Goal: Task Accomplishment & Management: Manage account settings

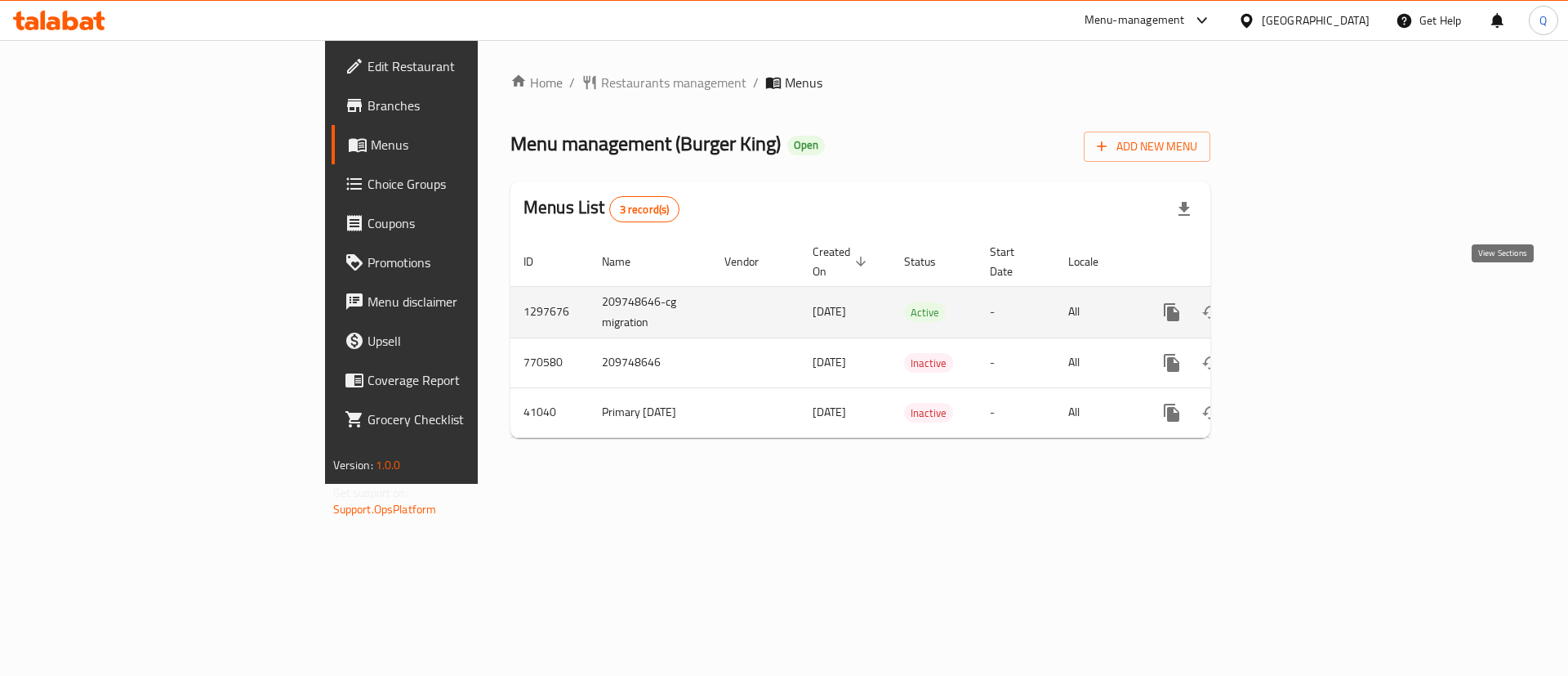
click at [1300, 302] on icon "enhanced table" at bounding box center [1289, 312] width 19 height 19
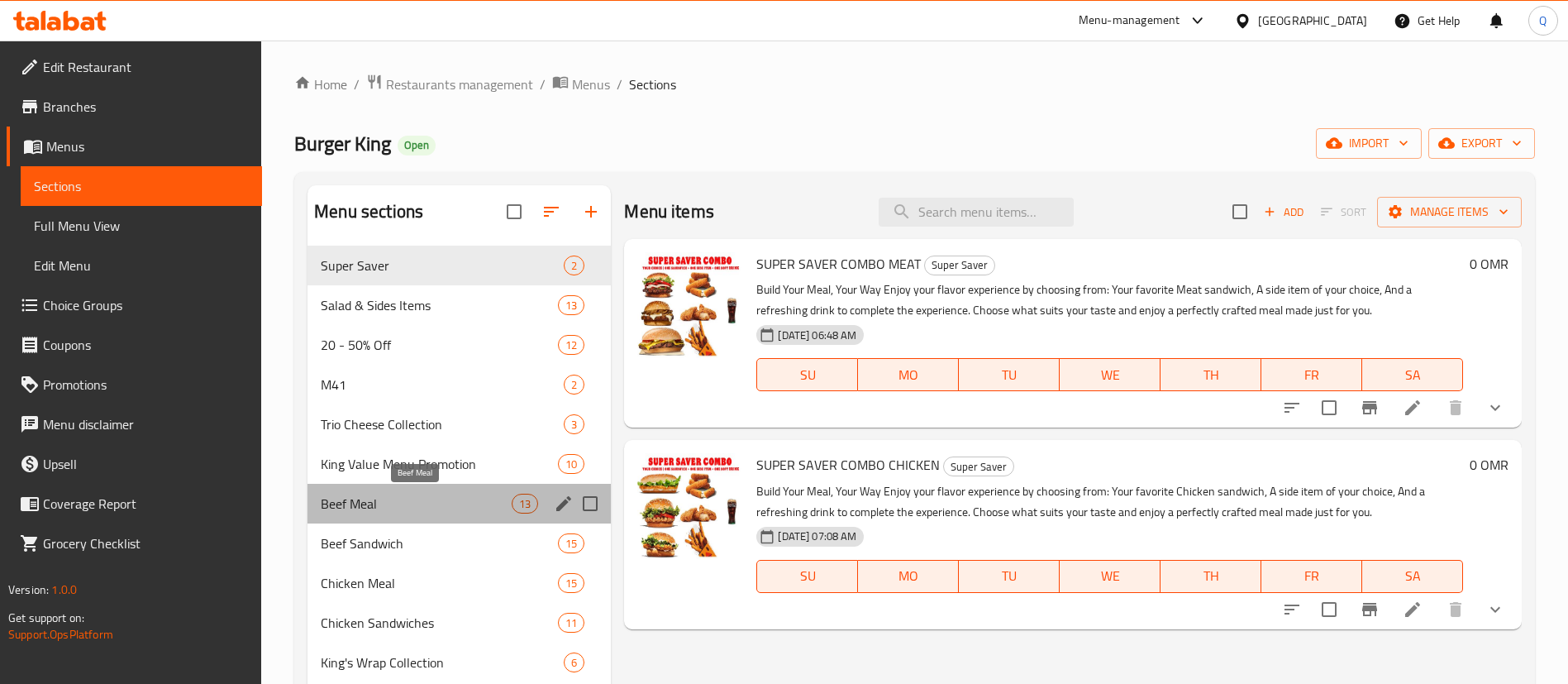
click at [472, 497] on span "Beef Meal" at bounding box center [415, 504] width 191 height 20
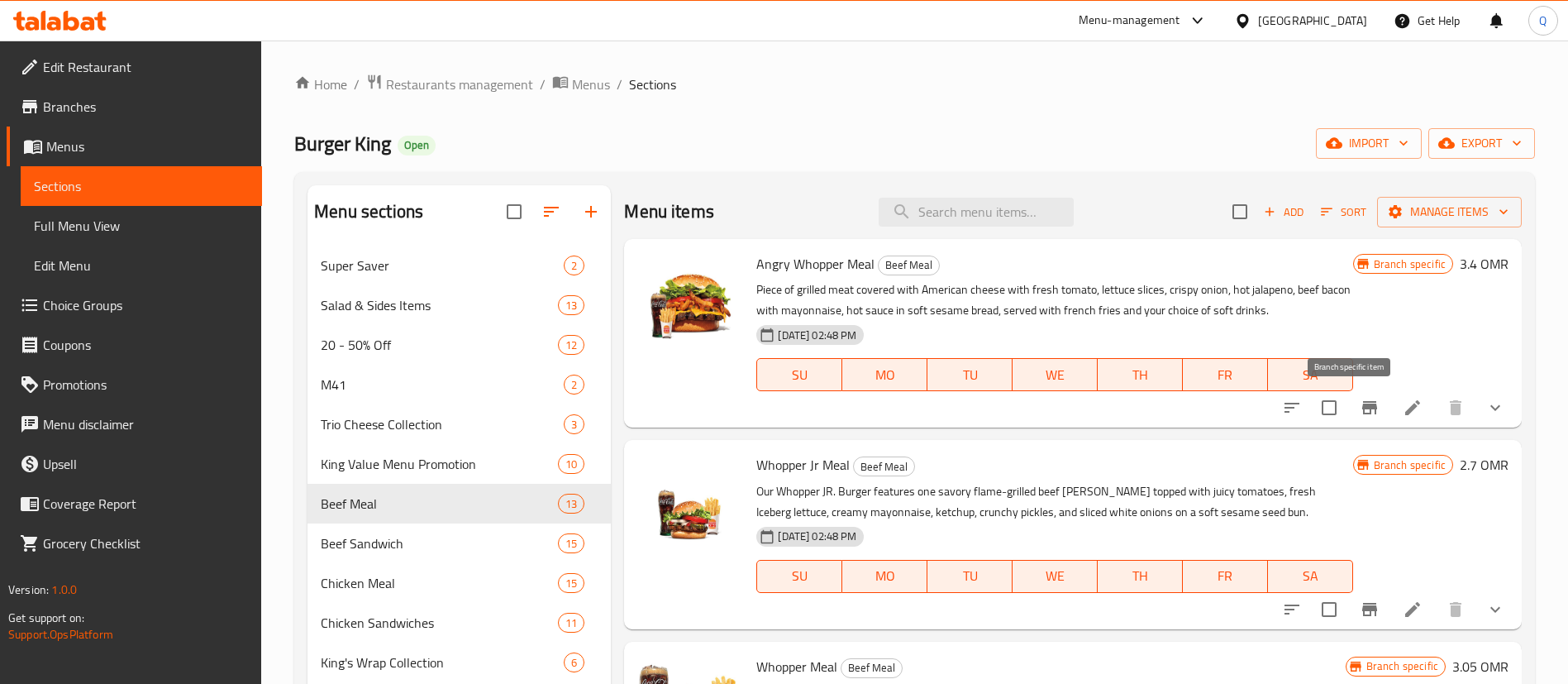
click at [1359, 406] on icon "Branch-specific-item" at bounding box center [1369, 408] width 20 height 20
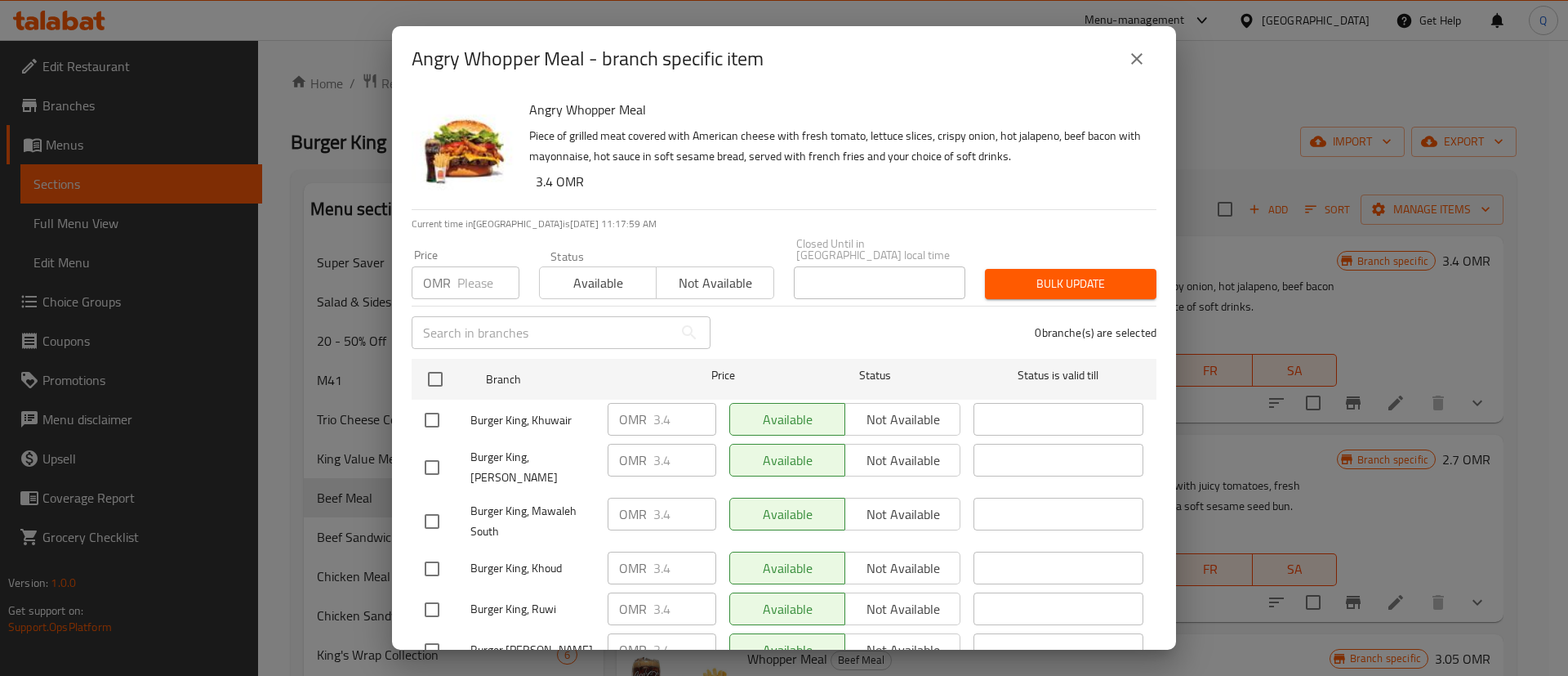
click at [850, 109] on h6 "Angry Whopper Meal" at bounding box center [836, 109] width 615 height 23
click at [362, 291] on div "Angry Whopper Meal - branch specific item Angry Whopper Meal Piece of grilled m…" at bounding box center [784, 338] width 1568 height 676
click at [1132, 59] on icon "close" at bounding box center [1137, 59] width 19 height 19
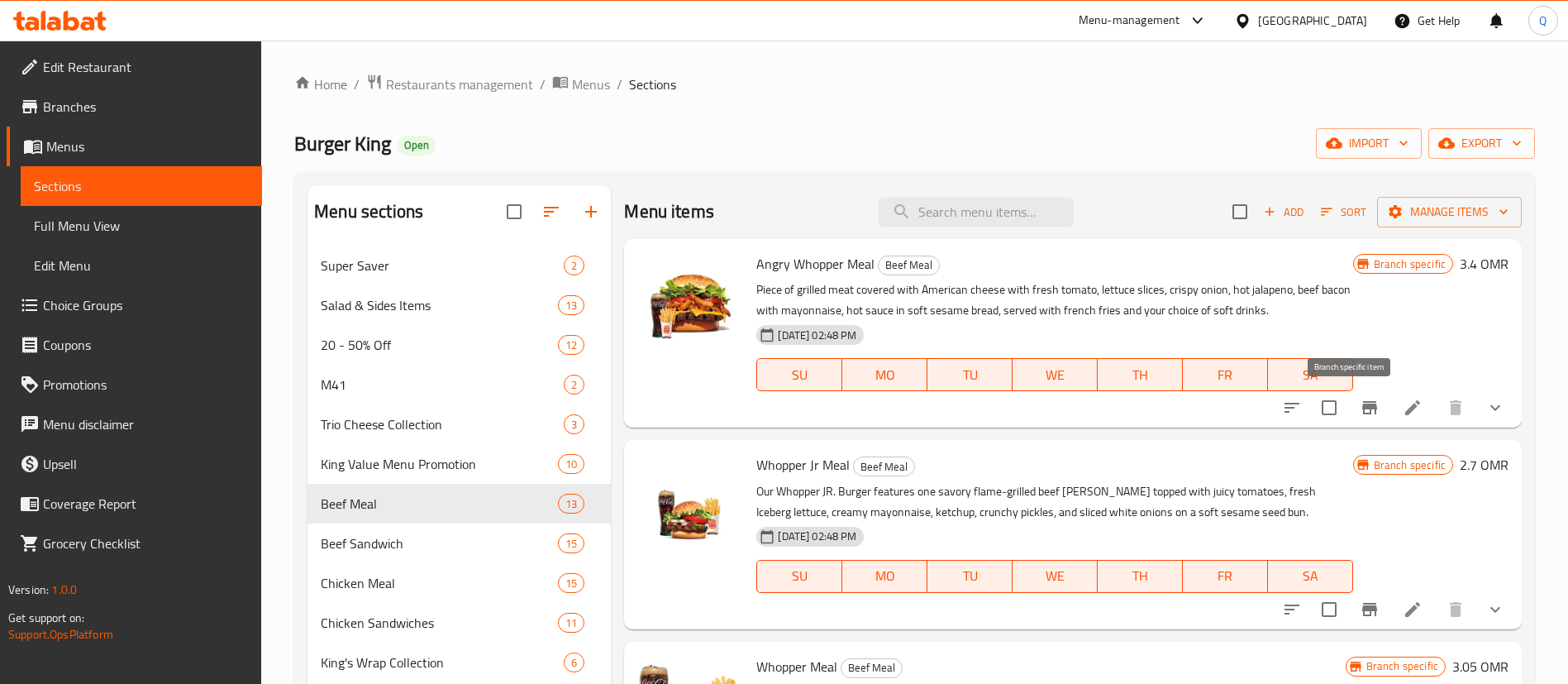
click at [1359, 411] on icon "Branch-specific-item" at bounding box center [1369, 408] width 20 height 20
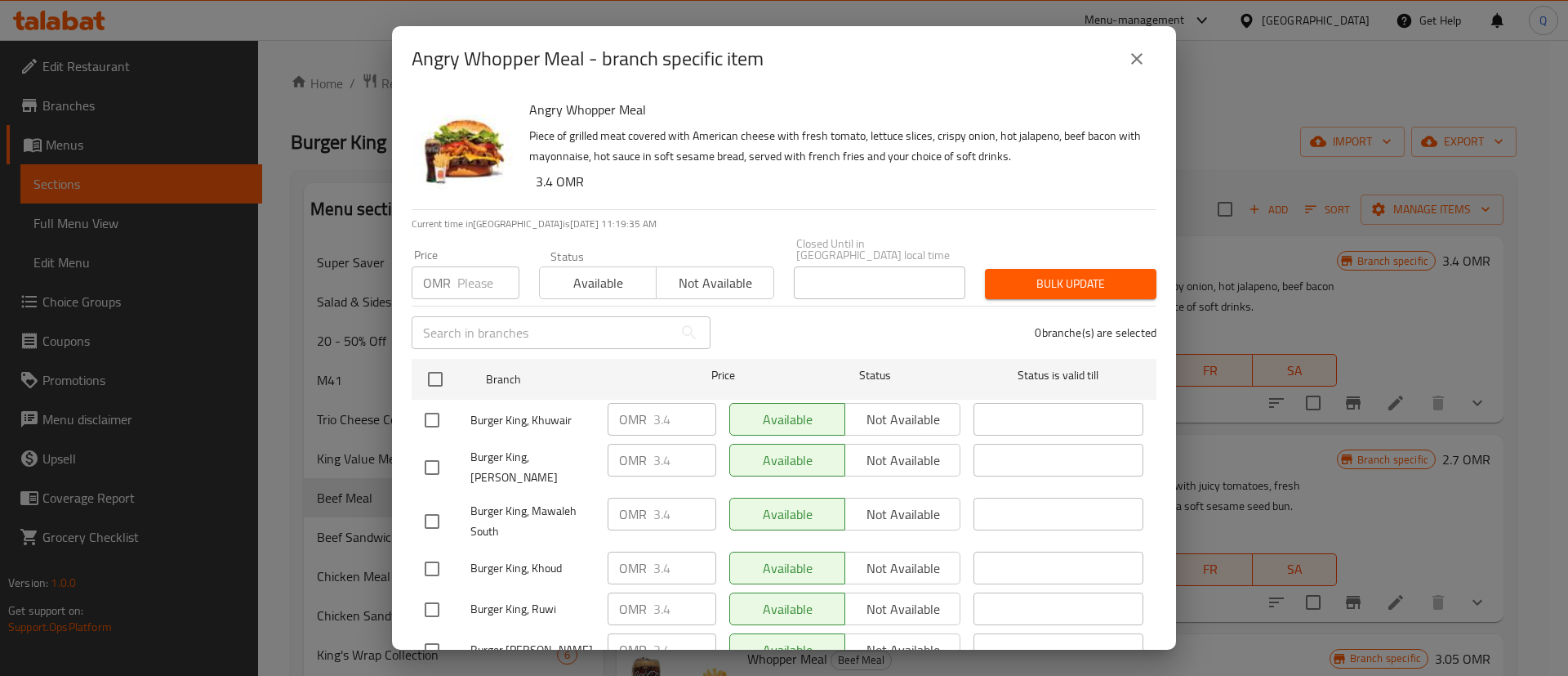
click at [480, 270] on input "number" at bounding box center [489, 283] width 62 height 33
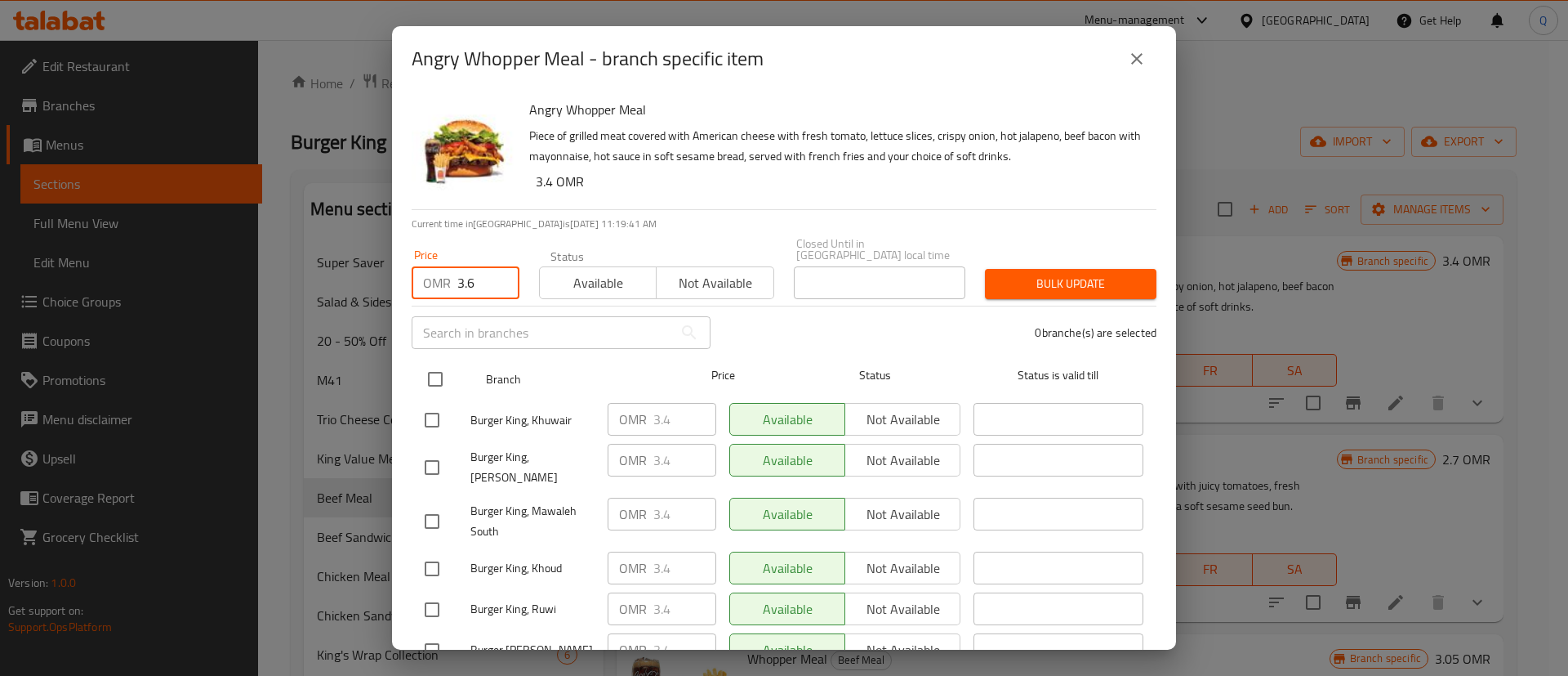
type input "3.6"
click at [444, 363] on input "checkbox" at bounding box center [435, 379] width 34 height 34
checkbox input "true"
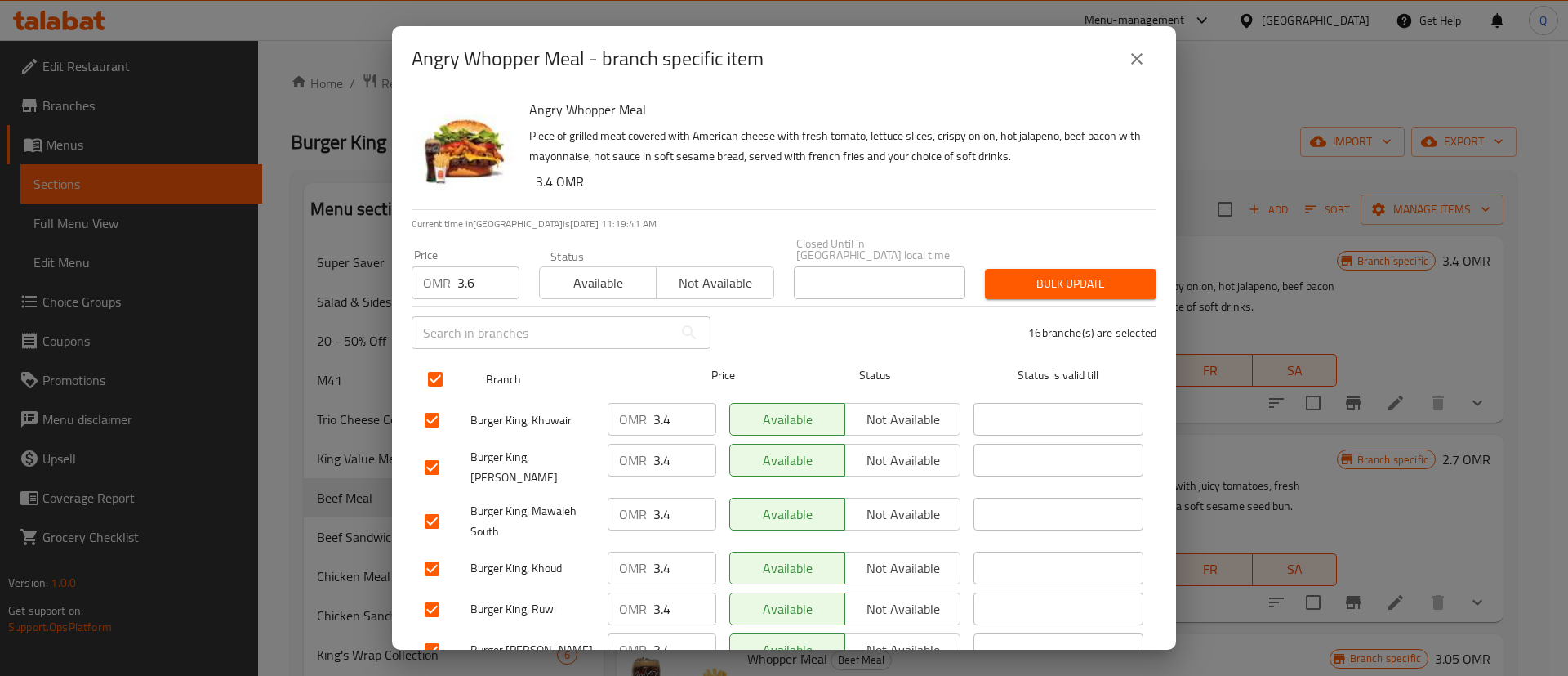
checkbox input "true"
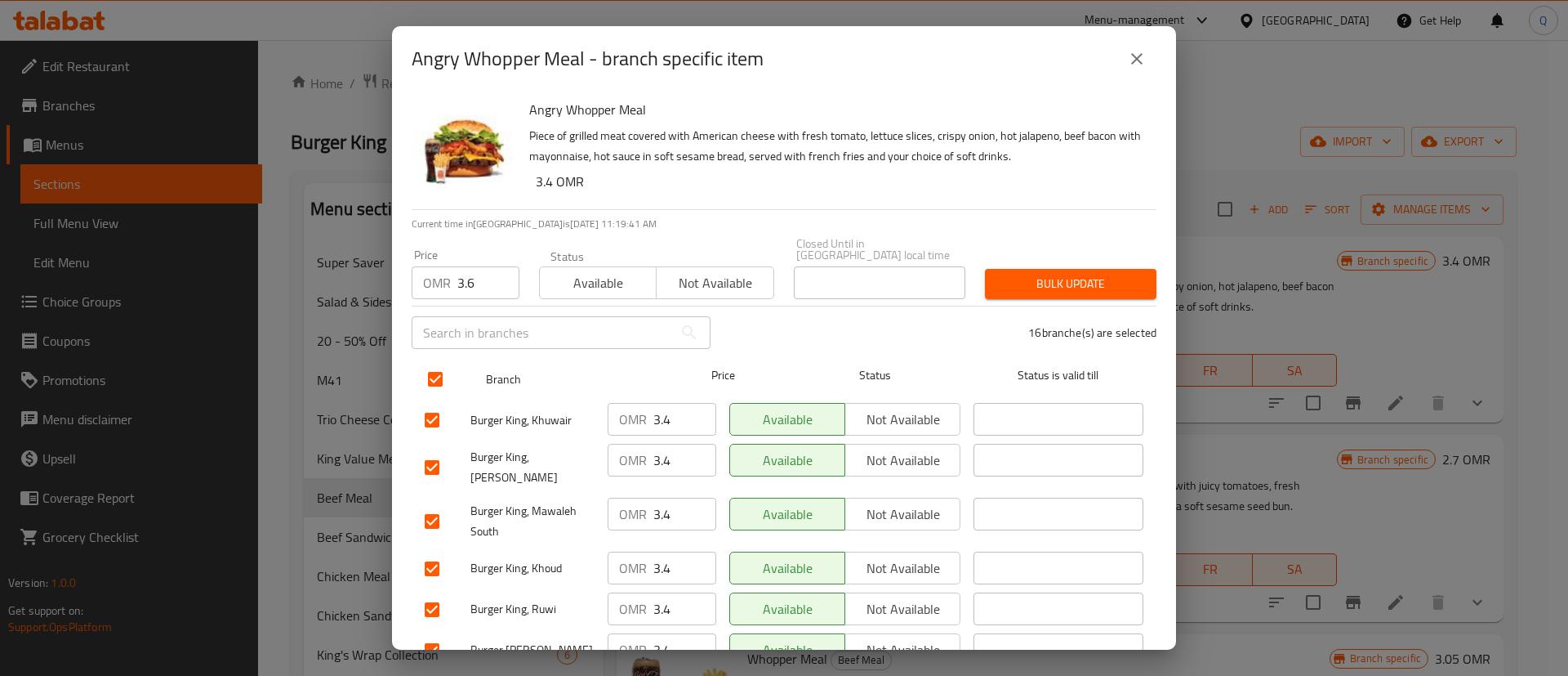
checkbox input "true"
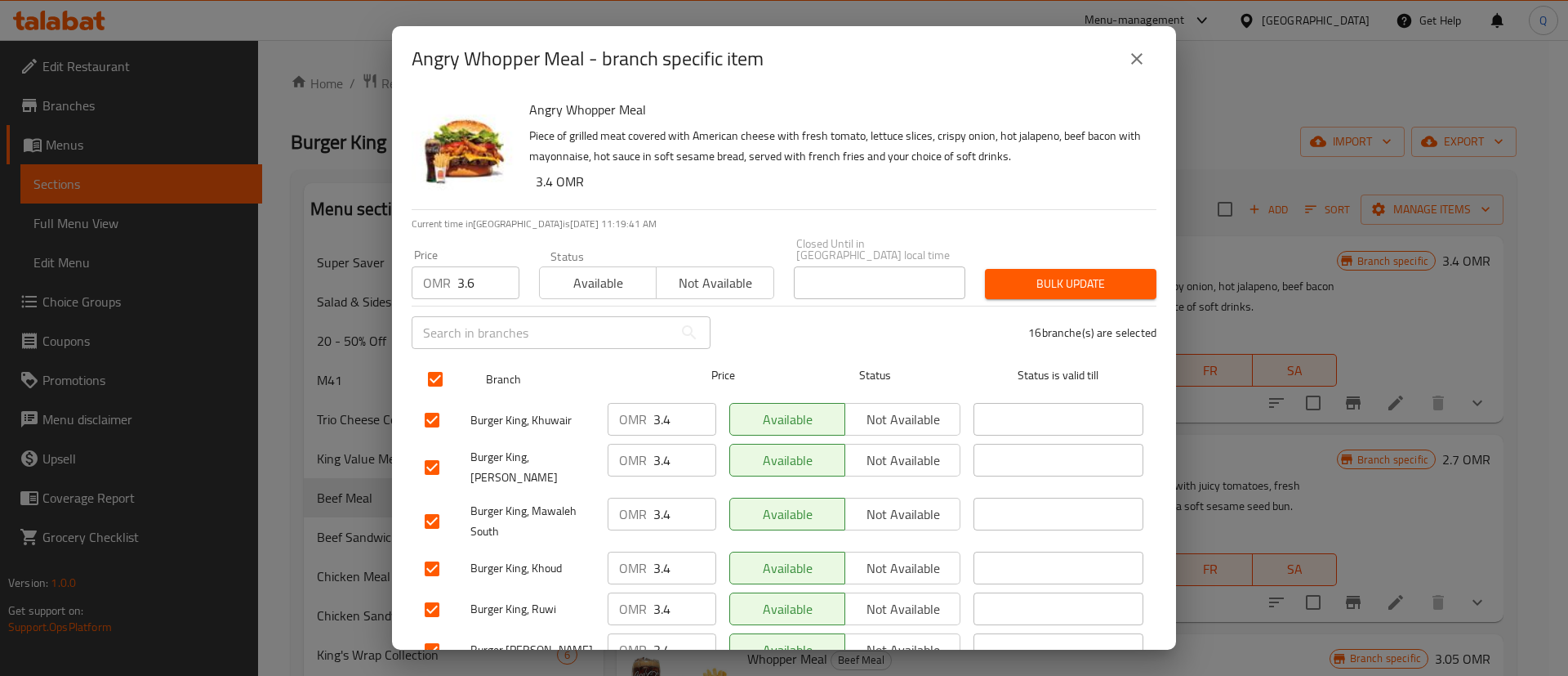
checkbox input "true"
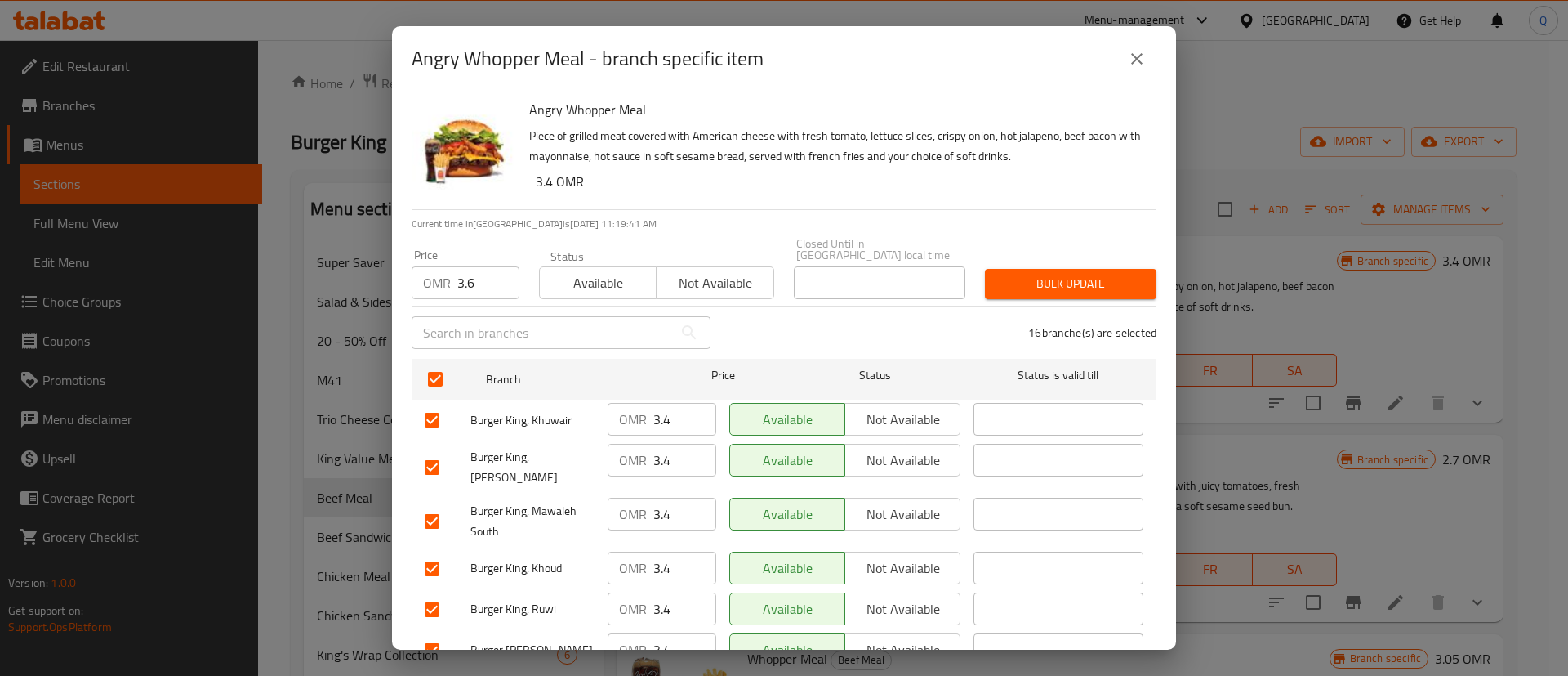
scroll to position [123, 0]
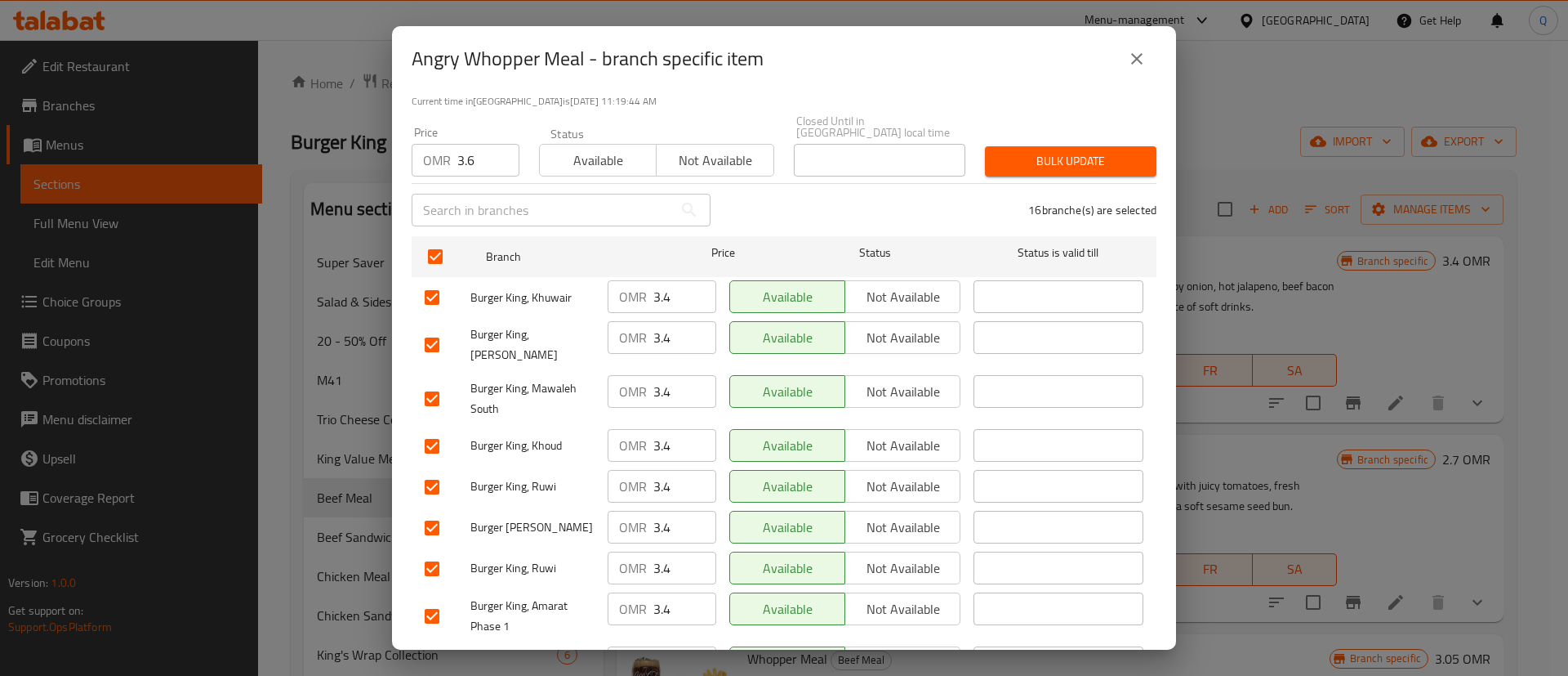
click at [1064, 139] on div "Bulk update" at bounding box center [1070, 161] width 191 height 49
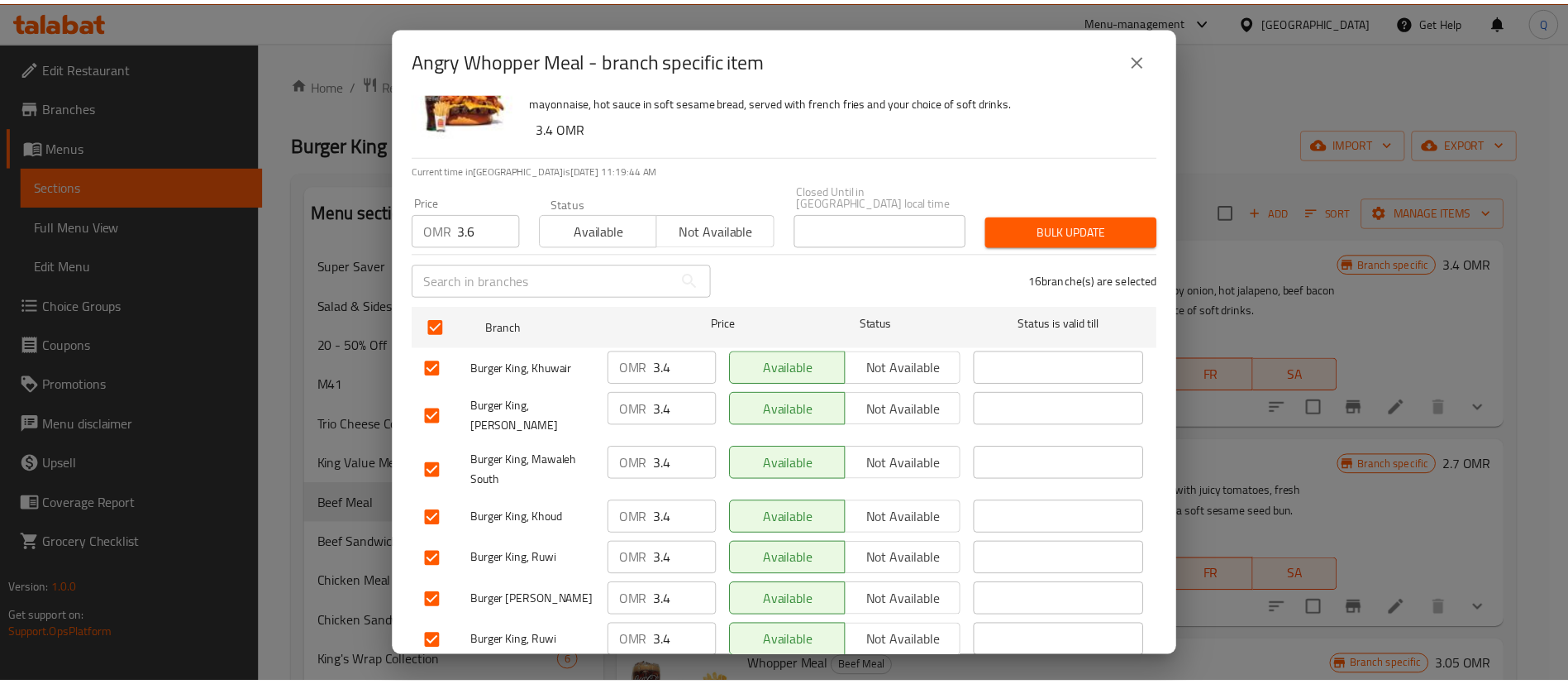
scroll to position [0, 0]
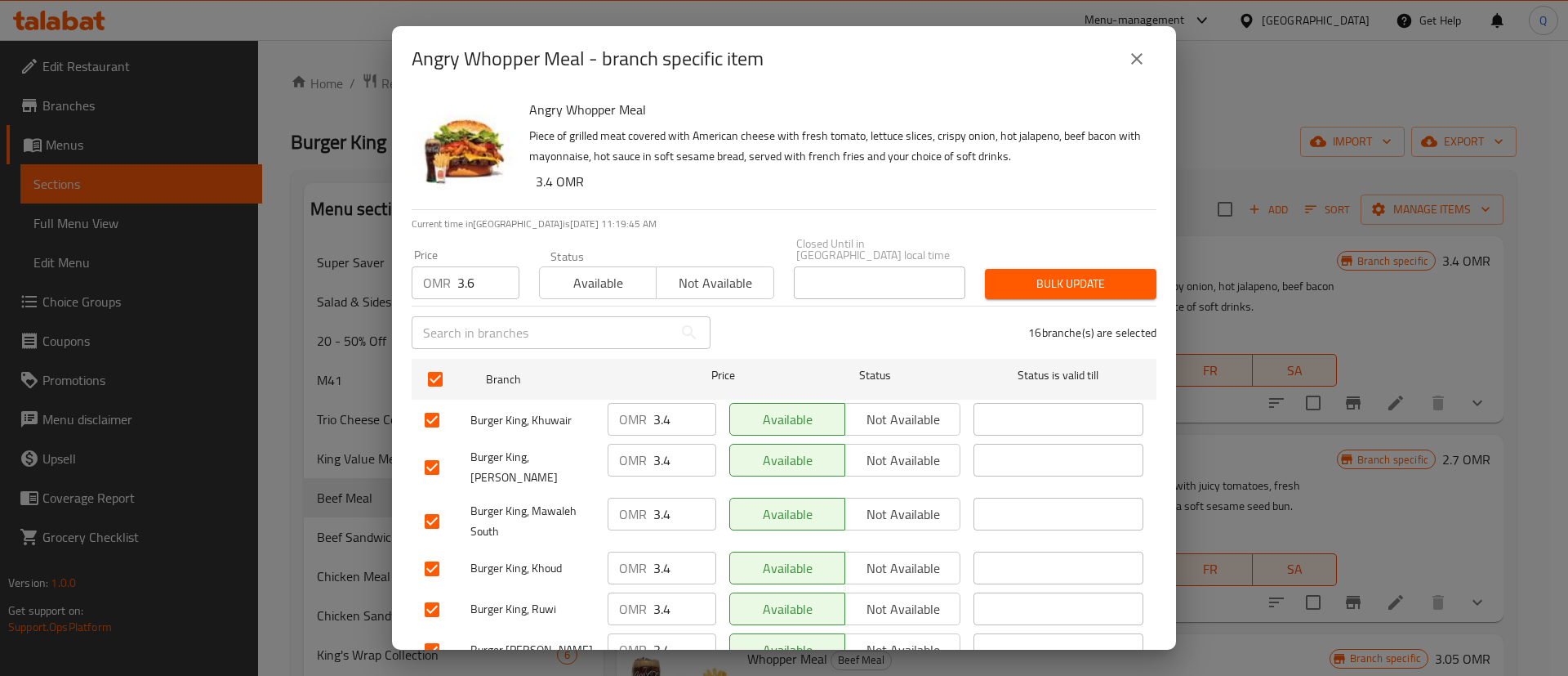
click at [1058, 274] on span "Bulk update" at bounding box center [1070, 284] width 145 height 20
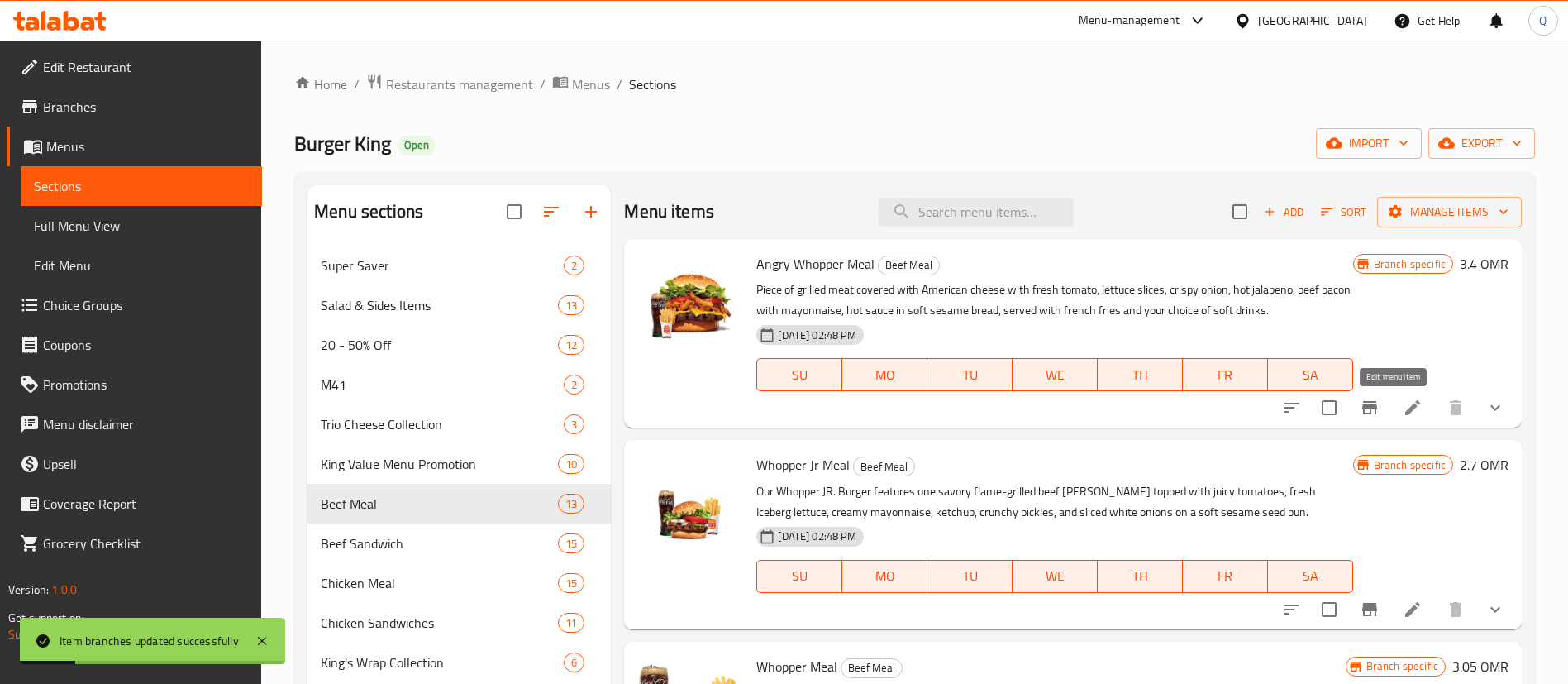
click at [1402, 414] on icon at bounding box center [1412, 408] width 20 height 20
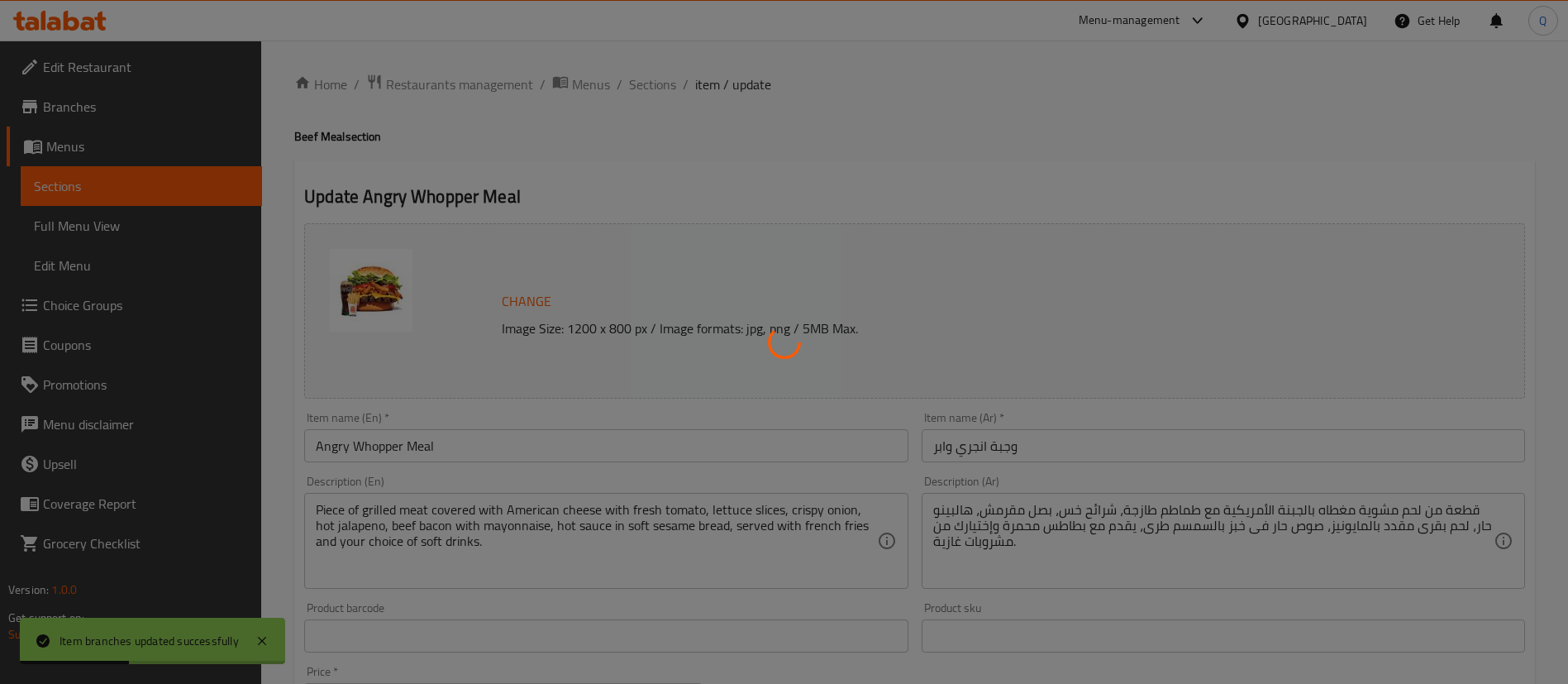
type input "الإضافات"
type input "0"
type input "إختيارك من"
type input "1"
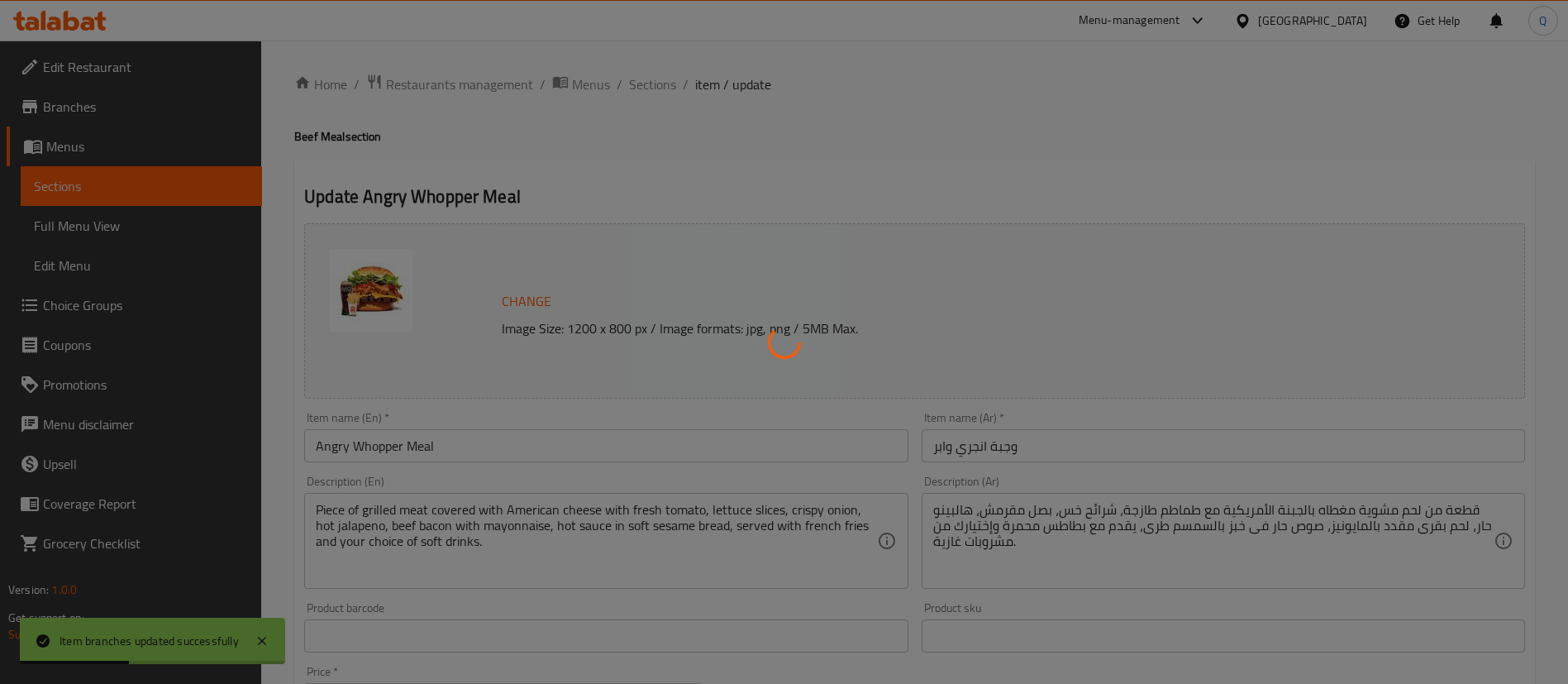
type input "1"
type input "إختيارك للحجم:"
type input "1"
type input "اختيارك من الطبق الجانبي:"
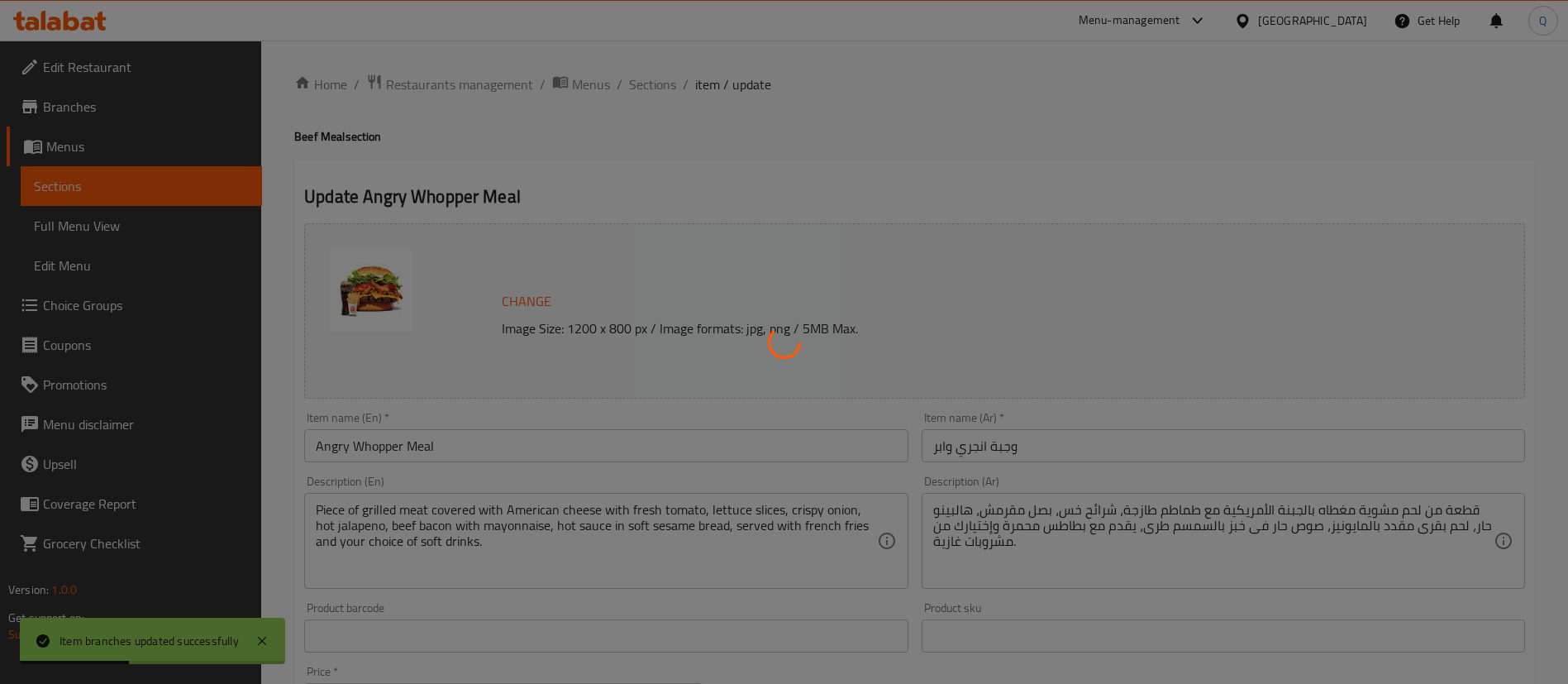
type input "1"
type input "إختيارك من الطبق الجانبى"
type input "1"
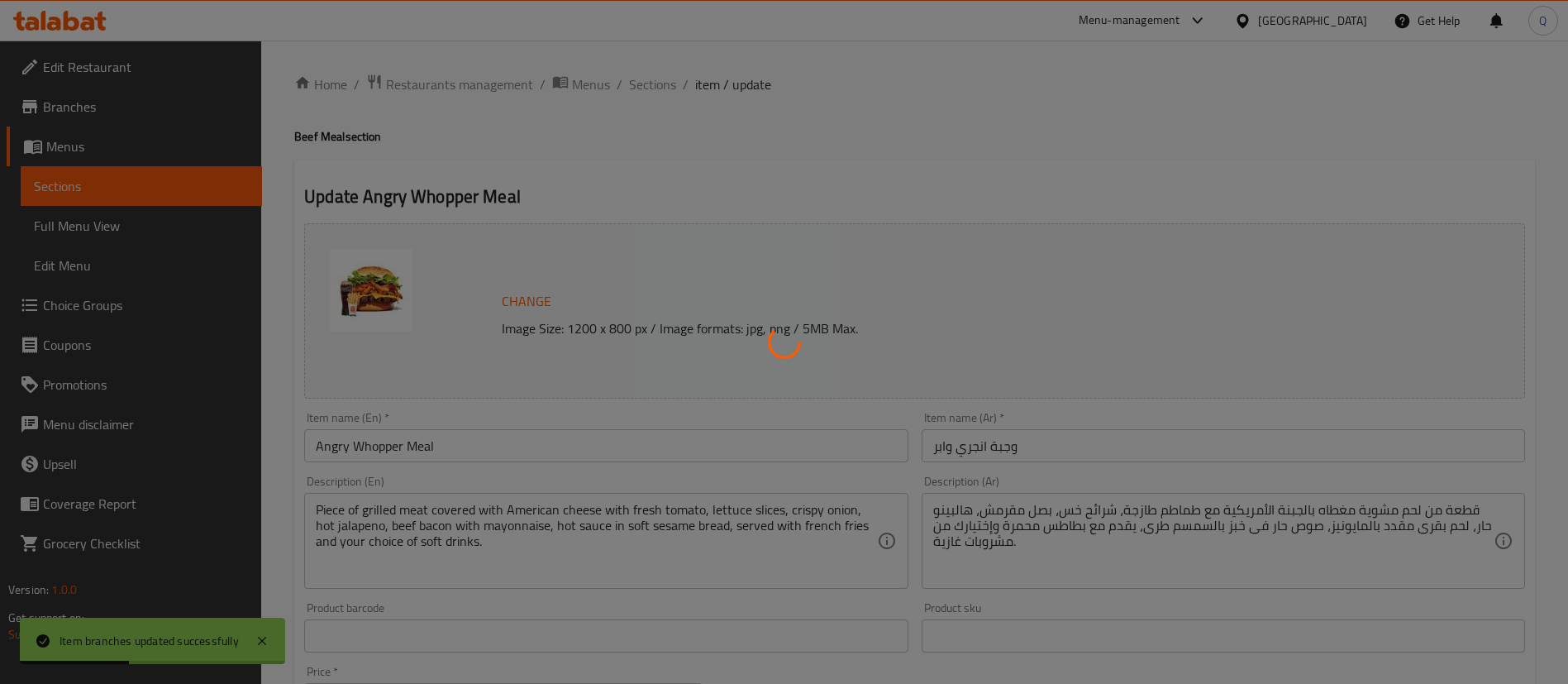
type input "إختيارك من المشروب الغازى"
type input "1"
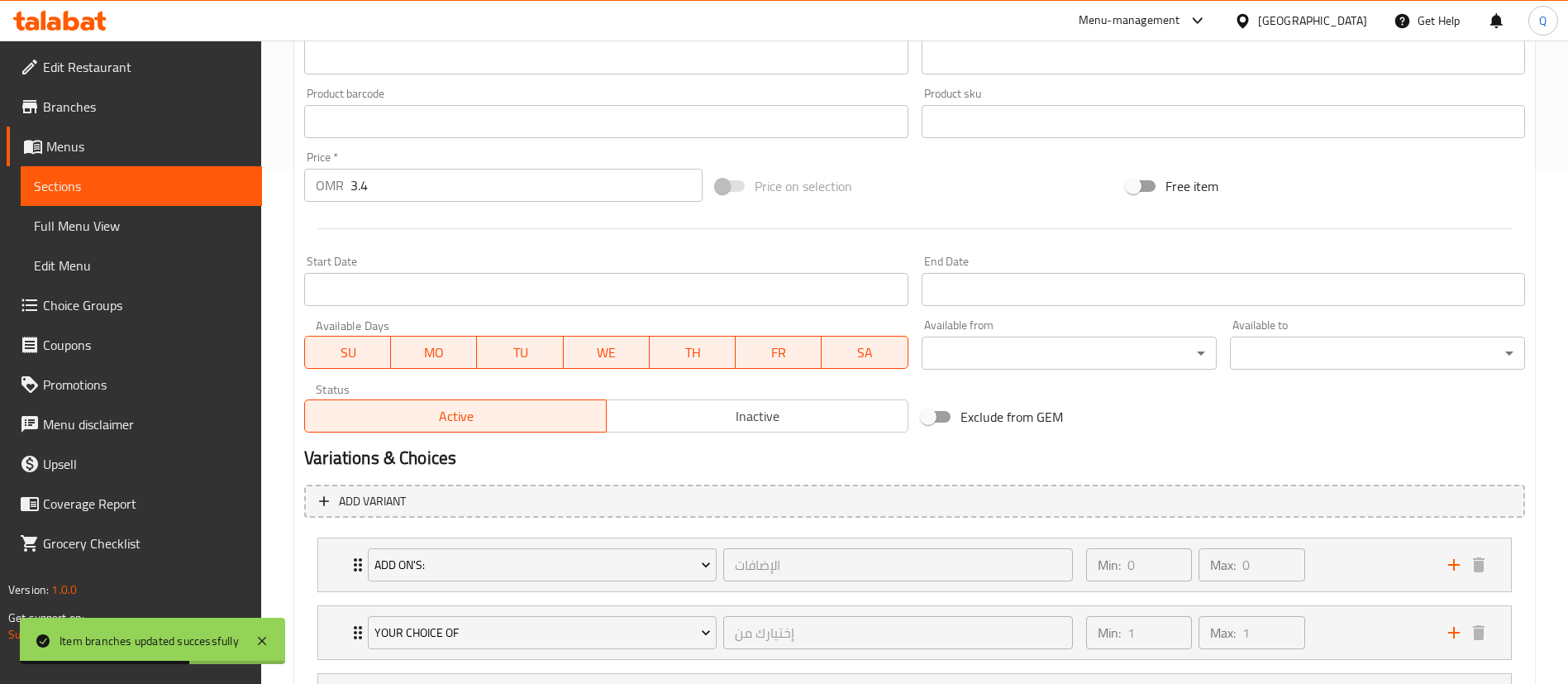
scroll to position [513, 0]
click at [444, 188] on input "3.4" at bounding box center [526, 187] width 352 height 33
type input "3.6"
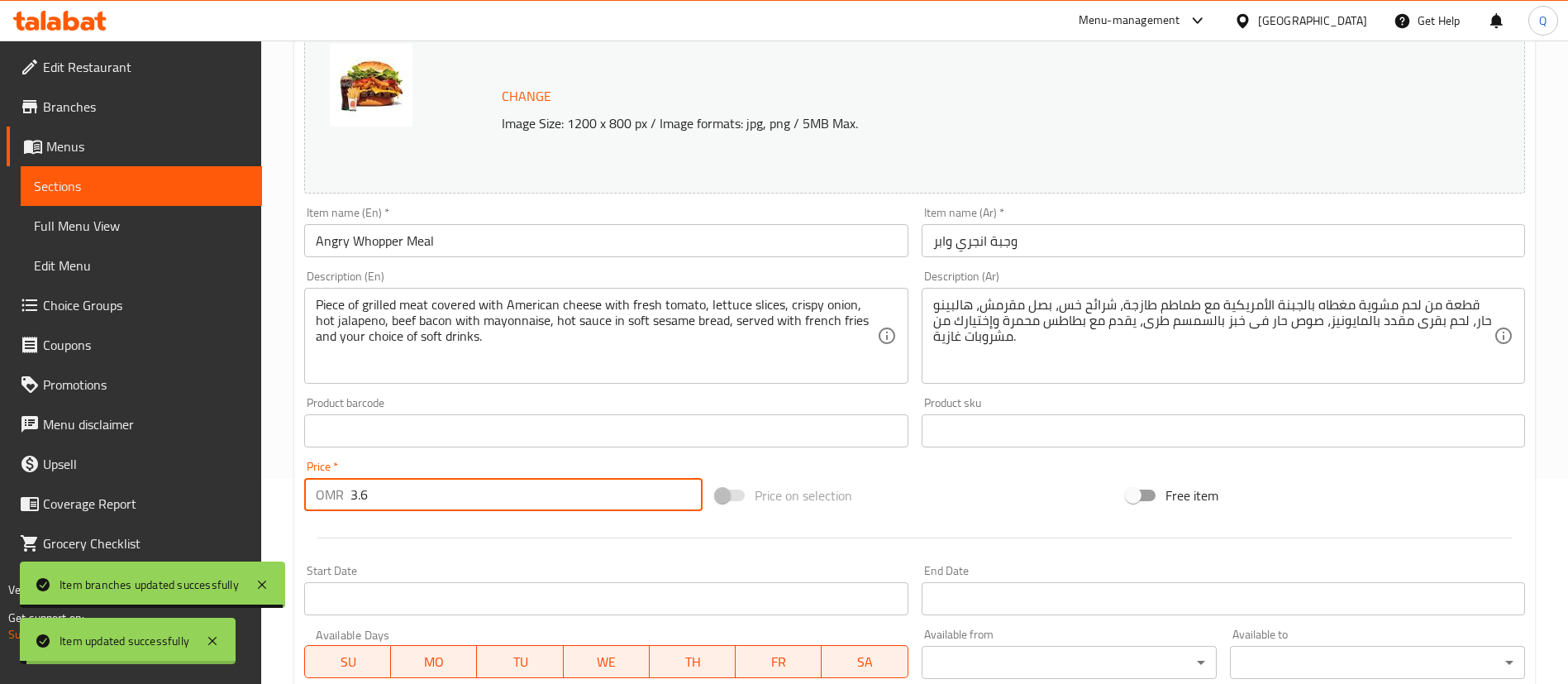
scroll to position [0, 0]
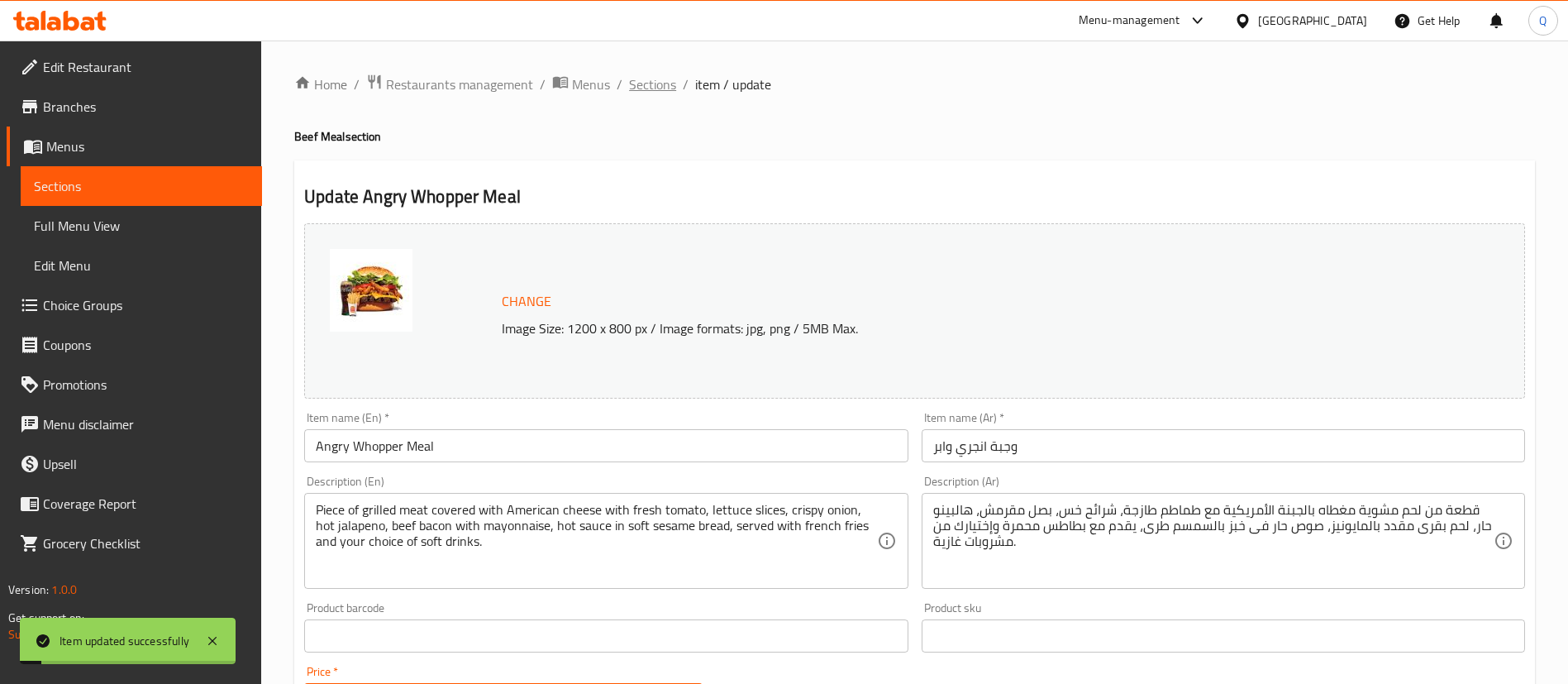
click at [641, 93] on span "Sections" at bounding box center [652, 84] width 47 height 20
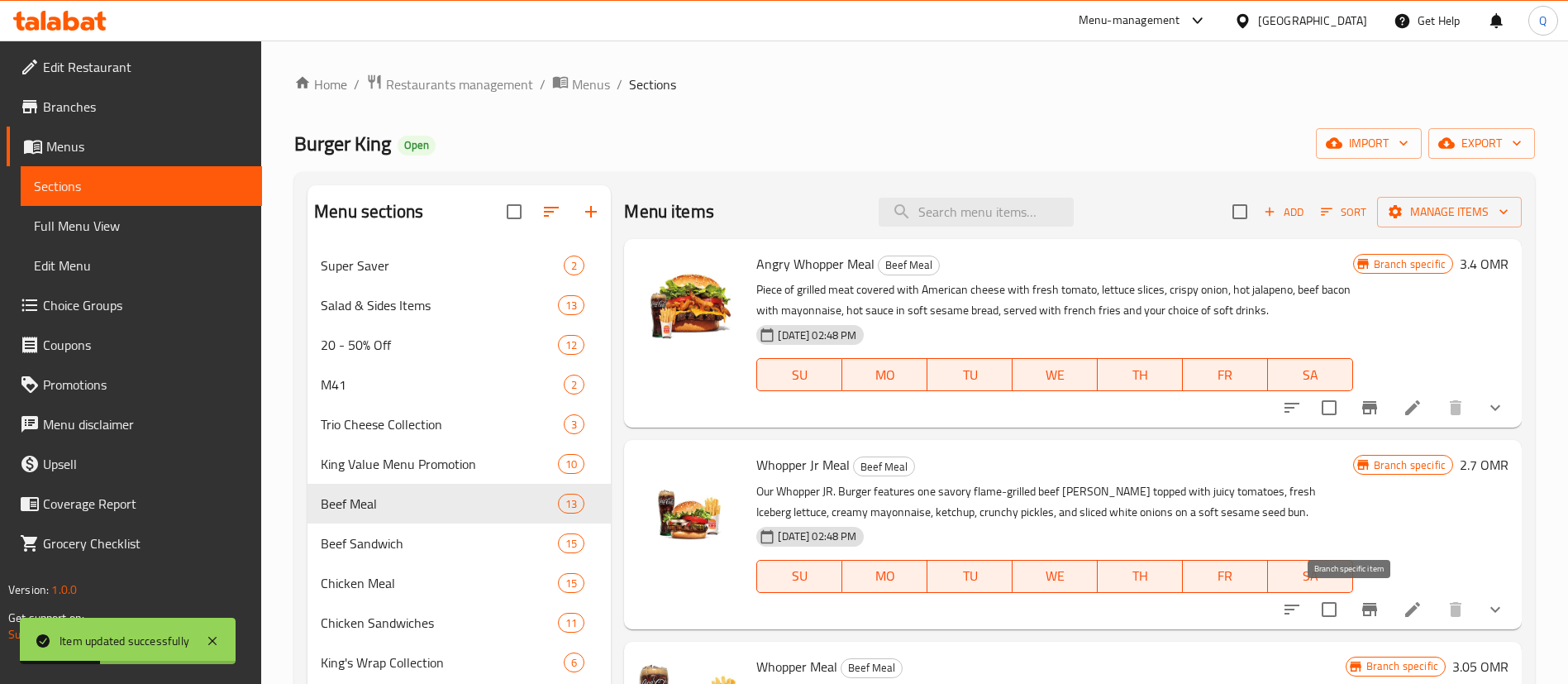
click at [1359, 605] on icon "Branch-specific-item" at bounding box center [1369, 610] width 20 height 20
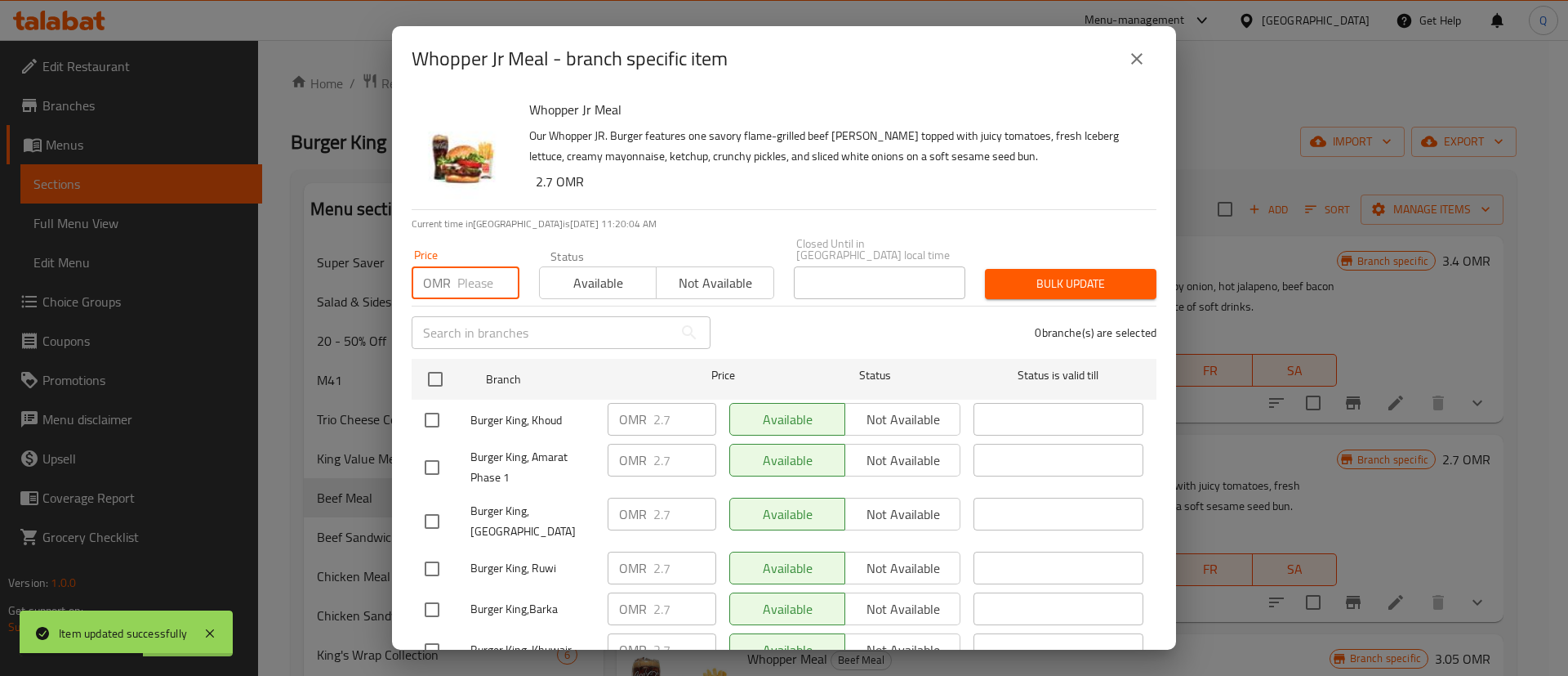
click at [469, 284] on input "number" at bounding box center [489, 283] width 62 height 33
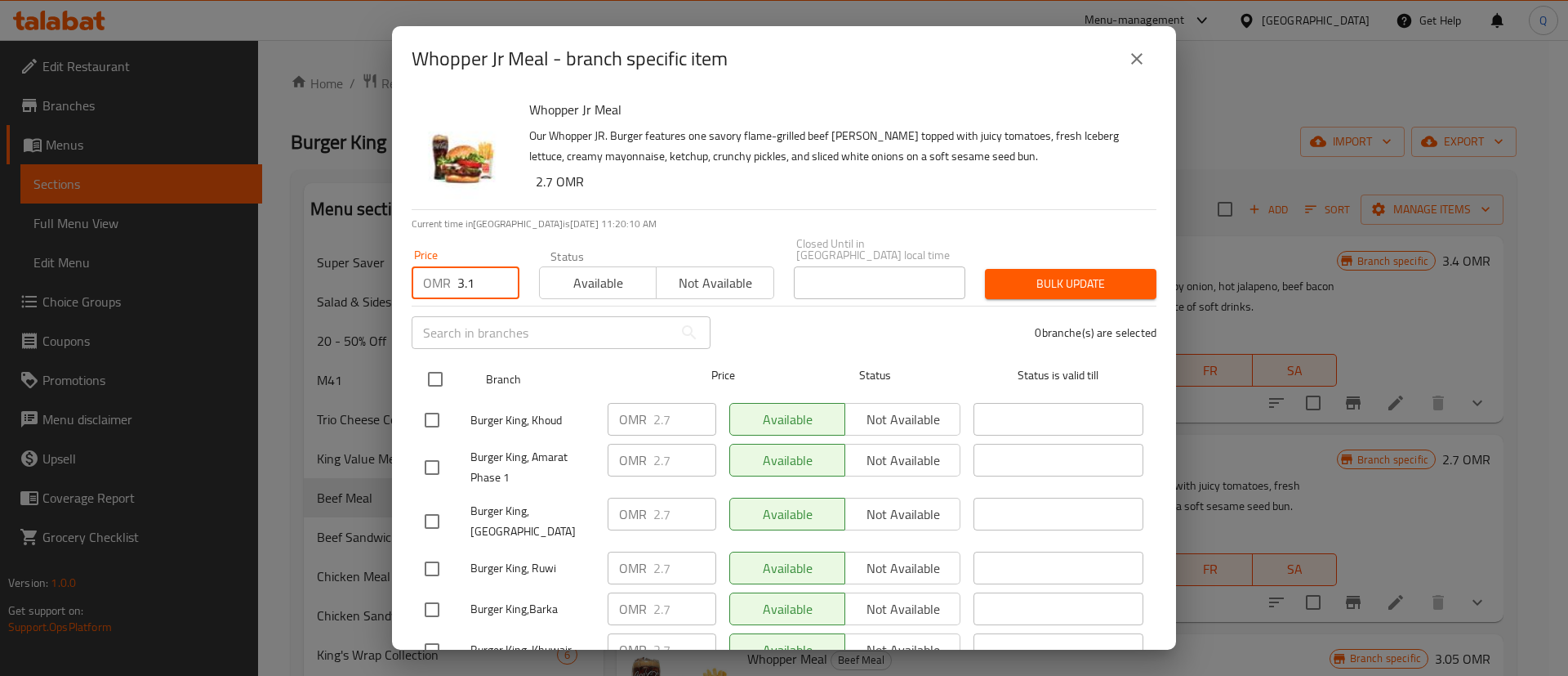
type input "3.1"
click at [440, 367] on input "checkbox" at bounding box center [435, 379] width 34 height 34
checkbox input "true"
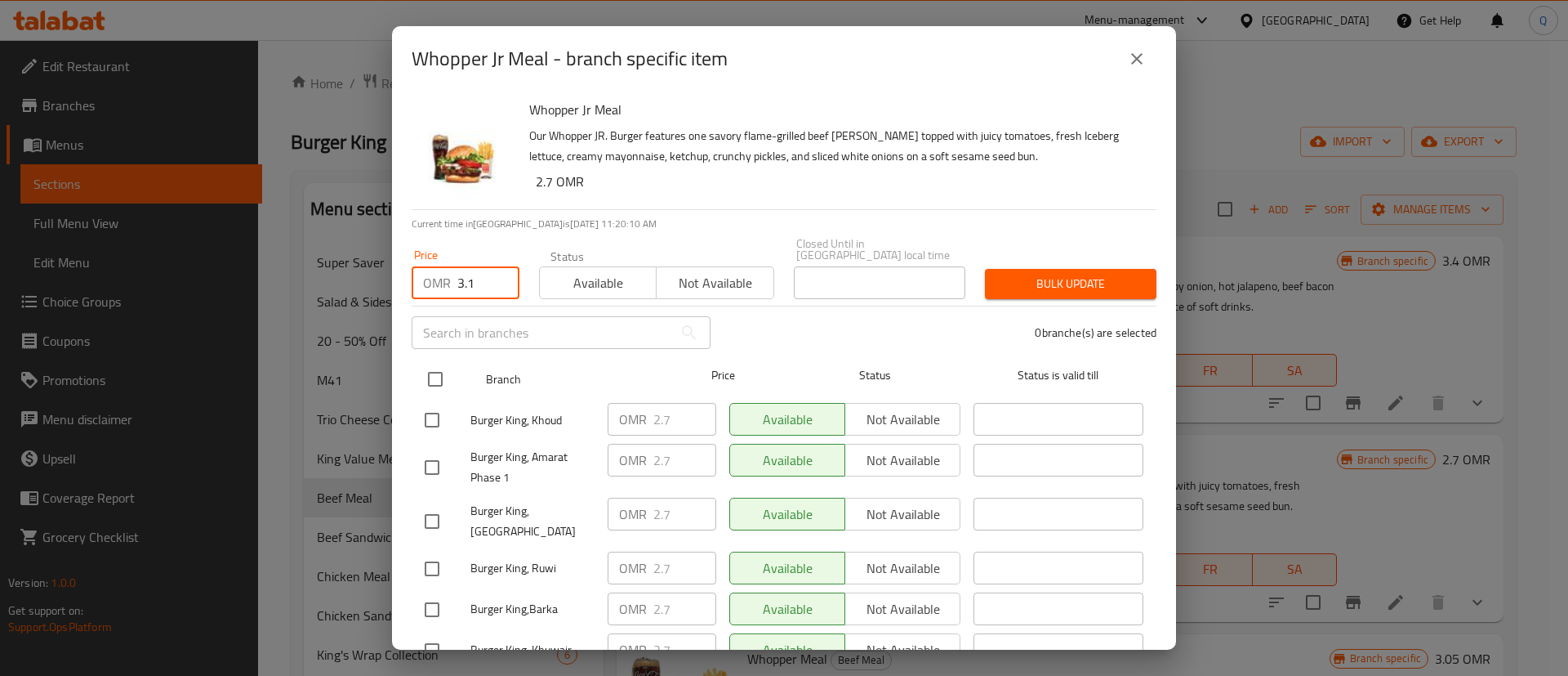
checkbox input "true"
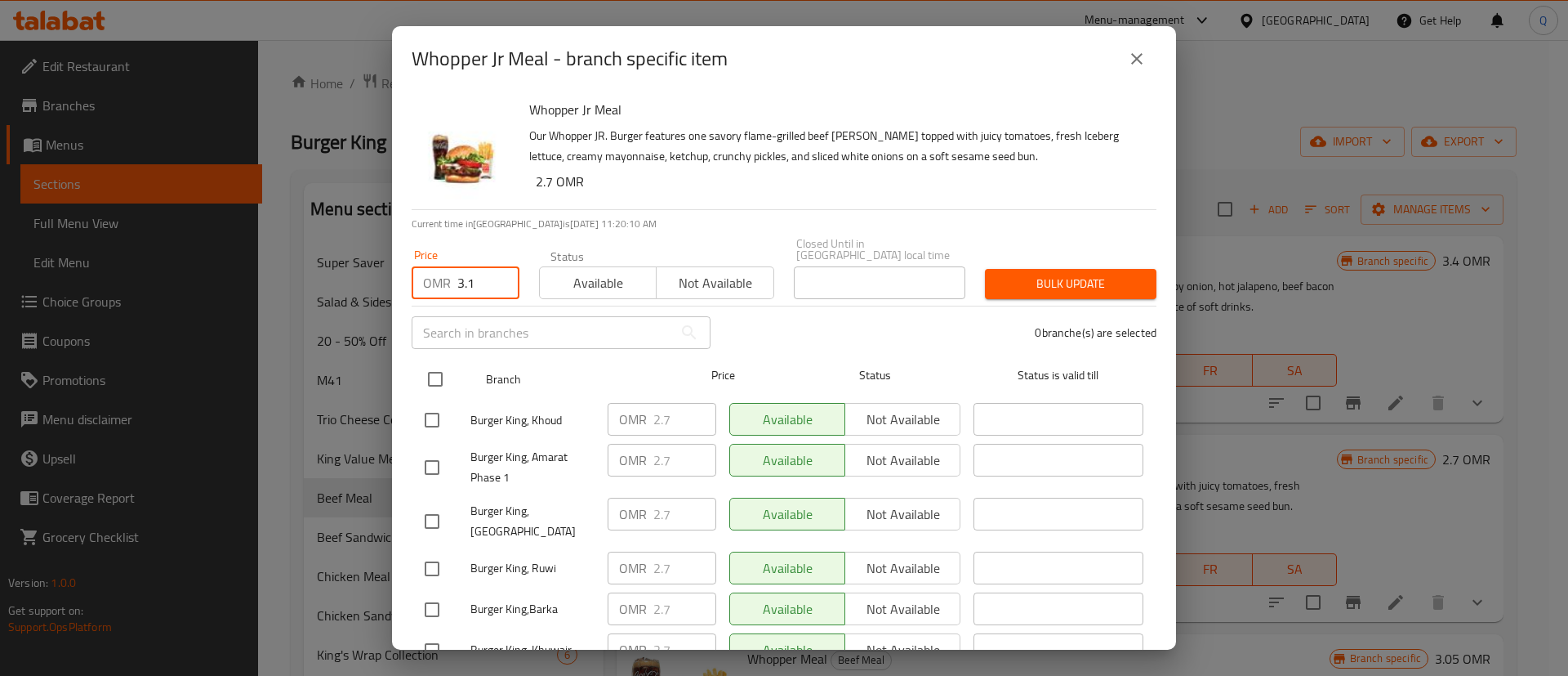
checkbox input "true"
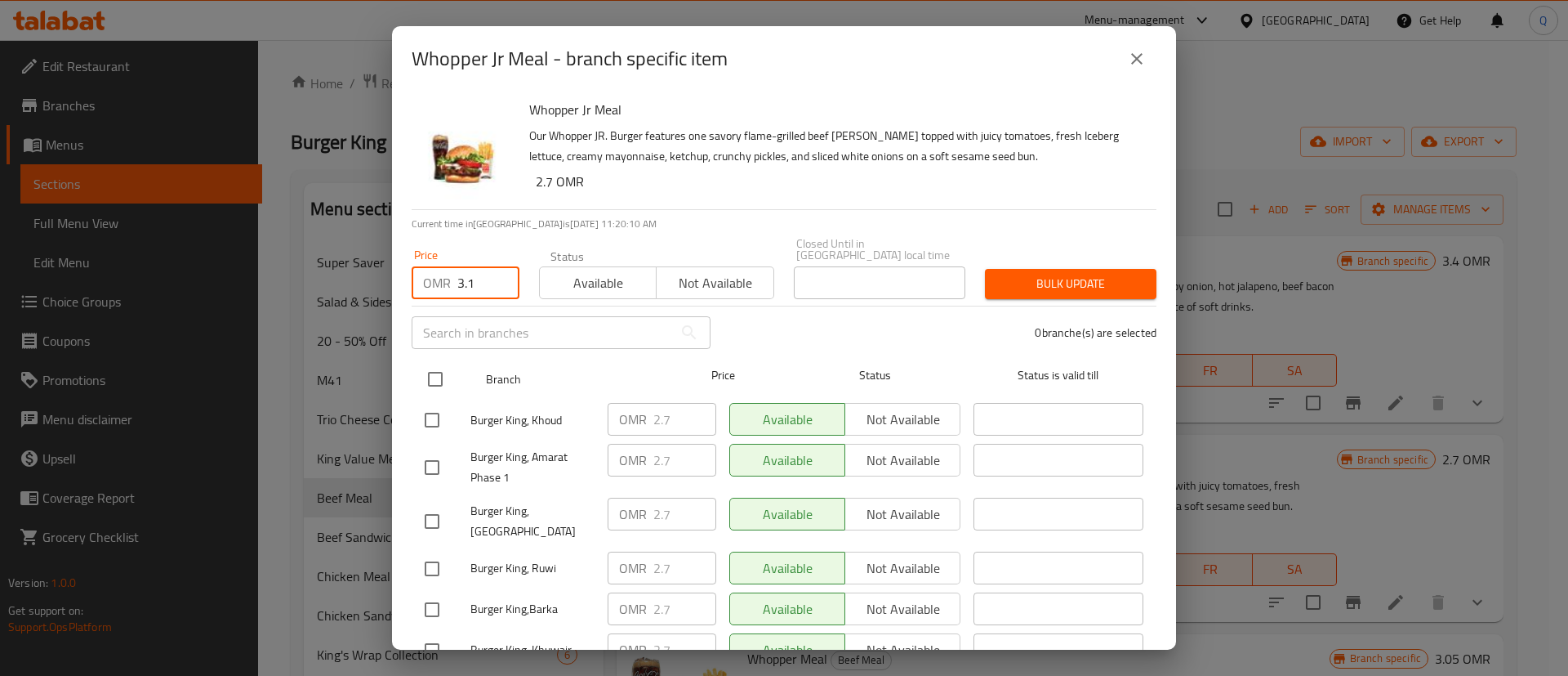
checkbox input "true"
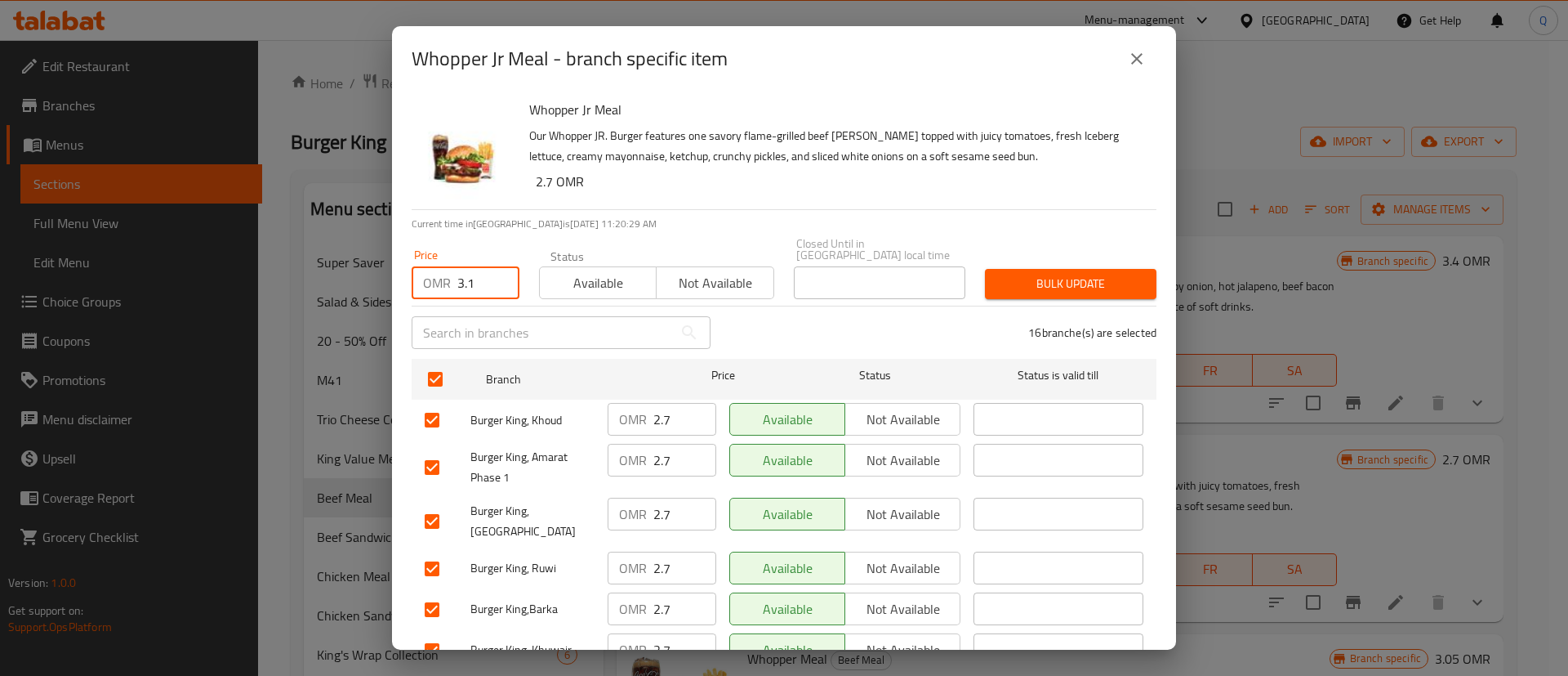
drag, startPoint x: 473, startPoint y: 275, endPoint x: 460, endPoint y: 274, distance: 13.0
click at [460, 274] on input "3.1" at bounding box center [489, 283] width 62 height 33
type input "2.85"
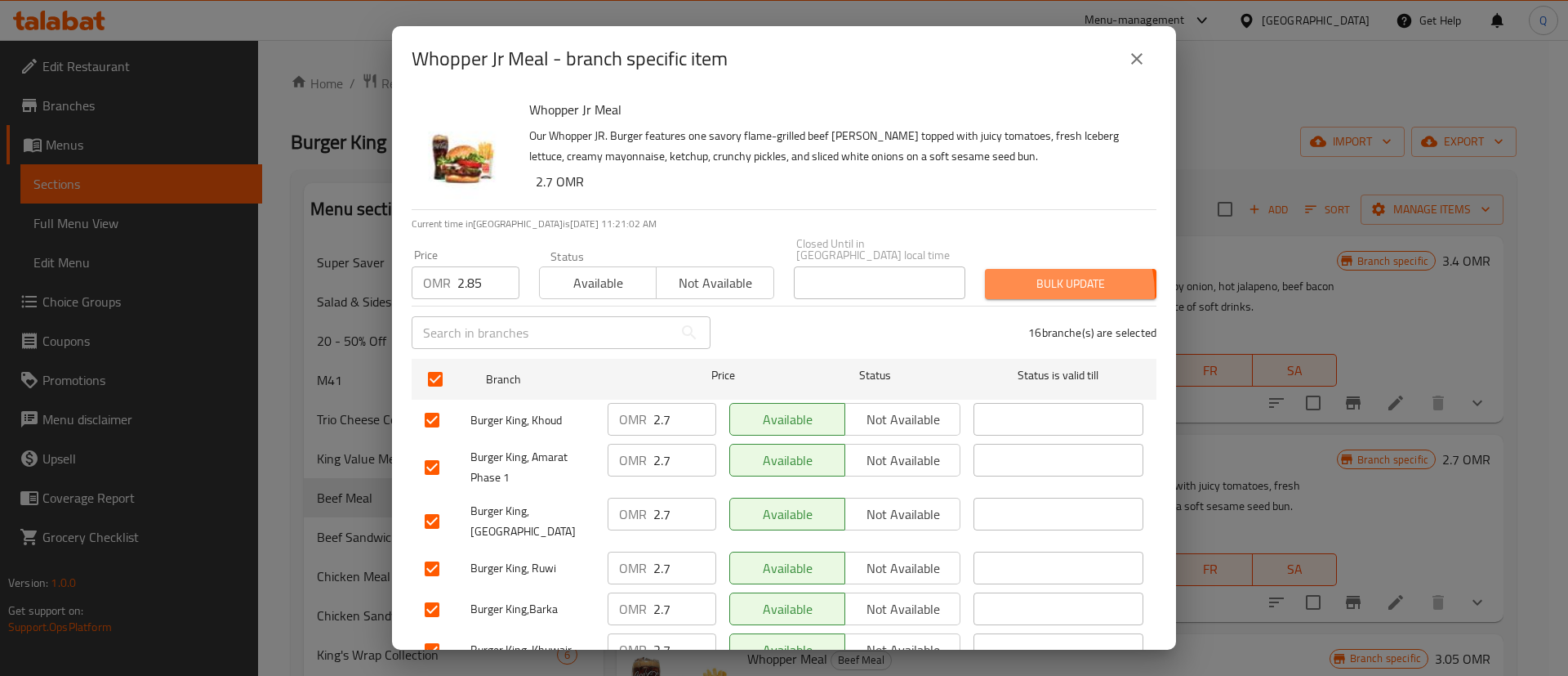
click at [1035, 281] on span "Bulk update" at bounding box center [1070, 284] width 145 height 20
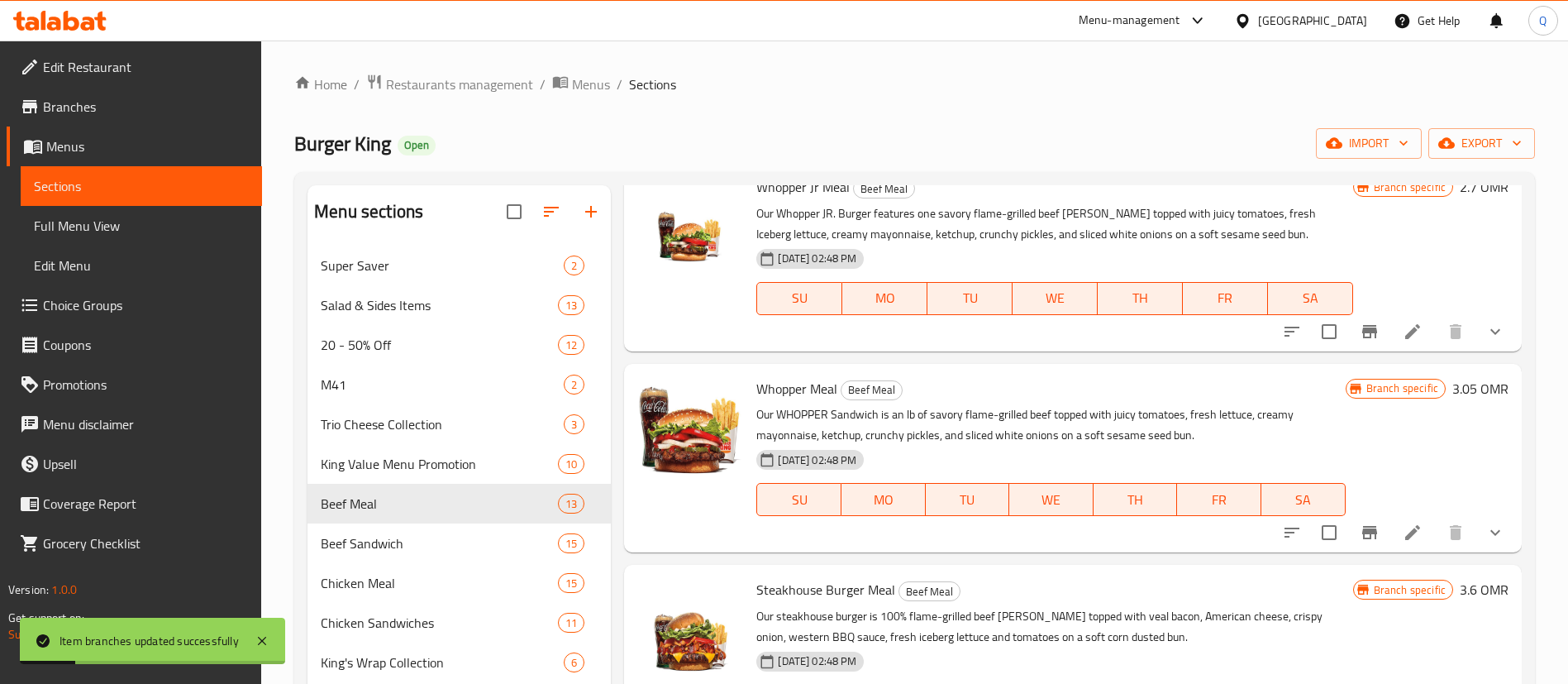
scroll to position [294, 0]
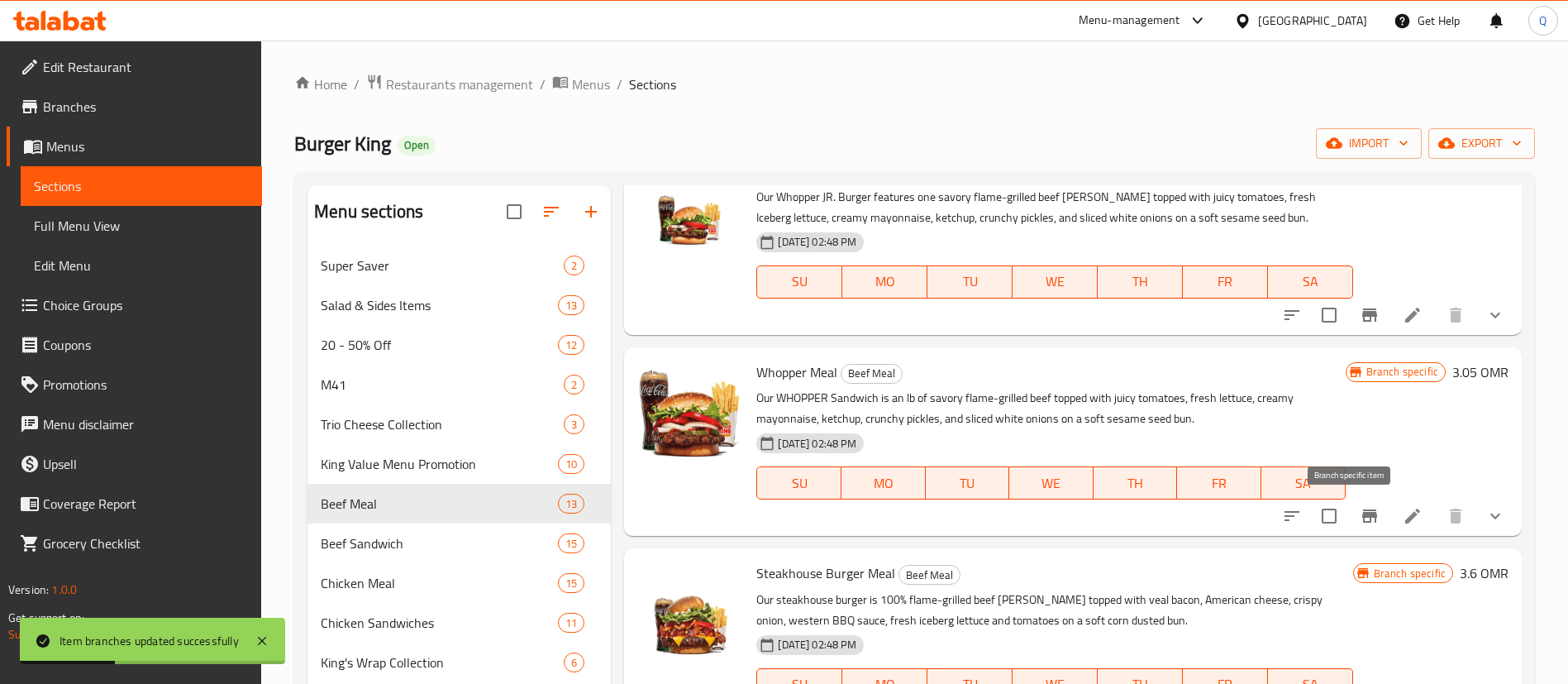
click at [1362, 515] on icon "Branch-specific-item" at bounding box center [1369, 516] width 15 height 14
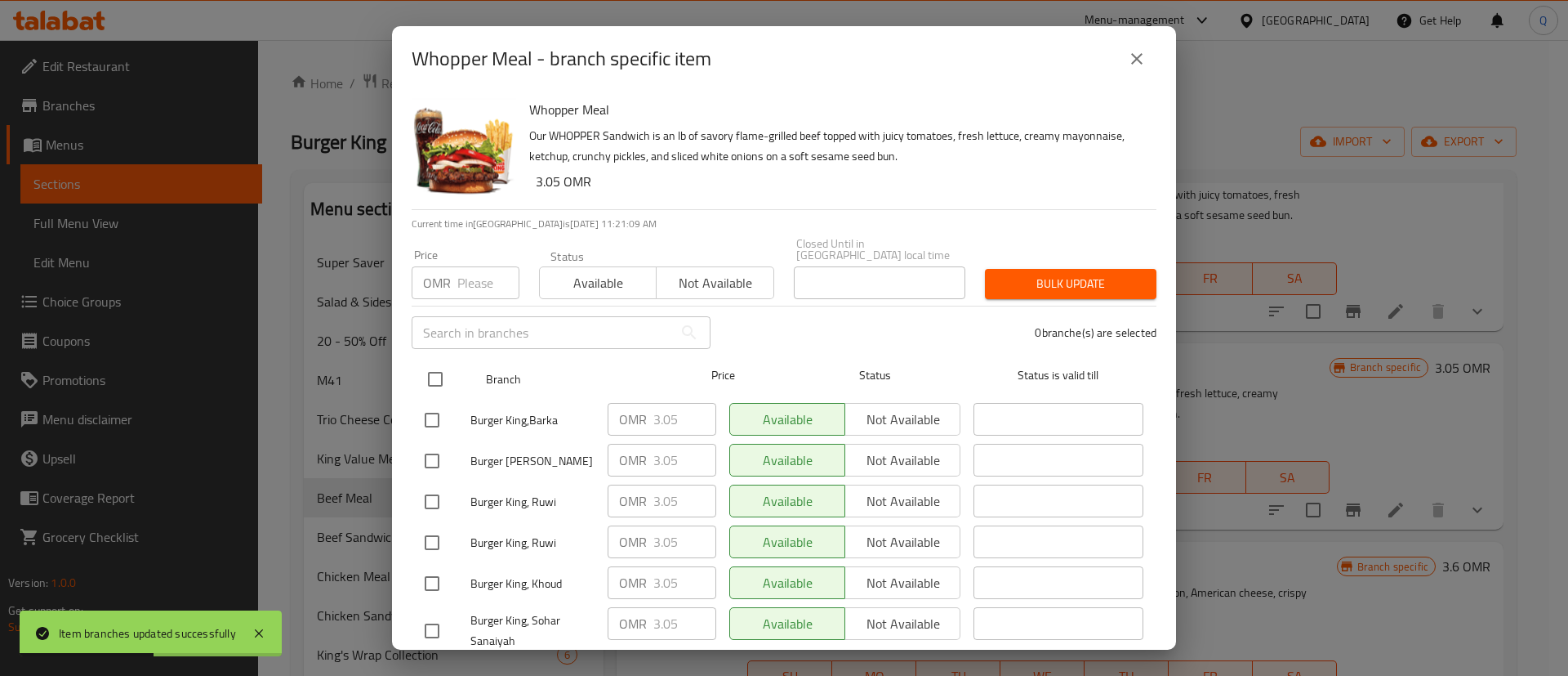
click at [437, 362] on input "checkbox" at bounding box center [435, 379] width 34 height 34
checkbox input "true"
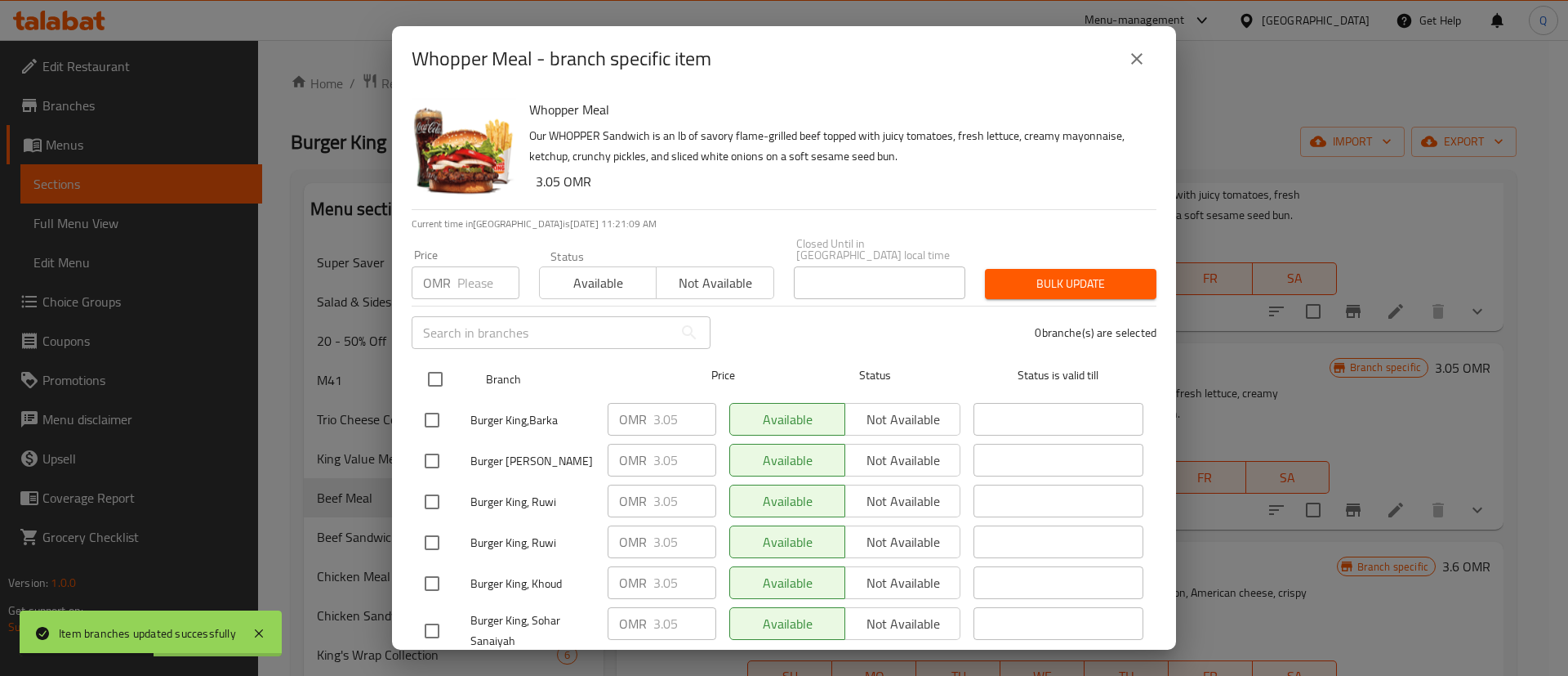
checkbox input "true"
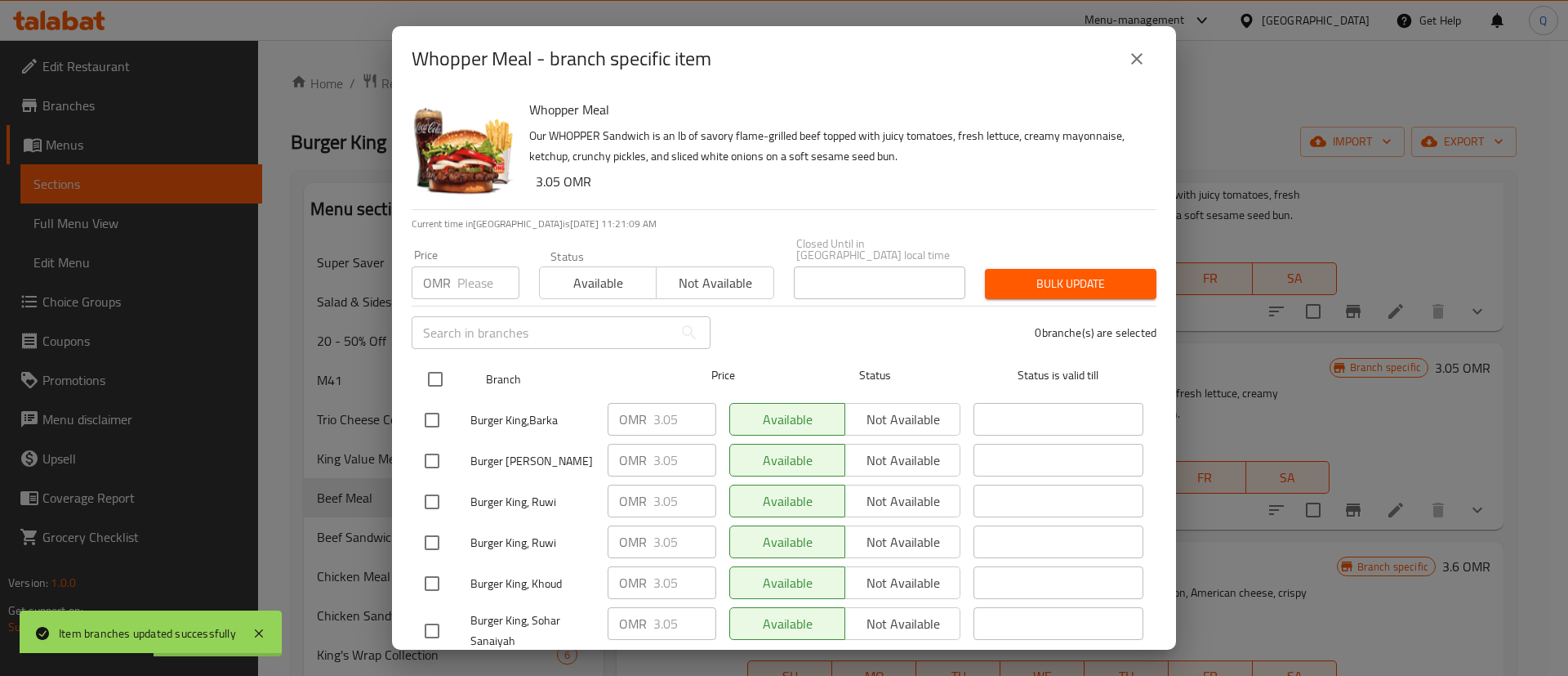
checkbox input "true"
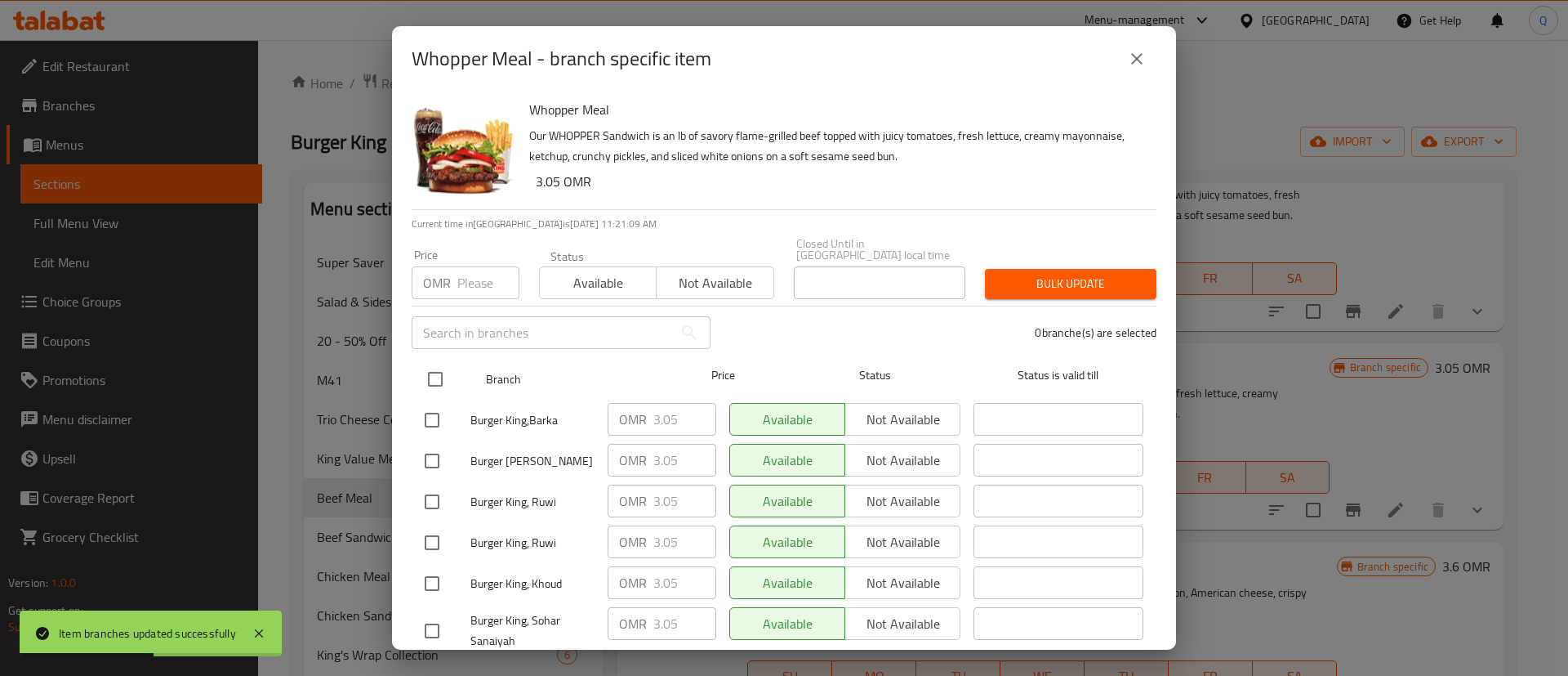
checkbox input "true"
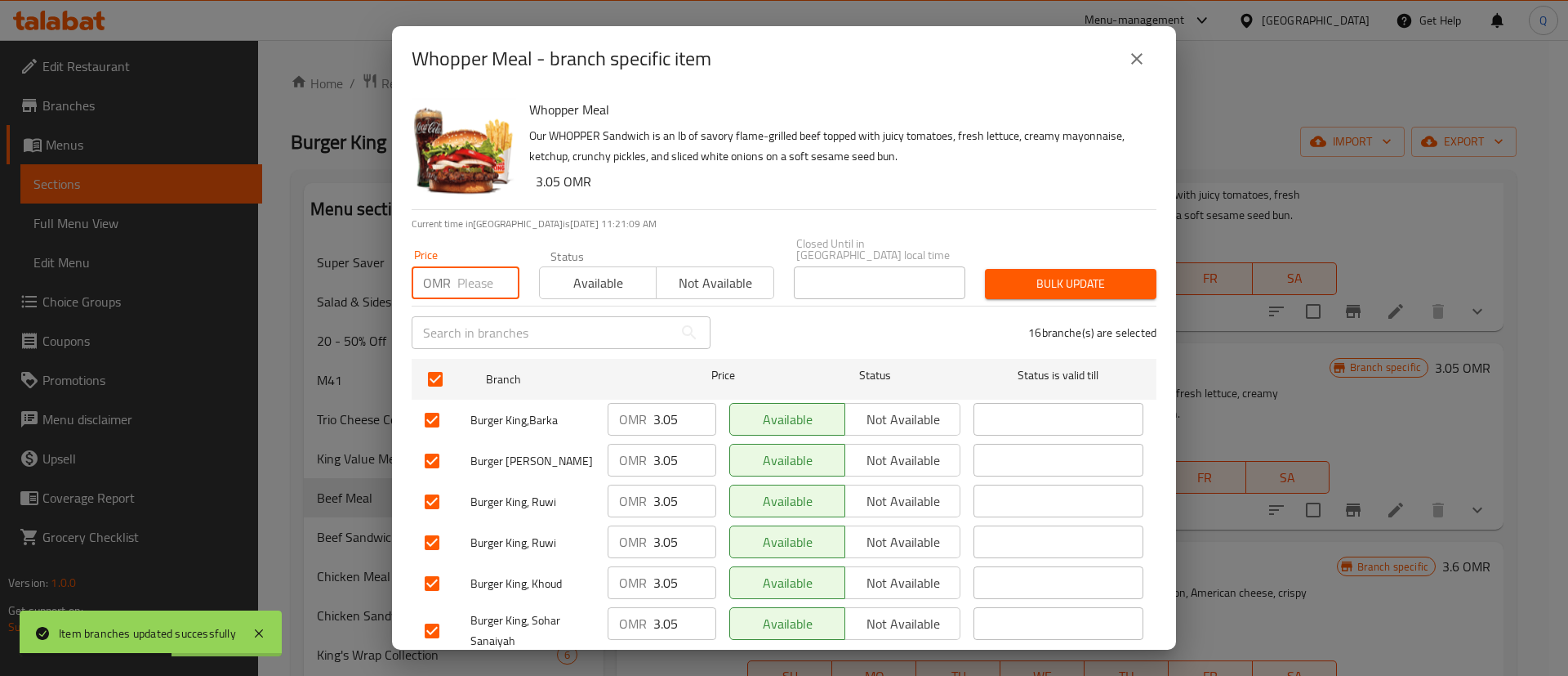
click at [484, 274] on input "number" at bounding box center [489, 283] width 62 height 33
type input "3.2"
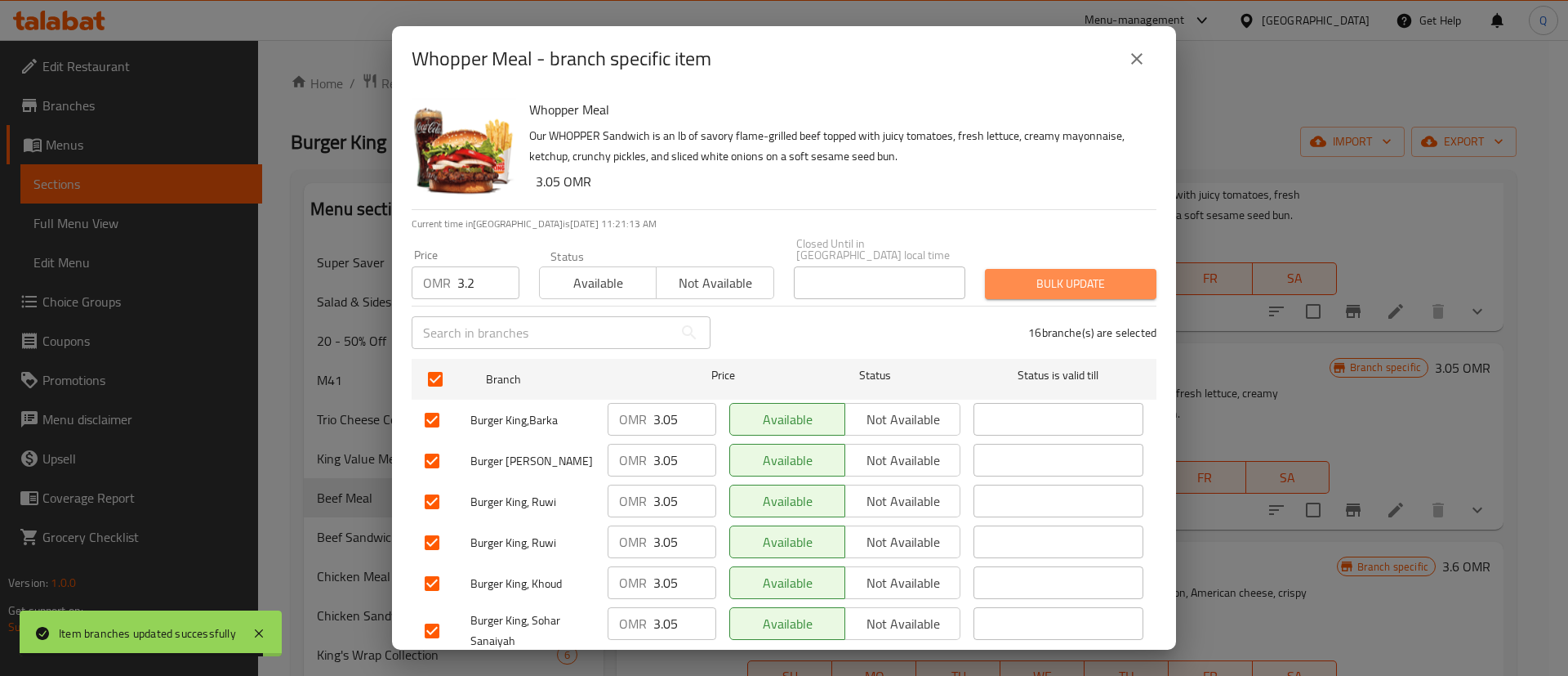
click at [1088, 274] on span "Bulk update" at bounding box center [1070, 284] width 145 height 20
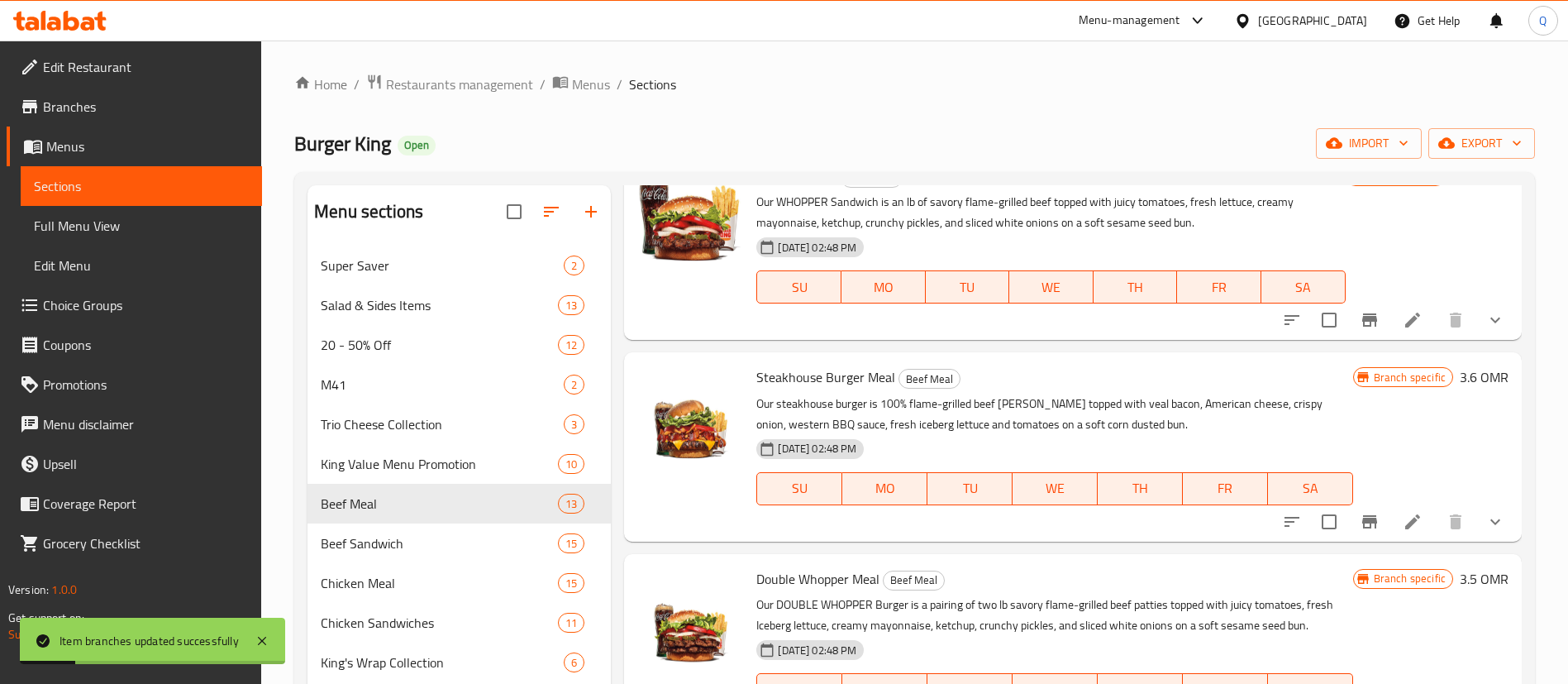
scroll to position [501, 0]
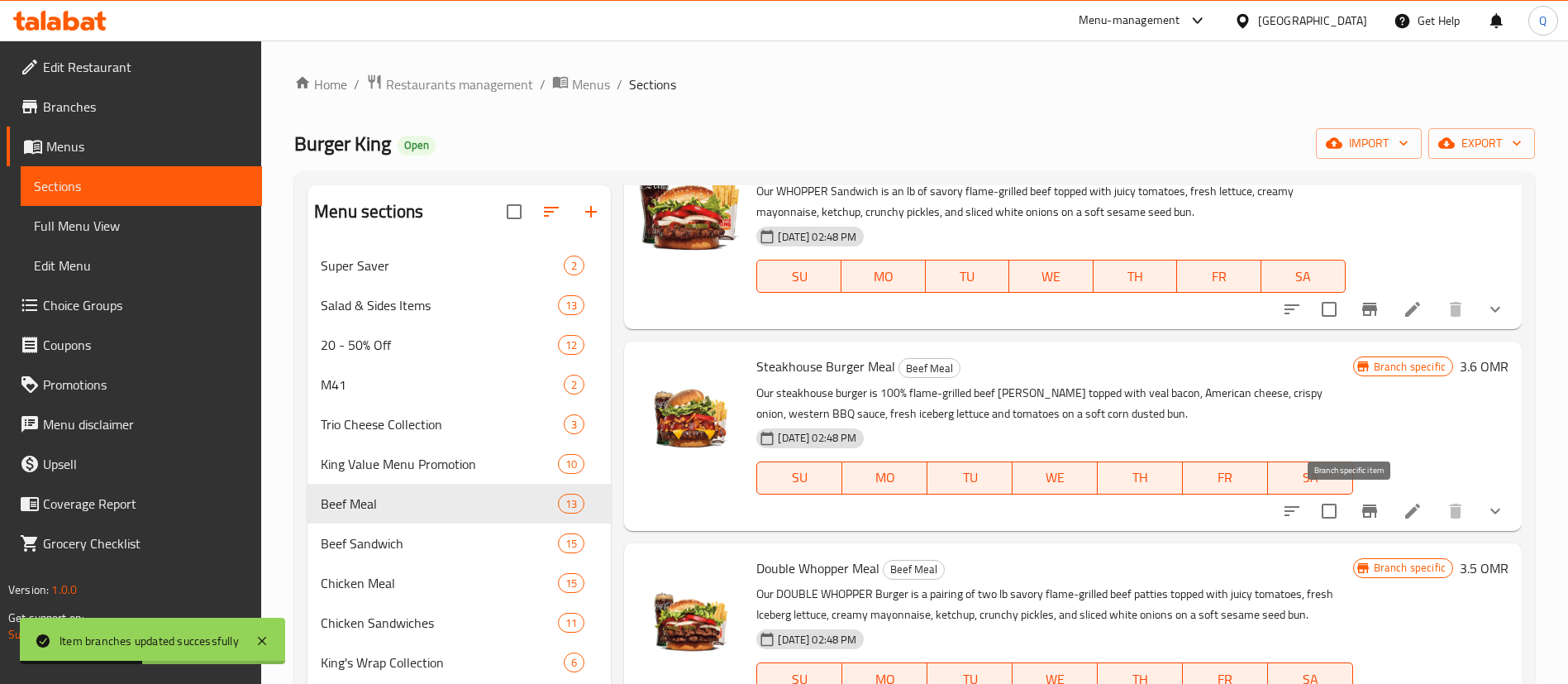
click at [1362, 511] on icon "Branch-specific-item" at bounding box center [1369, 512] width 15 height 14
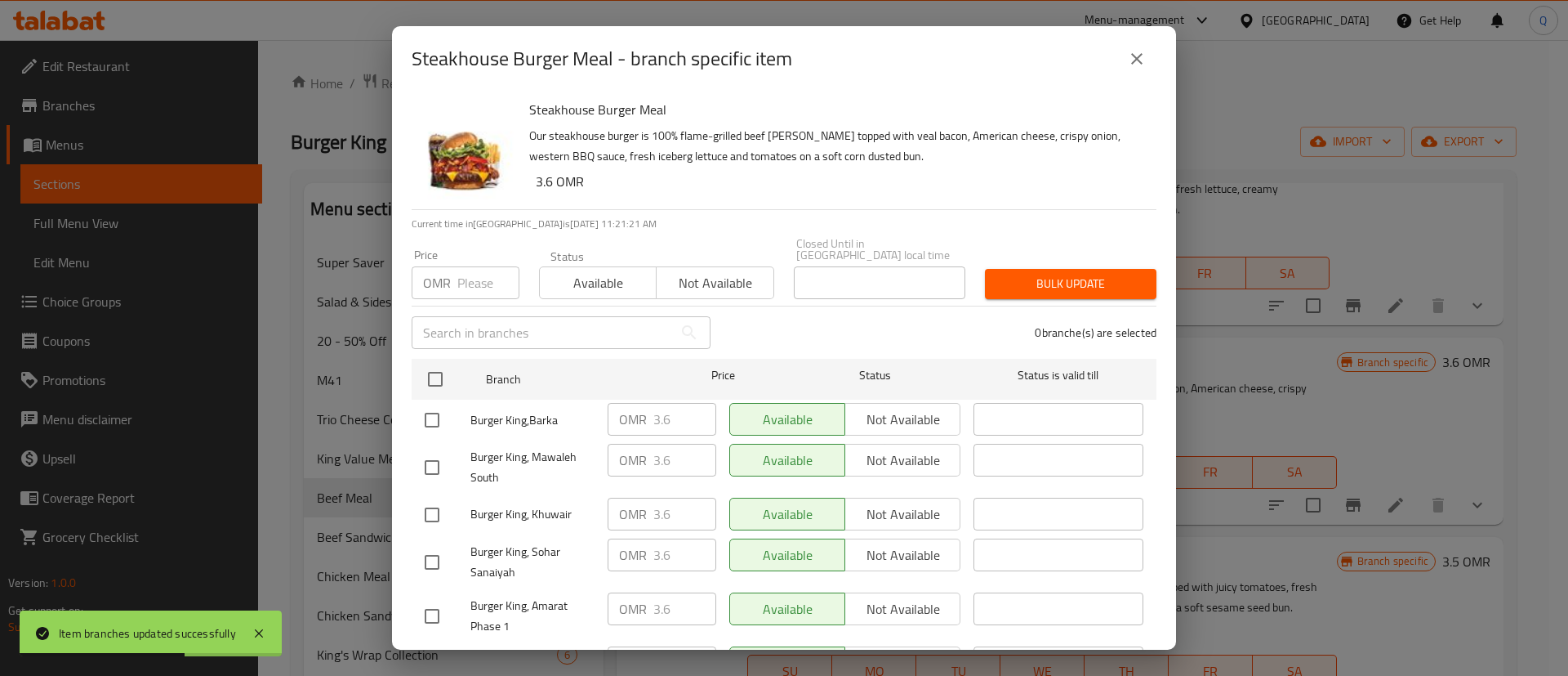
click at [461, 272] on input "number" at bounding box center [489, 283] width 62 height 33
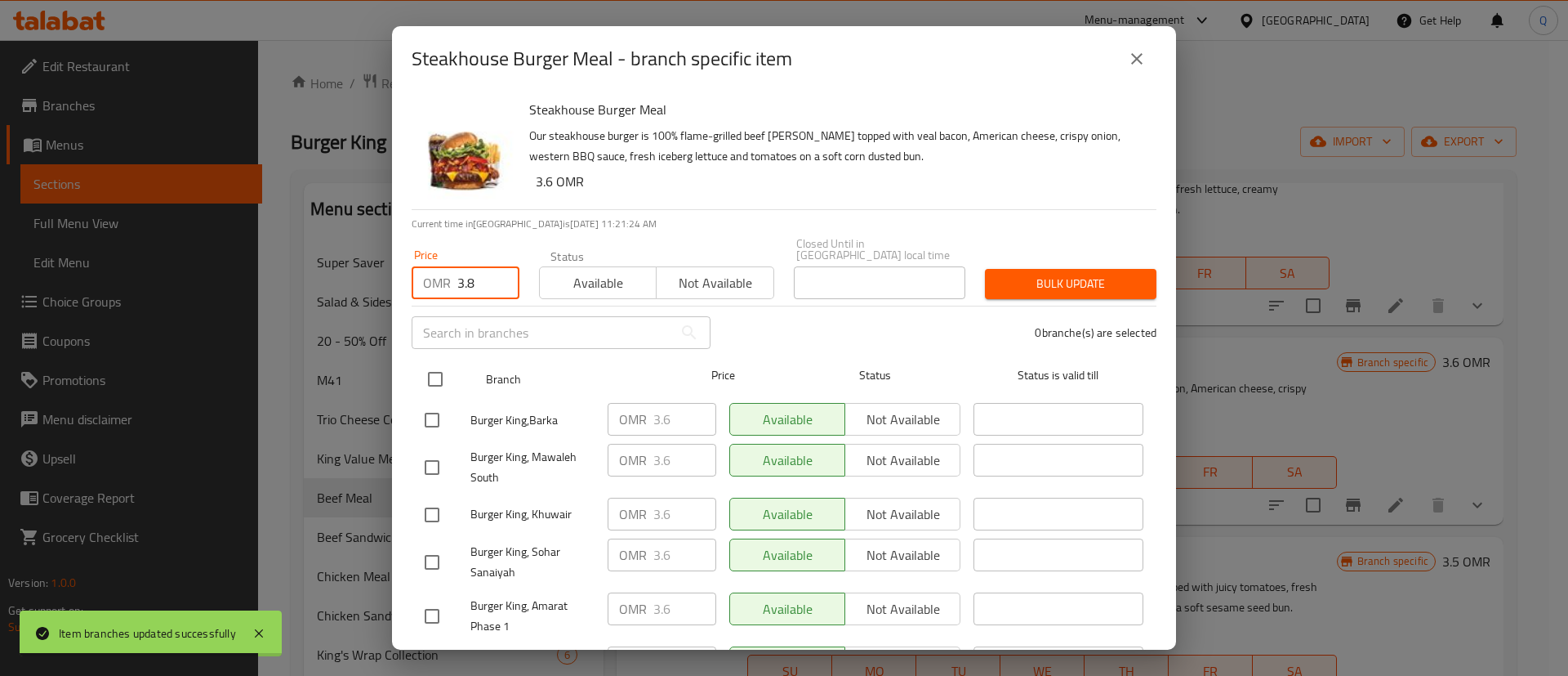
type input "3.8"
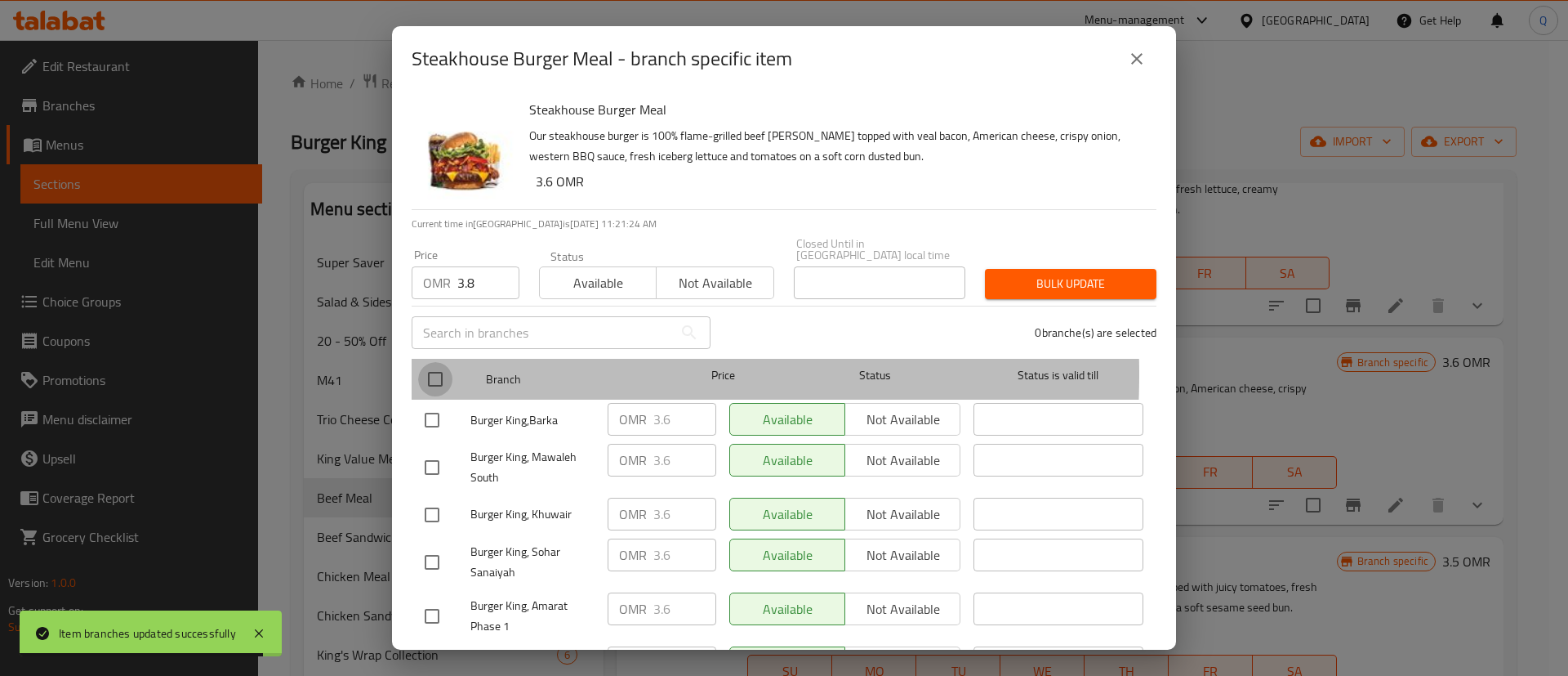
click at [438, 363] on input "checkbox" at bounding box center [435, 379] width 34 height 34
checkbox input "true"
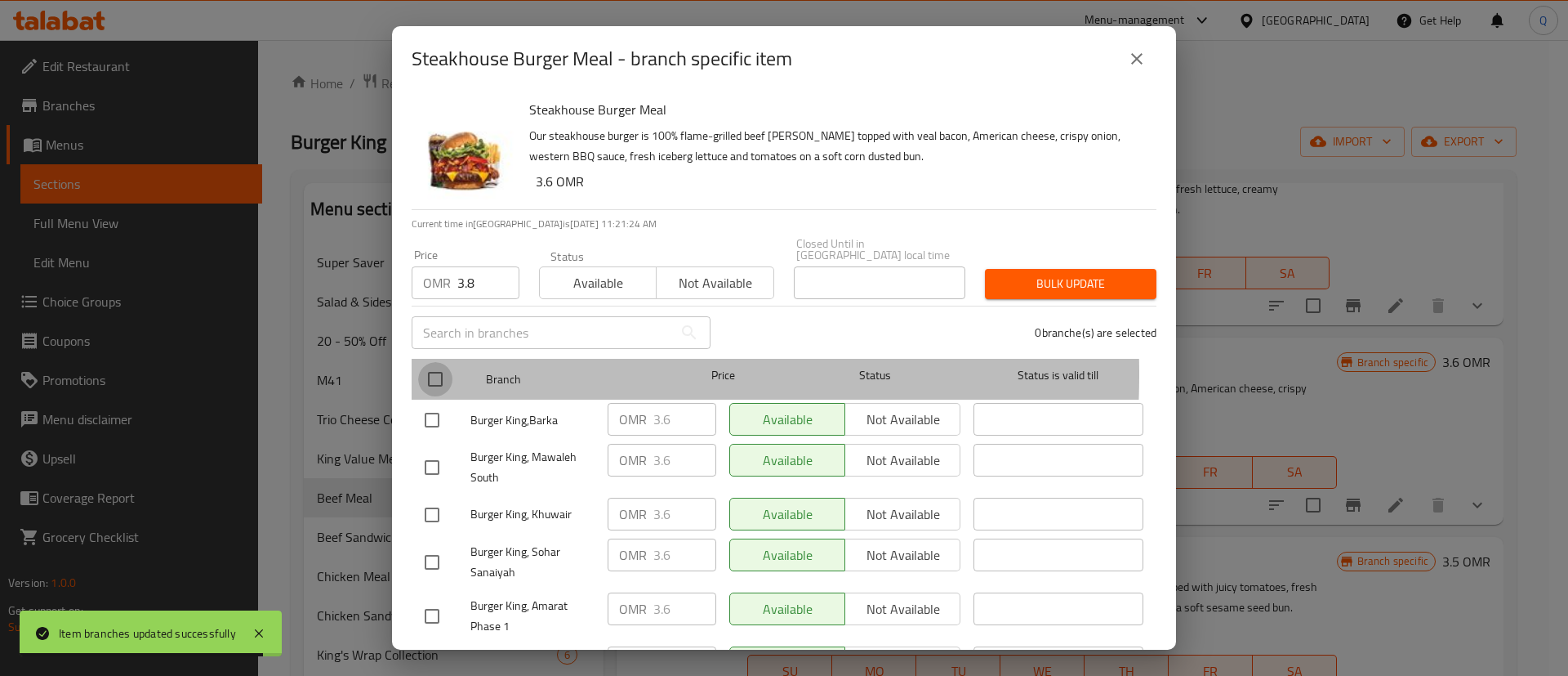
checkbox input "true"
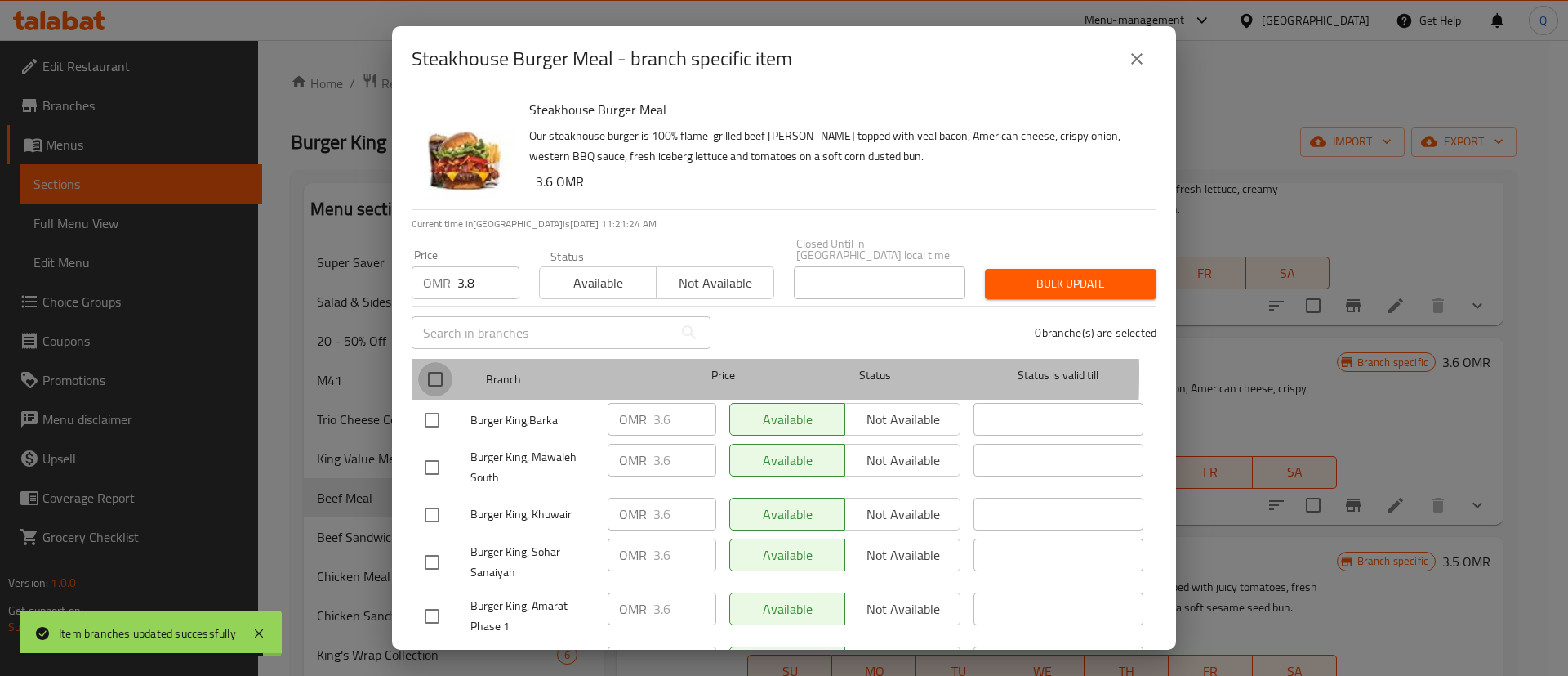
checkbox input "true"
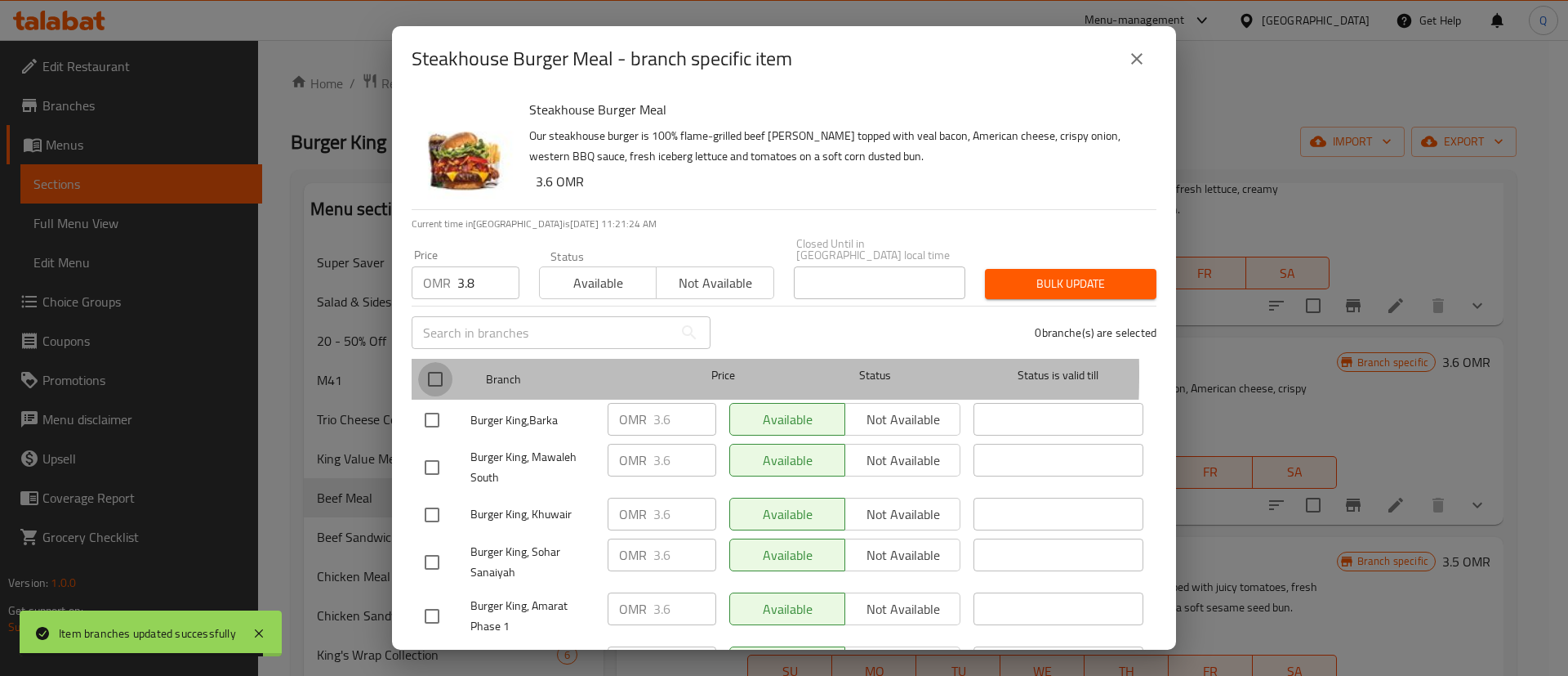
checkbox input "true"
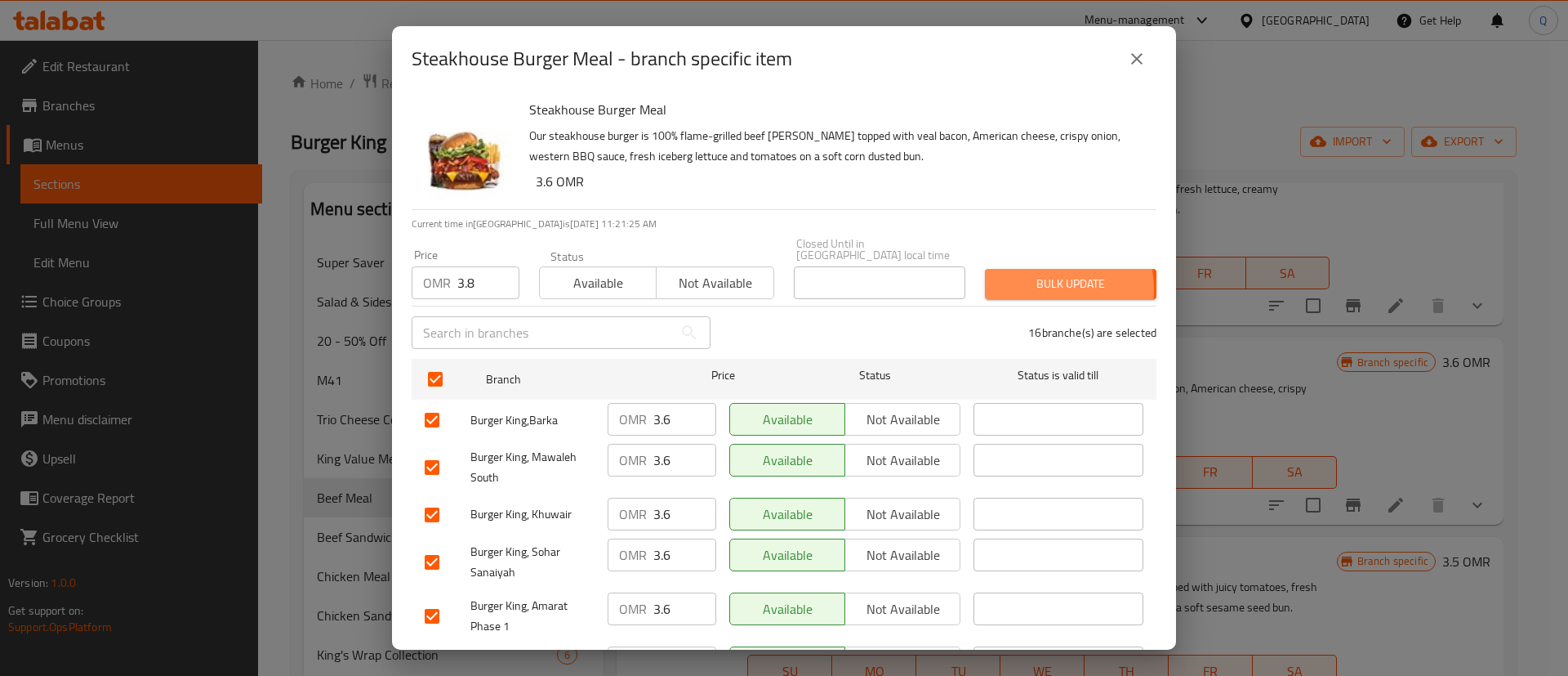
click at [1036, 277] on span "Bulk update" at bounding box center [1070, 284] width 145 height 20
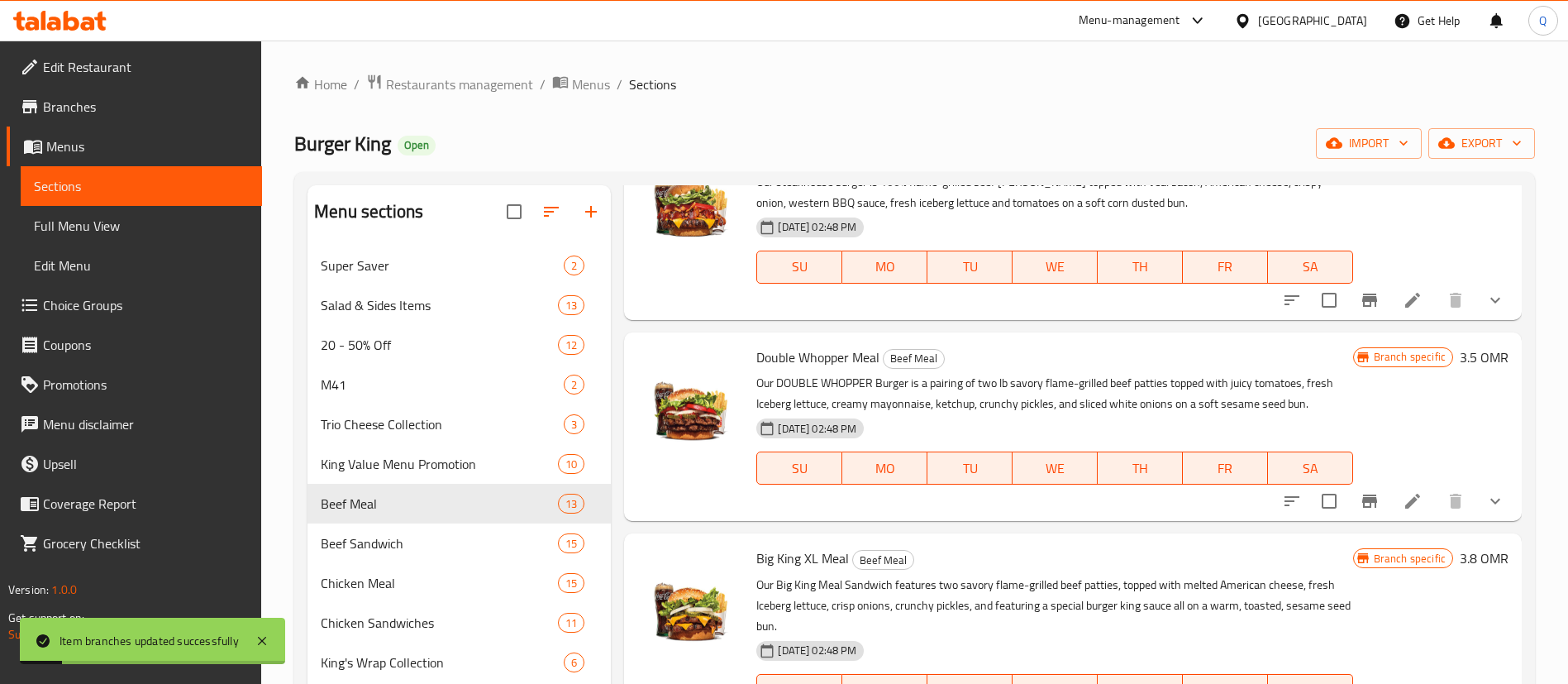
scroll to position [717, 0]
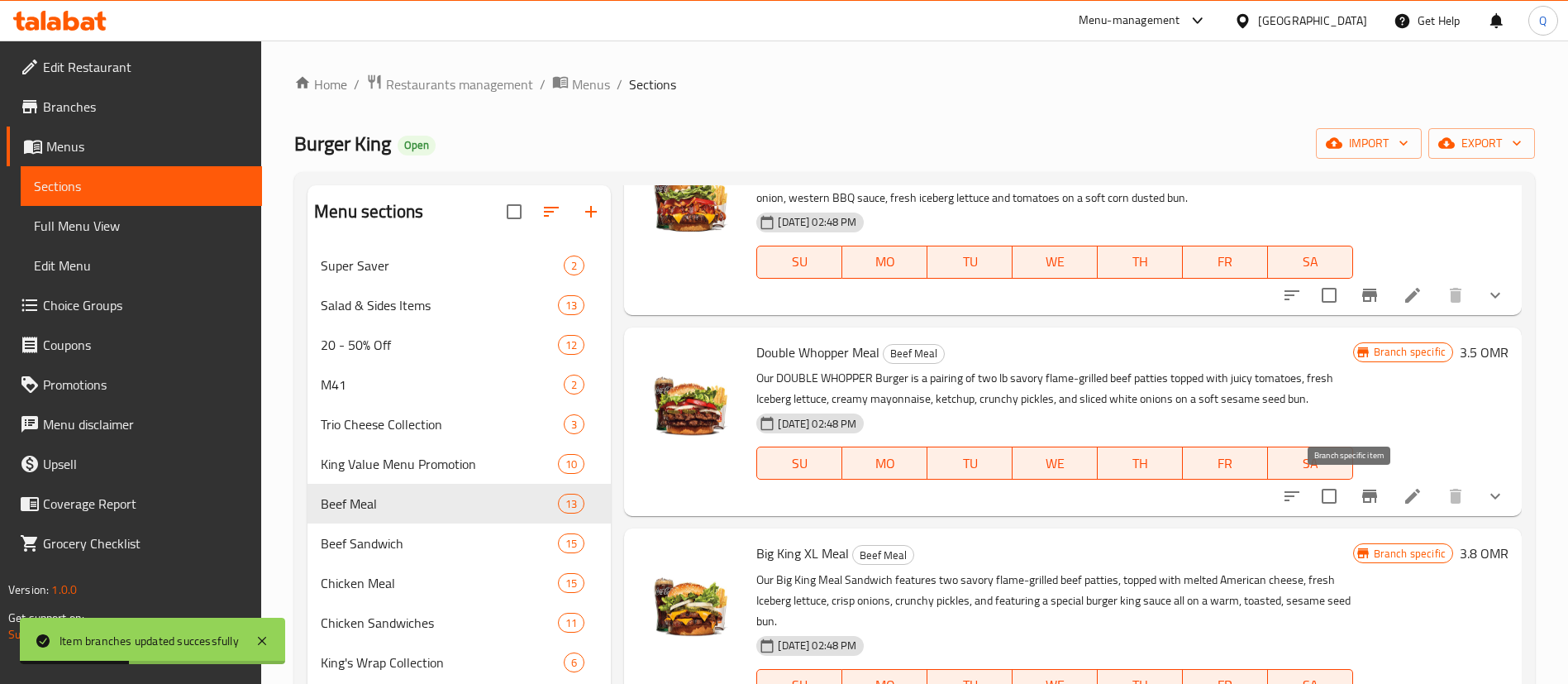
click at [1350, 506] on button "Branch-specific-item" at bounding box center [1369, 496] width 40 height 40
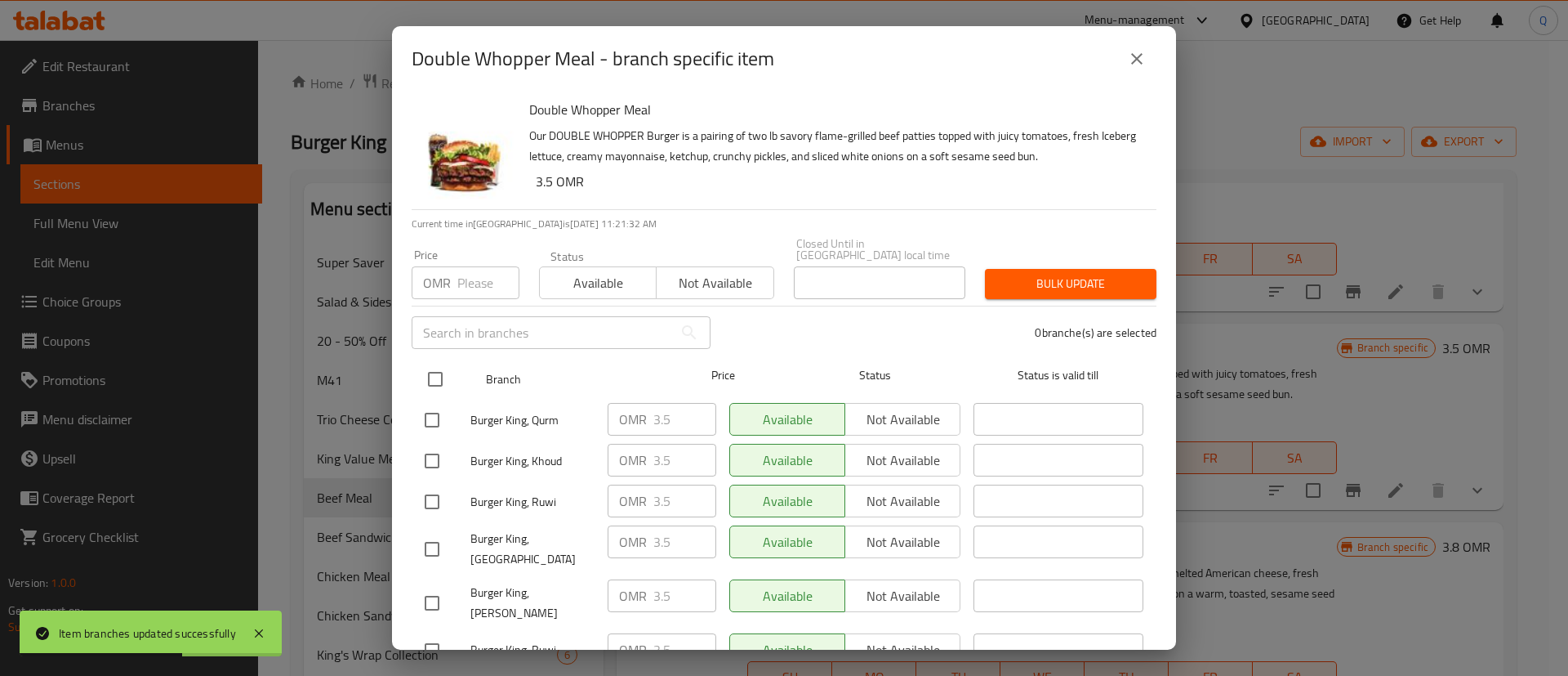
click at [432, 362] on input "checkbox" at bounding box center [435, 379] width 34 height 34
checkbox input "true"
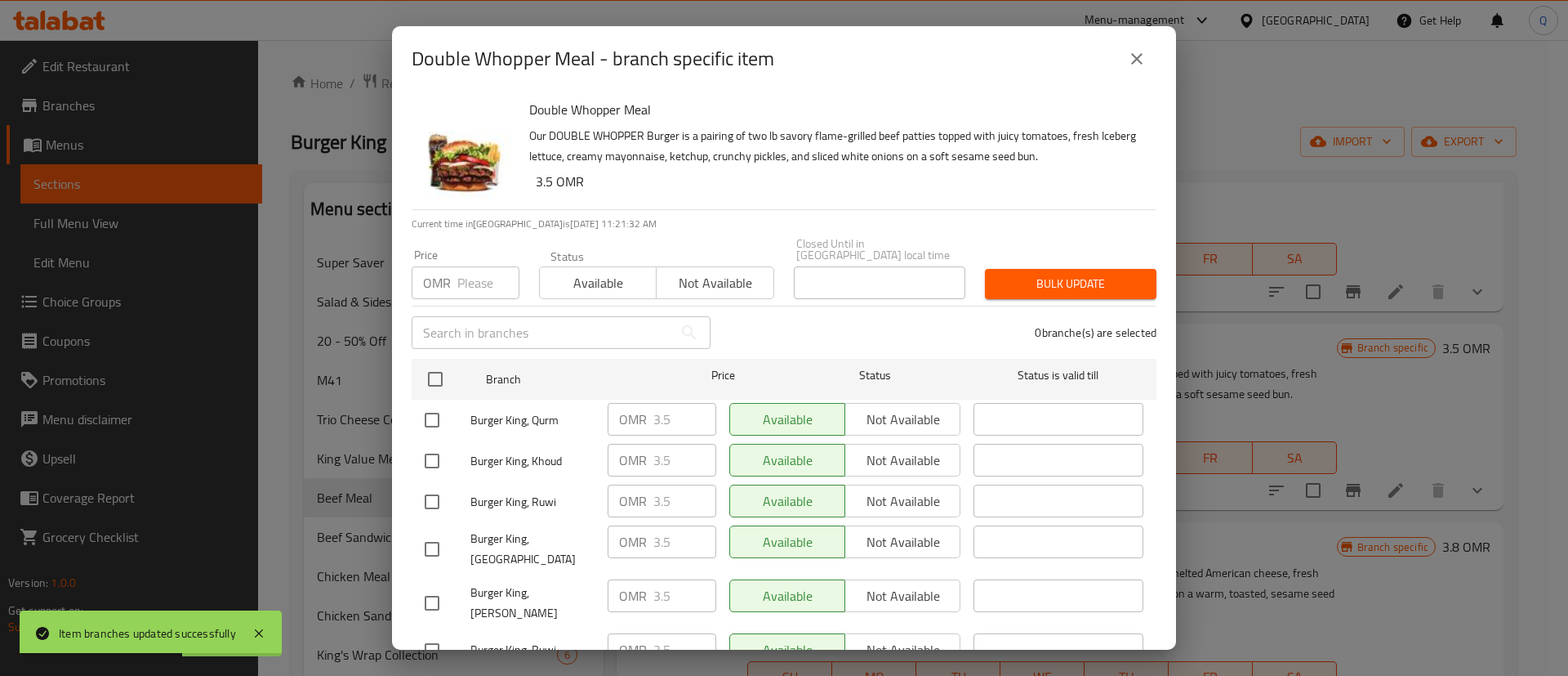
checkbox input "true"
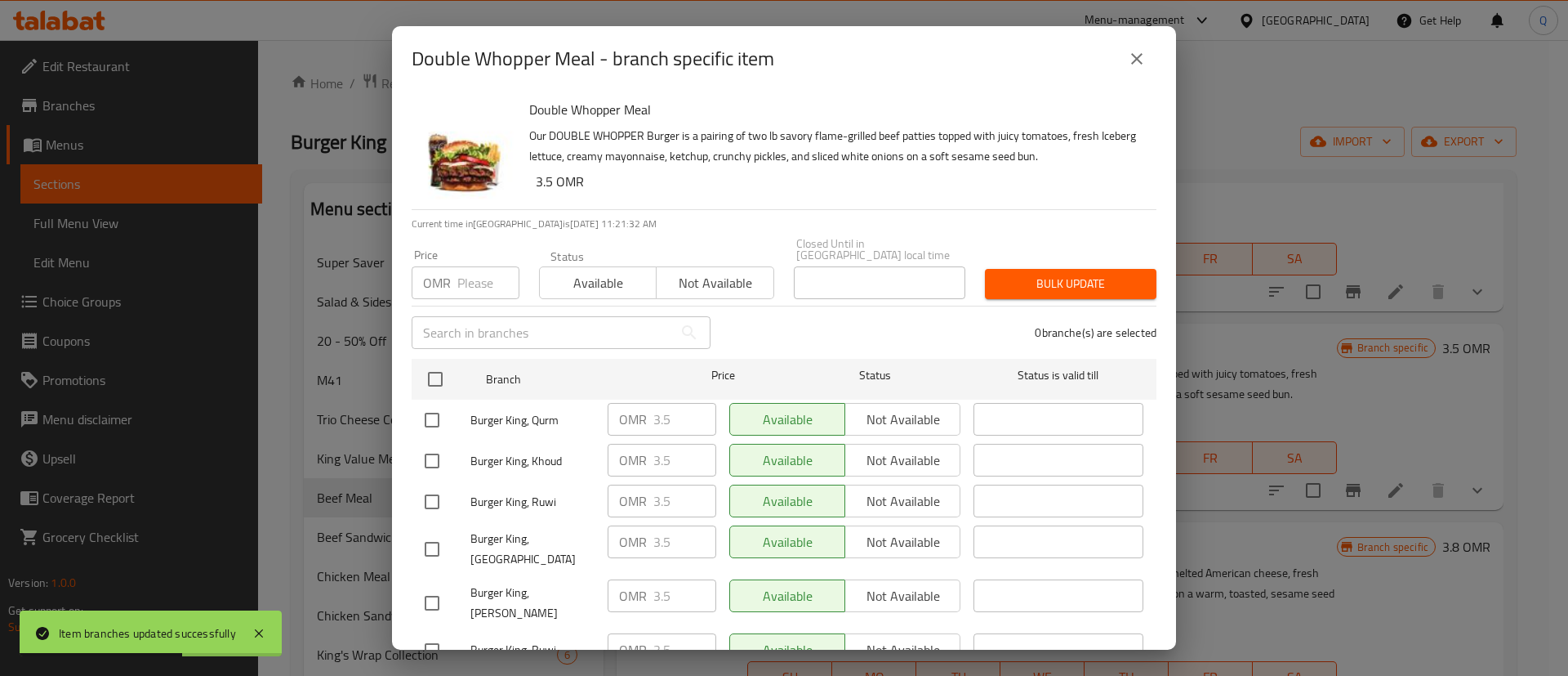
checkbox input "true"
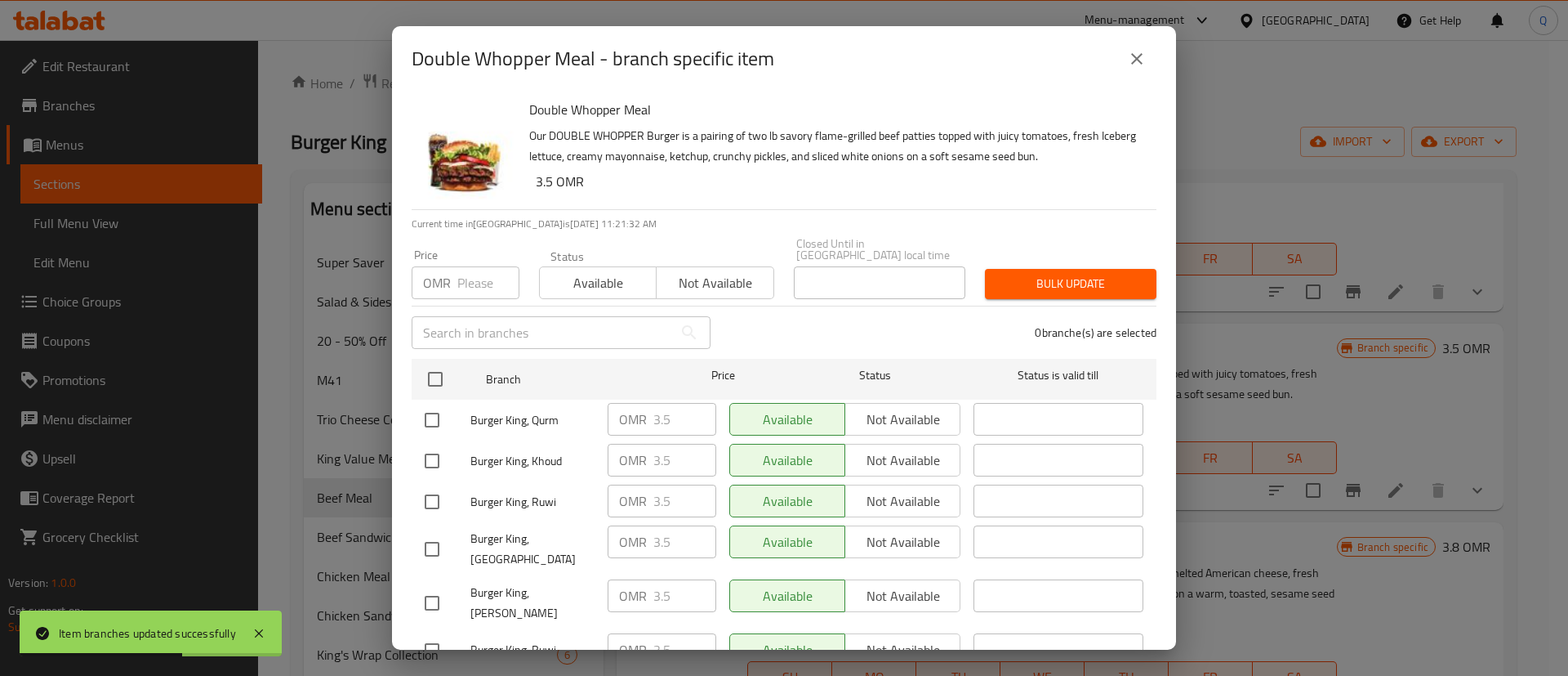
checkbox input "true"
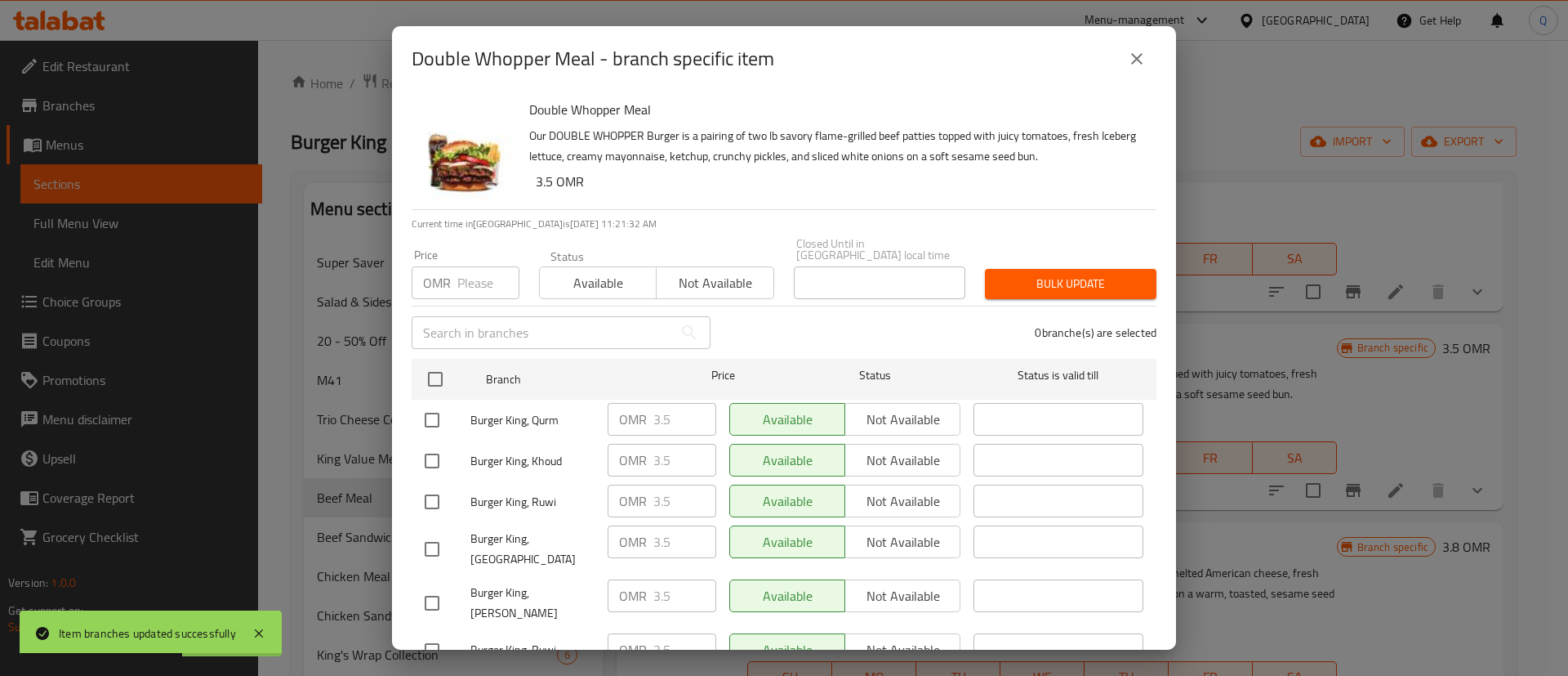
checkbox input "true"
click at [470, 278] on input "number" at bounding box center [489, 283] width 62 height 33
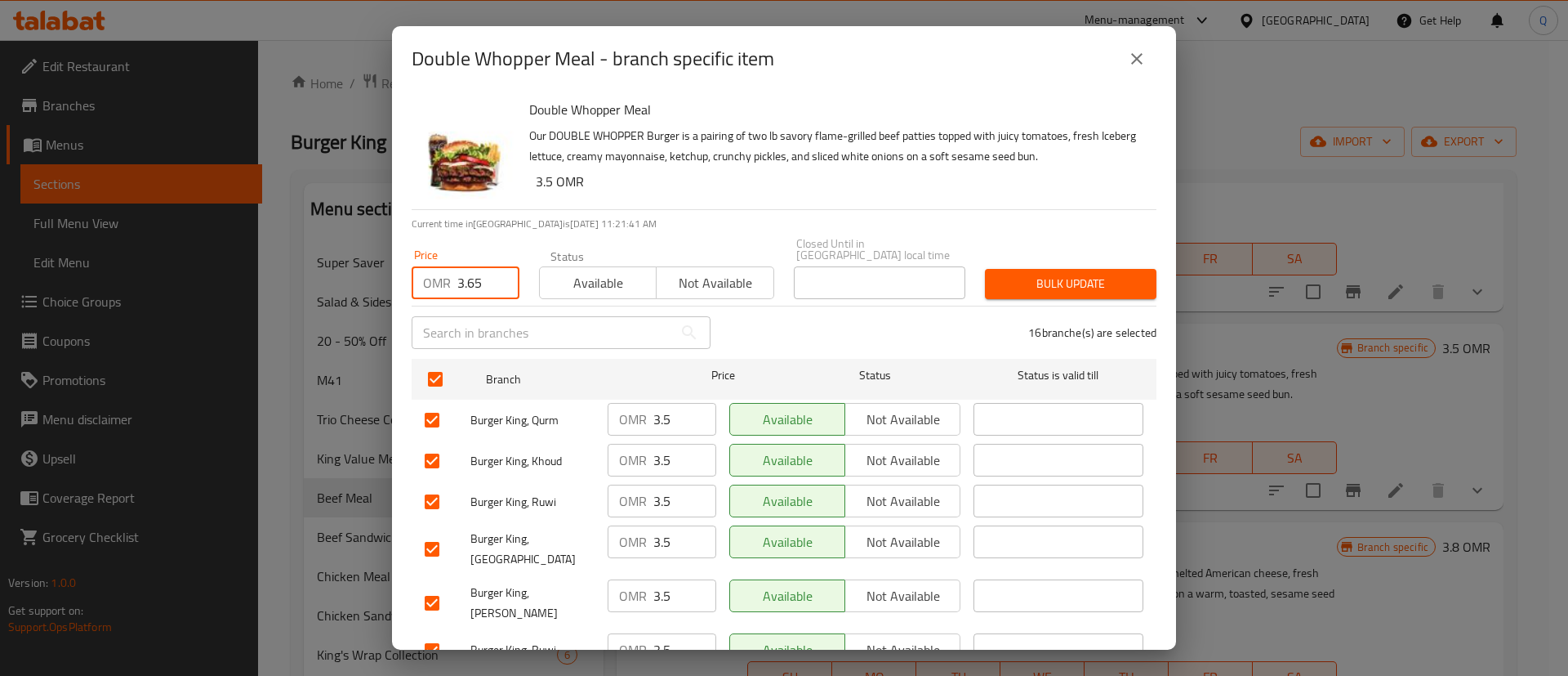
type input "3.65"
click at [1019, 274] on span "Bulk update" at bounding box center [1070, 284] width 145 height 20
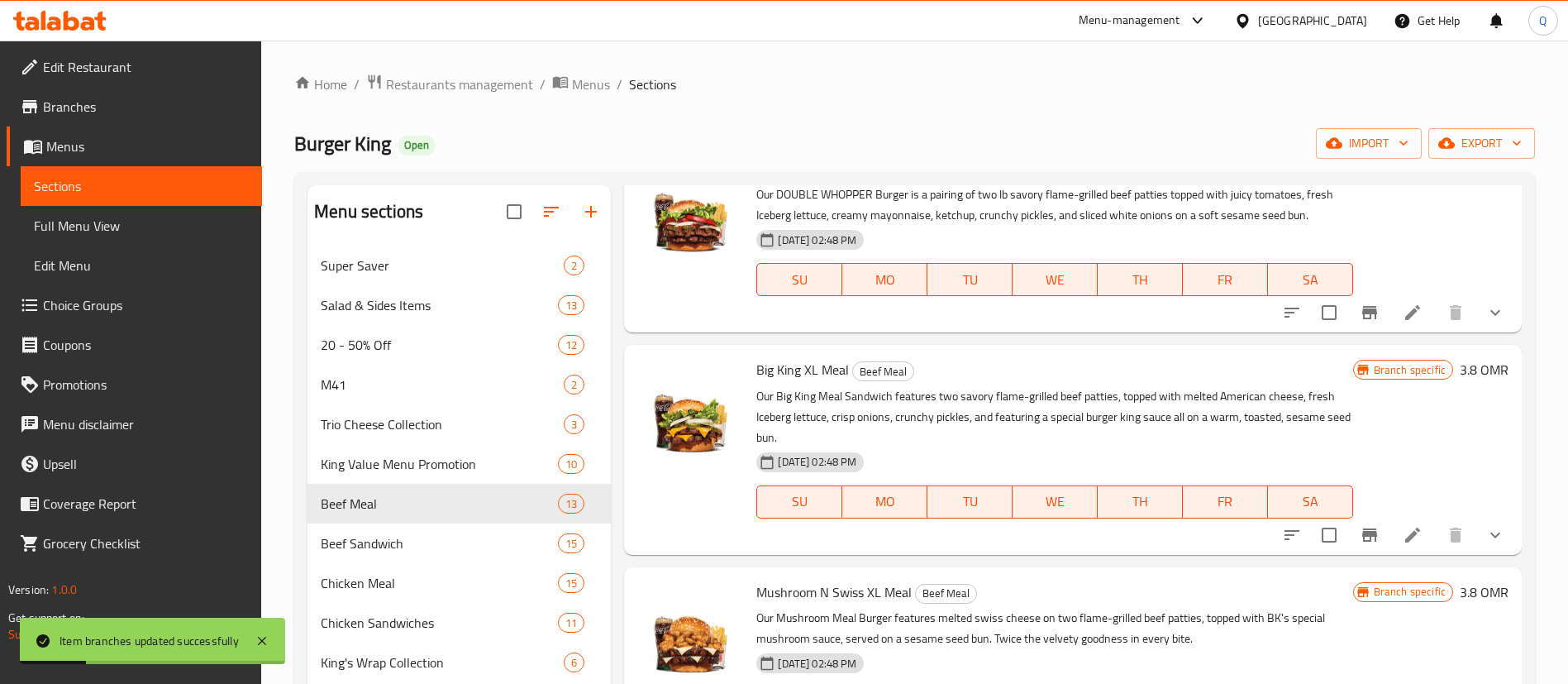
scroll to position [940, 0]
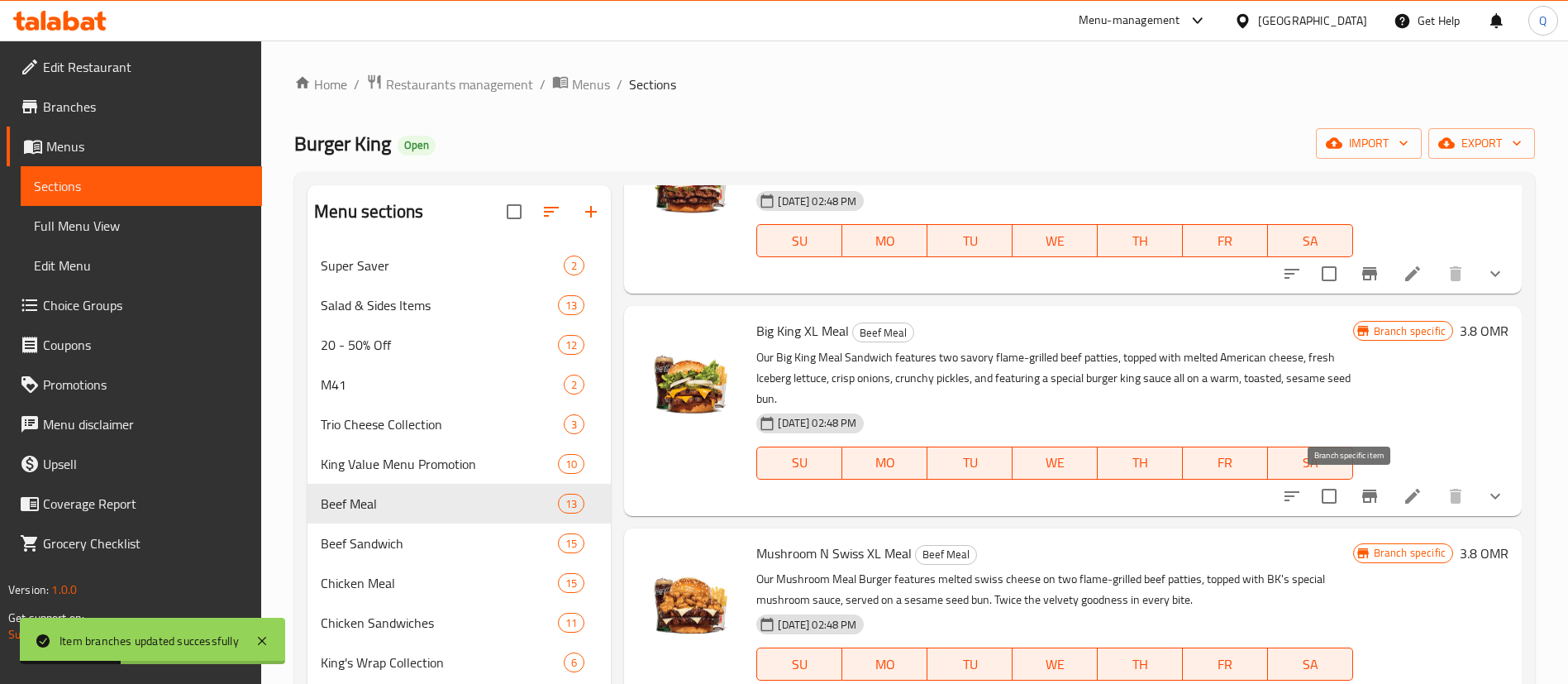
click at [1359, 501] on icon "Branch-specific-item" at bounding box center [1369, 496] width 20 height 20
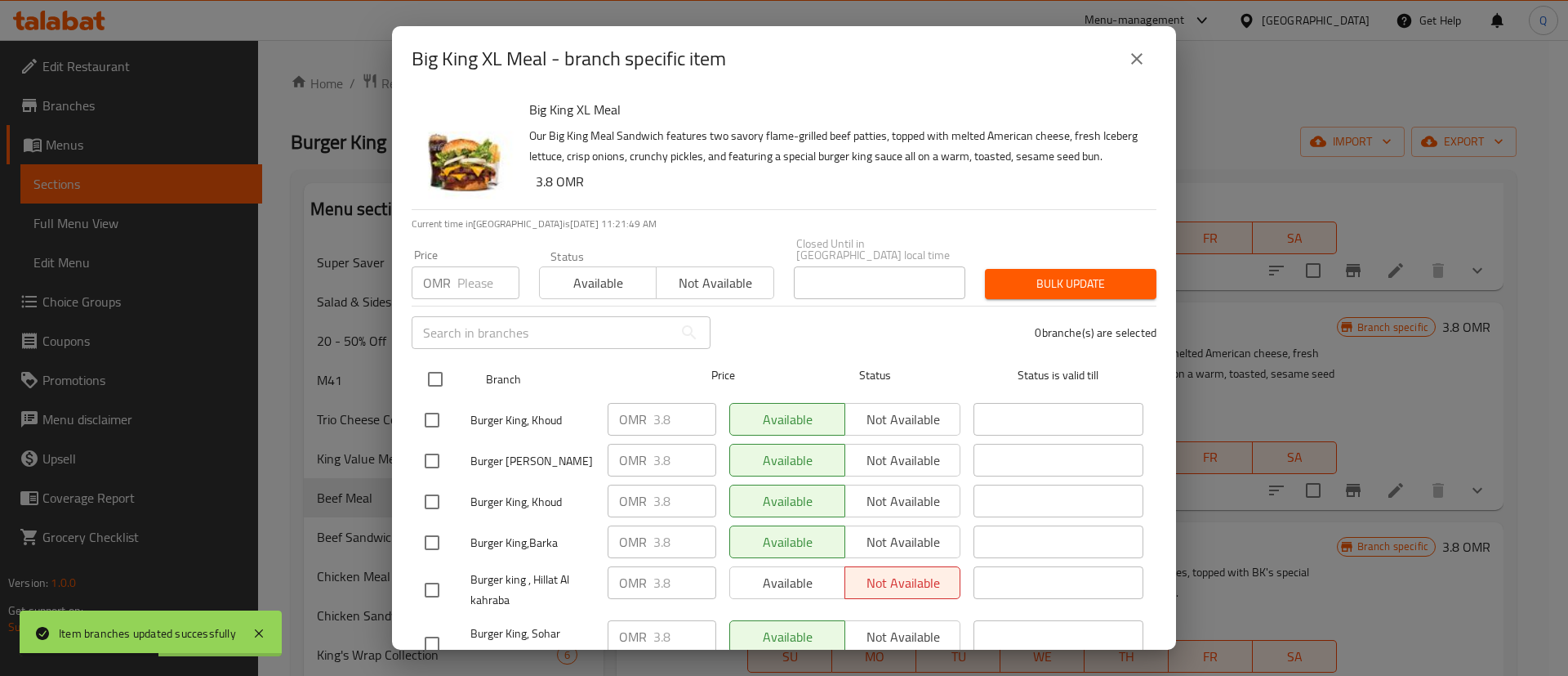
click at [437, 367] on input "checkbox" at bounding box center [435, 379] width 34 height 34
checkbox input "true"
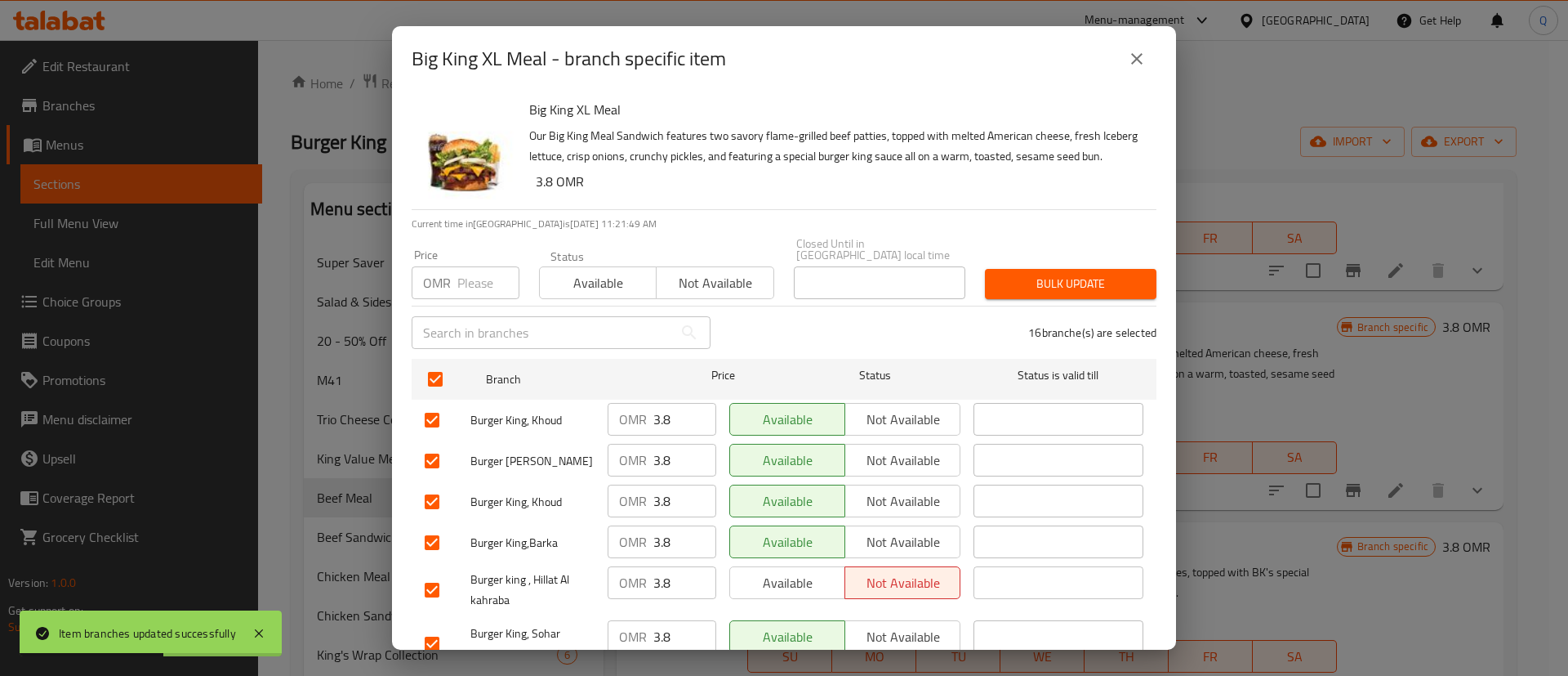
checkbox input "true"
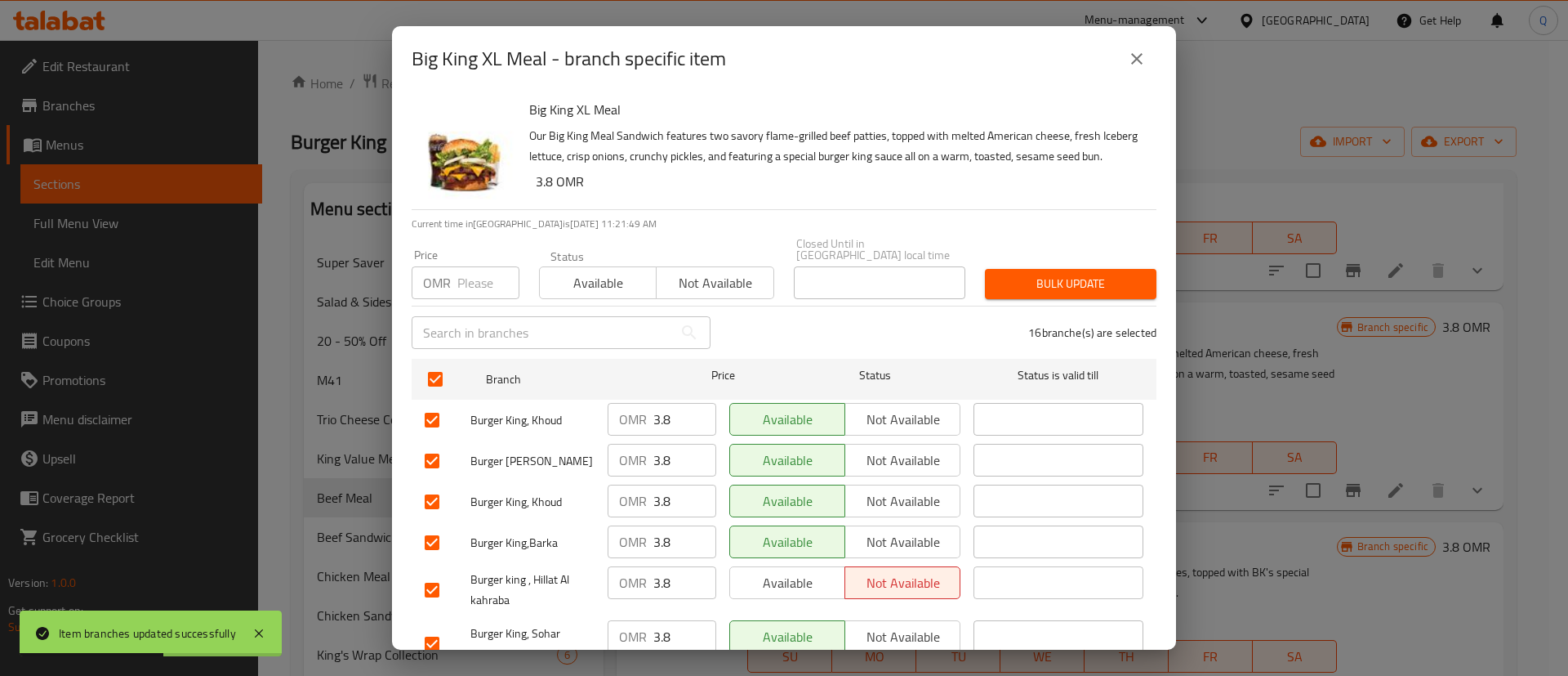
checkbox input "true"
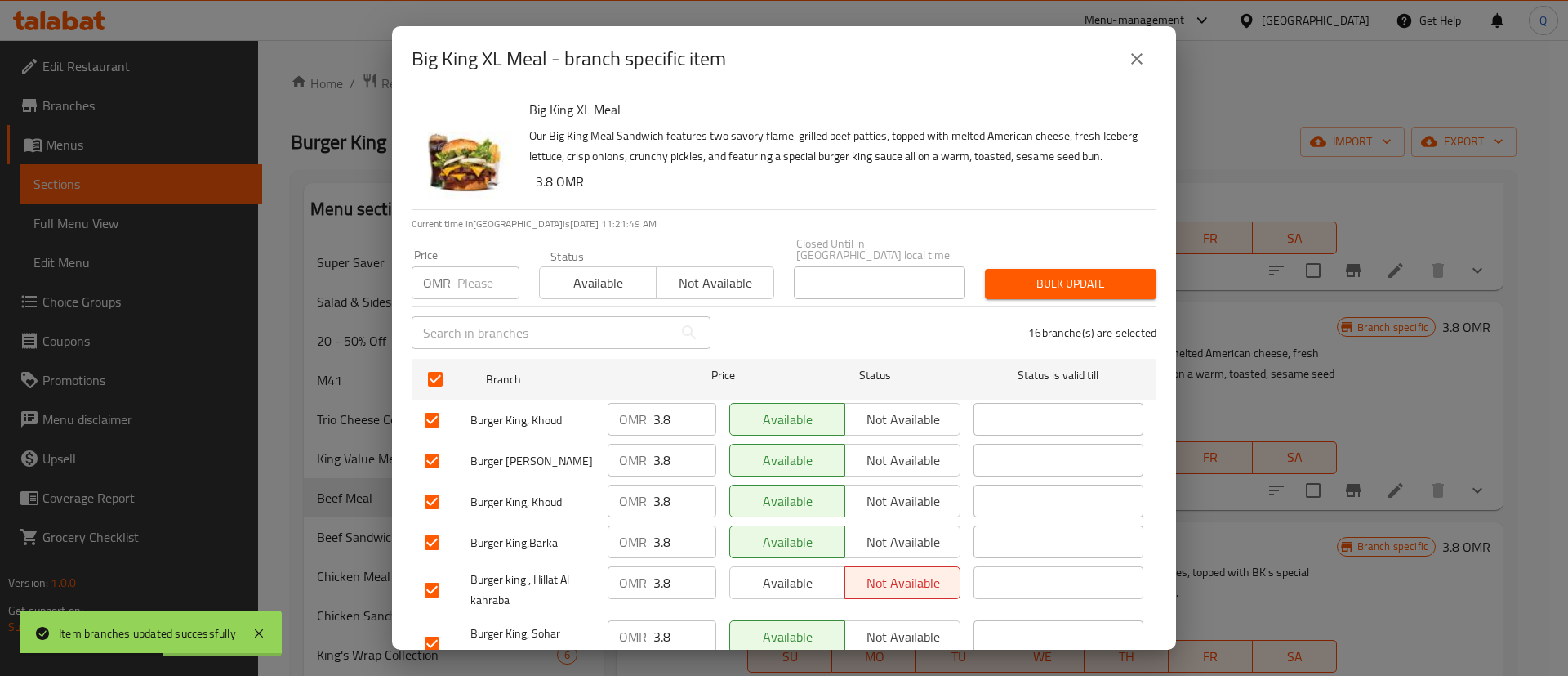
checkbox input "true"
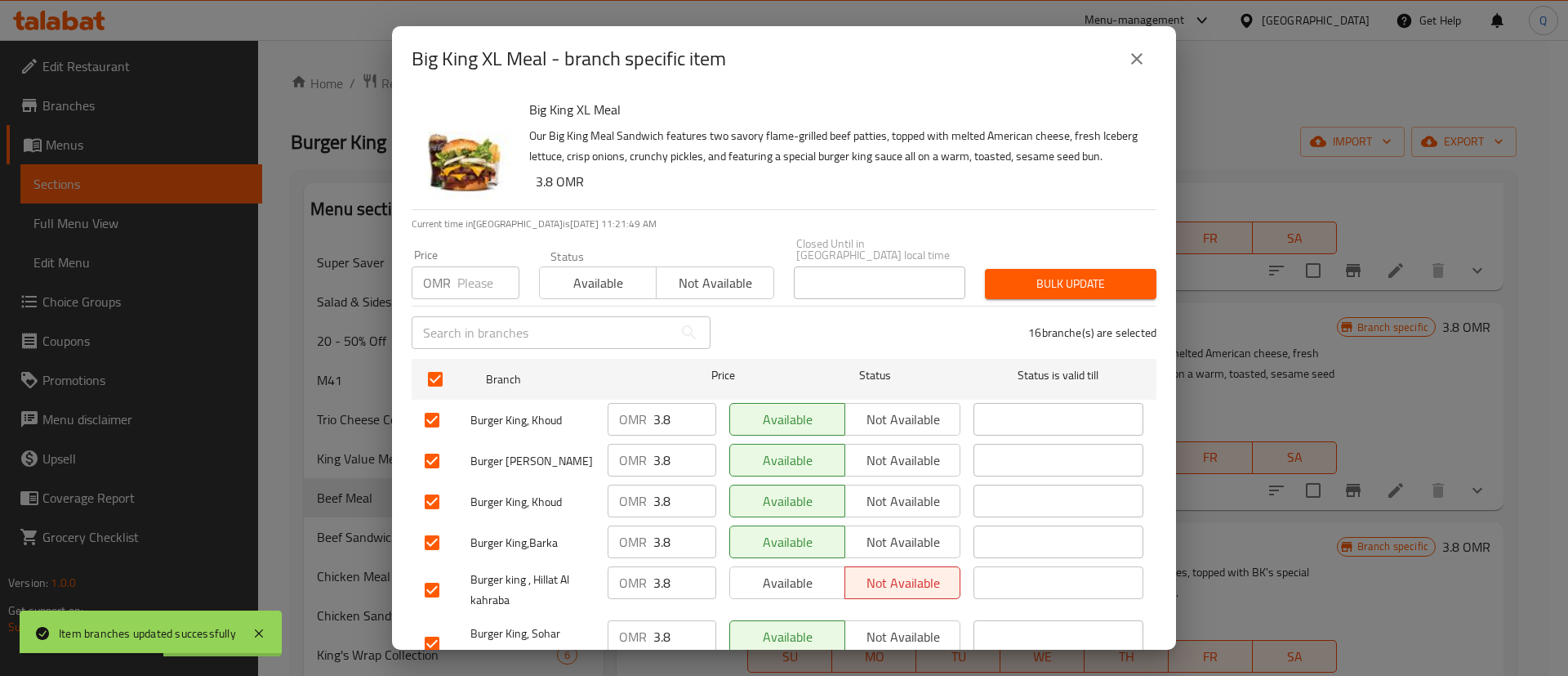
checkbox input "true"
click at [463, 341] on input "text" at bounding box center [542, 333] width 261 height 33
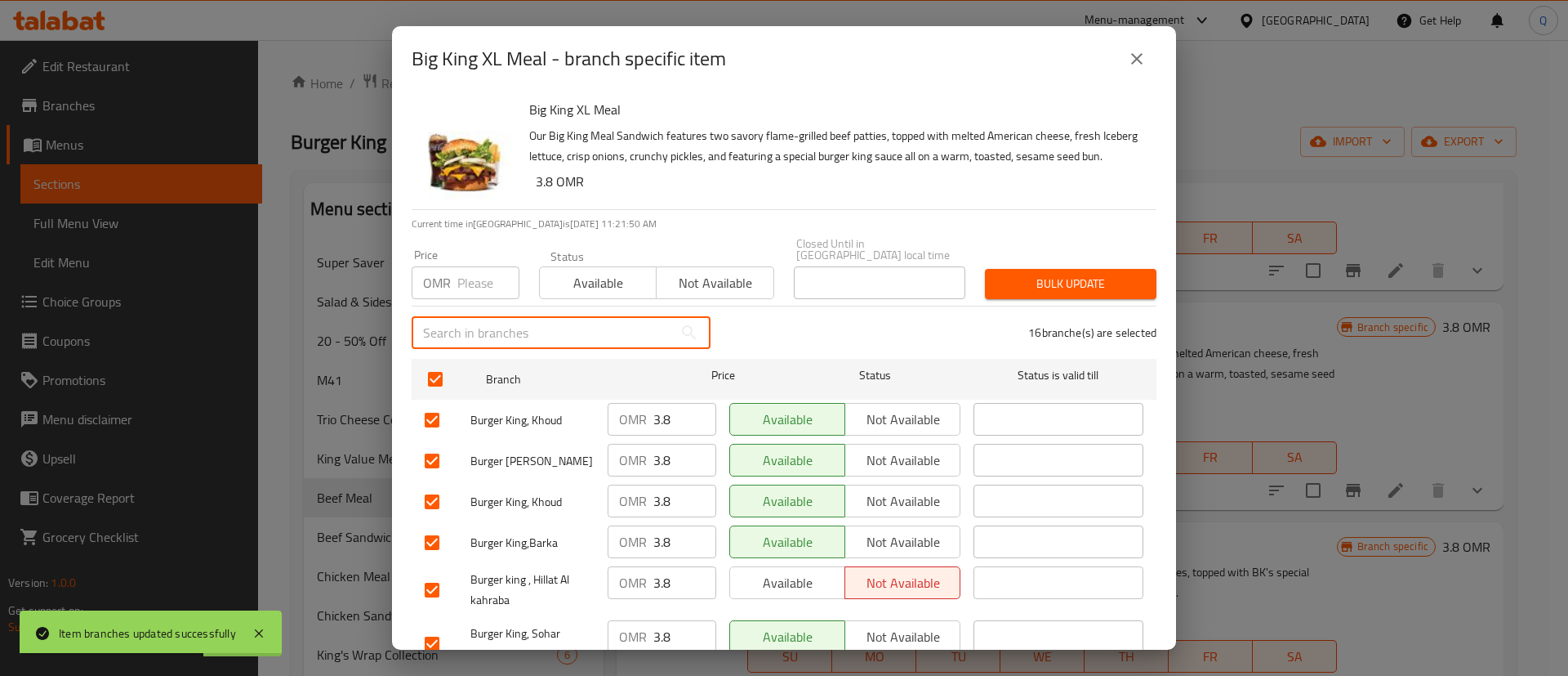
click at [468, 279] on input "number" at bounding box center [489, 283] width 62 height 33
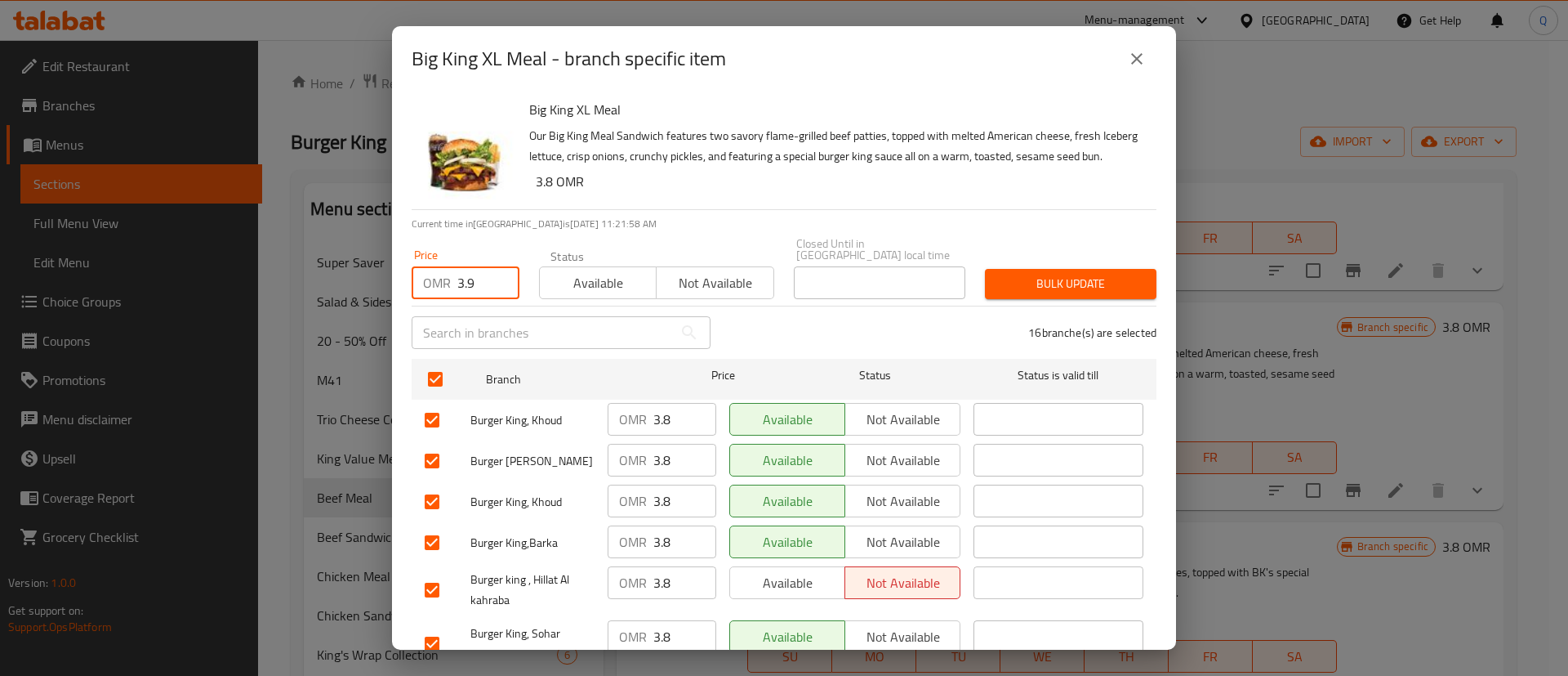
type input "3.9"
click at [1042, 278] on span "Bulk update" at bounding box center [1070, 284] width 145 height 20
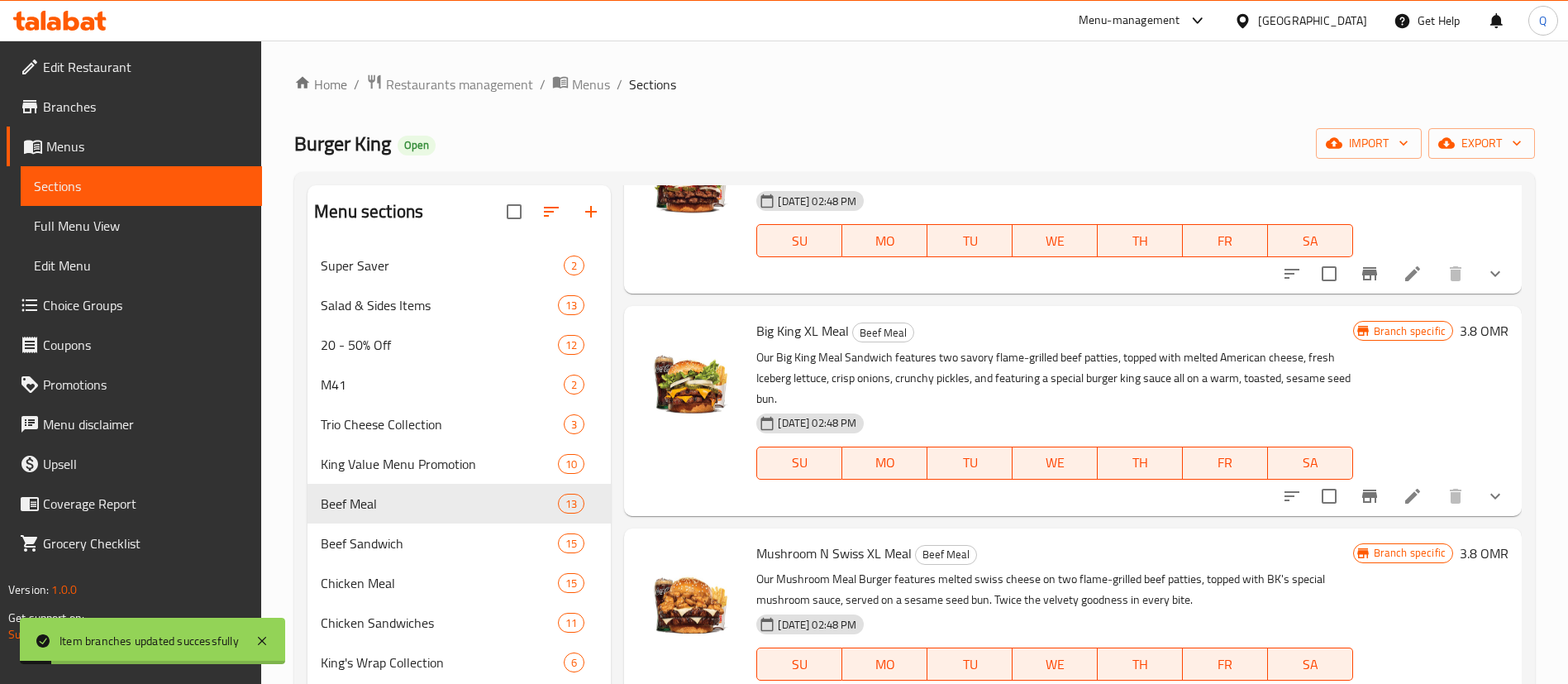
scroll to position [1207, 0]
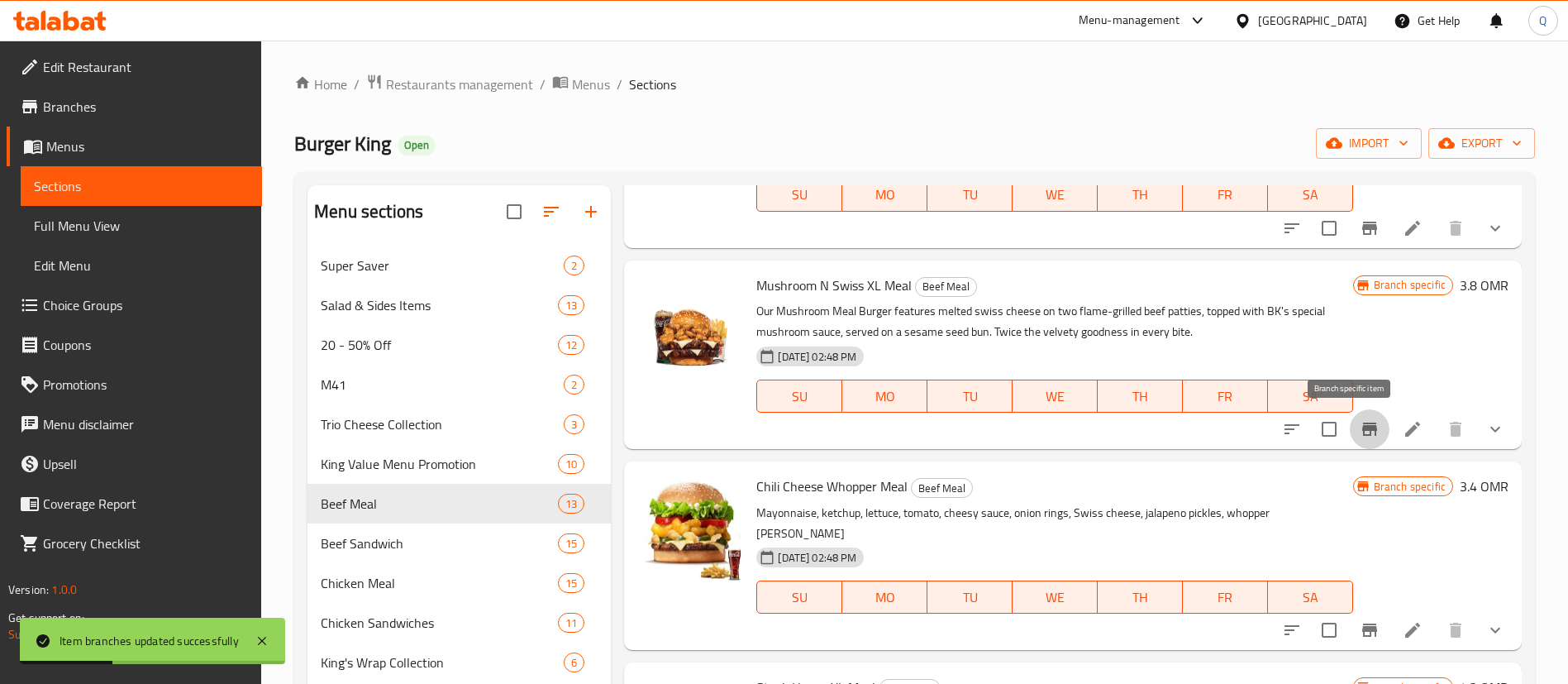
click at [1359, 437] on icon "Branch-specific-item" at bounding box center [1369, 429] width 20 height 20
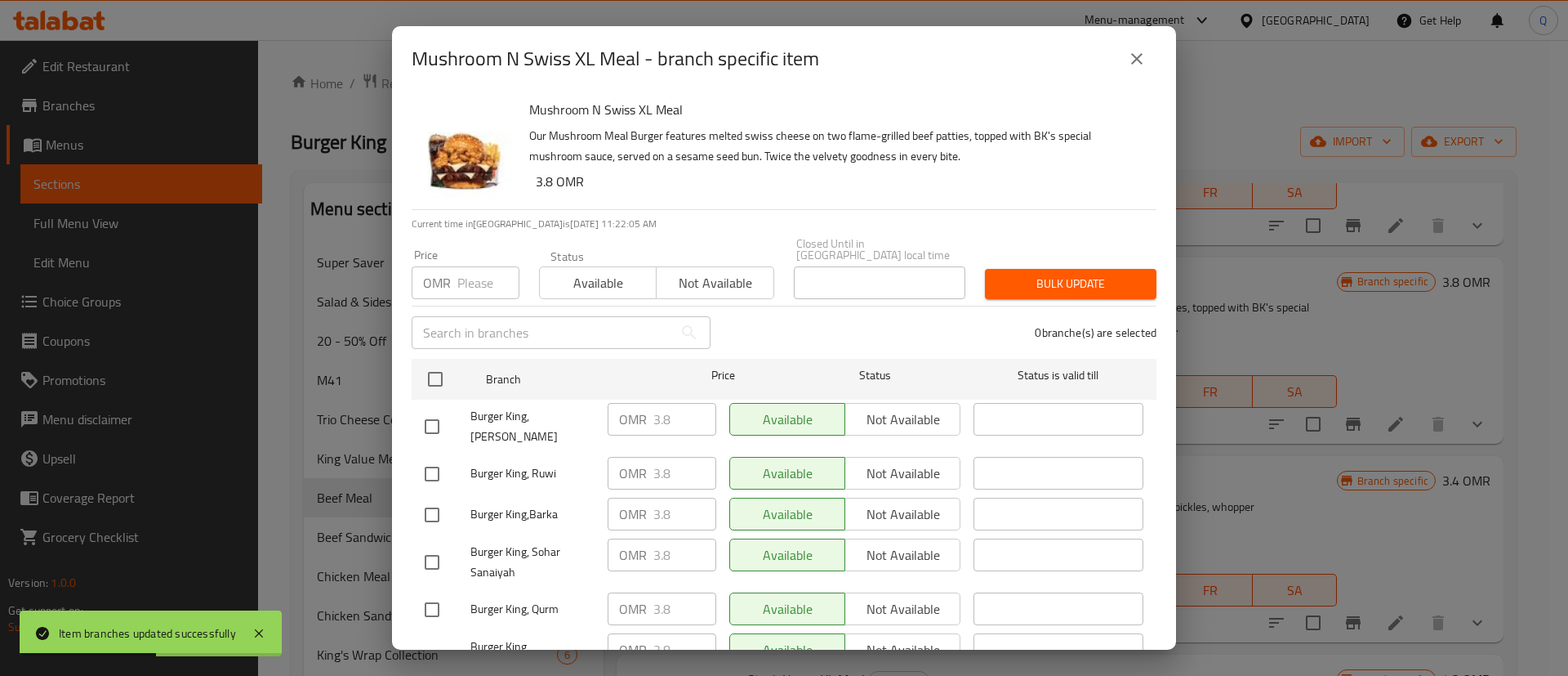
click at [465, 273] on input "number" at bounding box center [489, 283] width 62 height 33
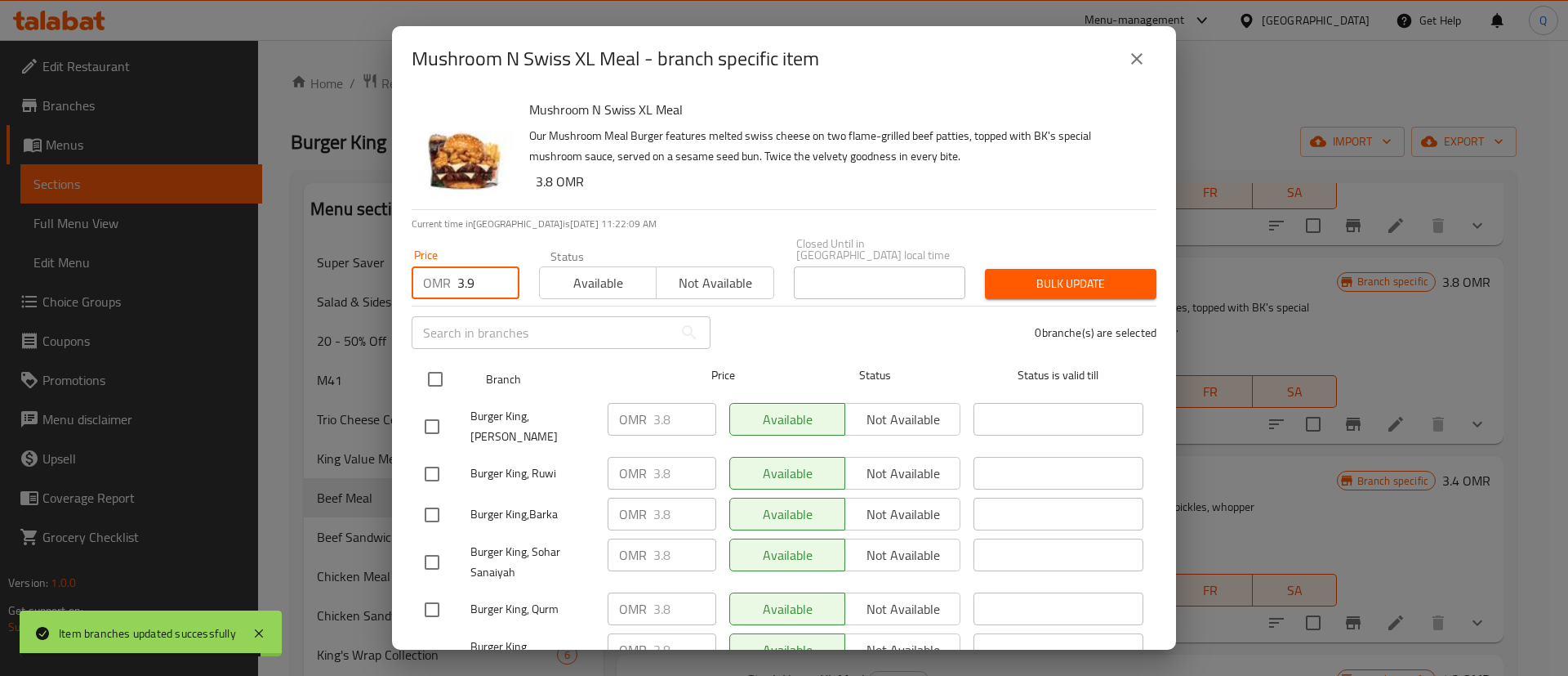
type input "3.9"
click at [440, 362] on input "checkbox" at bounding box center [435, 379] width 34 height 34
checkbox input "true"
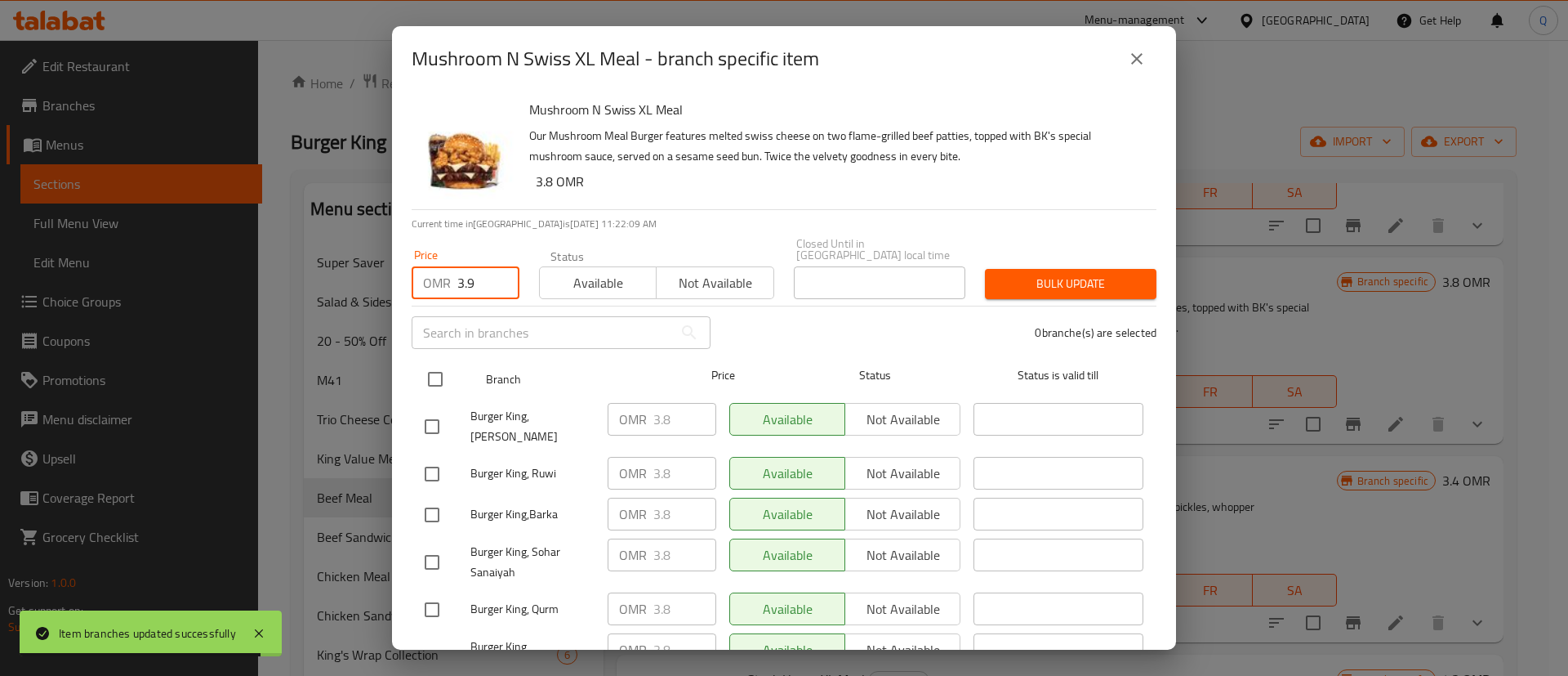
checkbox input "true"
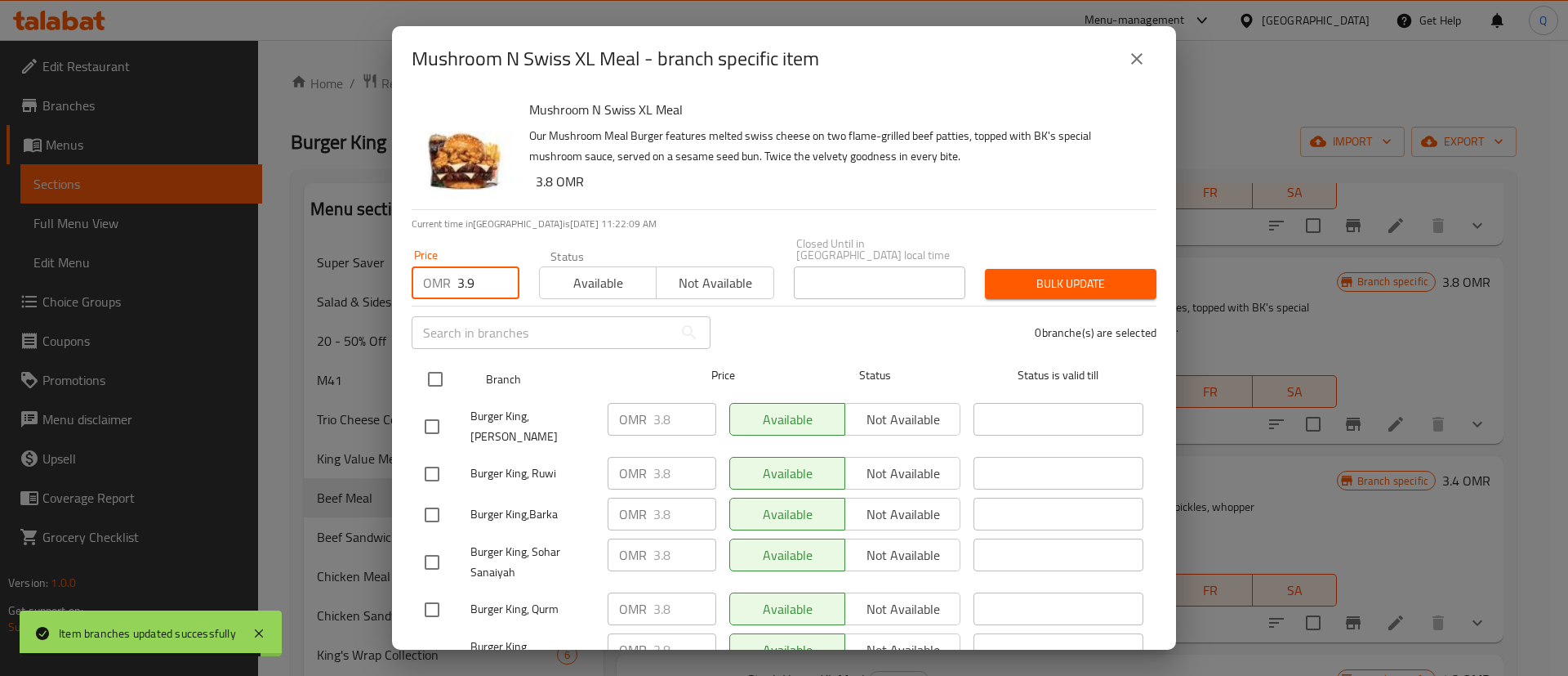
checkbox input "true"
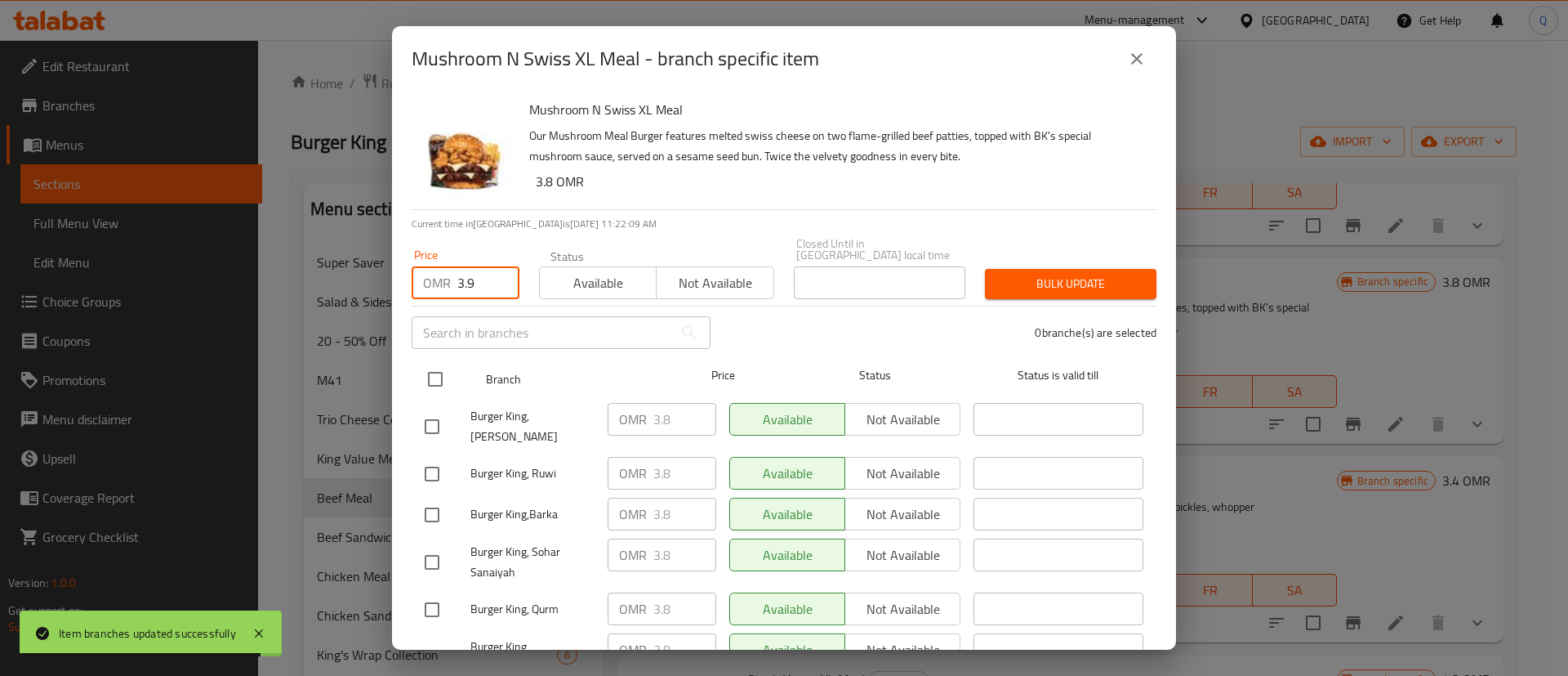
checkbox input "true"
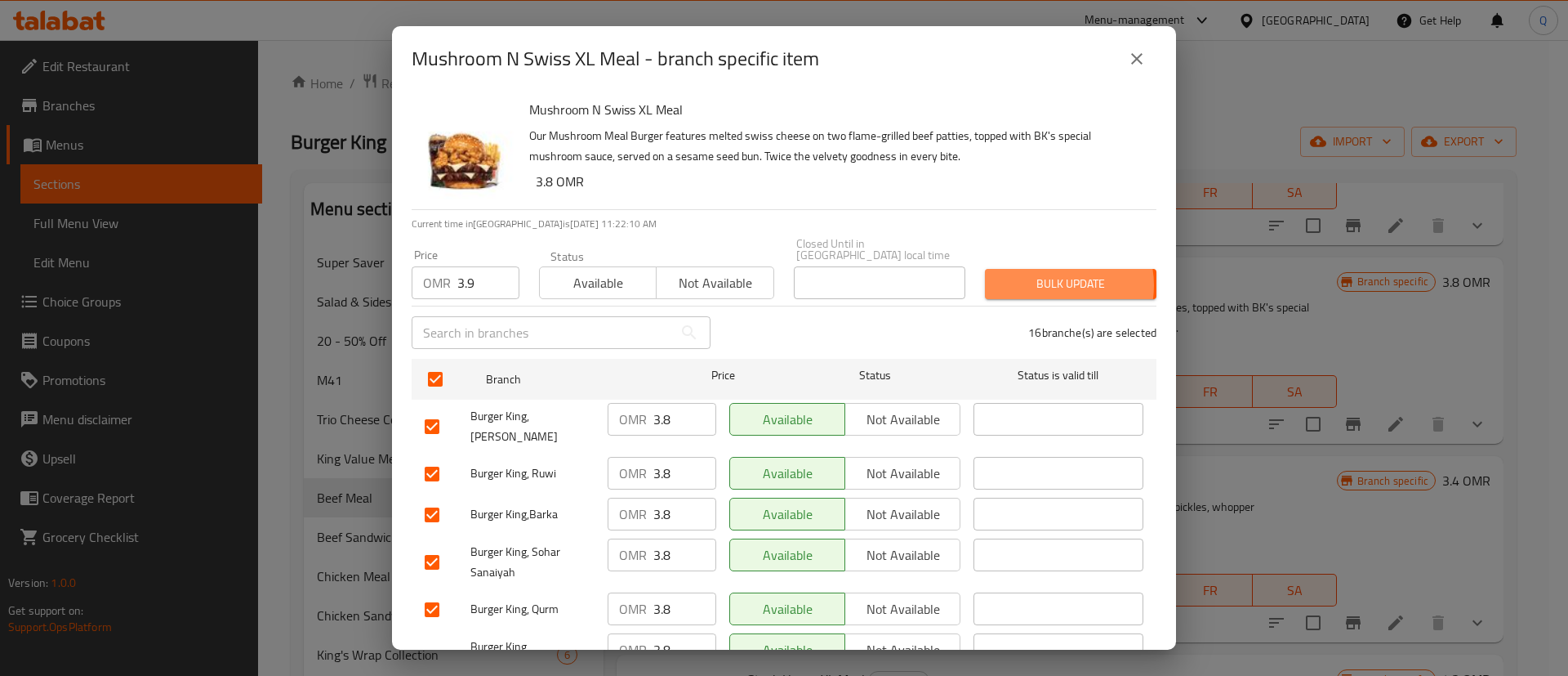
click at [1040, 276] on span "Bulk update" at bounding box center [1070, 284] width 145 height 20
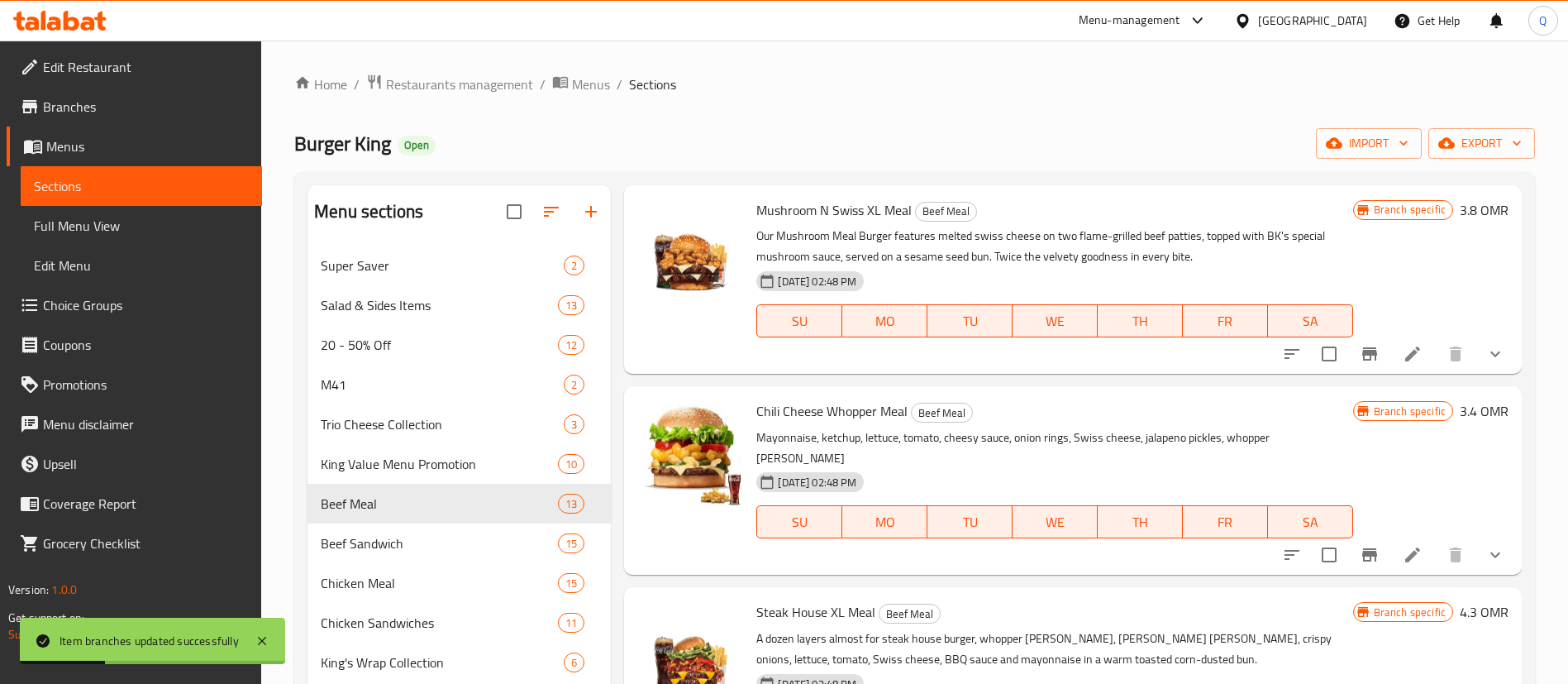
scroll to position [1285, 0]
click at [1359, 543] on icon "Branch-specific-item" at bounding box center [1369, 553] width 20 height 20
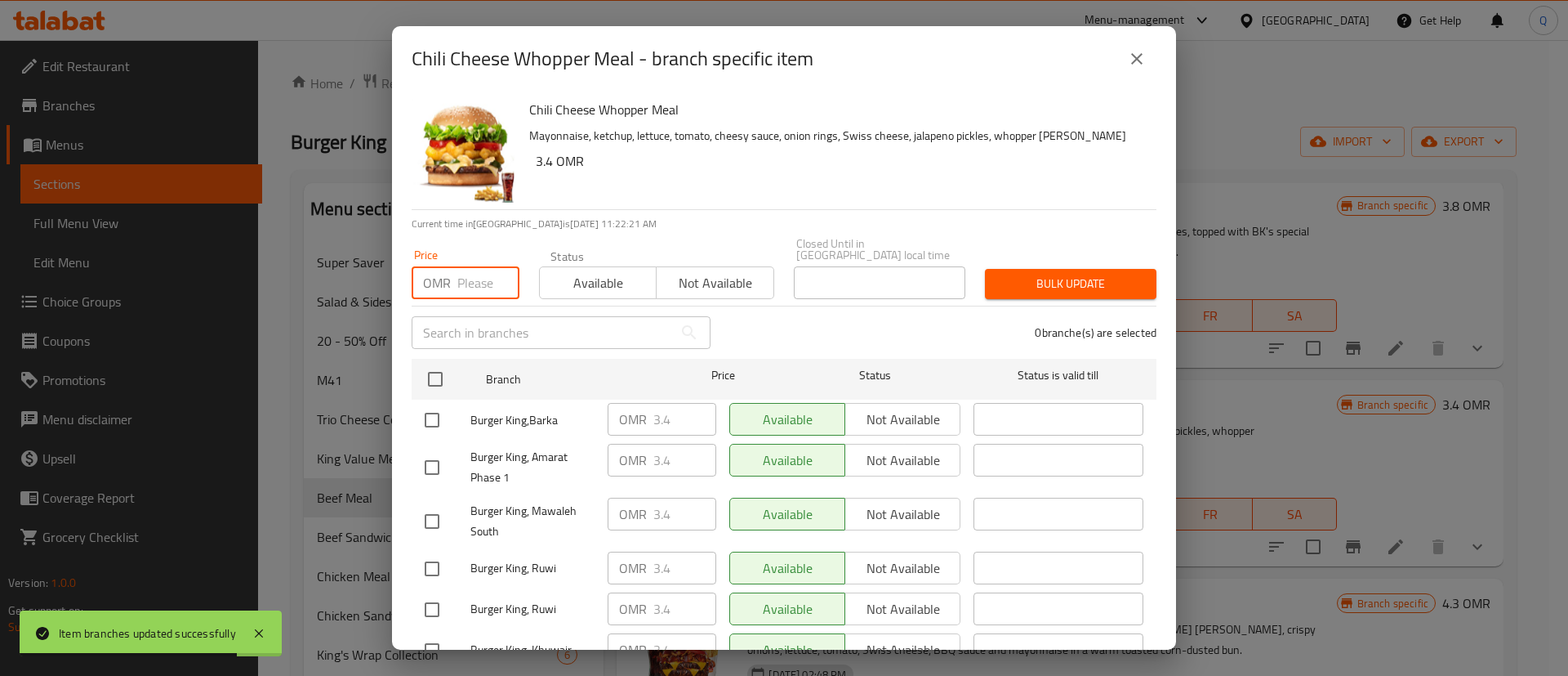
click at [466, 276] on input "number" at bounding box center [489, 283] width 62 height 33
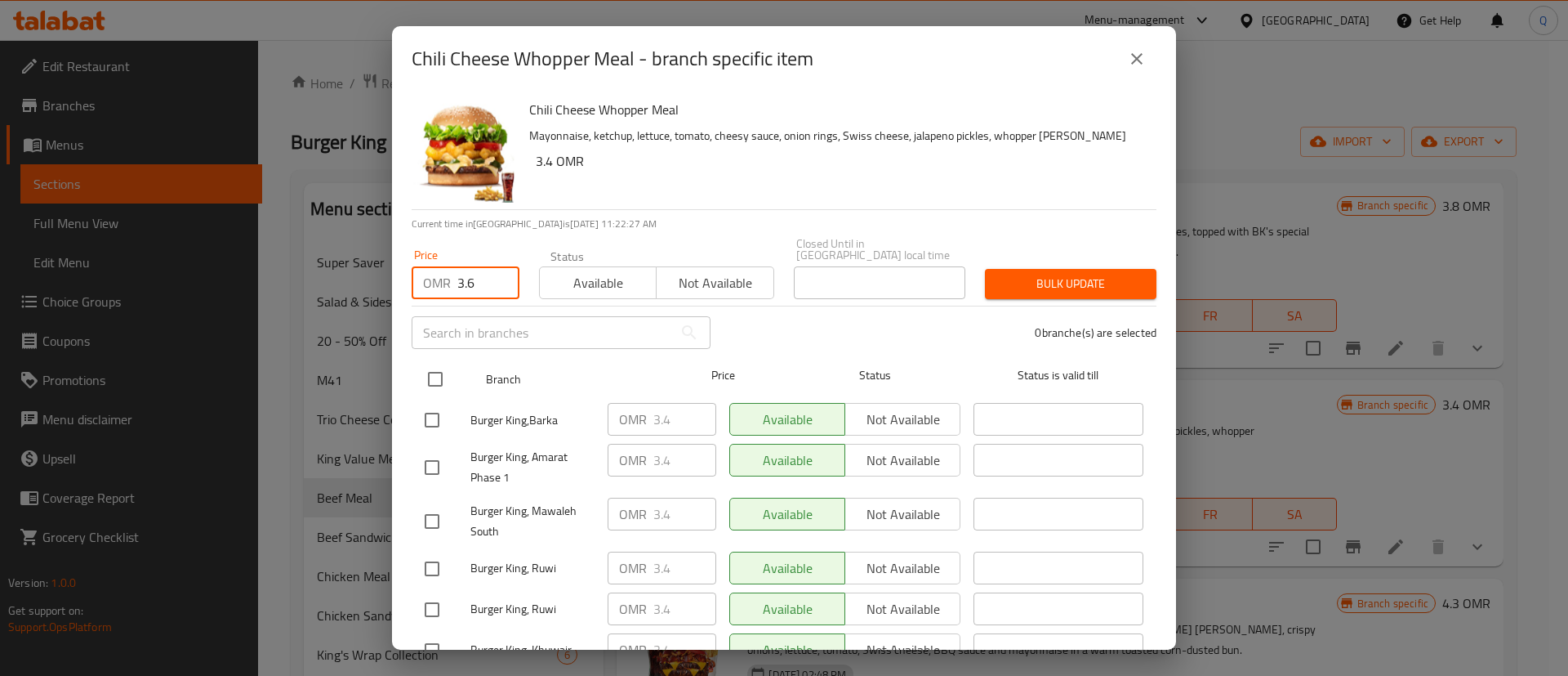
type input "3.6"
click at [432, 368] on input "checkbox" at bounding box center [435, 379] width 34 height 34
checkbox input "true"
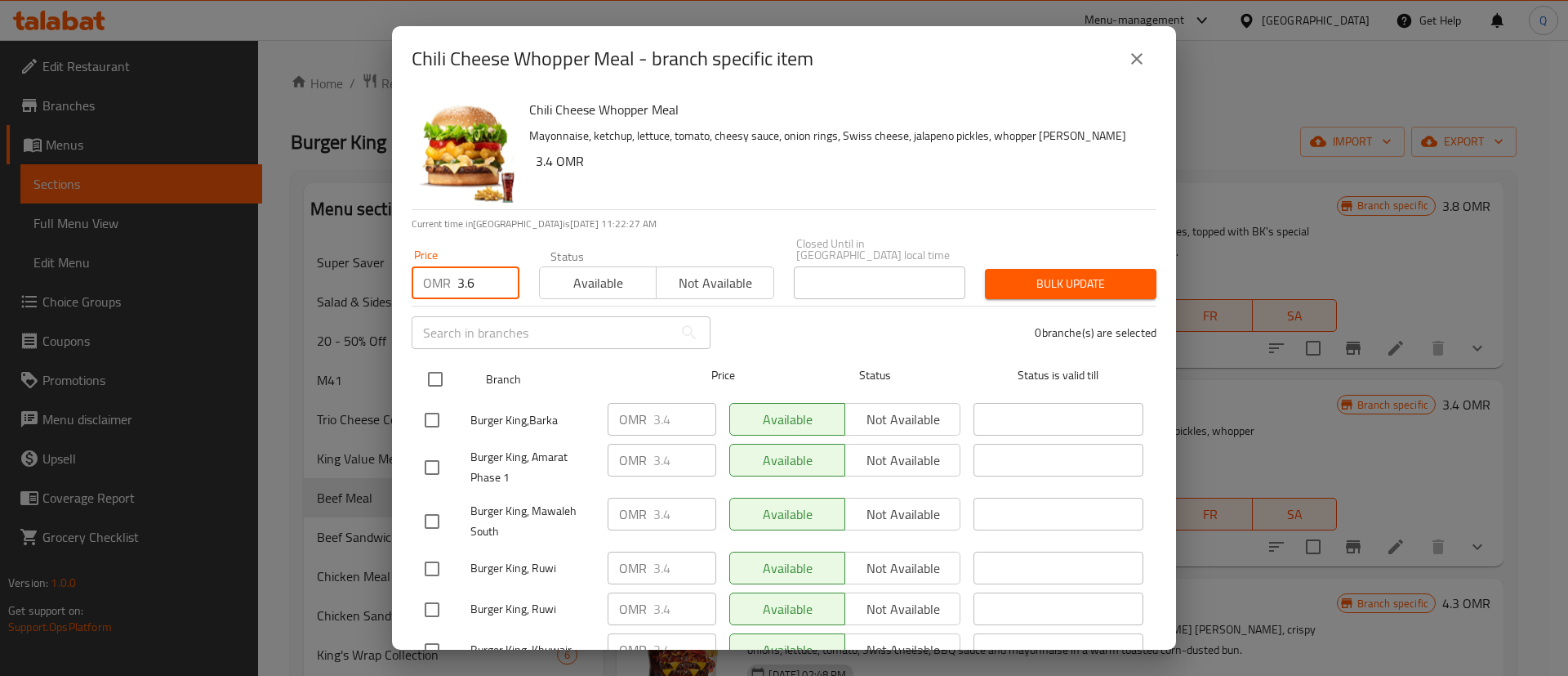
checkbox input "true"
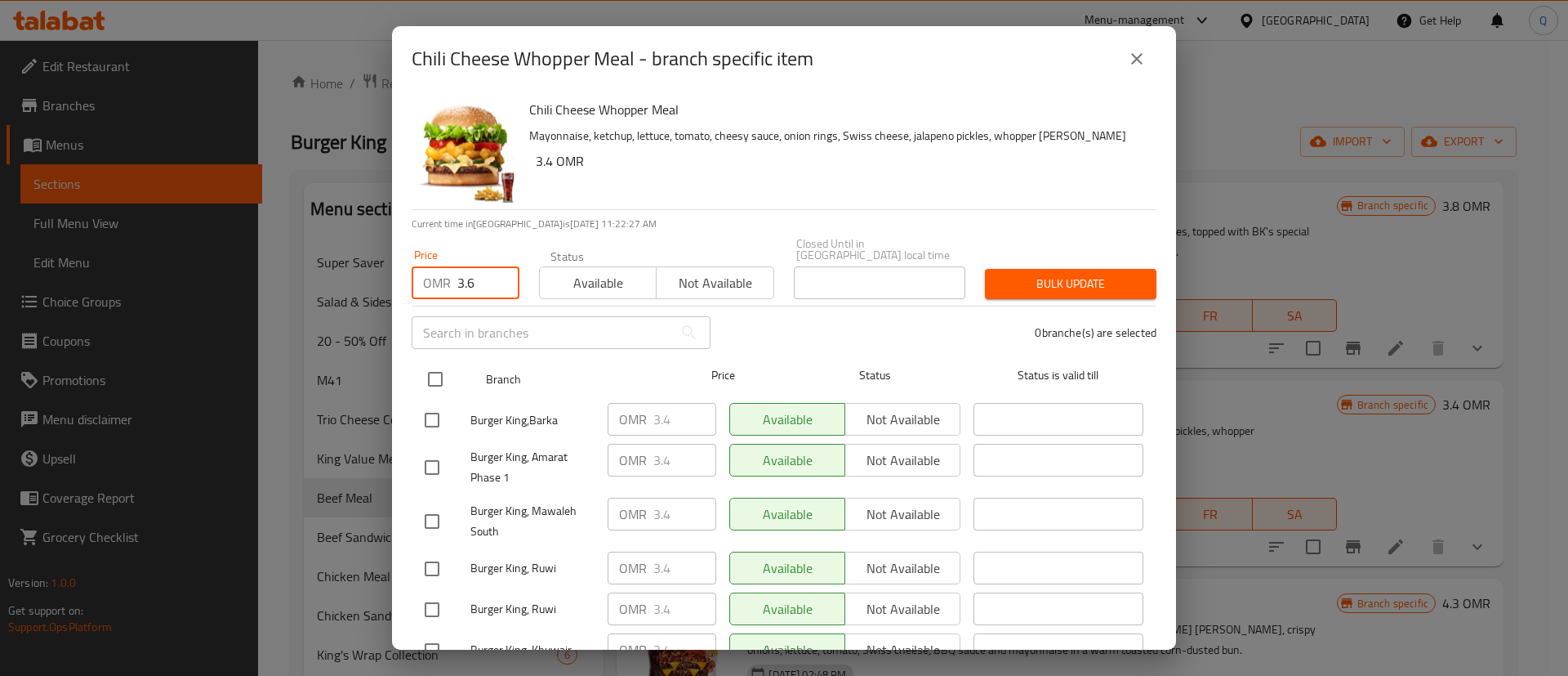
checkbox input "true"
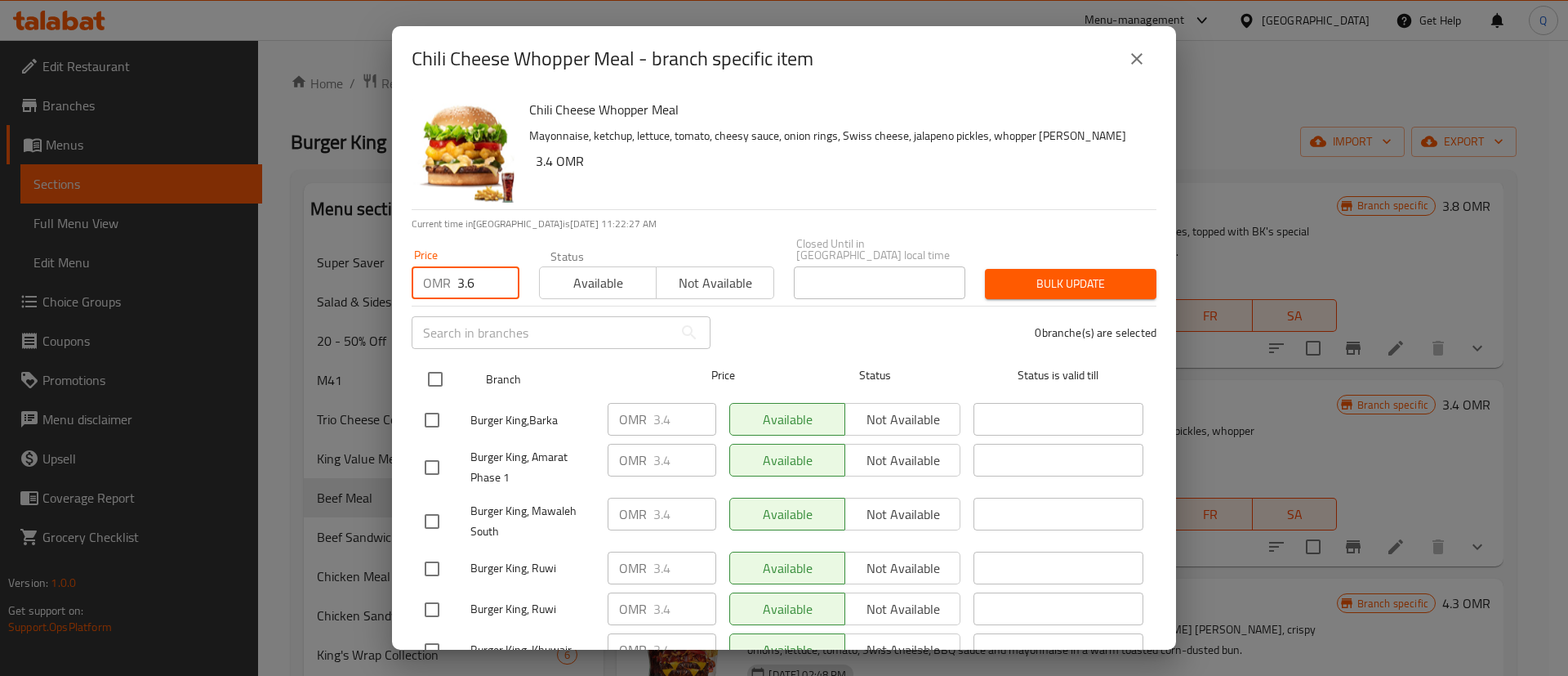
checkbox input "true"
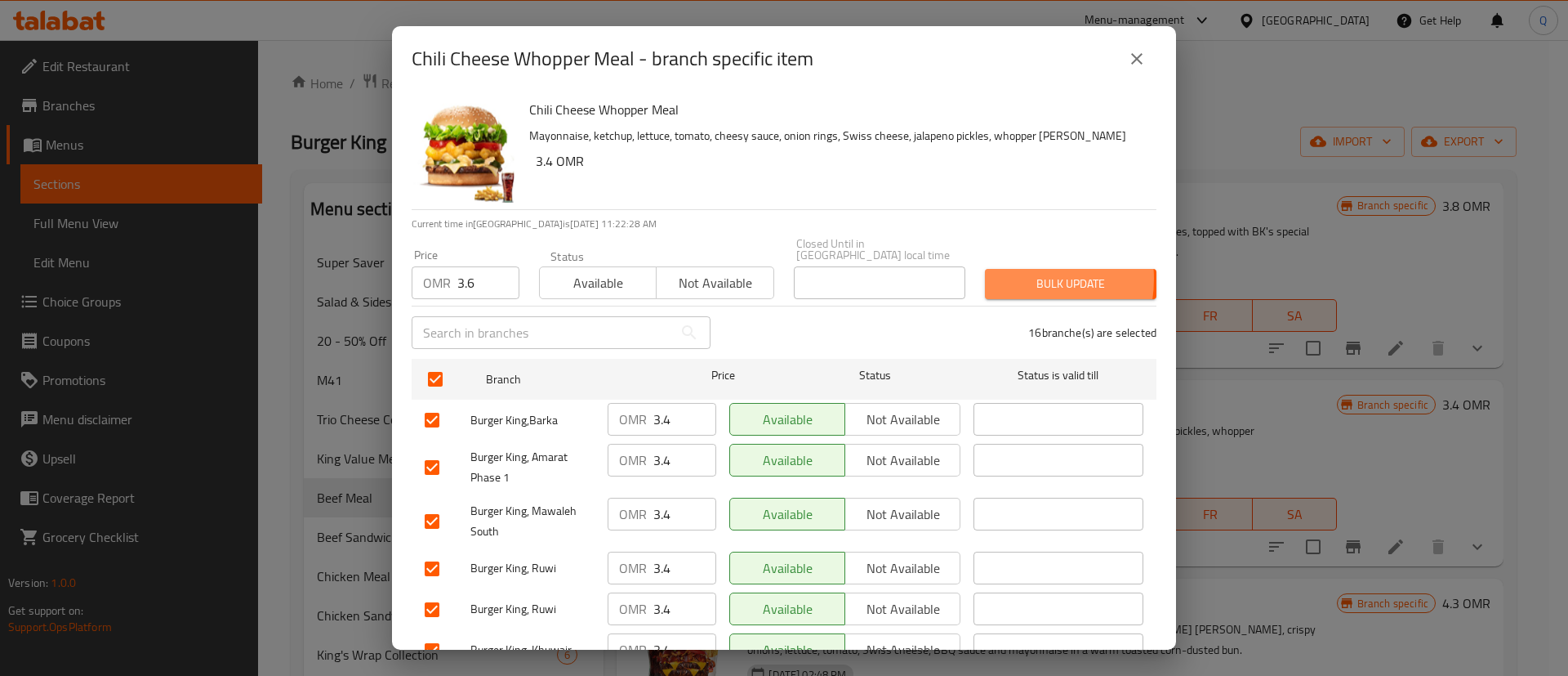
click at [999, 274] on span "Bulk update" at bounding box center [1070, 284] width 145 height 20
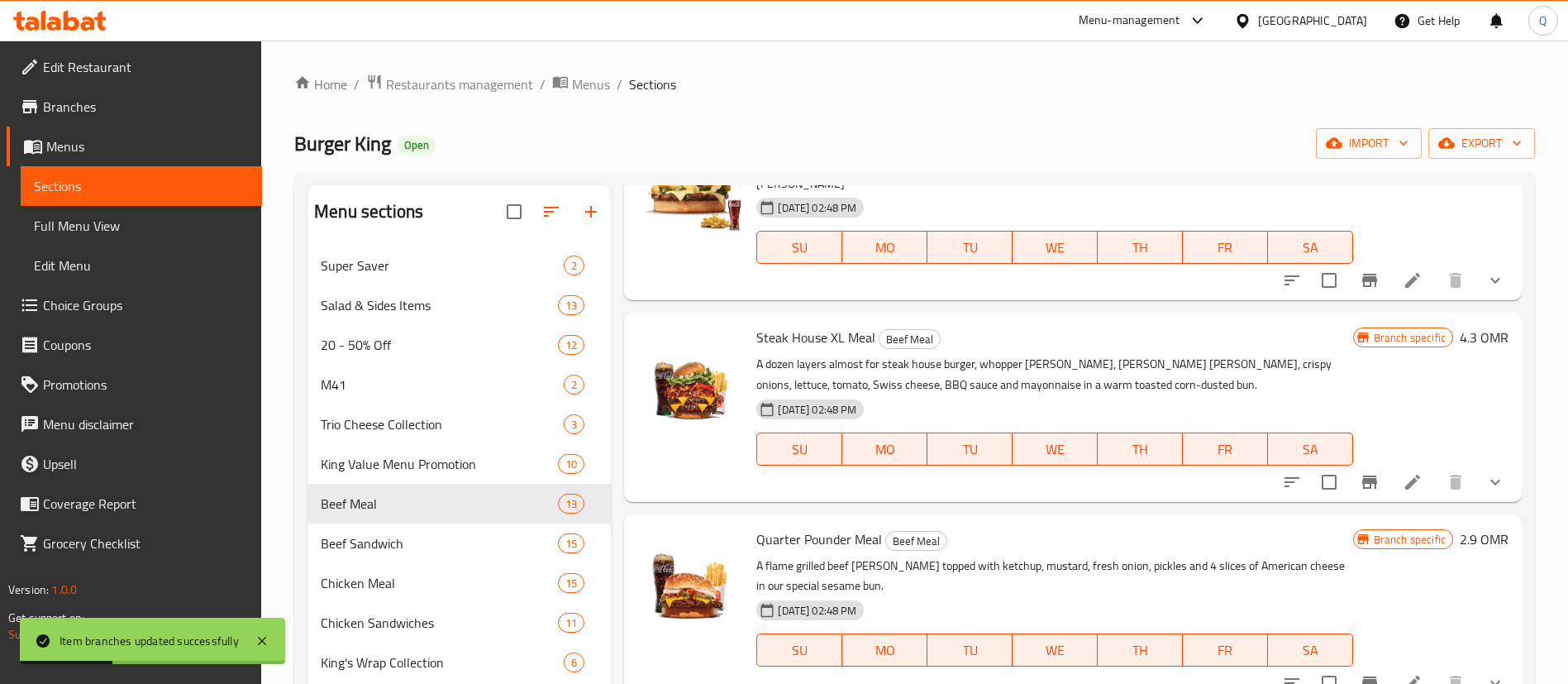
scroll to position [1560, 0]
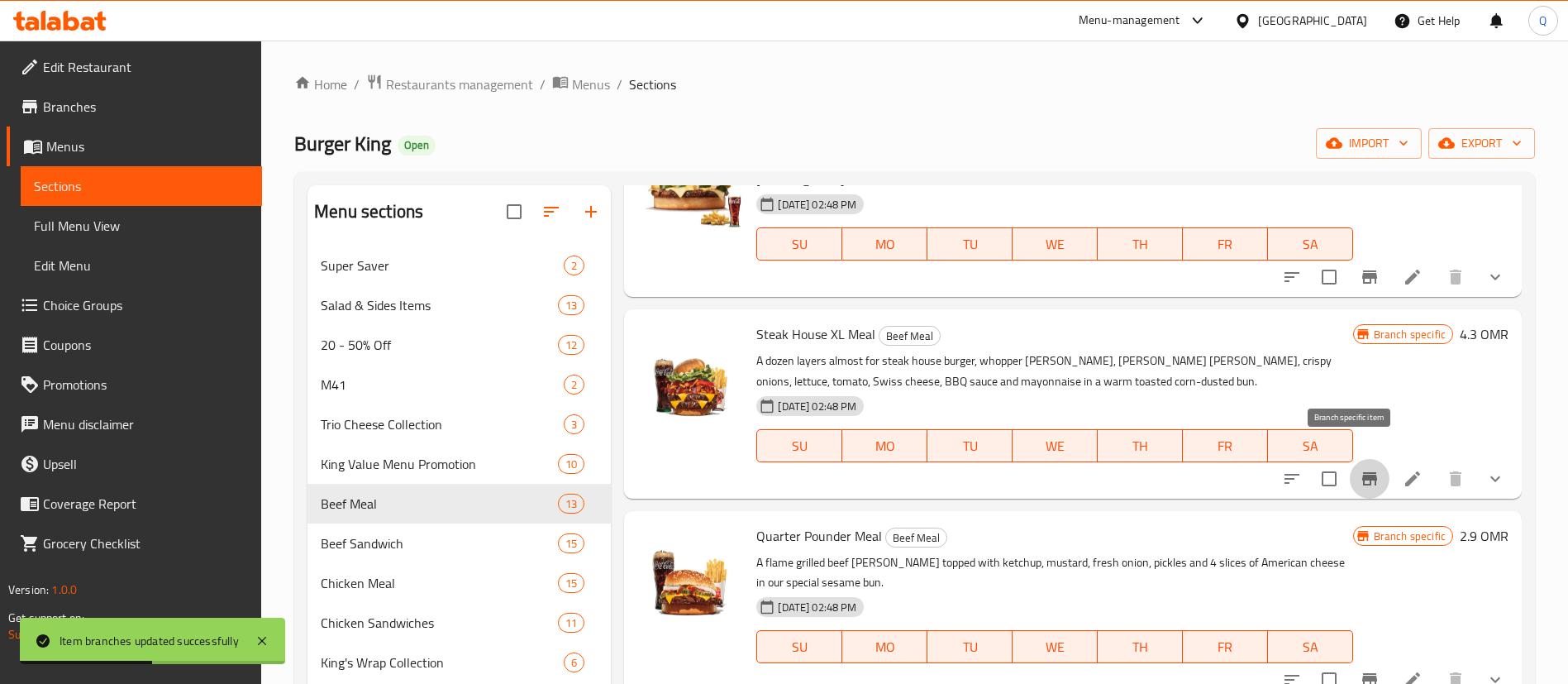
click at [1362, 472] on icon "Branch-specific-item" at bounding box center [1369, 479] width 15 height 14
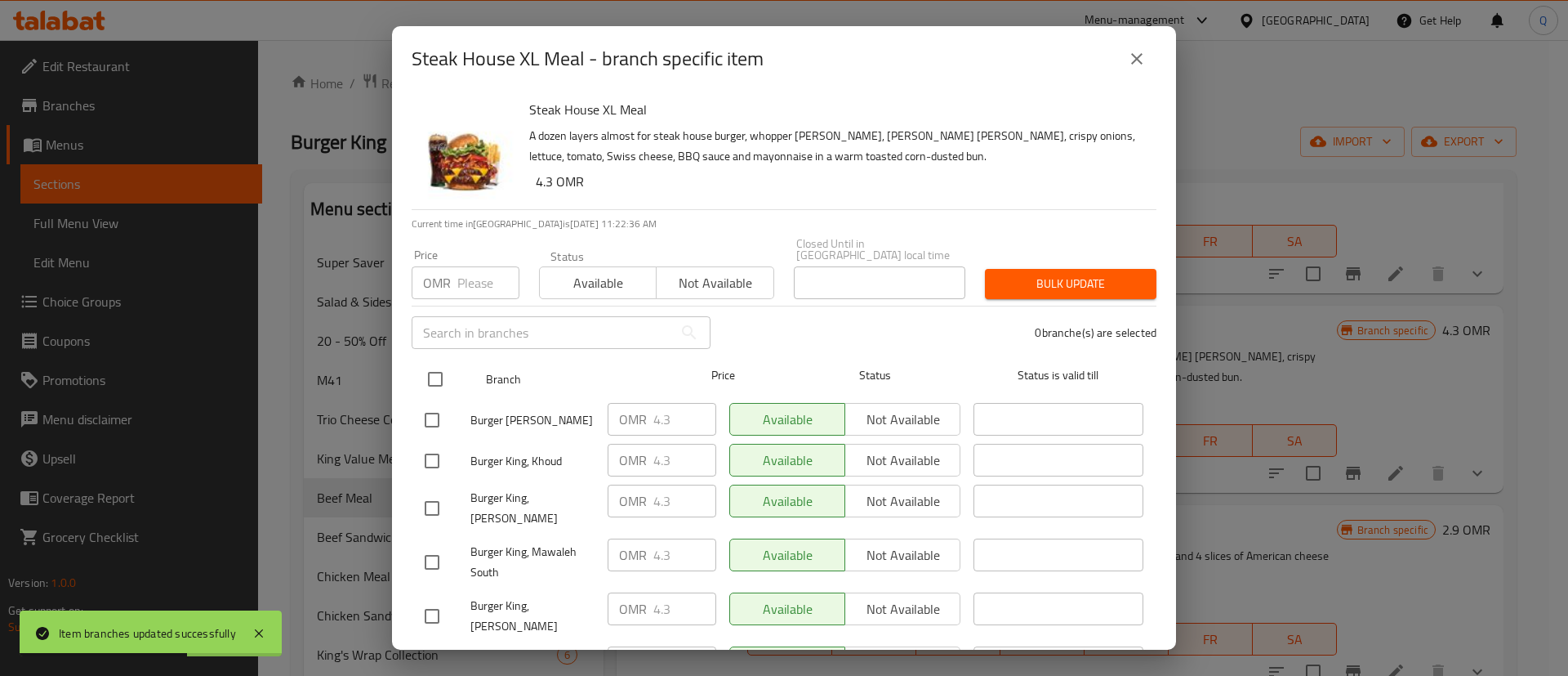
drag, startPoint x: 440, startPoint y: 370, endPoint x: 435, endPoint y: 359, distance: 12.1
click at [439, 370] on input "checkbox" at bounding box center [435, 379] width 34 height 34
checkbox input "true"
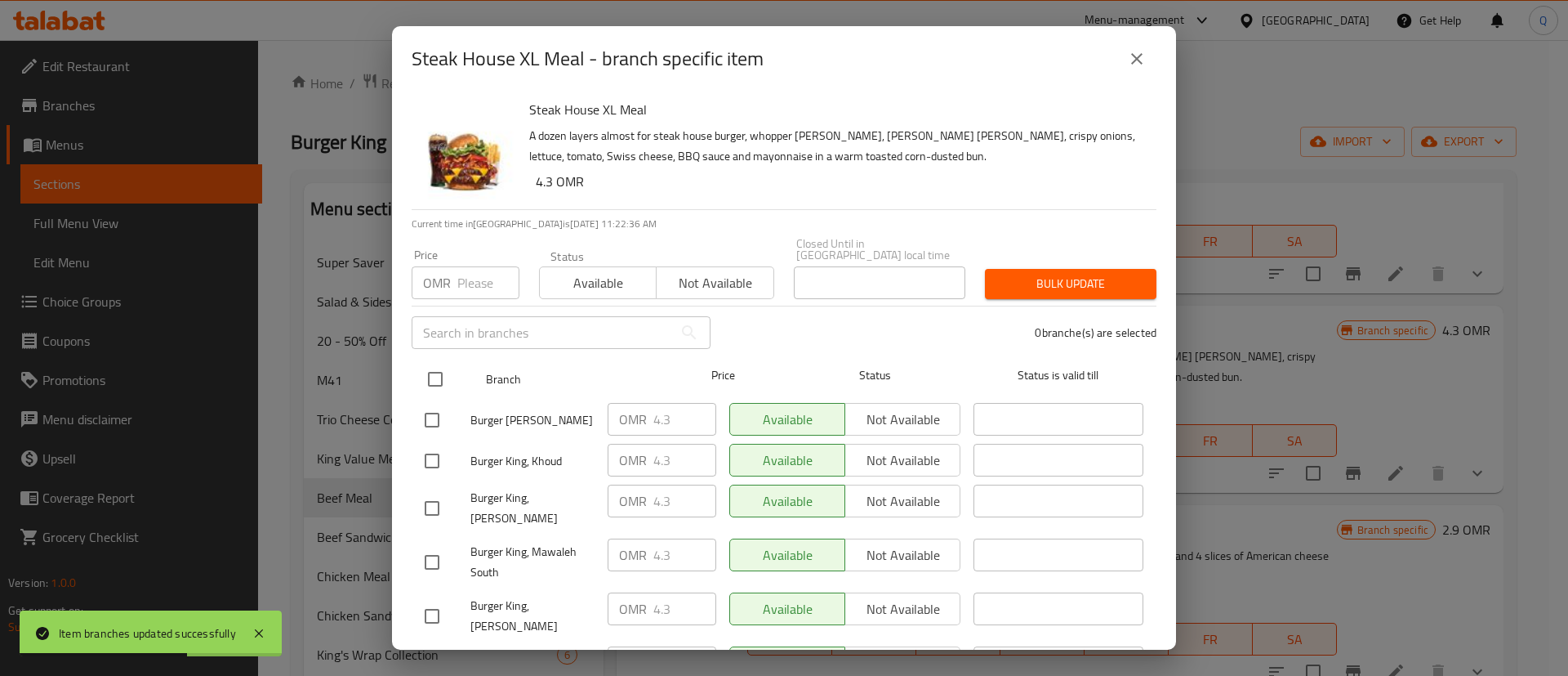
checkbox input "true"
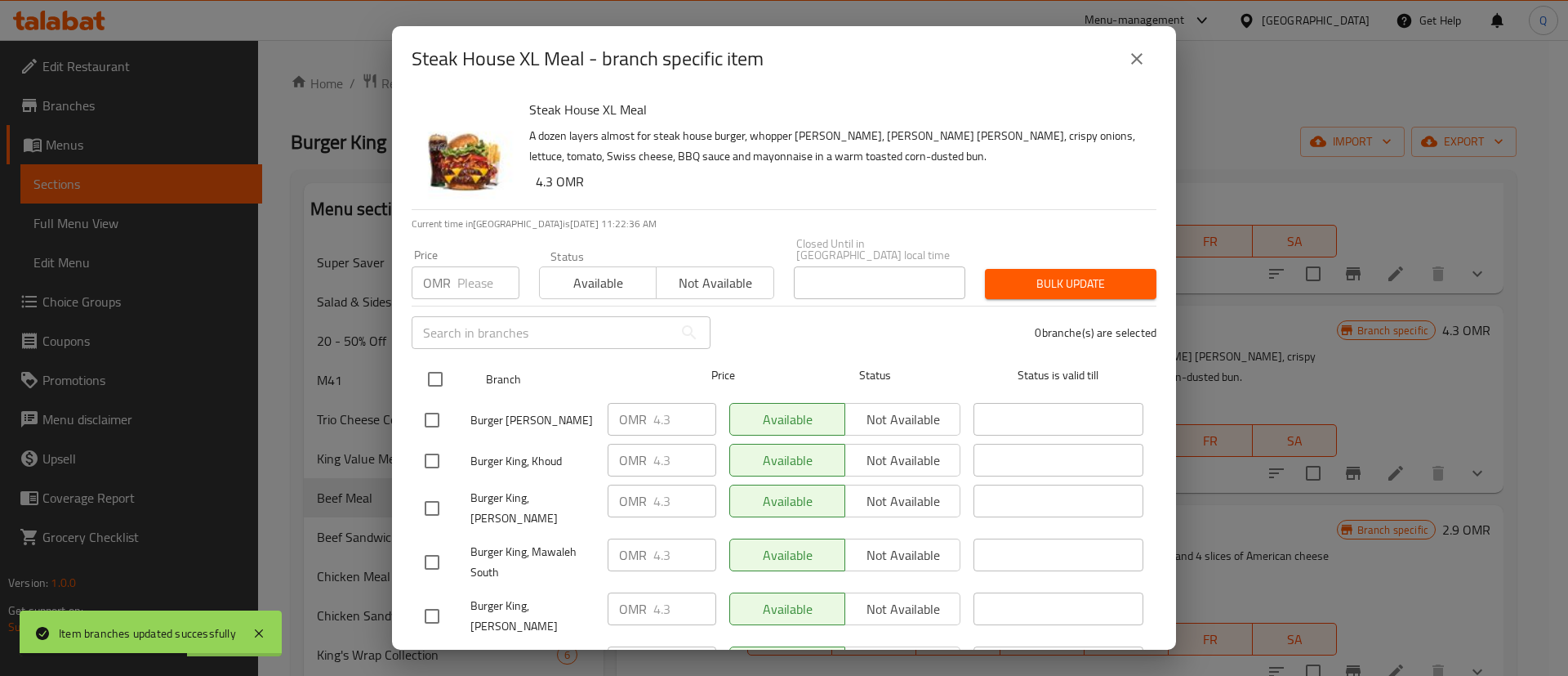
checkbox input "true"
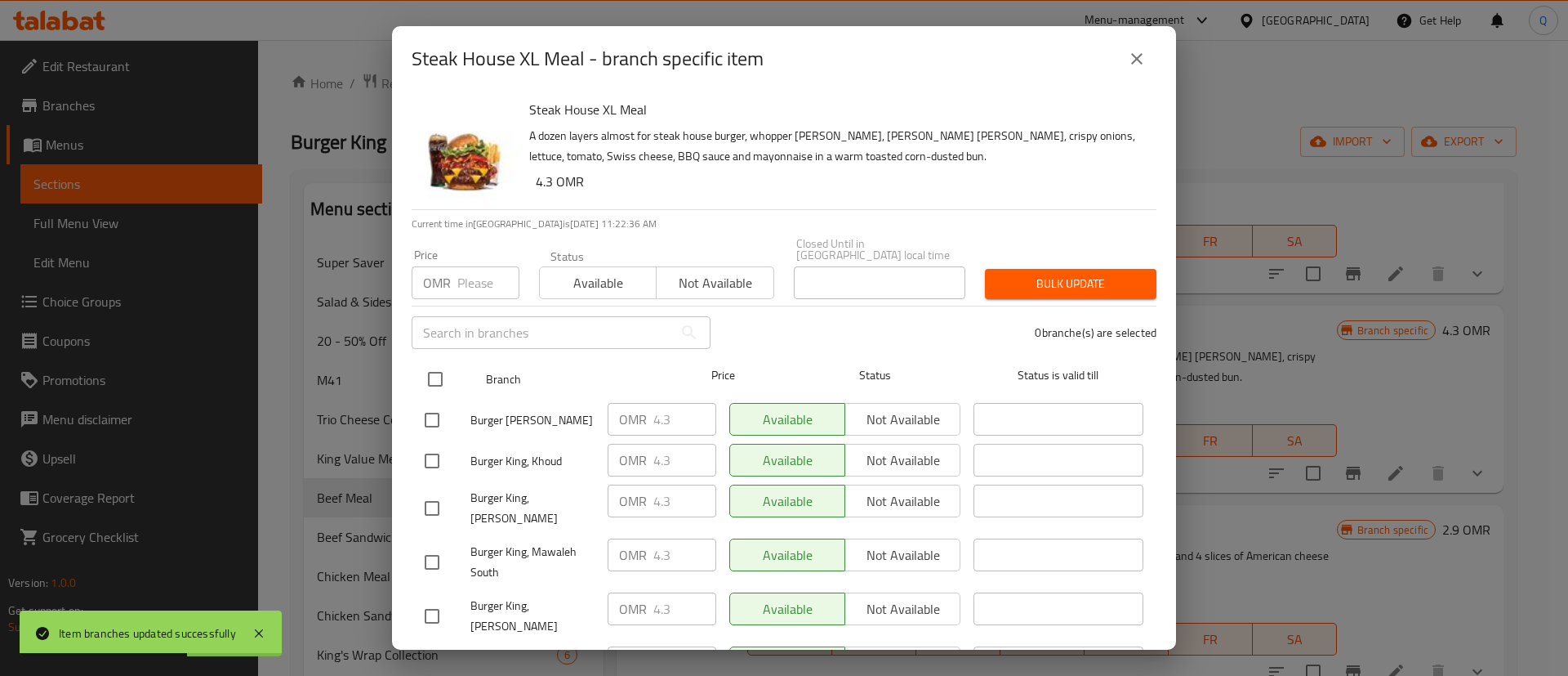
checkbox input "true"
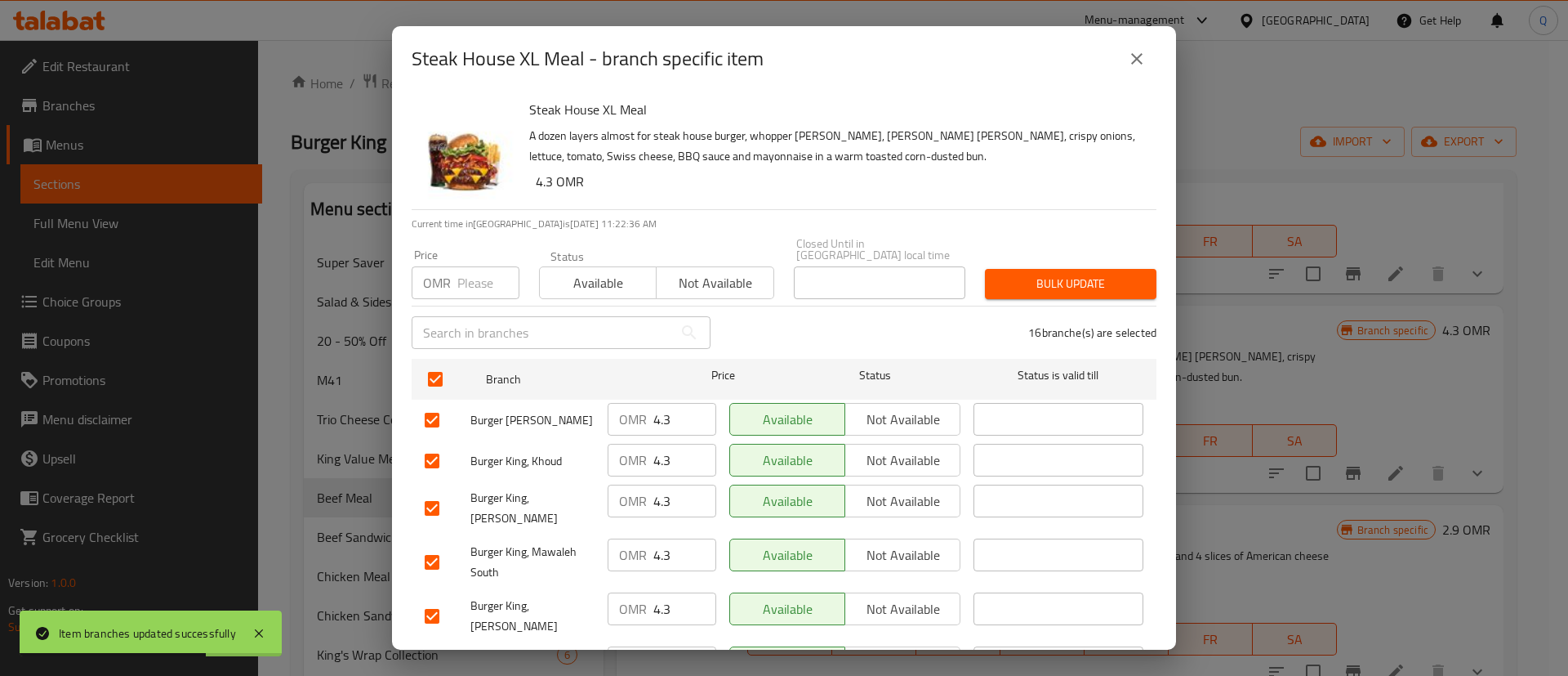
click at [465, 274] on input "number" at bounding box center [489, 283] width 62 height 33
type input "4.5"
click at [1023, 280] on span "Bulk update" at bounding box center [1070, 284] width 145 height 20
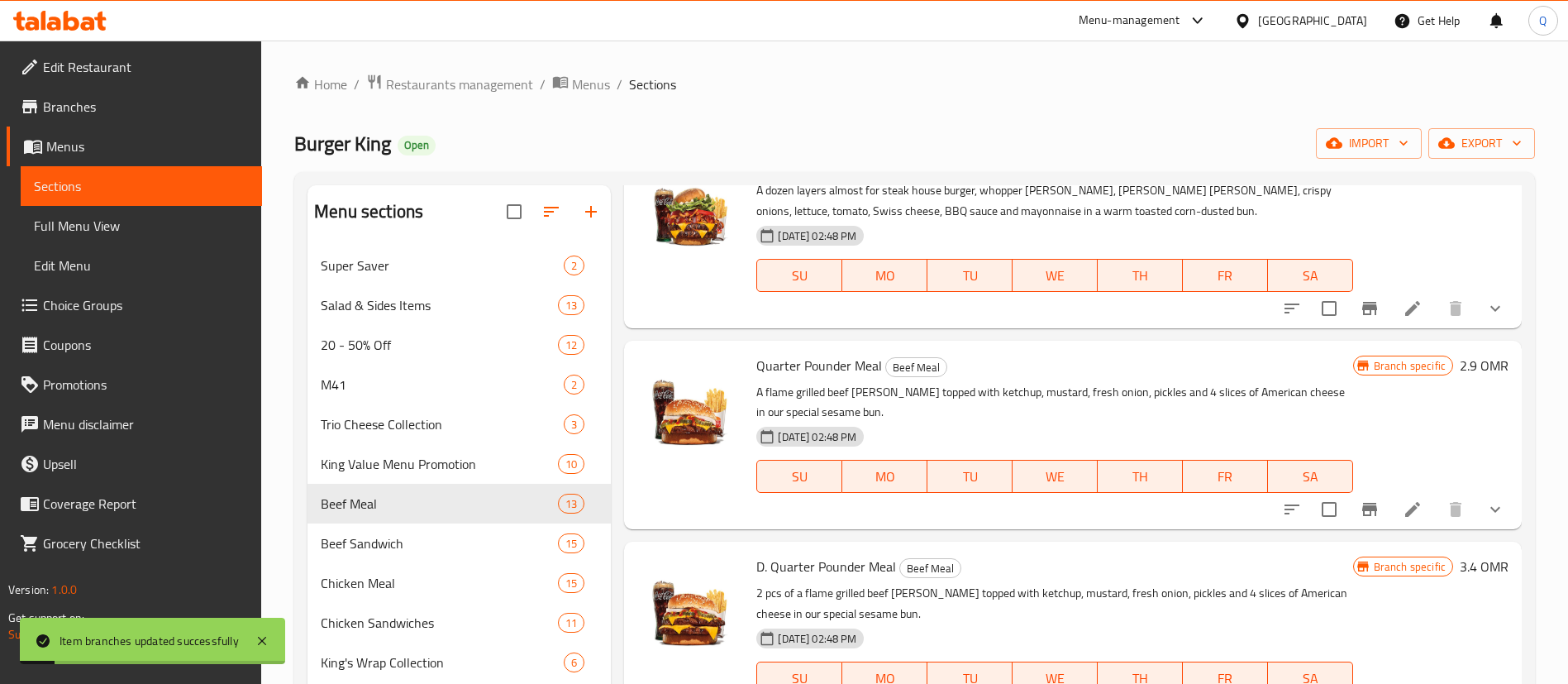
scroll to position [1758, 0]
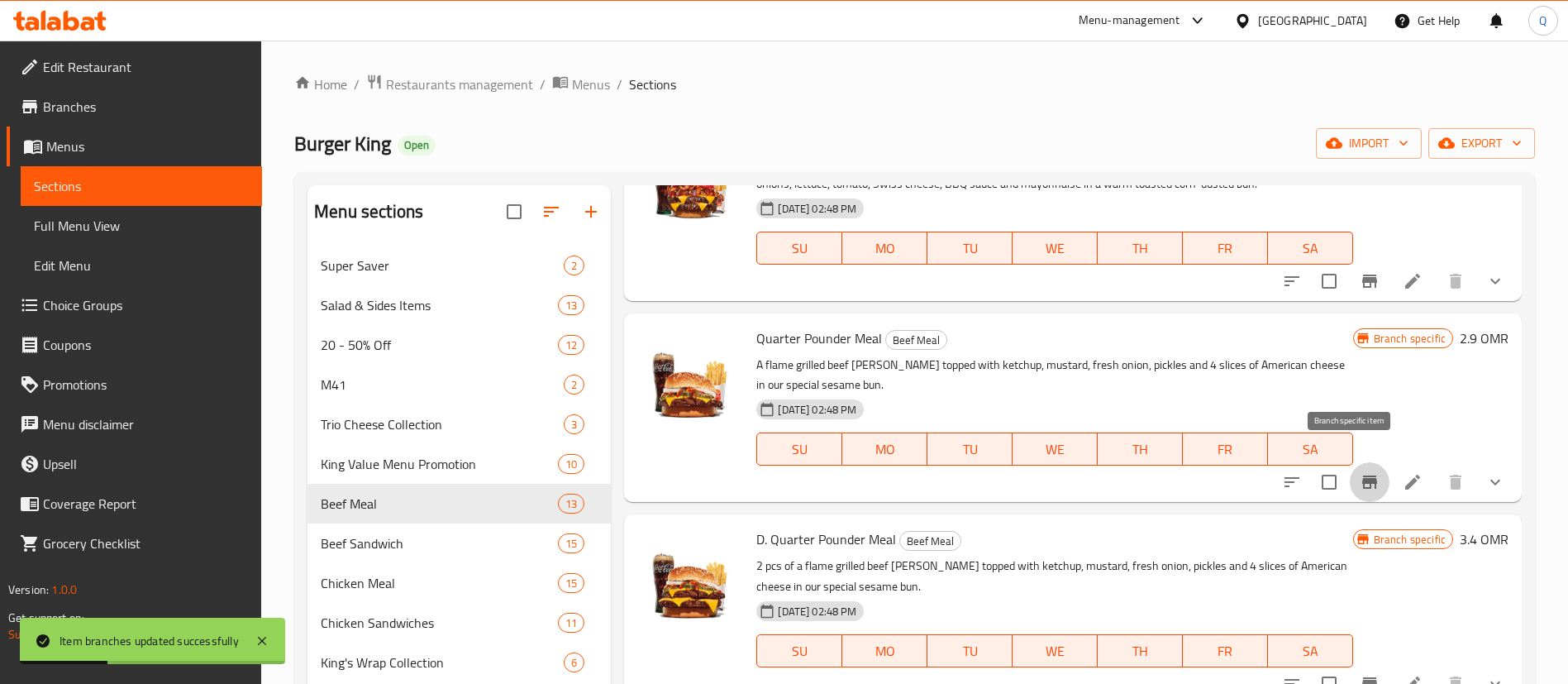
click at [1362, 475] on icon "Branch-specific-item" at bounding box center [1369, 482] width 15 height 14
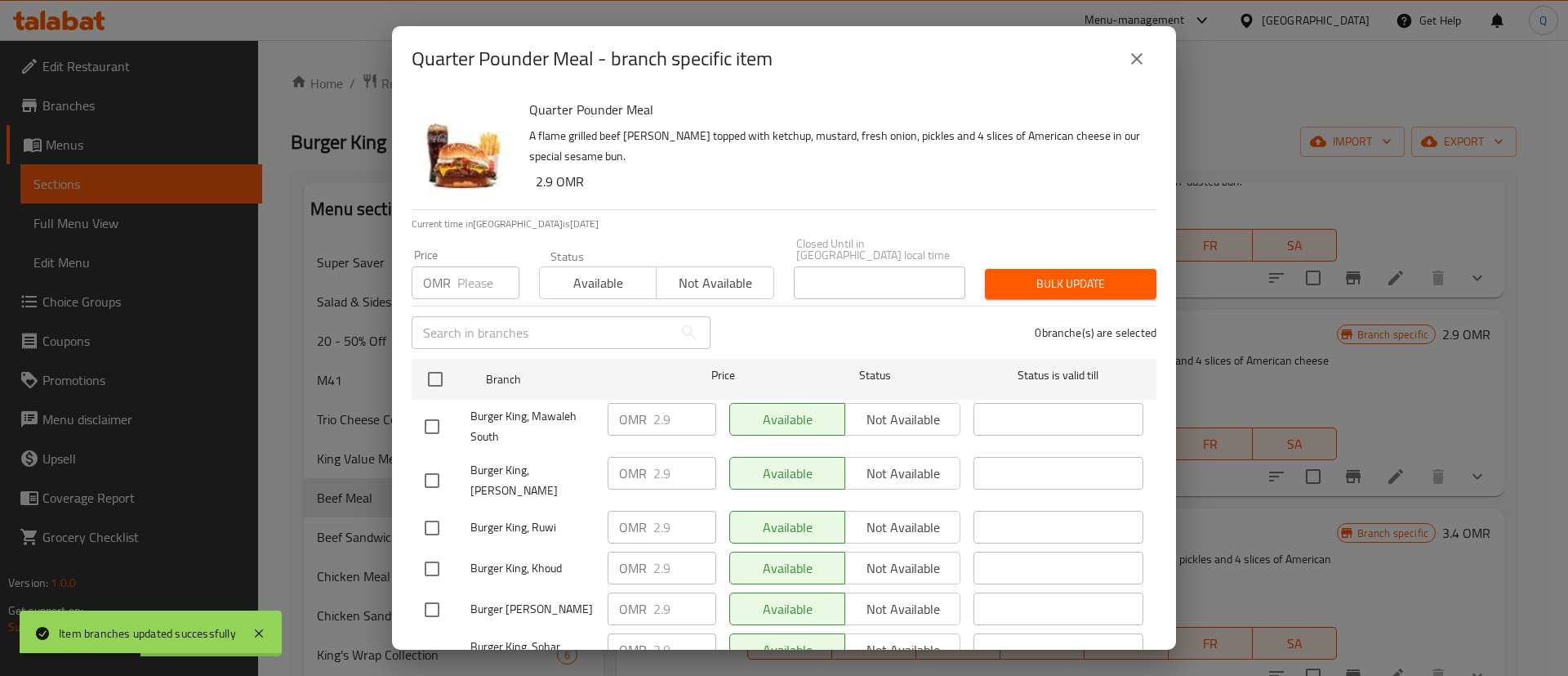
drag, startPoint x: 434, startPoint y: 372, endPoint x: 425, endPoint y: 329, distance: 43.9
click at [436, 372] on input "checkbox" at bounding box center [435, 379] width 34 height 34
checkbox input "true"
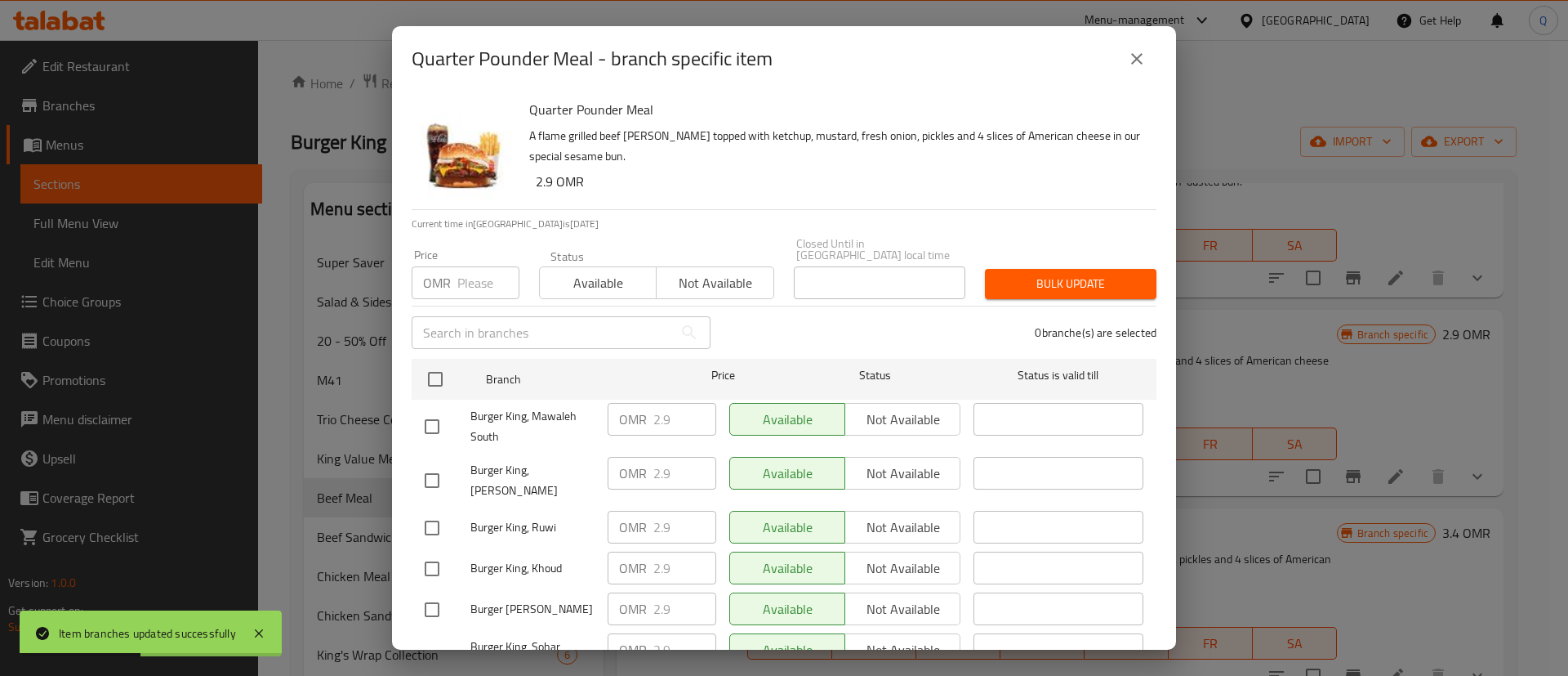
checkbox input "true"
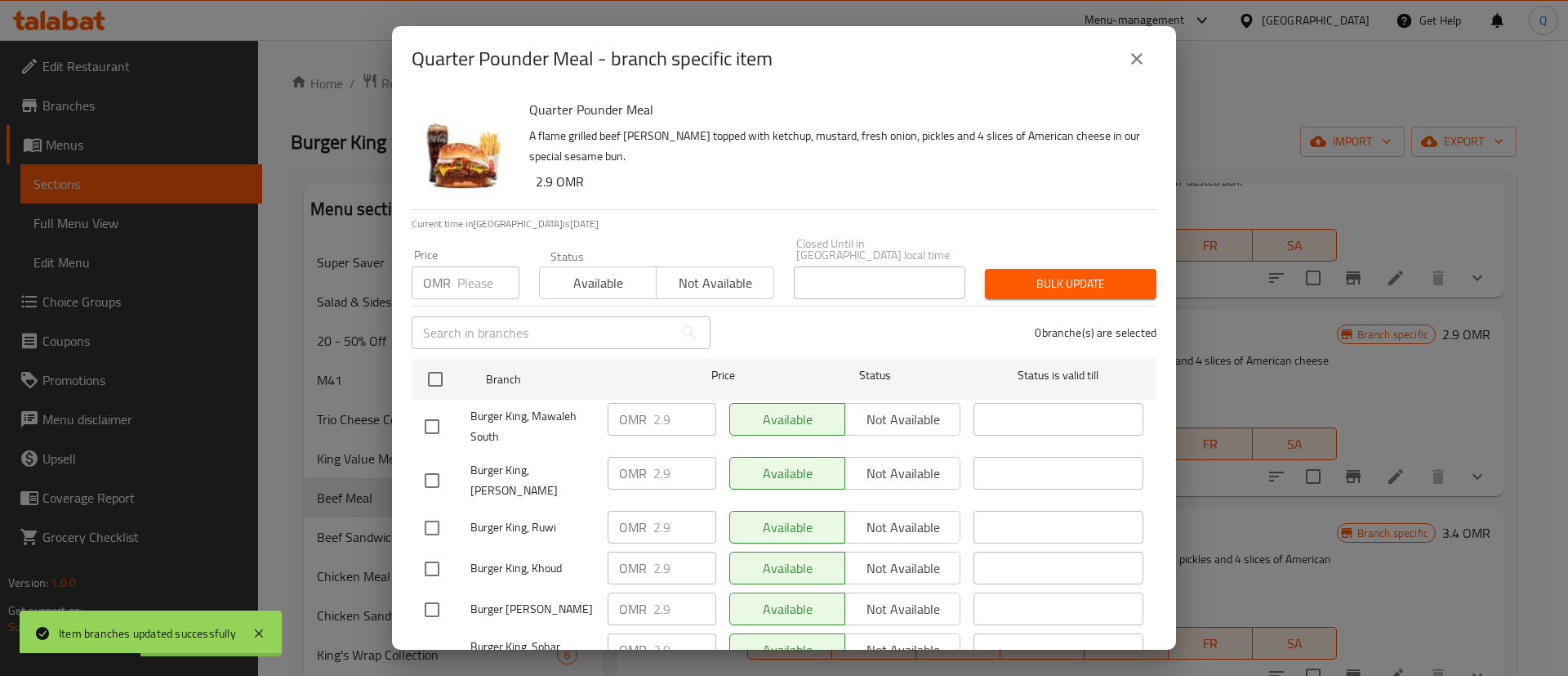
checkbox input "true"
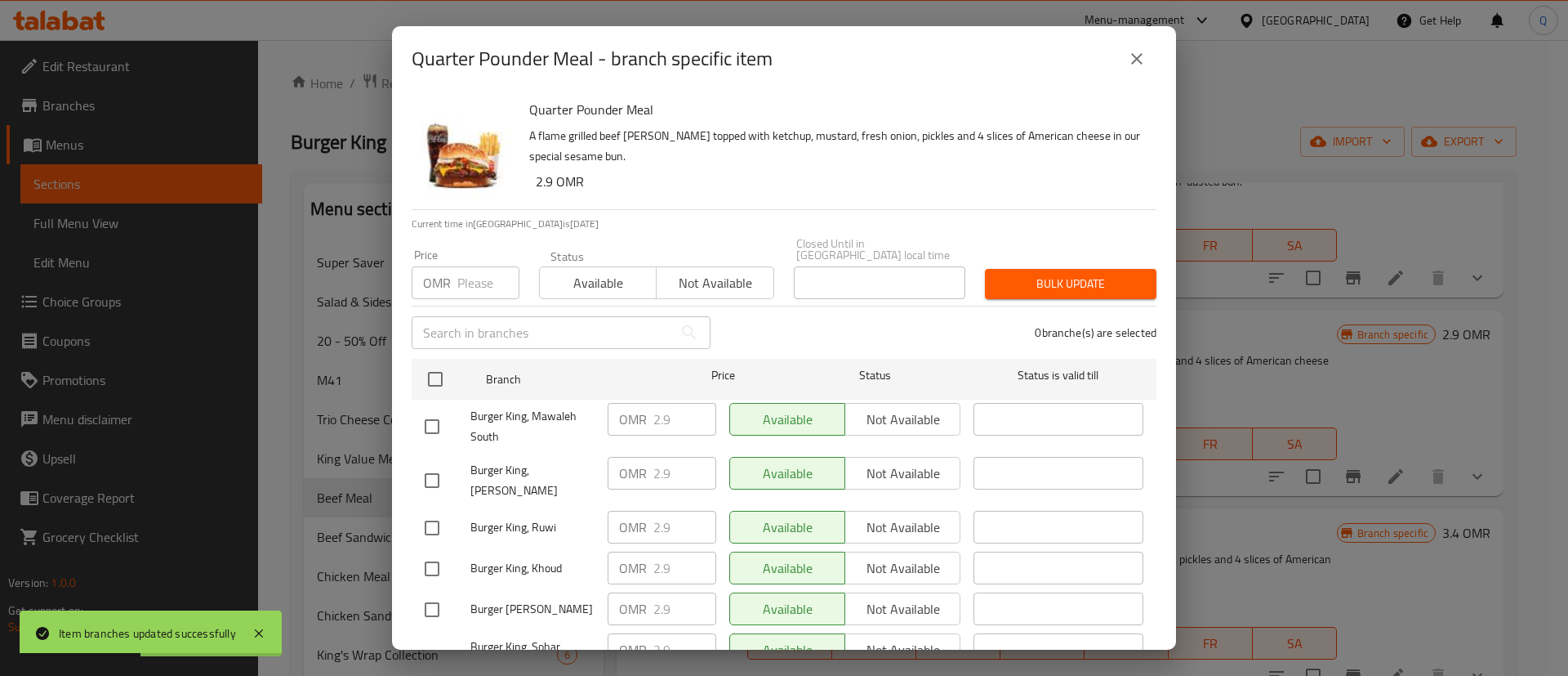
checkbox input "true"
click at [452, 275] on div "OMR Price" at bounding box center [465, 283] width 107 height 33
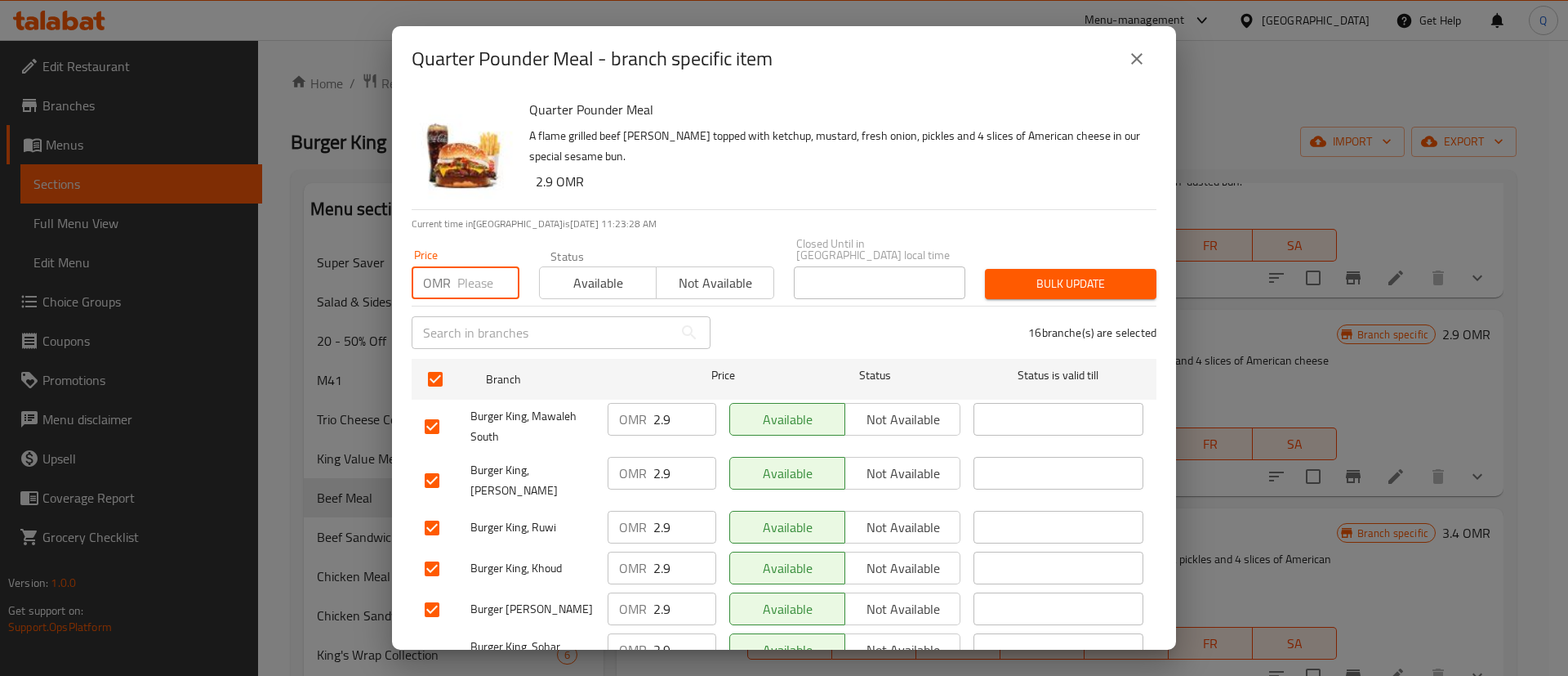
click at [1138, 63] on icon "close" at bounding box center [1137, 59] width 19 height 19
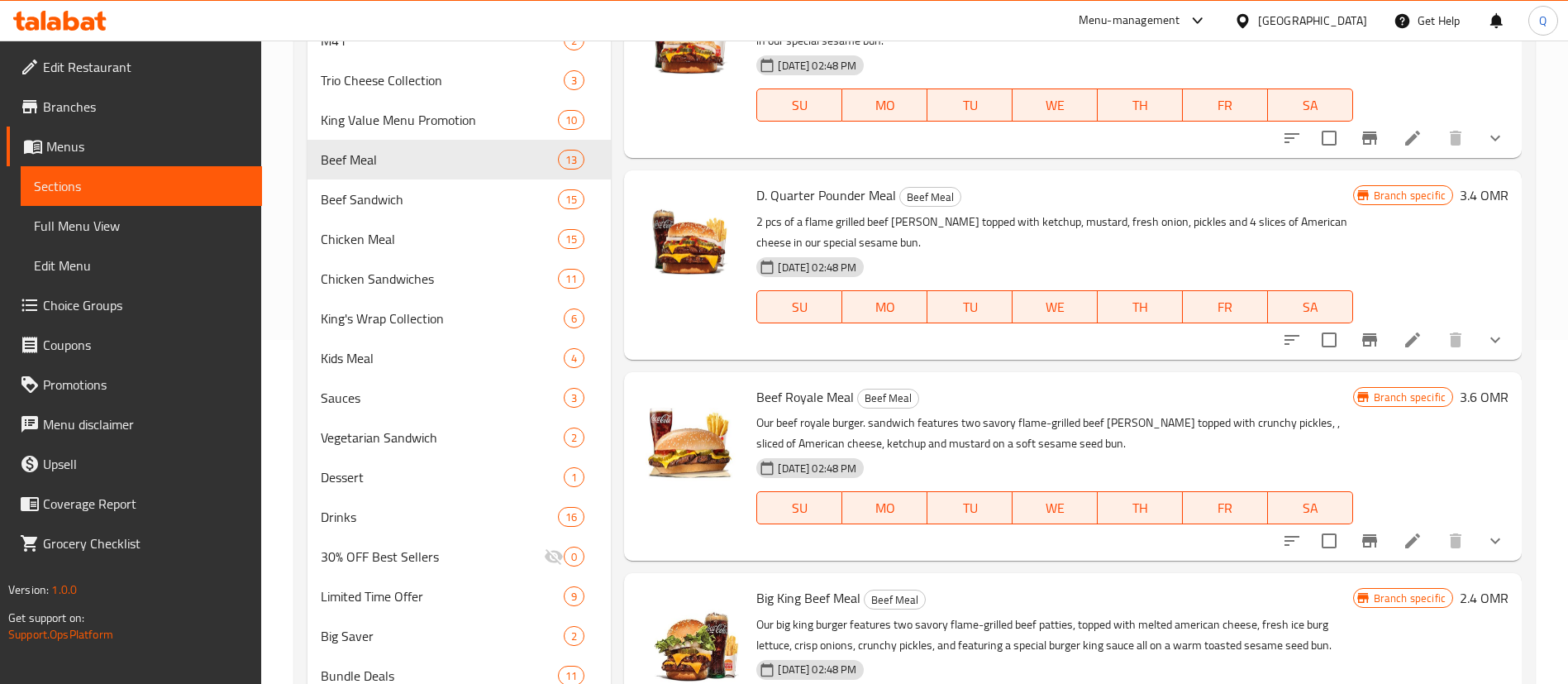
scroll to position [382, 0]
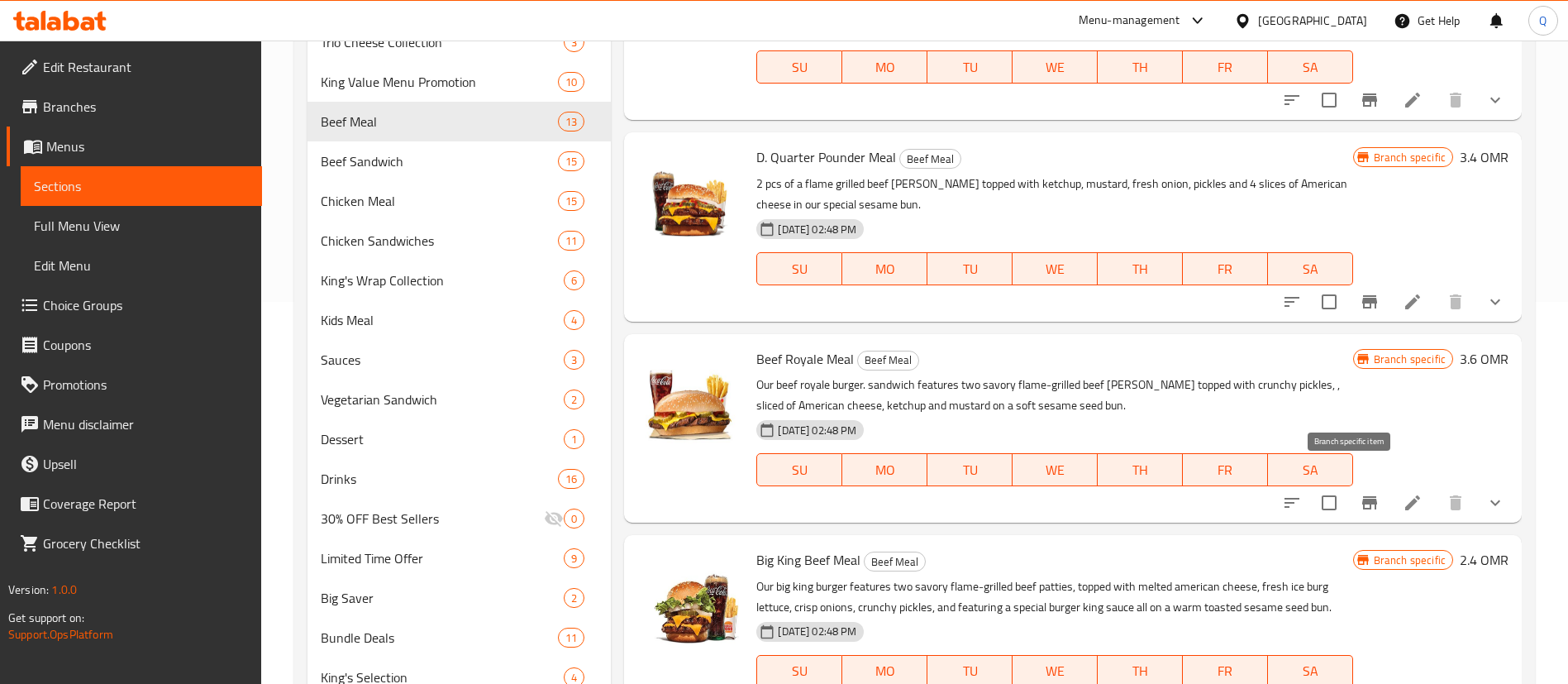
click at [1362, 496] on icon "Branch-specific-item" at bounding box center [1369, 503] width 15 height 14
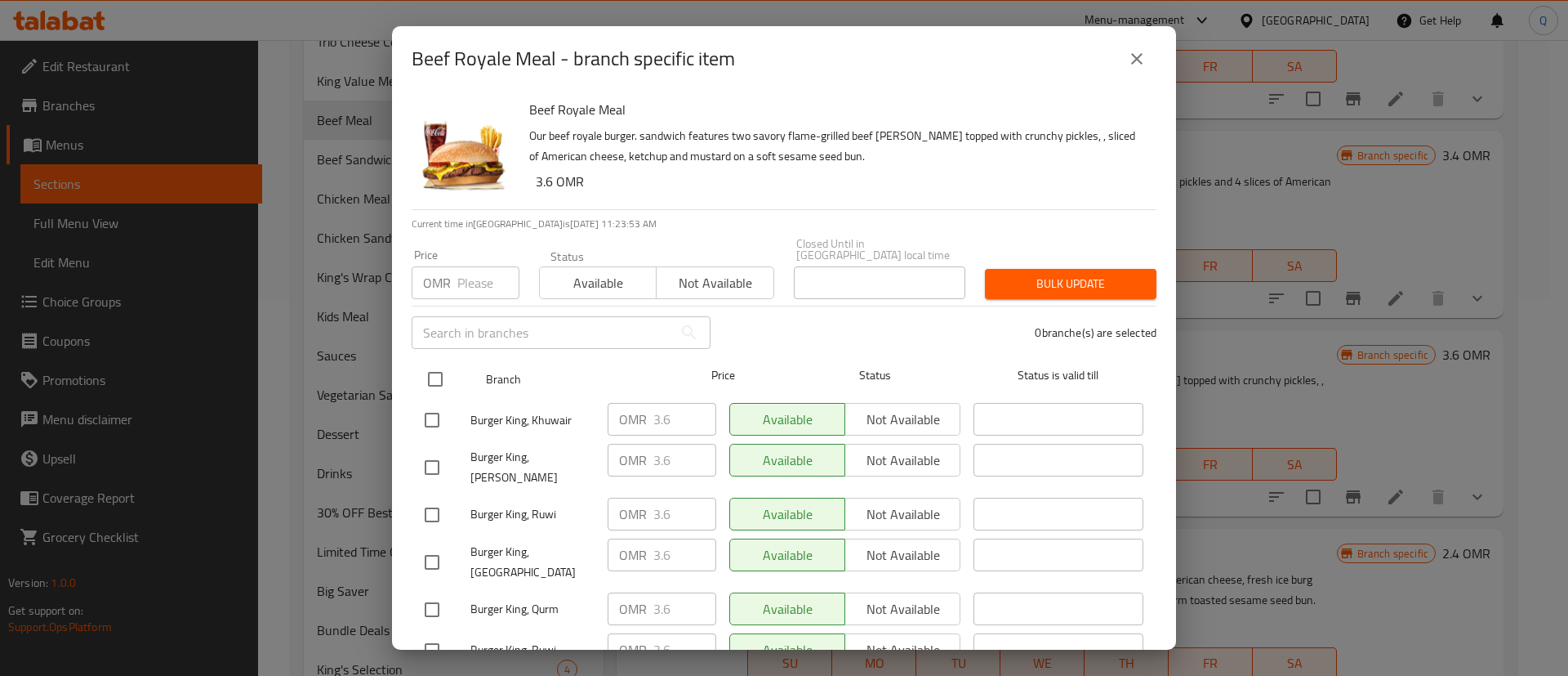
click at [437, 367] on input "checkbox" at bounding box center [435, 379] width 34 height 34
checkbox input "true"
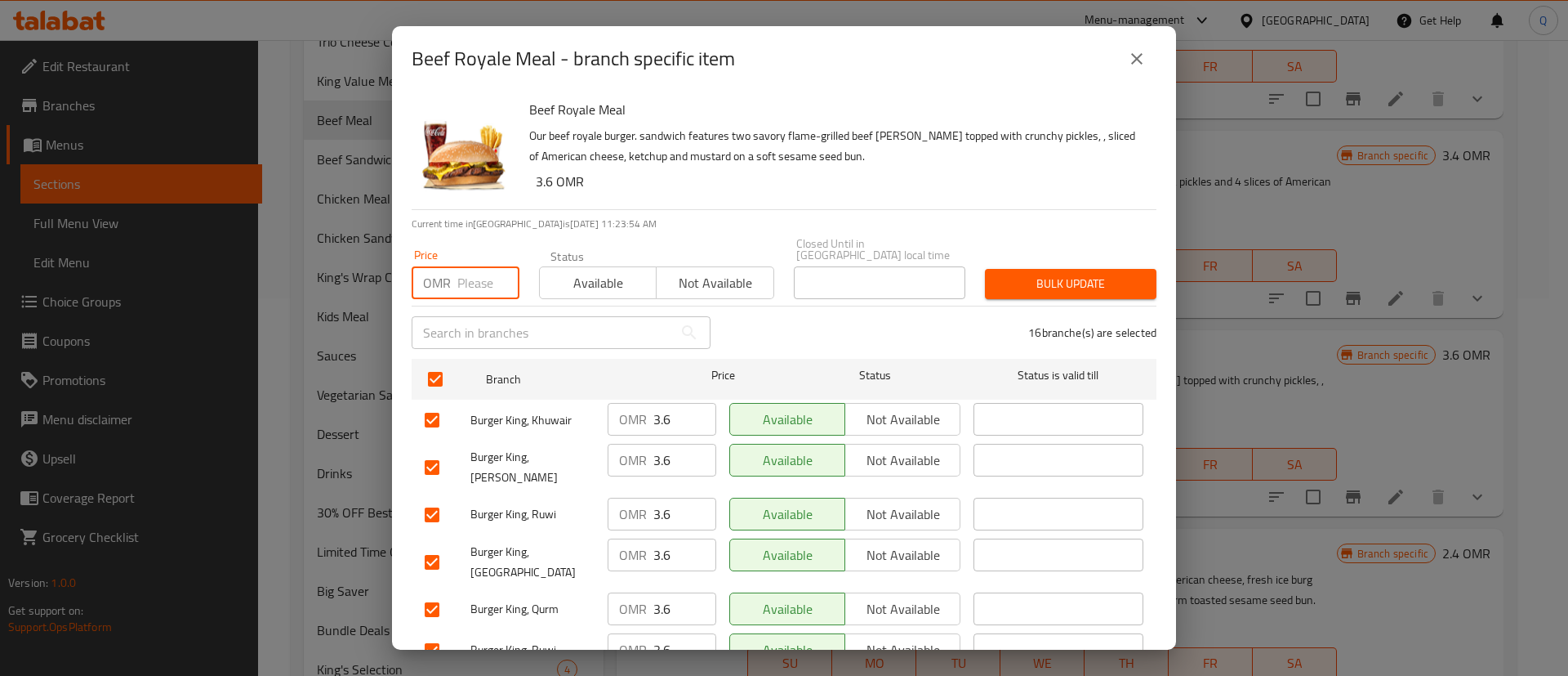
click at [468, 266] on input "number" at bounding box center [489, 283] width 62 height 33
click at [1149, 56] on button "close" at bounding box center [1136, 59] width 40 height 40
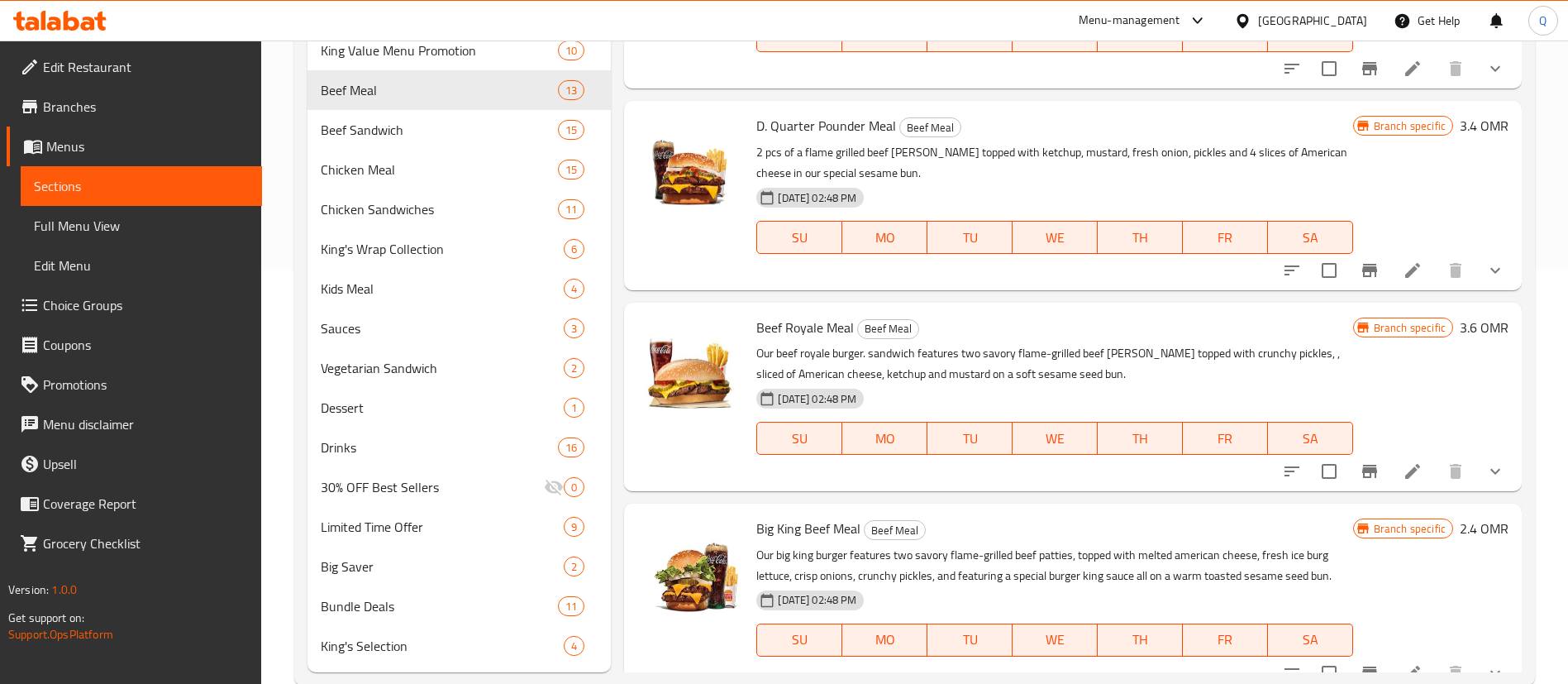
scroll to position [448, 0]
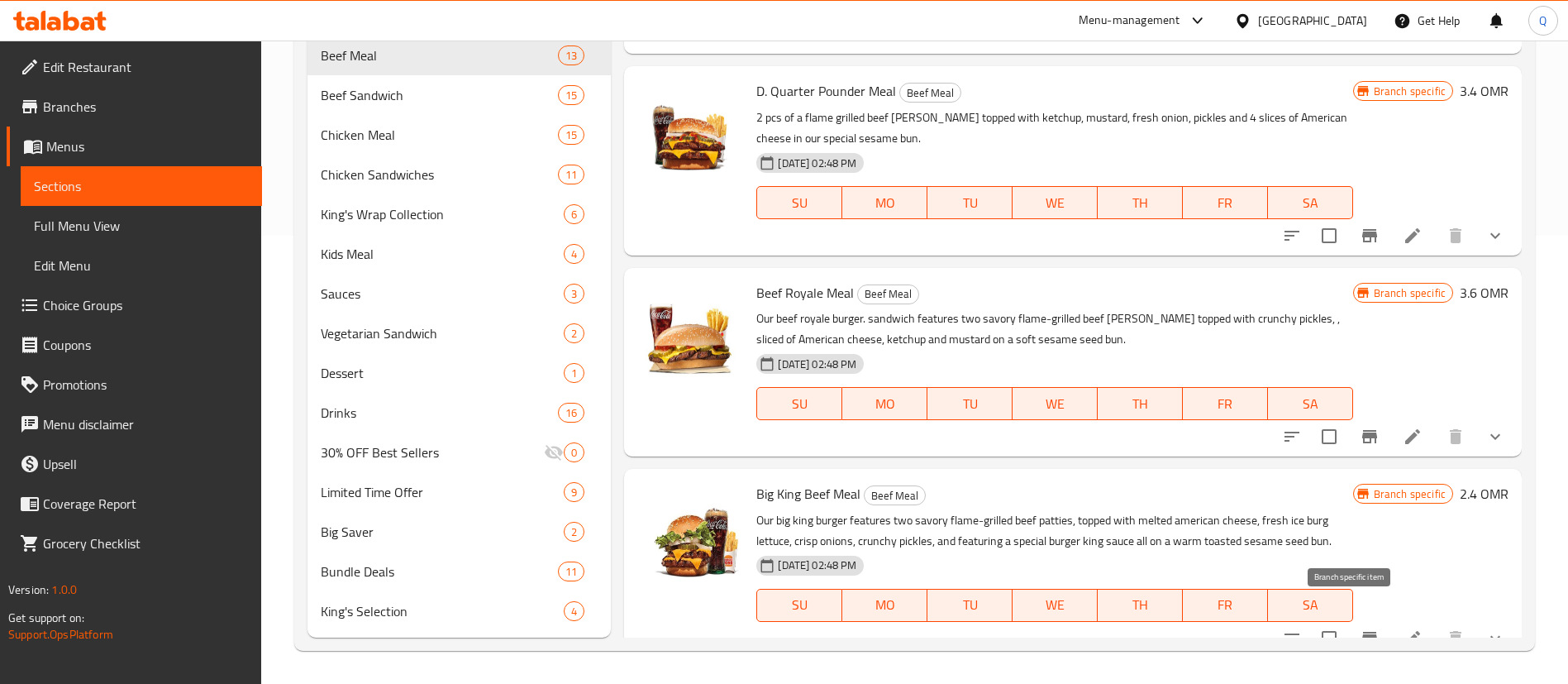
click at [1362, 632] on icon "Branch-specific-item" at bounding box center [1369, 639] width 15 height 14
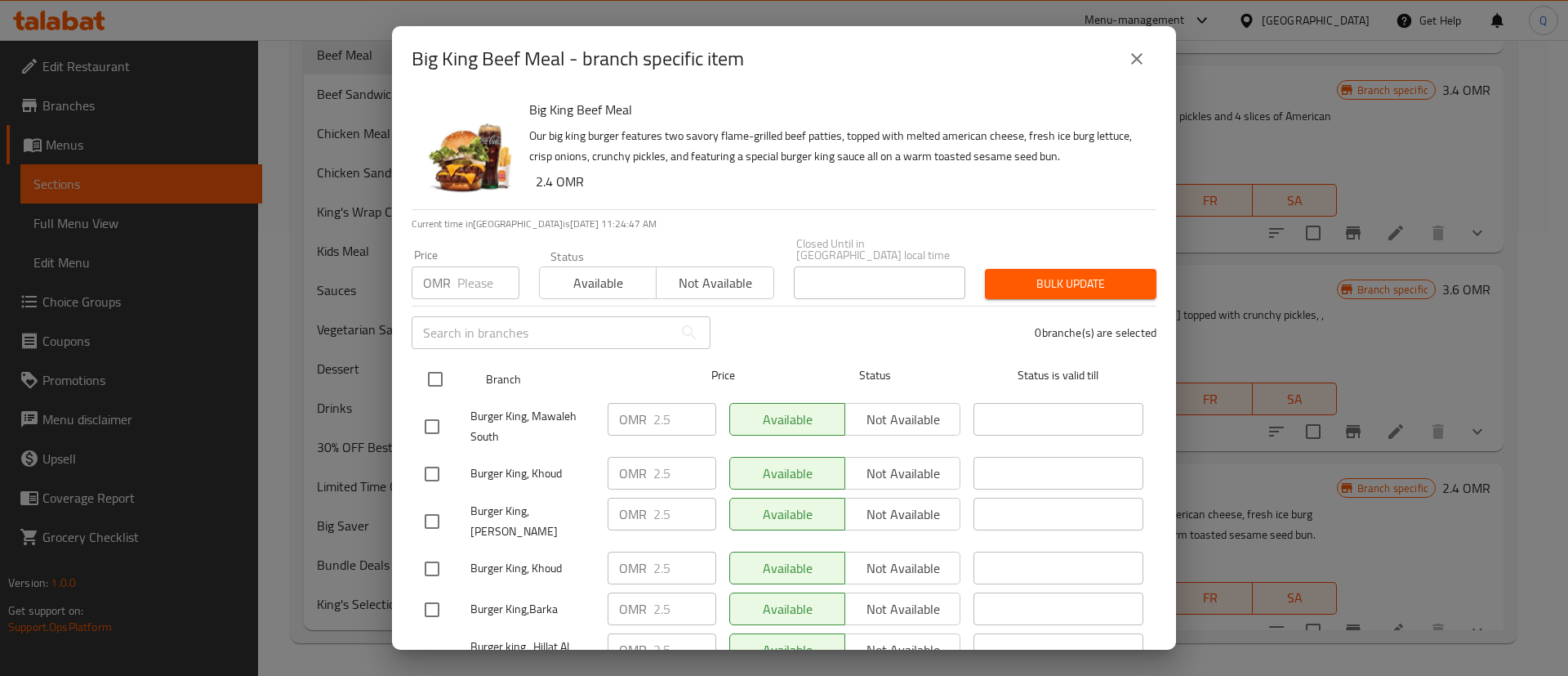
click at [437, 373] on input "checkbox" at bounding box center [435, 379] width 34 height 34
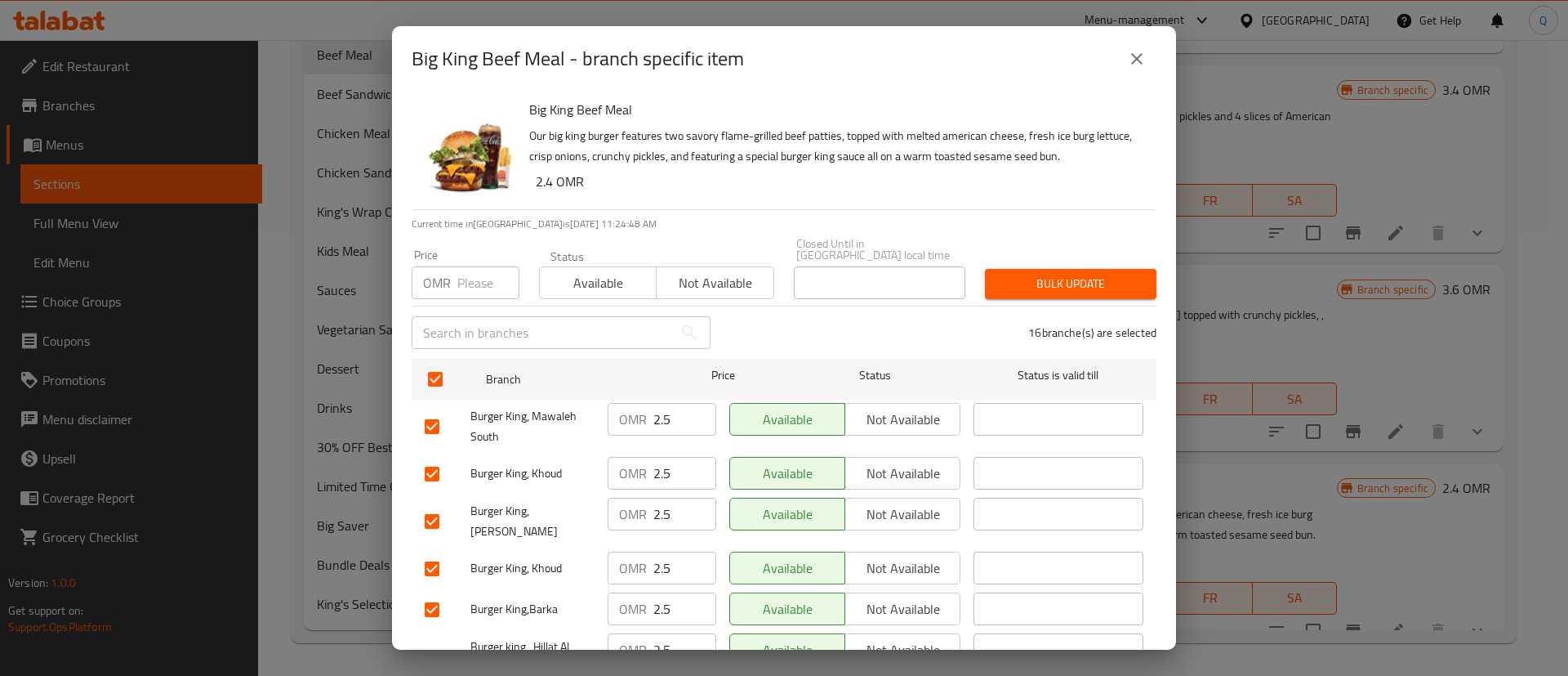
click at [488, 275] on input "number" at bounding box center [489, 283] width 62 height 33
drag, startPoint x: 1040, startPoint y: 277, endPoint x: 1003, endPoint y: 248, distance: 47.0
click at [1038, 274] on span "Bulk update" at bounding box center [1070, 284] width 145 height 20
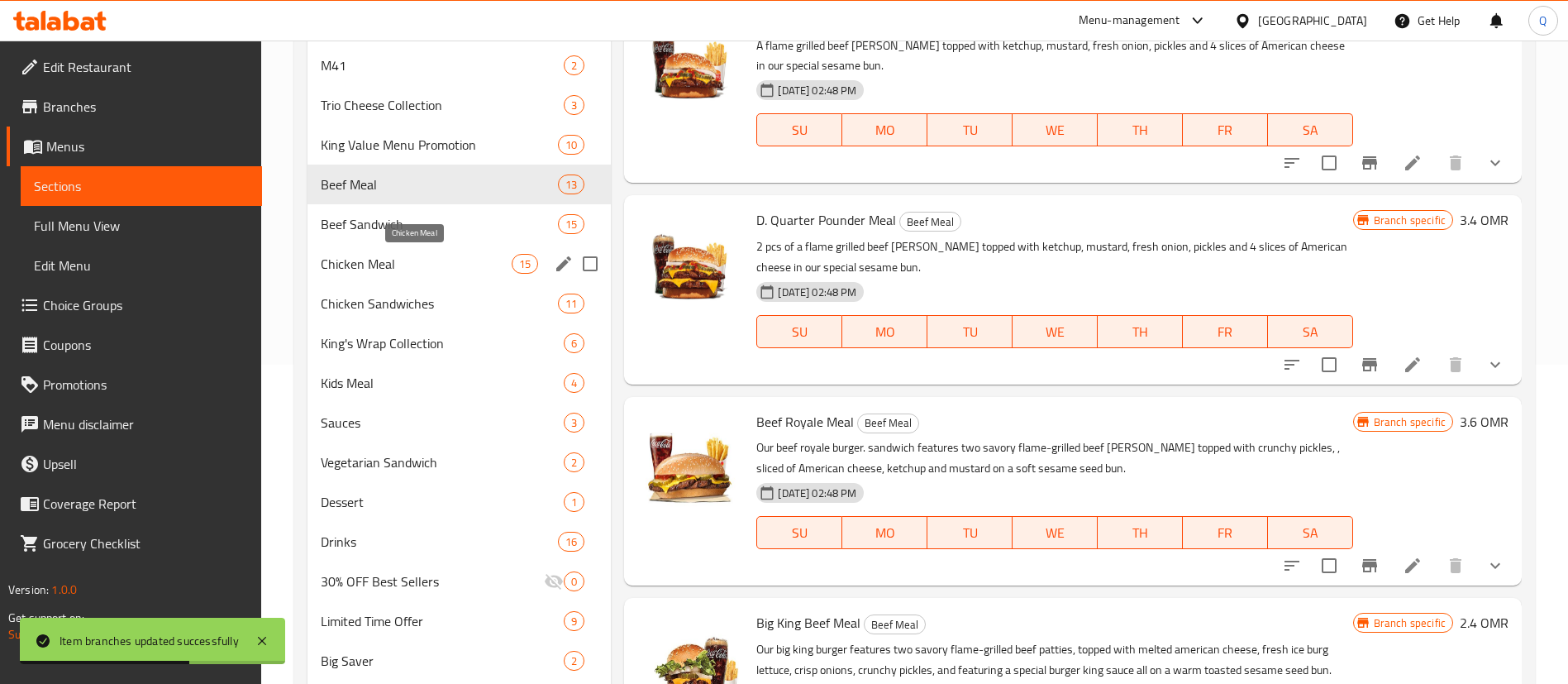
scroll to position [321, 0]
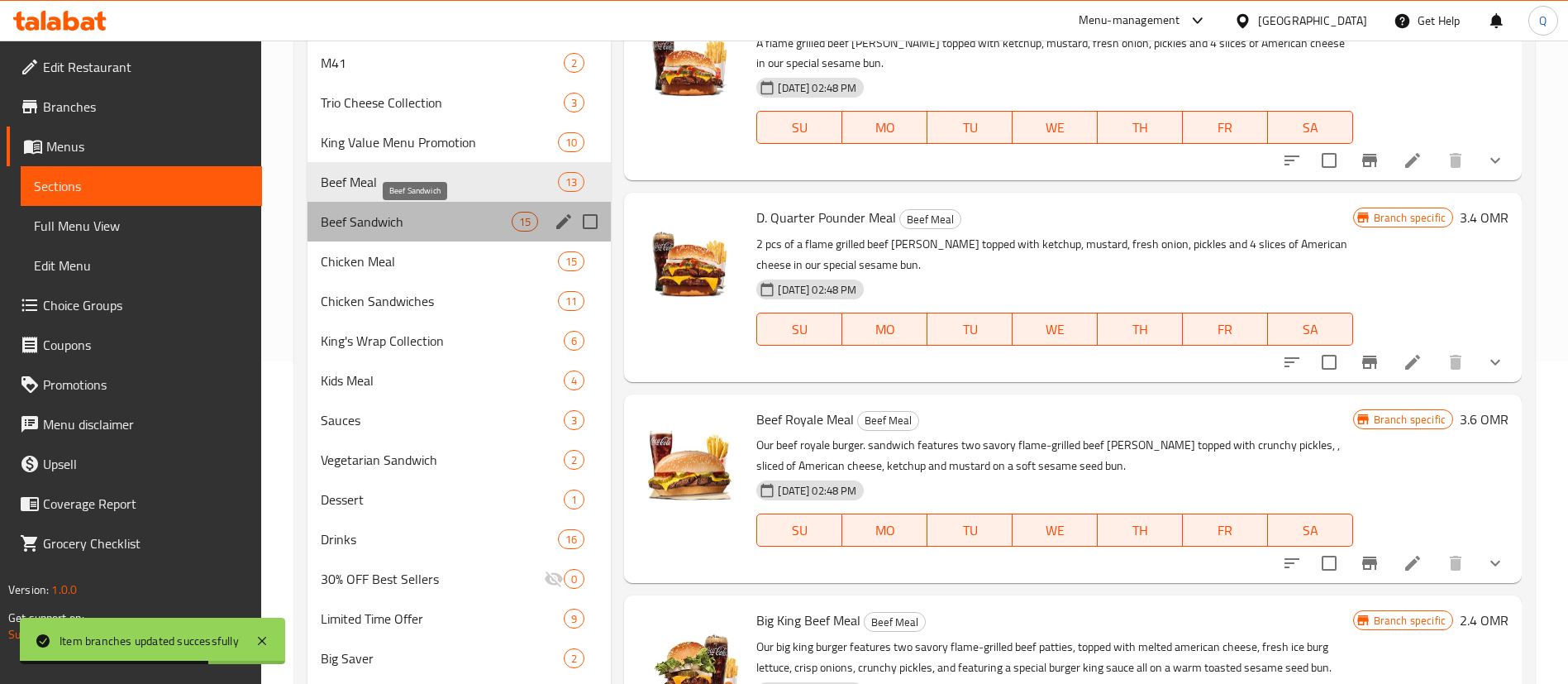
click at [448, 218] on span "Beef Sandwich" at bounding box center [415, 221] width 191 height 20
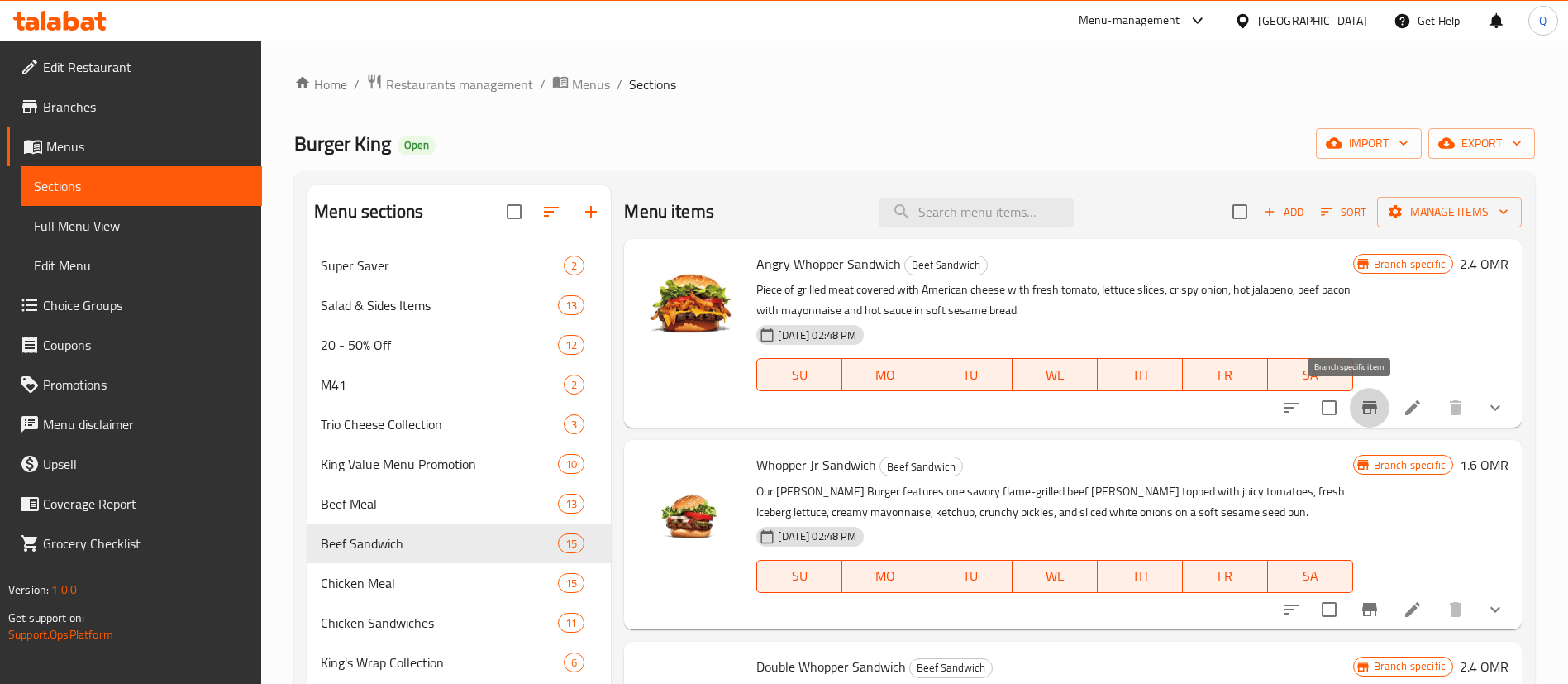
click at [1359, 410] on icon "Branch-specific-item" at bounding box center [1369, 408] width 20 height 20
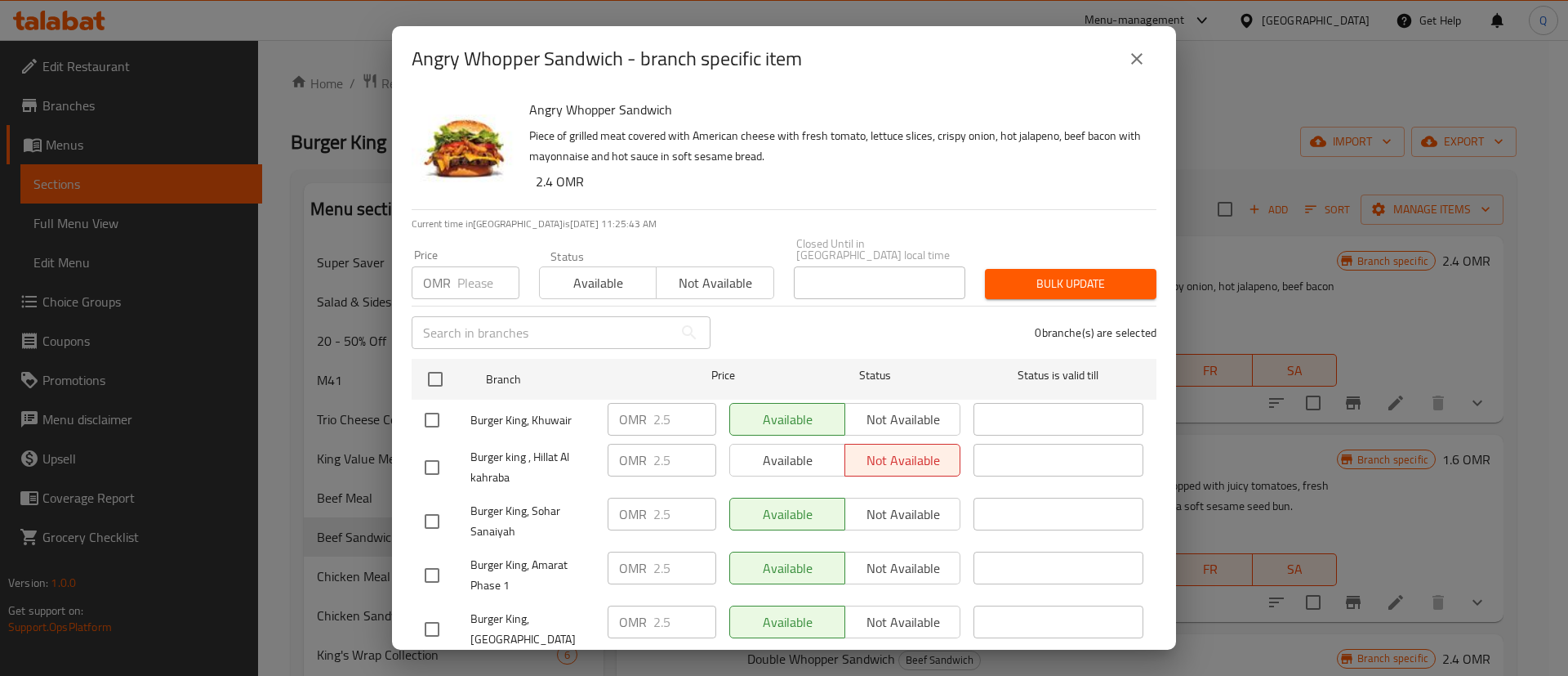
drag, startPoint x: 439, startPoint y: 366, endPoint x: 463, endPoint y: 317, distance: 54.6
click at [441, 364] on input "checkbox" at bounding box center [435, 379] width 34 height 34
click at [484, 269] on input "number" at bounding box center [489, 283] width 62 height 33
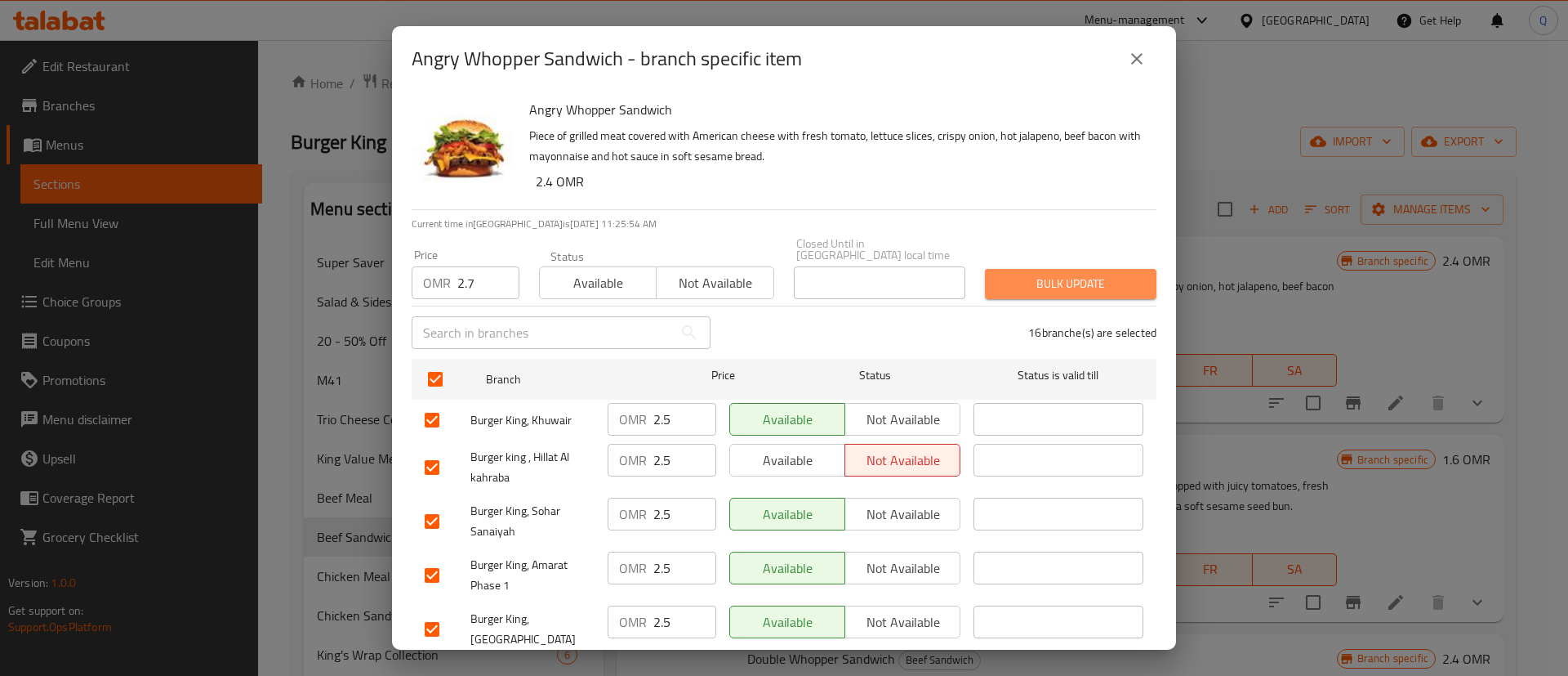
click at [1079, 274] on span "Bulk update" at bounding box center [1070, 284] width 145 height 20
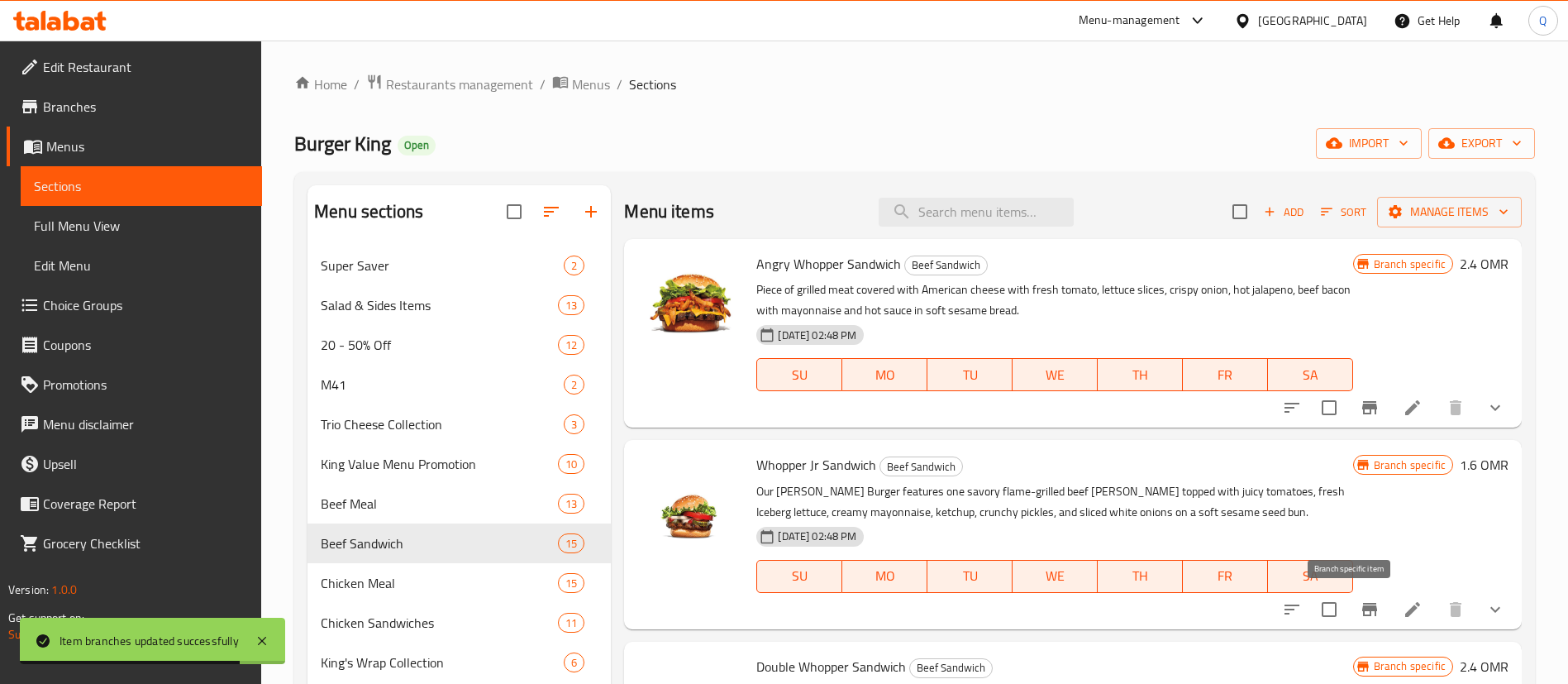
click at [1362, 606] on icon "Branch-specific-item" at bounding box center [1369, 610] width 15 height 14
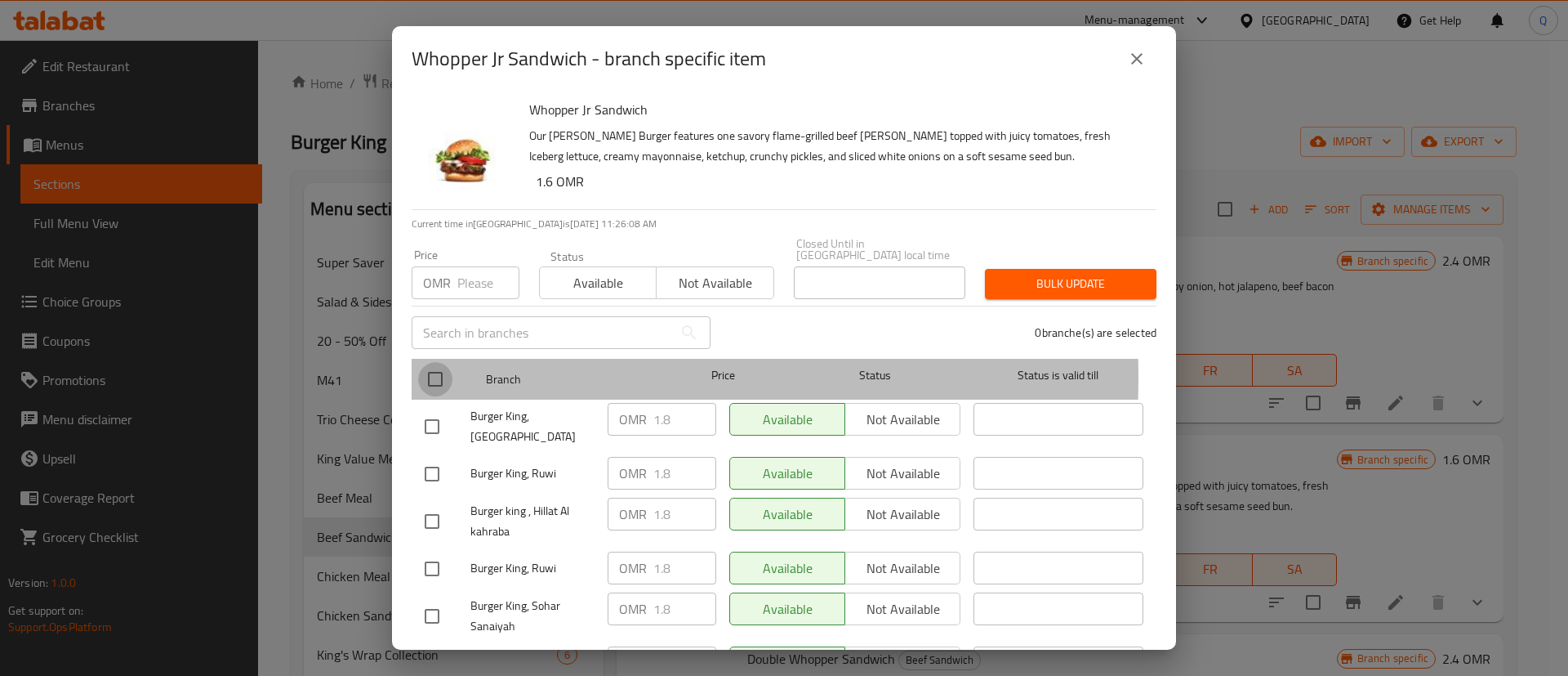
drag, startPoint x: 437, startPoint y: 365, endPoint x: 442, endPoint y: 344, distance: 21.6
click at [437, 364] on input "checkbox" at bounding box center [435, 379] width 34 height 34
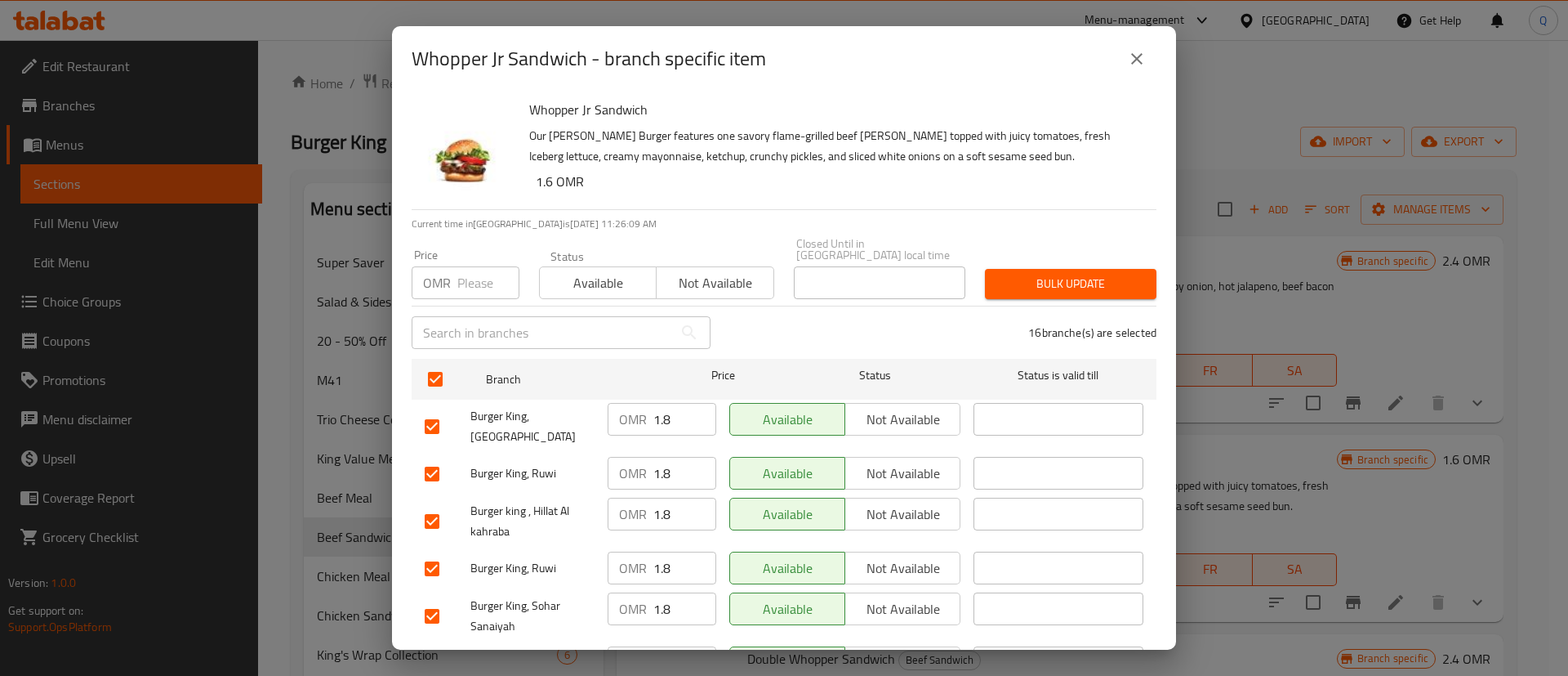
click at [473, 268] on input "number" at bounding box center [489, 283] width 62 height 33
click at [1015, 276] on span "Bulk update" at bounding box center [1070, 284] width 145 height 20
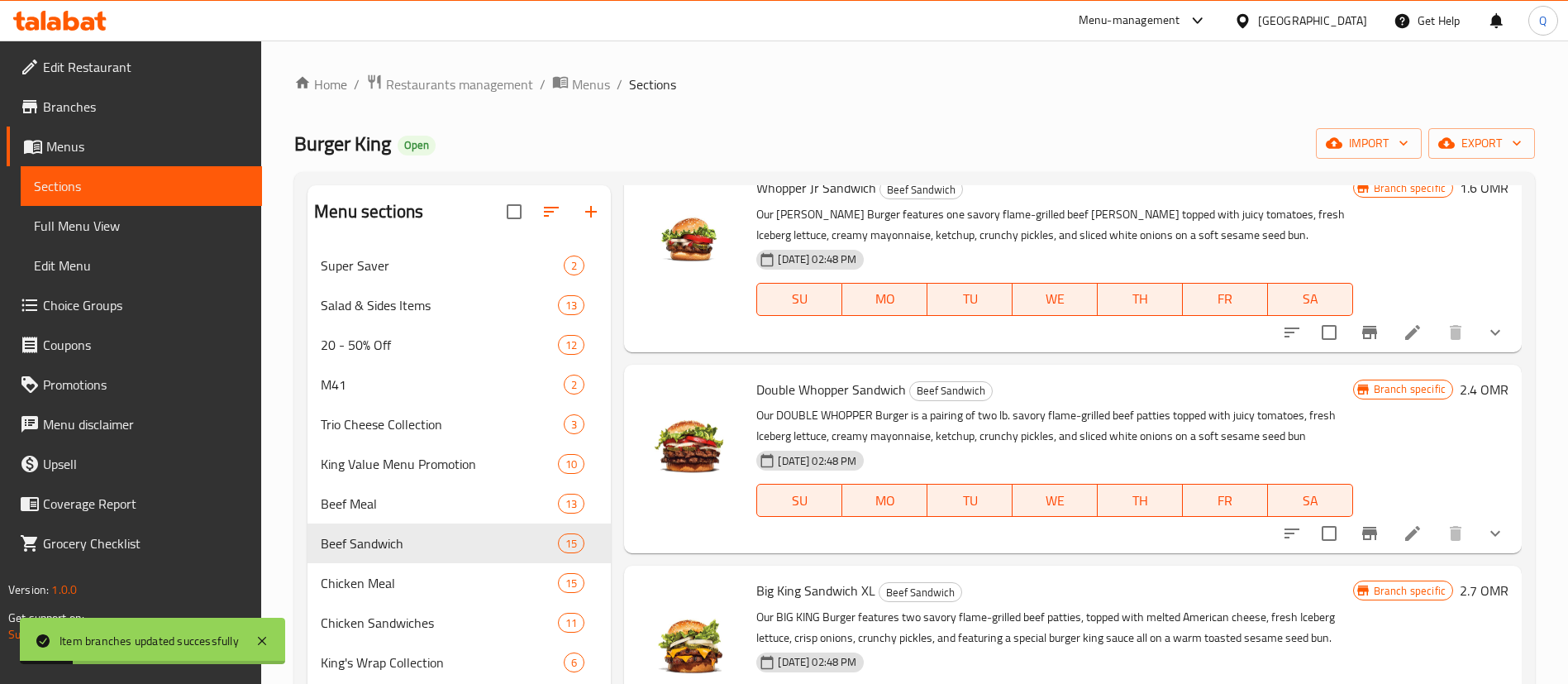
scroll to position [279, 0]
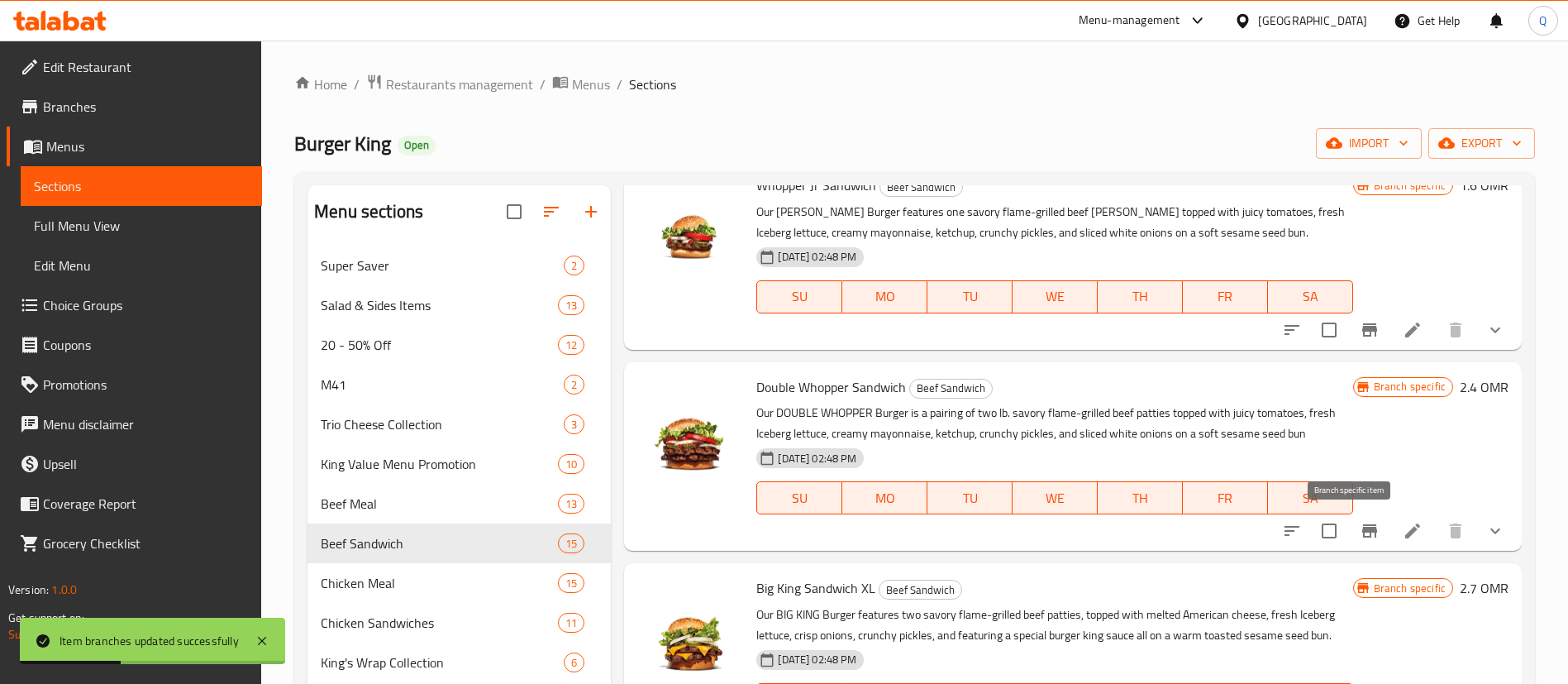
click at [1359, 538] on icon "Branch-specific-item" at bounding box center [1369, 531] width 20 height 20
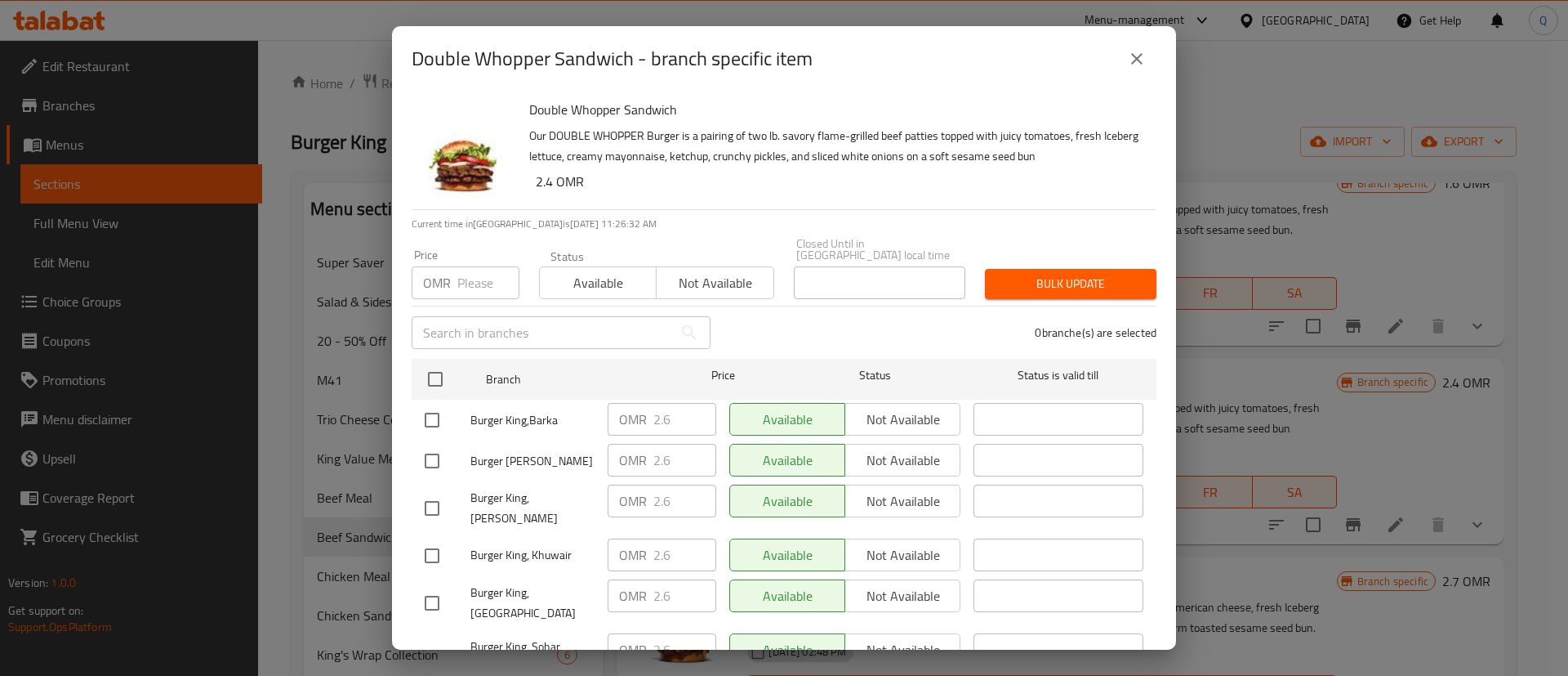
drag, startPoint x: 437, startPoint y: 364, endPoint x: 446, endPoint y: 340, distance: 25.6
click at [440, 362] on input "checkbox" at bounding box center [435, 379] width 34 height 34
click at [471, 274] on input "number" at bounding box center [489, 283] width 62 height 33
click at [1054, 274] on span "Bulk update" at bounding box center [1070, 284] width 145 height 20
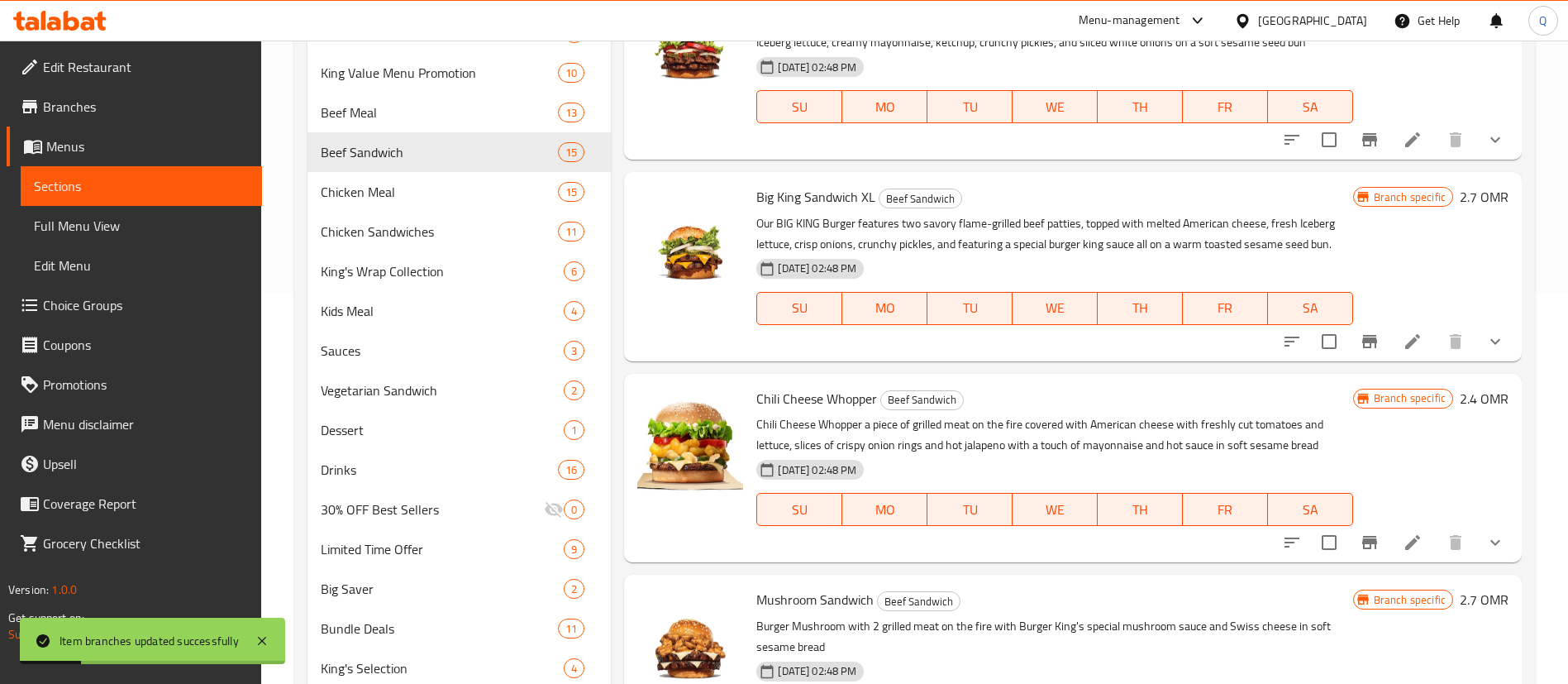
scroll to position [392, 0]
click at [1350, 328] on button "Branch-specific-item" at bounding box center [1369, 340] width 40 height 40
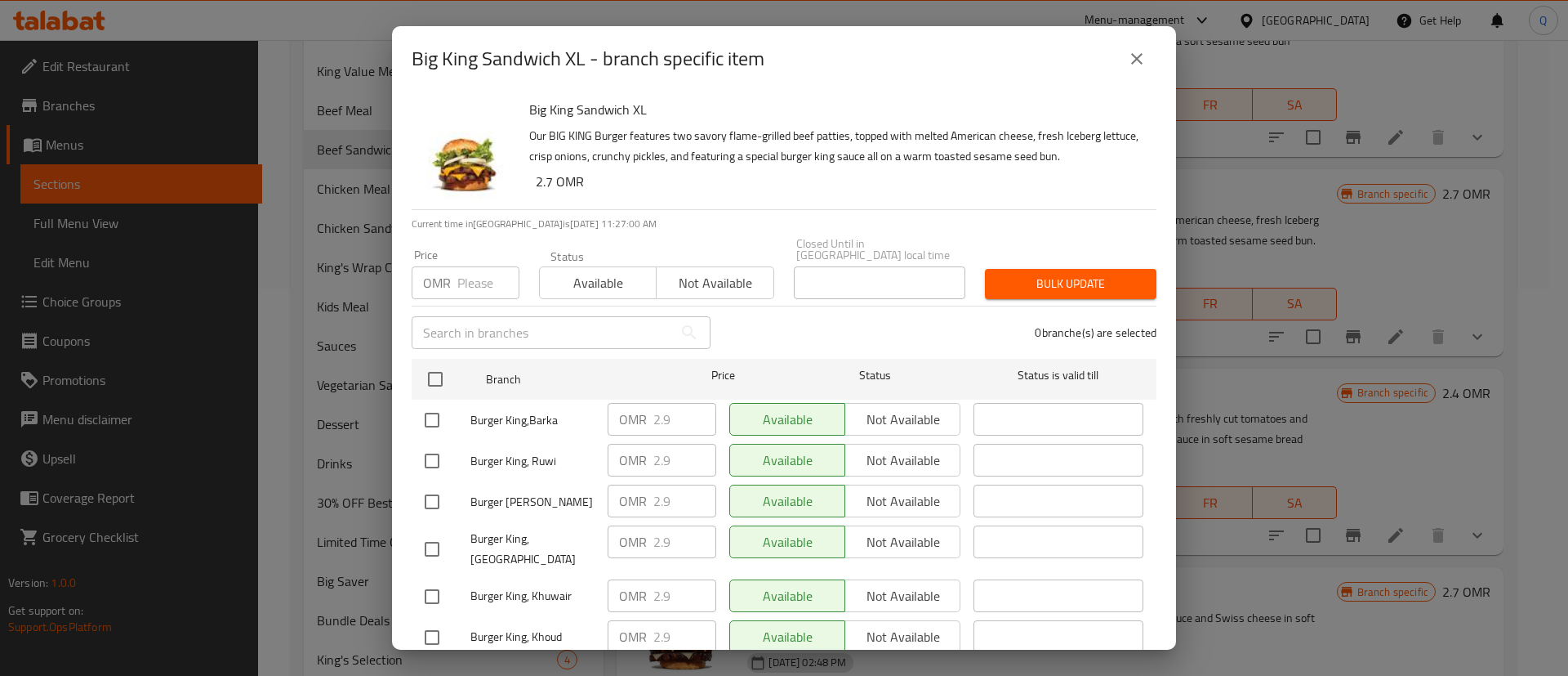
click at [479, 275] on input "number" at bounding box center [489, 283] width 62 height 33
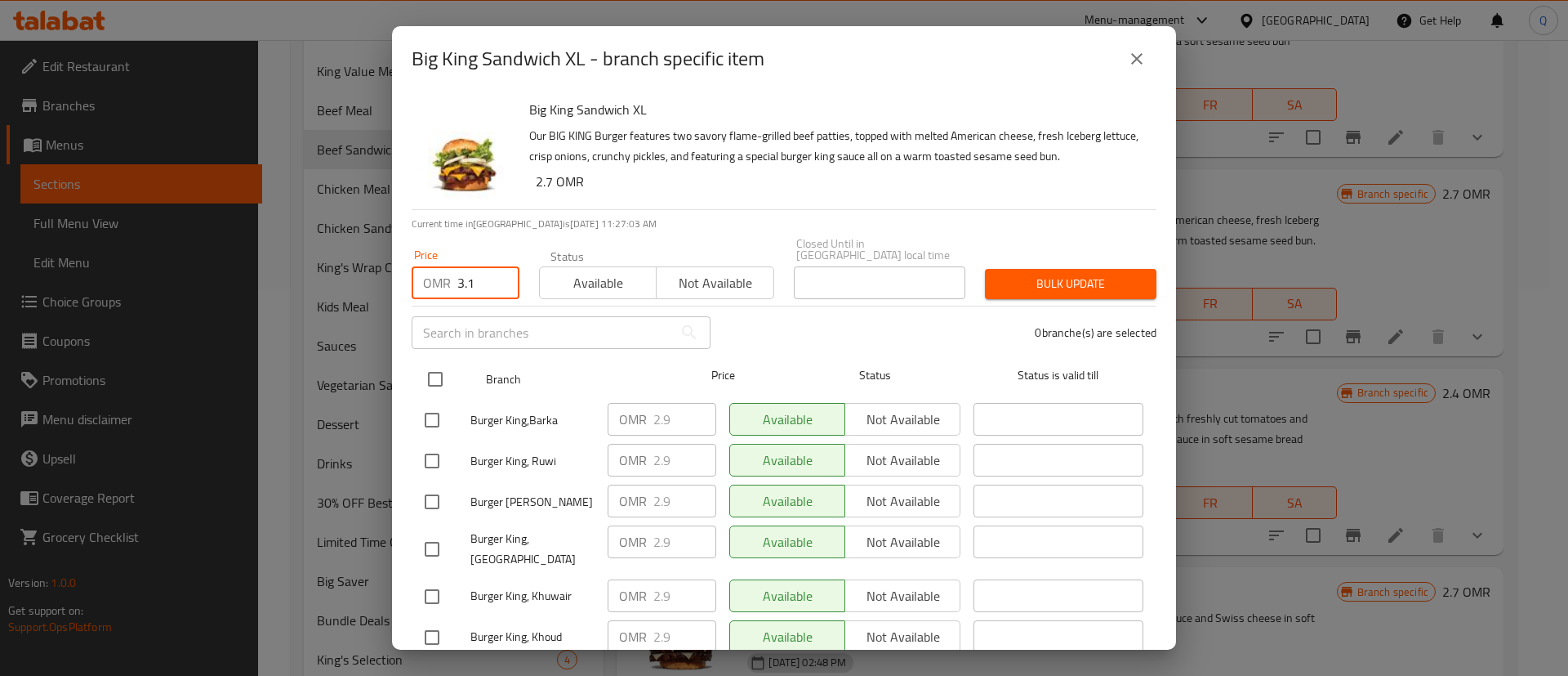
click at [441, 369] on input "checkbox" at bounding box center [435, 379] width 34 height 34
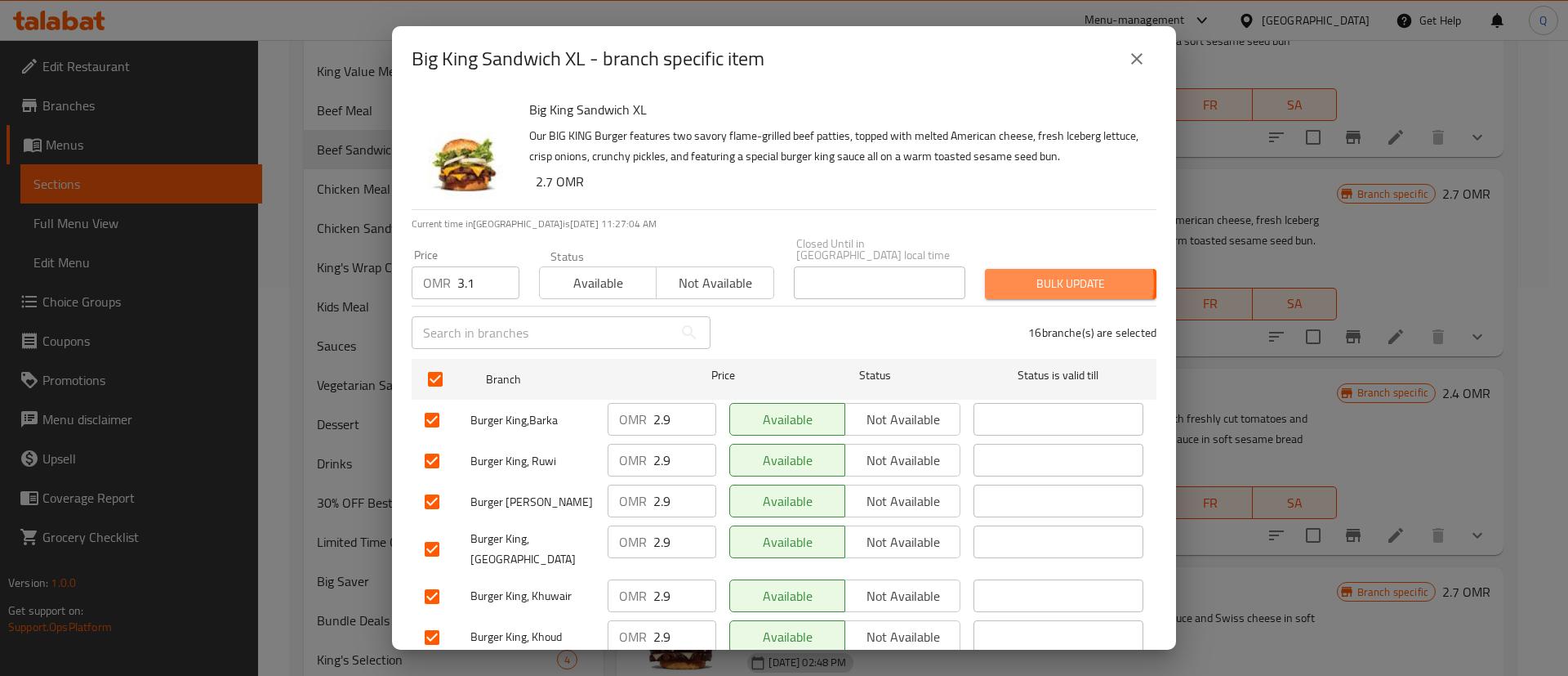
click at [1050, 274] on span "Bulk update" at bounding box center [1070, 284] width 145 height 20
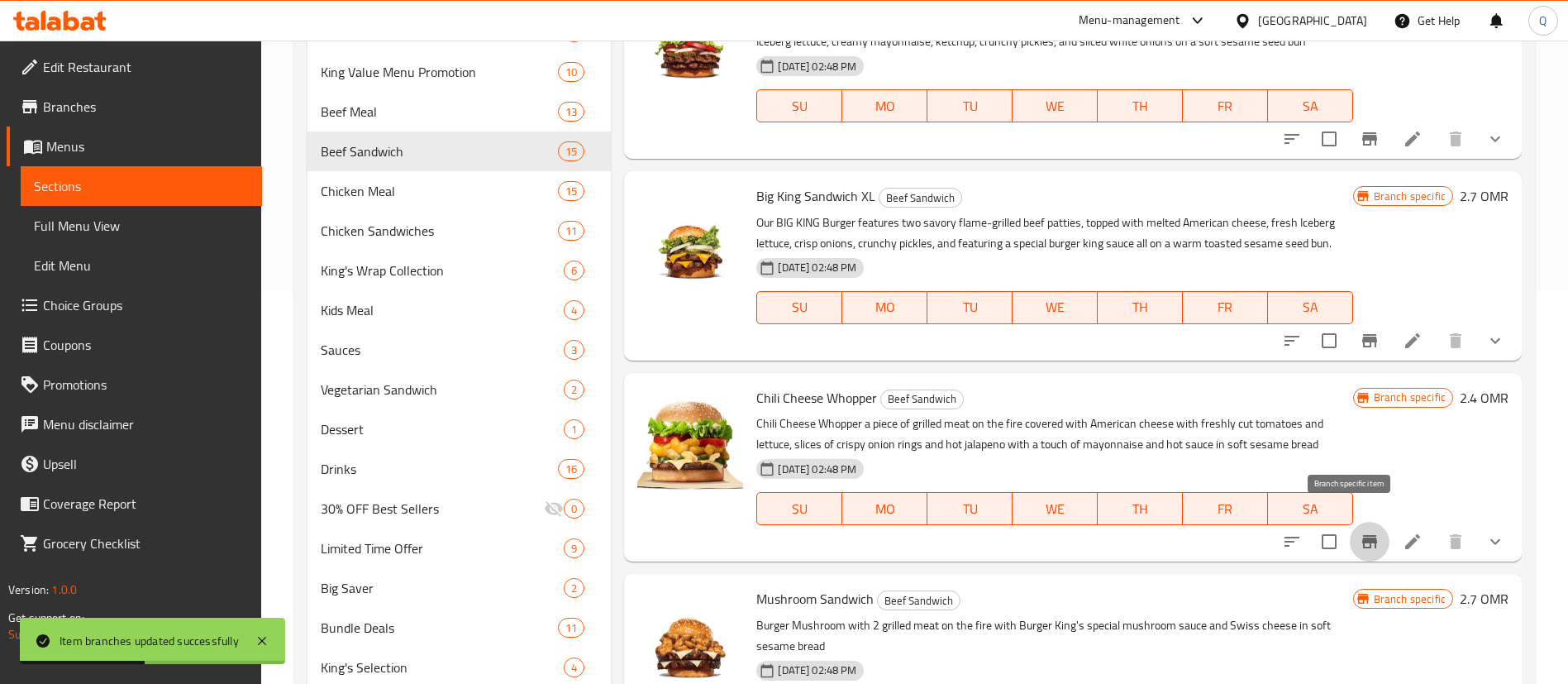
click at [1360, 534] on div "Menu items Add Sort Manage items Angry Whopper Sandwich Beef Sandwich Piece of …" at bounding box center [1067, 243] width 911 height 901
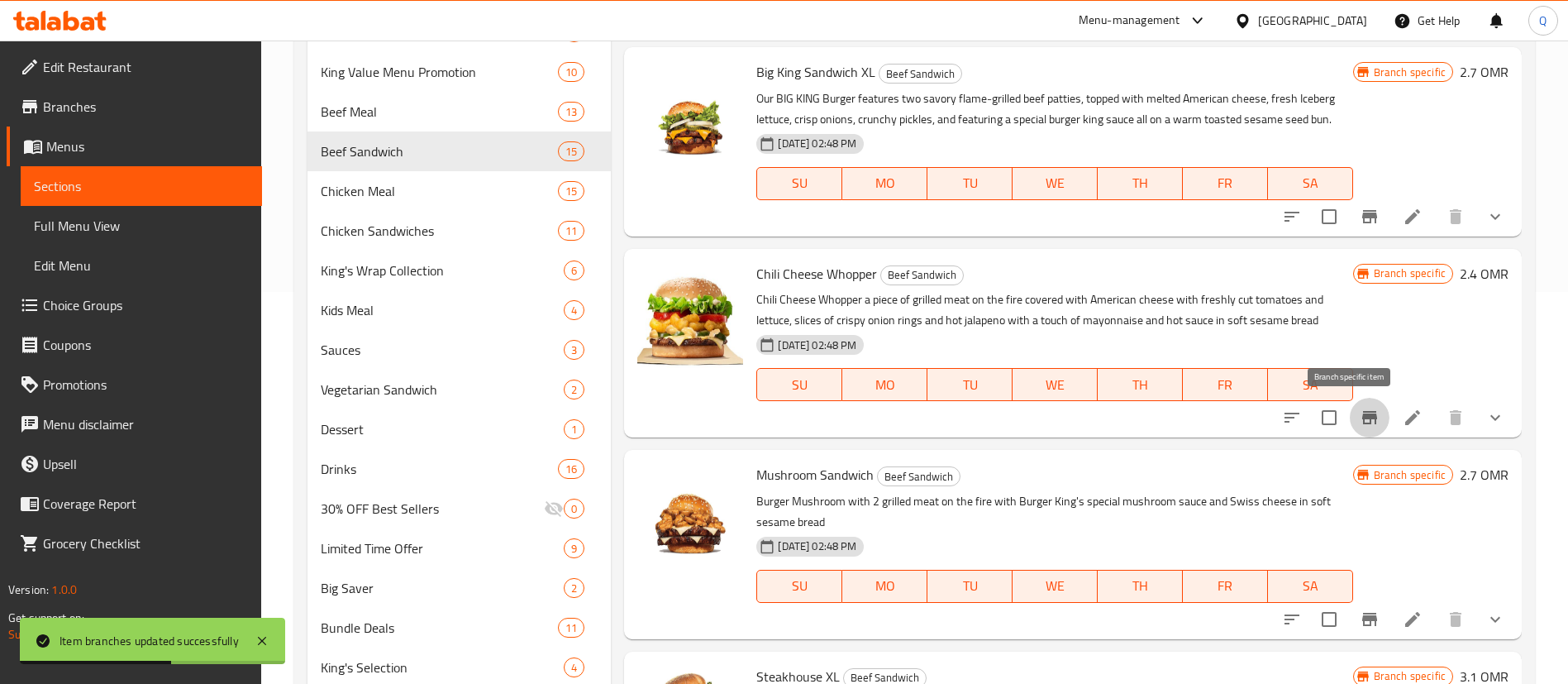
click at [1359, 422] on icon "Branch-specific-item" at bounding box center [1369, 417] width 20 height 20
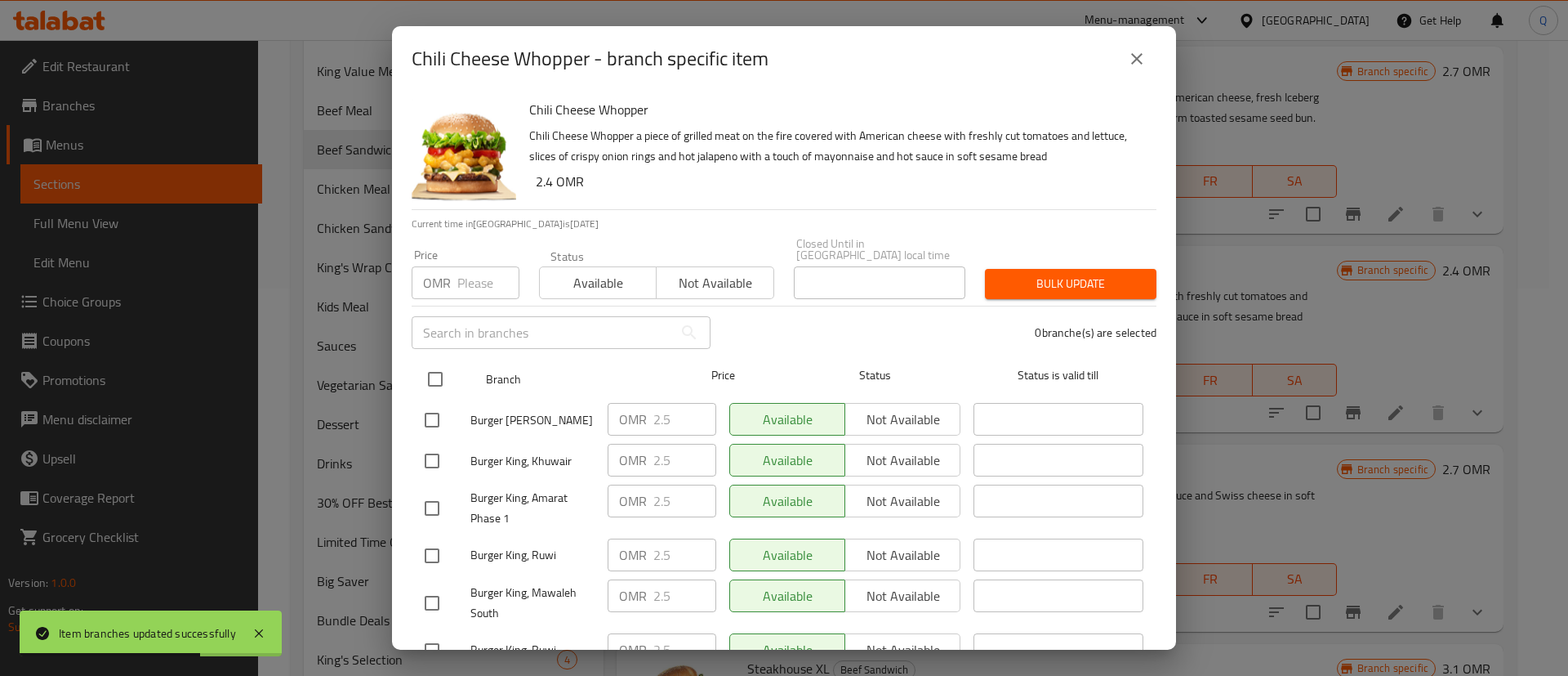
click at [440, 364] on input "checkbox" at bounding box center [435, 379] width 34 height 34
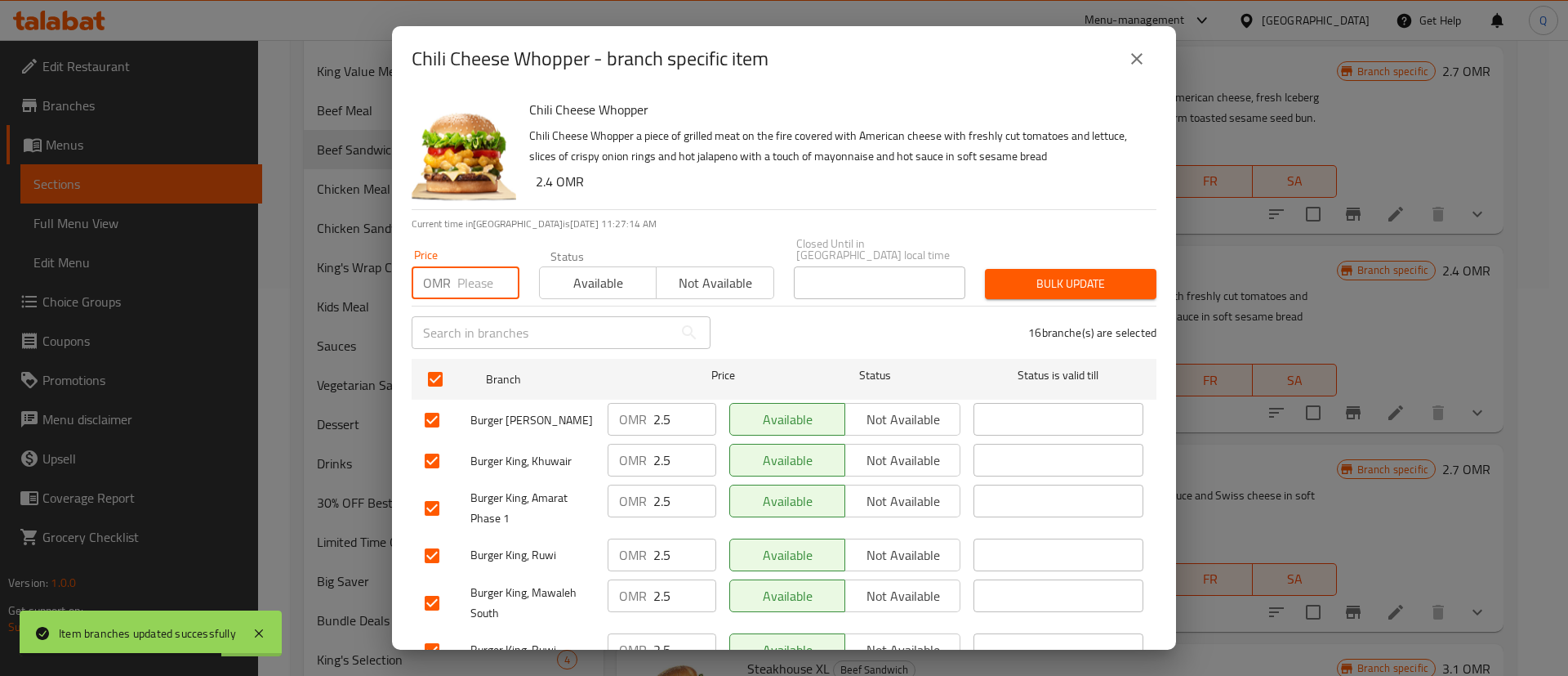
click at [463, 282] on input "number" at bounding box center [489, 283] width 62 height 33
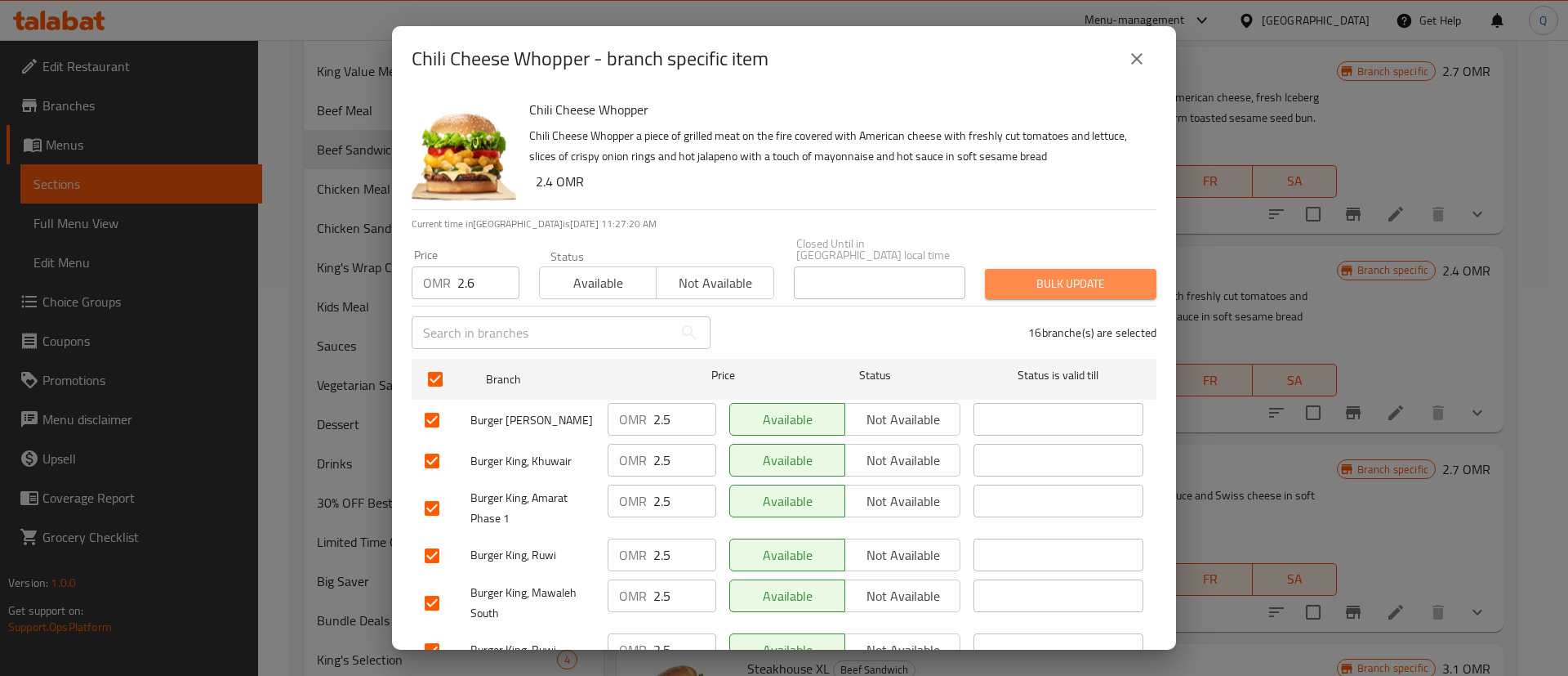
click at [1067, 274] on span "Bulk update" at bounding box center [1070, 284] width 145 height 20
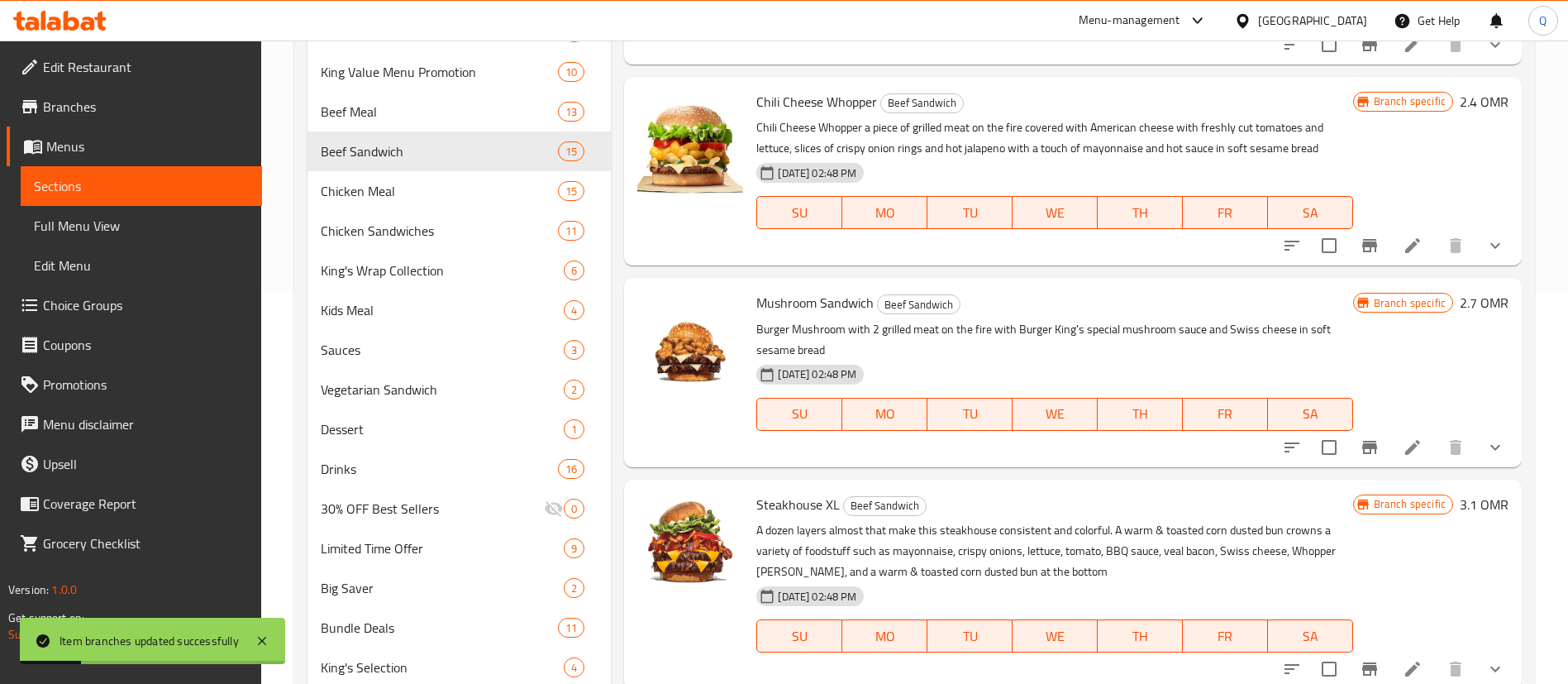
scroll to position [583, 0]
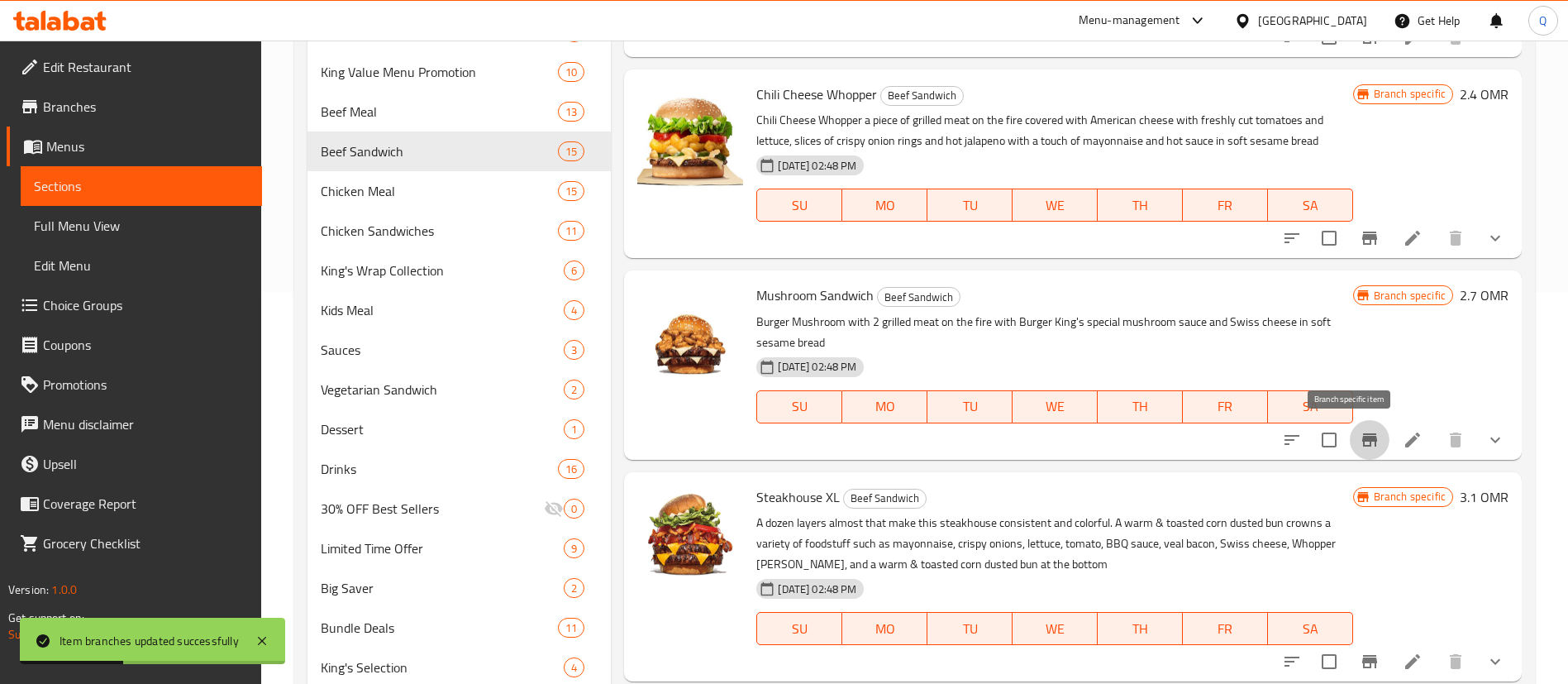
click at [1359, 443] on icon "Branch-specific-item" at bounding box center [1369, 440] width 20 height 20
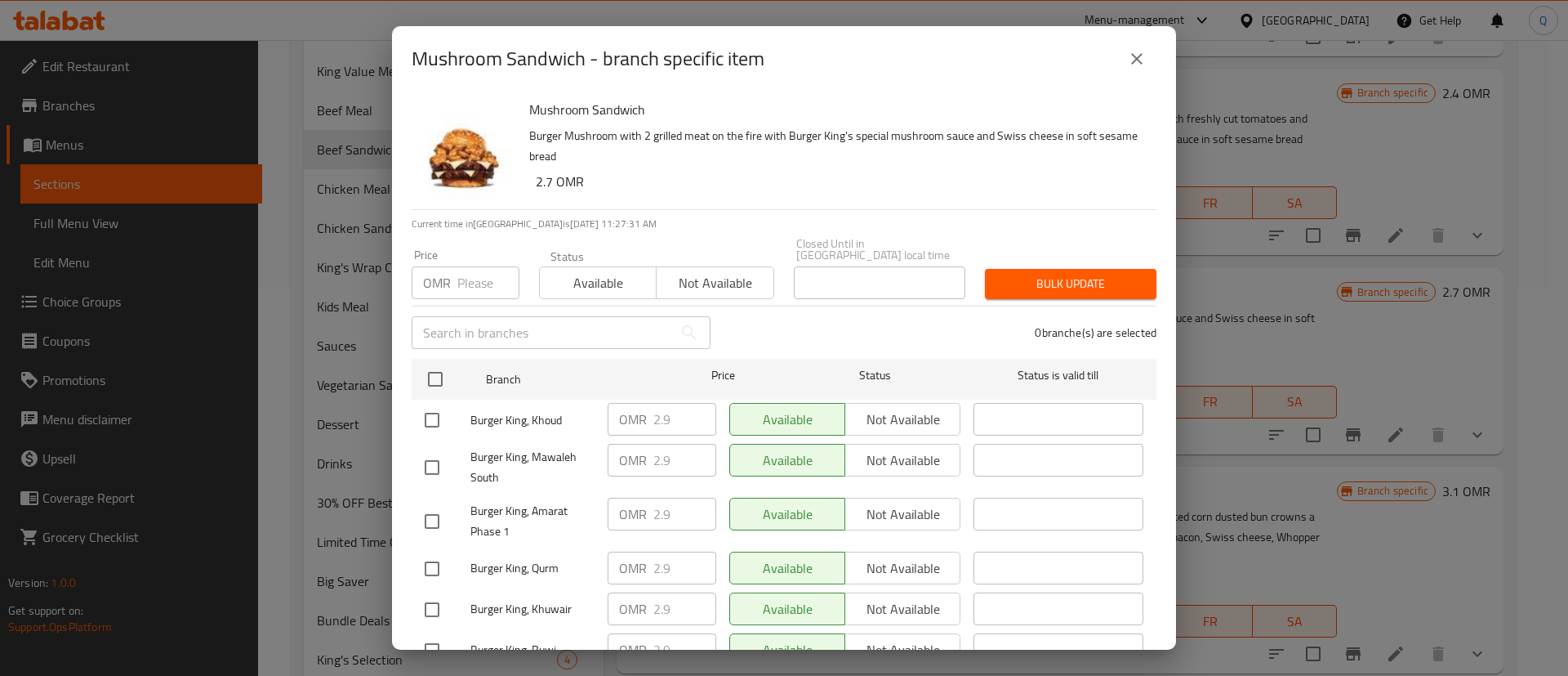
click at [469, 272] on input "number" at bounding box center [489, 283] width 62 height 33
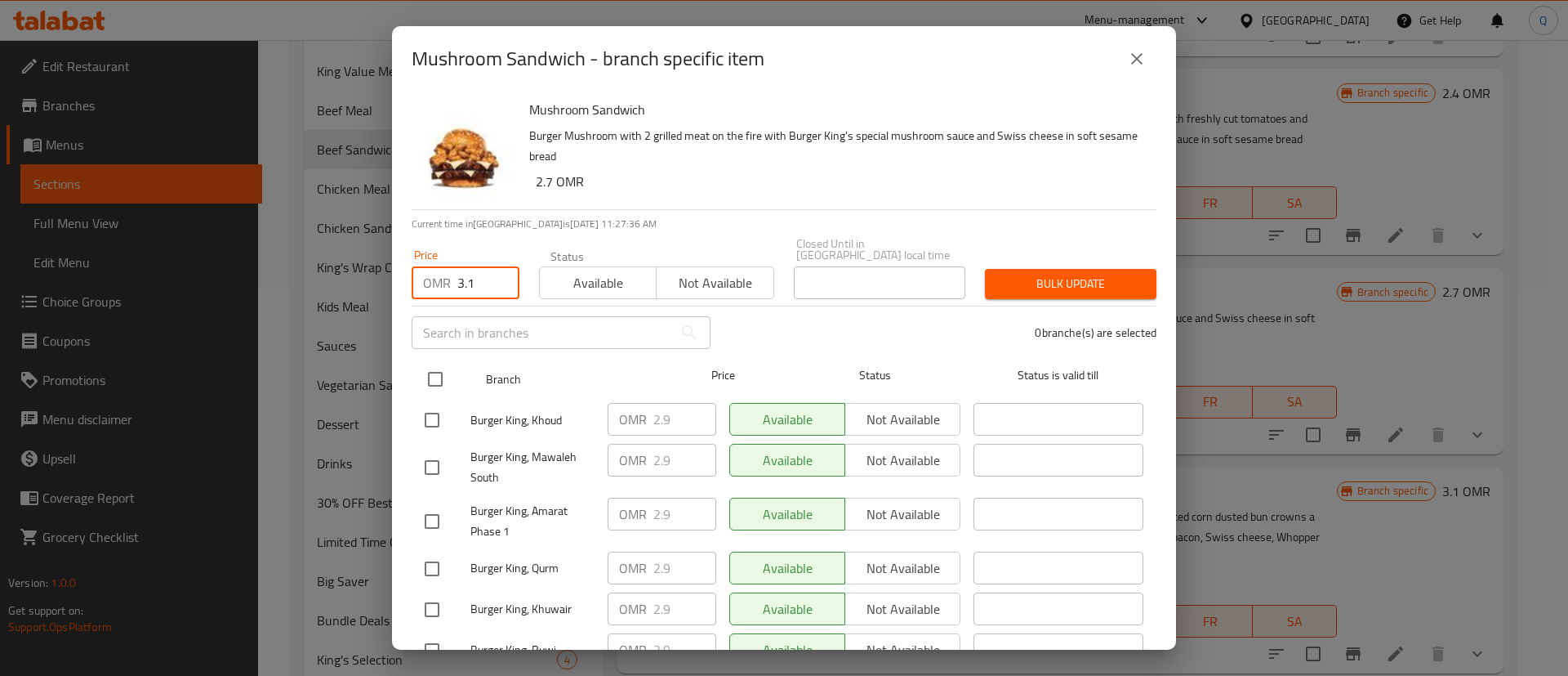
drag, startPoint x: 443, startPoint y: 360, endPoint x: 469, endPoint y: 360, distance: 26.0
click at [443, 362] on input "checkbox" at bounding box center [435, 379] width 34 height 34
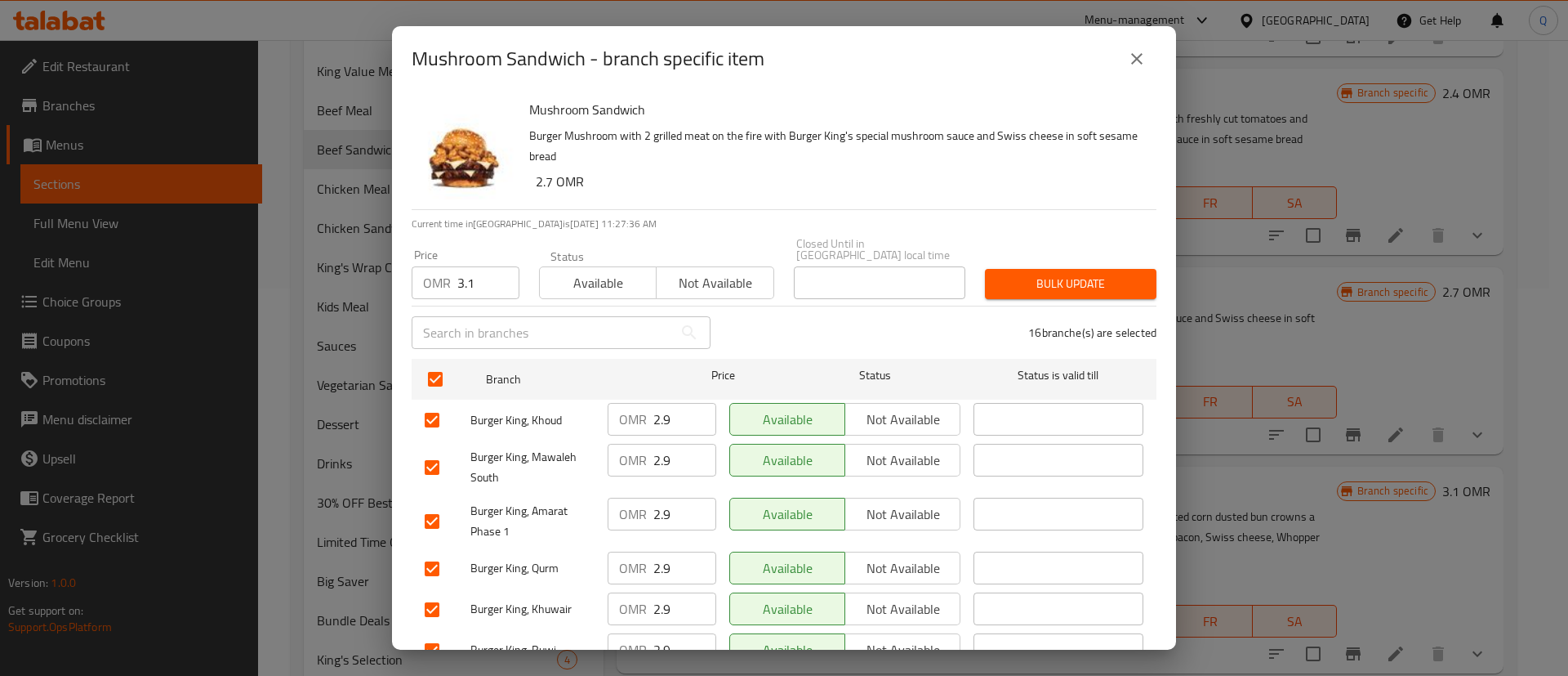
click at [1044, 269] on button "Bulk update" at bounding box center [1070, 284] width 171 height 30
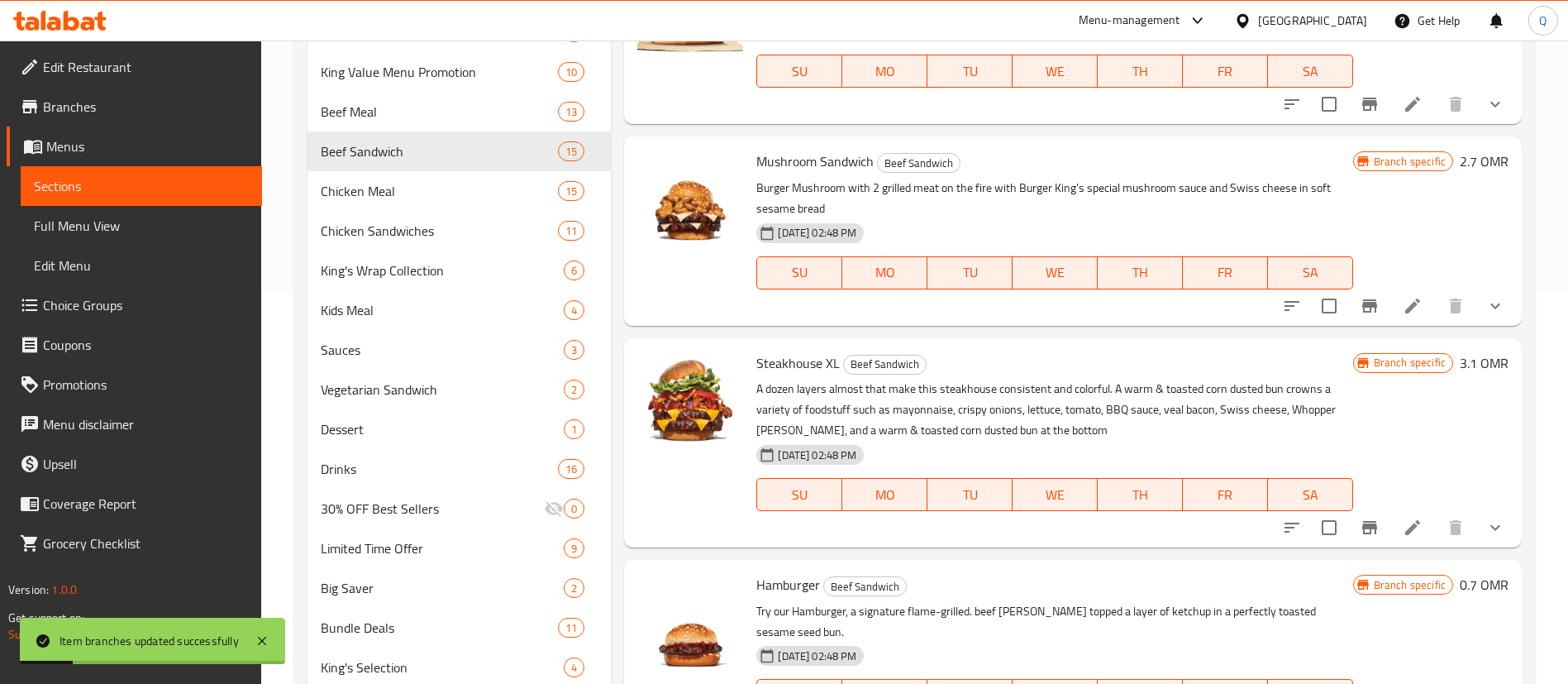
scroll to position [722, 0]
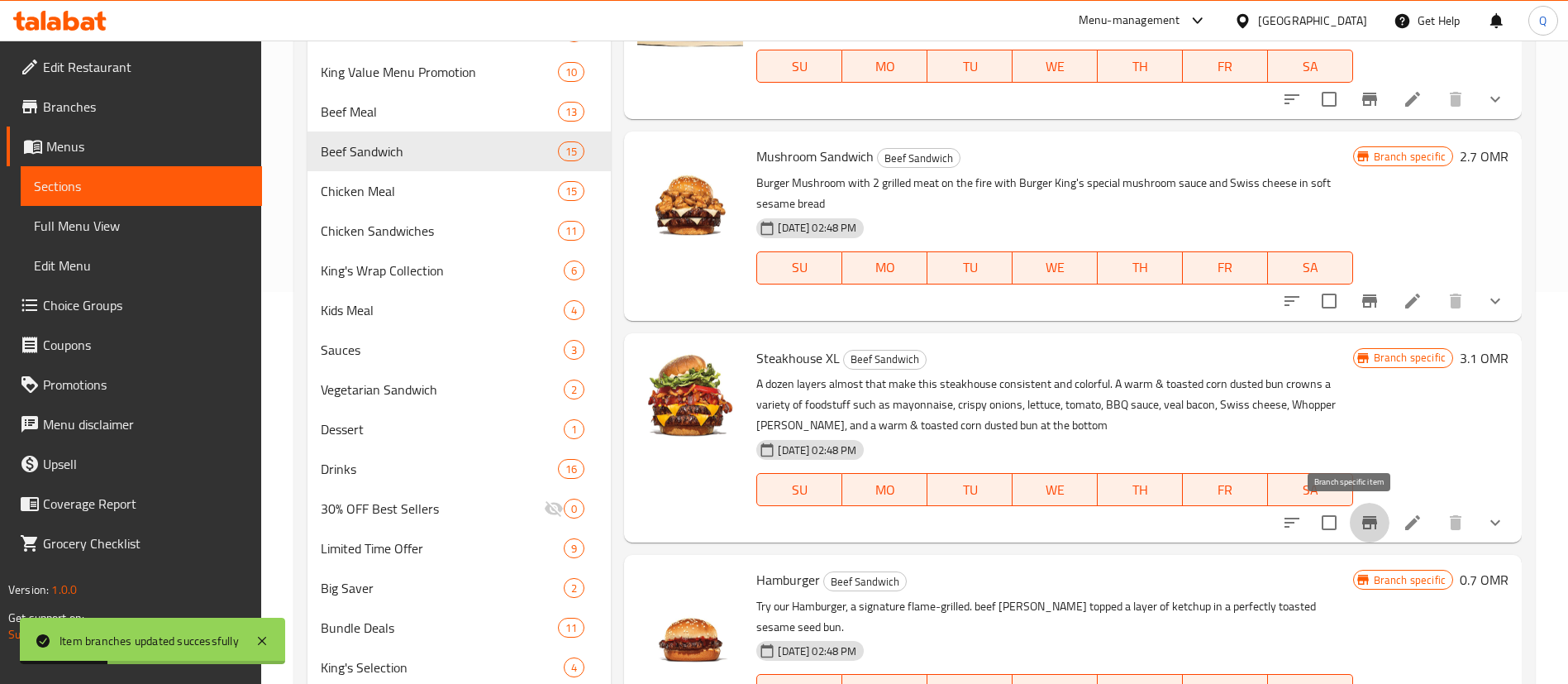
click at [1359, 527] on icon "Branch-specific-item" at bounding box center [1369, 522] width 20 height 20
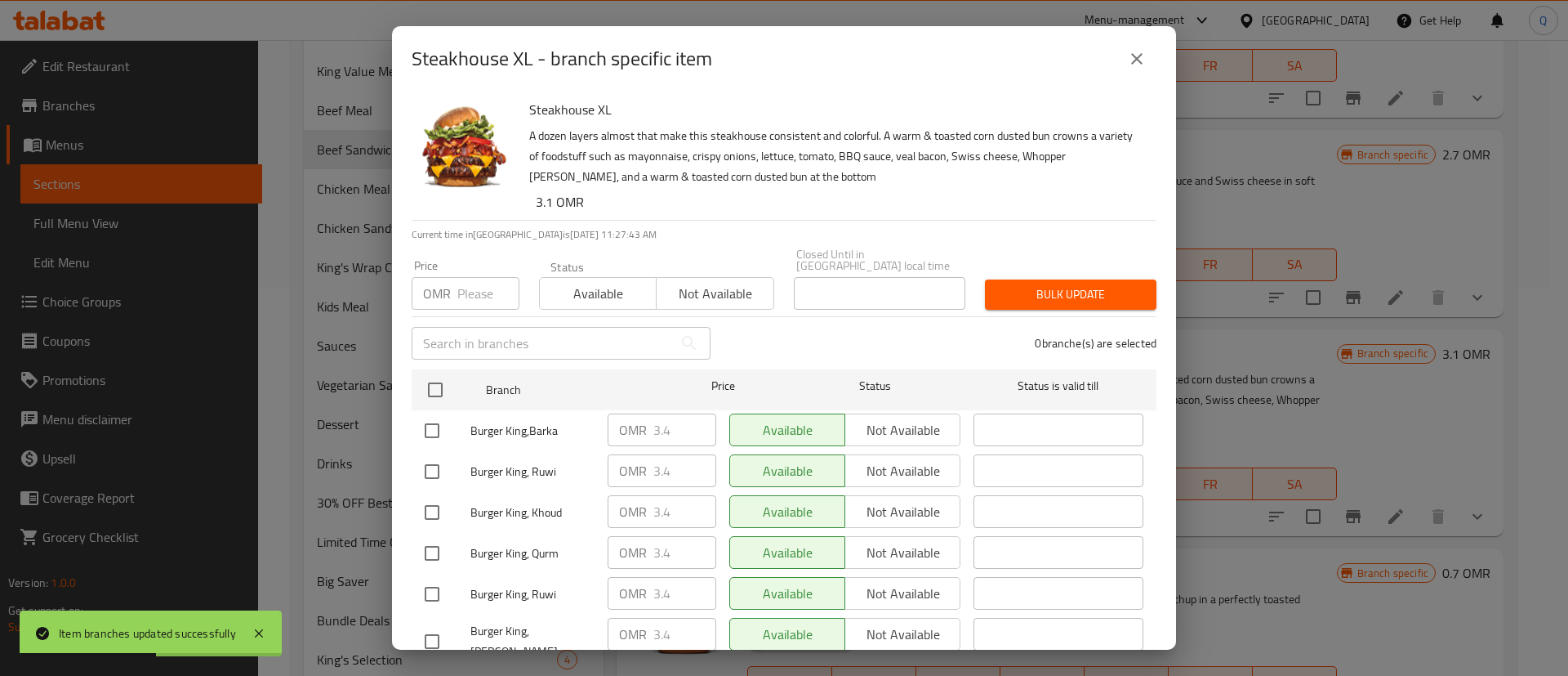
click at [438, 376] on input "checkbox" at bounding box center [435, 389] width 34 height 34
click at [467, 283] on input "number" at bounding box center [489, 293] width 62 height 33
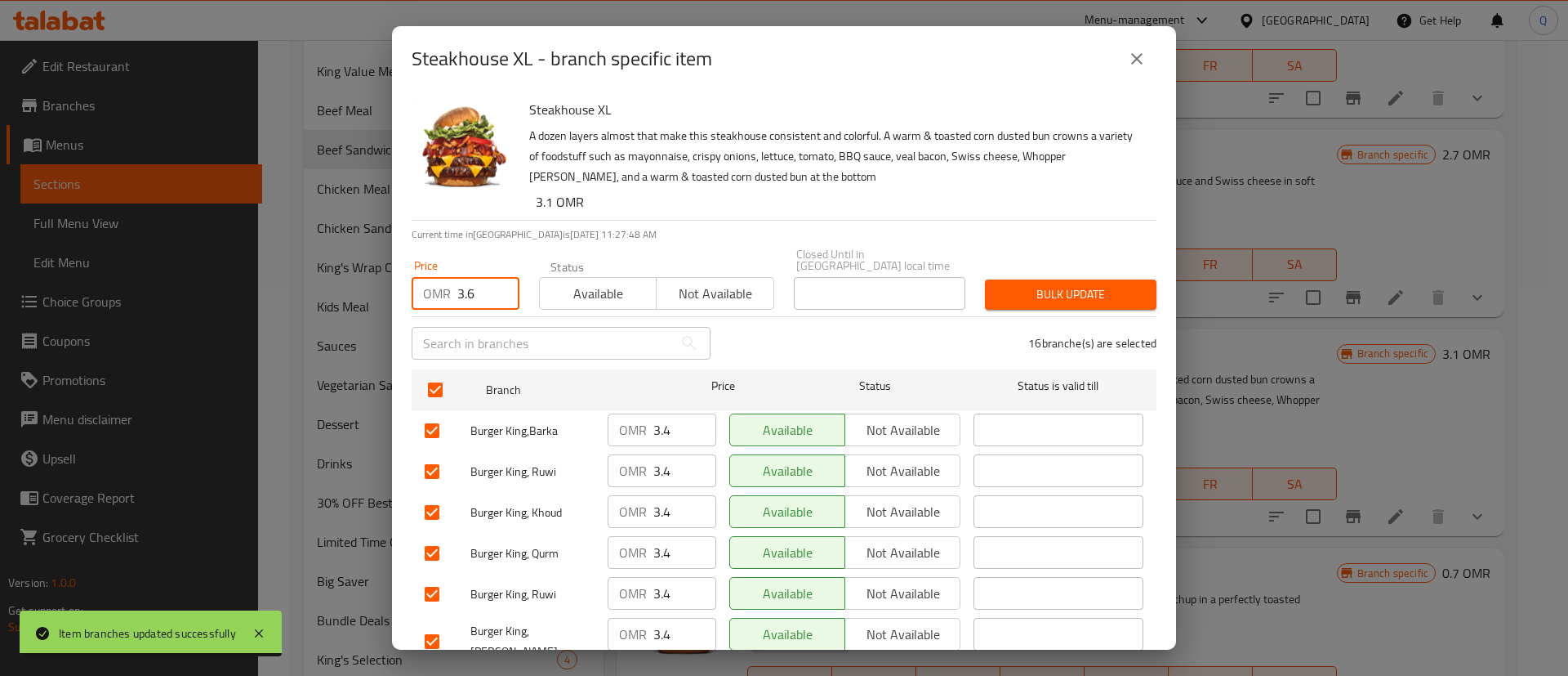
click at [1008, 285] on span "Bulk update" at bounding box center [1070, 294] width 145 height 20
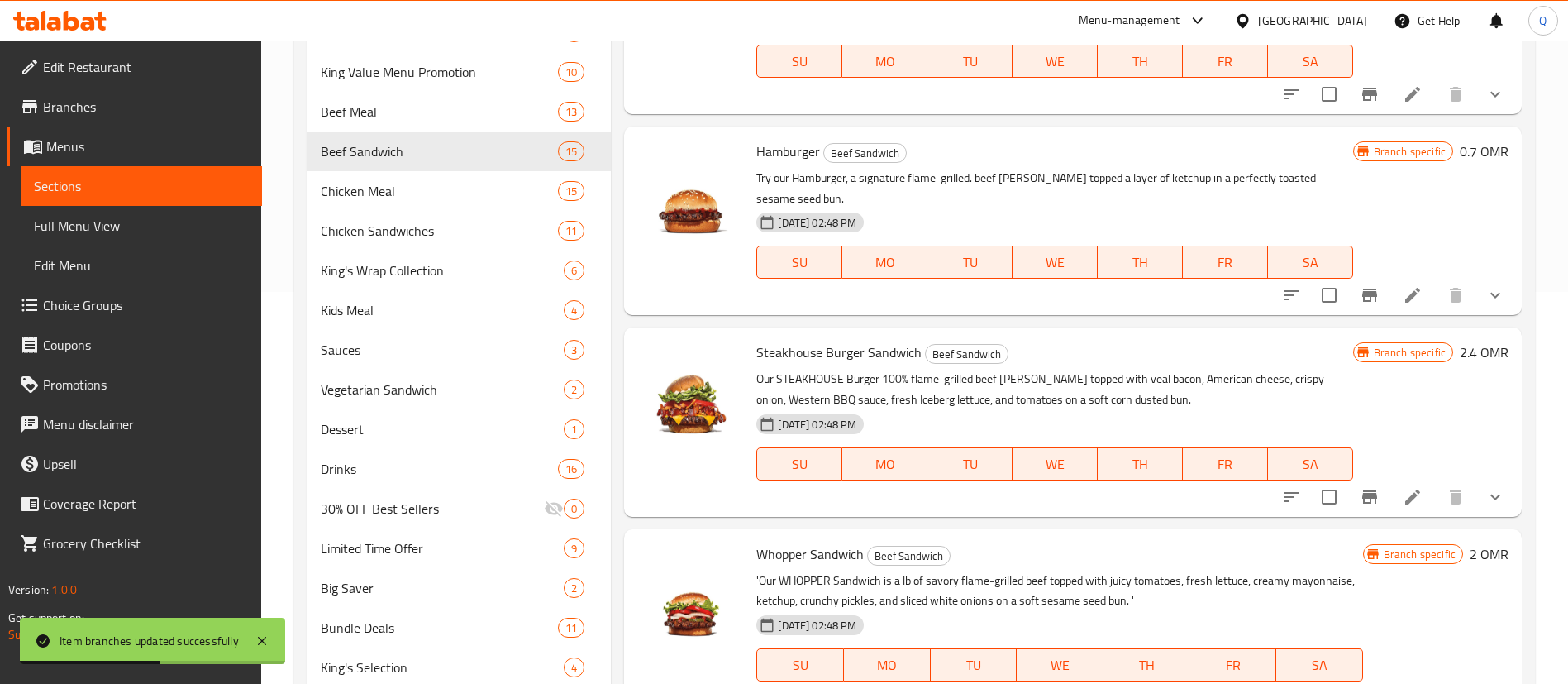
scroll to position [1148, 0]
click at [1362, 498] on icon "Branch-specific-item" at bounding box center [1369, 499] width 15 height 14
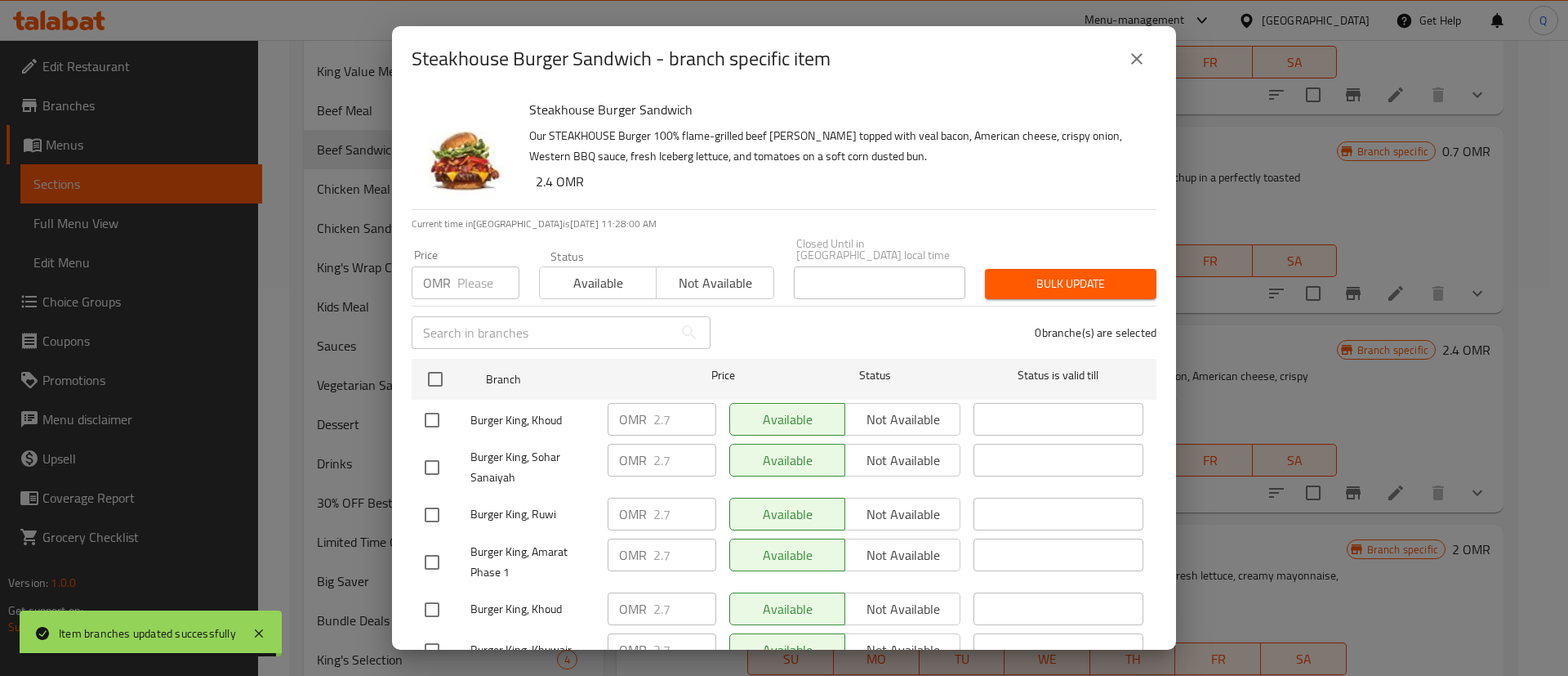
click at [436, 362] on input "checkbox" at bounding box center [435, 379] width 34 height 34
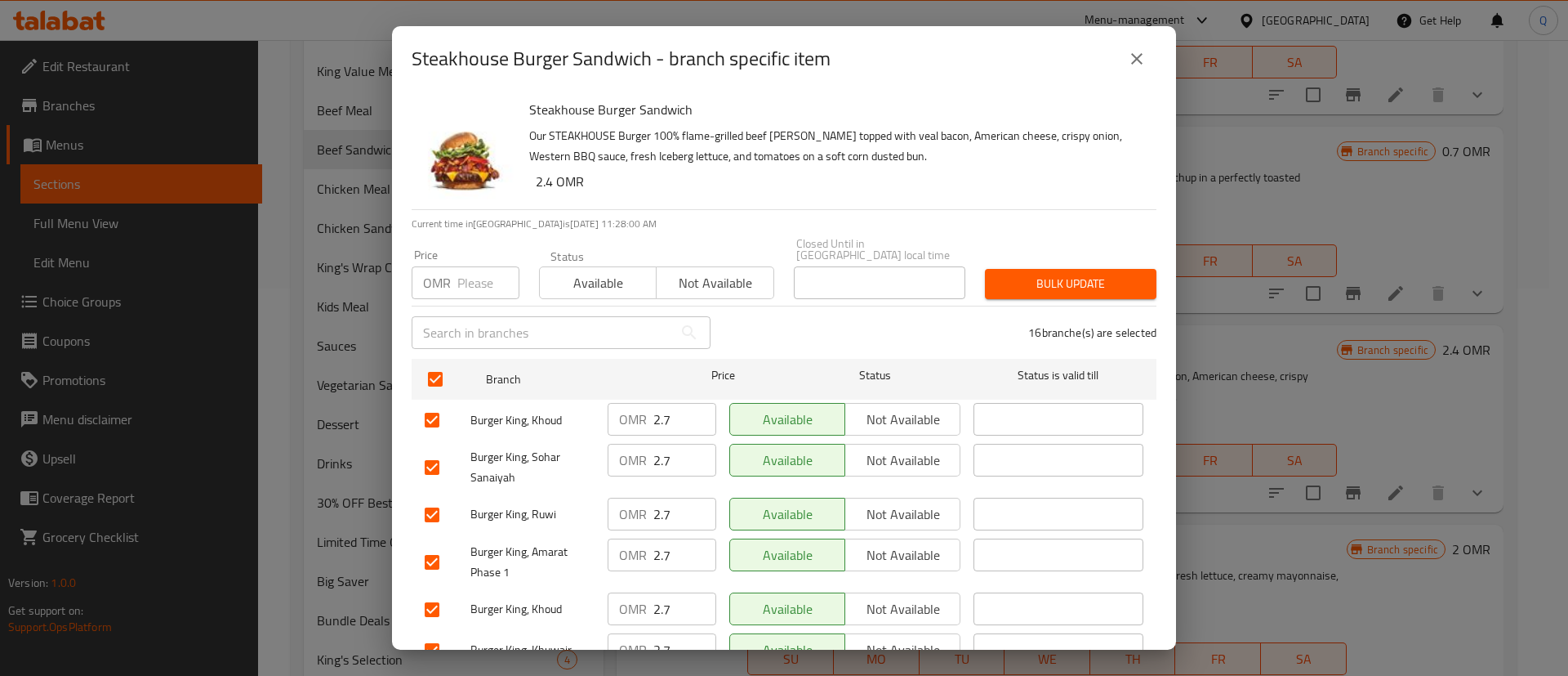
click at [450, 273] on p "OMR" at bounding box center [437, 283] width 28 height 19
click at [478, 271] on input "number" at bounding box center [489, 283] width 62 height 33
click at [1065, 260] on div "Bulk update" at bounding box center [1070, 284] width 191 height 49
click at [1016, 274] on span "Bulk update" at bounding box center [1070, 284] width 145 height 20
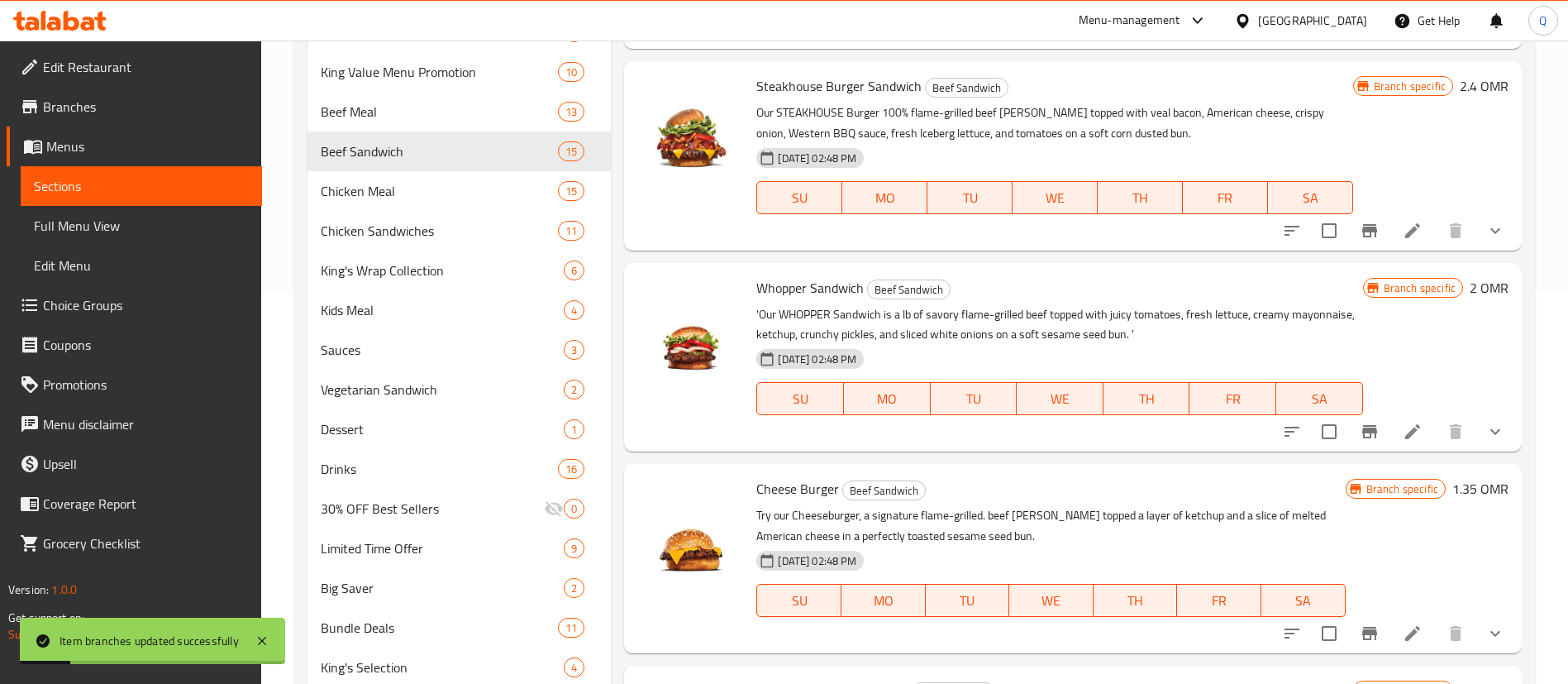
scroll to position [1464, 0]
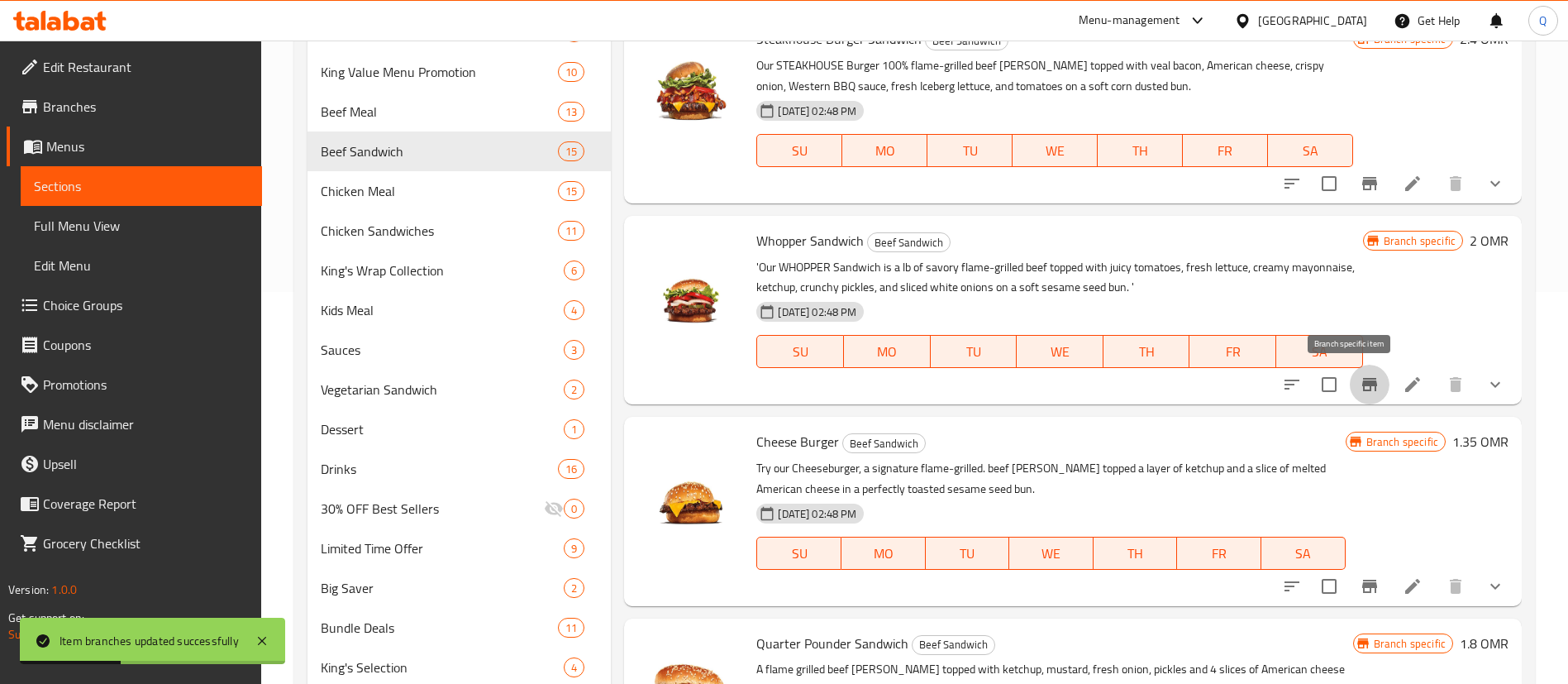
click at [1359, 389] on icon "Branch-specific-item" at bounding box center [1369, 384] width 20 height 20
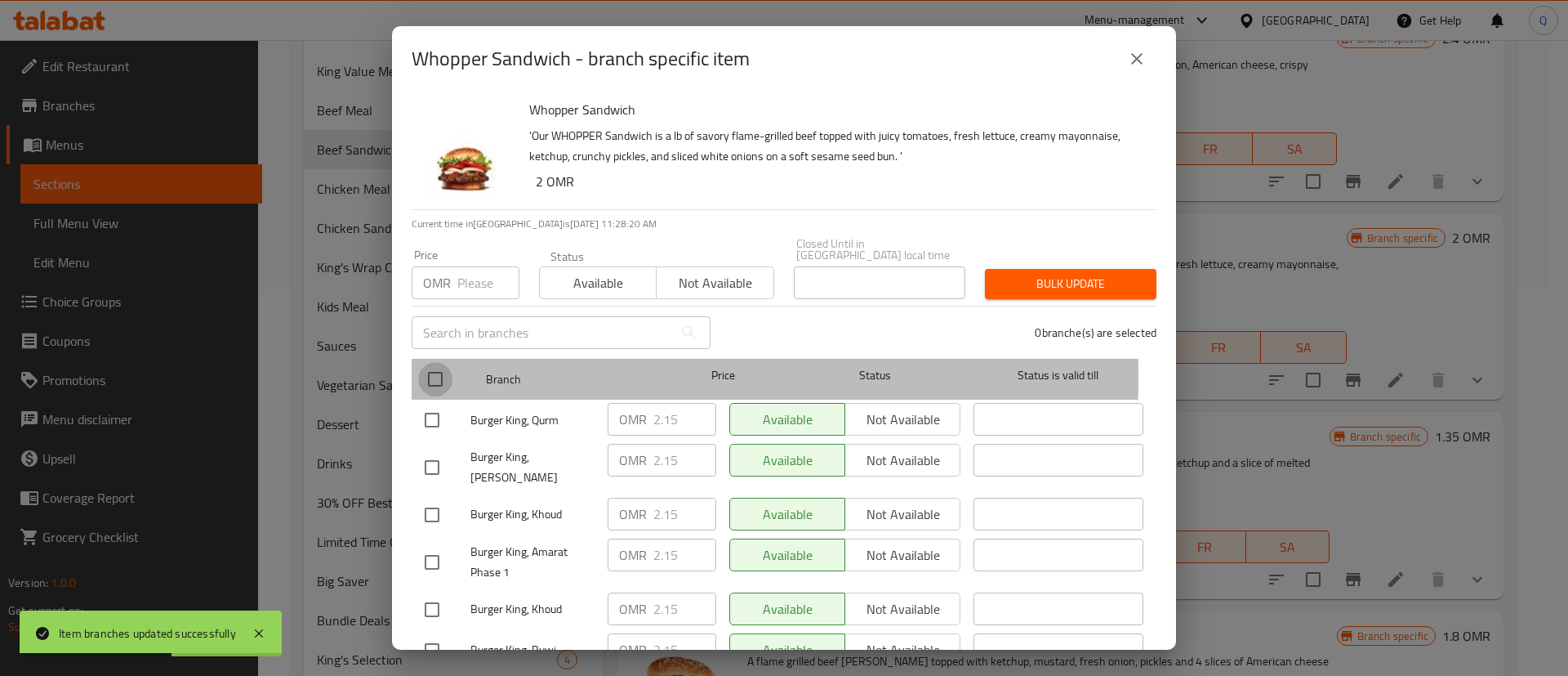
click at [435, 365] on input "checkbox" at bounding box center [435, 379] width 34 height 34
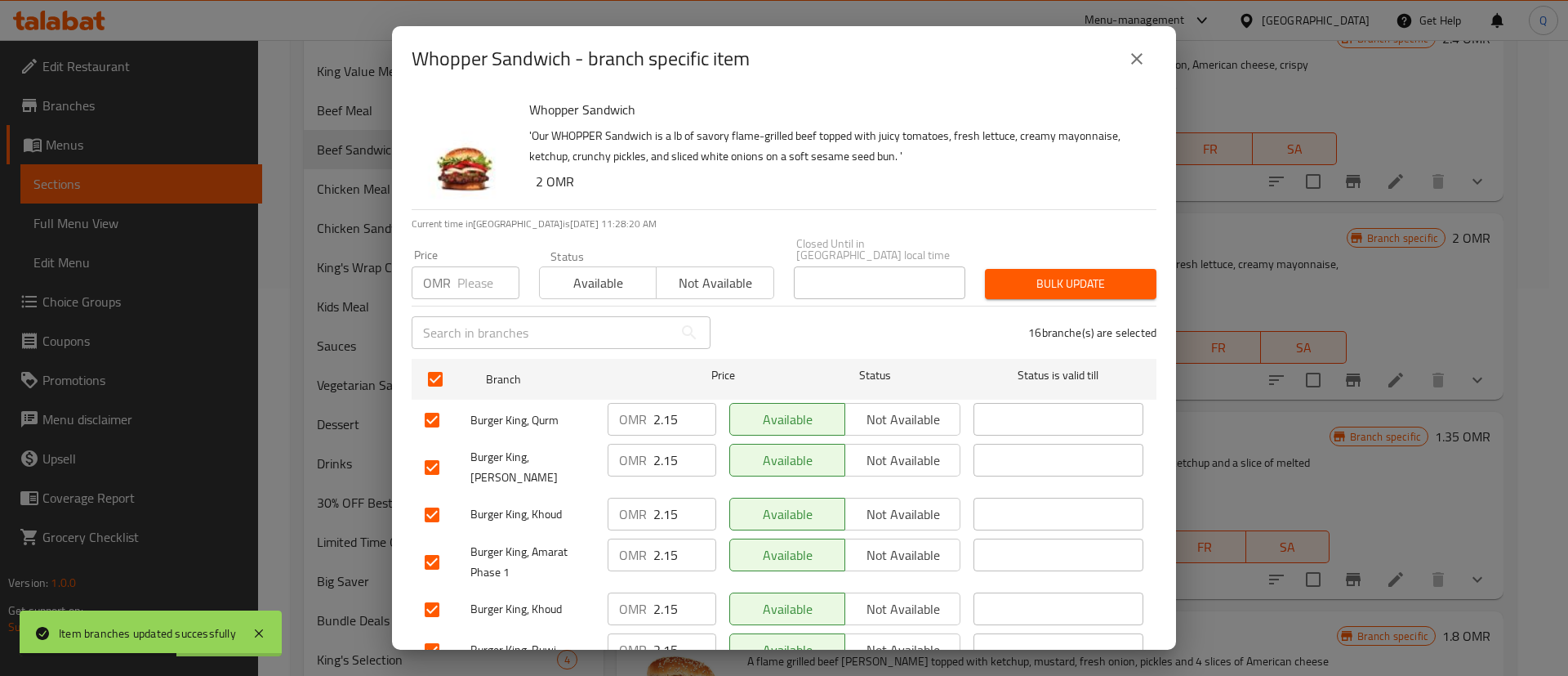
click at [460, 271] on input "number" at bounding box center [489, 283] width 62 height 33
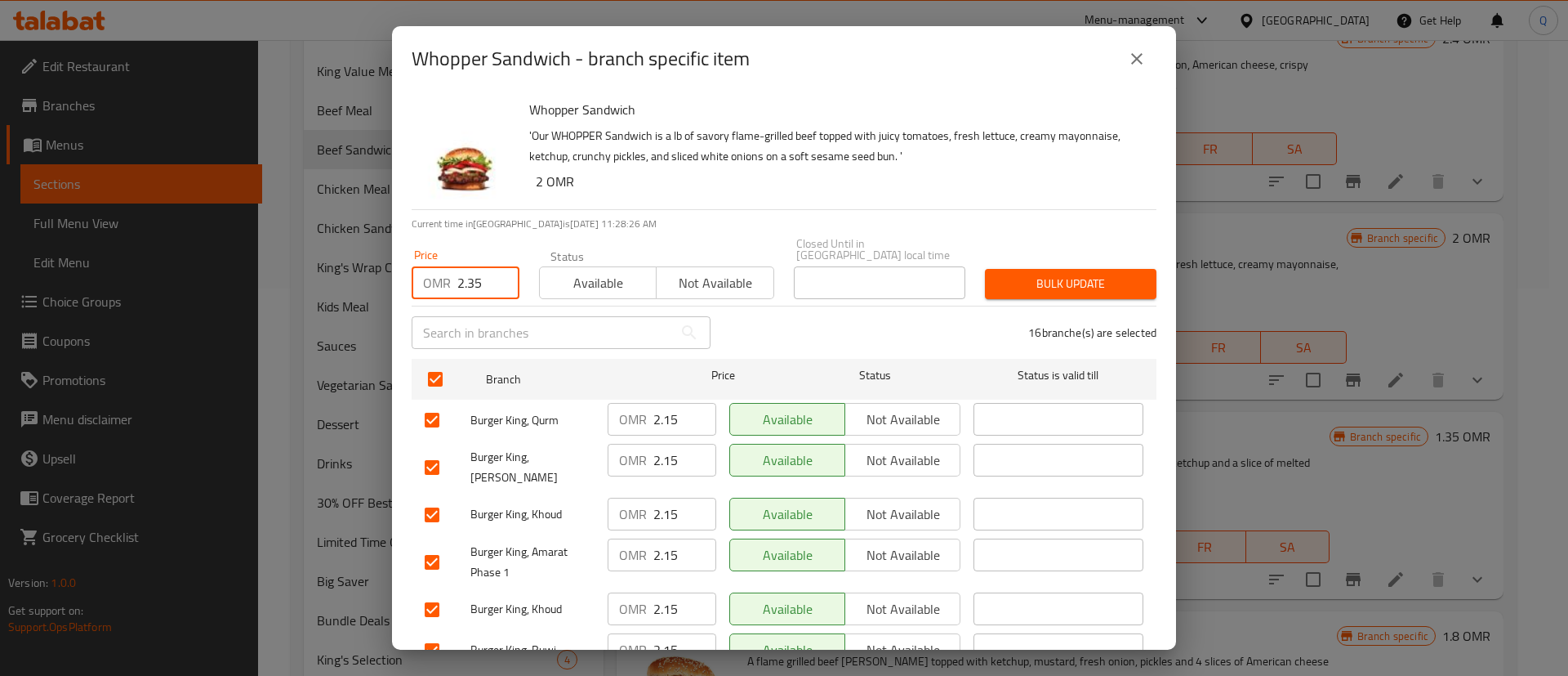
click at [1078, 274] on span "Bulk update" at bounding box center [1070, 284] width 145 height 20
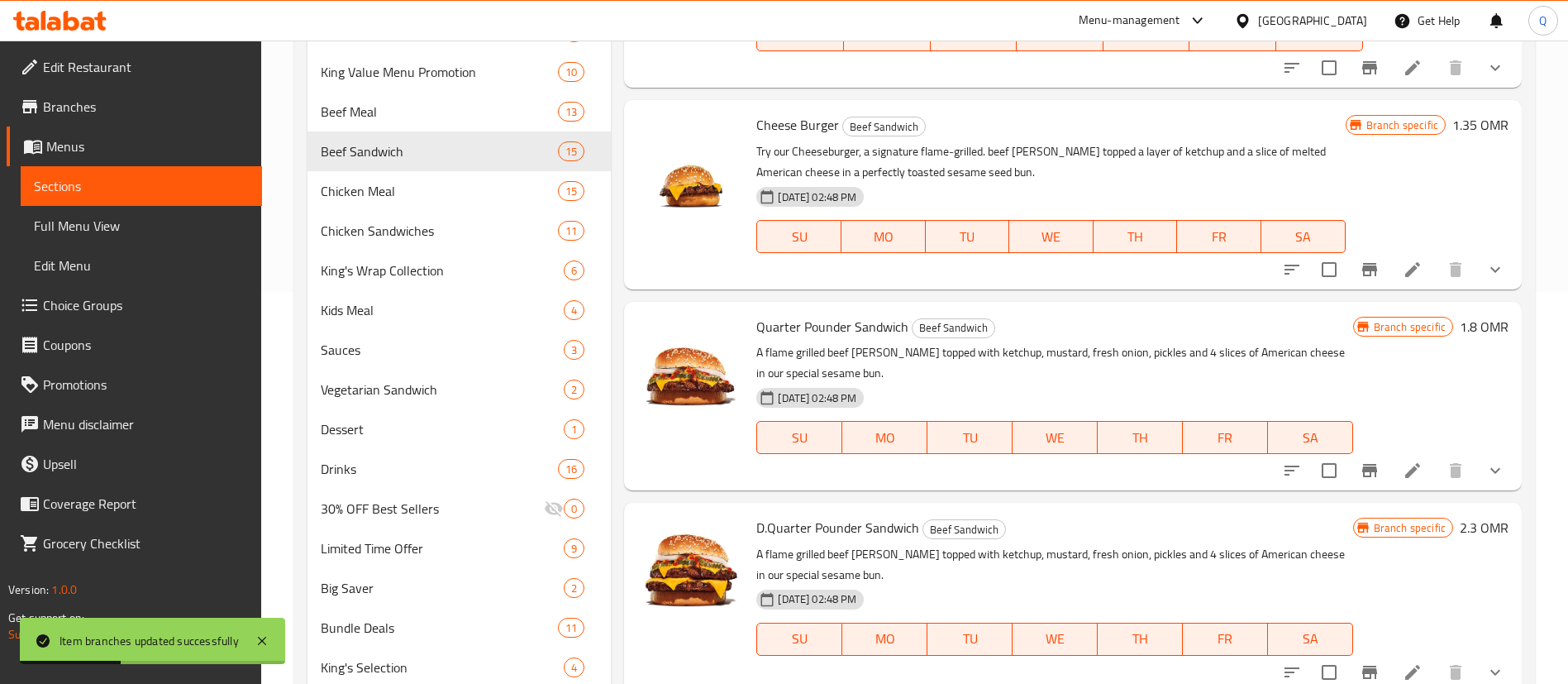
scroll to position [1782, 0]
click at [1359, 477] on icon "Branch-specific-item" at bounding box center [1369, 469] width 20 height 20
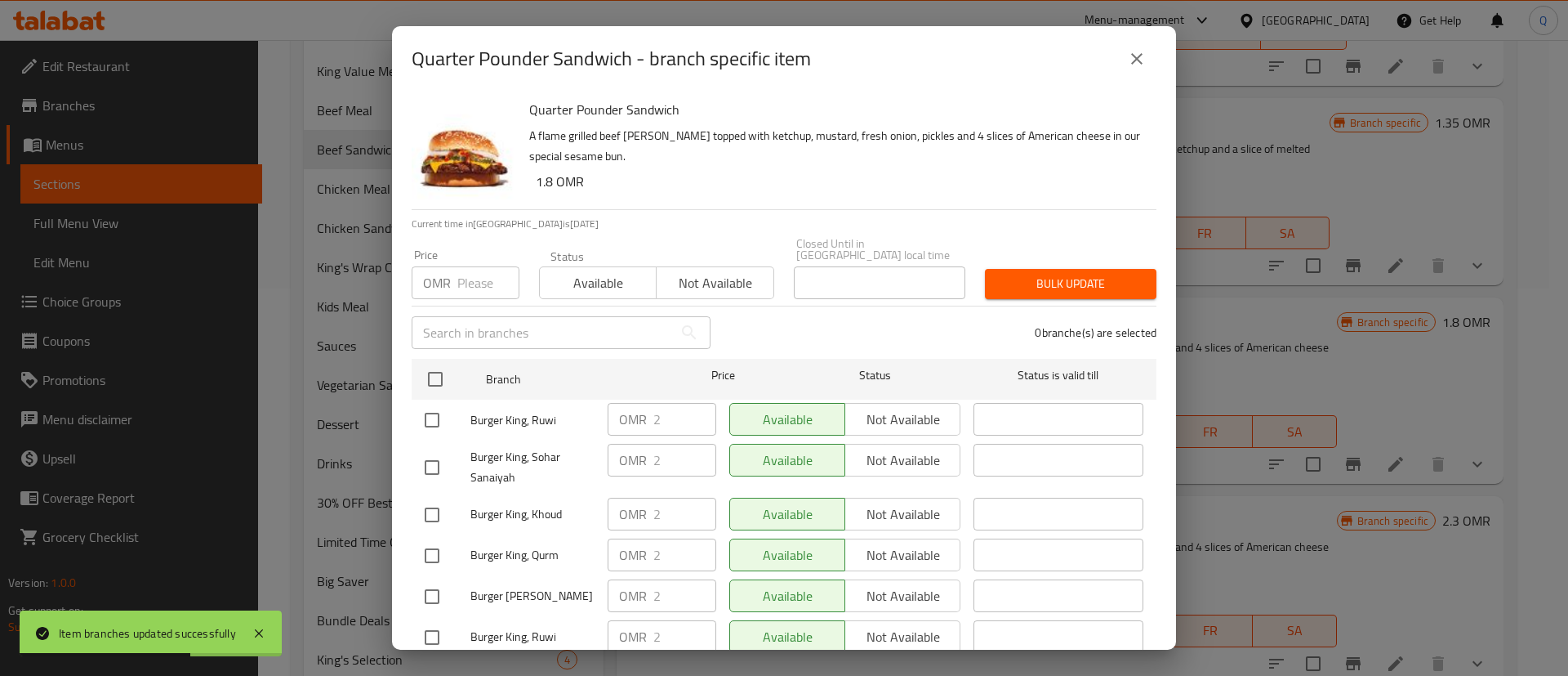
click at [475, 272] on input "number" at bounding box center [489, 283] width 62 height 33
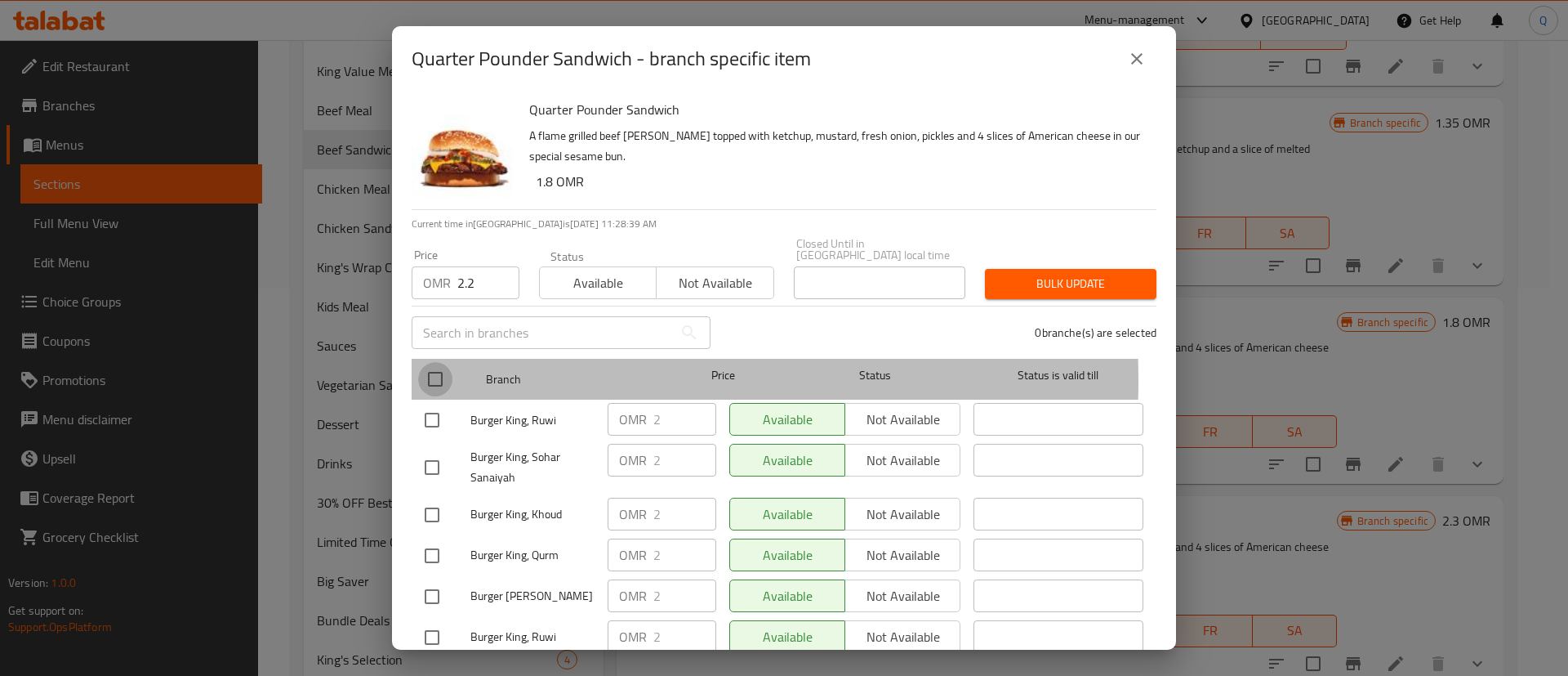
click at [437, 369] on input "checkbox" at bounding box center [435, 379] width 34 height 34
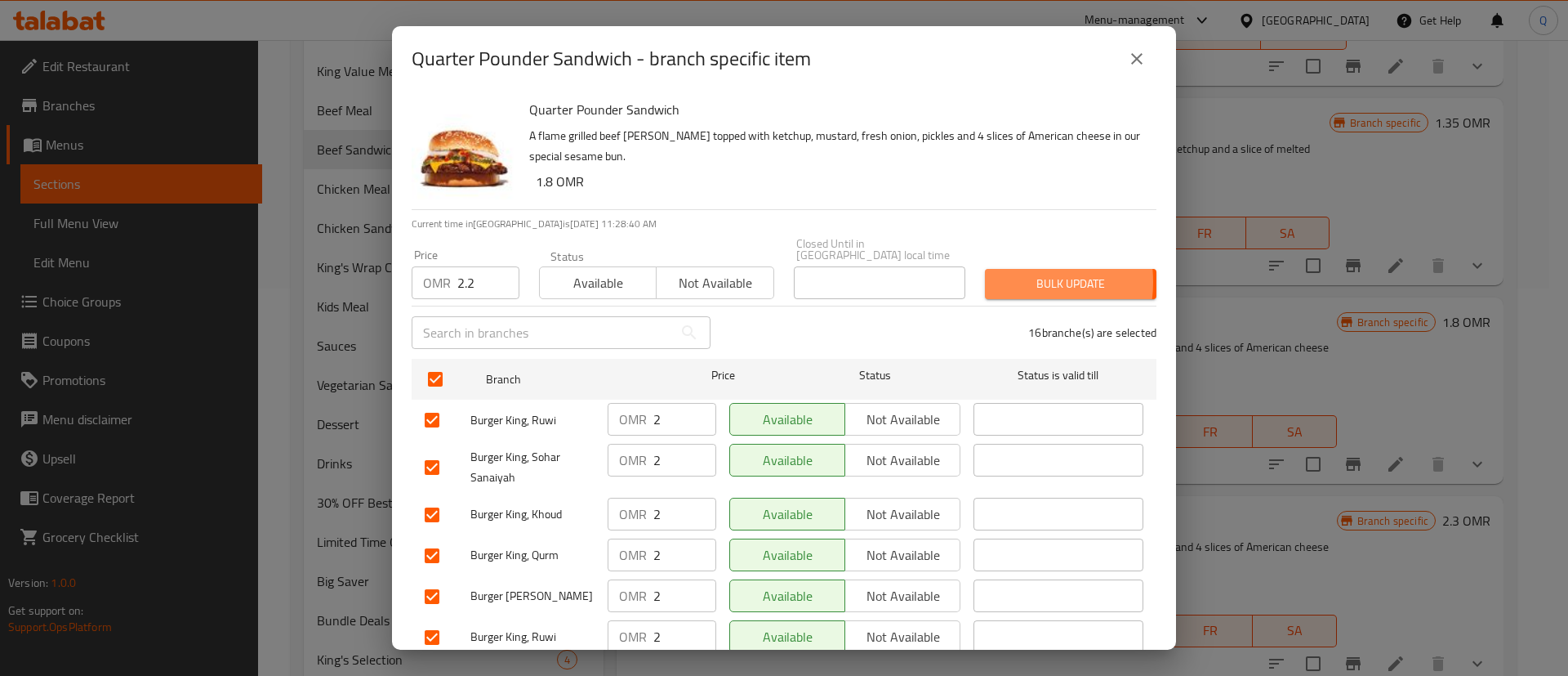
click at [998, 274] on span "Bulk update" at bounding box center [1070, 284] width 145 height 20
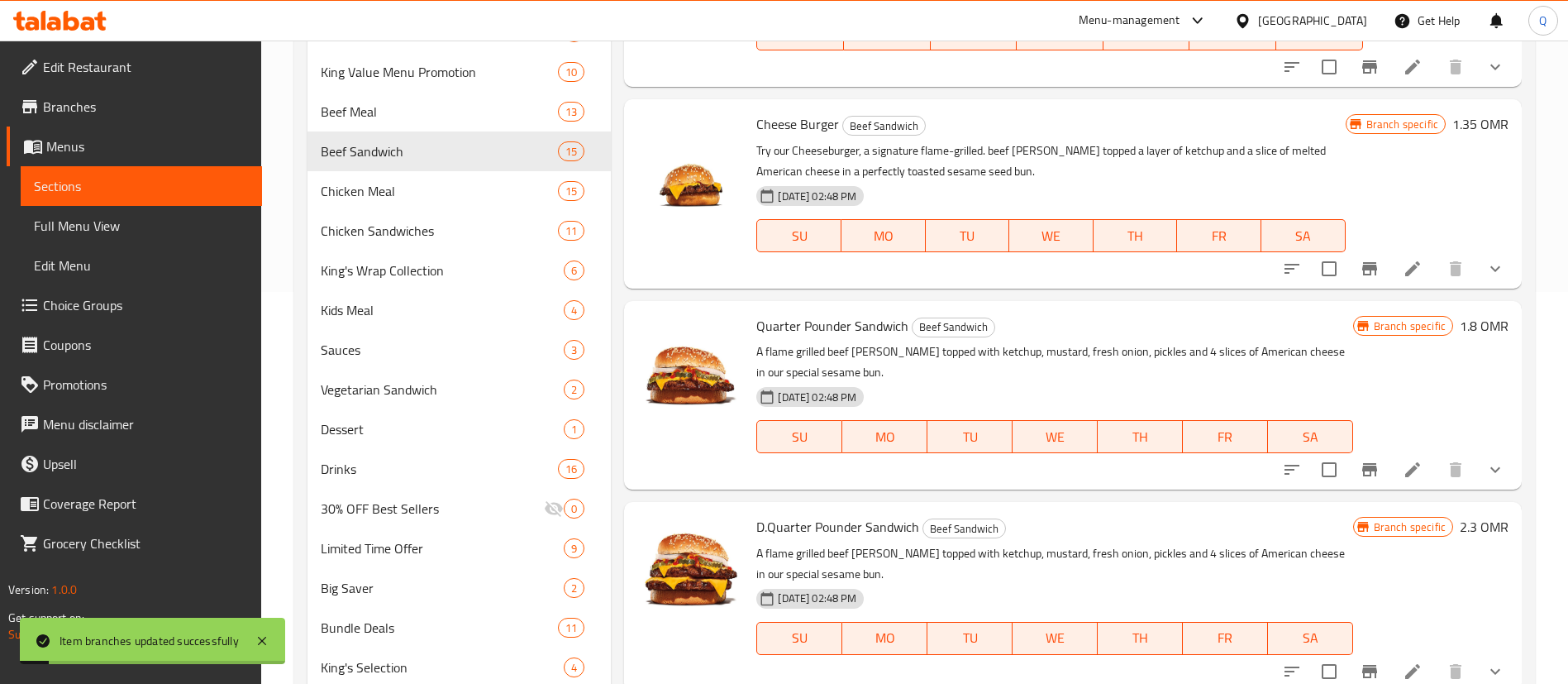
scroll to position [2100, 0]
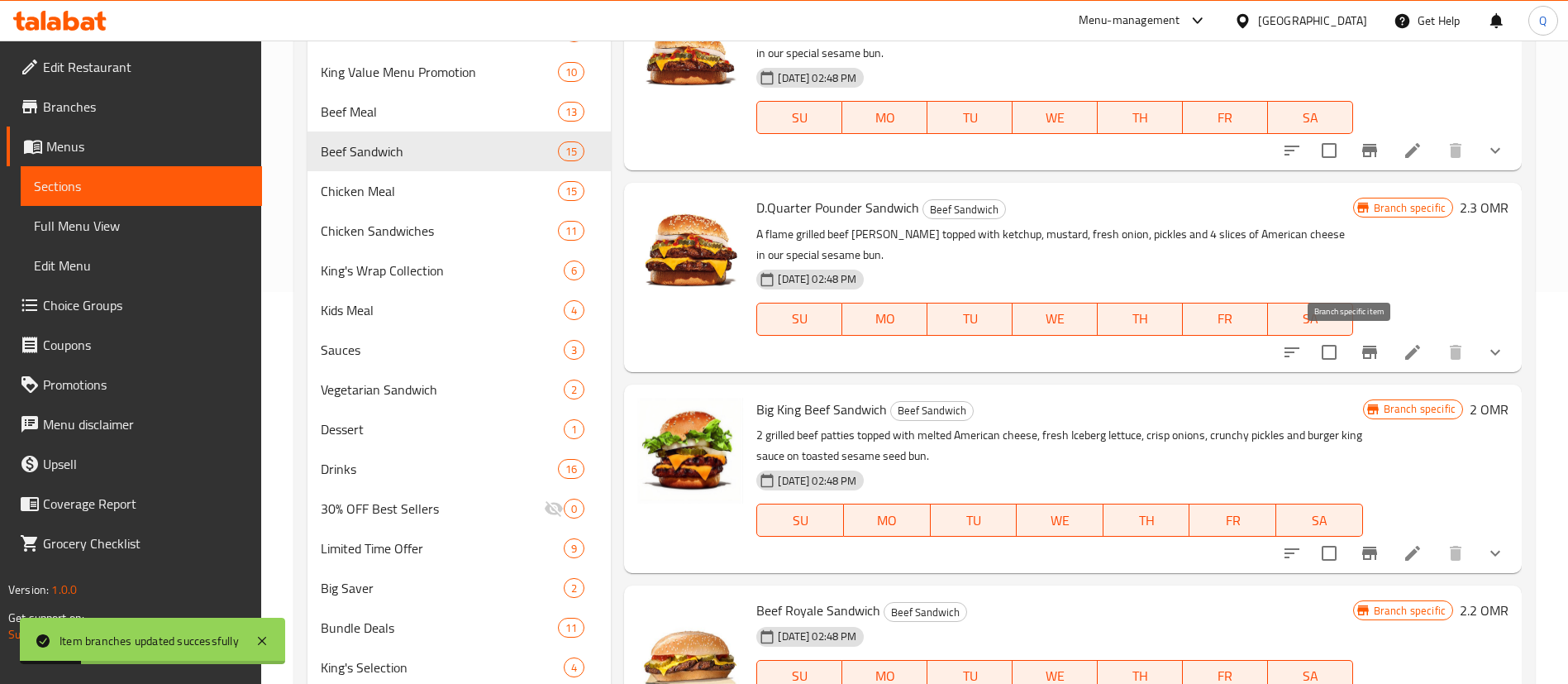
click at [1359, 358] on icon "Branch-specific-item" at bounding box center [1369, 352] width 20 height 20
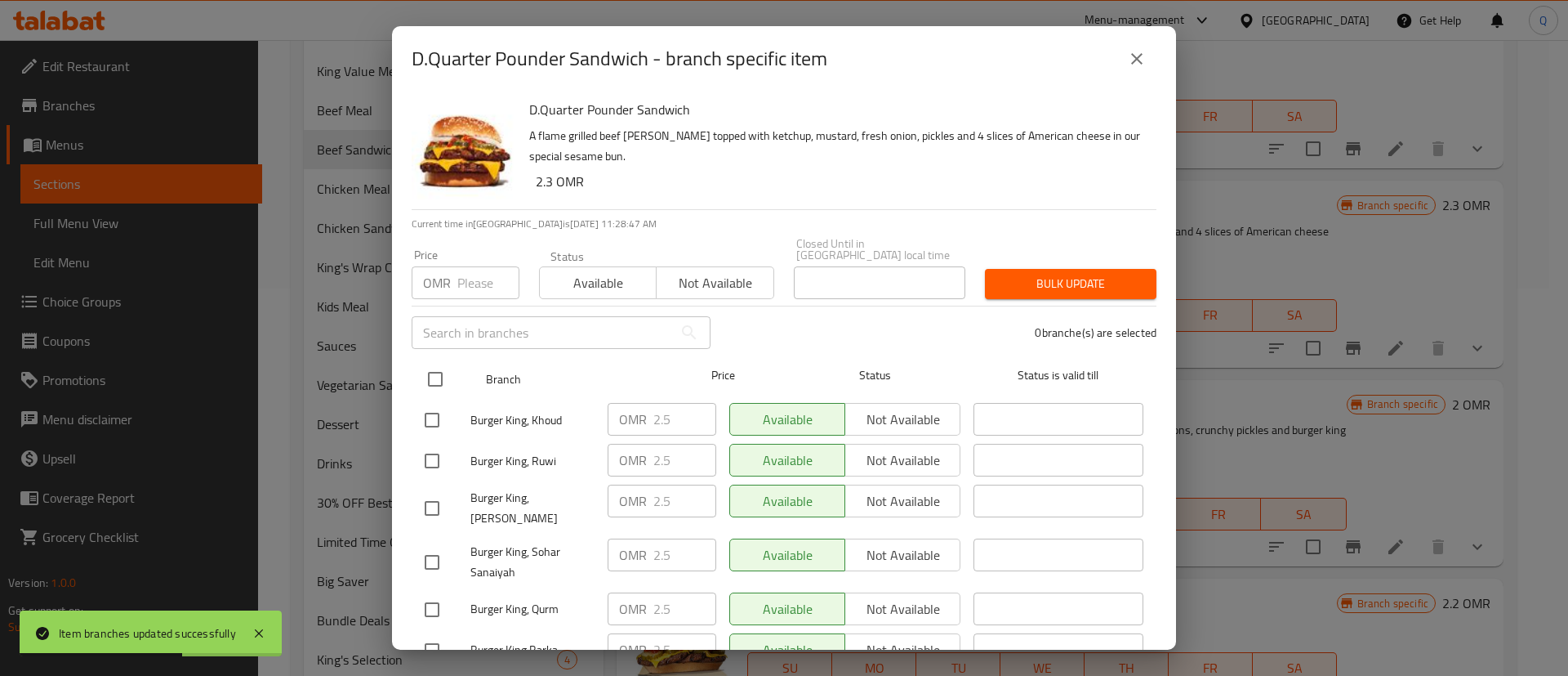
click at [434, 365] on input "checkbox" at bounding box center [435, 379] width 34 height 34
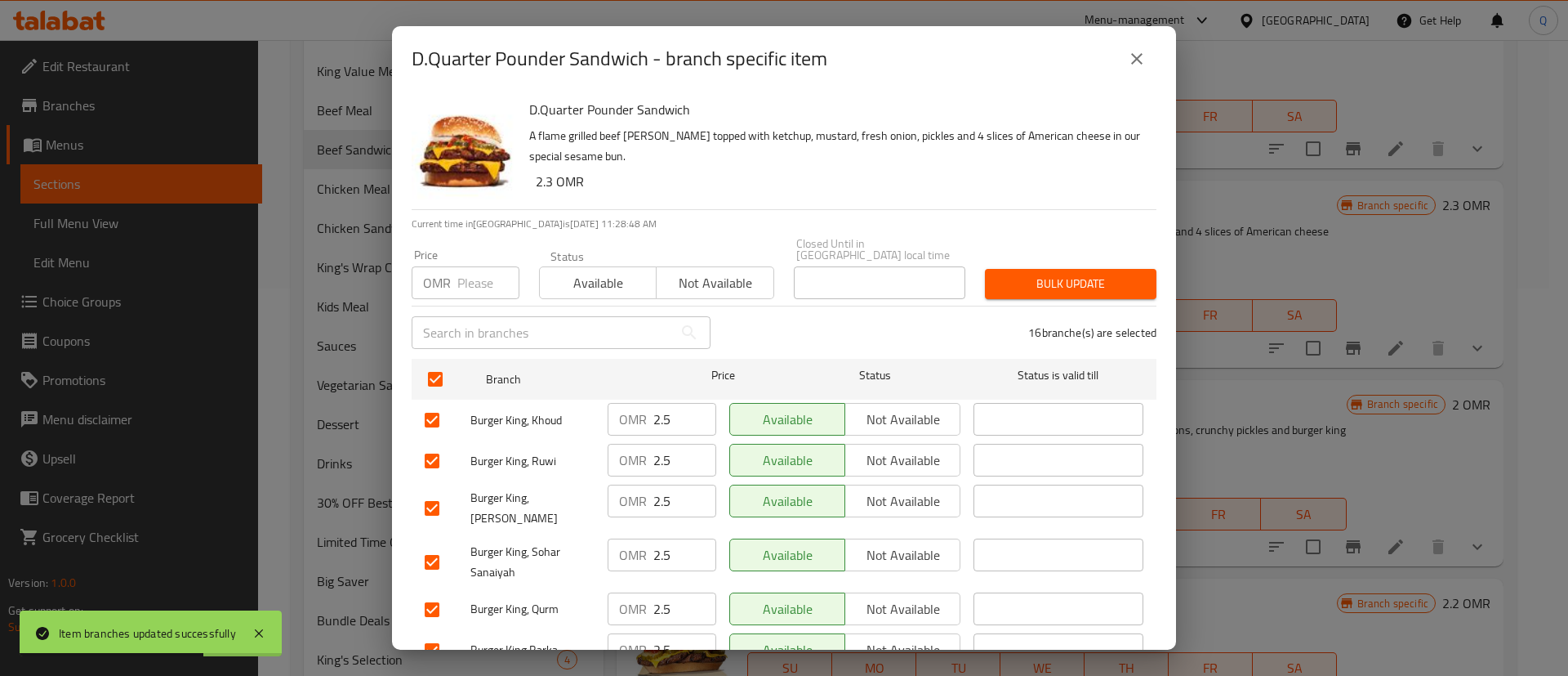
click at [462, 277] on input "number" at bounding box center [489, 283] width 62 height 33
click at [1059, 274] on span "Bulk update" at bounding box center [1070, 284] width 145 height 20
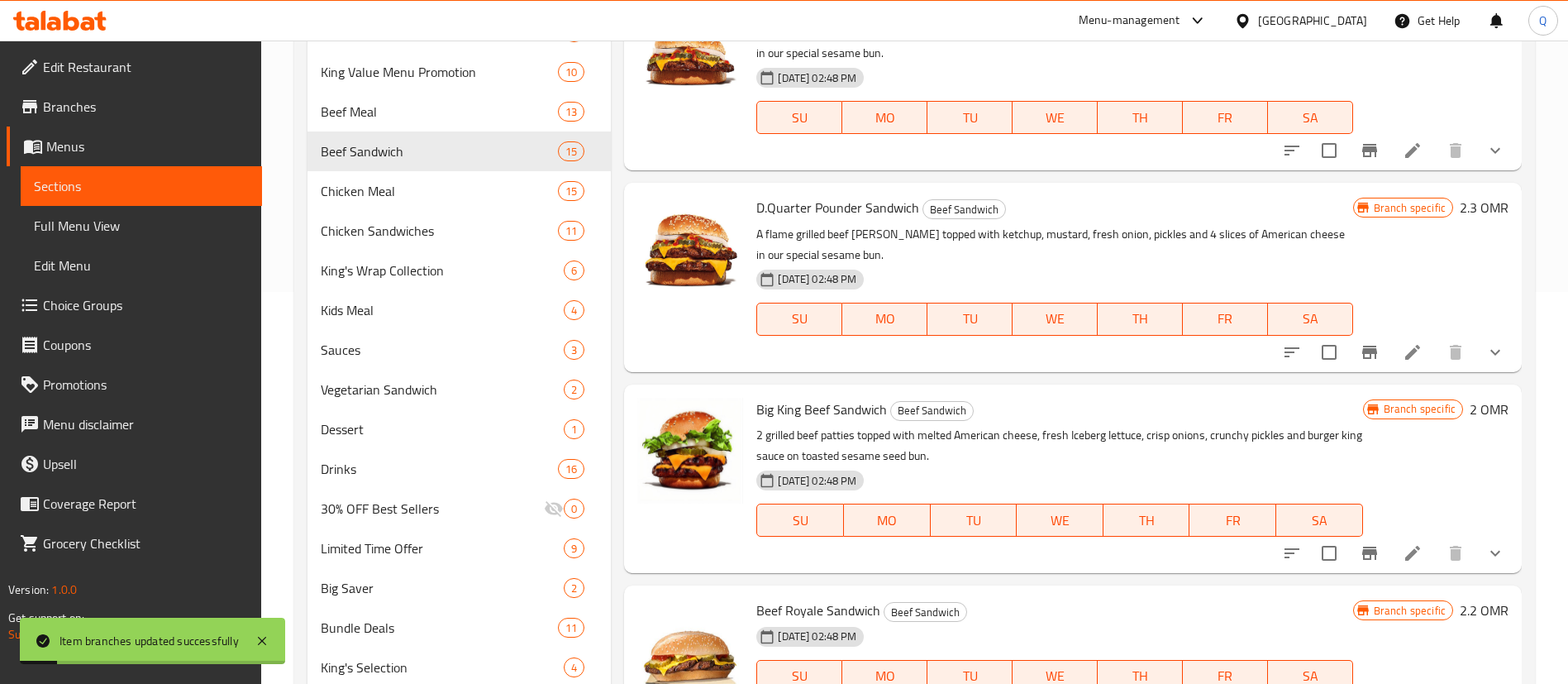
scroll to position [2136, 0]
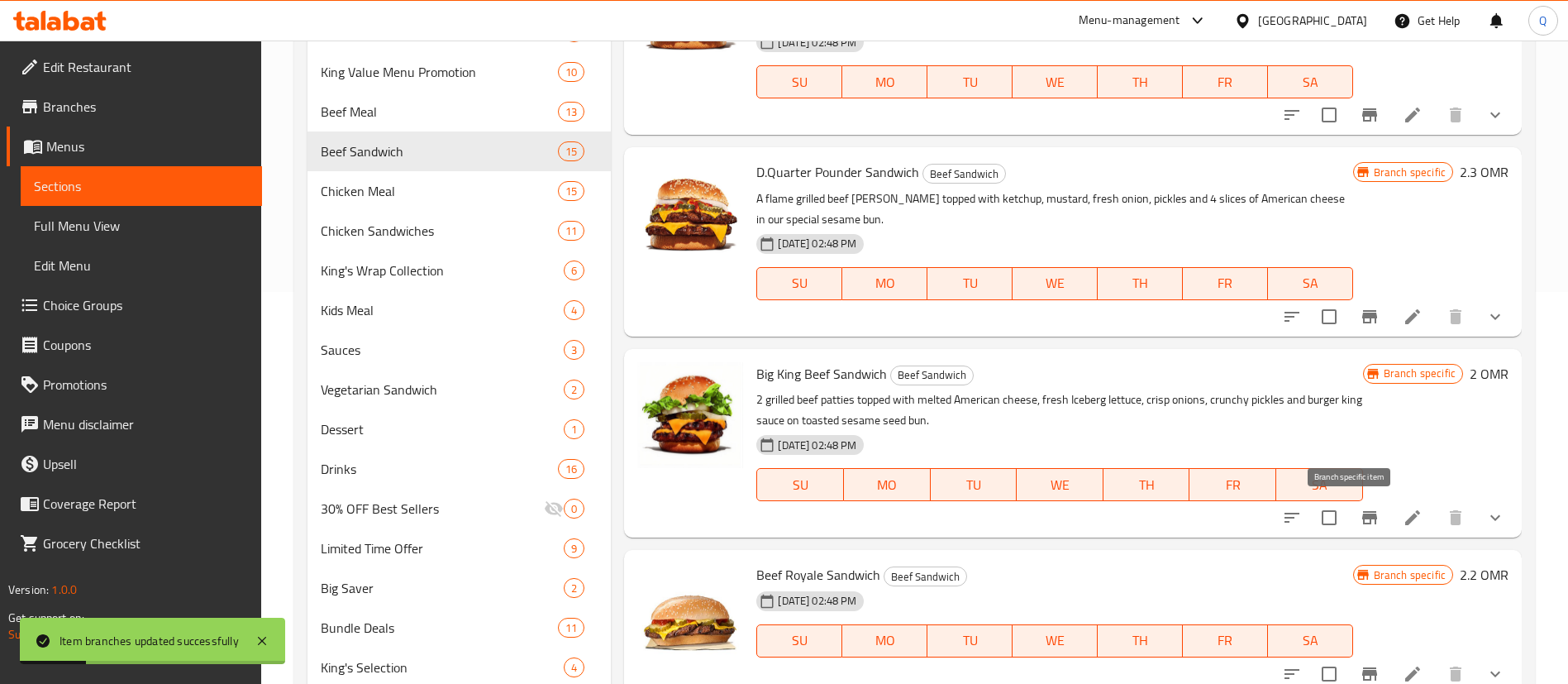
click at [1362, 513] on icon "Branch-specific-item" at bounding box center [1369, 518] width 15 height 14
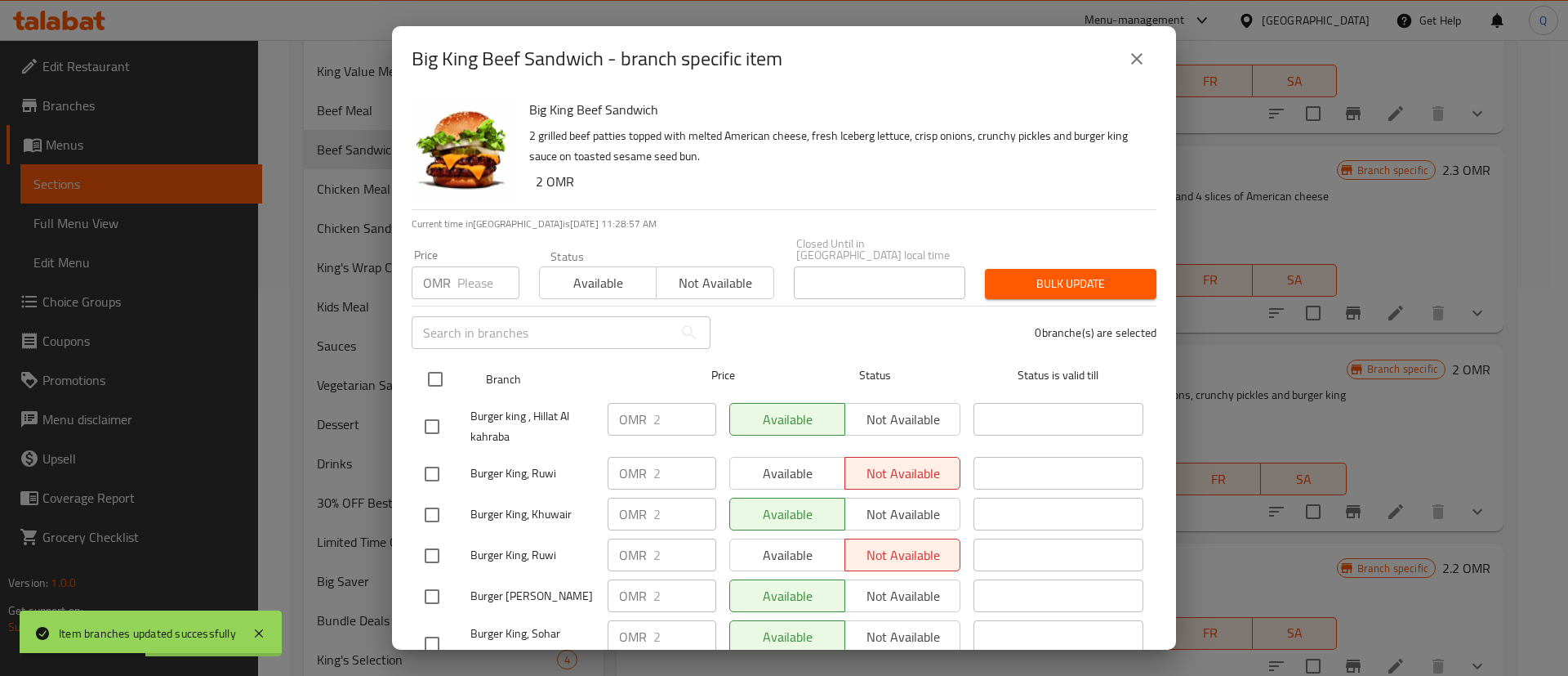
click at [438, 369] on input "checkbox" at bounding box center [435, 379] width 34 height 34
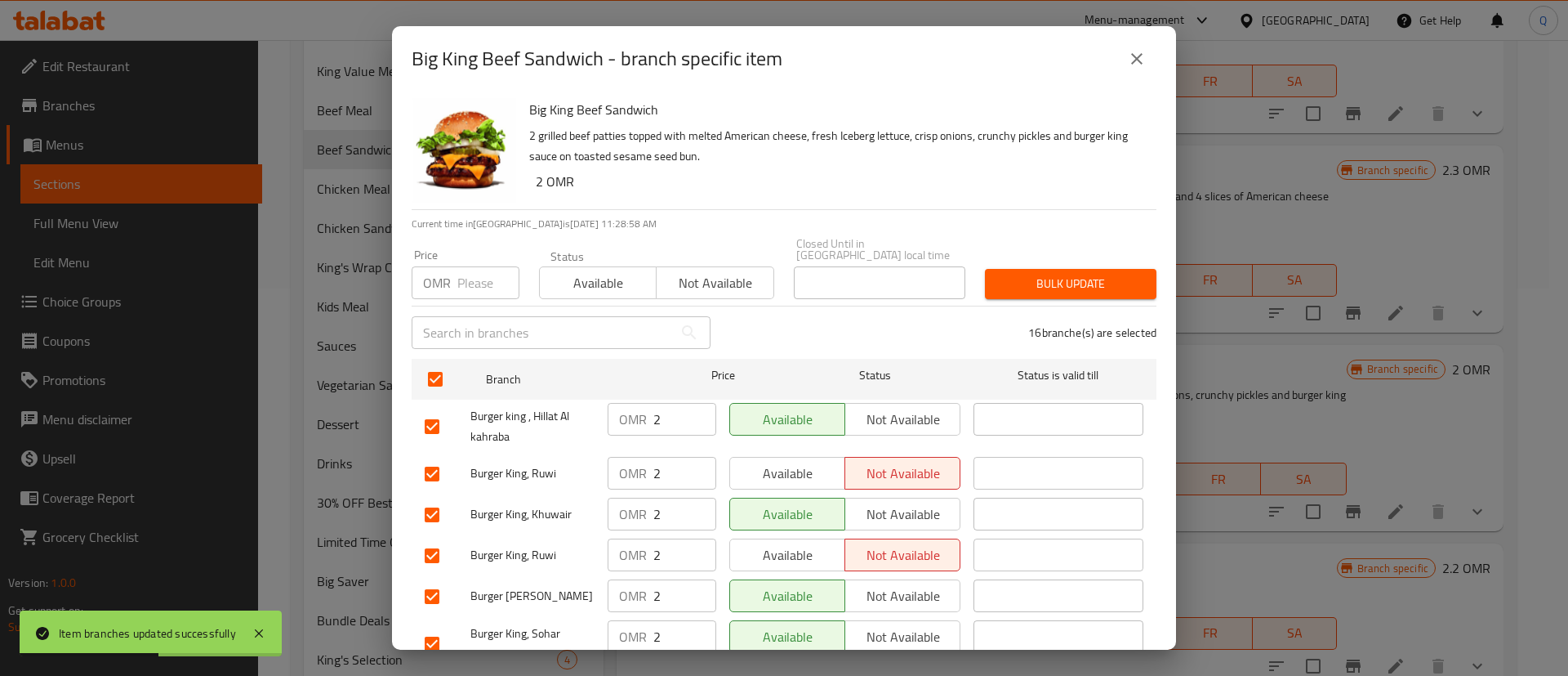
click at [470, 285] on input "number" at bounding box center [489, 283] width 62 height 33
click at [1058, 280] on span "Bulk update" at bounding box center [1070, 284] width 145 height 20
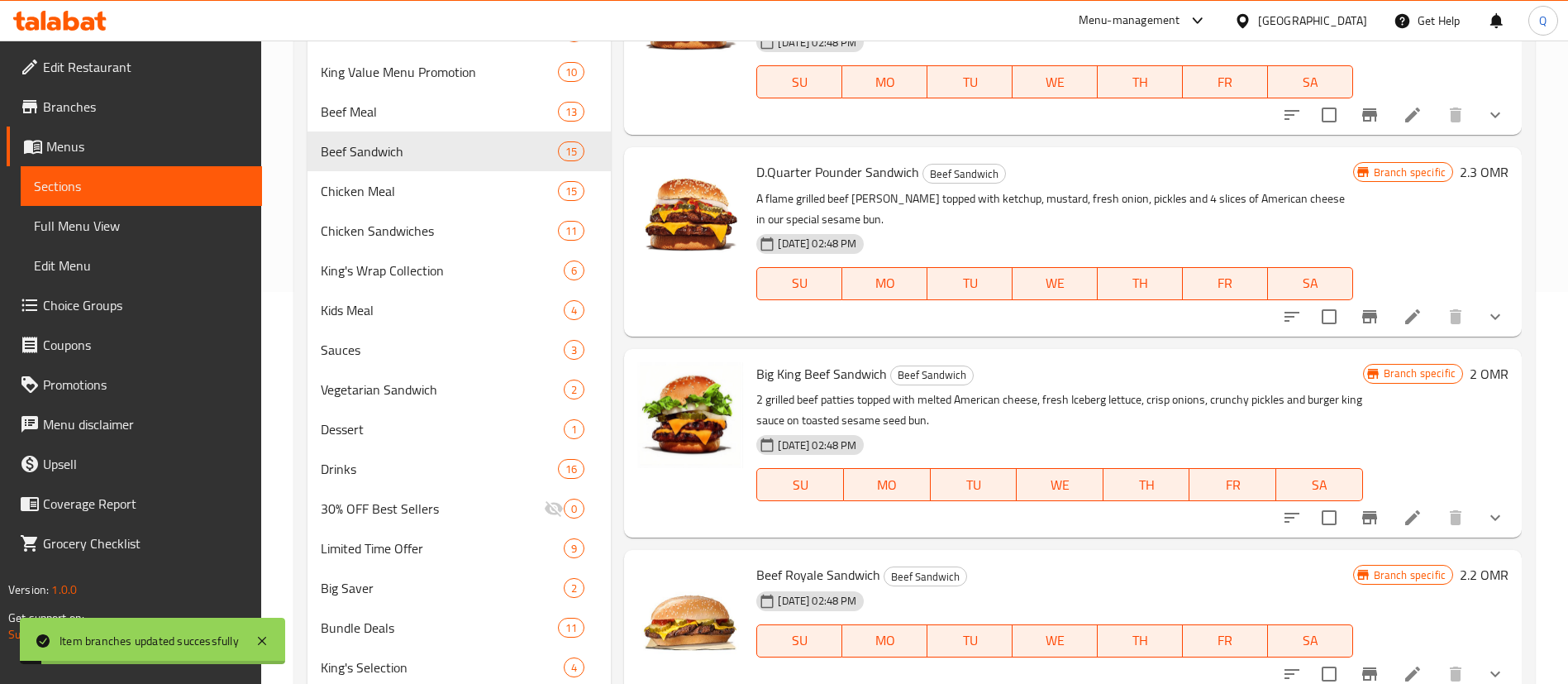
scroll to position [448, 0]
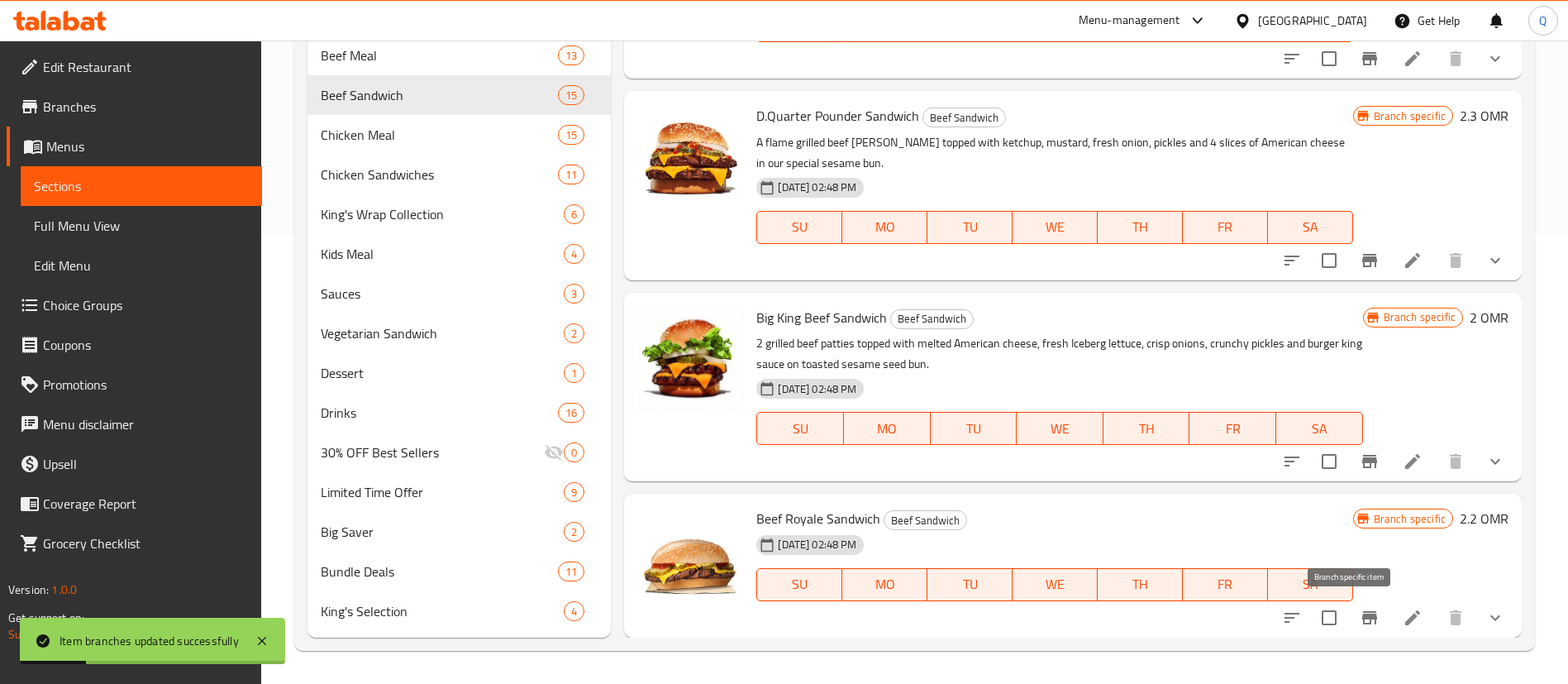
click at [1359, 612] on icon "Branch-specific-item" at bounding box center [1369, 617] width 20 height 20
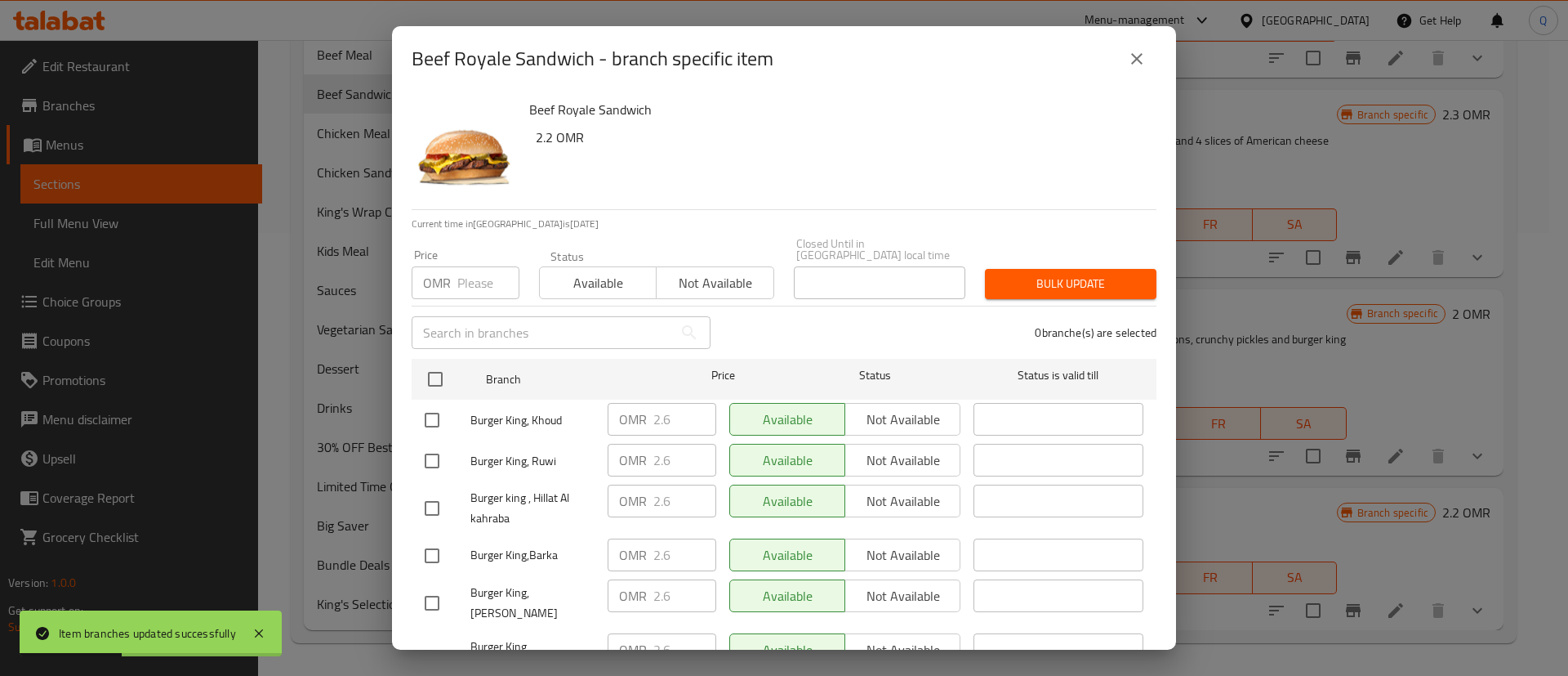
drag, startPoint x: 432, startPoint y: 366, endPoint x: 476, endPoint y: 270, distance: 105.6
click at [432, 362] on input "checkbox" at bounding box center [435, 379] width 34 height 34
click at [467, 269] on input "number" at bounding box center [489, 283] width 62 height 33
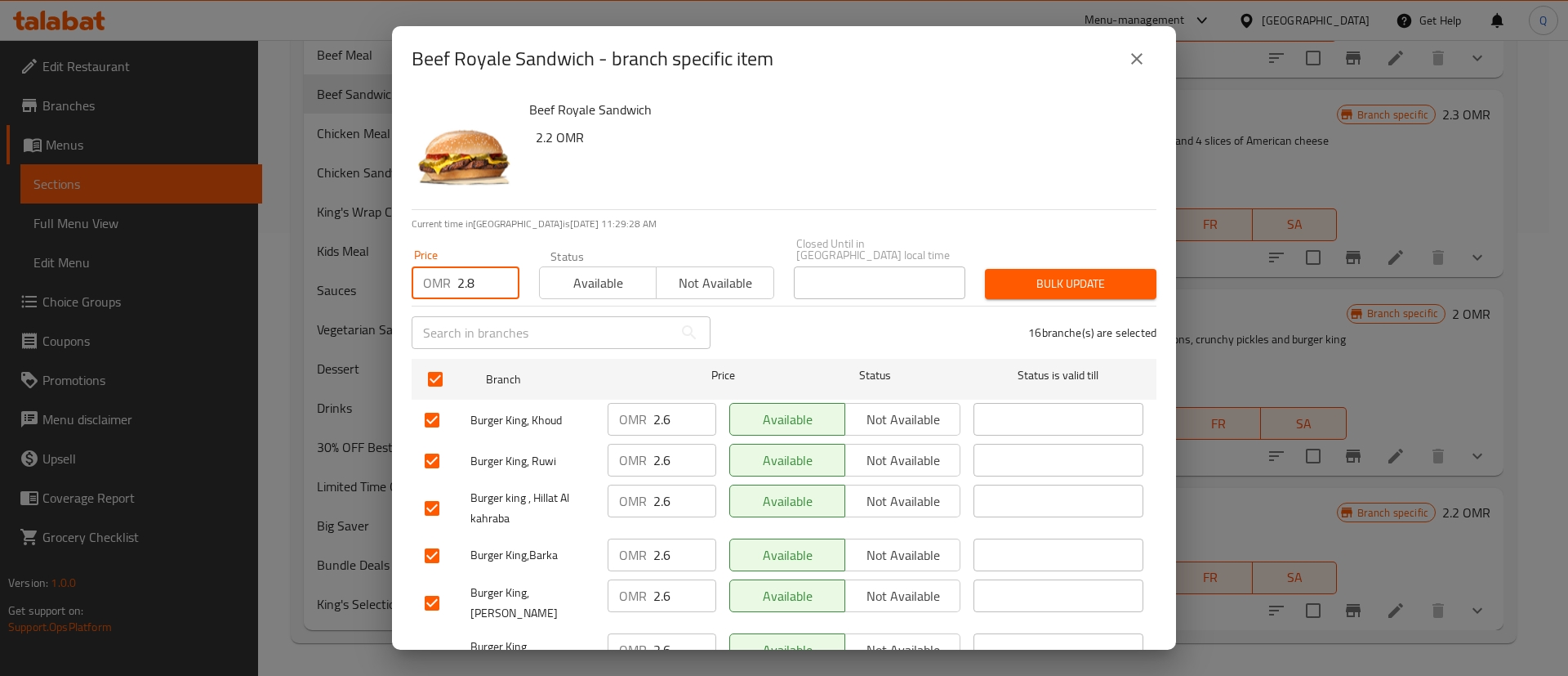
click at [998, 279] on span "Bulk update" at bounding box center [1070, 284] width 145 height 20
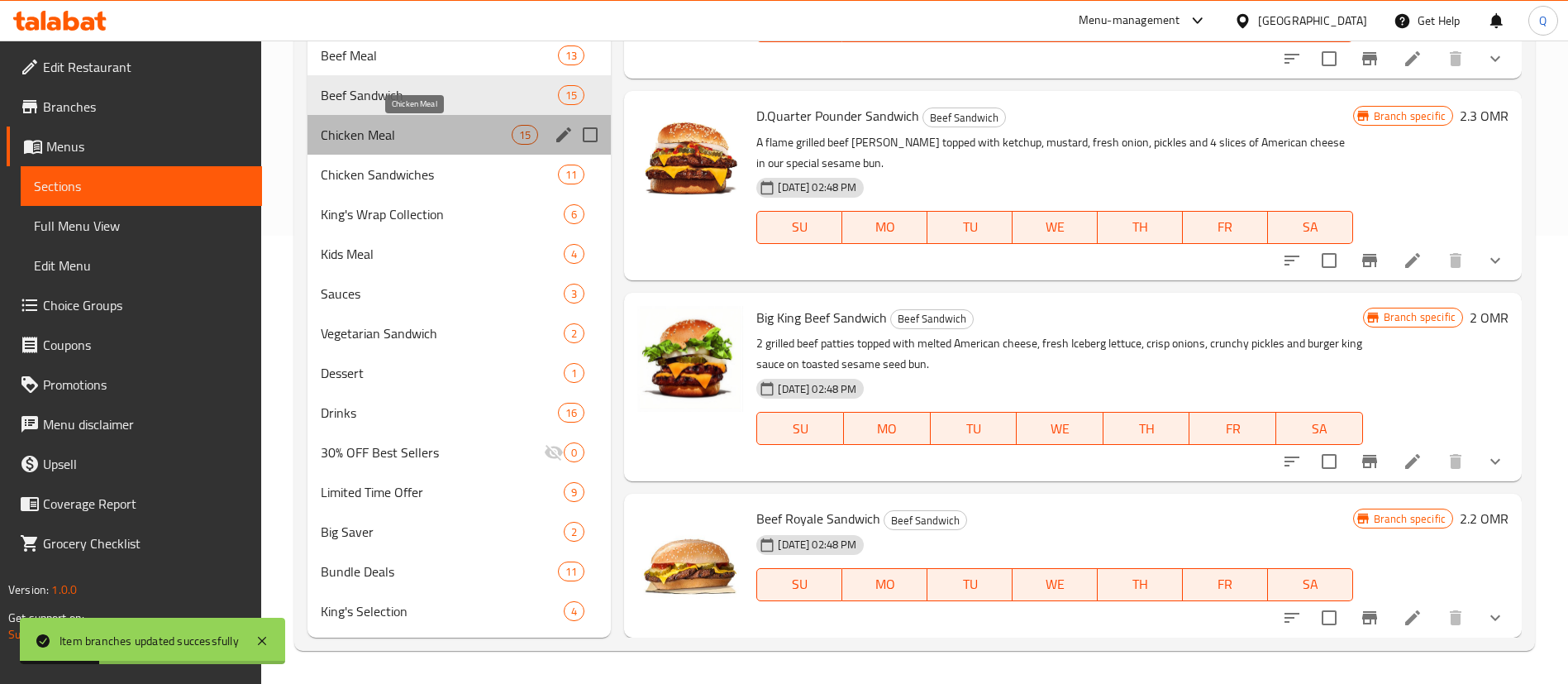
click at [451, 143] on span "Chicken Meal" at bounding box center [415, 134] width 191 height 20
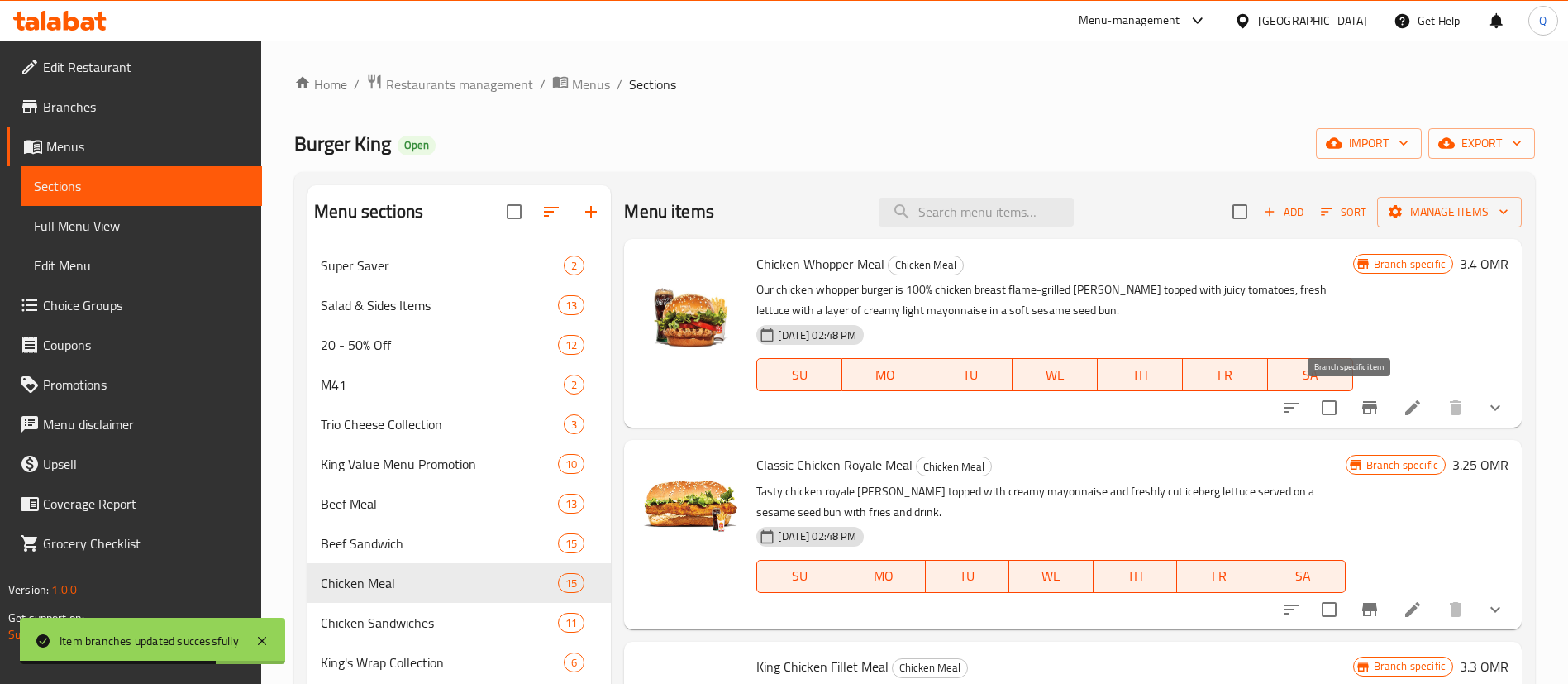
click at [1359, 406] on icon "Branch-specific-item" at bounding box center [1369, 408] width 20 height 20
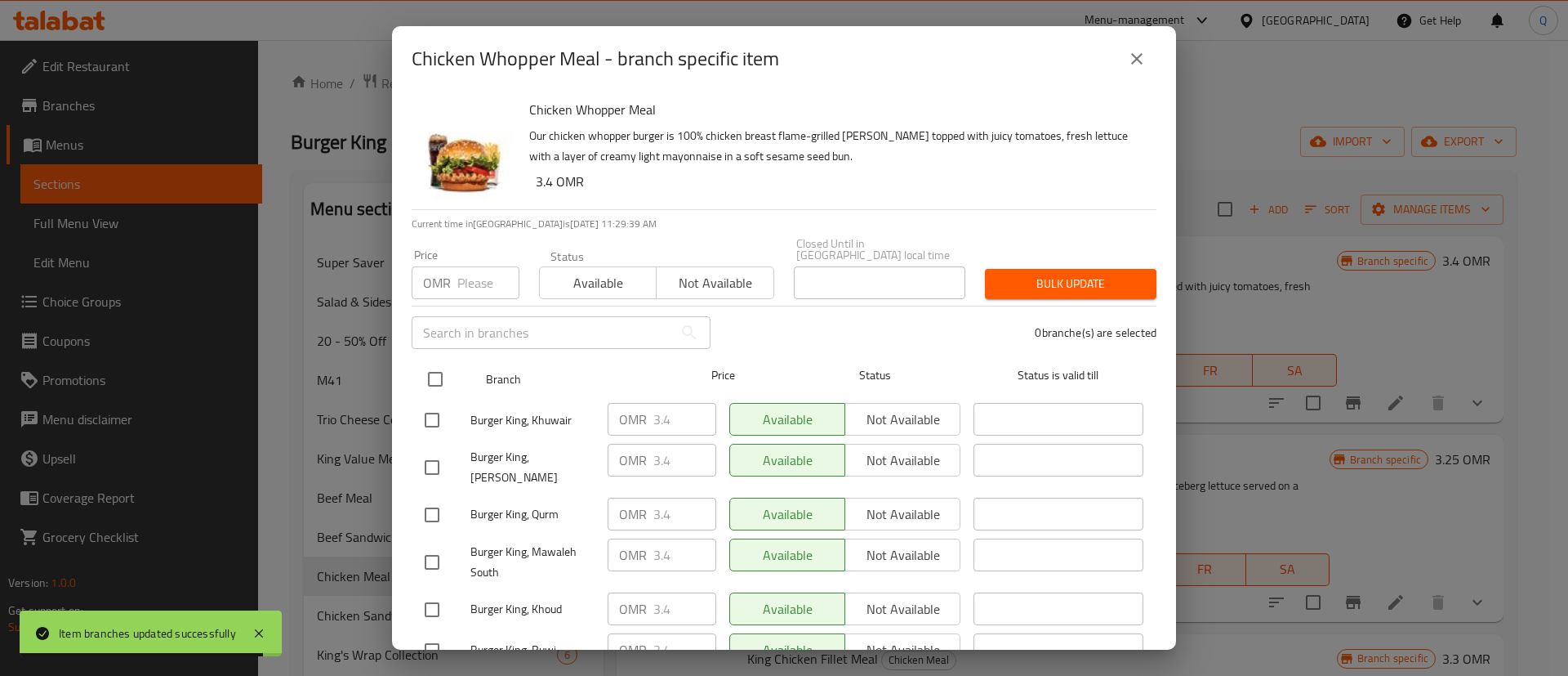
click at [433, 362] on input "checkbox" at bounding box center [435, 379] width 34 height 34
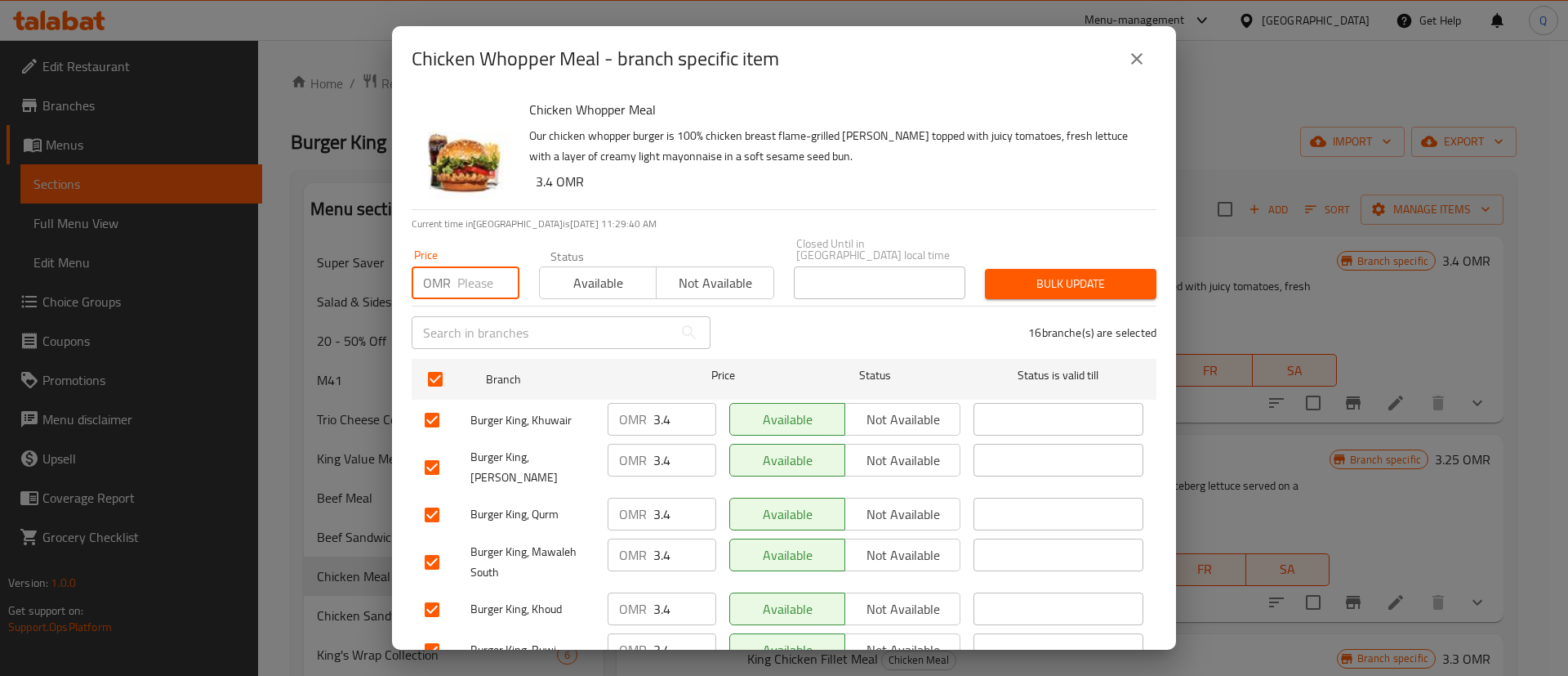
click at [471, 266] on input "number" at bounding box center [489, 283] width 62 height 33
click at [1023, 274] on span "Bulk update" at bounding box center [1070, 284] width 145 height 20
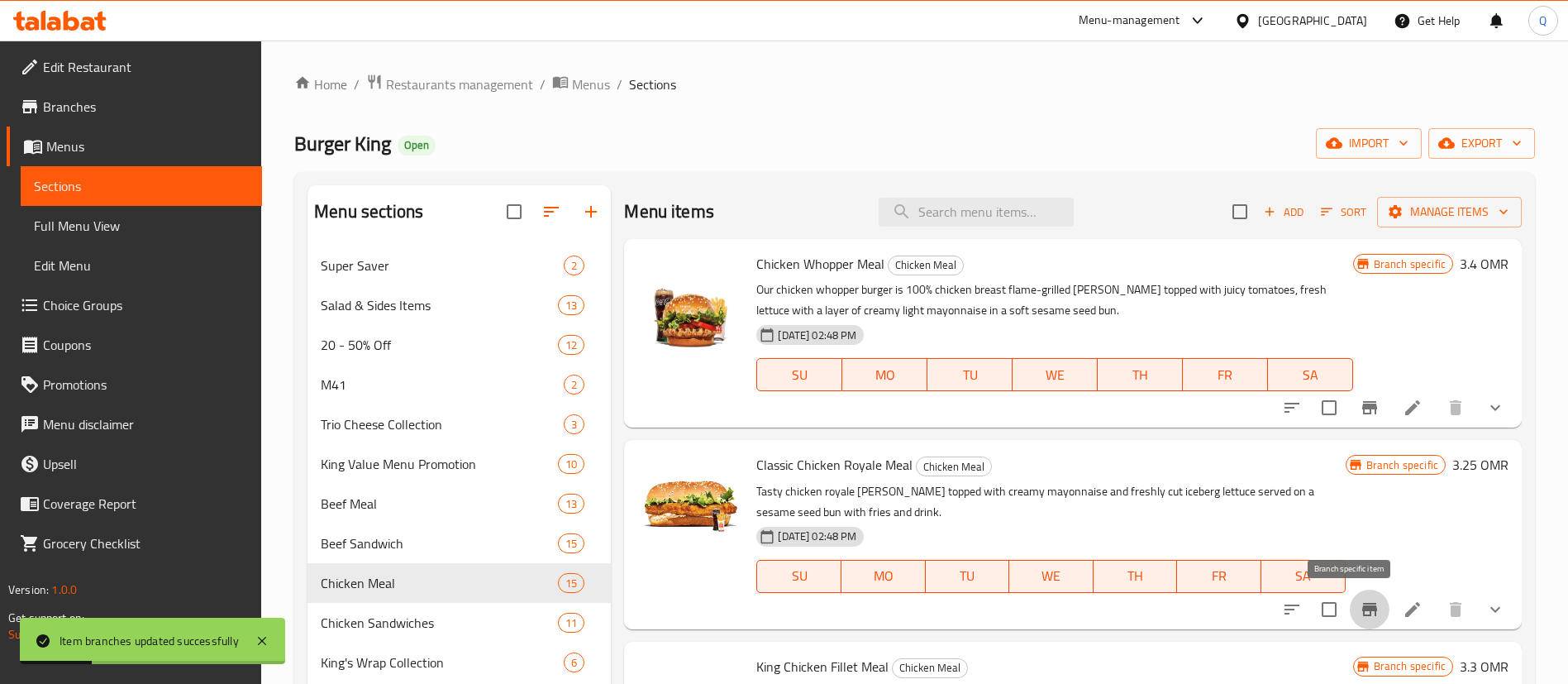
click at [1359, 611] on icon "Branch-specific-item" at bounding box center [1369, 610] width 20 height 20
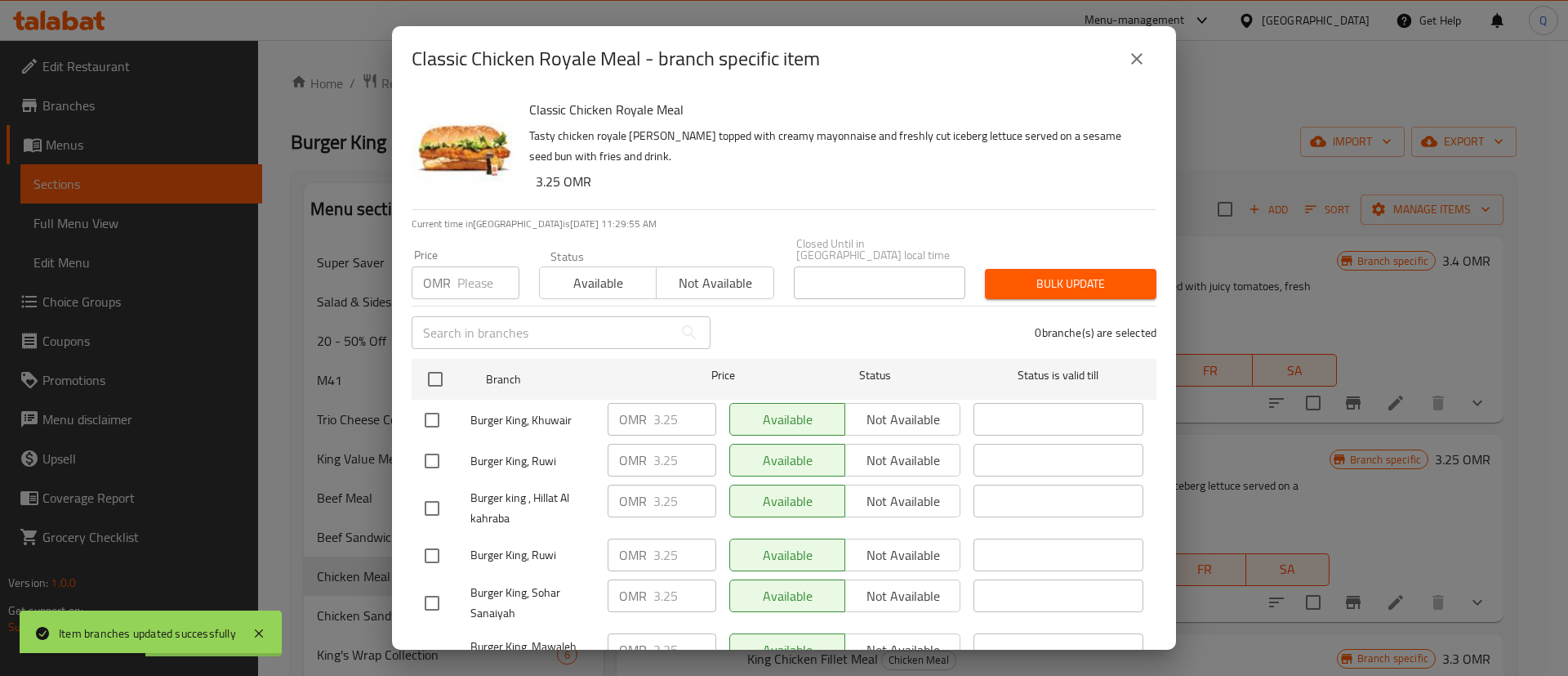
click at [432, 363] on input "checkbox" at bounding box center [435, 379] width 34 height 34
click at [458, 277] on input "number" at bounding box center [489, 283] width 62 height 33
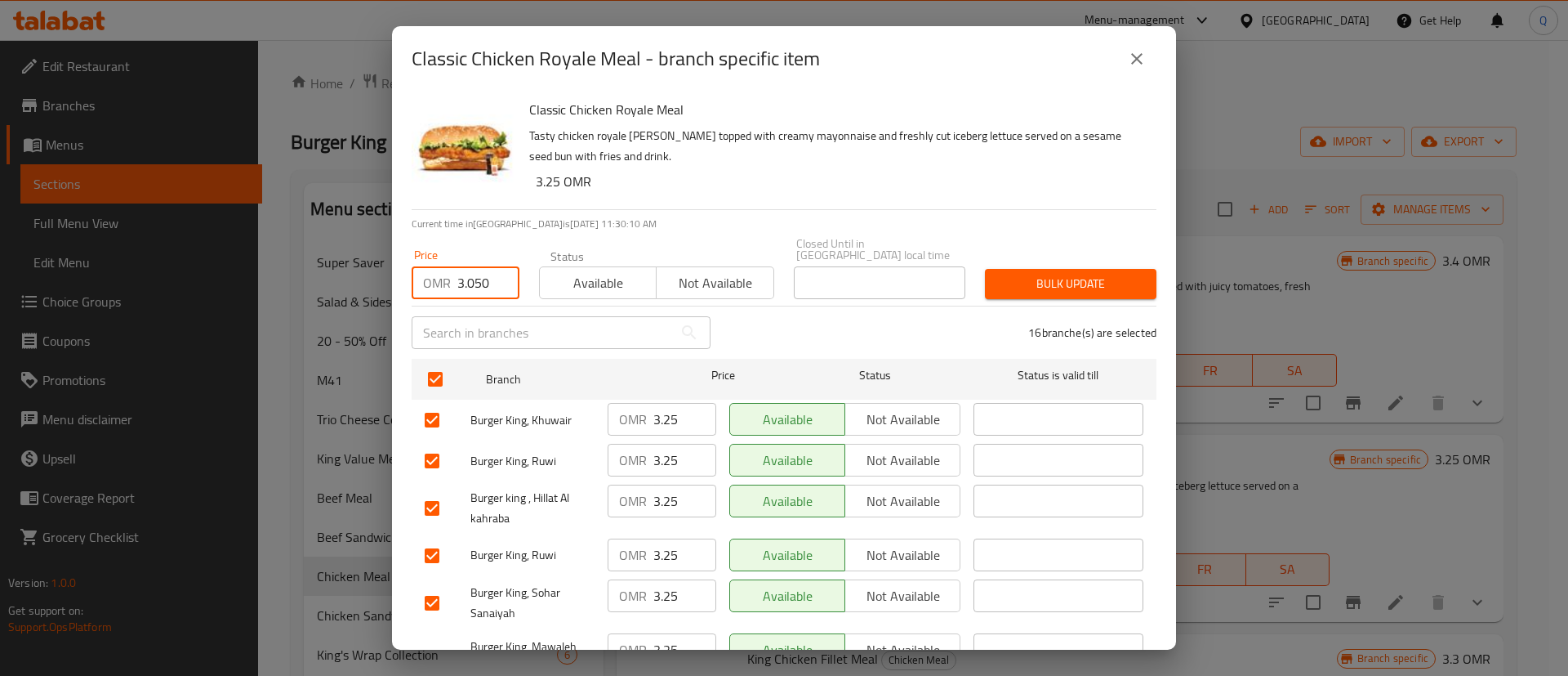
click at [477, 276] on input "3.050" at bounding box center [489, 283] width 62 height 33
click at [1034, 274] on span "Bulk update" at bounding box center [1070, 284] width 145 height 20
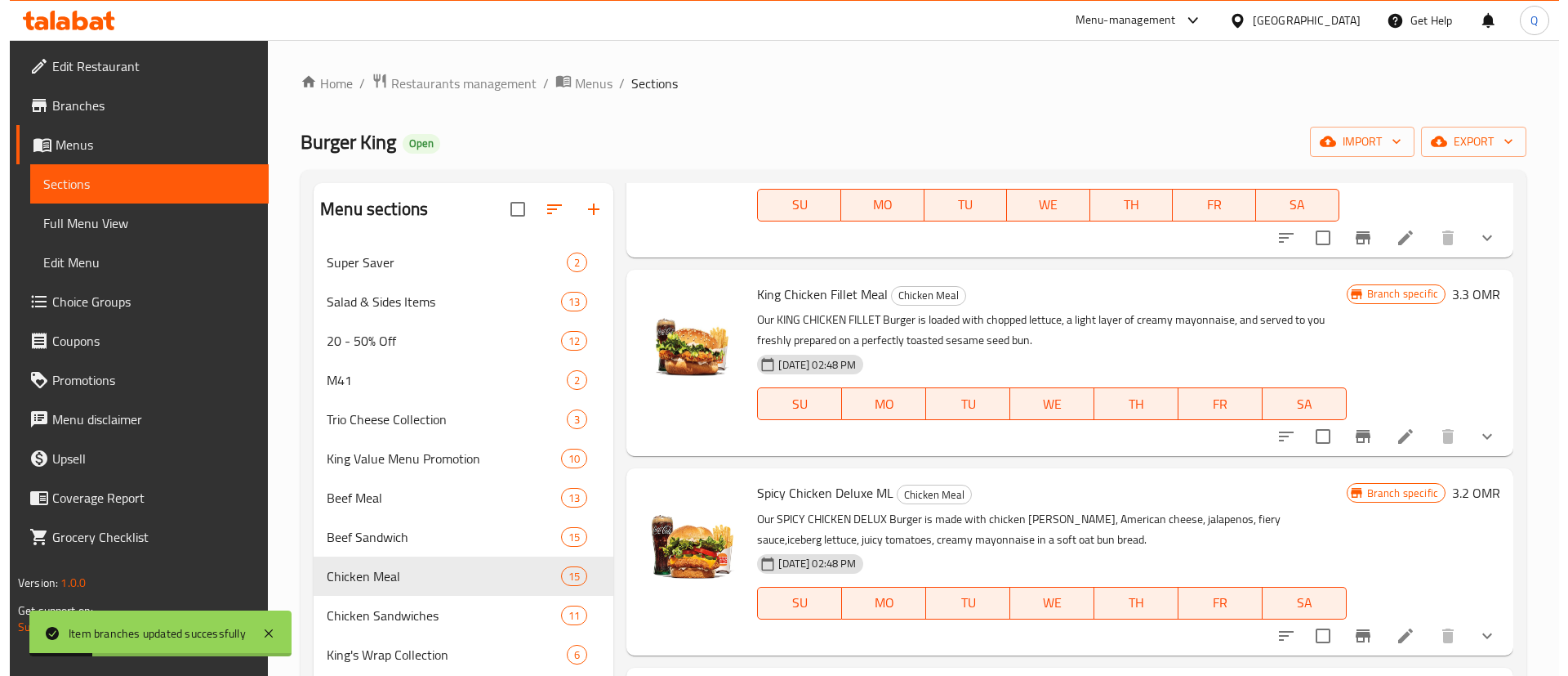
scroll to position [365, 0]
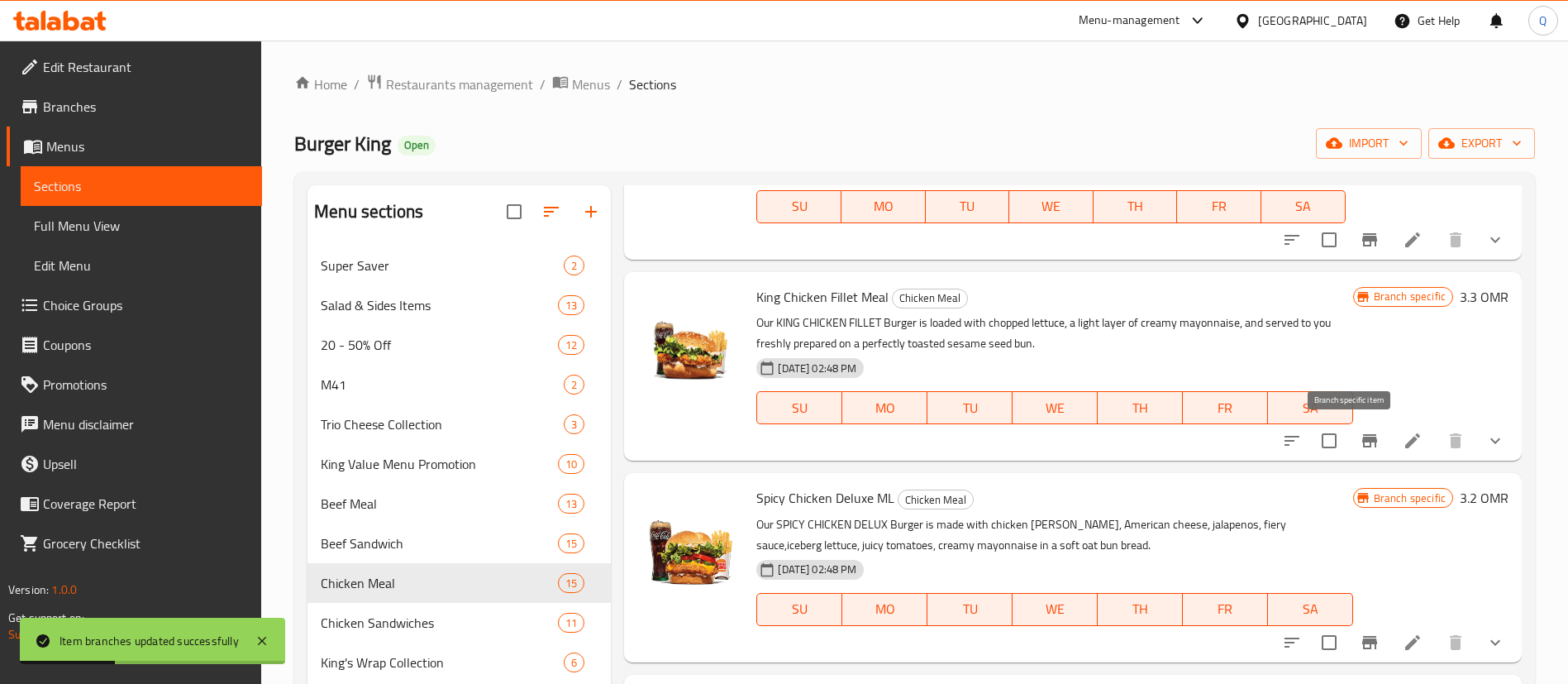
click at [1359, 448] on icon "Branch-specific-item" at bounding box center [1369, 441] width 20 height 20
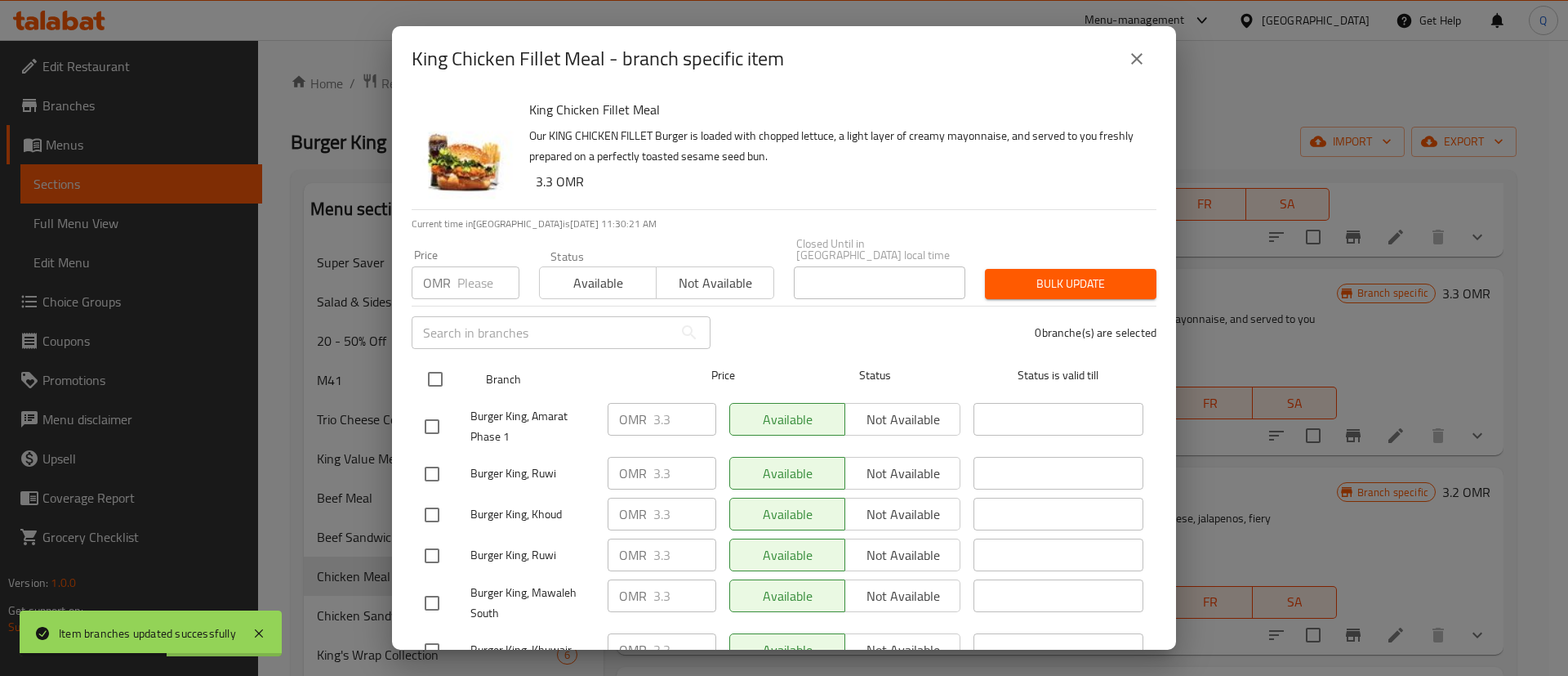
click at [432, 369] on input "checkbox" at bounding box center [435, 379] width 34 height 34
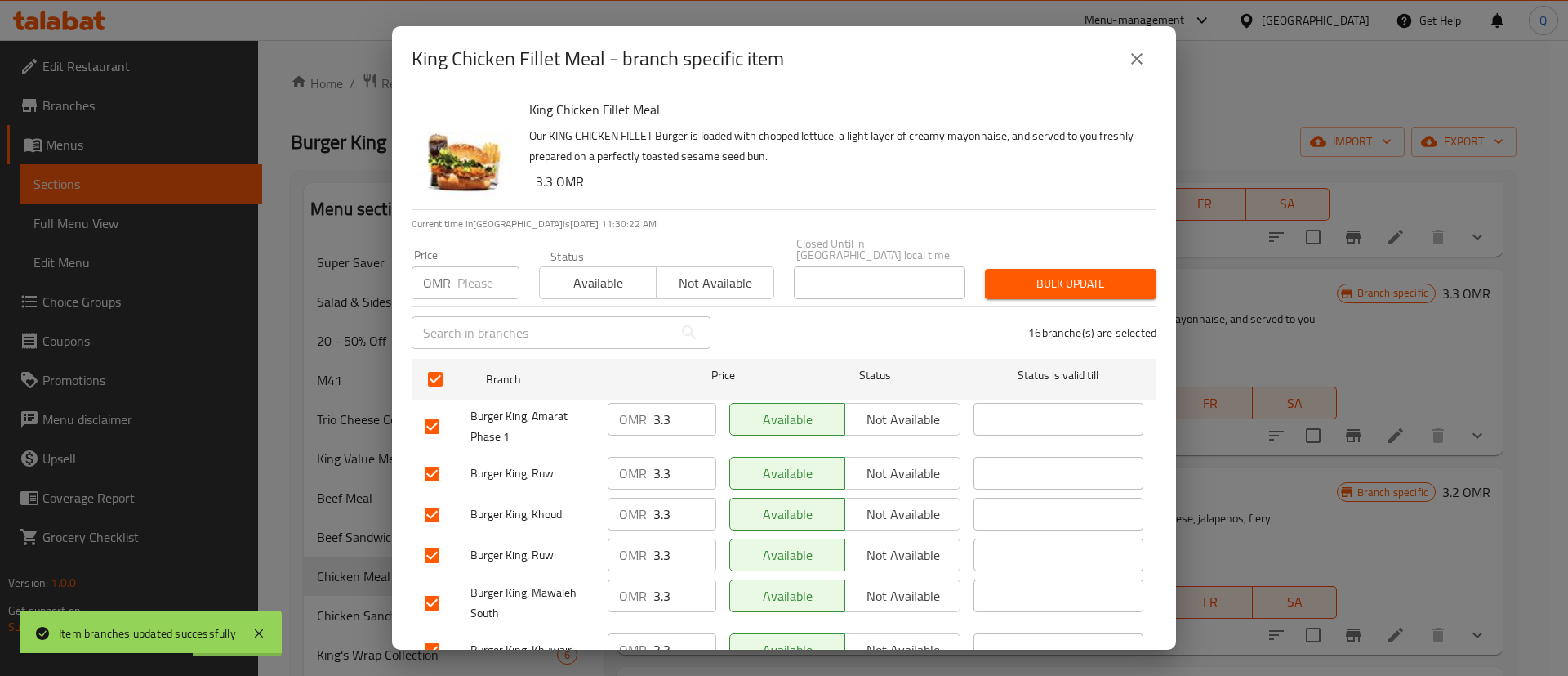
click at [467, 280] on input "number" at bounding box center [489, 283] width 62 height 33
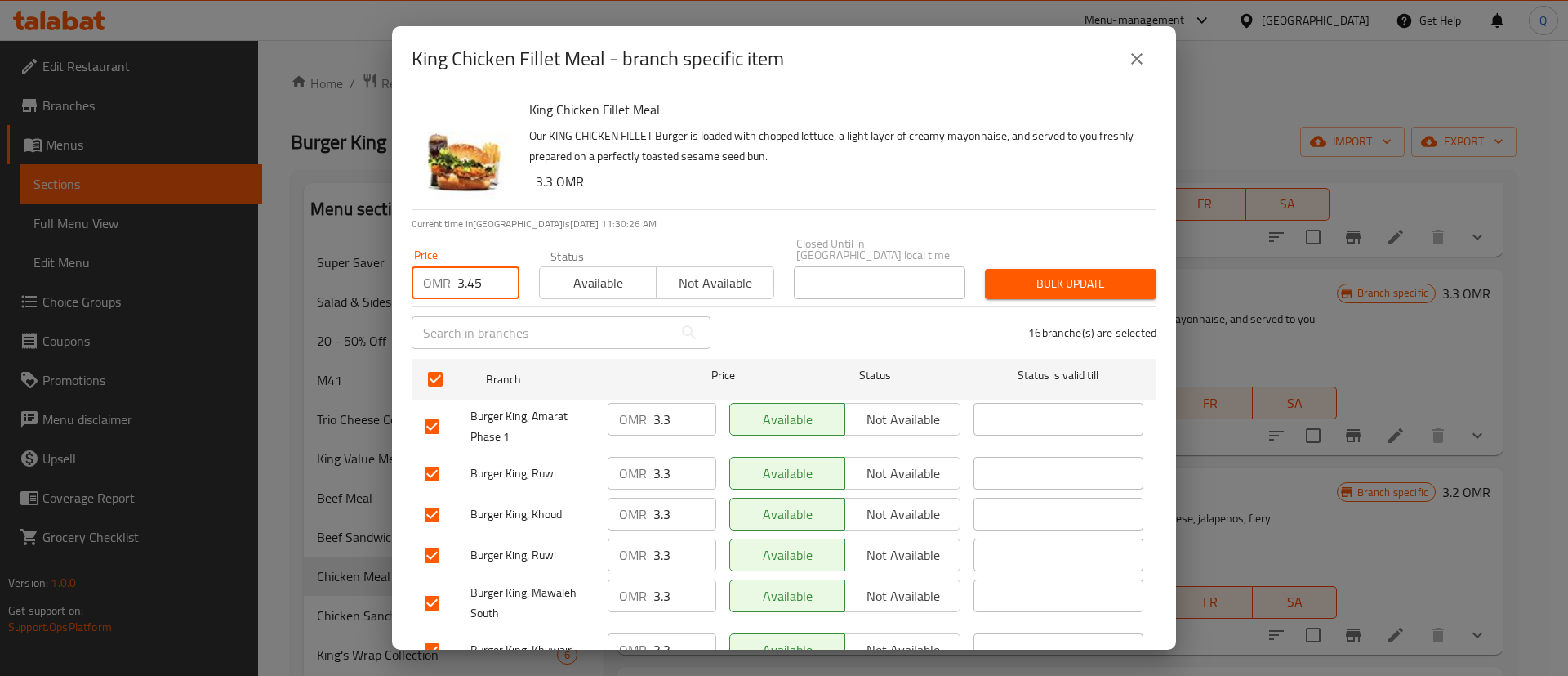
click at [1046, 269] on div "Bulk update" at bounding box center [1070, 284] width 191 height 49
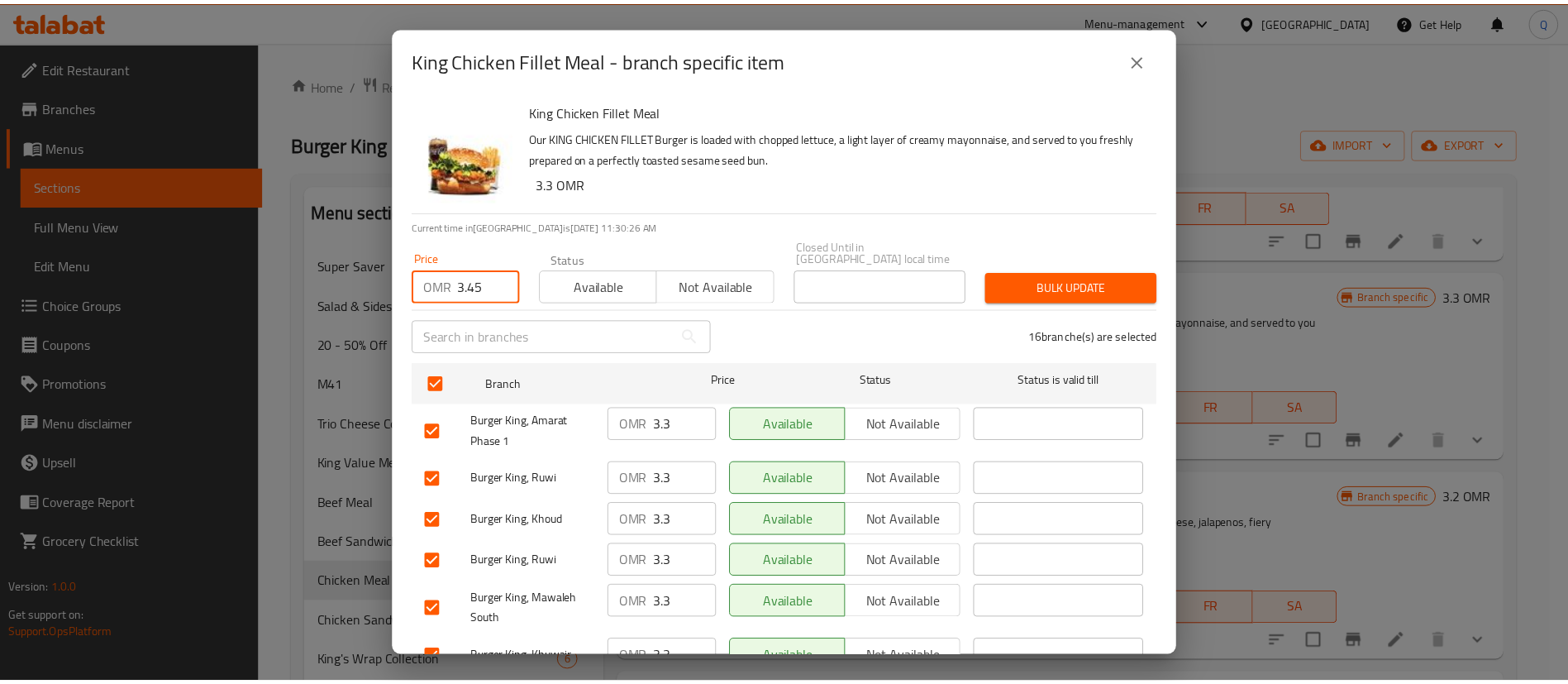
scroll to position [124, 0]
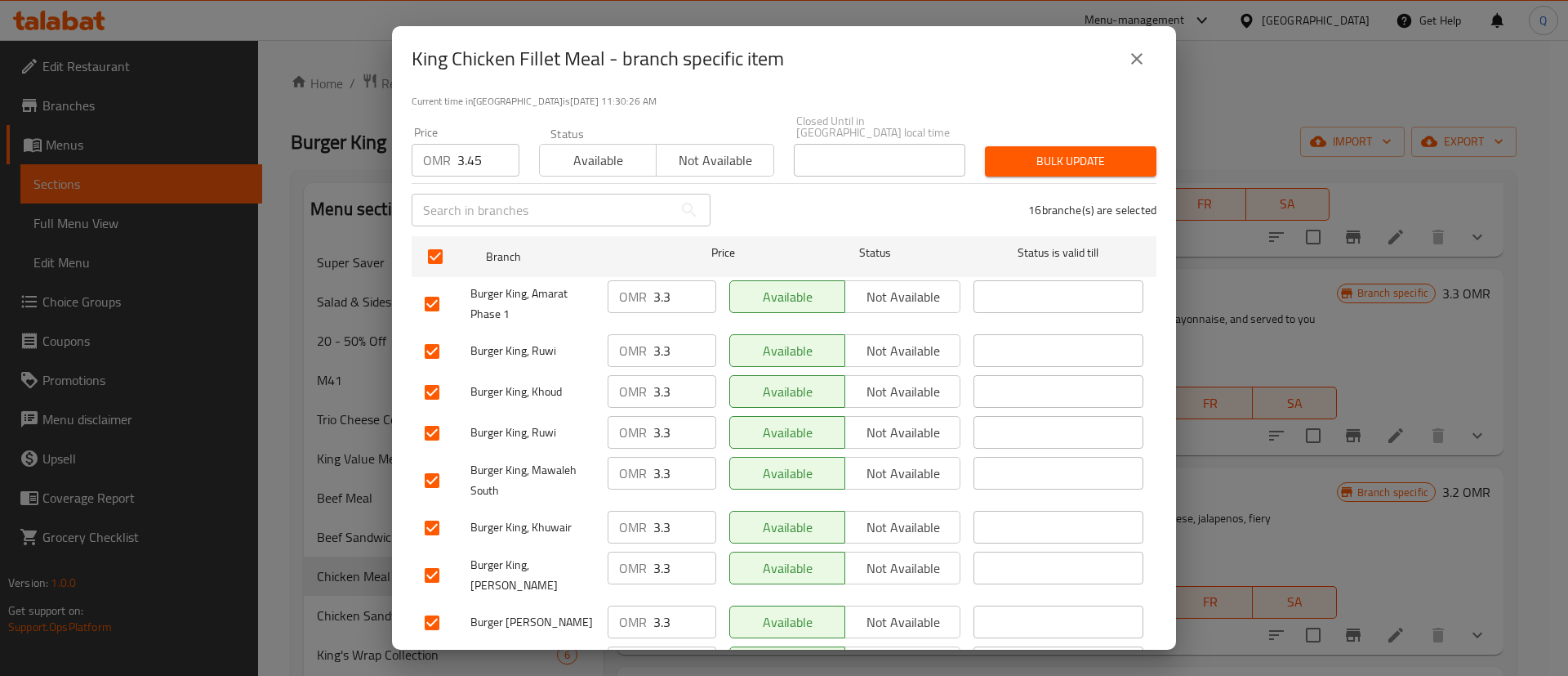
click at [1047, 151] on span "Bulk update" at bounding box center [1070, 161] width 145 height 20
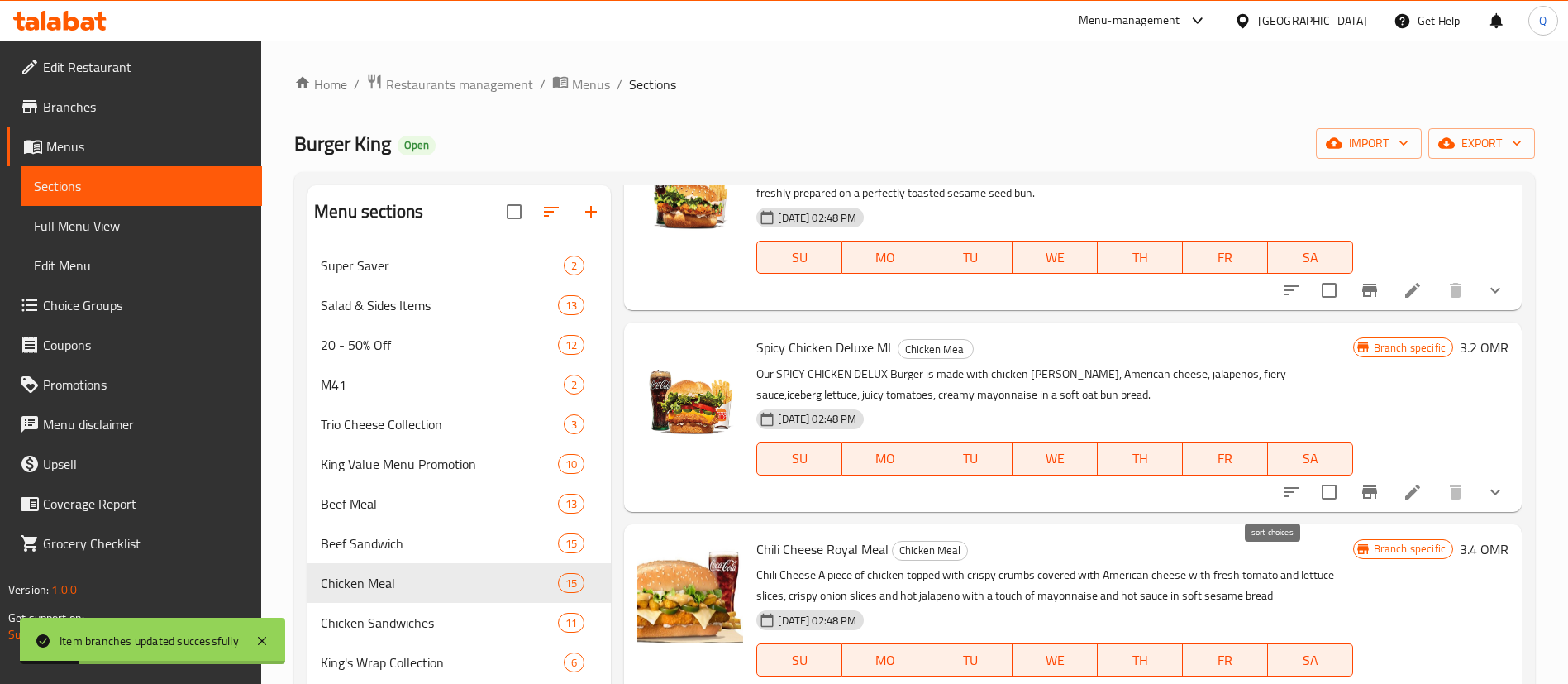
scroll to position [521, 0]
click at [1363, 495] on button "Branch-specific-item" at bounding box center [1369, 491] width 40 height 40
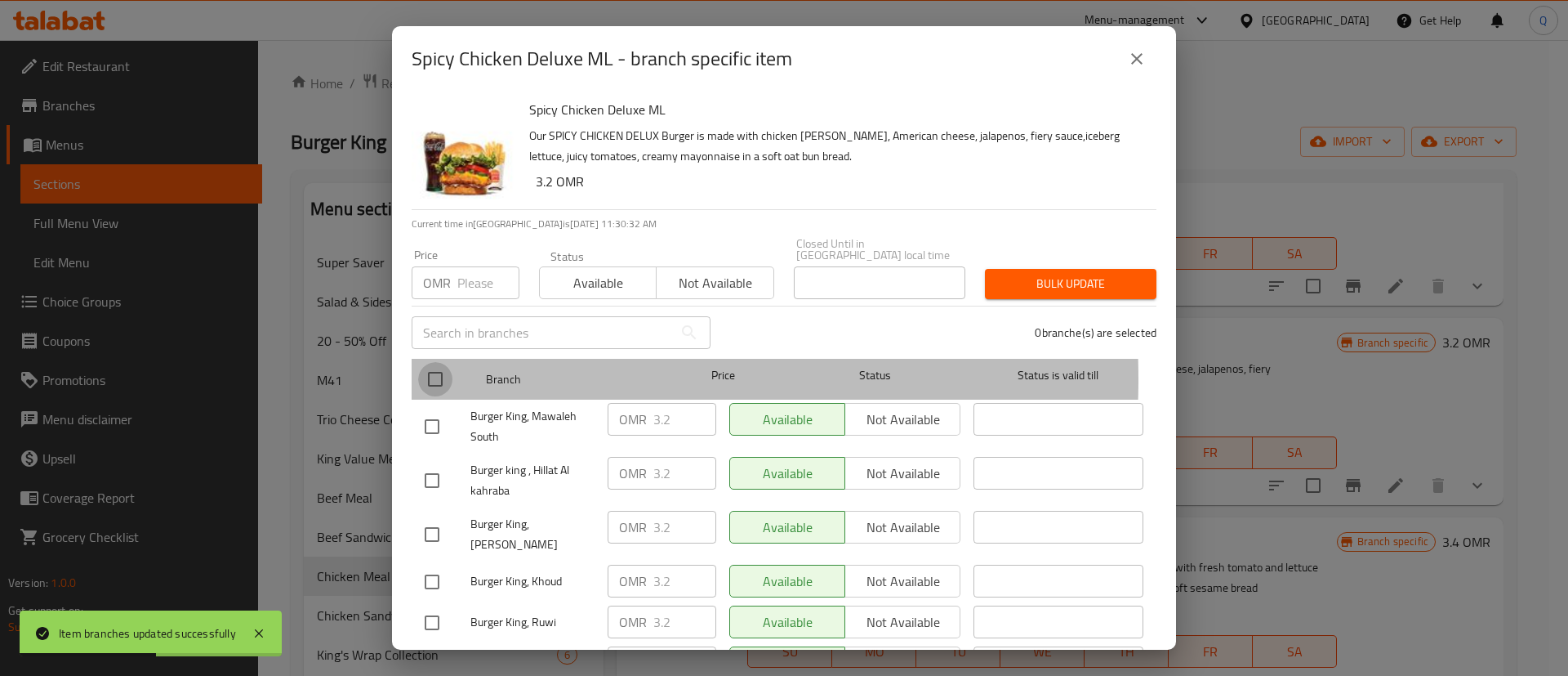
click at [435, 368] on input "checkbox" at bounding box center [435, 379] width 34 height 34
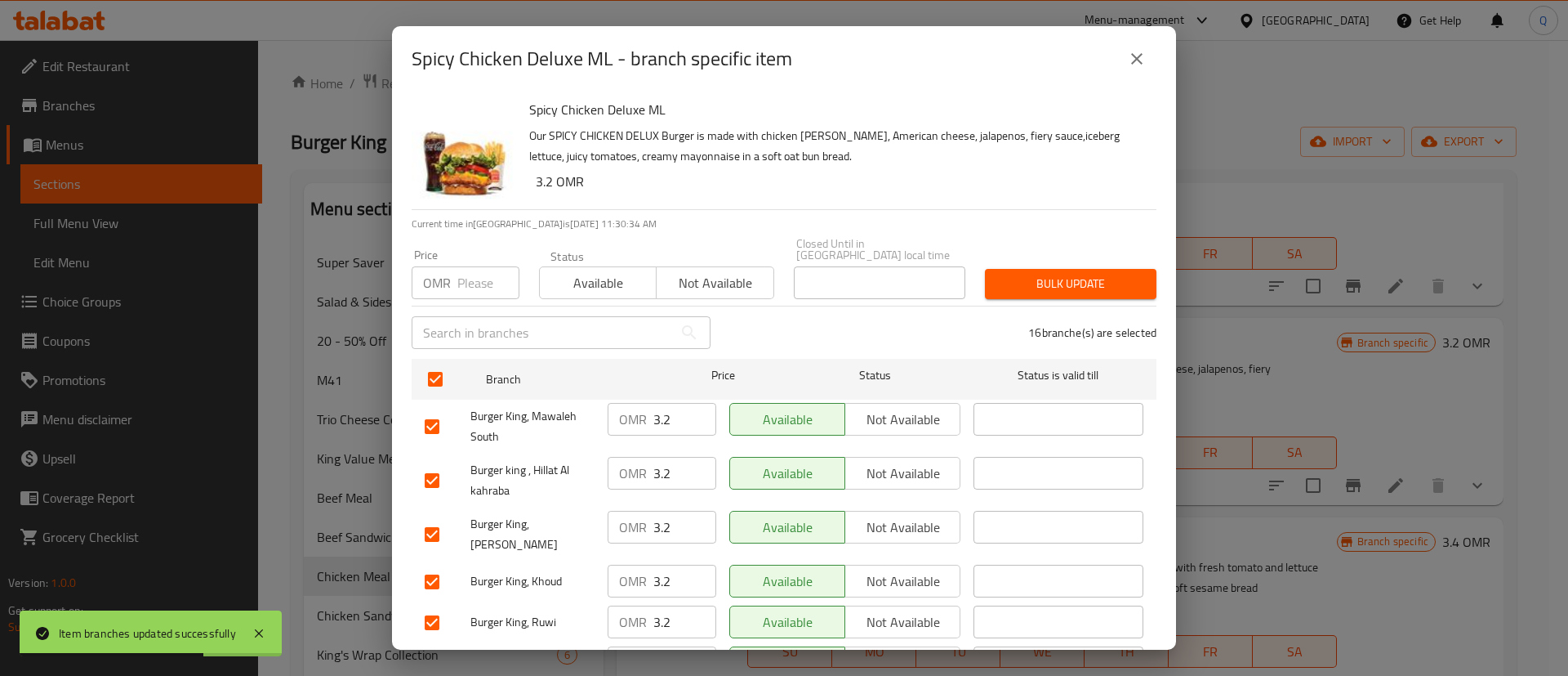
click at [479, 271] on input "number" at bounding box center [489, 283] width 62 height 33
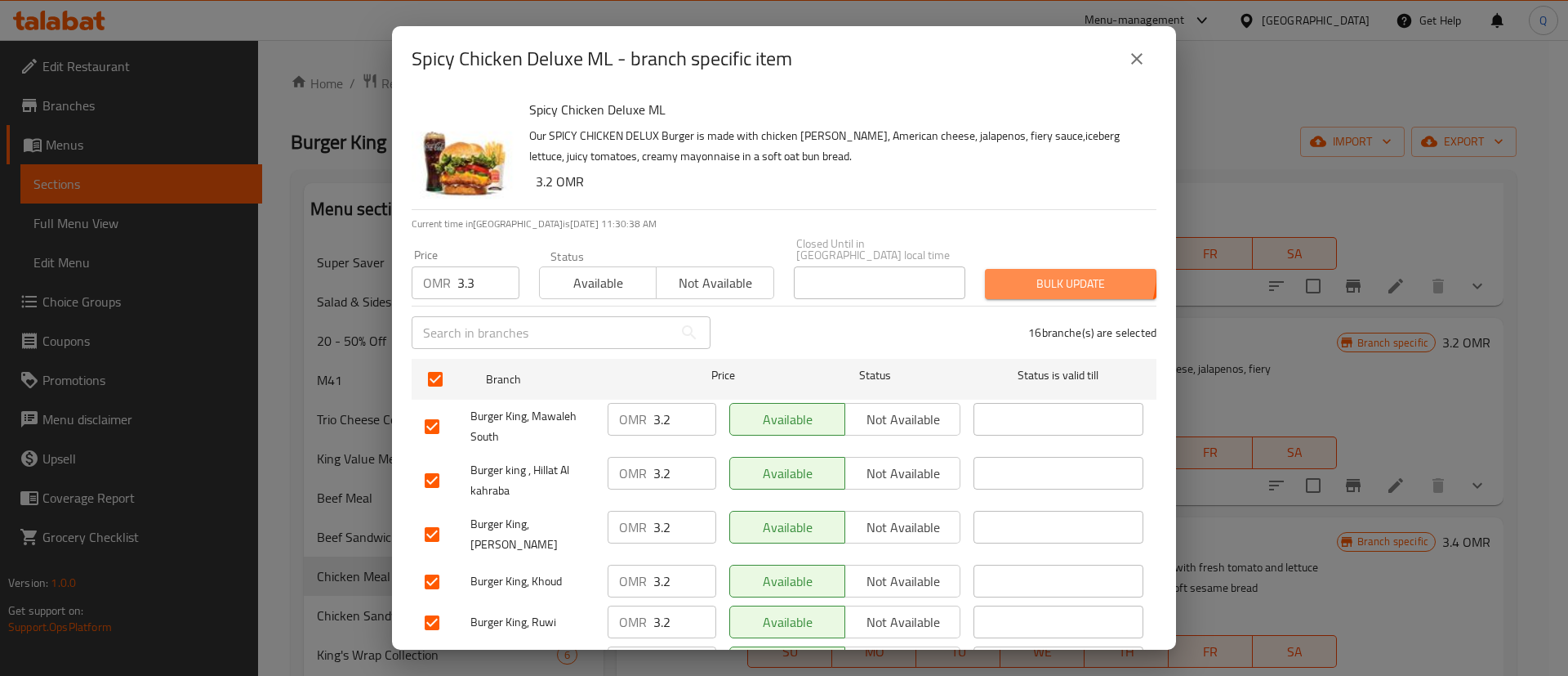
click at [1032, 269] on button "Bulk update" at bounding box center [1070, 284] width 171 height 30
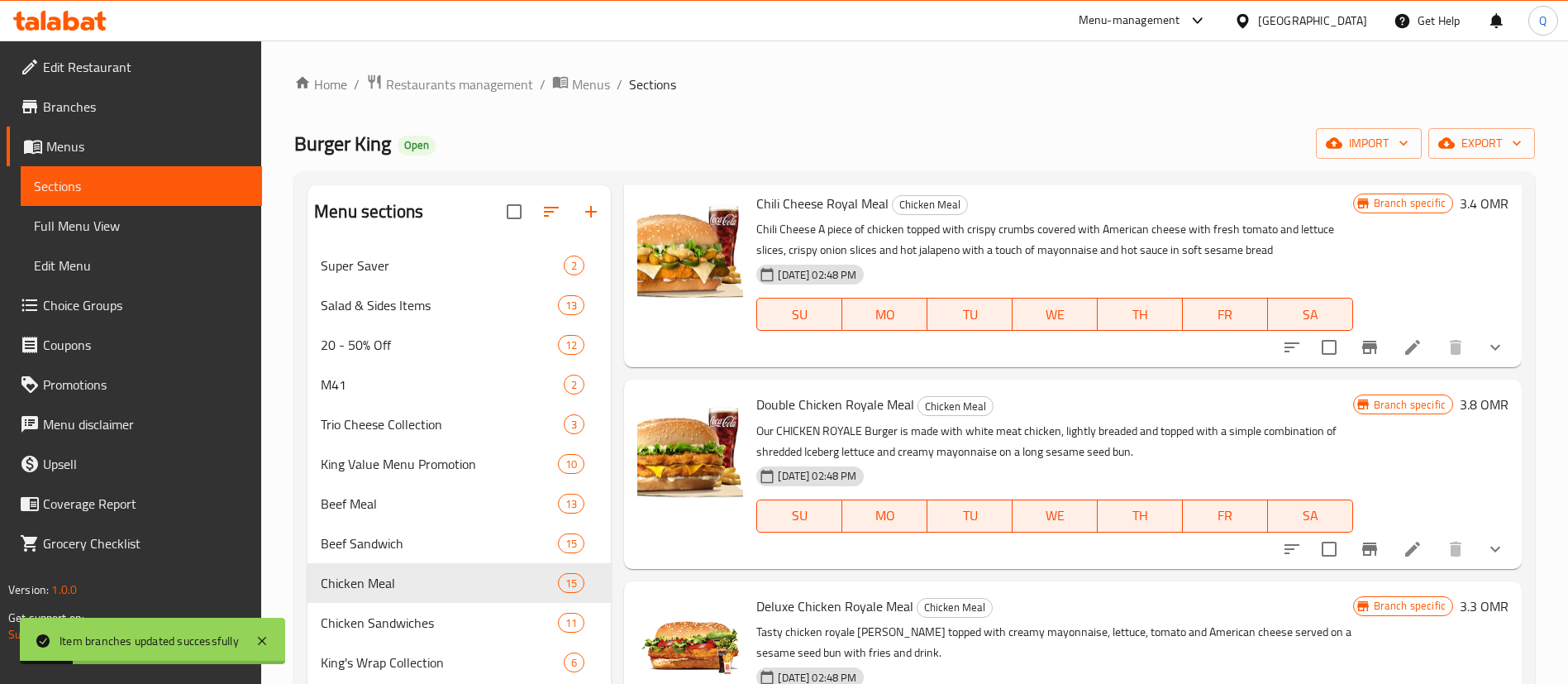
scroll to position [858, 0]
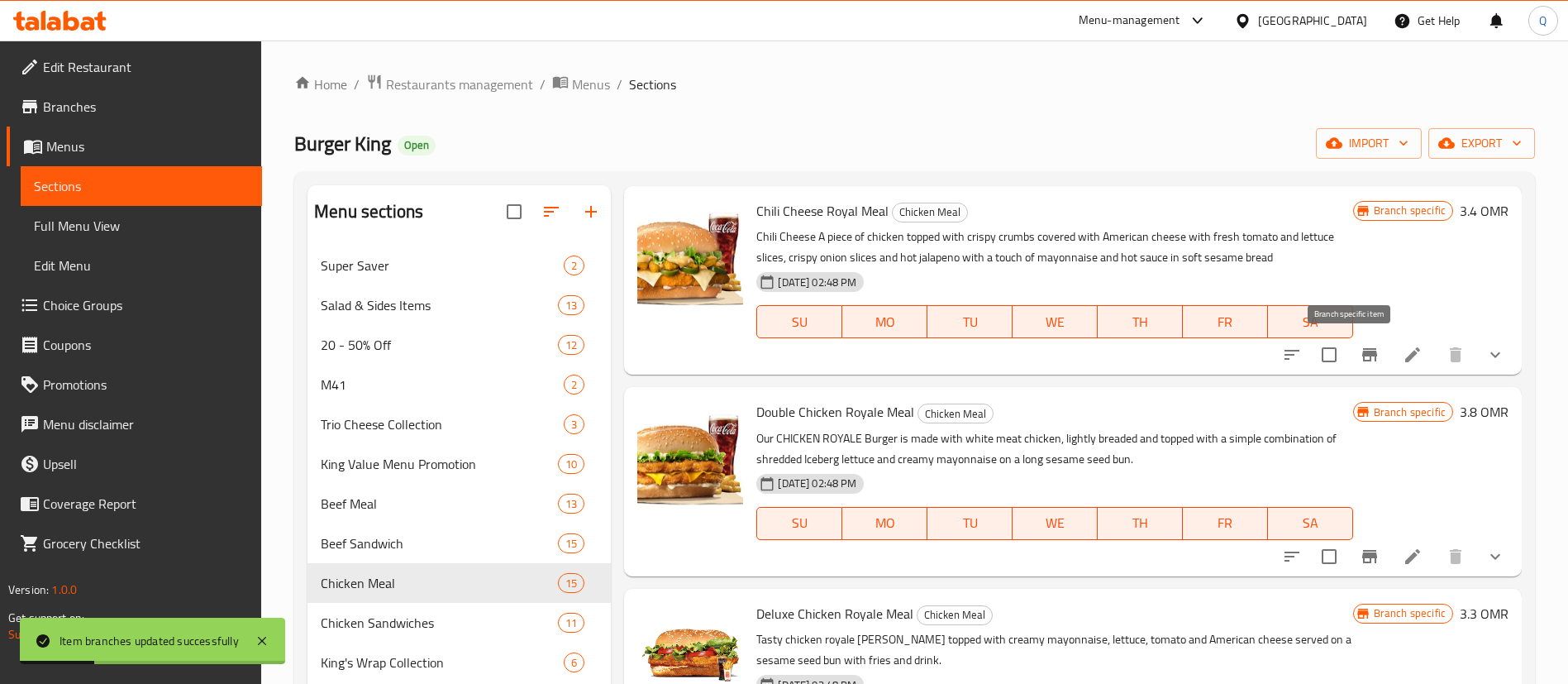
click at [1362, 361] on icon "Branch-specific-item" at bounding box center [1369, 355] width 15 height 14
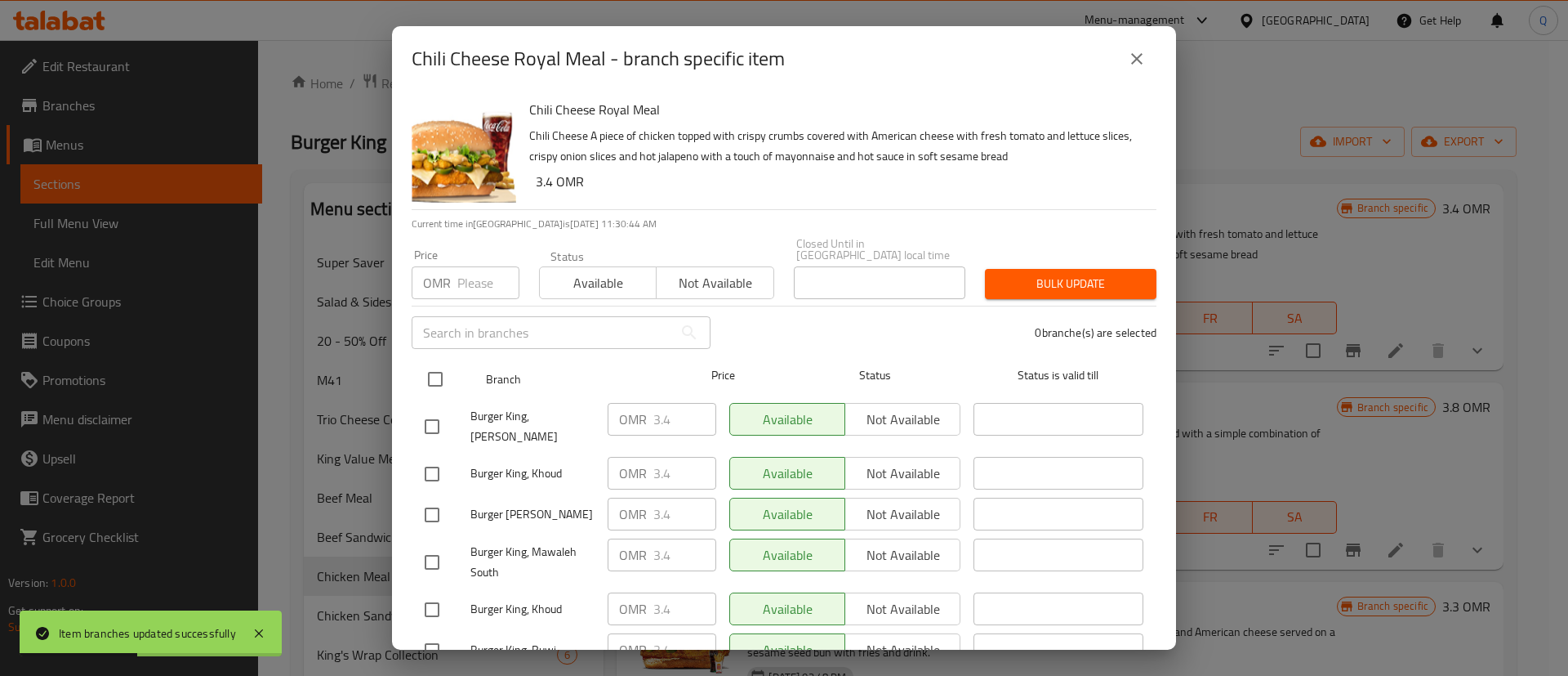
click at [437, 367] on input "checkbox" at bounding box center [435, 379] width 34 height 34
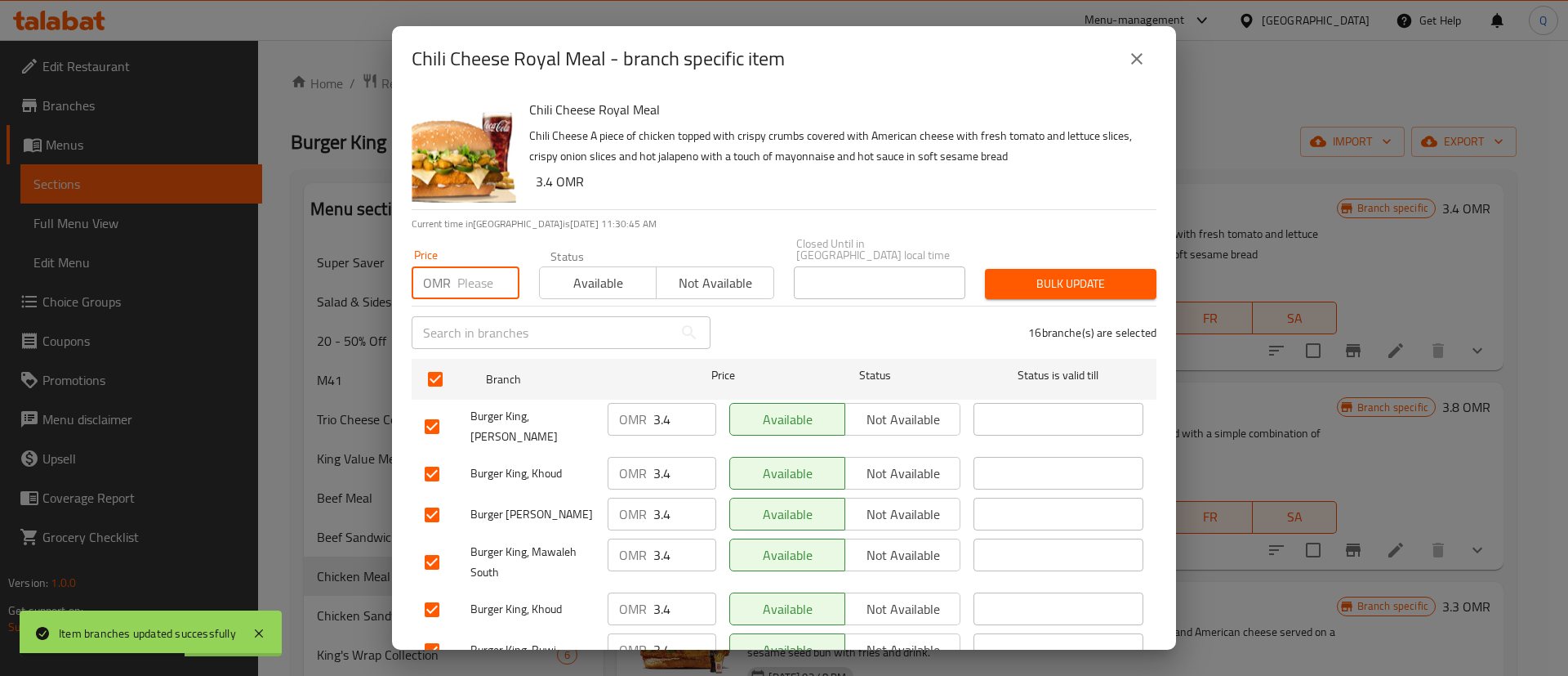
click at [477, 277] on input "number" at bounding box center [489, 283] width 62 height 33
click at [1003, 274] on span "Bulk update" at bounding box center [1070, 284] width 145 height 20
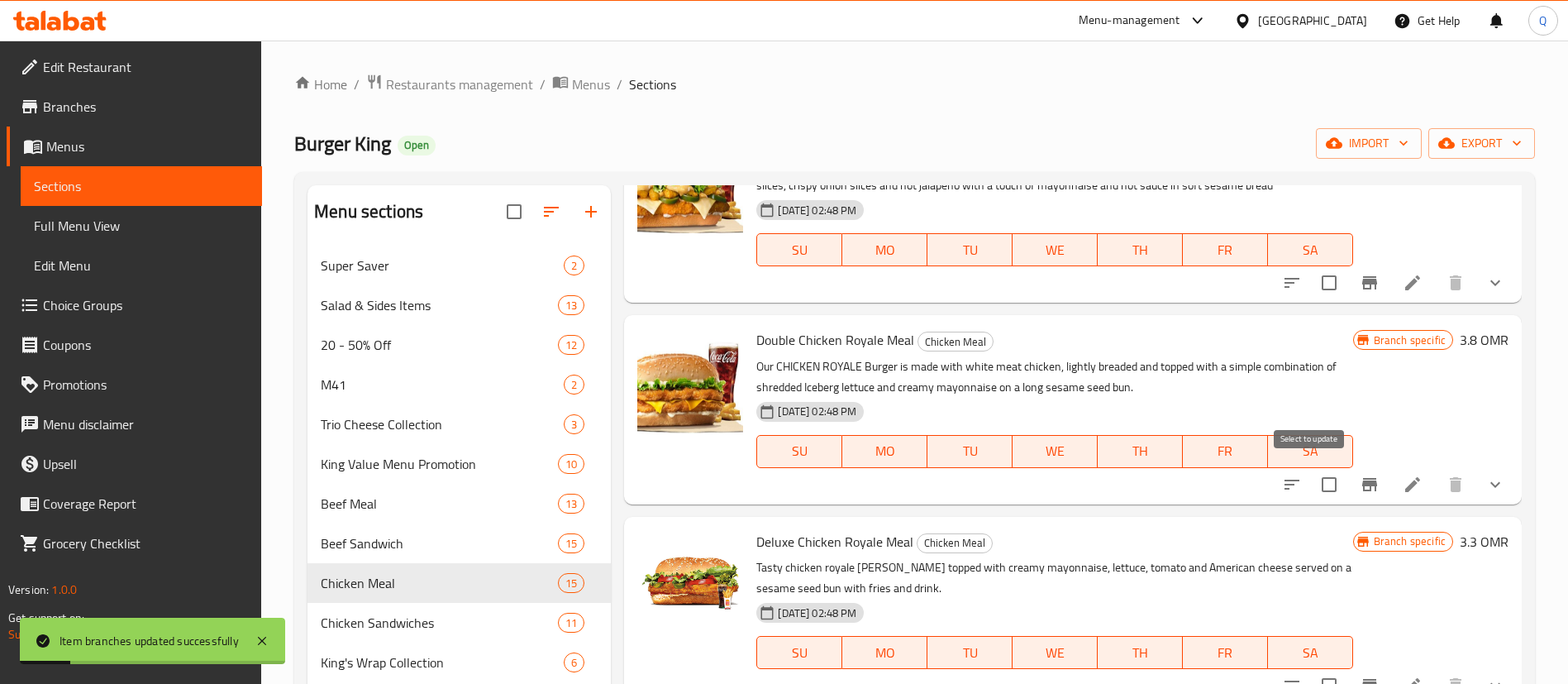
scroll to position [938, 0]
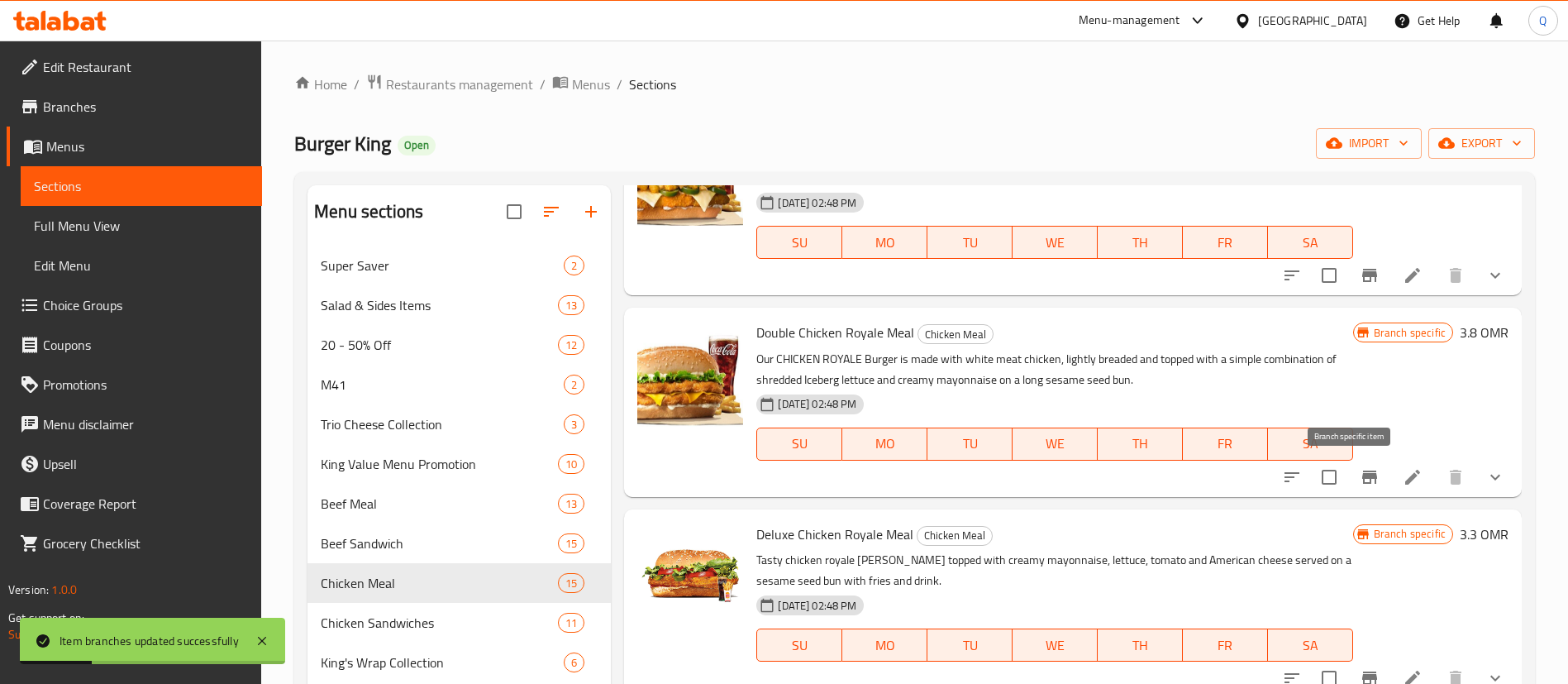
click at [1359, 485] on icon "Branch-specific-item" at bounding box center [1369, 477] width 20 height 20
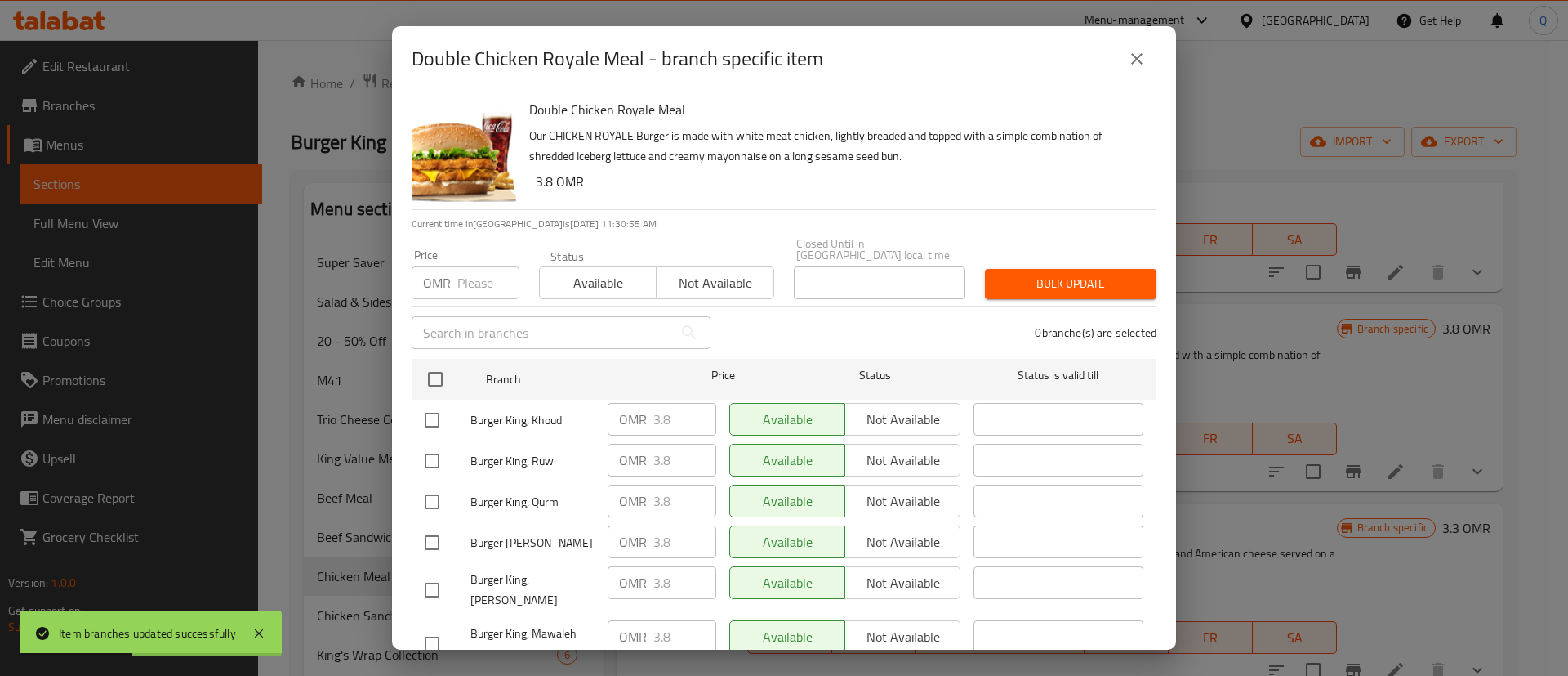
drag, startPoint x: 437, startPoint y: 361, endPoint x: 446, endPoint y: 343, distance: 20.1
click at [437, 362] on input "checkbox" at bounding box center [435, 379] width 34 height 34
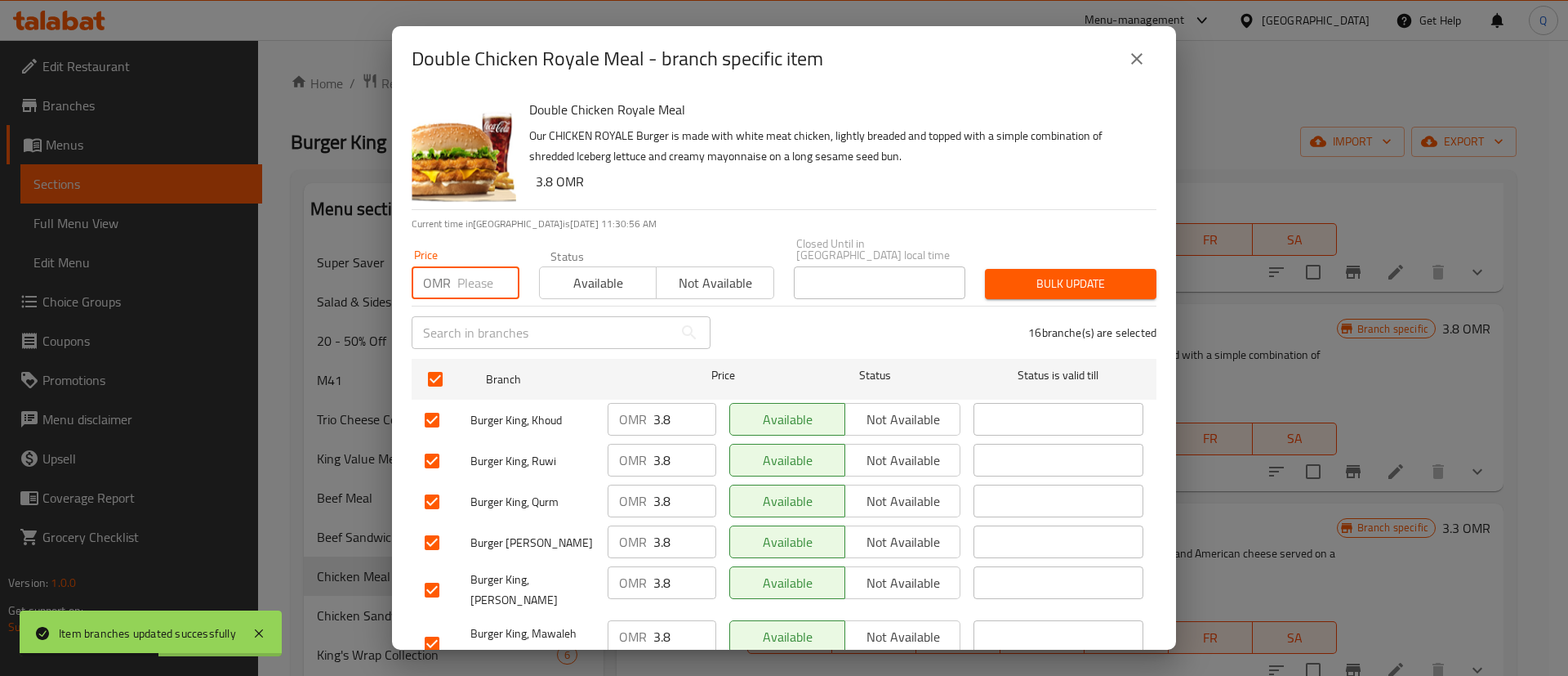
click at [471, 273] on input "number" at bounding box center [489, 283] width 62 height 33
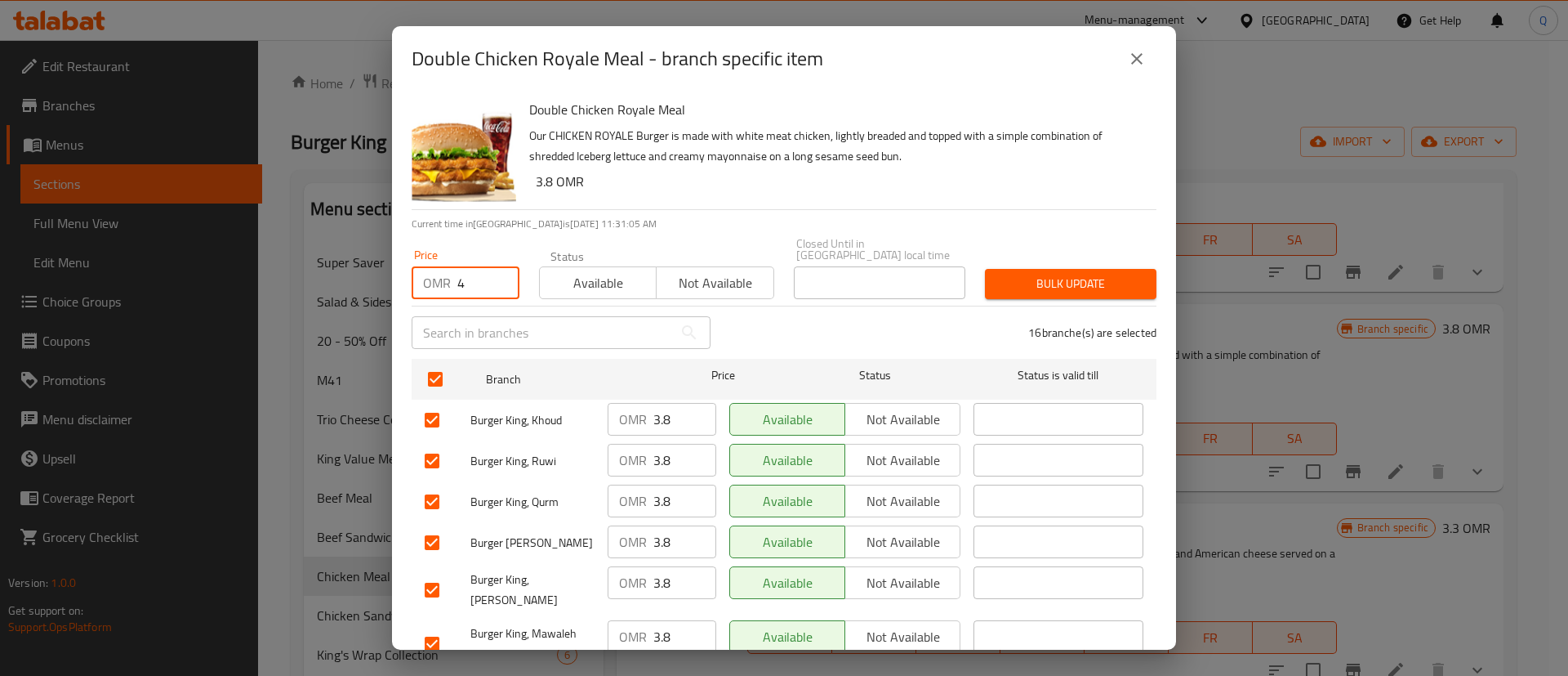
click at [1013, 276] on span "Bulk update" at bounding box center [1070, 284] width 145 height 20
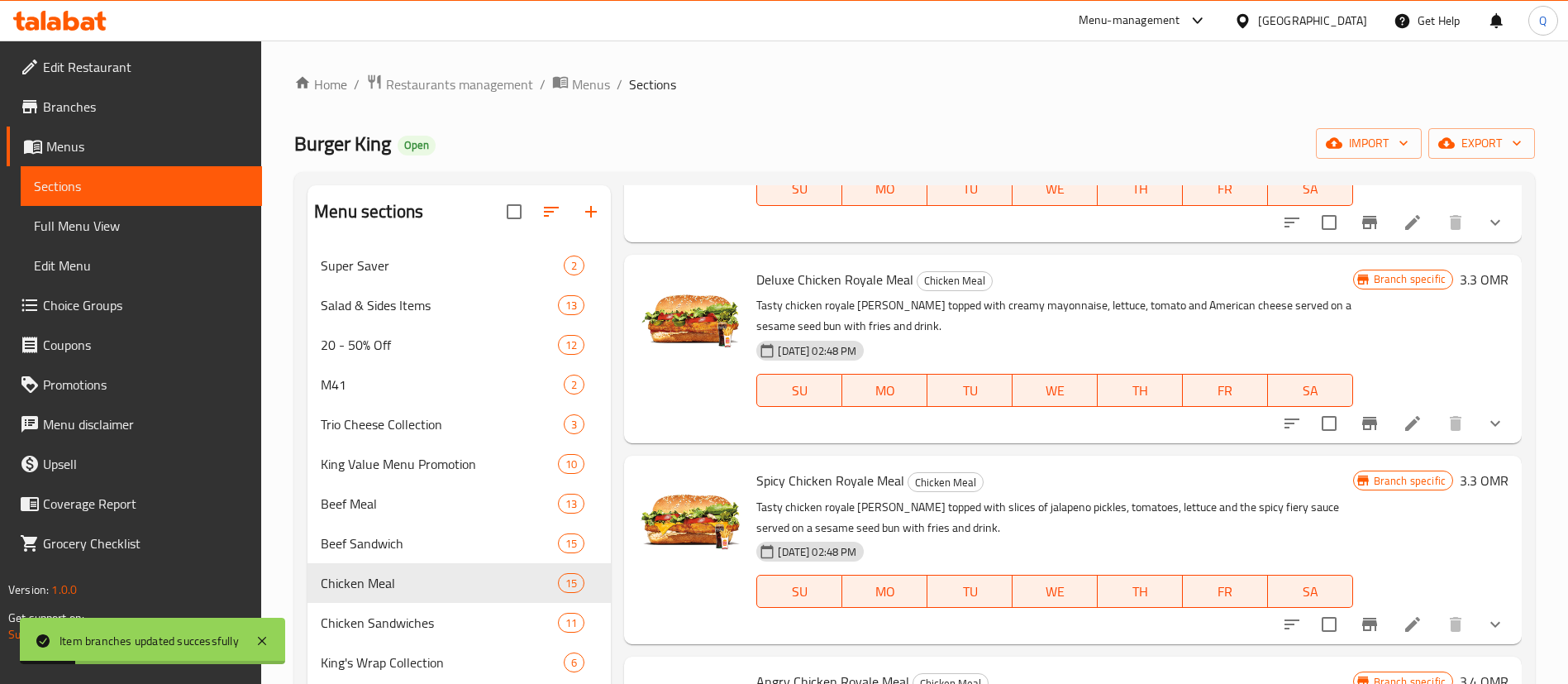
scroll to position [1196, 0]
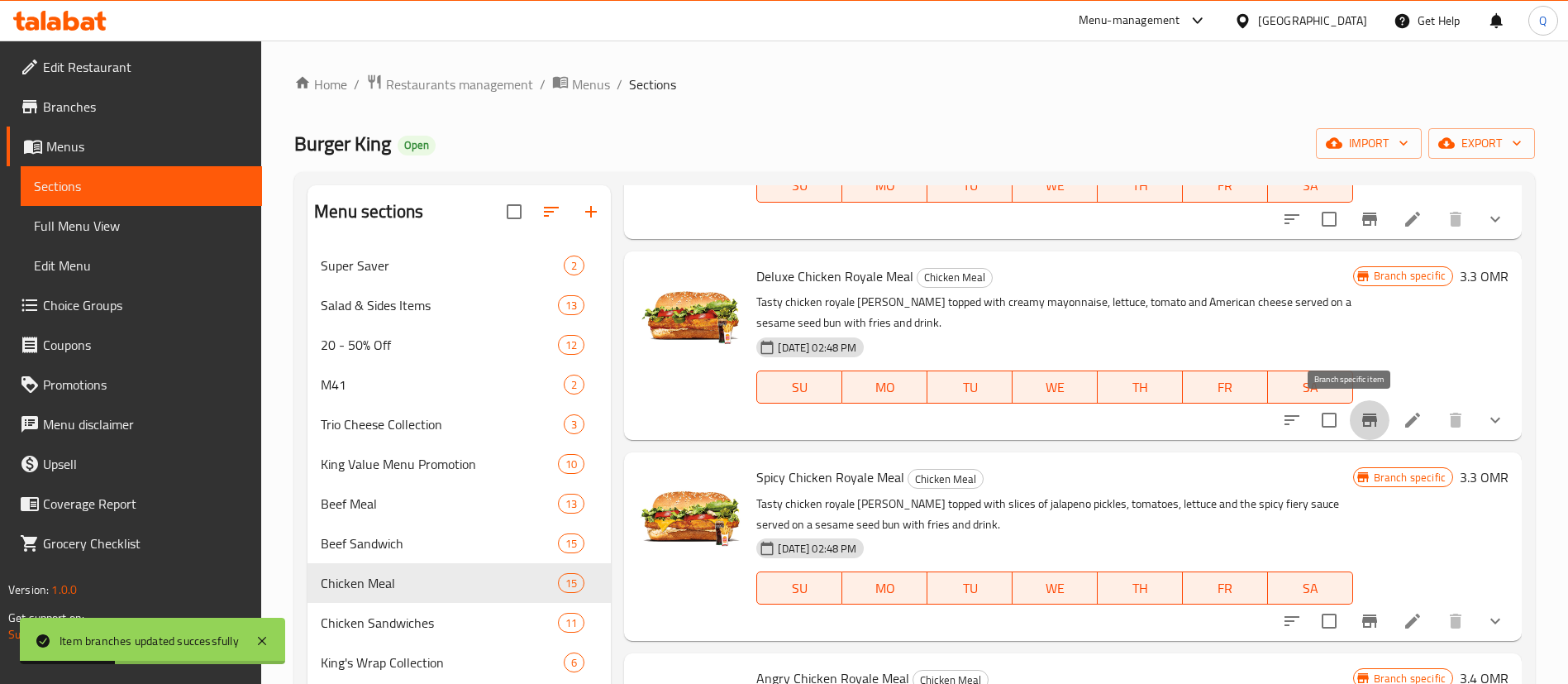
click at [1362, 416] on icon "Branch-specific-item" at bounding box center [1369, 420] width 15 height 14
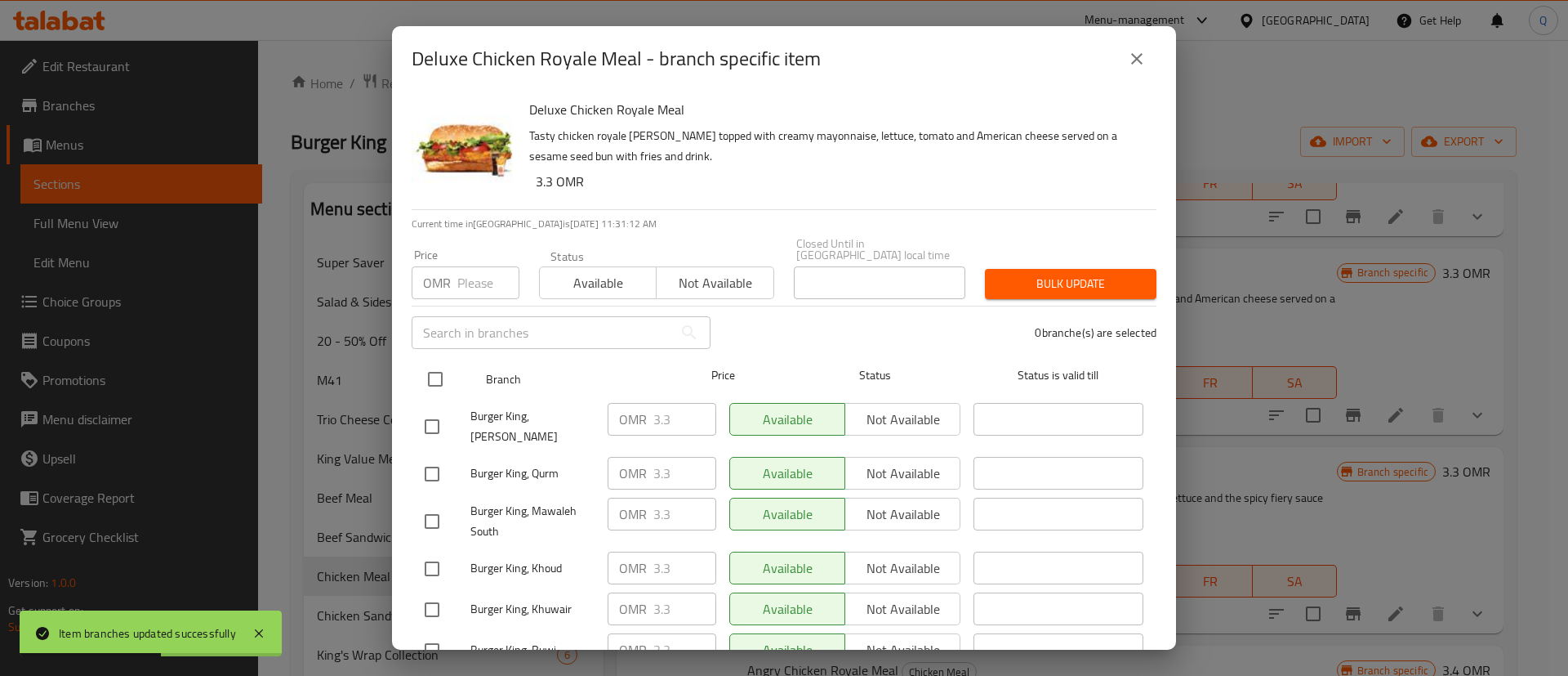
click at [437, 364] on input "checkbox" at bounding box center [435, 379] width 34 height 34
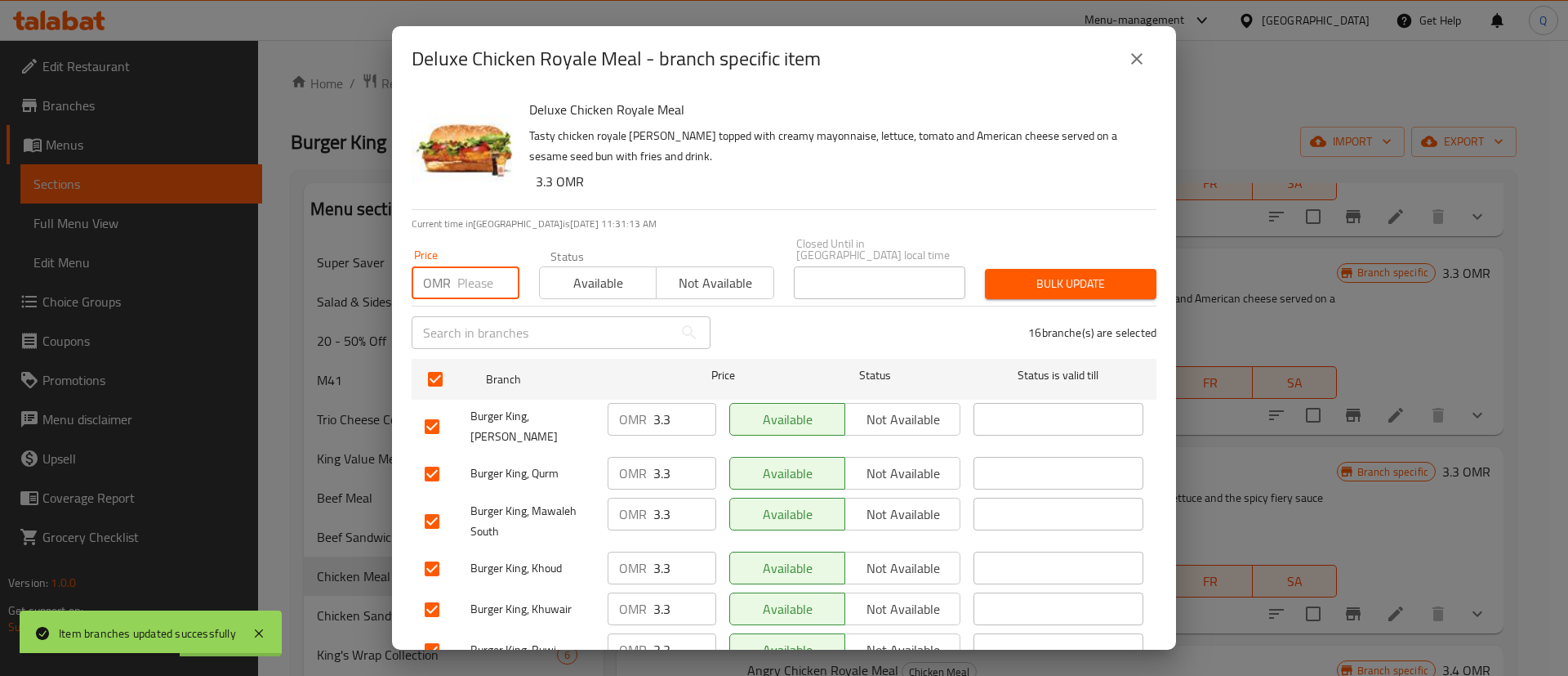
click at [465, 276] on input "number" at bounding box center [489, 283] width 62 height 33
click at [1043, 274] on span "Bulk update" at bounding box center [1070, 284] width 145 height 20
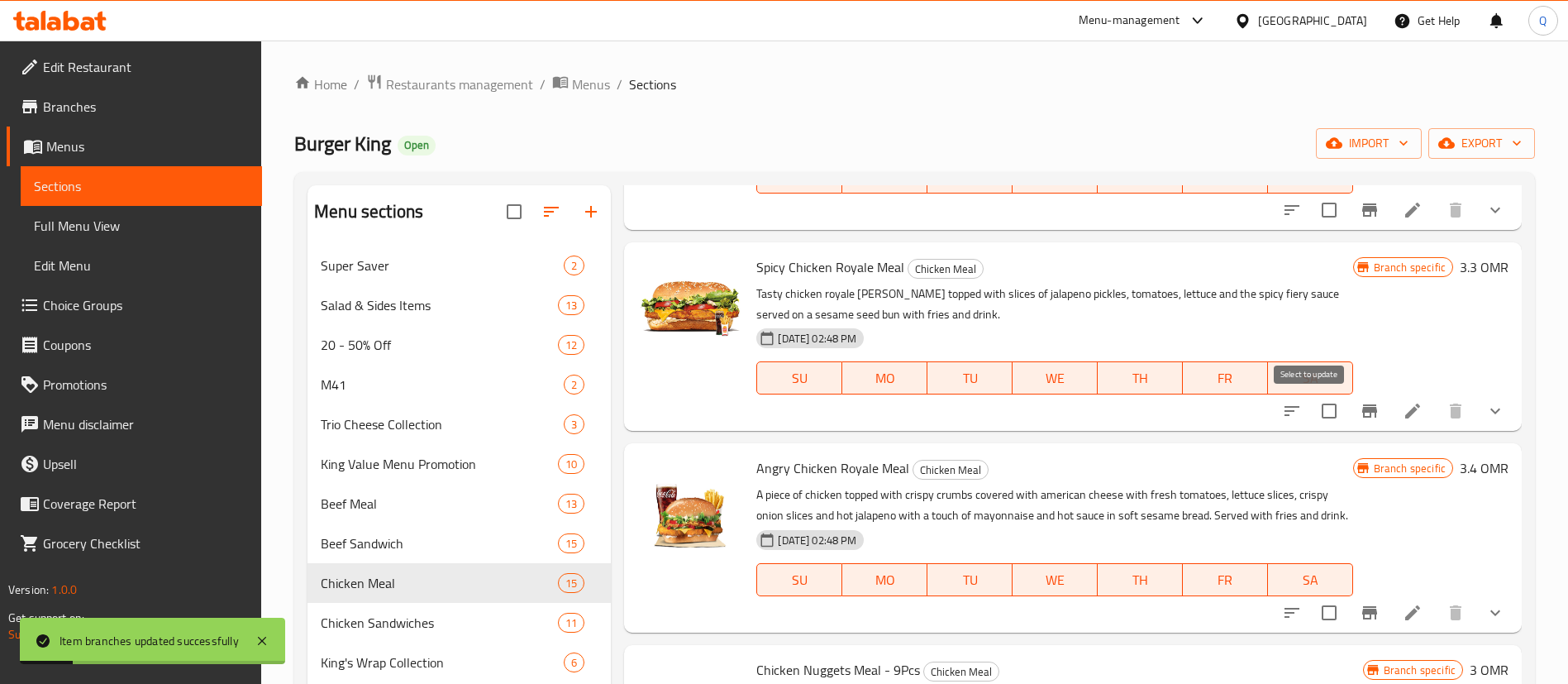
scroll to position [1417, 0]
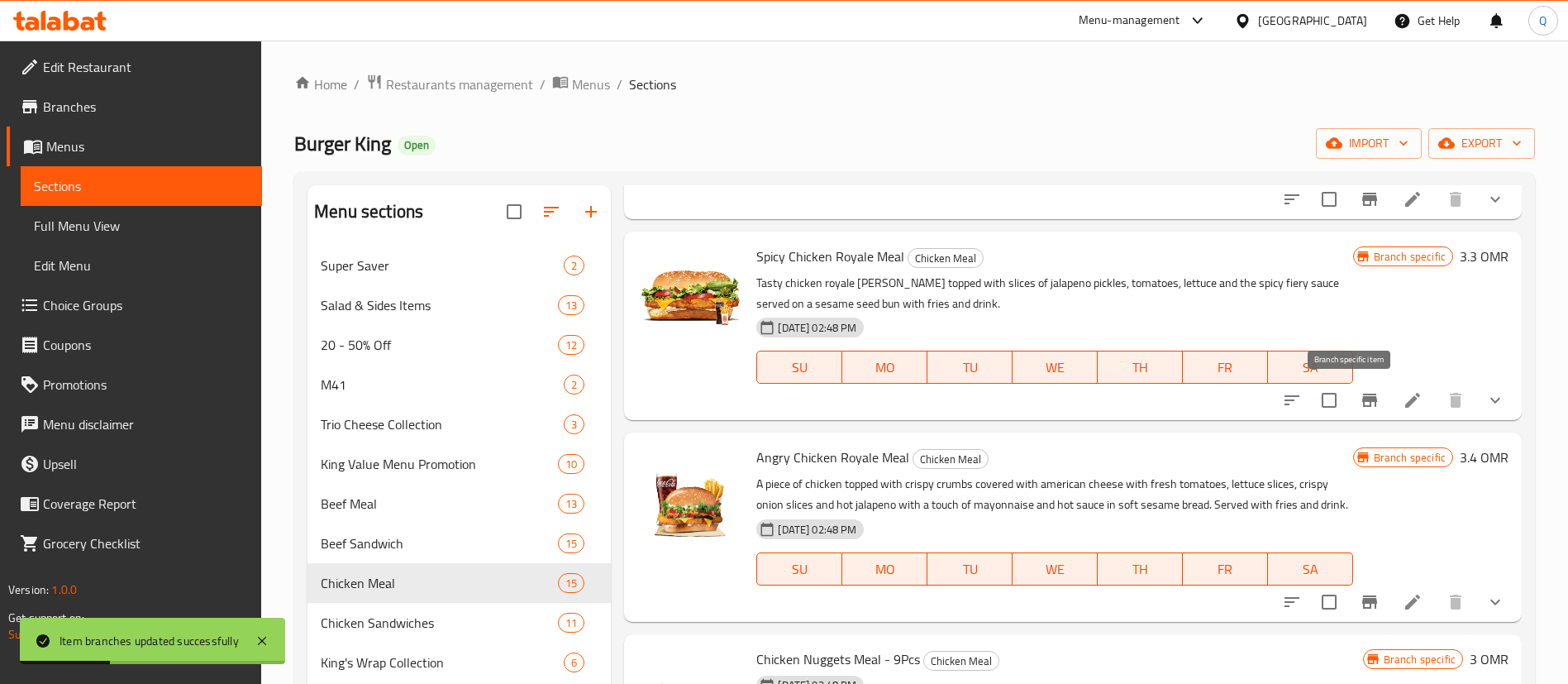
click at [1350, 413] on button "Branch-specific-item" at bounding box center [1369, 400] width 40 height 40
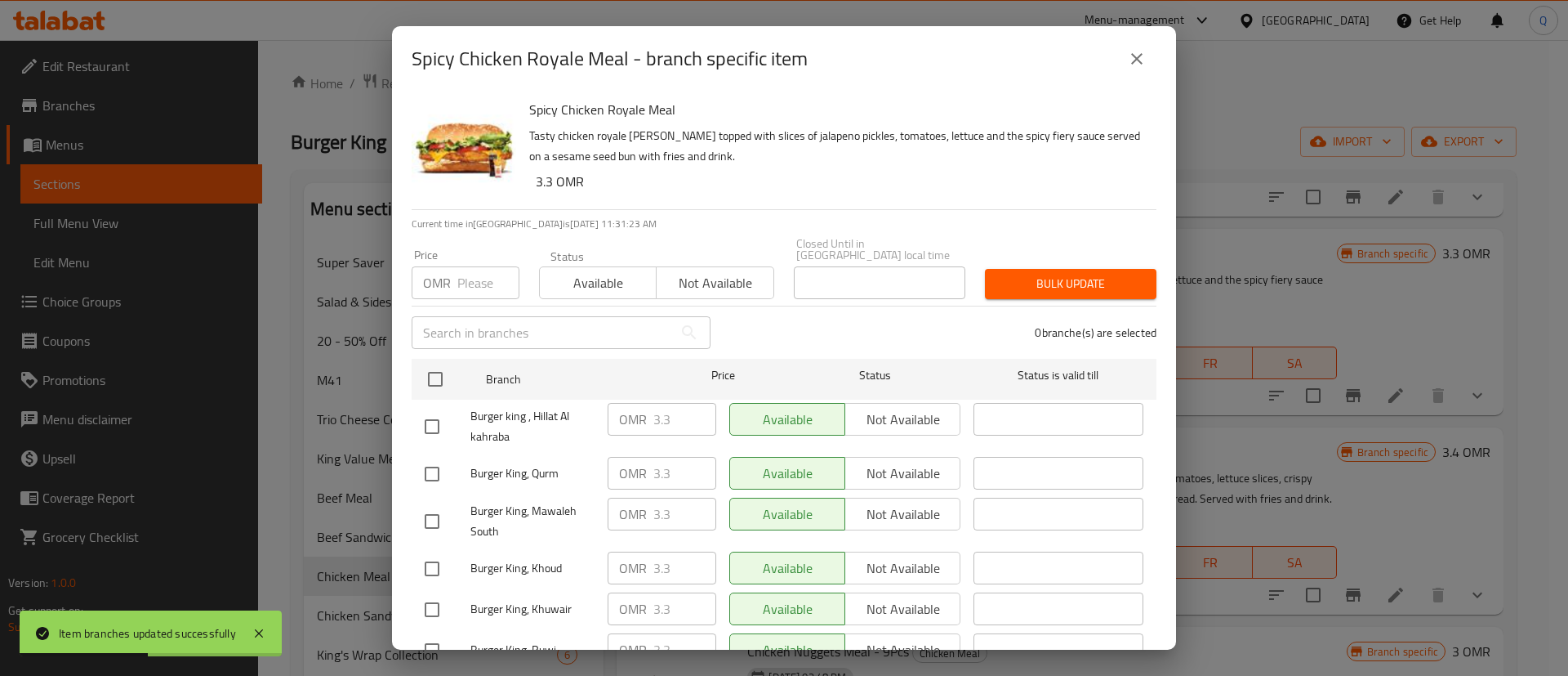
click at [446, 366] on input "checkbox" at bounding box center [435, 379] width 34 height 34
click at [477, 269] on input "number" at bounding box center [489, 283] width 62 height 33
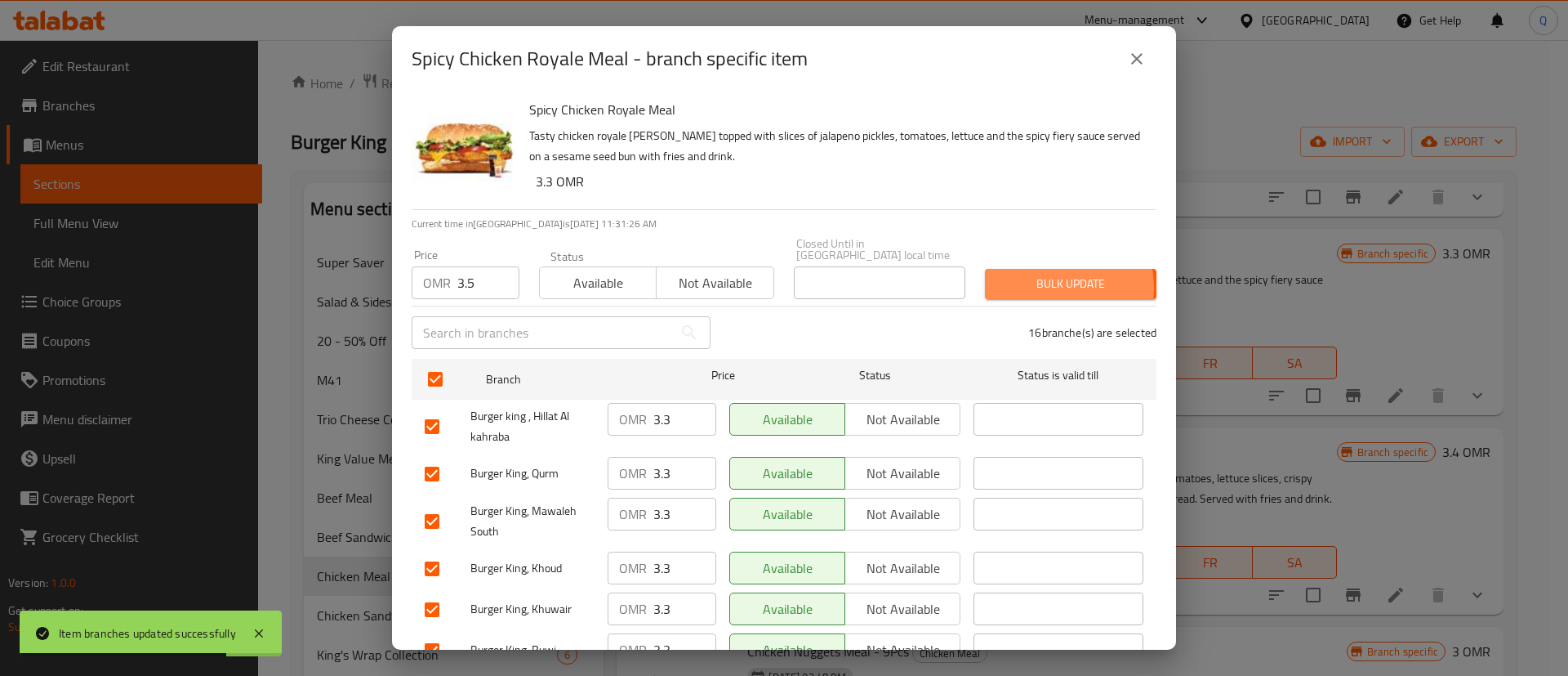
click at [1017, 277] on span "Bulk update" at bounding box center [1070, 284] width 145 height 20
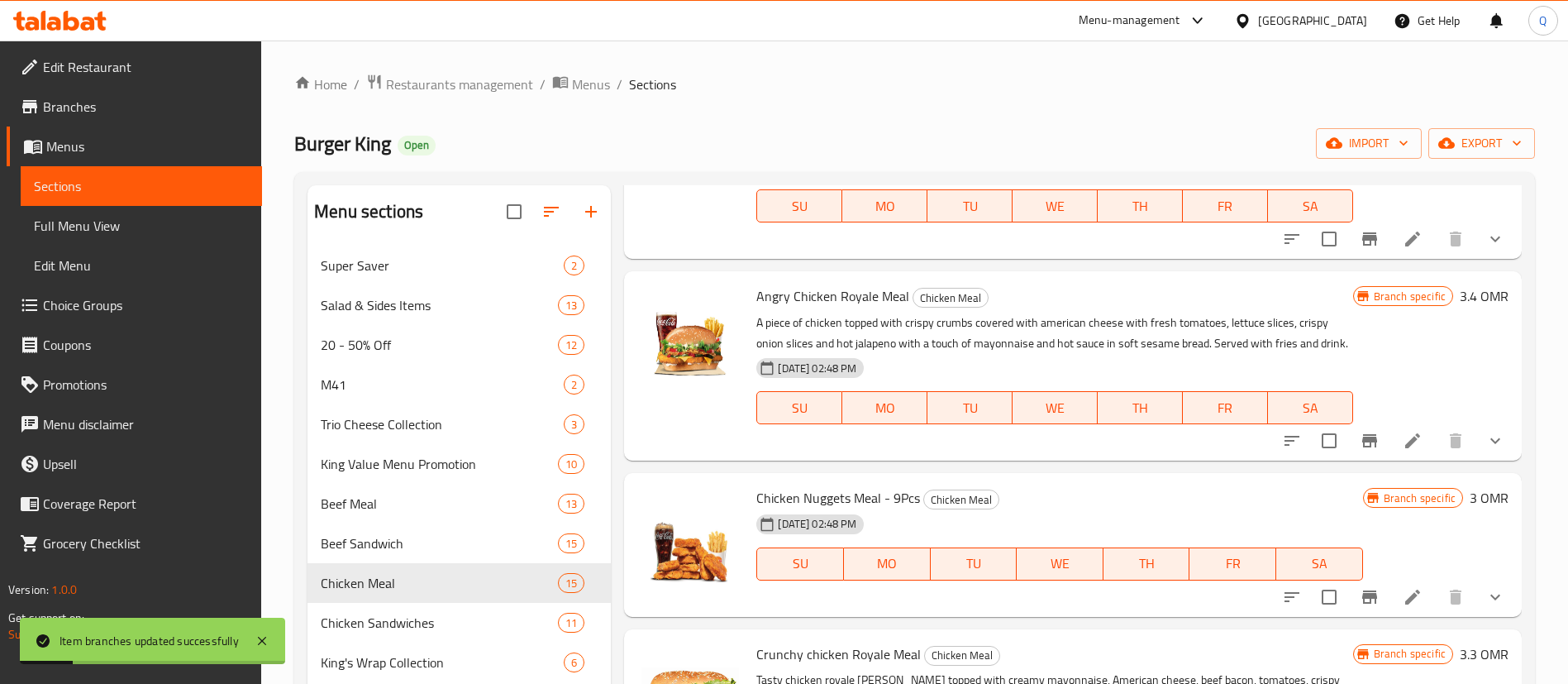
scroll to position [1582, 0]
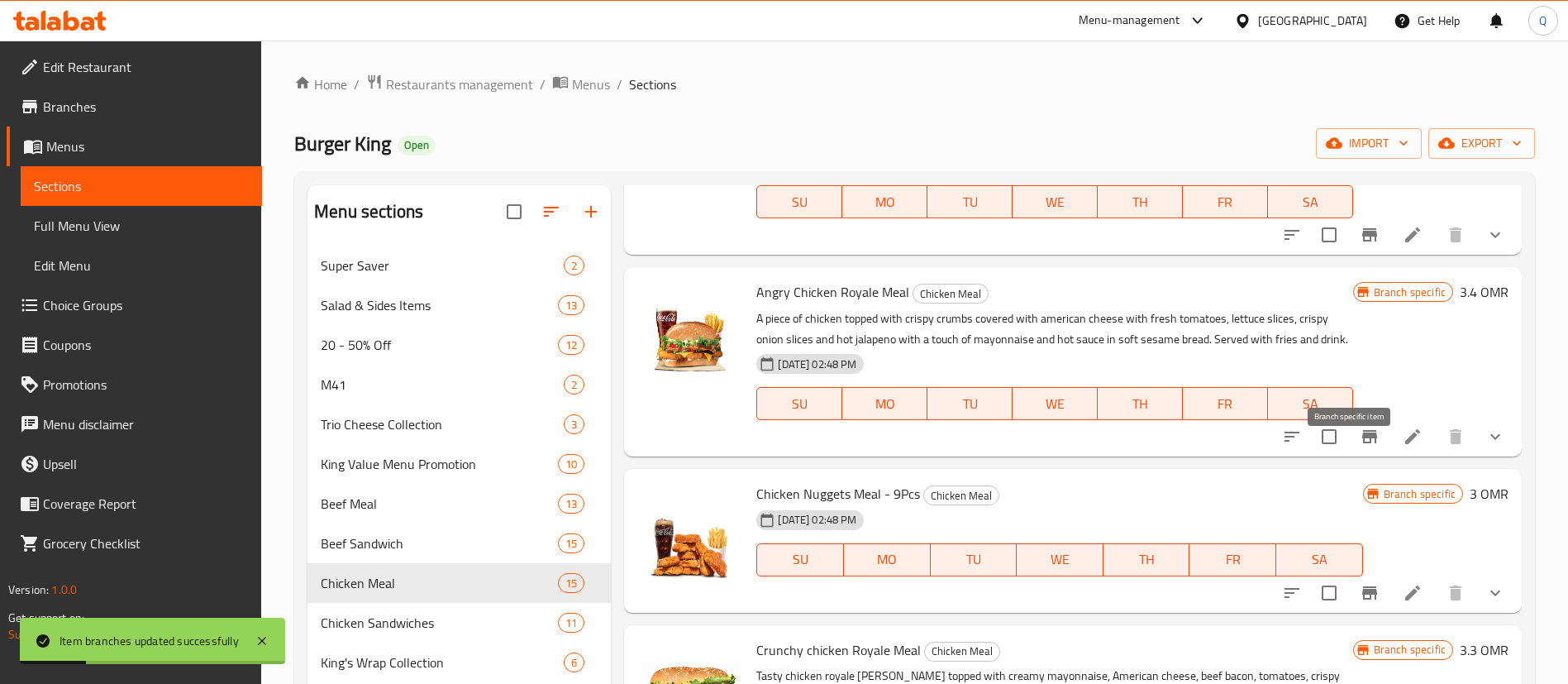
click at [1360, 457] on button "Branch-specific-item" at bounding box center [1369, 436] width 40 height 40
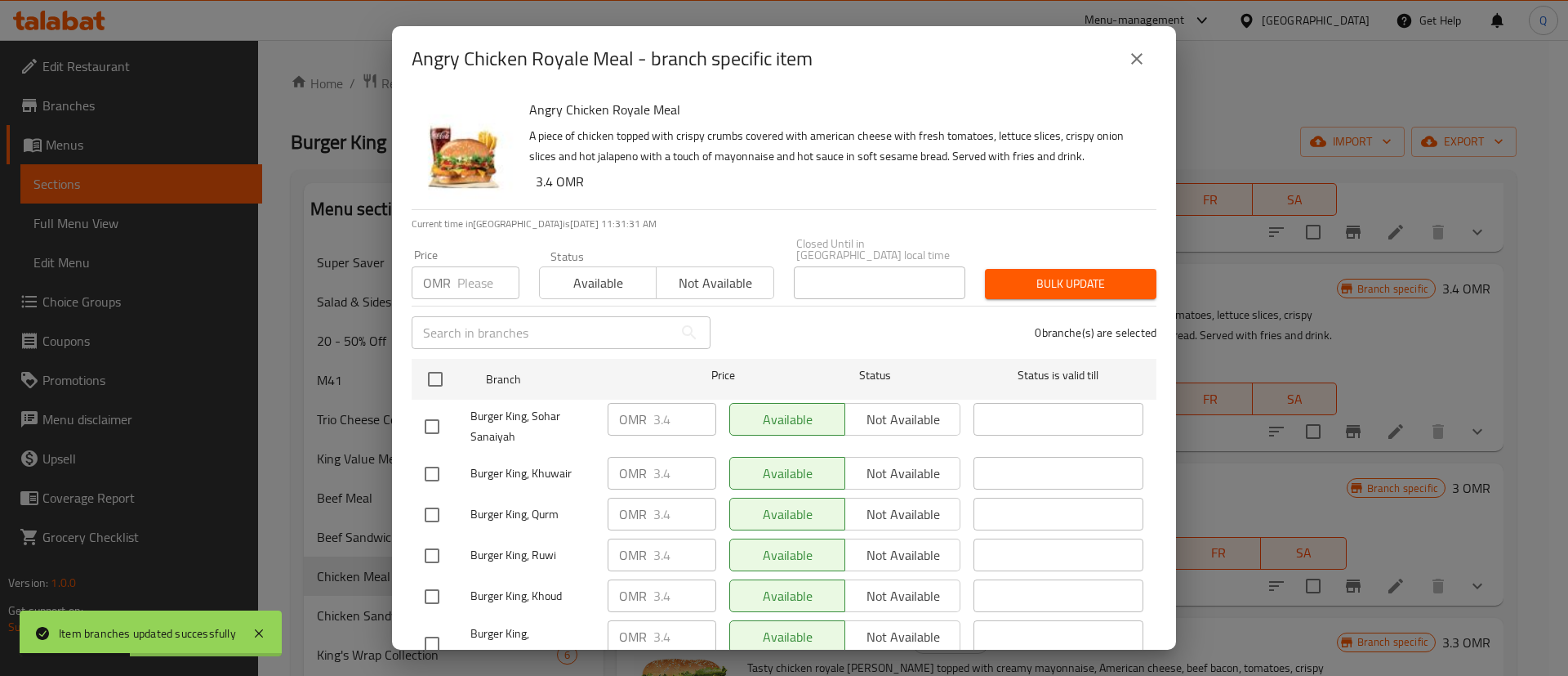
click at [484, 266] on input "number" at bounding box center [489, 283] width 62 height 33
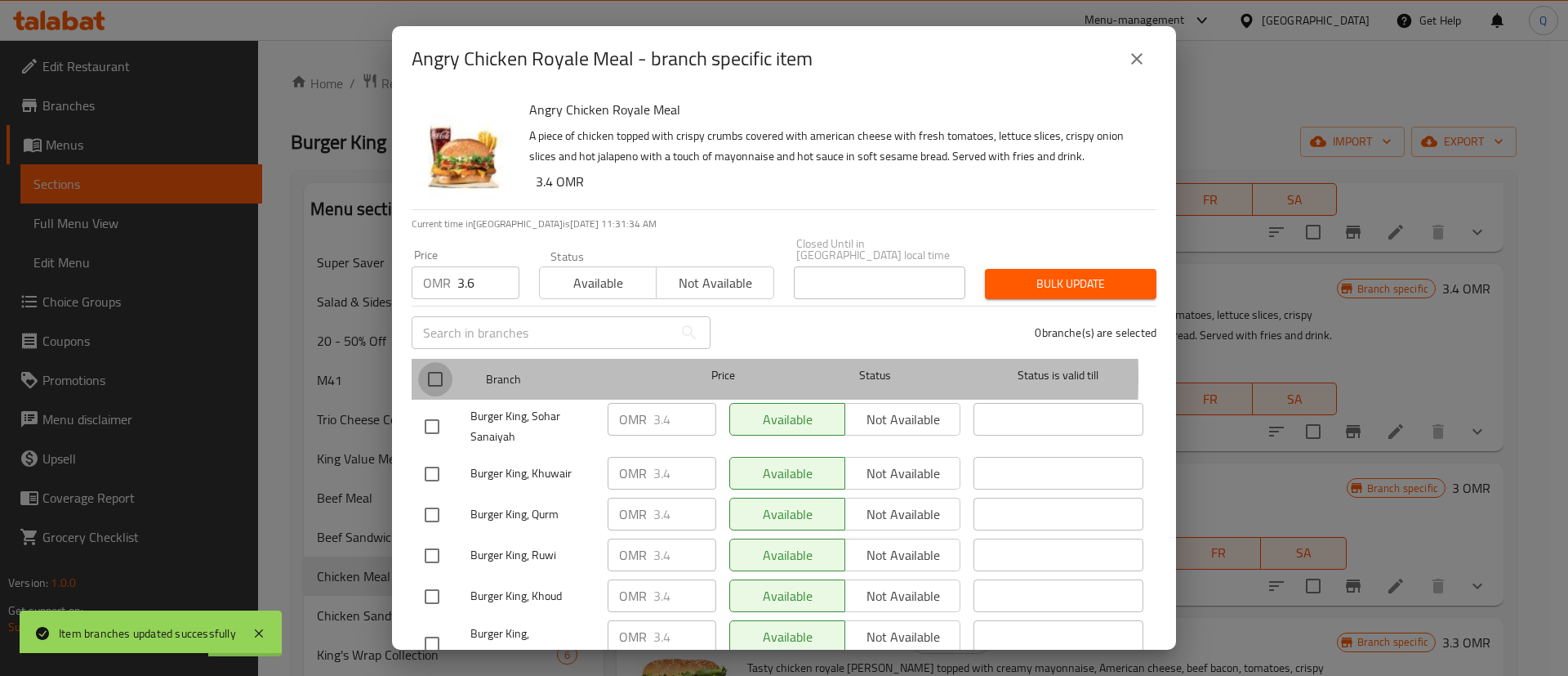
click at [439, 366] on input "checkbox" at bounding box center [435, 379] width 34 height 34
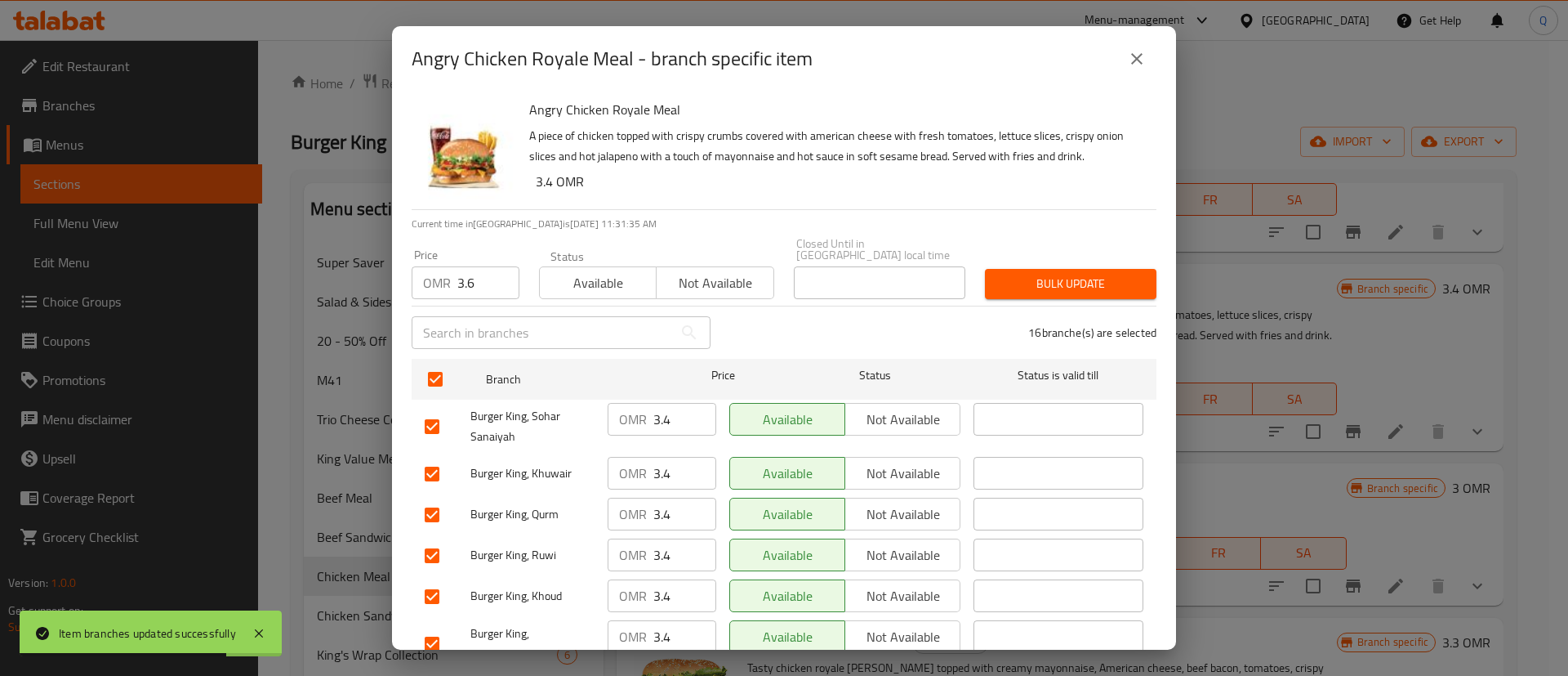
click at [1049, 269] on button "Bulk update" at bounding box center [1070, 284] width 171 height 30
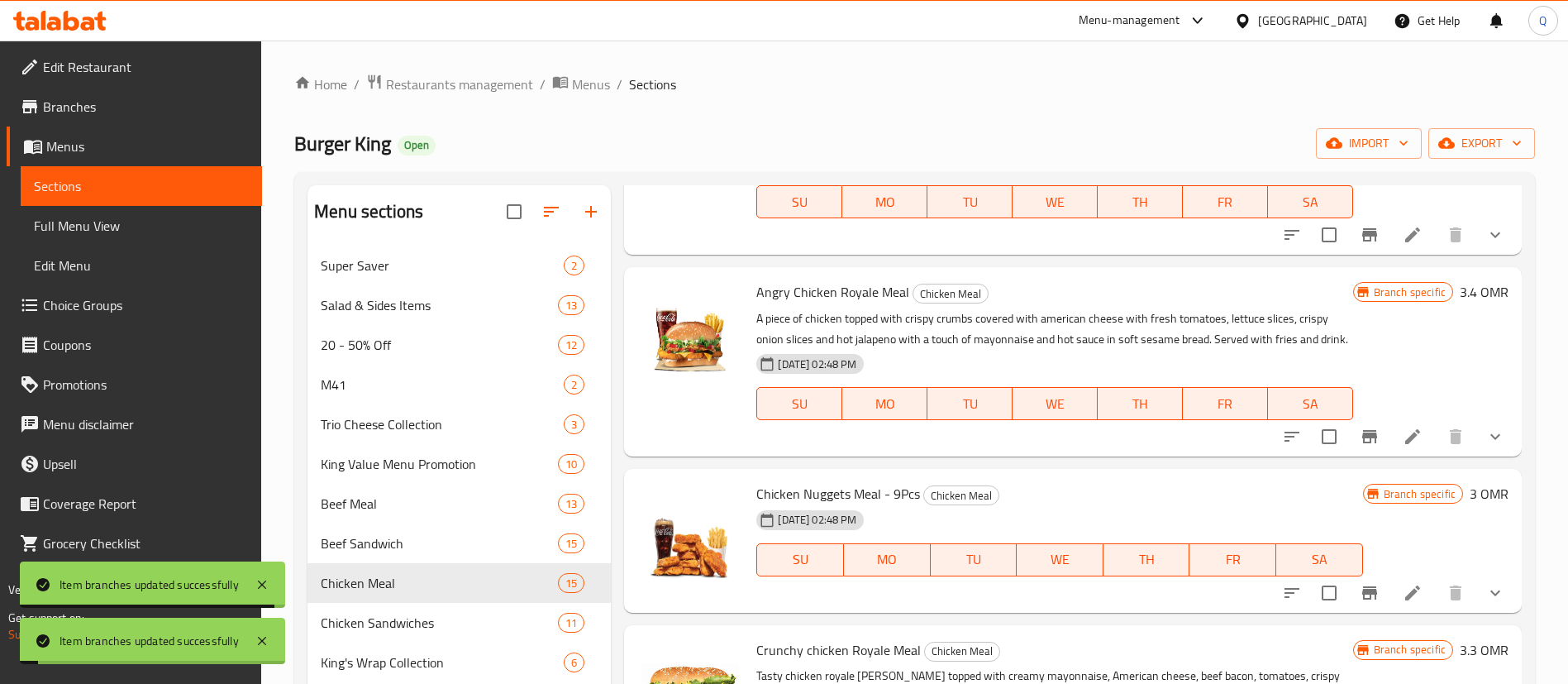
scroll to position [1829, 0]
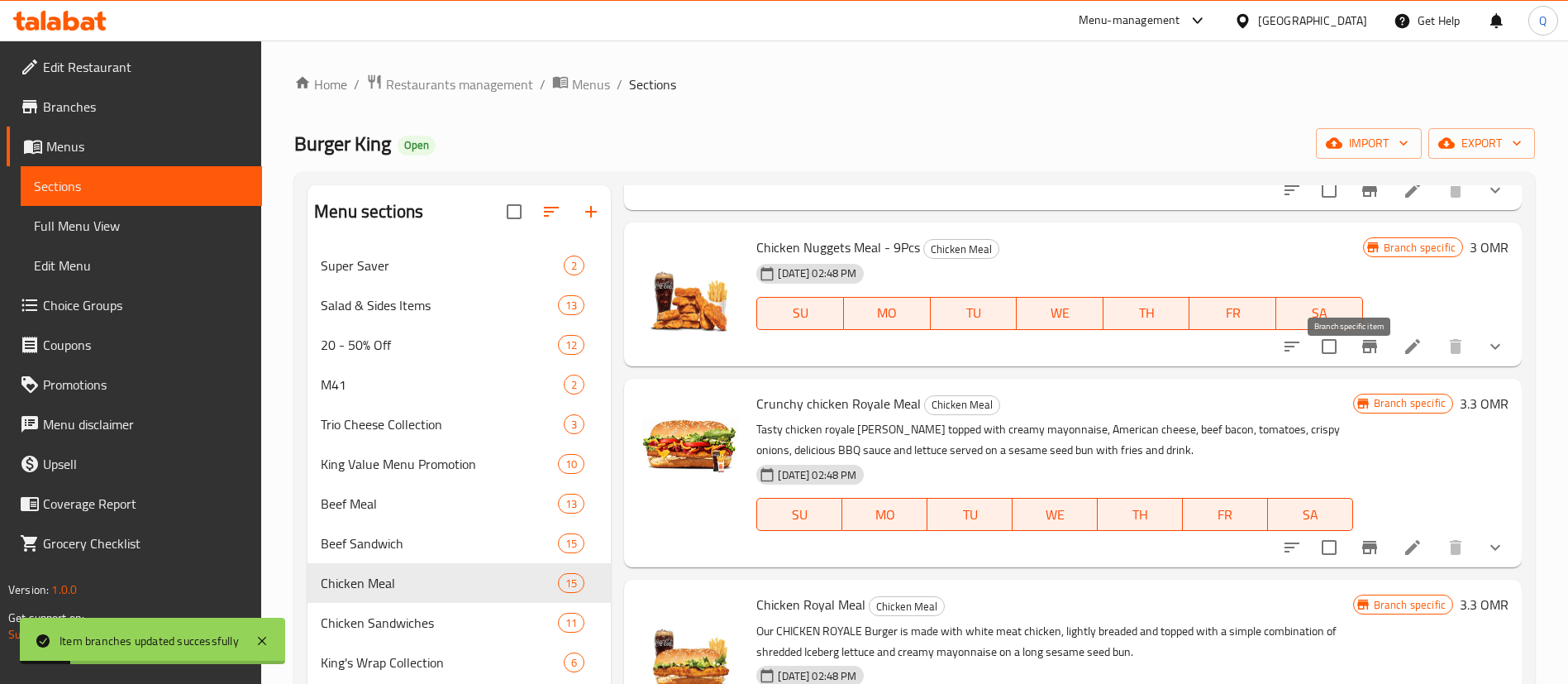
click at [1362, 353] on icon "Branch-specific-item" at bounding box center [1369, 347] width 15 height 14
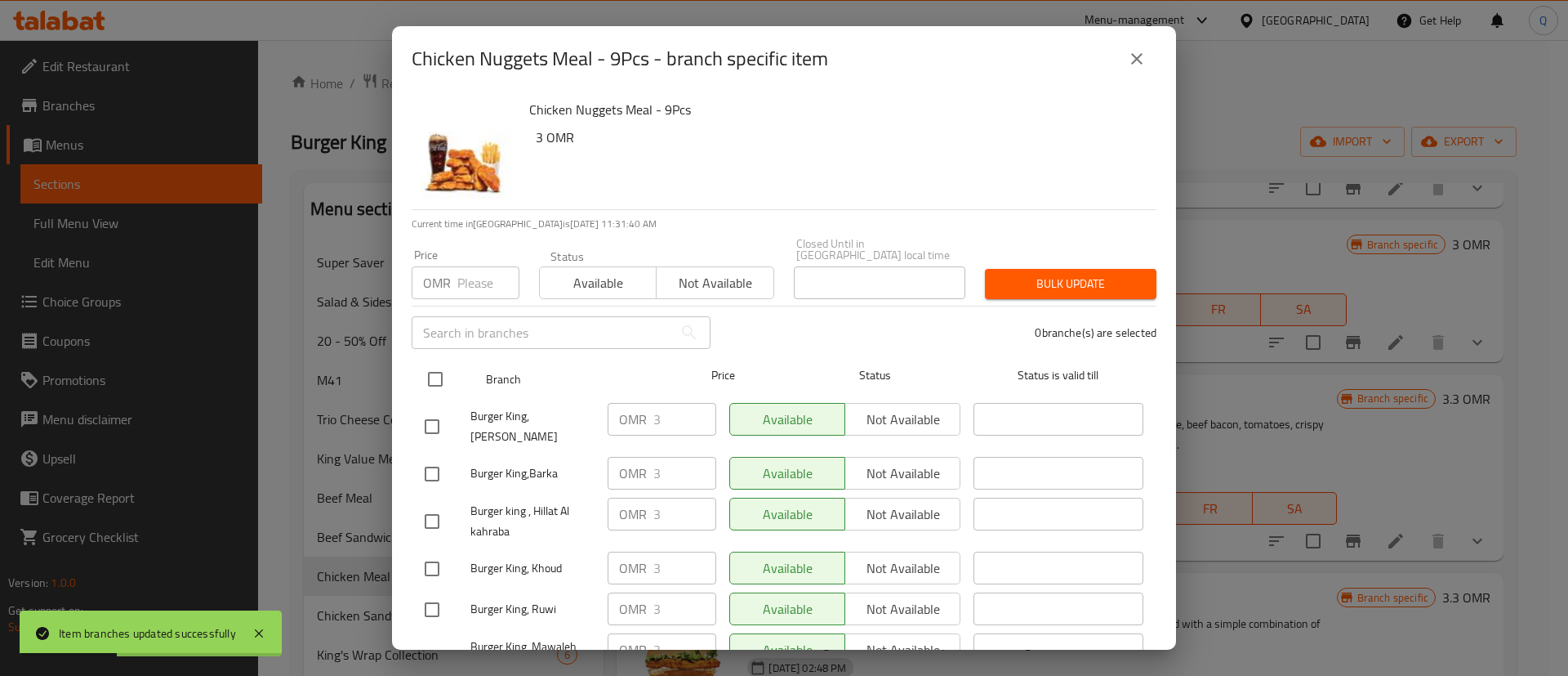
click at [435, 362] on input "checkbox" at bounding box center [435, 379] width 34 height 34
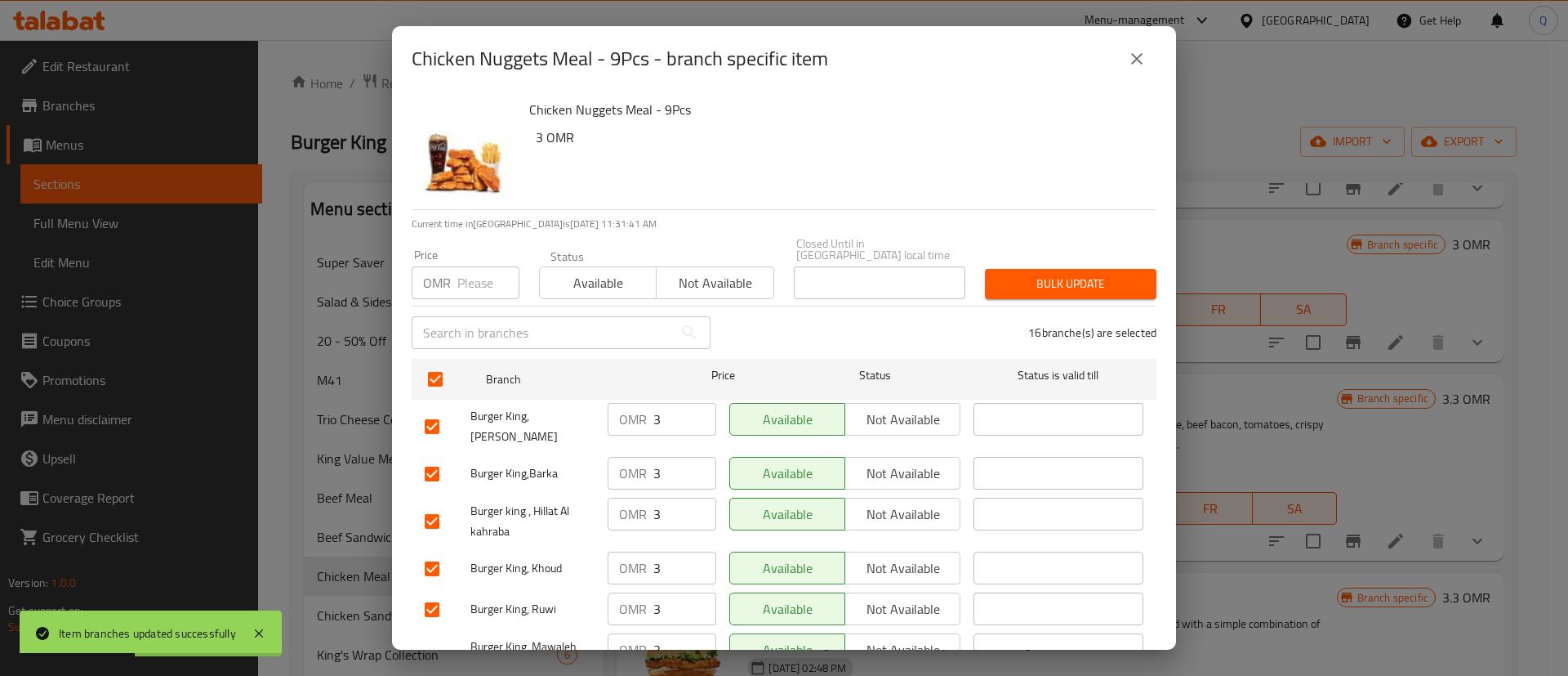
click at [469, 281] on input "number" at bounding box center [489, 283] width 62 height 33
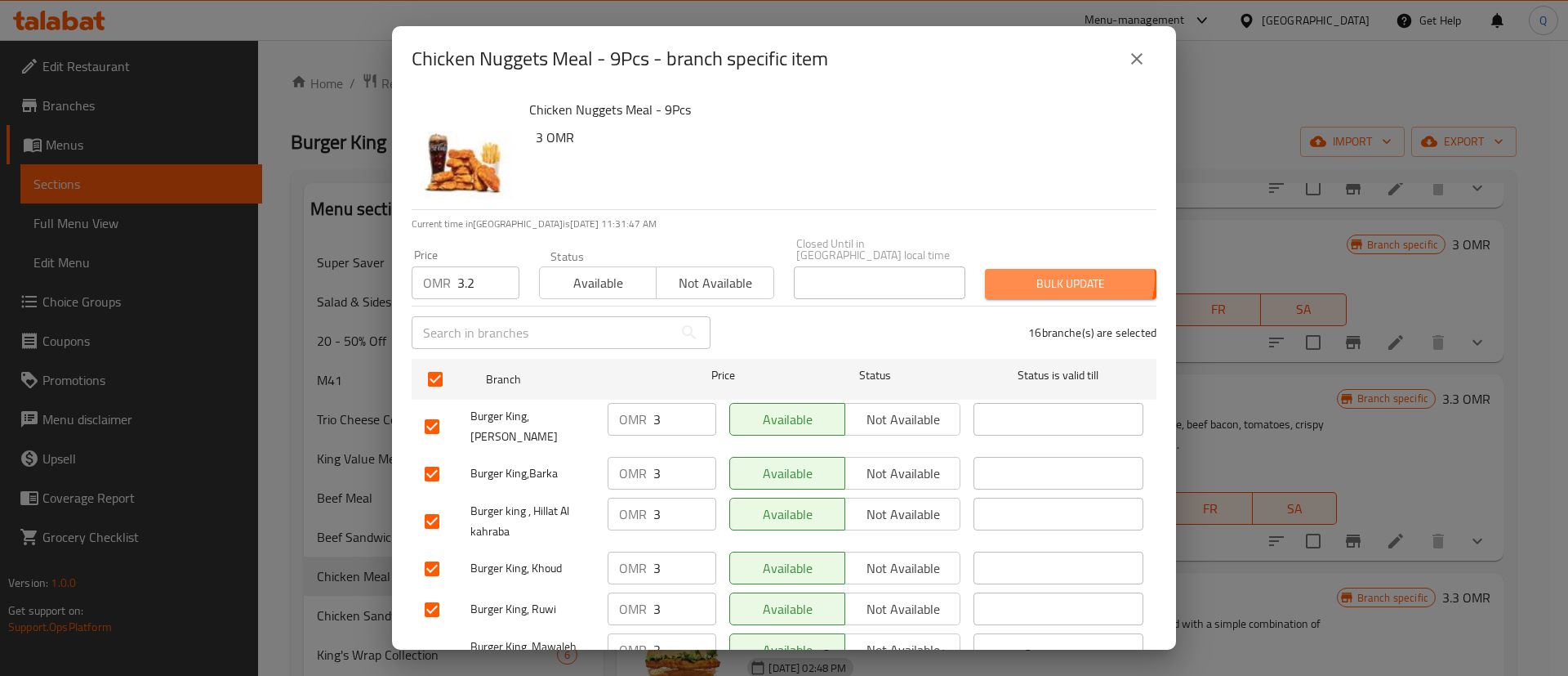
click at [1054, 274] on span "Bulk update" at bounding box center [1070, 284] width 145 height 20
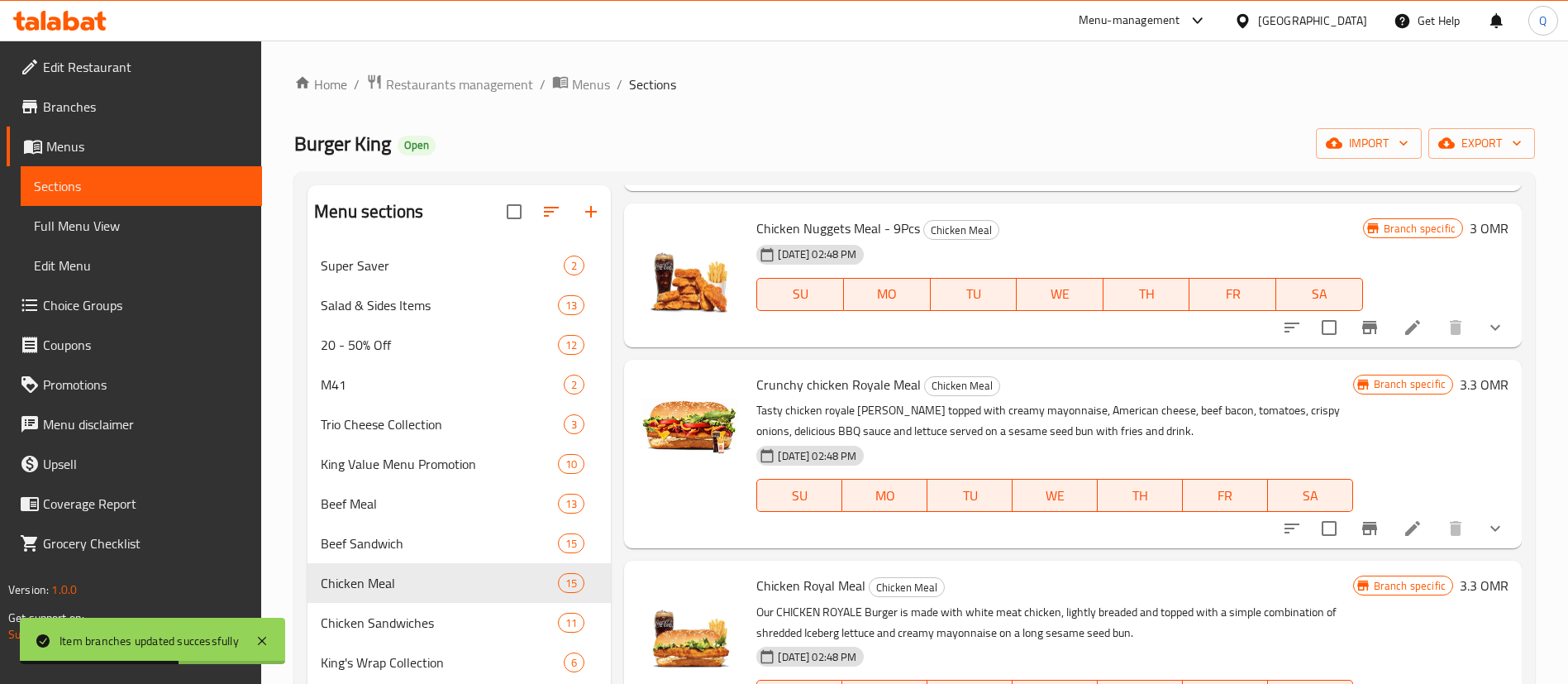
scroll to position [1875, 0]
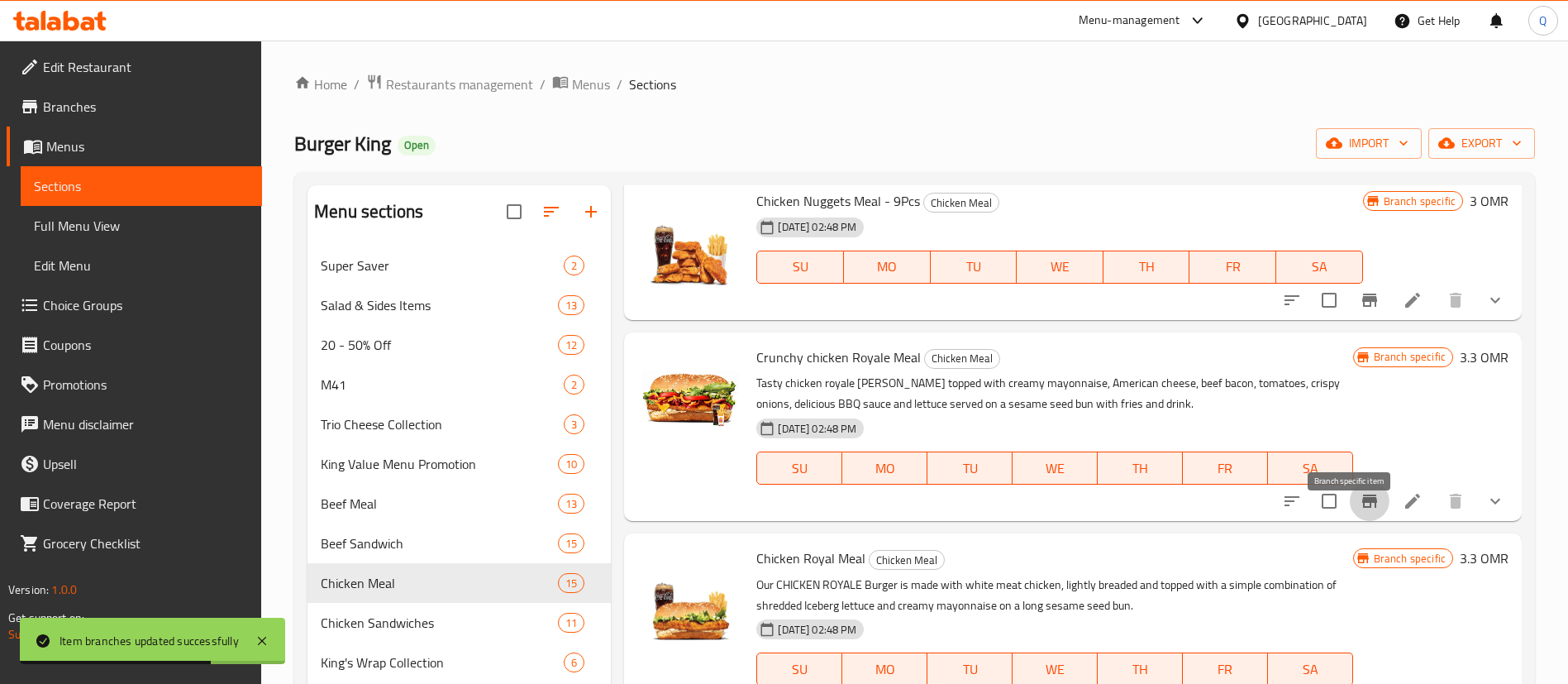
click at [1359, 512] on icon "Branch-specific-item" at bounding box center [1369, 501] width 20 height 20
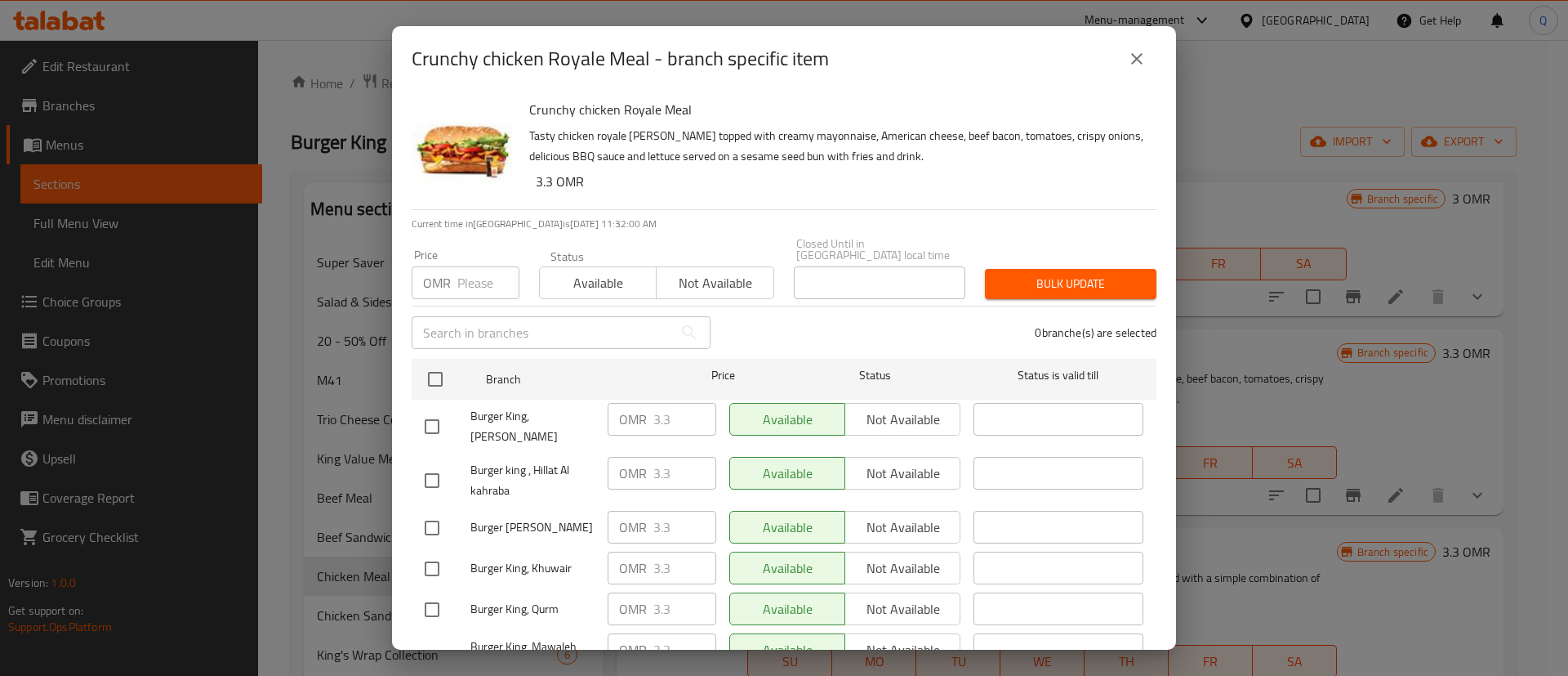
click at [437, 363] on input "checkbox" at bounding box center [435, 379] width 34 height 34
click at [472, 275] on input "number" at bounding box center [489, 283] width 62 height 33
click at [998, 269] on button "Bulk update" at bounding box center [1070, 284] width 171 height 30
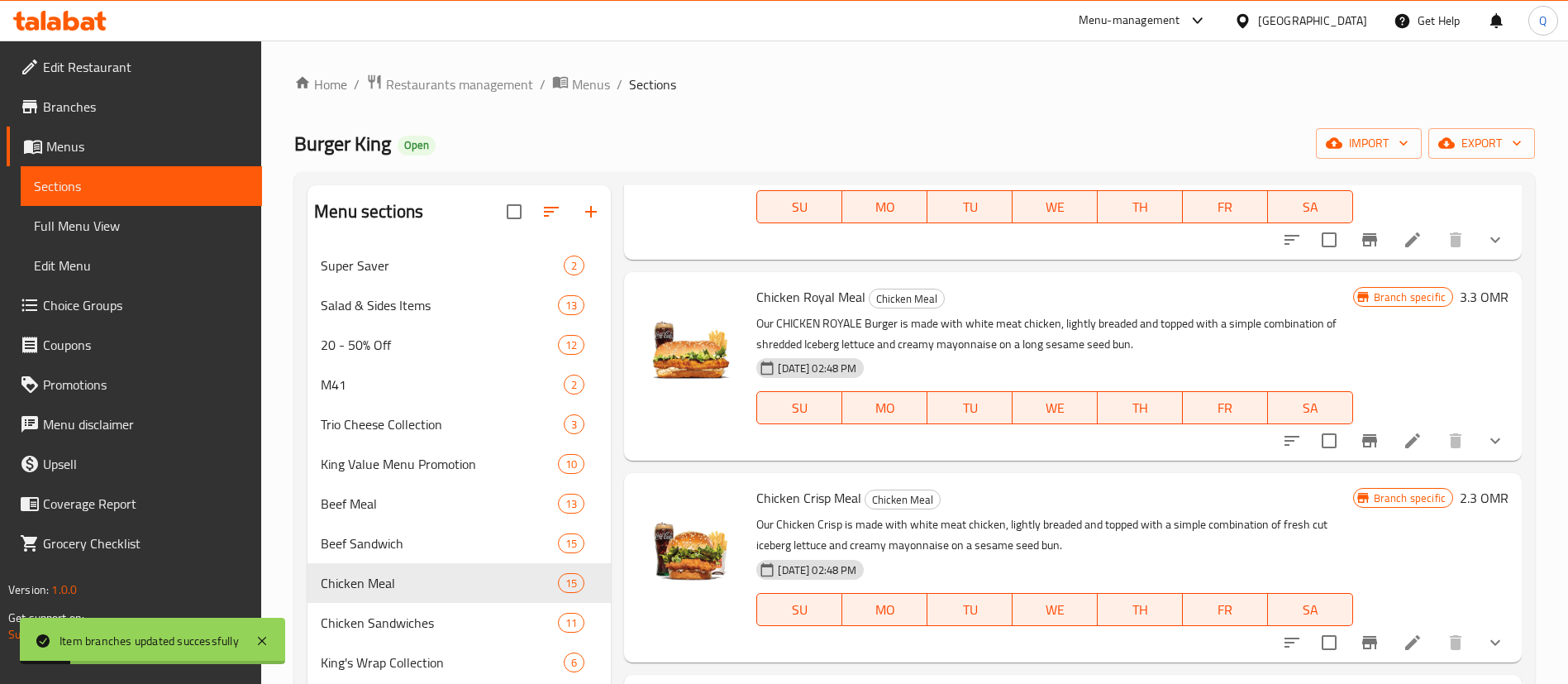
scroll to position [2155, 0]
click at [1362, 443] on icon "Branch-specific-item" at bounding box center [1369, 441] width 15 height 14
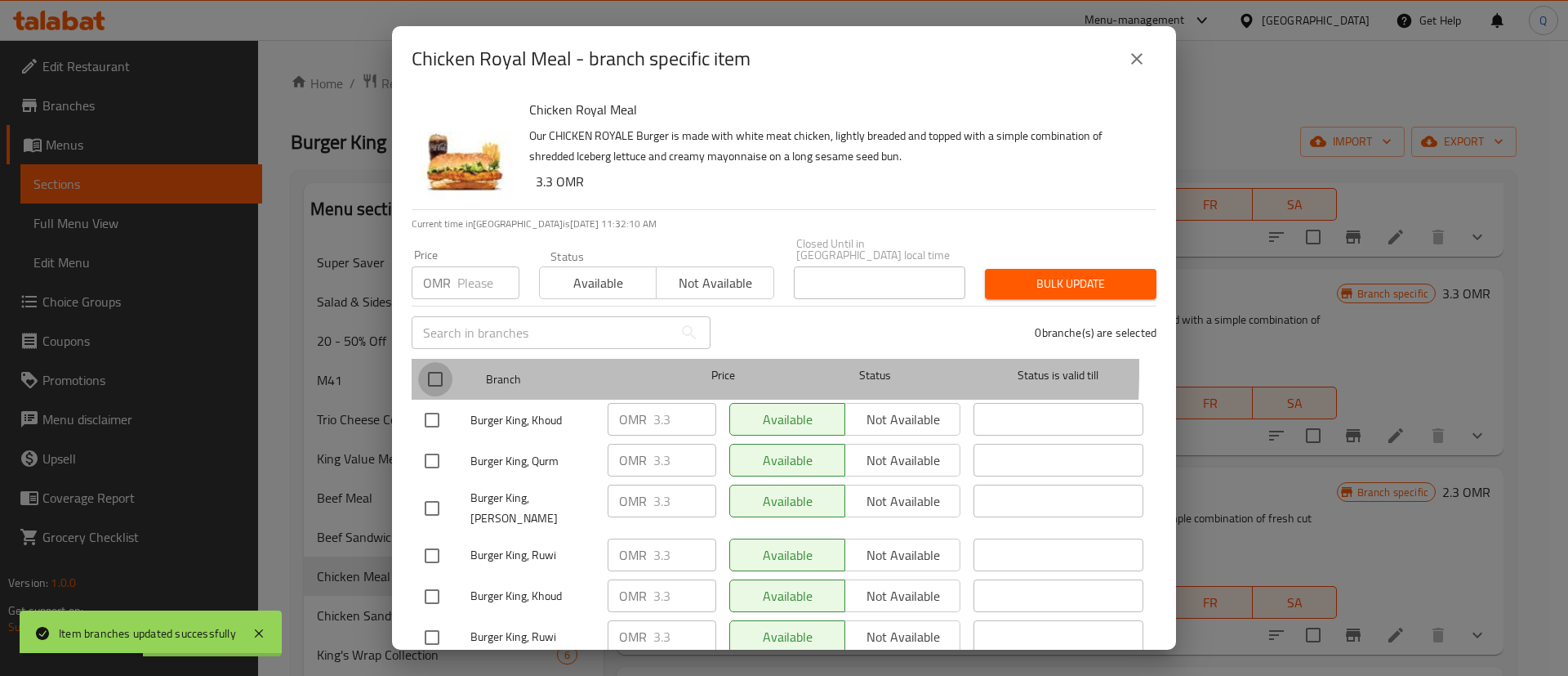
click at [439, 362] on input "checkbox" at bounding box center [435, 379] width 34 height 34
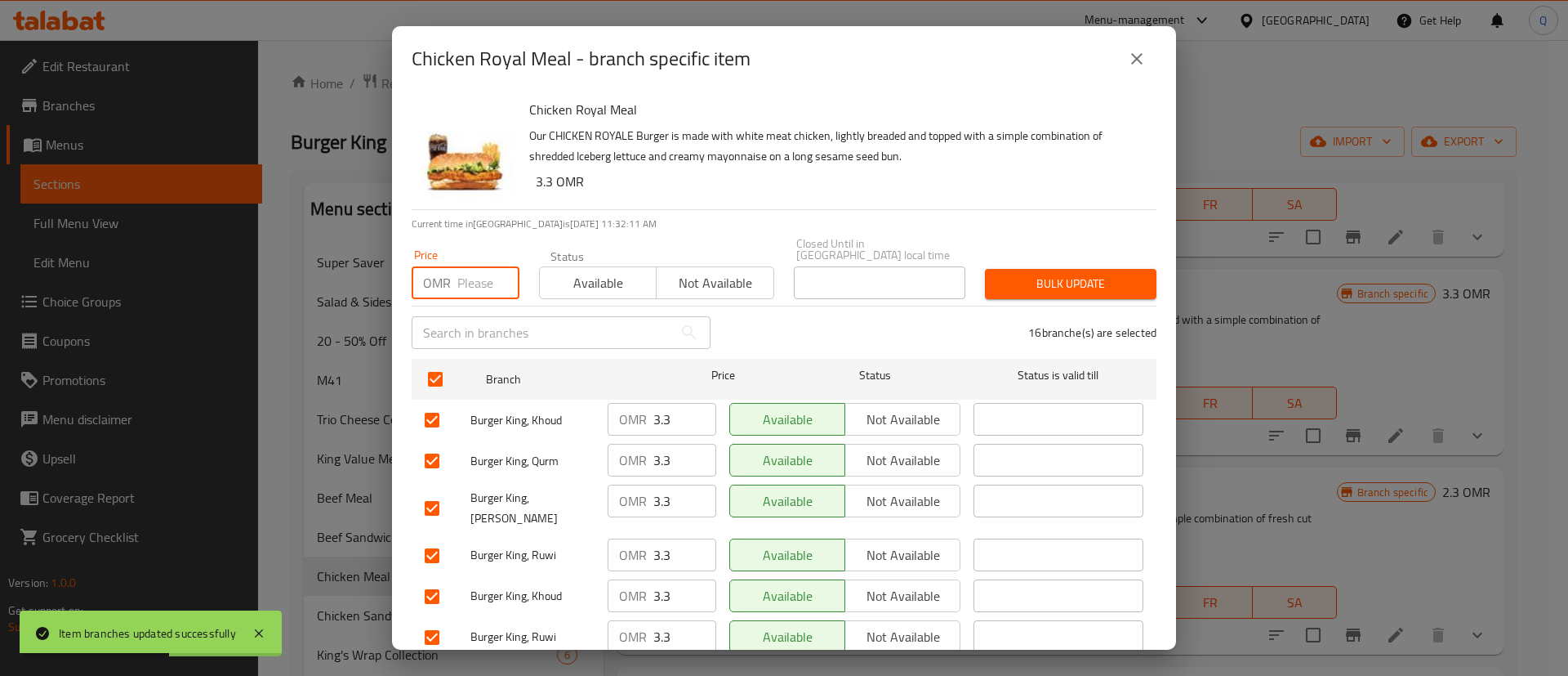
click at [470, 266] on input "number" at bounding box center [489, 283] width 62 height 33
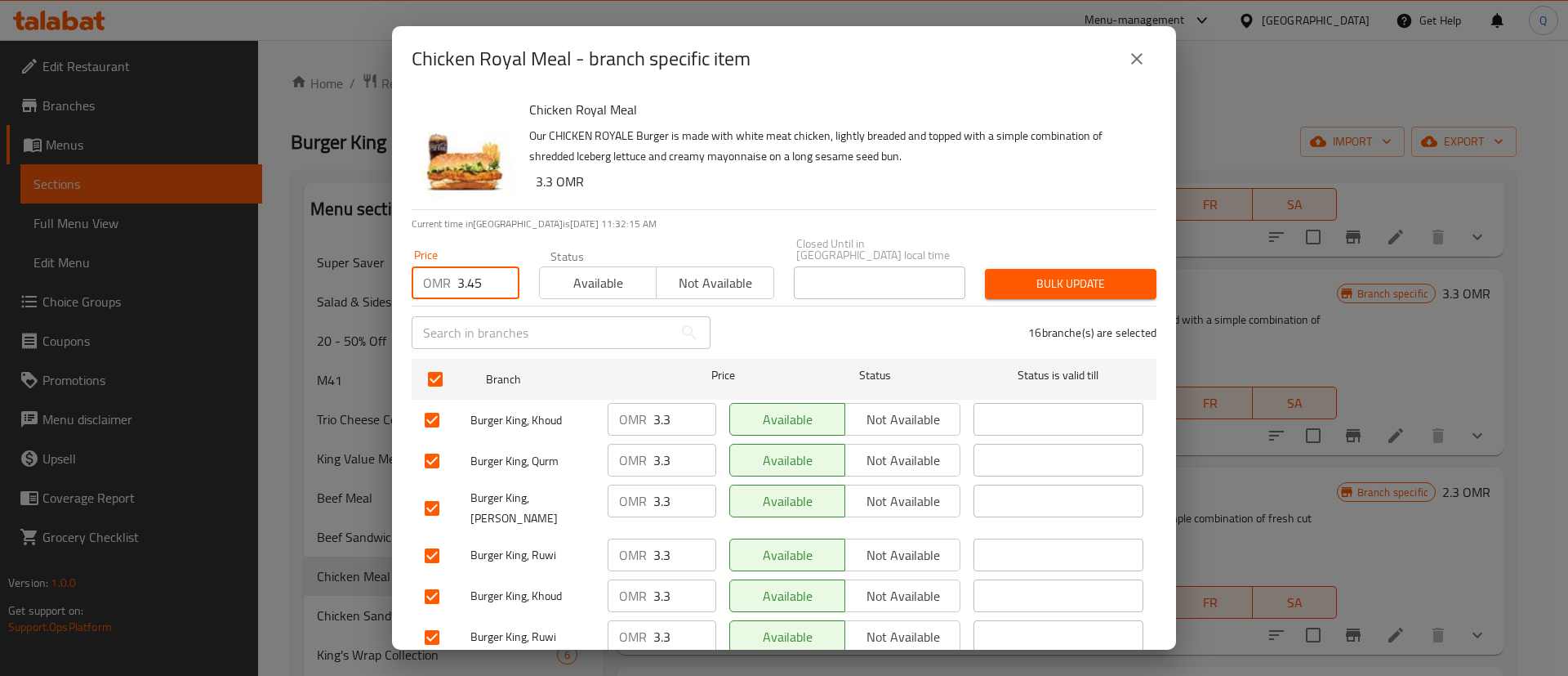
click at [1044, 274] on span "Bulk update" at bounding box center [1070, 284] width 145 height 20
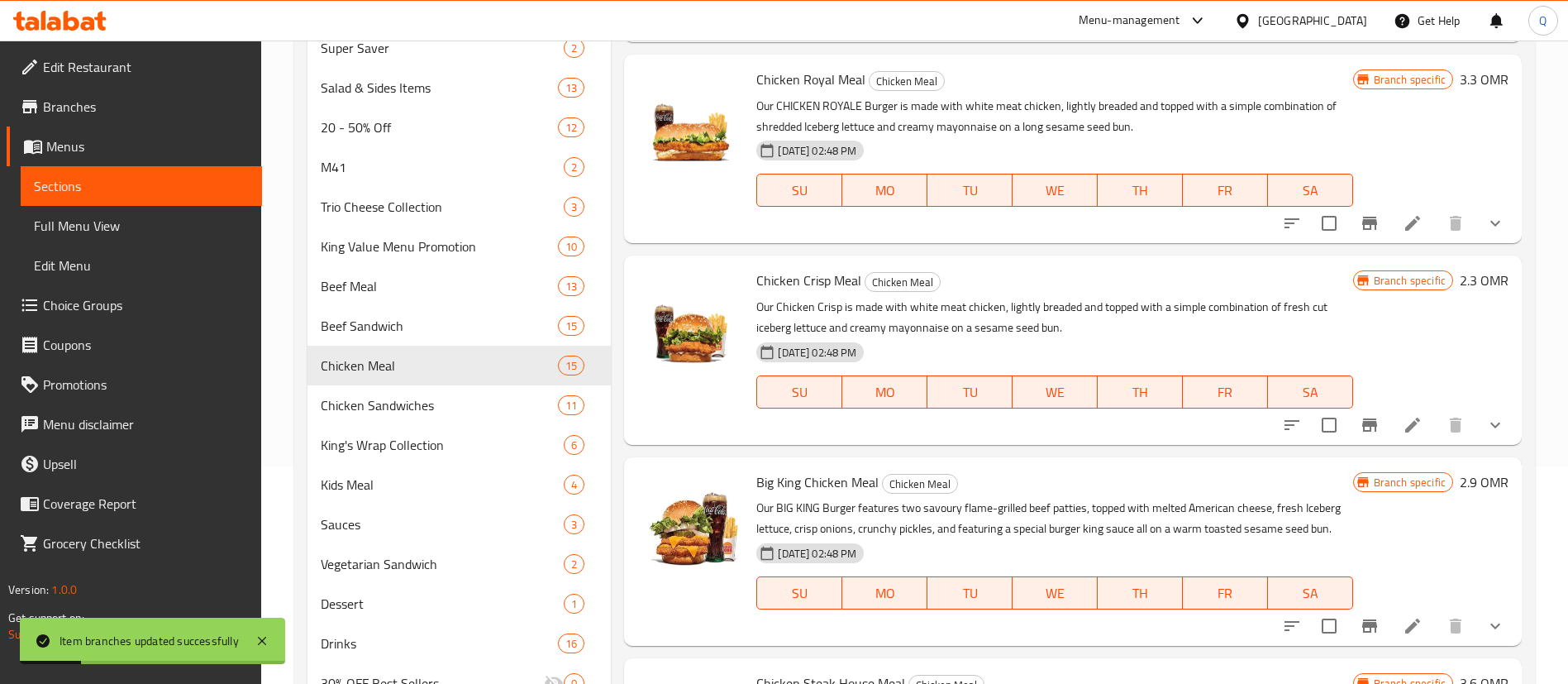
scroll to position [223, 0]
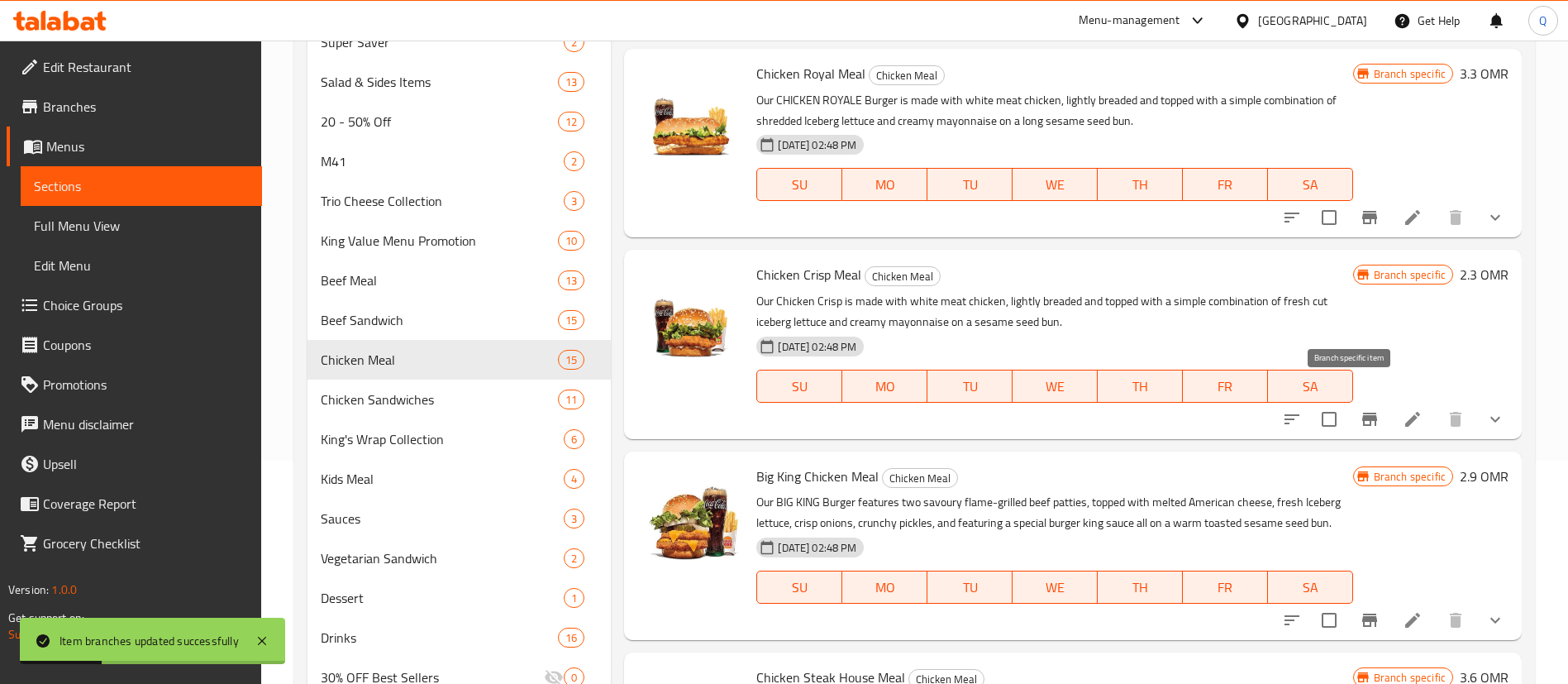
click at [1362, 413] on icon "Branch-specific-item" at bounding box center [1369, 419] width 15 height 14
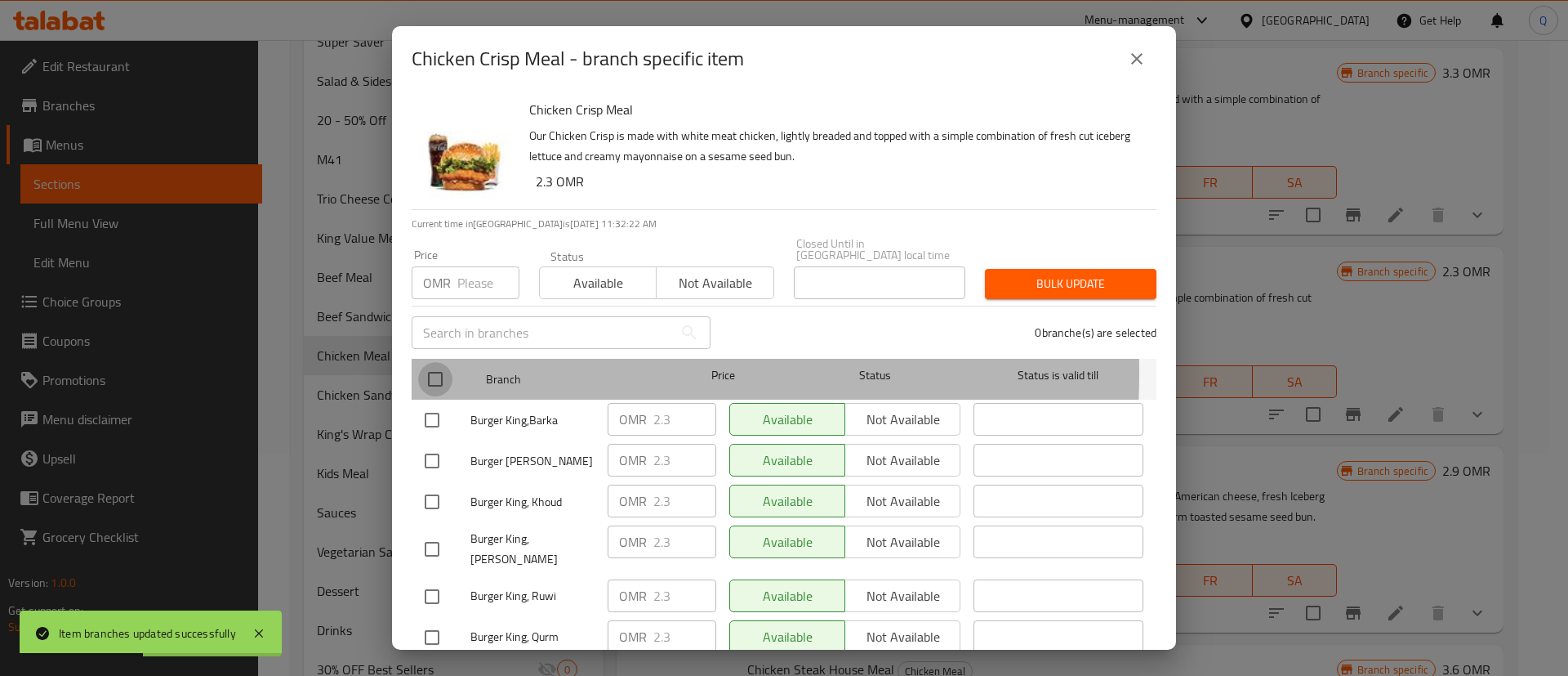
drag, startPoint x: 434, startPoint y: 361, endPoint x: 455, endPoint y: 310, distance: 55.2
click at [435, 362] on input "checkbox" at bounding box center [435, 379] width 34 height 34
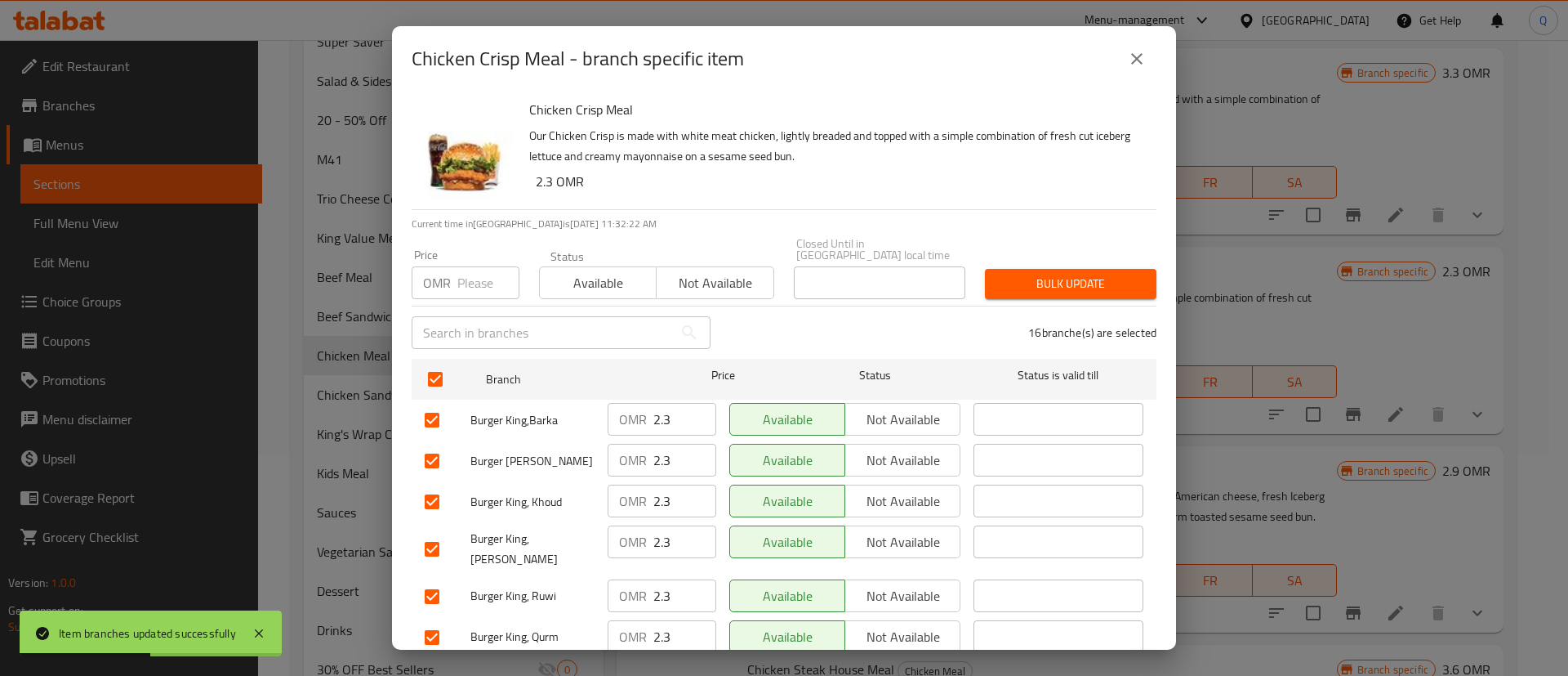
click at [458, 292] on div "Price OMR Price" at bounding box center [466, 274] width 128 height 70
click at [460, 280] on input "number" at bounding box center [489, 283] width 62 height 33
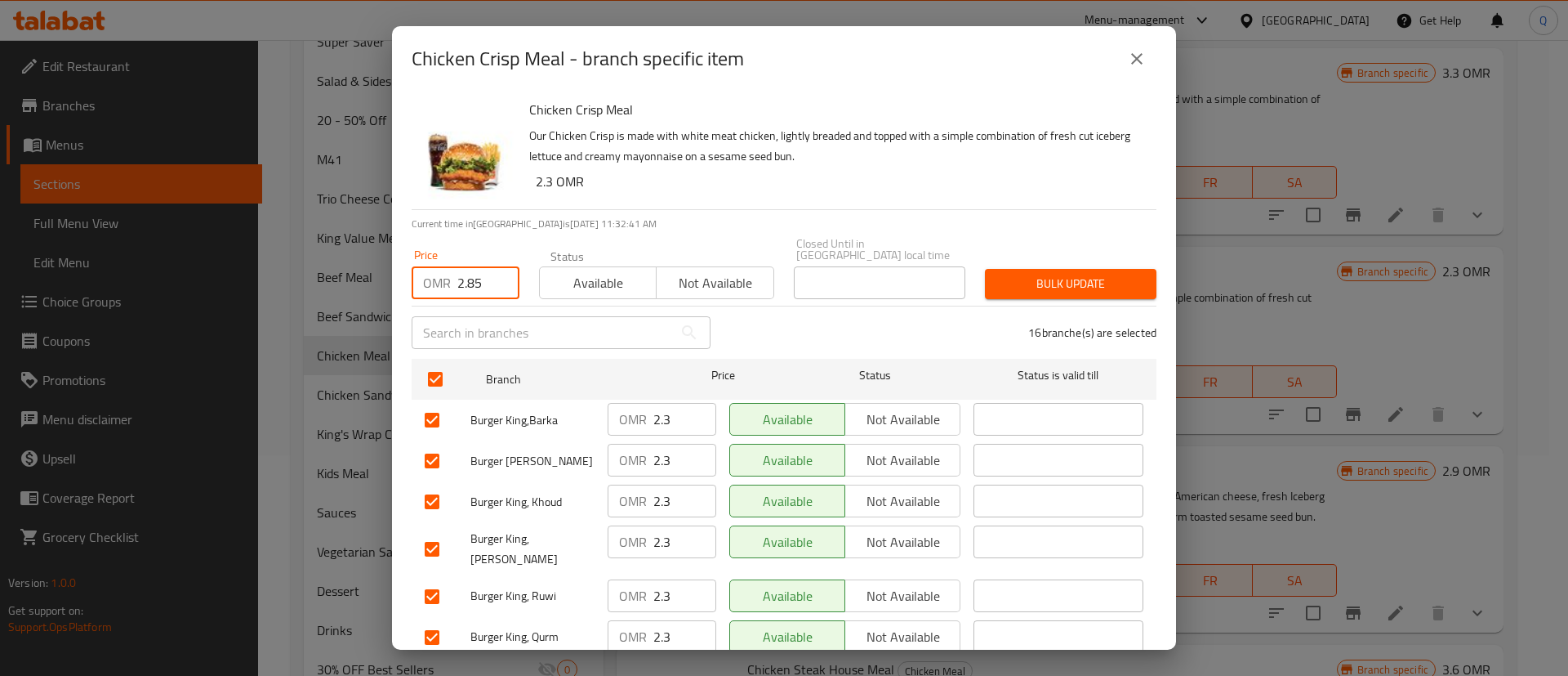
click at [1042, 274] on span "Bulk update" at bounding box center [1070, 284] width 145 height 20
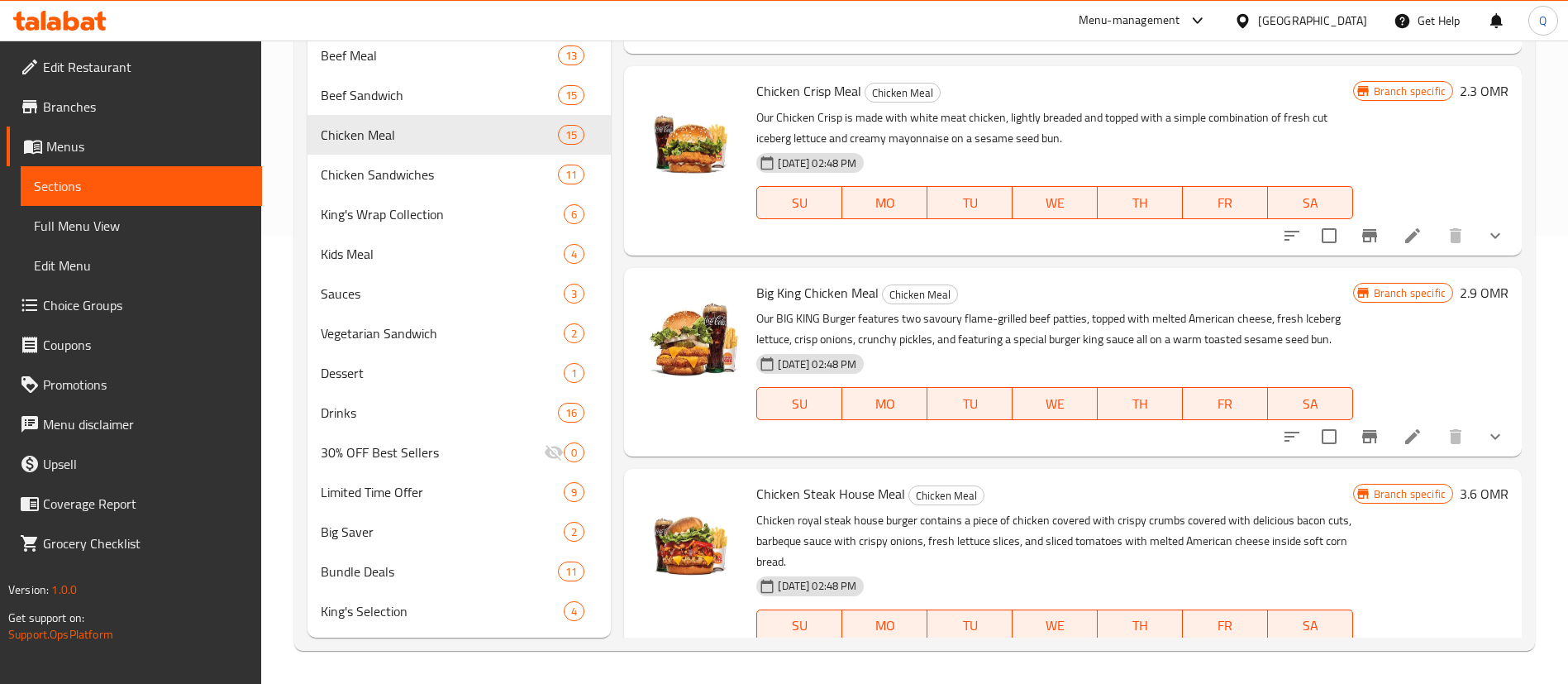
scroll to position [2093, 0]
click at [1362, 445] on icon "Branch-specific-item" at bounding box center [1369, 439] width 15 height 14
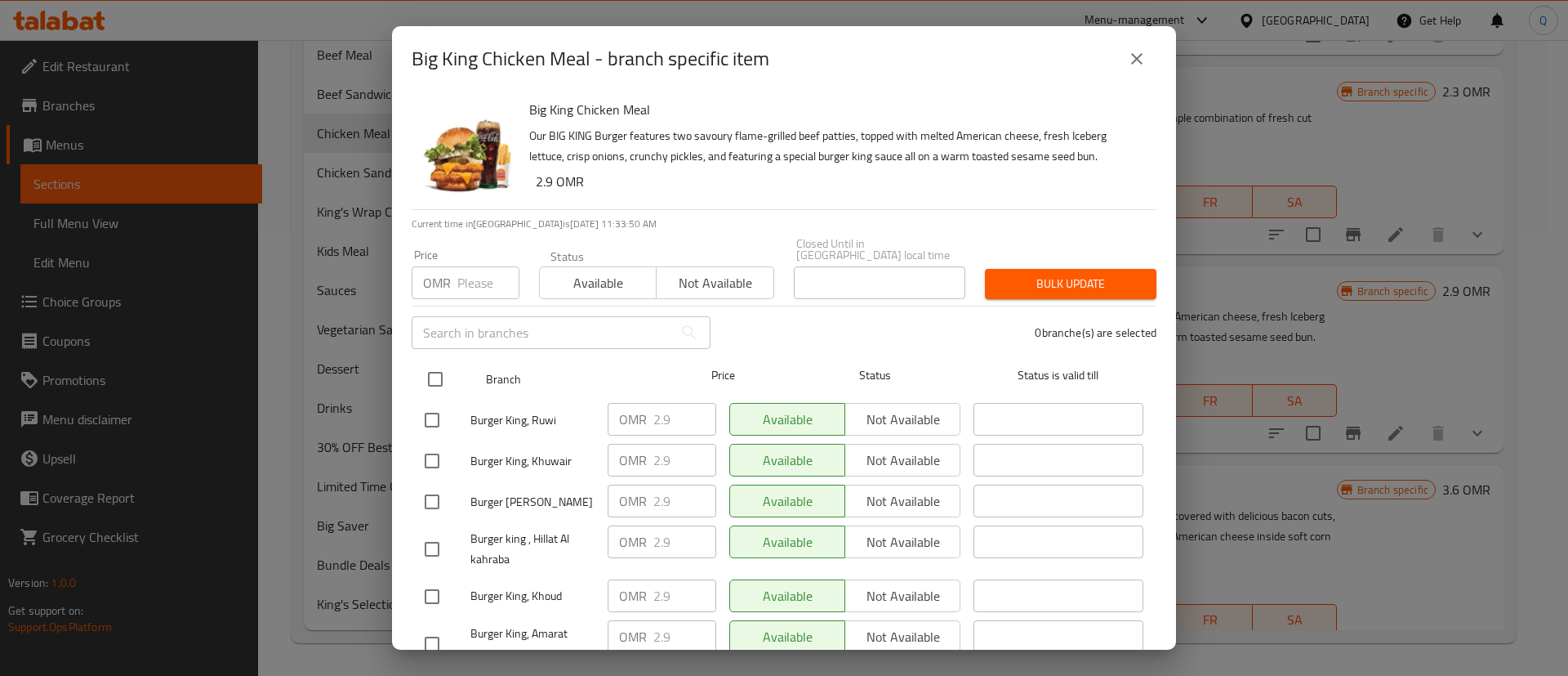
drag, startPoint x: 435, startPoint y: 366, endPoint x: 438, endPoint y: 344, distance: 22.2
click at [434, 365] on input "checkbox" at bounding box center [435, 379] width 34 height 34
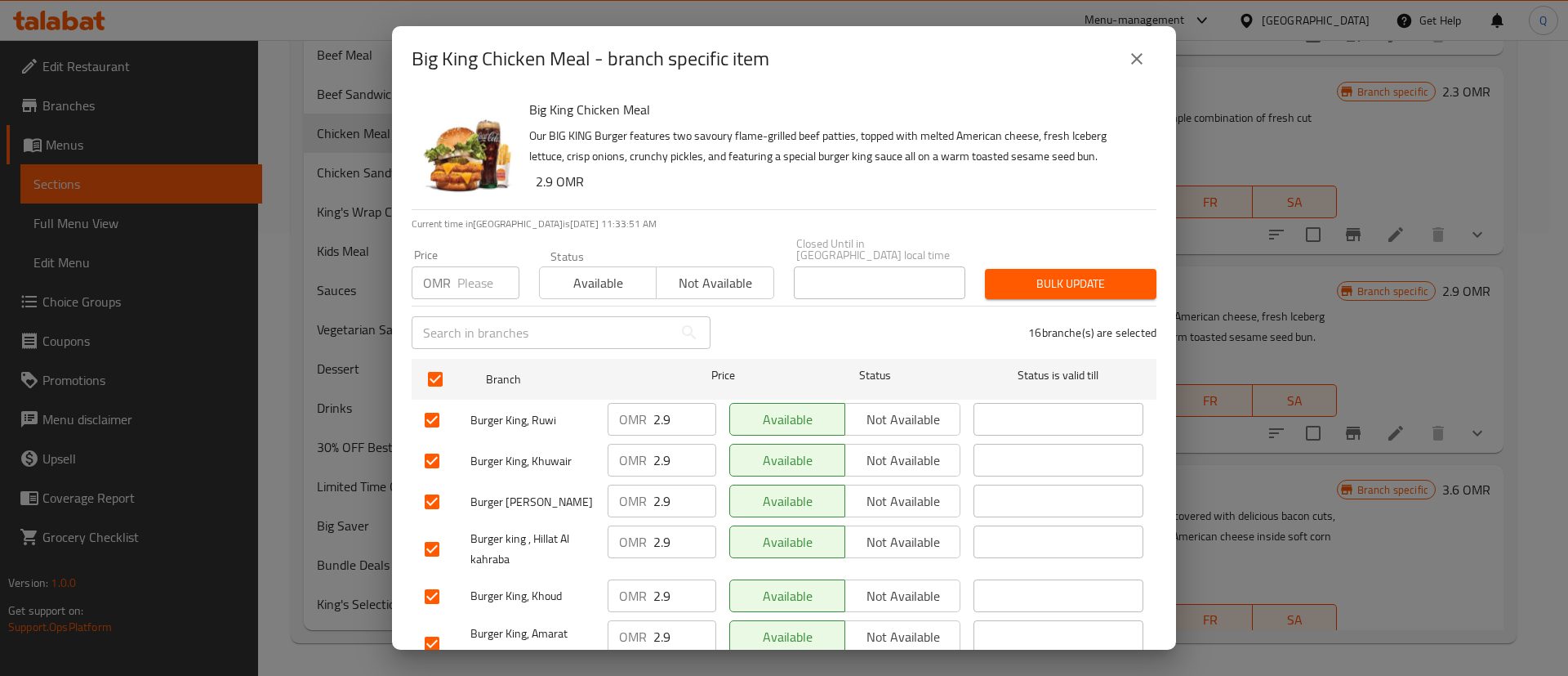
click at [458, 273] on input "number" at bounding box center [489, 283] width 62 height 33
click at [1026, 274] on span "Bulk update" at bounding box center [1070, 284] width 145 height 20
click at [1026, 266] on div at bounding box center [784, 338] width 1568 height 676
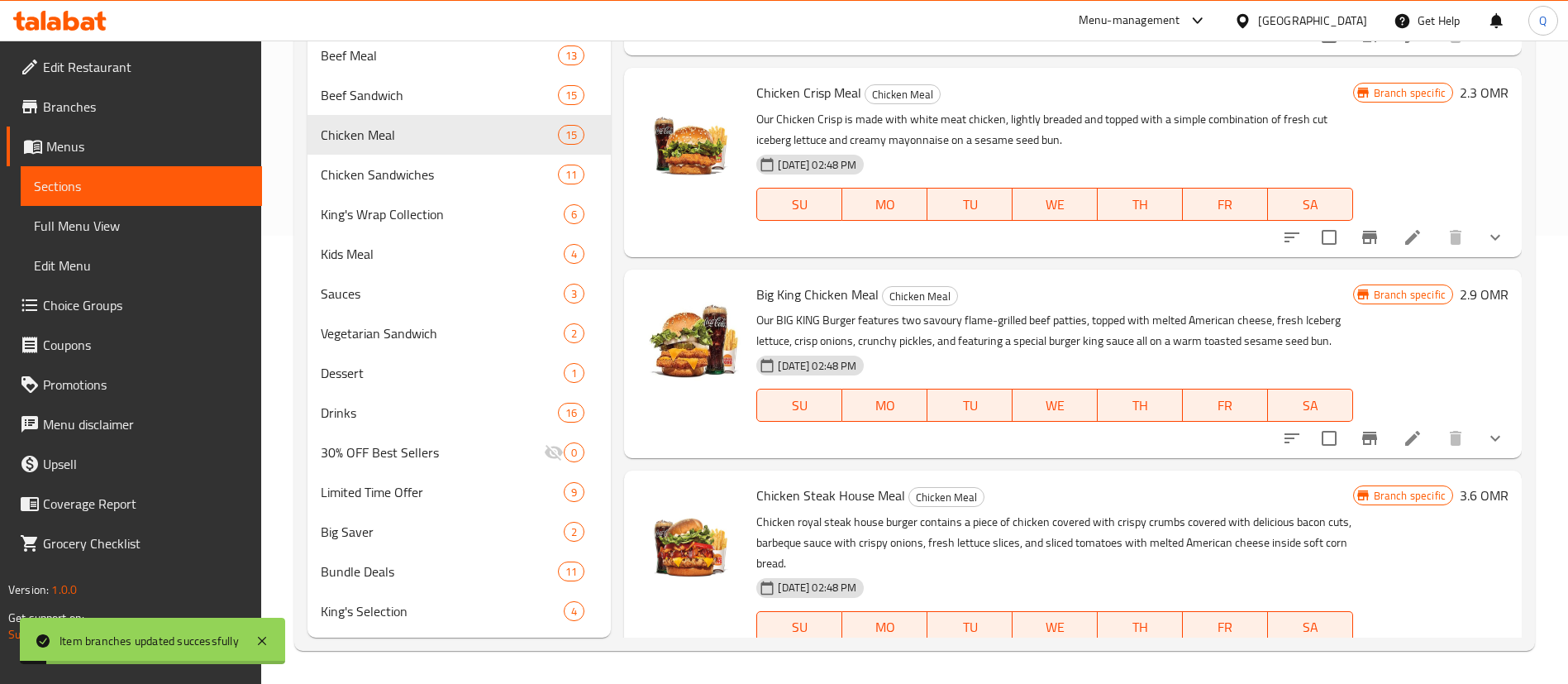
scroll to position [2177, 0]
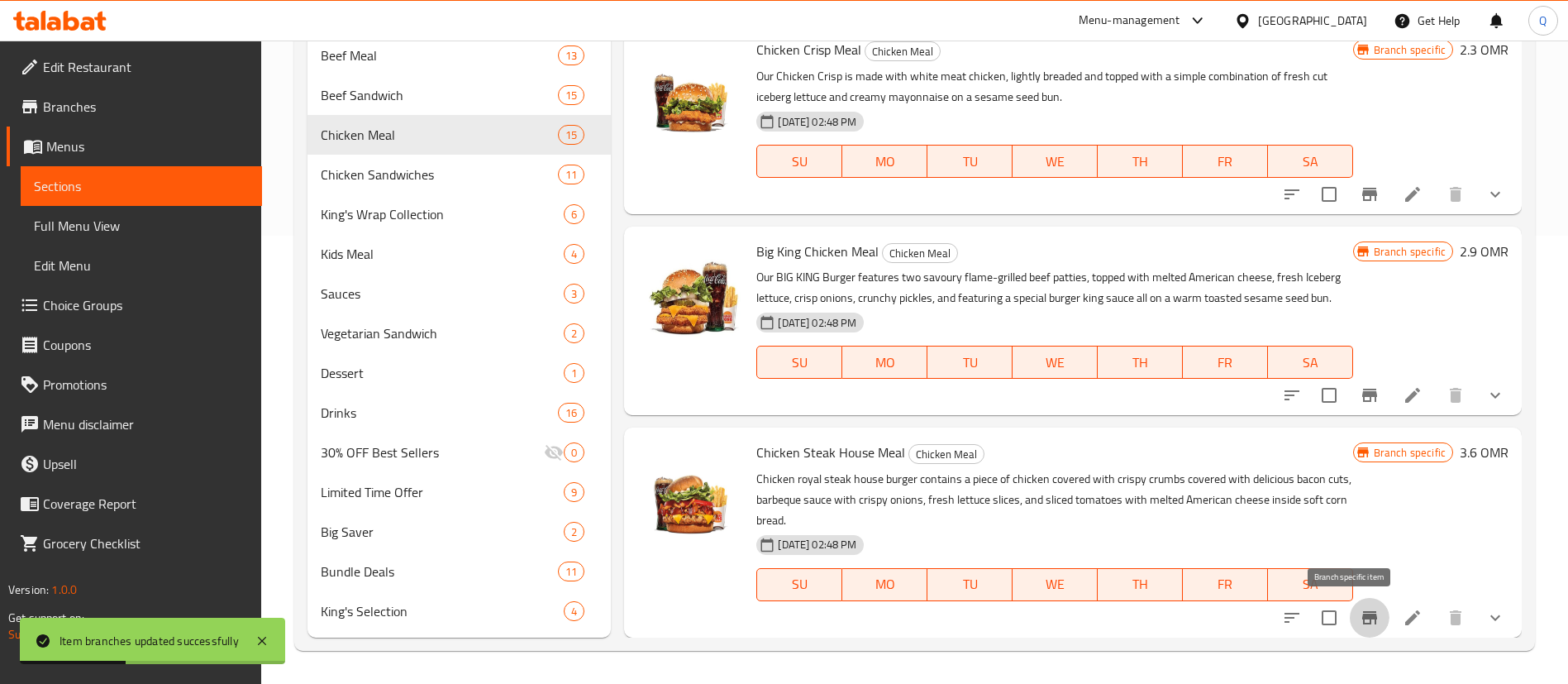
click at [1362, 616] on icon "Branch-specific-item" at bounding box center [1369, 618] width 15 height 14
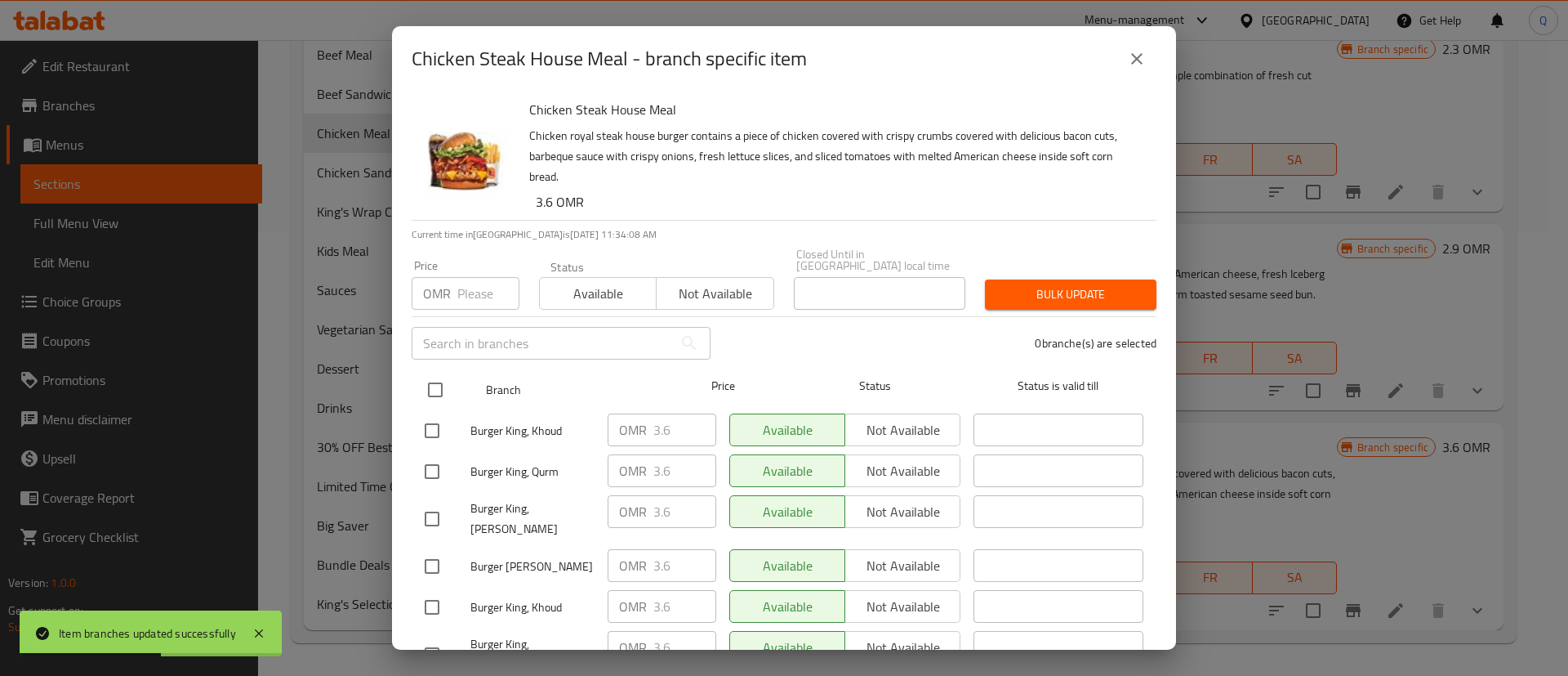
click at [434, 379] on input "checkbox" at bounding box center [435, 389] width 34 height 34
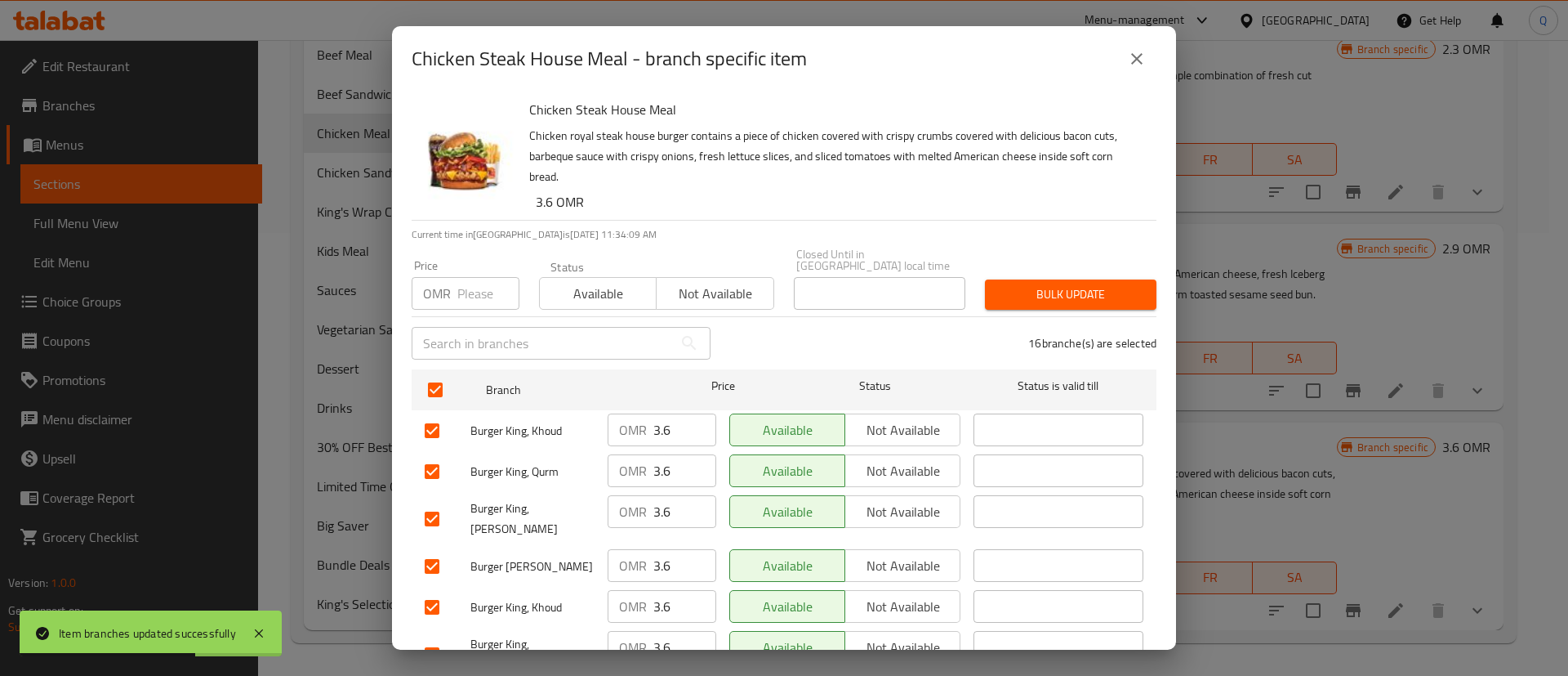
click at [451, 277] on div "OMR Price" at bounding box center [465, 293] width 107 height 33
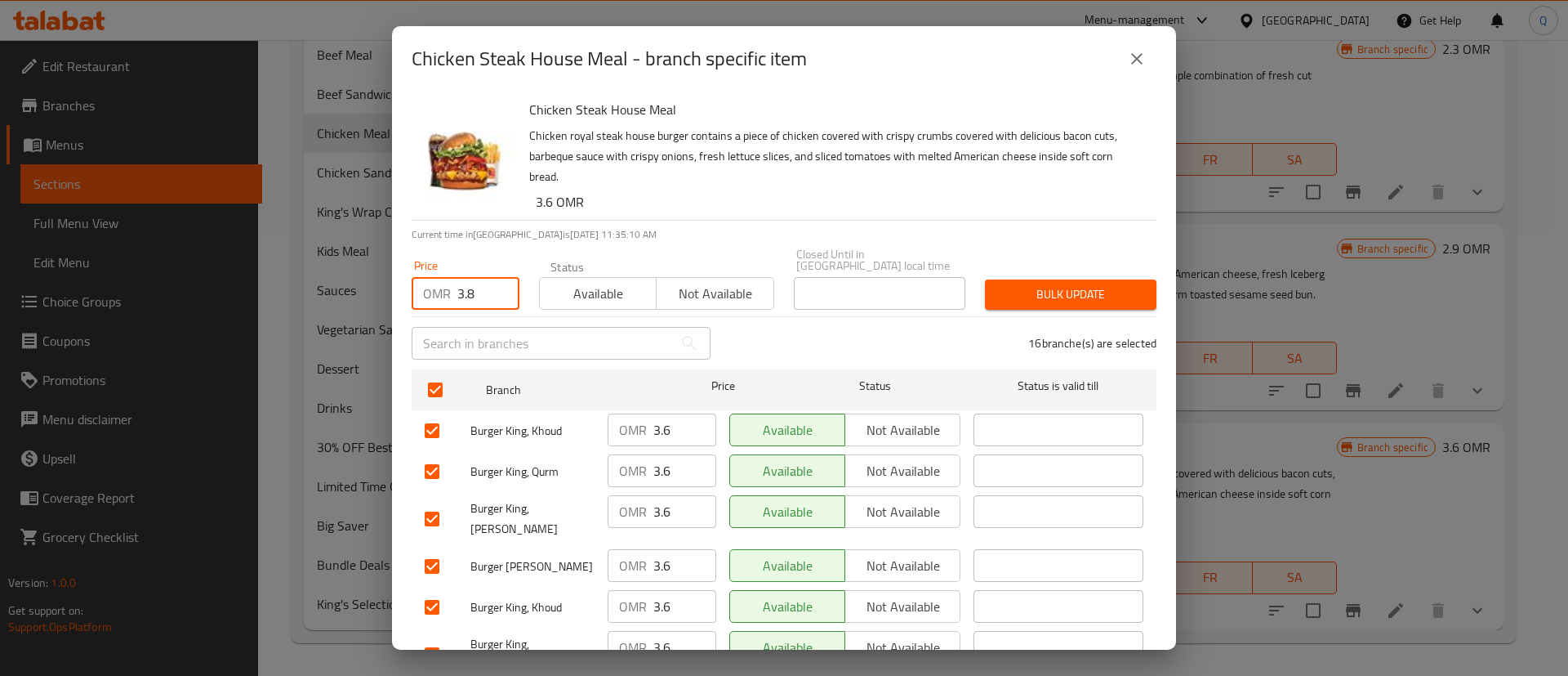
click at [1070, 286] on span "Bulk update" at bounding box center [1070, 294] width 145 height 20
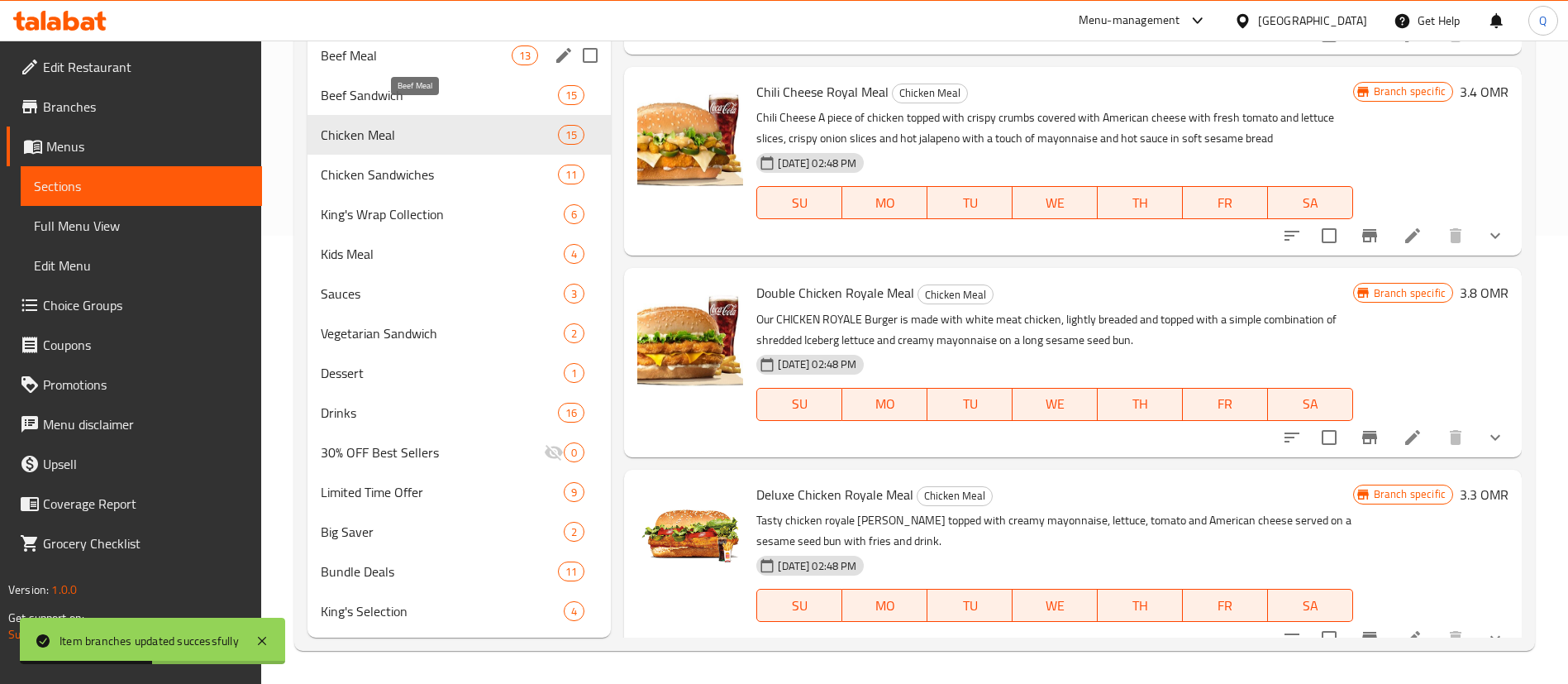
scroll to position [527, 0]
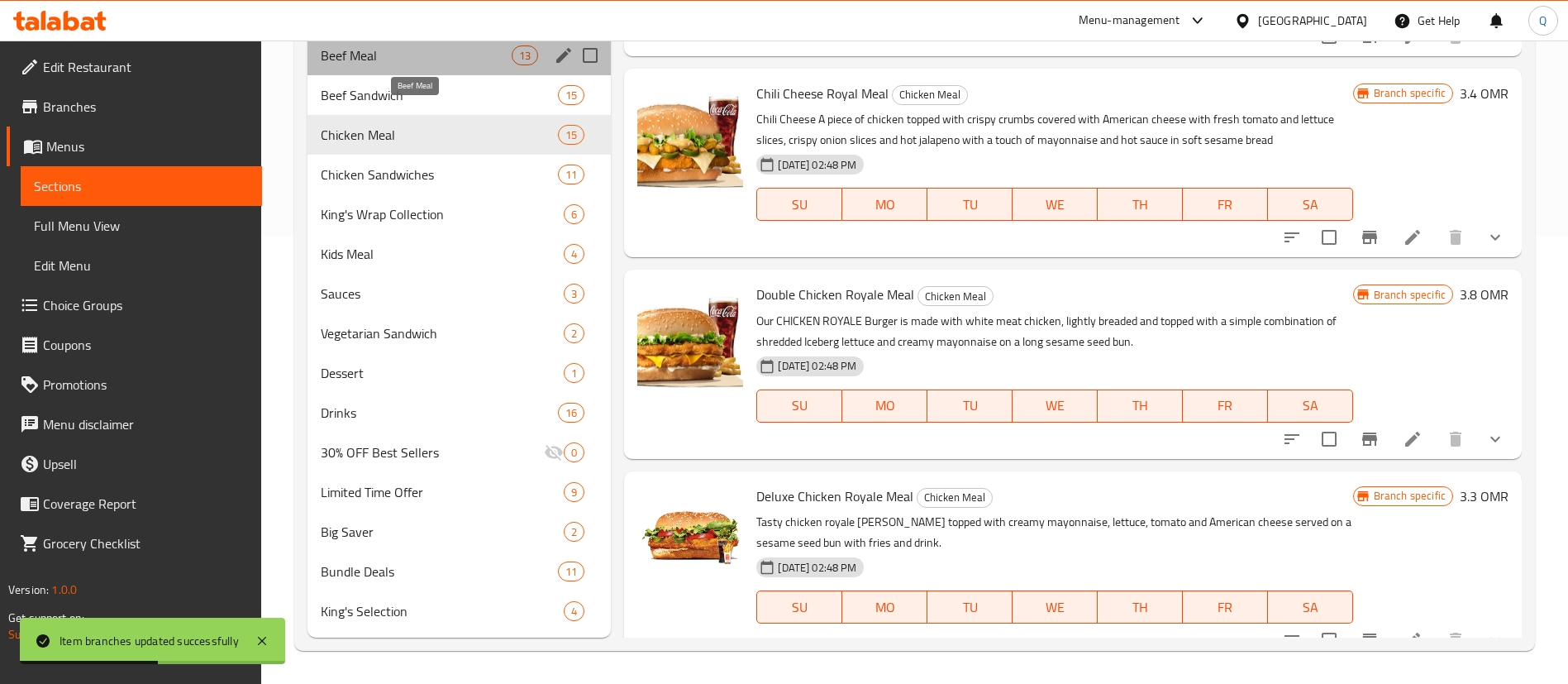
click at [416, 57] on span "Beef Meal" at bounding box center [415, 55] width 191 height 20
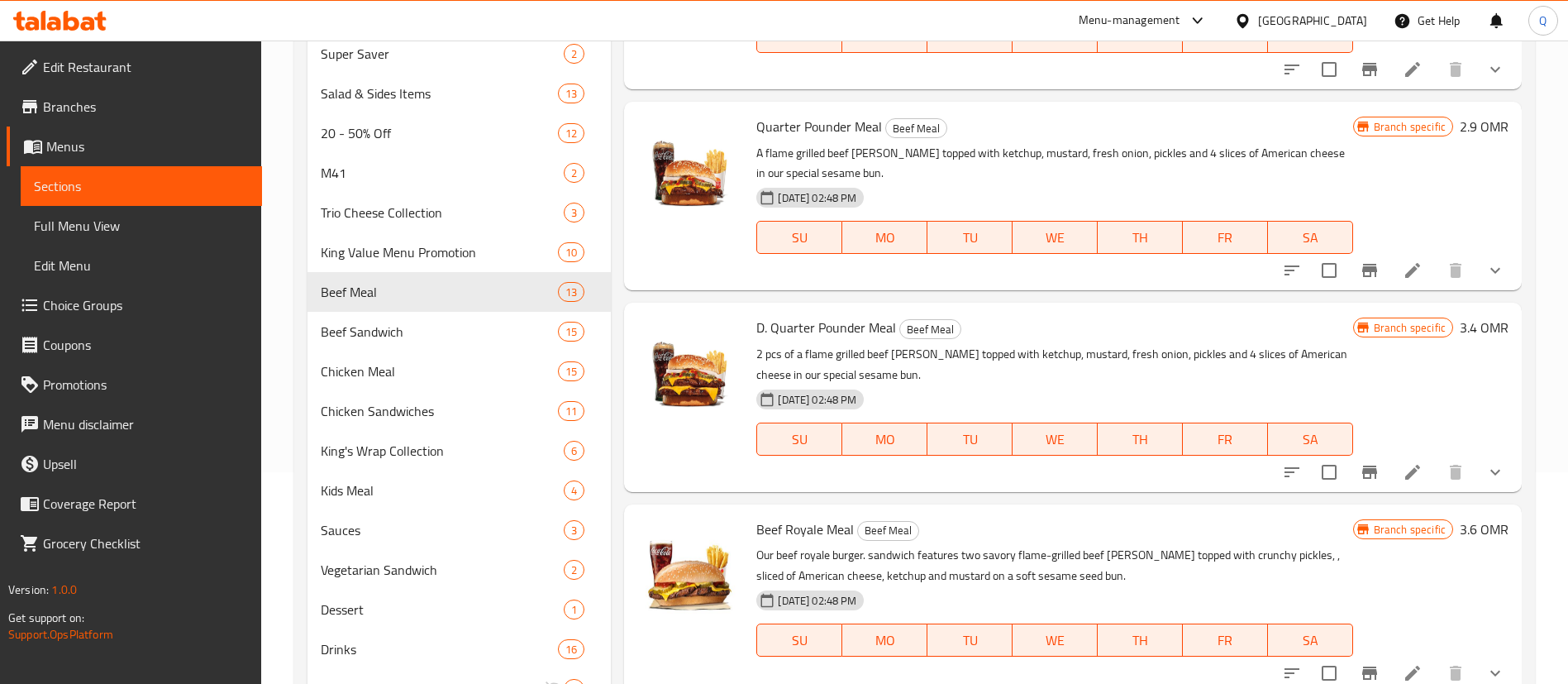
scroll to position [203, 0]
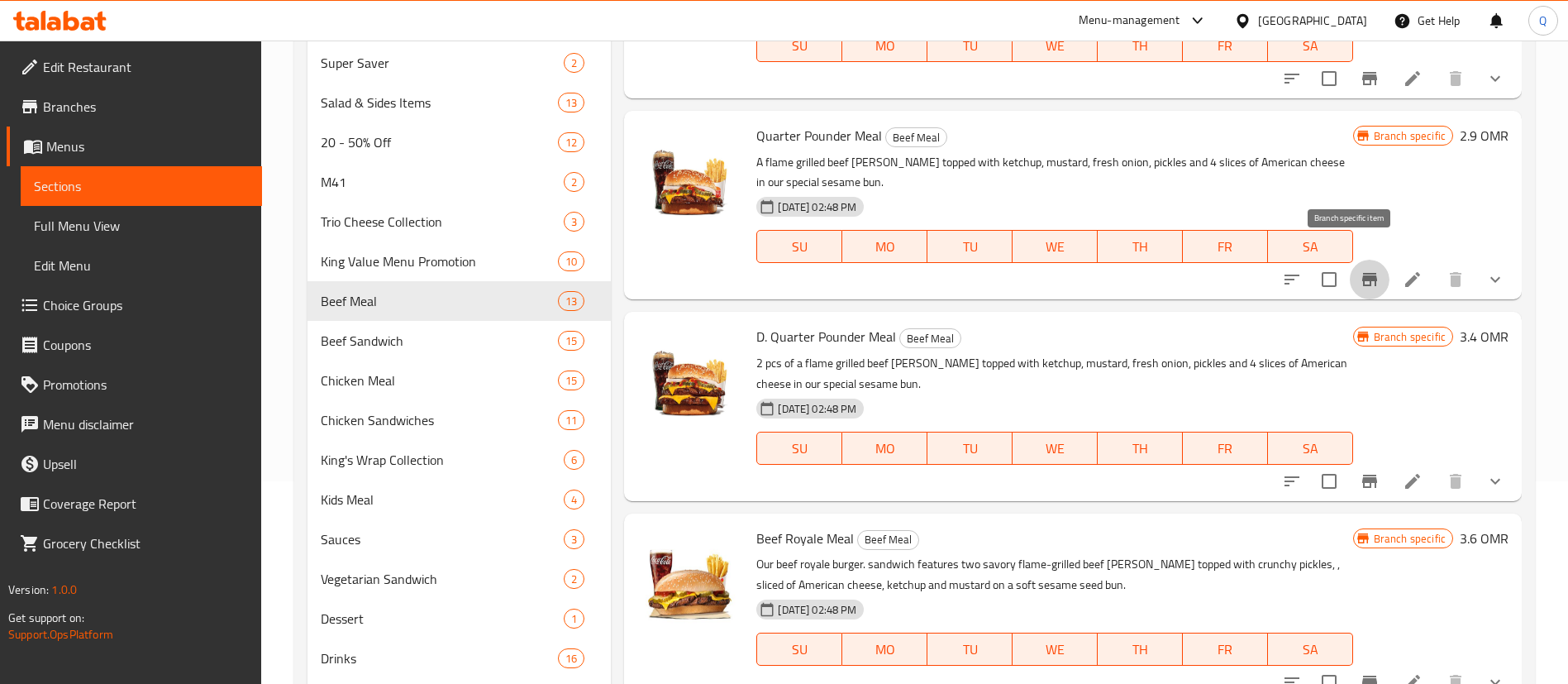
click at [1359, 269] on icon "Branch-specific-item" at bounding box center [1369, 279] width 20 height 20
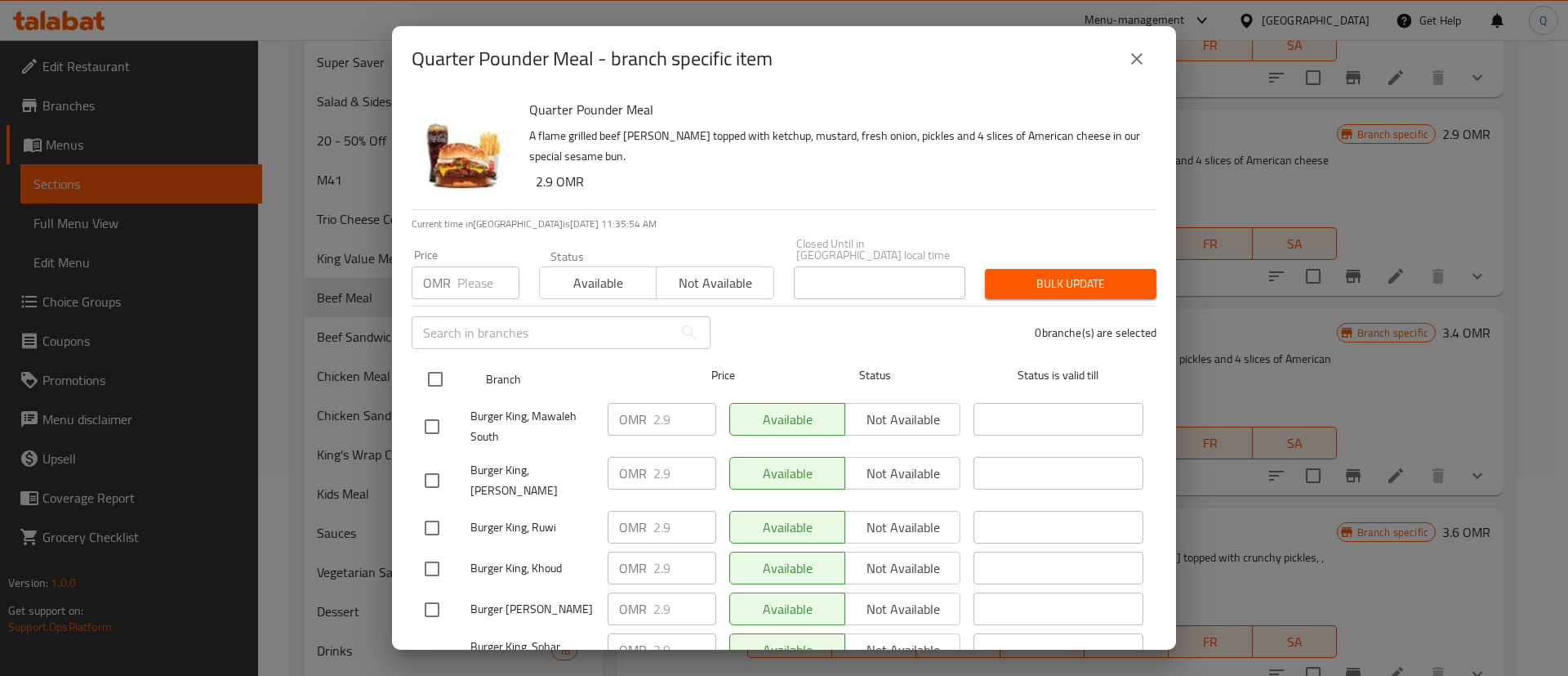
click at [433, 373] on input "checkbox" at bounding box center [435, 379] width 34 height 34
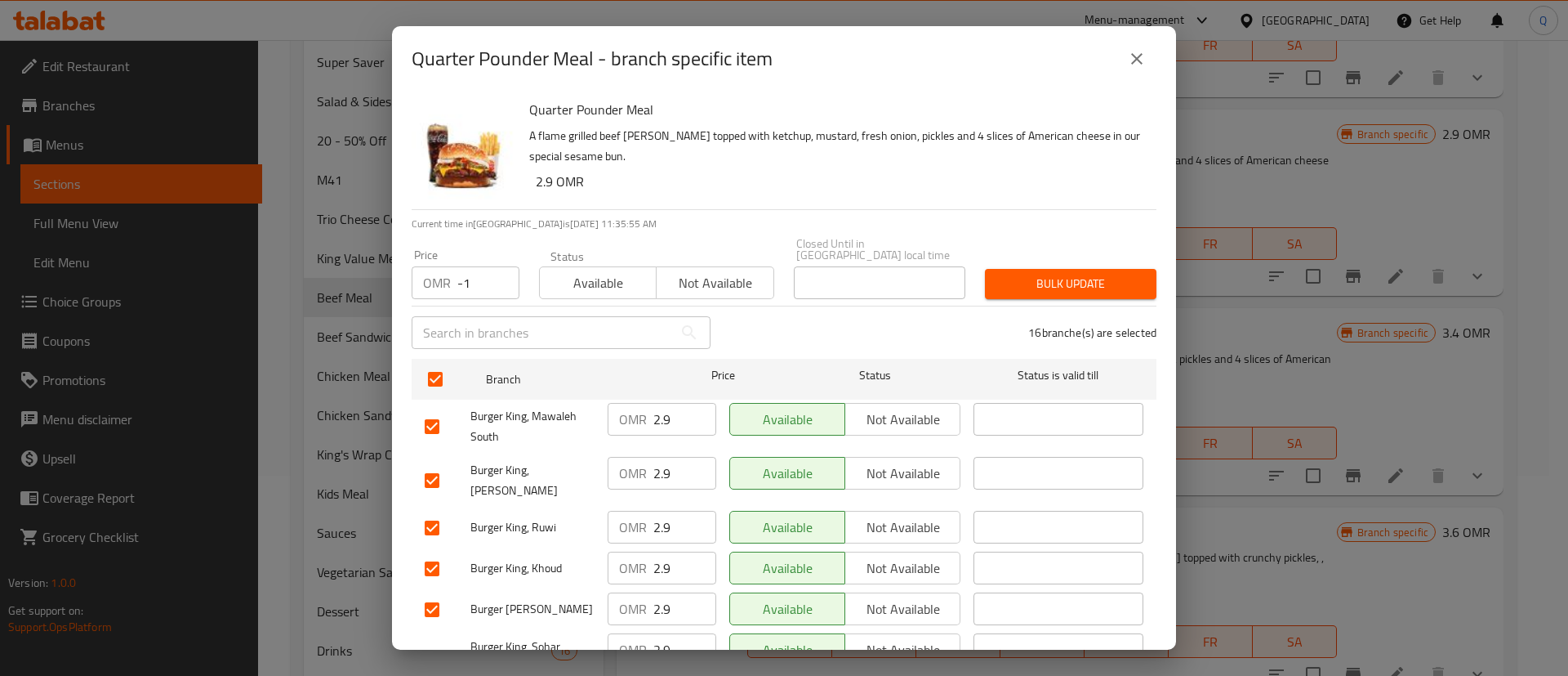
click at [493, 271] on input "-1" at bounding box center [489, 283] width 62 height 33
click at [471, 269] on input "-1" at bounding box center [489, 283] width 62 height 33
click at [470, 269] on input "-1" at bounding box center [489, 283] width 62 height 33
click at [472, 270] on input "-1" at bounding box center [489, 283] width 62 height 33
click at [1017, 276] on span "Bulk update" at bounding box center [1070, 284] width 145 height 20
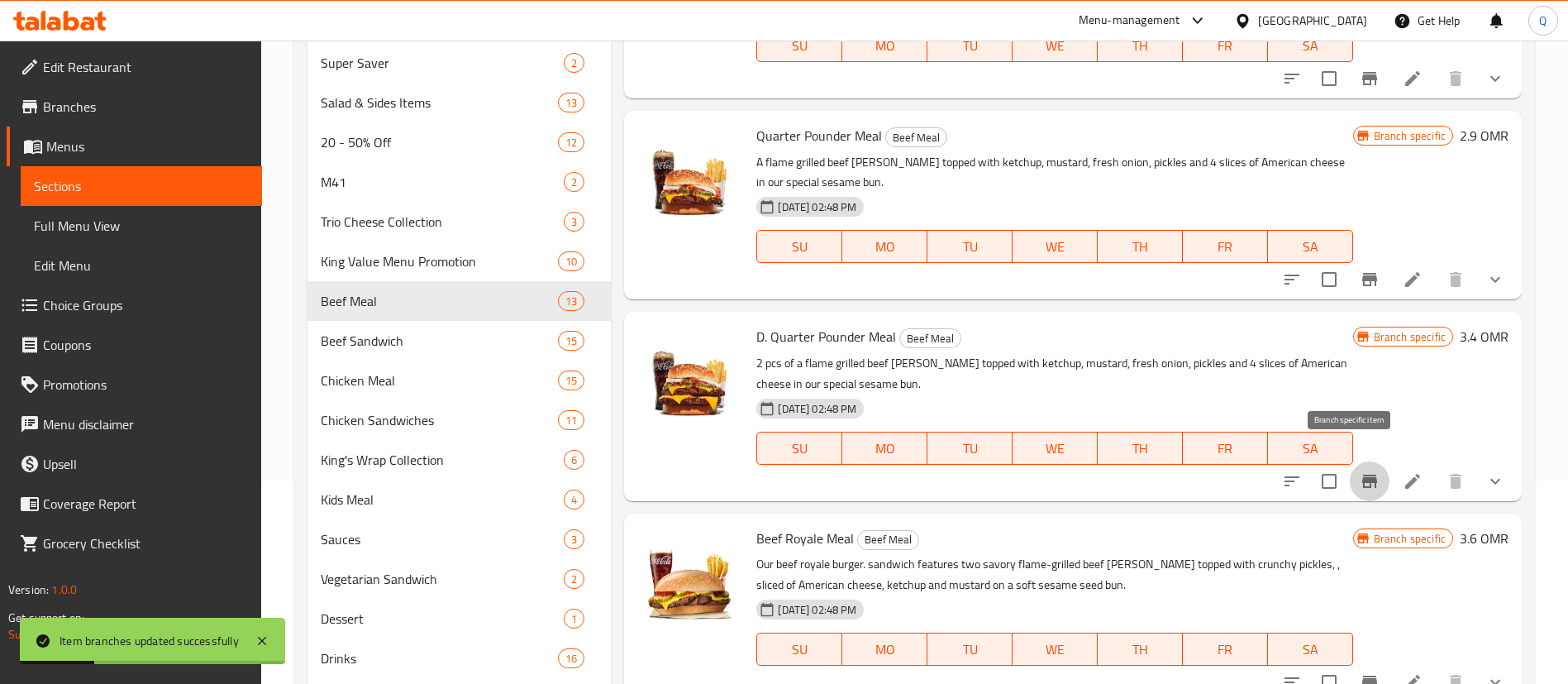
click at [1359, 471] on icon "Branch-specific-item" at bounding box center [1369, 481] width 20 height 20
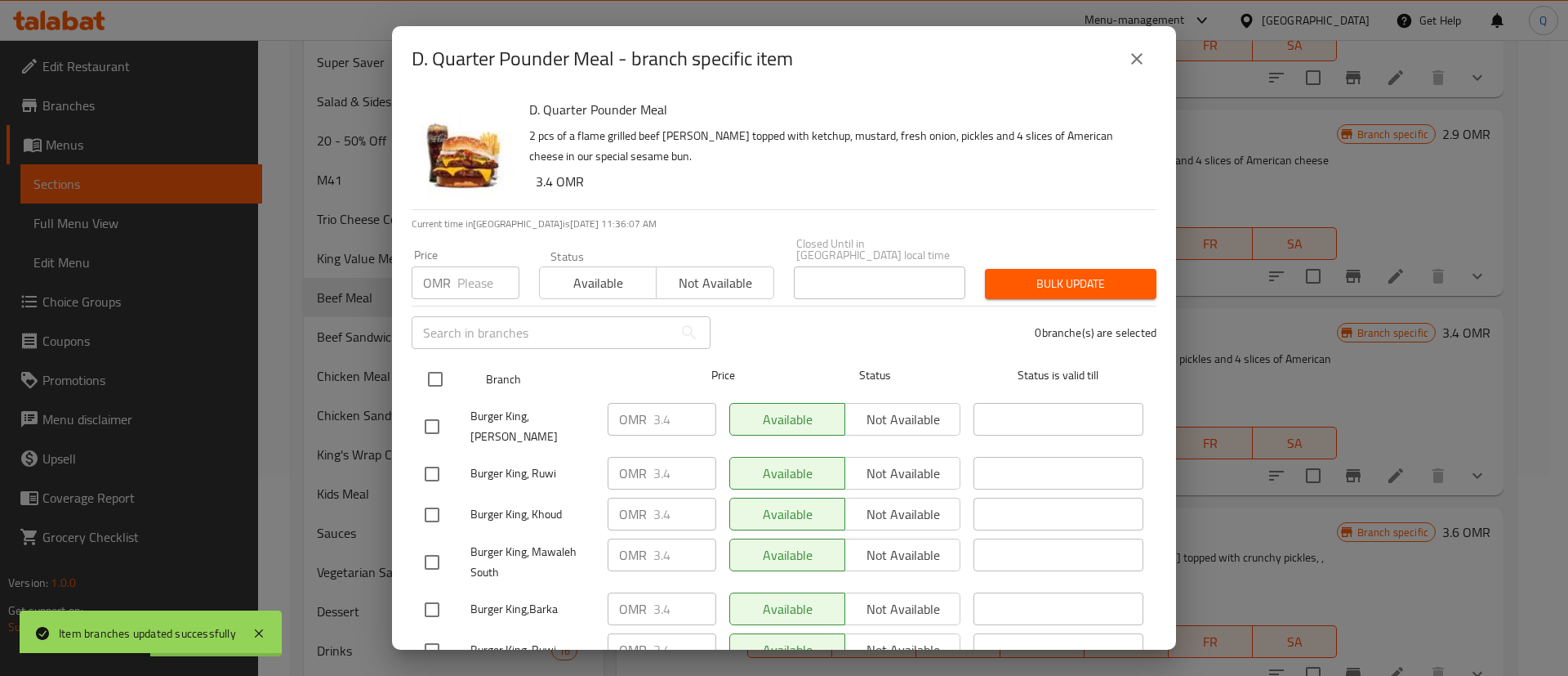
click at [433, 374] on input "checkbox" at bounding box center [435, 379] width 34 height 34
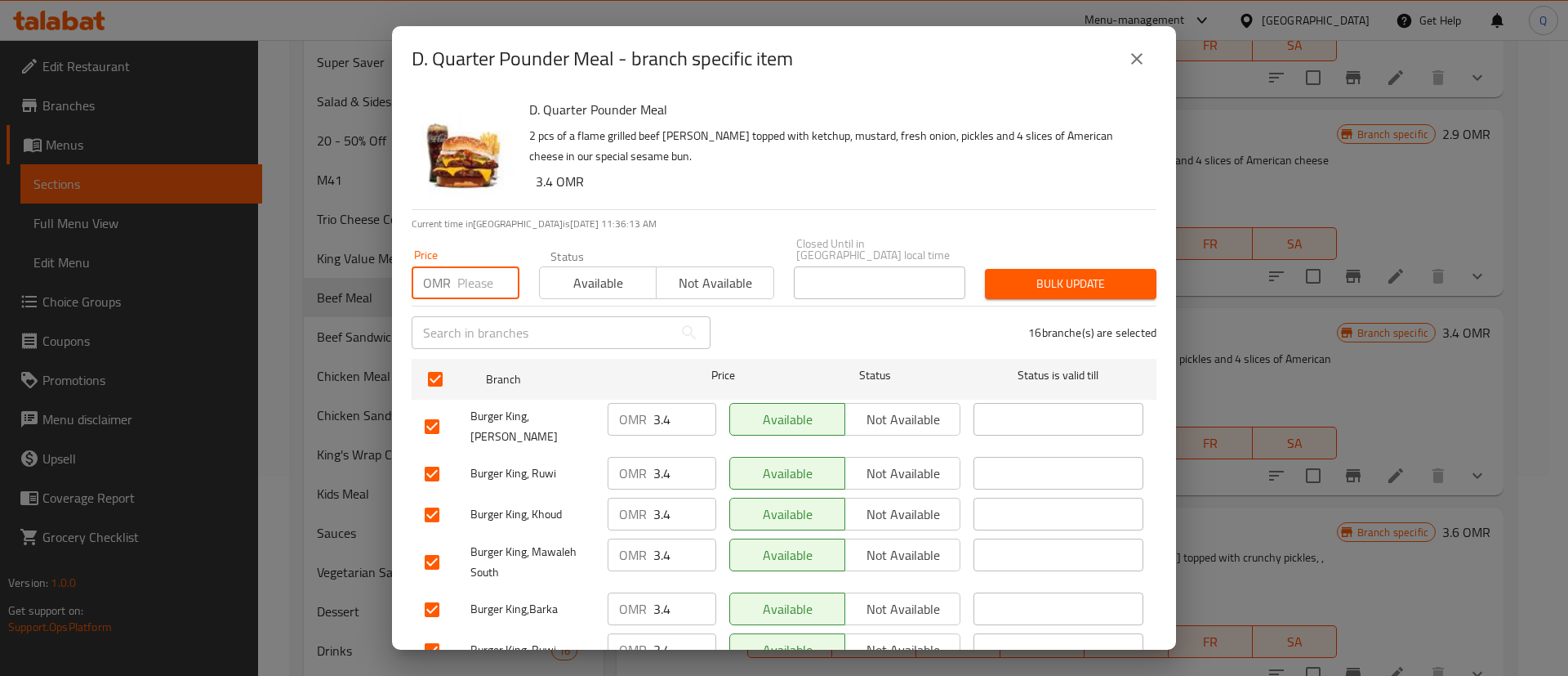
click at [469, 277] on input "number" at bounding box center [489, 283] width 62 height 33
click at [1067, 260] on div "Bulk update" at bounding box center [1070, 284] width 191 height 49
click at [1087, 260] on div "Bulk update" at bounding box center [1070, 284] width 191 height 49
drag, startPoint x: 1075, startPoint y: 269, endPoint x: 1082, endPoint y: 261, distance: 10.6
click at [1079, 274] on span "Bulk update" at bounding box center [1070, 284] width 145 height 20
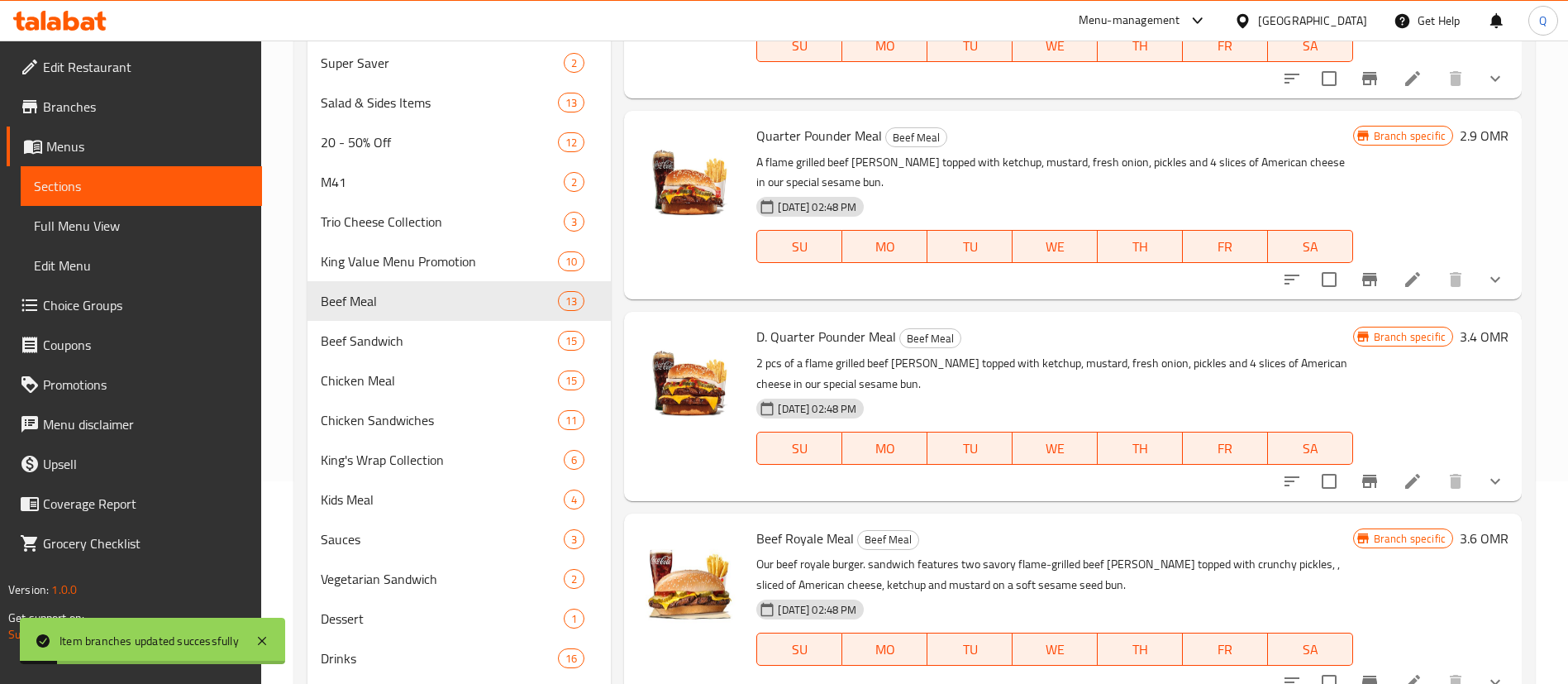
scroll to position [443, 0]
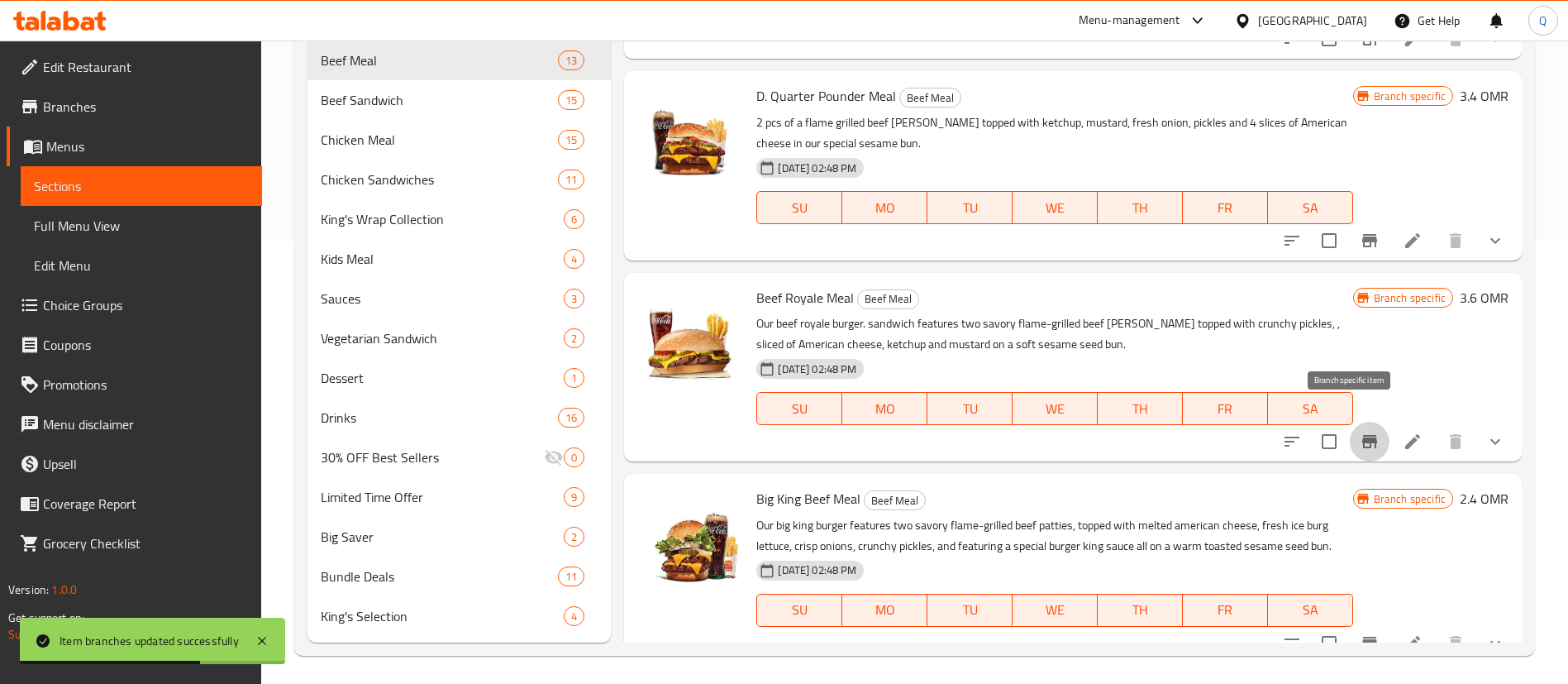
click at [1359, 432] on icon "Branch-specific-item" at bounding box center [1369, 442] width 20 height 20
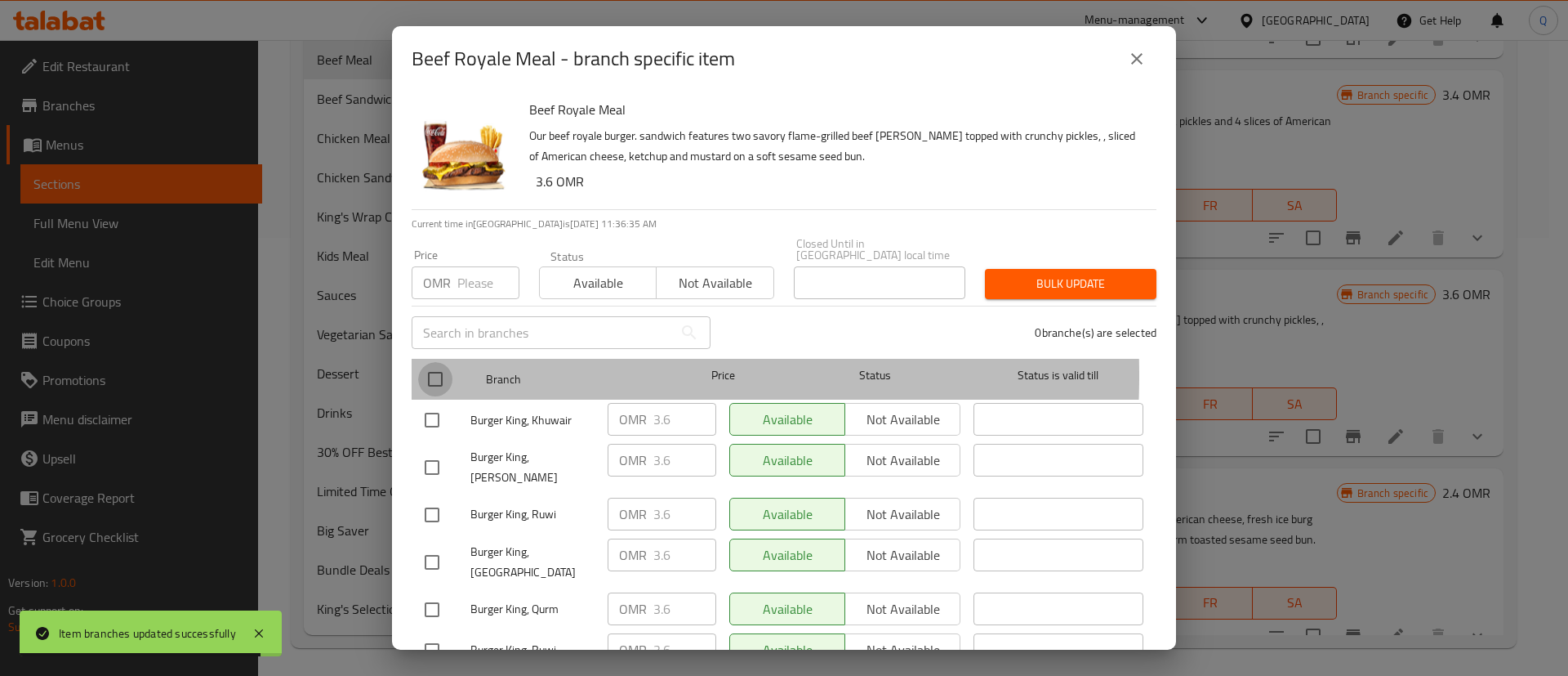
drag, startPoint x: 437, startPoint y: 364, endPoint x: 451, endPoint y: 345, distance: 23.6
click at [437, 362] on input "checkbox" at bounding box center [435, 379] width 34 height 34
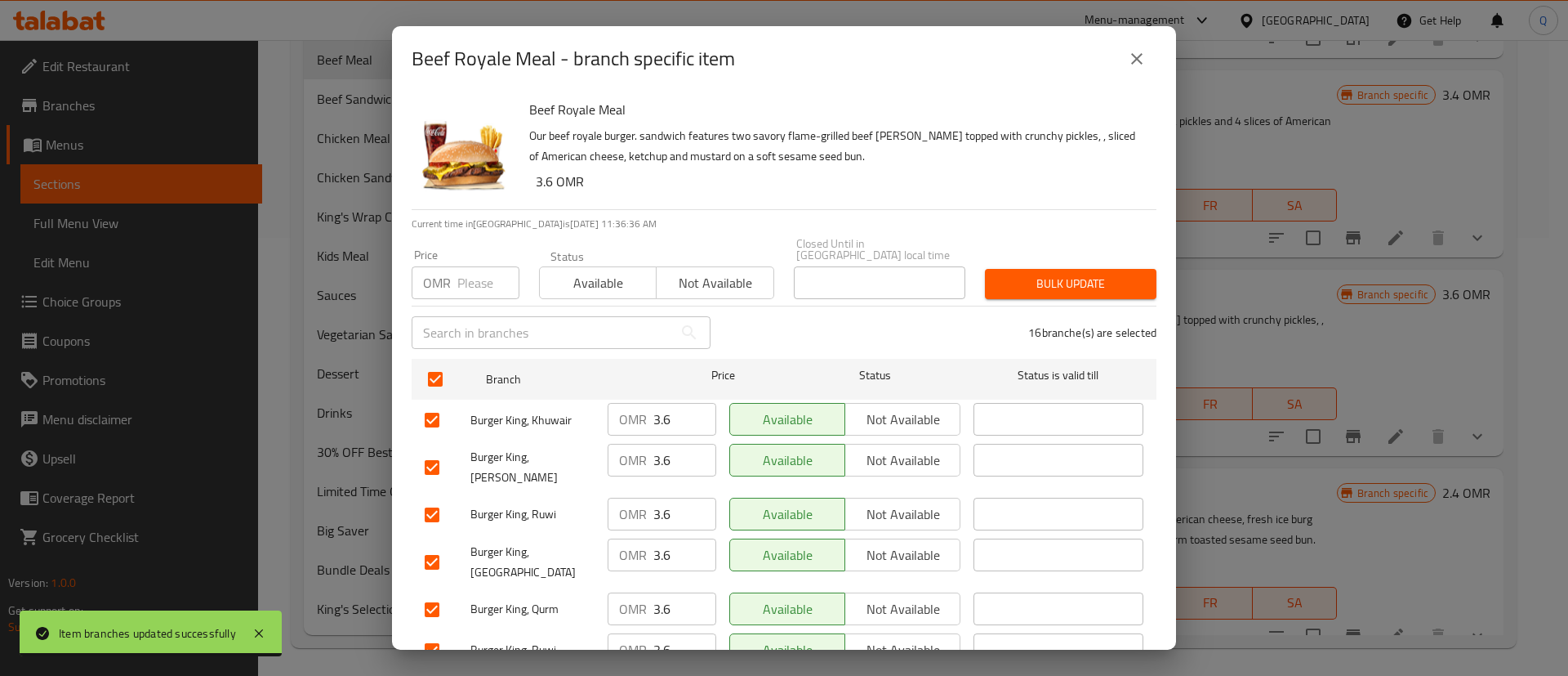
click at [466, 274] on input "number" at bounding box center [489, 283] width 62 height 33
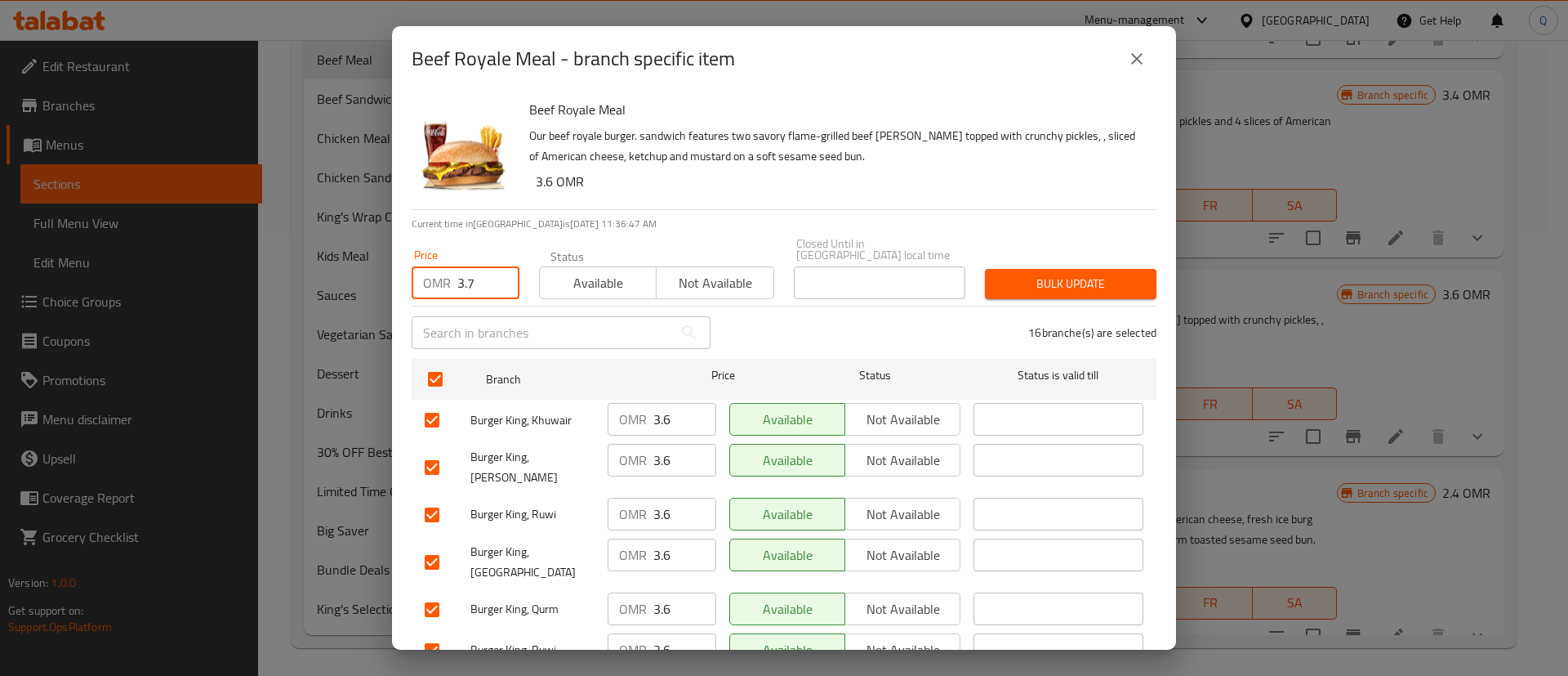
click at [999, 274] on span "Bulk update" at bounding box center [1070, 284] width 145 height 20
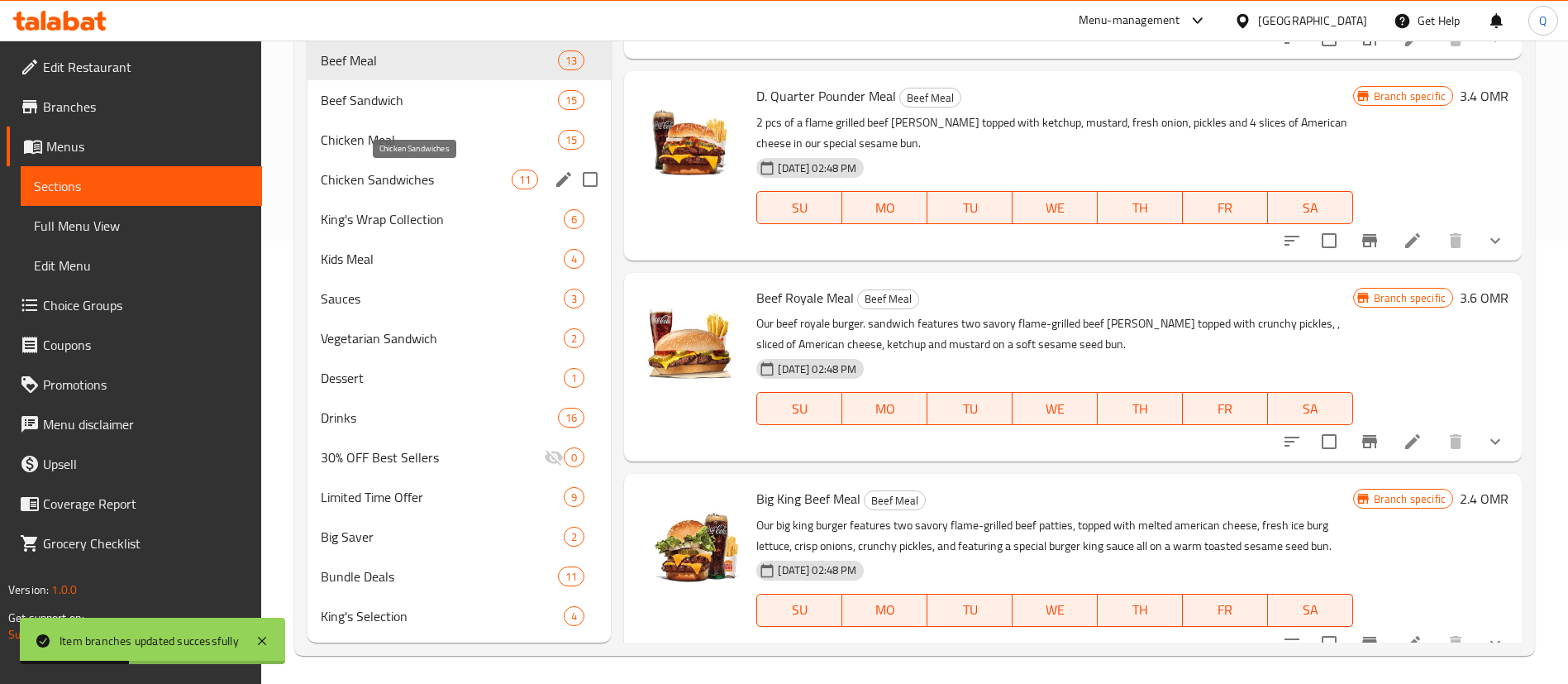
click at [412, 177] on span "Chicken Sandwiches" at bounding box center [415, 179] width 191 height 20
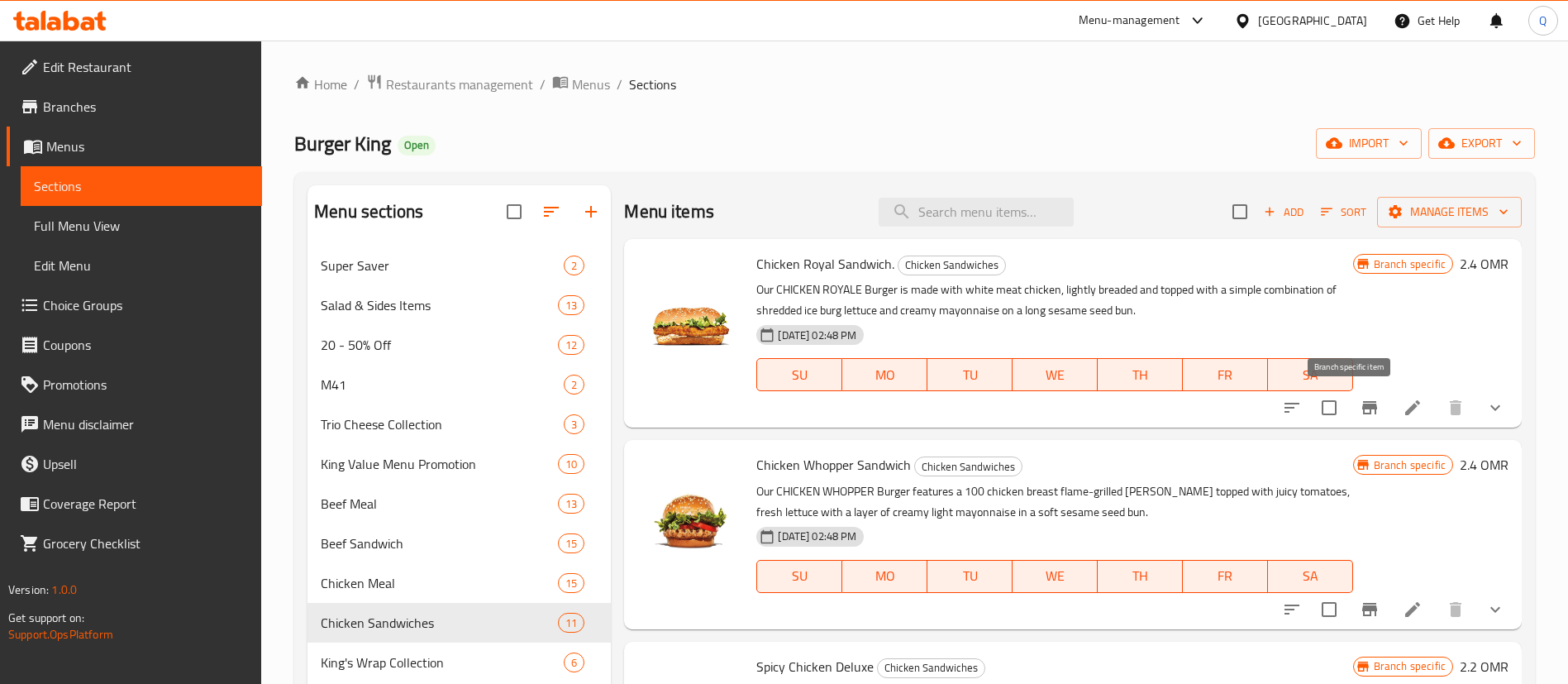
click at [1353, 418] on button "Branch-specific-item" at bounding box center [1369, 408] width 40 height 40
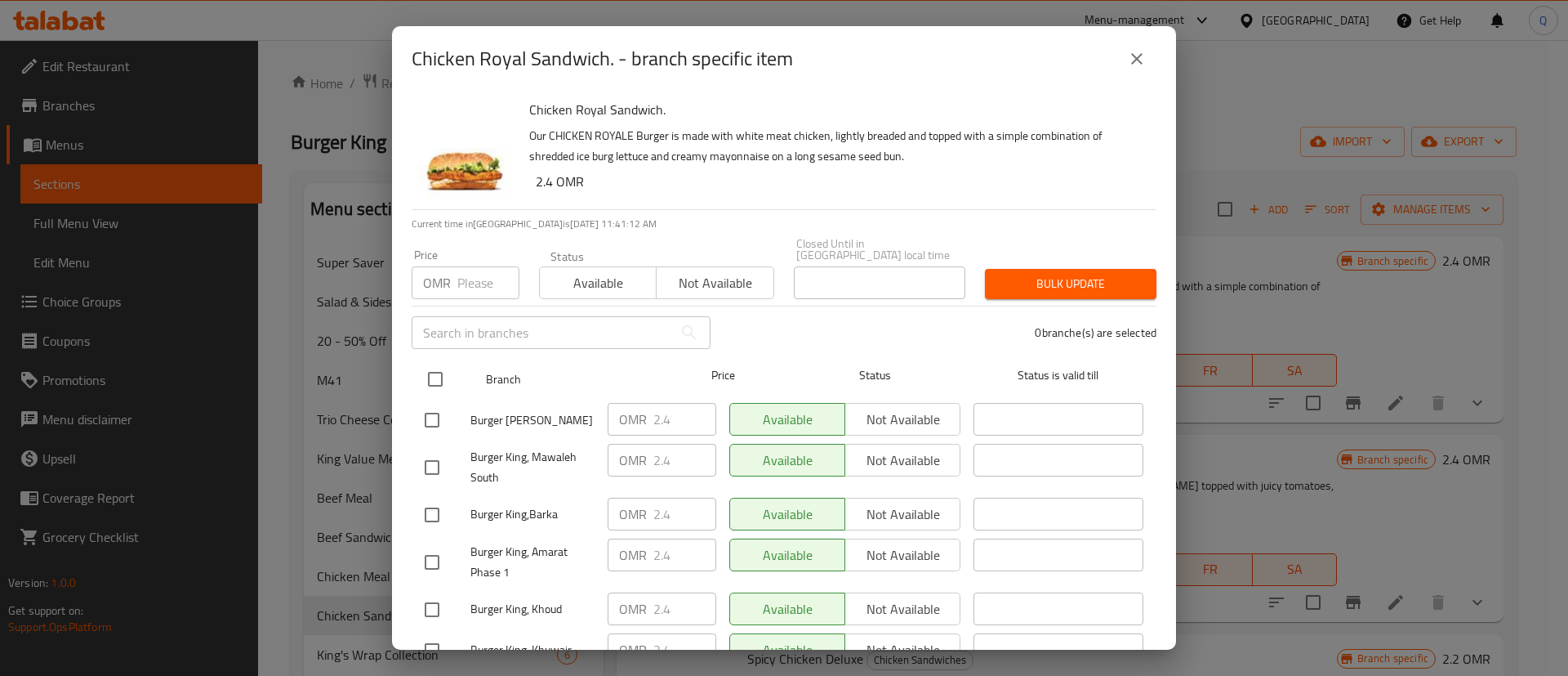
click at [435, 369] on input "checkbox" at bounding box center [435, 379] width 34 height 34
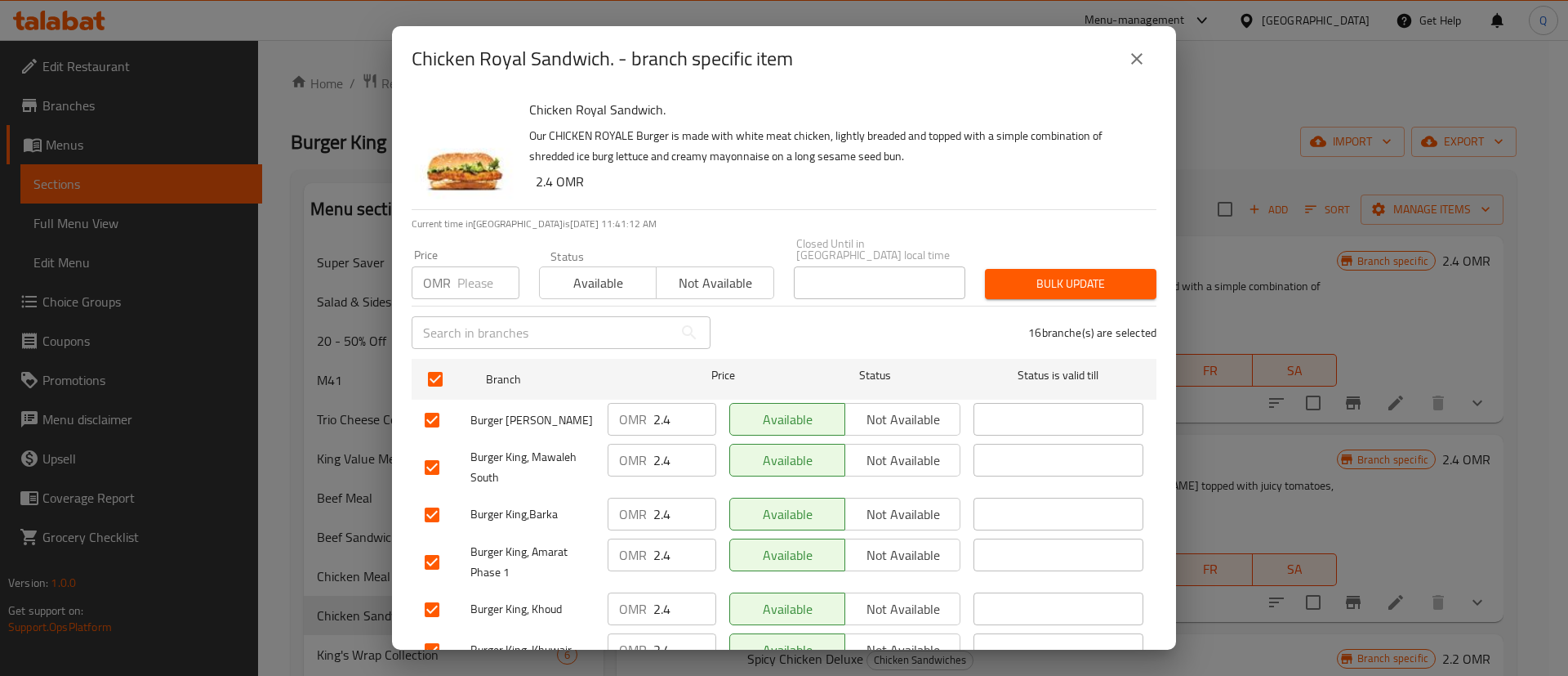
click at [466, 280] on input "number" at bounding box center [489, 283] width 62 height 33
click at [1093, 277] on span "Bulk update" at bounding box center [1070, 284] width 145 height 20
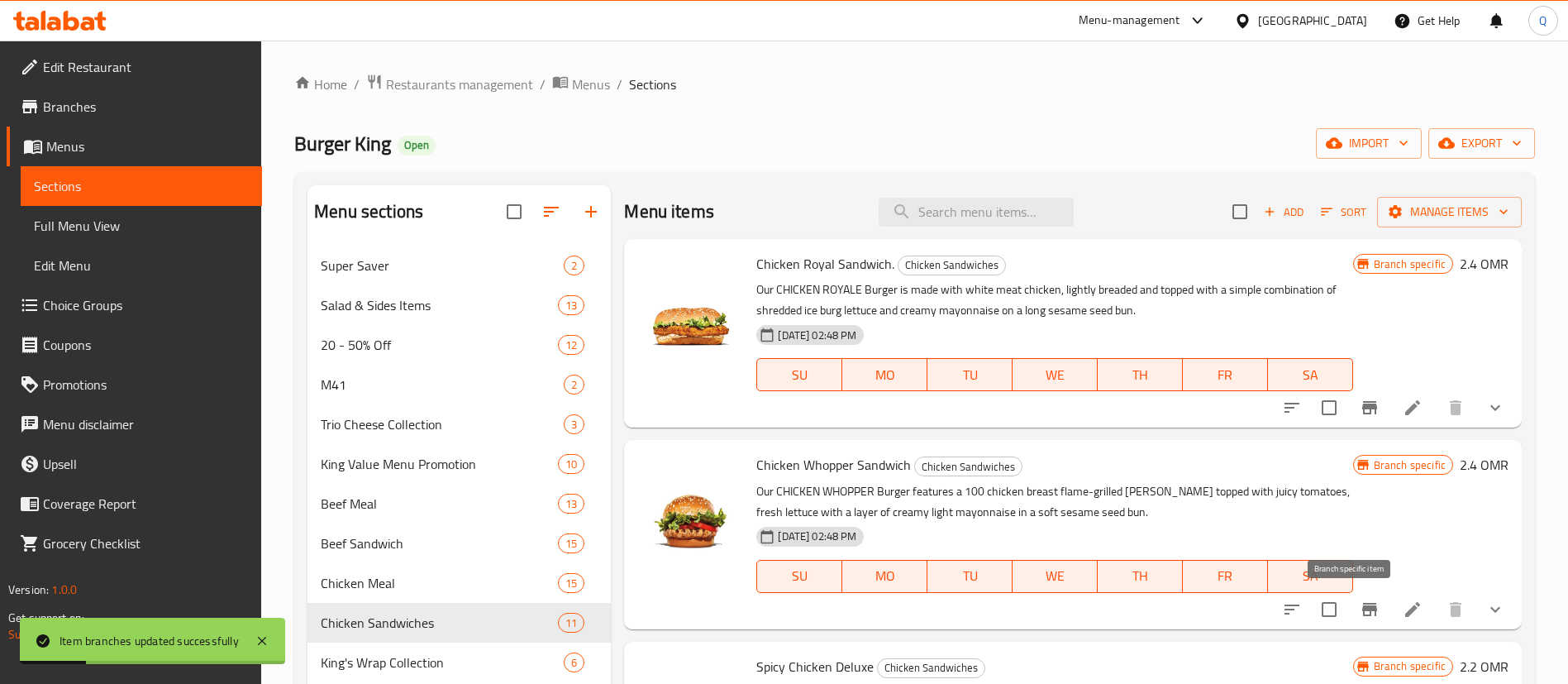
click at [1362, 607] on icon "Branch-specific-item" at bounding box center [1369, 610] width 15 height 14
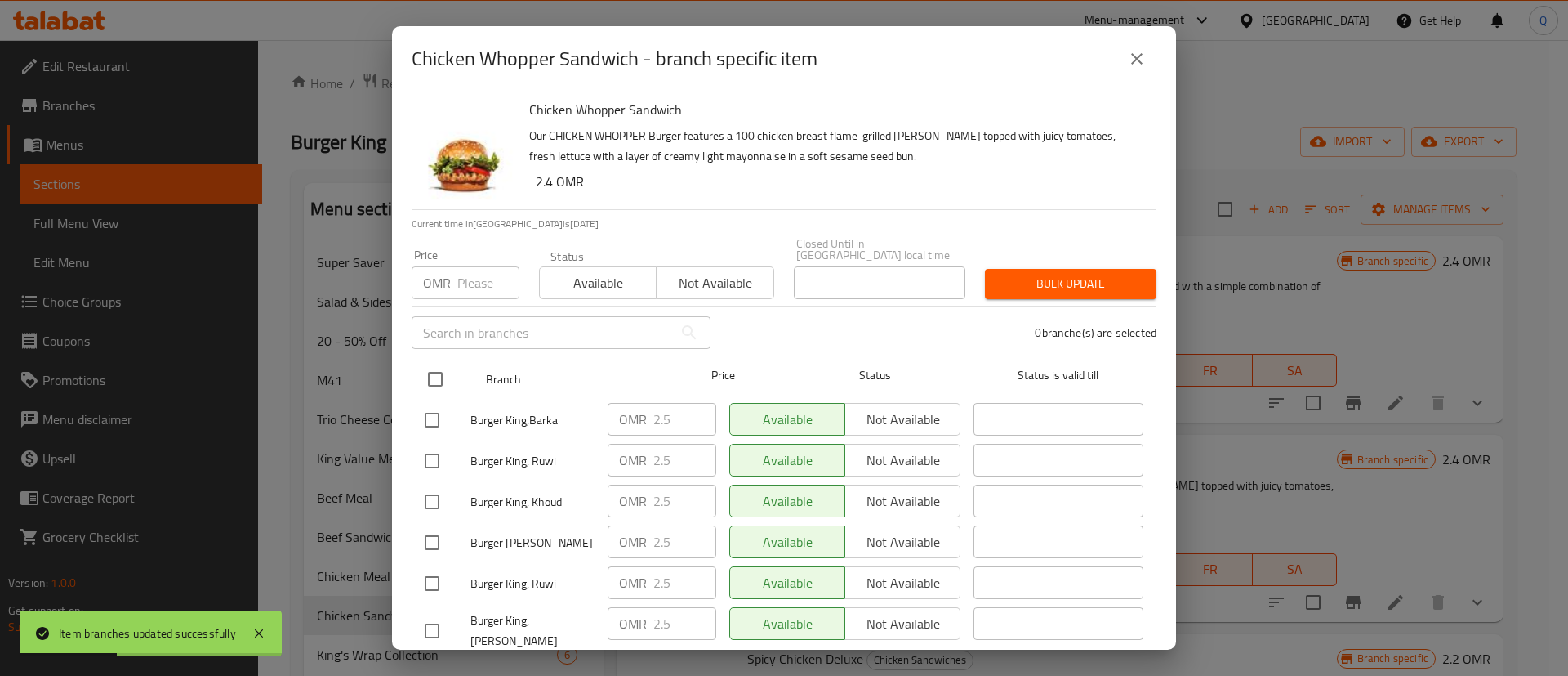
click at [442, 365] on input "checkbox" at bounding box center [435, 379] width 34 height 34
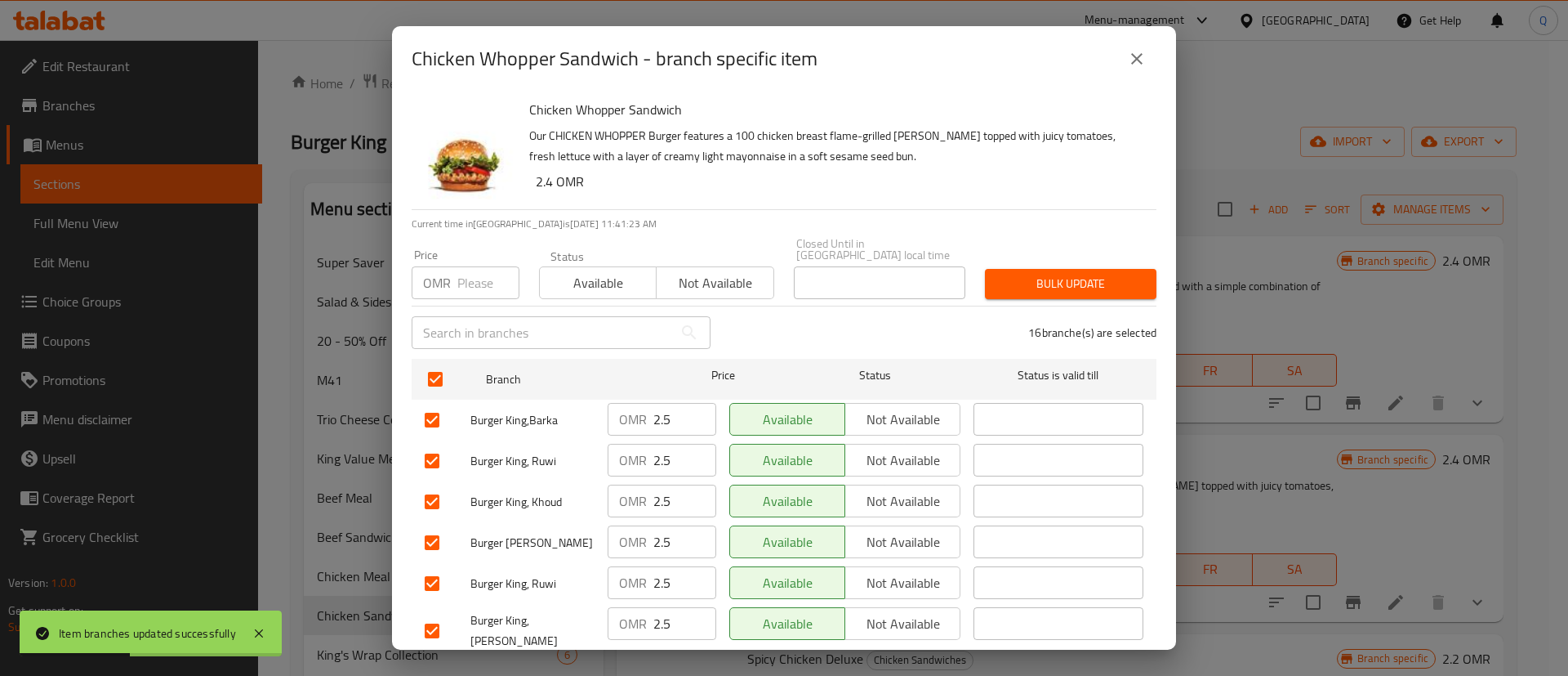
click at [447, 280] on p "OMR" at bounding box center [437, 283] width 28 height 19
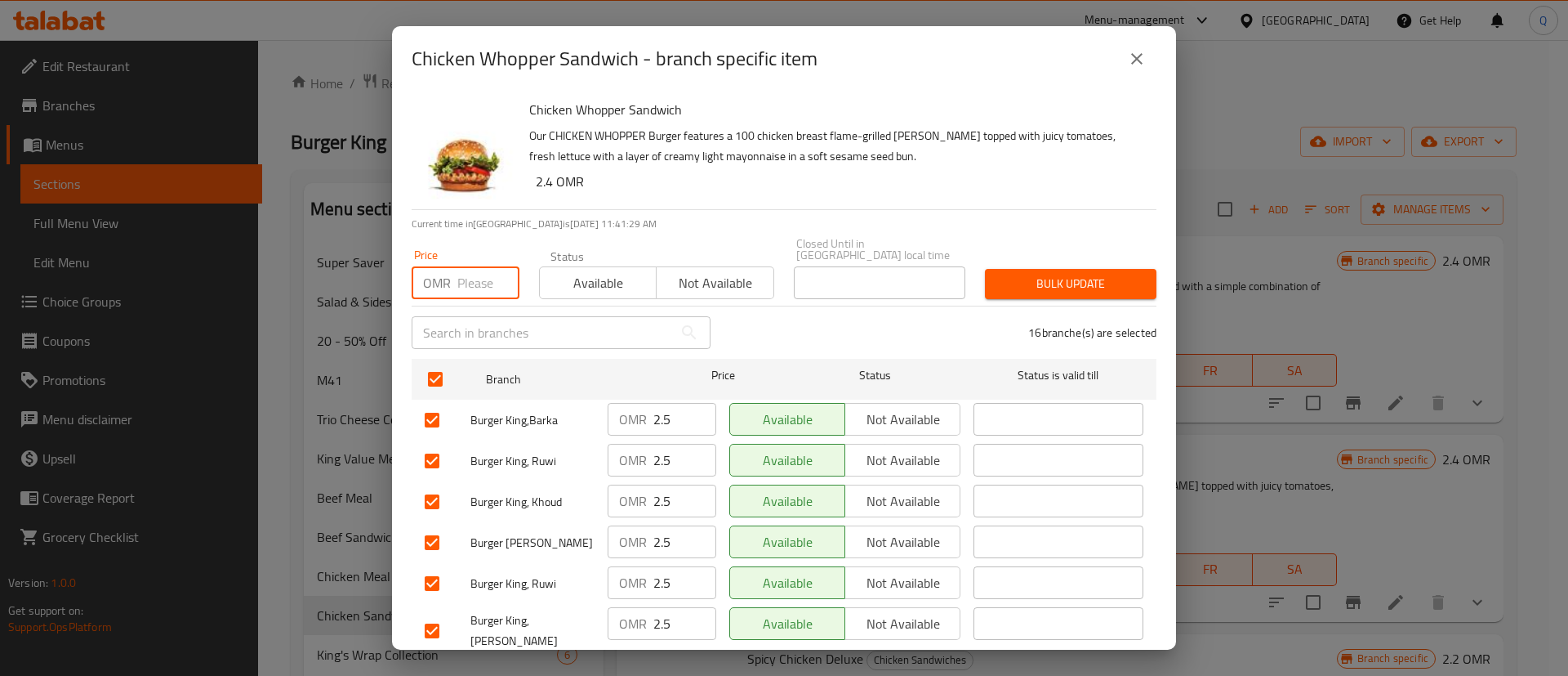
click at [488, 266] on input "number" at bounding box center [489, 283] width 62 height 33
click at [1032, 279] on span "Bulk update" at bounding box center [1070, 284] width 145 height 20
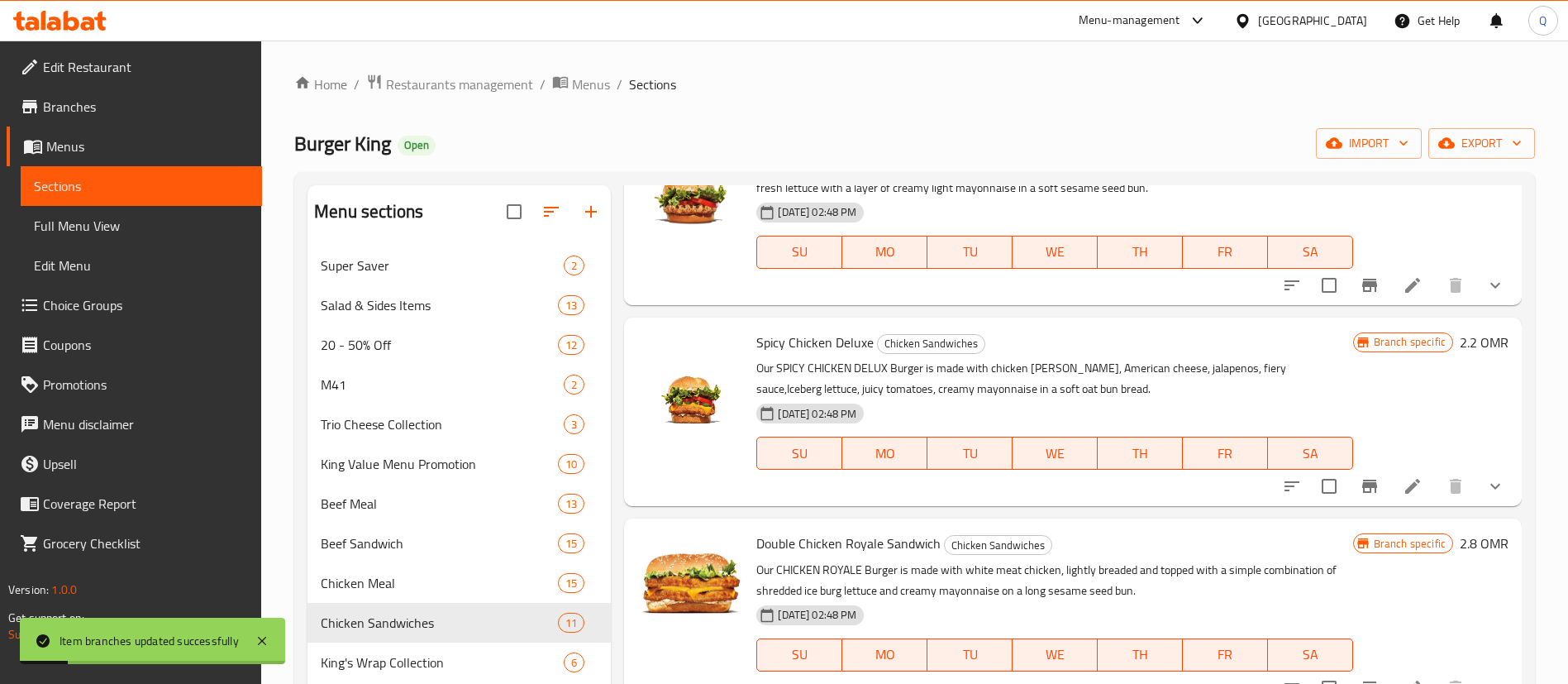
scroll to position [294, 0]
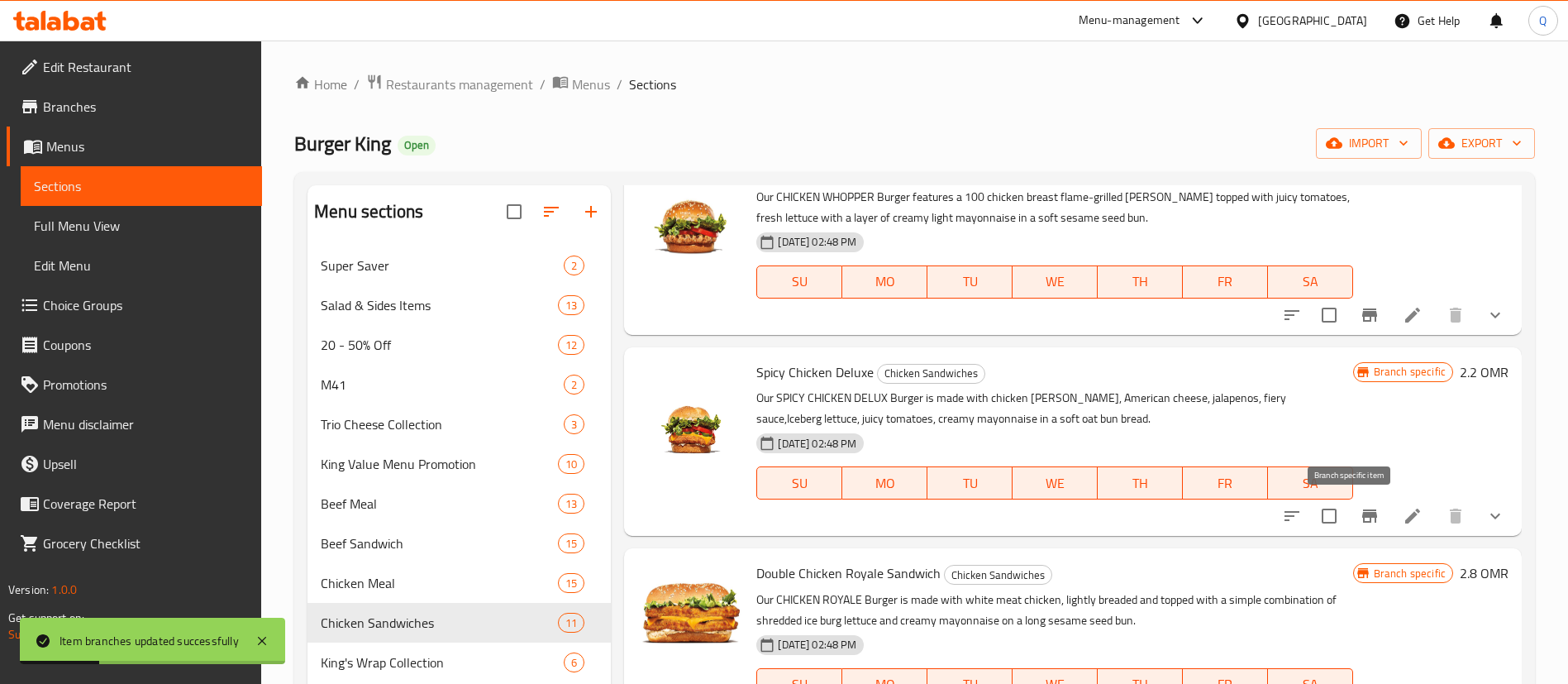
click at [1362, 516] on icon "Branch-specific-item" at bounding box center [1369, 516] width 15 height 14
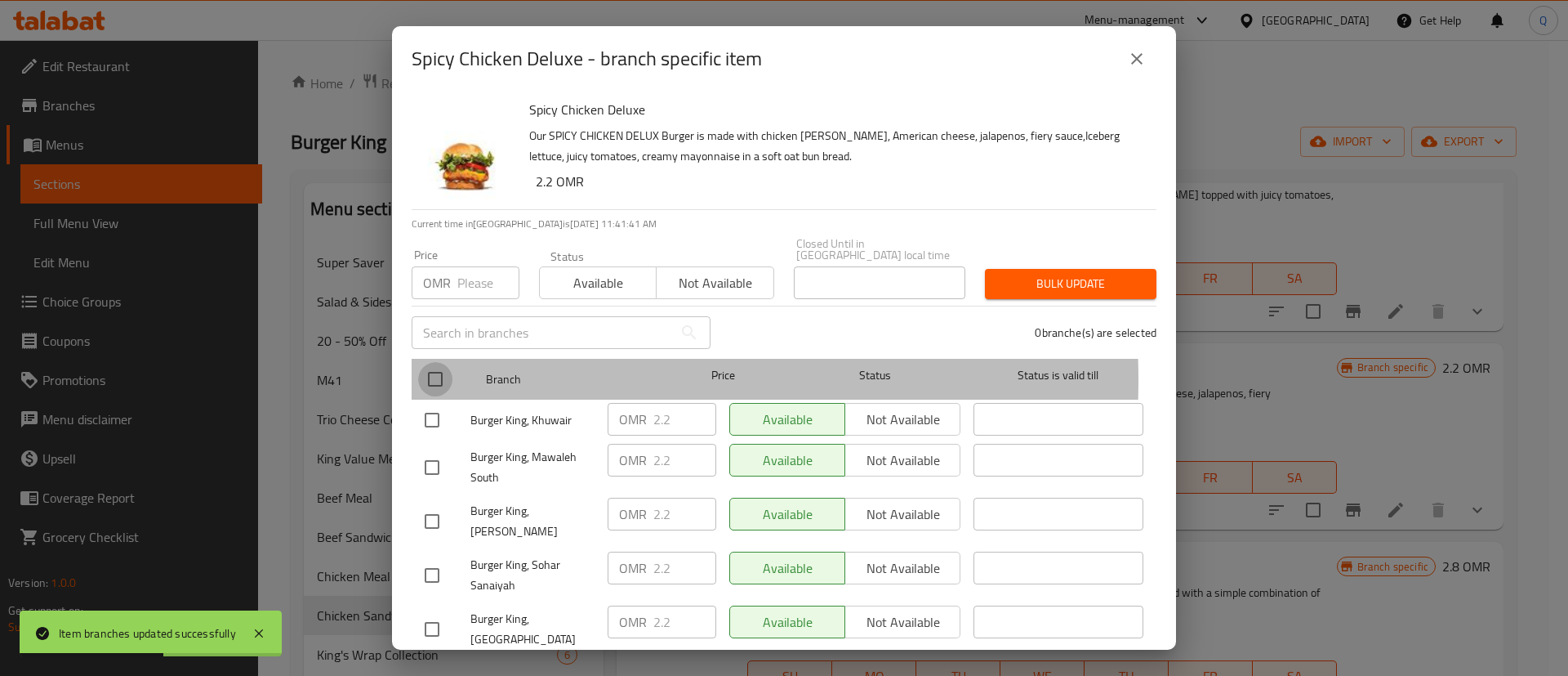
click at [442, 369] on input "checkbox" at bounding box center [435, 379] width 34 height 34
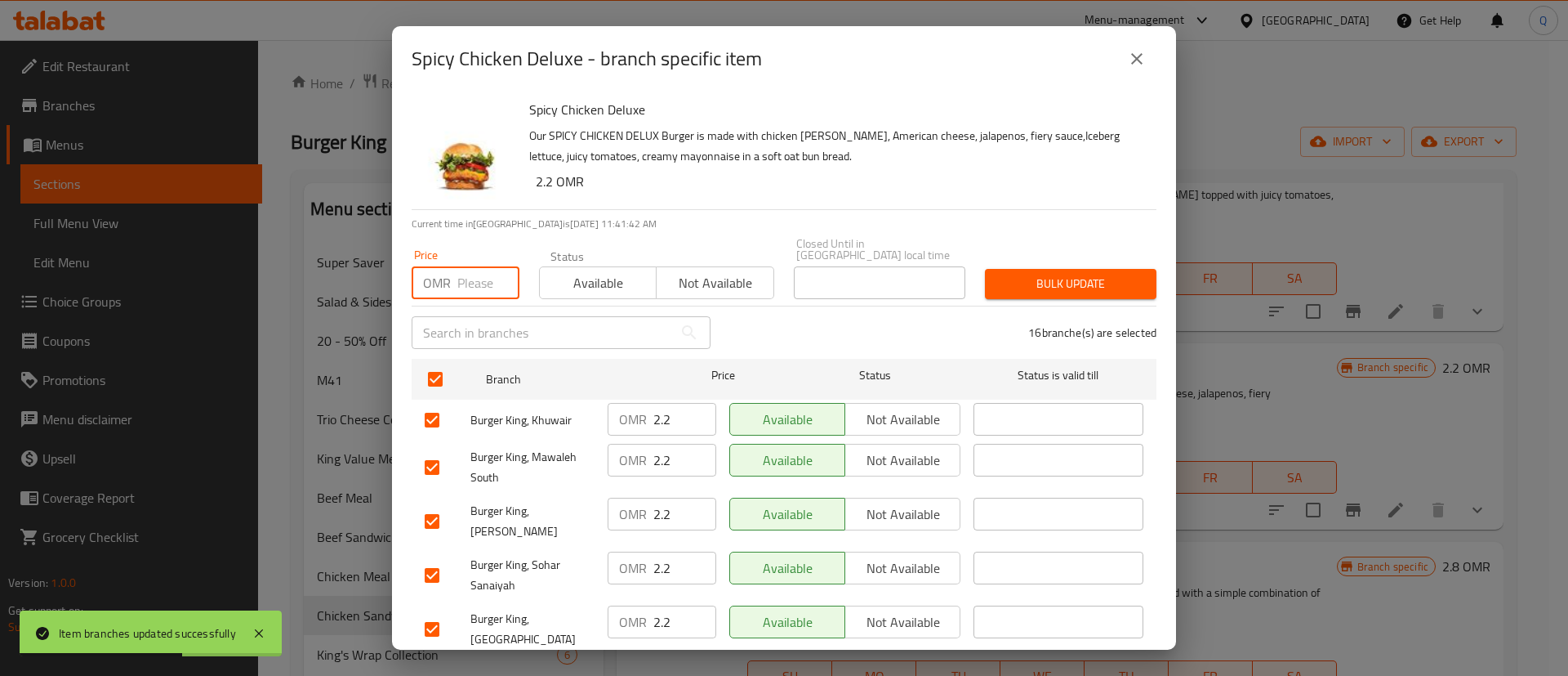
click at [477, 269] on input "number" at bounding box center [489, 283] width 62 height 33
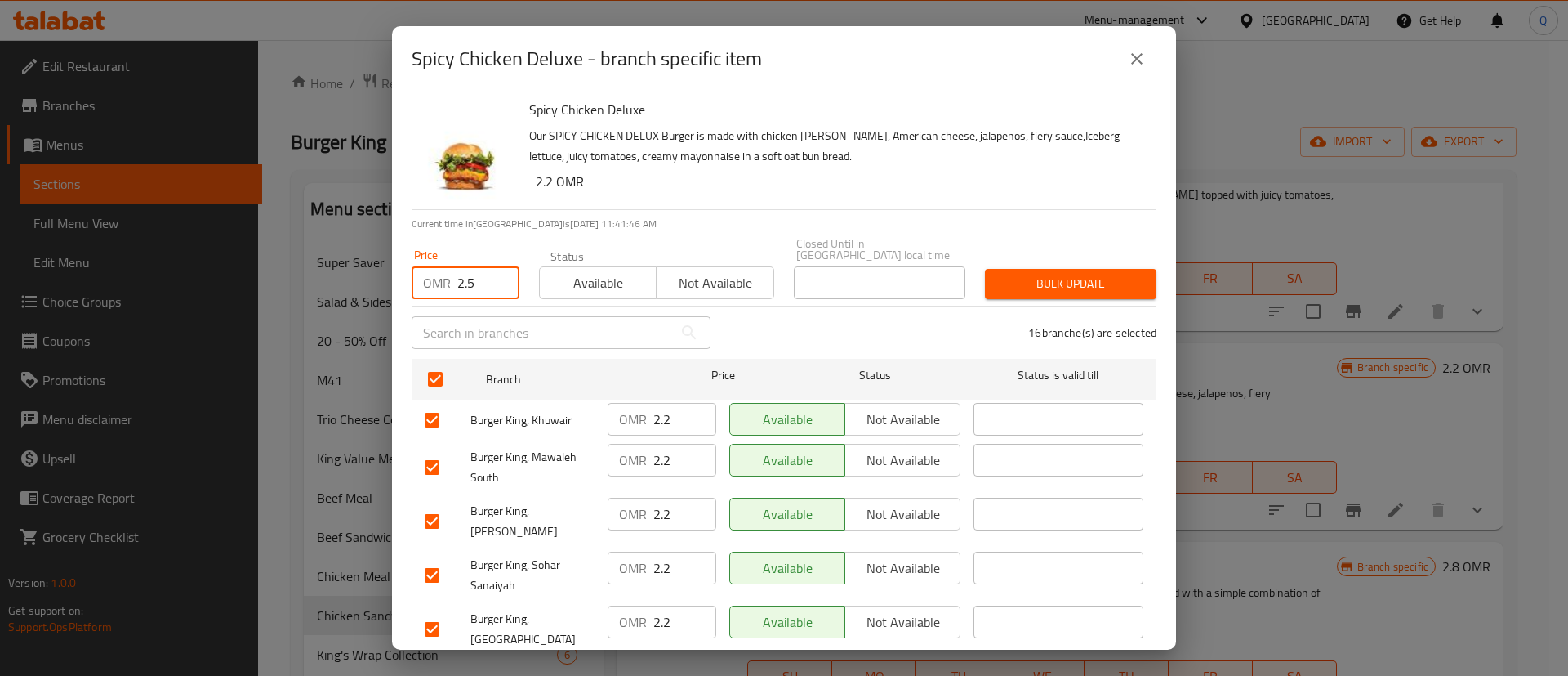
click at [1072, 276] on span "Bulk update" at bounding box center [1070, 284] width 145 height 20
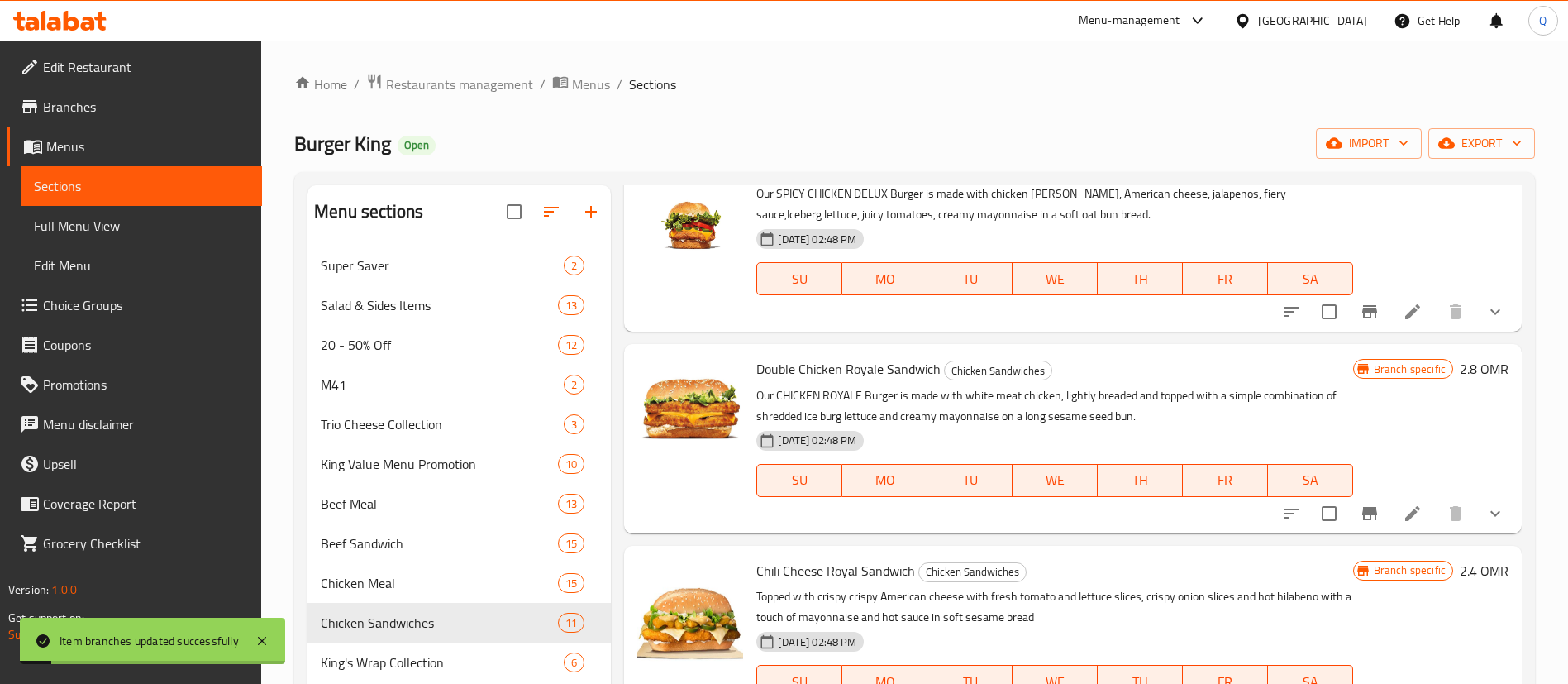
scroll to position [503, 0]
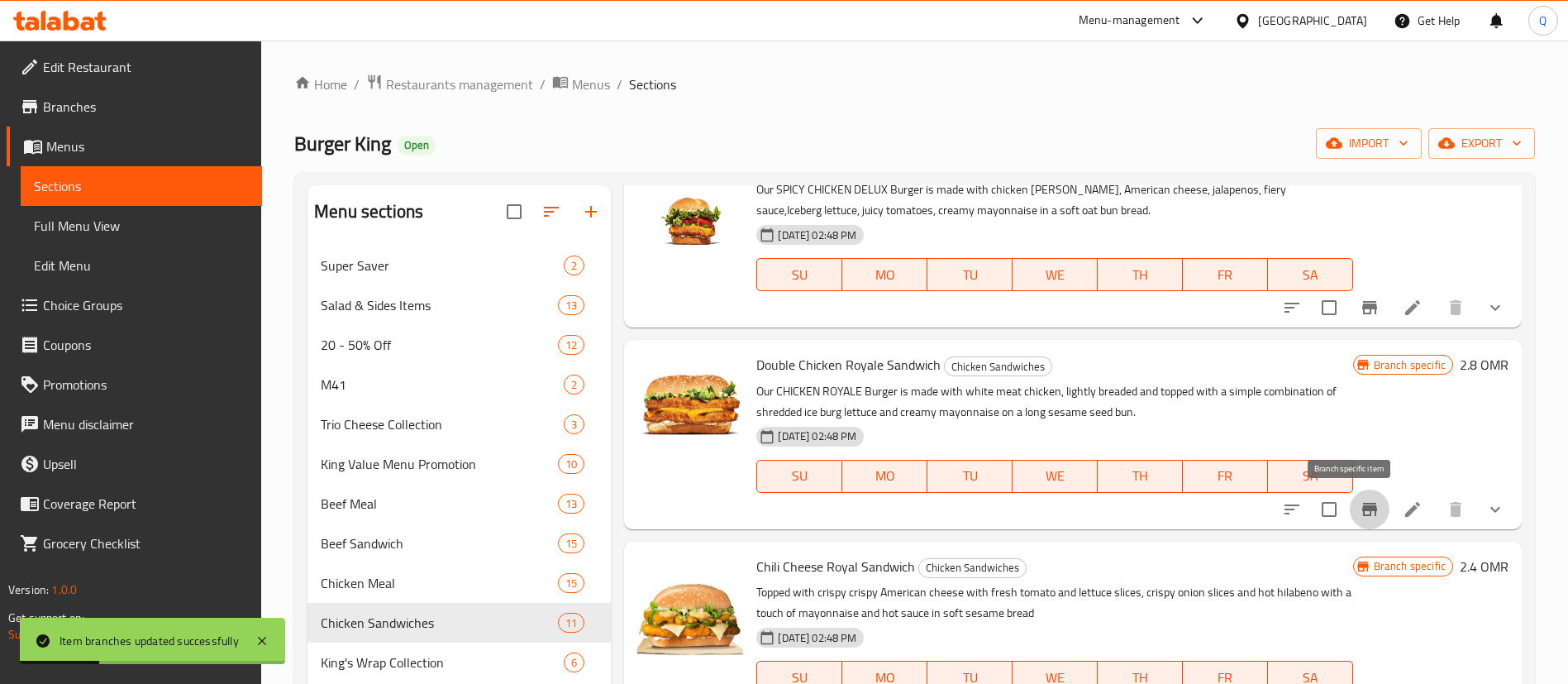
click at [1350, 502] on button "Branch-specific-item" at bounding box center [1369, 510] width 40 height 40
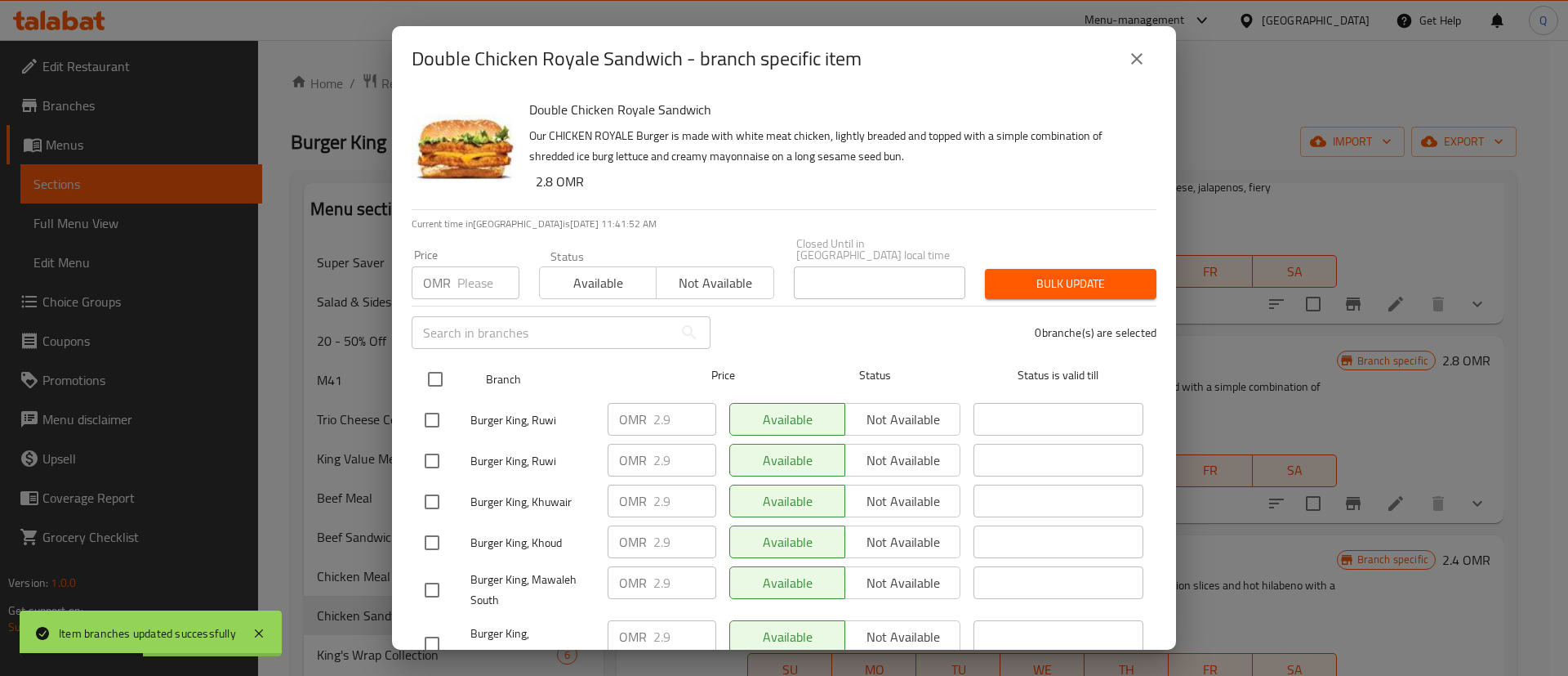
click at [436, 369] on input "checkbox" at bounding box center [435, 379] width 34 height 34
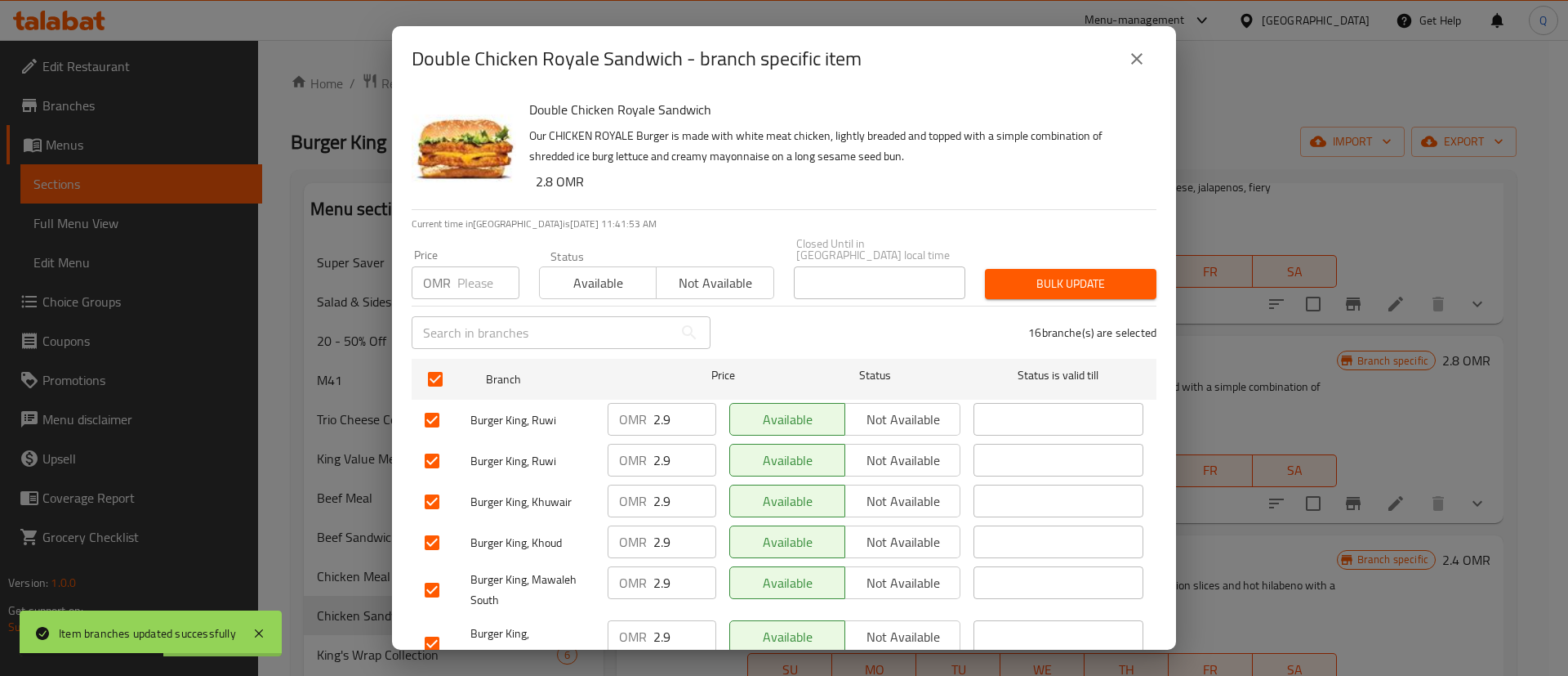
click at [473, 266] on input "number" at bounding box center [489, 283] width 62 height 33
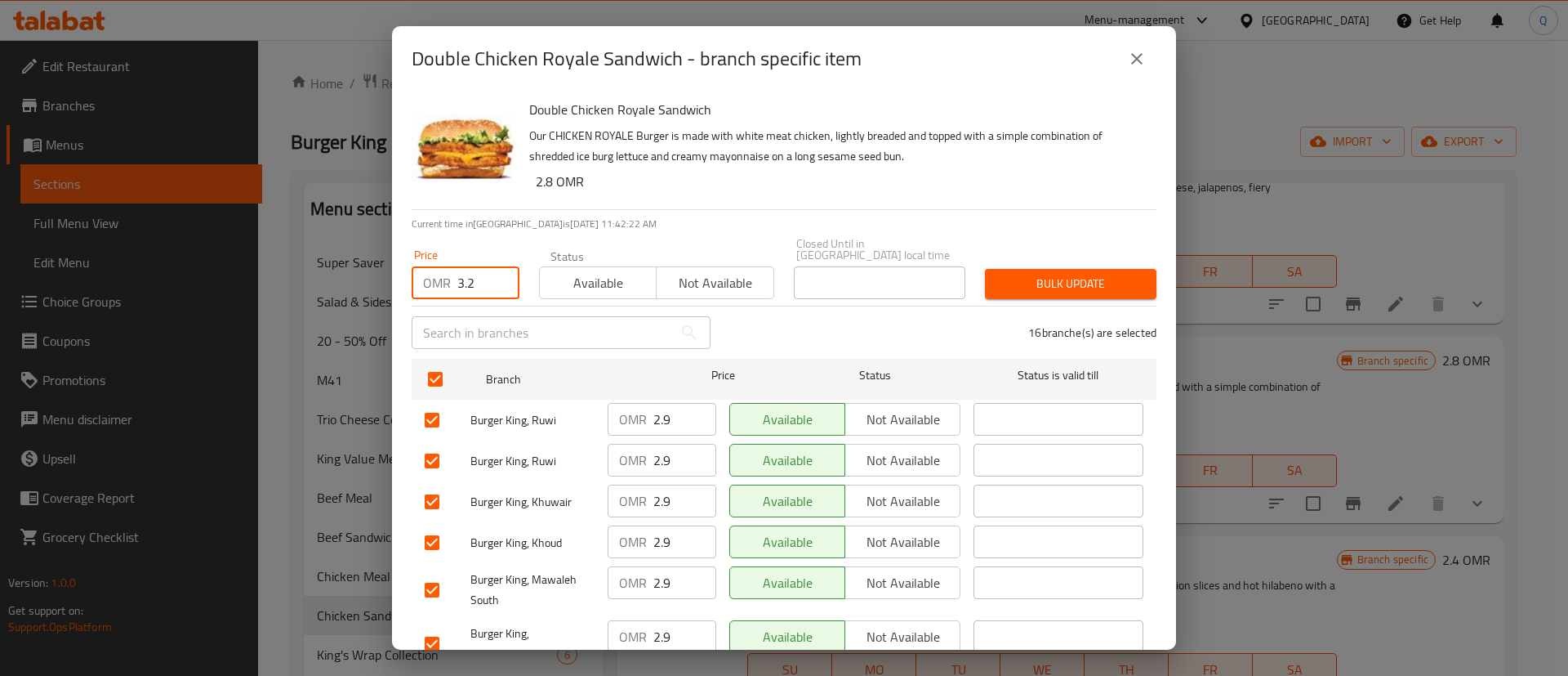
click at [1047, 274] on span "Bulk update" at bounding box center [1070, 284] width 145 height 20
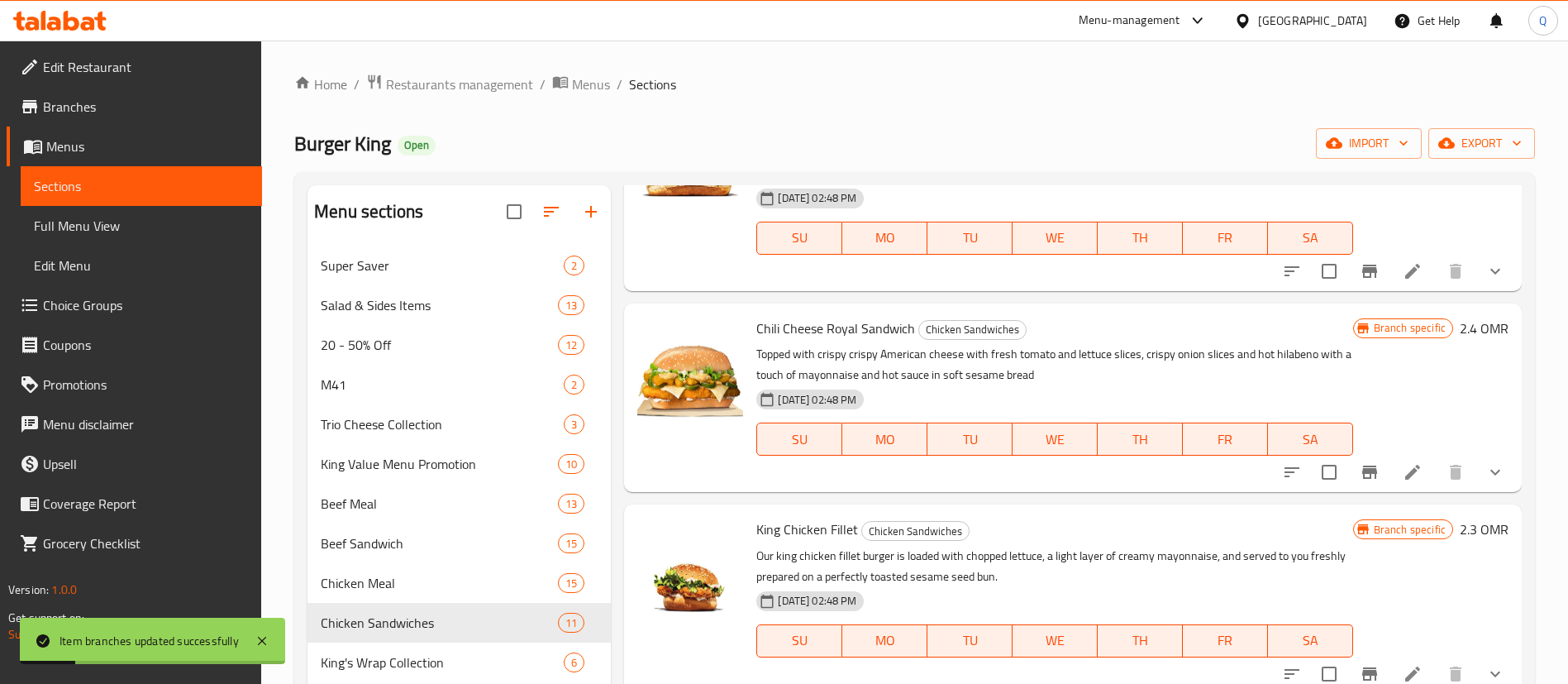
scroll to position [746, 0]
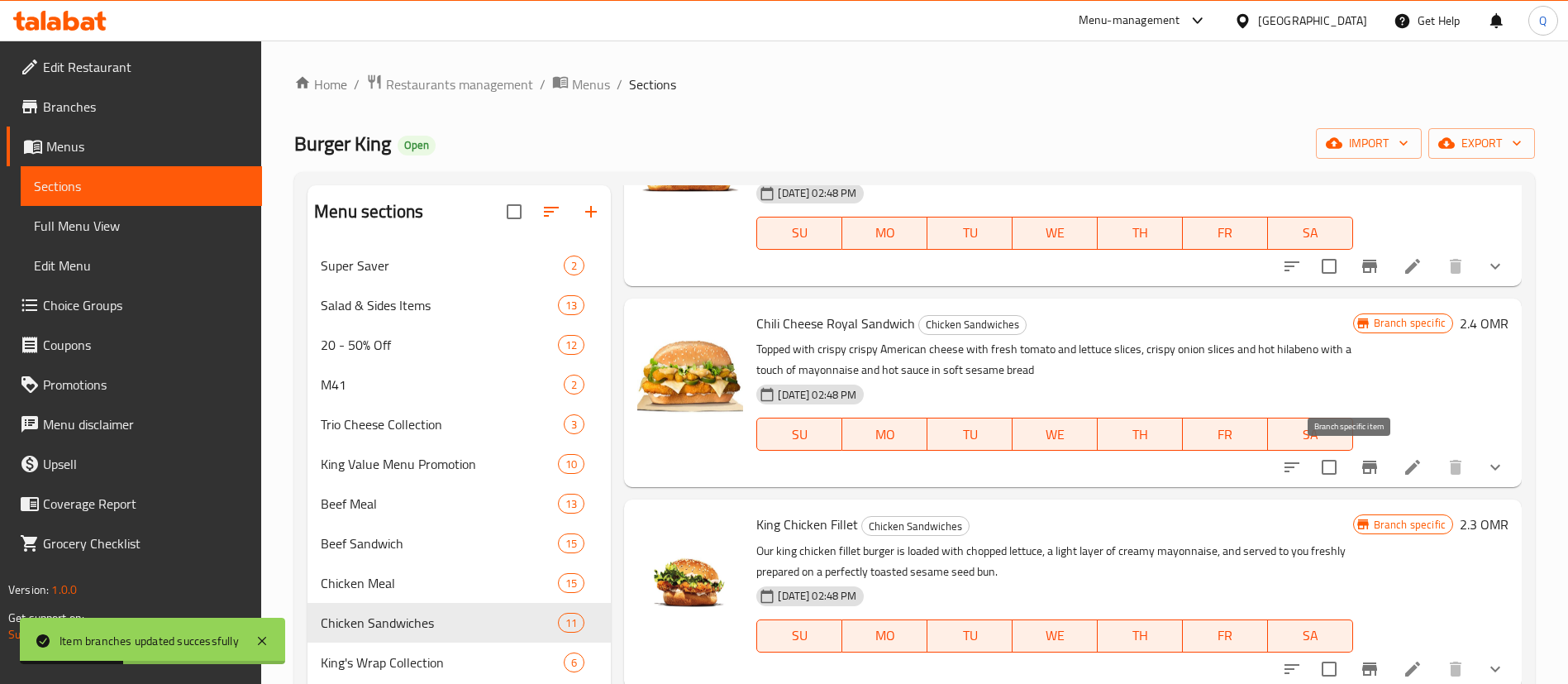
click at [1350, 477] on button "Branch-specific-item" at bounding box center [1369, 467] width 40 height 40
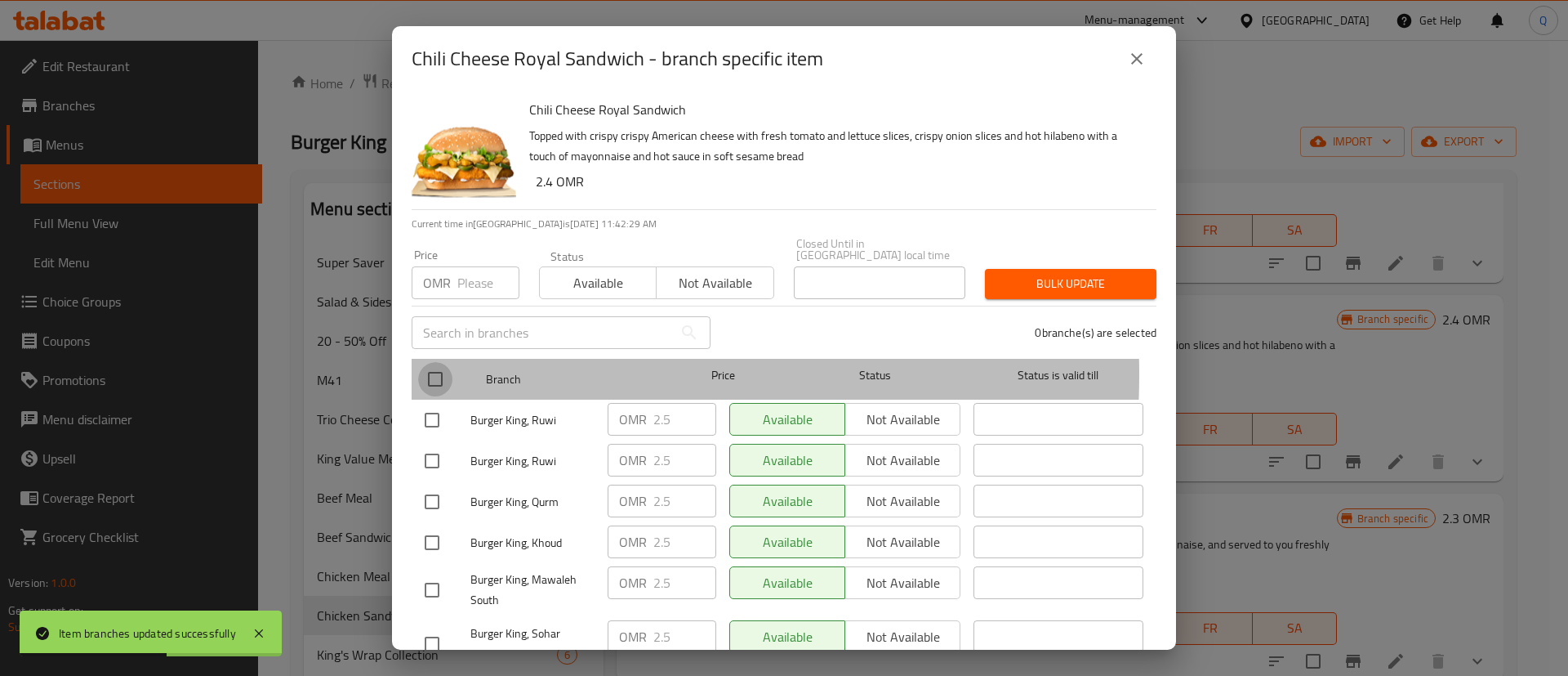
drag, startPoint x: 443, startPoint y: 363, endPoint x: 447, endPoint y: 325, distance: 38.2
click at [443, 362] on input "checkbox" at bounding box center [435, 379] width 34 height 34
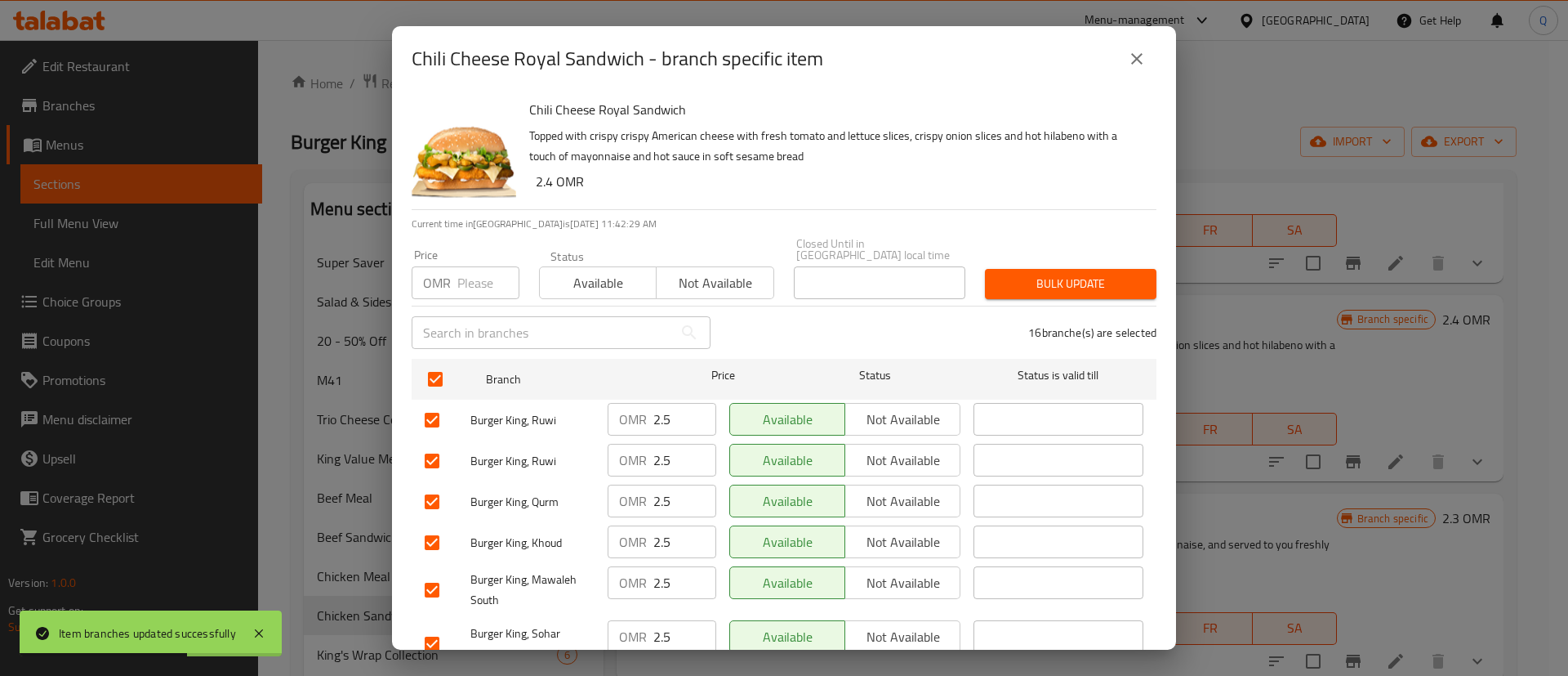
click at [463, 267] on input "number" at bounding box center [489, 283] width 62 height 33
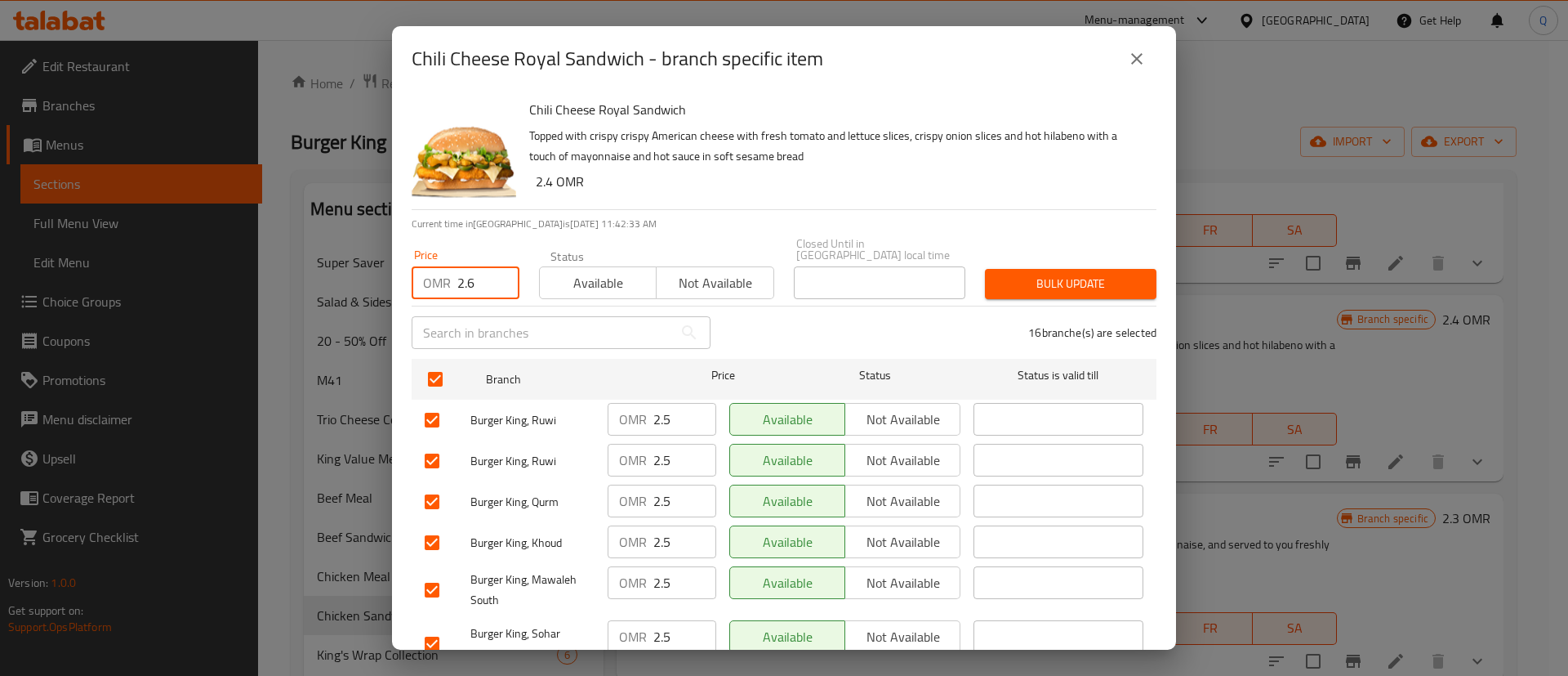
click at [1046, 274] on span "Bulk update" at bounding box center [1070, 284] width 145 height 20
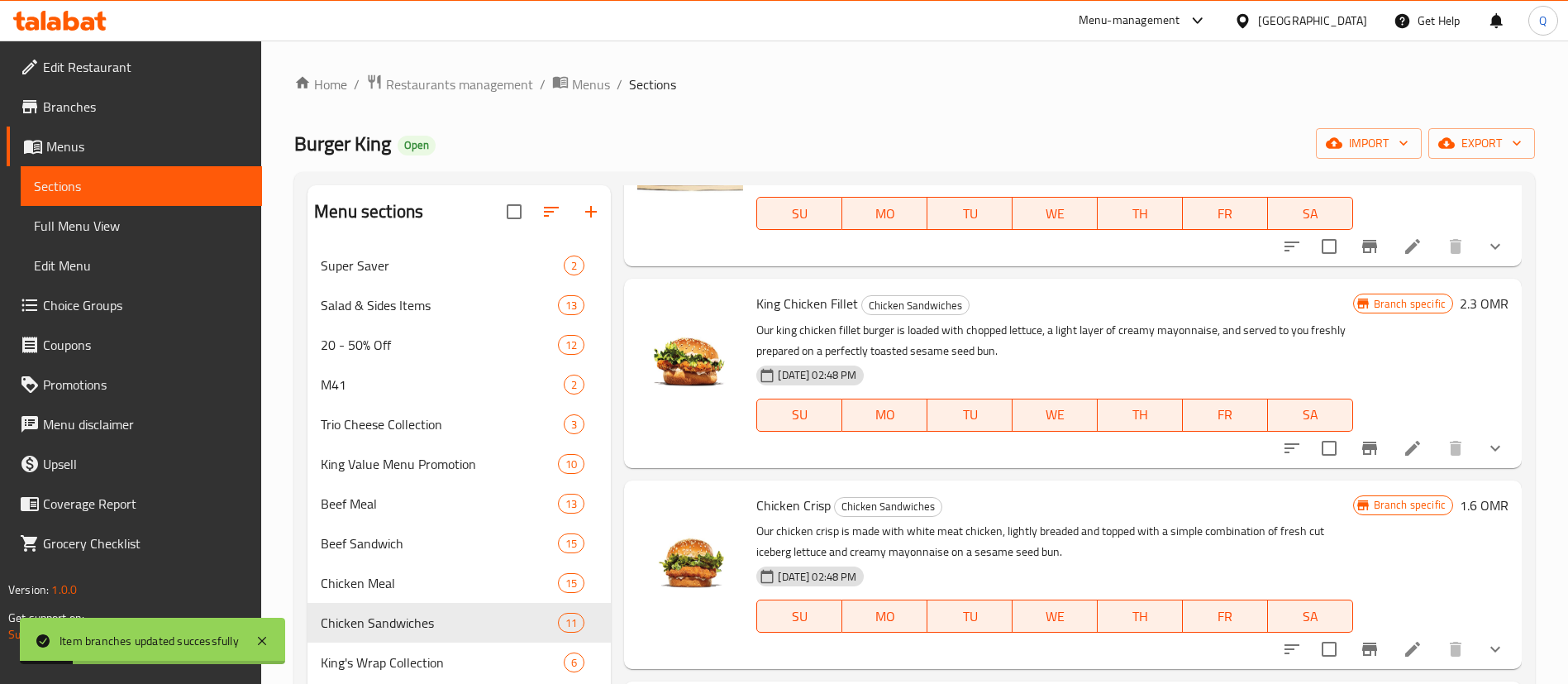
scroll to position [987, 0]
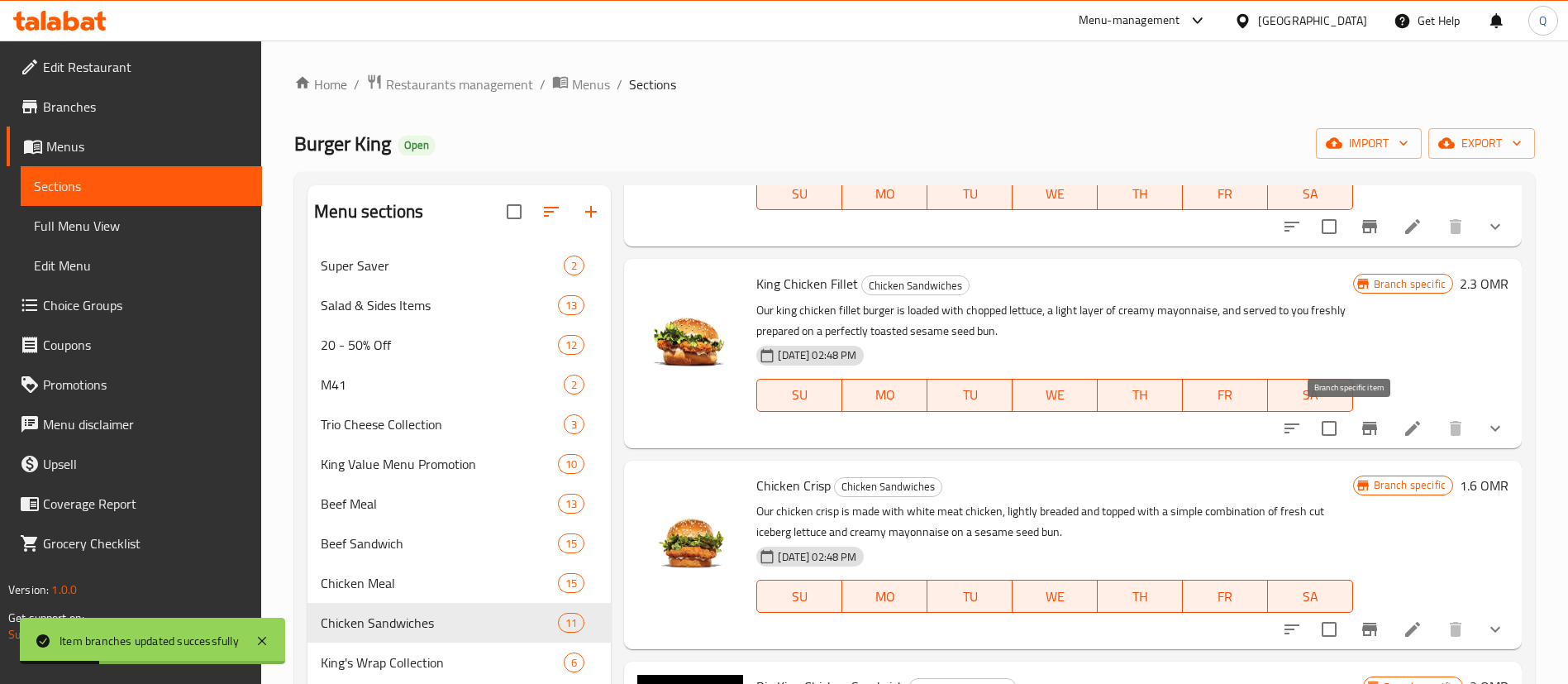
click at [1359, 435] on icon "Branch-specific-item" at bounding box center [1369, 428] width 20 height 20
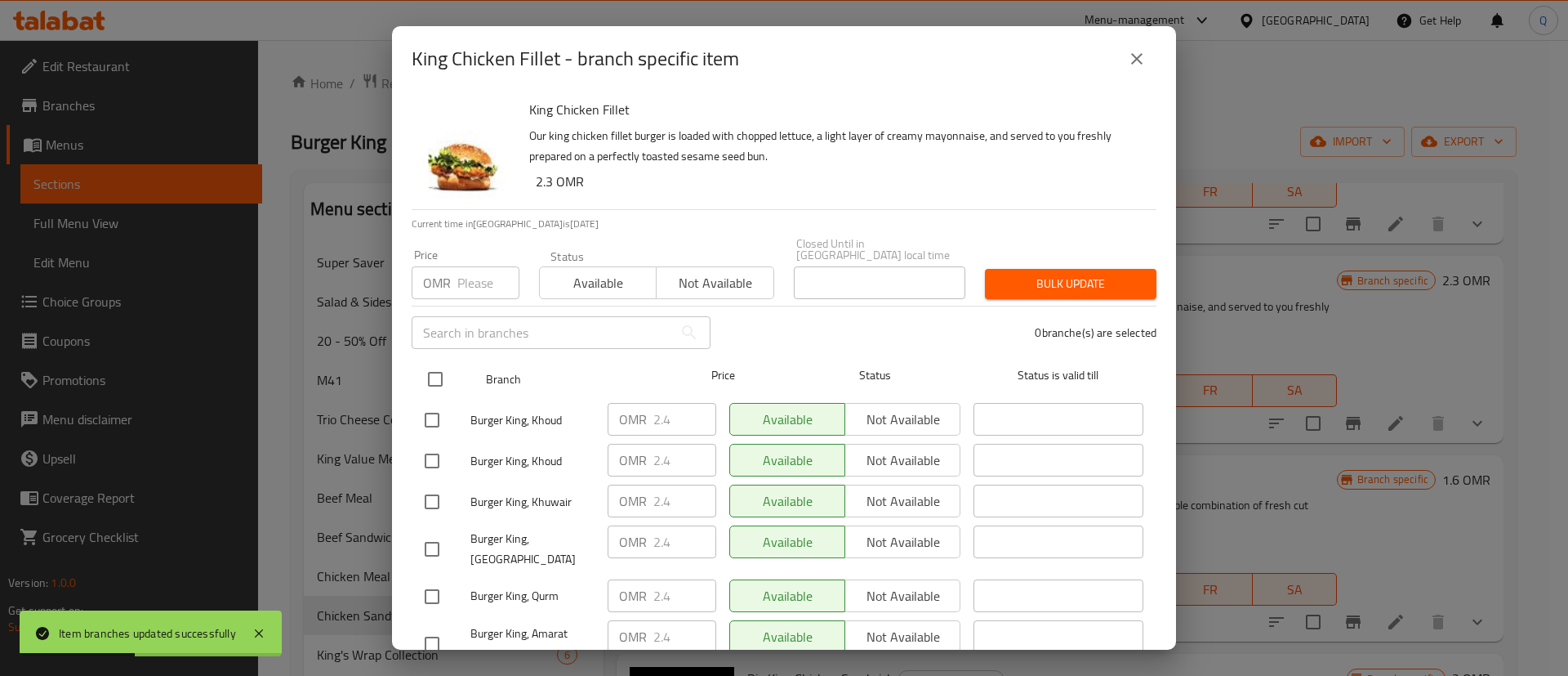
click at [441, 364] on input "checkbox" at bounding box center [435, 379] width 34 height 34
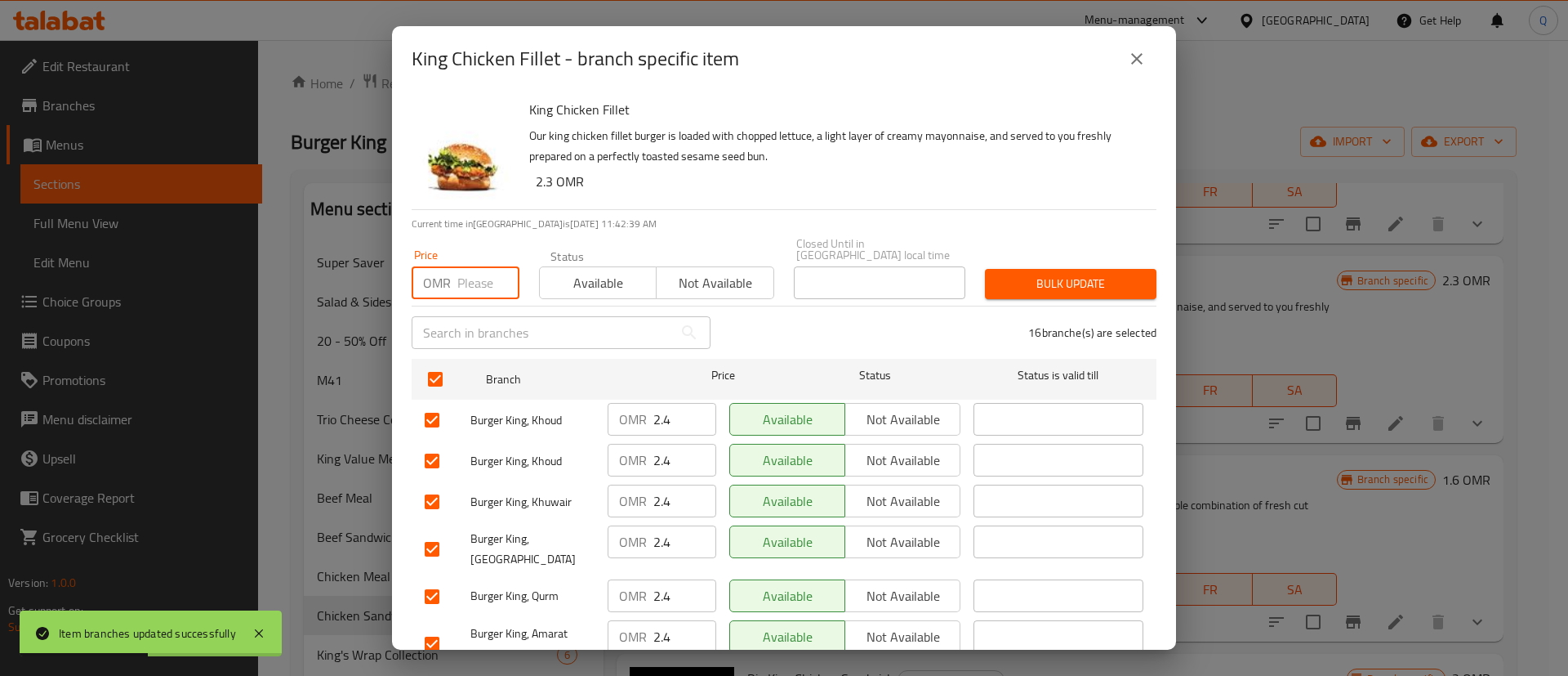
click at [467, 266] on input "number" at bounding box center [489, 283] width 62 height 33
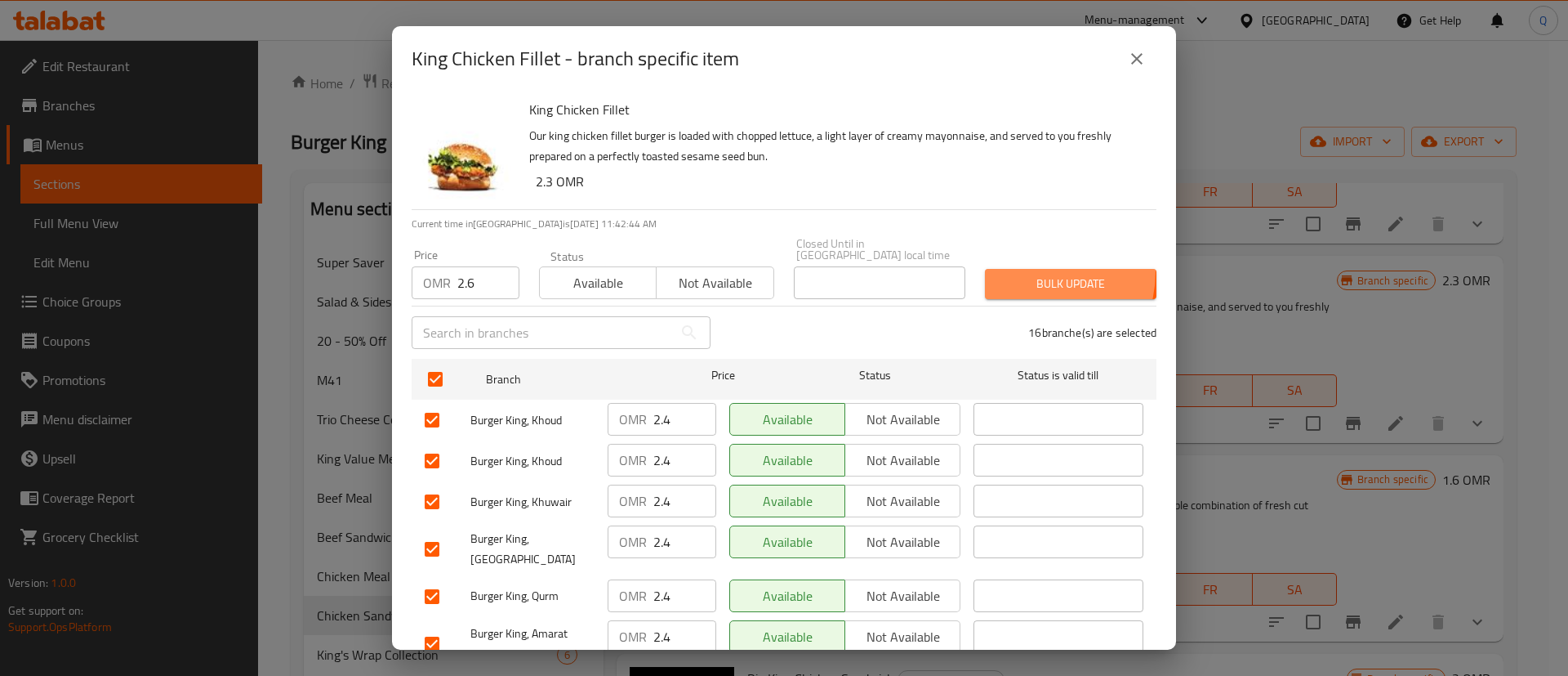
click at [1012, 269] on button "Bulk update" at bounding box center [1070, 284] width 171 height 30
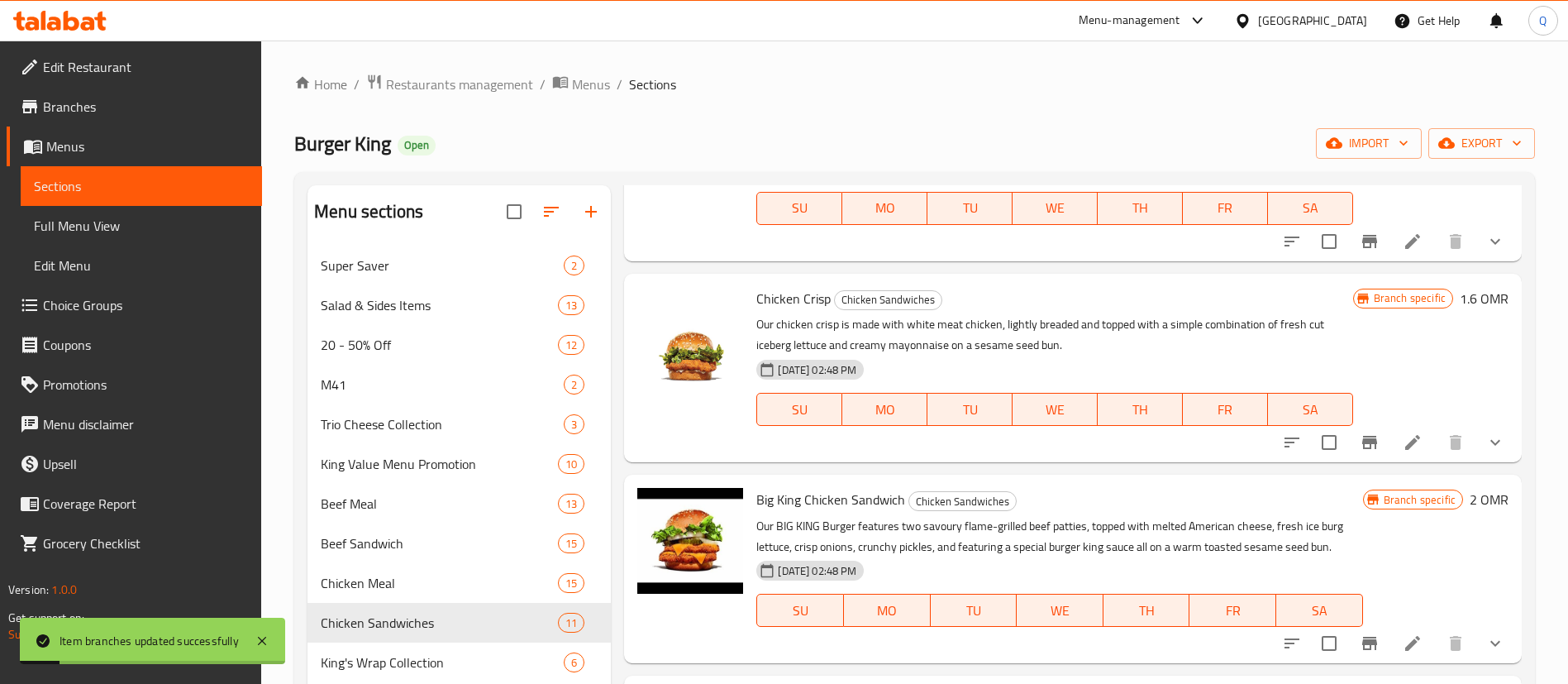
scroll to position [1181, 0]
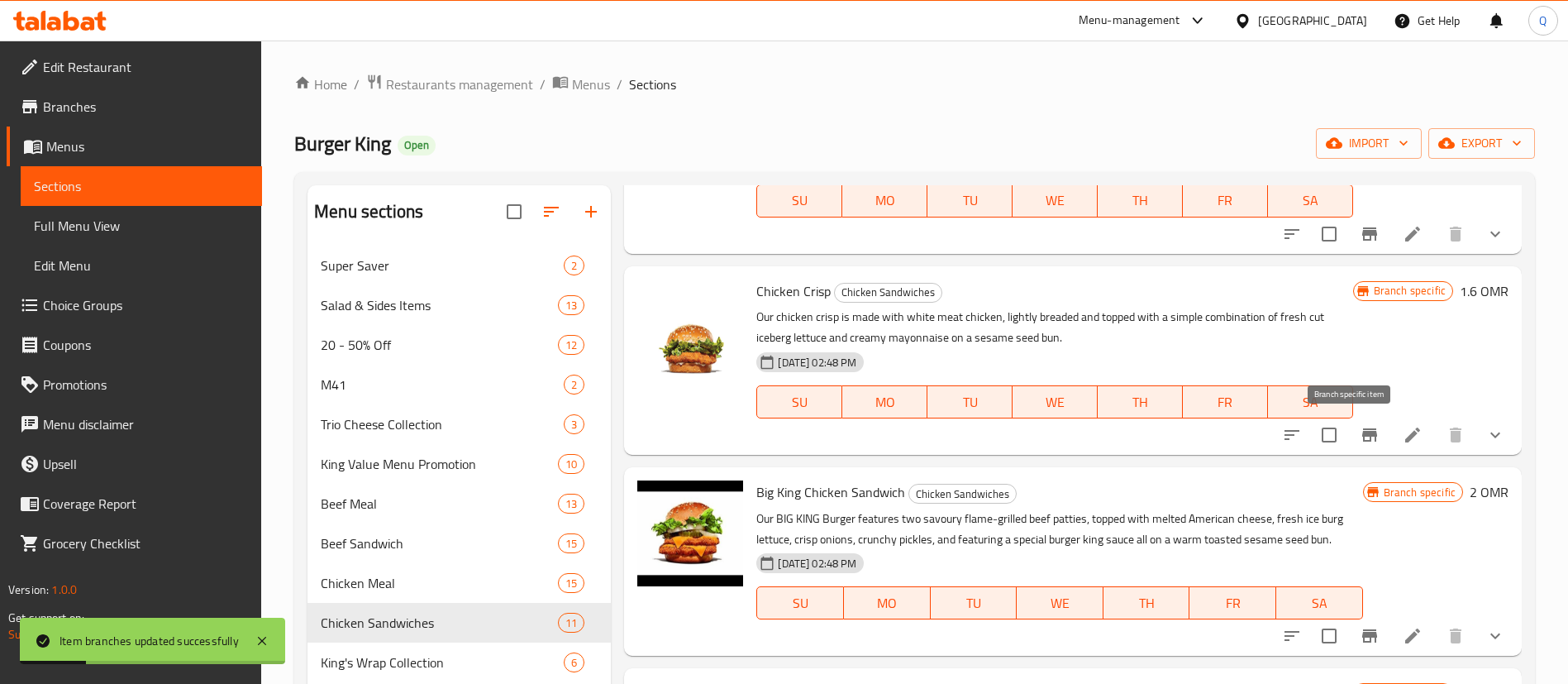
click at [1359, 427] on icon "Branch-specific-item" at bounding box center [1369, 435] width 20 height 20
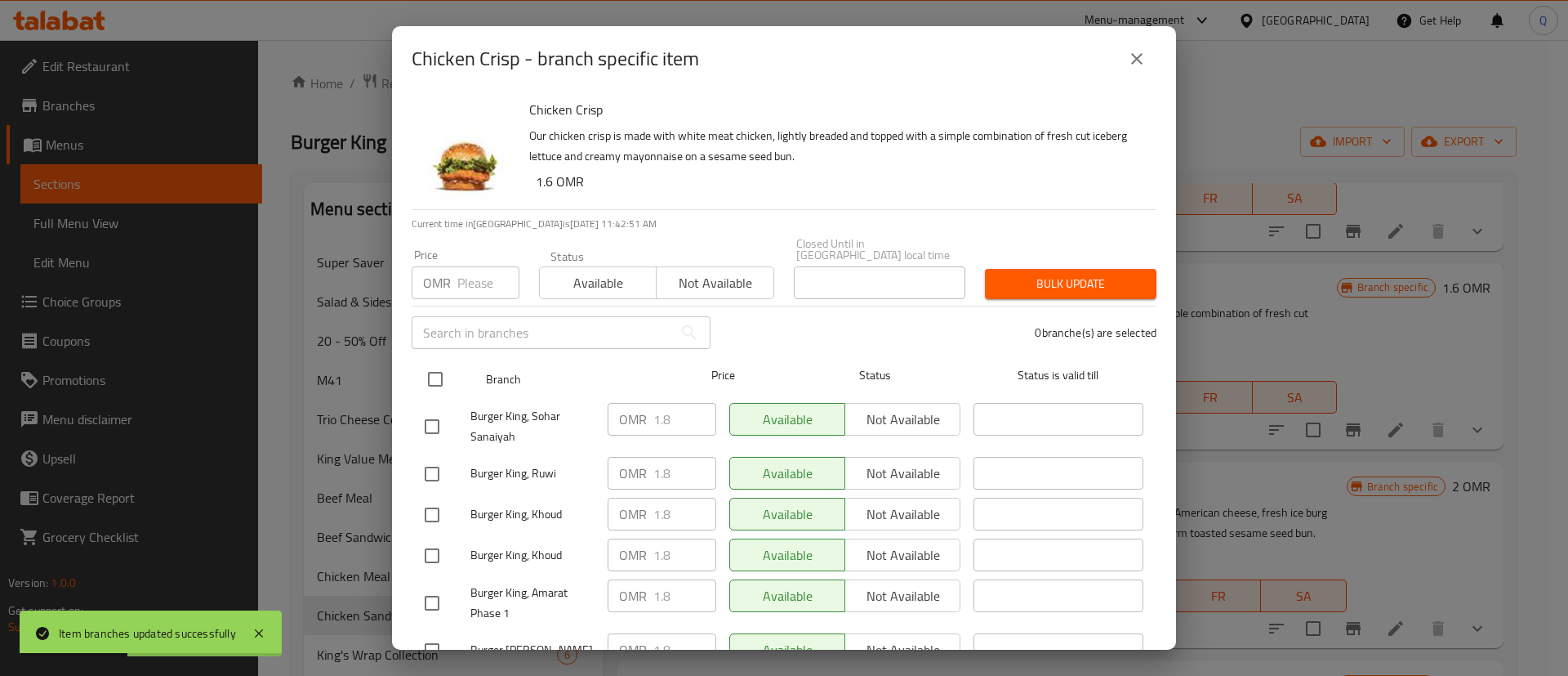
click at [440, 368] on input "checkbox" at bounding box center [435, 379] width 34 height 34
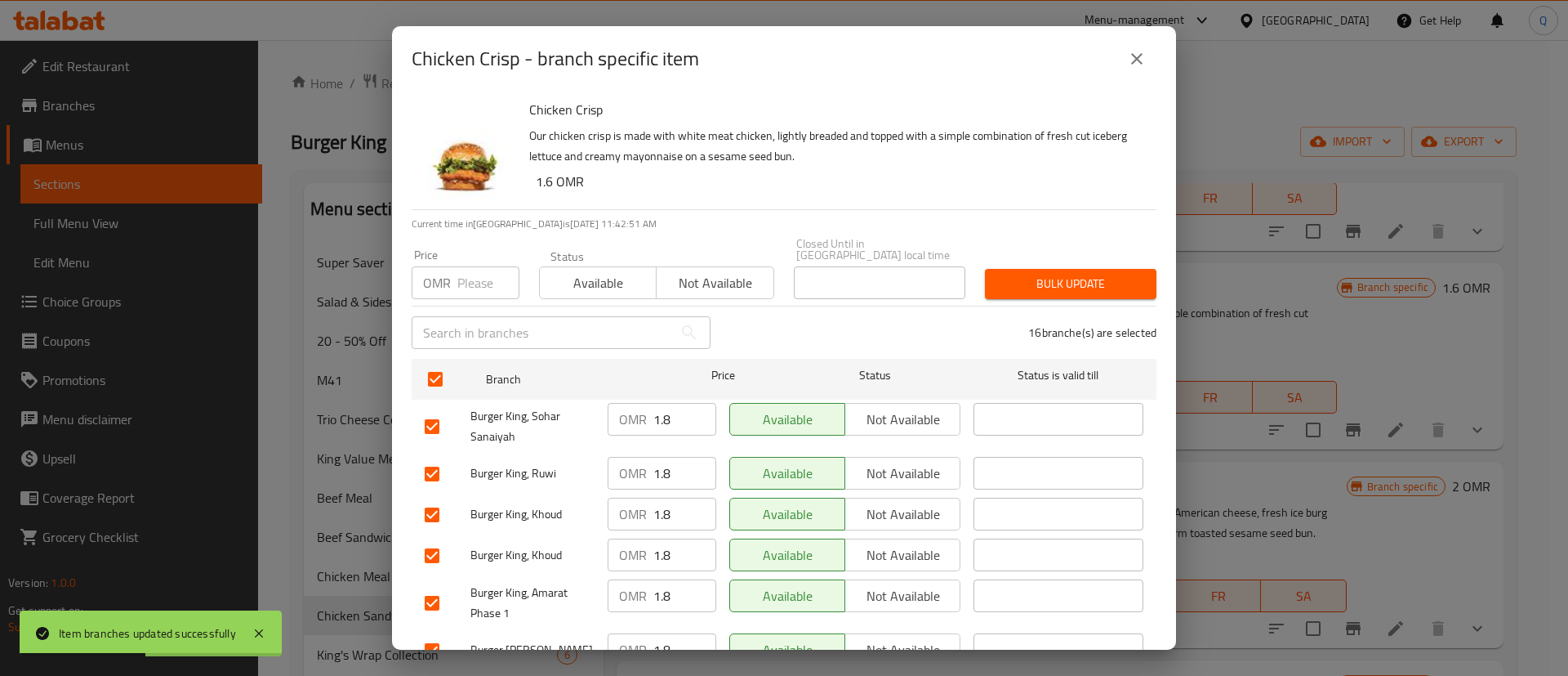
click at [462, 272] on input "number" at bounding box center [489, 283] width 62 height 33
click at [998, 274] on span "Bulk update" at bounding box center [1070, 284] width 145 height 20
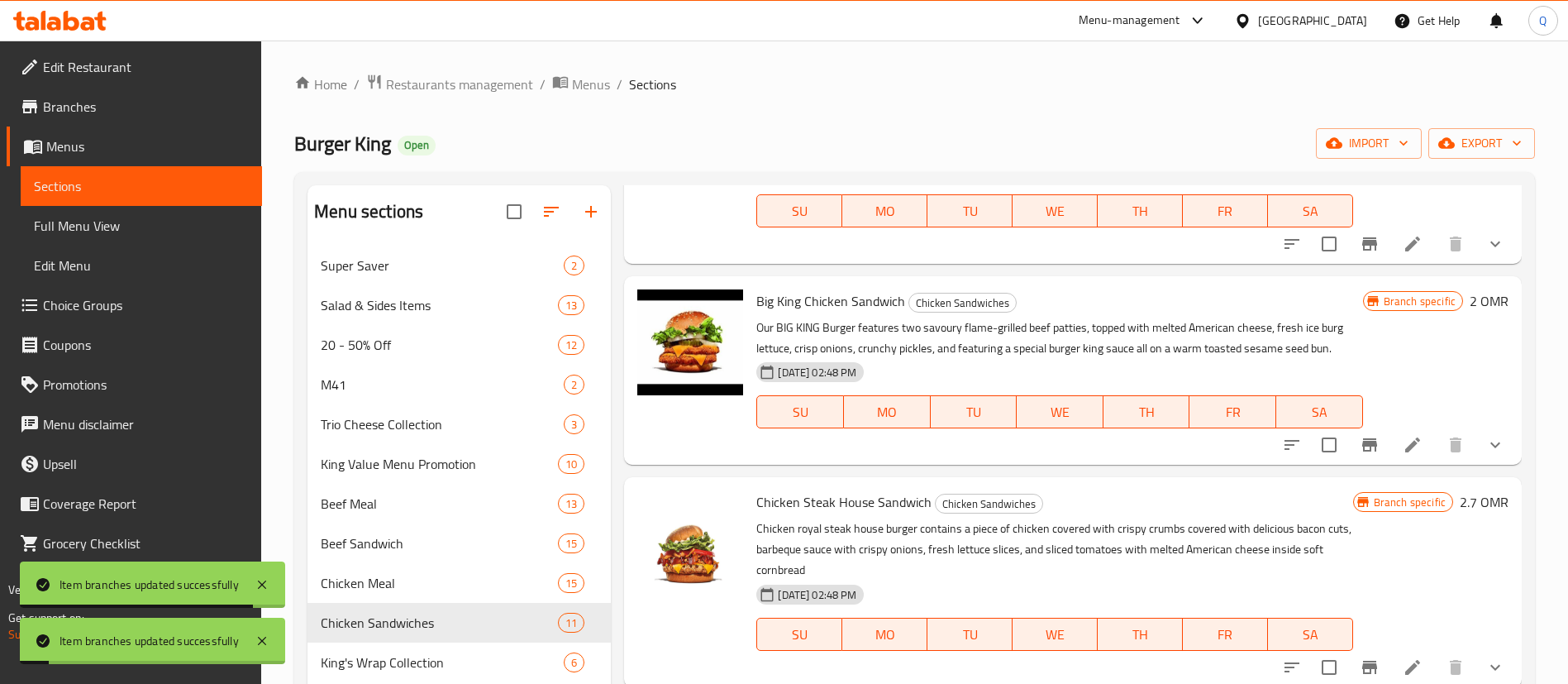
scroll to position [1376, 0]
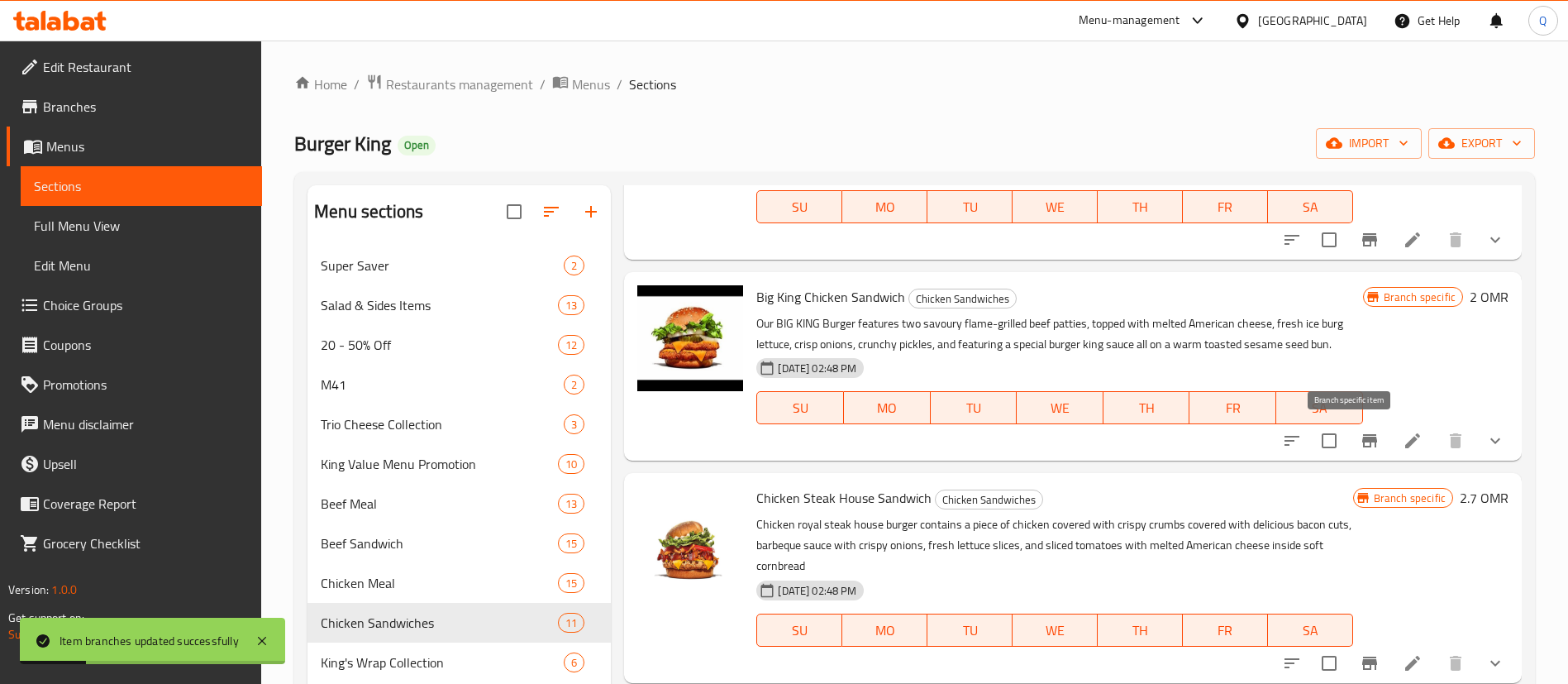
click at [1362, 440] on icon "Branch-specific-item" at bounding box center [1369, 441] width 15 height 14
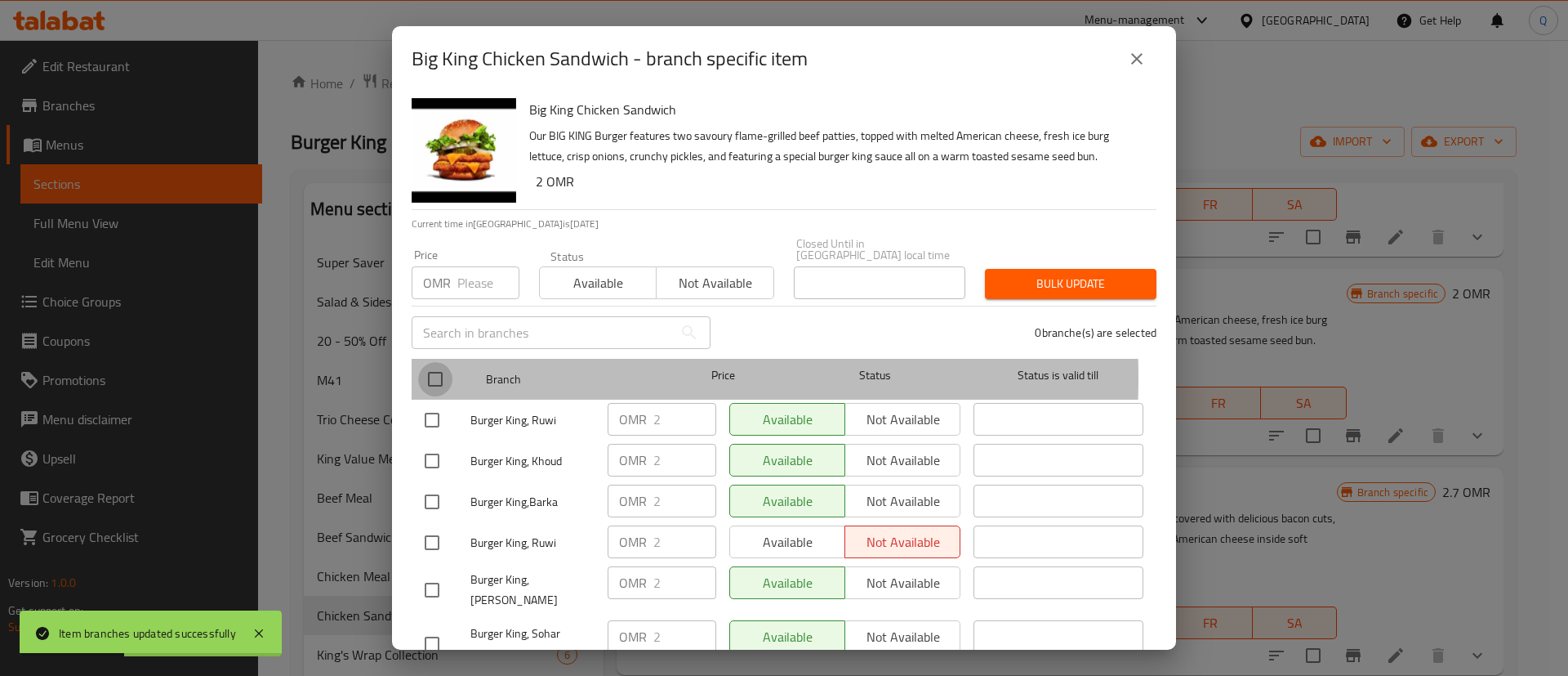
click at [442, 365] on input "checkbox" at bounding box center [435, 379] width 34 height 34
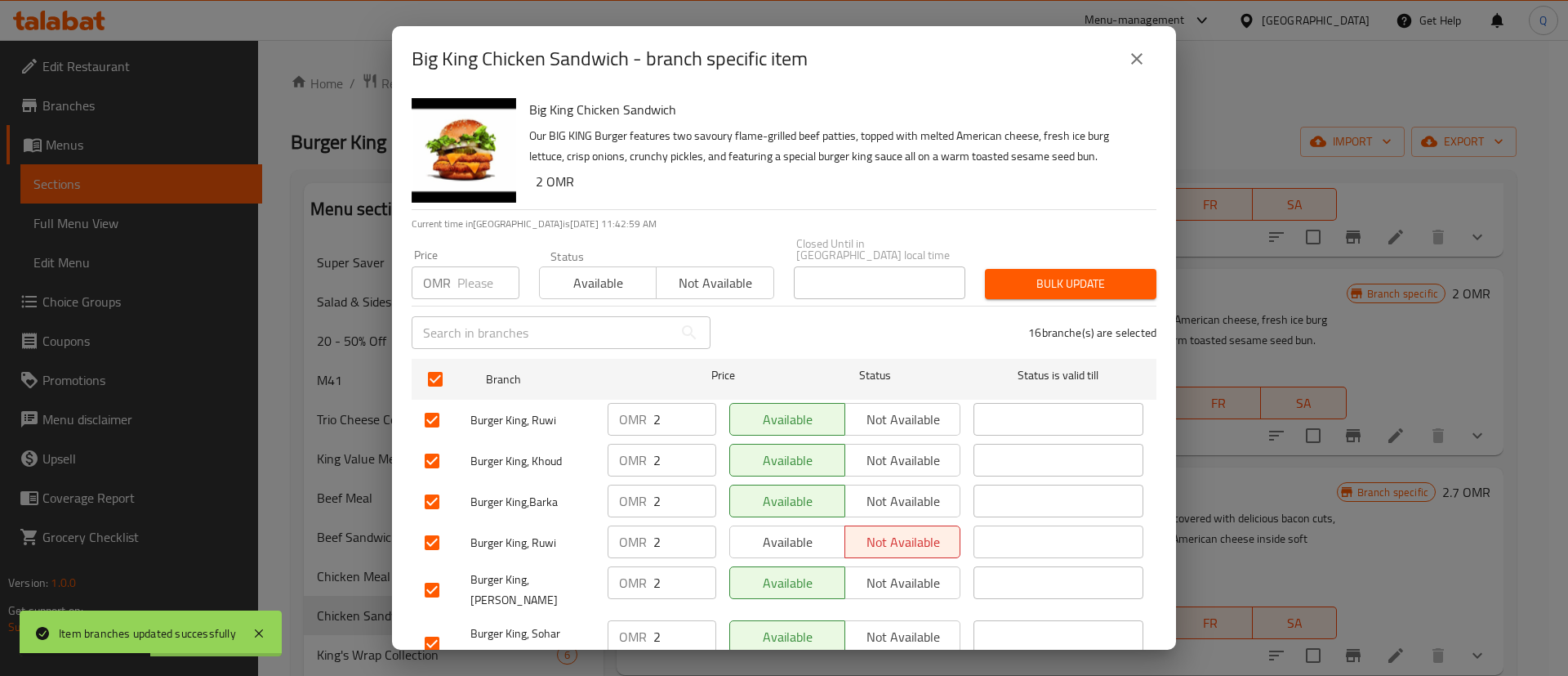
click at [464, 269] on input "number" at bounding box center [489, 283] width 62 height 33
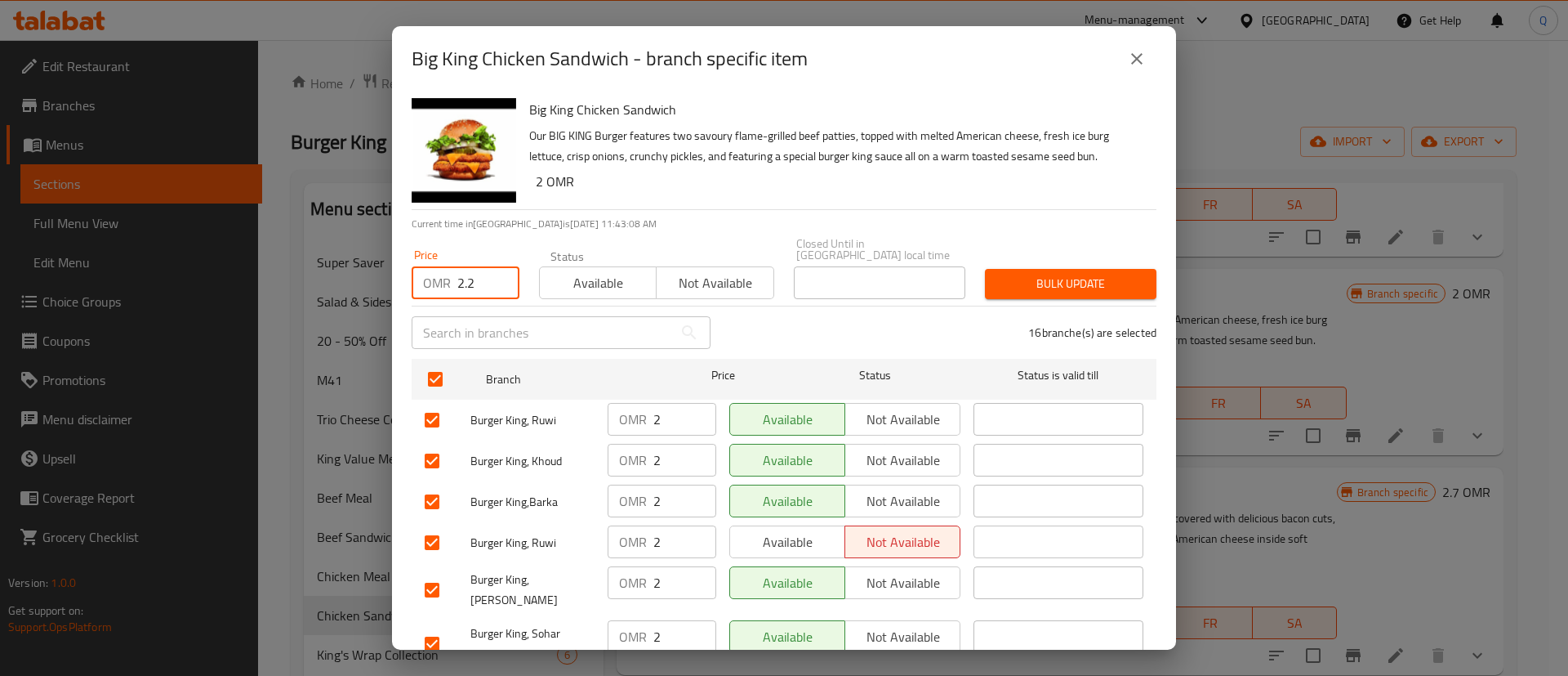
click at [1019, 282] on span "Bulk update" at bounding box center [1070, 284] width 145 height 20
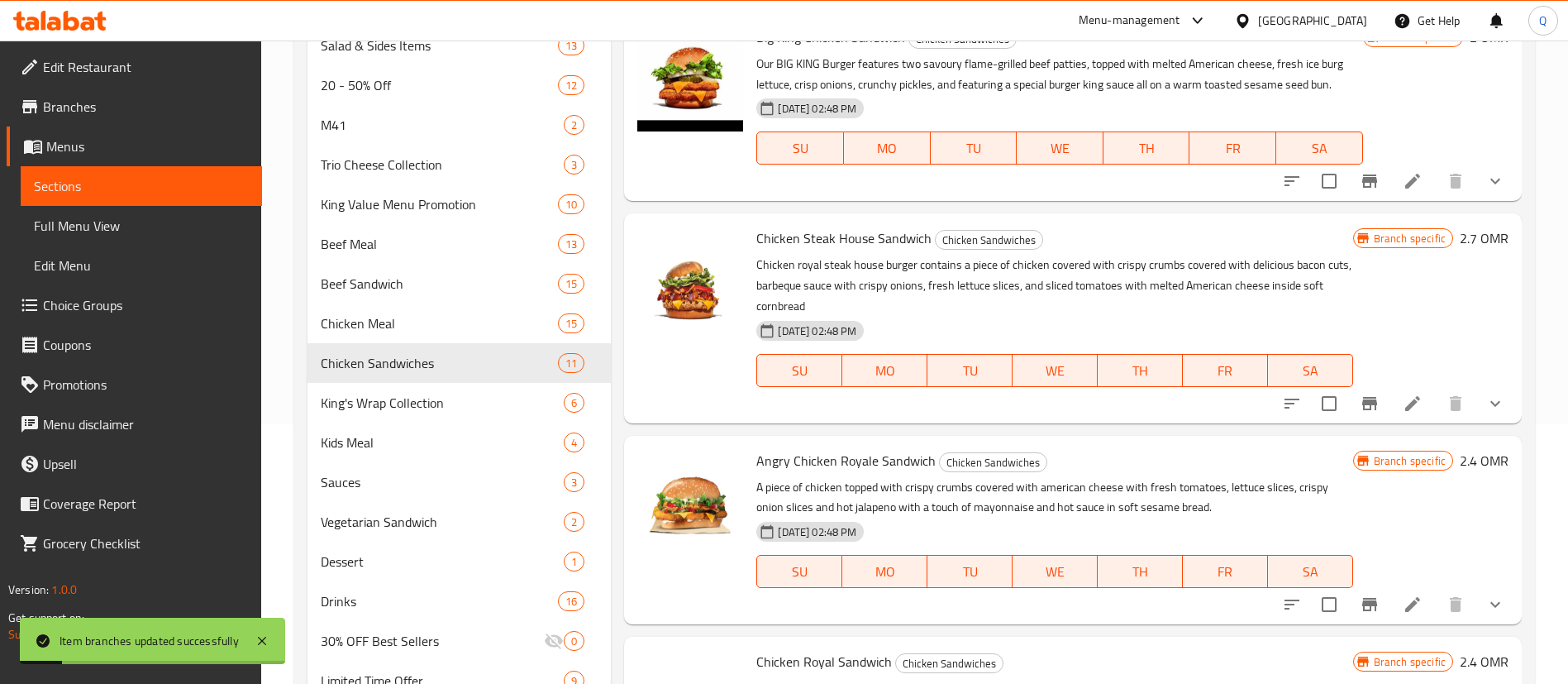
scroll to position [261, 0]
click at [1359, 406] on icon "Branch-specific-item" at bounding box center [1369, 403] width 20 height 20
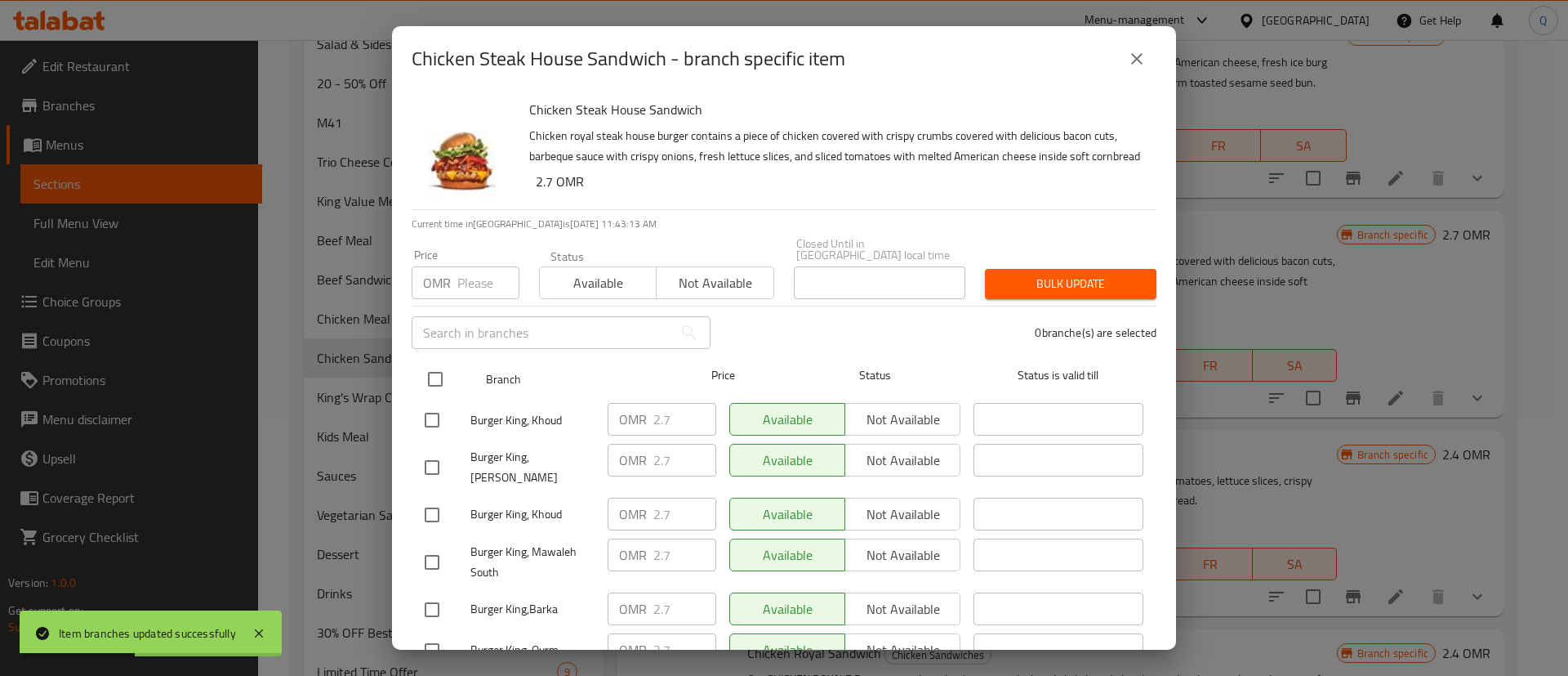
drag, startPoint x: 438, startPoint y: 378, endPoint x: 444, endPoint y: 317, distance: 61.3
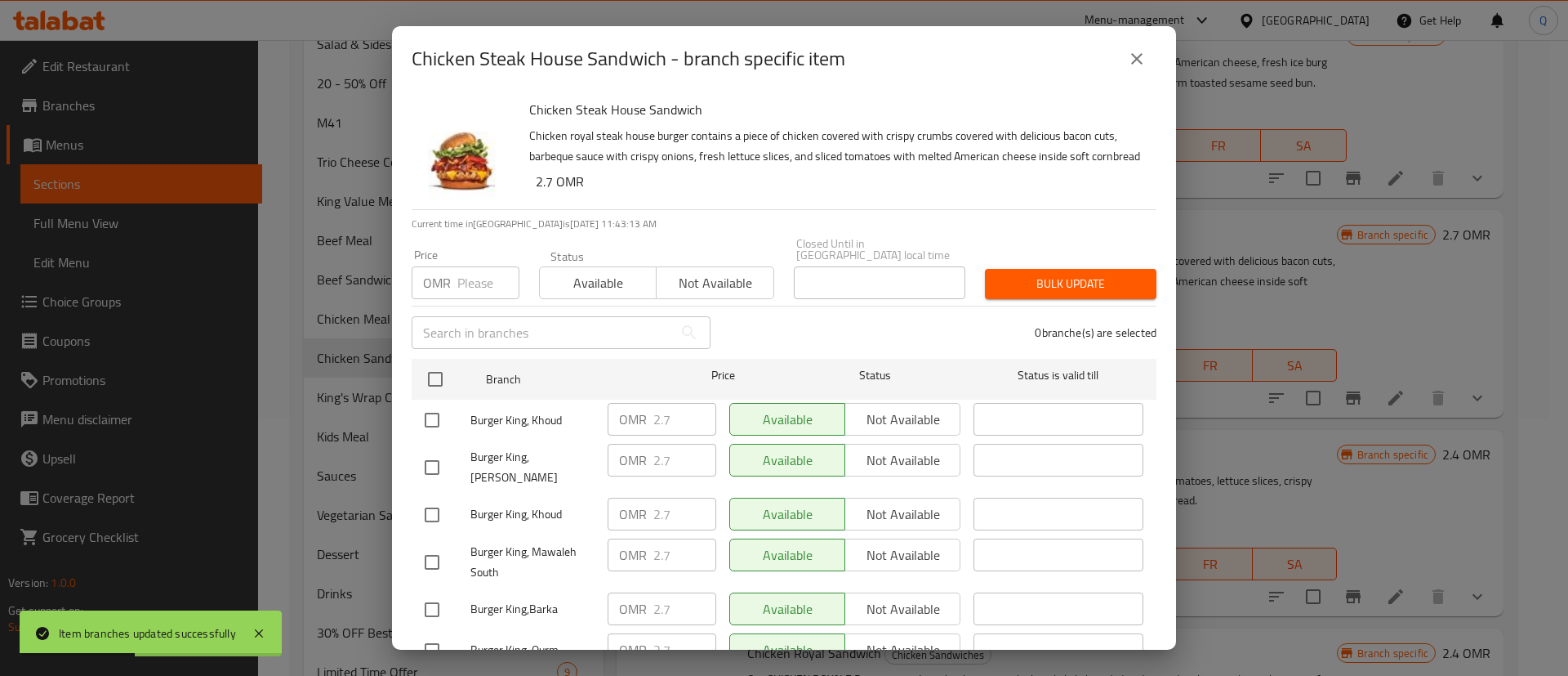
click at [437, 371] on input "checkbox" at bounding box center [435, 379] width 34 height 34
click at [463, 291] on input "number" at bounding box center [489, 283] width 62 height 33
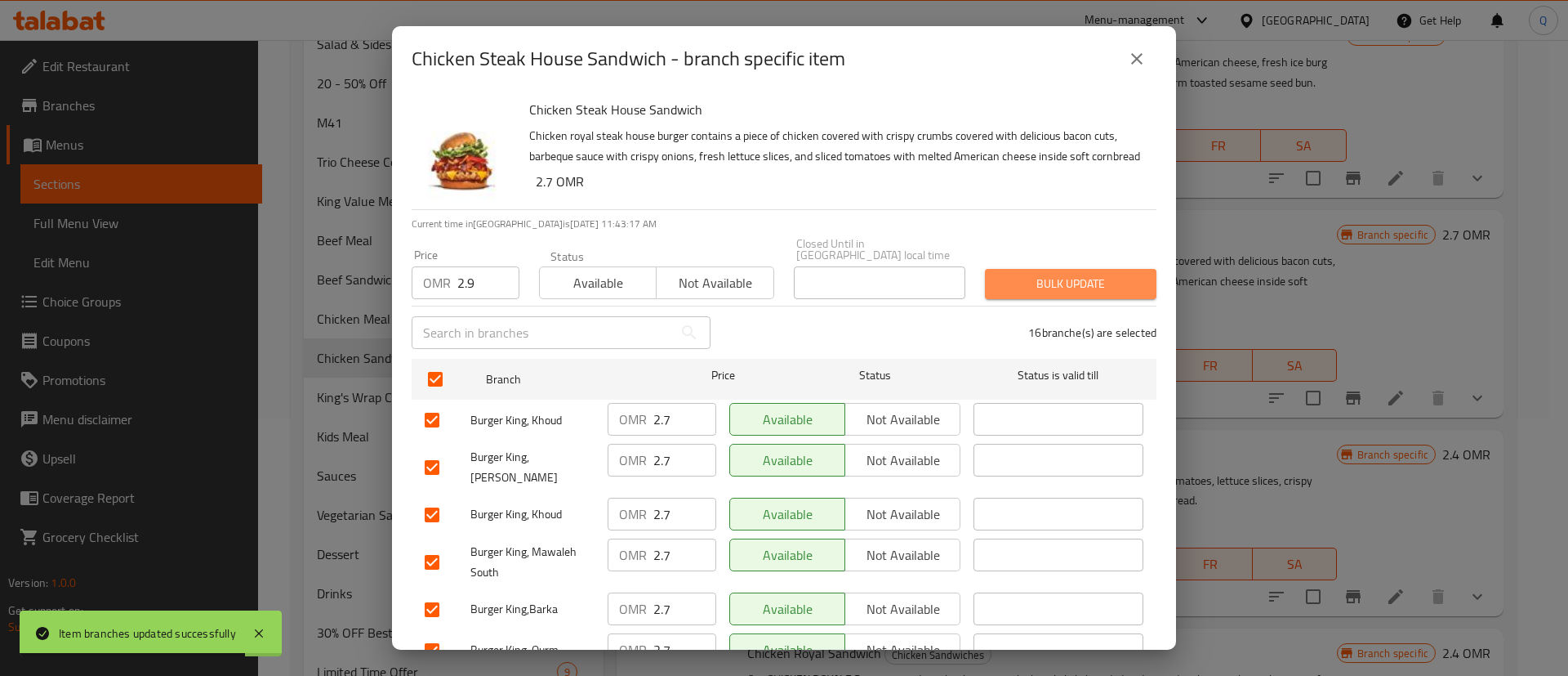
click at [1058, 278] on span "Bulk update" at bounding box center [1070, 284] width 145 height 20
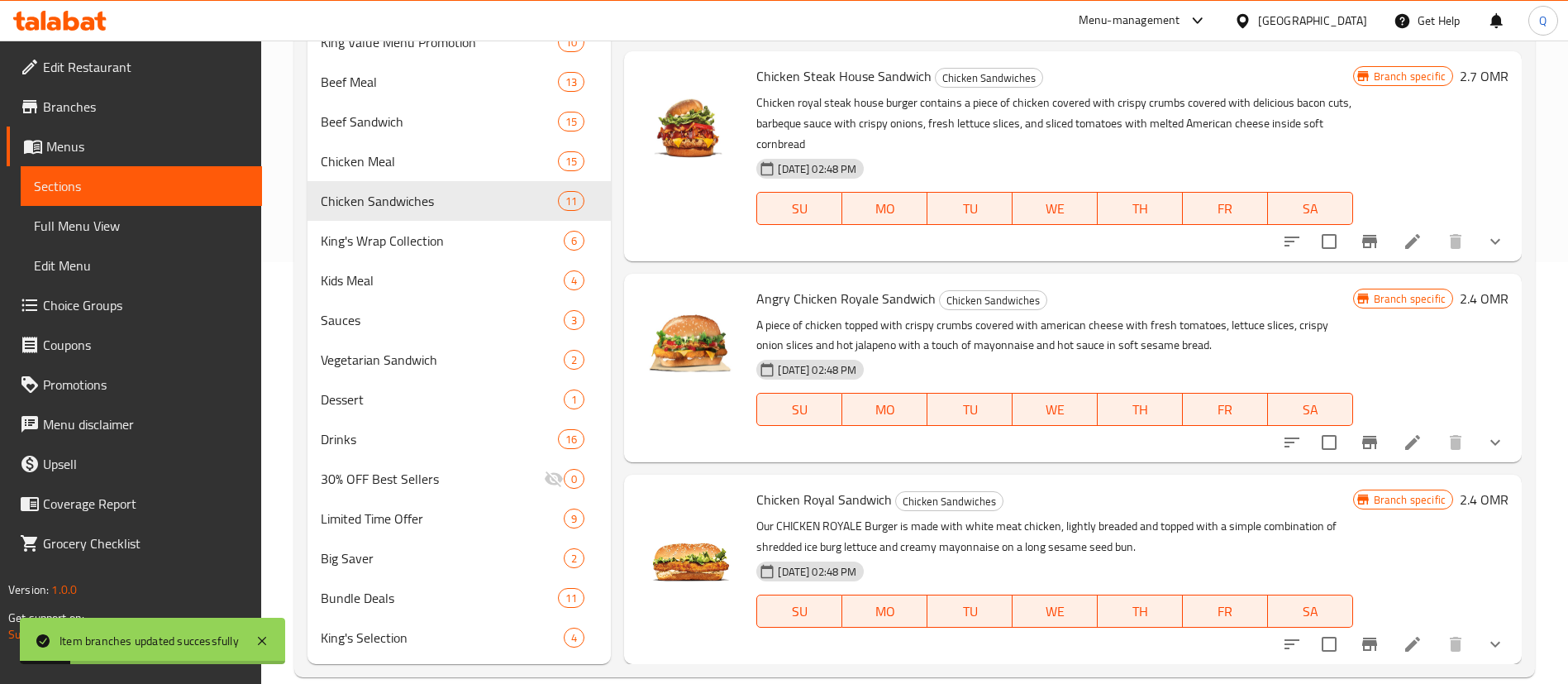
scroll to position [426, 0]
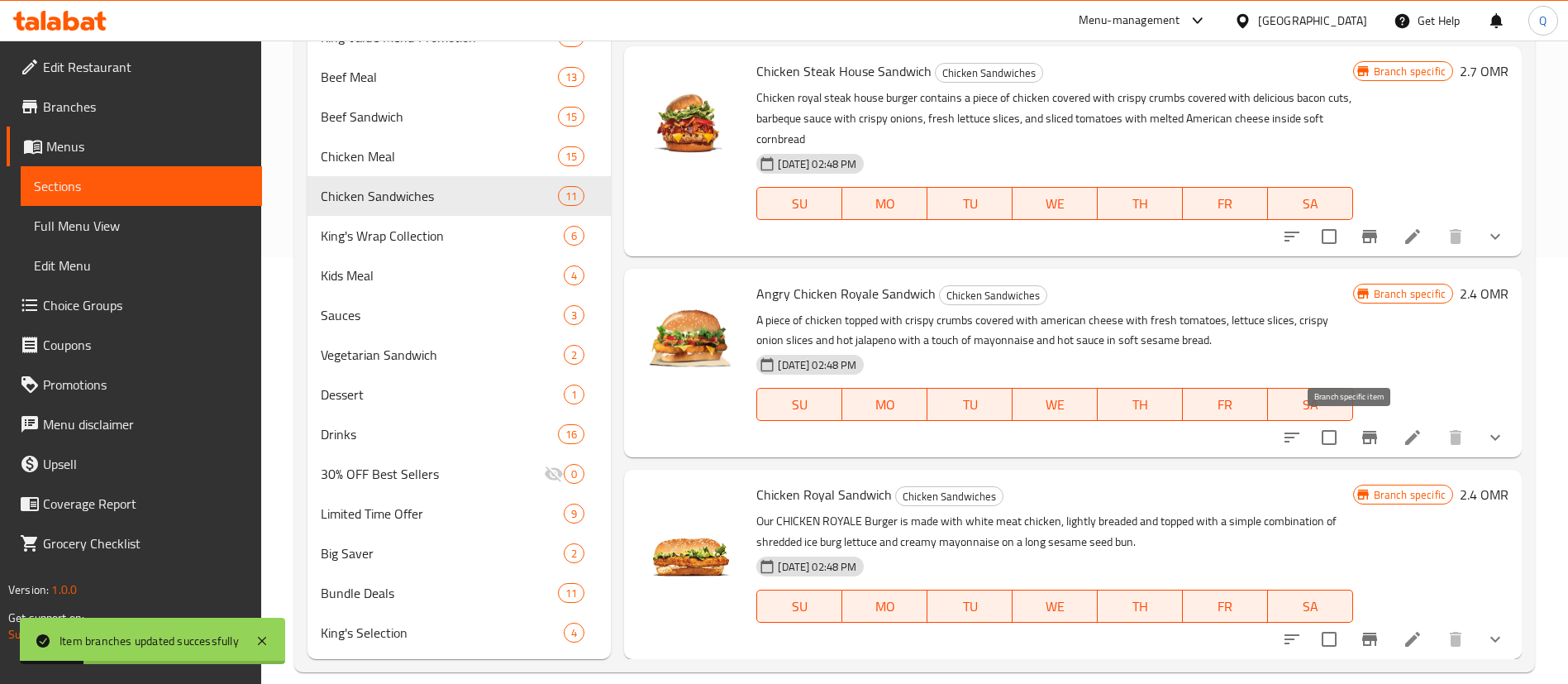
click at [1362, 438] on icon "Branch-specific-item" at bounding box center [1369, 438] width 15 height 14
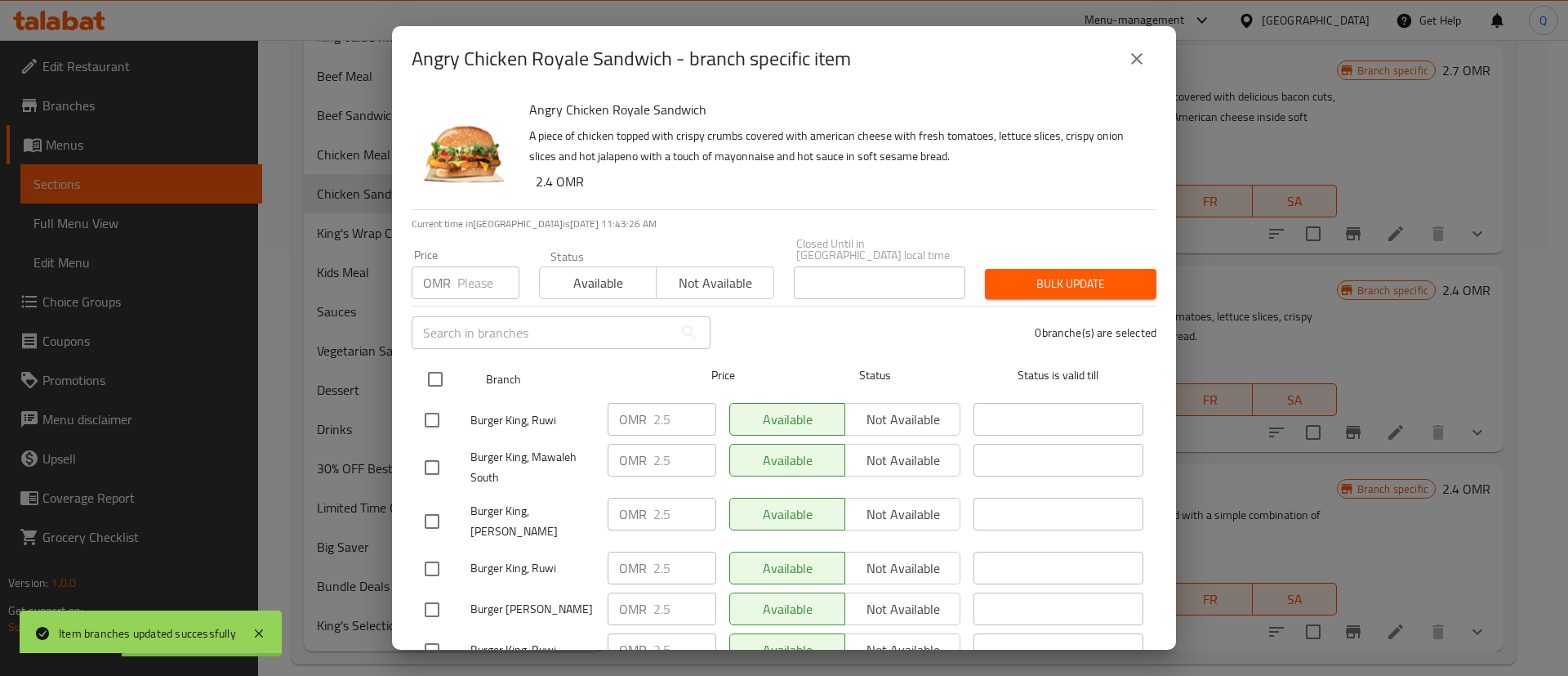
drag, startPoint x: 439, startPoint y: 364, endPoint x: 456, endPoint y: 353, distance: 20.2
click at [442, 364] on input "checkbox" at bounding box center [435, 379] width 34 height 34
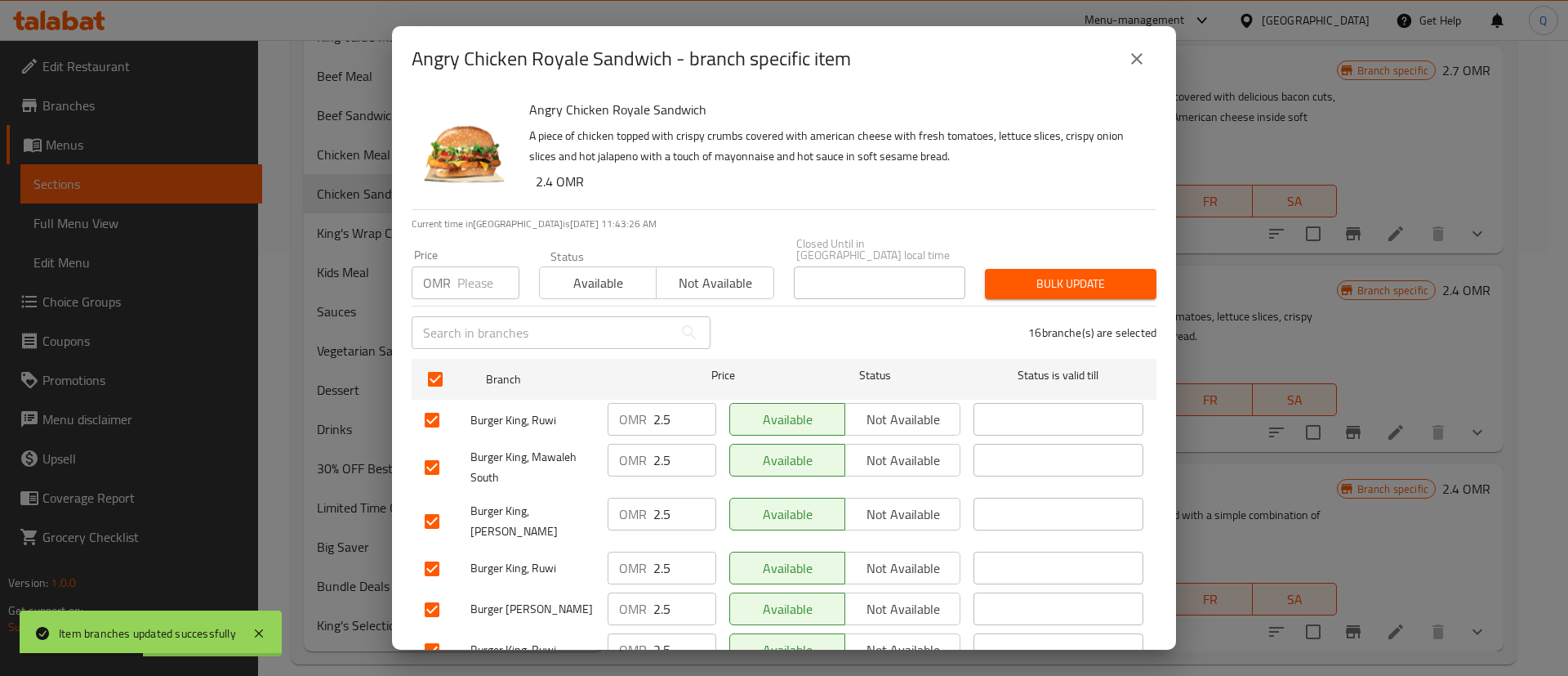
click at [476, 272] on input "number" at bounding box center [489, 283] width 62 height 33
click at [1023, 269] on button "Bulk update" at bounding box center [1070, 284] width 171 height 30
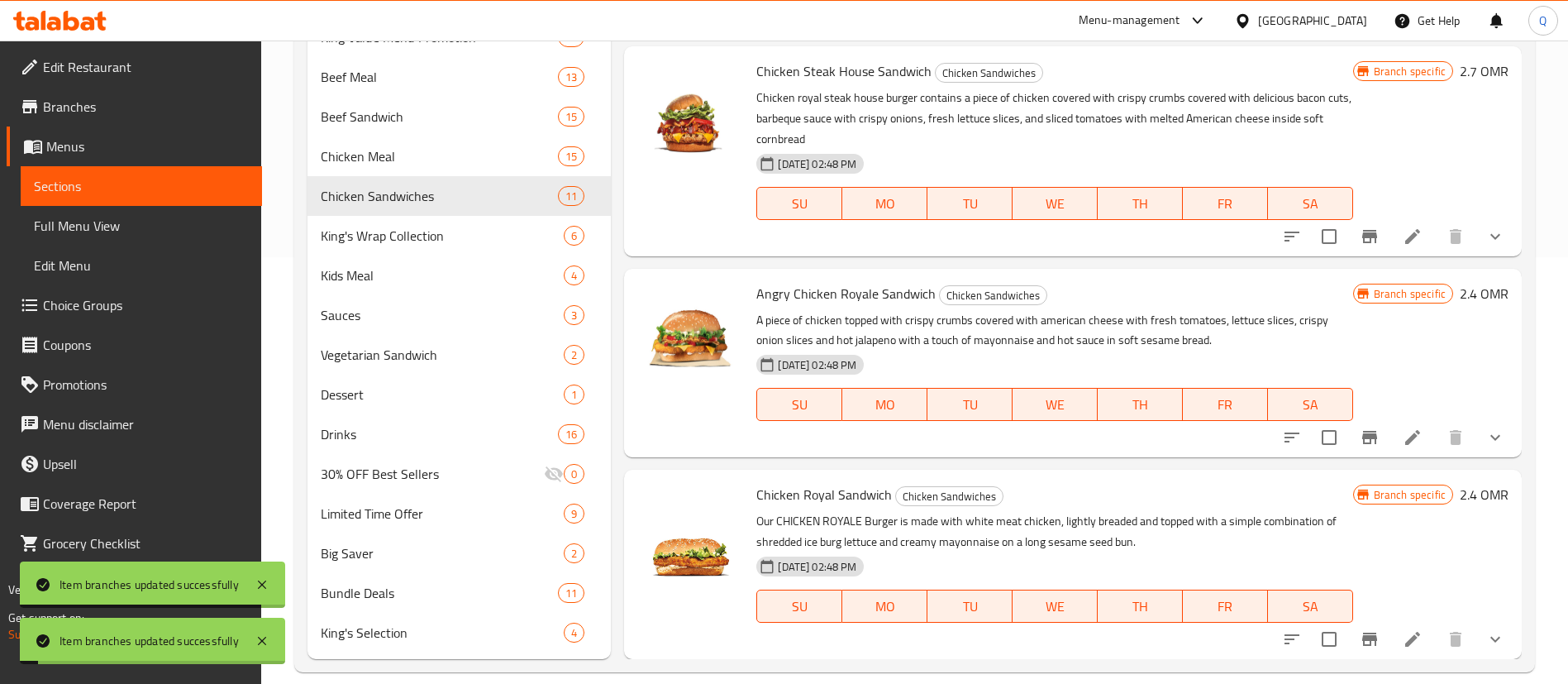
scroll to position [448, 0]
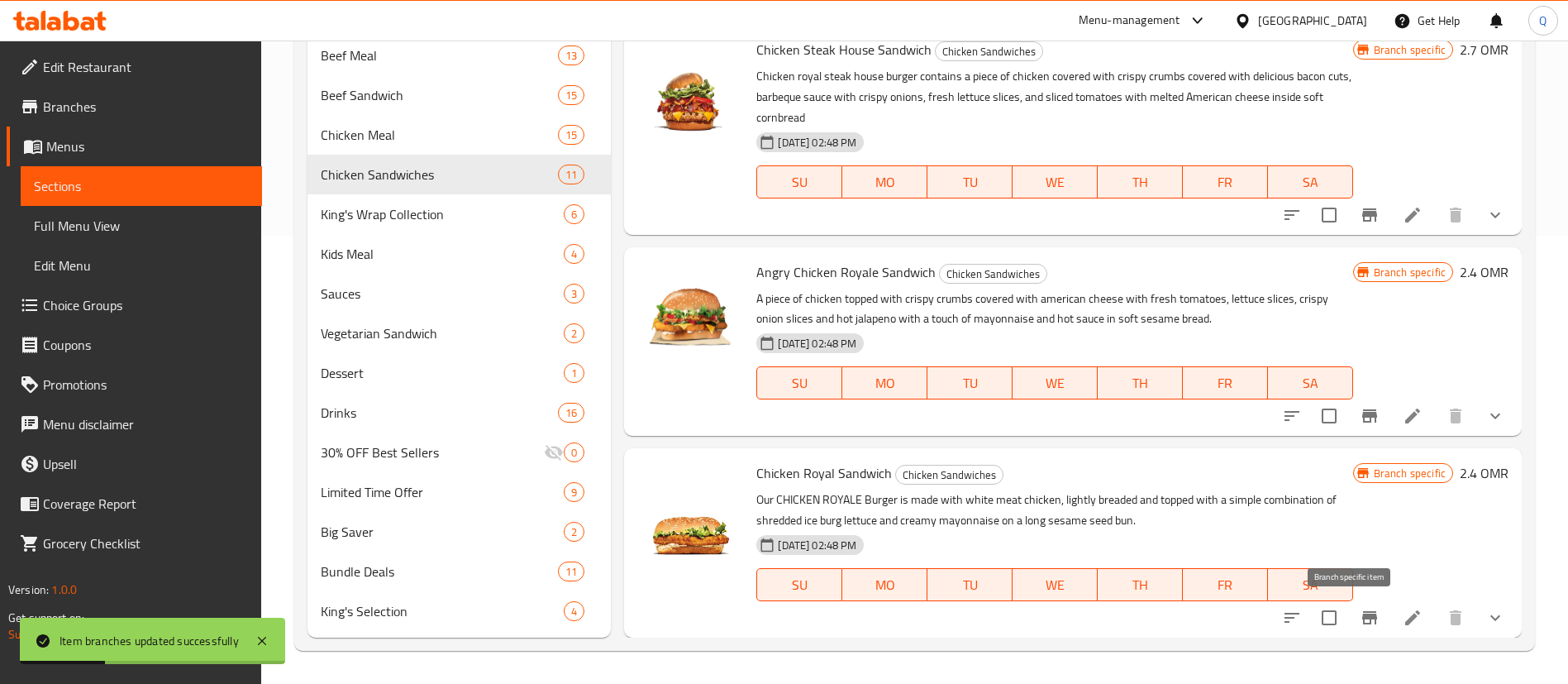
click at [1359, 622] on icon "Branch-specific-item" at bounding box center [1369, 617] width 20 height 20
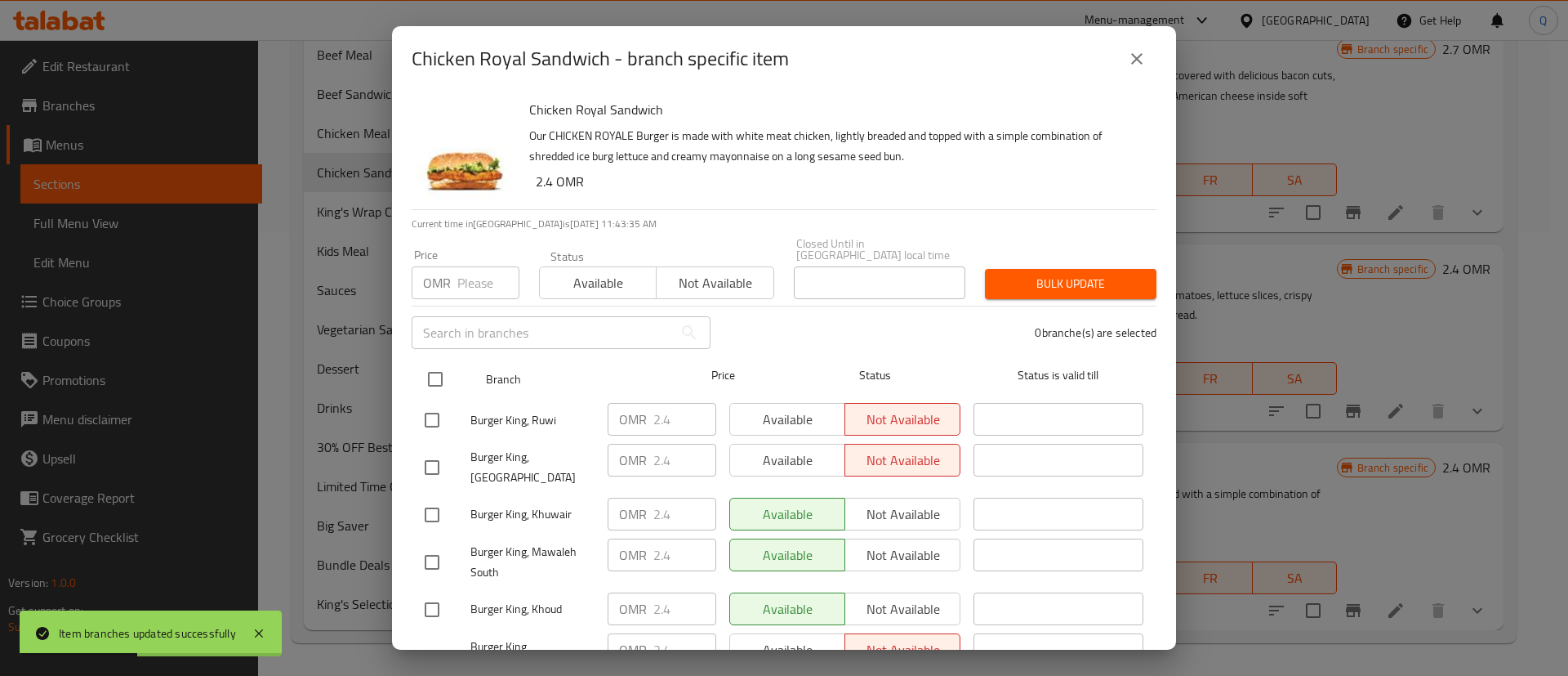
click at [442, 363] on input "checkbox" at bounding box center [435, 379] width 34 height 34
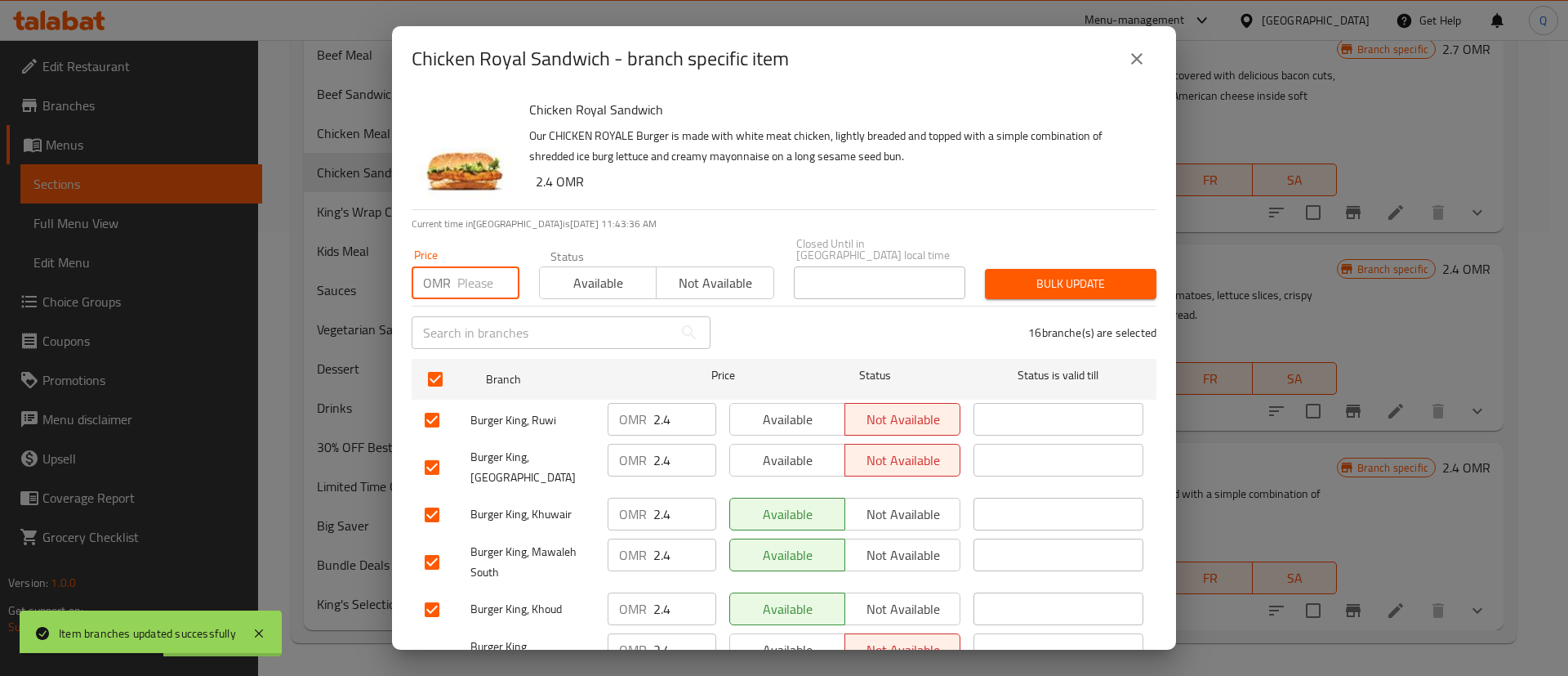
click at [473, 271] on input "number" at bounding box center [489, 283] width 62 height 33
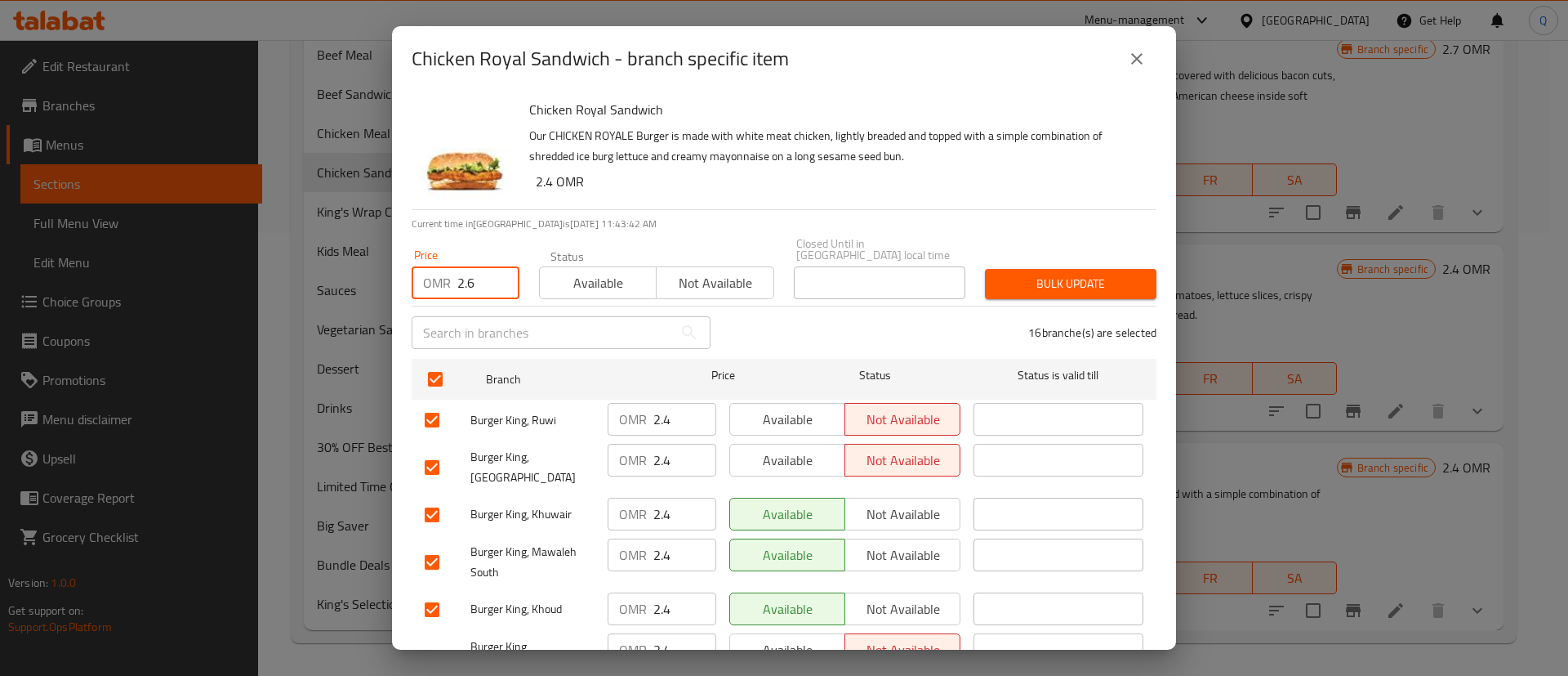
click at [1039, 274] on span "Bulk update" at bounding box center [1070, 284] width 145 height 20
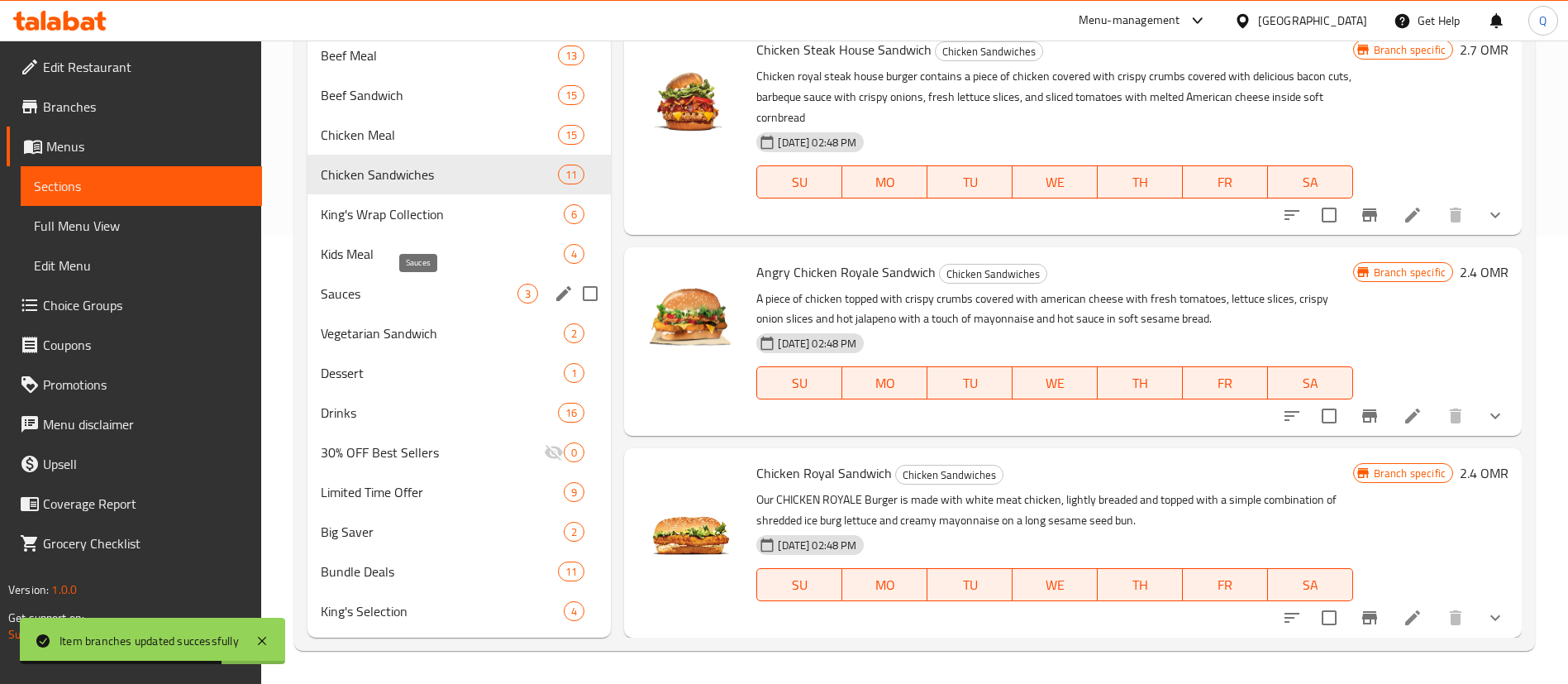
click at [387, 292] on span "Sauces" at bounding box center [418, 293] width 197 height 20
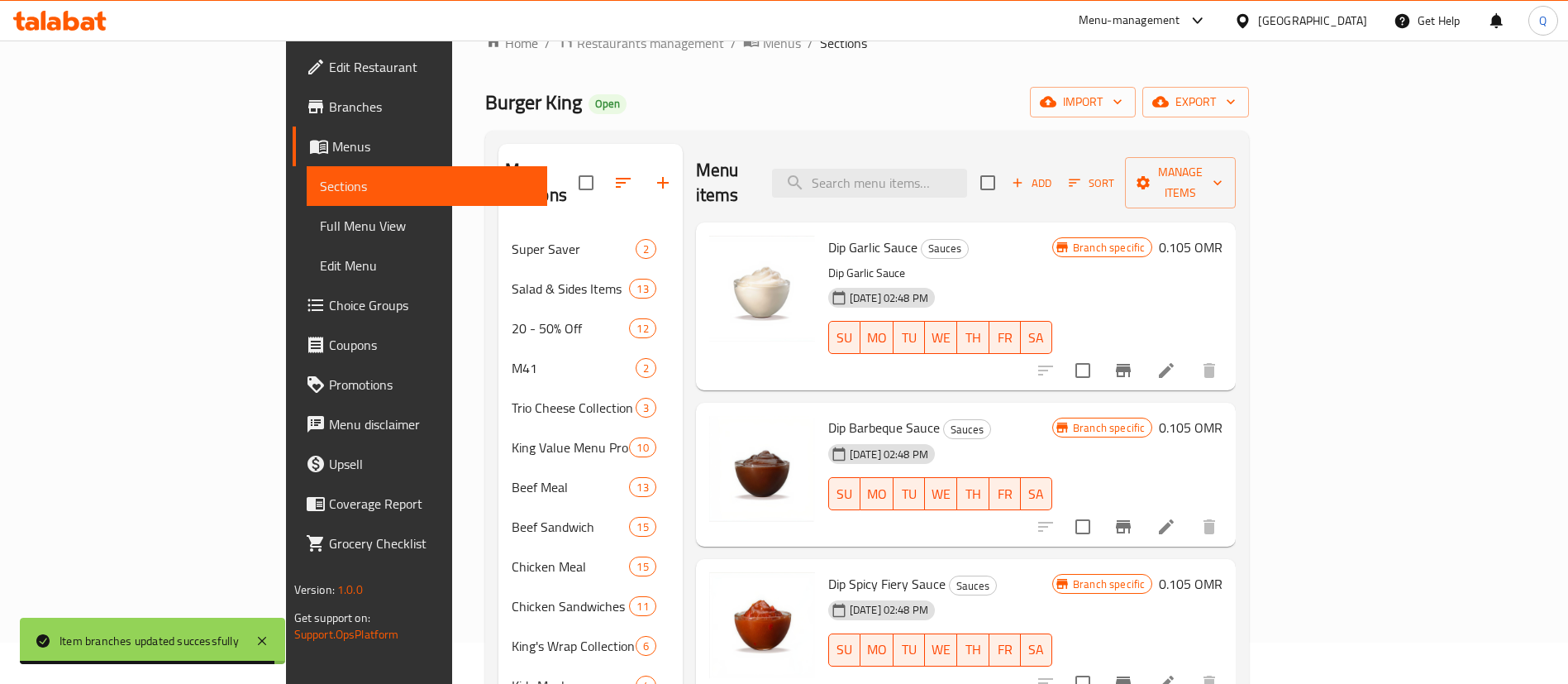
scroll to position [40, 0]
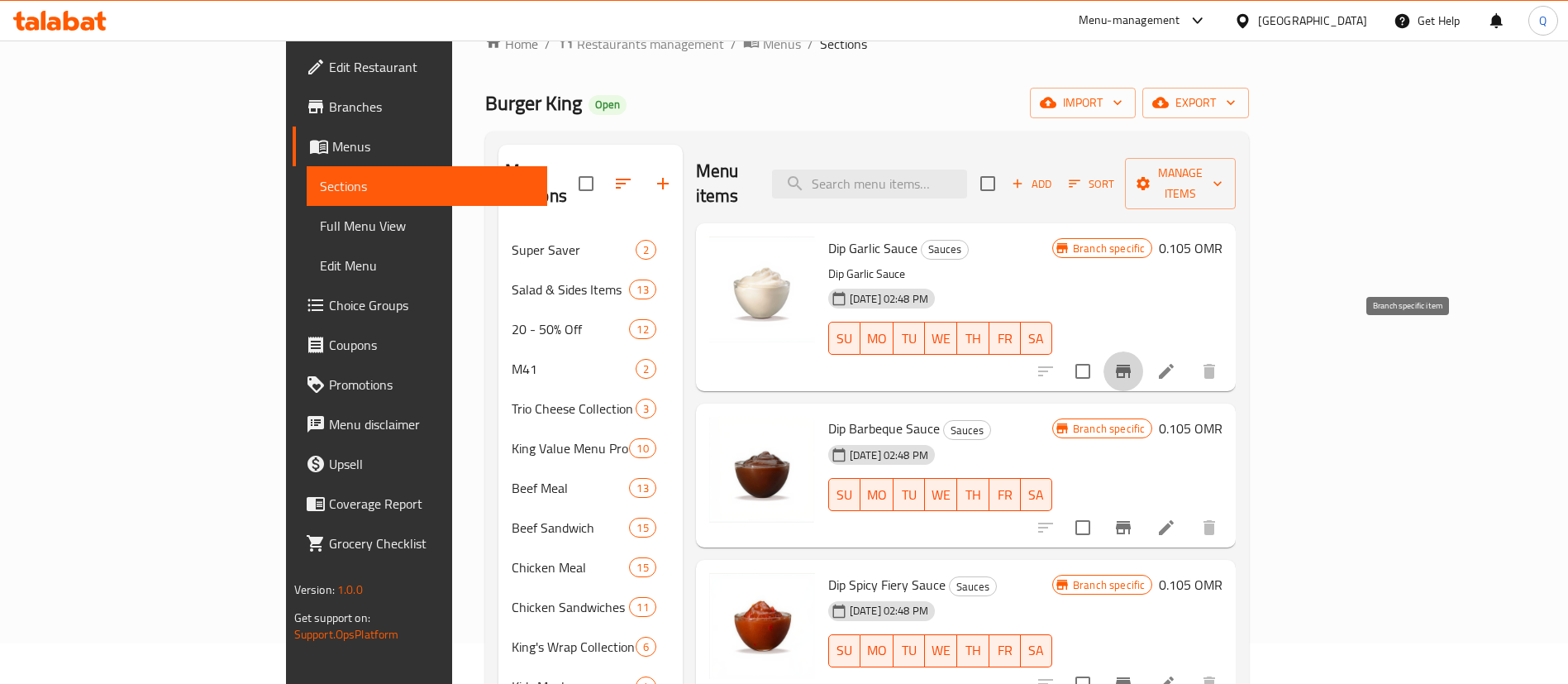
click at [1130, 365] on icon "Branch-specific-item" at bounding box center [1122, 371] width 15 height 14
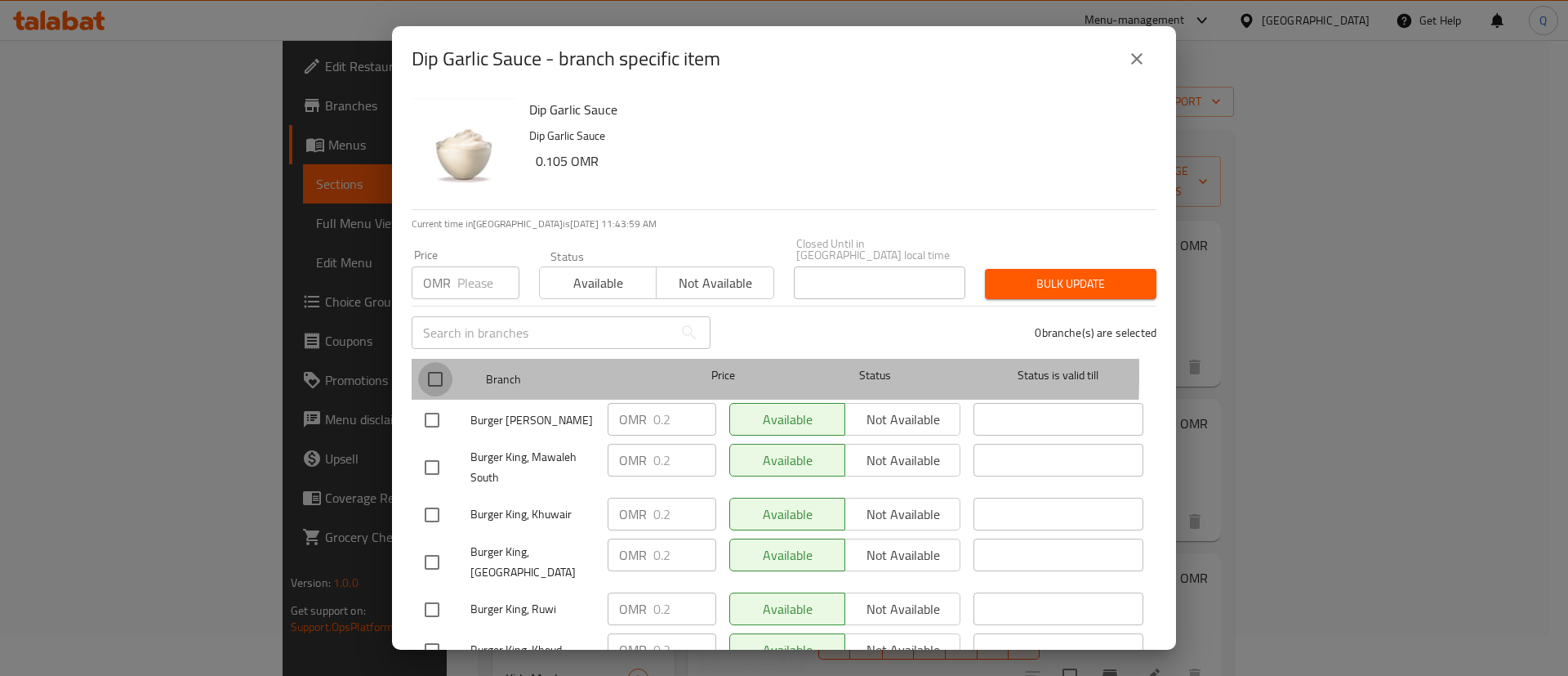
click at [436, 362] on input "checkbox" at bounding box center [435, 379] width 34 height 34
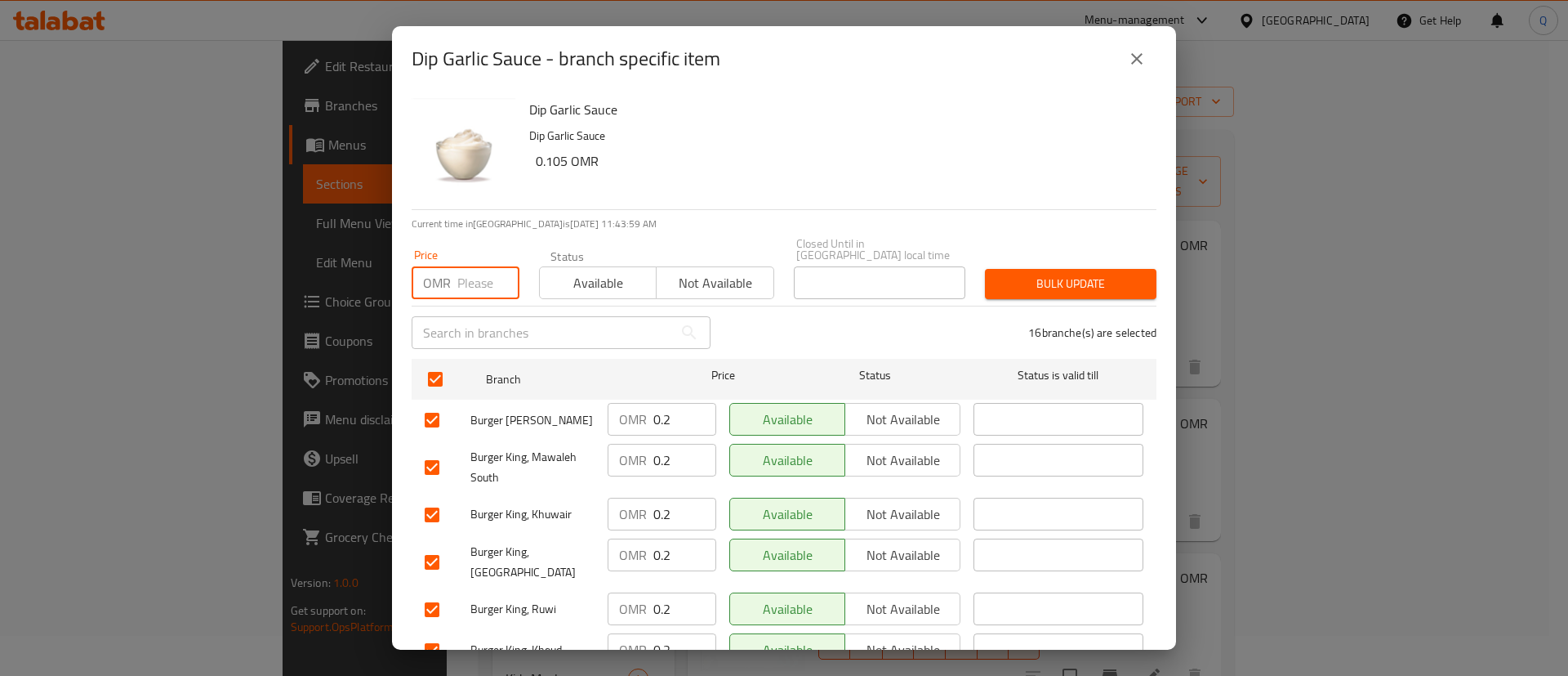
click at [468, 278] on input "number" at bounding box center [489, 283] width 62 height 33
click at [1086, 274] on span "Bulk update" at bounding box center [1070, 284] width 145 height 20
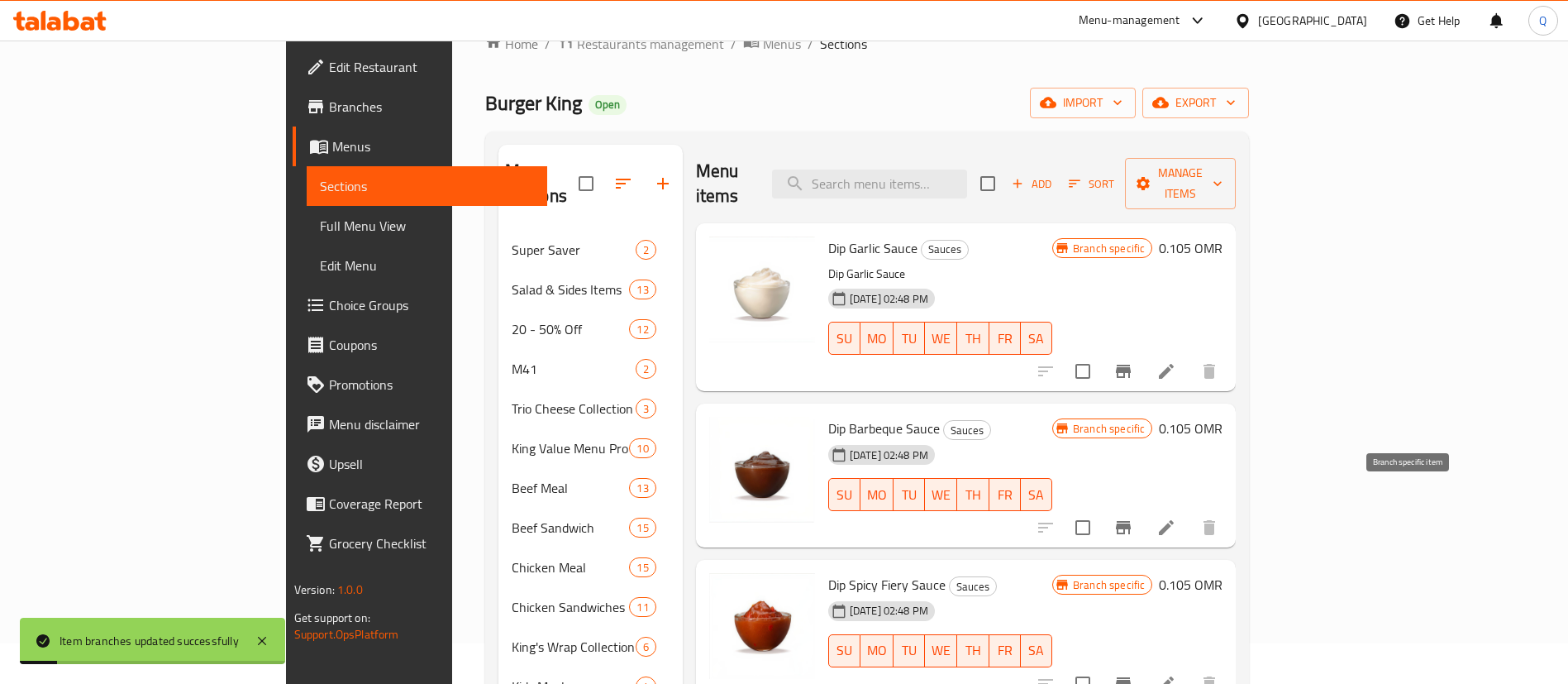
click at [1130, 521] on icon "Branch-specific-item" at bounding box center [1122, 528] width 15 height 14
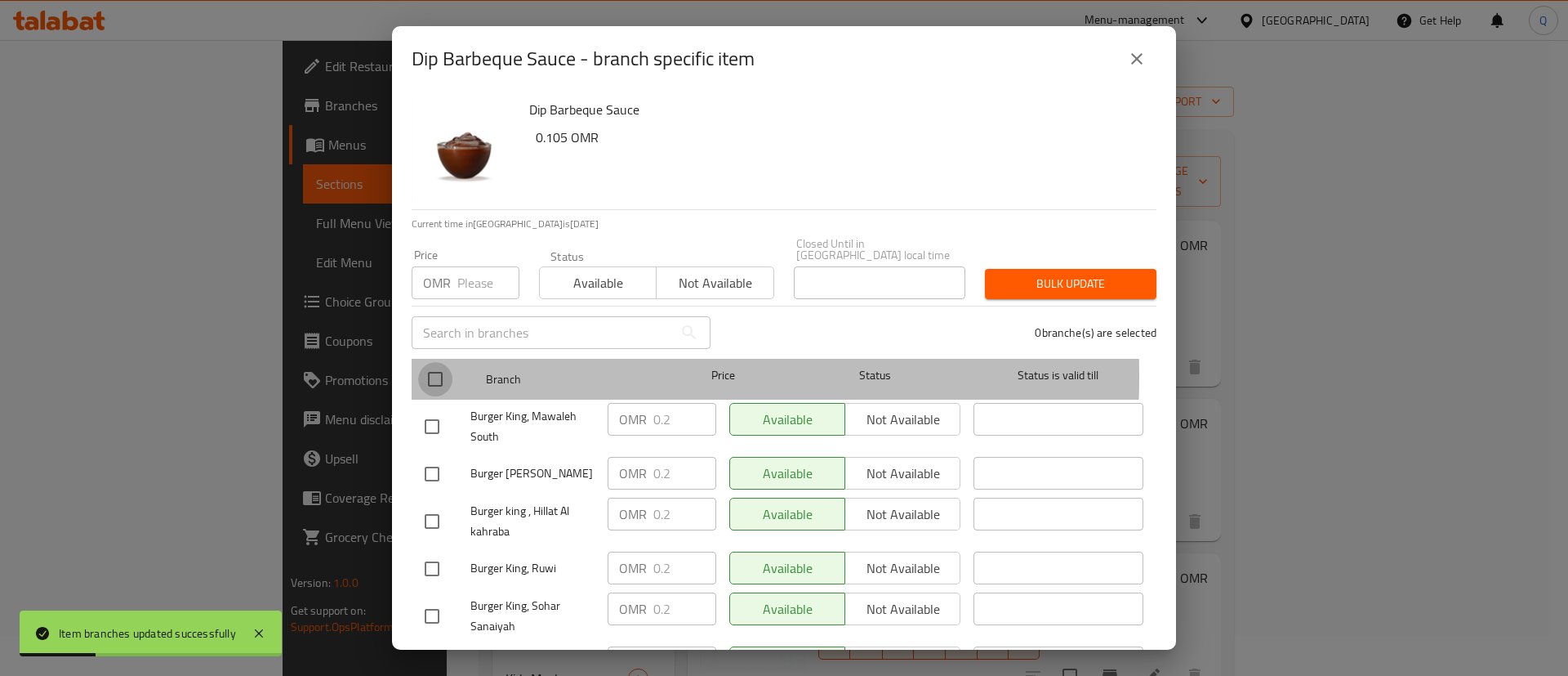
click at [432, 364] on input "checkbox" at bounding box center [435, 379] width 34 height 34
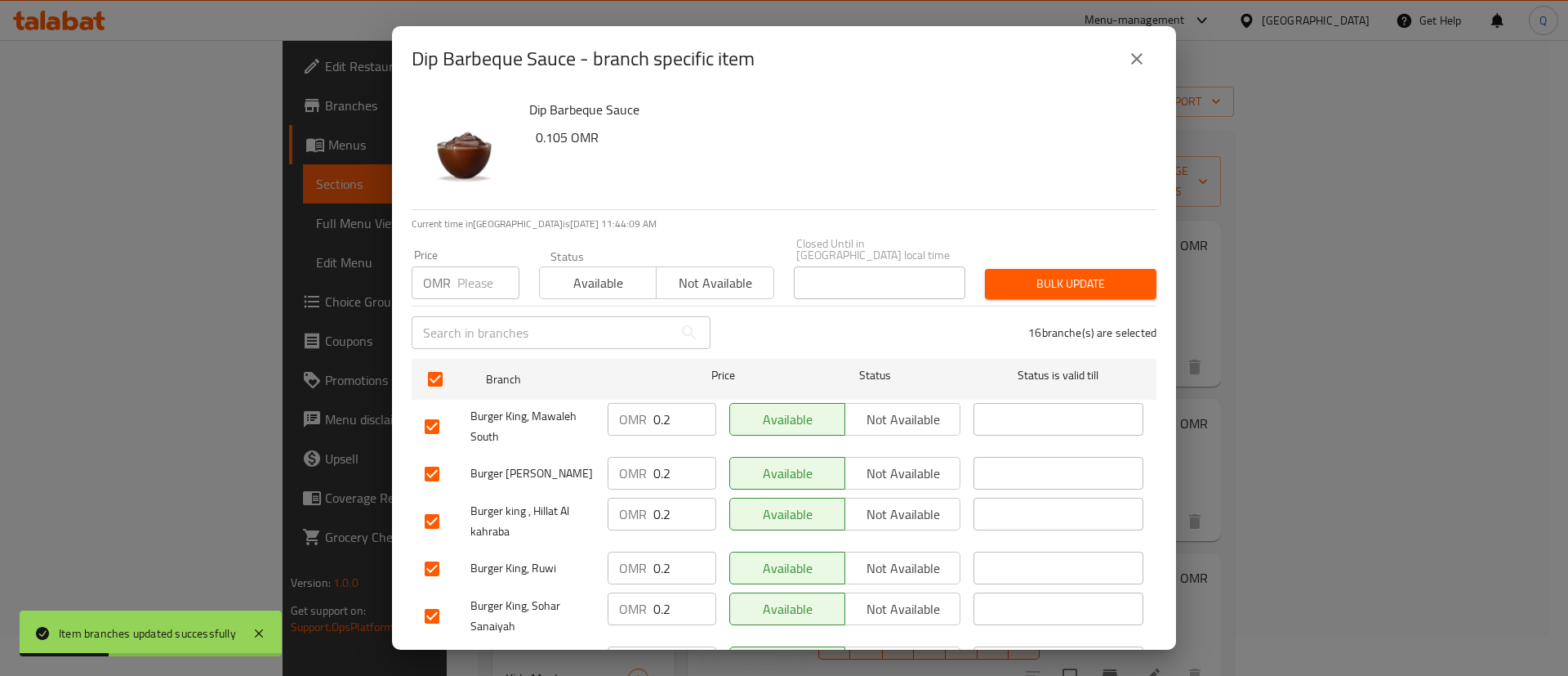
click at [479, 289] on div "Price OMR Price" at bounding box center [466, 274] width 128 height 70
click at [478, 276] on input "number" at bounding box center [489, 283] width 62 height 33
click at [1075, 274] on span "Bulk update" at bounding box center [1070, 284] width 145 height 20
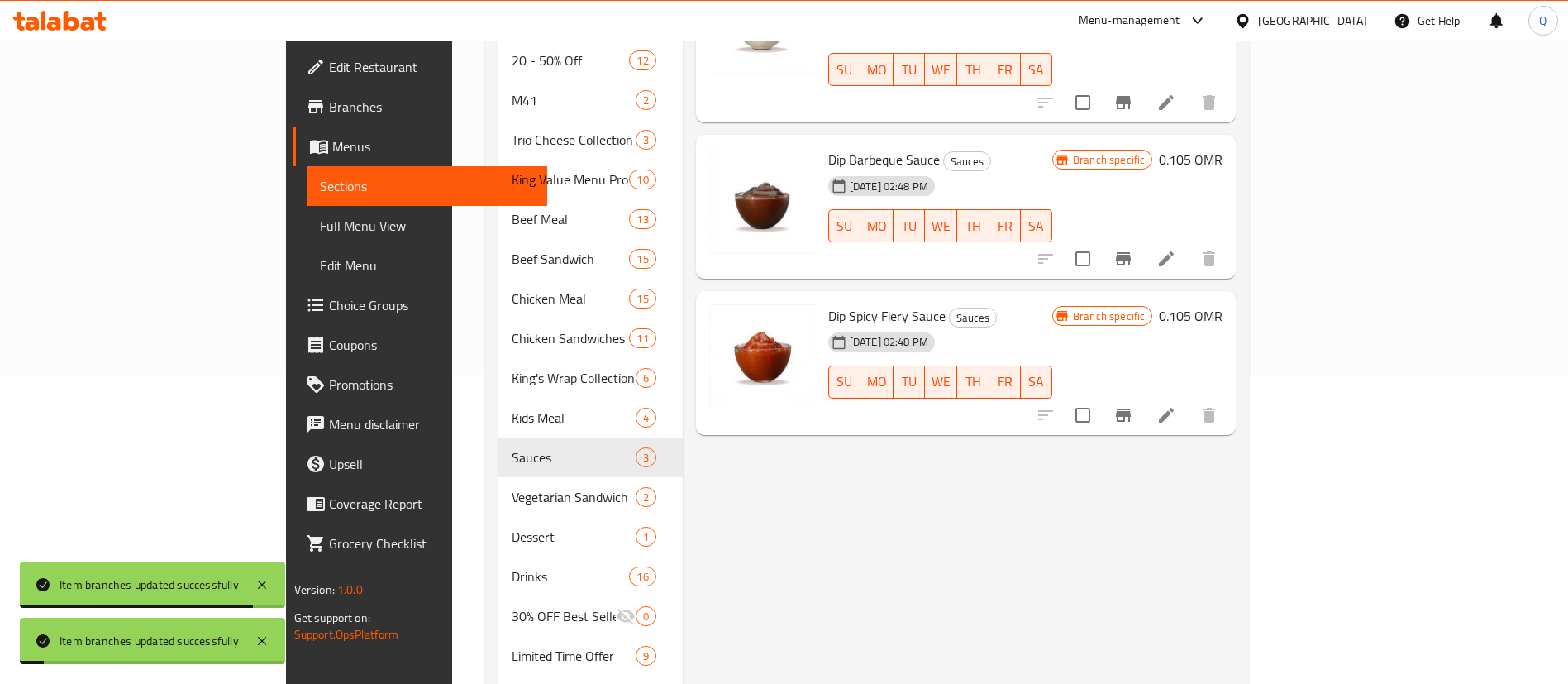
scroll to position [311, 0]
click at [1130, 407] on icon "Branch-specific-item" at bounding box center [1122, 414] width 15 height 14
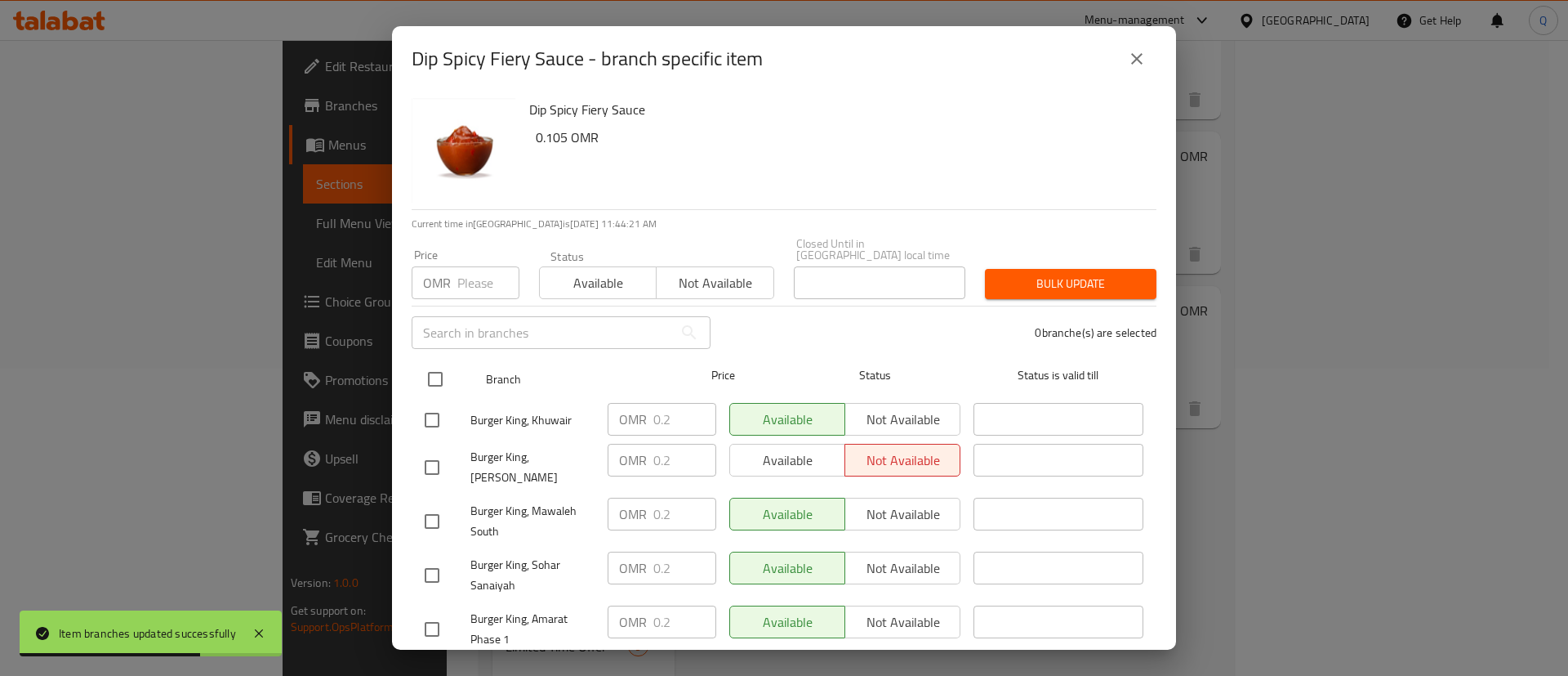
drag, startPoint x: 443, startPoint y: 364, endPoint x: 453, endPoint y: 353, distance: 14.9
click at [445, 364] on input "checkbox" at bounding box center [435, 379] width 34 height 34
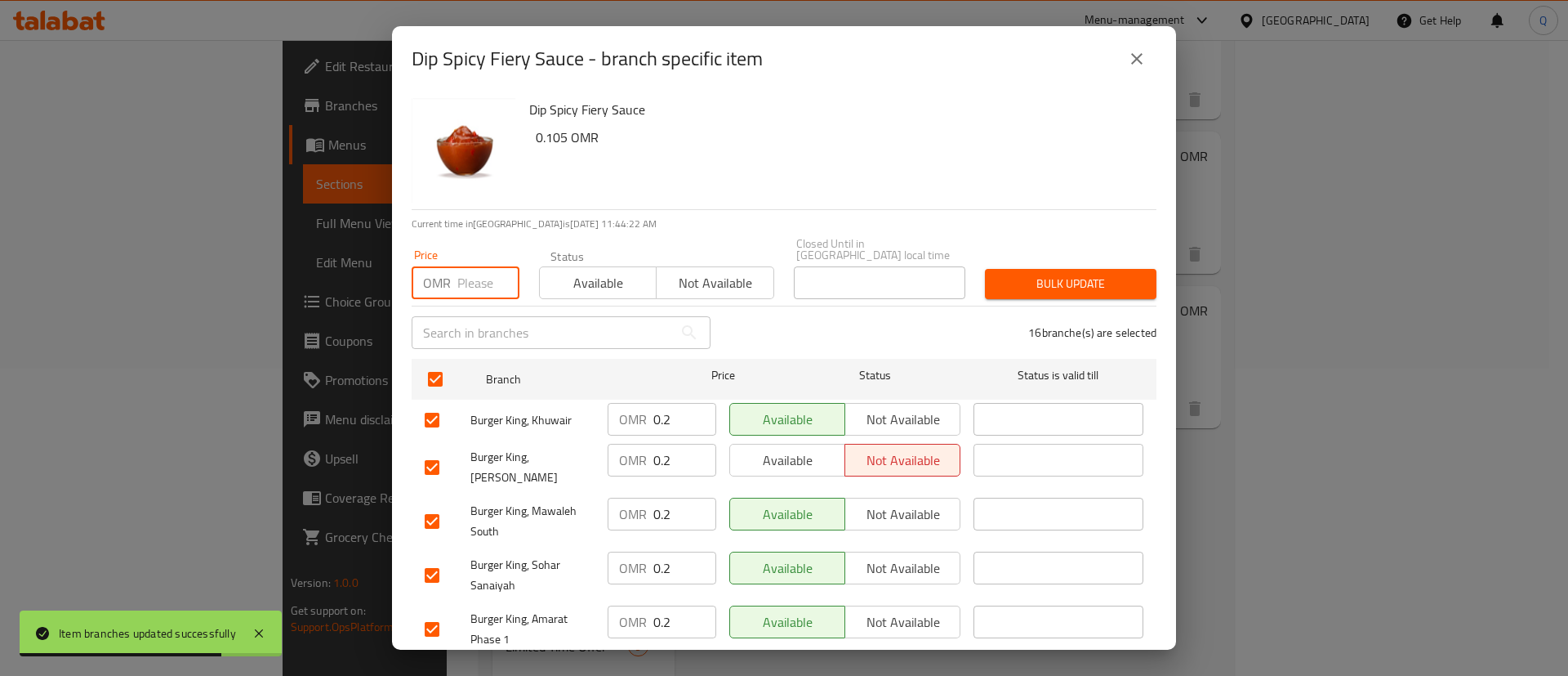
click at [473, 271] on input "number" at bounding box center [489, 283] width 62 height 33
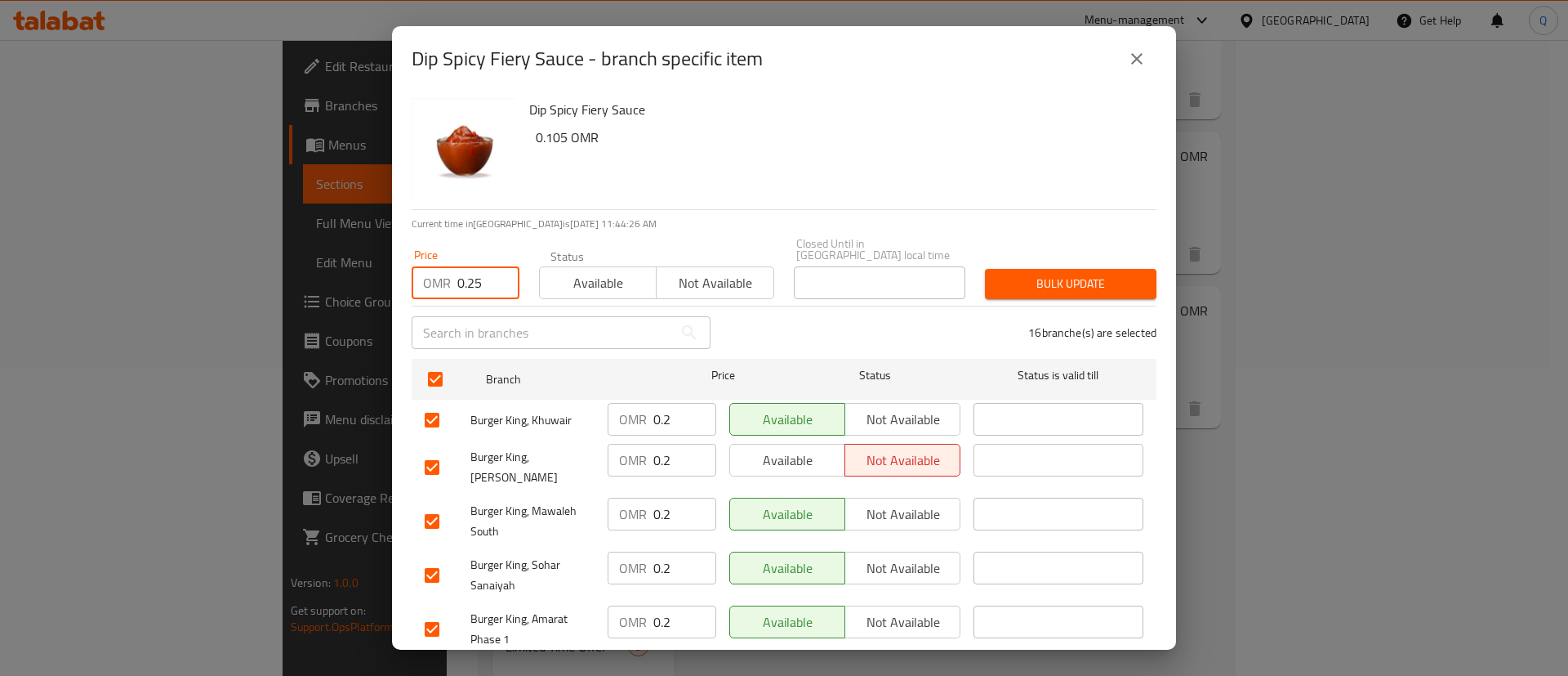
click at [1049, 274] on span "Bulk update" at bounding box center [1070, 284] width 145 height 20
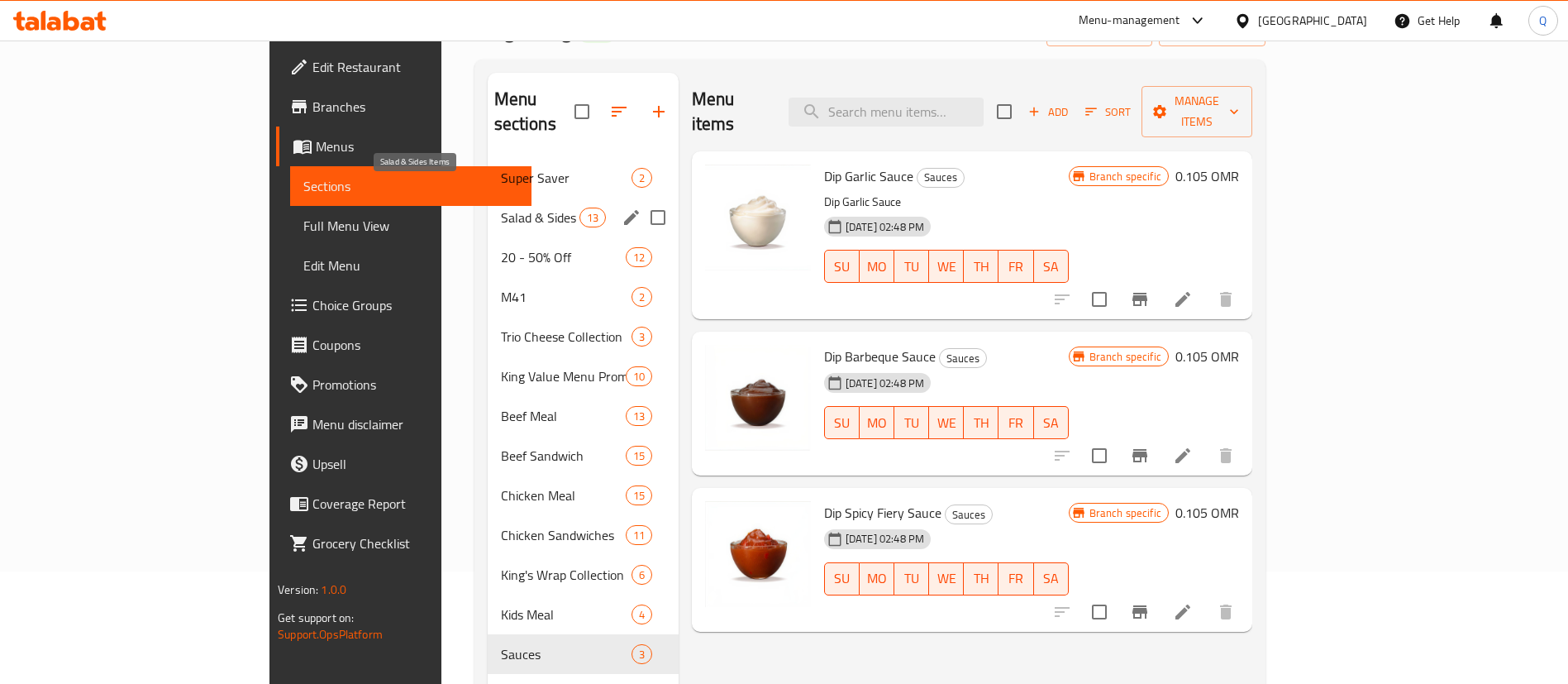
scroll to position [111, 0]
click at [500, 210] on span "Salad & Sides Items" at bounding box center [540, 220] width 78 height 20
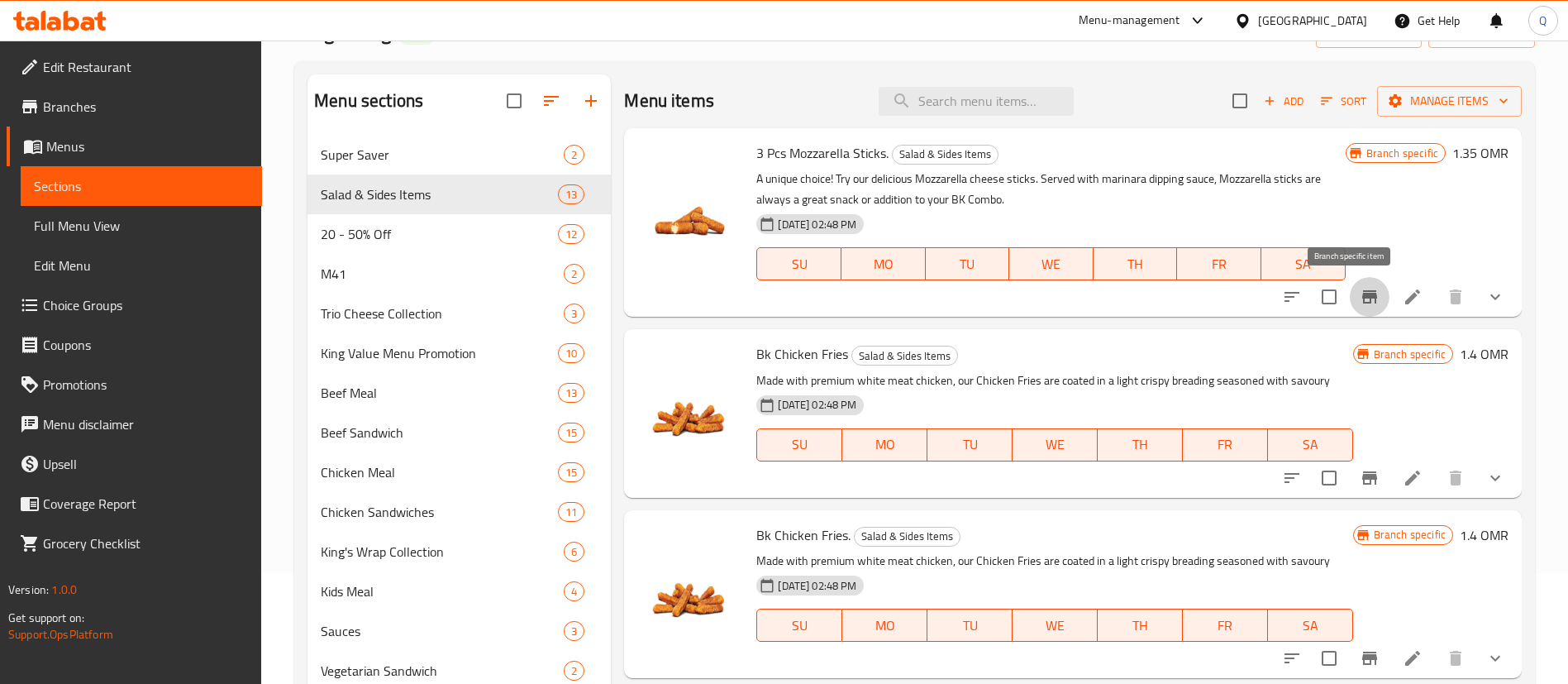
click at [1366, 291] on button "Branch-specific-item" at bounding box center [1369, 297] width 40 height 40
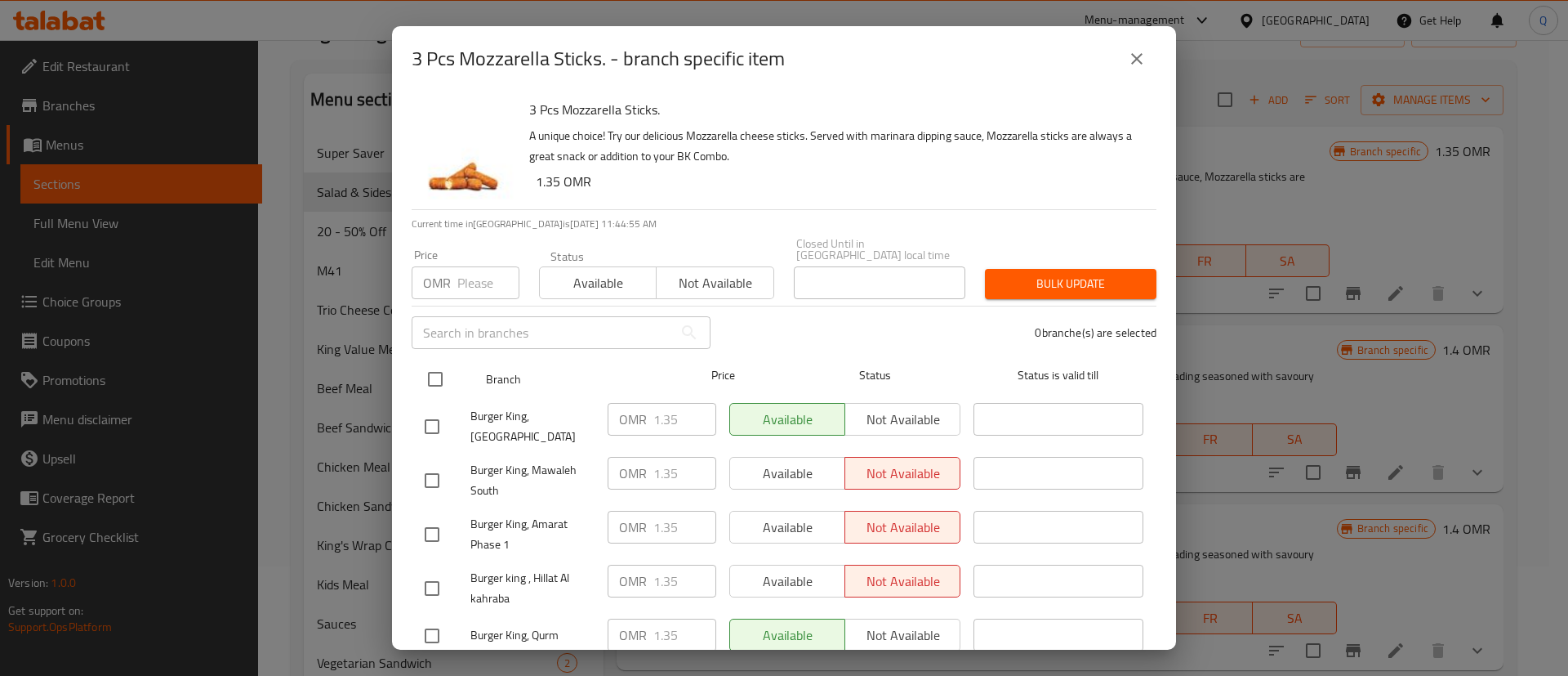
click at [436, 362] on input "checkbox" at bounding box center [435, 379] width 34 height 34
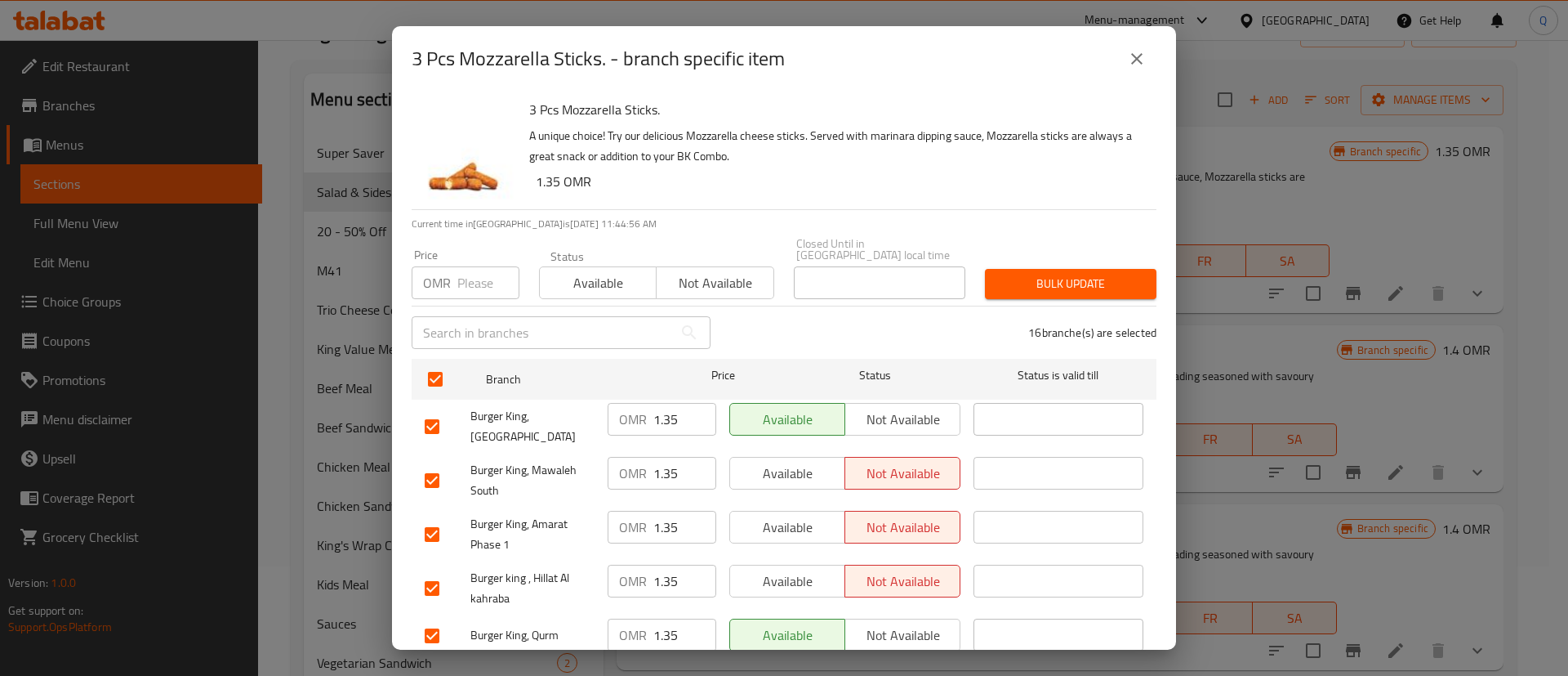
click at [463, 281] on input "number" at bounding box center [489, 283] width 62 height 33
click at [1063, 274] on span "Bulk update" at bounding box center [1070, 284] width 145 height 20
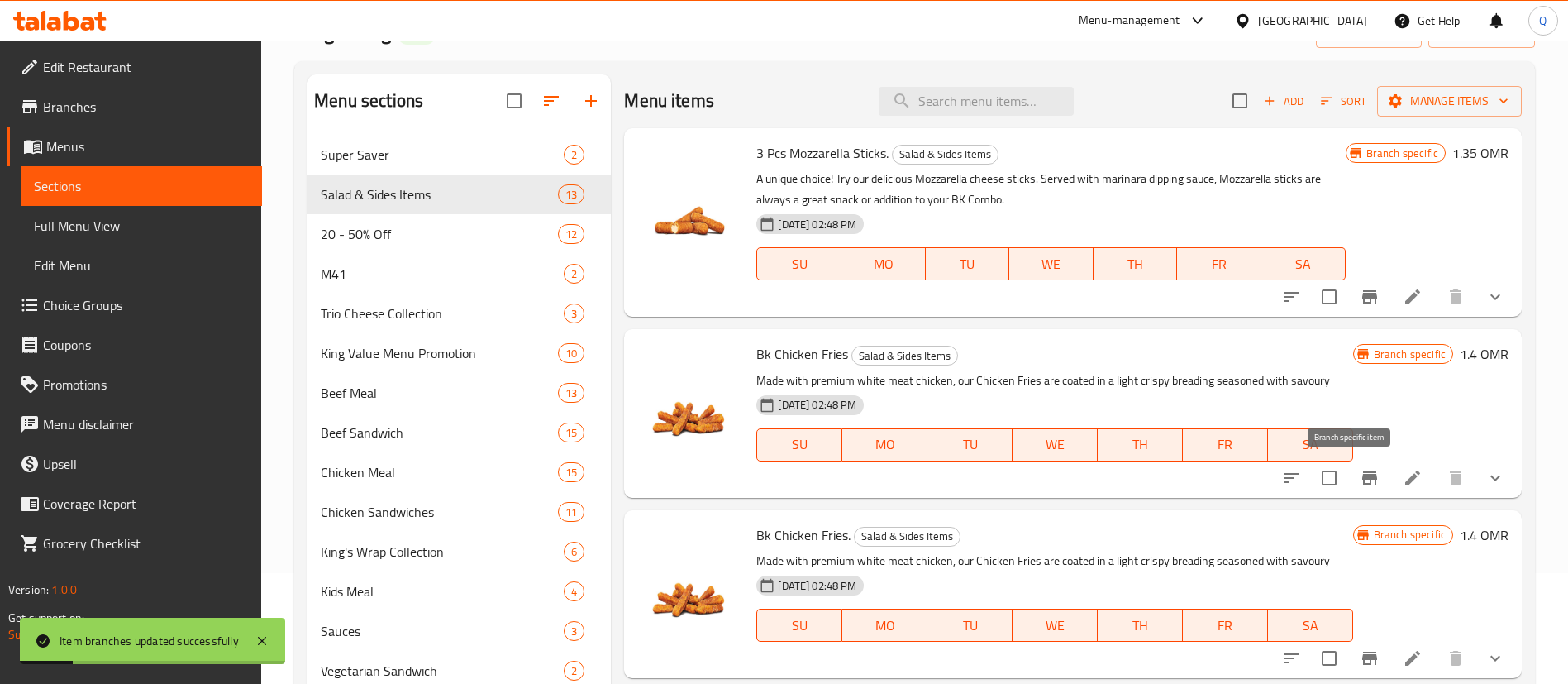
click at [1359, 470] on icon "Branch-specific-item" at bounding box center [1369, 478] width 20 height 20
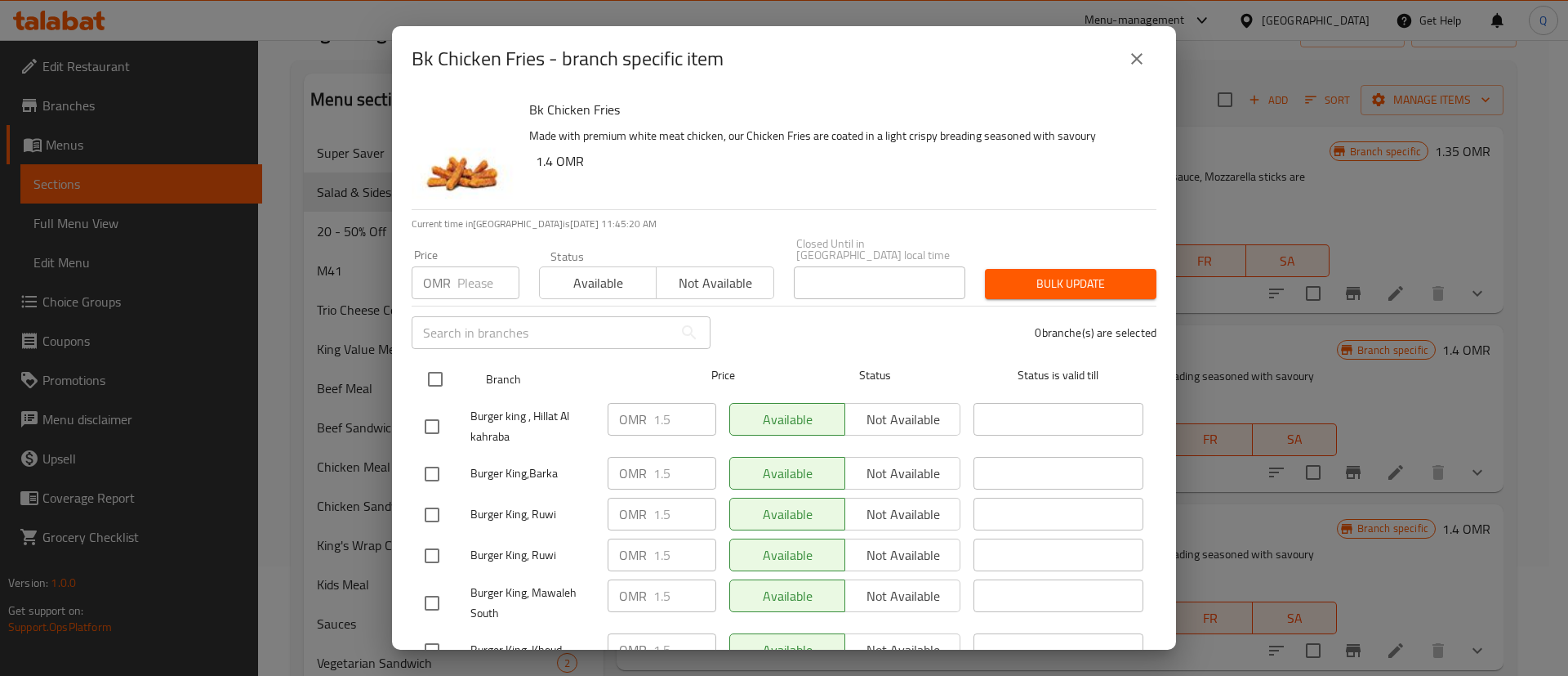
click at [441, 365] on input "checkbox" at bounding box center [435, 379] width 34 height 34
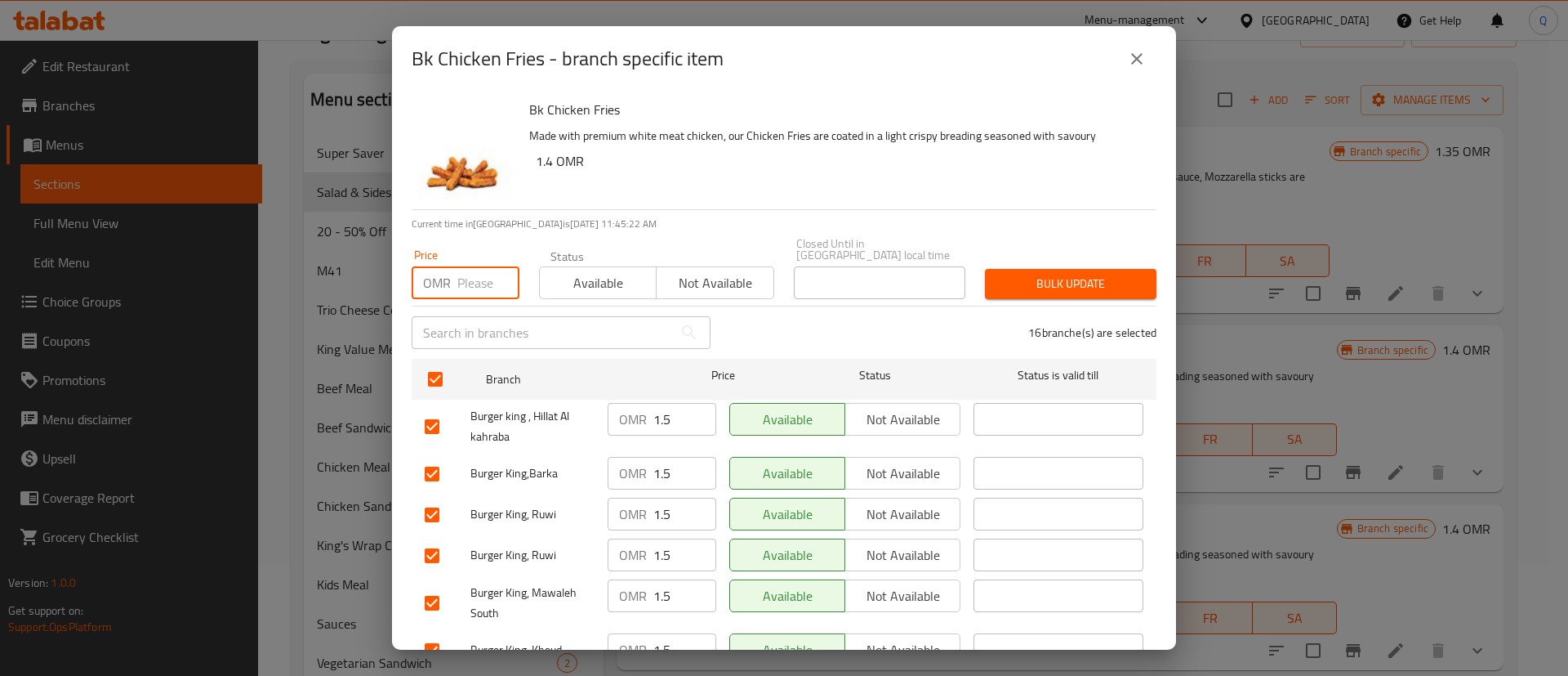
click at [467, 279] on input "number" at bounding box center [489, 283] width 62 height 33
click at [1043, 274] on span "Bulk update" at bounding box center [1070, 284] width 145 height 20
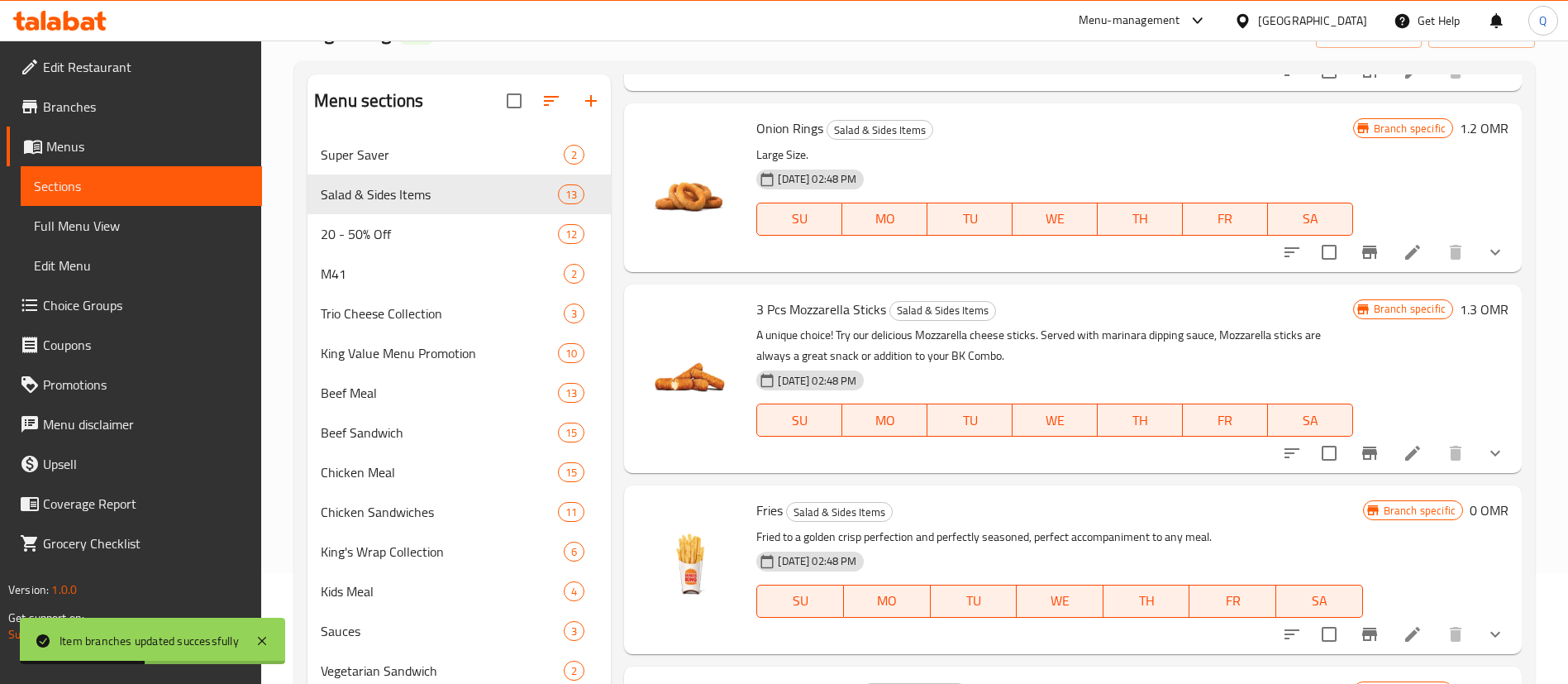
scroll to position [607, 0]
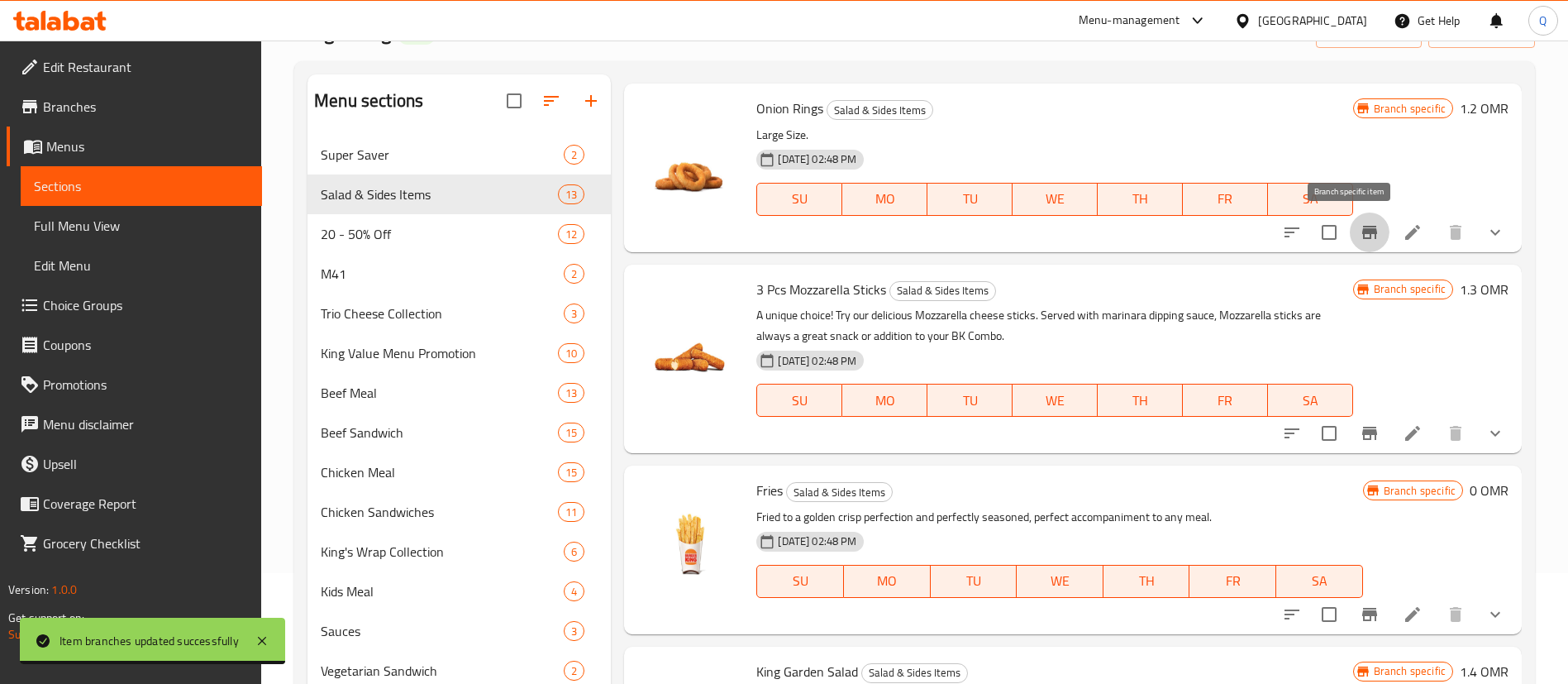
click at [1359, 236] on icon "Branch-specific-item" at bounding box center [1369, 232] width 20 height 20
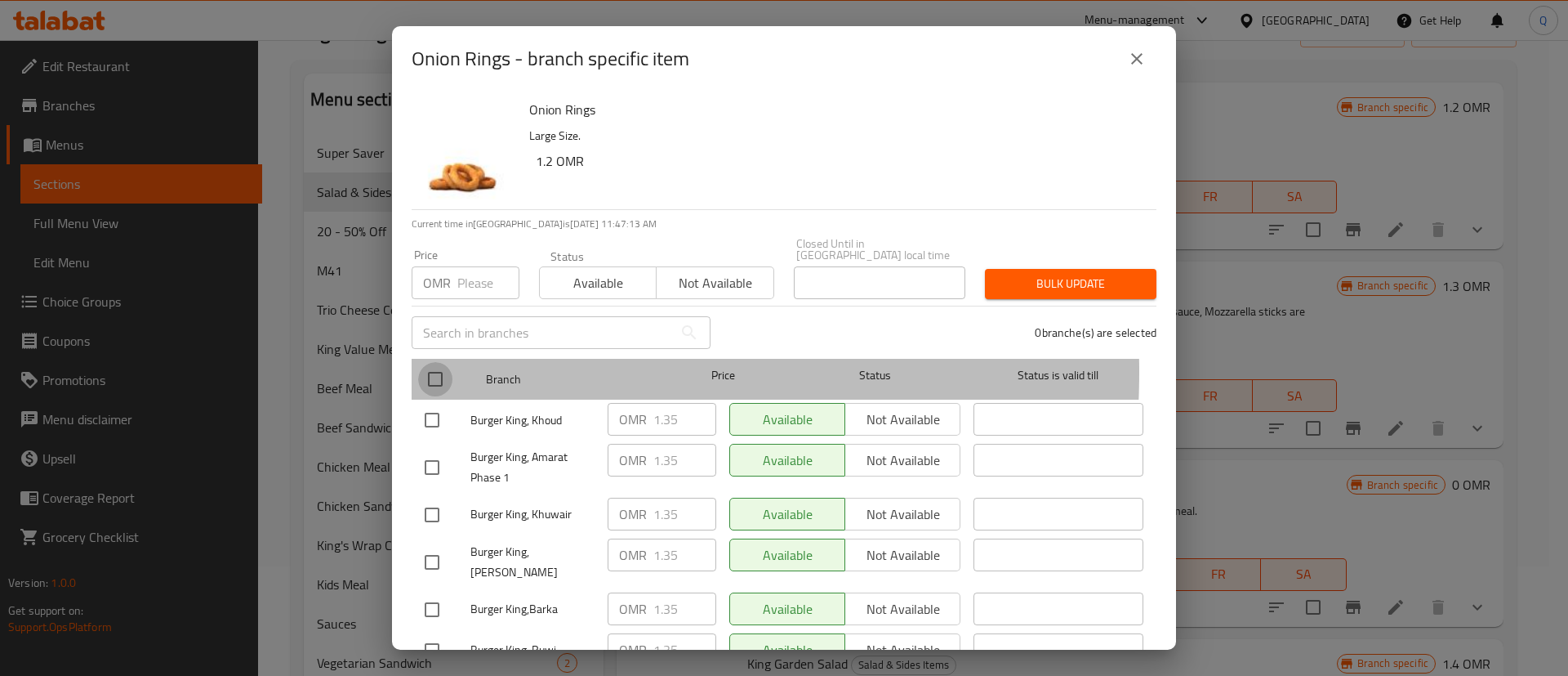
click at [436, 362] on input "checkbox" at bounding box center [435, 379] width 34 height 34
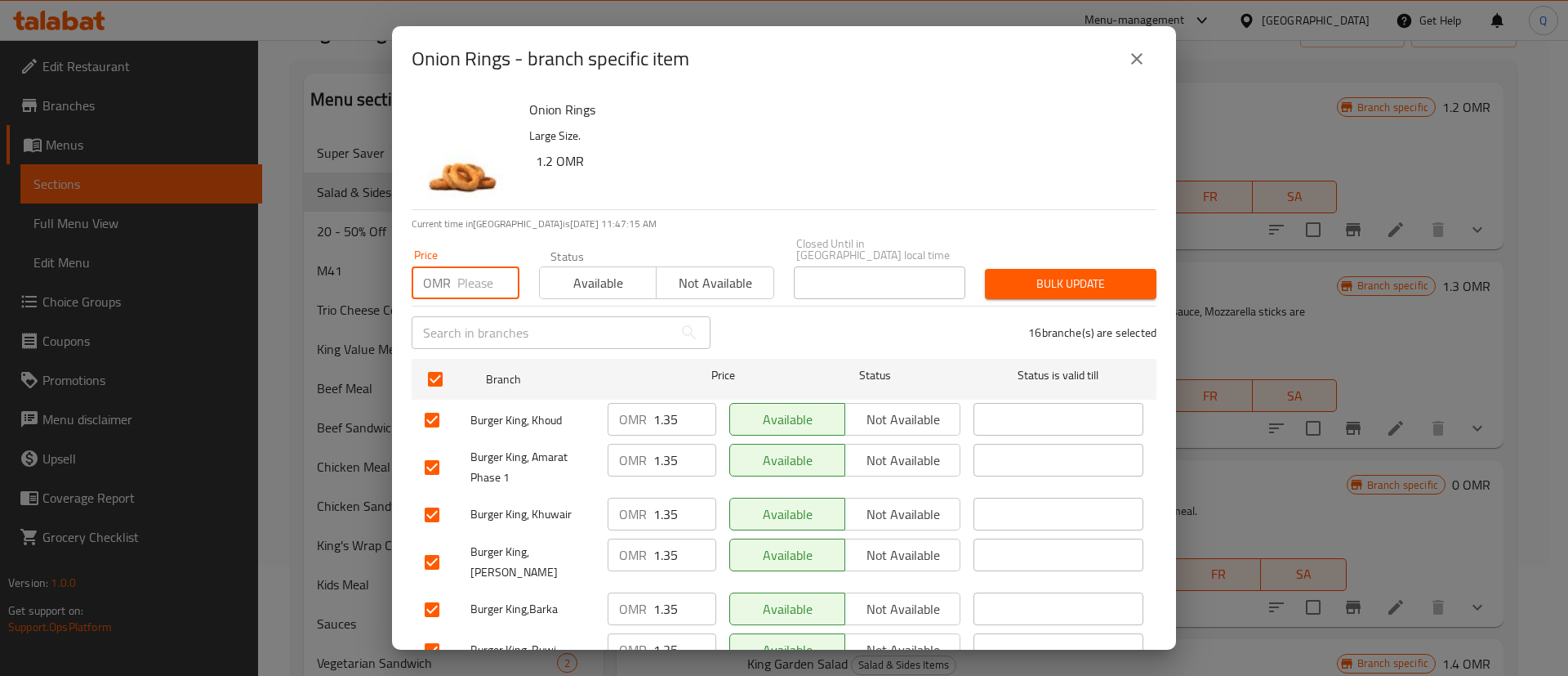
click at [465, 269] on input "number" at bounding box center [489, 283] width 62 height 33
drag, startPoint x: 1065, startPoint y: 255, endPoint x: 1049, endPoint y: 259, distance: 16.5
click at [1062, 260] on div "Bulk update" at bounding box center [1070, 284] width 191 height 49
click at [1056, 274] on span "Bulk update" at bounding box center [1070, 284] width 145 height 20
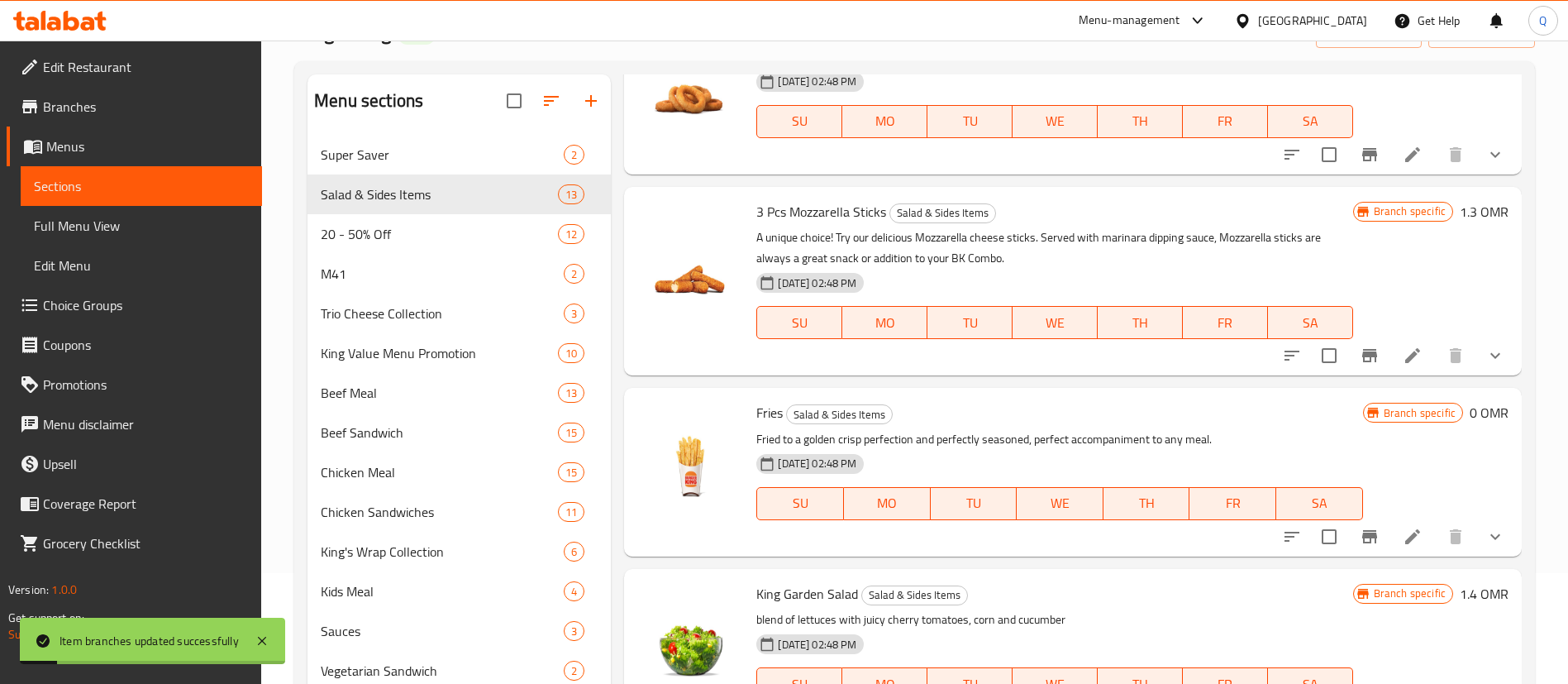
scroll to position [749, 0]
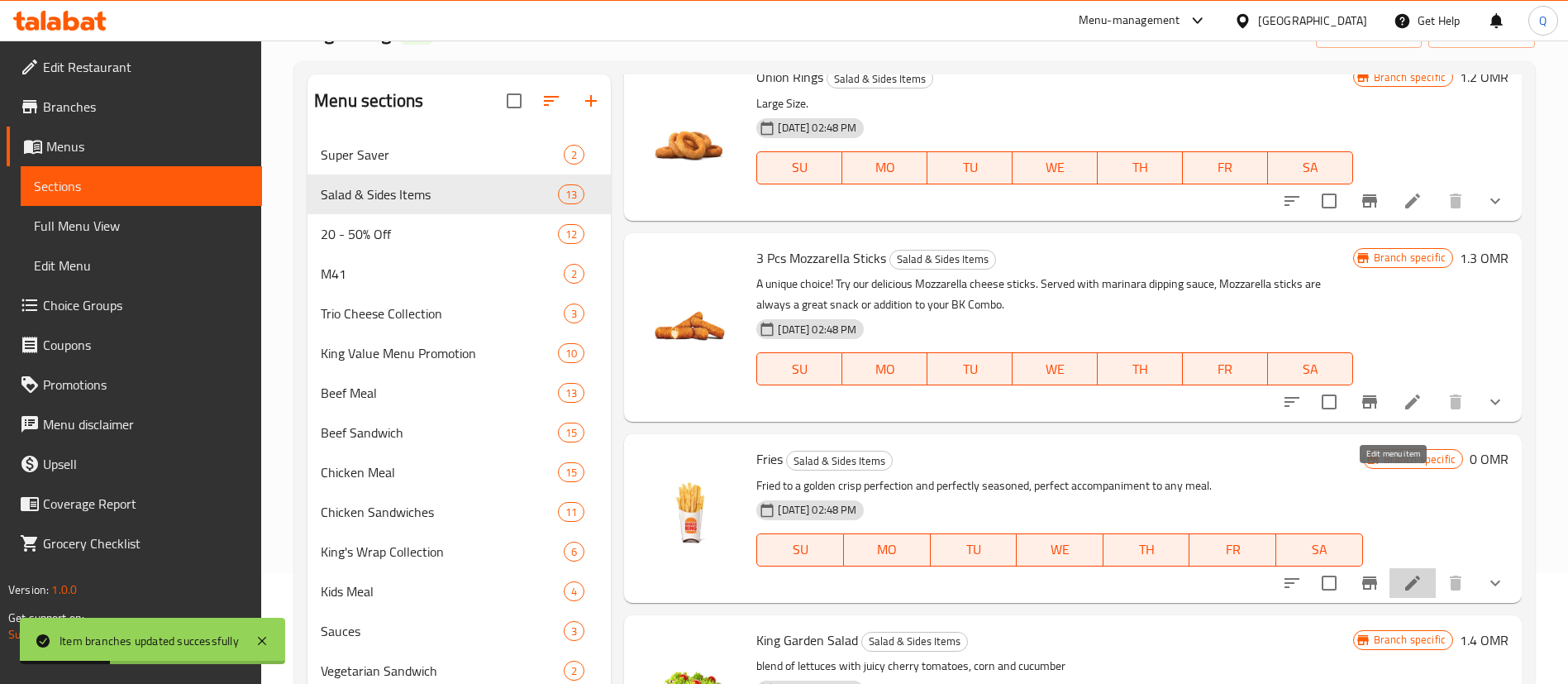
click at [1383, 473] on div "Fries Salad & Sides Items Fried to a golden crisp perfection and perfectly seas…" at bounding box center [1131, 518] width 765 height 155
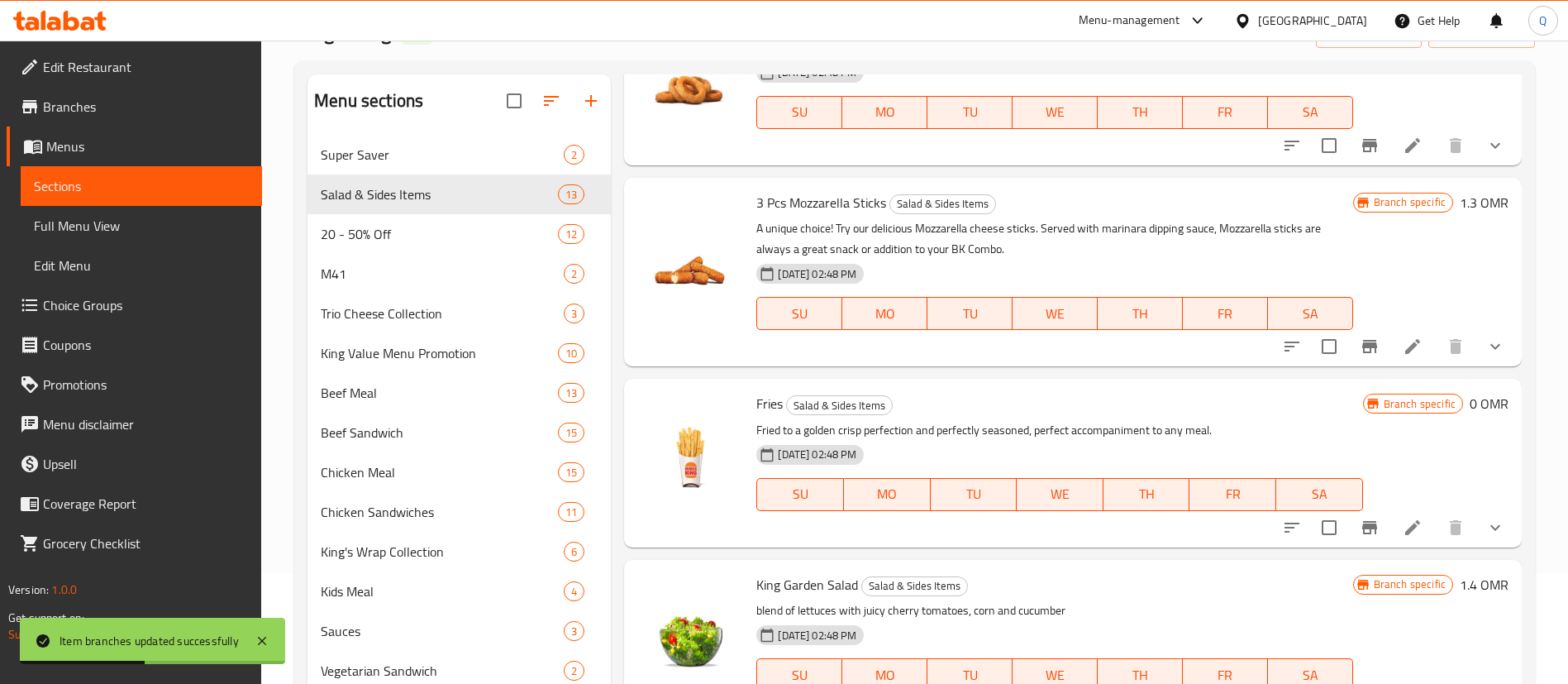
scroll to position [697, 0]
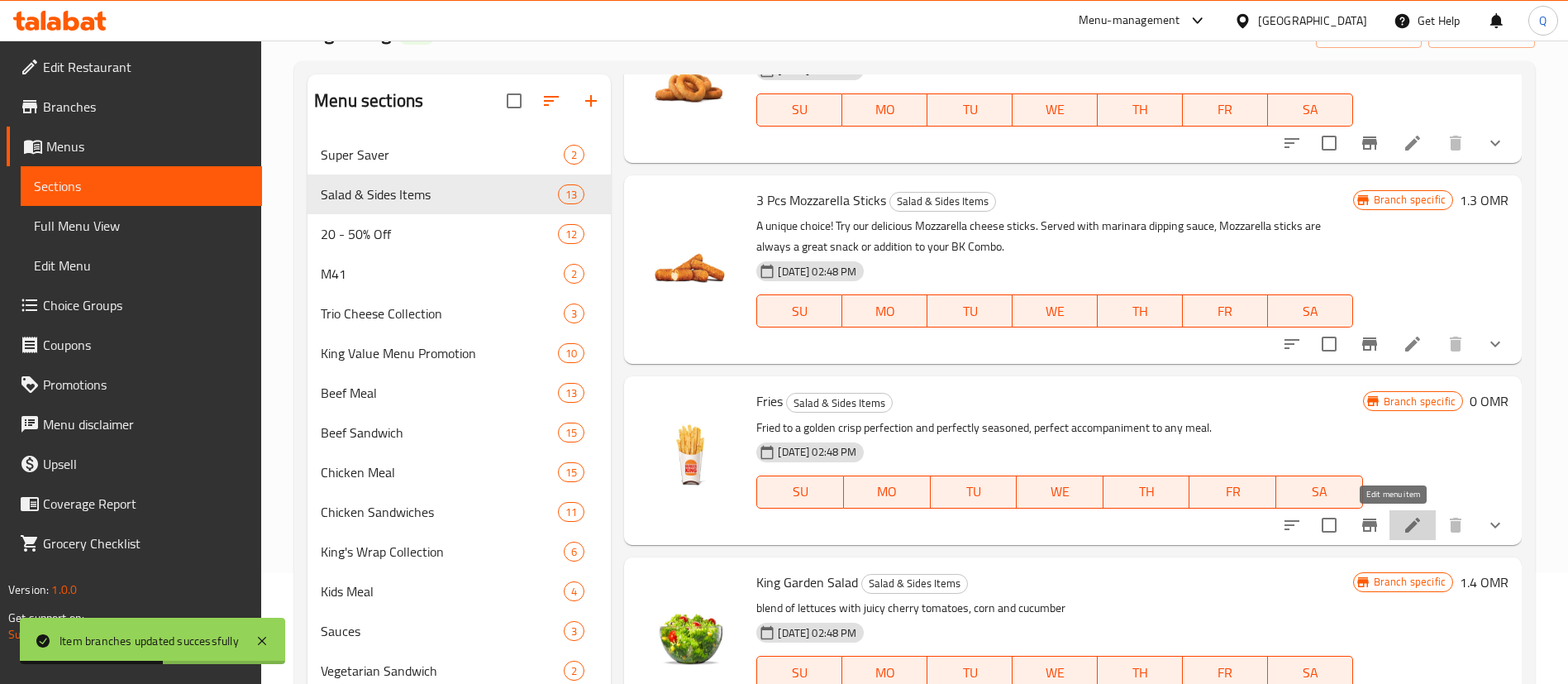
click at [1402, 521] on icon at bounding box center [1412, 525] width 20 height 20
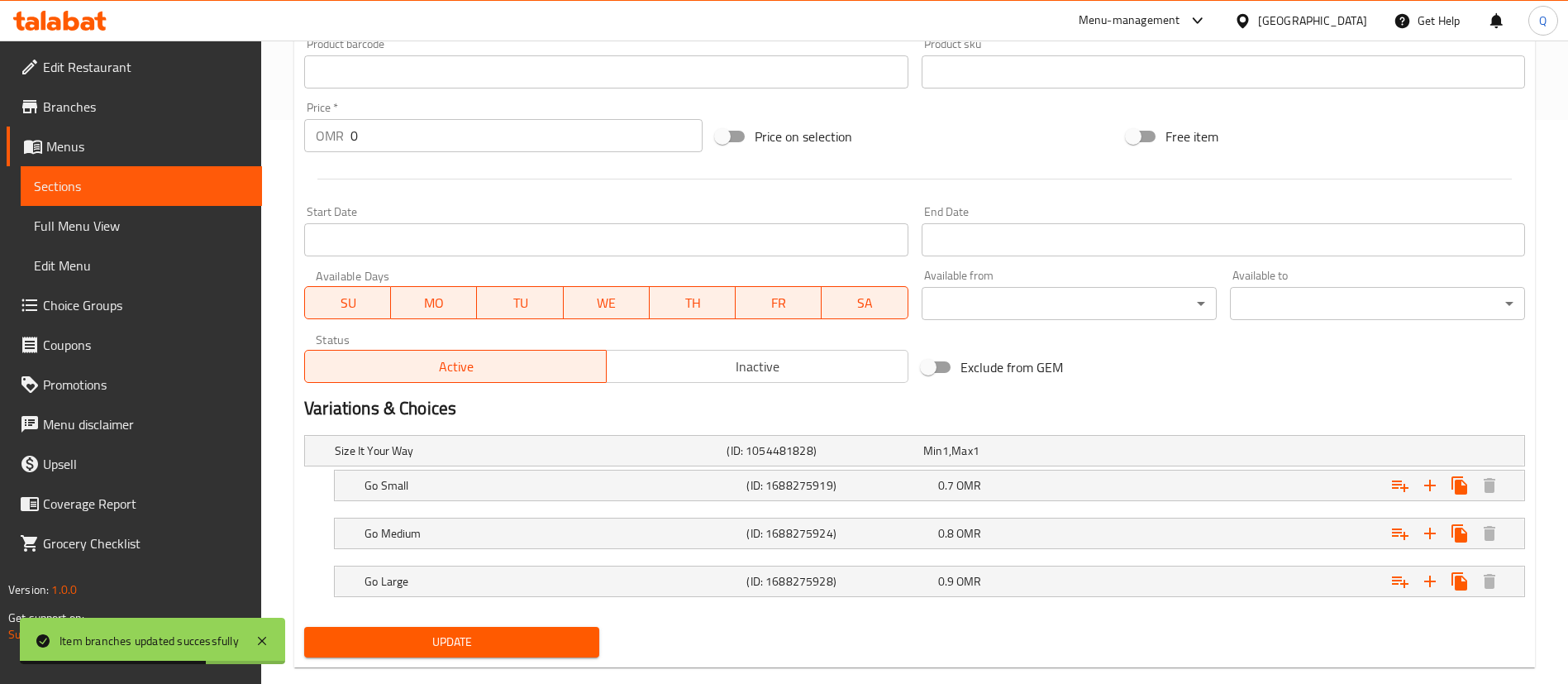
scroll to position [594, 0]
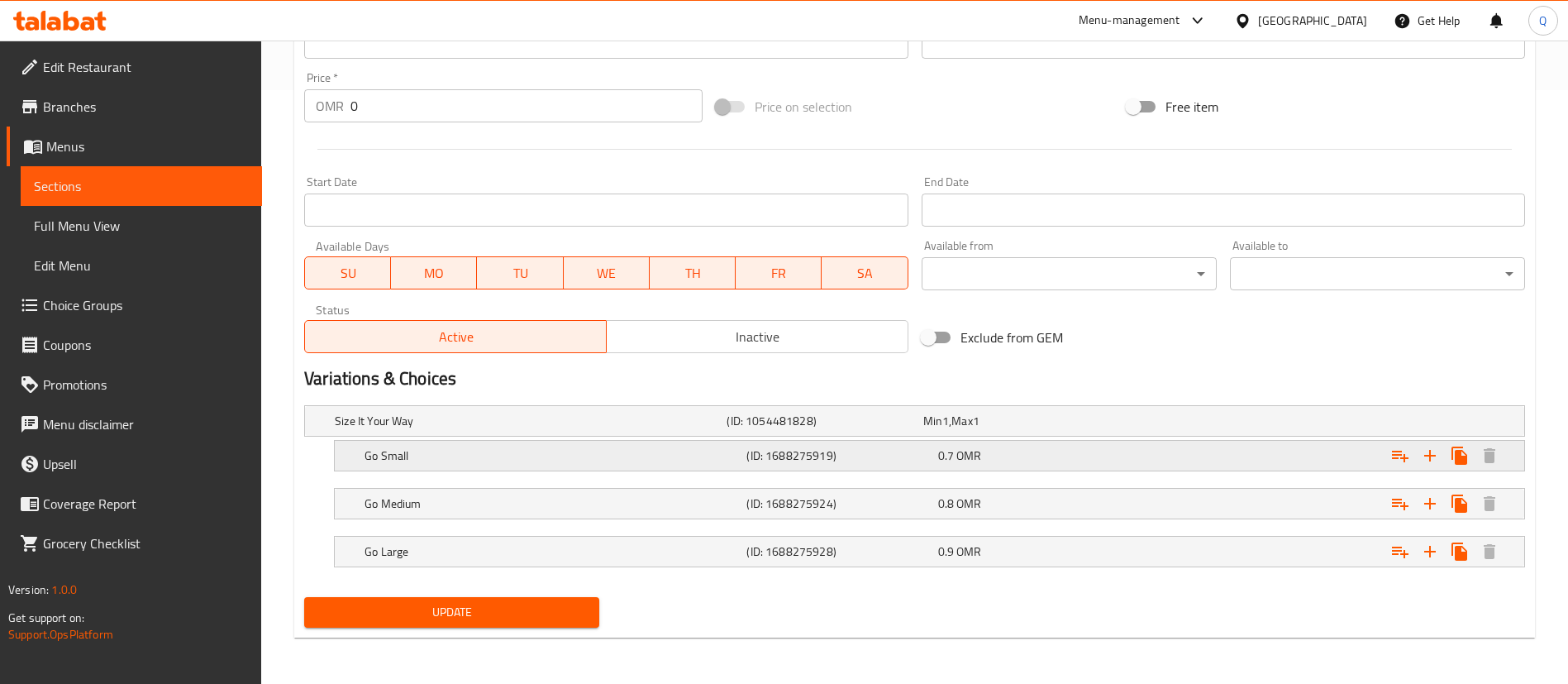
click at [511, 468] on div "Go Small (ID: 1688275919) 0.7 OMR" at bounding box center [934, 455] width 1146 height 36
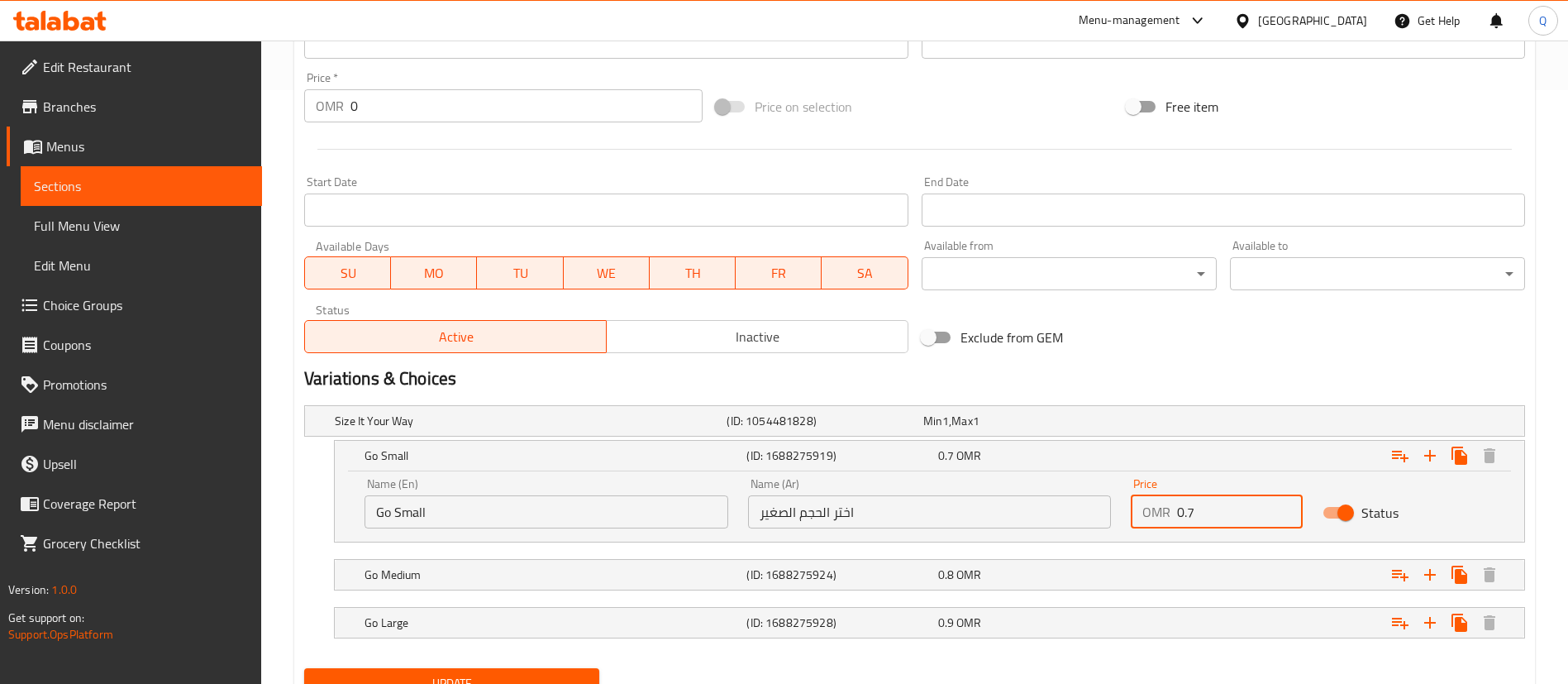
click at [1198, 511] on input "0.7" at bounding box center [1240, 512] width 125 height 33
click at [1164, 562] on div "Expand" at bounding box center [1316, 574] width 382 height 36
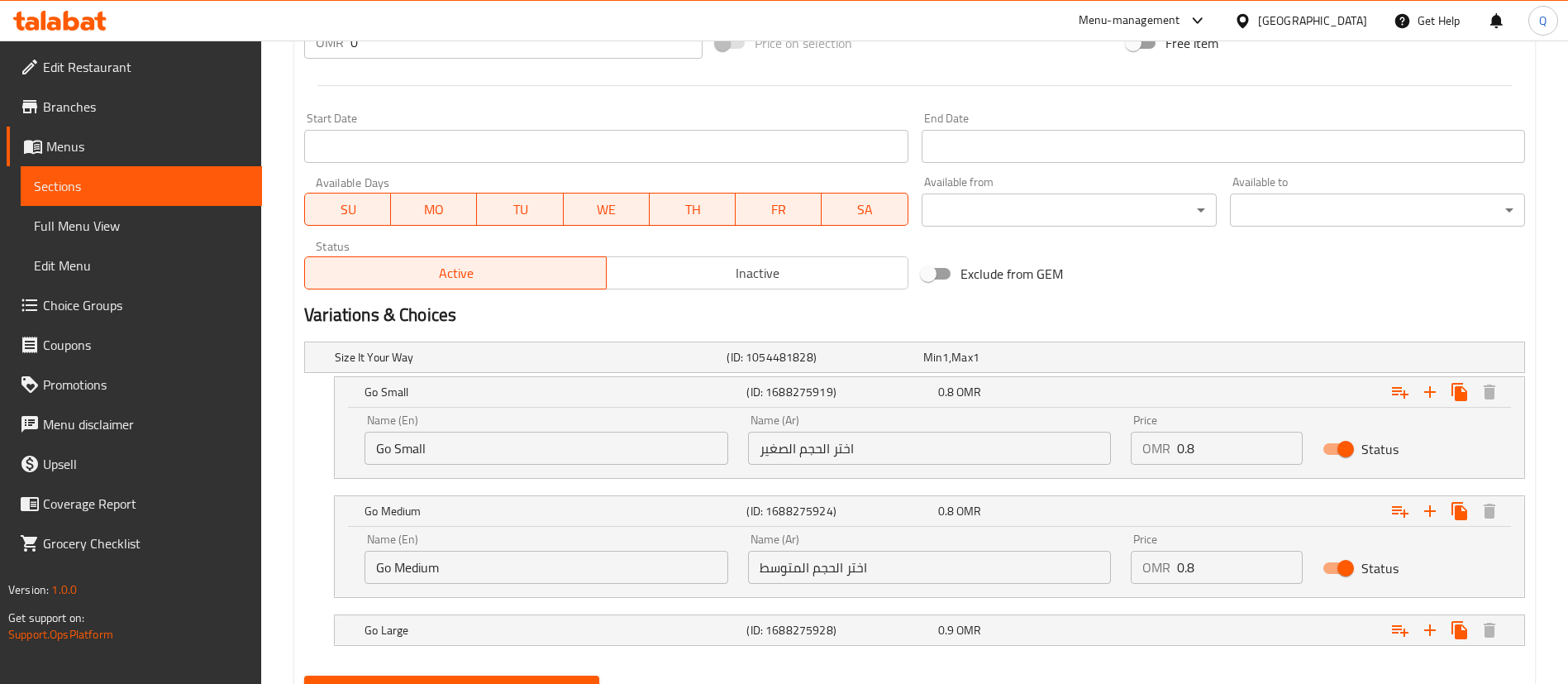
scroll to position [659, 0]
click at [1205, 573] on input "0.8" at bounding box center [1240, 566] width 125 height 33
click at [1211, 521] on div "Expand" at bounding box center [1316, 510] width 382 height 36
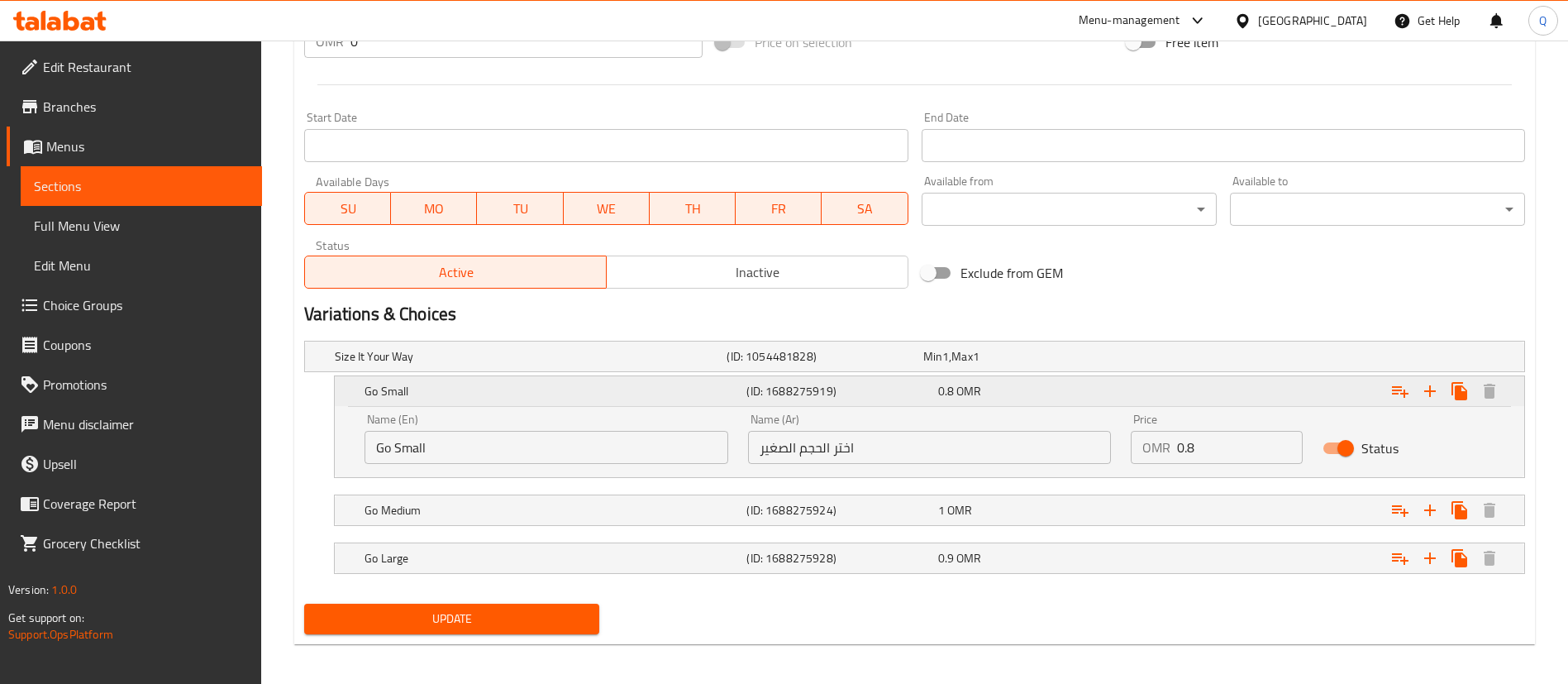
click at [1220, 390] on div "Expand" at bounding box center [1316, 391] width 382 height 36
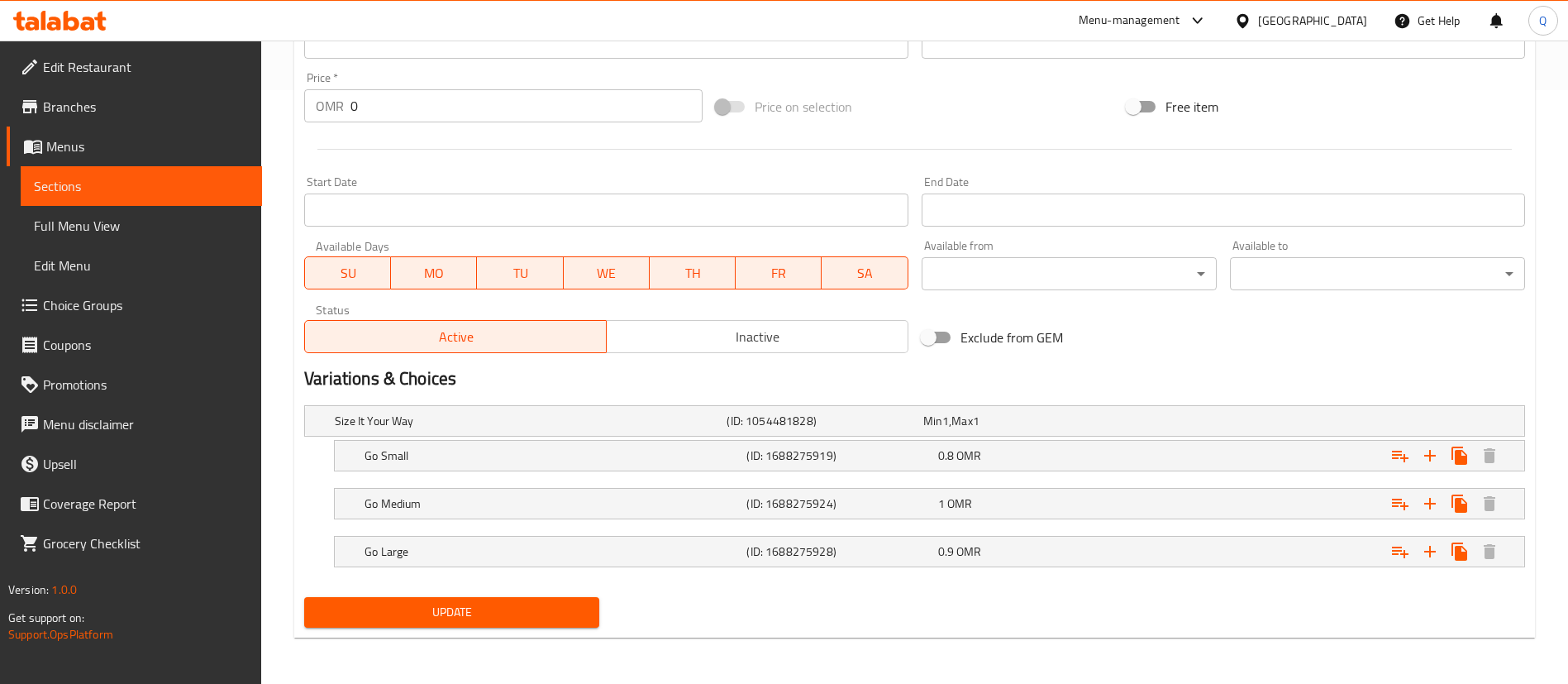
scroll to position [594, 0]
click at [1120, 554] on div "0.9 OMR" at bounding box center [1030, 551] width 184 height 17
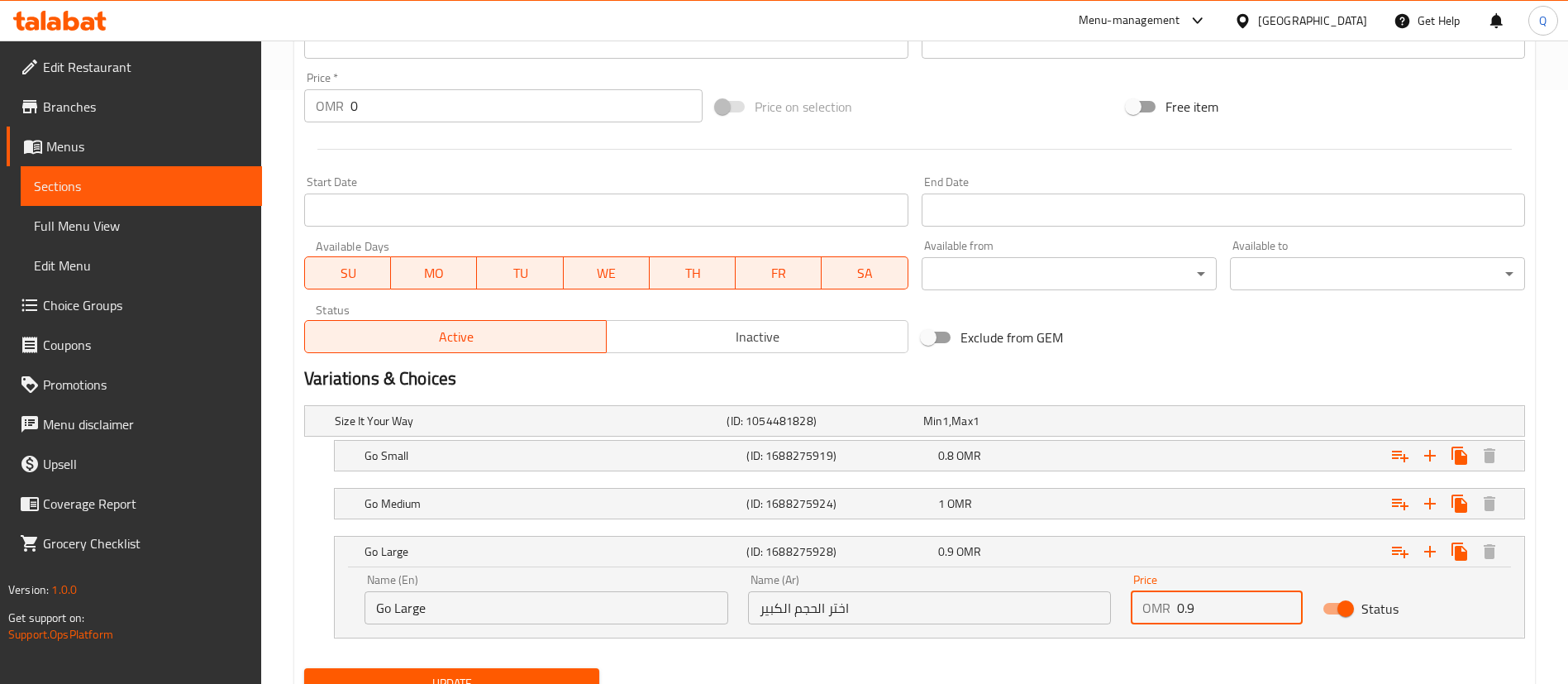
click at [1200, 611] on input "0.9" at bounding box center [1240, 608] width 125 height 33
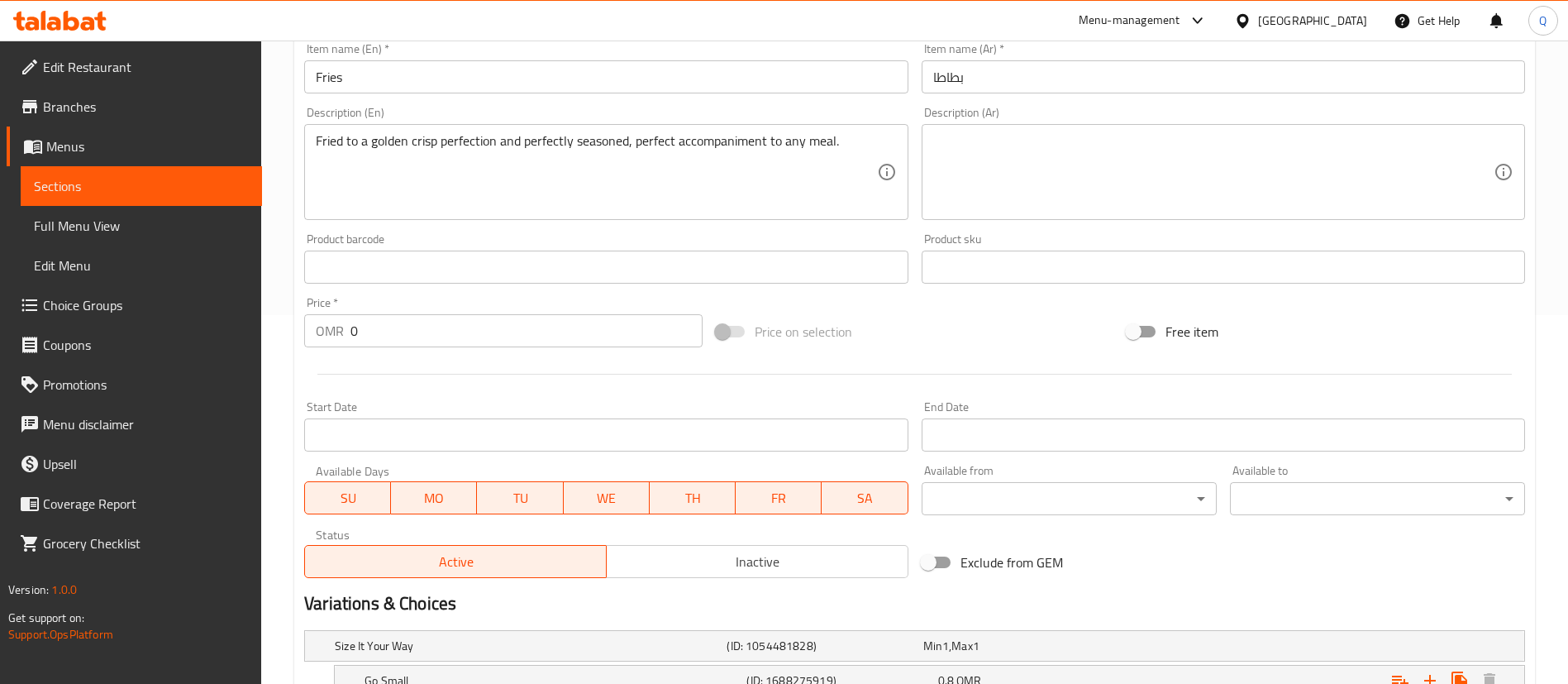
scroll to position [346, 0]
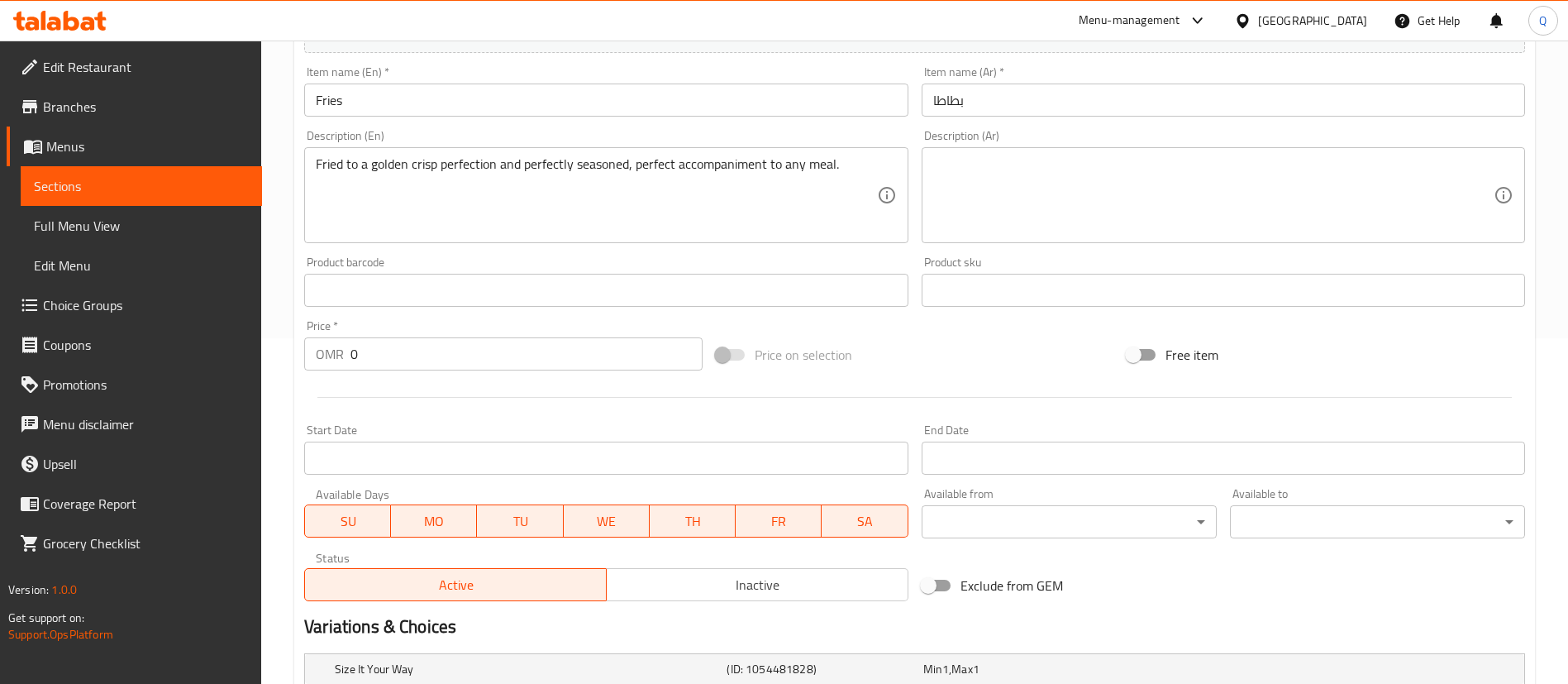
click at [1258, 566] on div "Exclude from GEM" at bounding box center [1120, 586] width 411 height 45
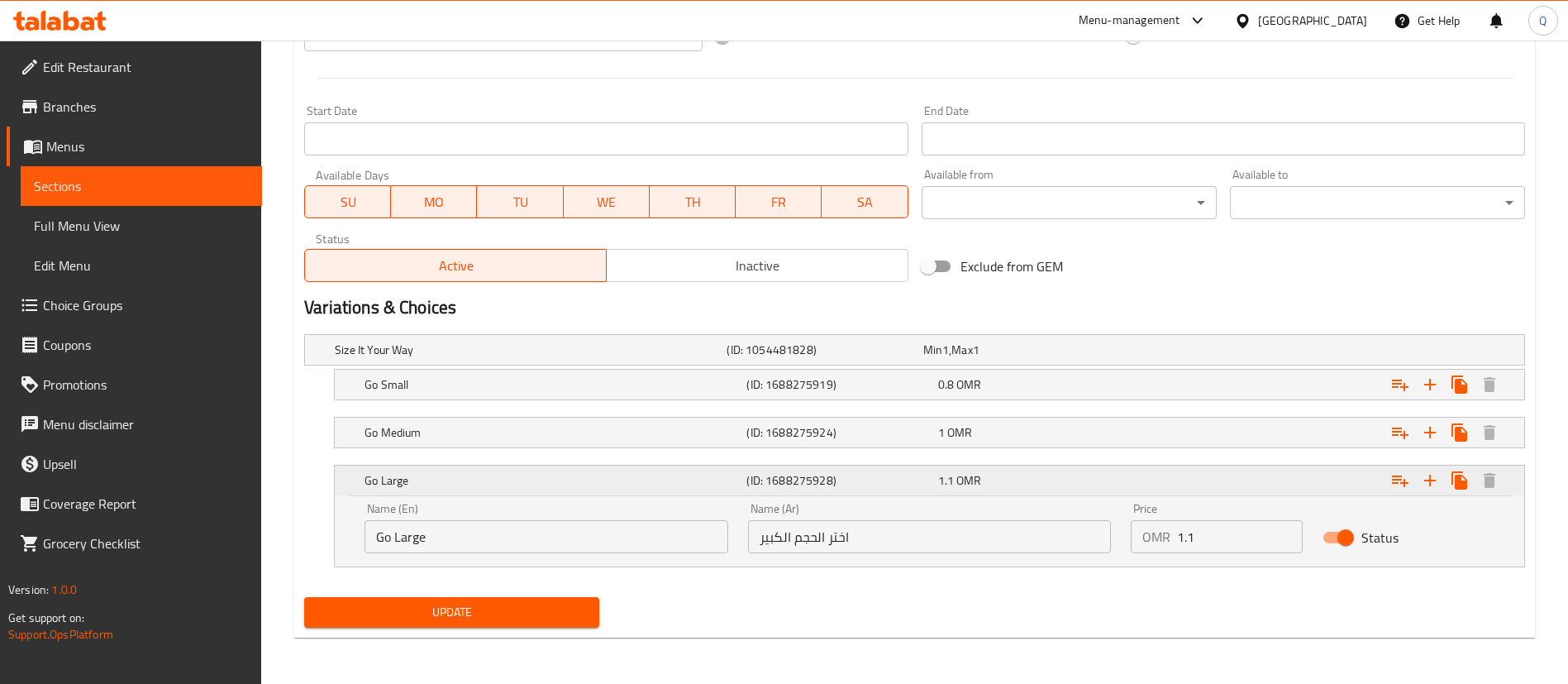
click at [1164, 482] on div "Expand" at bounding box center [1316, 480] width 382 height 36
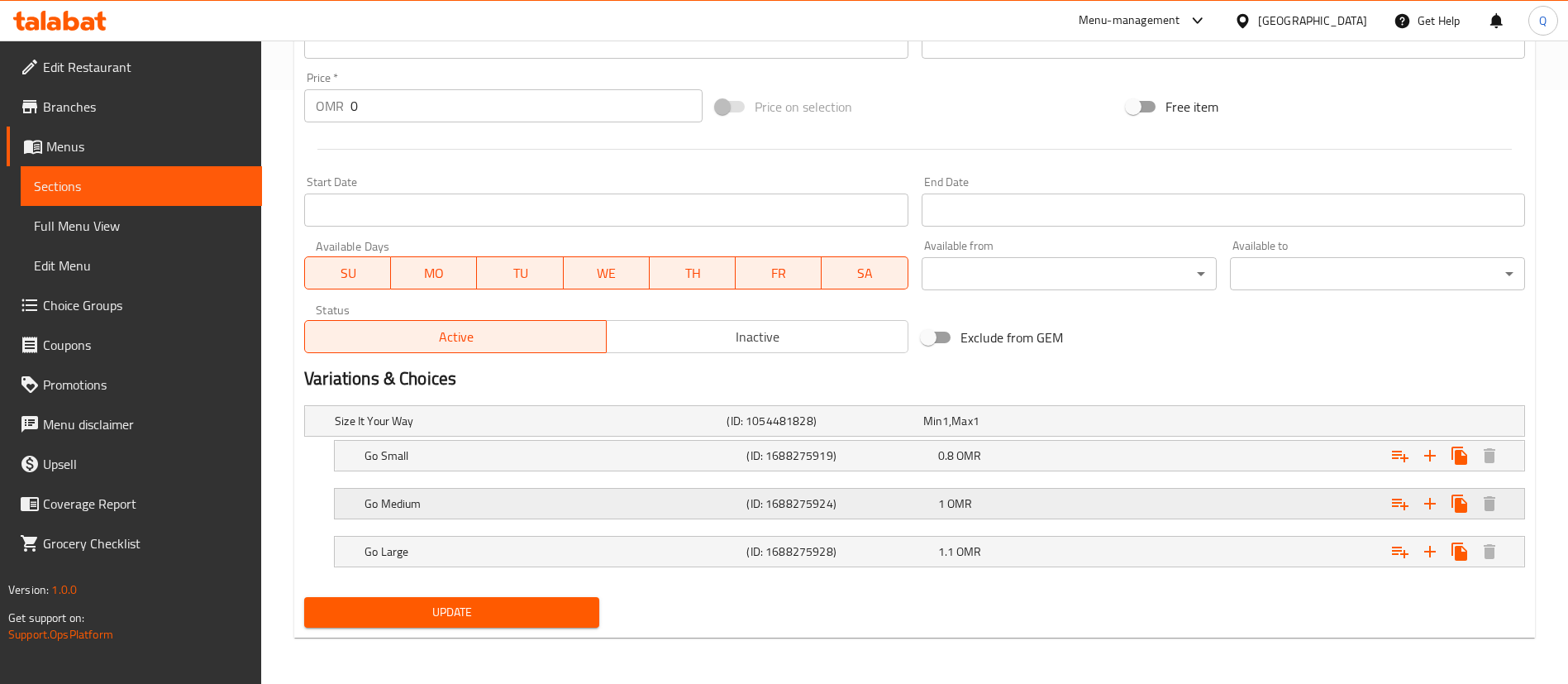
scroll to position [594, 0]
click at [508, 611] on span "Update" at bounding box center [451, 611] width 268 height 21
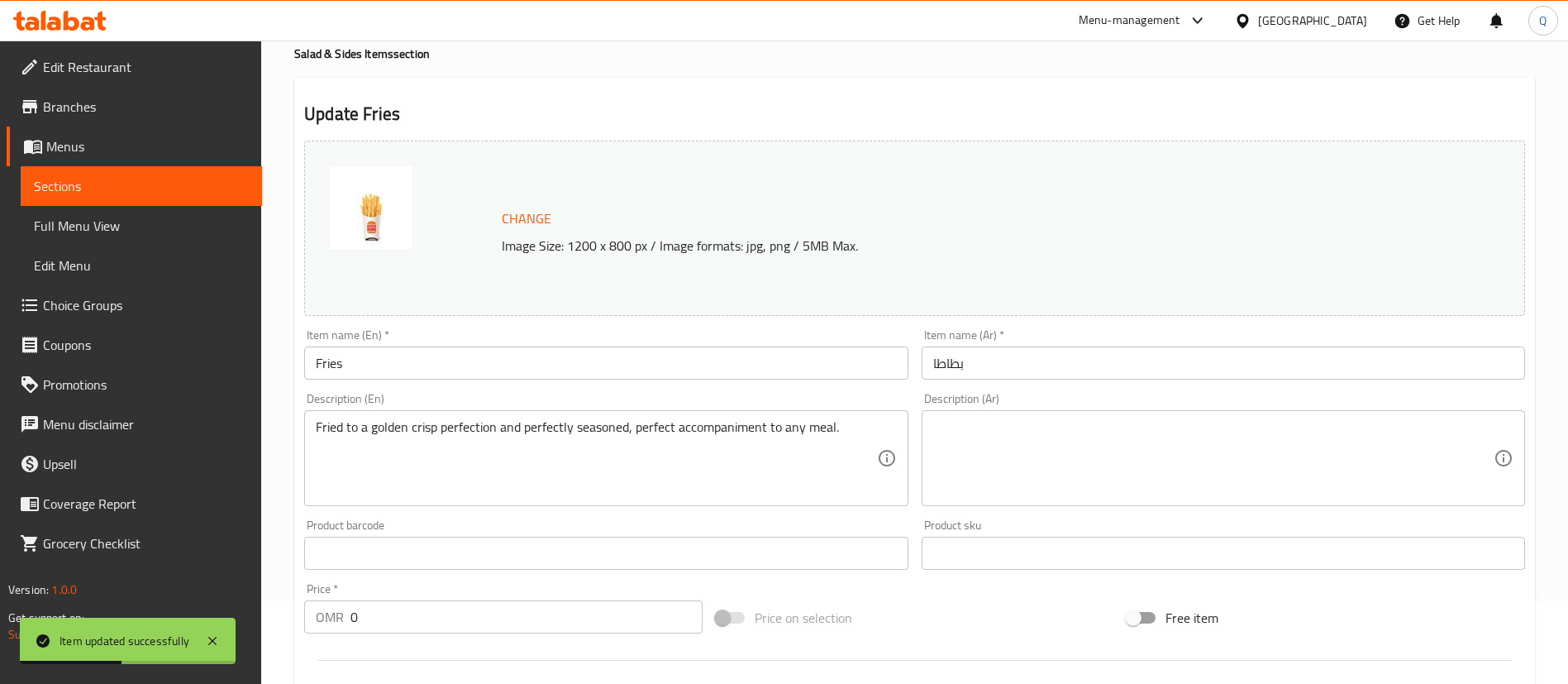
scroll to position [0, 0]
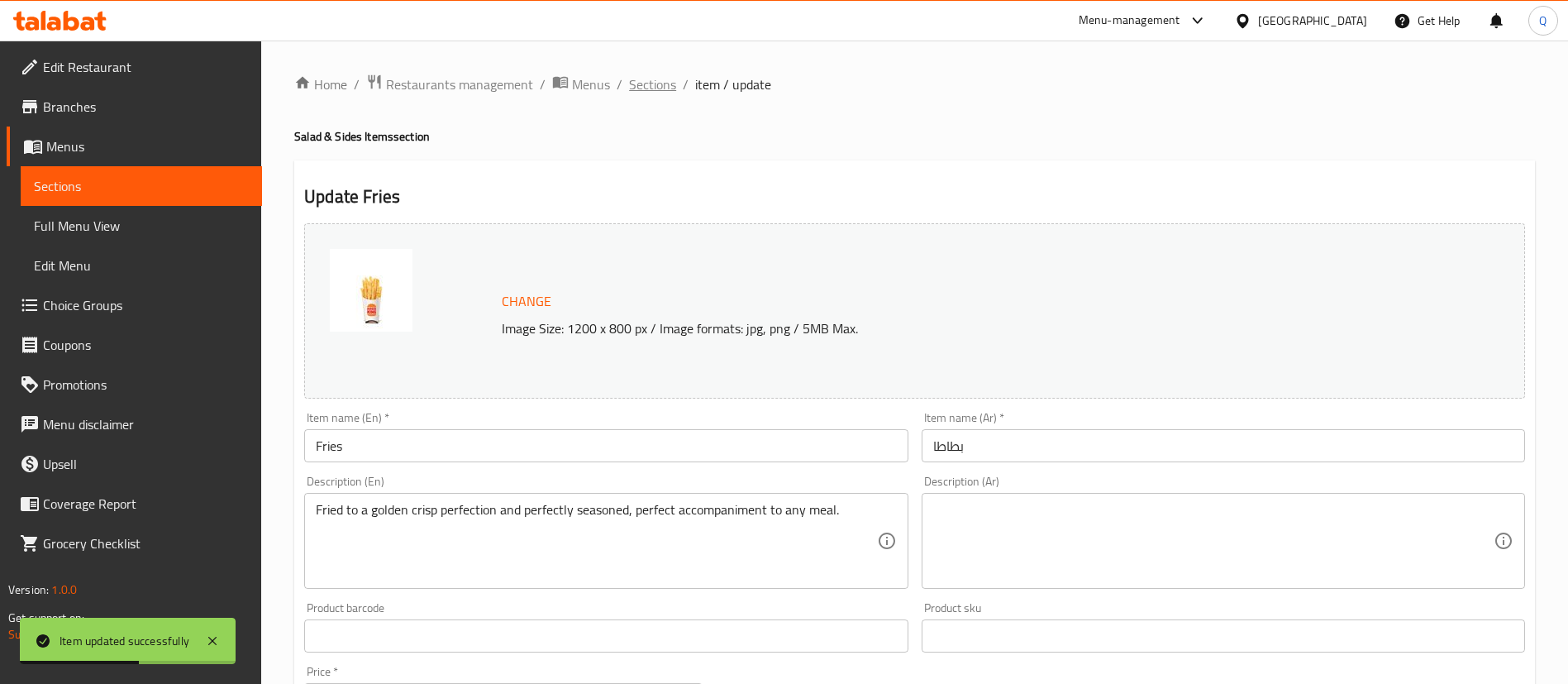
click at [644, 74] on span "Sections" at bounding box center [652, 84] width 47 height 20
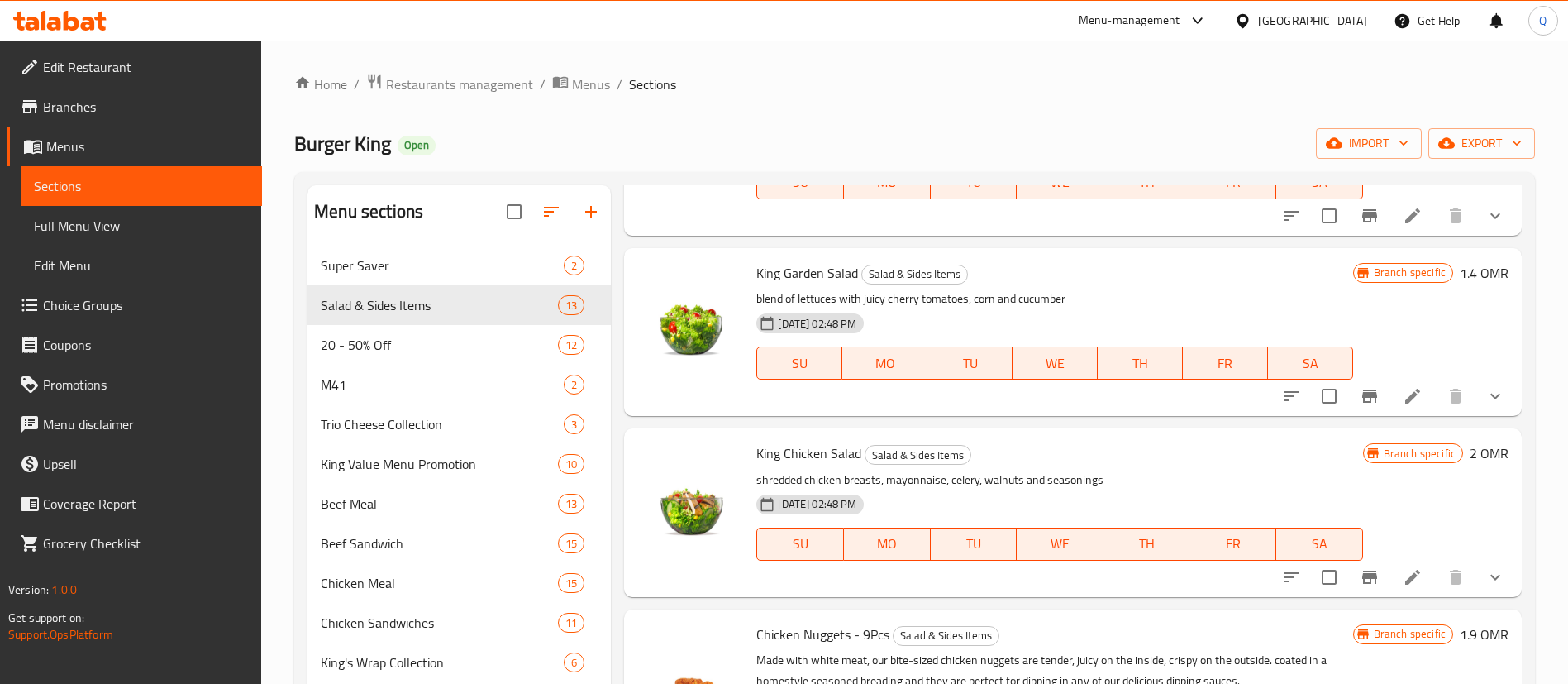
scroll to position [1110, 0]
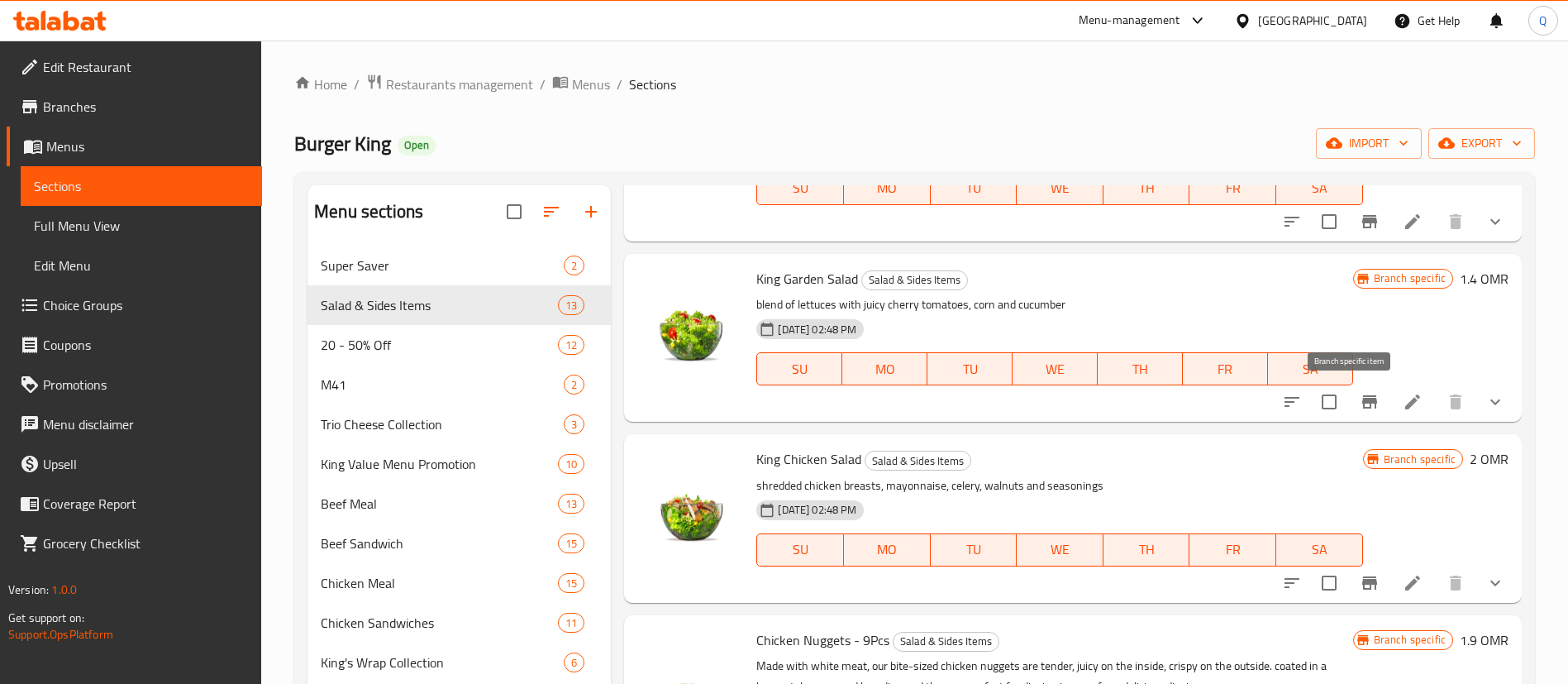
click at [1362, 400] on icon "Branch-specific-item" at bounding box center [1369, 402] width 15 height 14
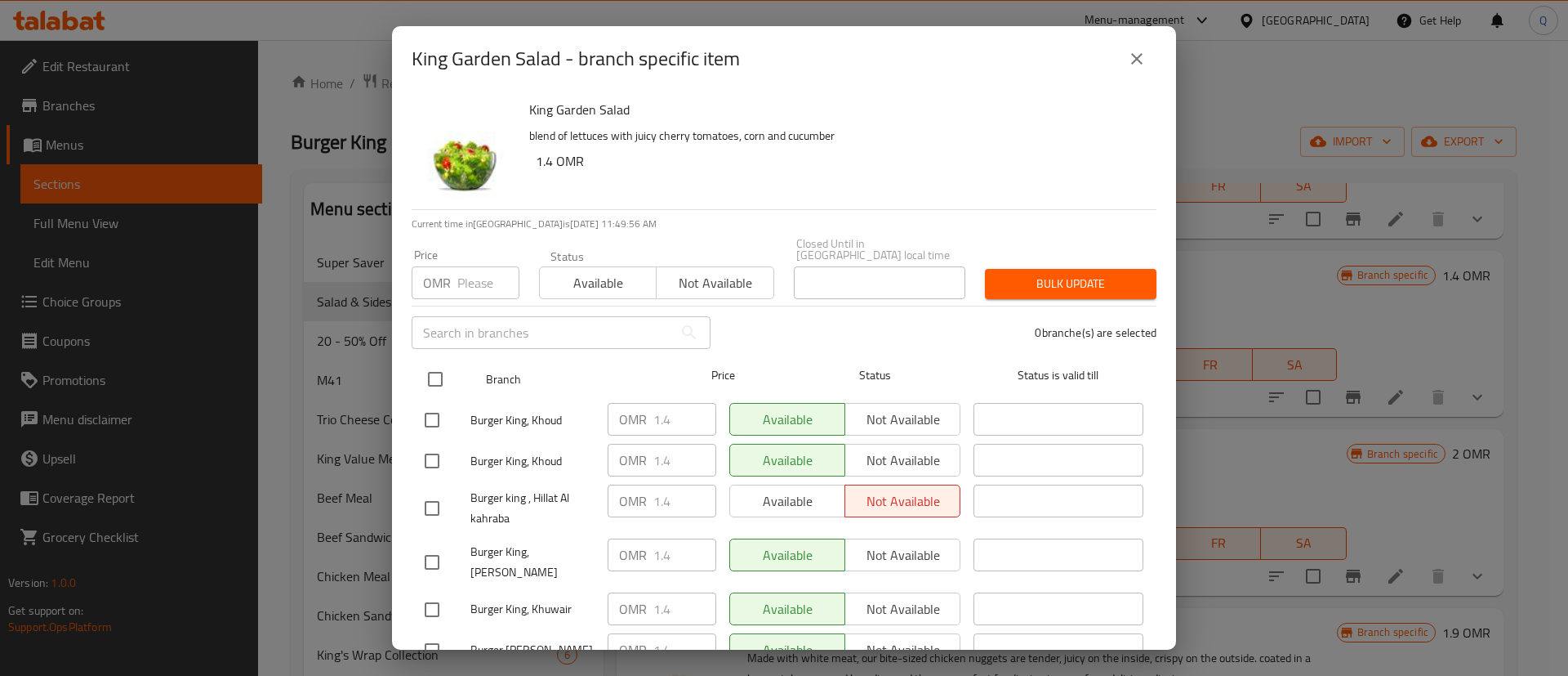
click at [444, 364] on input "checkbox" at bounding box center [435, 379] width 34 height 34
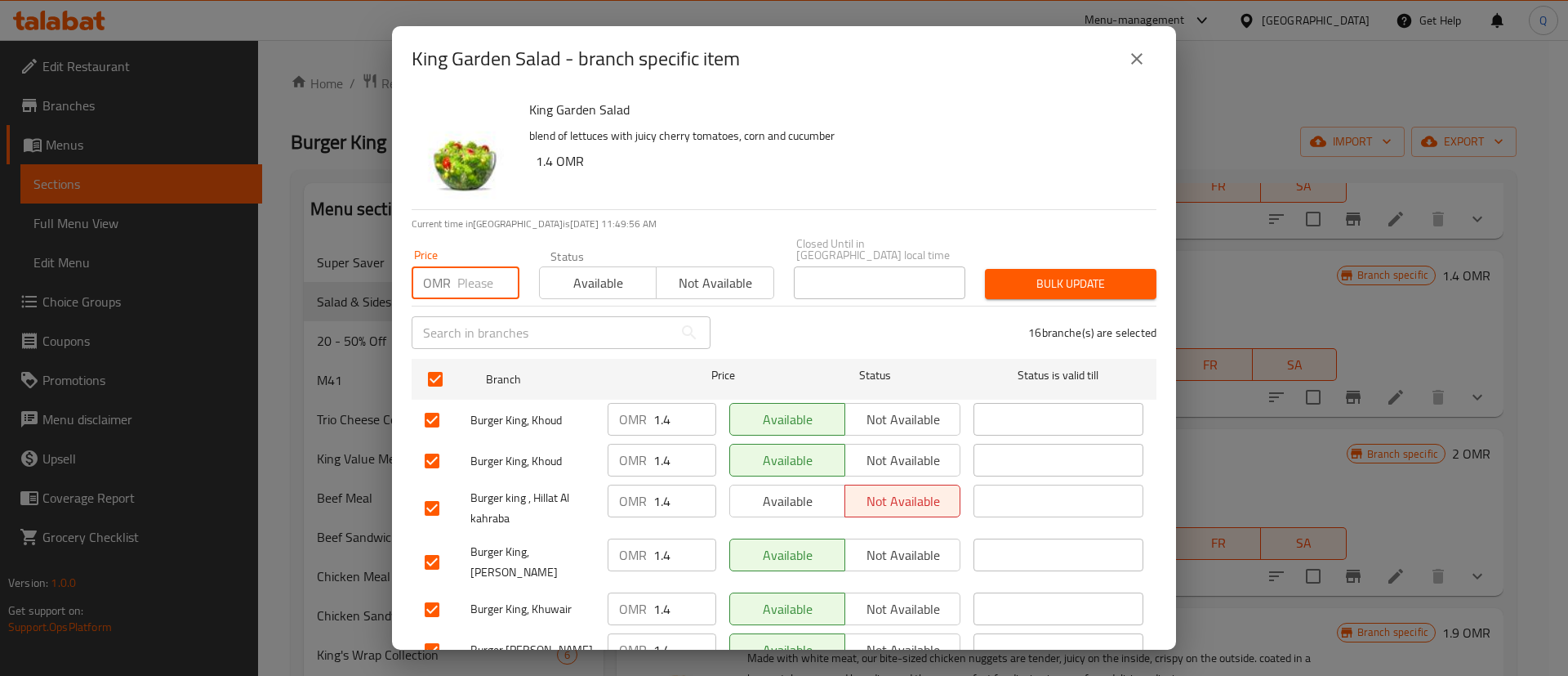
click at [463, 275] on input "number" at bounding box center [489, 283] width 62 height 33
click at [1039, 274] on span "Bulk update" at bounding box center [1070, 284] width 145 height 20
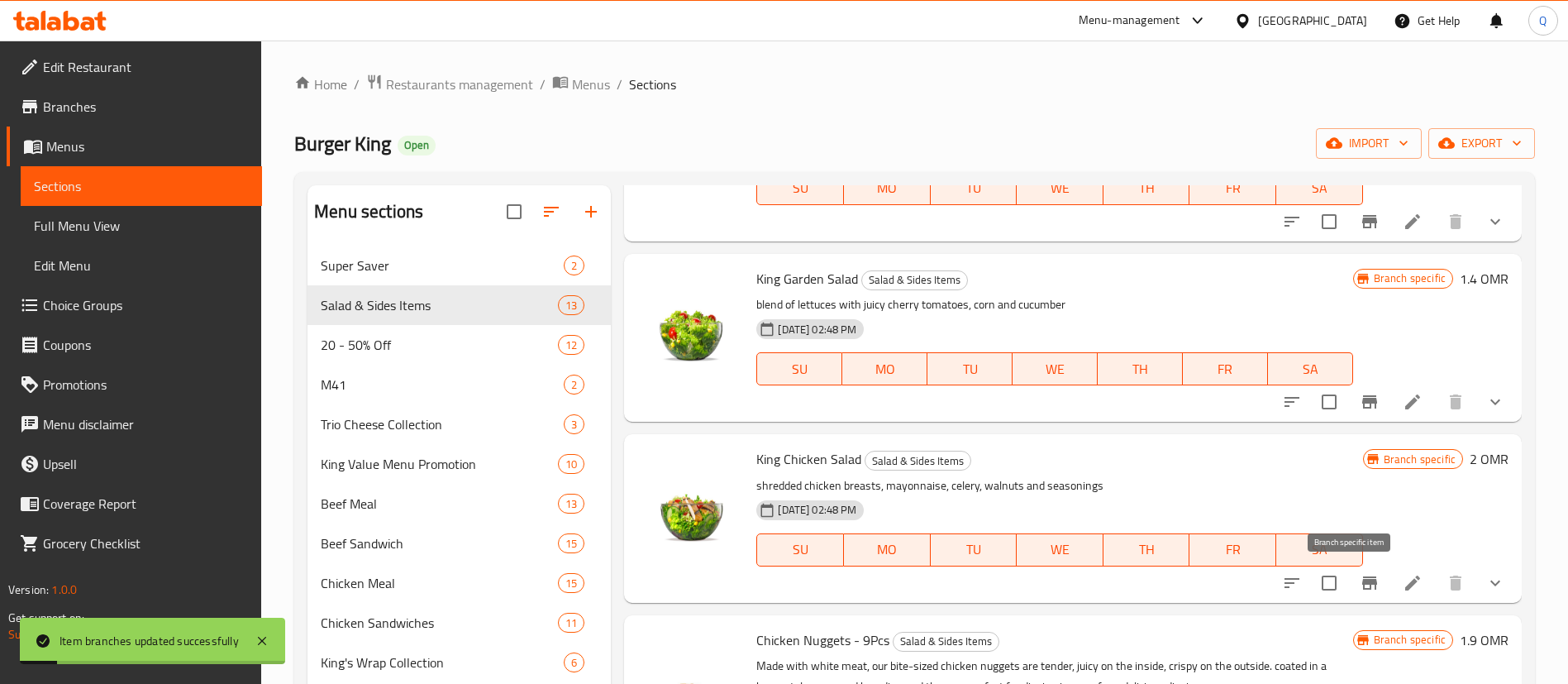
click at [1362, 580] on icon "Branch-specific-item" at bounding box center [1369, 583] width 15 height 14
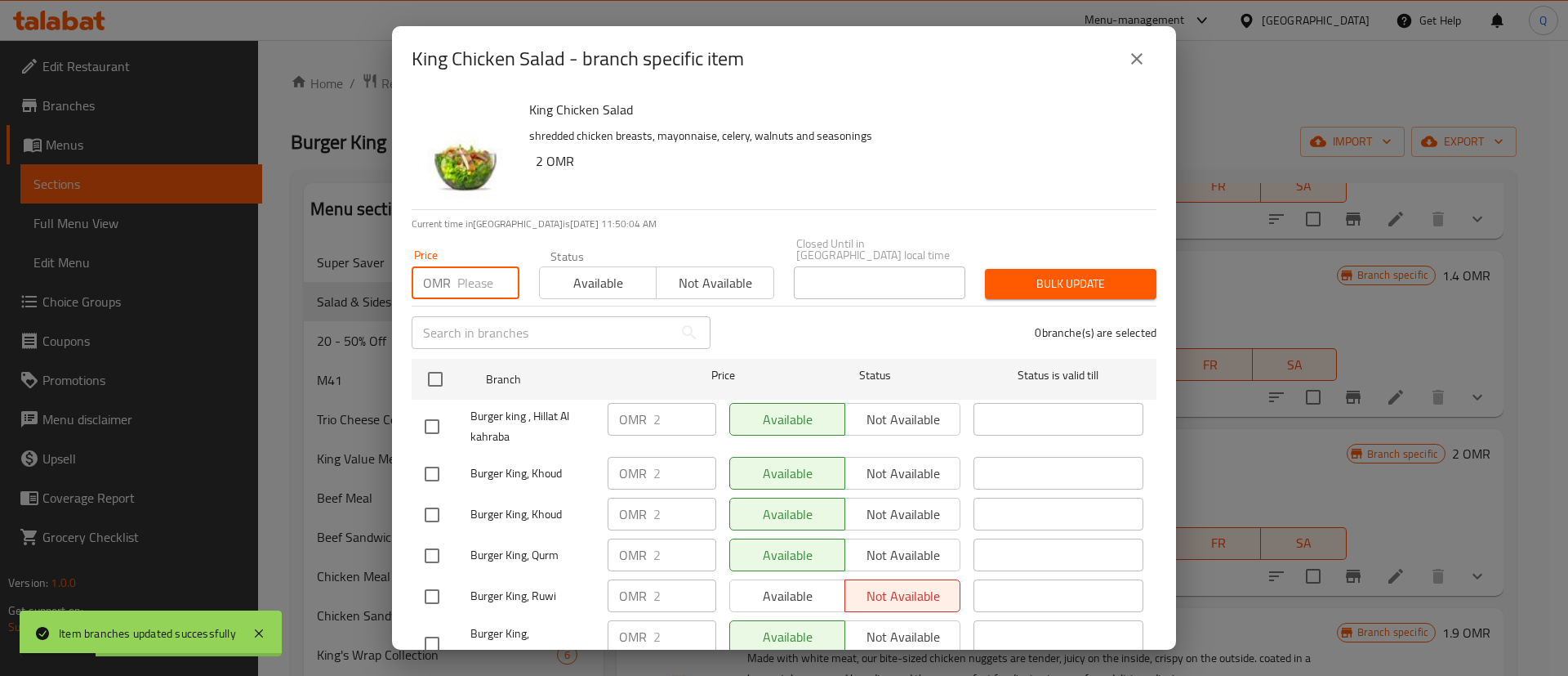
click at [473, 266] on input "number" at bounding box center [489, 283] width 62 height 33
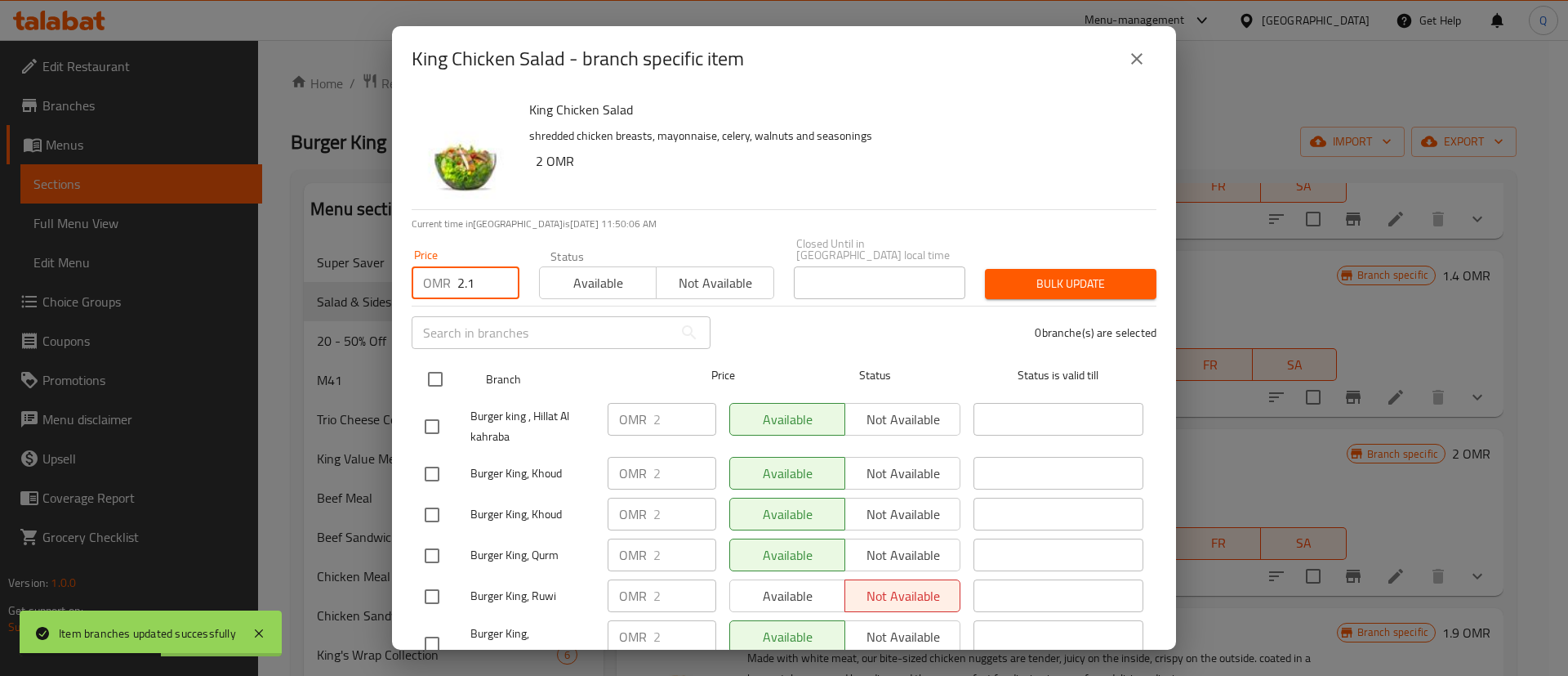
click at [433, 362] on input "checkbox" at bounding box center [435, 379] width 34 height 34
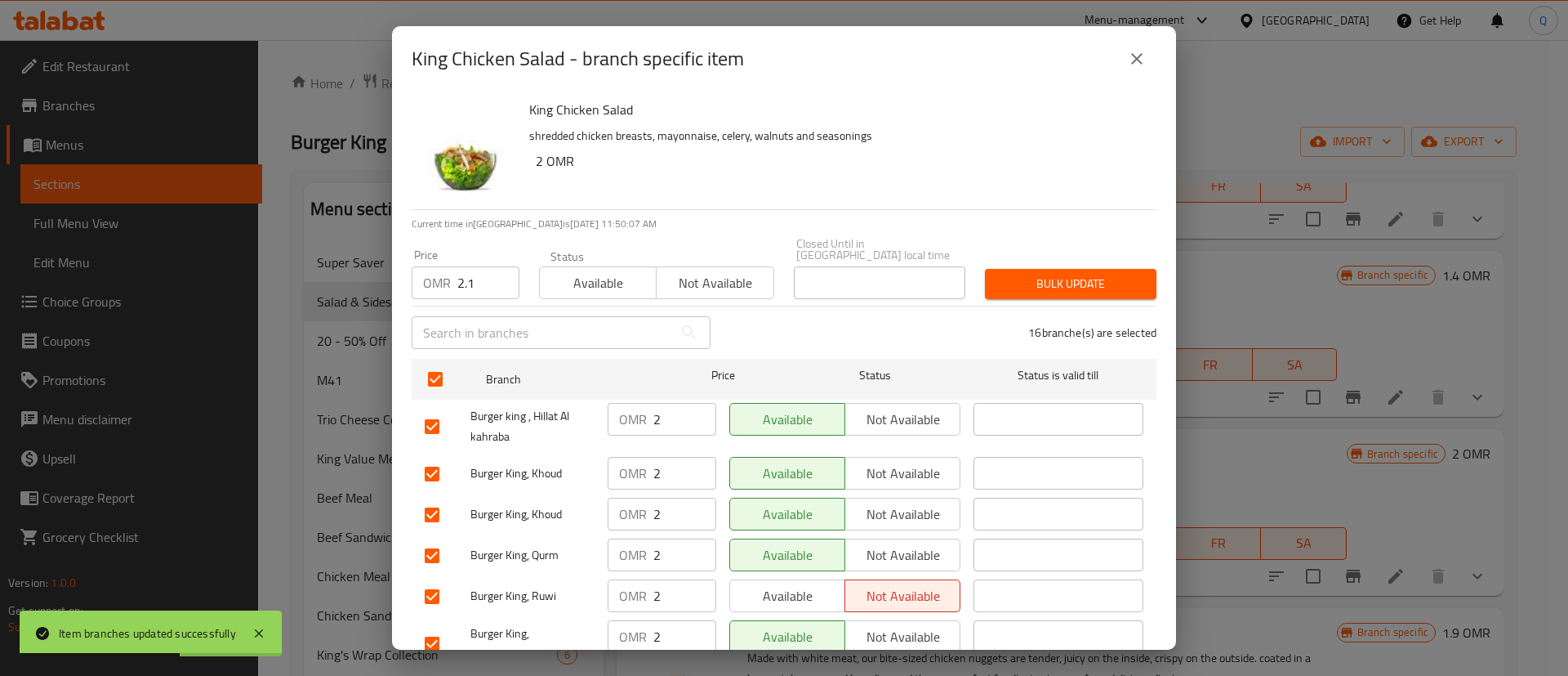
click at [1024, 269] on button "Bulk update" at bounding box center [1070, 284] width 171 height 30
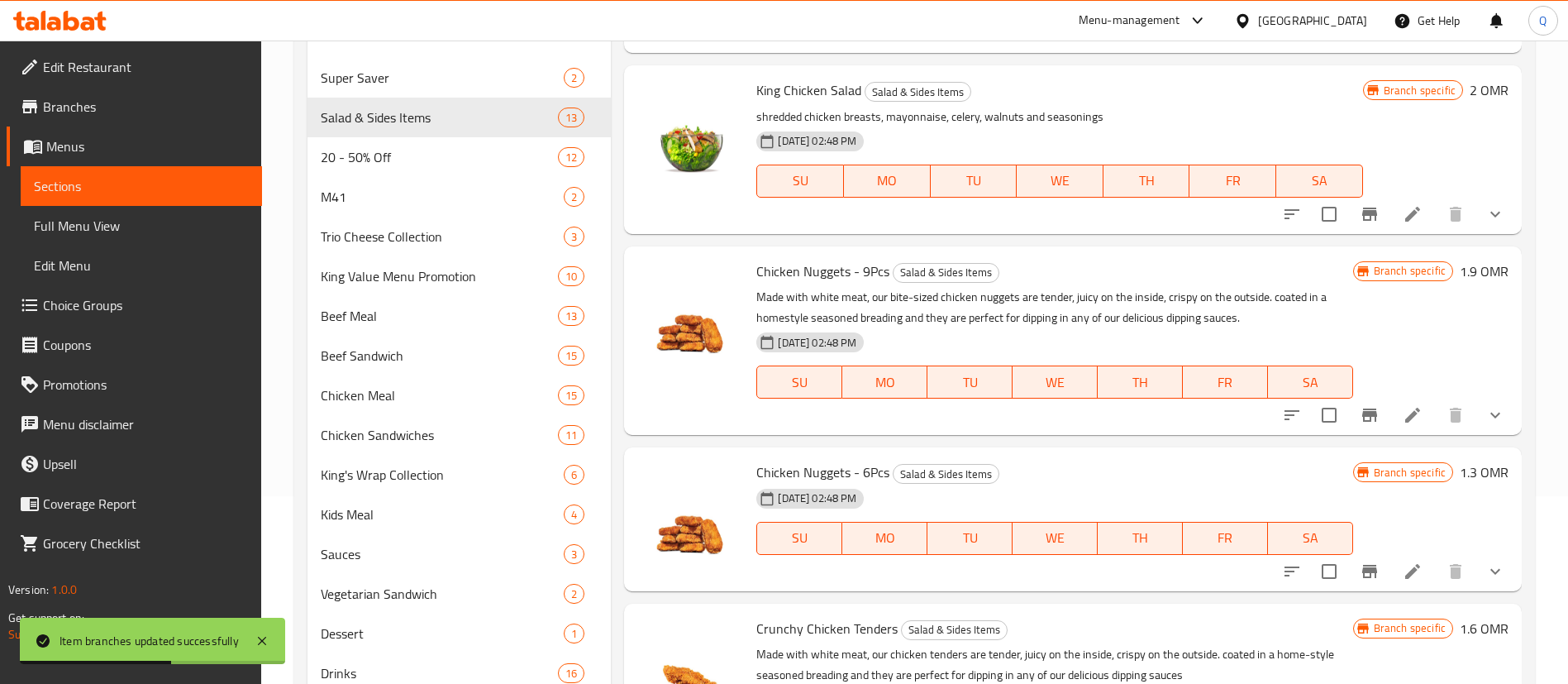
scroll to position [1293, 0]
click at [1362, 411] on icon "Branch-specific-item" at bounding box center [1369, 415] width 15 height 14
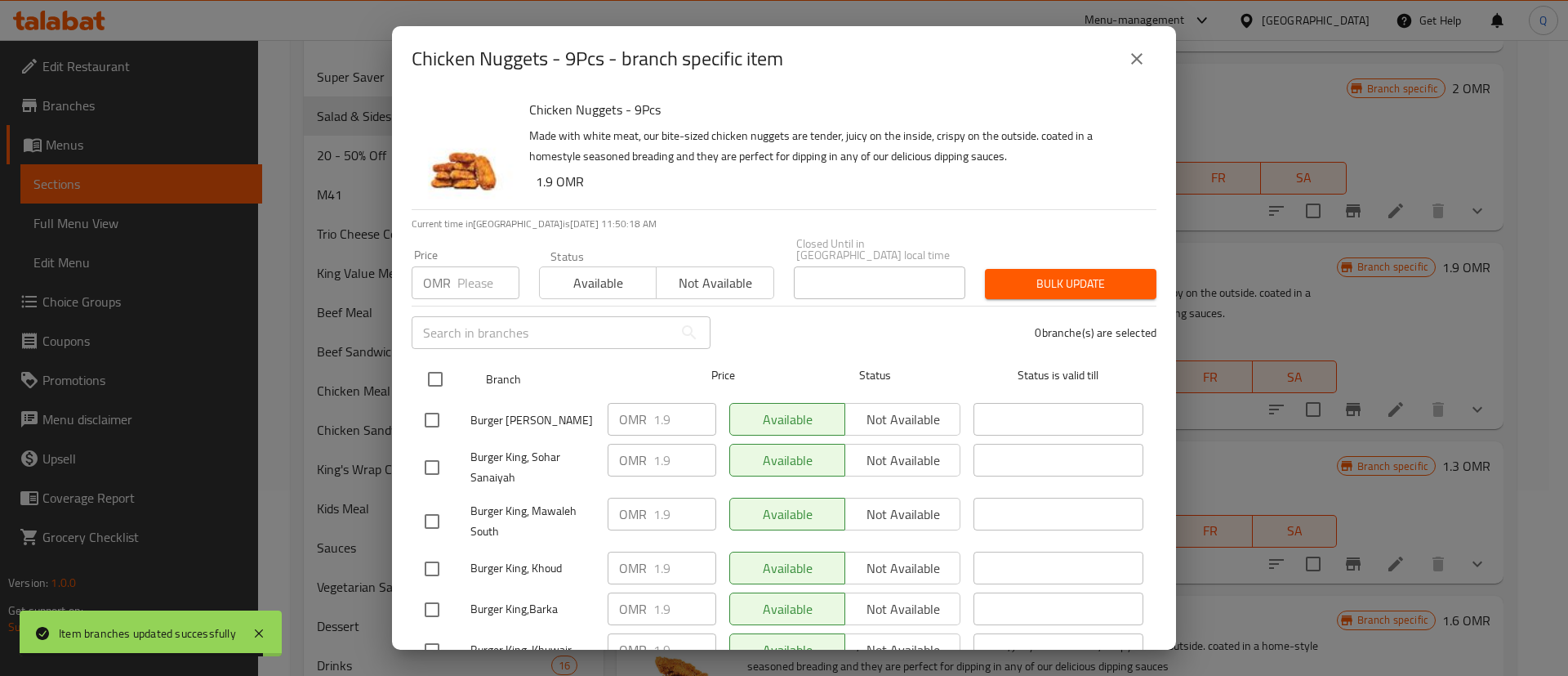
click at [433, 376] on input "checkbox" at bounding box center [435, 379] width 34 height 34
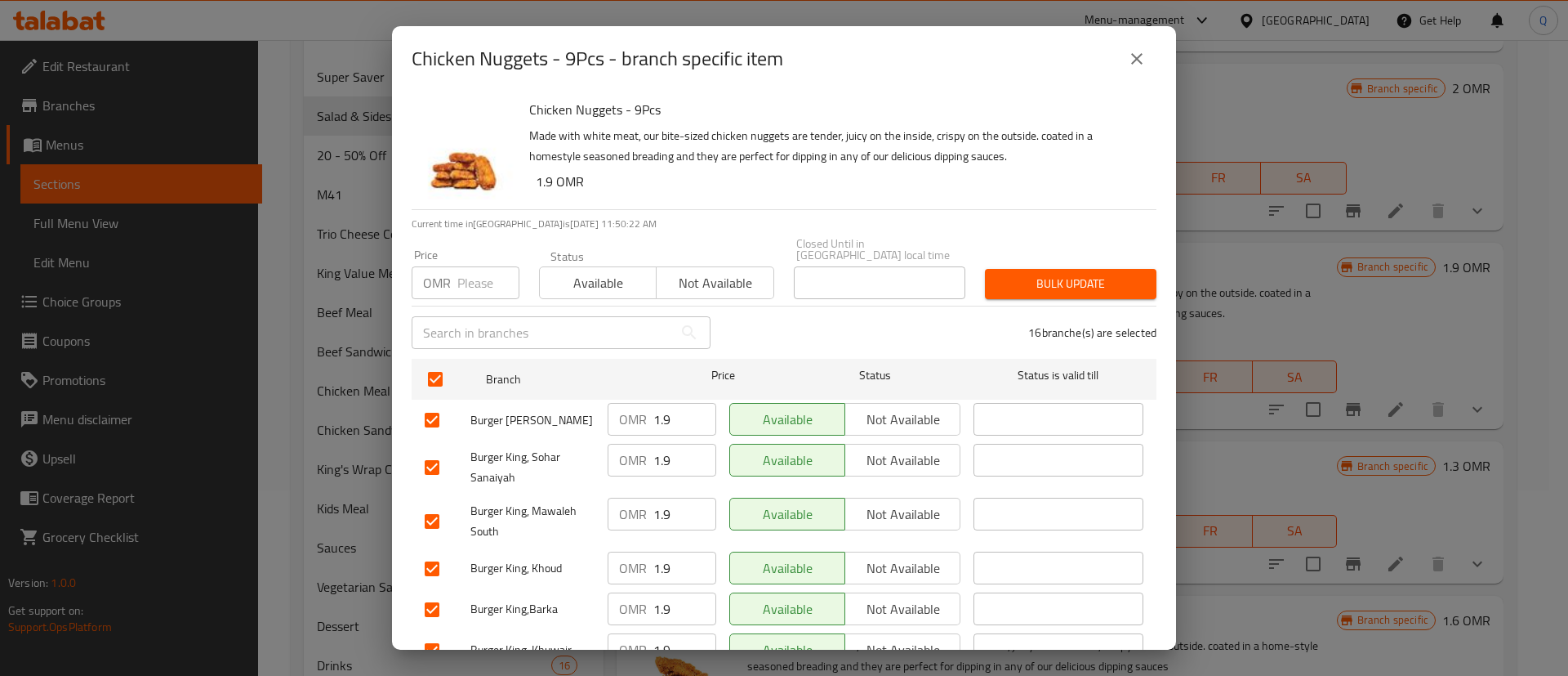
click at [465, 272] on input "number" at bounding box center [489, 283] width 62 height 33
click at [1019, 274] on span "Bulk update" at bounding box center [1070, 284] width 145 height 20
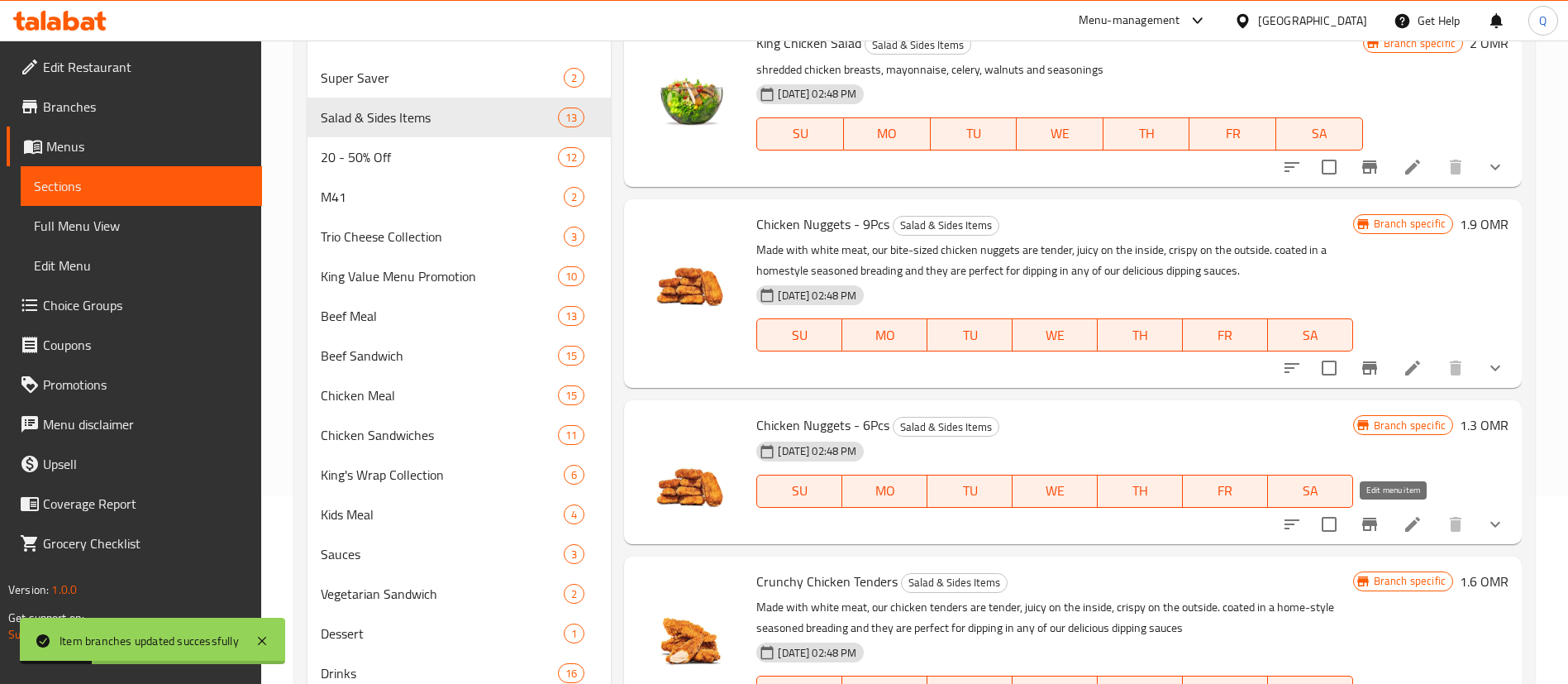
scroll to position [1343, 0]
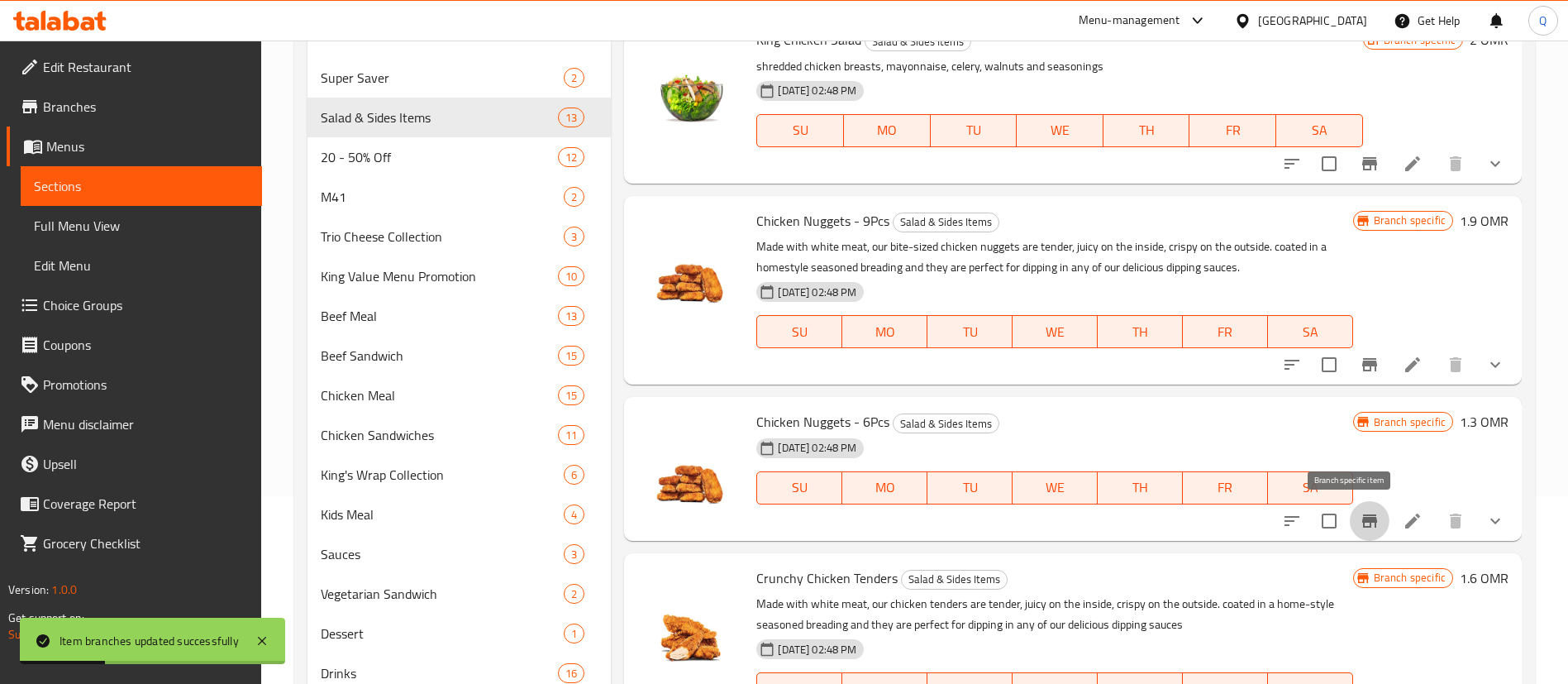
click at [1362, 521] on icon "Branch-specific-item" at bounding box center [1369, 521] width 15 height 14
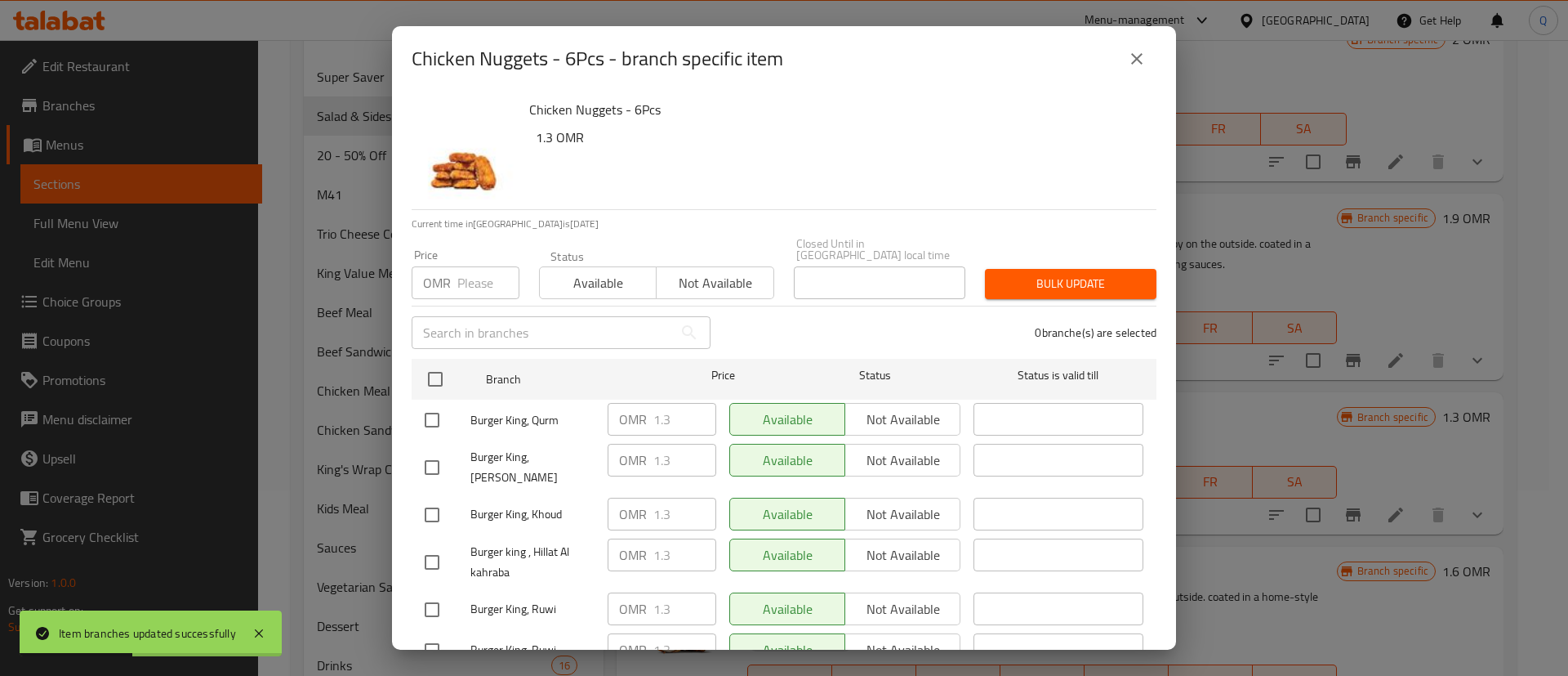
click at [436, 362] on input "checkbox" at bounding box center [435, 379] width 34 height 34
click at [474, 278] on input "number" at bounding box center [489, 283] width 62 height 33
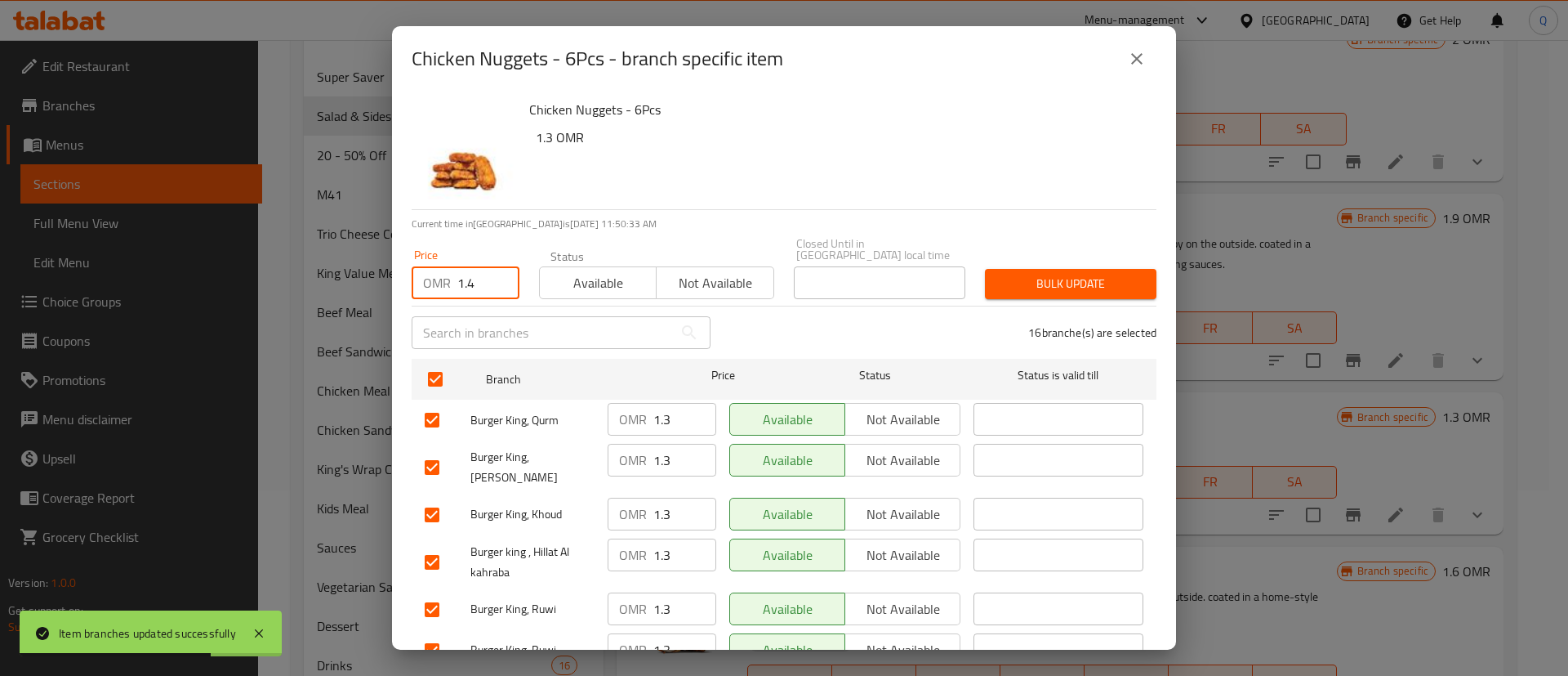
click at [998, 275] on span "Bulk update" at bounding box center [1070, 284] width 145 height 20
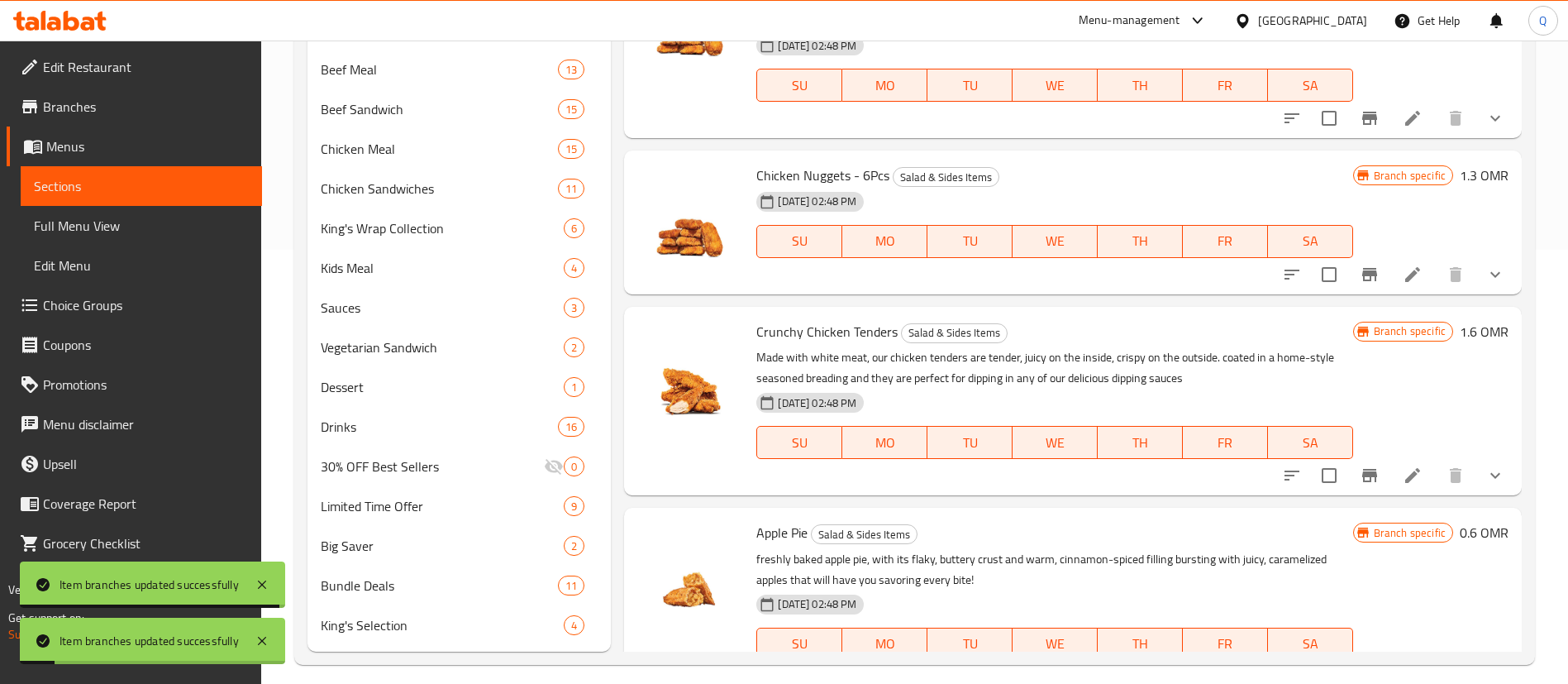
scroll to position [443, 0]
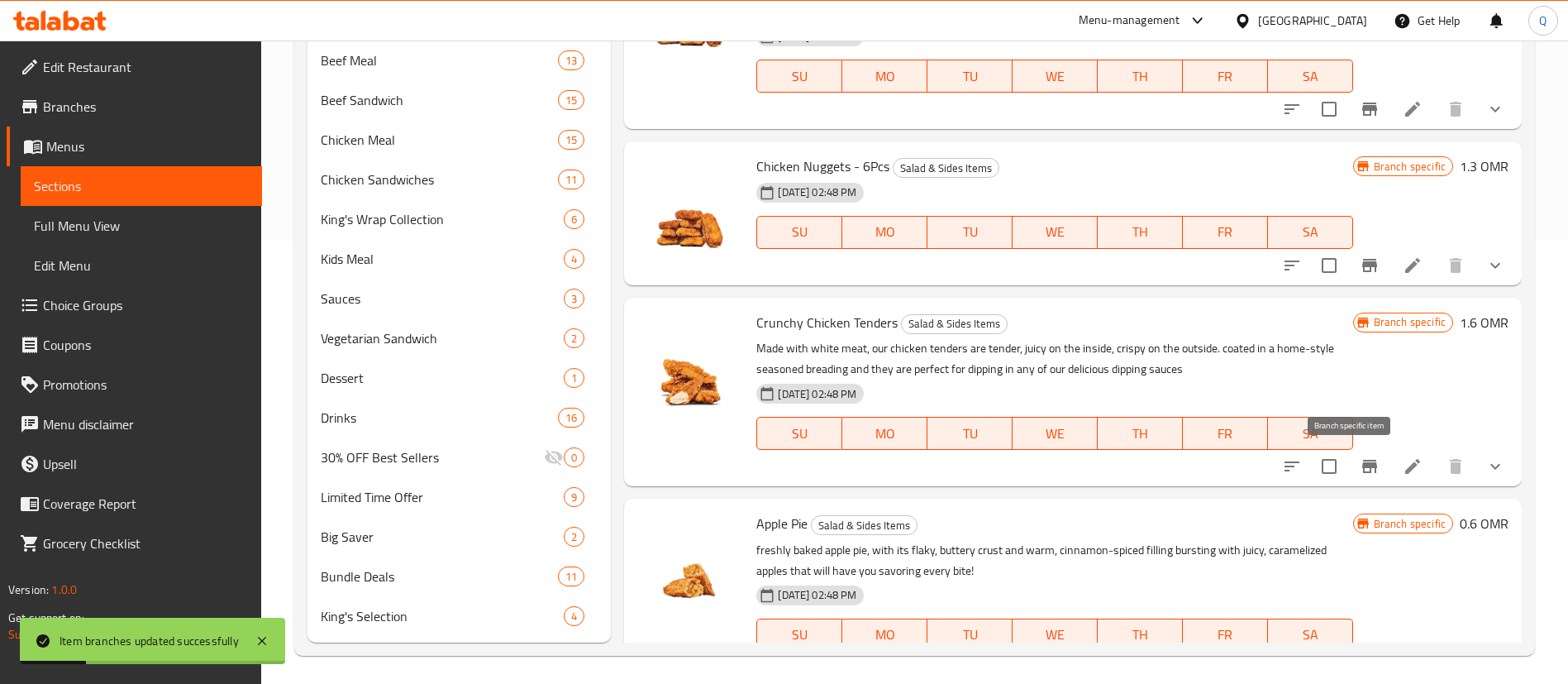
click at [1362, 463] on icon "Branch-specific-item" at bounding box center [1369, 466] width 15 height 14
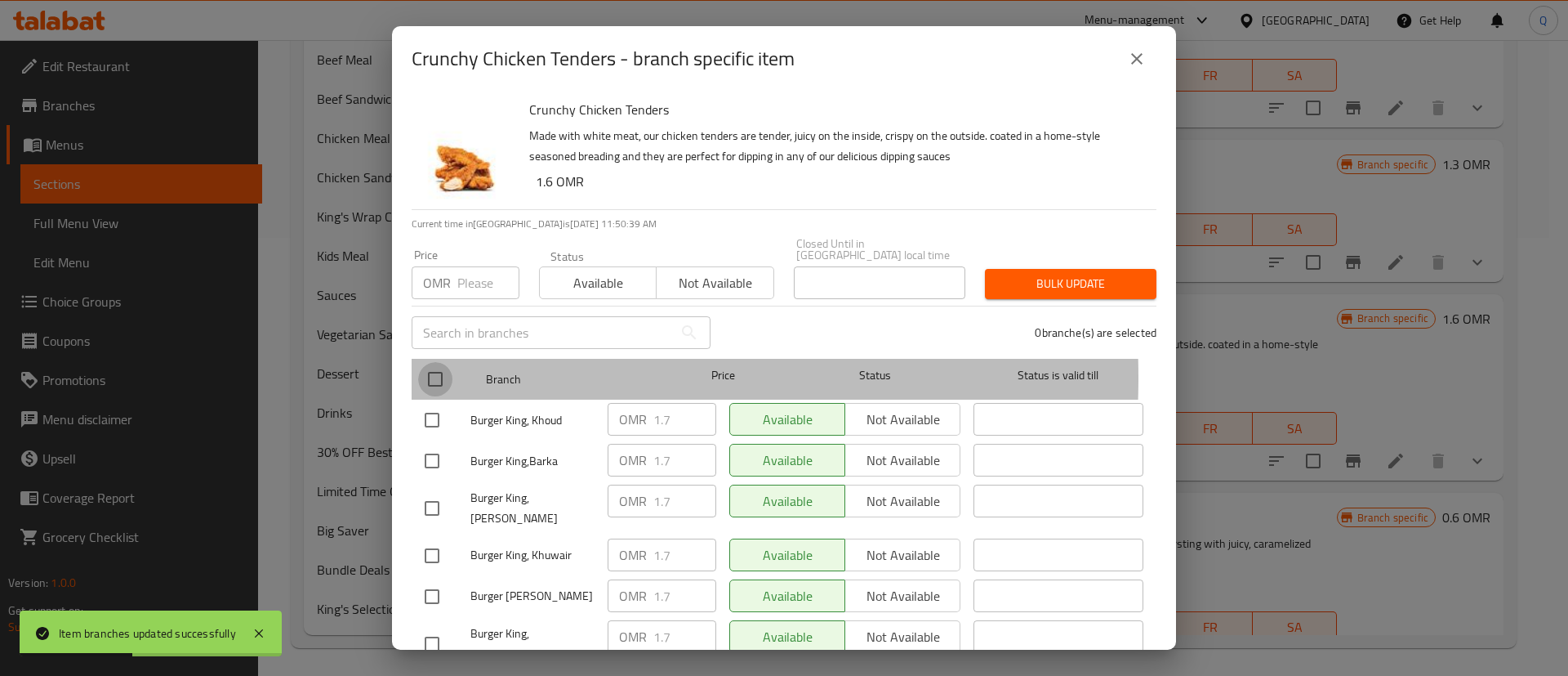
drag, startPoint x: 441, startPoint y: 366, endPoint x: 438, endPoint y: 336, distance: 30.1
click at [440, 365] on input "checkbox" at bounding box center [435, 379] width 34 height 34
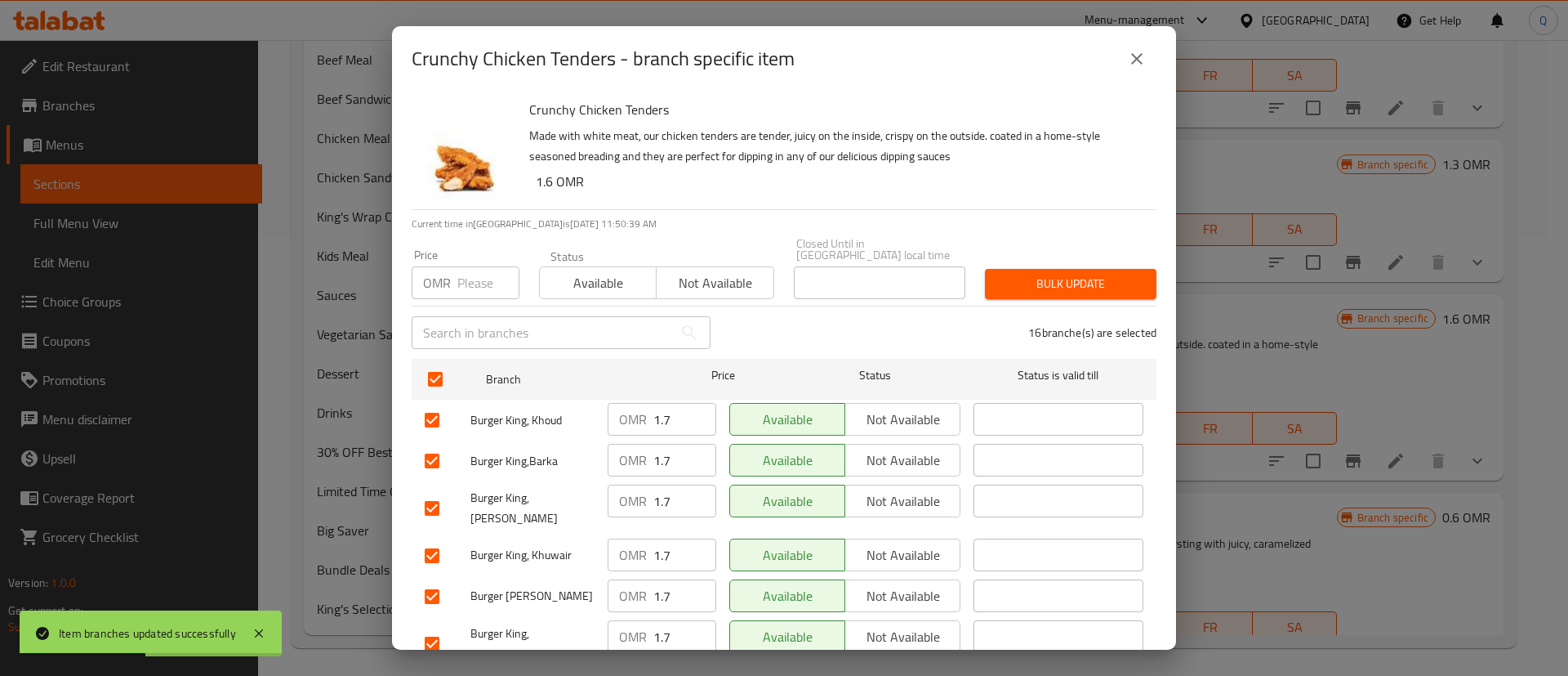
click at [454, 283] on div "OMR Price" at bounding box center [465, 283] width 107 height 33
click at [1038, 274] on span "Bulk update" at bounding box center [1070, 284] width 145 height 20
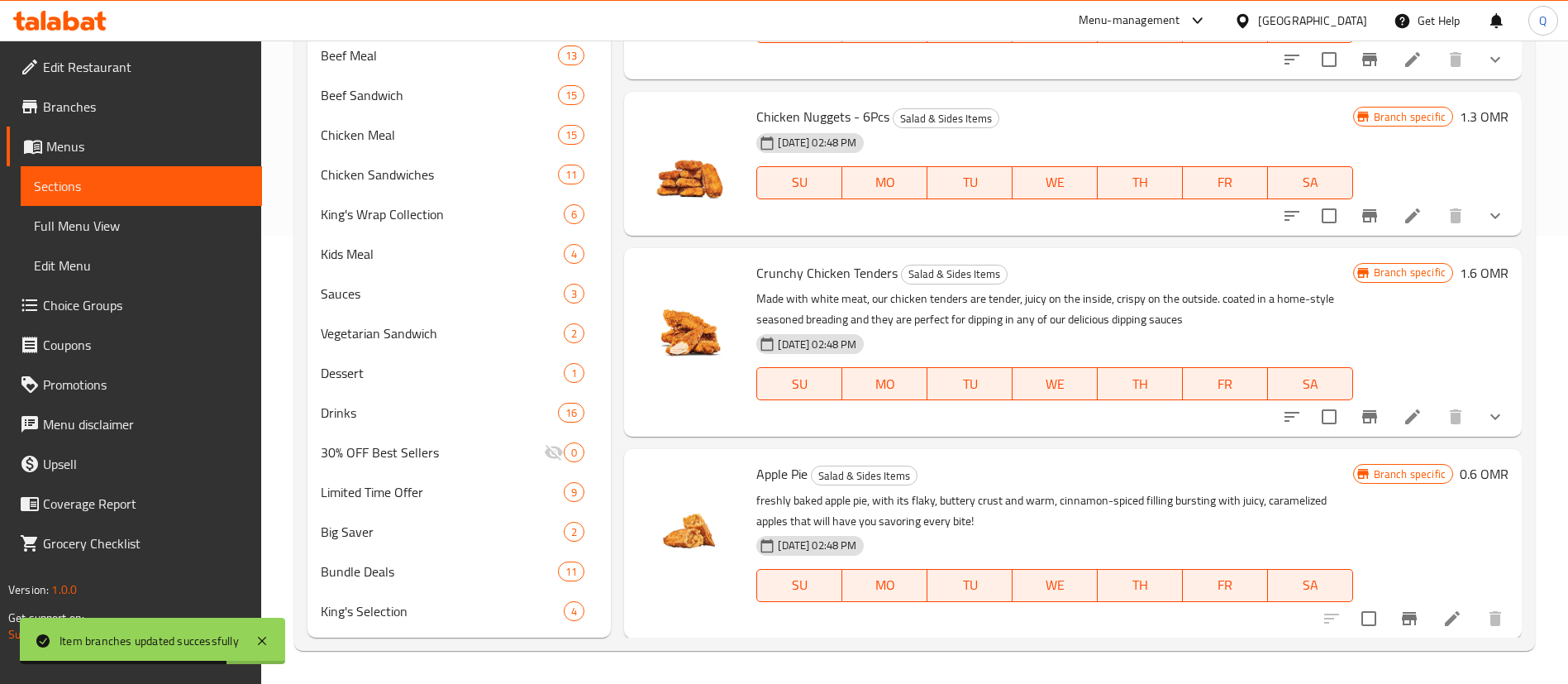
scroll to position [1585, 0]
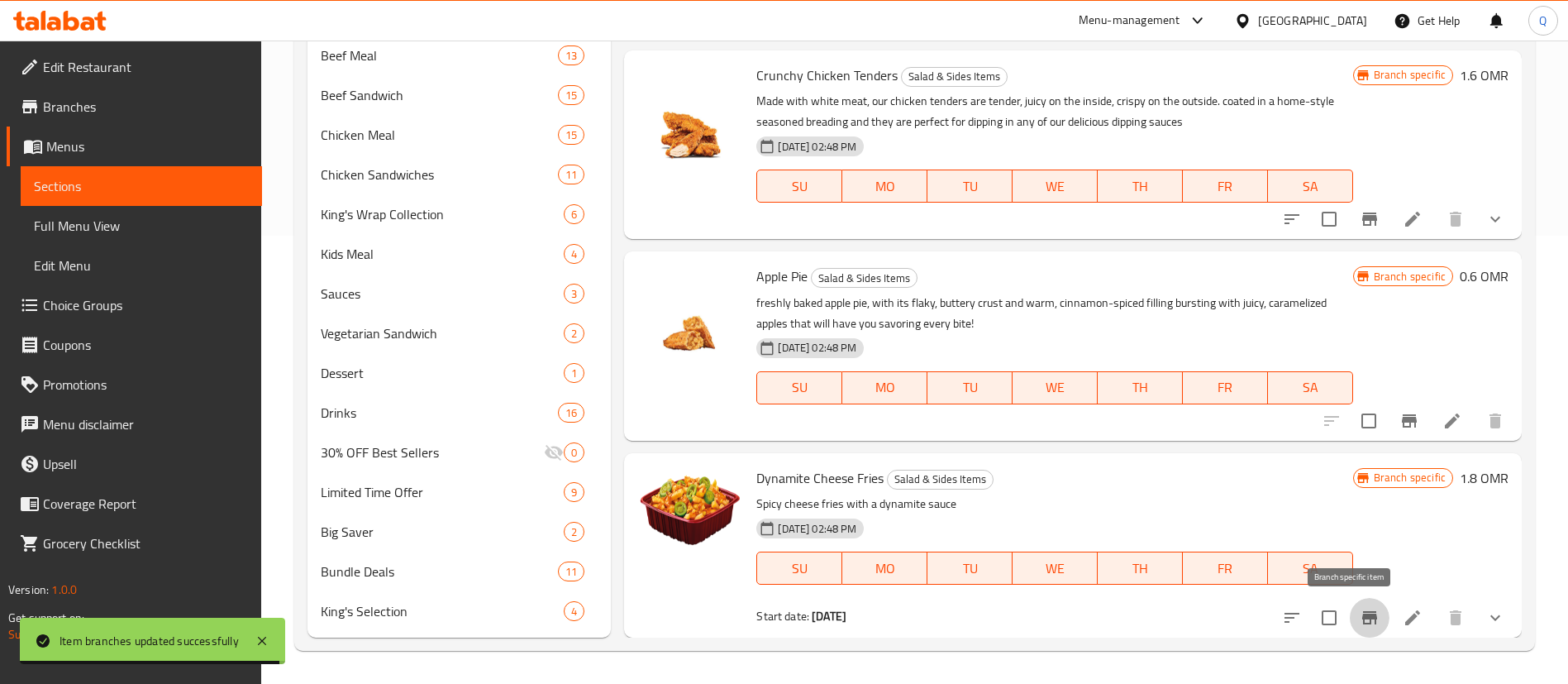
click at [1359, 609] on icon "Branch-specific-item" at bounding box center [1369, 617] width 20 height 20
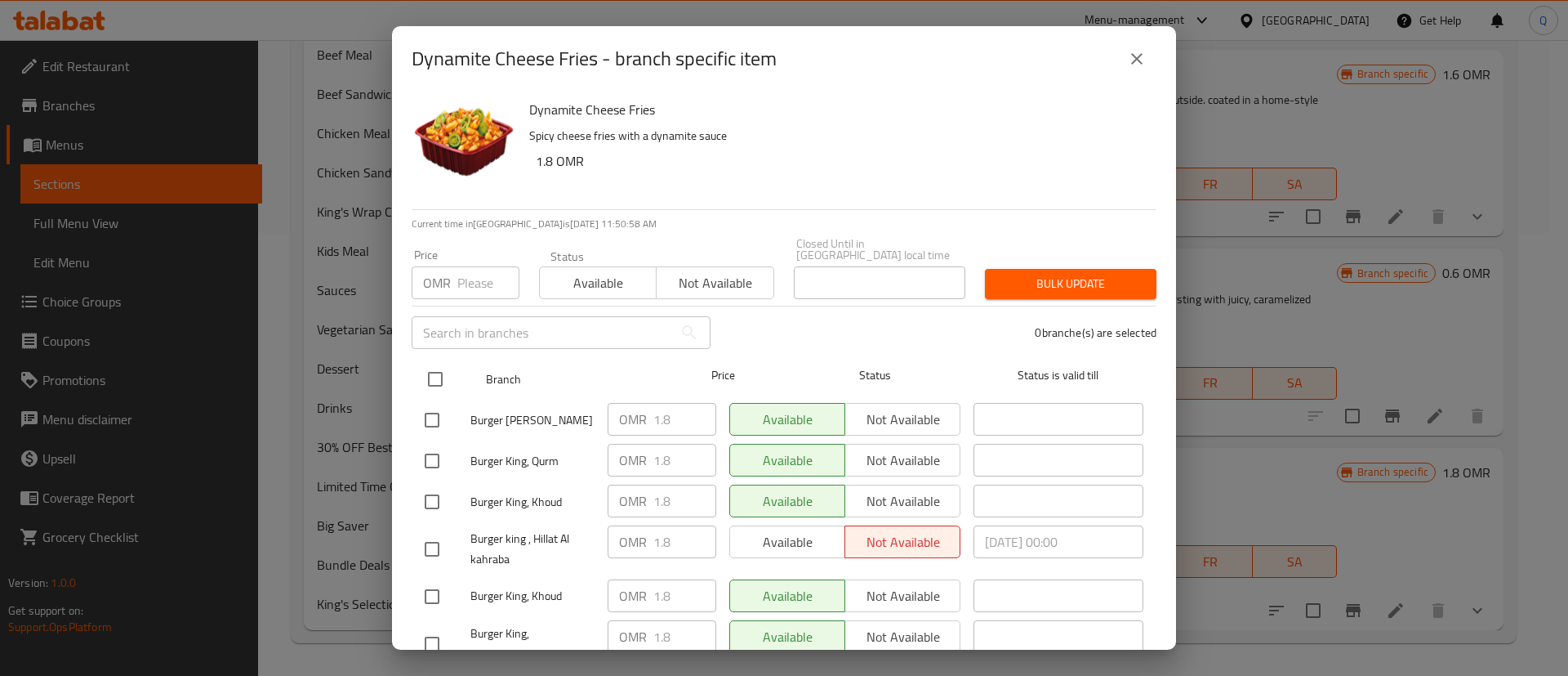
click at [436, 369] on input "checkbox" at bounding box center [435, 379] width 34 height 34
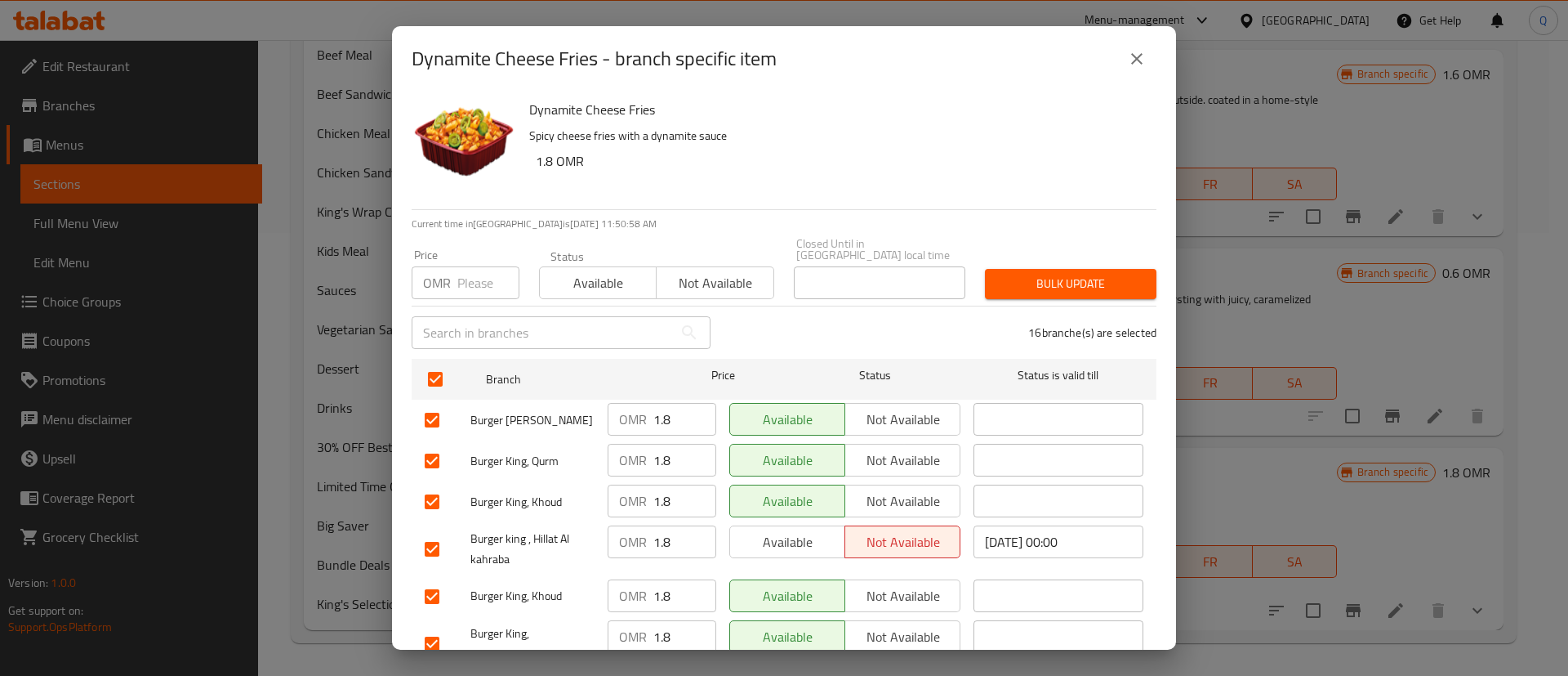
click at [461, 278] on input "number" at bounding box center [489, 283] width 62 height 33
click at [1061, 274] on span "Bulk update" at bounding box center [1070, 284] width 145 height 20
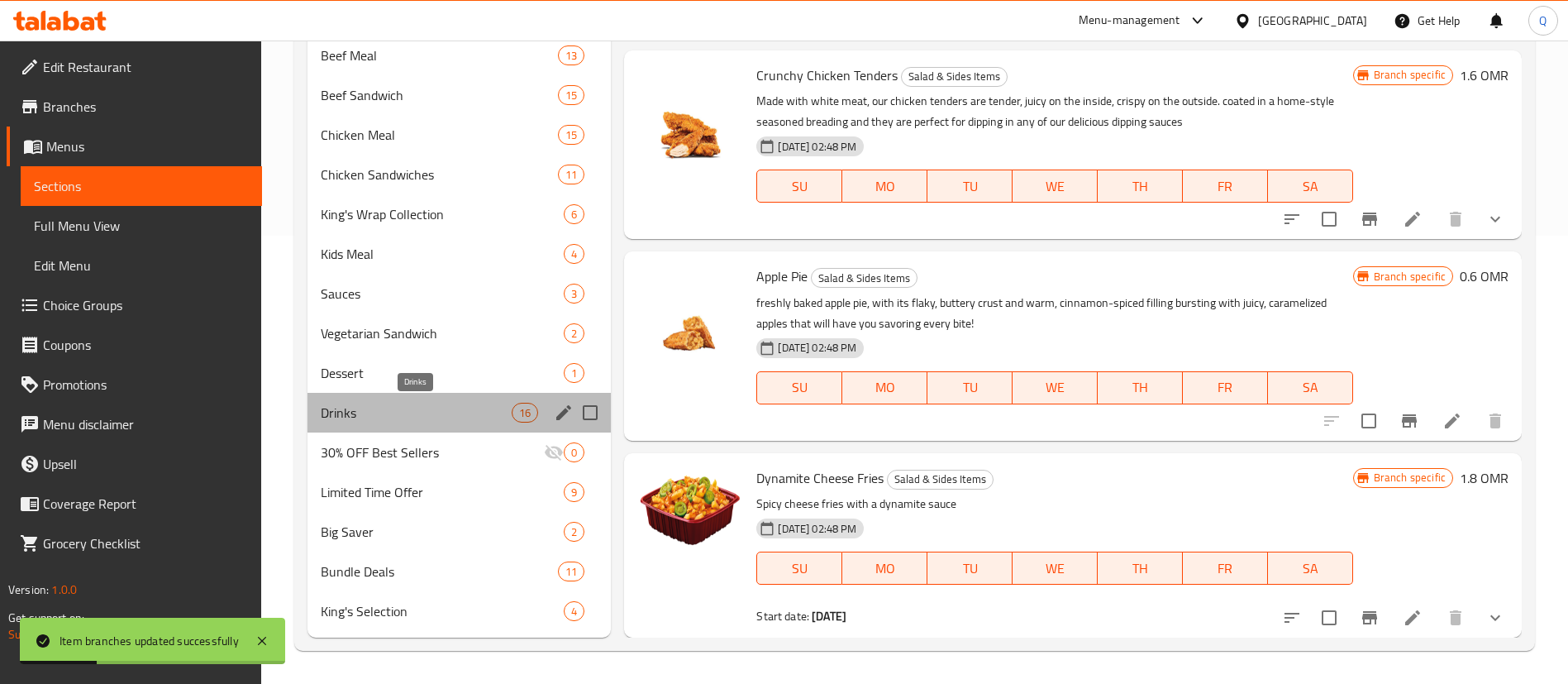
click at [384, 415] on span "Drinks" at bounding box center [415, 413] width 191 height 20
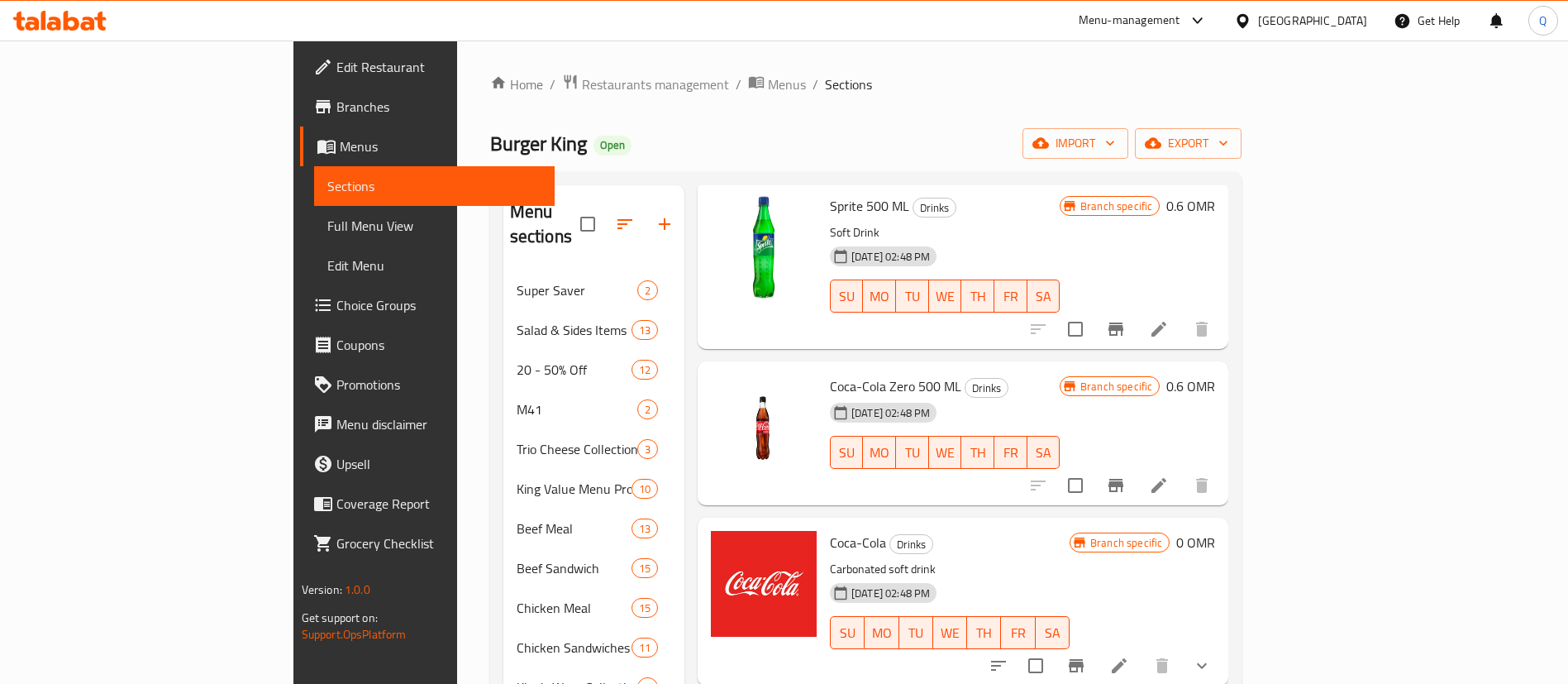
scroll to position [1932, 0]
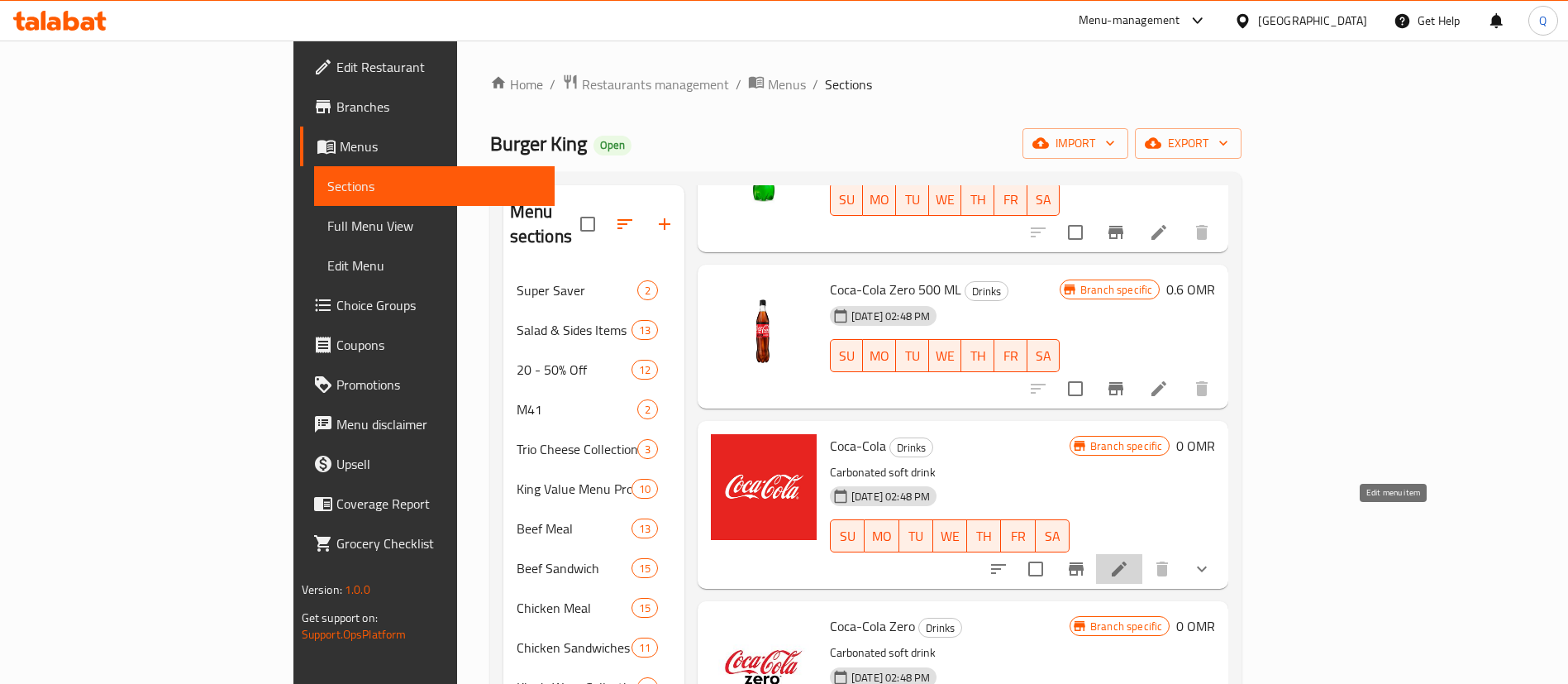
click at [1129, 559] on icon at bounding box center [1119, 568] width 20 height 20
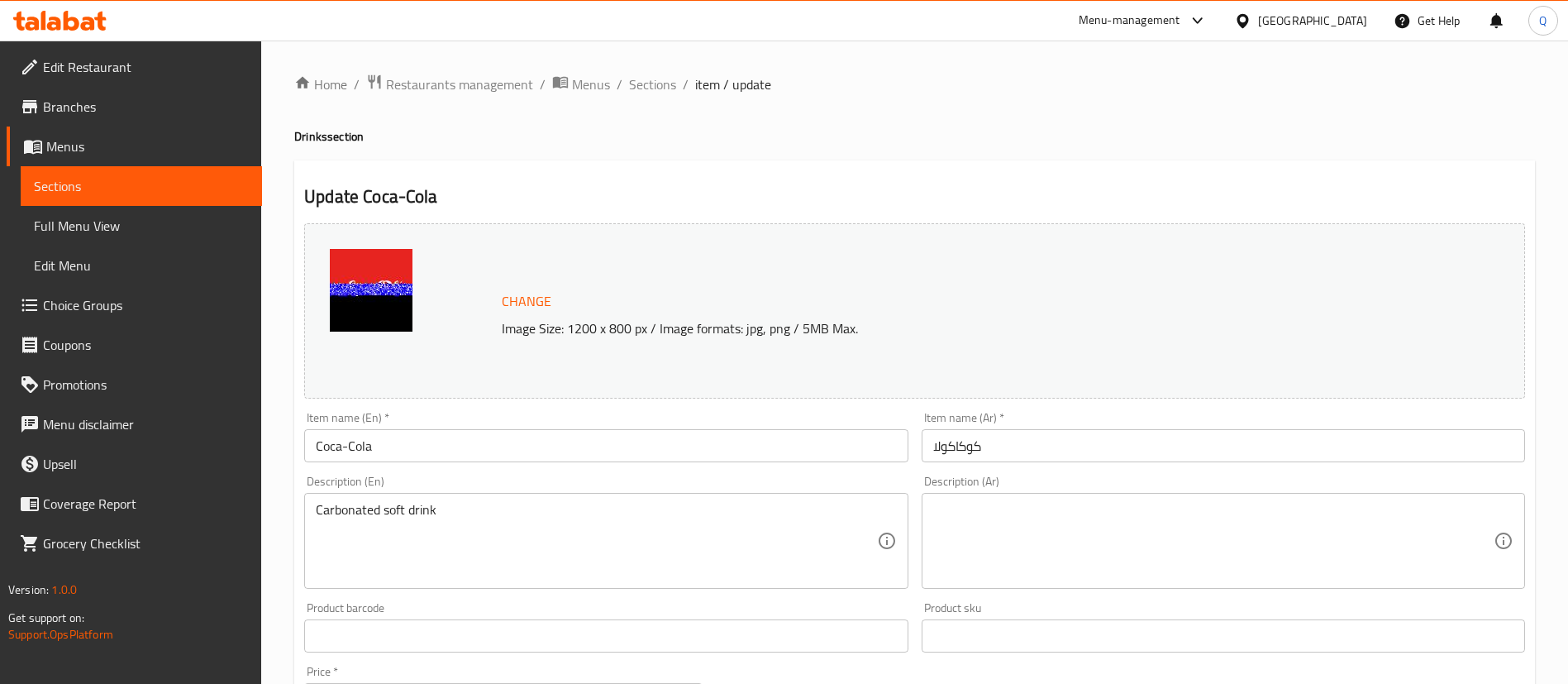
scroll to position [594, 0]
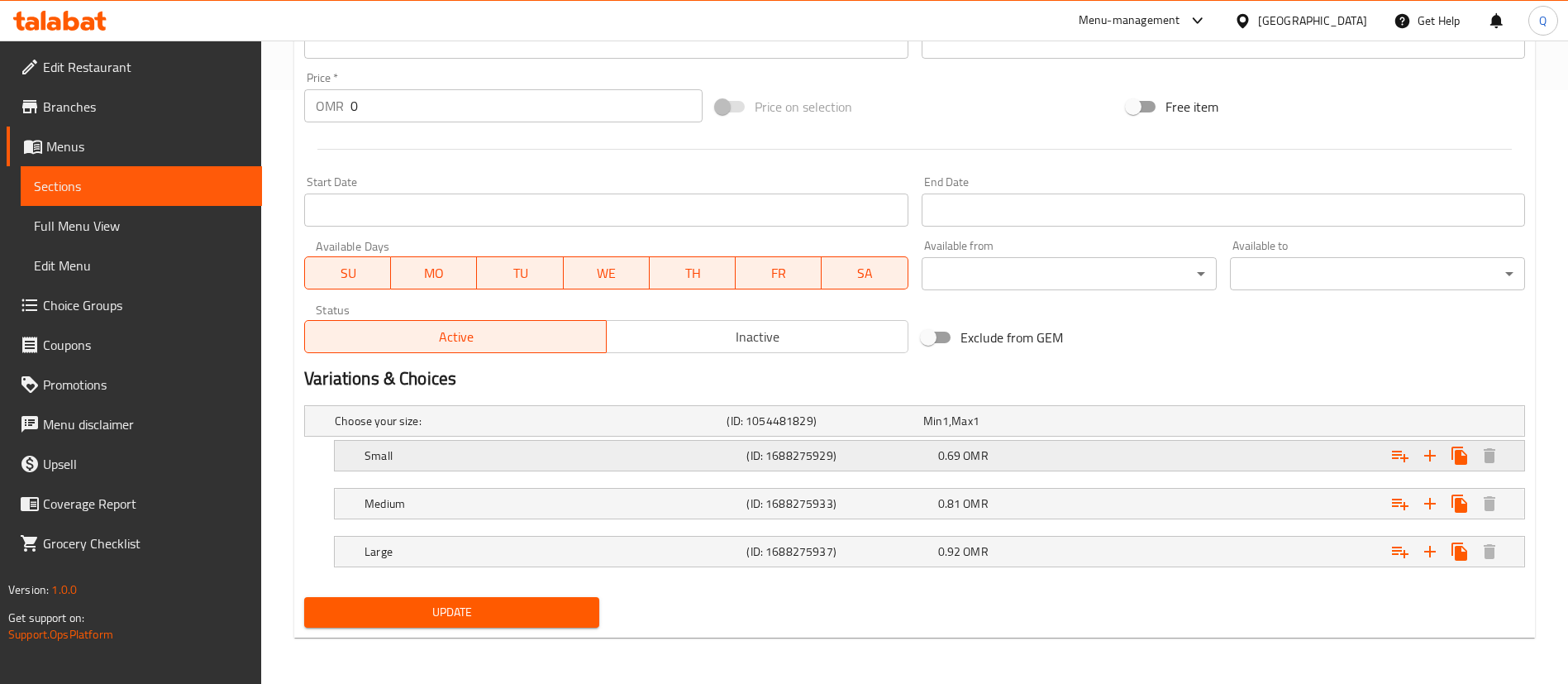
click at [1036, 464] on div "0.69 OMR" at bounding box center [1030, 456] width 184 height 17
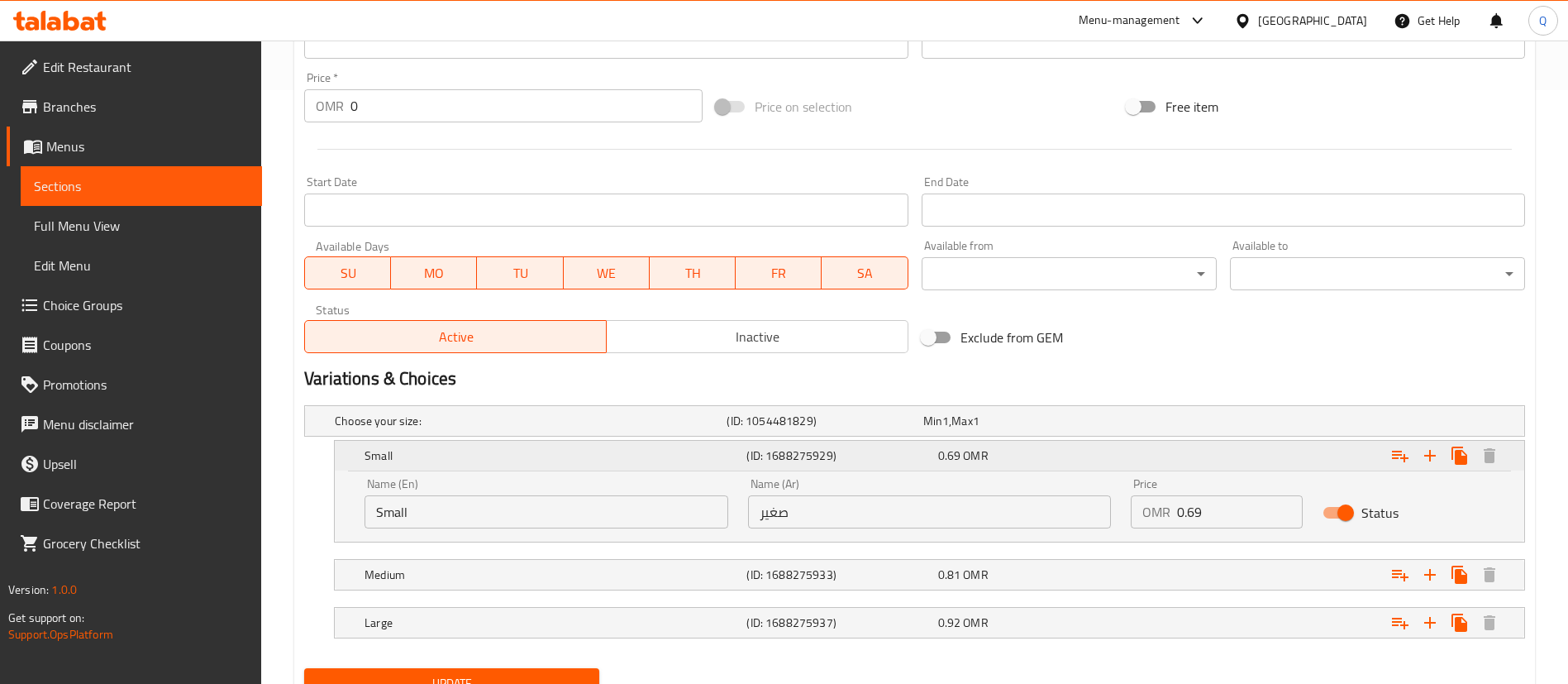
click at [1036, 464] on div "0.69 OMR" at bounding box center [1030, 456] width 184 height 17
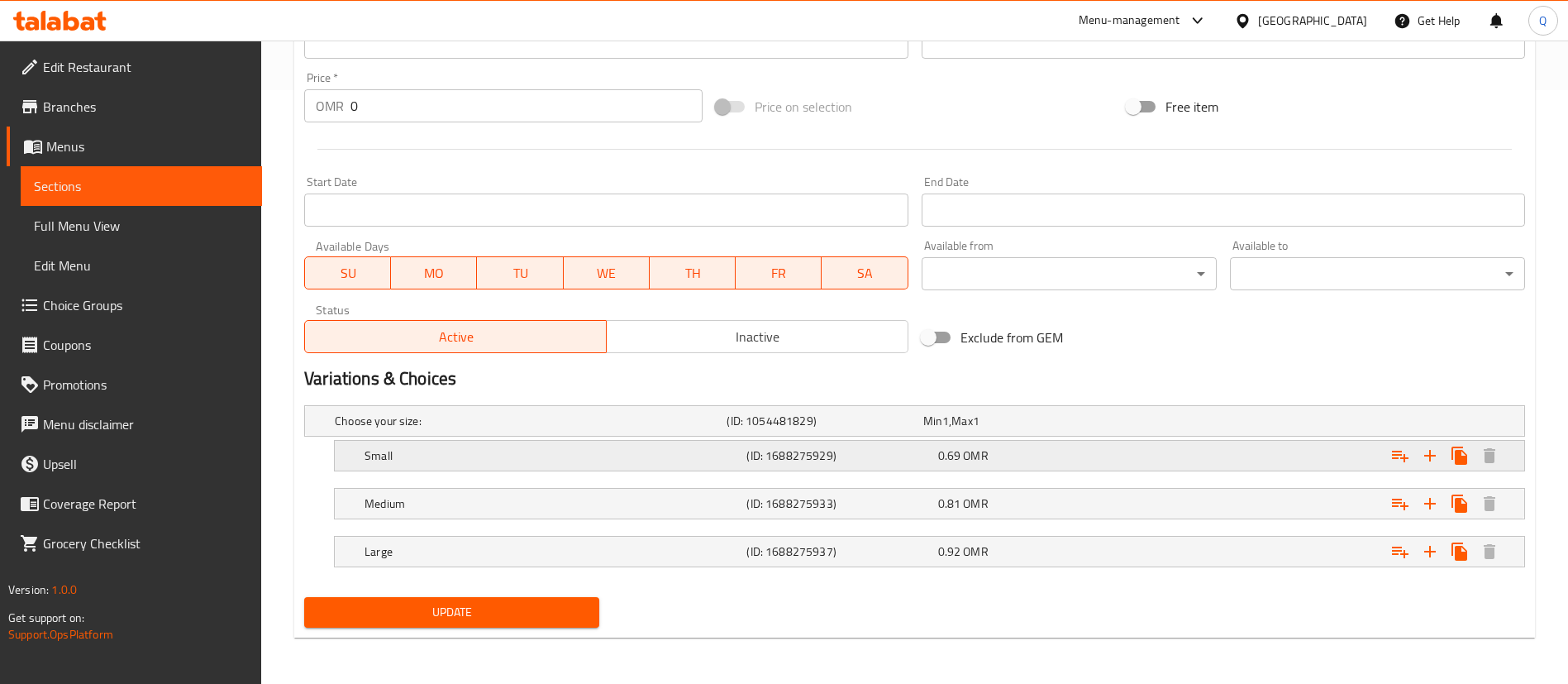
click at [1067, 459] on div "0.69 OMR" at bounding box center [1030, 456] width 184 height 17
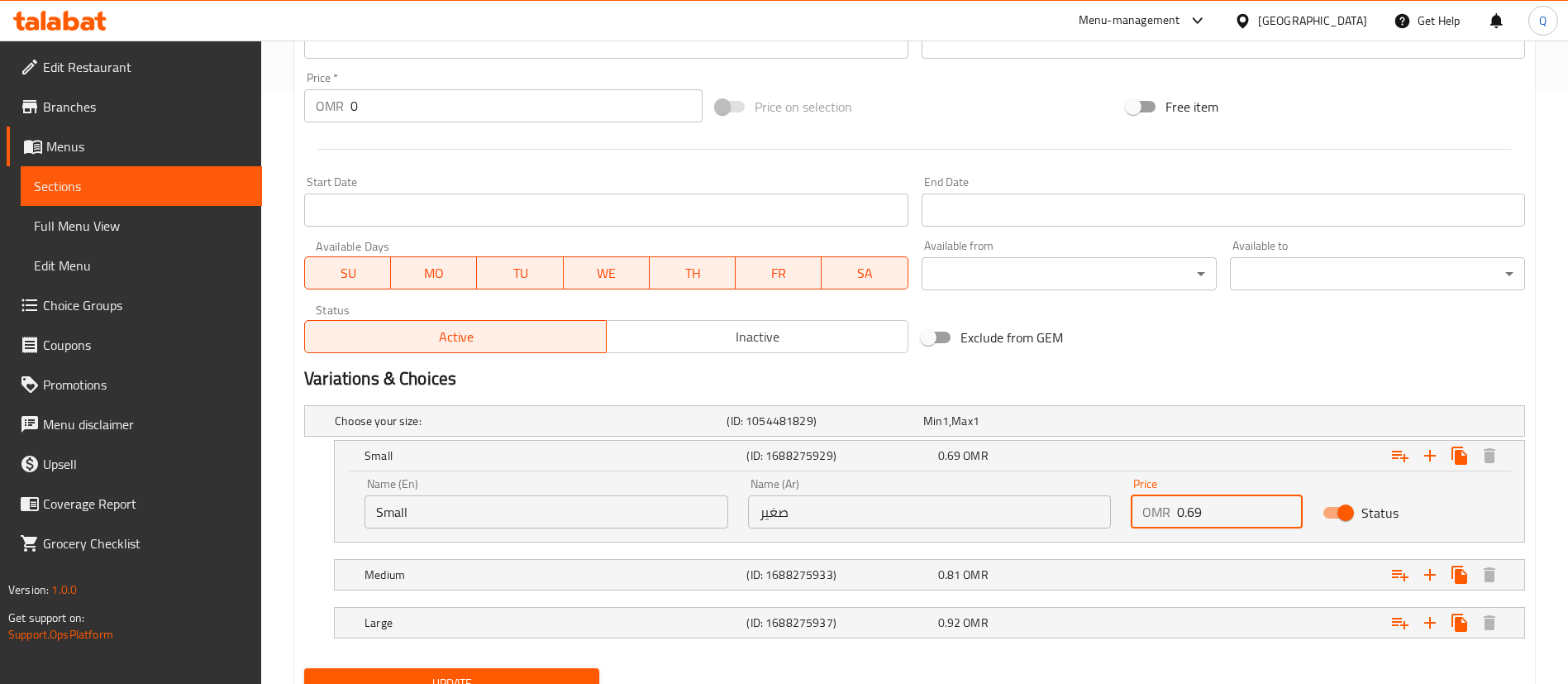
click at [1249, 508] on input "0.69" at bounding box center [1240, 512] width 125 height 33
click at [1251, 580] on div "Expand" at bounding box center [1316, 574] width 382 height 36
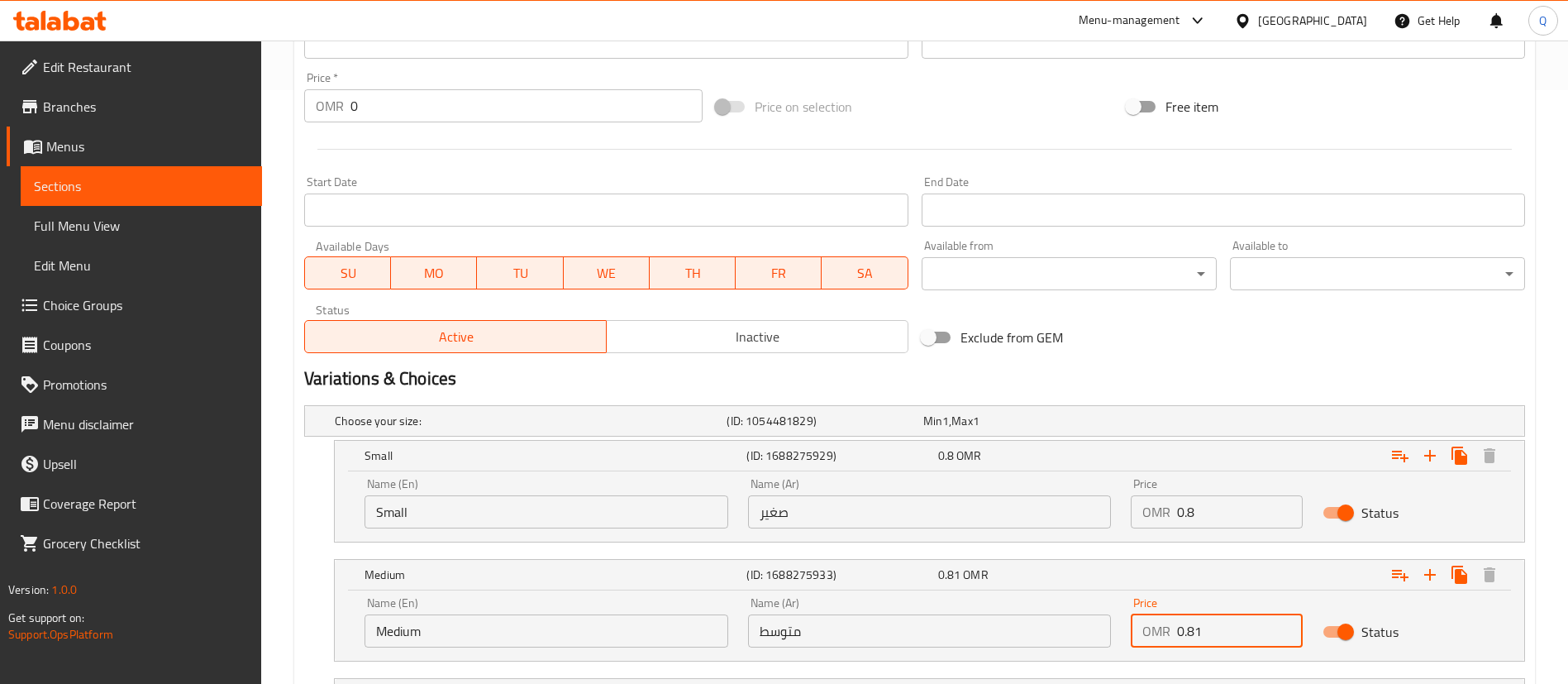
click at [1221, 635] on input "0.81" at bounding box center [1240, 631] width 125 height 33
click at [1215, 576] on div "Expand" at bounding box center [1316, 574] width 382 height 36
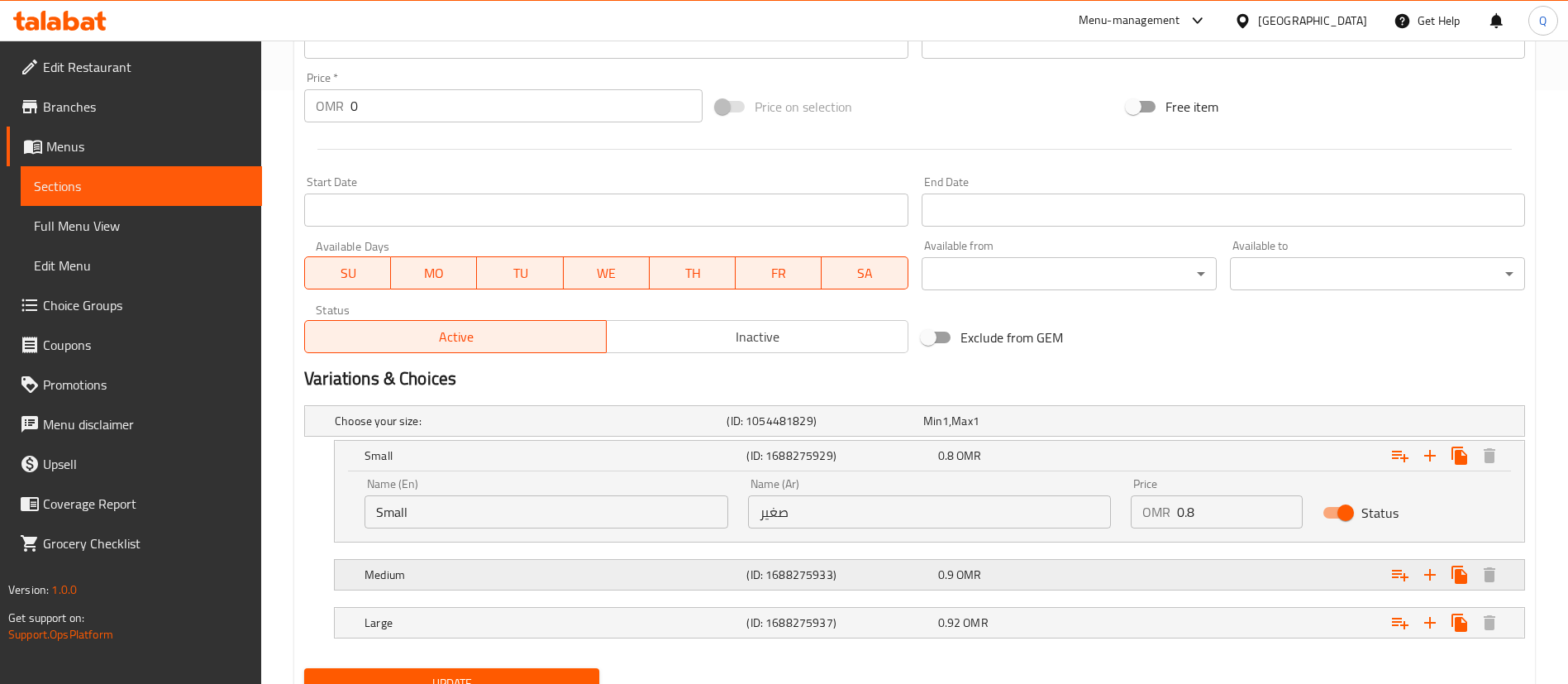
scroll to position [664, 0]
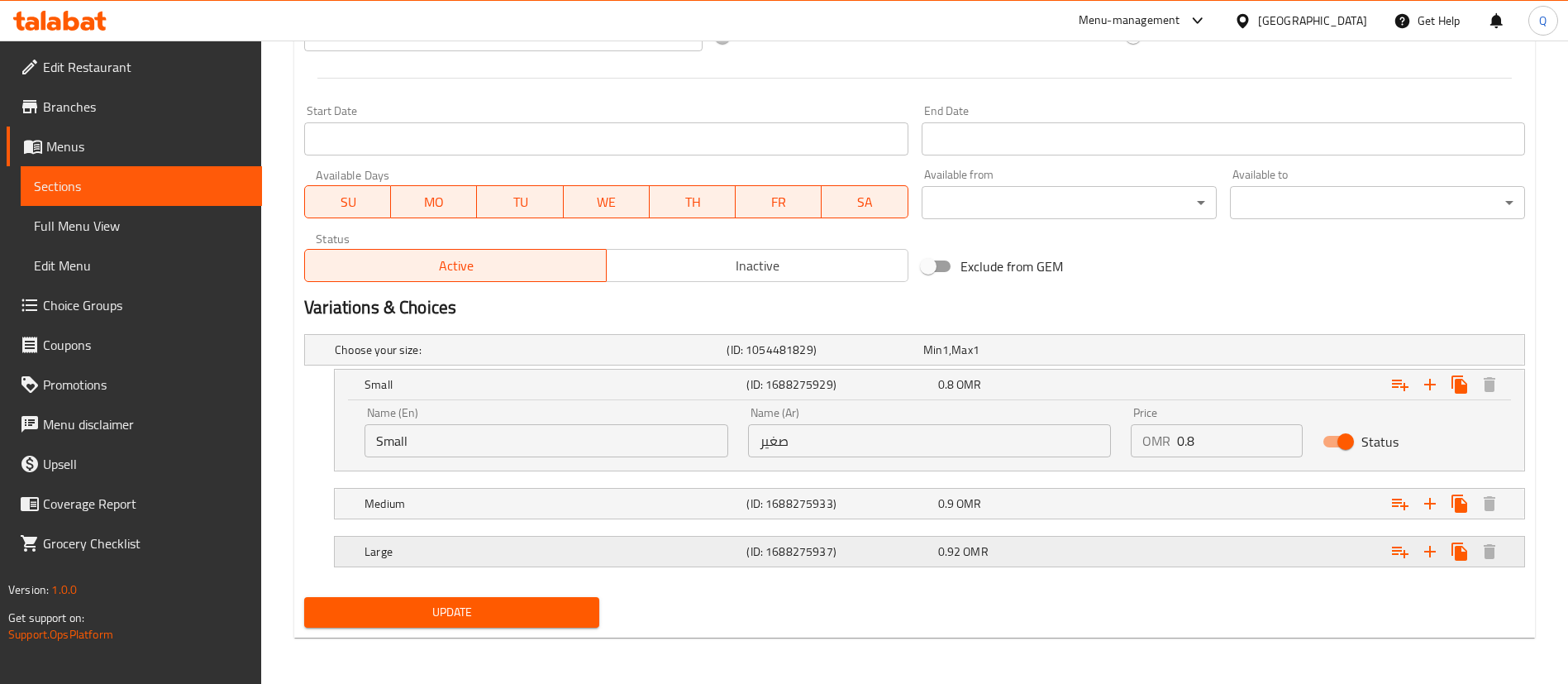
click at [1213, 546] on div "Expand" at bounding box center [1316, 551] width 382 height 36
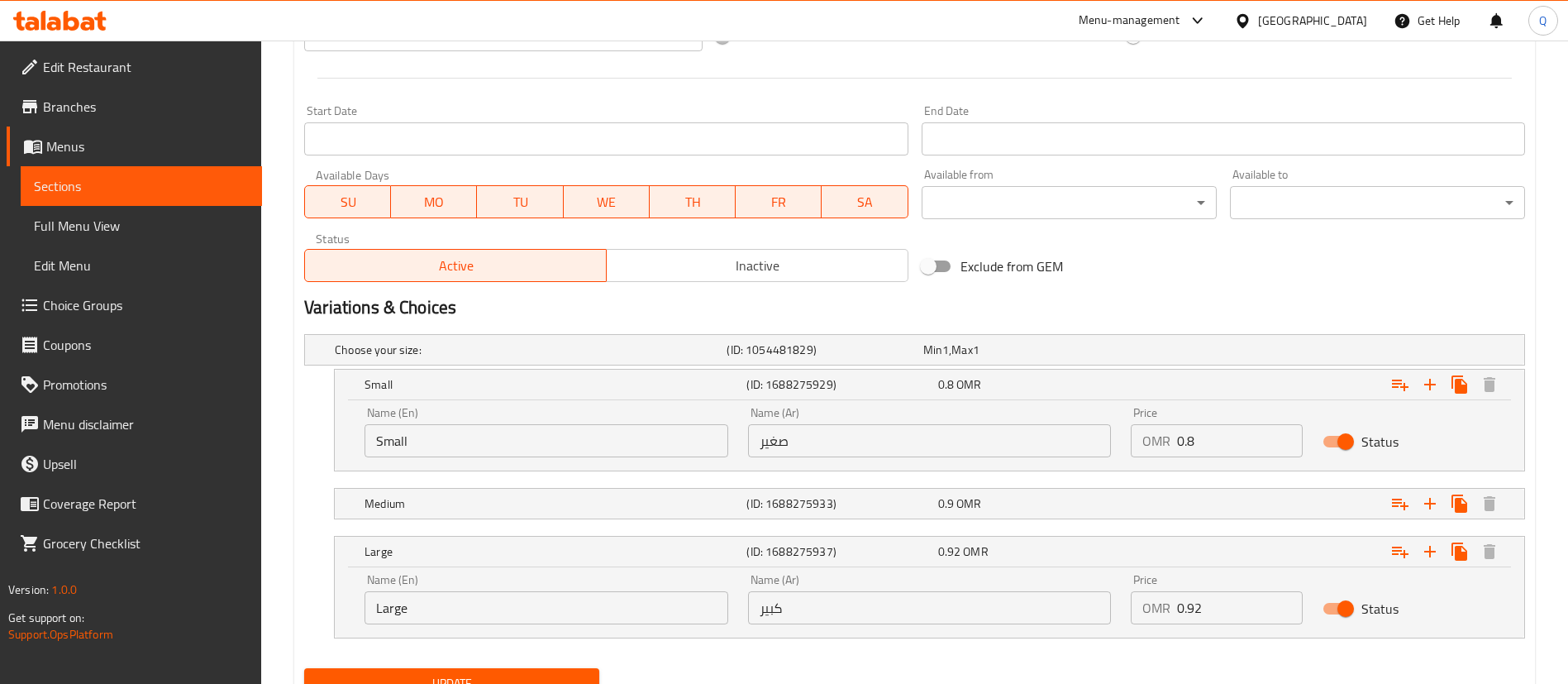
click at [1231, 614] on input "0.92" at bounding box center [1240, 608] width 125 height 33
click at [532, 675] on span "Update" at bounding box center [451, 683] width 268 height 21
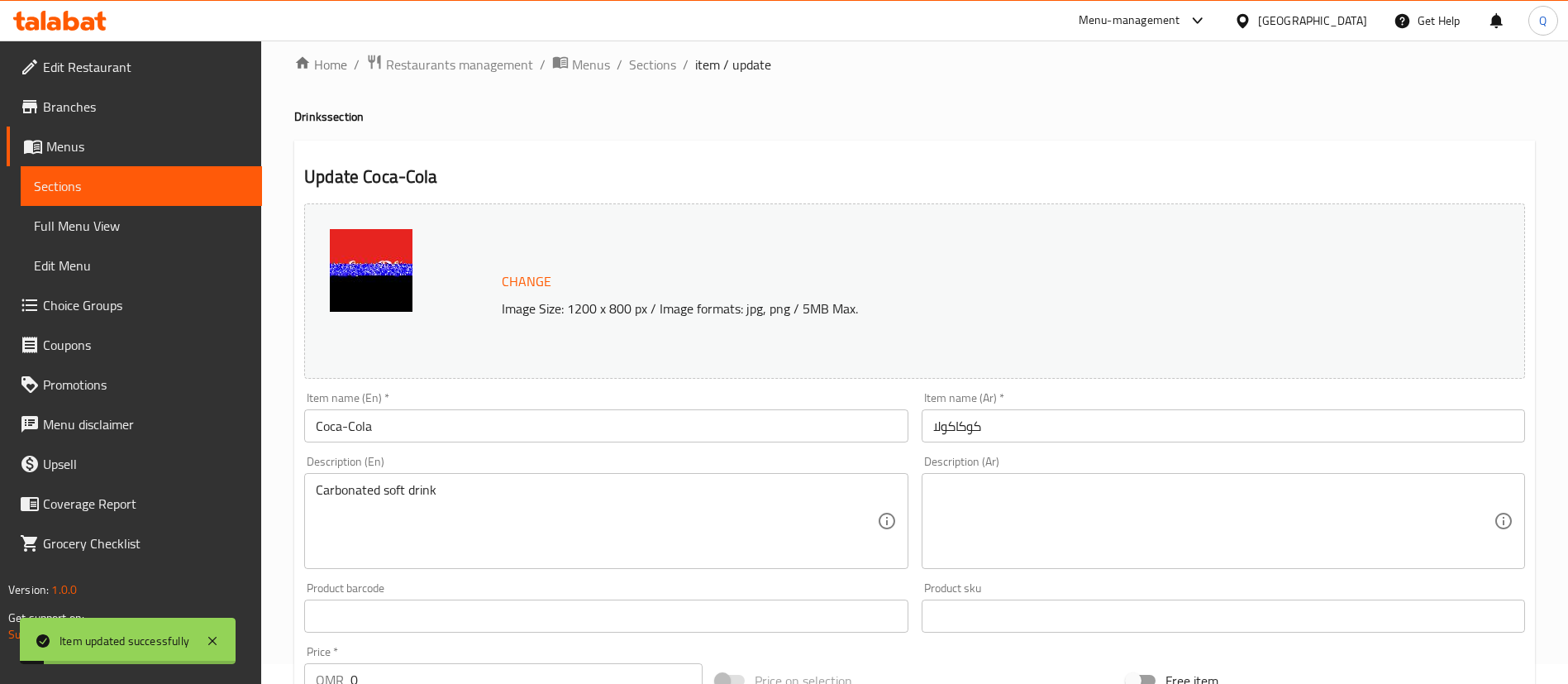
scroll to position [0, 0]
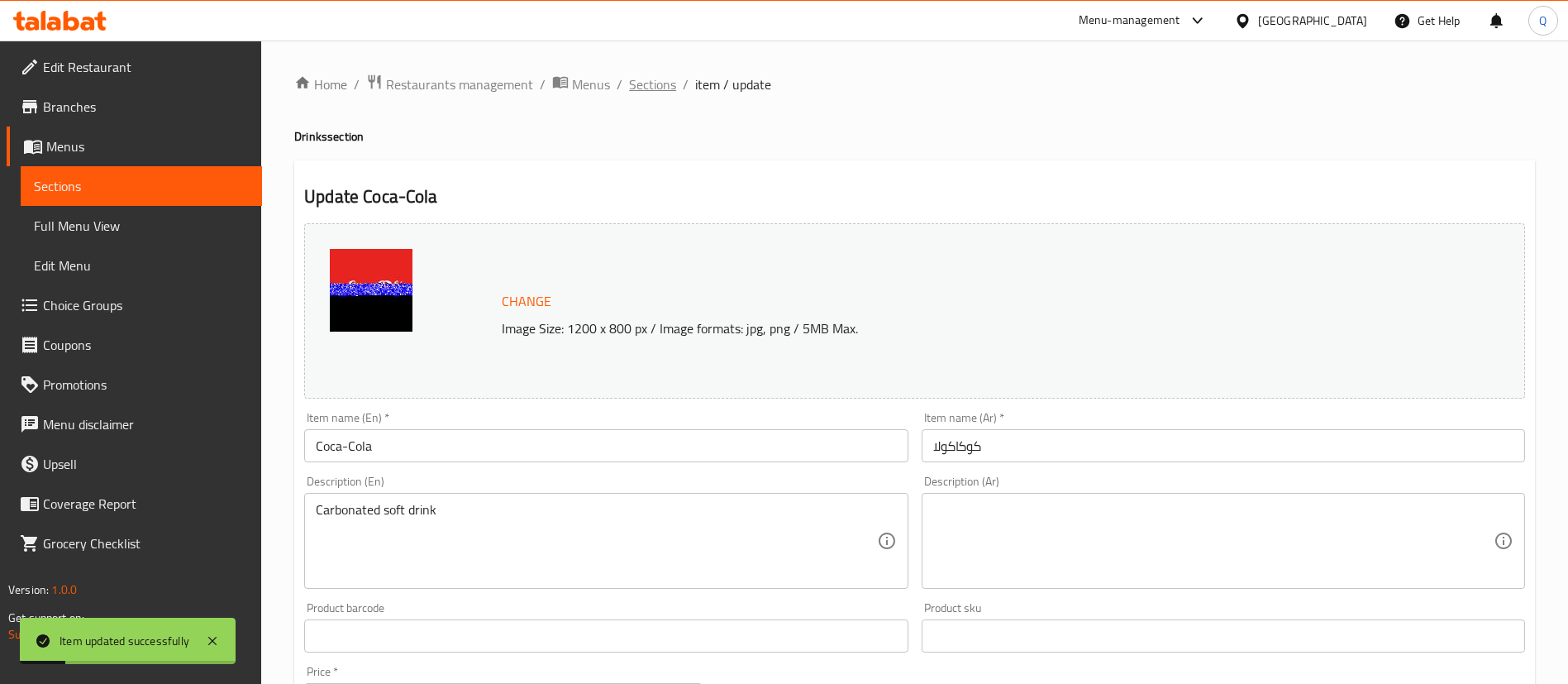
click at [633, 81] on span "Sections" at bounding box center [652, 84] width 47 height 20
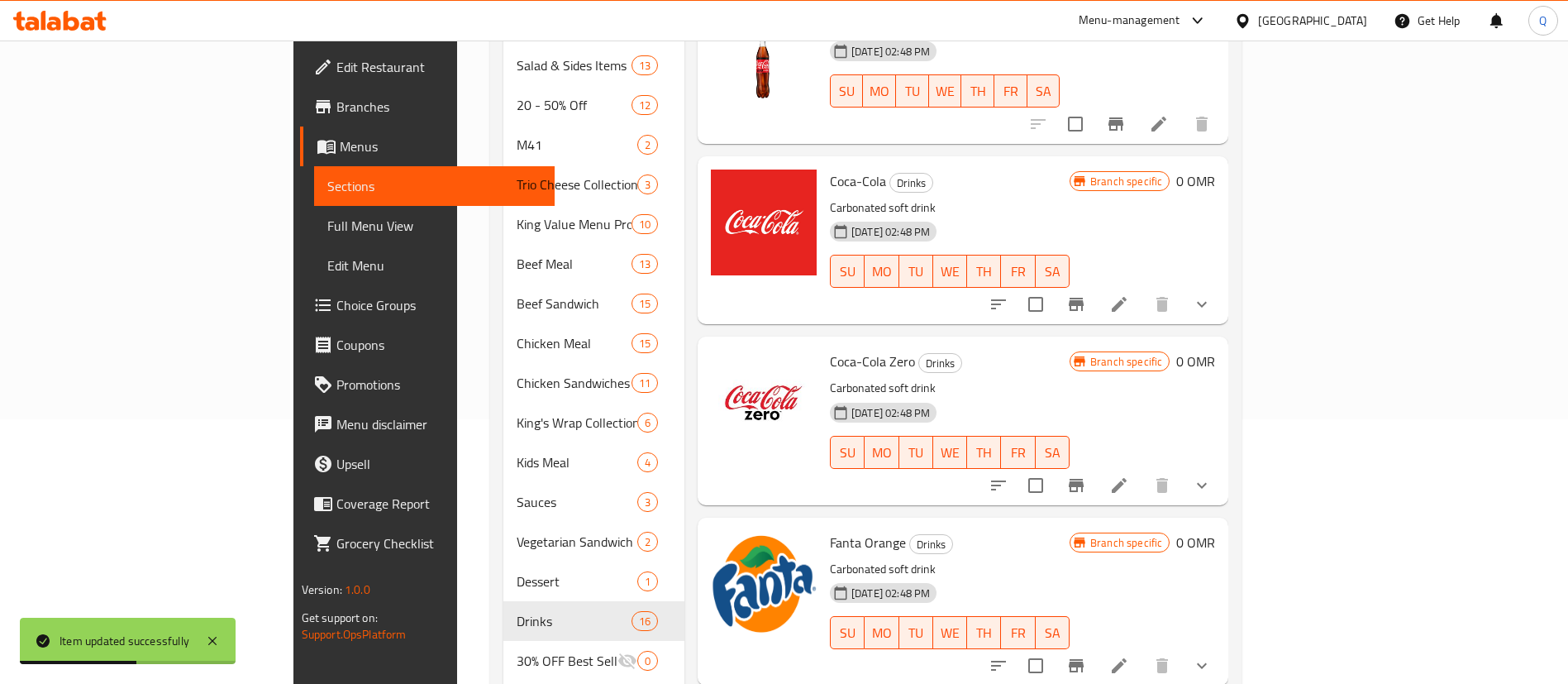
scroll to position [268, 0]
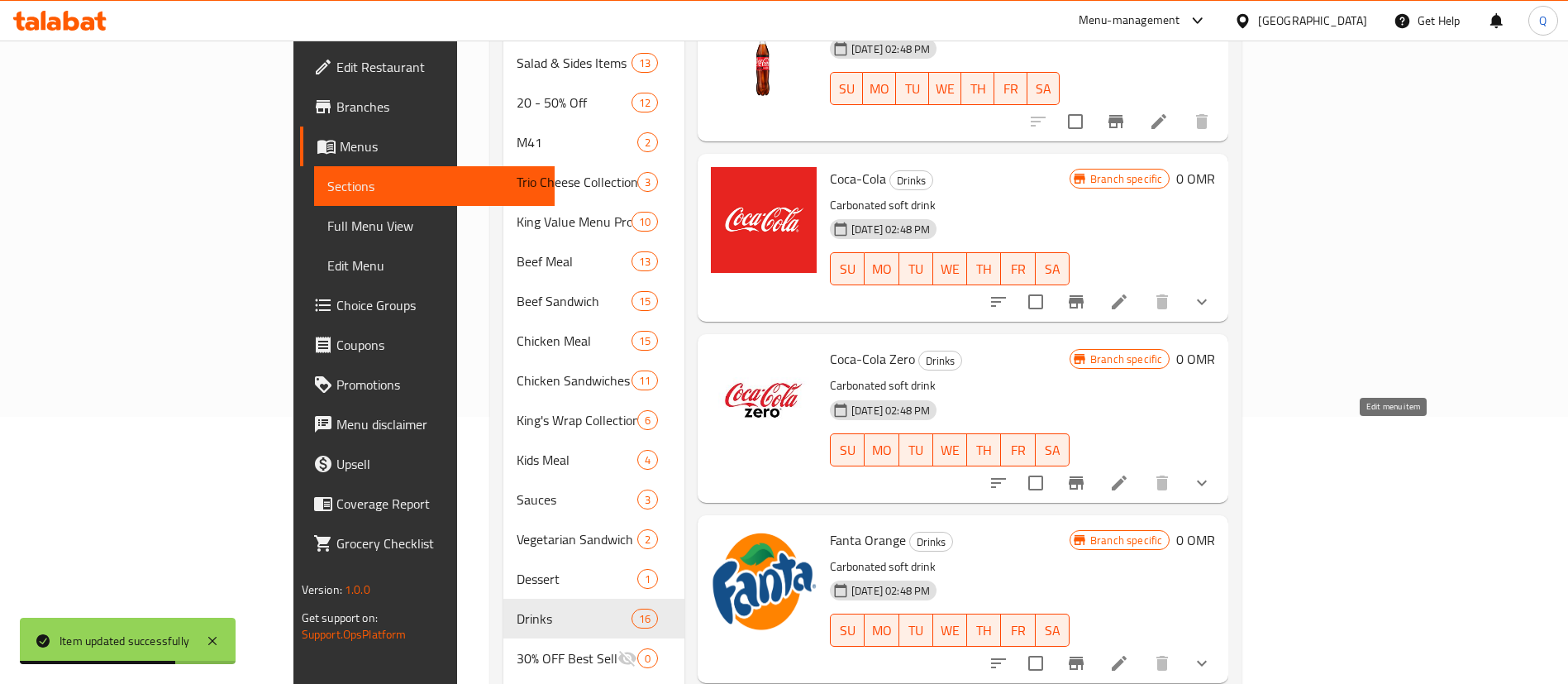
click at [1126, 475] on icon at bounding box center [1118, 482] width 15 height 15
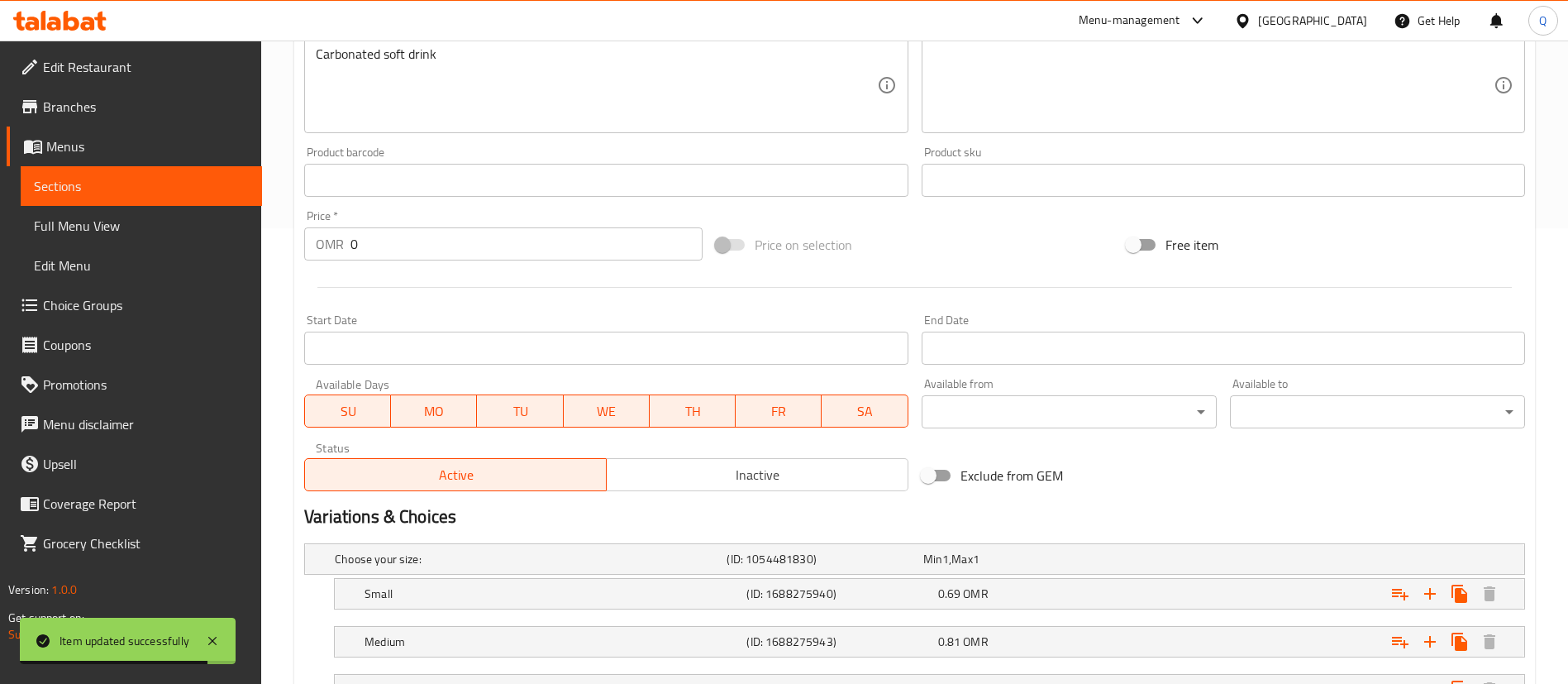
scroll to position [594, 0]
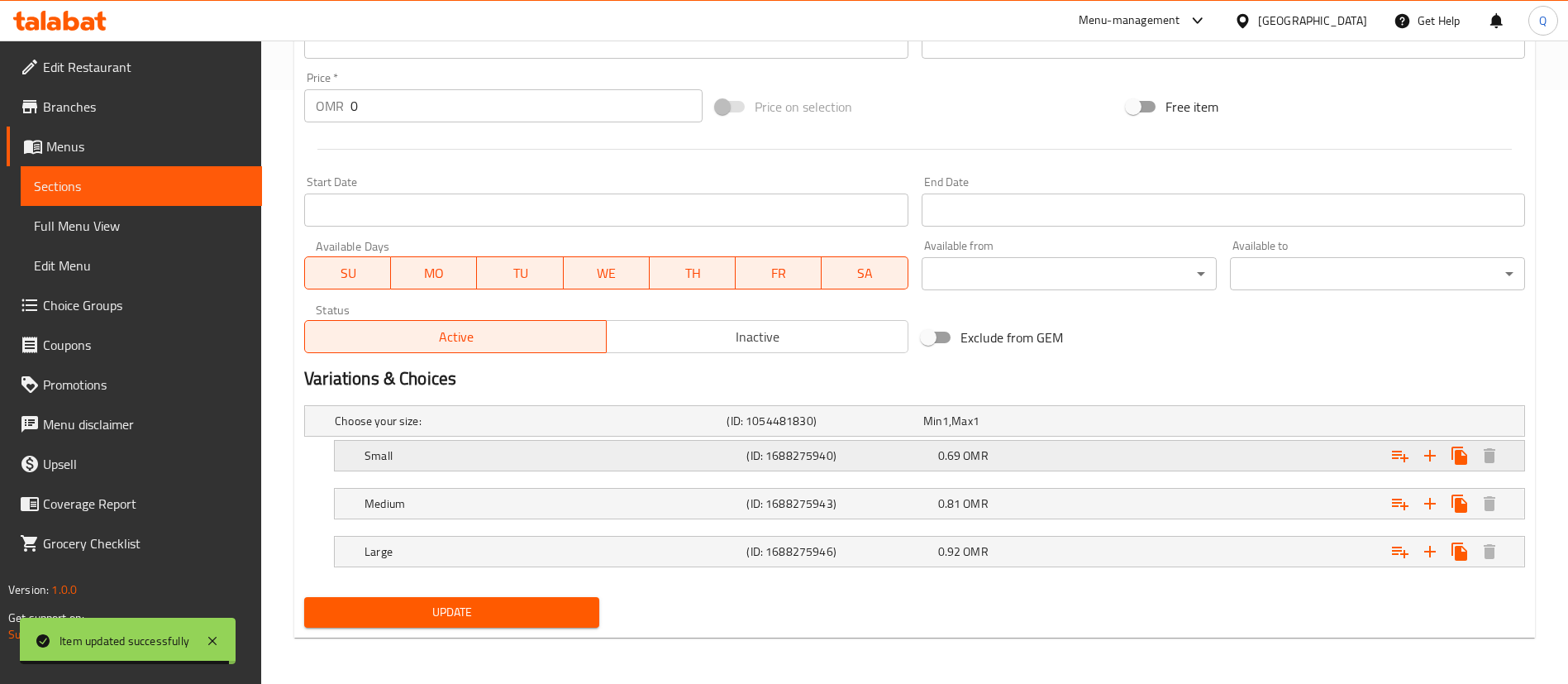
click at [1155, 449] on div "Expand" at bounding box center [1316, 455] width 382 height 36
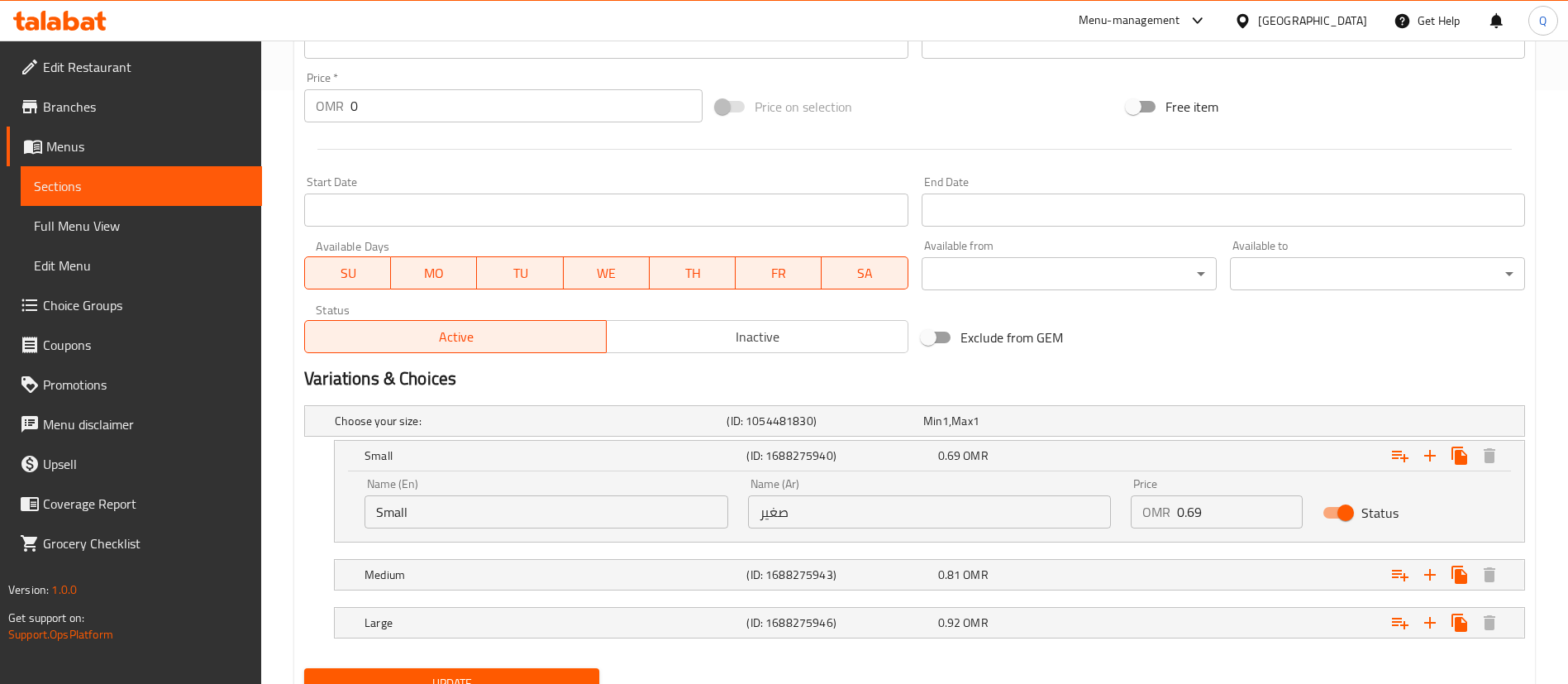
click at [1215, 505] on input "0.69" at bounding box center [1240, 512] width 125 height 33
click at [1215, 504] on input "0.69" at bounding box center [1240, 512] width 125 height 33
click at [1080, 575] on div "0.81 OMR" at bounding box center [1030, 574] width 184 height 17
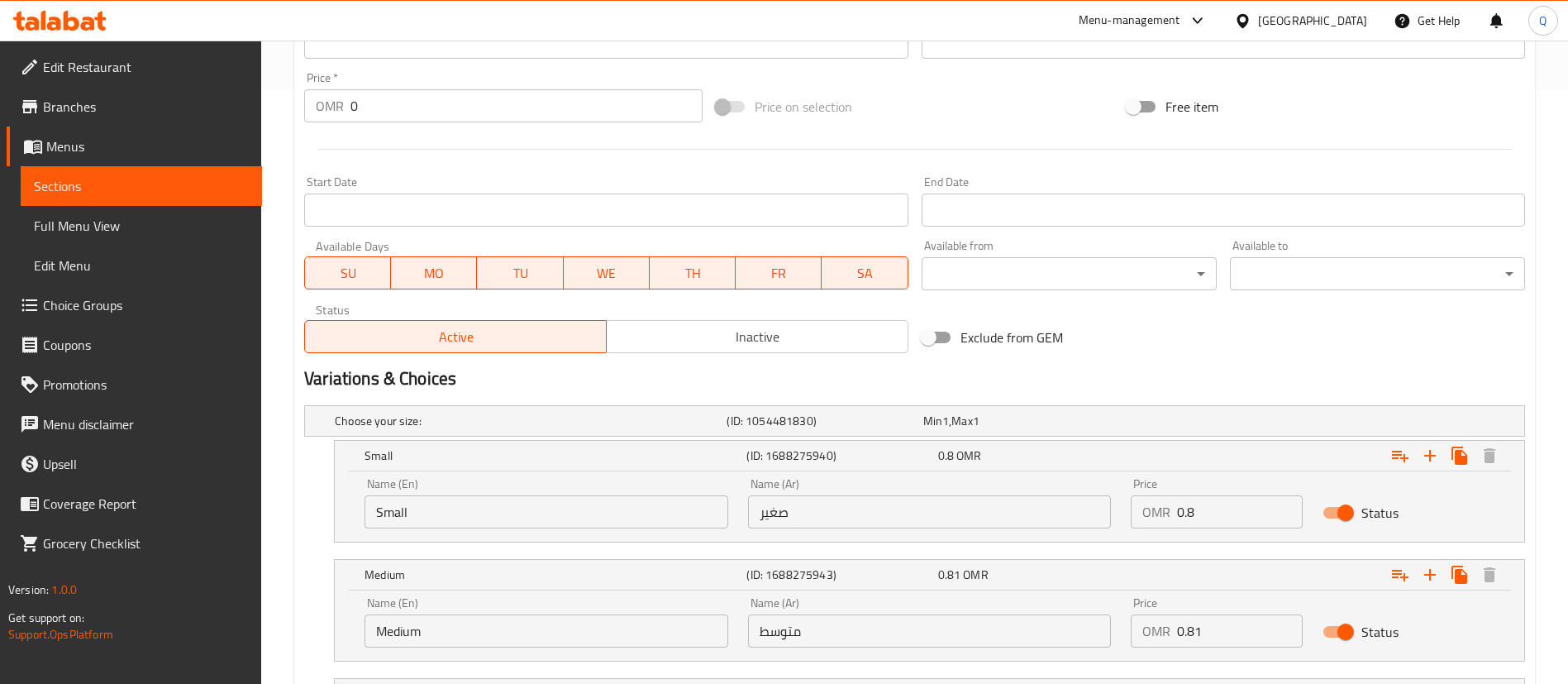
click at [1209, 622] on input "0.81" at bounding box center [1240, 631] width 125 height 33
click at [1202, 570] on div "Expand" at bounding box center [1316, 574] width 382 height 36
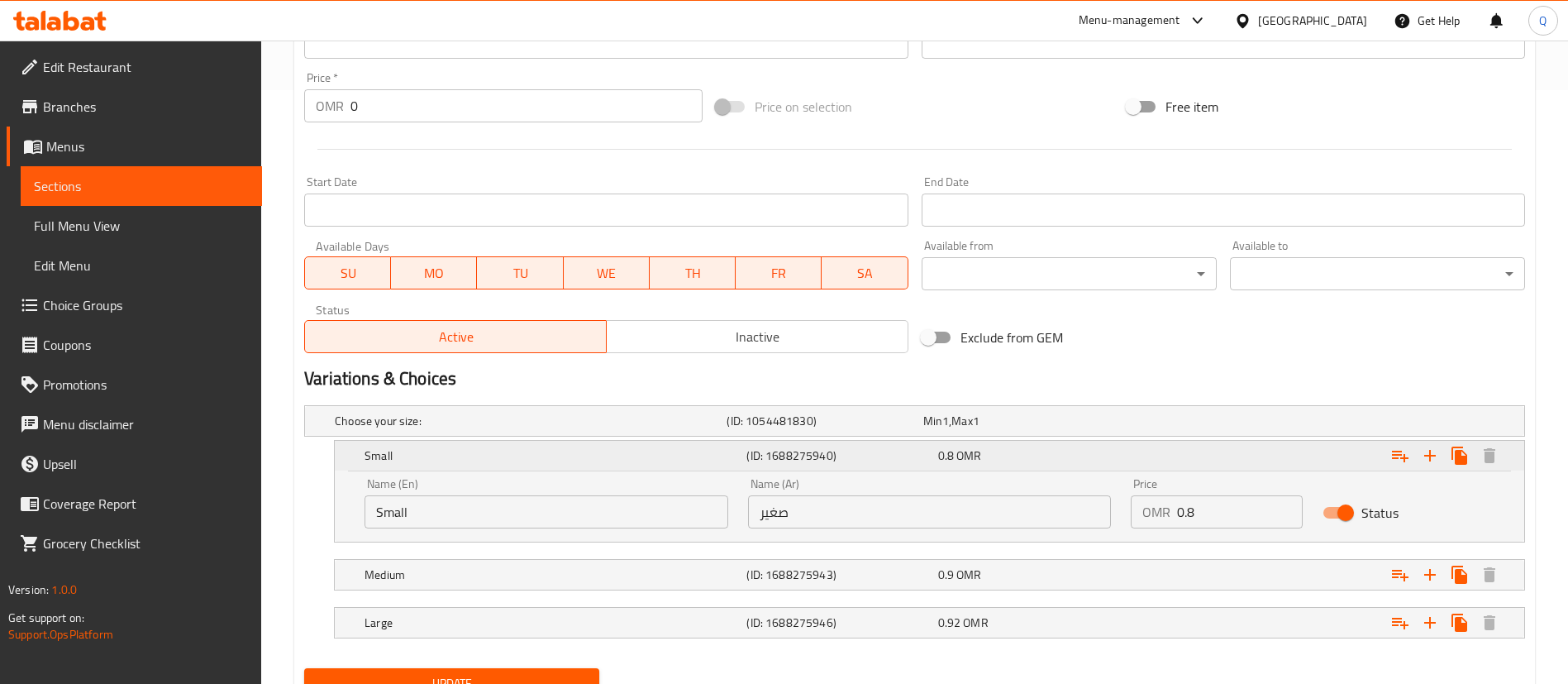
click at [1217, 463] on div "Expand" at bounding box center [1316, 455] width 382 height 36
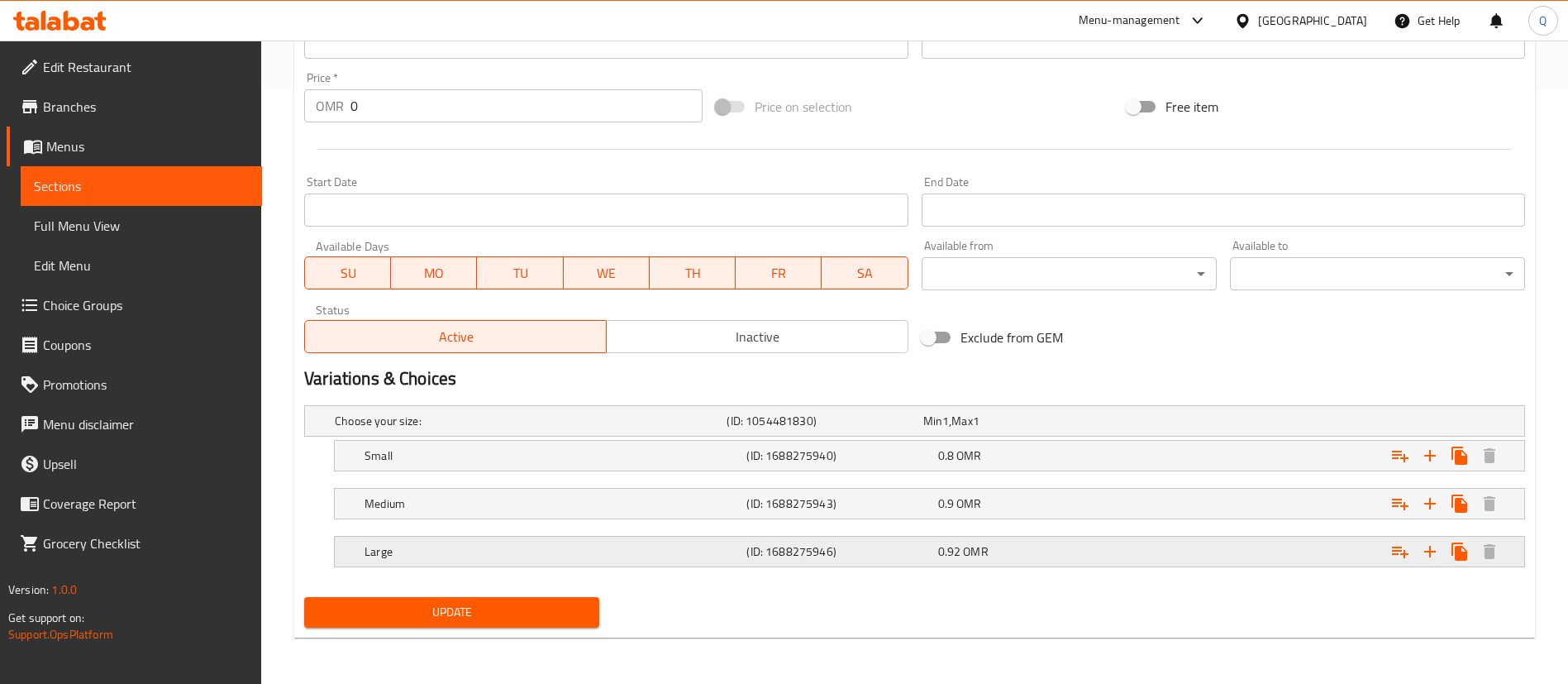
click at [1206, 560] on div "Expand" at bounding box center [1316, 551] width 382 height 36
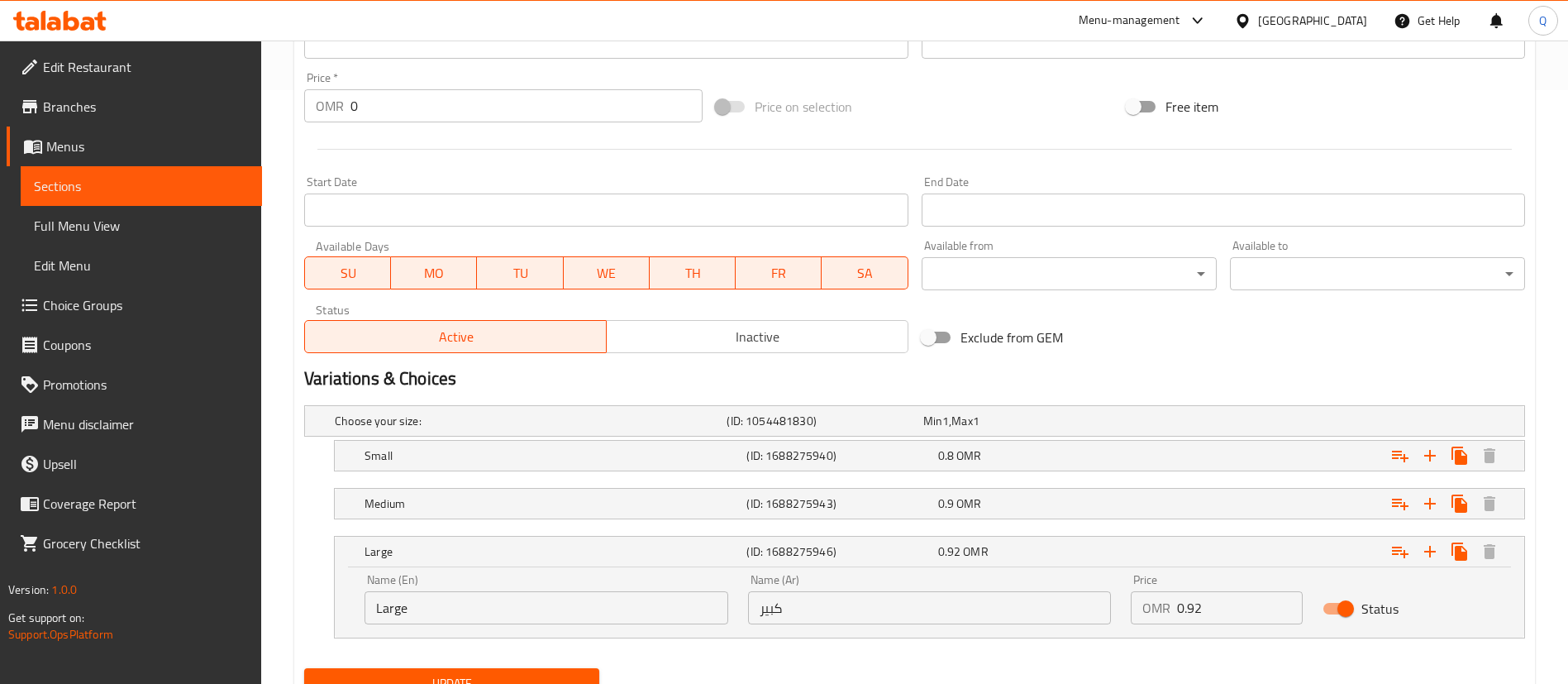
click at [1196, 611] on input "0.92" at bounding box center [1240, 608] width 125 height 33
click at [1197, 611] on input "0.92" at bounding box center [1240, 608] width 125 height 33
click at [787, 661] on div "Update" at bounding box center [915, 683] width 1234 height 44
click at [588, 676] on button "Update" at bounding box center [451, 683] width 295 height 30
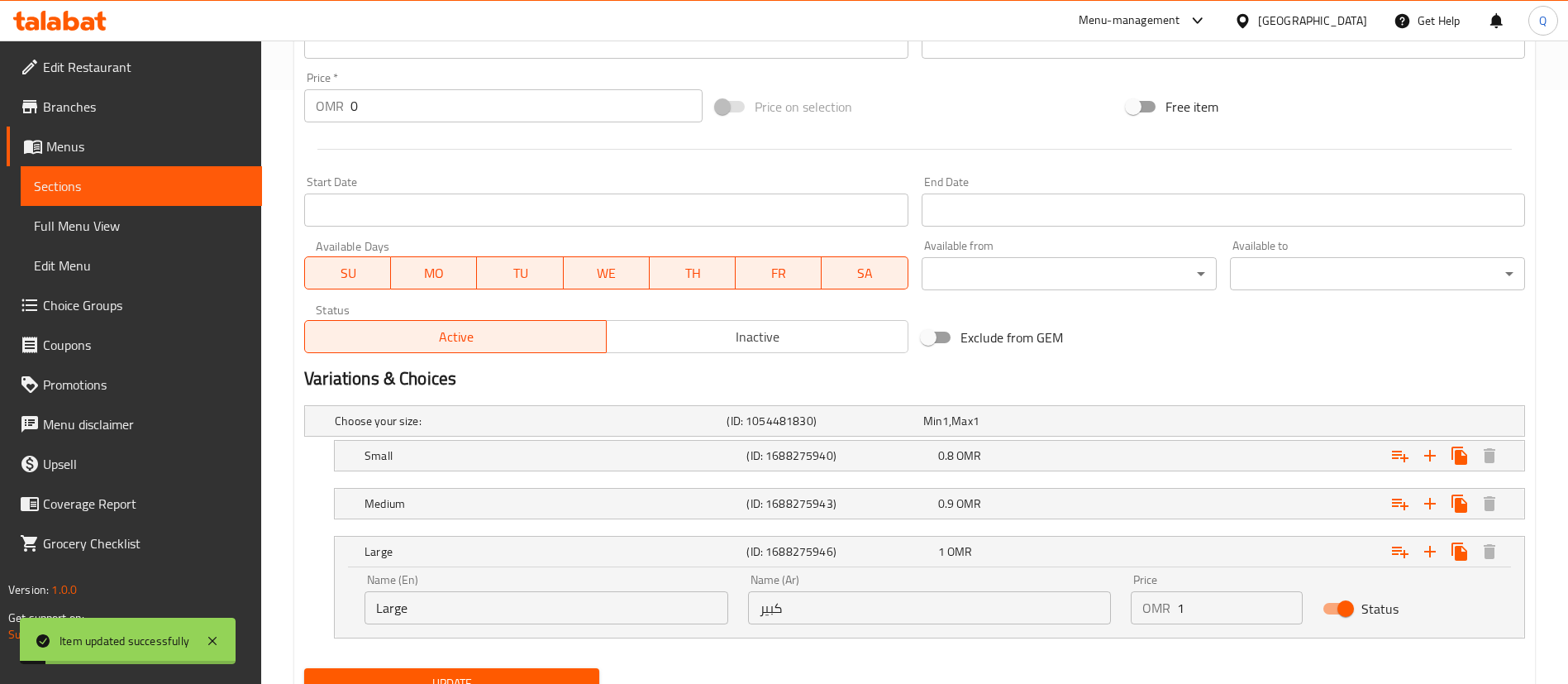
scroll to position [0, 0]
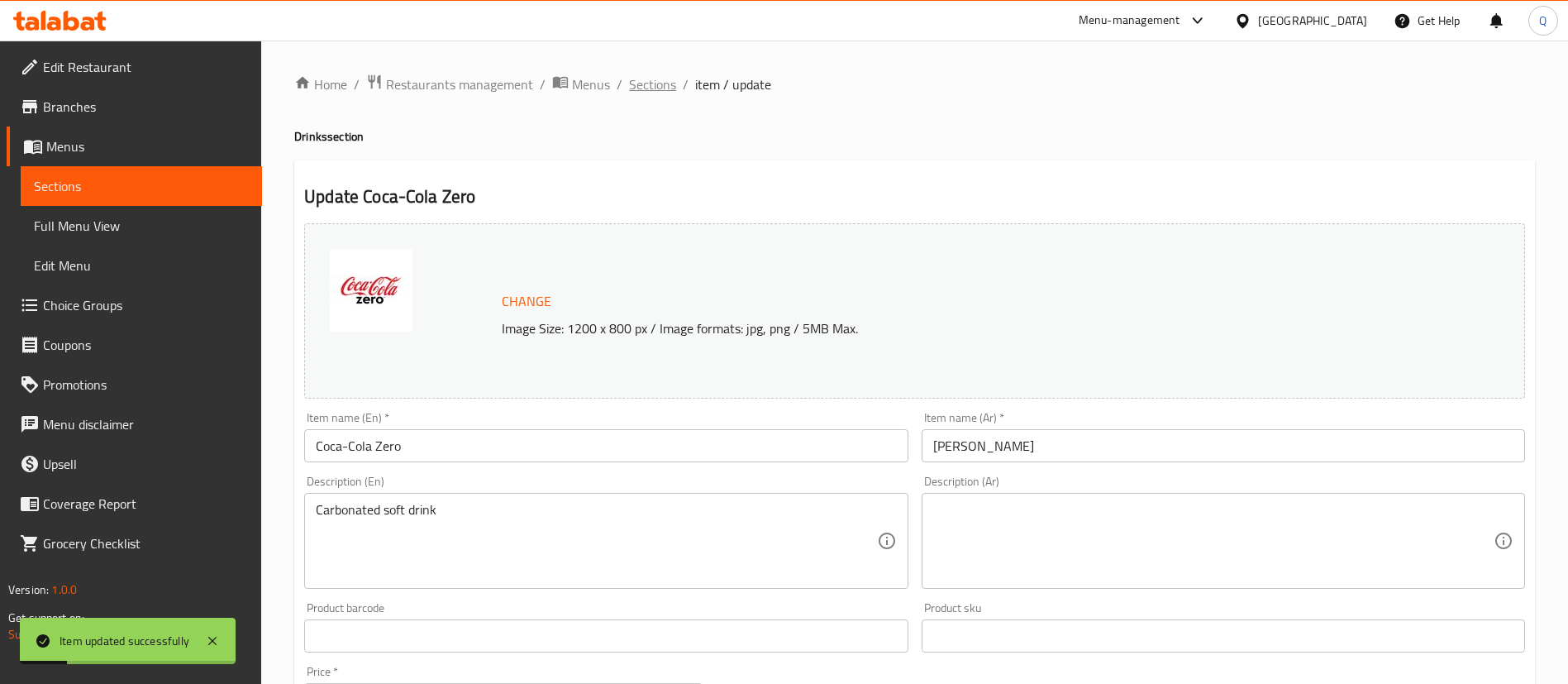
click at [653, 91] on span "Sections" at bounding box center [652, 84] width 47 height 20
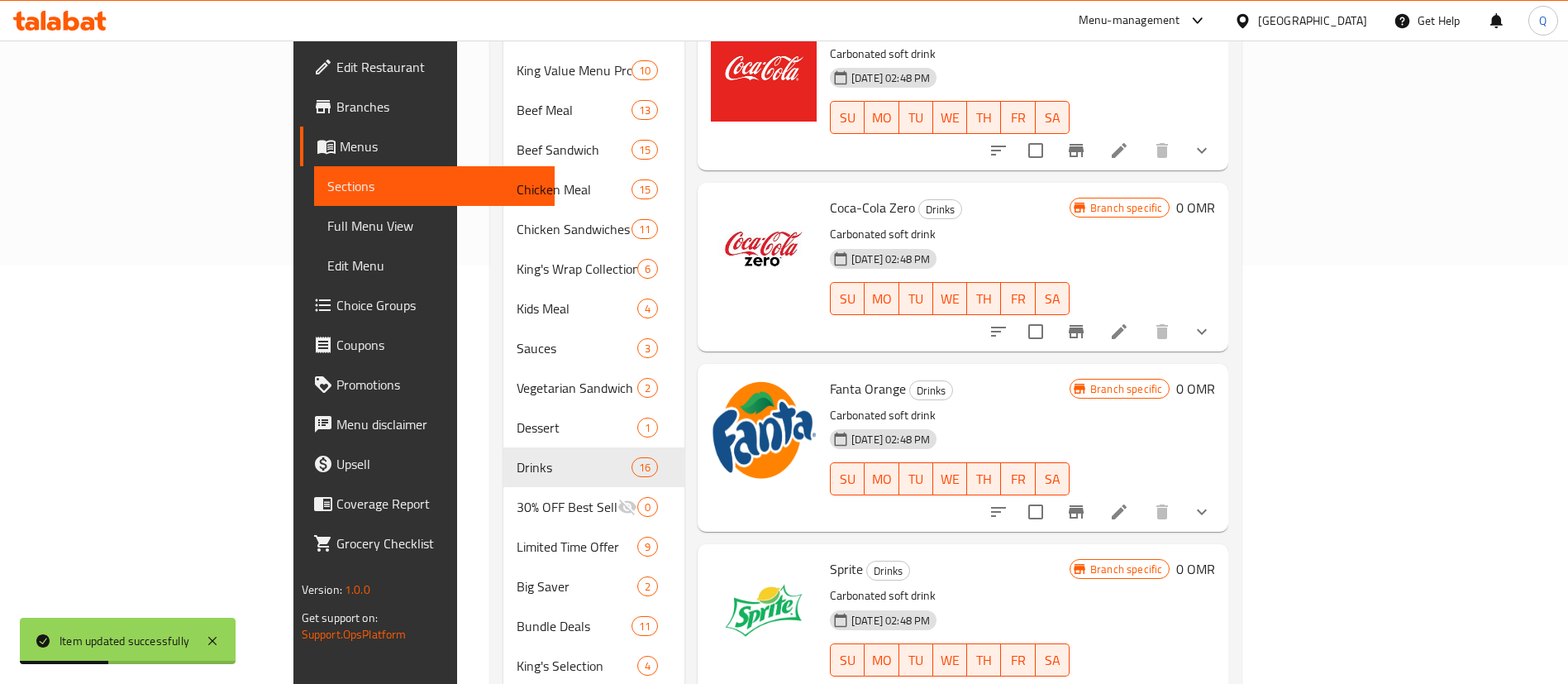
scroll to position [448, 0]
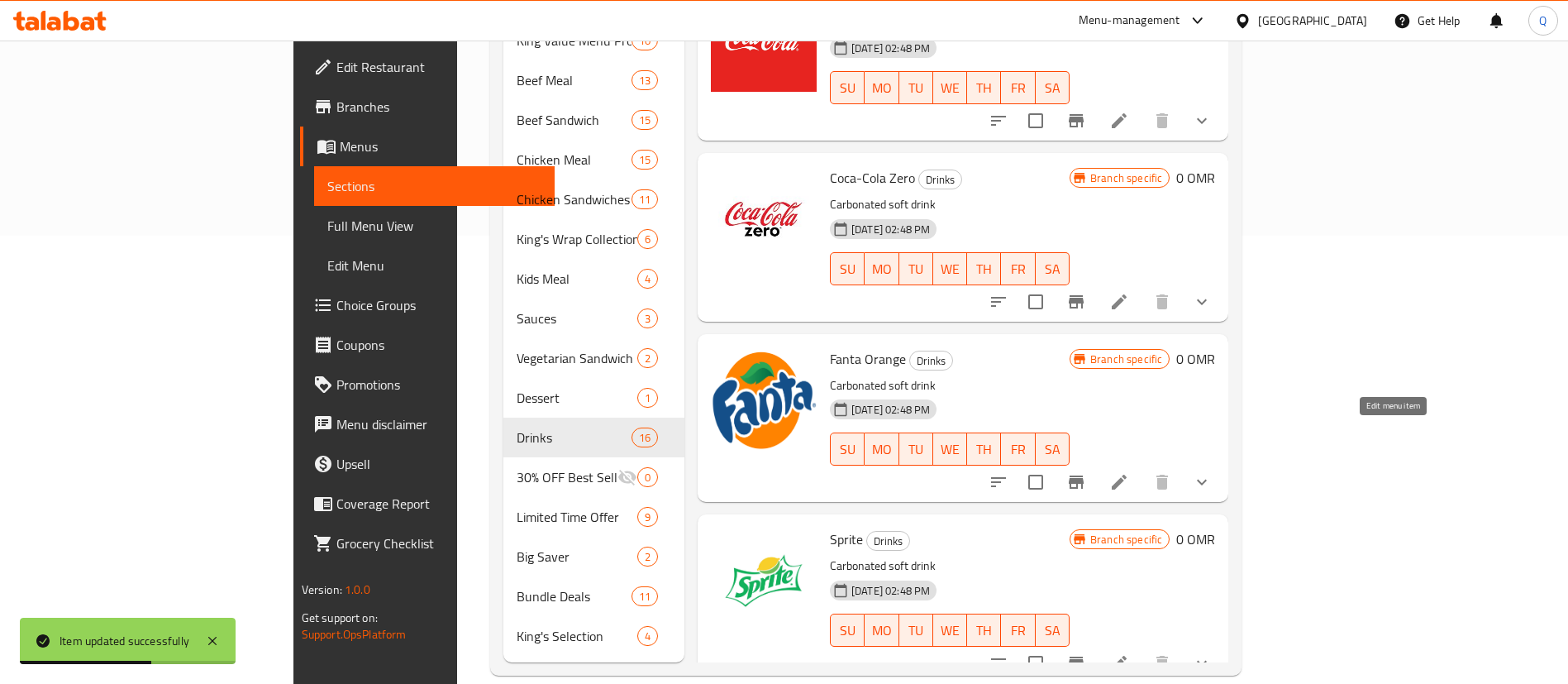
click at [1126, 474] on icon at bounding box center [1118, 481] width 15 height 15
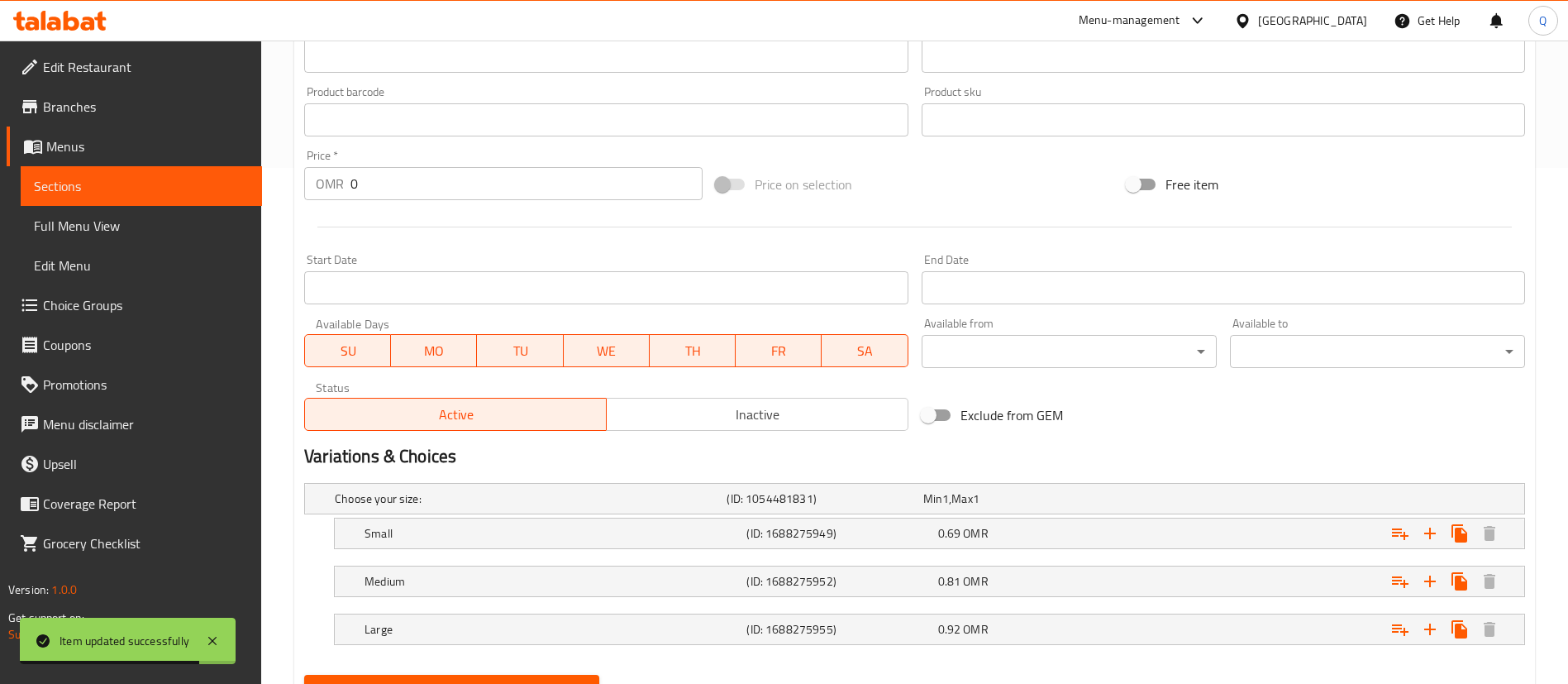
scroll to position [517, 0]
click at [870, 536] on h5 "(ID: 1688275949)" at bounding box center [838, 531] width 184 height 17
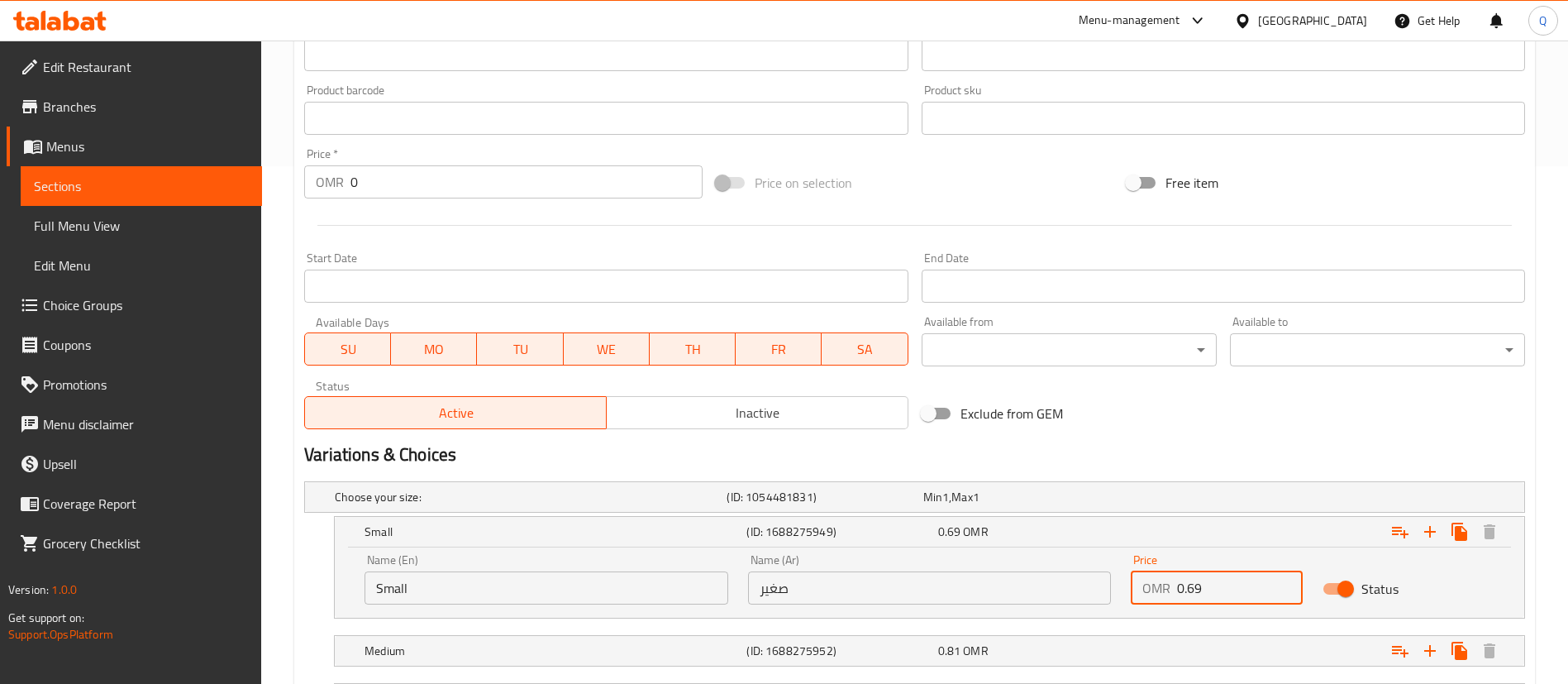
drag, startPoint x: 1221, startPoint y: 584, endPoint x: 1173, endPoint y: 585, distance: 48.0
click at [1173, 585] on div "OMR 0.69 Price" at bounding box center [1216, 588] width 172 height 33
click at [1189, 543] on div "Expand" at bounding box center [1316, 531] width 382 height 36
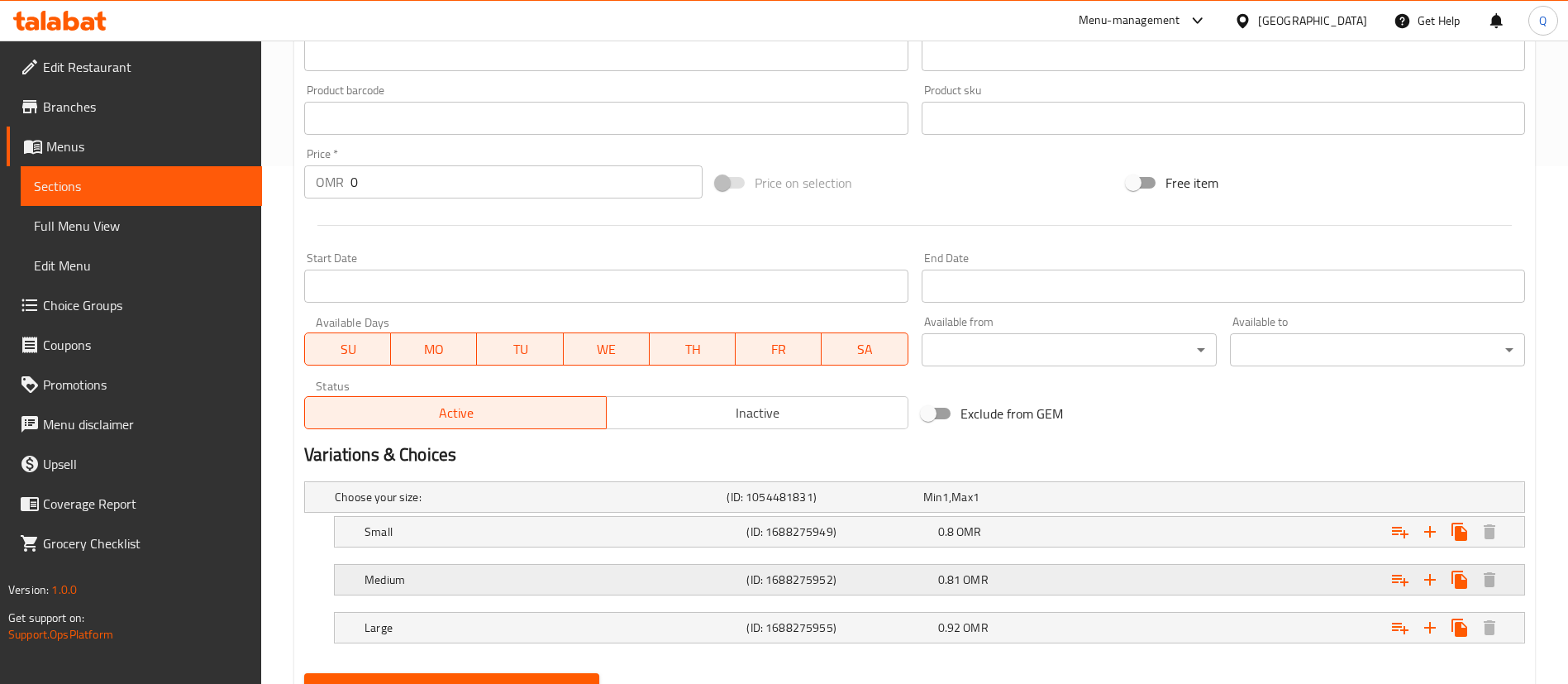
click at [1189, 574] on div "Expand" at bounding box center [1316, 579] width 382 height 36
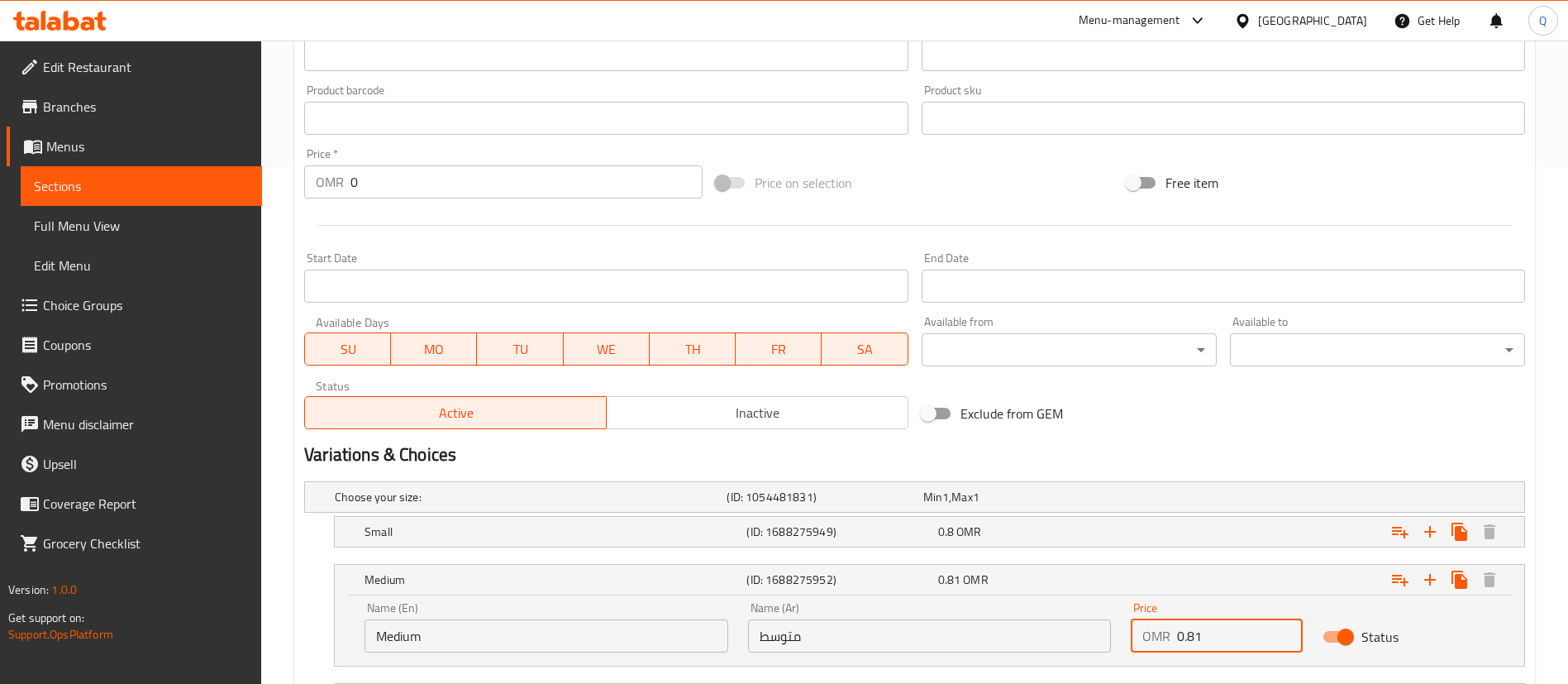
drag, startPoint x: 1225, startPoint y: 631, endPoint x: 1189, endPoint y: 628, distance: 36.1
click at [1189, 628] on input "0.81" at bounding box center [1240, 636] width 125 height 33
click at [1212, 578] on div "Expand" at bounding box center [1316, 579] width 382 height 36
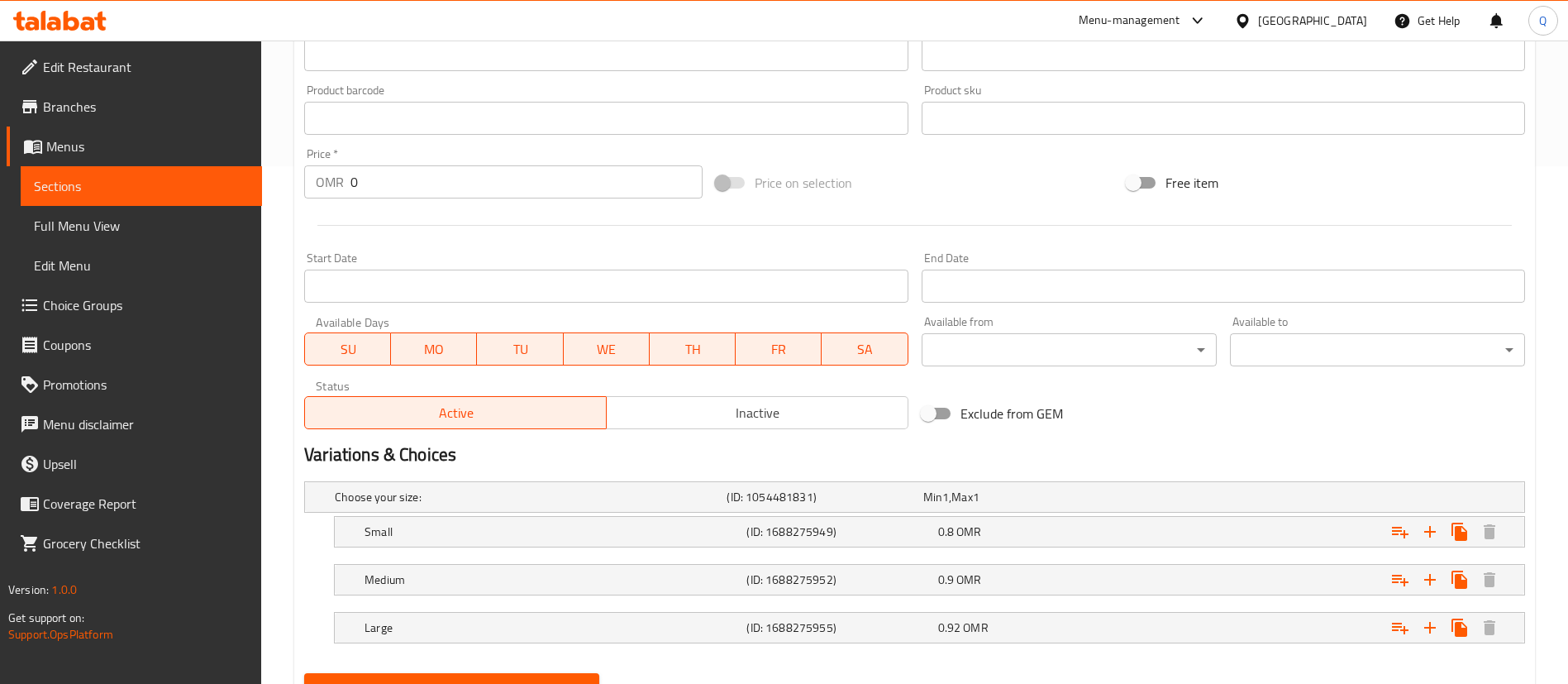
scroll to position [594, 0]
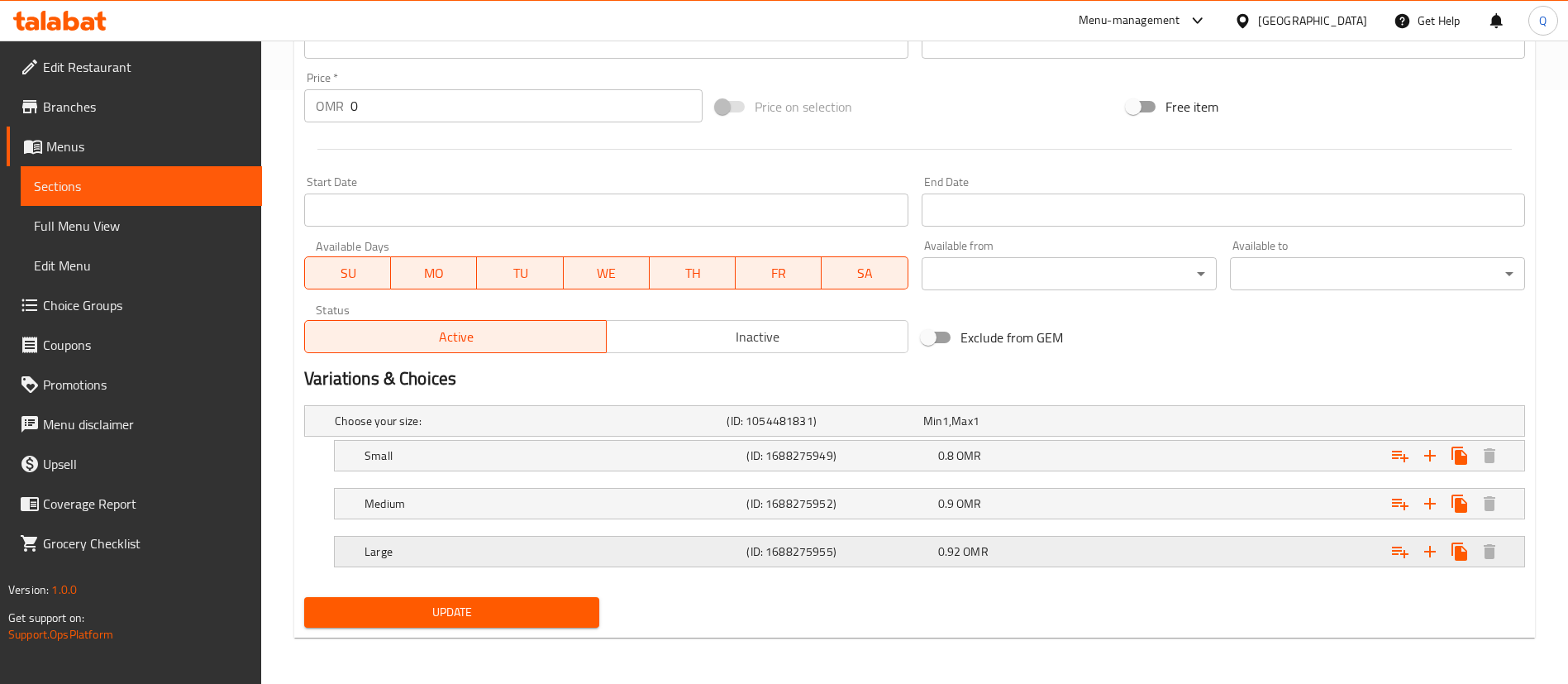
click at [1222, 552] on div "Expand" at bounding box center [1316, 551] width 382 height 36
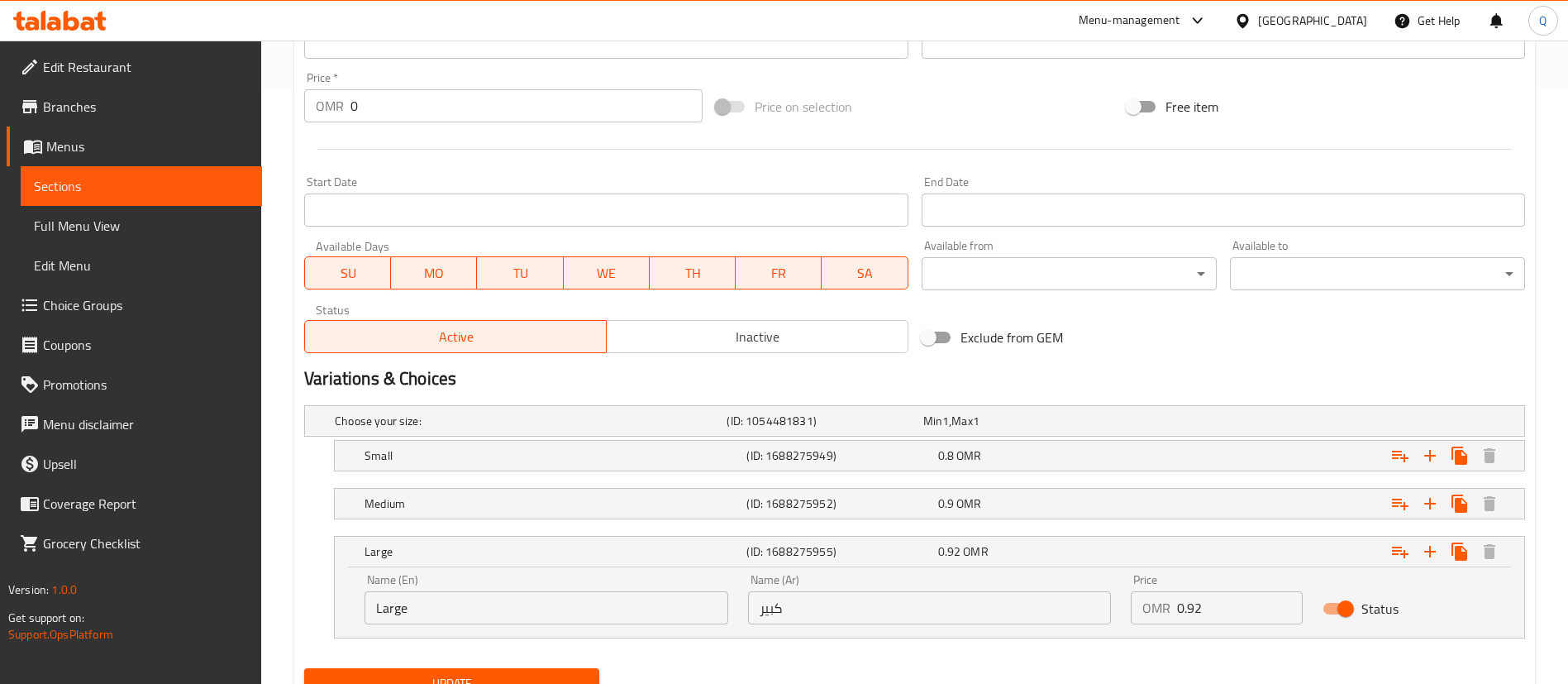
click at [1212, 610] on input "0.92" at bounding box center [1240, 608] width 125 height 33
click at [1214, 611] on input "0.92" at bounding box center [1240, 608] width 125 height 33
click at [505, 677] on span "Update" at bounding box center [451, 683] width 268 height 21
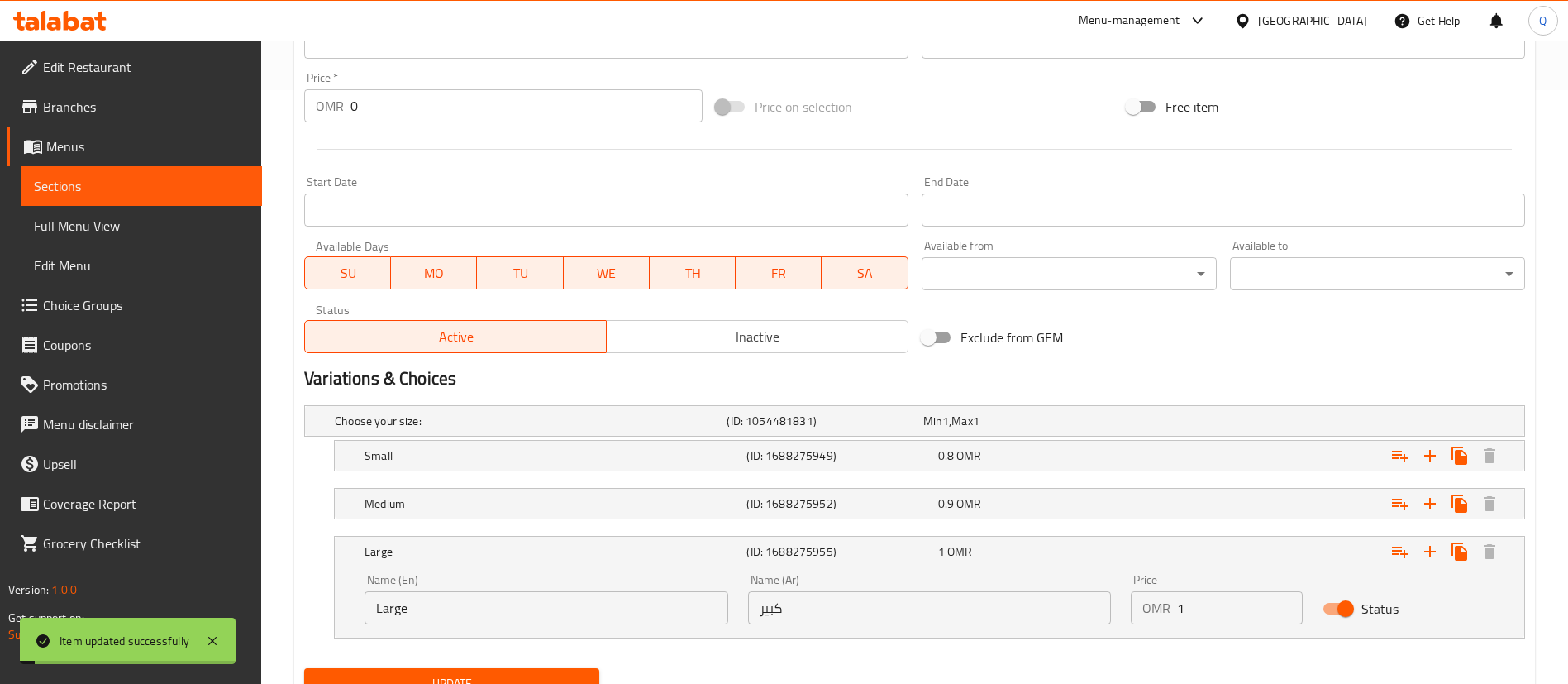
scroll to position [0, 0]
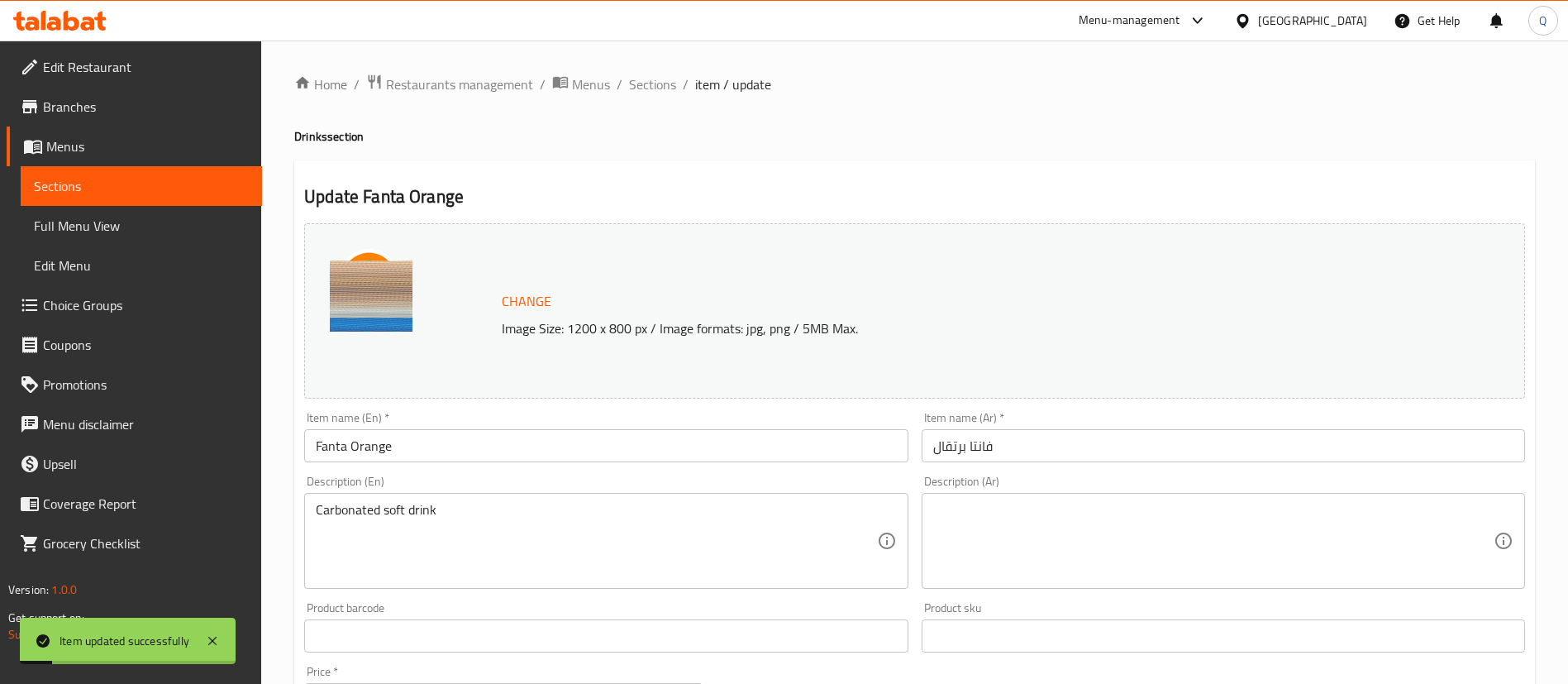
drag, startPoint x: 655, startPoint y: 84, endPoint x: 653, endPoint y: 119, distance: 35.1
click at [655, 84] on span "Sections" at bounding box center [652, 84] width 47 height 20
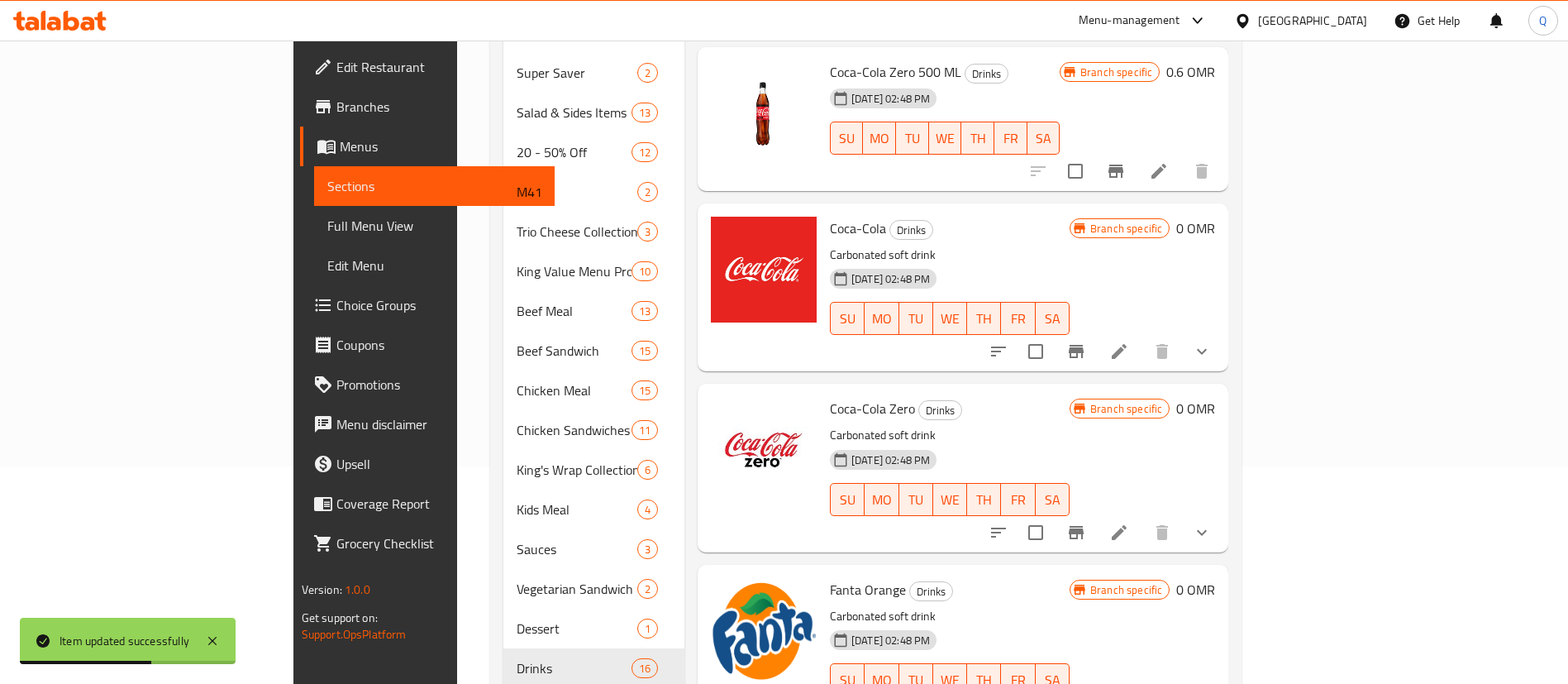
scroll to position [448, 0]
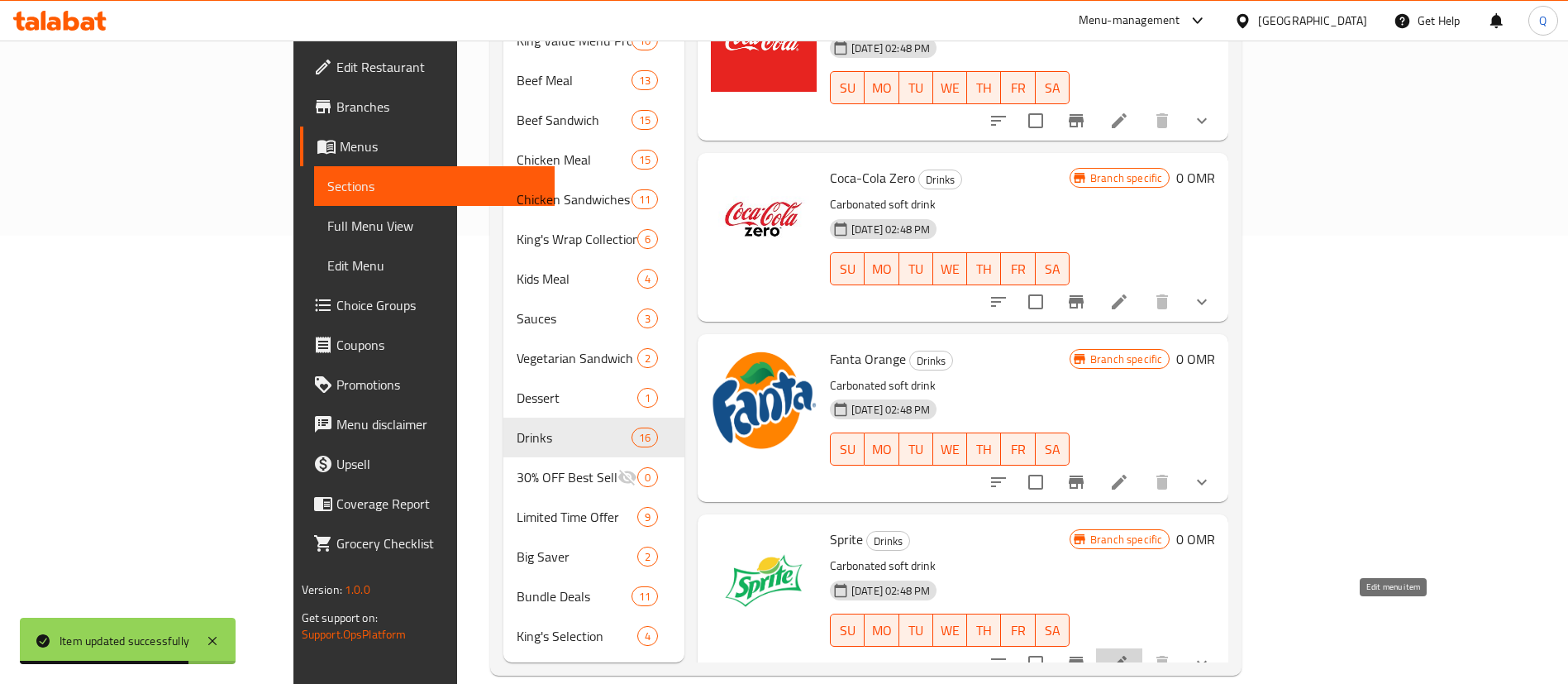
click at [1126, 656] on icon at bounding box center [1118, 662] width 15 height 15
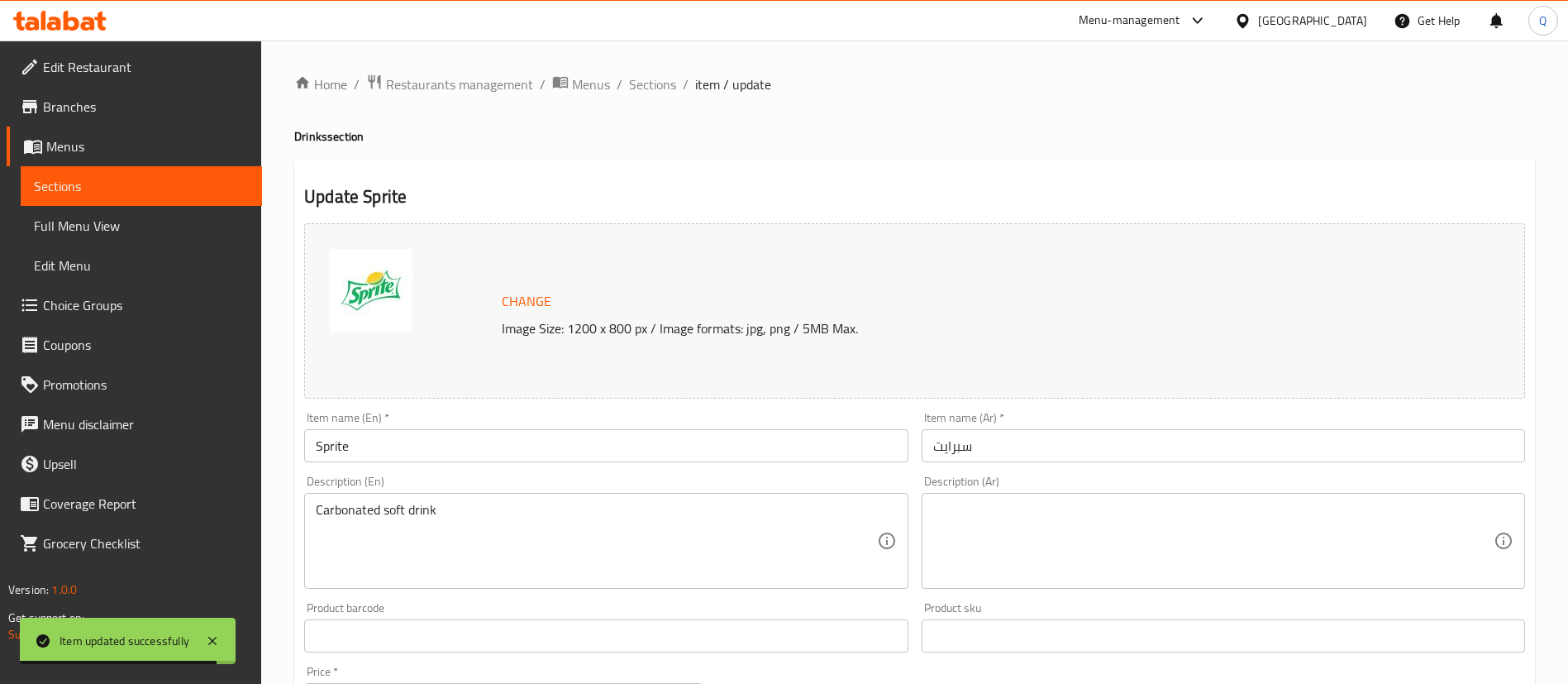
scroll to position [594, 0]
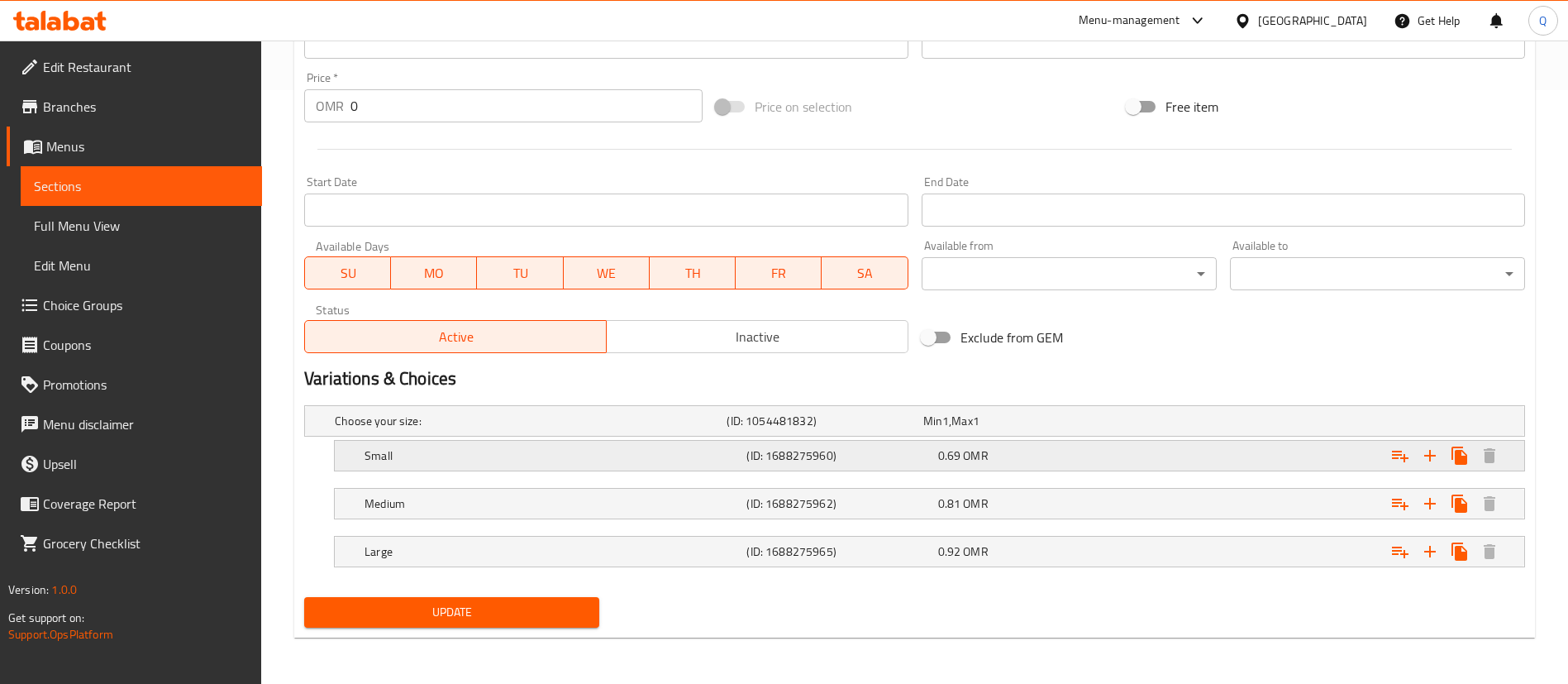
click at [1178, 448] on div "Expand" at bounding box center [1316, 455] width 382 height 36
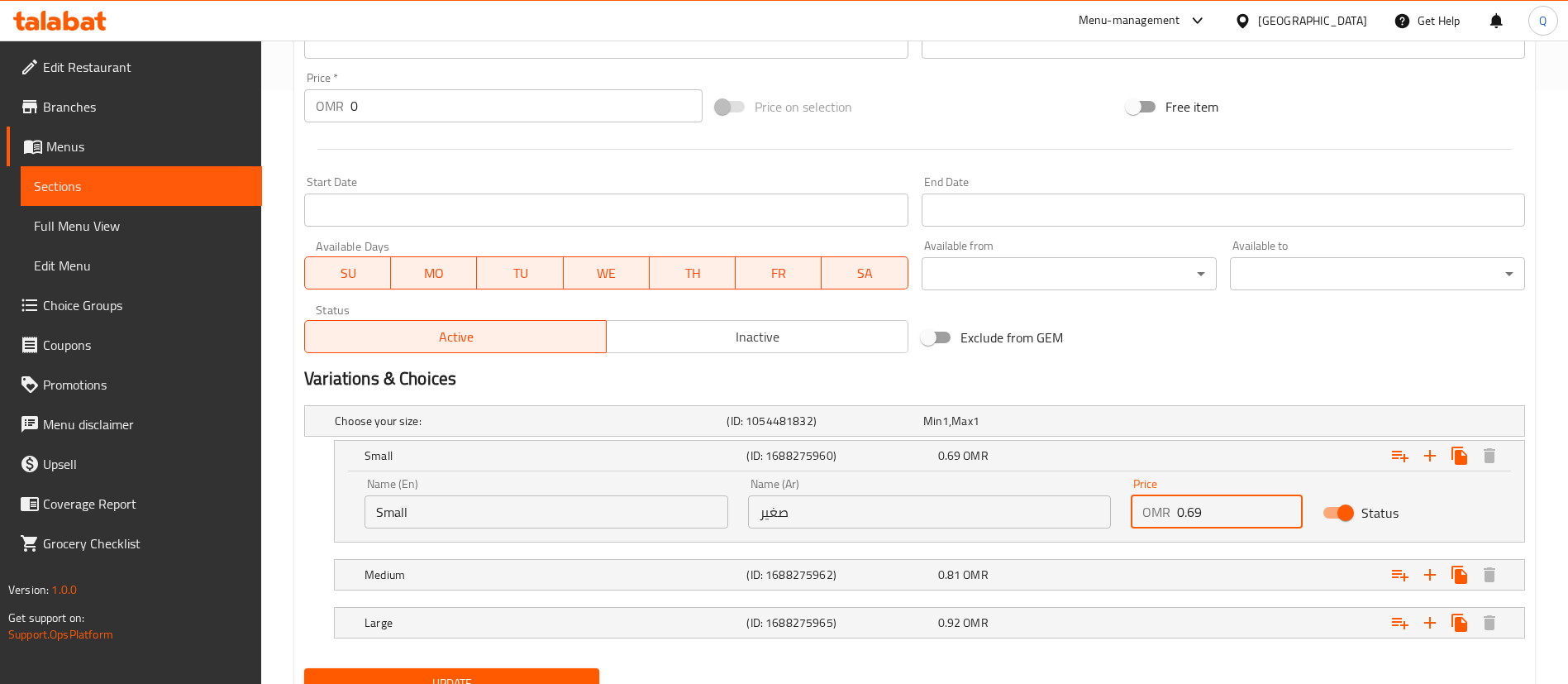
click at [1221, 501] on input "0.69" at bounding box center [1240, 512] width 125 height 33
click at [1221, 502] on input "0.69" at bounding box center [1240, 512] width 125 height 33
click at [1246, 460] on div "Expand" at bounding box center [1316, 455] width 382 height 36
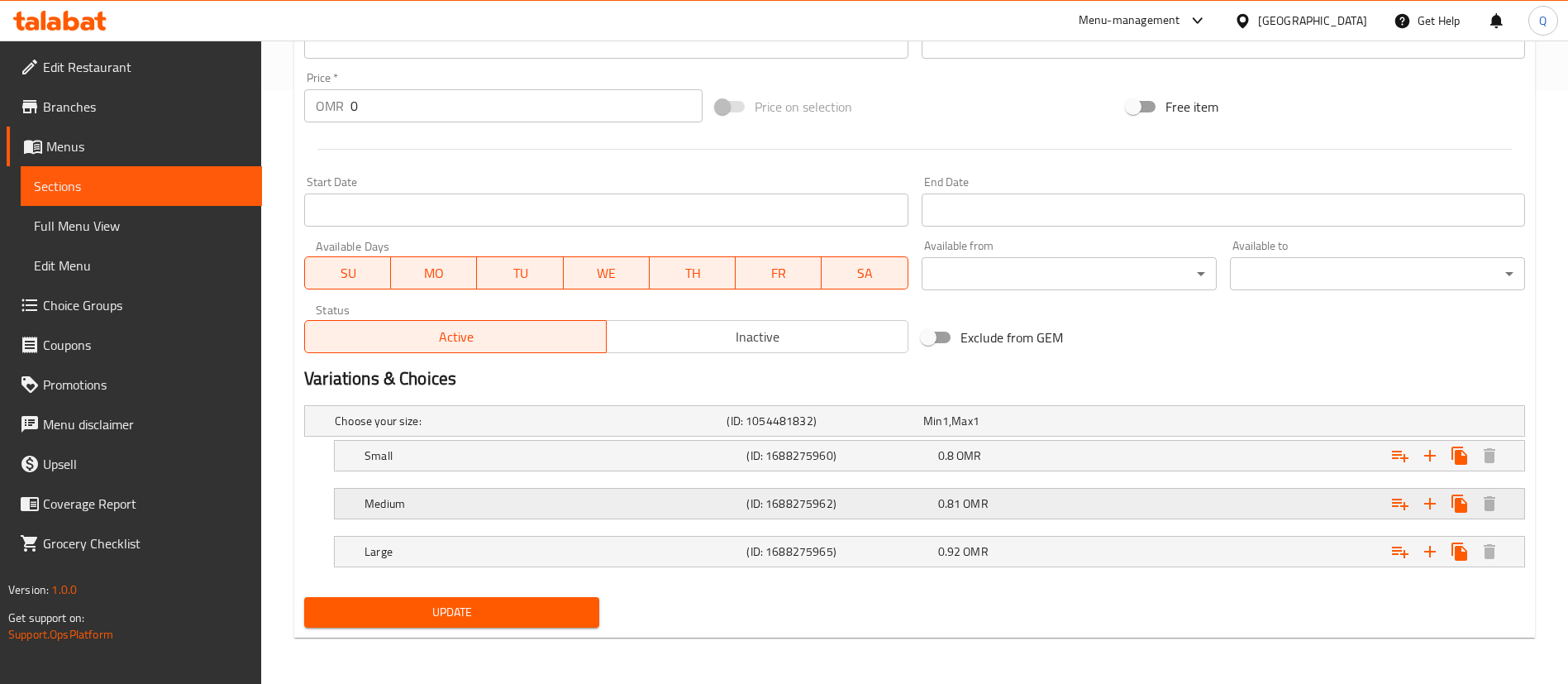
click at [1193, 512] on div "Expand" at bounding box center [1316, 503] width 382 height 36
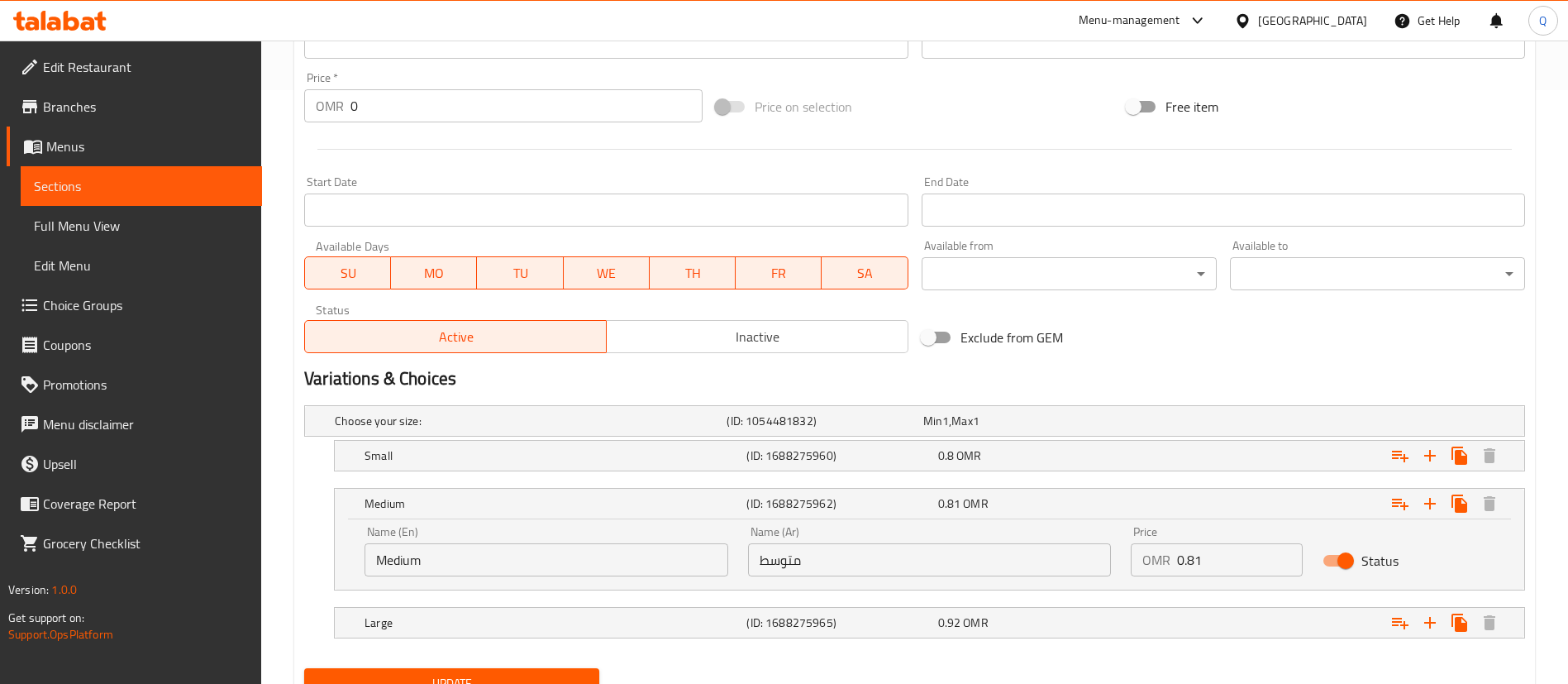
click at [1194, 548] on input "0.81" at bounding box center [1240, 560] width 125 height 33
click at [1183, 503] on div "Expand" at bounding box center [1316, 503] width 382 height 36
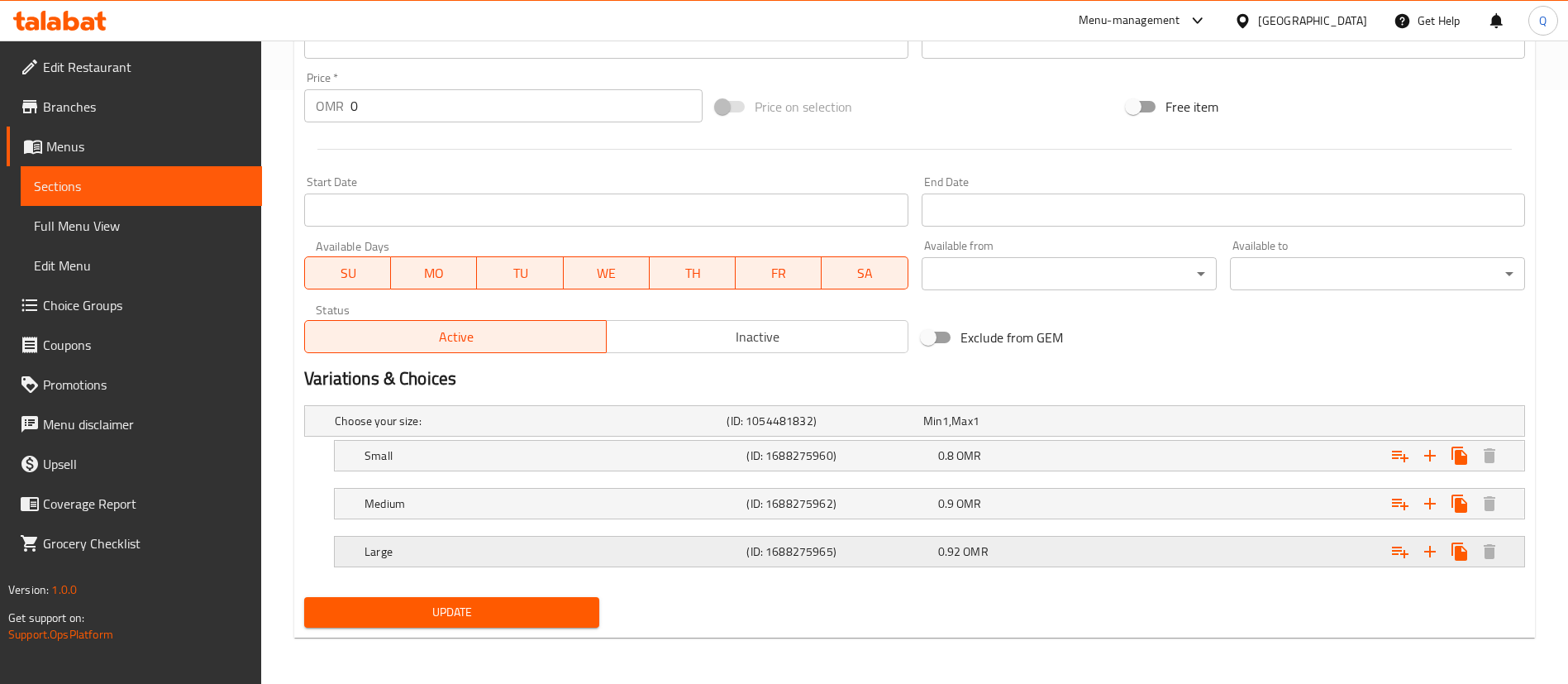
click at [1117, 545] on div "0.92 OMR" at bounding box center [1030, 551] width 184 height 17
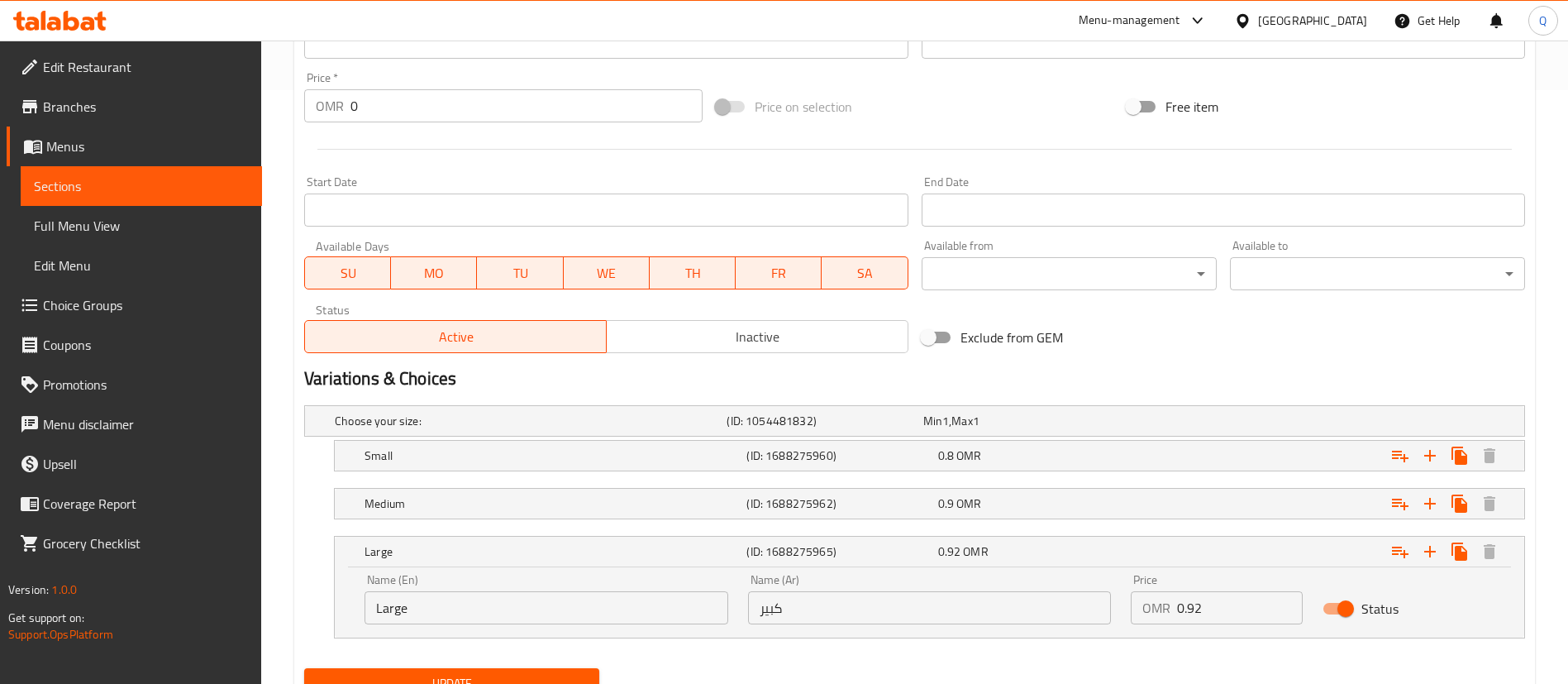
click at [1220, 604] on input "0.92" at bounding box center [1240, 608] width 125 height 33
click at [1220, 605] on input "0.92" at bounding box center [1240, 608] width 125 height 33
click at [448, 676] on span "Update" at bounding box center [451, 683] width 268 height 21
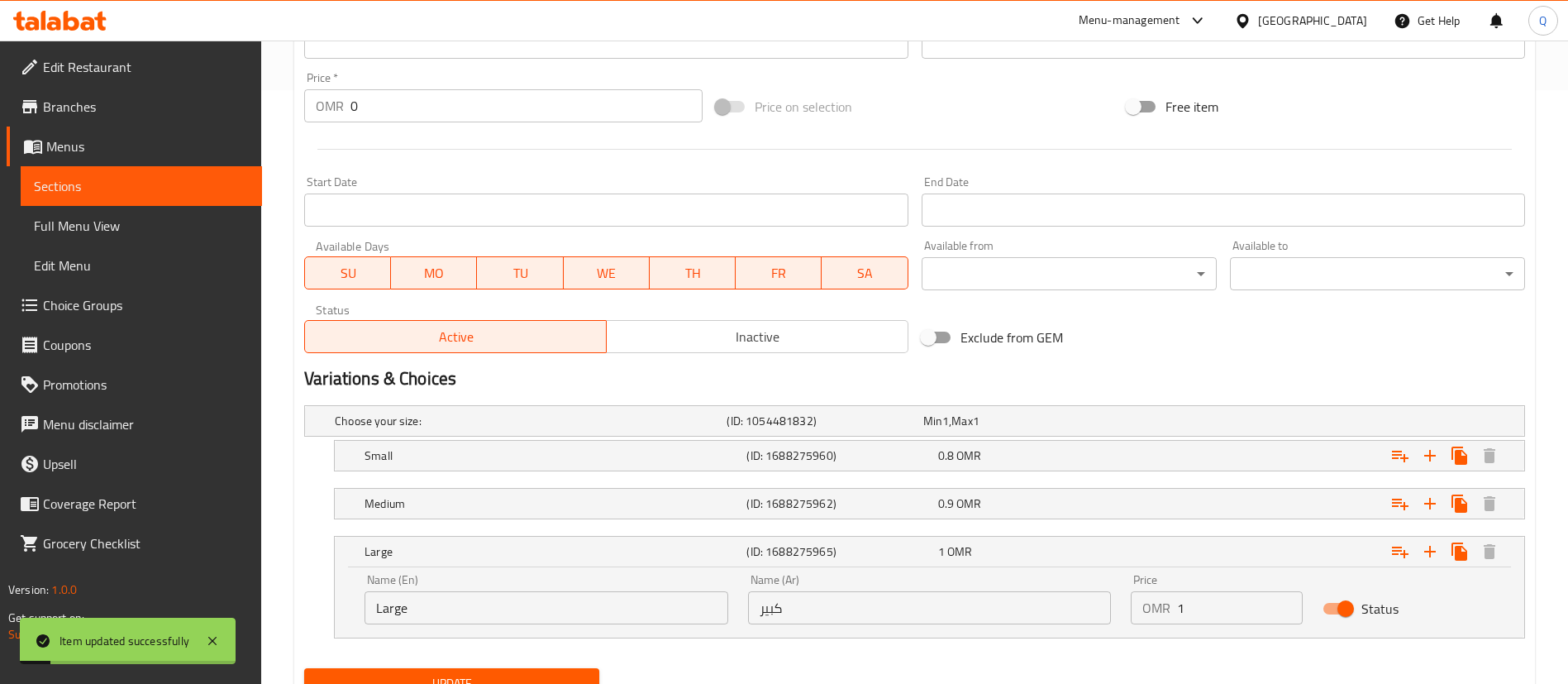
scroll to position [0, 0]
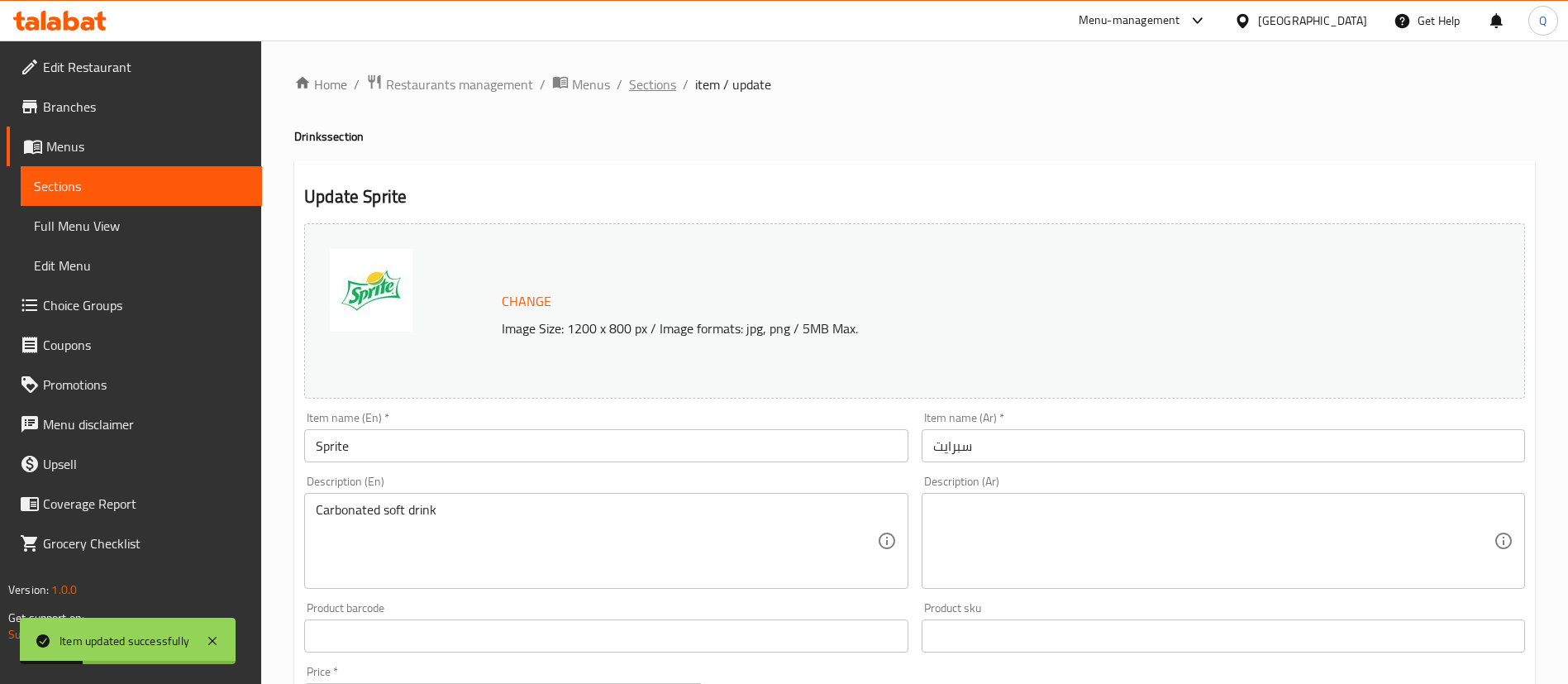
click at [649, 78] on span "Sections" at bounding box center [652, 84] width 47 height 20
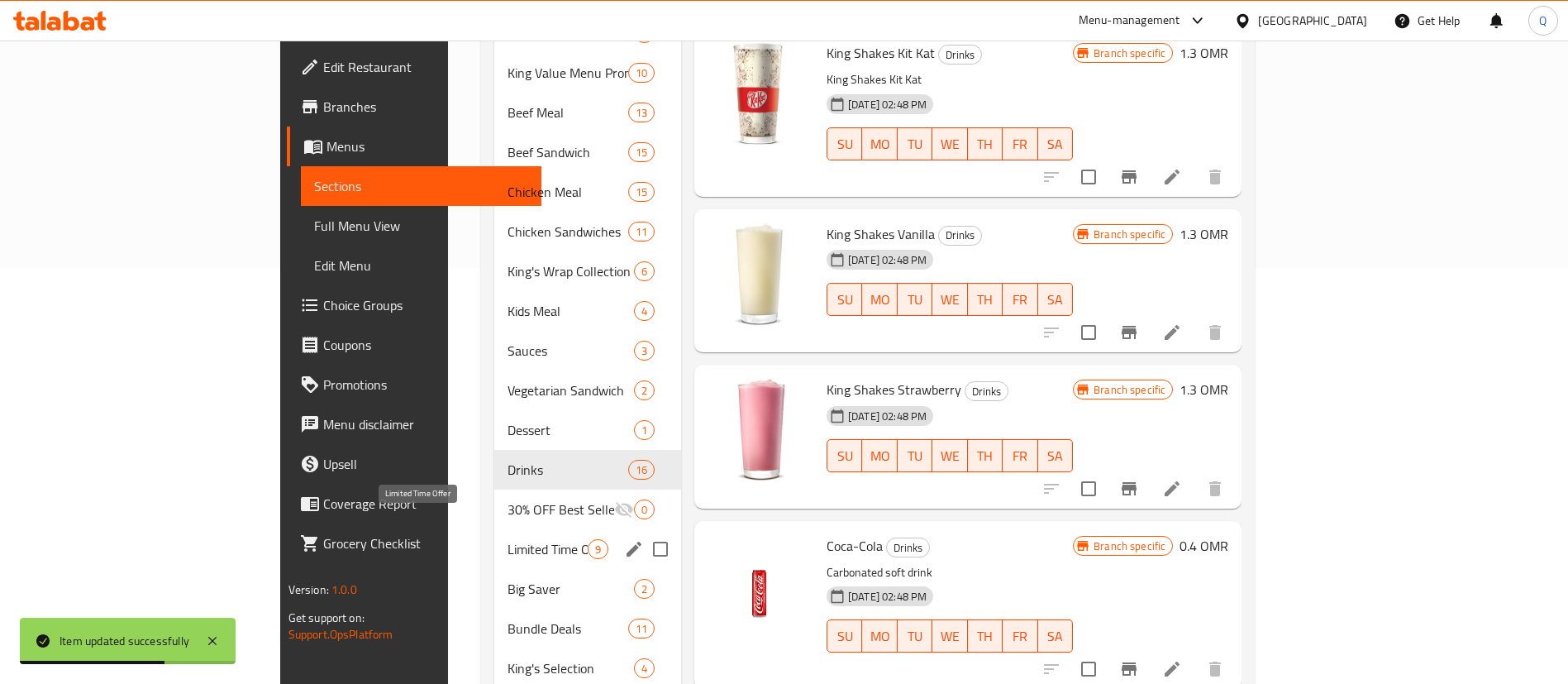
scroll to position [448, 0]
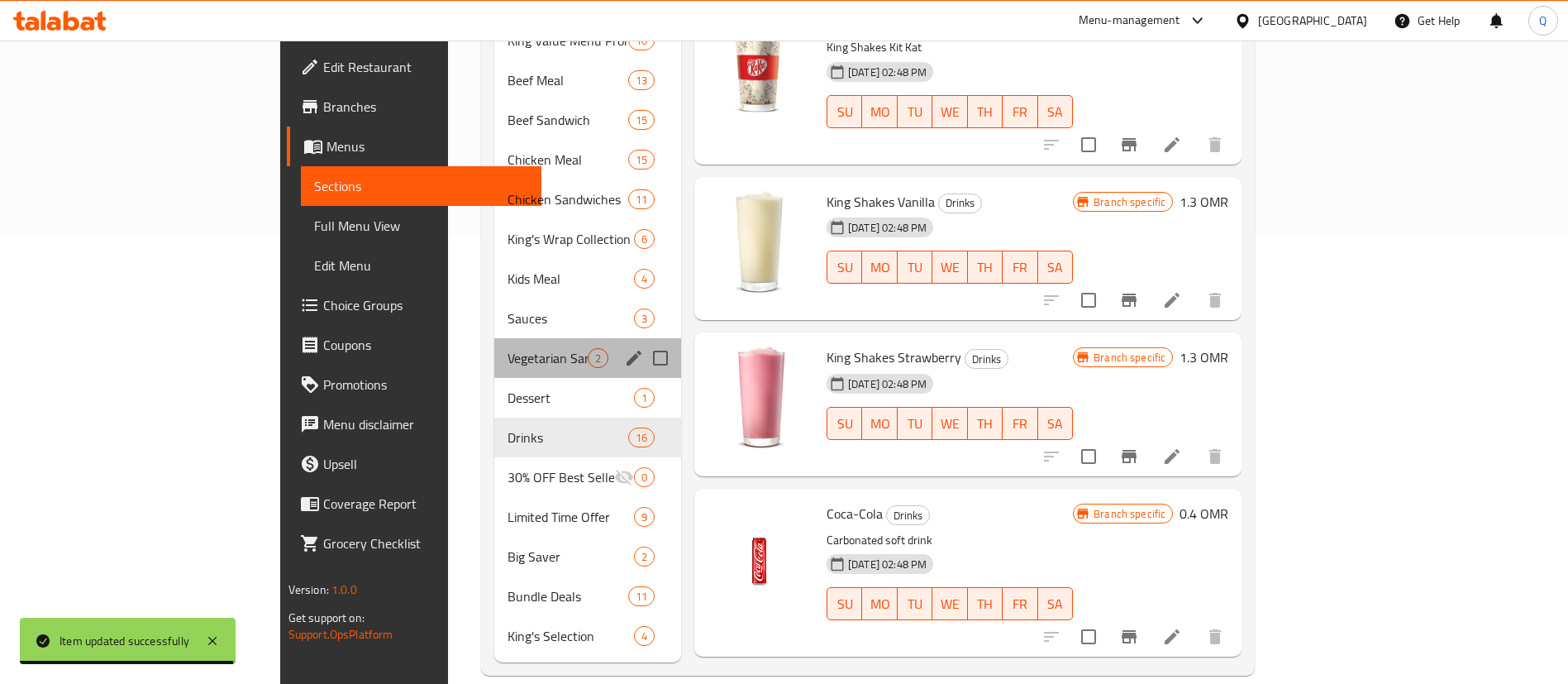
click at [495, 338] on div "Vegetarian Sandwich 2" at bounding box center [588, 358] width 187 height 40
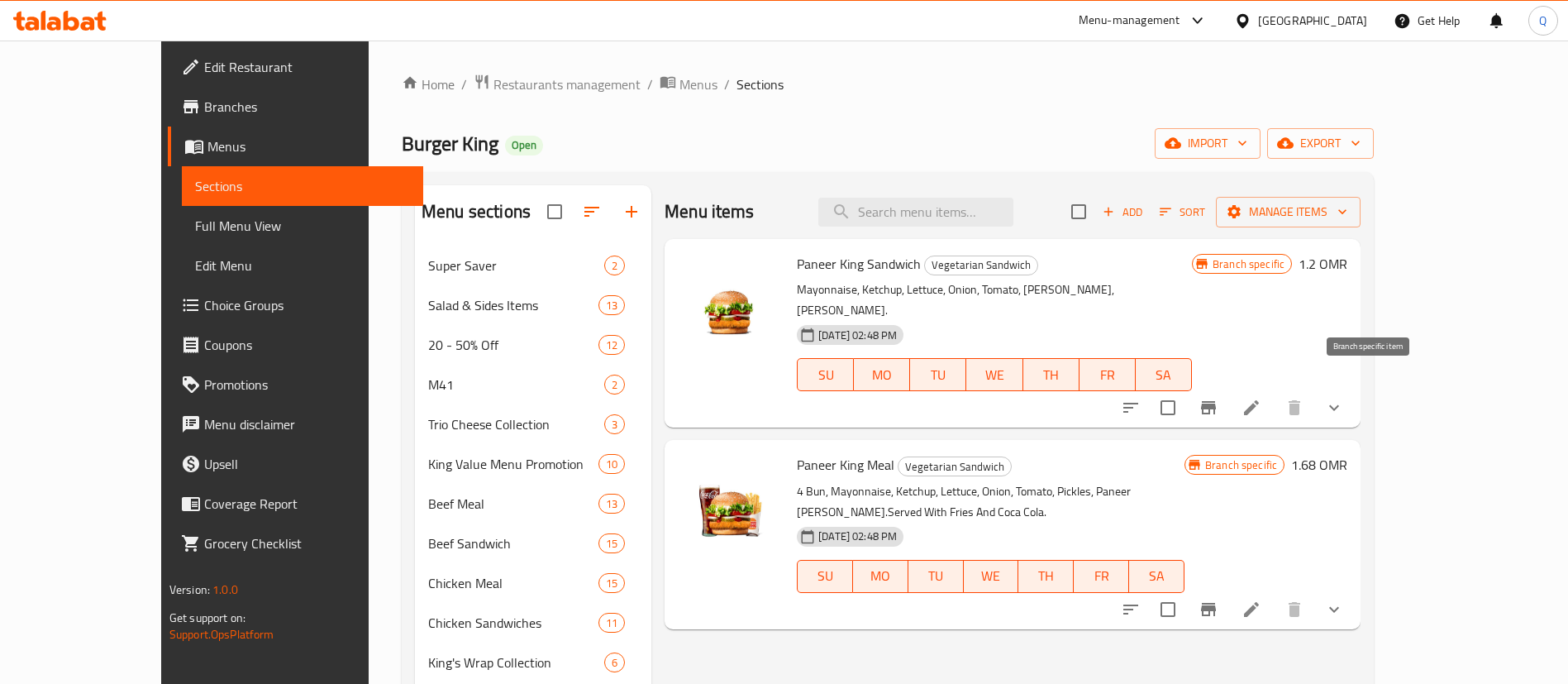
click at [1218, 398] on icon "Branch-specific-item" at bounding box center [1209, 408] width 20 height 20
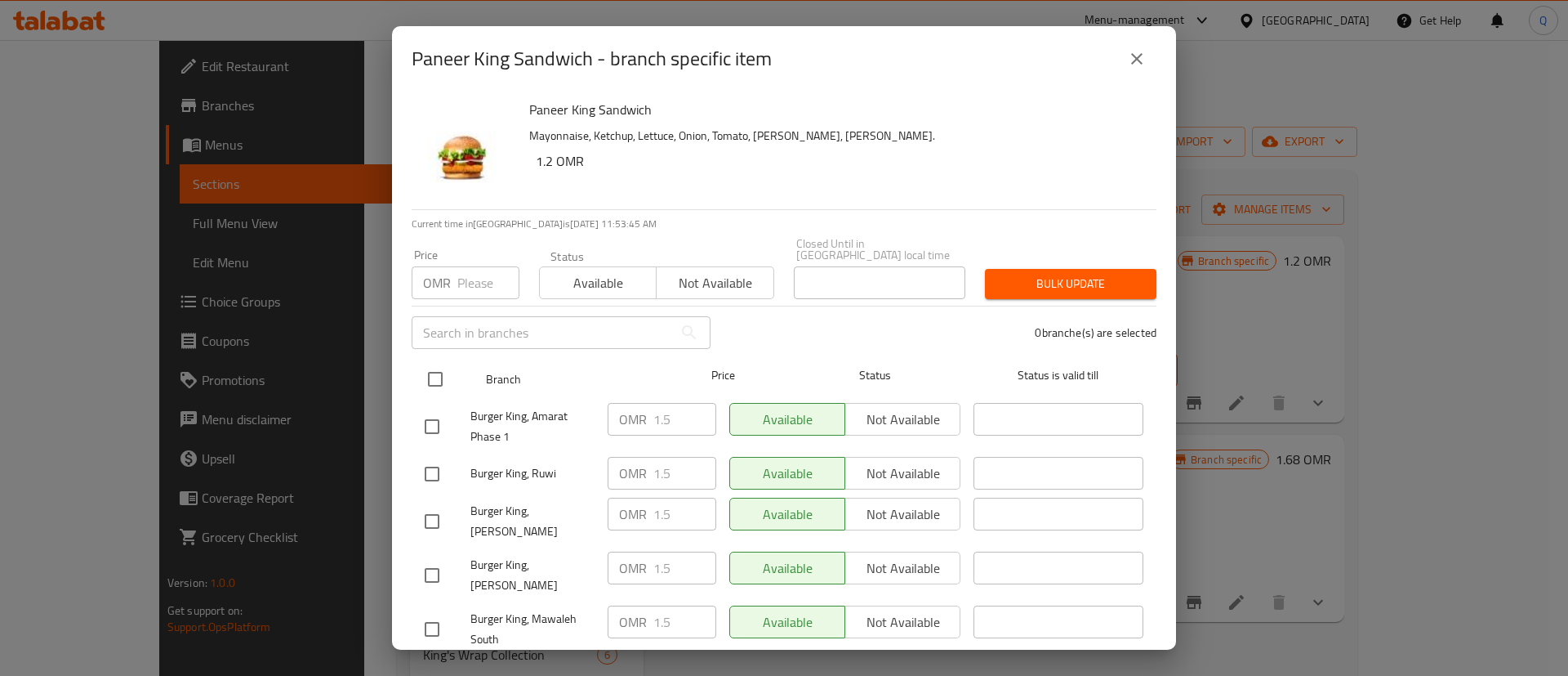
click at [442, 366] on input "checkbox" at bounding box center [435, 379] width 34 height 34
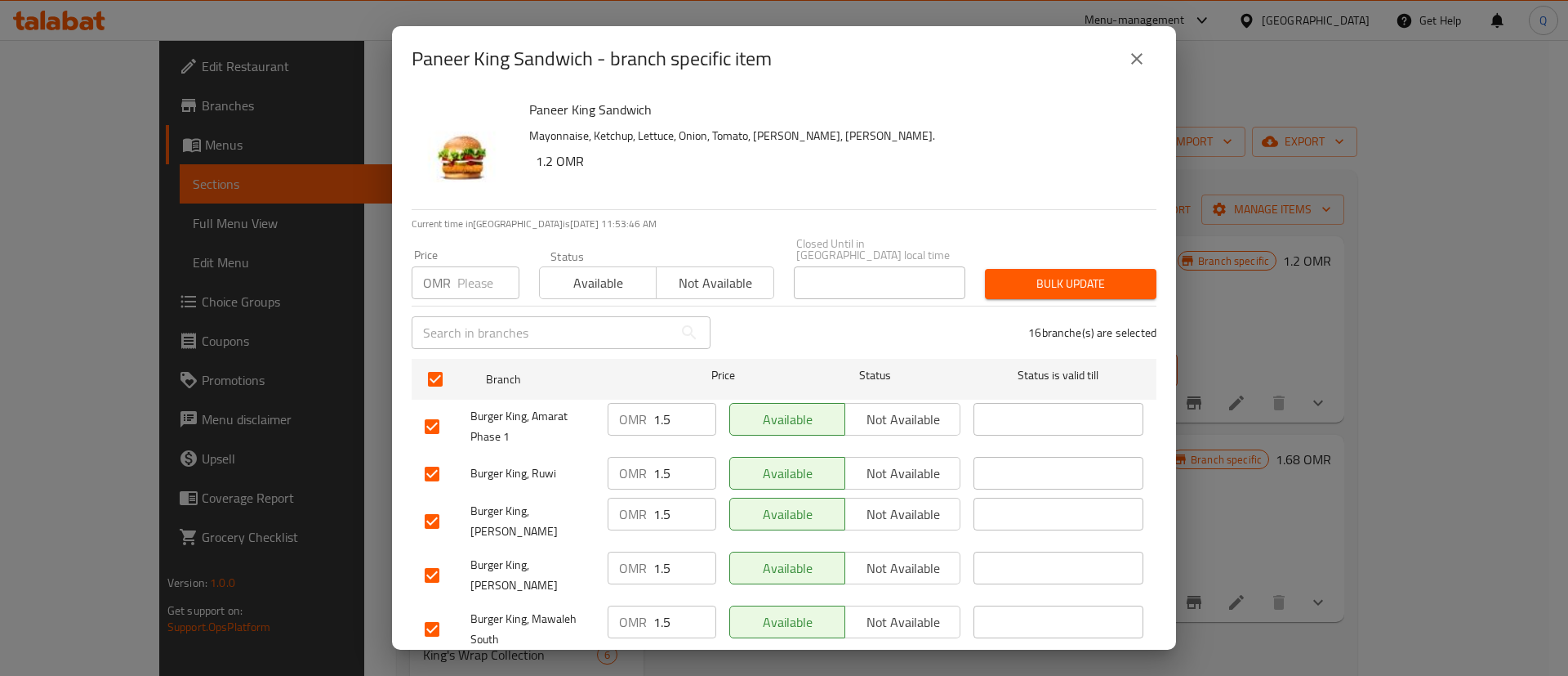
click at [460, 275] on input "number" at bounding box center [489, 283] width 62 height 33
click at [1014, 269] on button "Bulk update" at bounding box center [1070, 284] width 171 height 30
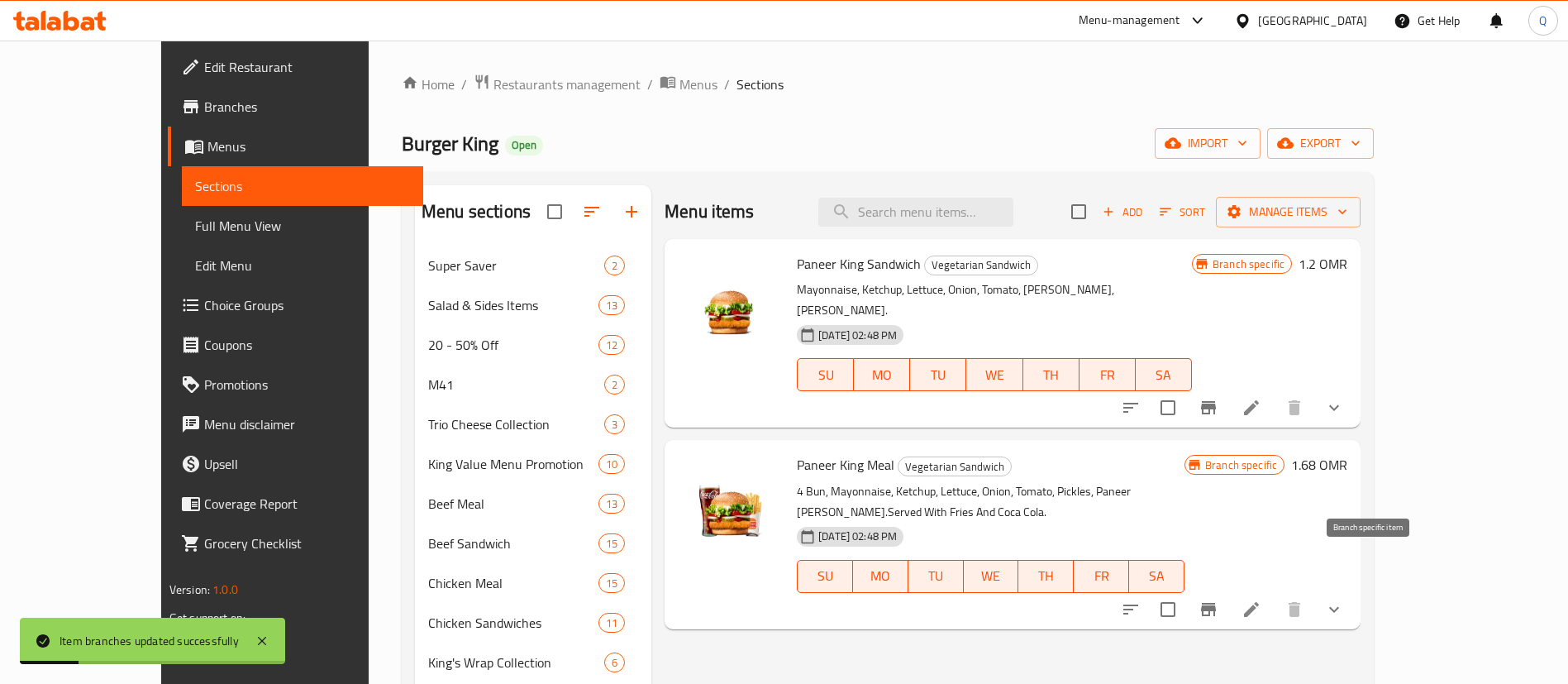
click at [1218, 600] on icon "Branch-specific-item" at bounding box center [1209, 610] width 20 height 20
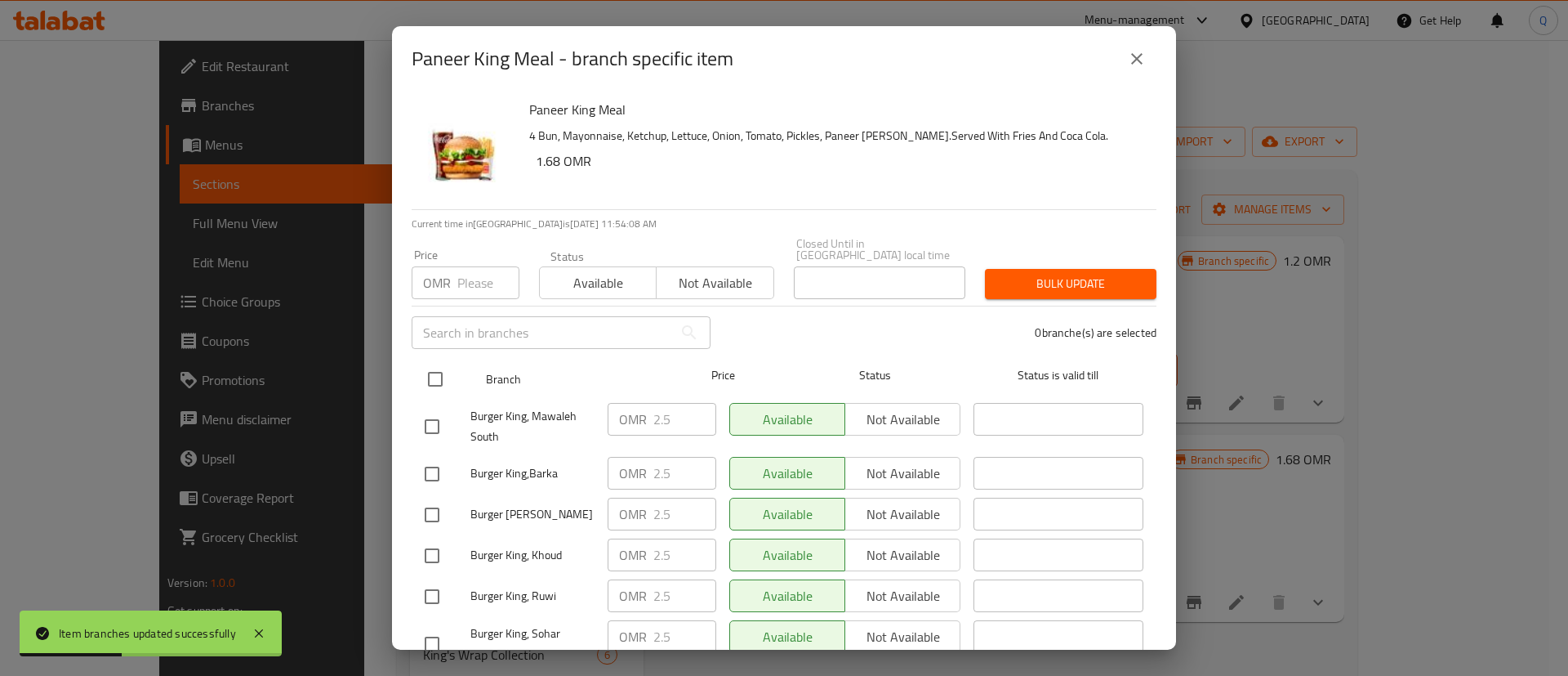
click at [439, 368] on input "checkbox" at bounding box center [435, 379] width 34 height 34
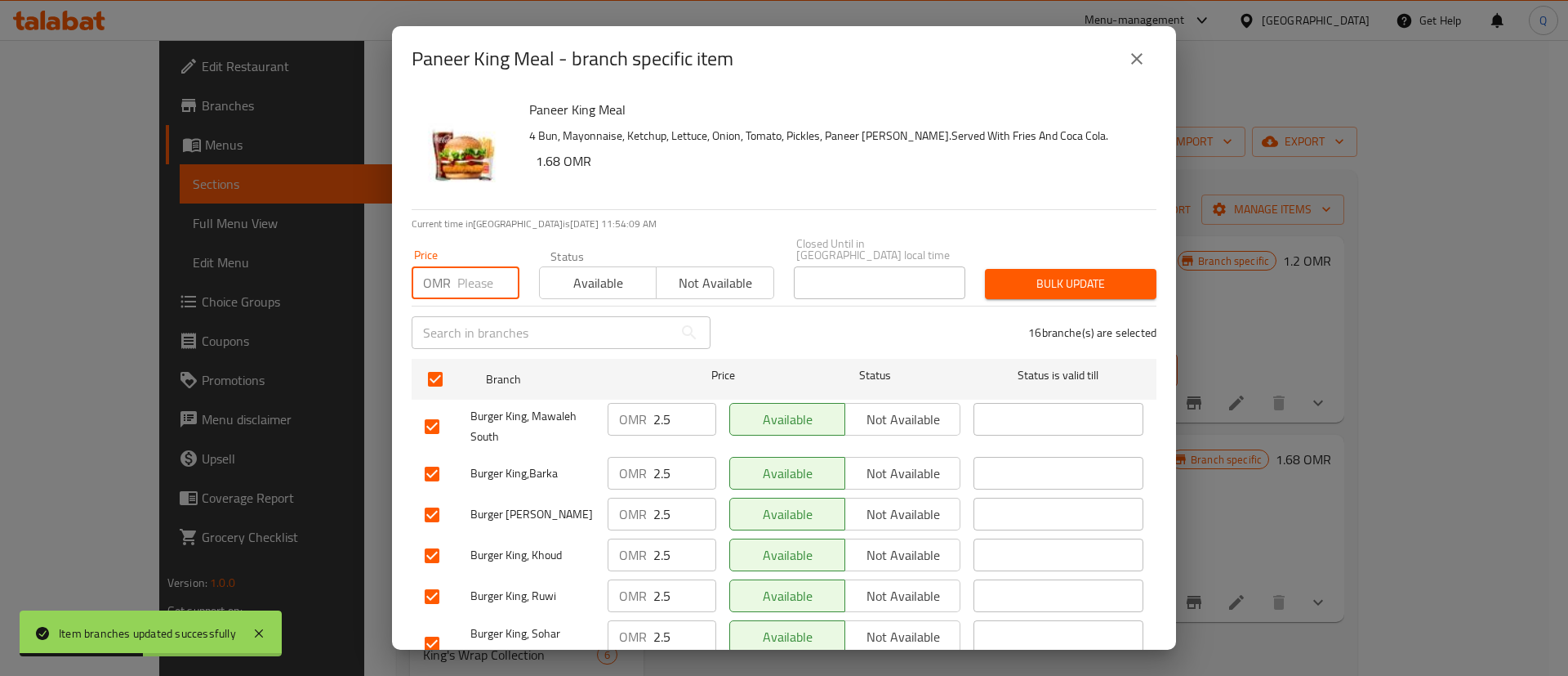
click at [458, 283] on input "number" at bounding box center [489, 283] width 62 height 33
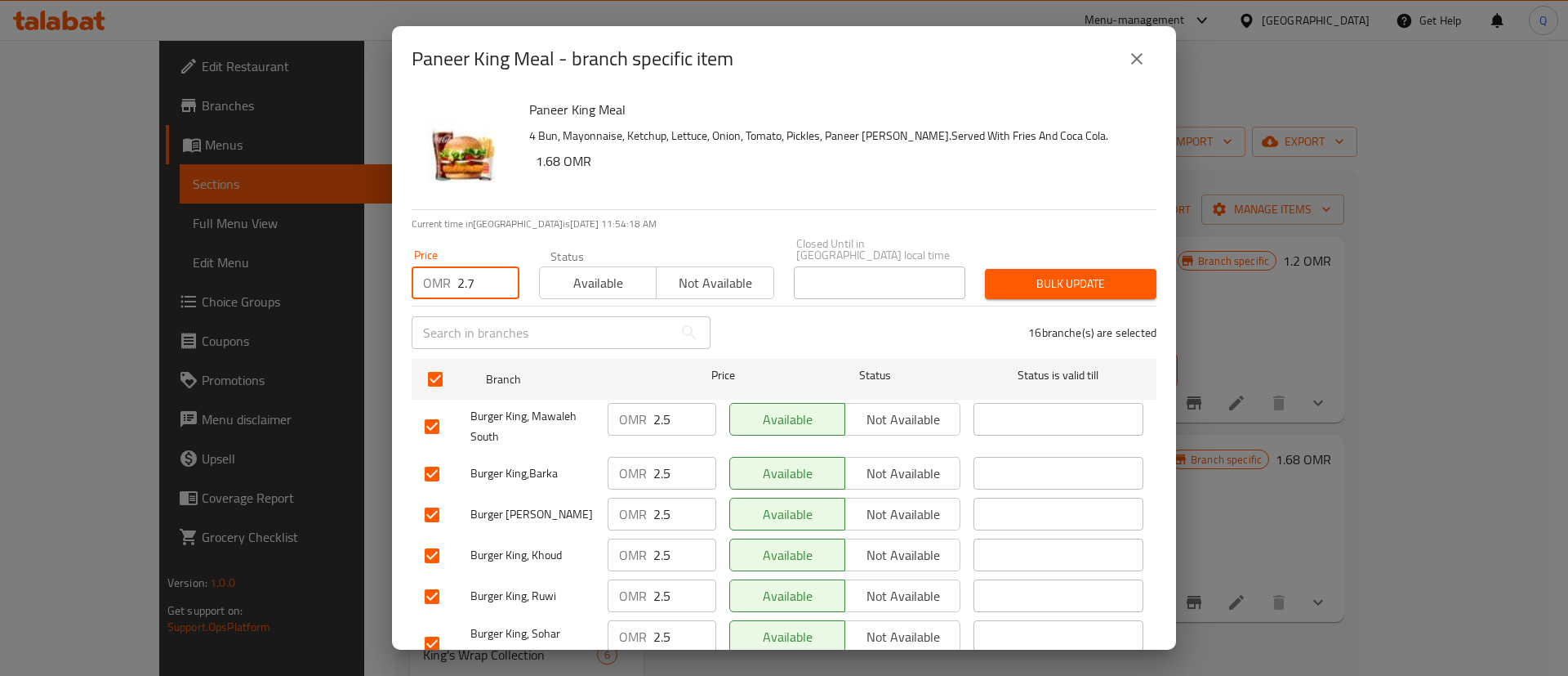
click at [1094, 281] on button "Bulk update" at bounding box center [1070, 284] width 171 height 30
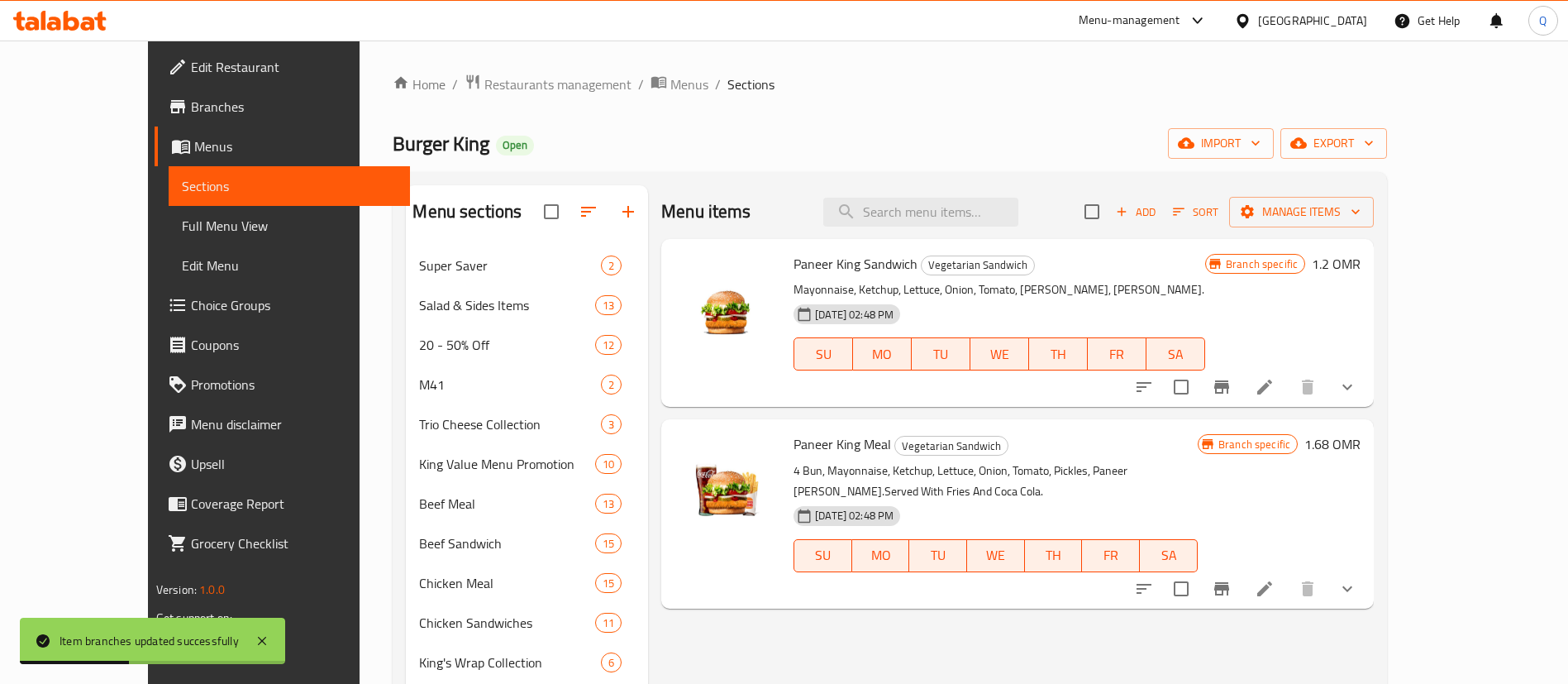
scroll to position [448, 0]
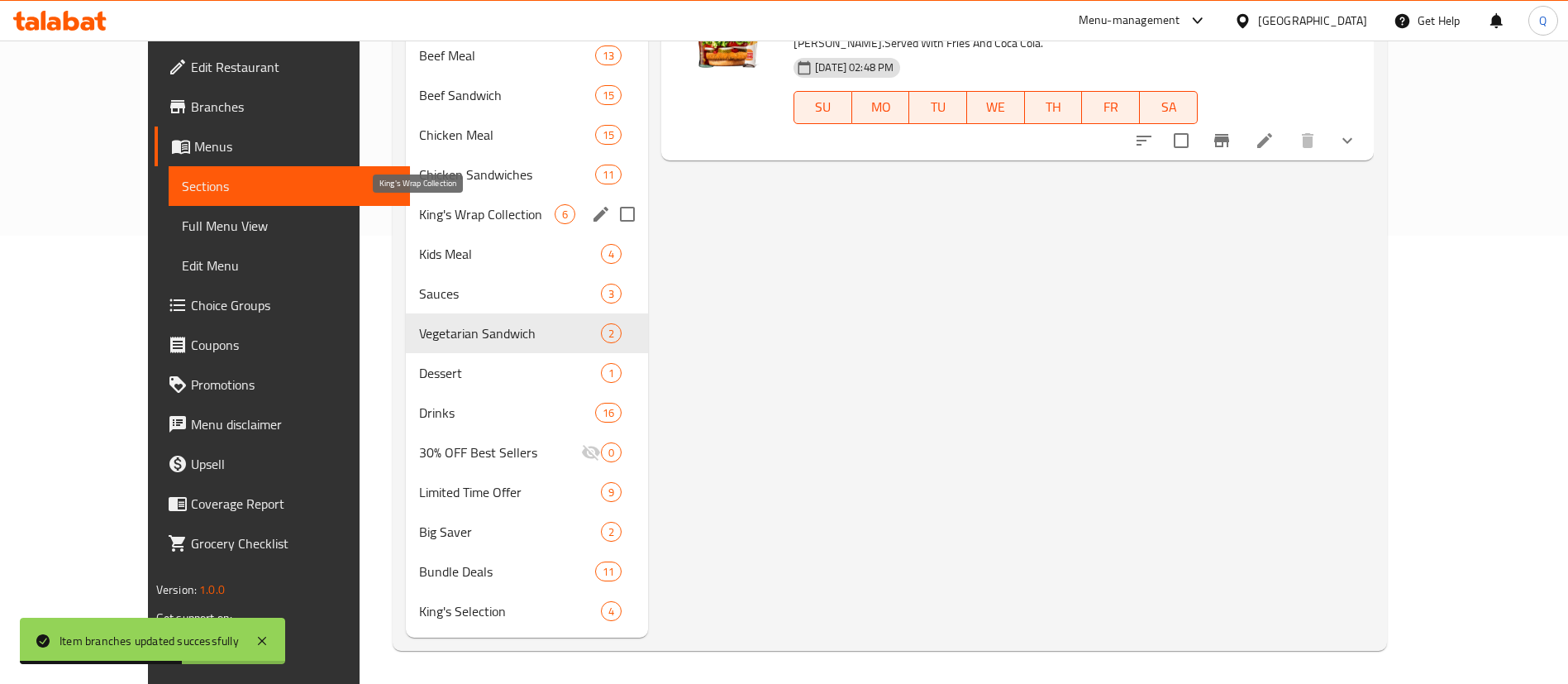
click at [426, 218] on span "King's Wrap Collection" at bounding box center [487, 214] width 135 height 20
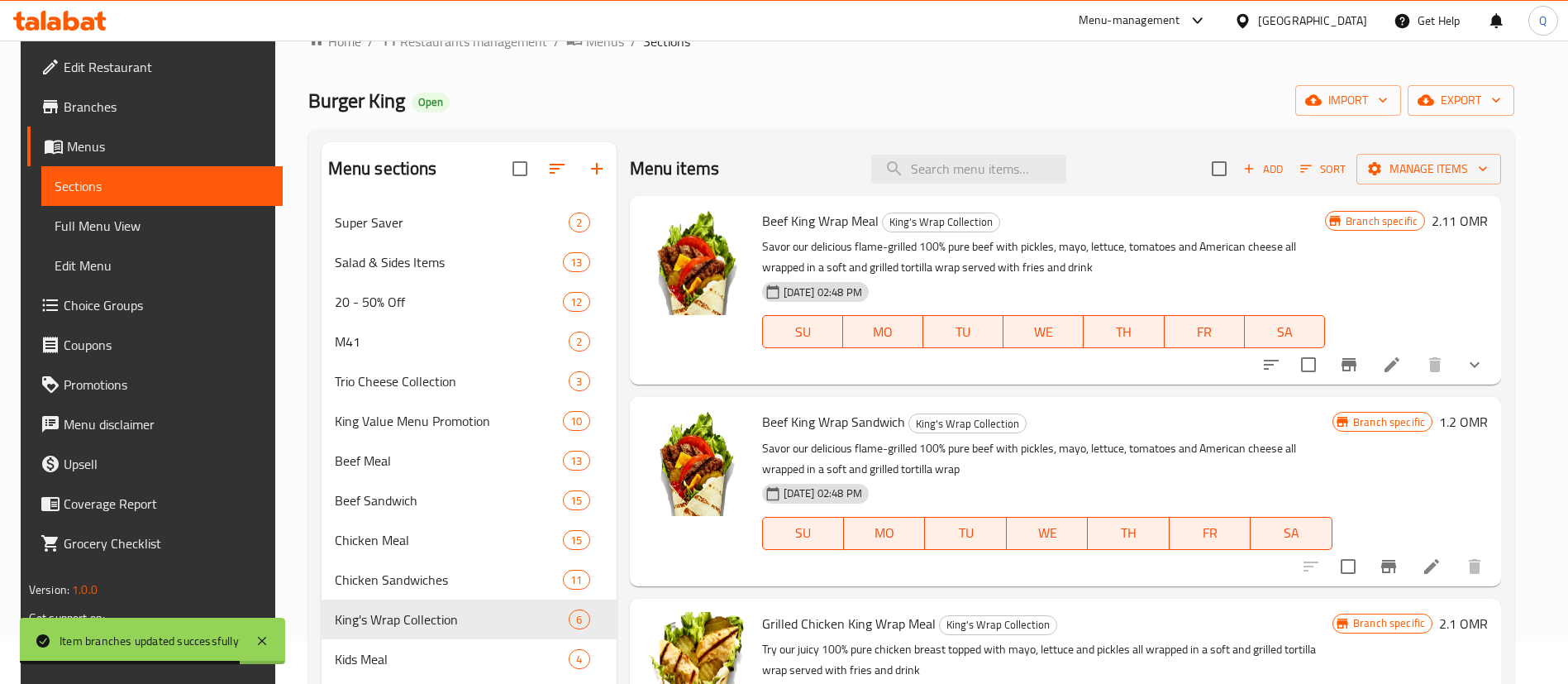
scroll to position [39, 0]
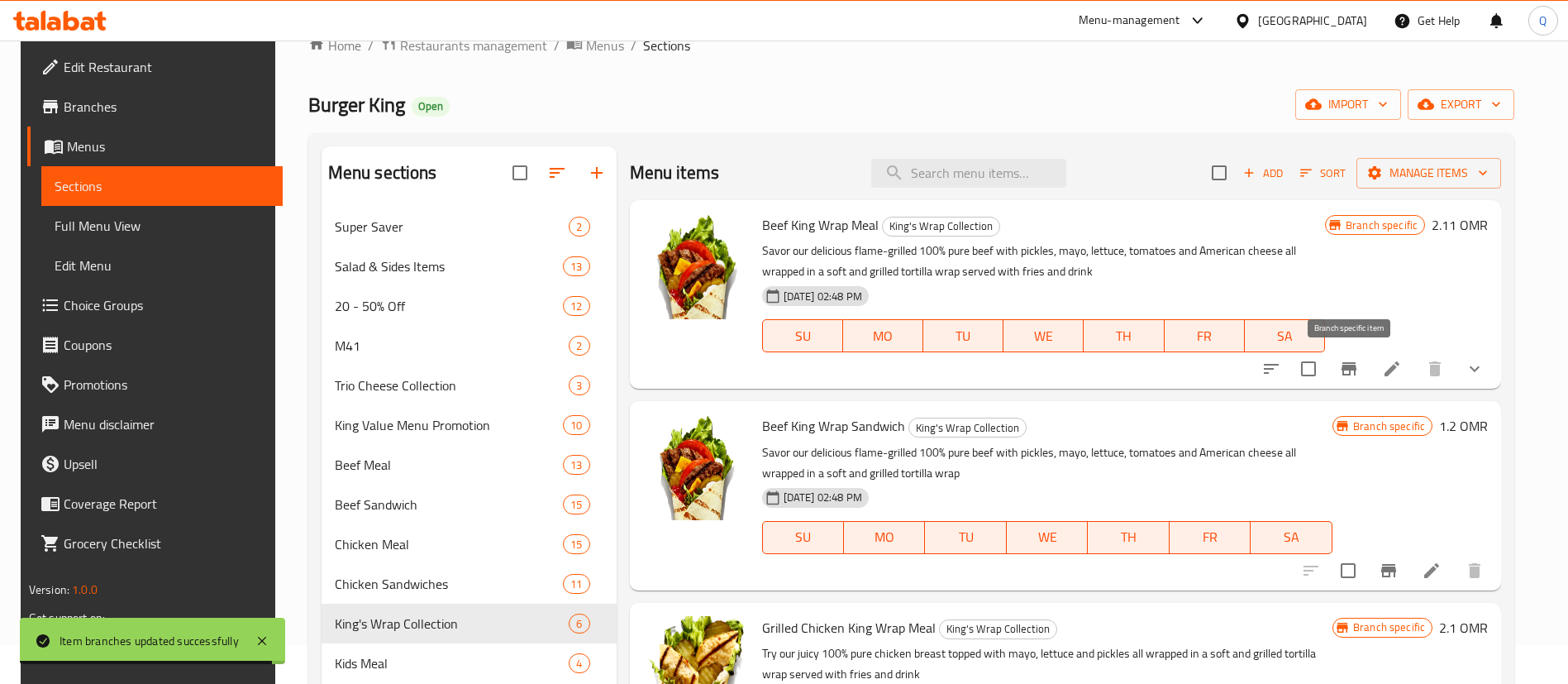
click at [1349, 370] on icon "Branch-specific-item" at bounding box center [1349, 368] width 20 height 20
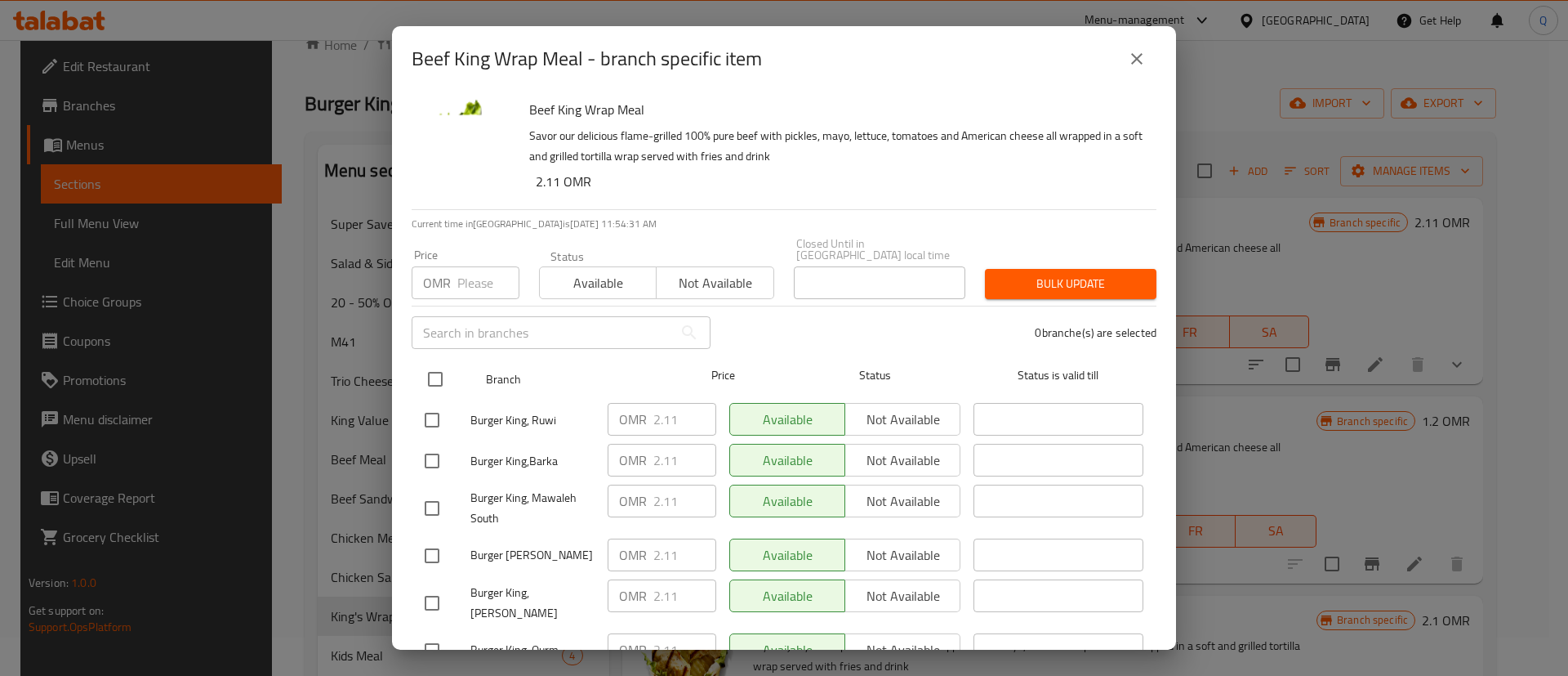
click at [442, 365] on input "checkbox" at bounding box center [435, 379] width 34 height 34
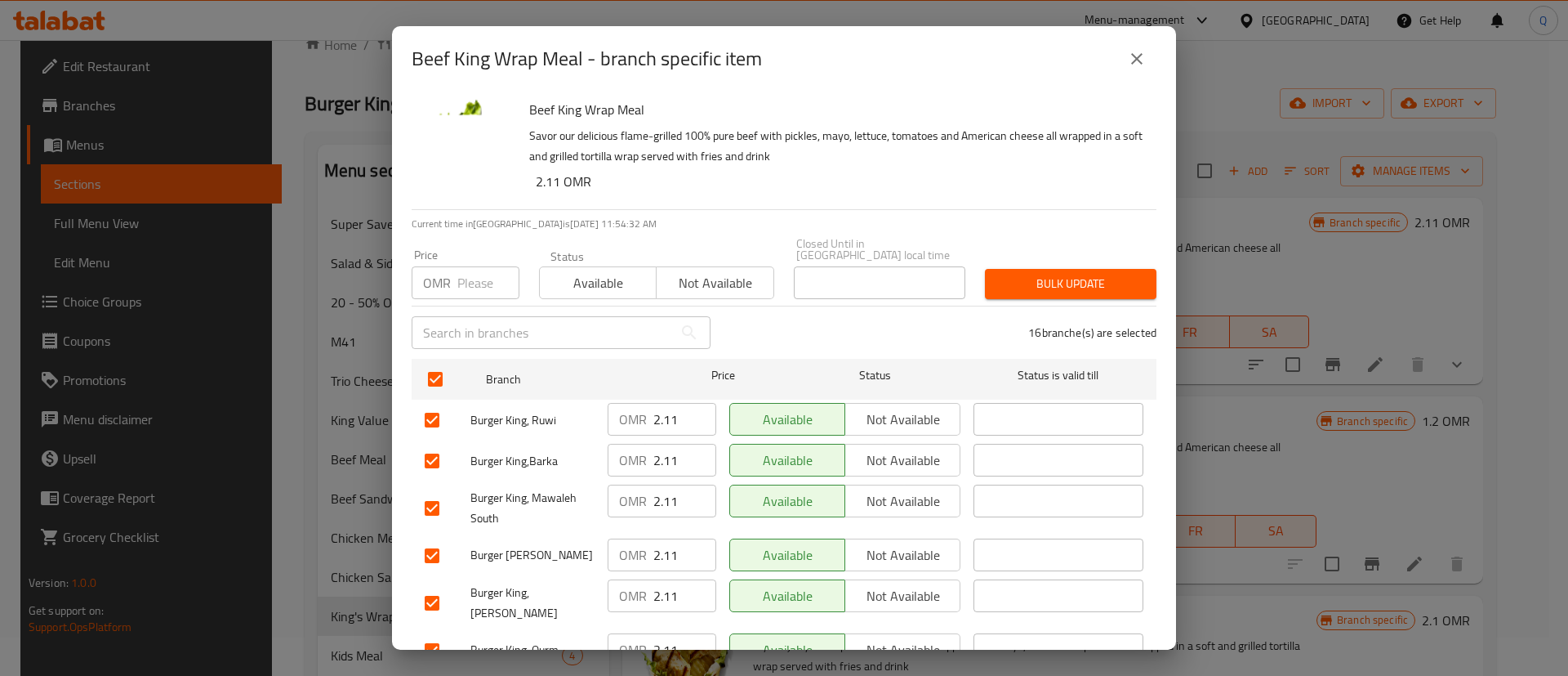
click at [479, 273] on input "number" at bounding box center [489, 283] width 62 height 33
drag, startPoint x: 1043, startPoint y: 239, endPoint x: 1040, endPoint y: 229, distance: 10.4
click at [1040, 229] on div "Price OMR 2.3 Price Status Available Not available Closed Until in [GEOGRAPHIC_…" at bounding box center [784, 268] width 765 height 81
drag, startPoint x: 1040, startPoint y: 230, endPoint x: 1005, endPoint y: 244, distance: 37.7
click at [1005, 244] on div "Price OMR 2.3 Price Status Available Not available Closed Until in [GEOGRAPHIC_…" at bounding box center [784, 268] width 765 height 81
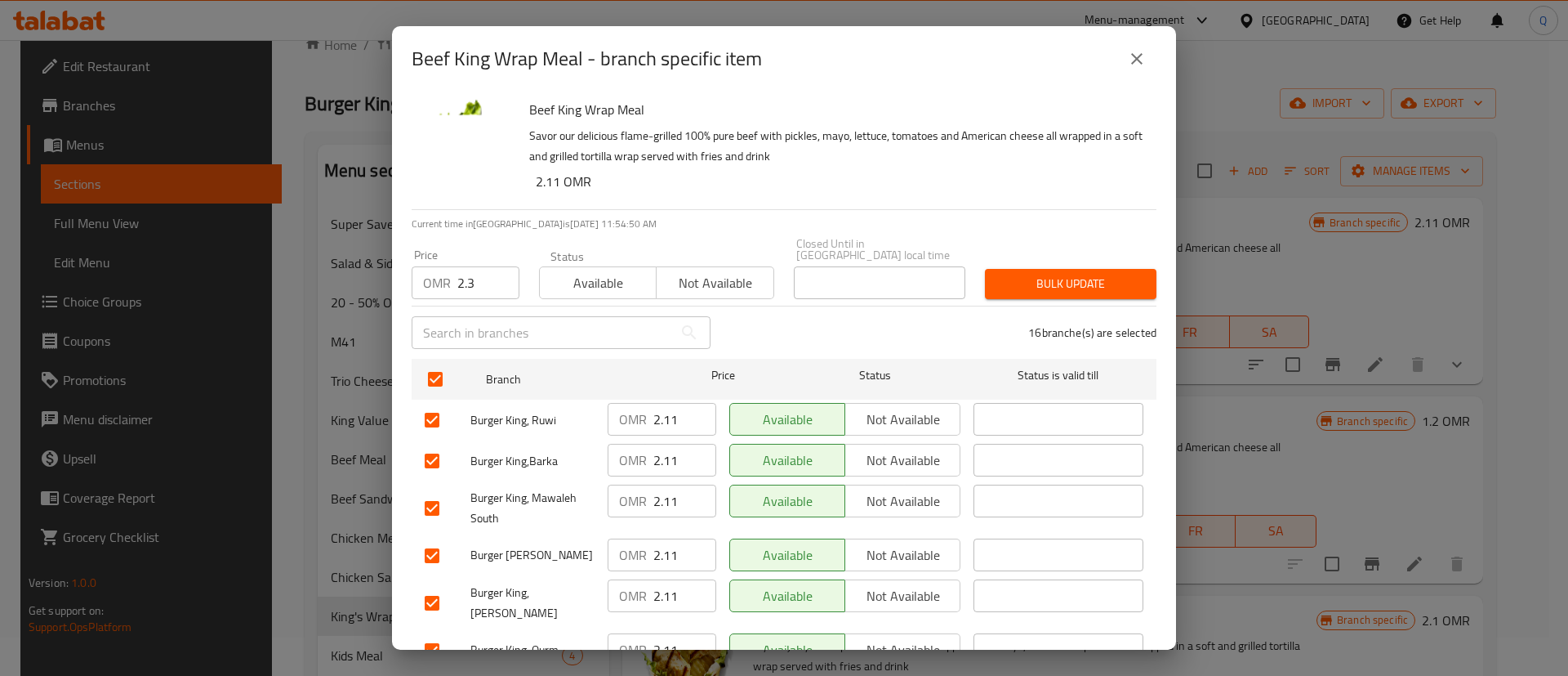
click at [1010, 274] on span "Bulk update" at bounding box center [1070, 284] width 145 height 20
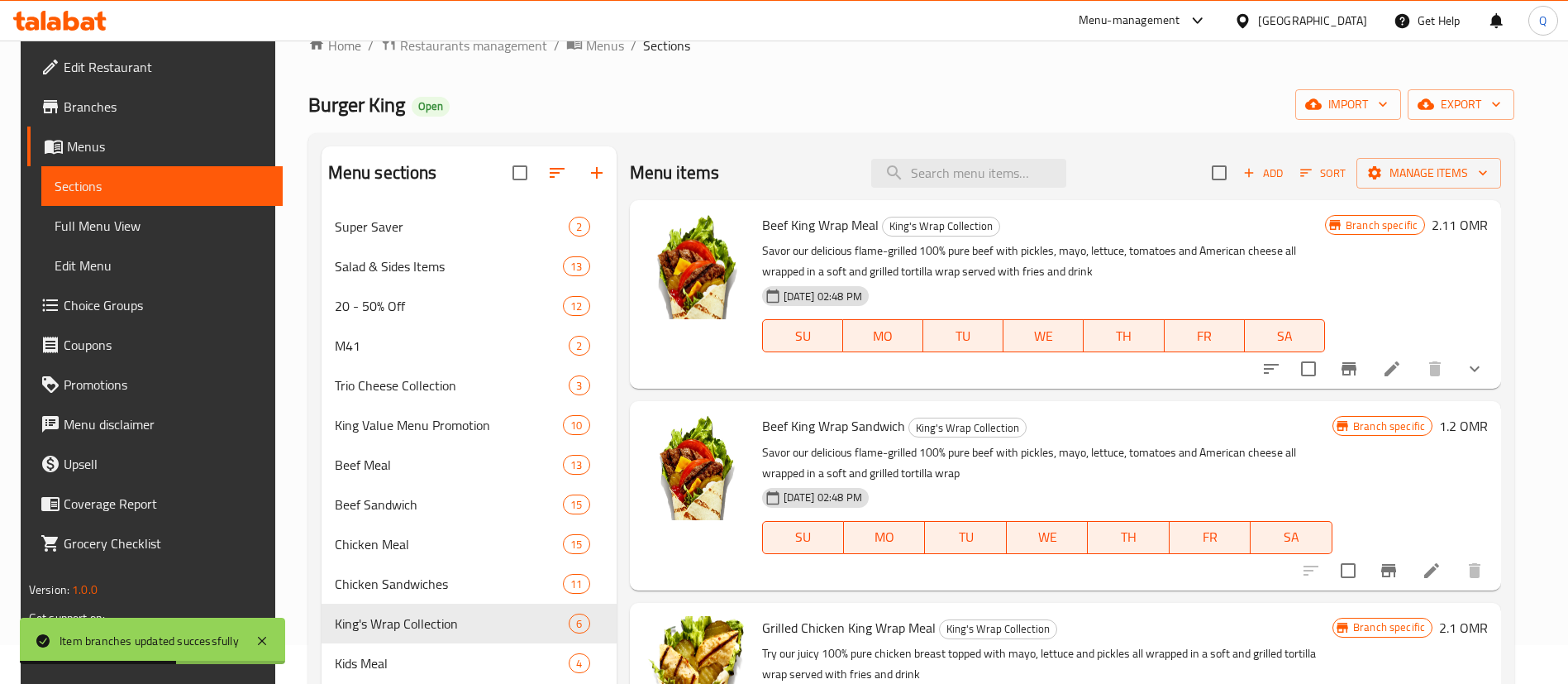
click at [1395, 570] on icon "Branch-specific-item" at bounding box center [1388, 571] width 15 height 14
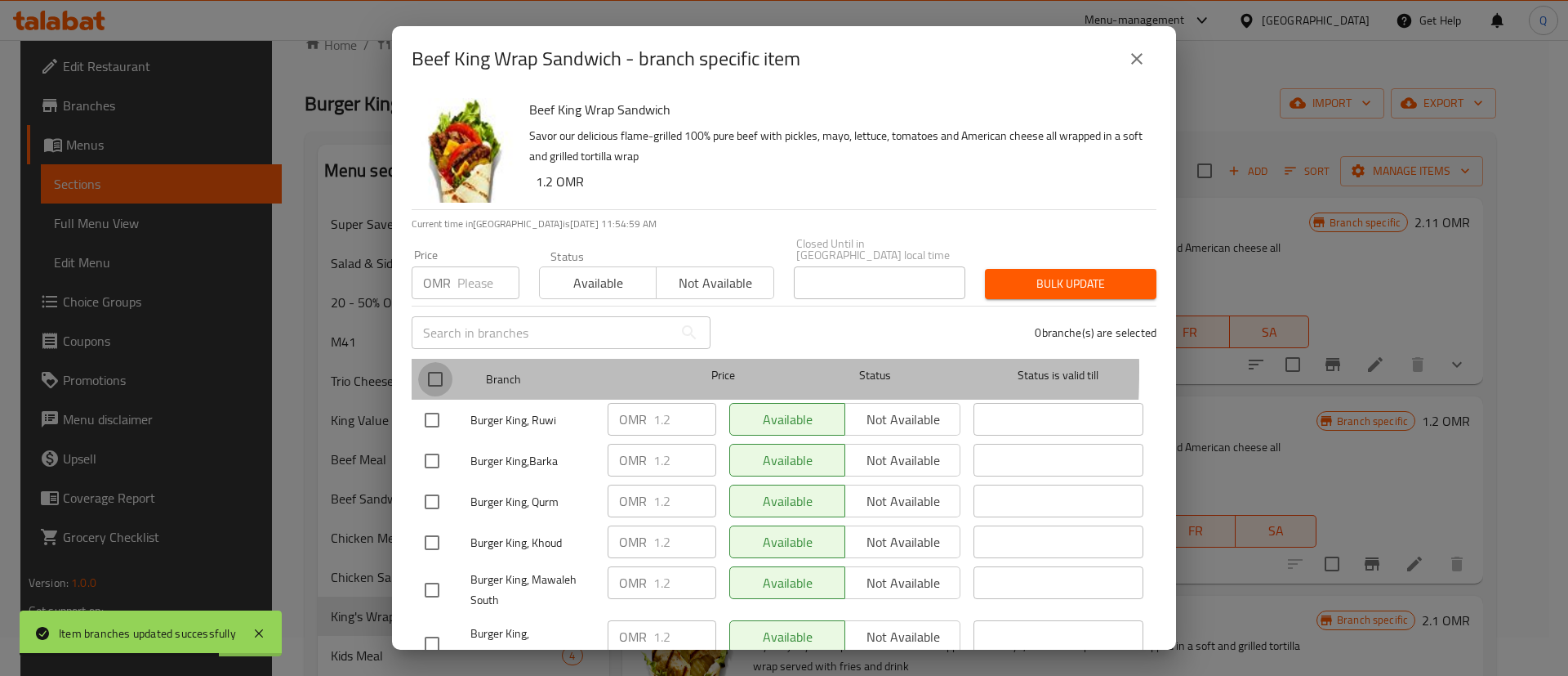
click at [439, 362] on input "checkbox" at bounding box center [435, 379] width 34 height 34
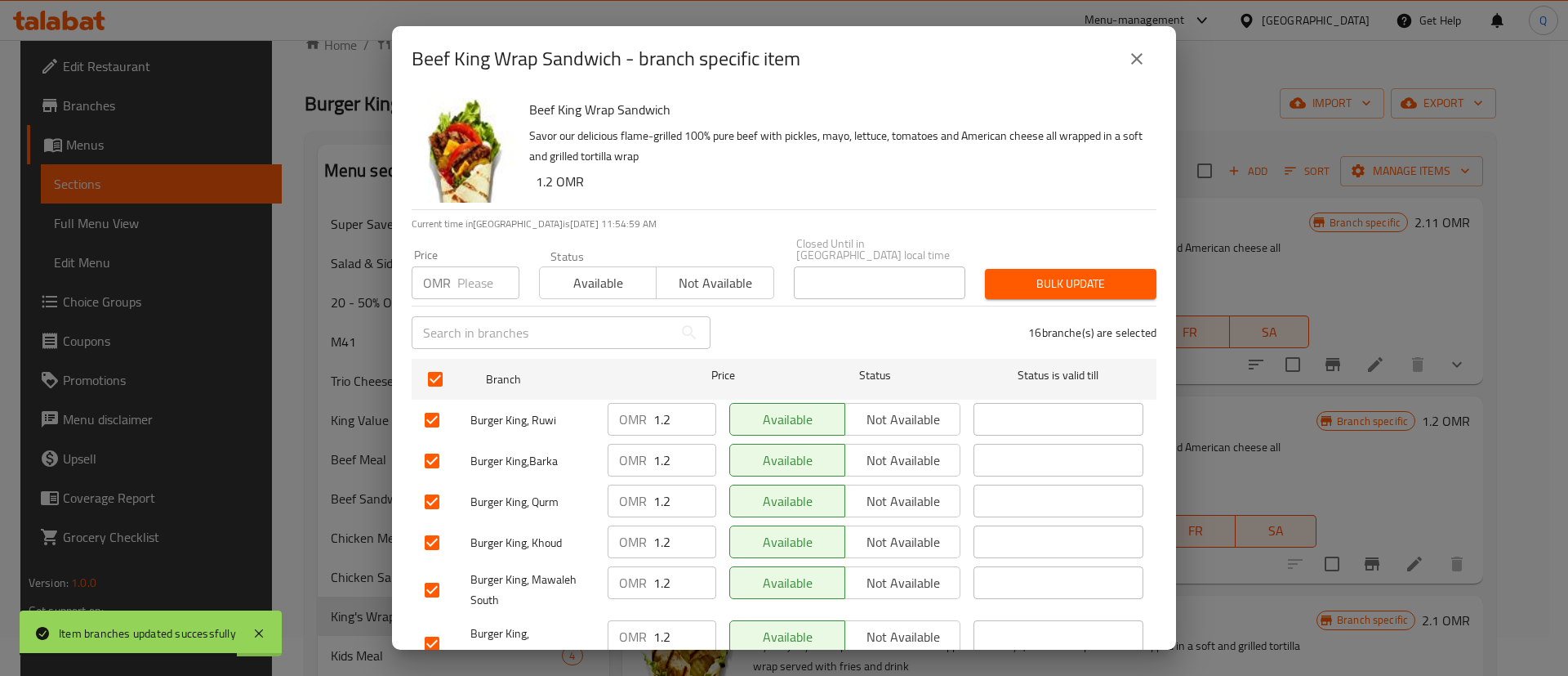
click at [463, 275] on input "number" at bounding box center [489, 283] width 62 height 33
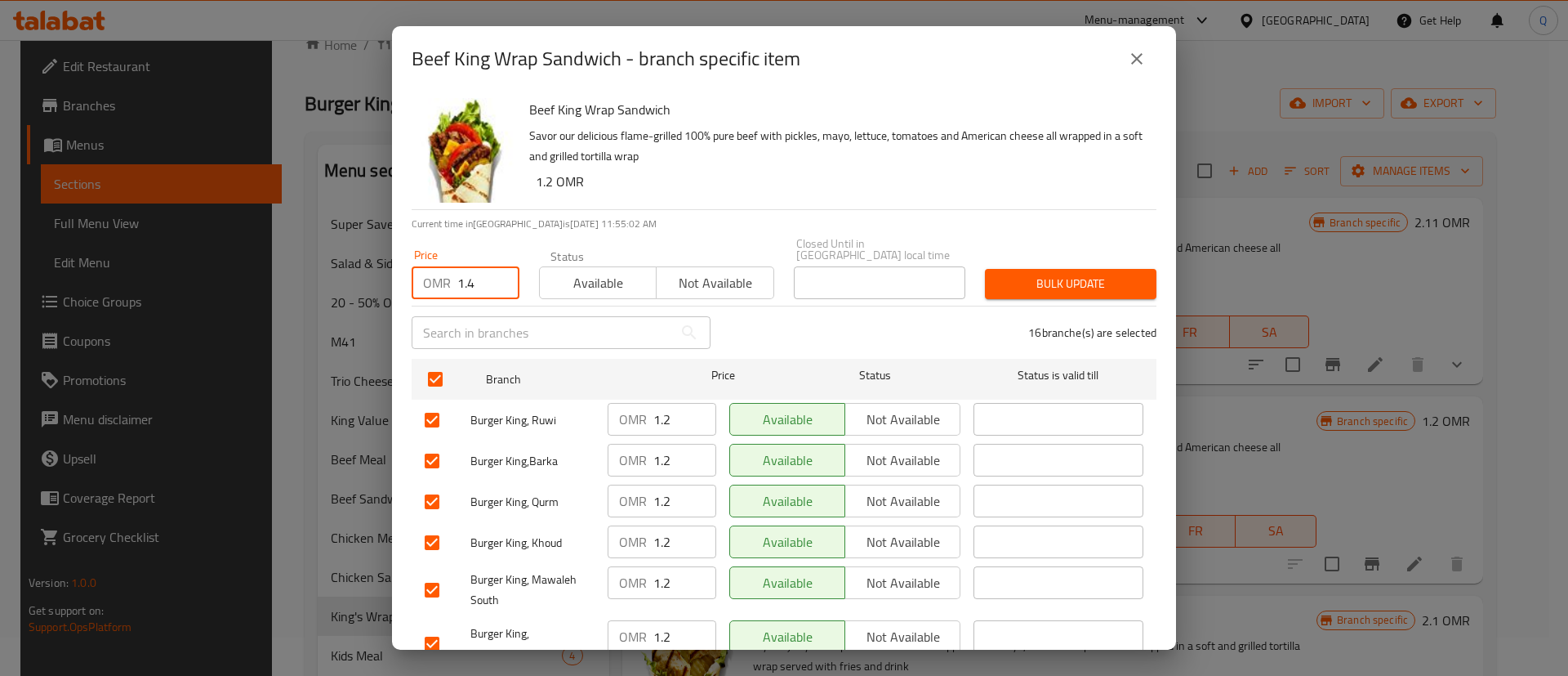
click at [998, 274] on span "Bulk update" at bounding box center [1070, 284] width 145 height 20
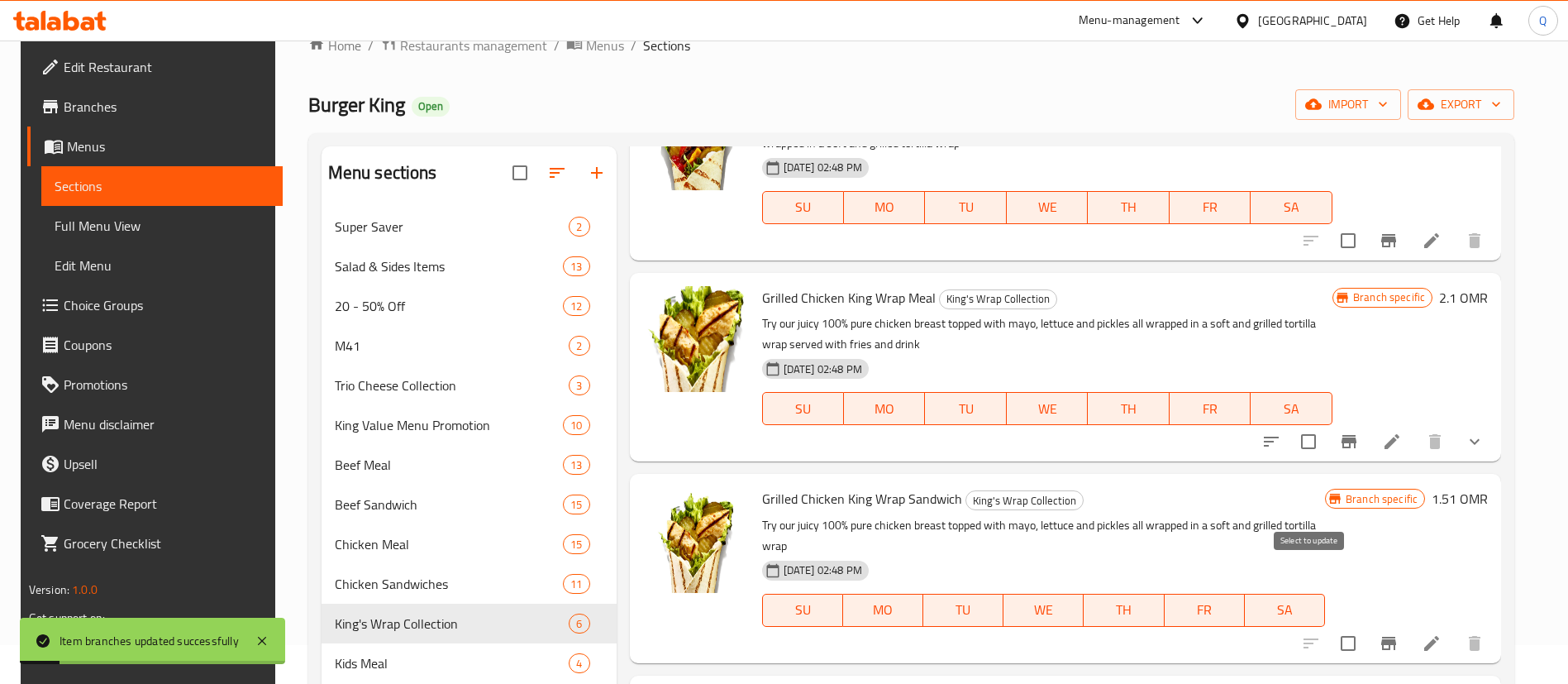
scroll to position [349, 0]
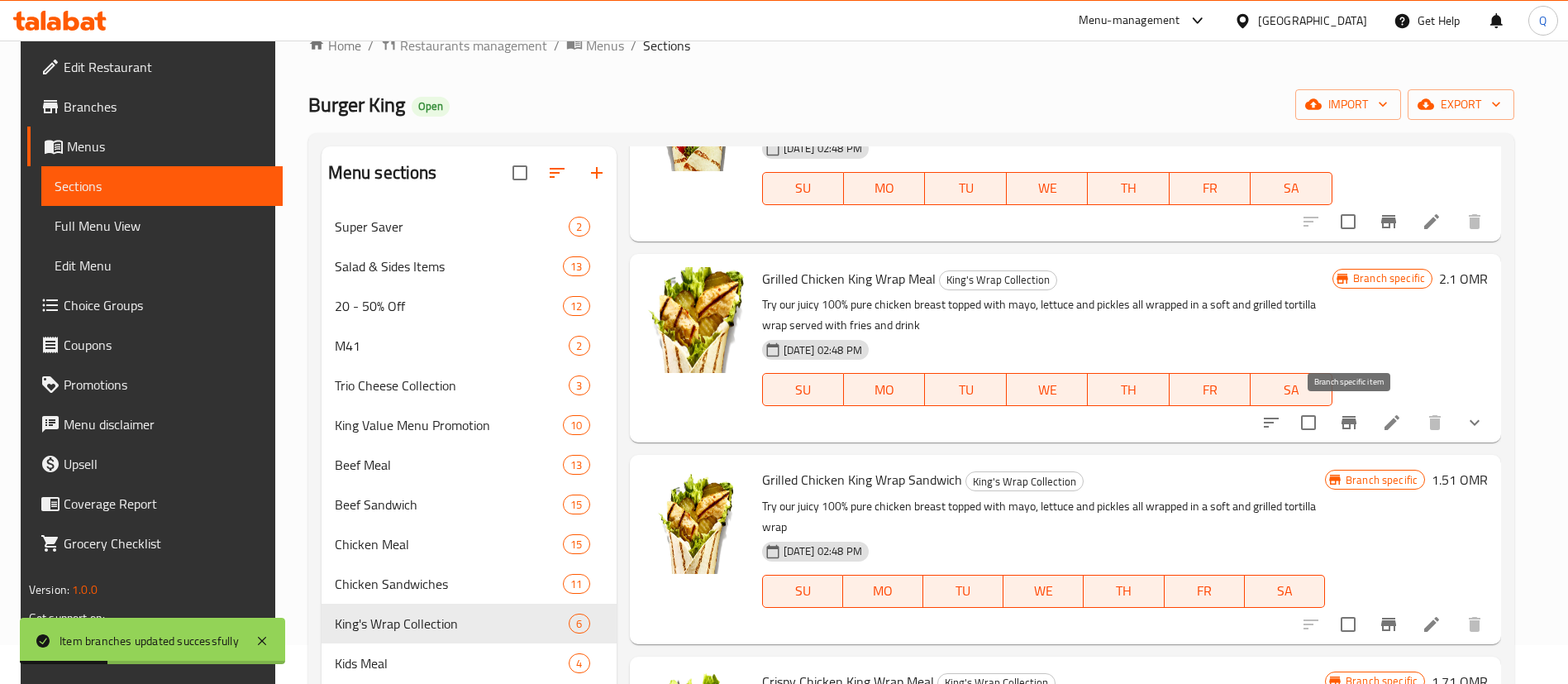
click at [1343, 420] on icon "Branch-specific-item" at bounding box center [1349, 422] width 20 height 20
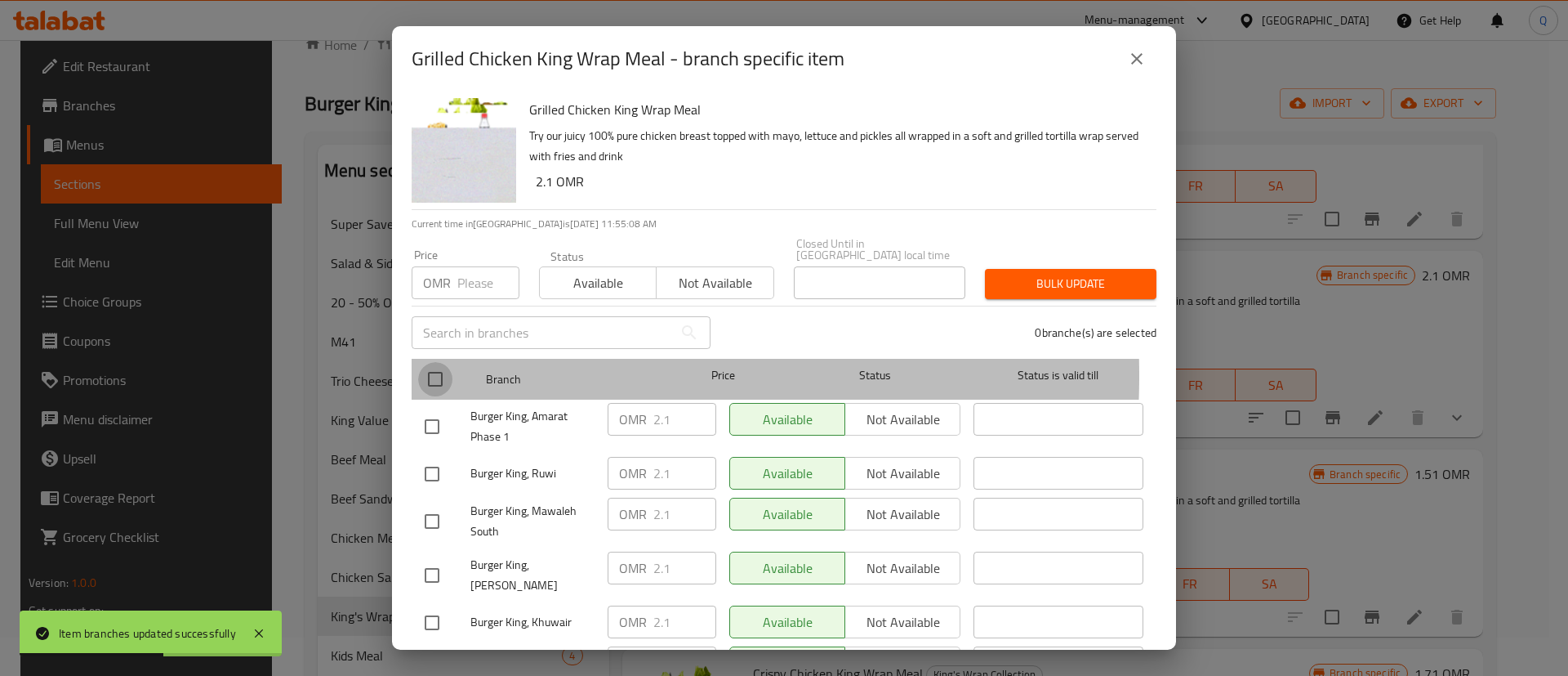
click at [435, 364] on input "checkbox" at bounding box center [435, 379] width 34 height 34
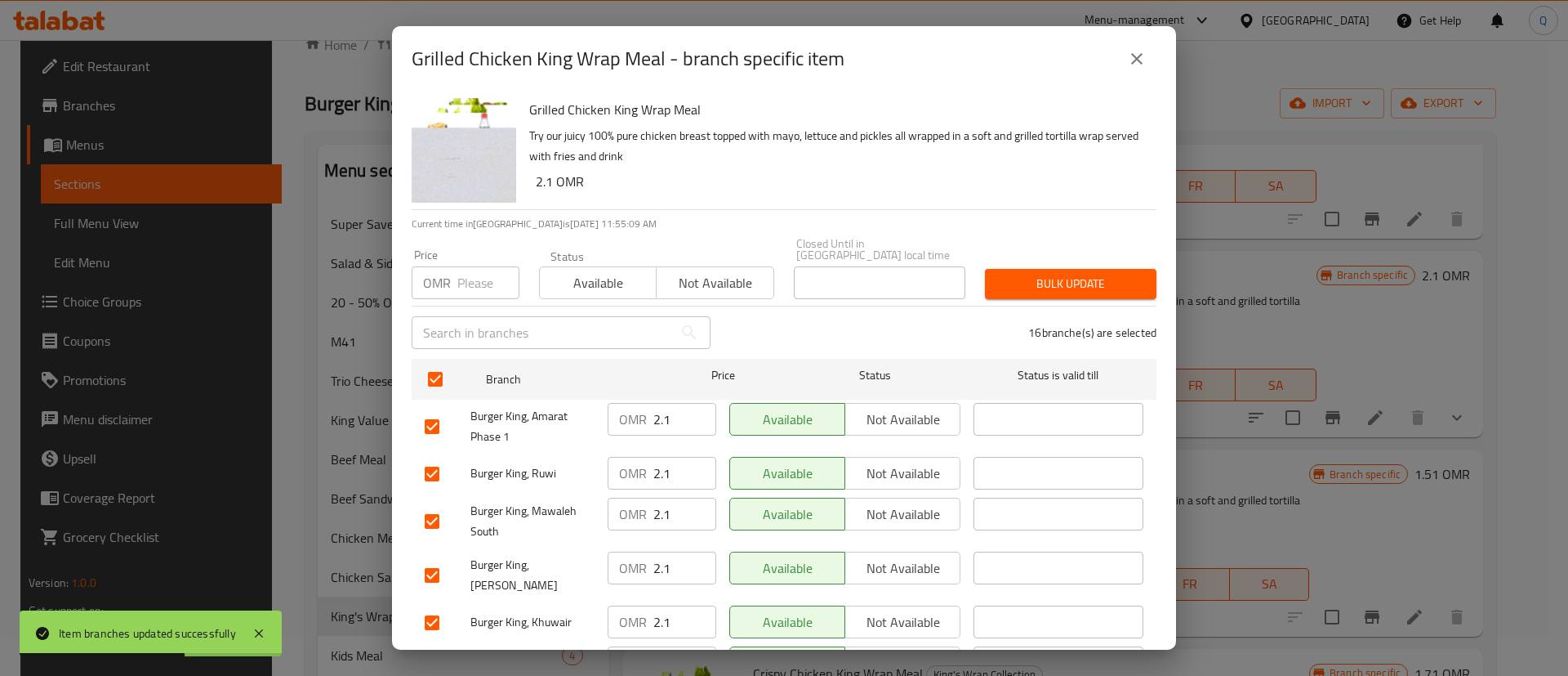
click at [473, 269] on input "number" at bounding box center [489, 283] width 62 height 33
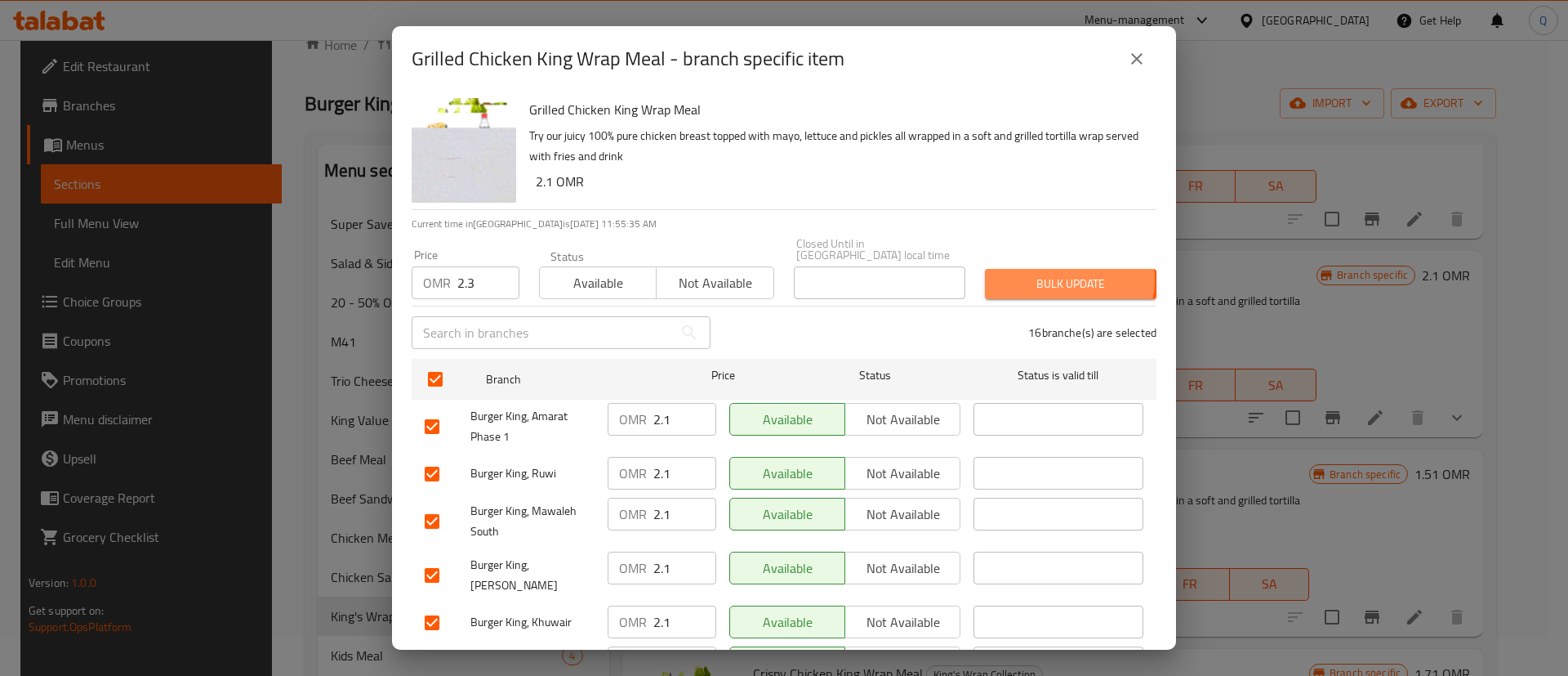
click at [1041, 274] on span "Bulk update" at bounding box center [1070, 284] width 145 height 20
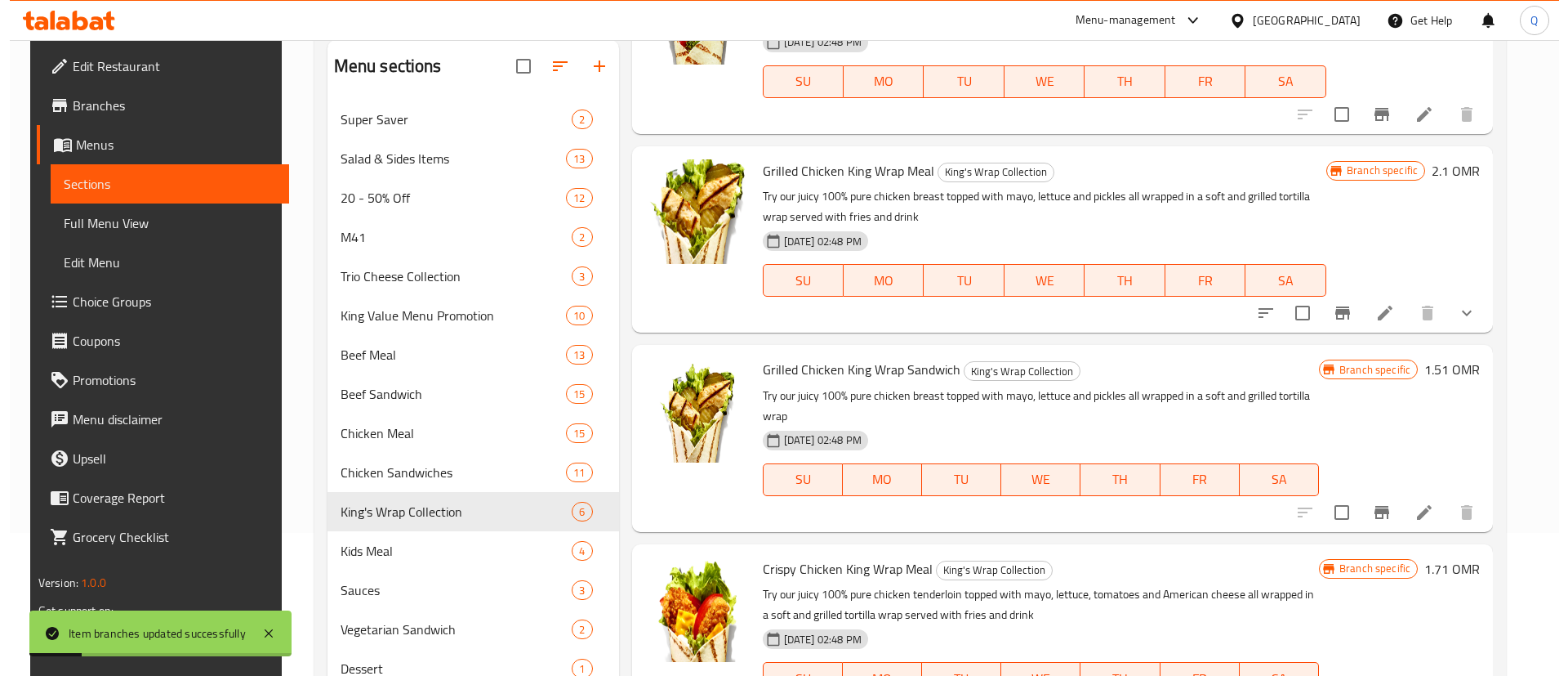
scroll to position [151, 0]
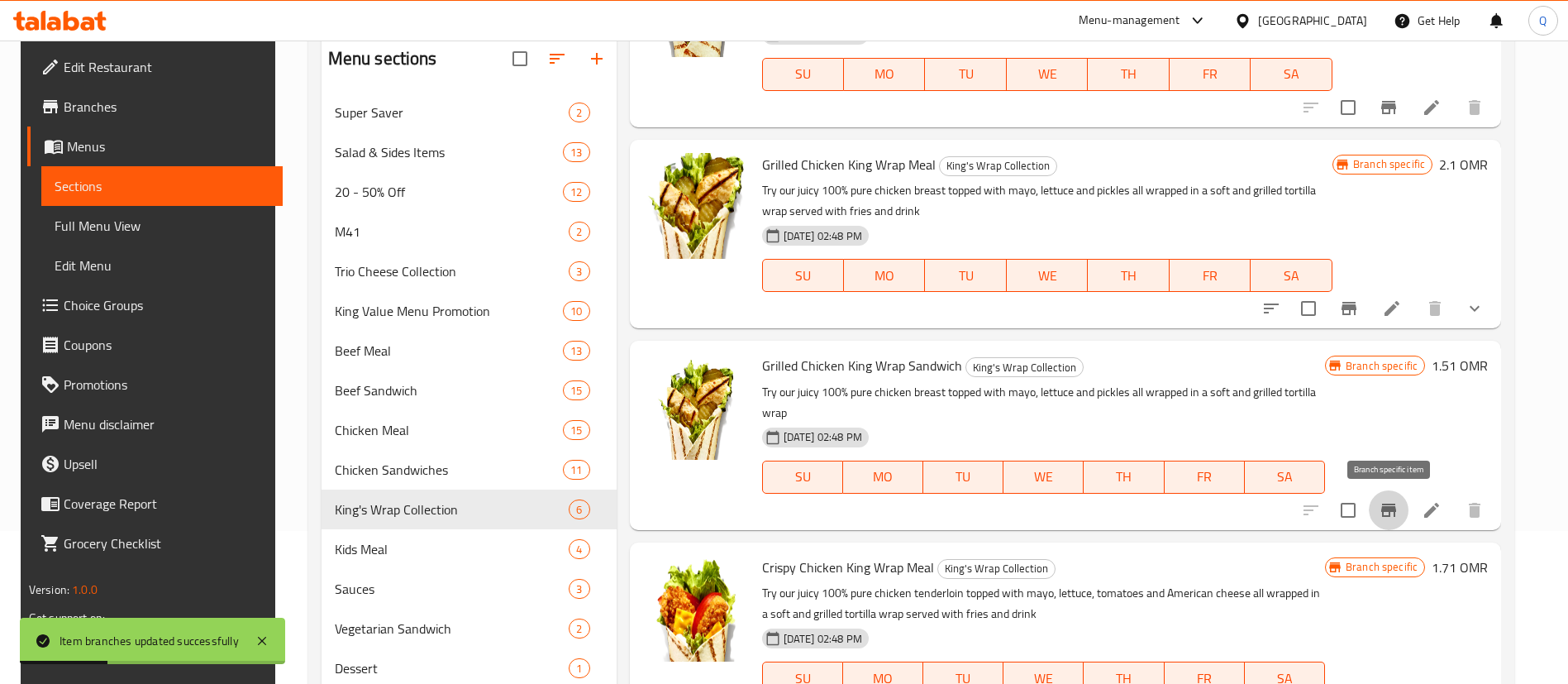
click at [1389, 514] on icon "Branch-specific-item" at bounding box center [1389, 511] width 20 height 20
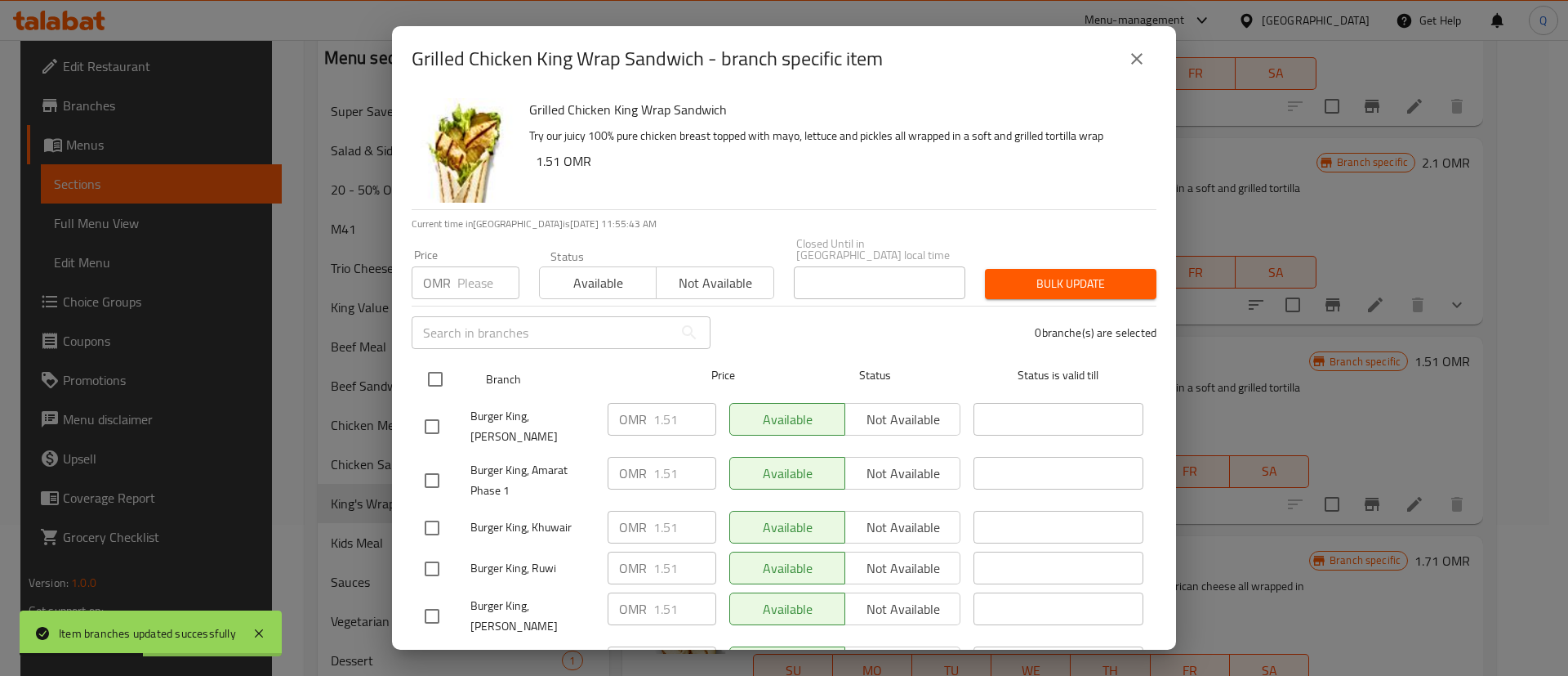
click at [431, 369] on input "checkbox" at bounding box center [435, 379] width 34 height 34
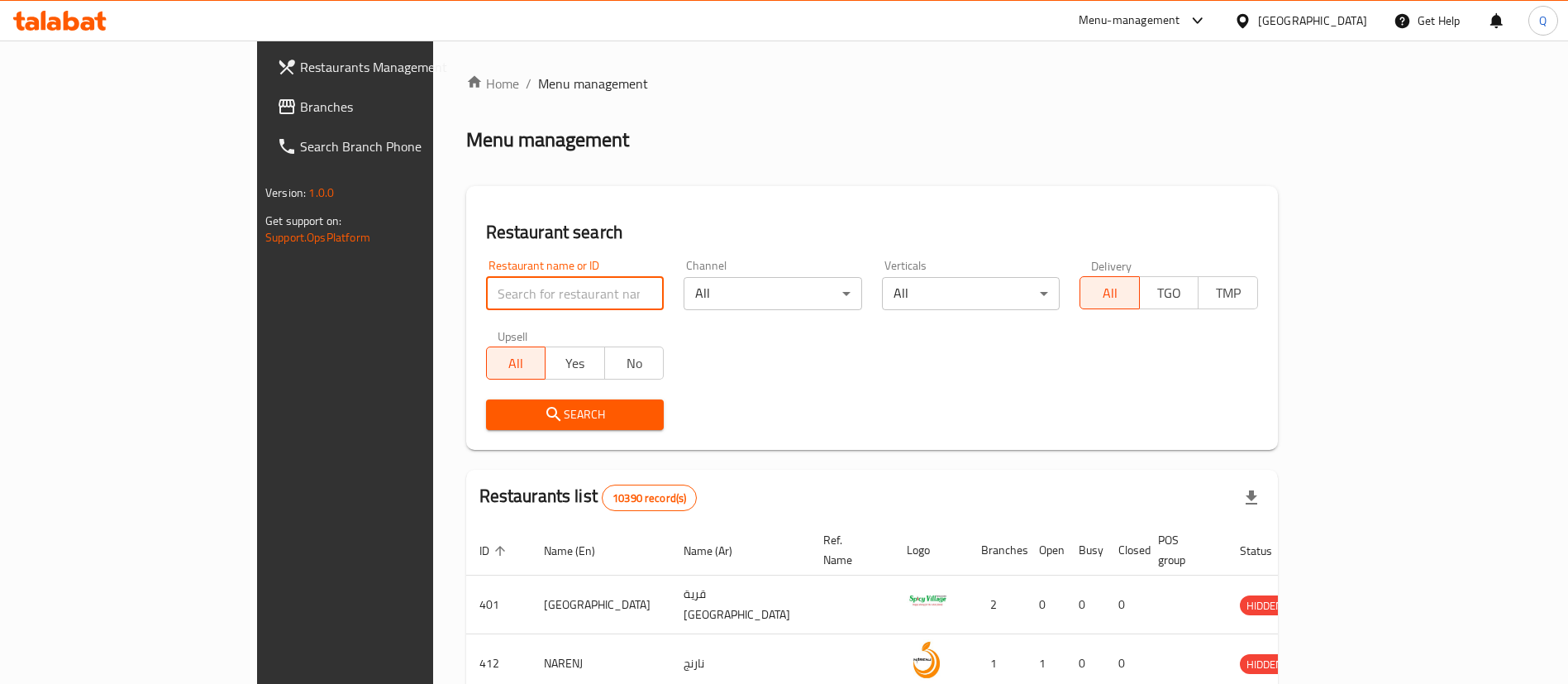
click at [486, 306] on input "search" at bounding box center [575, 294] width 178 height 33
type input "burger king"
click at [544, 411] on icon "submit" at bounding box center [553, 415] width 20 height 20
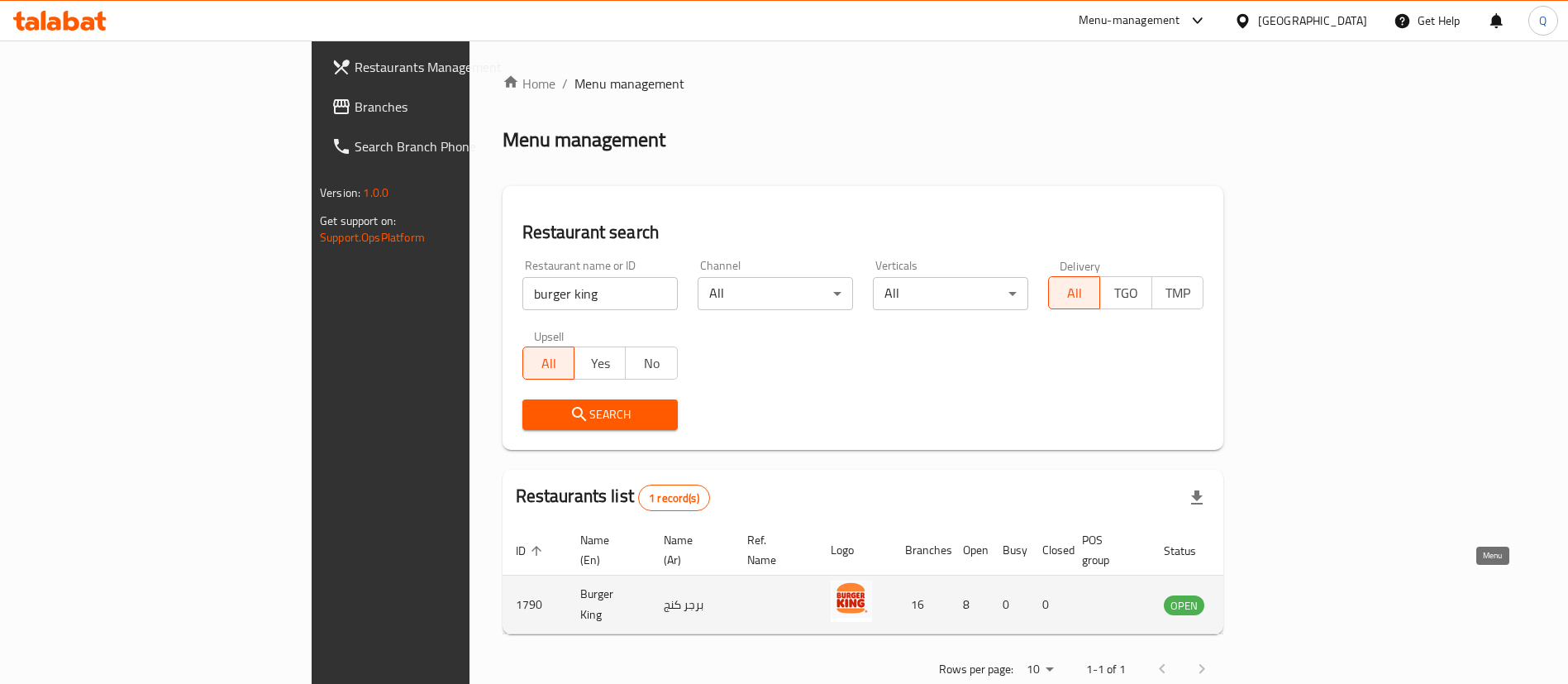
click at [1269, 599] on icon "enhanced table" at bounding box center [1260, 606] width 19 height 14
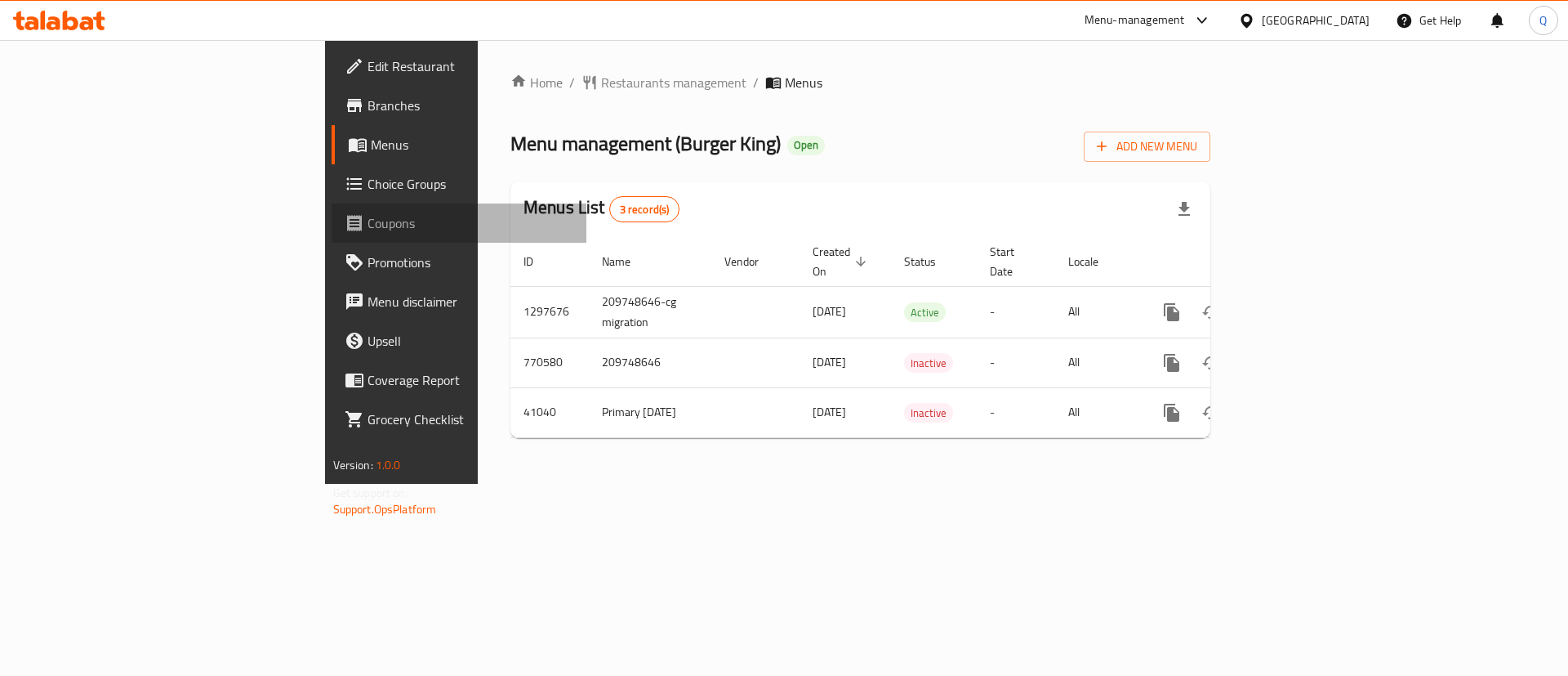
click at [332, 233] on link "Coupons" at bounding box center [460, 223] width 256 height 40
click at [368, 192] on span "Choice Groups" at bounding box center [471, 184] width 207 height 19
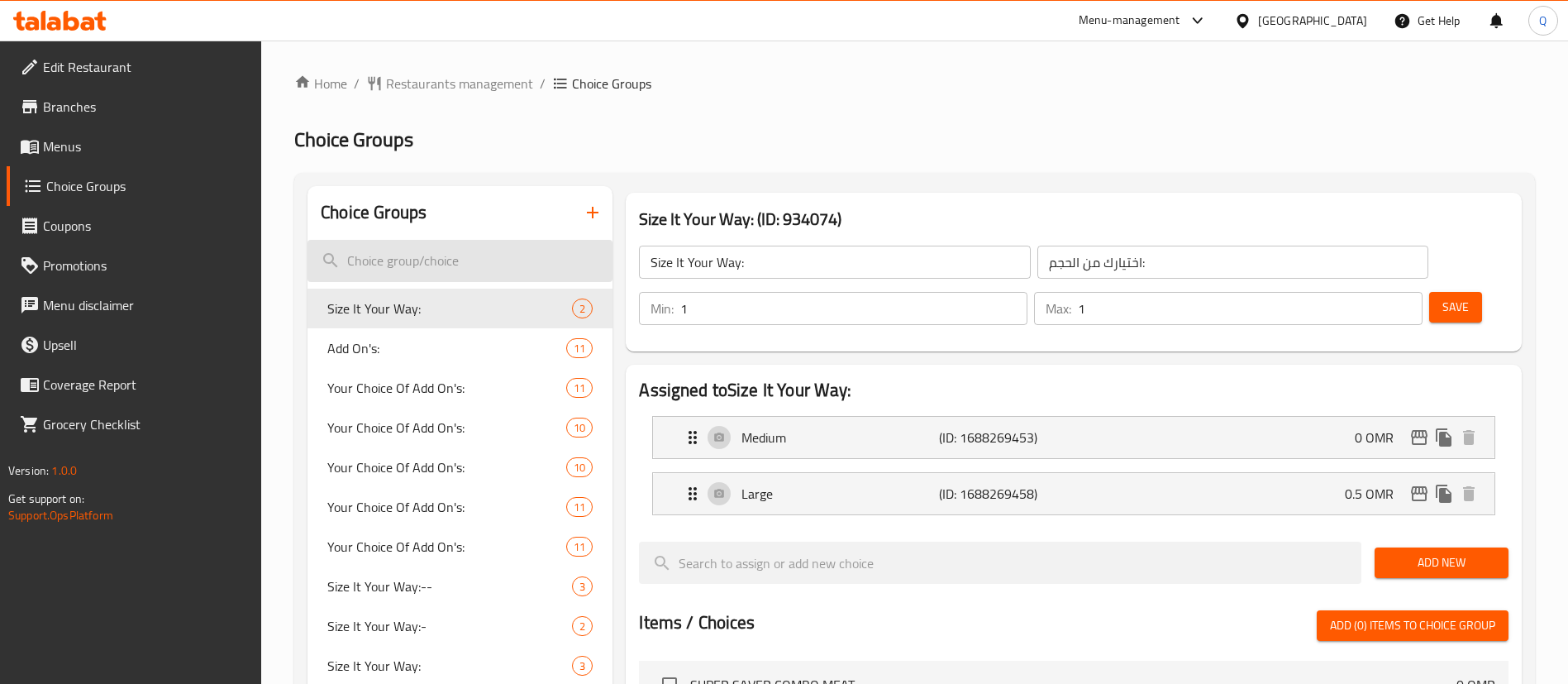
click at [380, 248] on input "search" at bounding box center [459, 261] width 305 height 42
type input "size it your way"
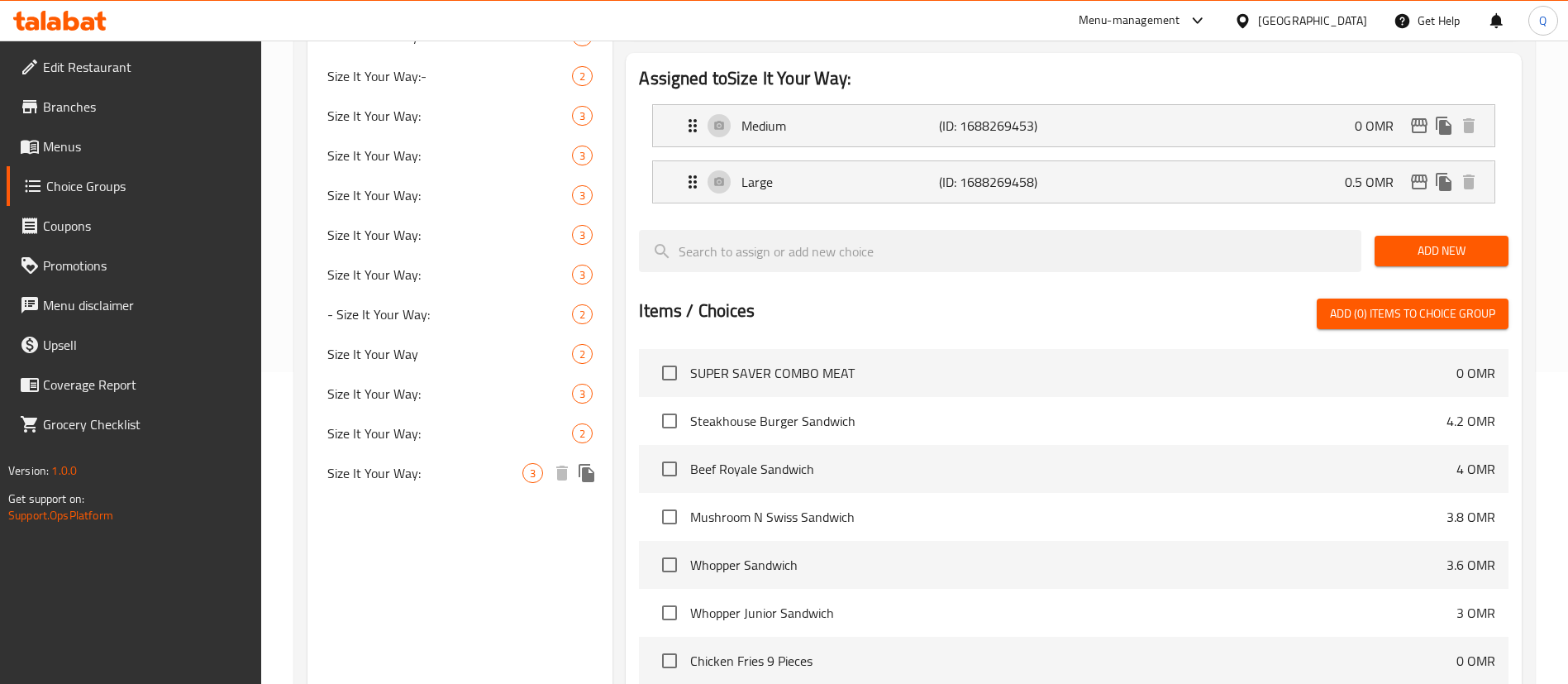
scroll to position [316, 0]
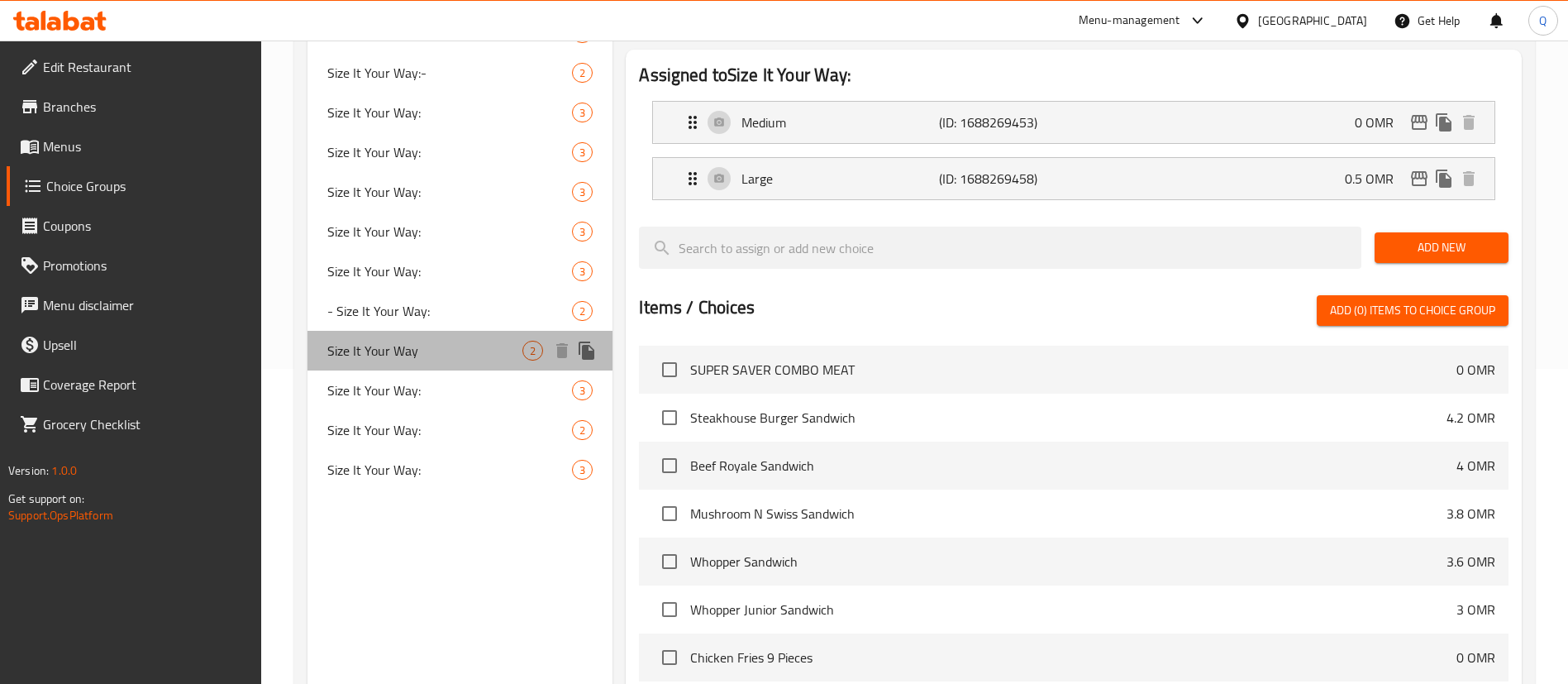
click at [462, 351] on span "Size It Your Way" at bounding box center [424, 351] width 195 height 20
type input "Size It Your Way"
type input "حجمها على طريقتك"
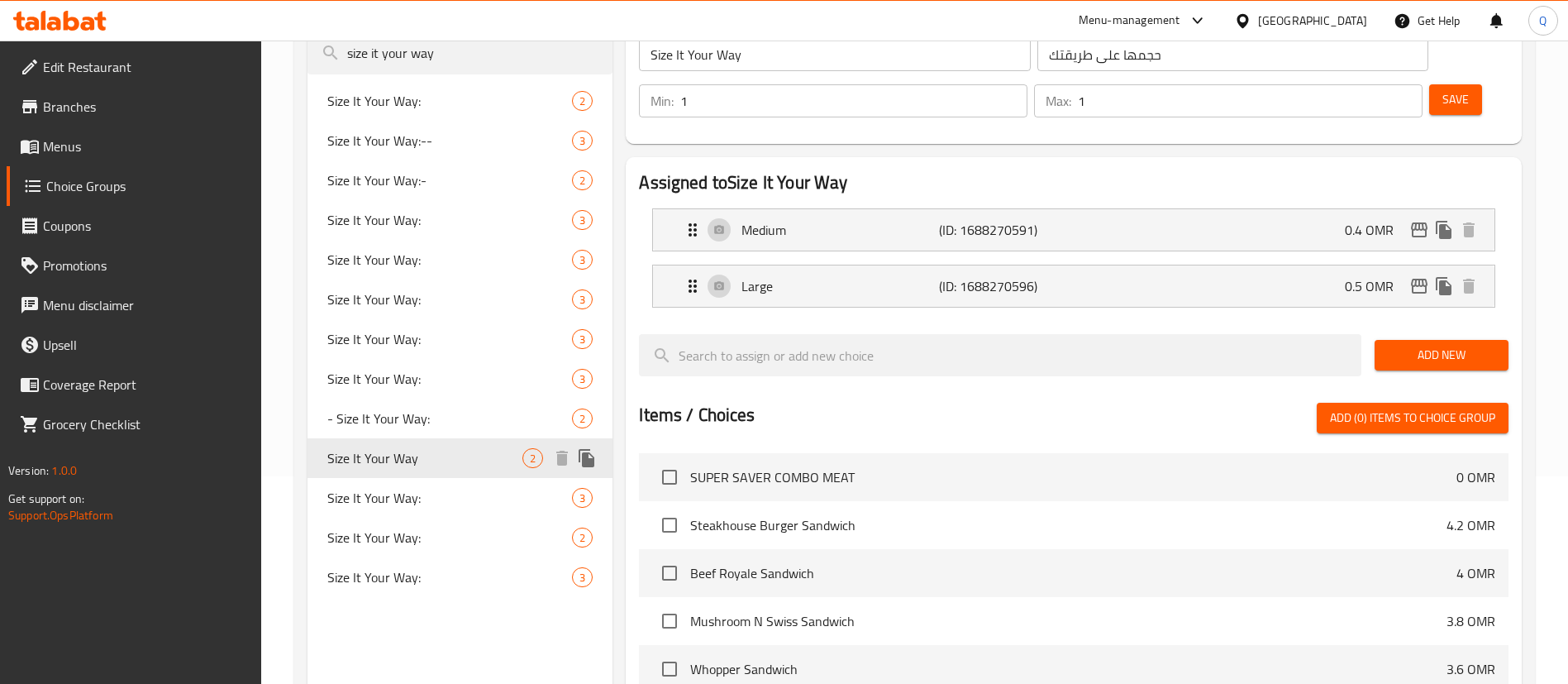
scroll to position [201, 0]
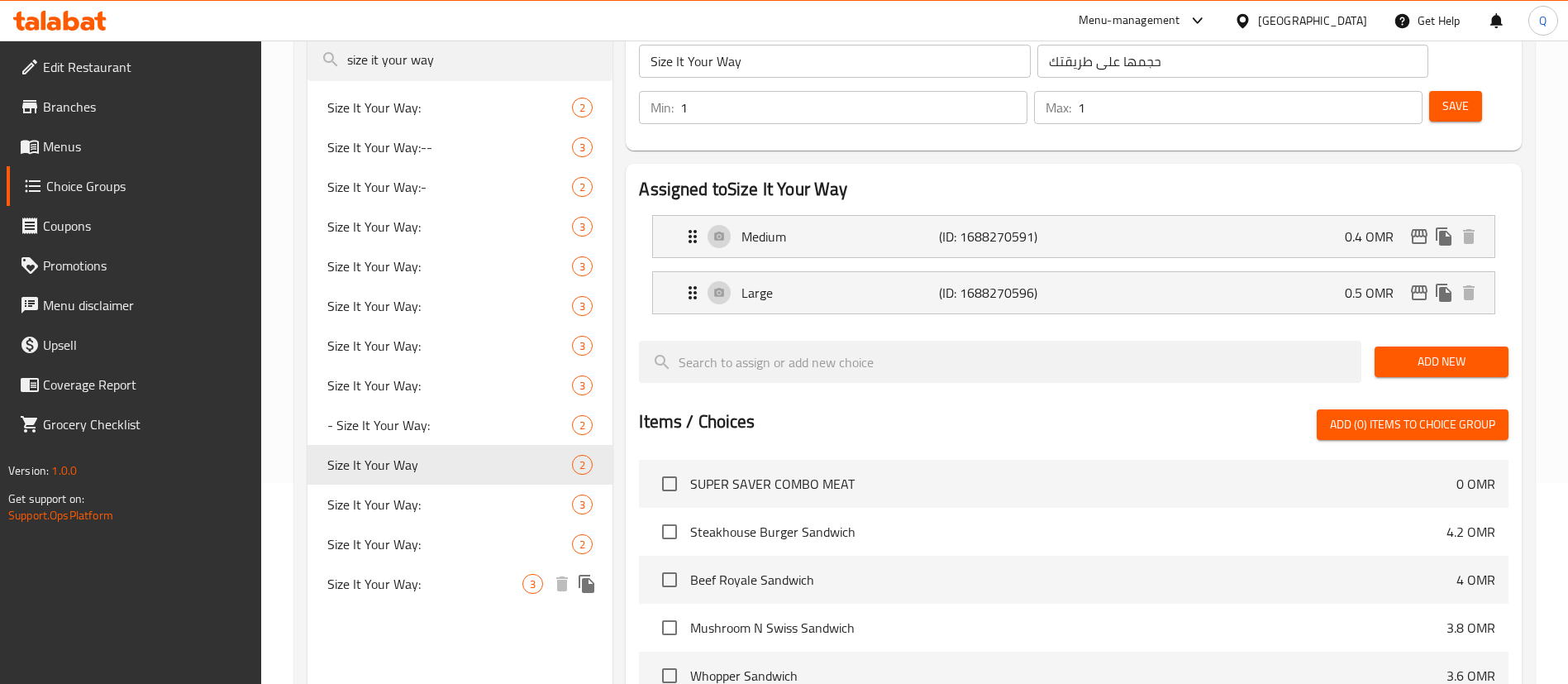
click at [427, 584] on span "Size It Your Way:" at bounding box center [424, 584] width 195 height 20
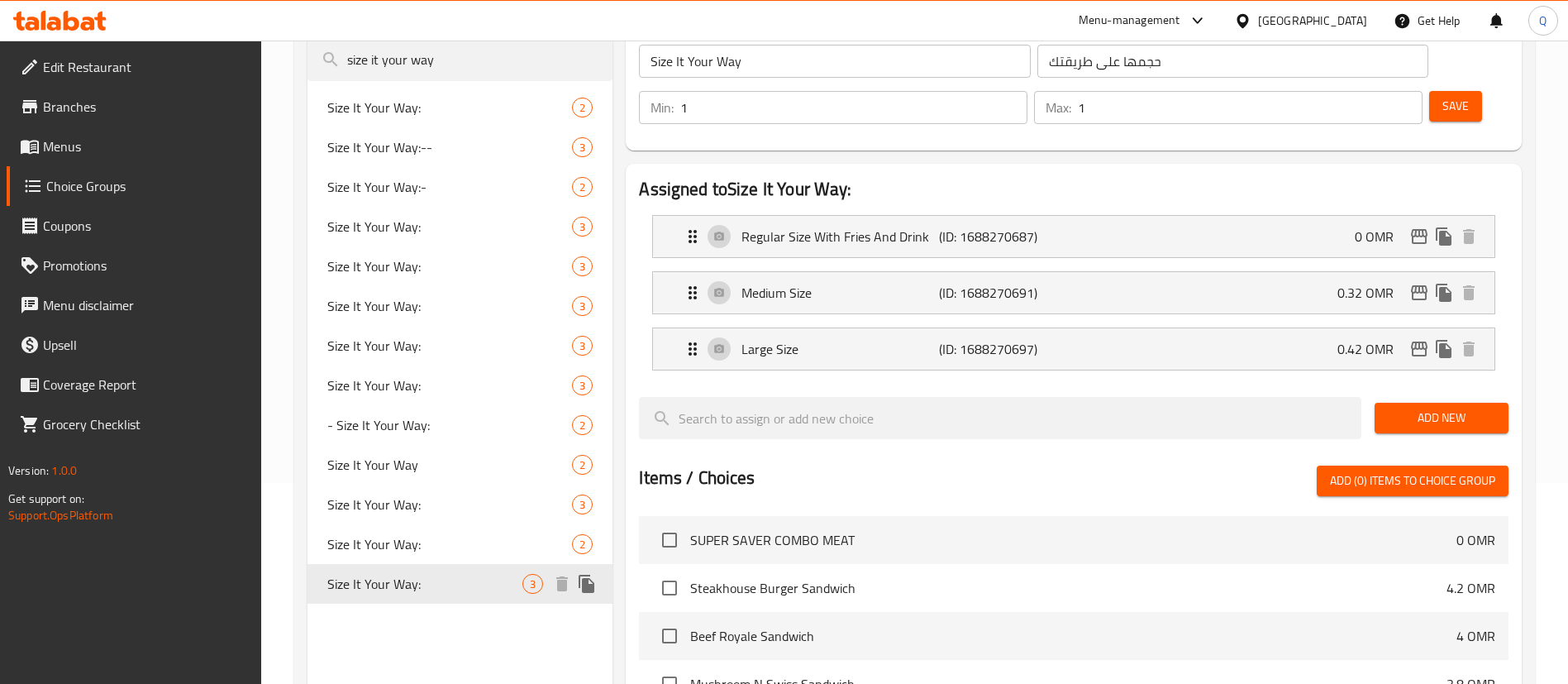
type input "Size It Your Way:"
click at [437, 506] on span "Size It Your Way:" at bounding box center [424, 505] width 195 height 20
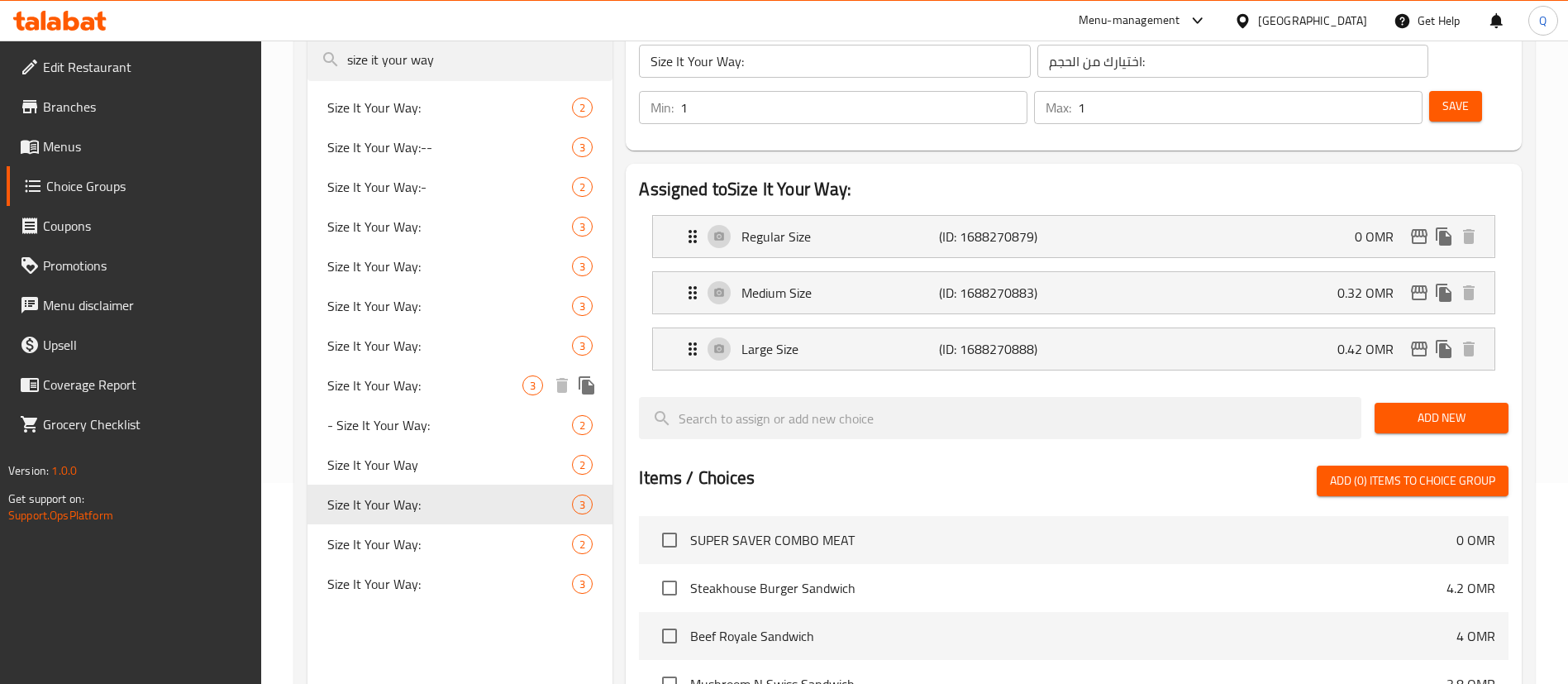
click at [455, 389] on span "Size It Your Way:" at bounding box center [424, 385] width 195 height 20
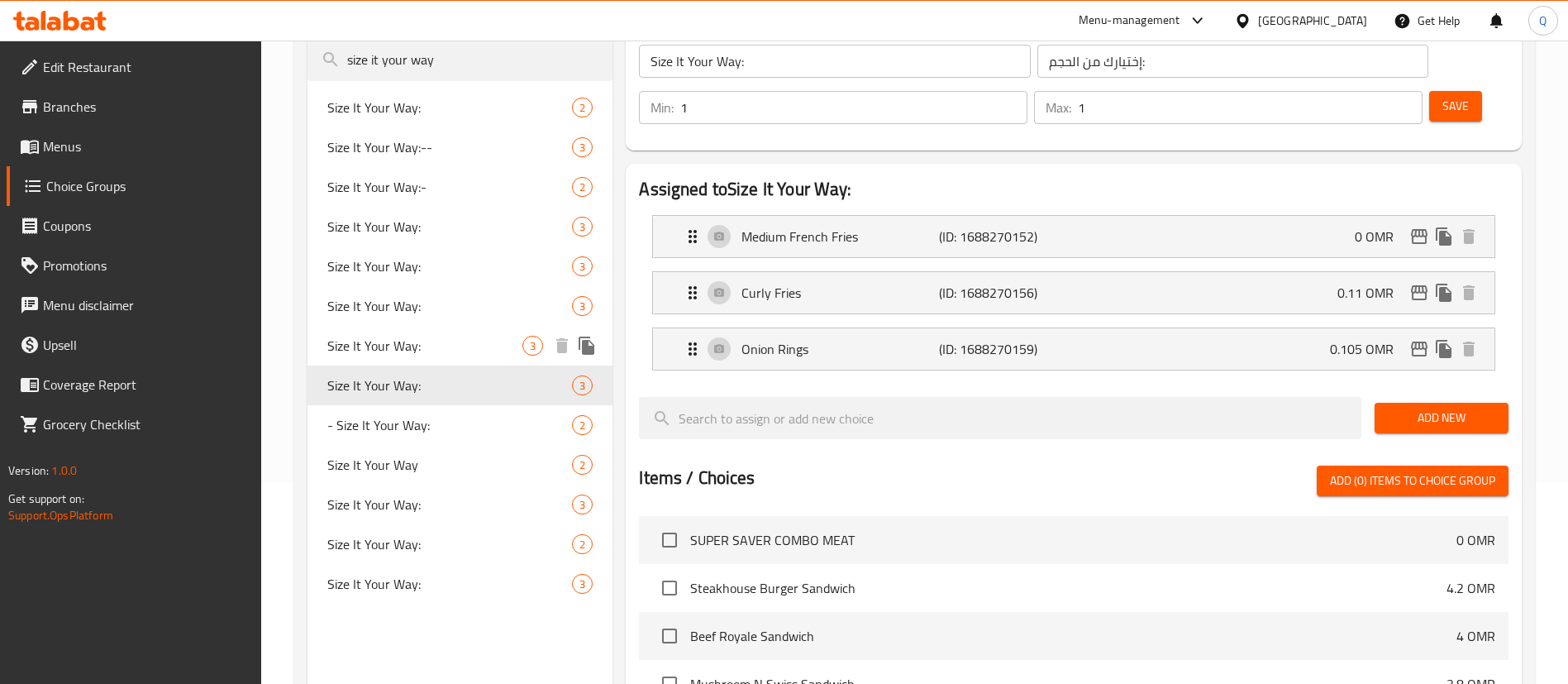
click at [458, 356] on div "Size It Your Way: 3" at bounding box center [459, 345] width 305 height 40
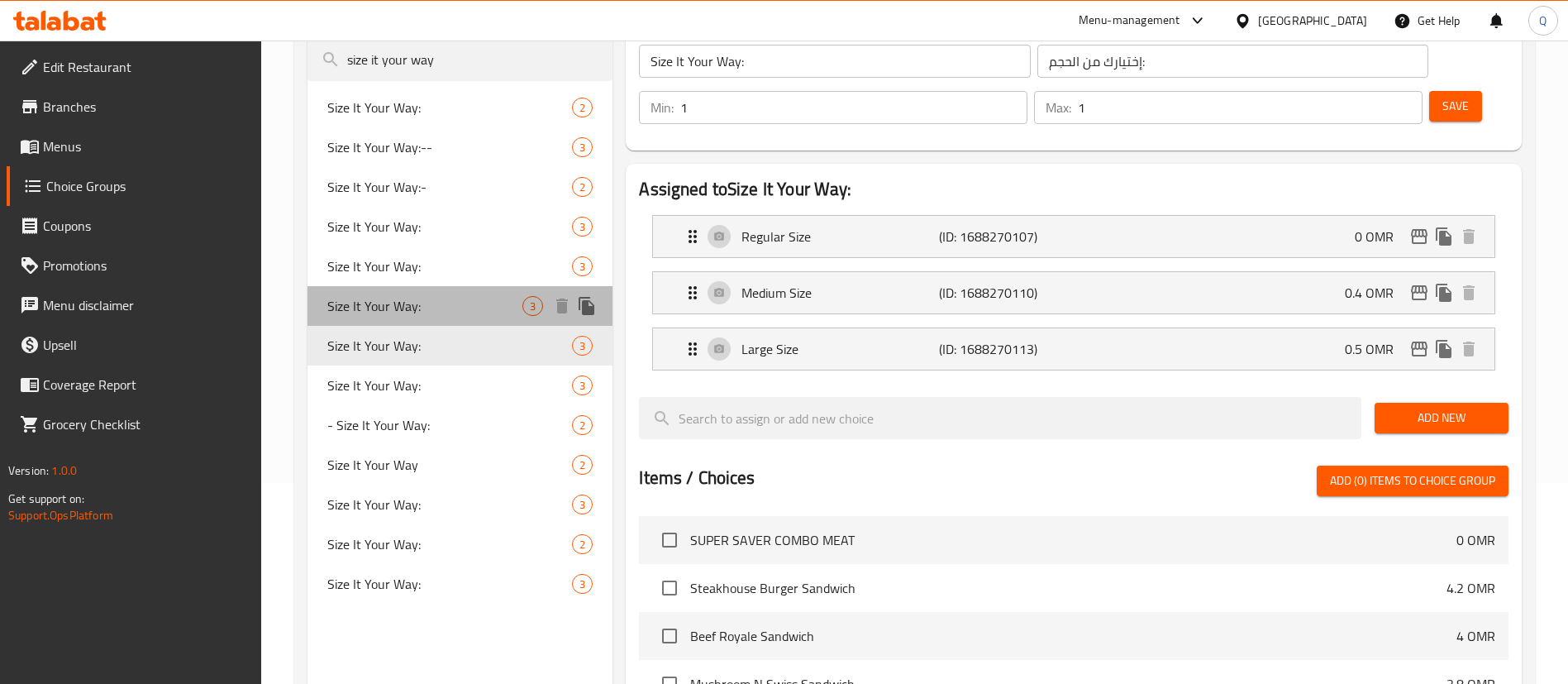
click at [466, 312] on span "Size It Your Way:" at bounding box center [424, 306] width 195 height 20
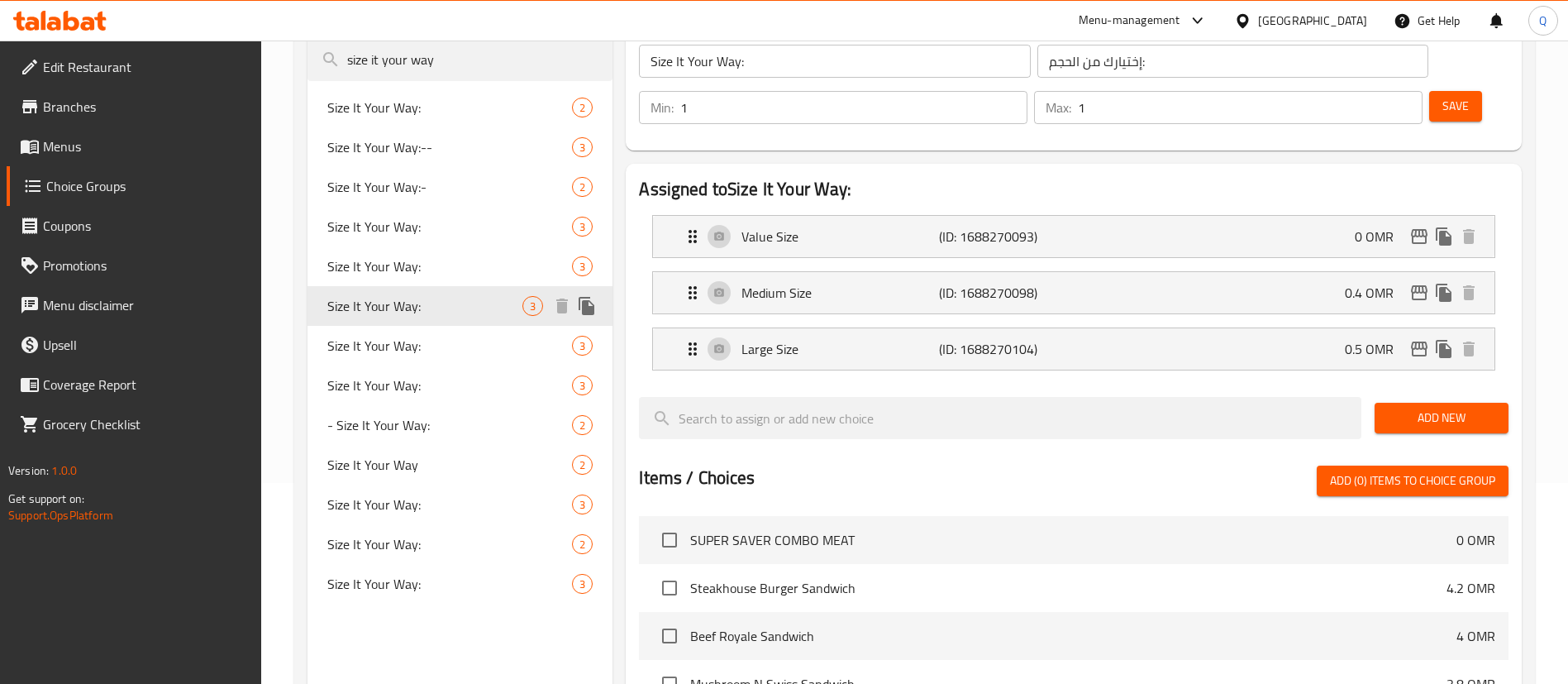
type input "اختر الحجم على طريقتك:"
click at [459, 268] on span "Size It Your Way:" at bounding box center [424, 267] width 195 height 20
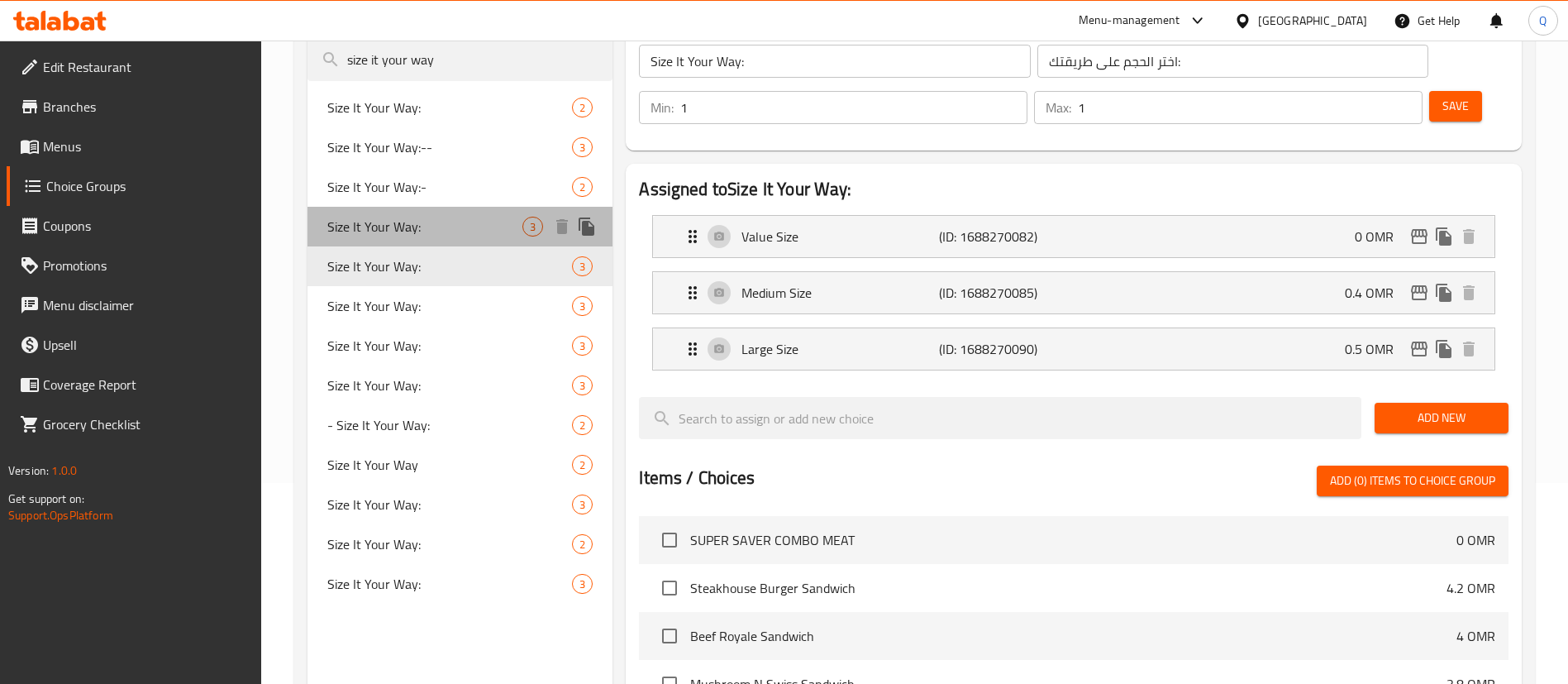
click at [459, 233] on span "Size It Your Way:" at bounding box center [424, 226] width 195 height 20
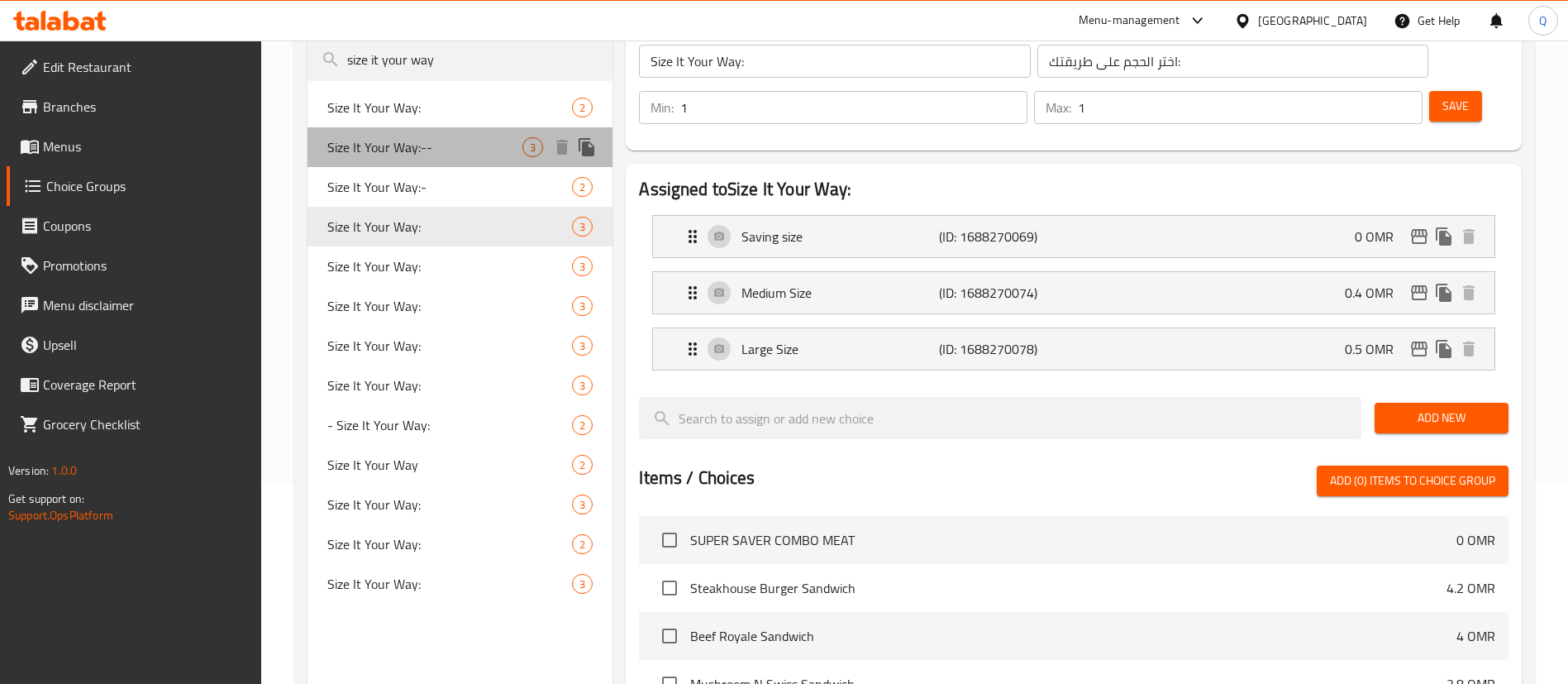
click at [479, 148] on span "Size It Your Way:--" at bounding box center [424, 147] width 195 height 20
type input "Size It Your Way:--"
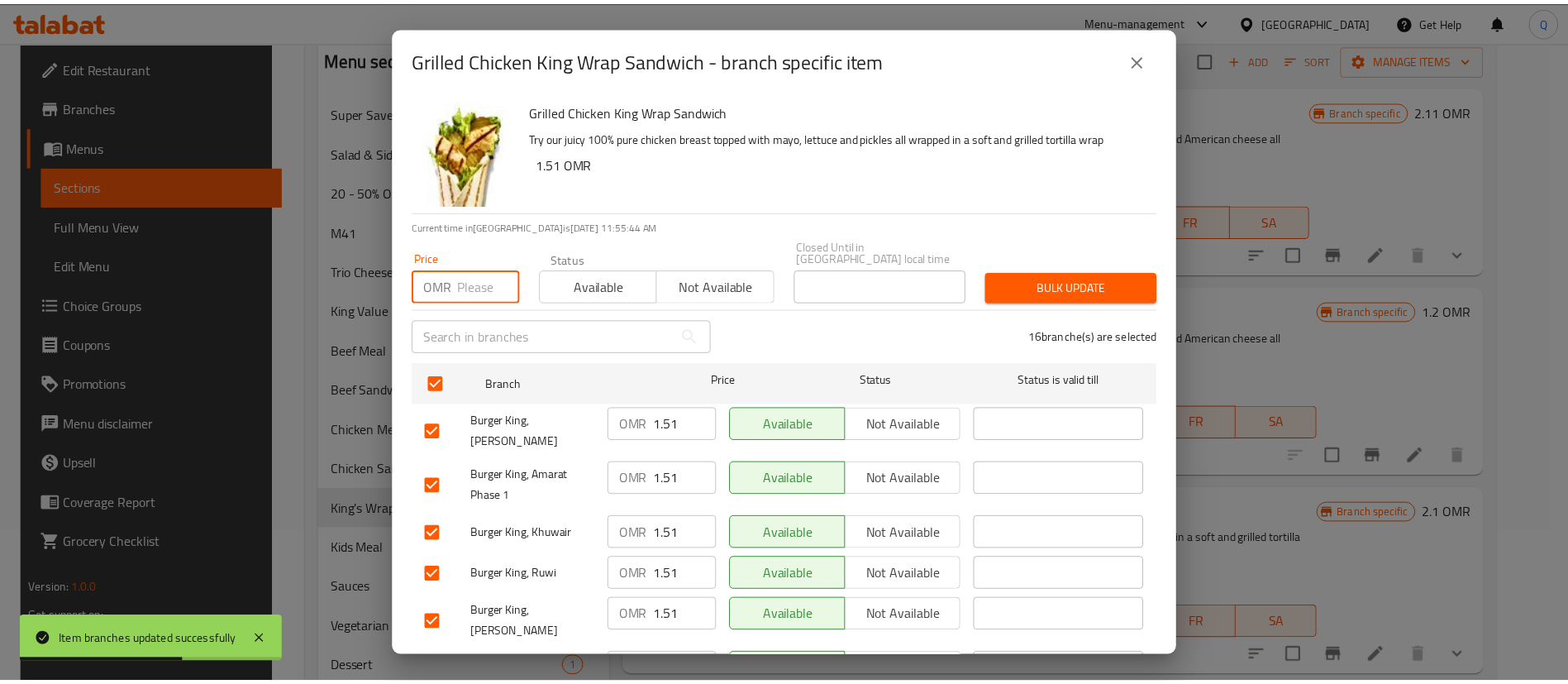
scroll to position [349, 0]
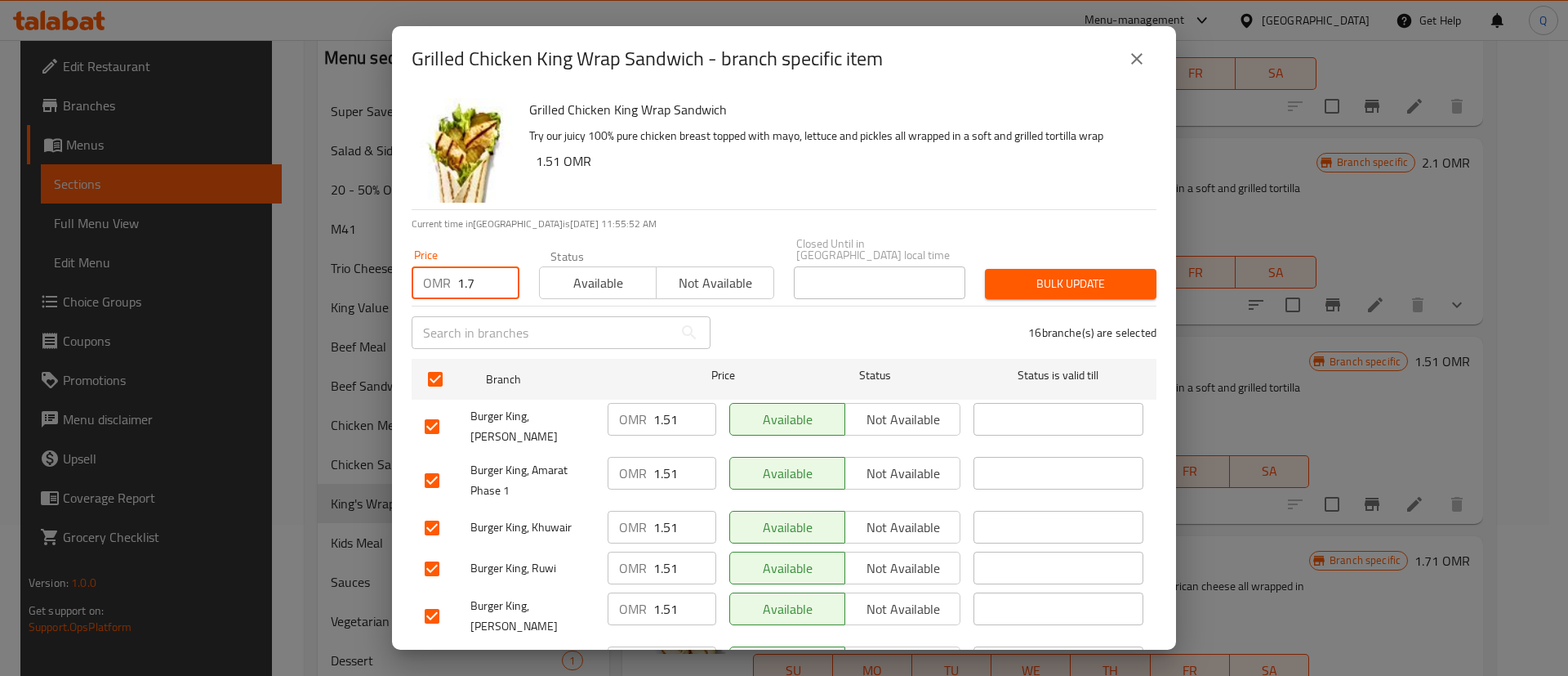
type input "1.7"
click at [1017, 260] on div "Bulk update" at bounding box center [1070, 284] width 191 height 49
click at [1059, 274] on span "Bulk update" at bounding box center [1070, 284] width 145 height 20
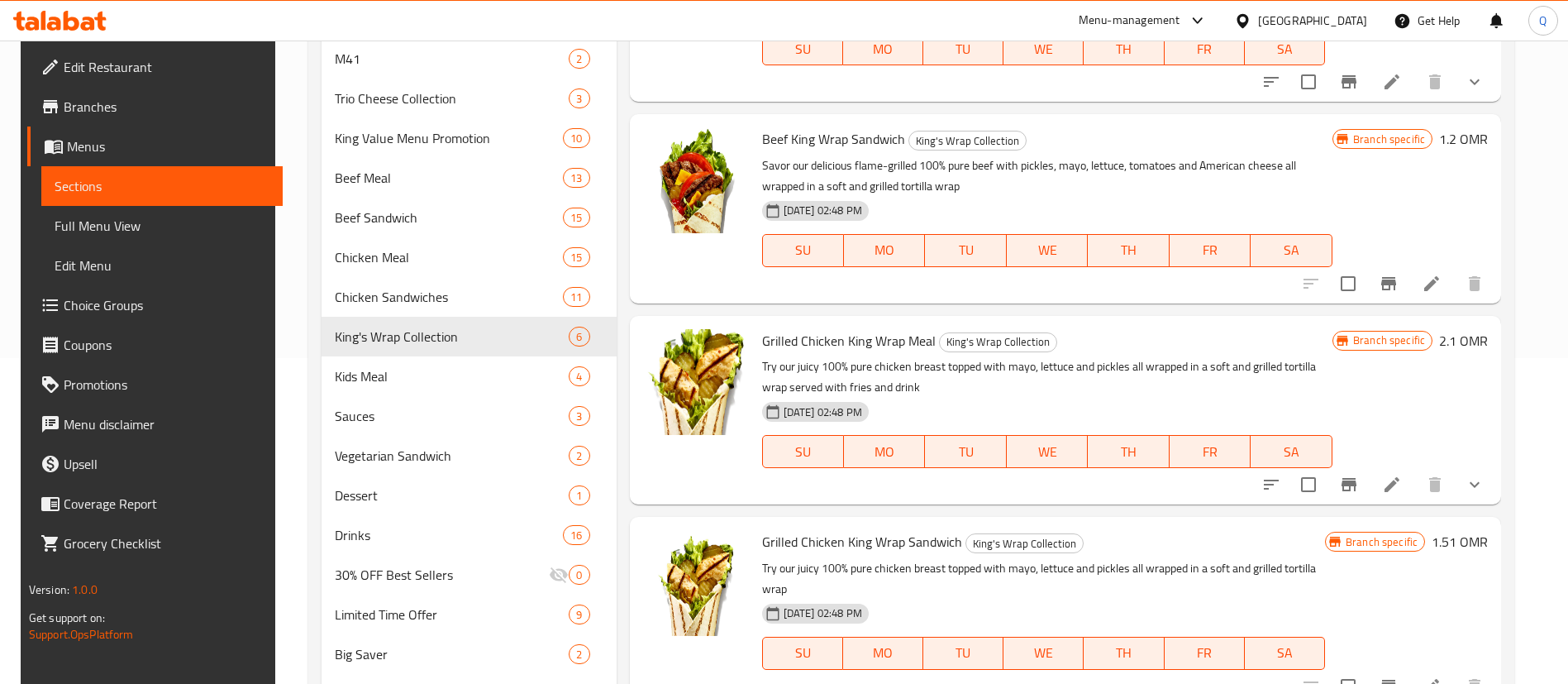
scroll to position [448, 0]
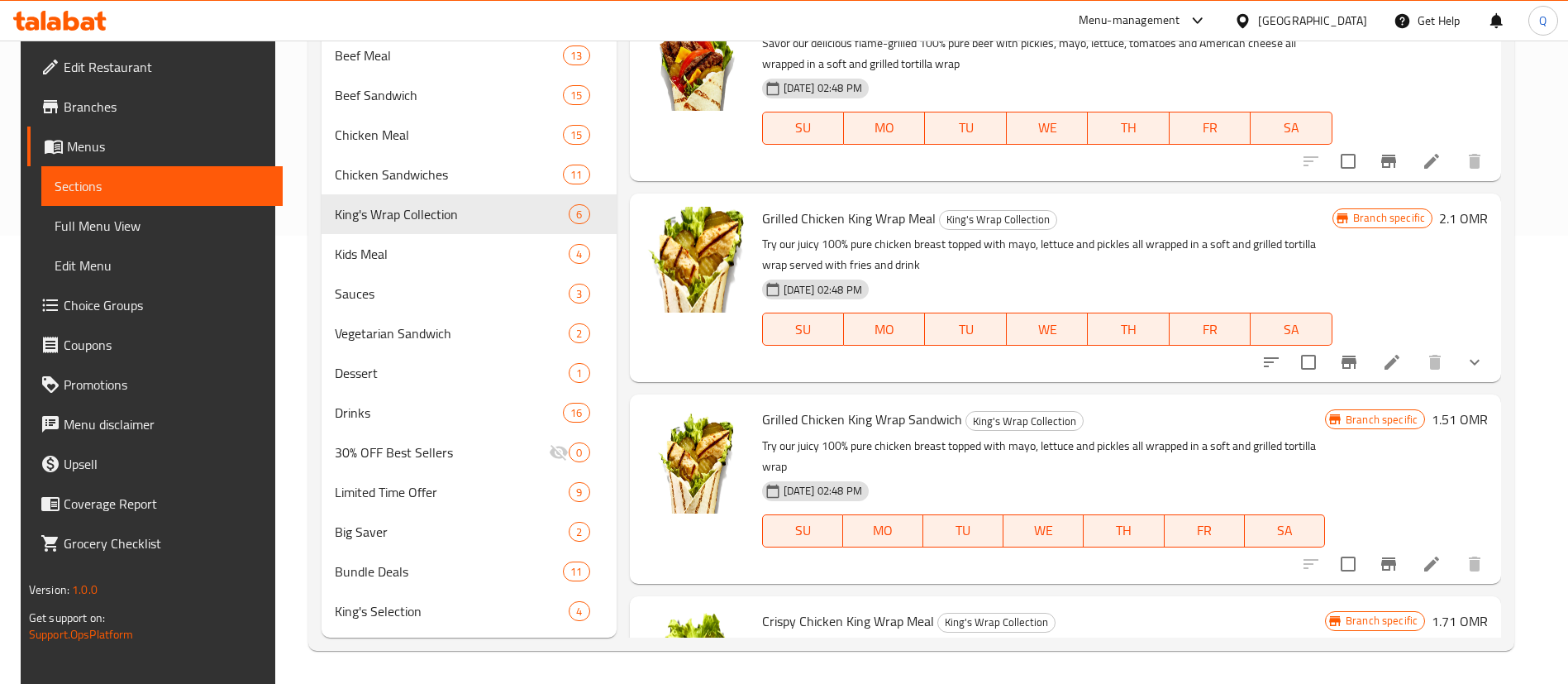
click at [1381, 551] on button "Branch-specific-item" at bounding box center [1388, 563] width 40 height 40
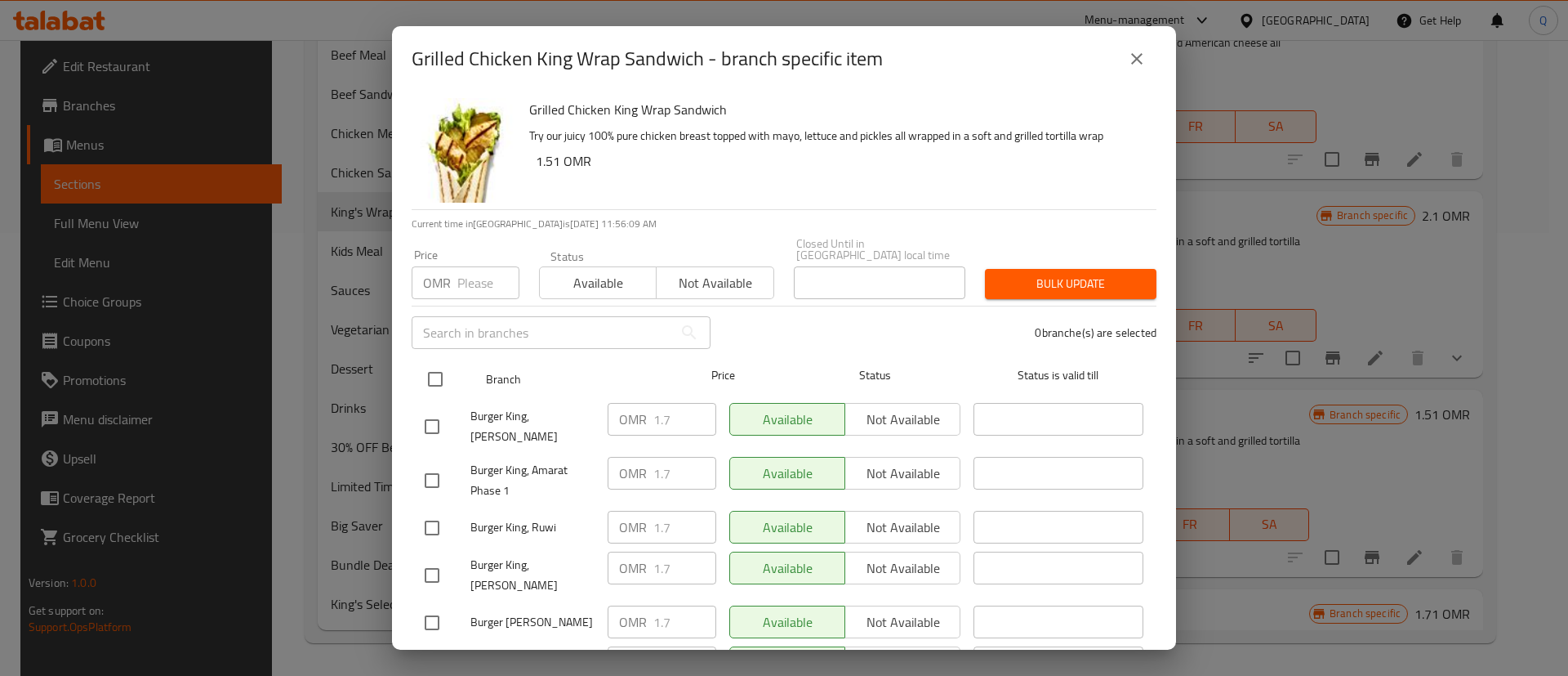
click at [437, 375] on input "checkbox" at bounding box center [435, 379] width 34 height 34
checkbox input "true"
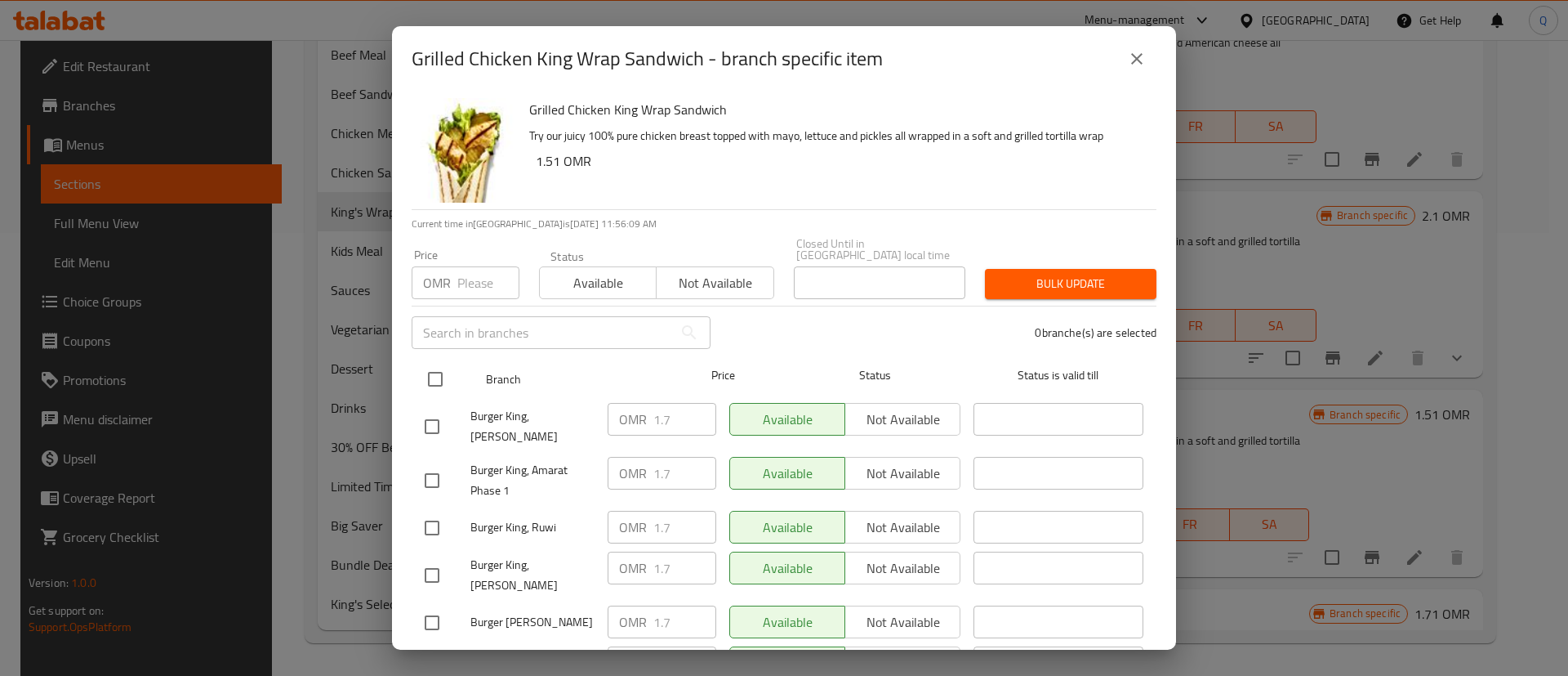
checkbox input "true"
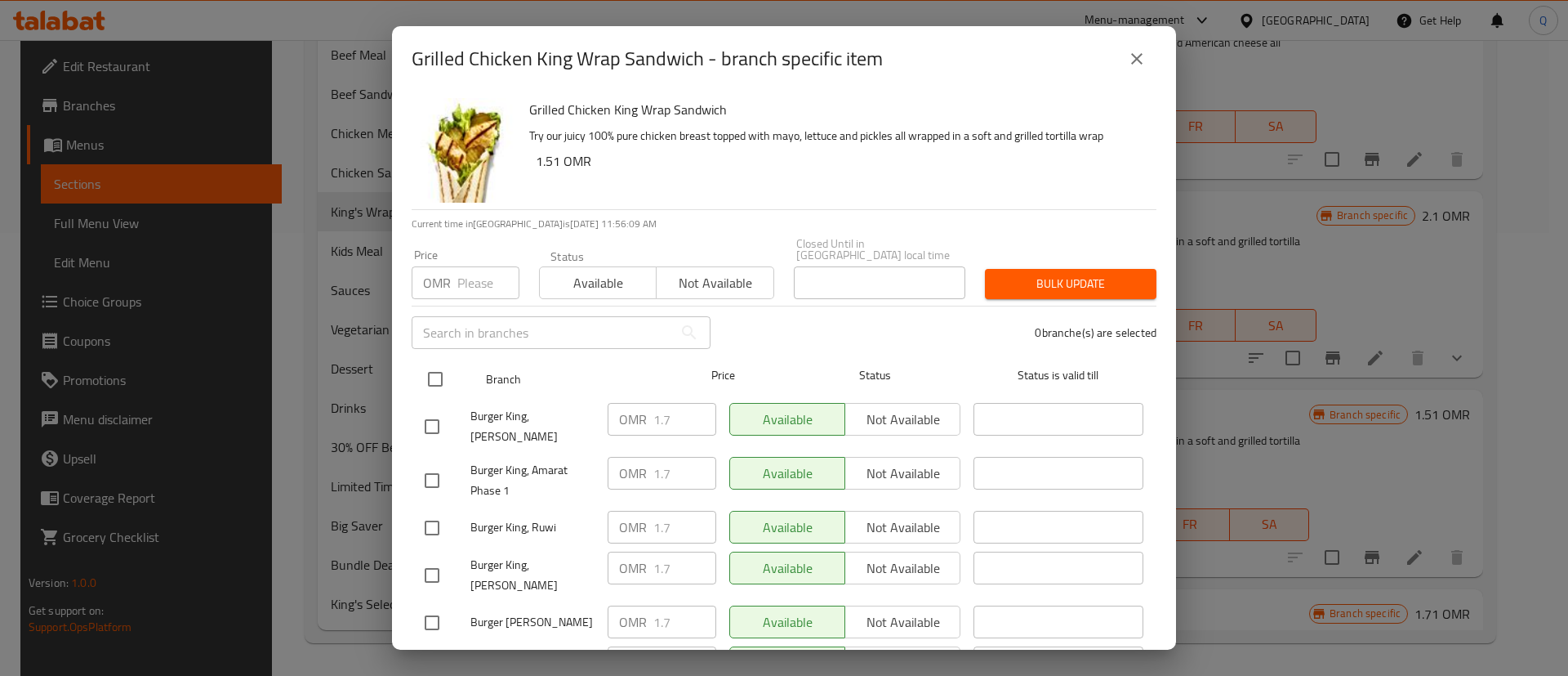
checkbox input "true"
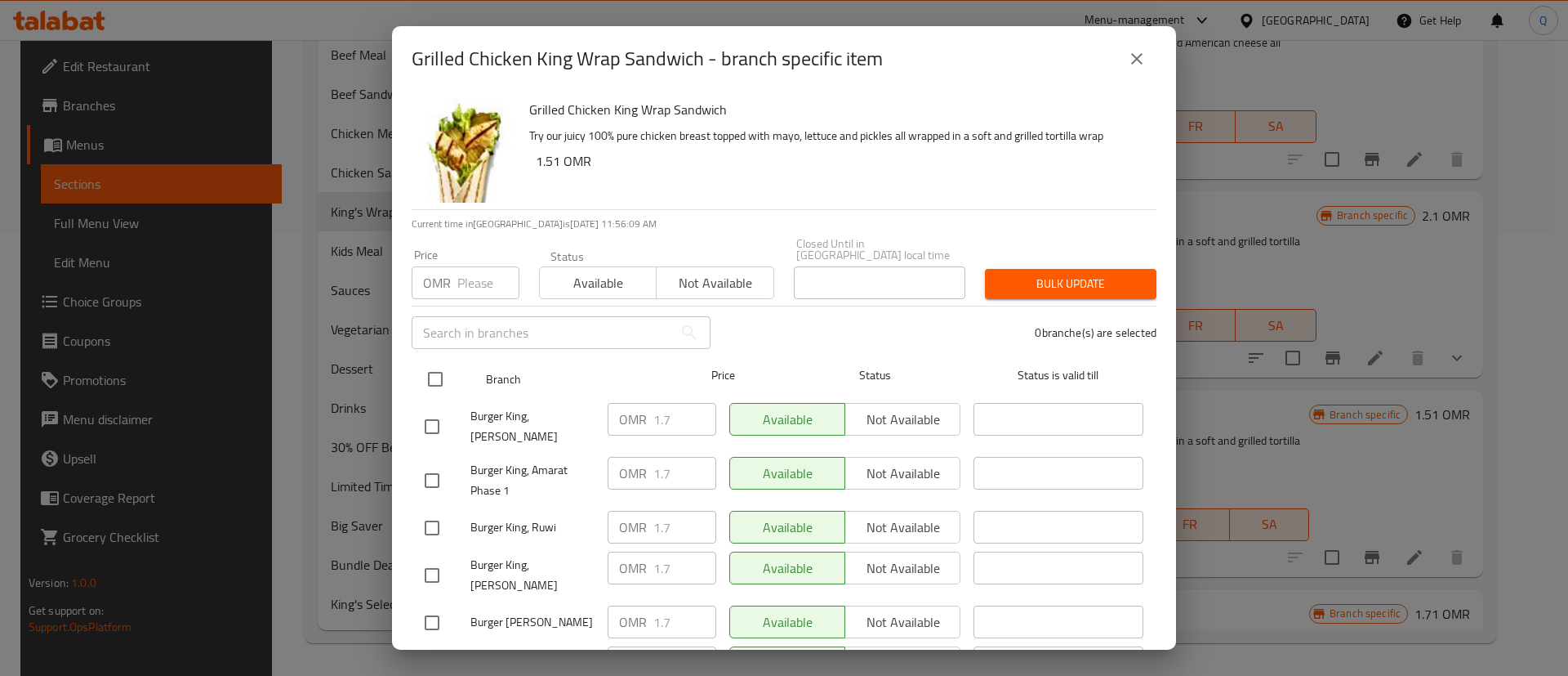
checkbox input "true"
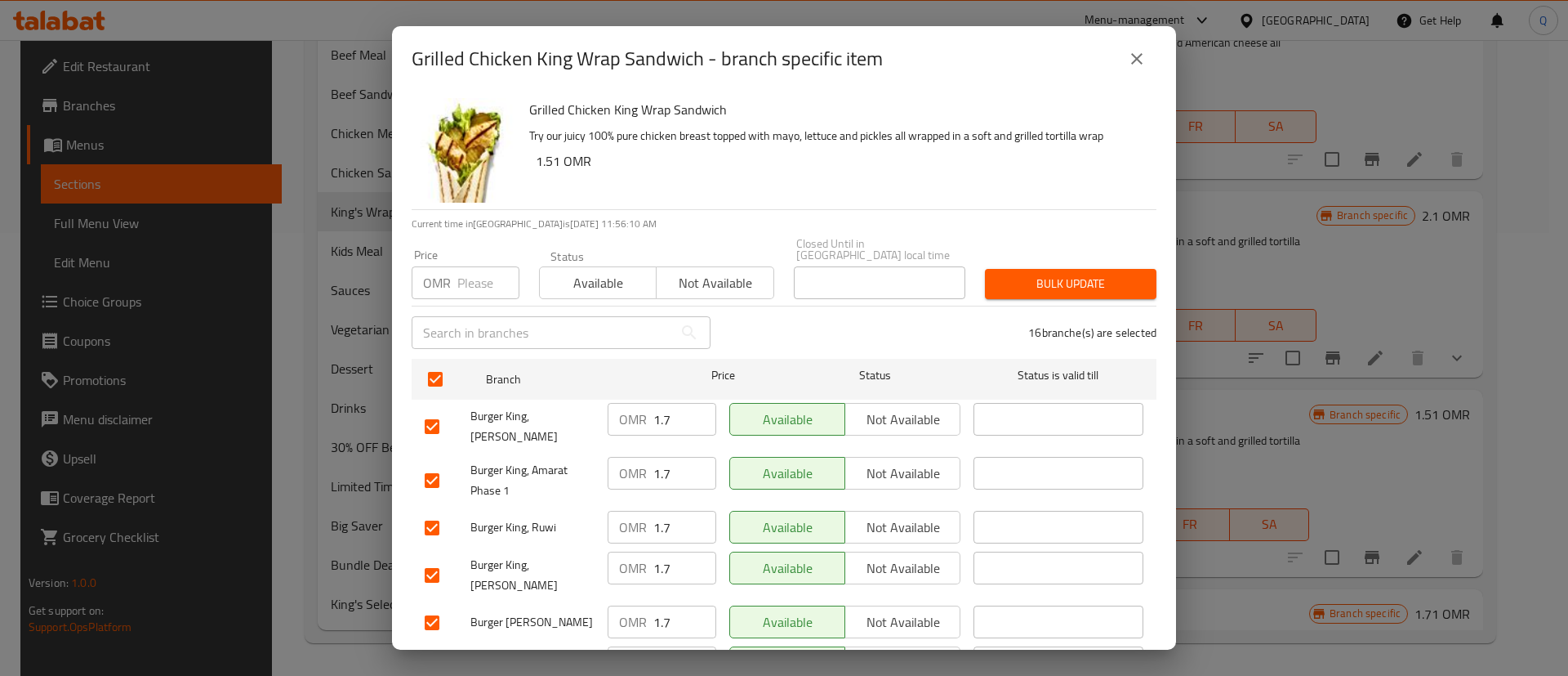
click at [458, 276] on input "number" at bounding box center [489, 283] width 62 height 33
click at [1131, 58] on icon "close" at bounding box center [1137, 59] width 19 height 19
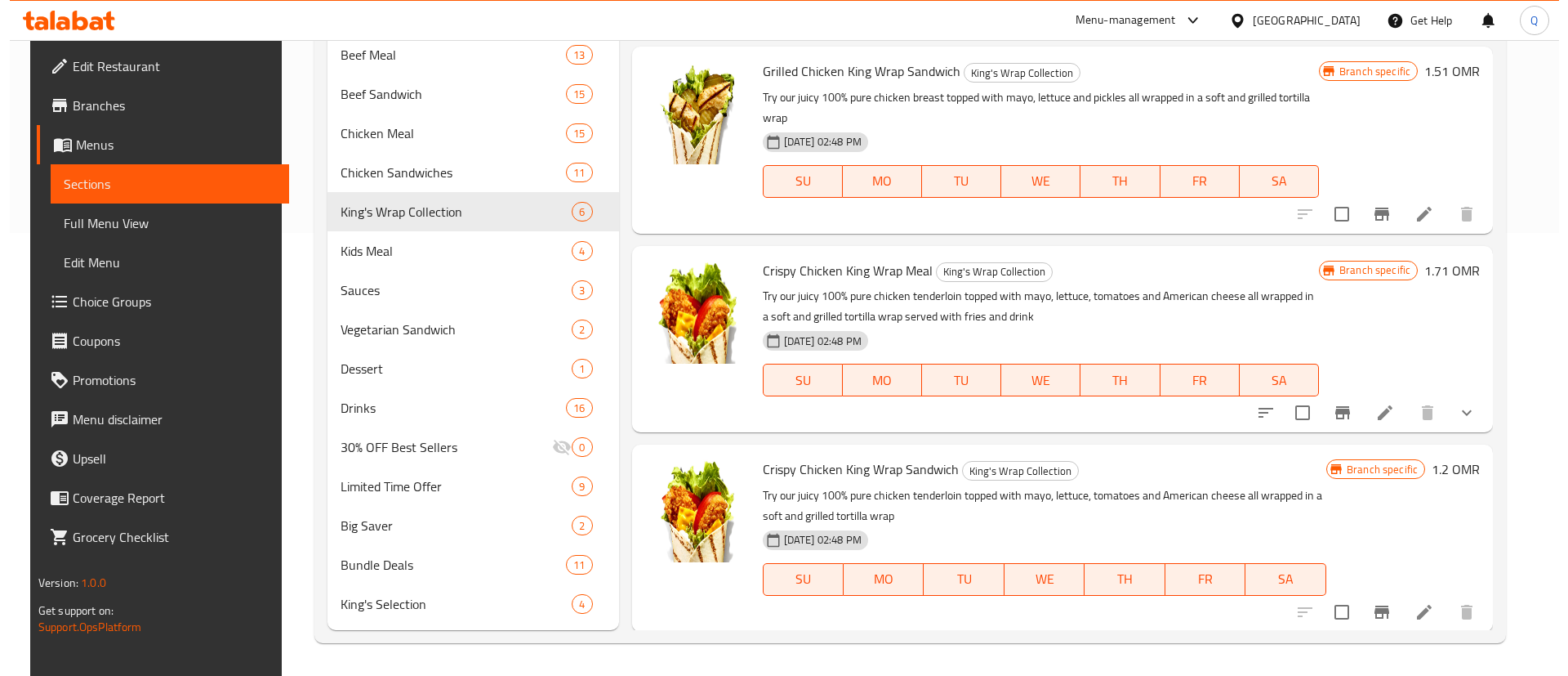
scroll to position [345, 0]
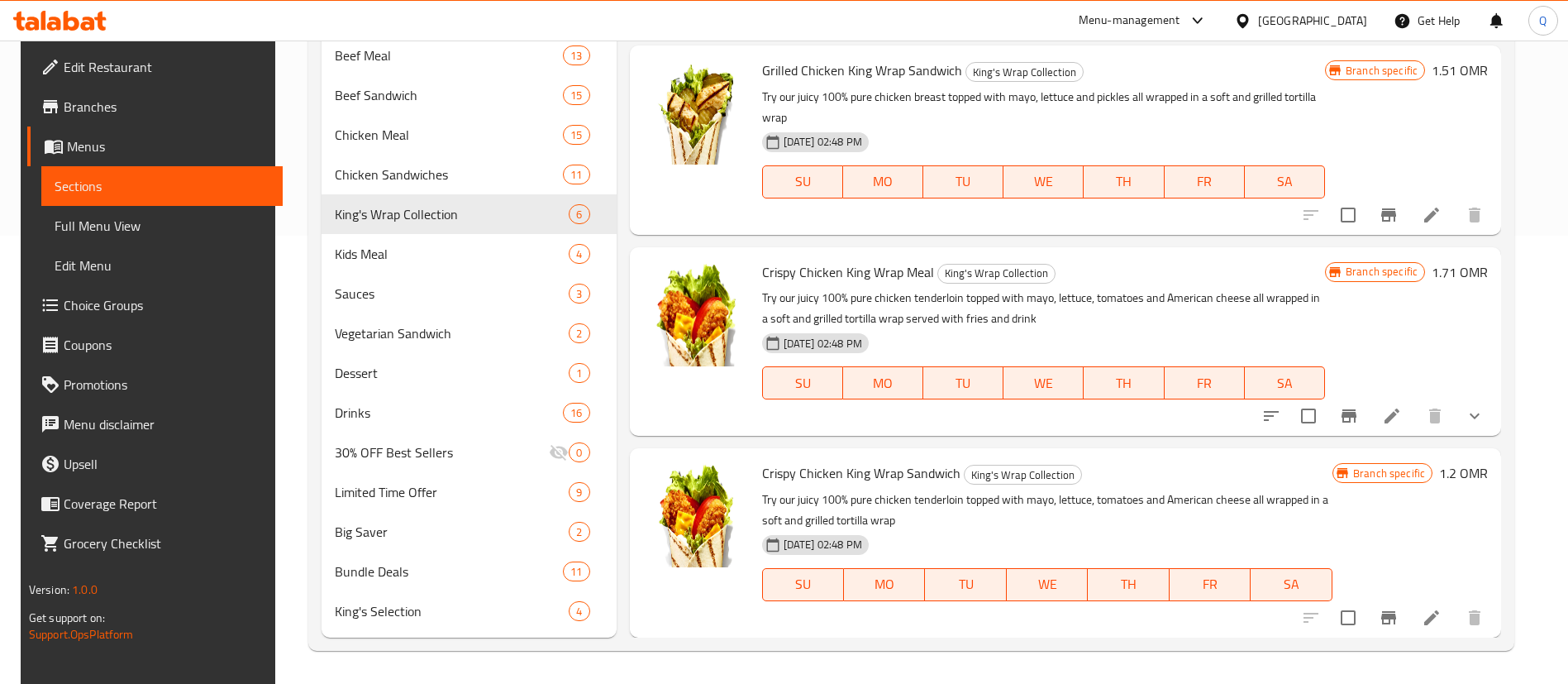
click at [1351, 417] on icon "Branch-specific-item" at bounding box center [1349, 416] width 15 height 14
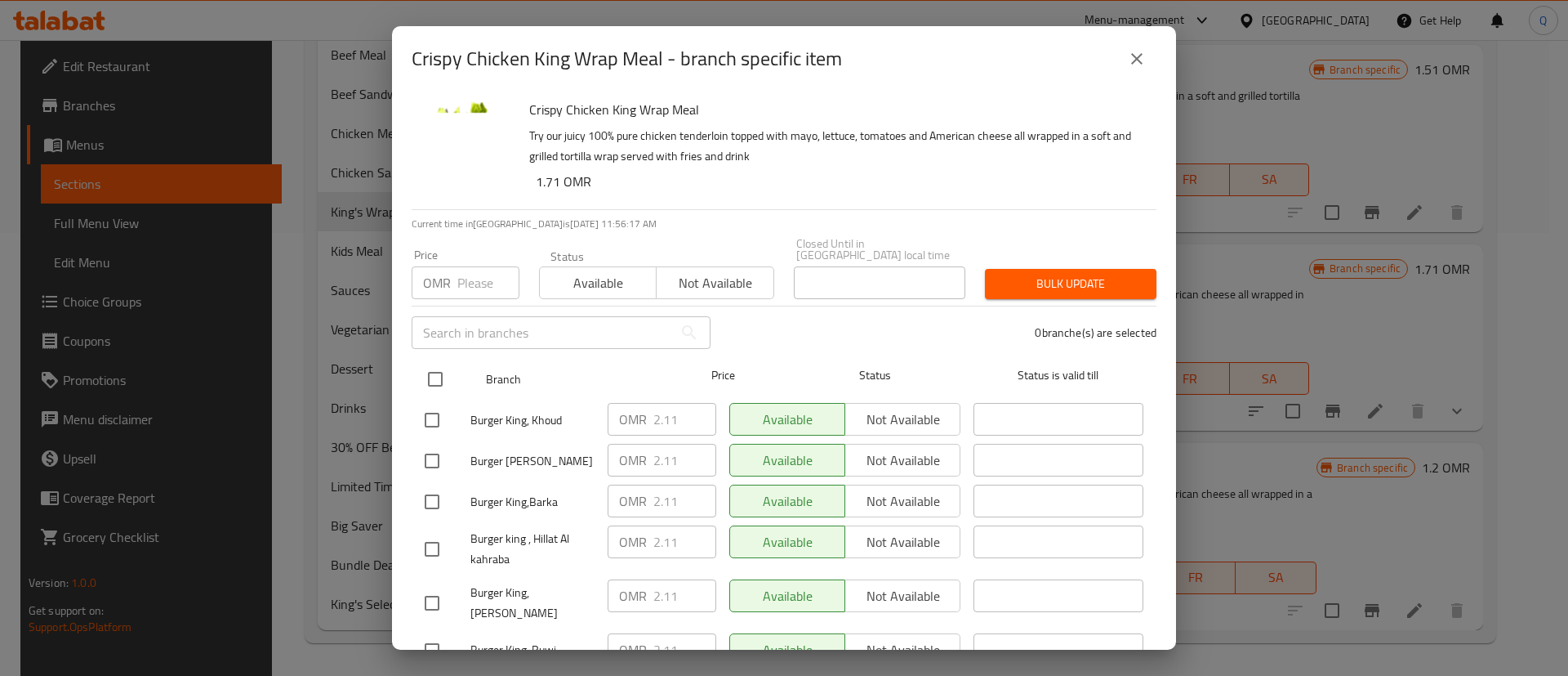
click at [440, 362] on input "checkbox" at bounding box center [435, 379] width 34 height 34
checkbox input "true"
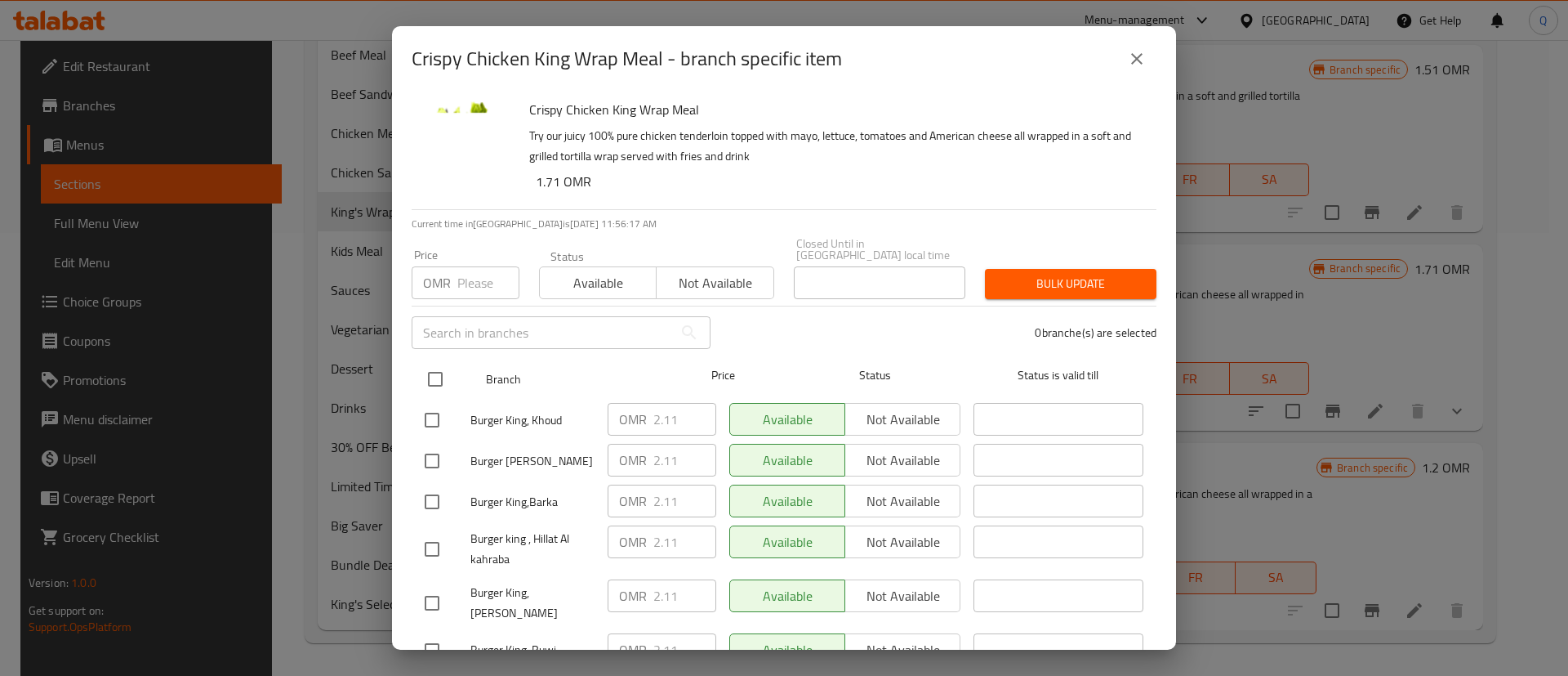
checkbox input "true"
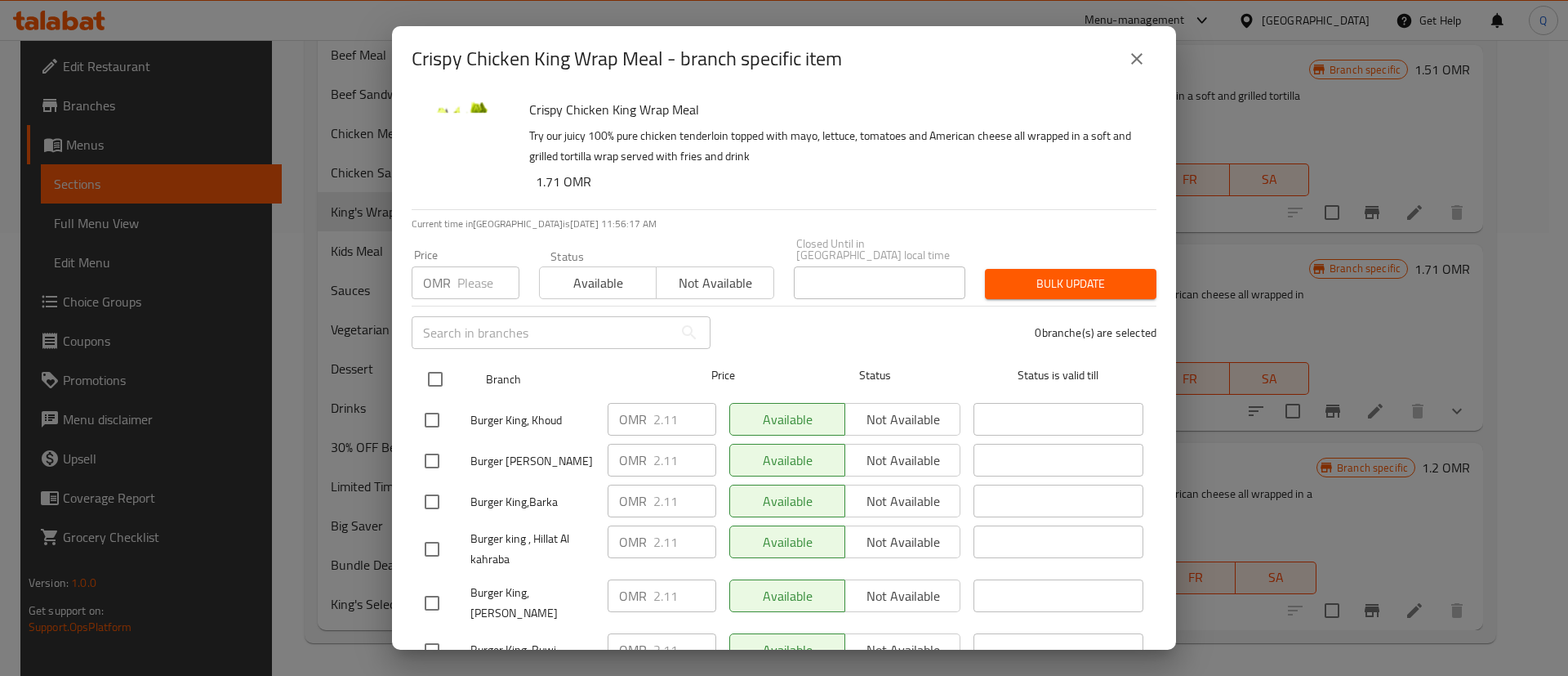
checkbox input "true"
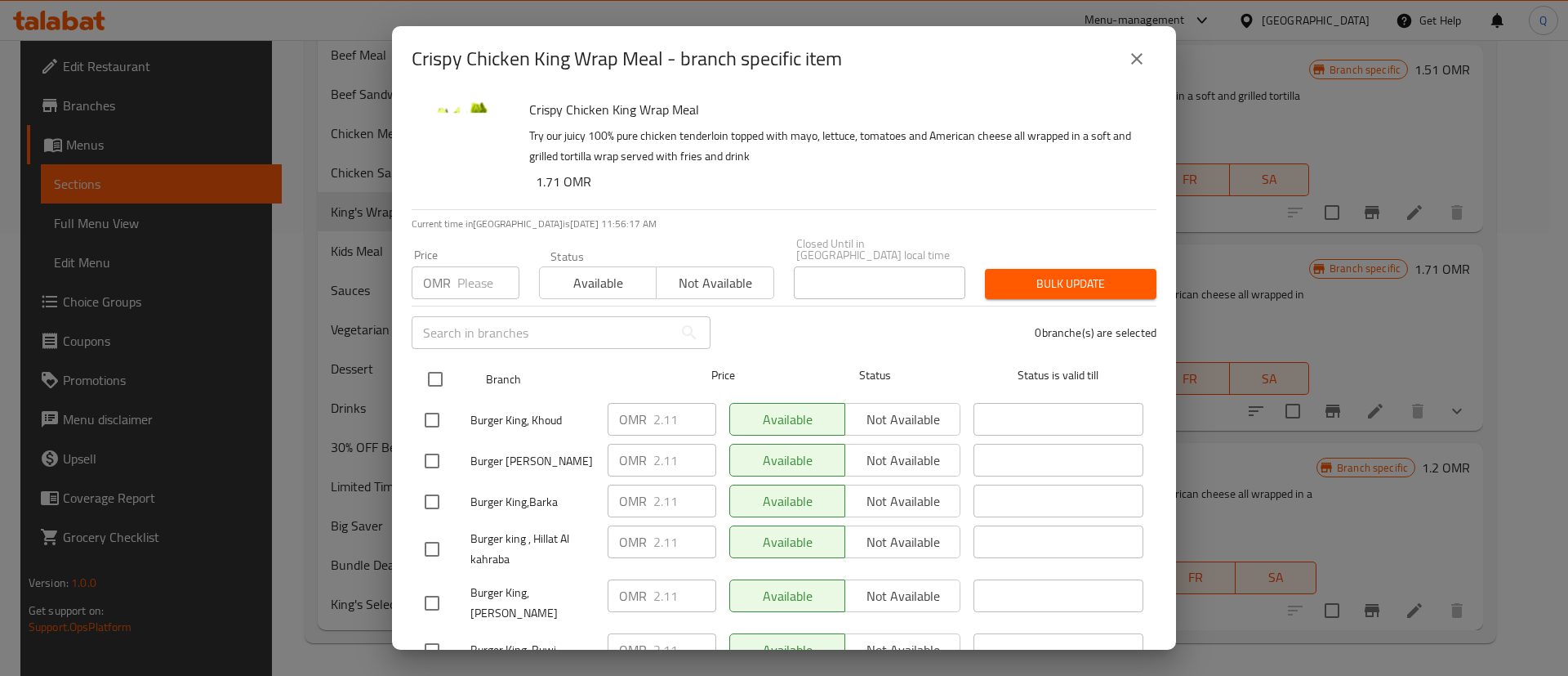
checkbox input "true"
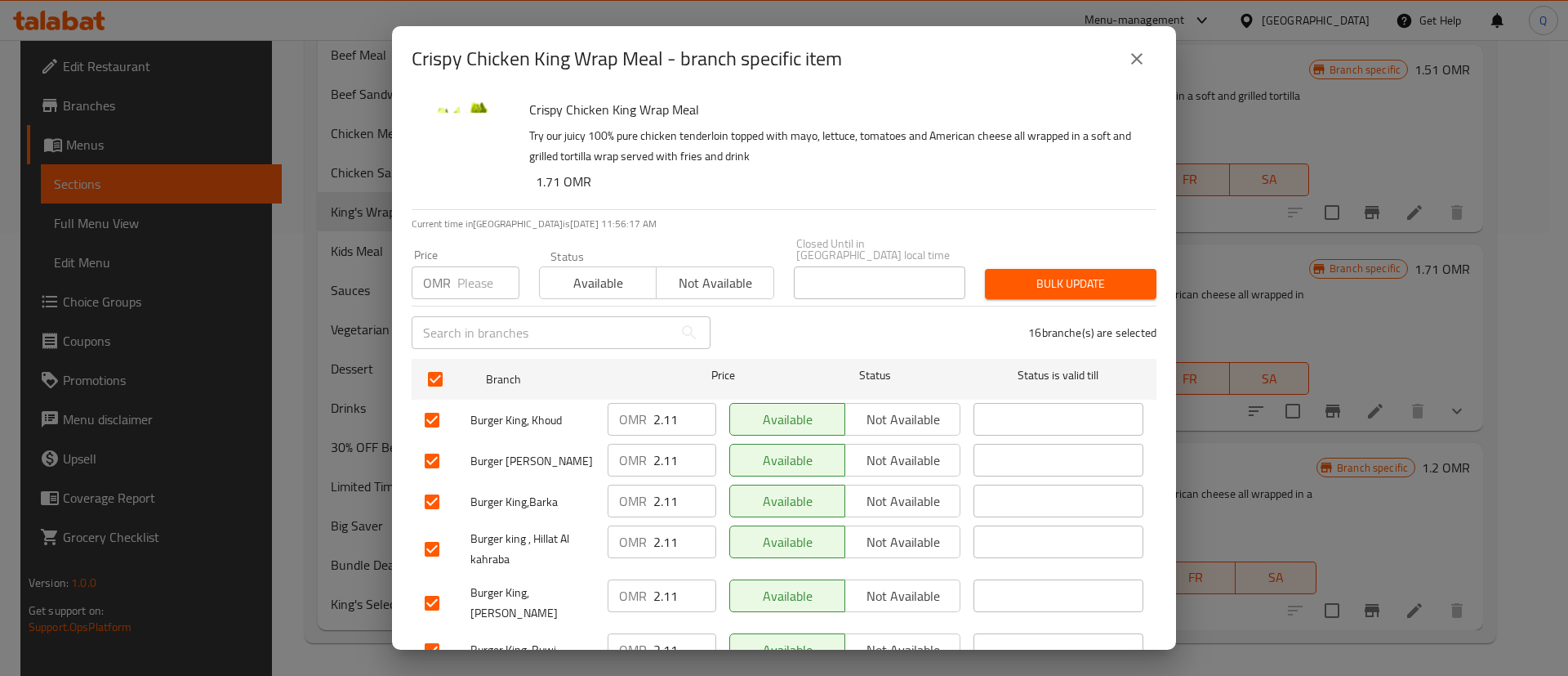
click at [460, 271] on input "number" at bounding box center [489, 283] width 62 height 33
type input "2.3"
click at [1053, 274] on span "Bulk update" at bounding box center [1070, 284] width 145 height 20
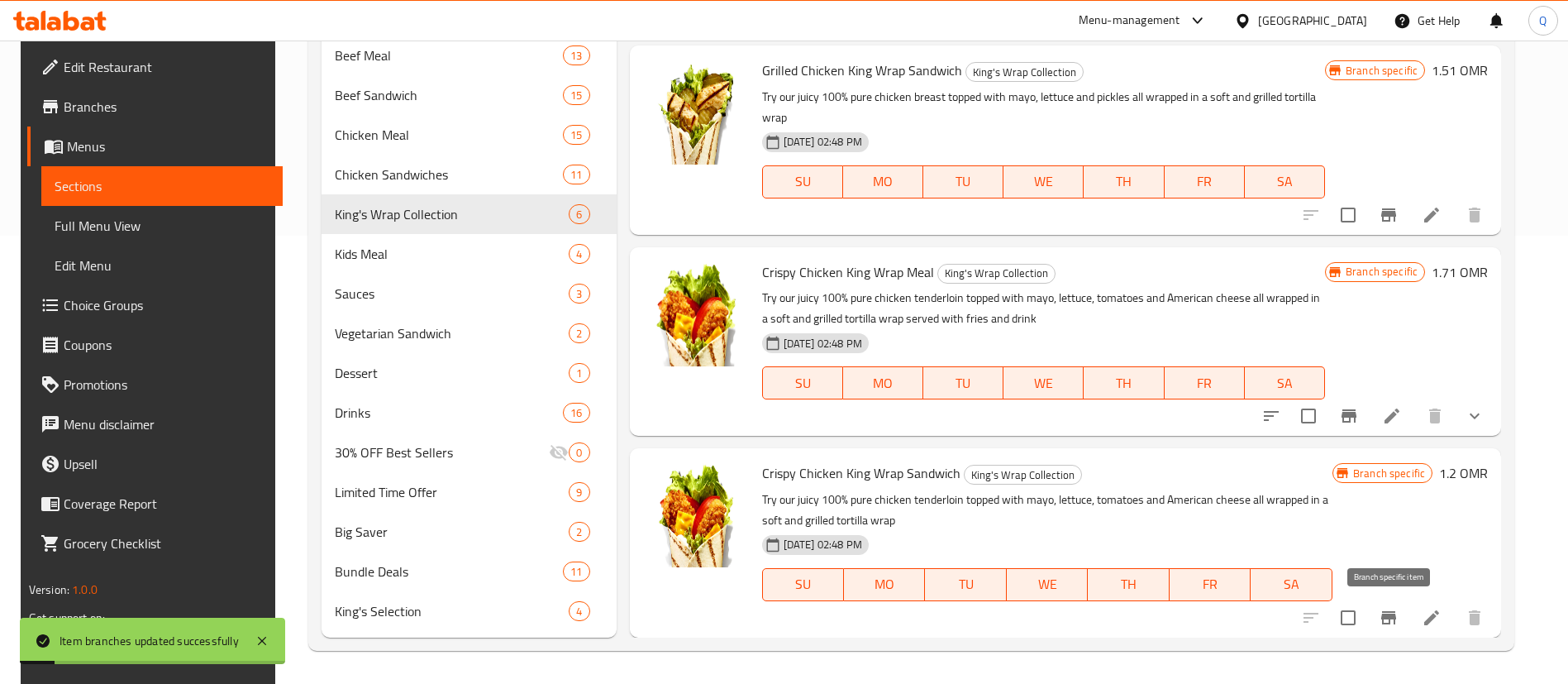
click at [1386, 613] on icon "Branch-specific-item" at bounding box center [1388, 618] width 15 height 14
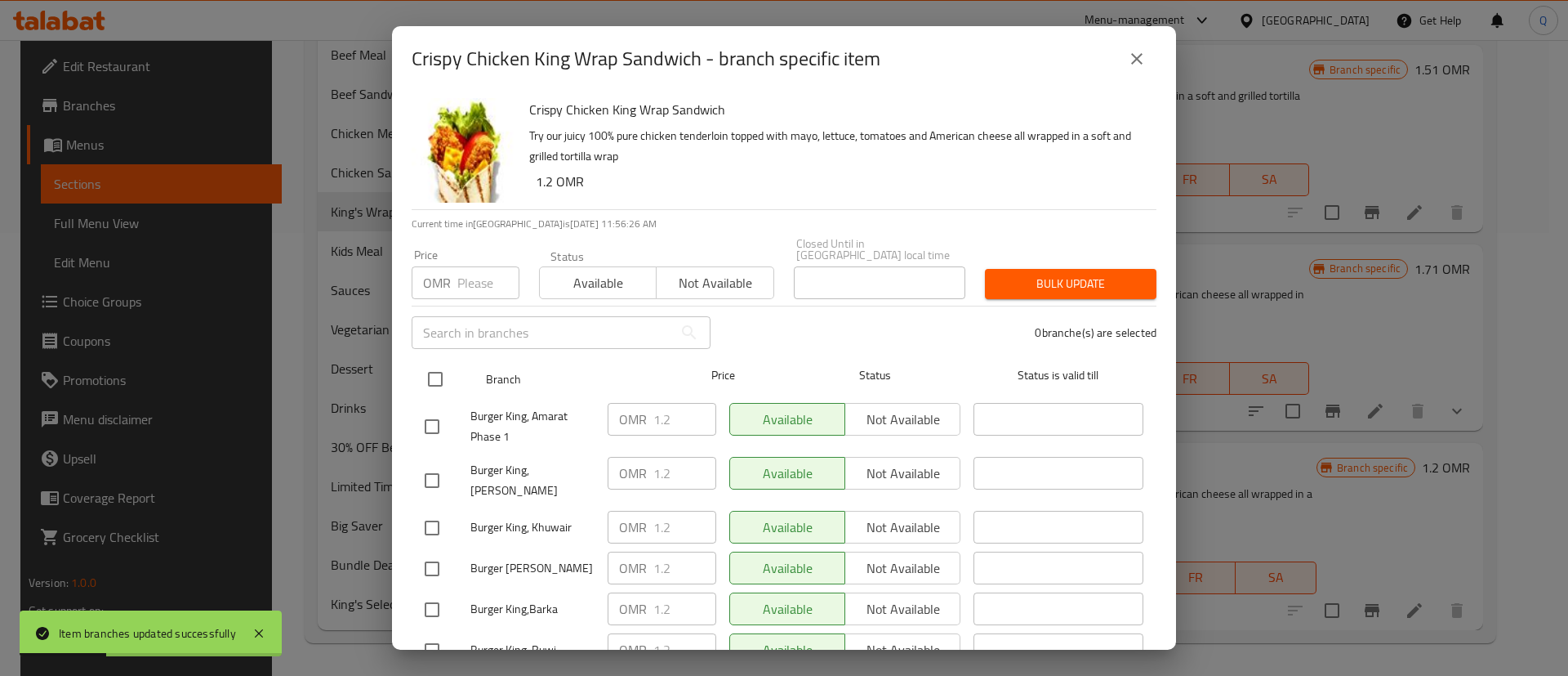
click at [437, 370] on input "checkbox" at bounding box center [435, 379] width 34 height 34
checkbox input "true"
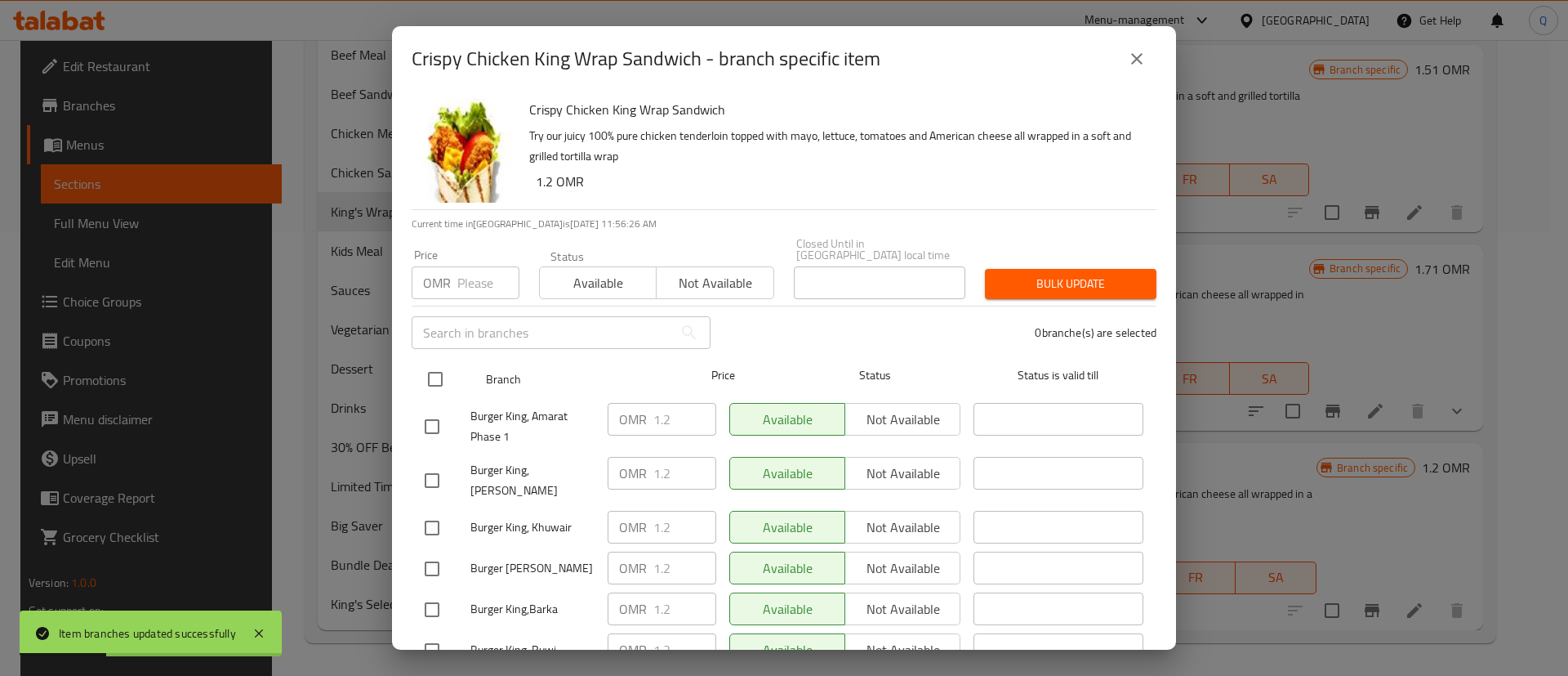
checkbox input "true"
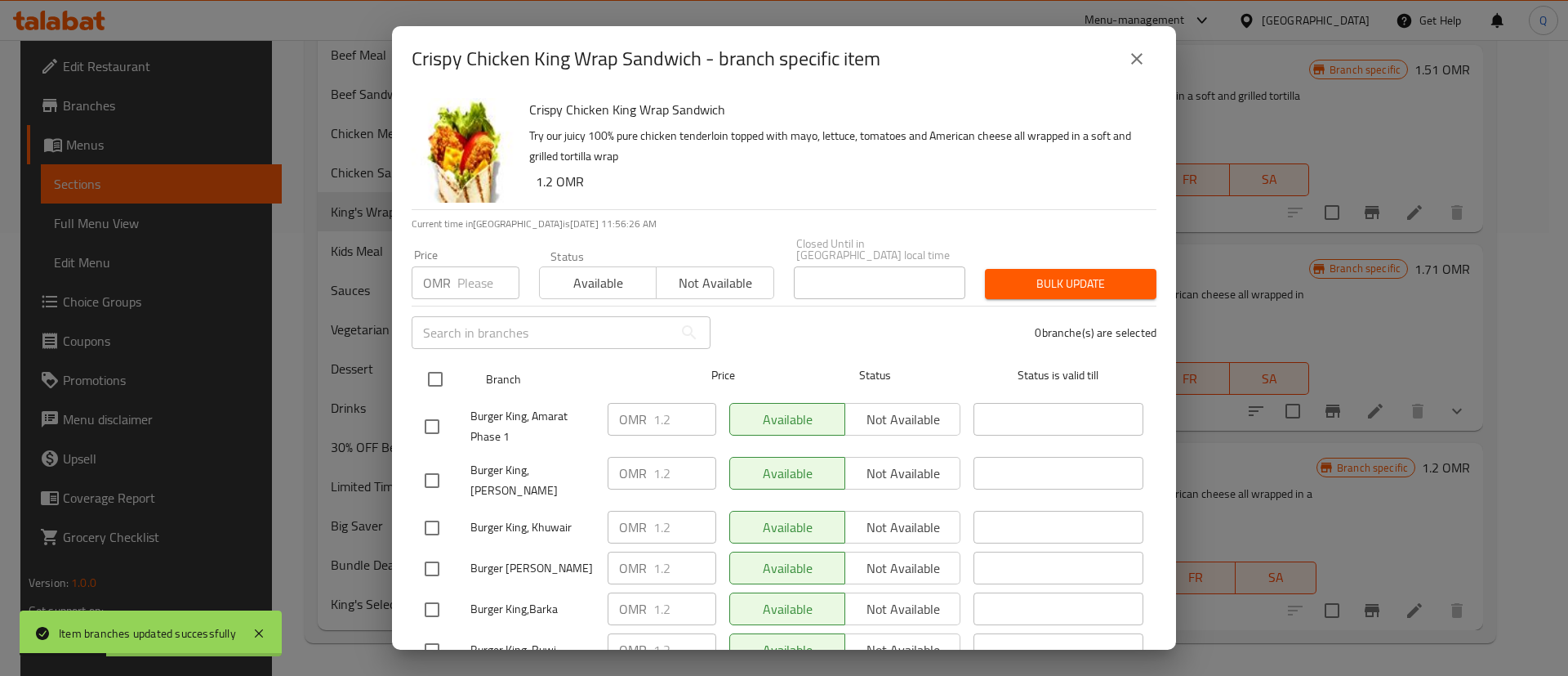
checkbox input "true"
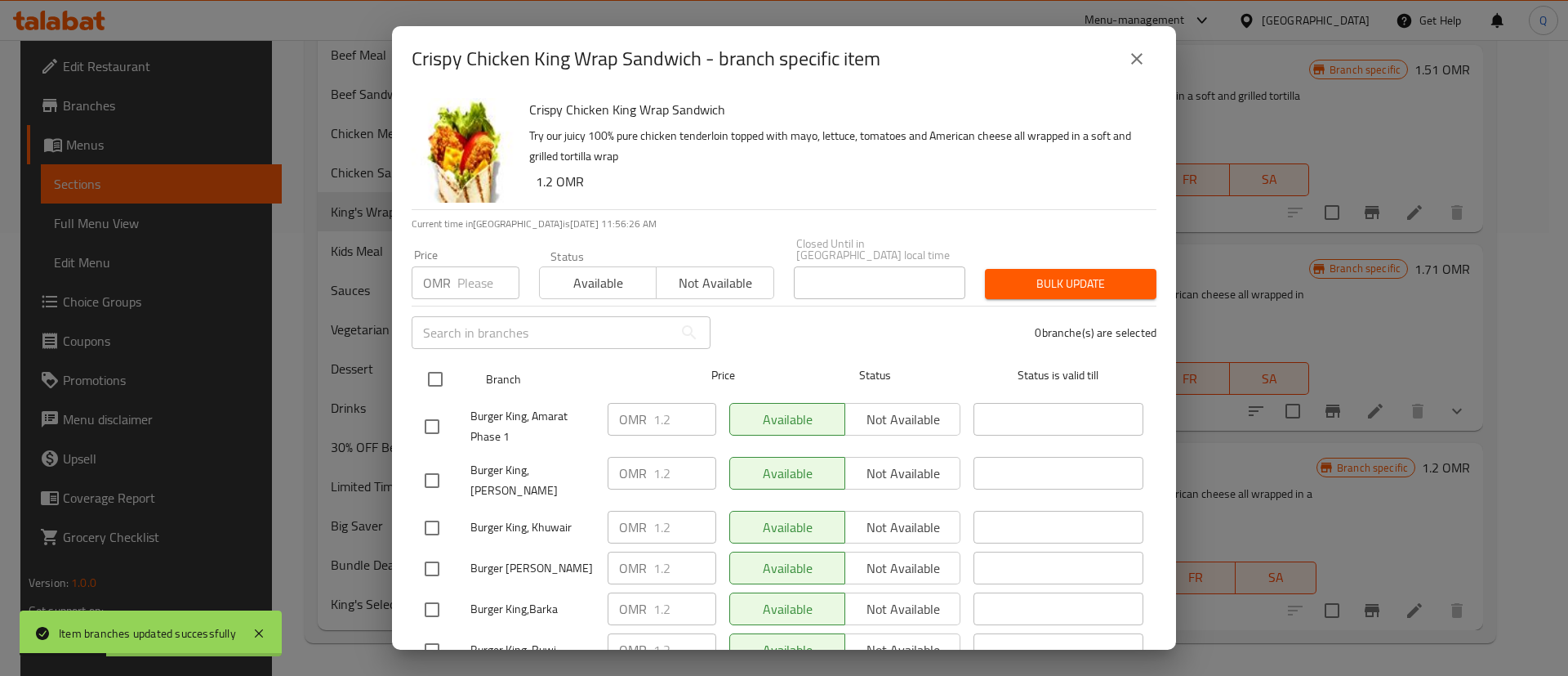
checkbox input "true"
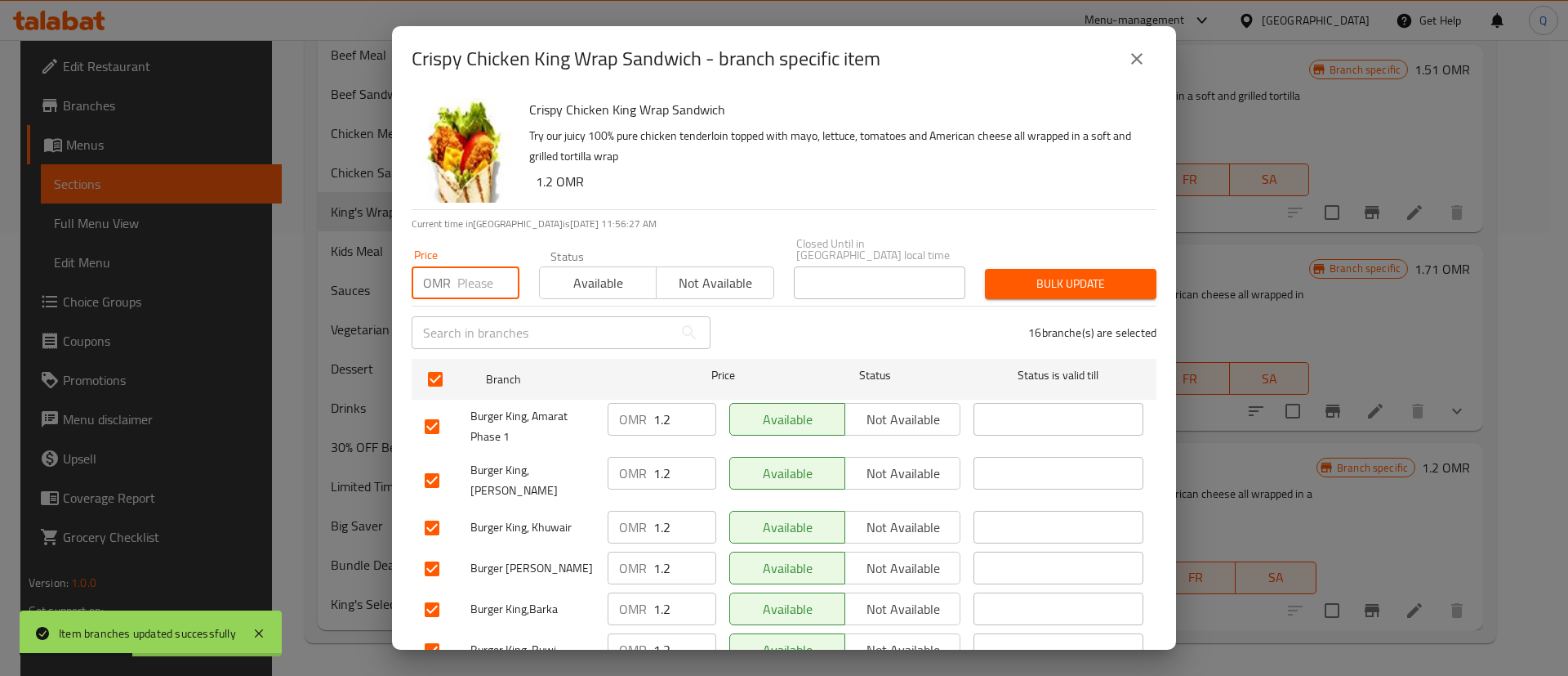
click at [479, 274] on input "number" at bounding box center [489, 283] width 62 height 33
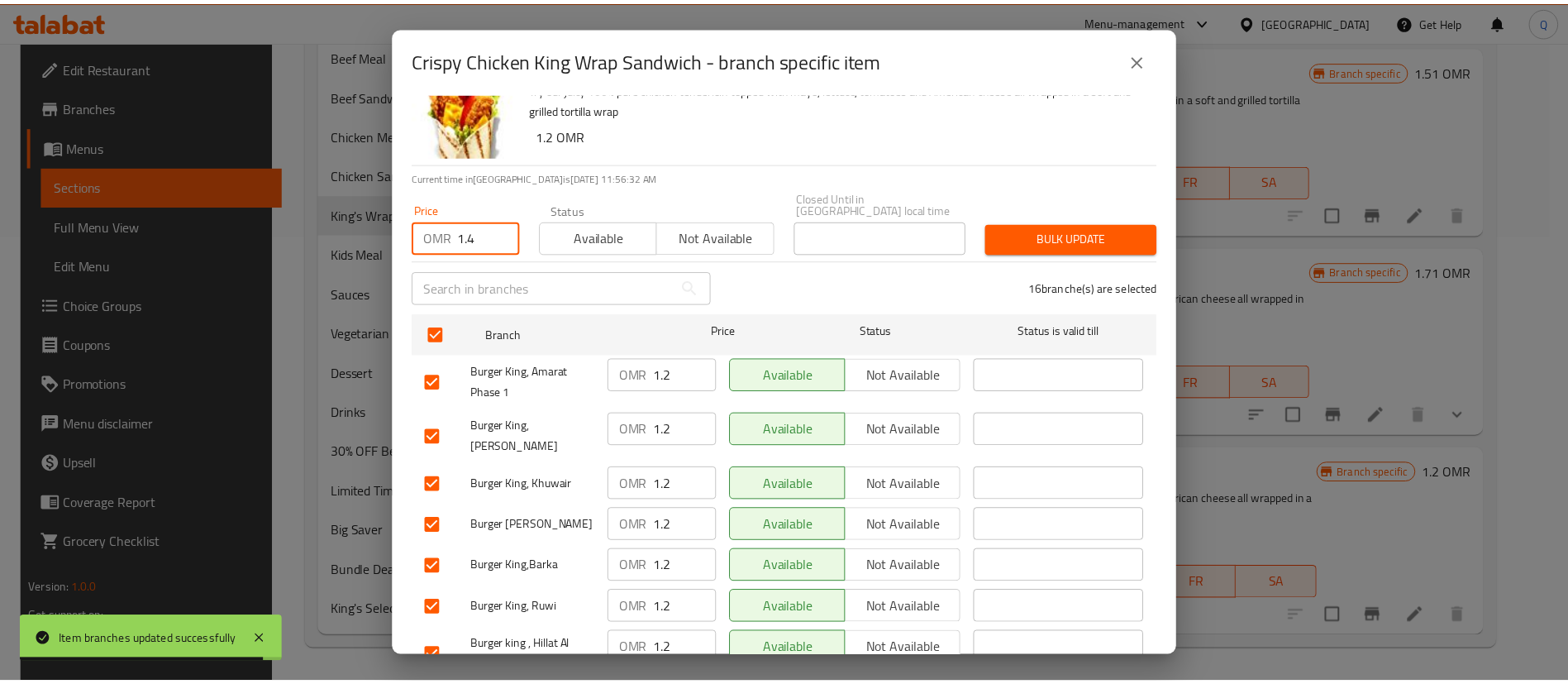
scroll to position [0, 0]
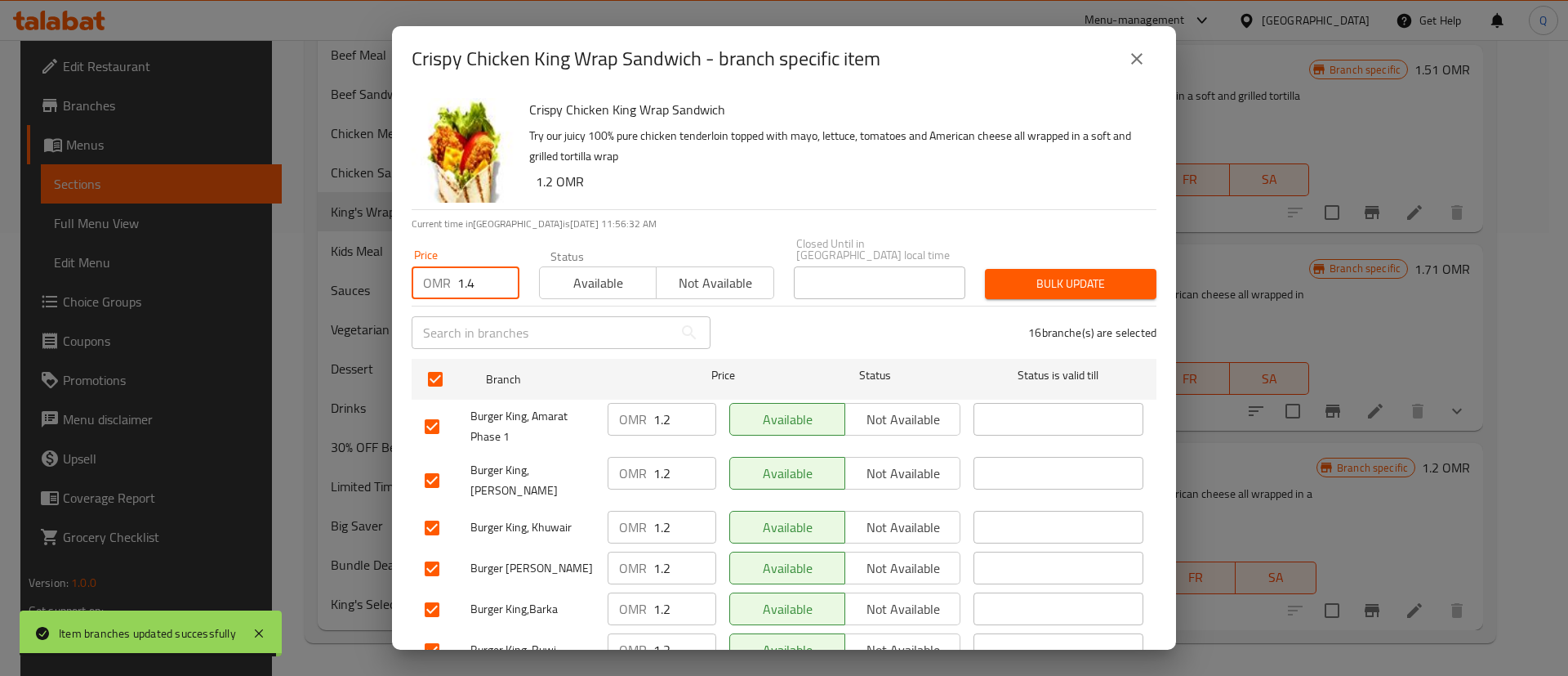
type input "1.4"
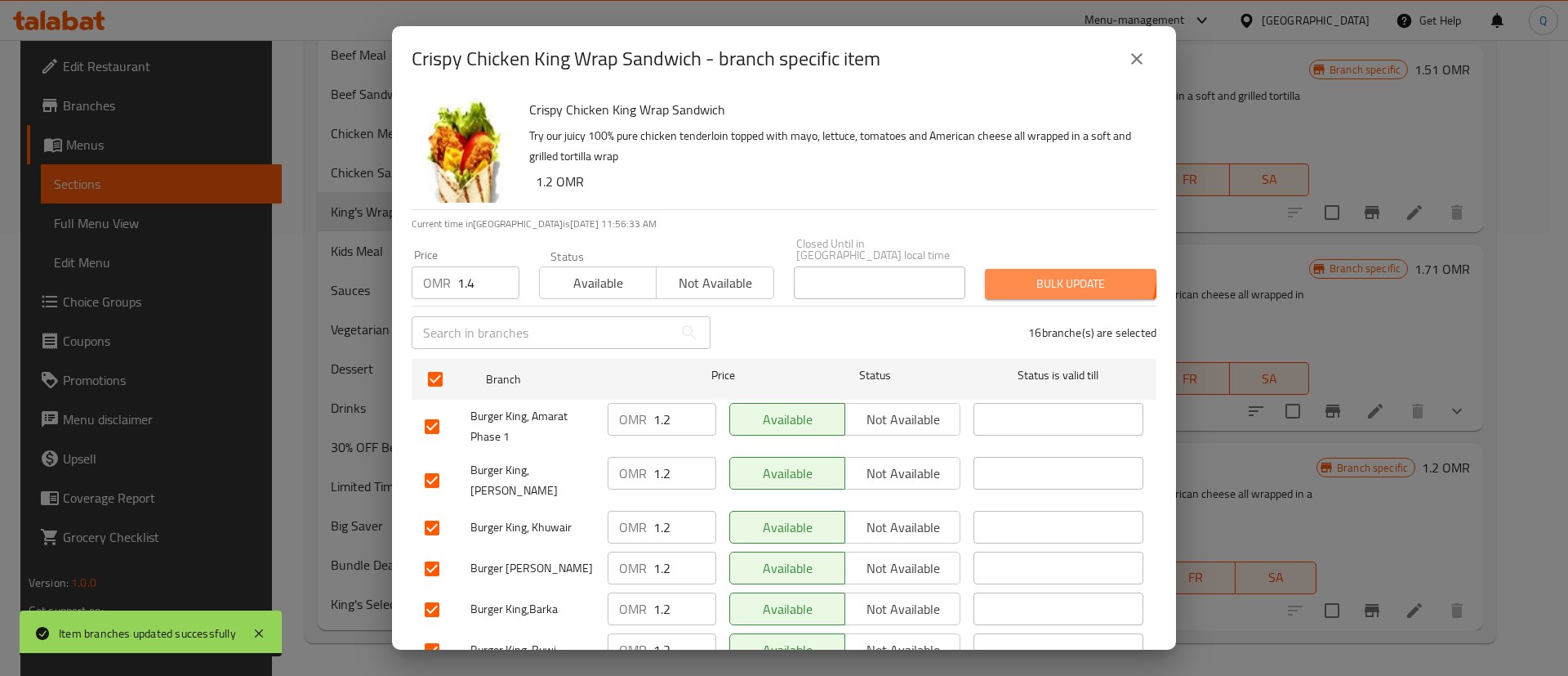
click at [1046, 274] on span "Bulk update" at bounding box center [1070, 284] width 145 height 20
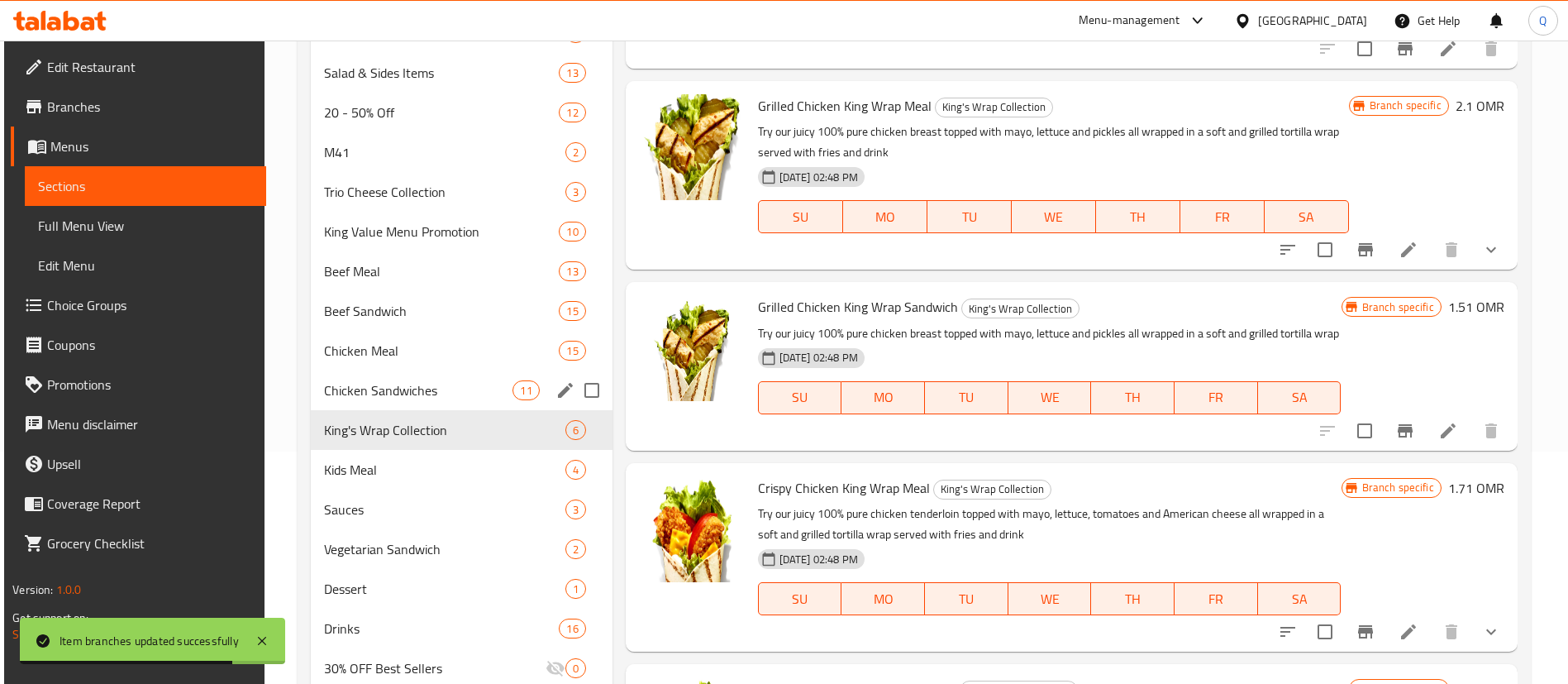
scroll to position [229, 0]
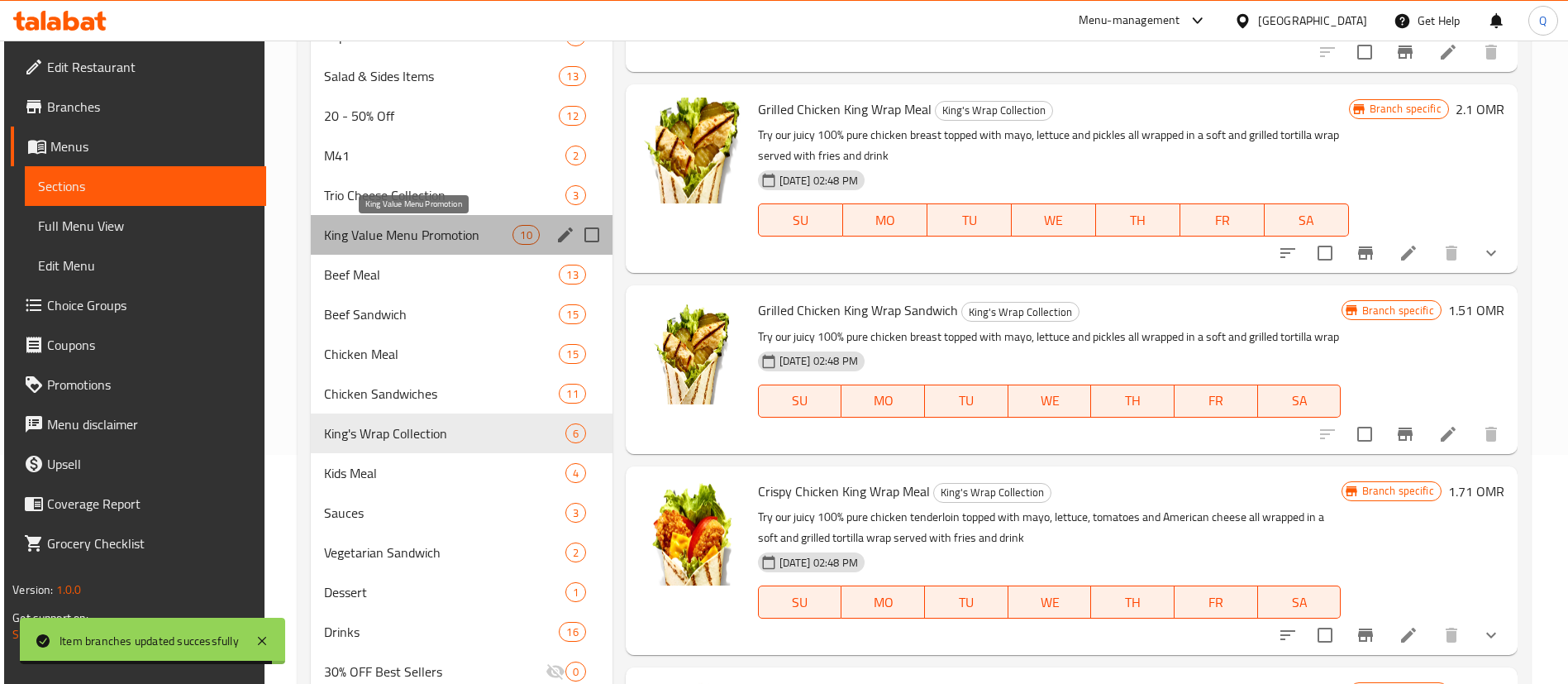
click at [466, 228] on span "King Value Menu Promotion" at bounding box center [418, 235] width 189 height 20
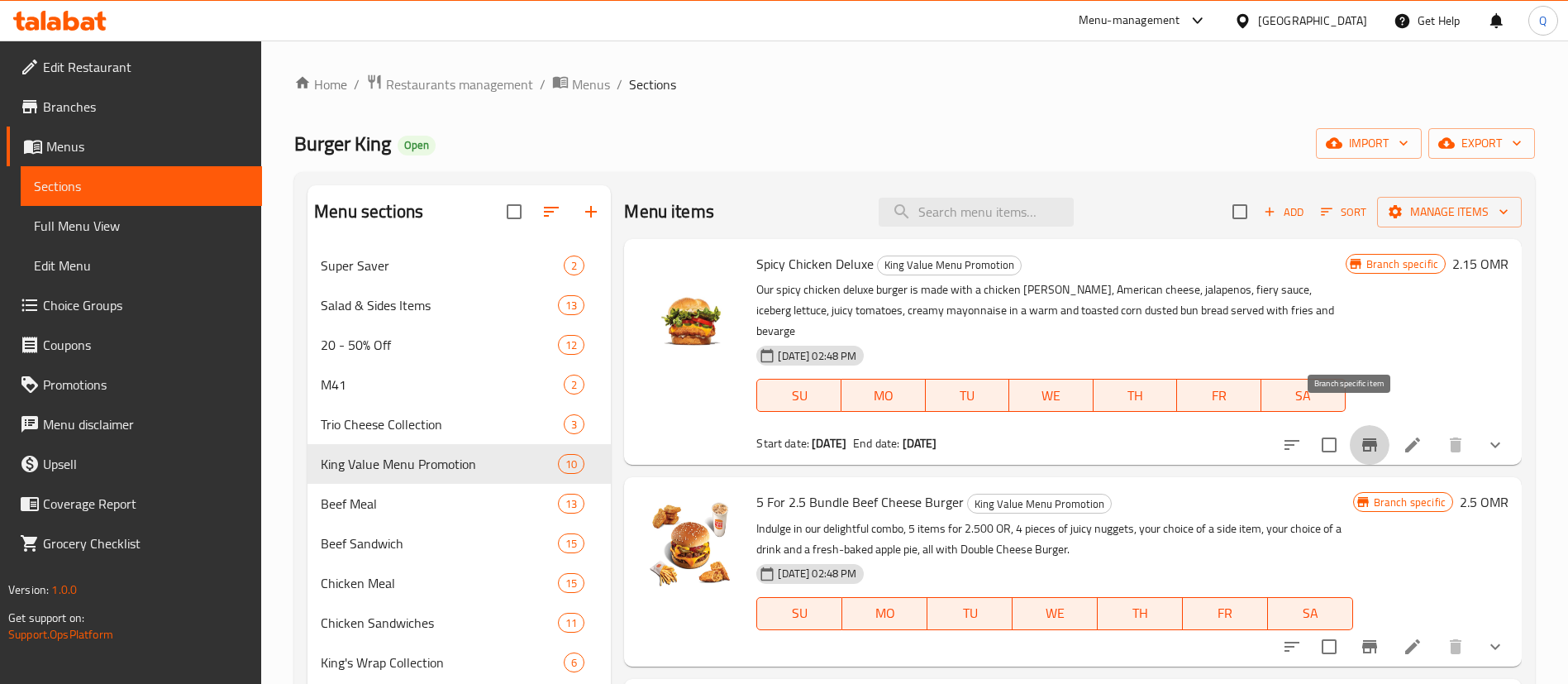
click at [1359, 435] on icon "Branch-specific-item" at bounding box center [1369, 445] width 20 height 20
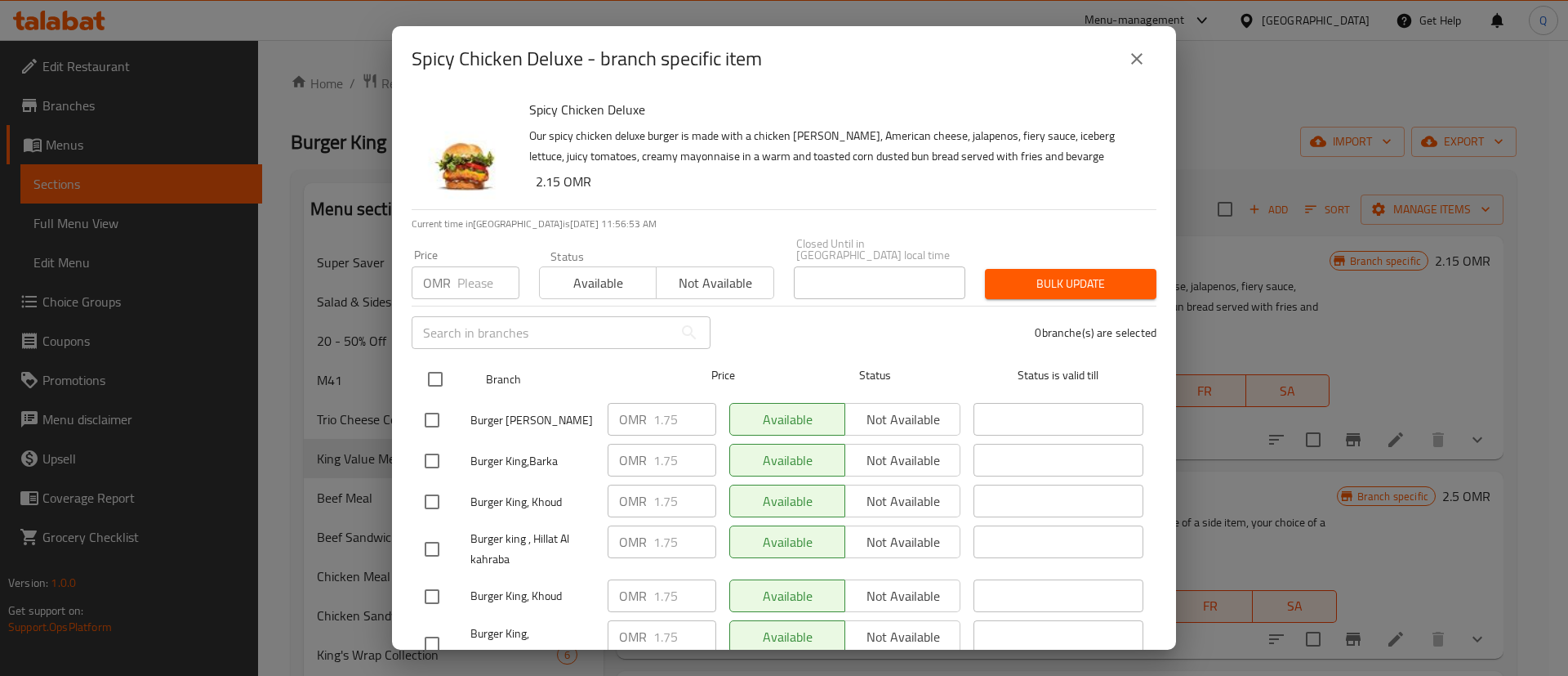
click at [435, 363] on input "checkbox" at bounding box center [435, 379] width 34 height 34
checkbox input "true"
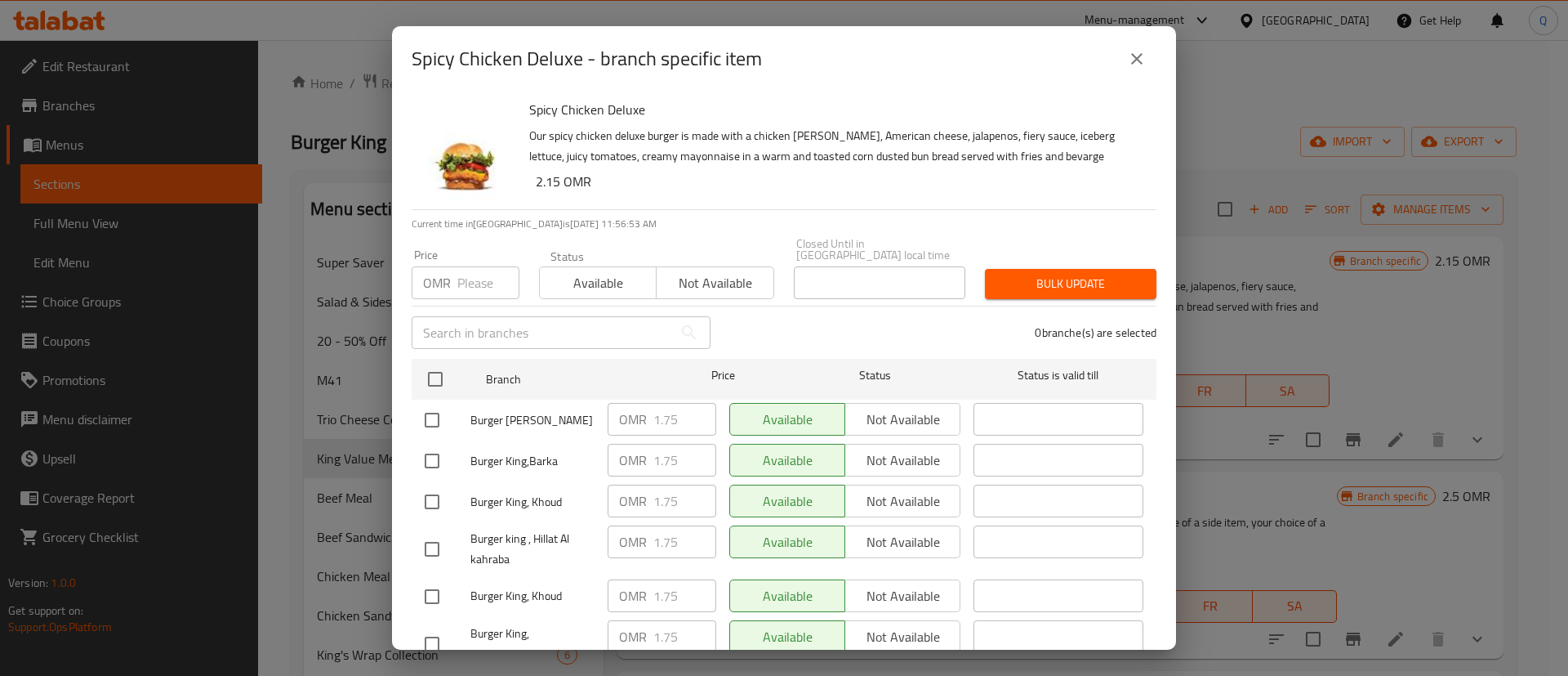
checkbox input "true"
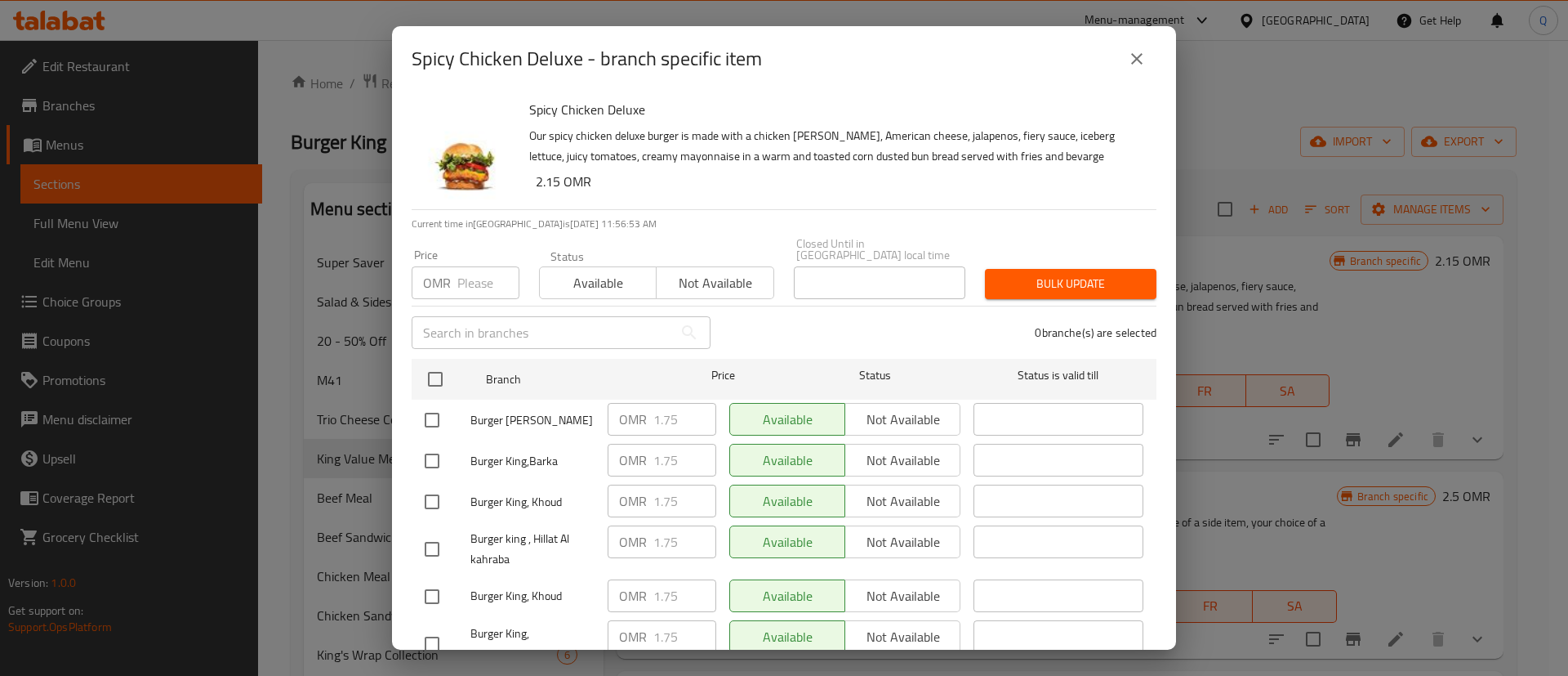
checkbox input "true"
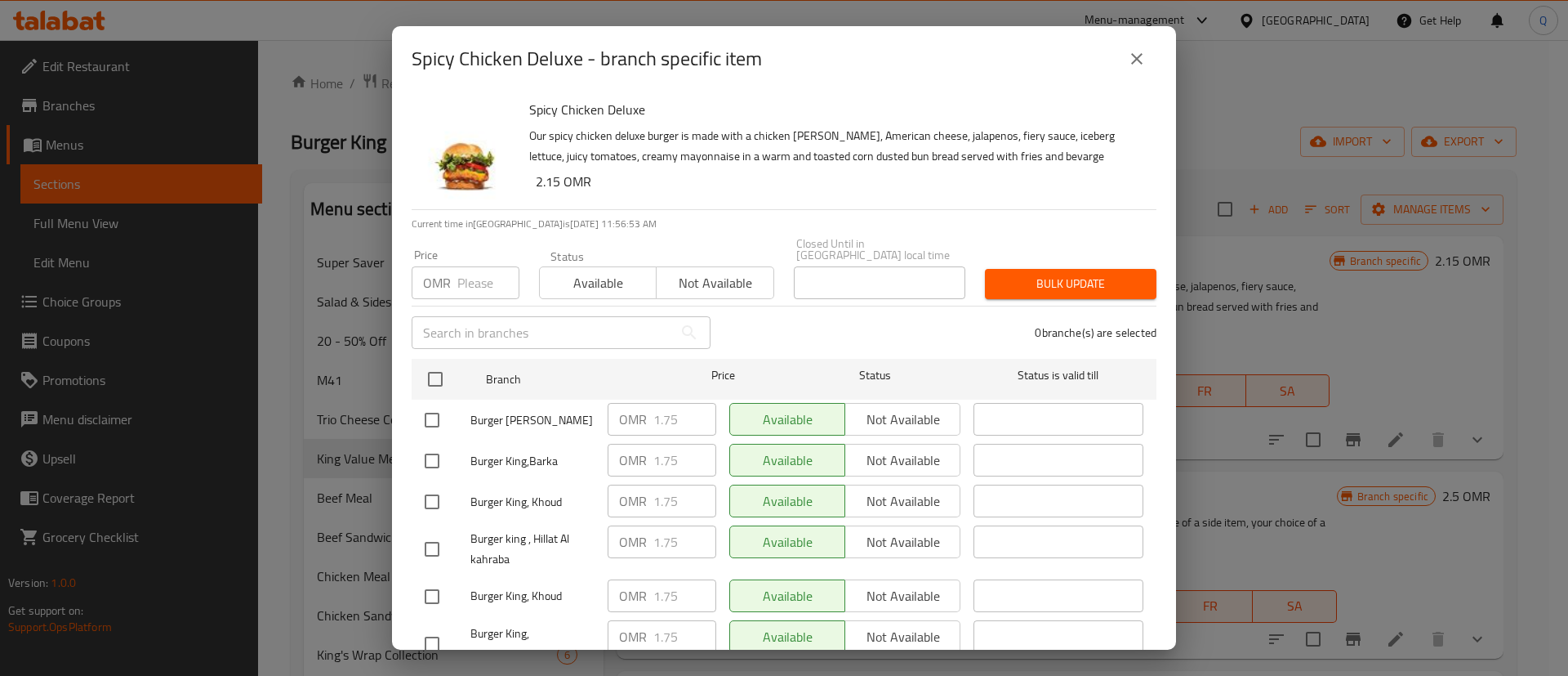
checkbox input "true"
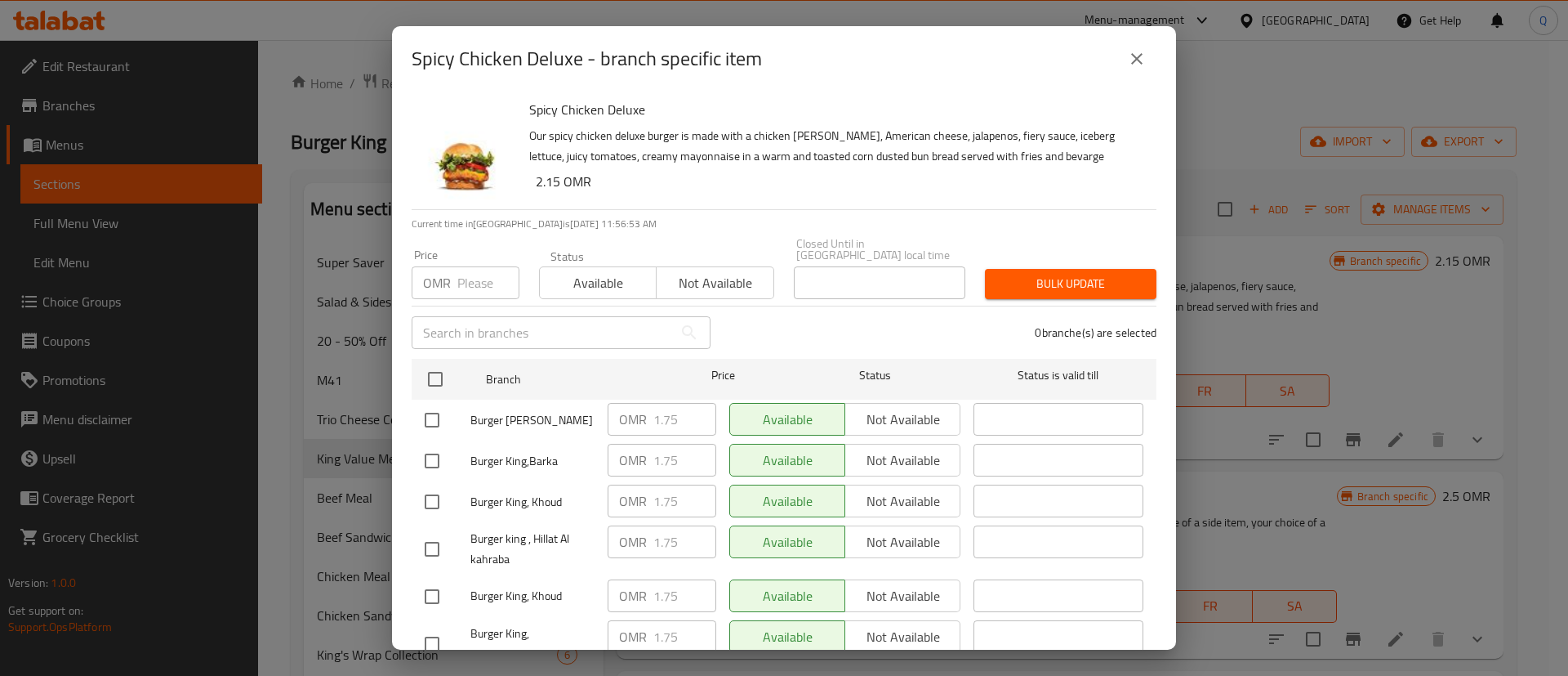
checkbox input "true"
click at [470, 282] on input "number" at bounding box center [489, 283] width 62 height 33
type input "1"
type input "2.35"
click at [1074, 274] on span "Bulk update" at bounding box center [1070, 284] width 145 height 20
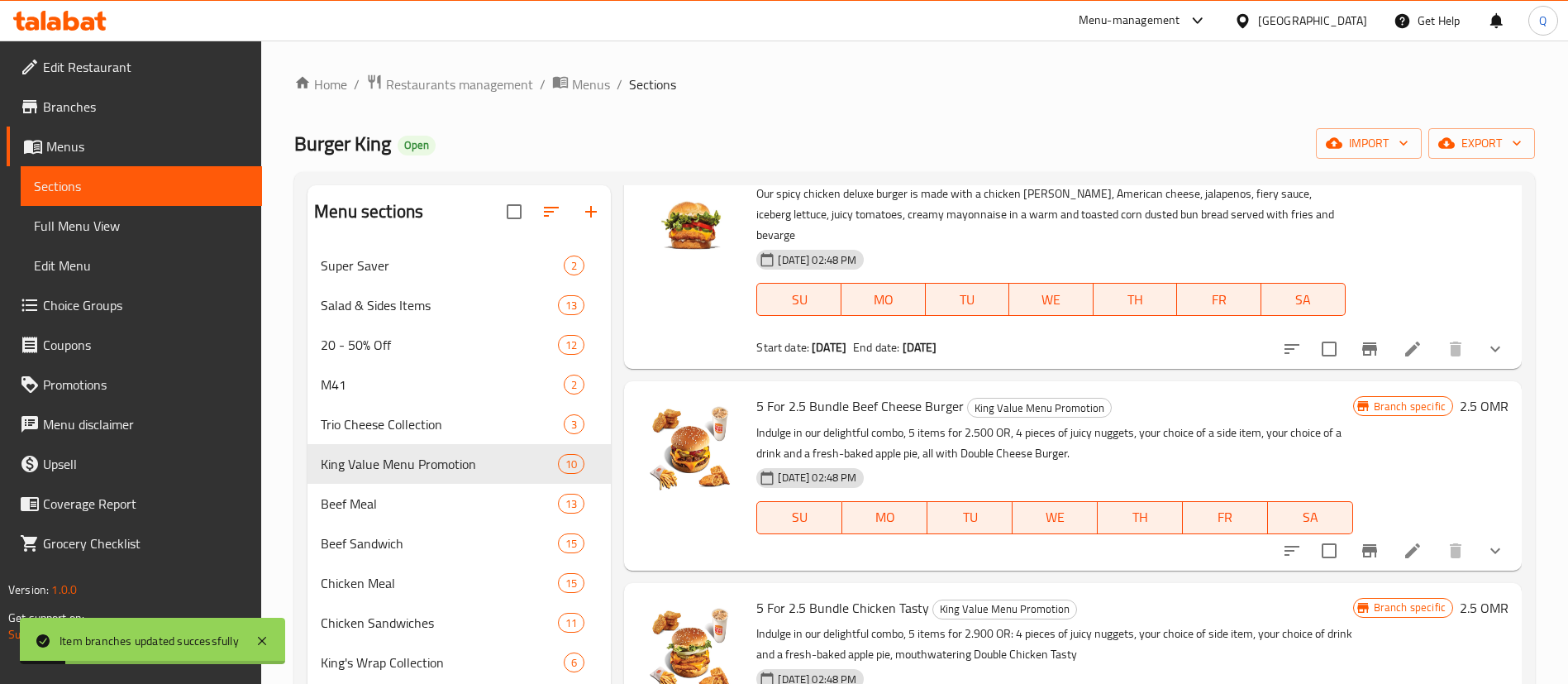
scroll to position [134, 0]
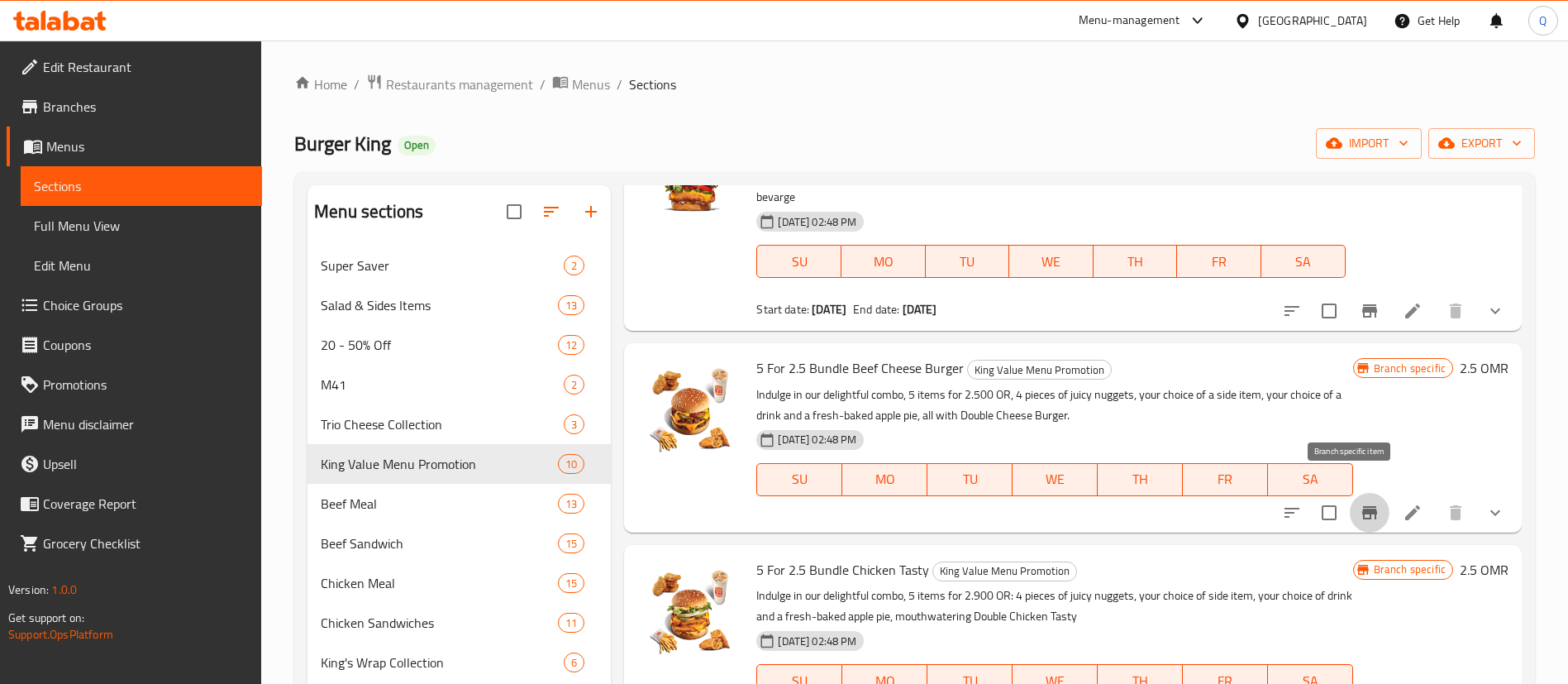
click at [1362, 506] on icon "Branch-specific-item" at bounding box center [1369, 513] width 15 height 14
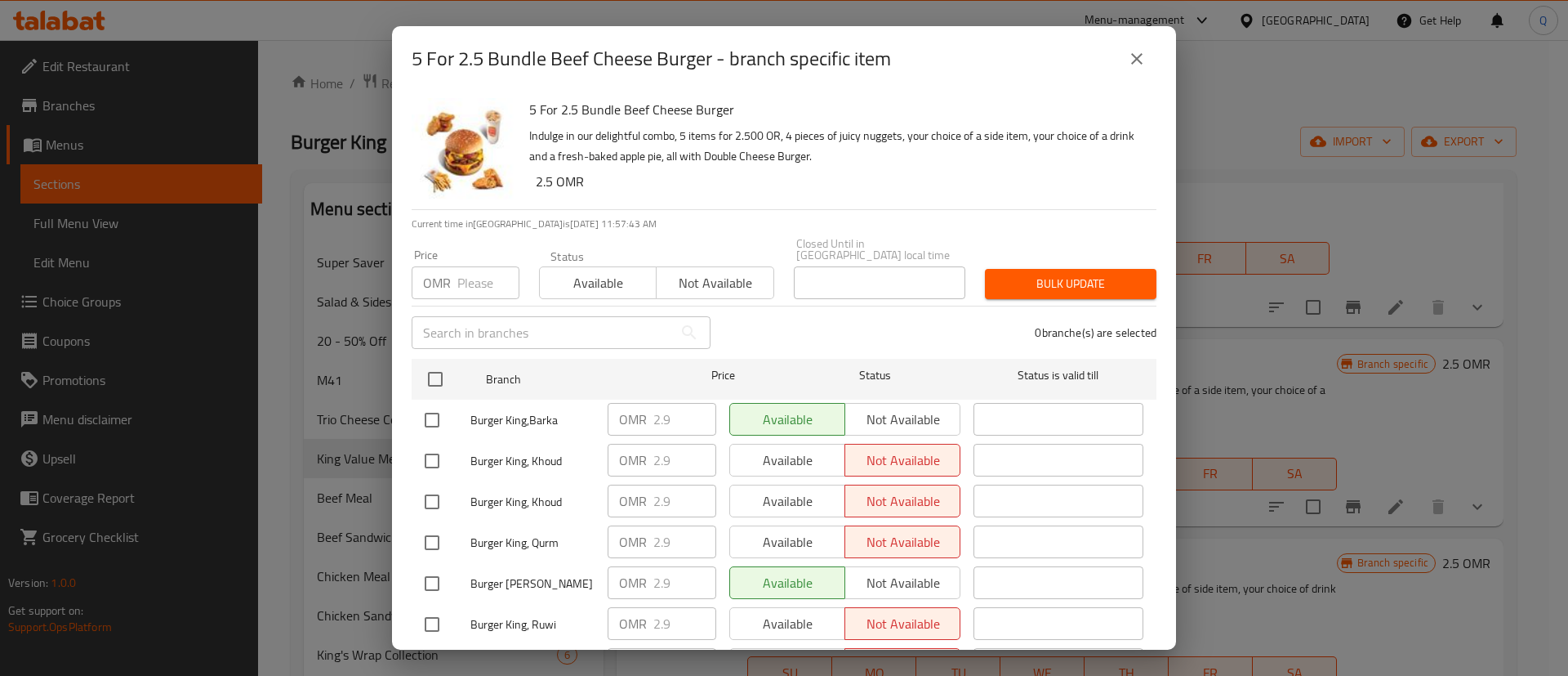
click at [1133, 67] on icon "close" at bounding box center [1137, 59] width 19 height 19
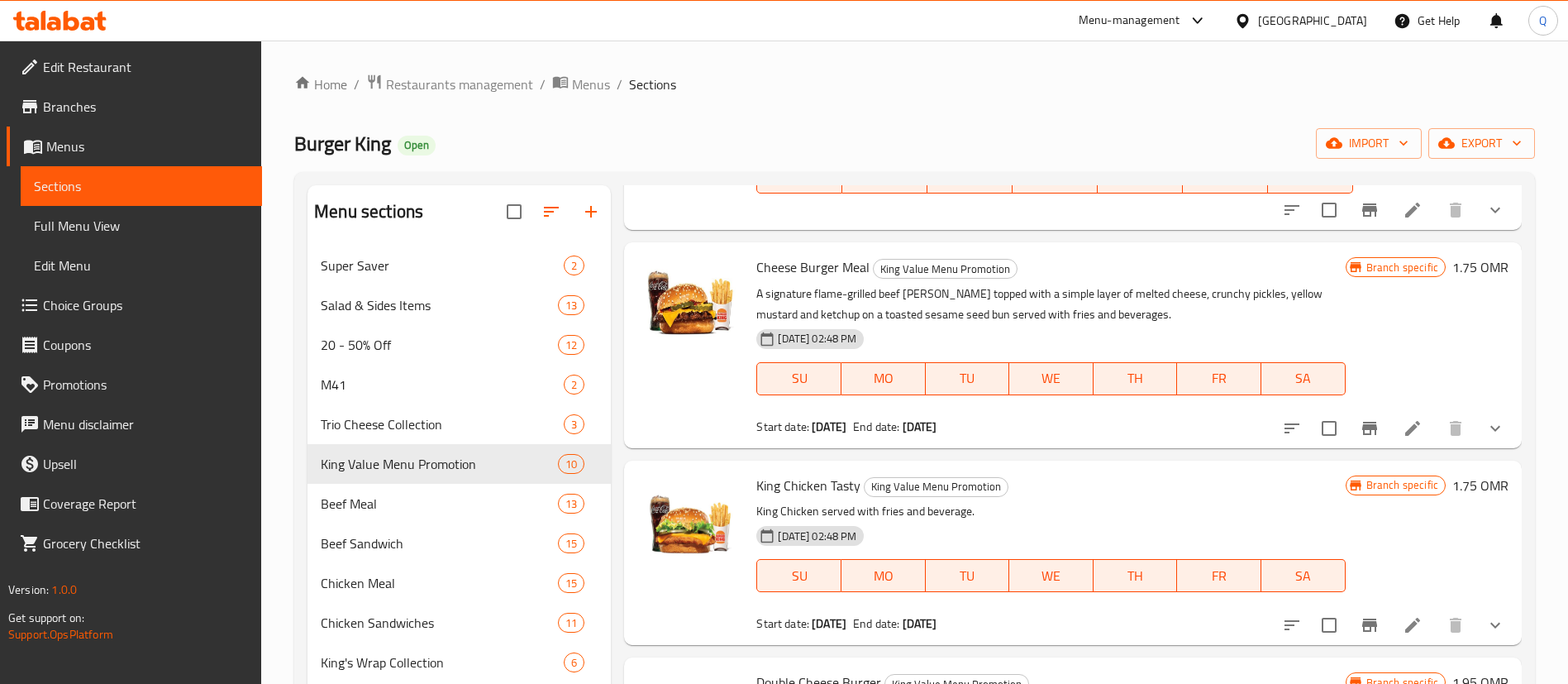
scroll to position [639, 0]
click at [1359, 416] on icon "Branch-specific-item" at bounding box center [1369, 426] width 20 height 20
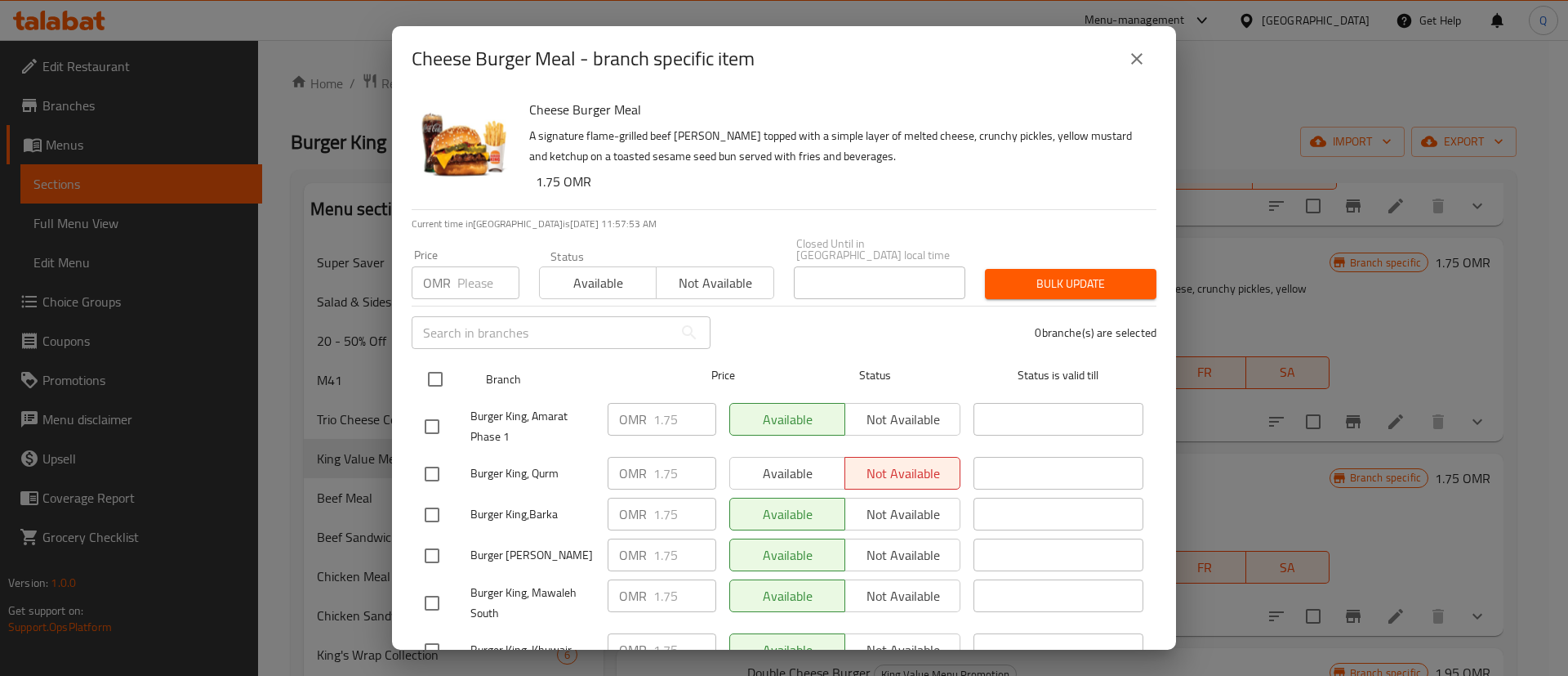
click at [432, 362] on input "checkbox" at bounding box center [435, 379] width 34 height 34
checkbox input "true"
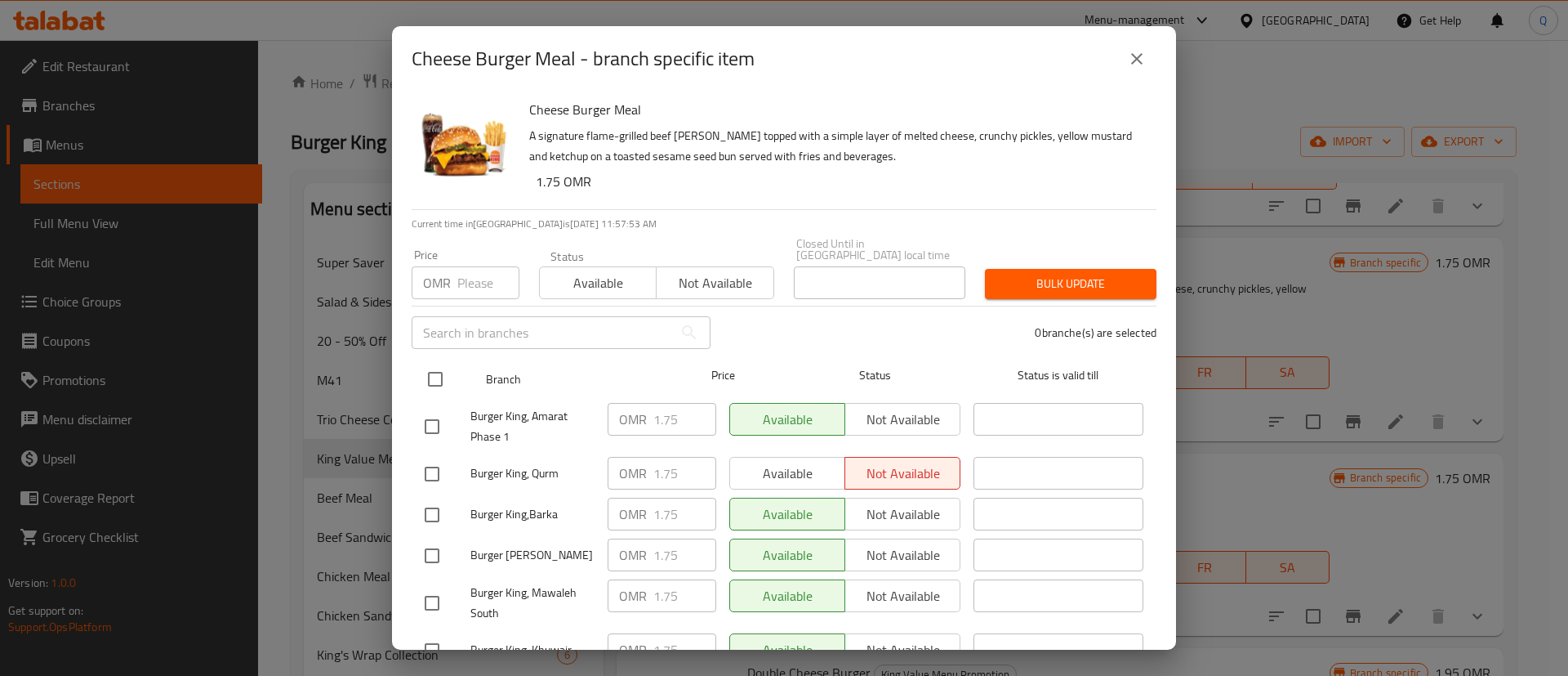
checkbox input "true"
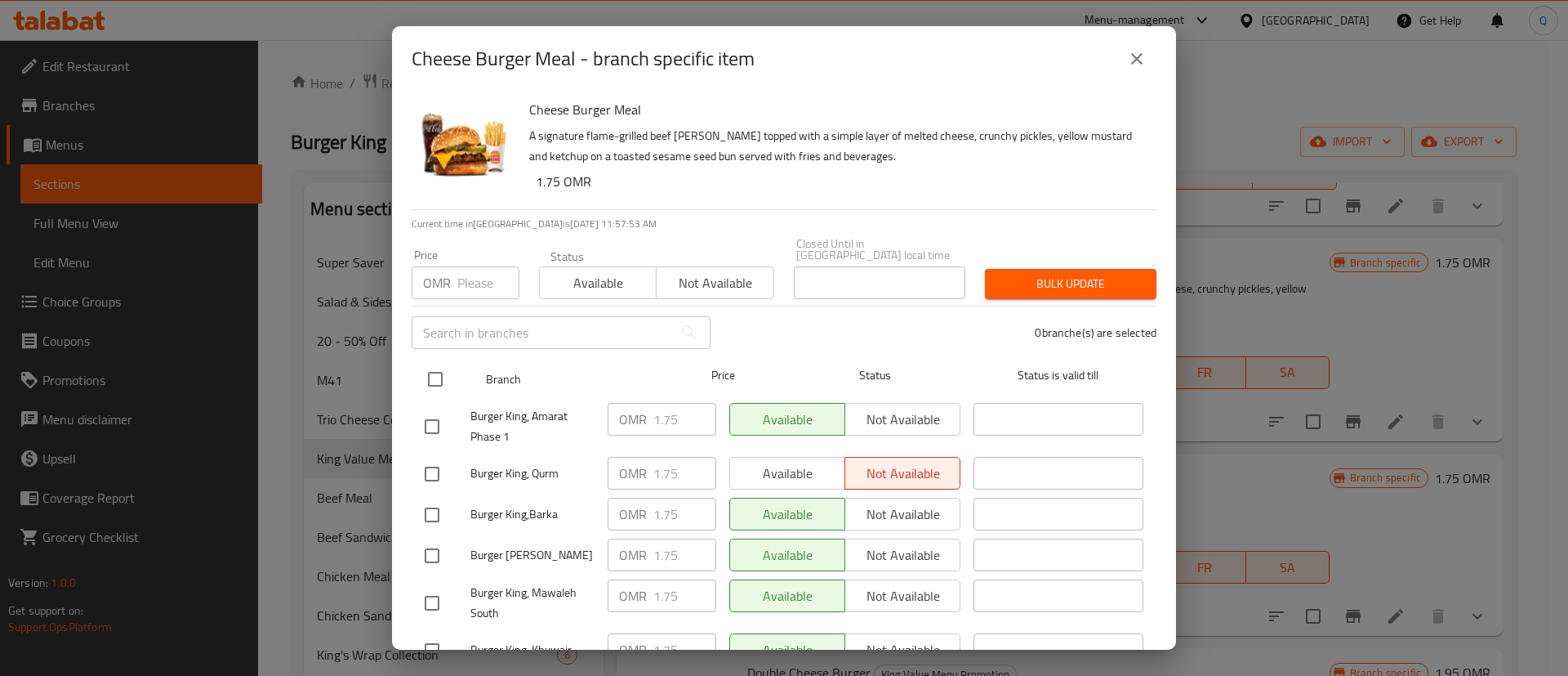
checkbox input "true"
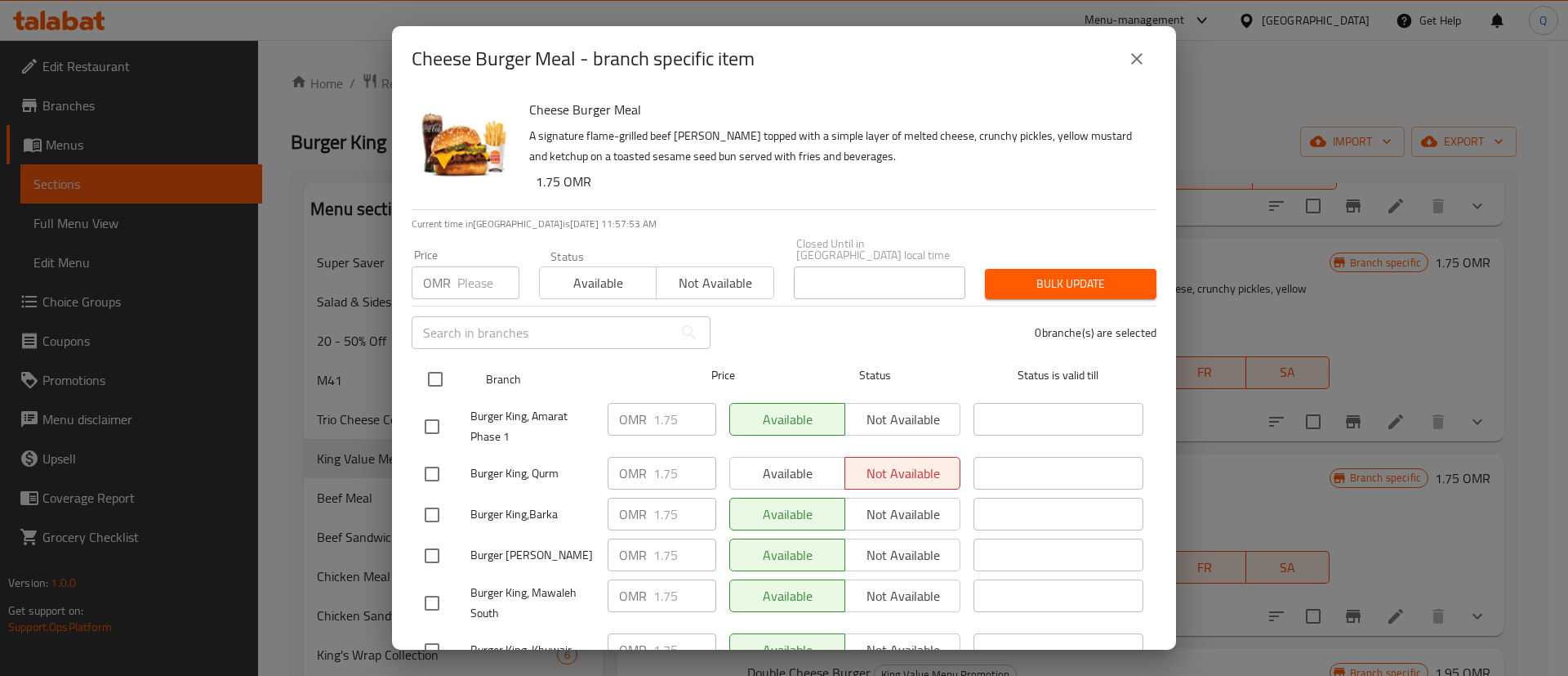
checkbox input "true"
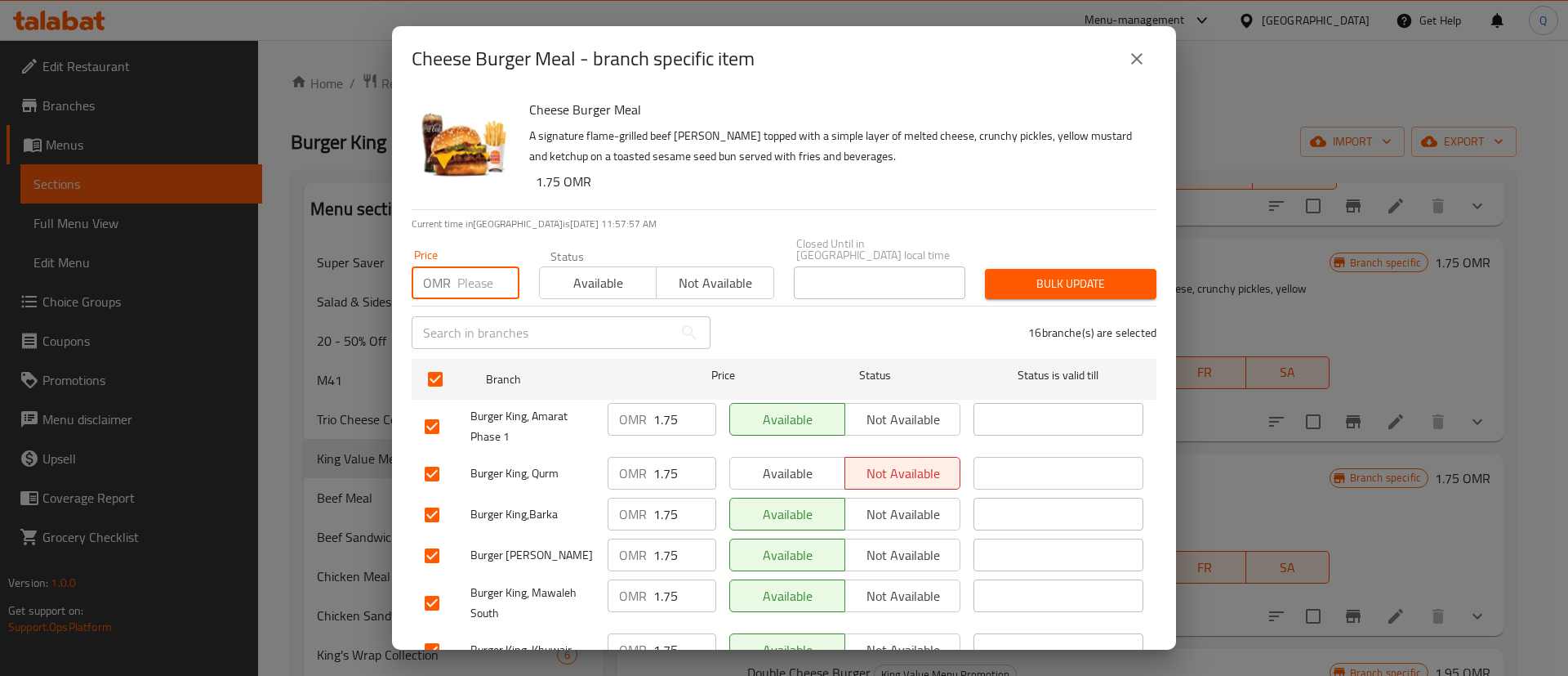
click at [461, 275] on input "number" at bounding box center [489, 283] width 62 height 33
type input "1.85"
click at [1086, 274] on span "Bulk update" at bounding box center [1070, 284] width 145 height 20
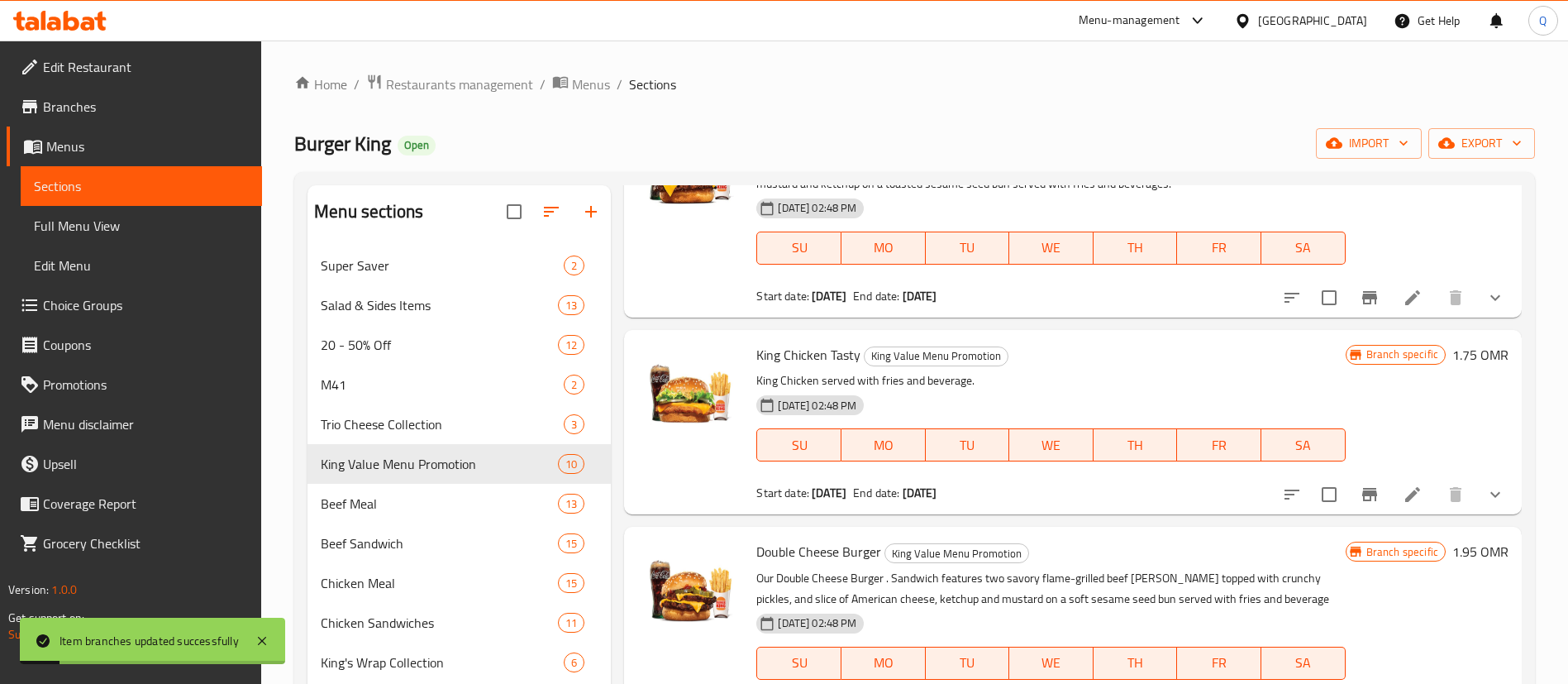
scroll to position [798, 0]
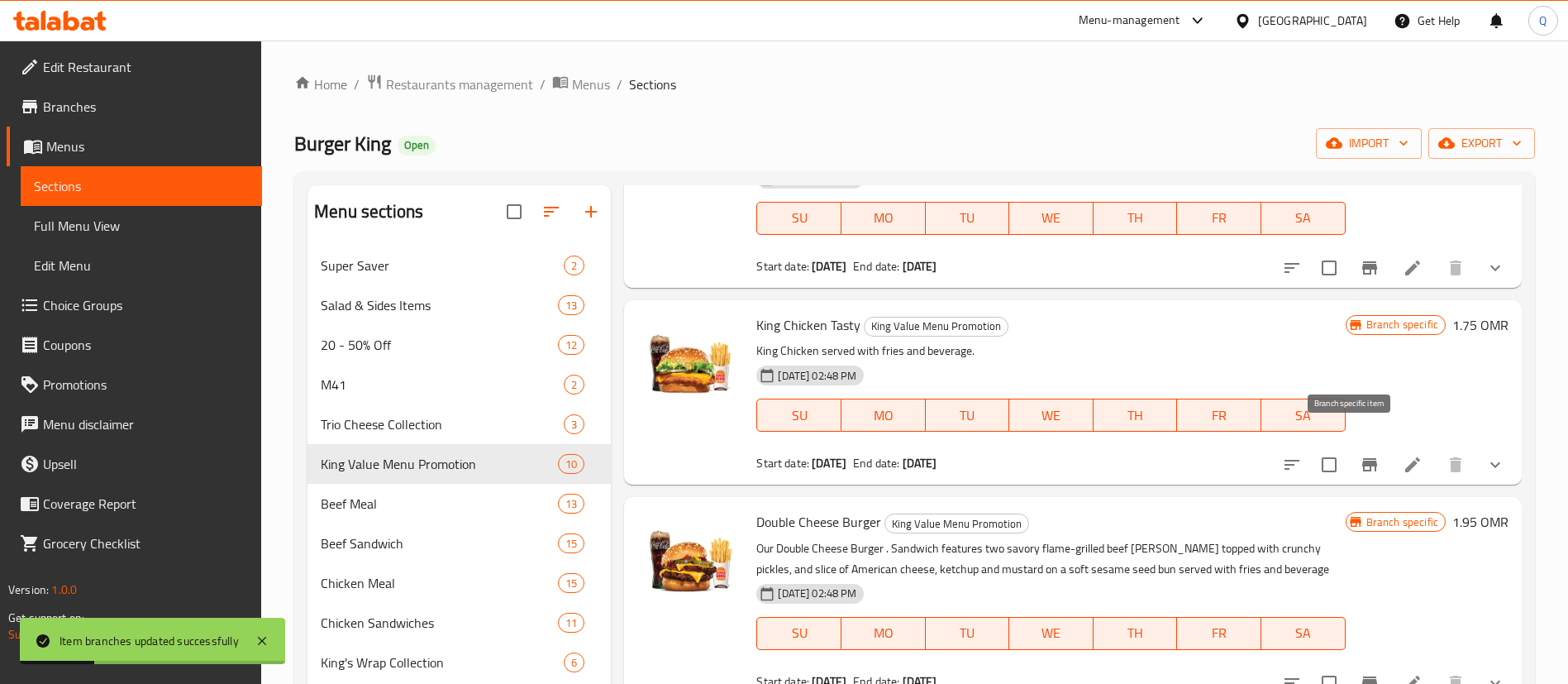
click at [1359, 455] on icon "Branch-specific-item" at bounding box center [1369, 464] width 20 height 20
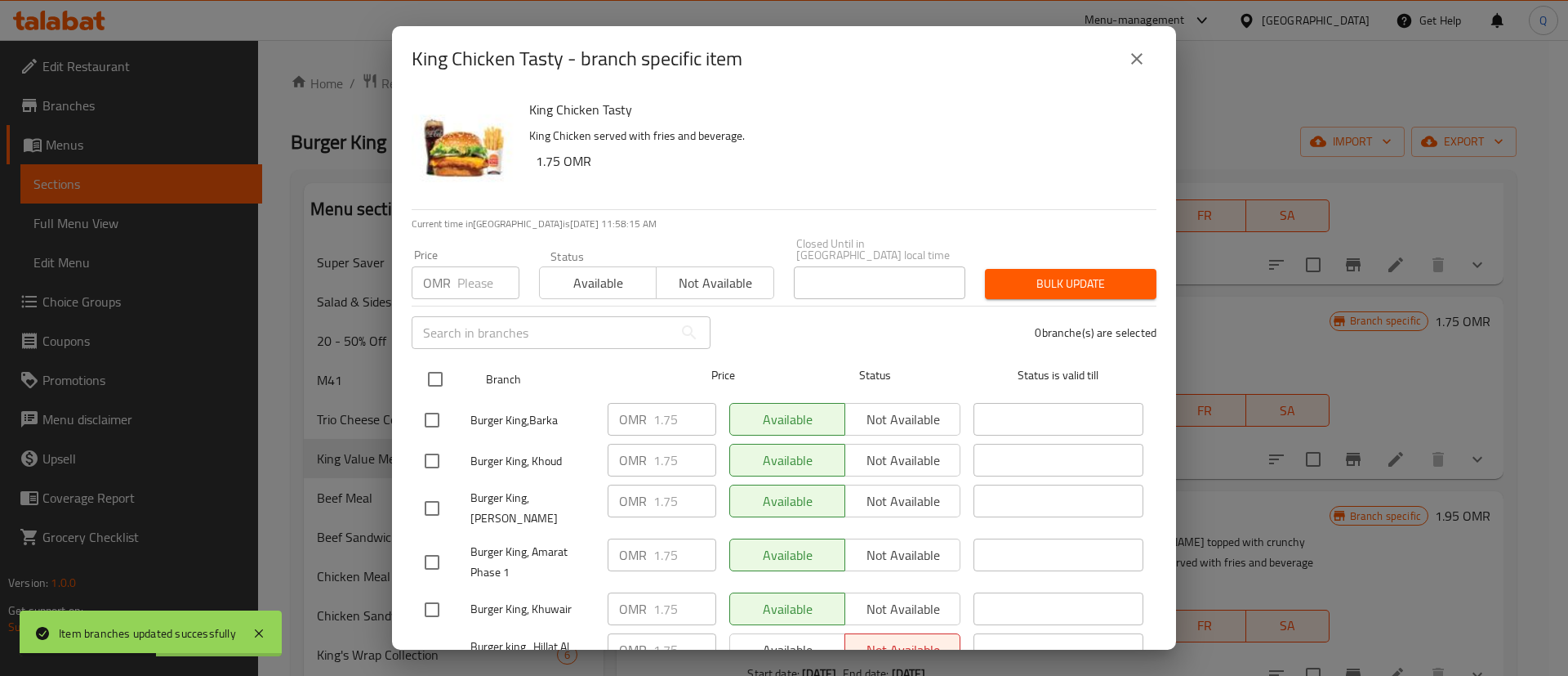
click at [437, 362] on input "checkbox" at bounding box center [435, 379] width 34 height 34
checkbox input "true"
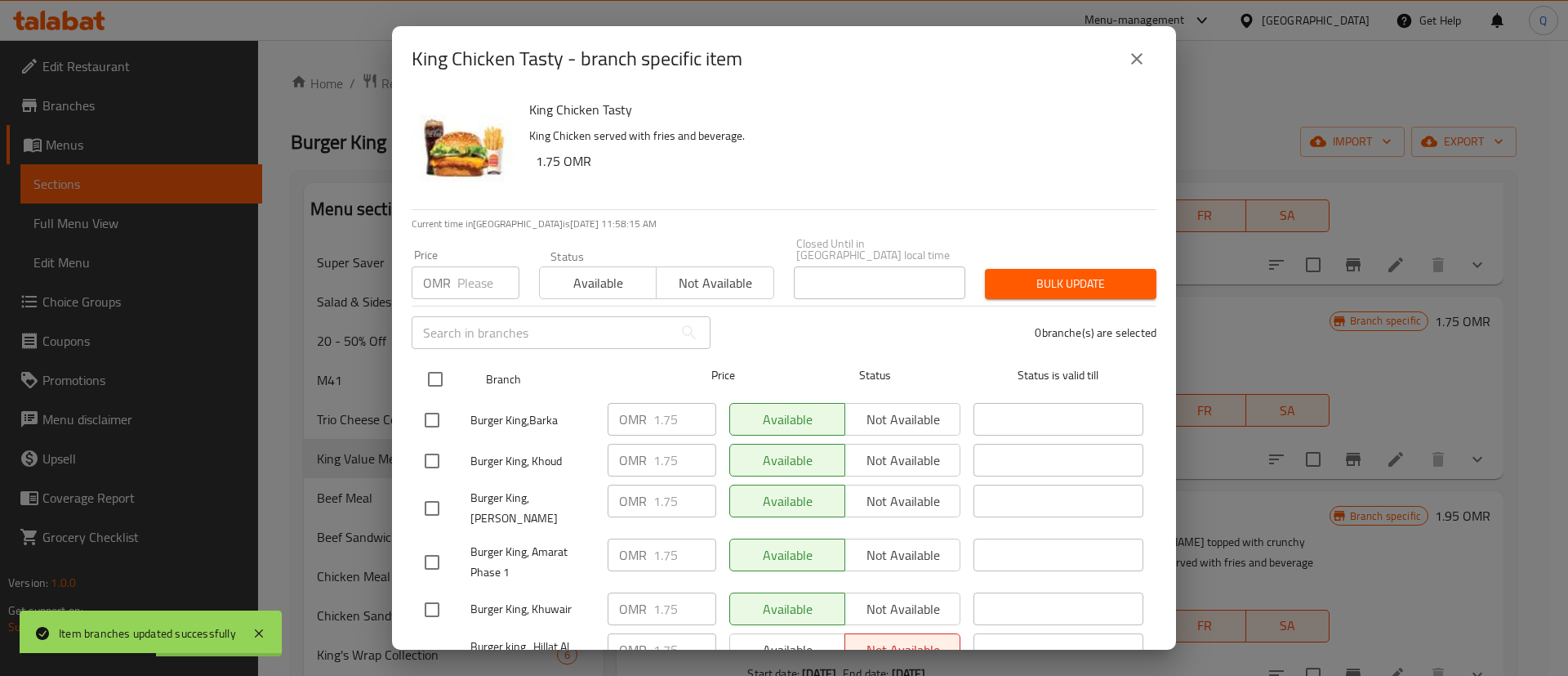
checkbox input "true"
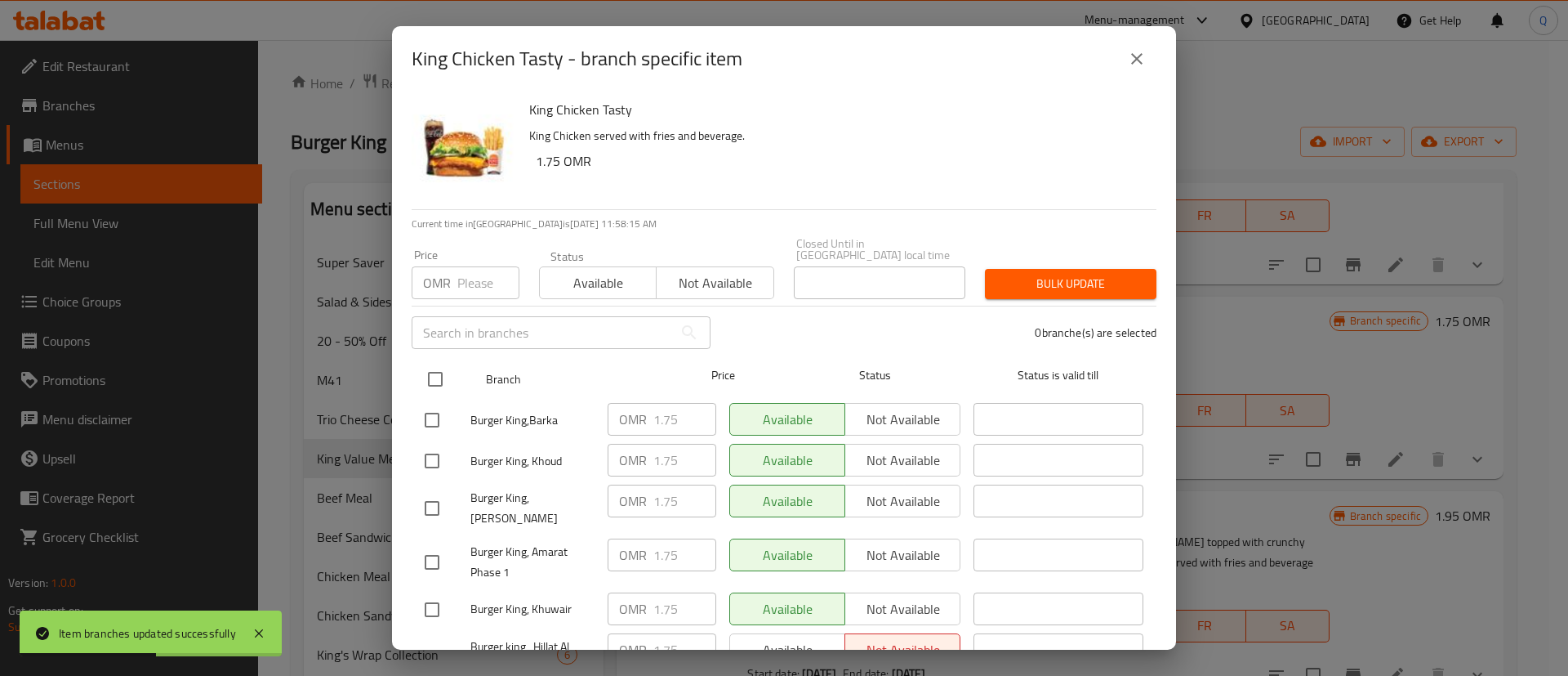
checkbox input "true"
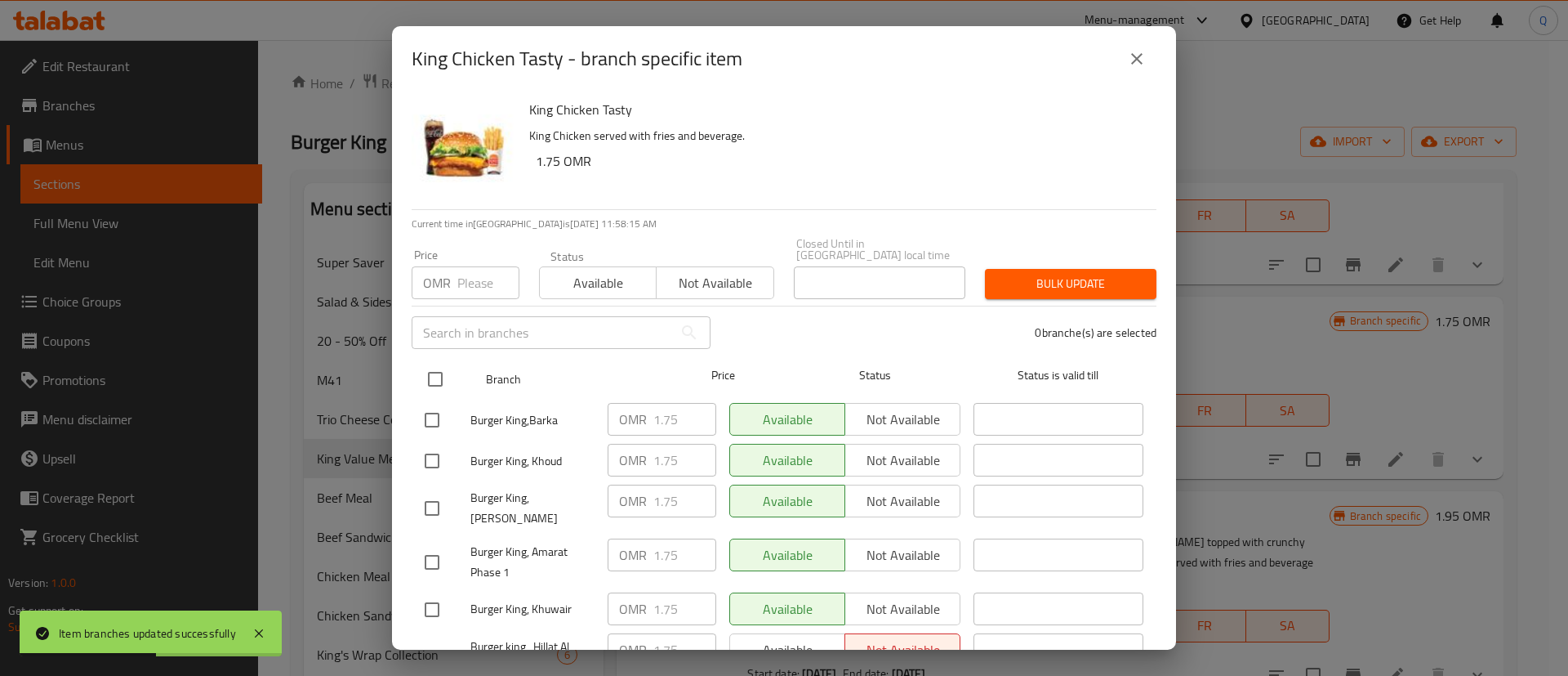
checkbox input "true"
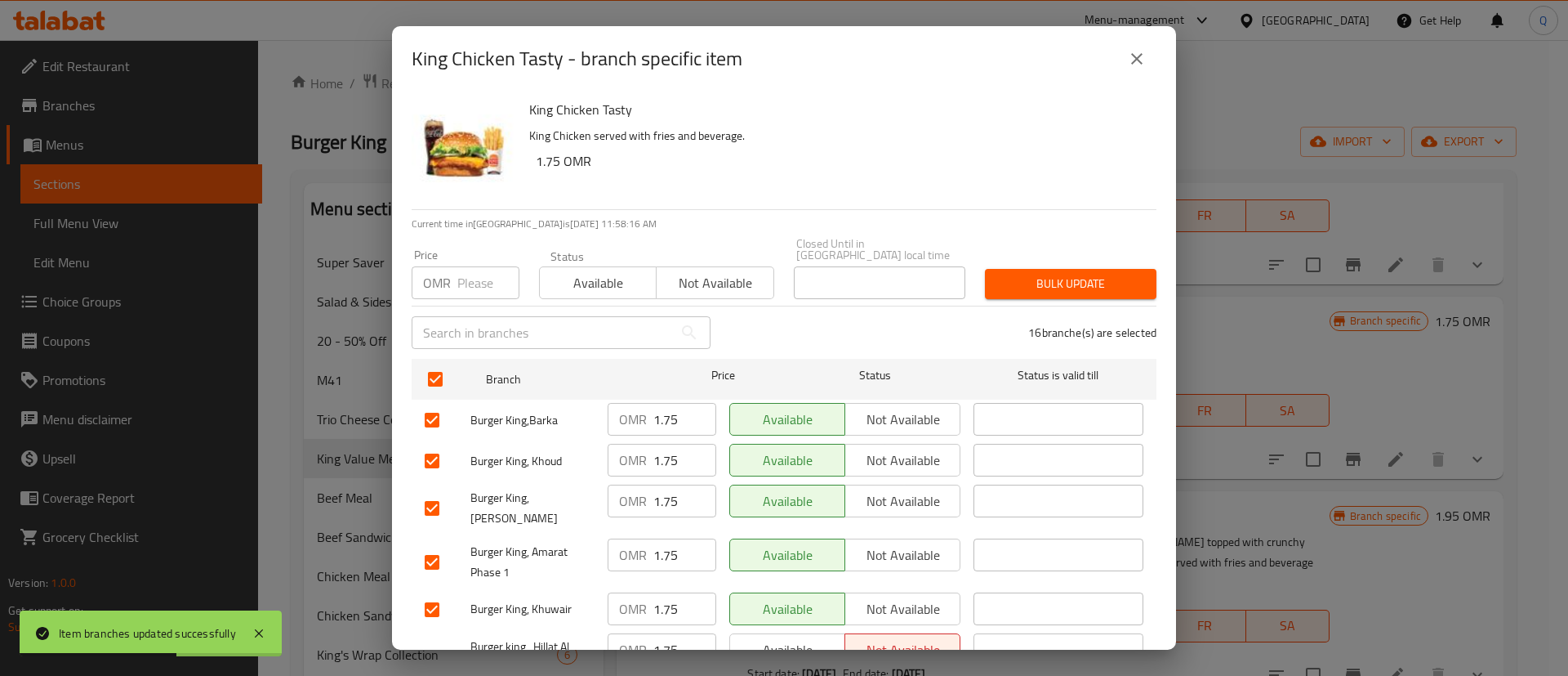
click at [473, 269] on input "number" at bounding box center [489, 283] width 62 height 33
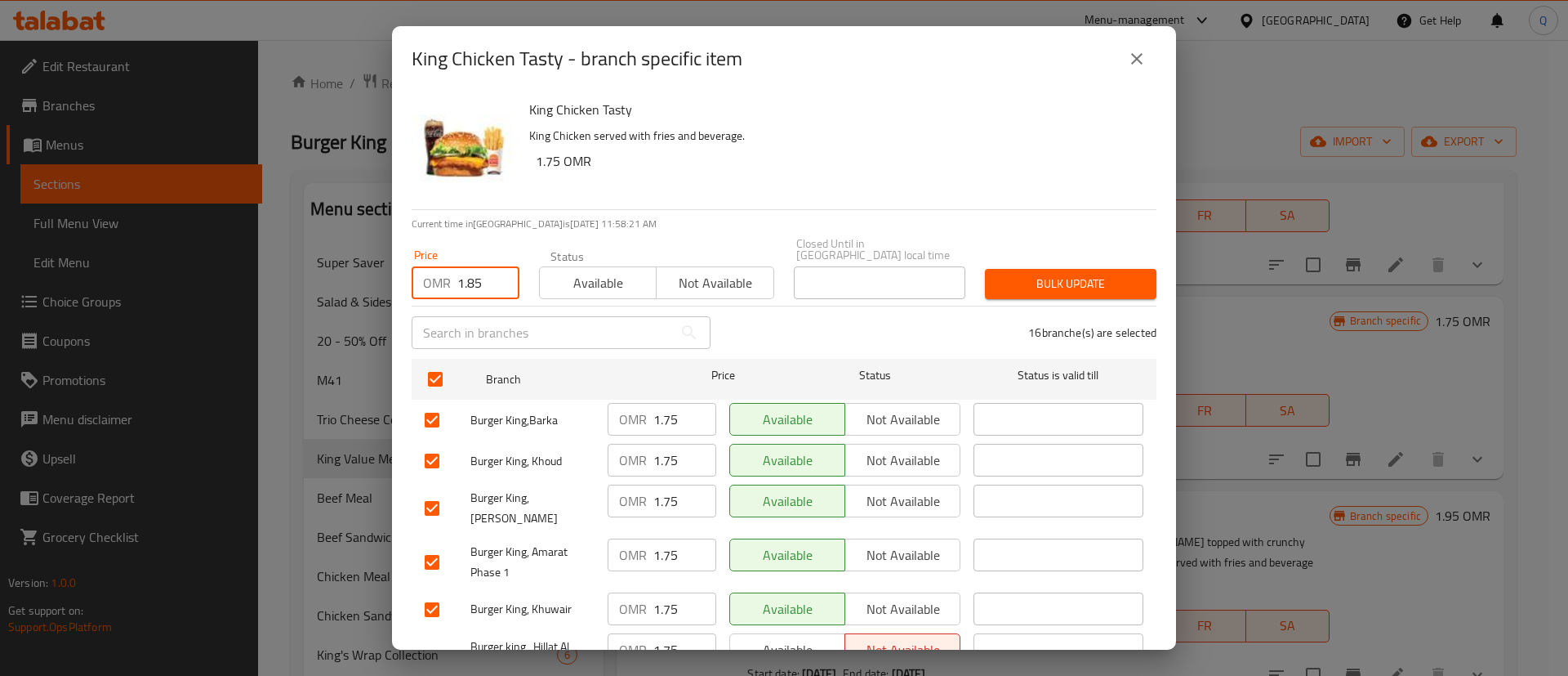
type input "1.85"
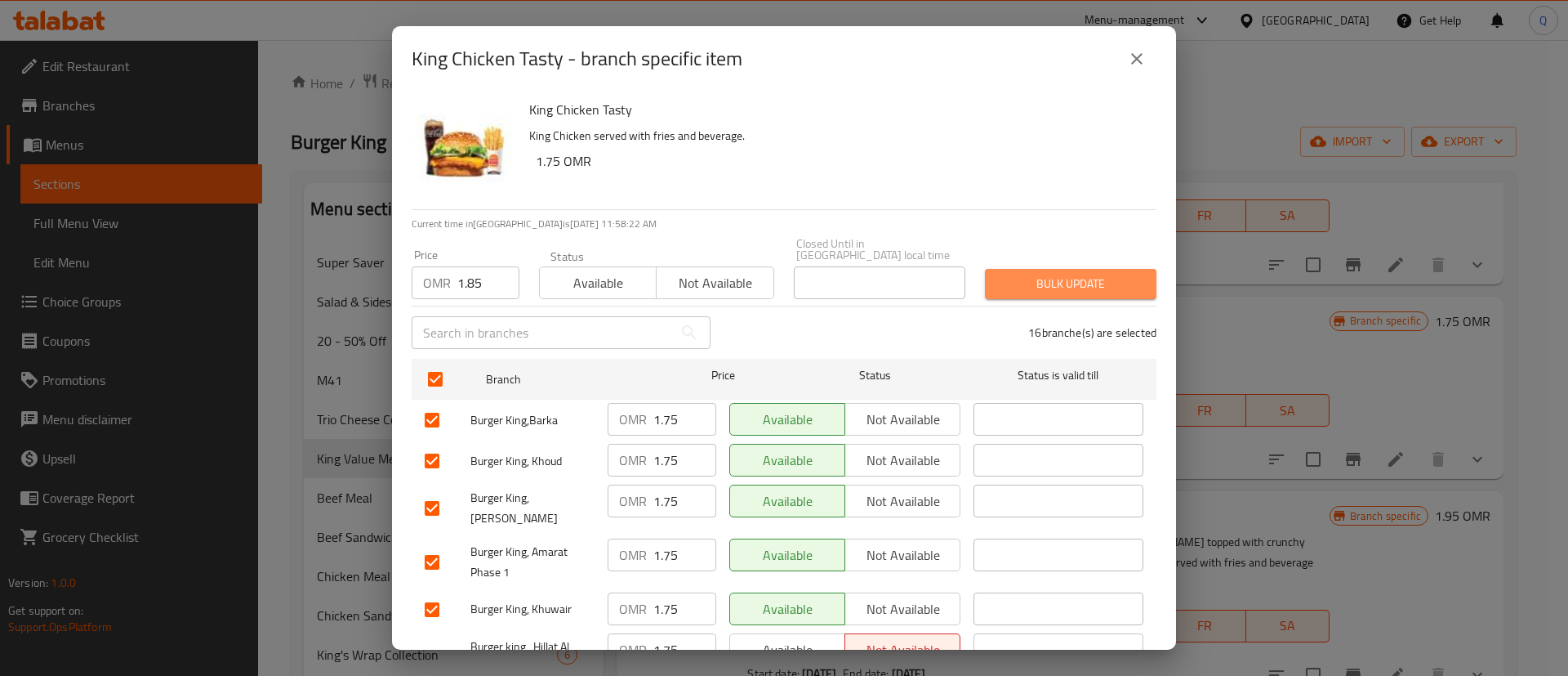
click at [1095, 274] on span "Bulk update" at bounding box center [1070, 284] width 145 height 20
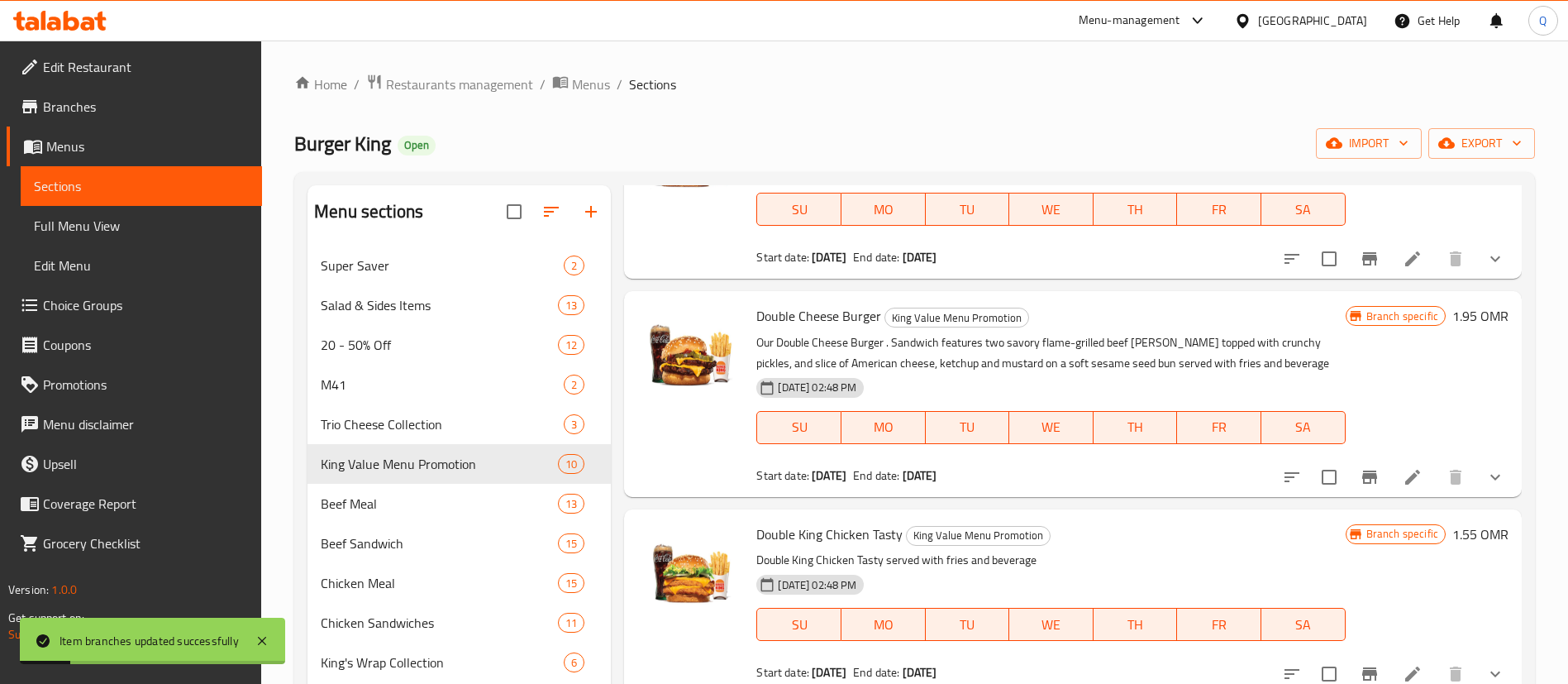
scroll to position [1004, 0]
click at [1359, 466] on icon "Branch-specific-item" at bounding box center [1369, 476] width 20 height 20
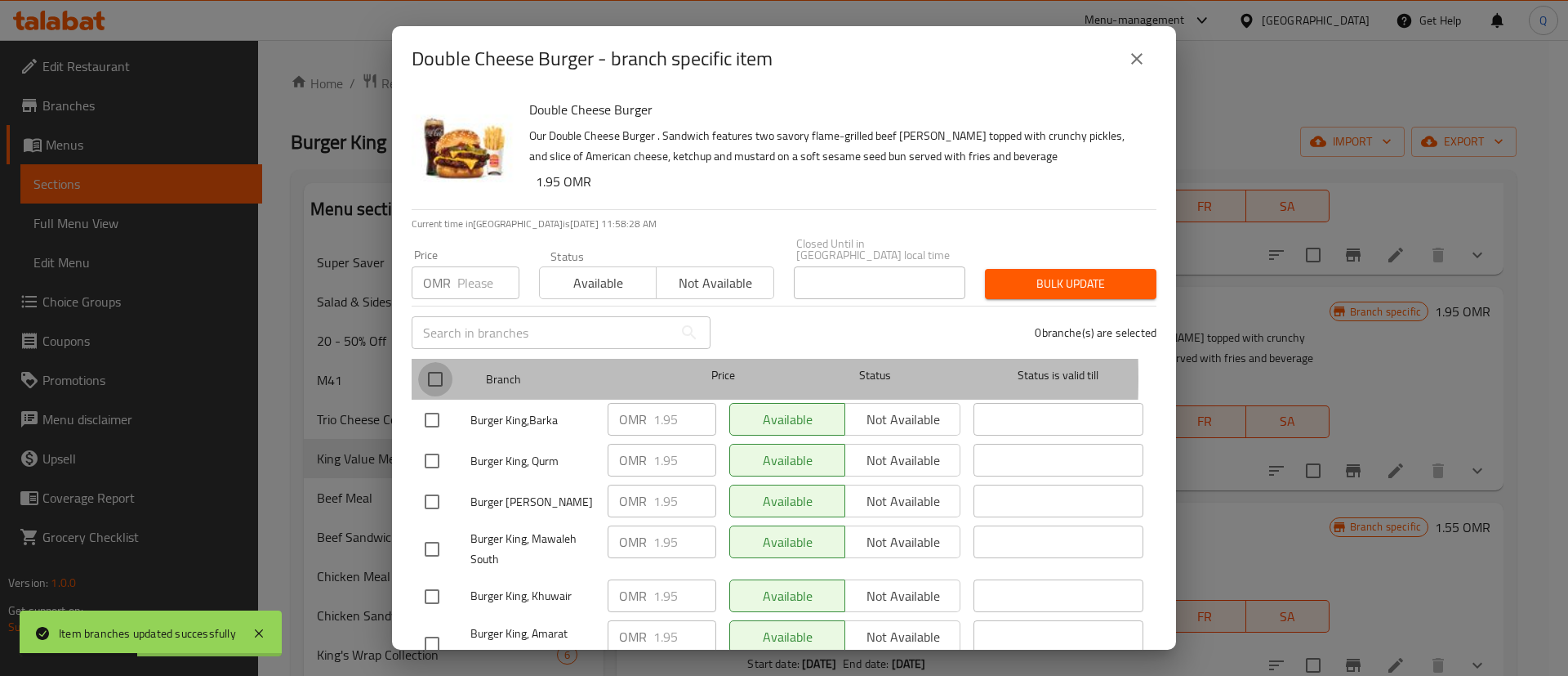
click at [438, 367] on input "checkbox" at bounding box center [435, 379] width 34 height 34
checkbox input "true"
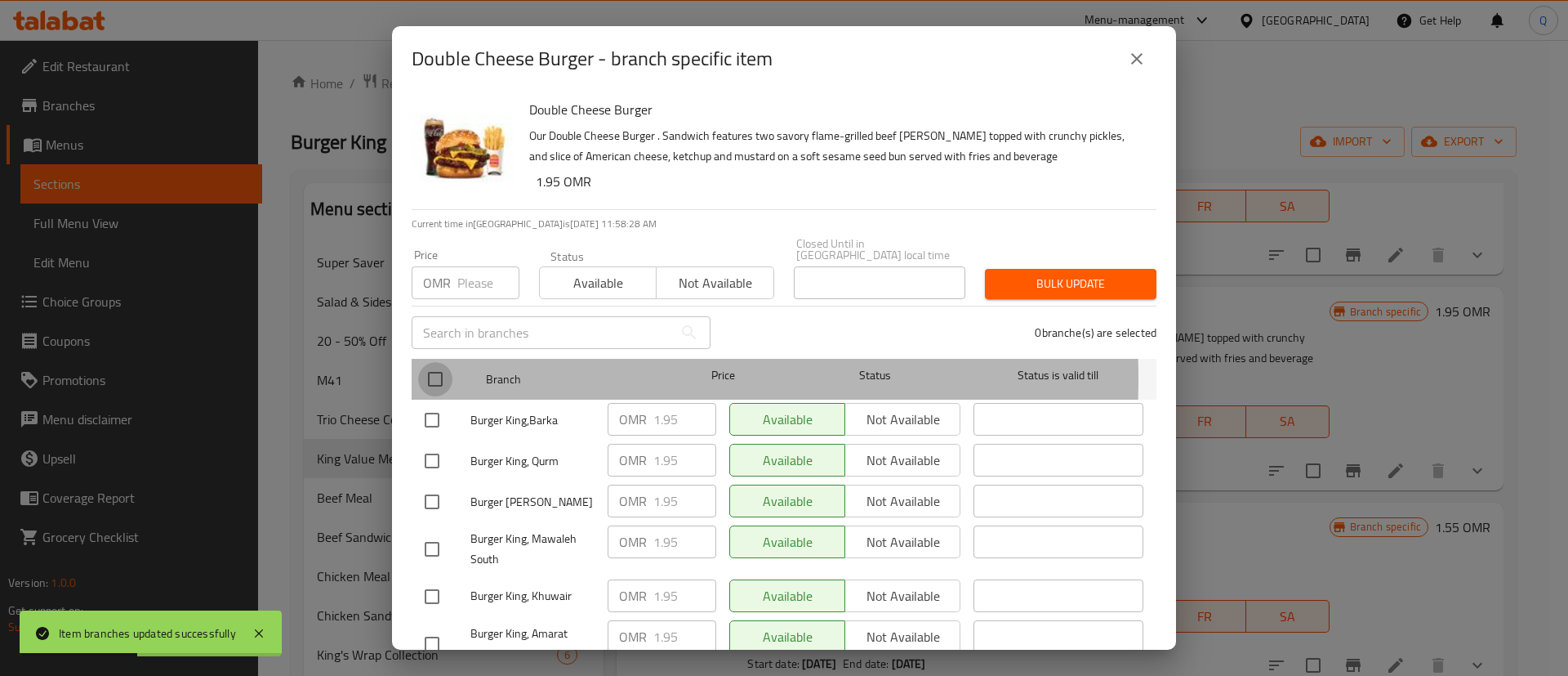
checkbox input "true"
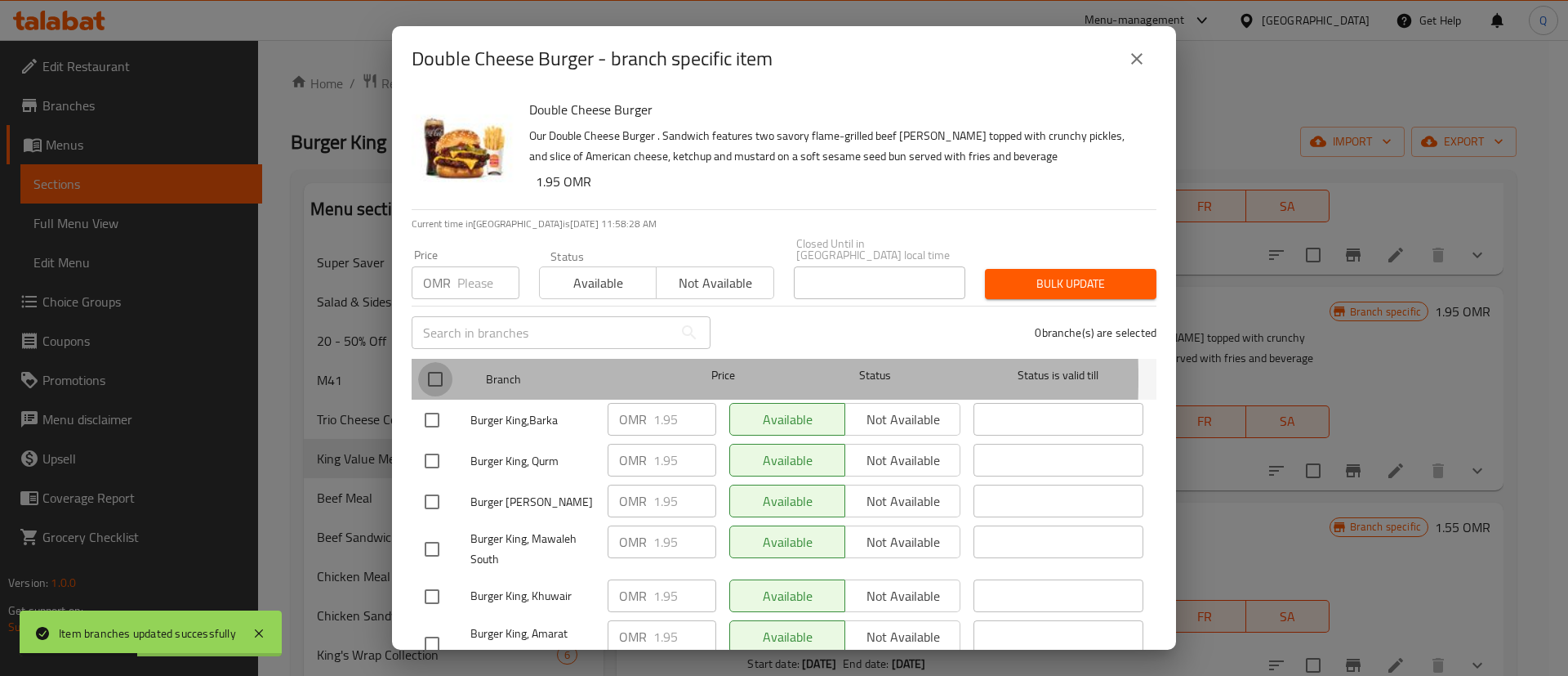
checkbox input "true"
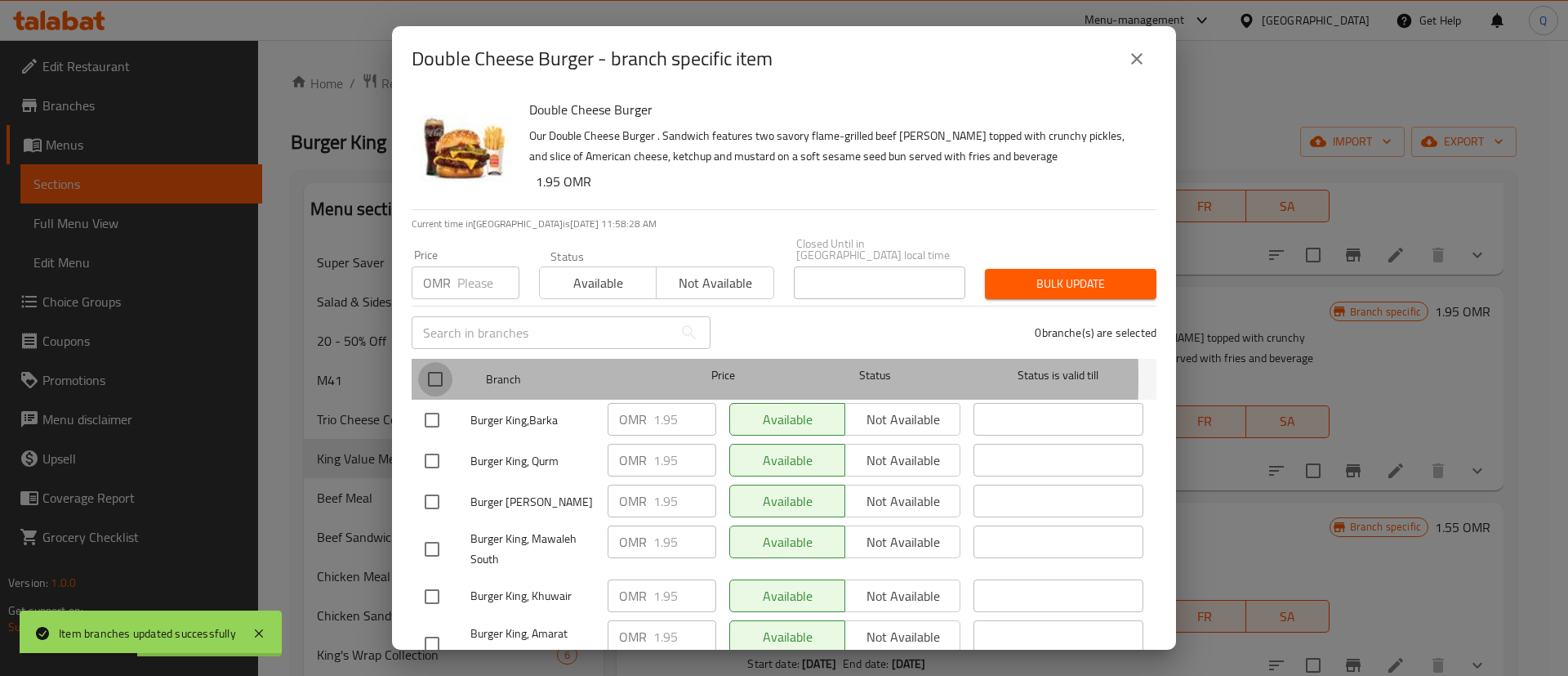
checkbox input "true"
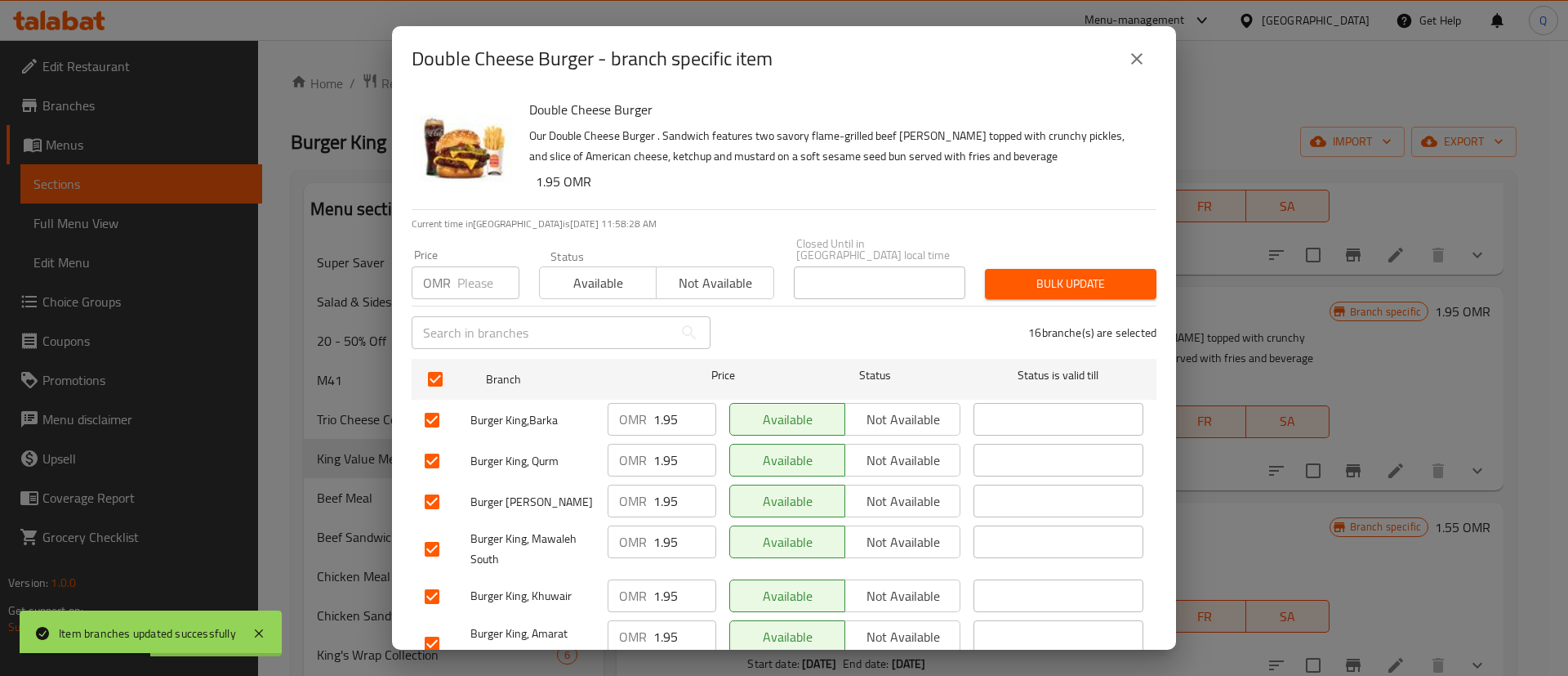
click at [468, 280] on input "number" at bounding box center [489, 283] width 62 height 33
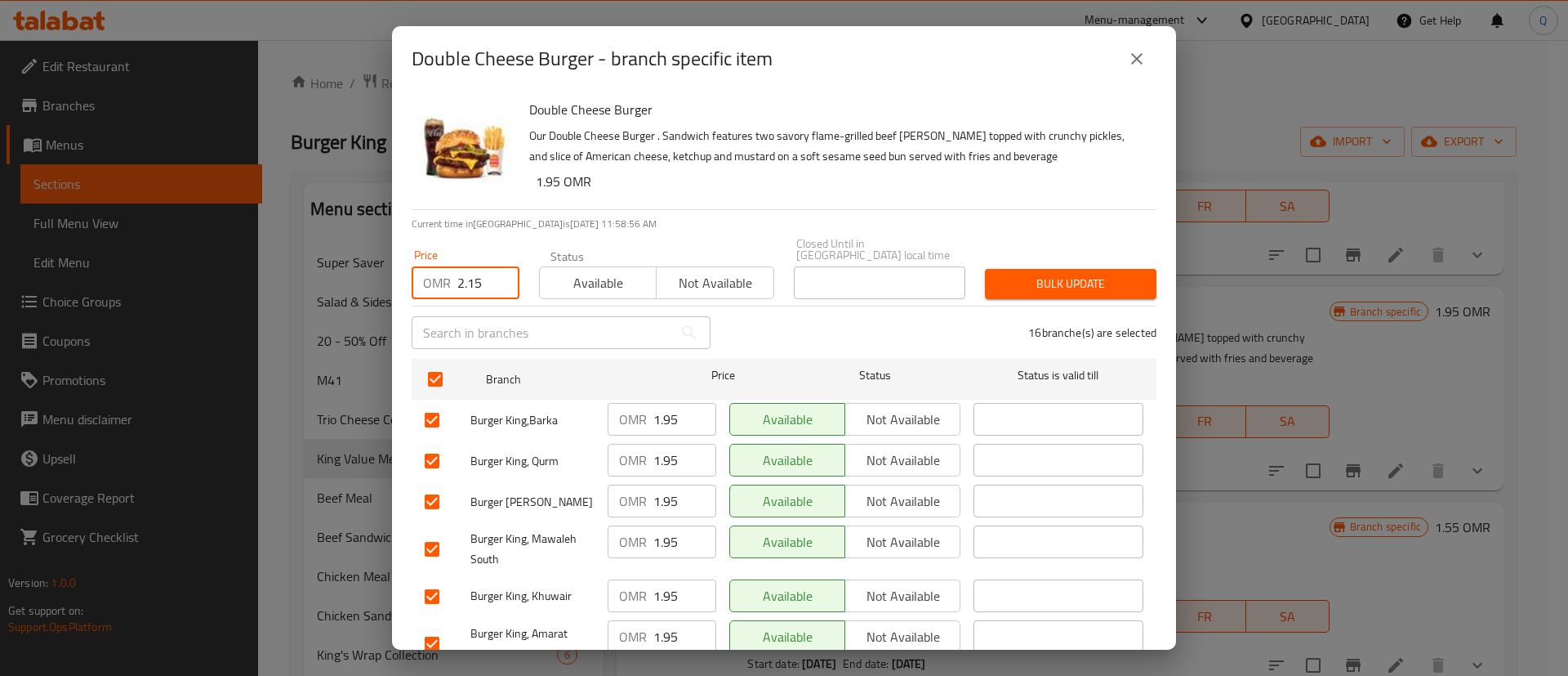
type input "2.15"
click at [1023, 274] on span "Bulk update" at bounding box center [1070, 284] width 145 height 20
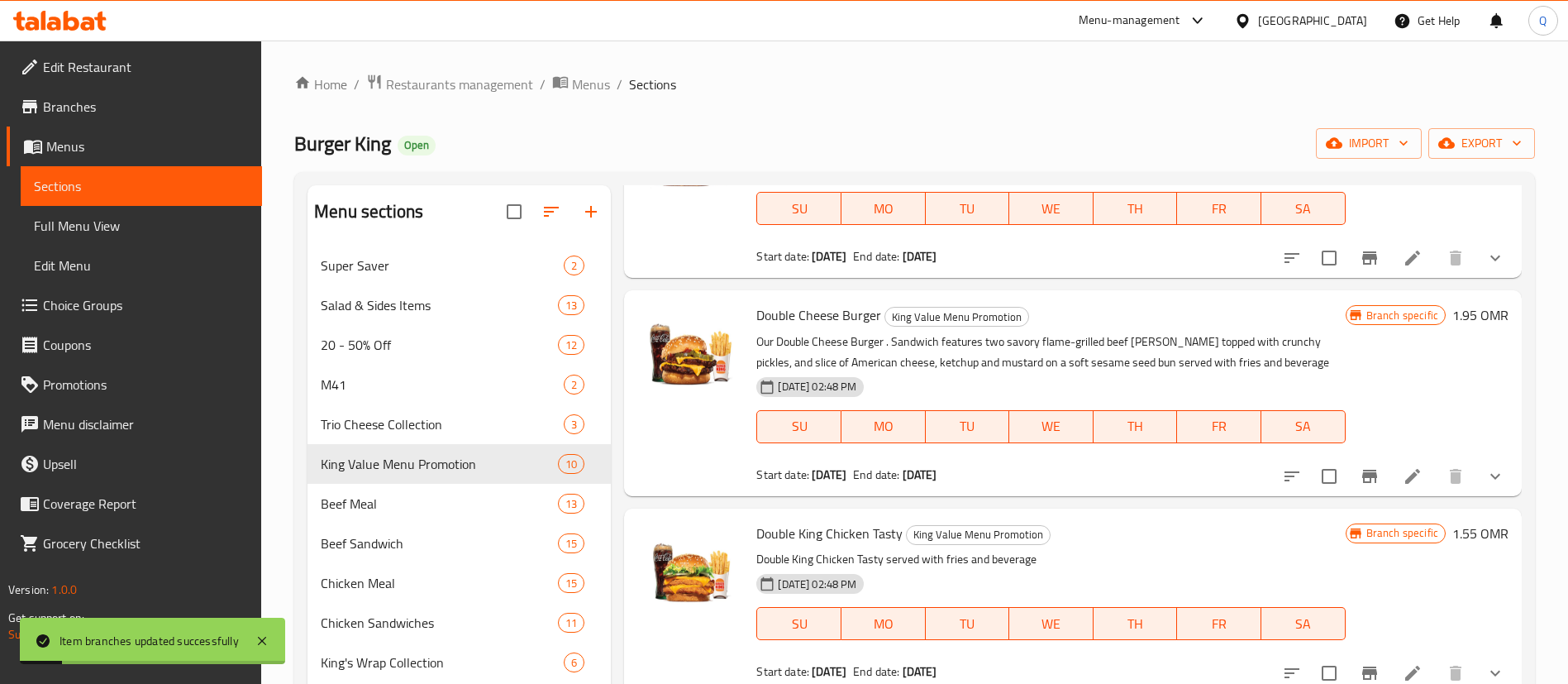
scroll to position [1252, 0]
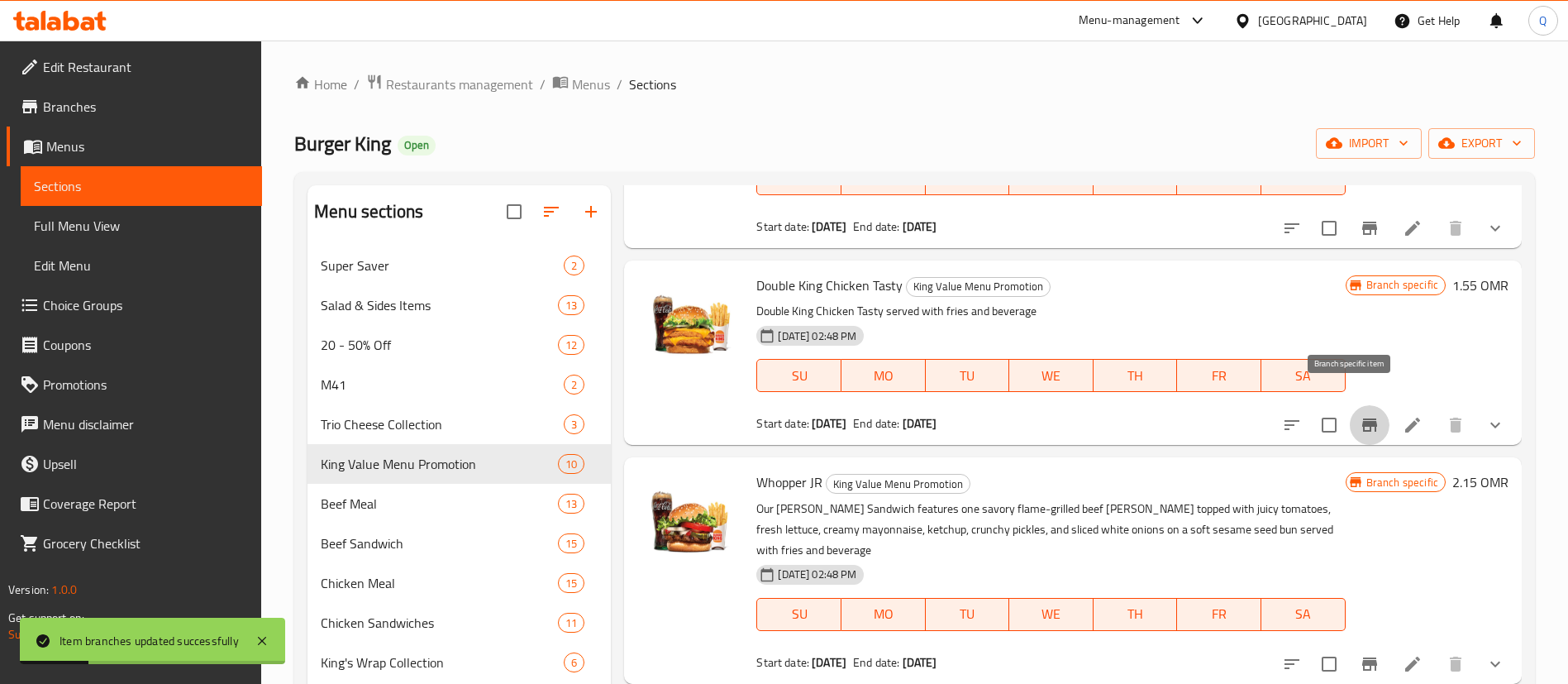
click at [1362, 418] on icon "Branch-specific-item" at bounding box center [1369, 425] width 15 height 14
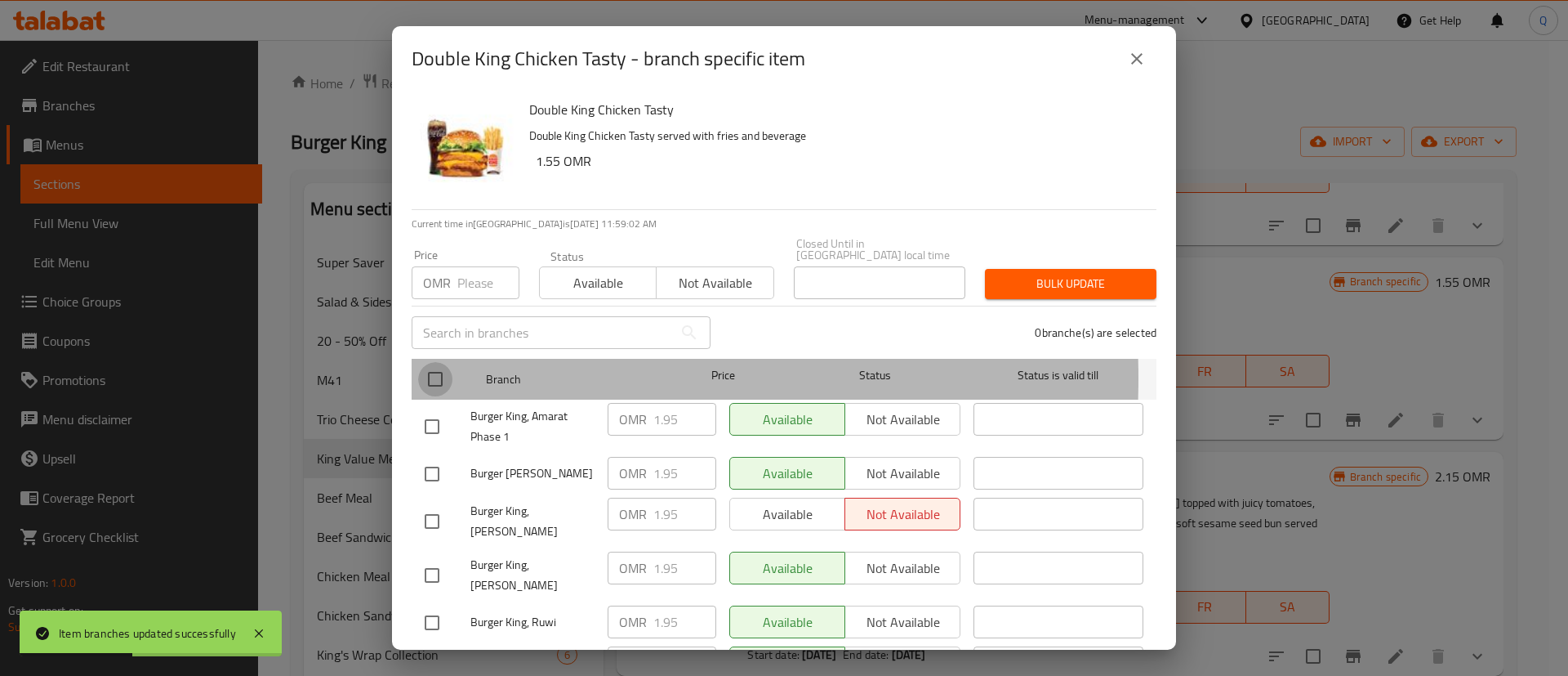
drag, startPoint x: 437, startPoint y: 367, endPoint x: 449, endPoint y: 317, distance: 51.4
click at [437, 364] on input "checkbox" at bounding box center [435, 379] width 34 height 34
checkbox input "true"
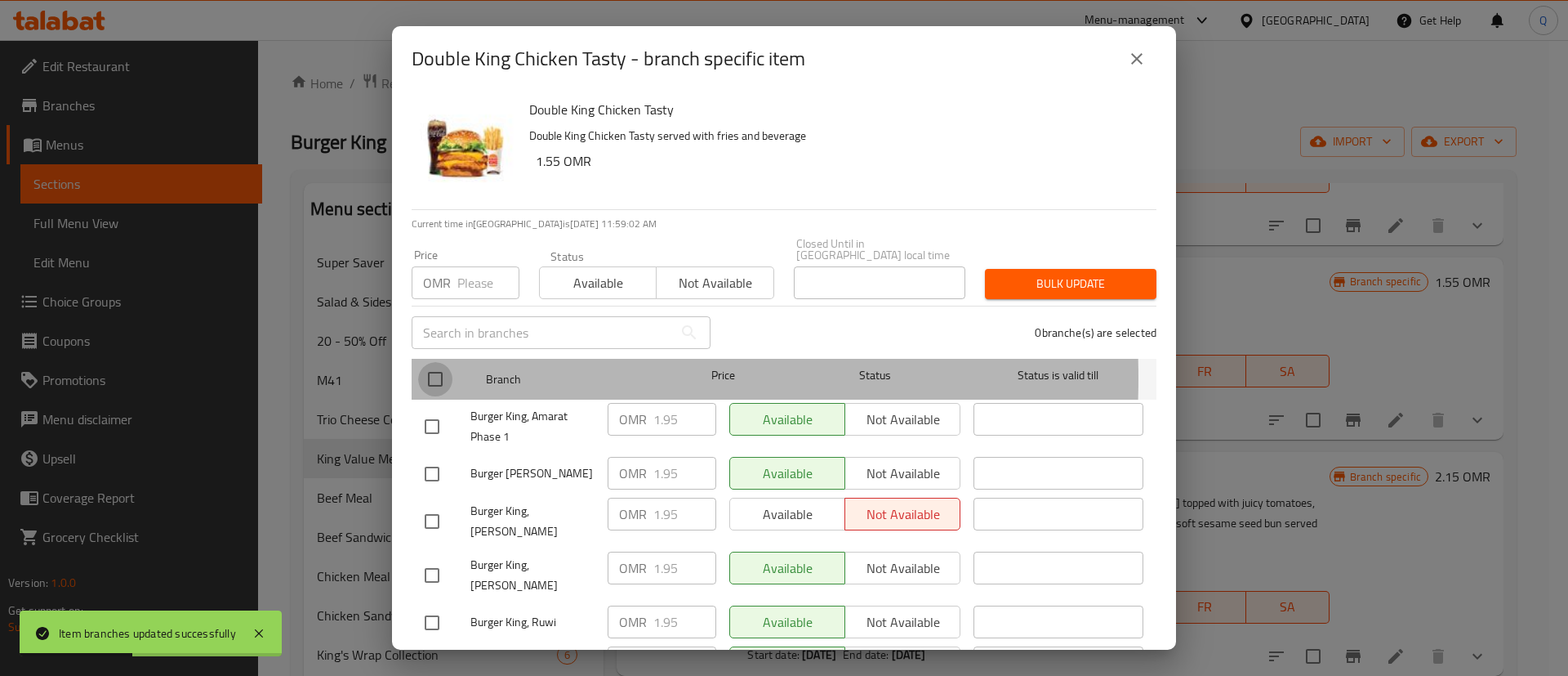
checkbox input "true"
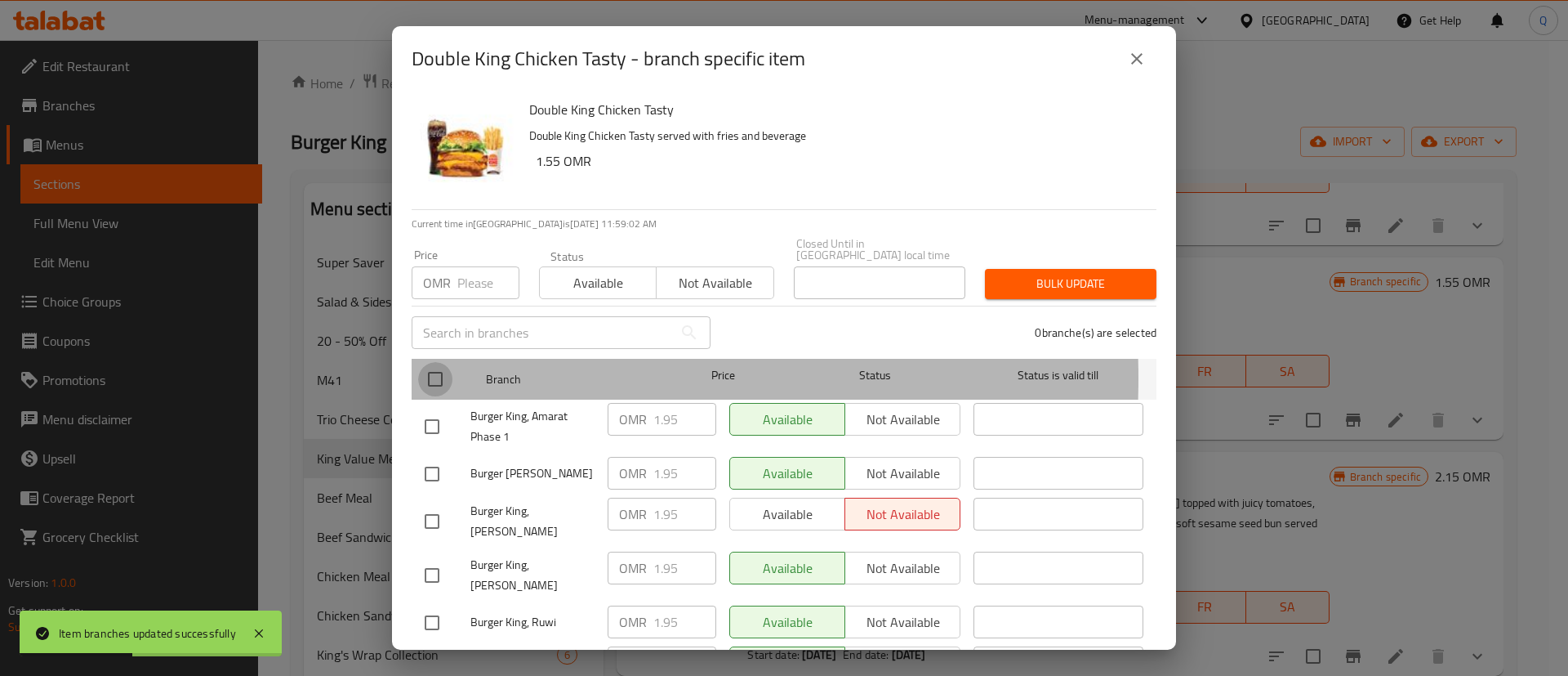
checkbox input "true"
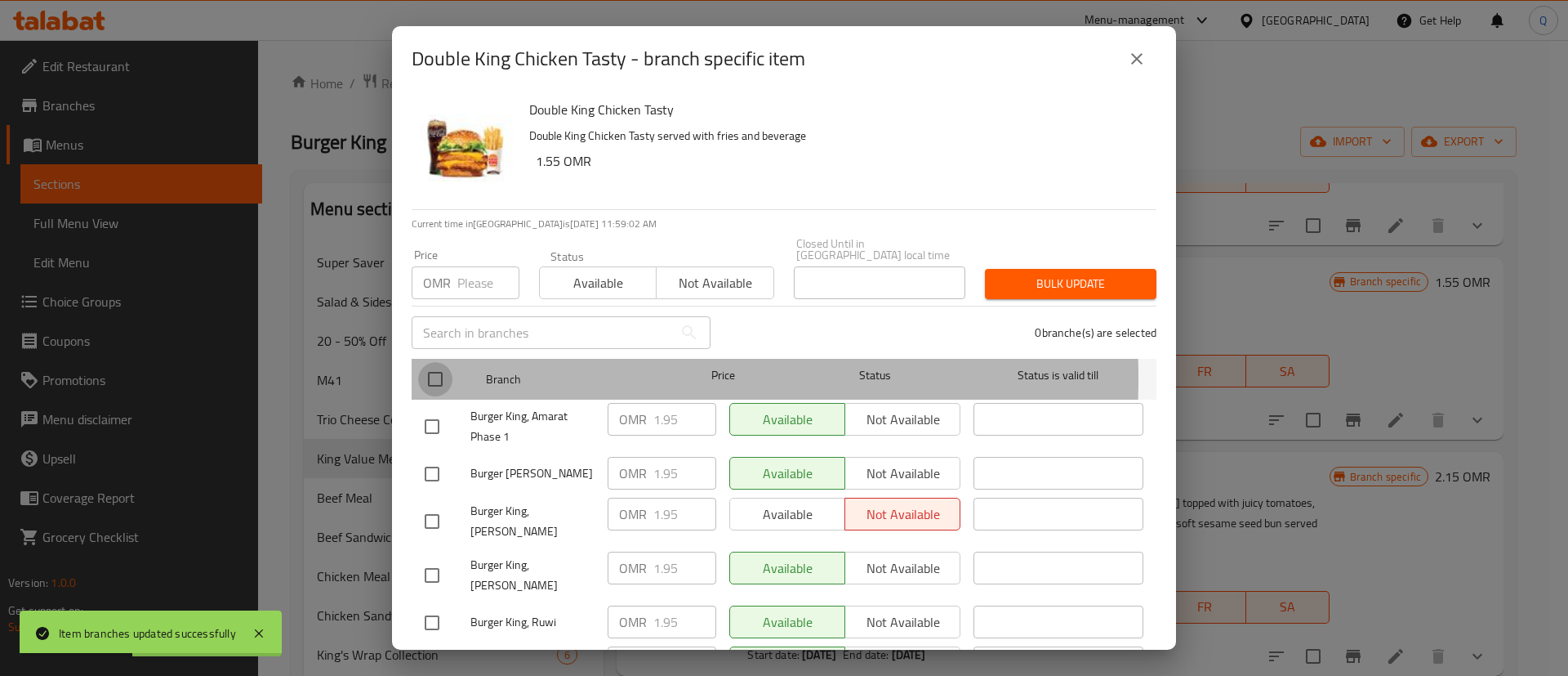
checkbox input "true"
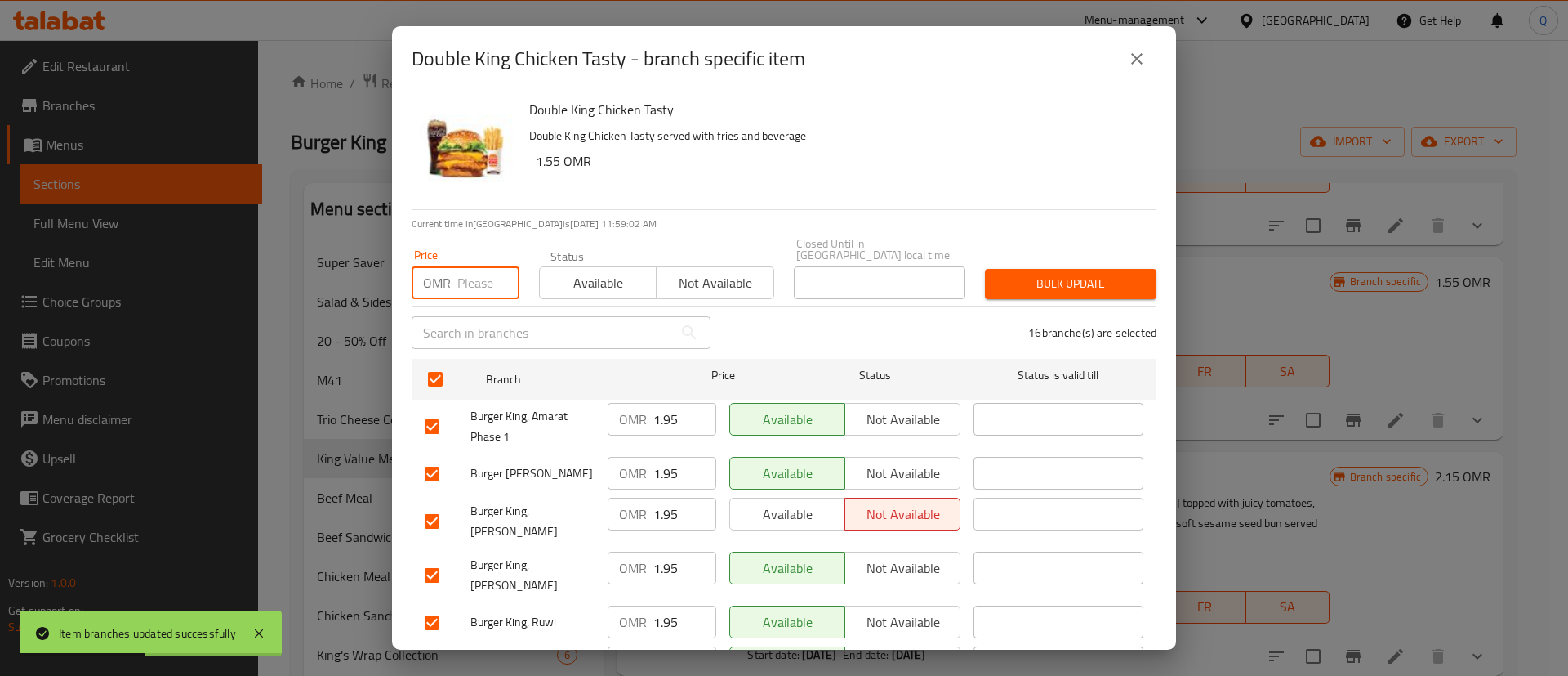
click at [472, 266] on input "number" at bounding box center [489, 283] width 62 height 33
type input "2.15"
click at [1070, 269] on button "Bulk update" at bounding box center [1070, 284] width 171 height 30
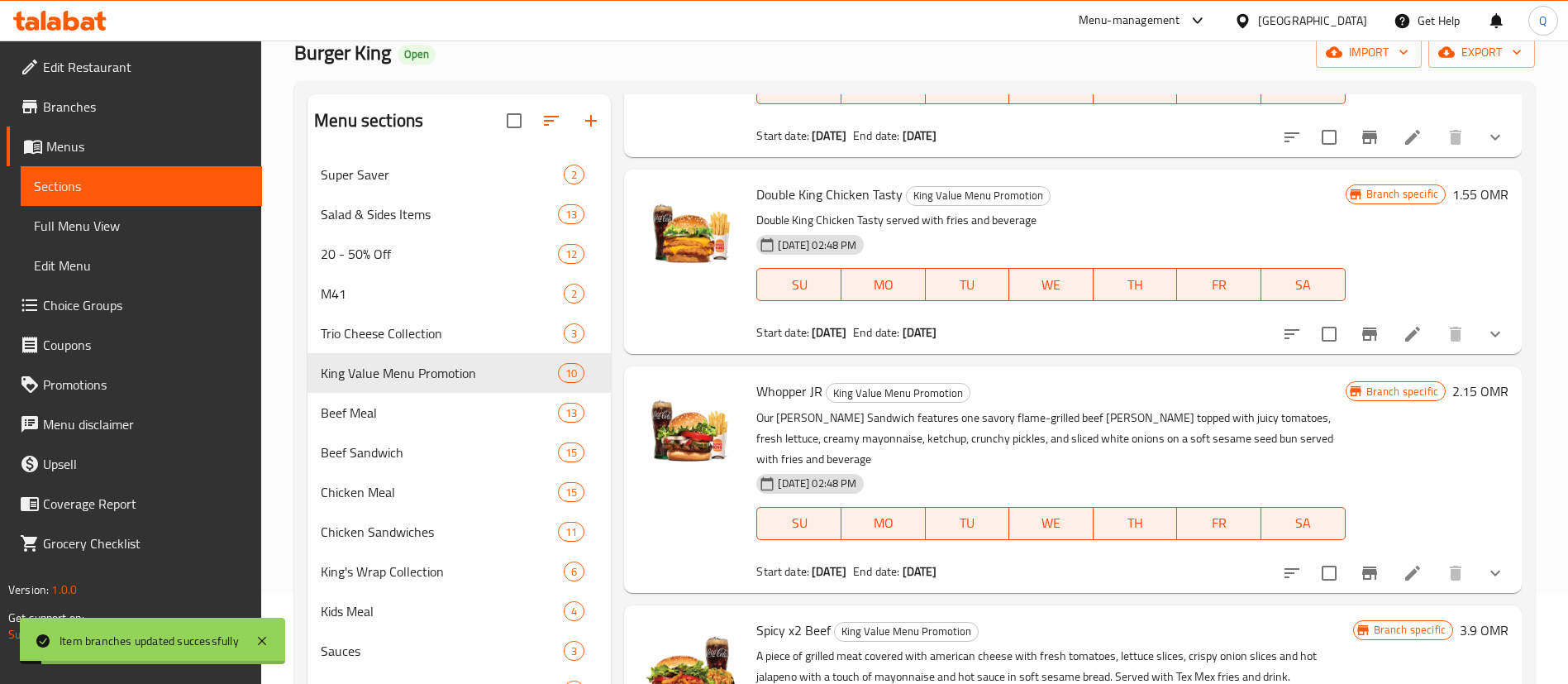
scroll to position [173, 0]
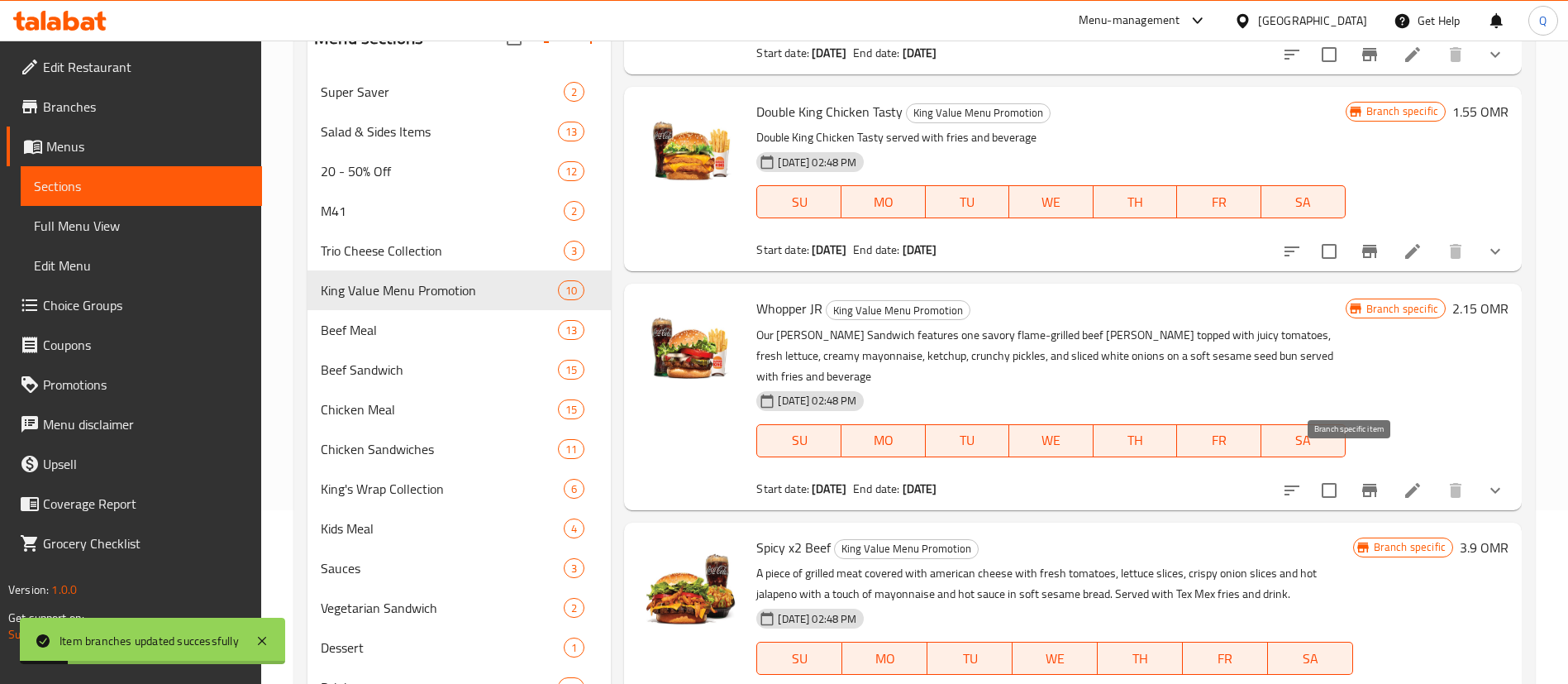
click at [1362, 484] on icon "Branch-specific-item" at bounding box center [1369, 491] width 15 height 14
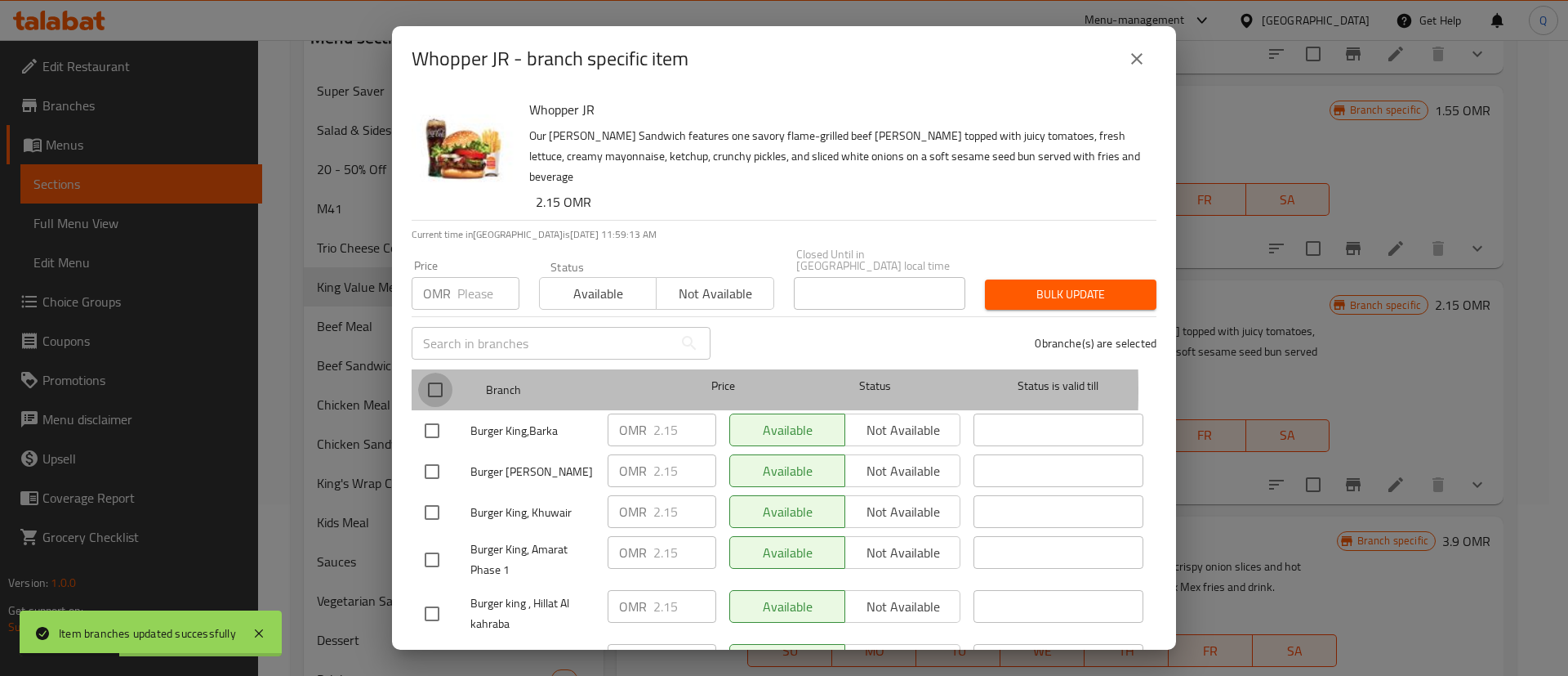
click at [434, 373] on input "checkbox" at bounding box center [435, 389] width 34 height 34
checkbox input "true"
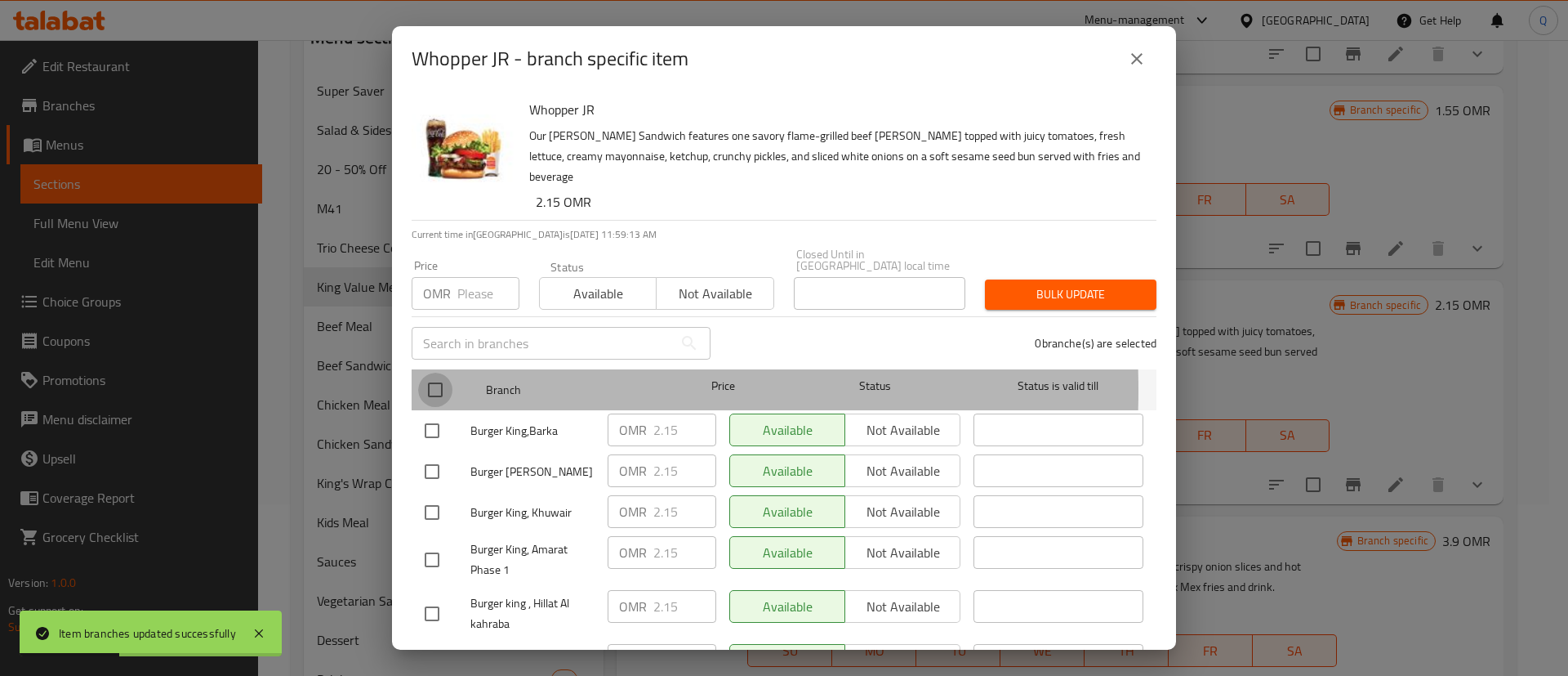
checkbox input "true"
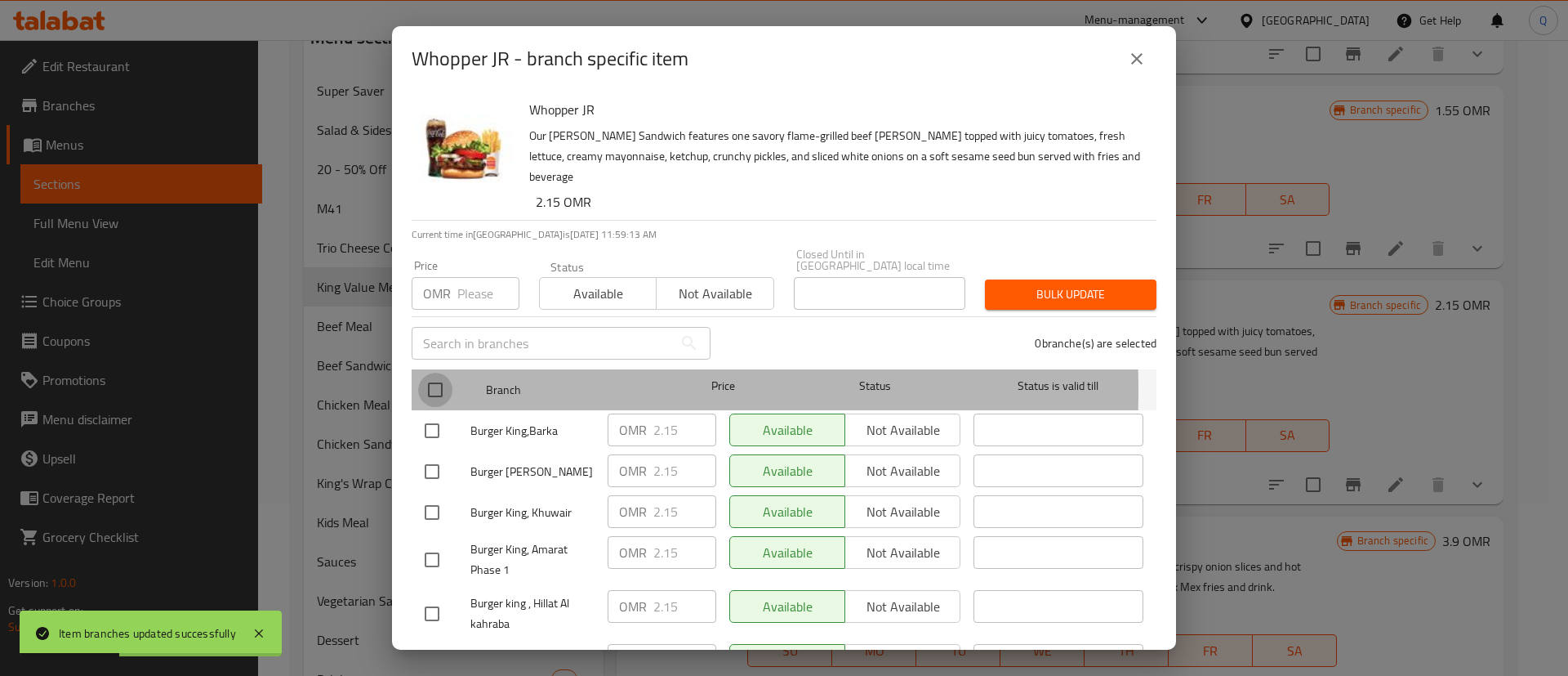
checkbox input "true"
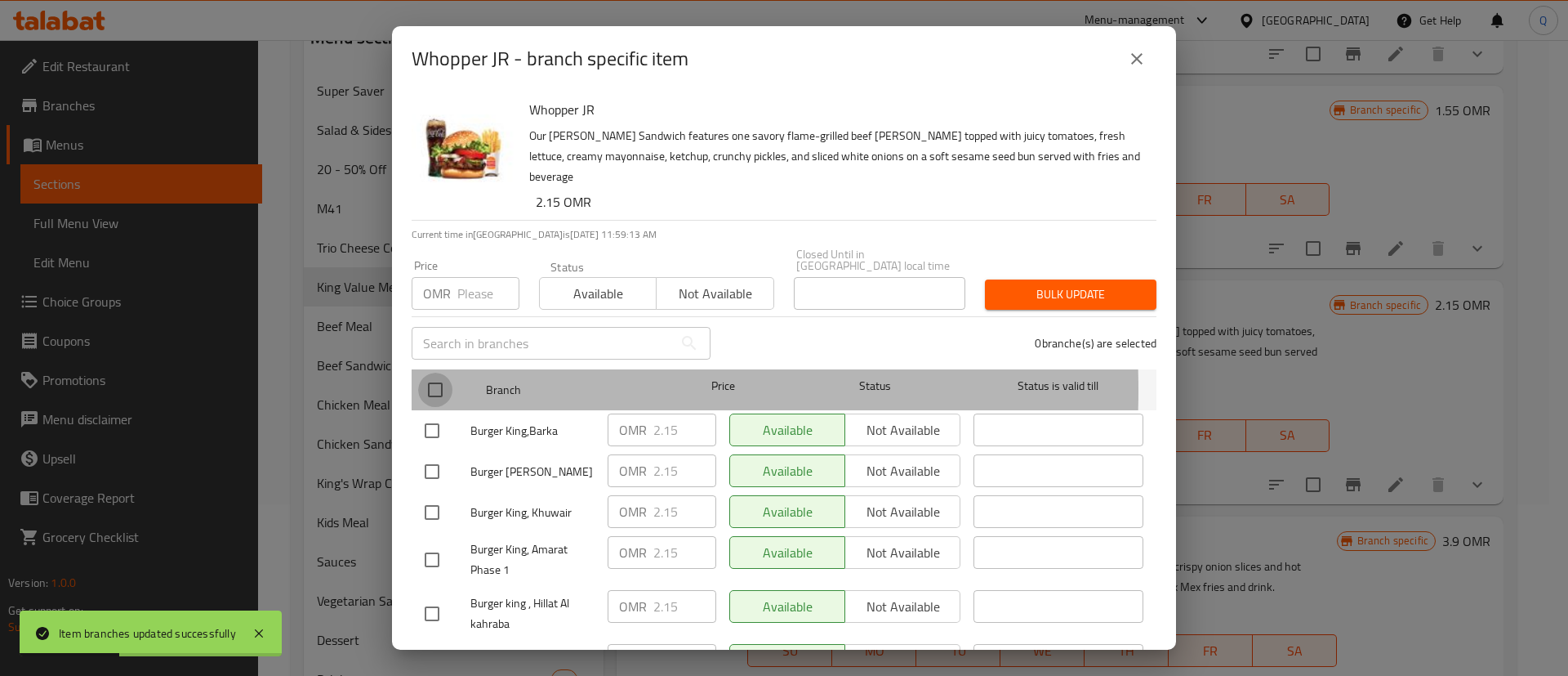
checkbox input "true"
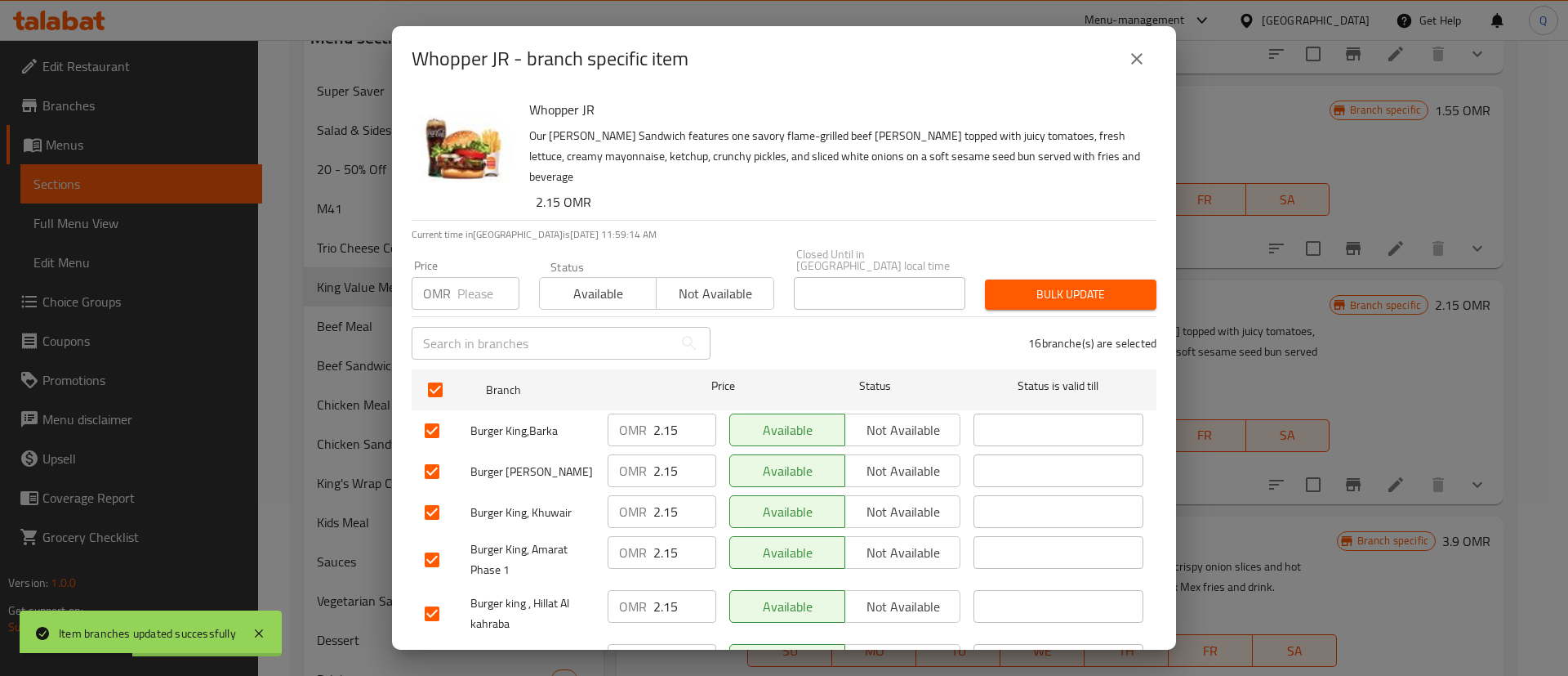
click at [462, 277] on input "number" at bounding box center [489, 293] width 62 height 33
type input "3"
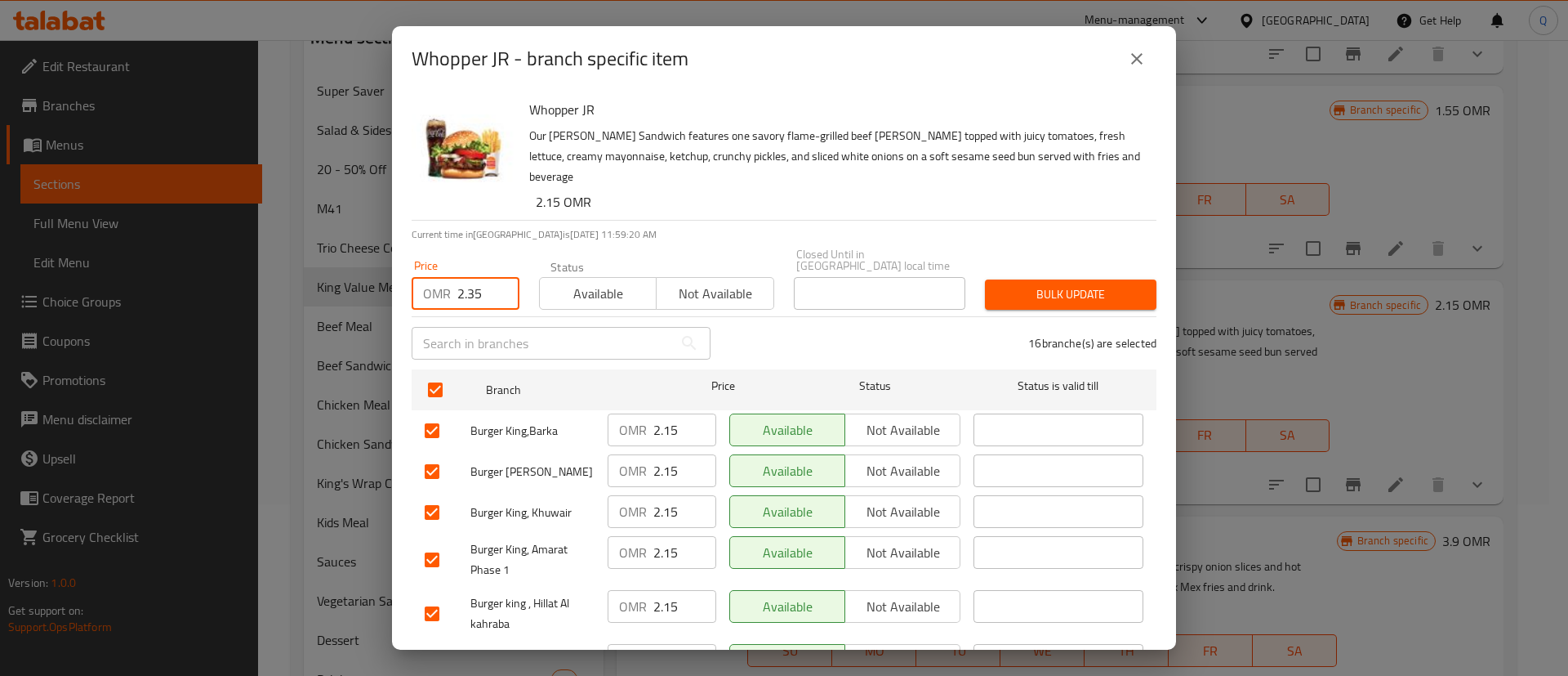
type input "2.35"
click at [1066, 285] on span "Bulk update" at bounding box center [1070, 294] width 145 height 20
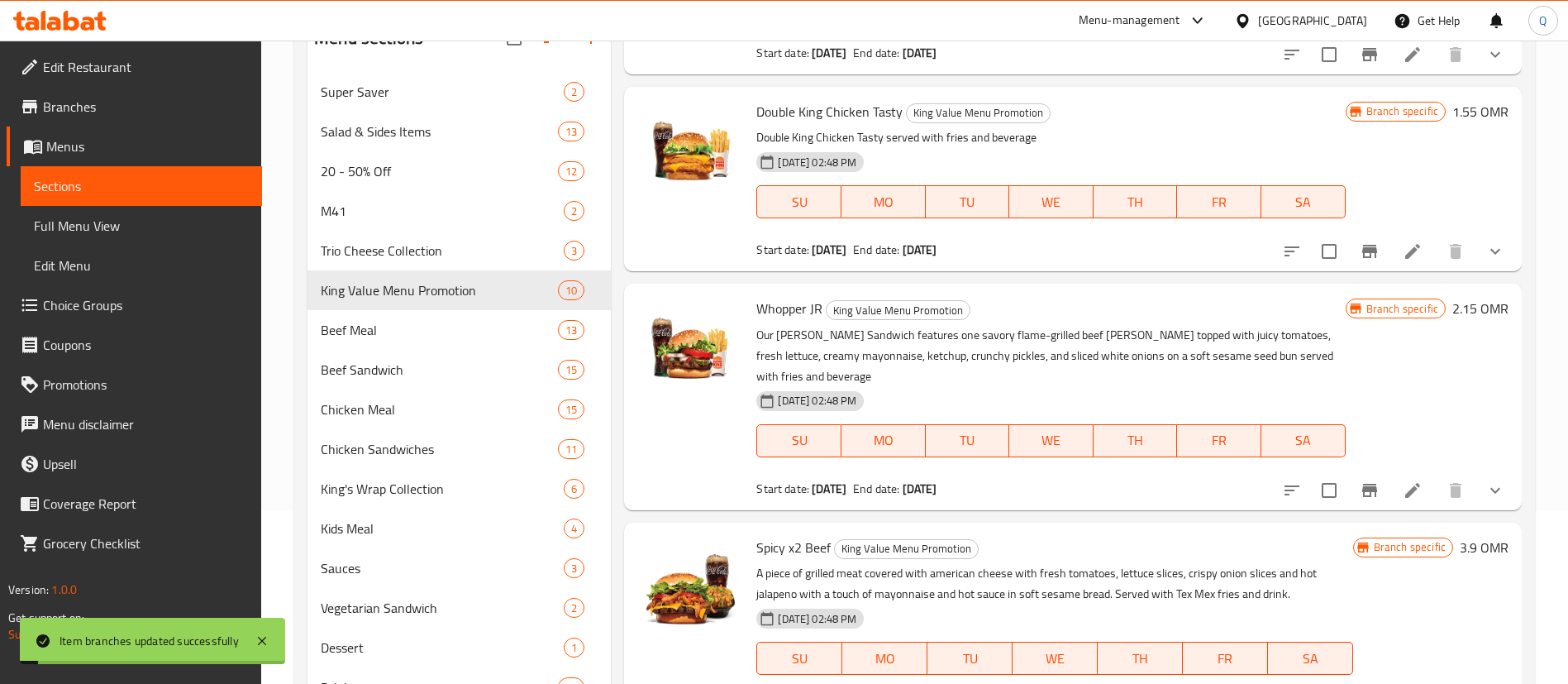
scroll to position [448, 0]
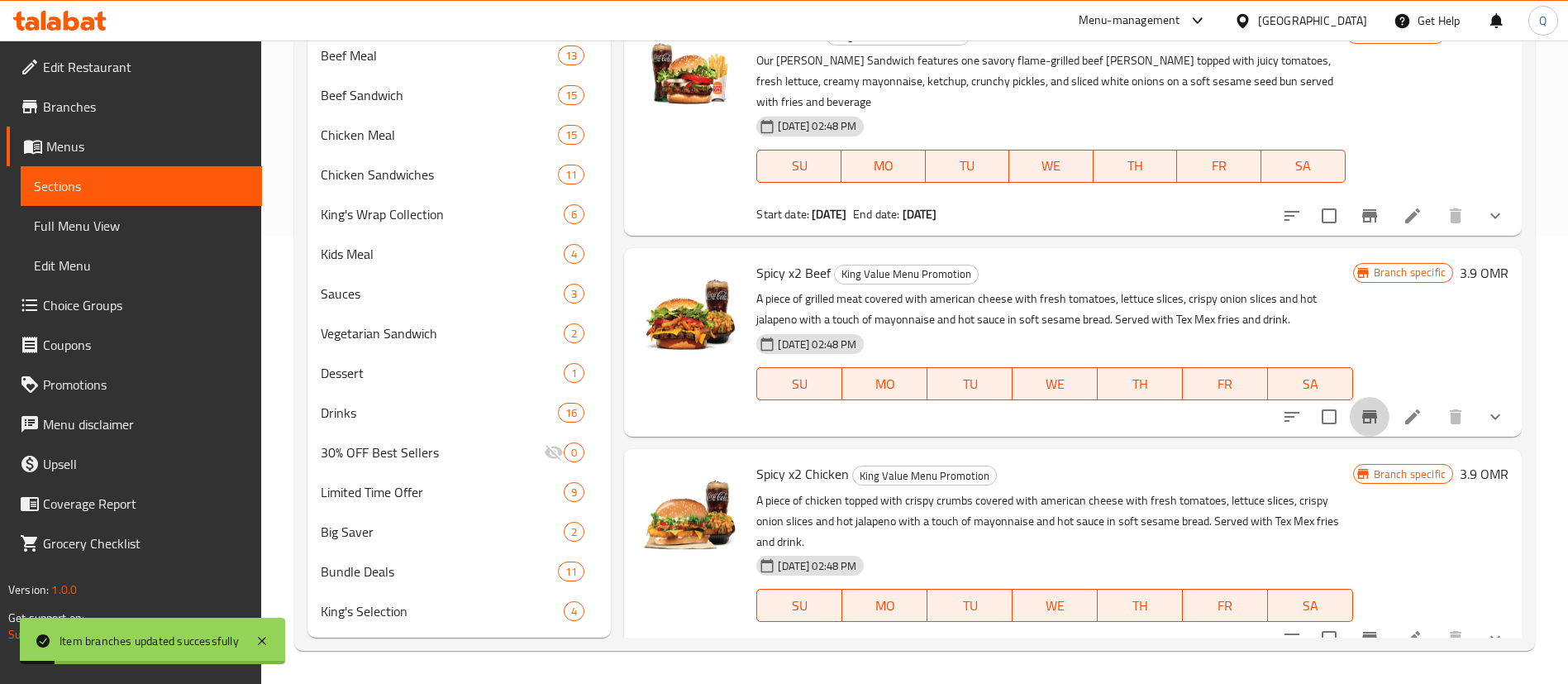
click at [1362, 411] on icon "Branch-specific-item" at bounding box center [1369, 417] width 15 height 14
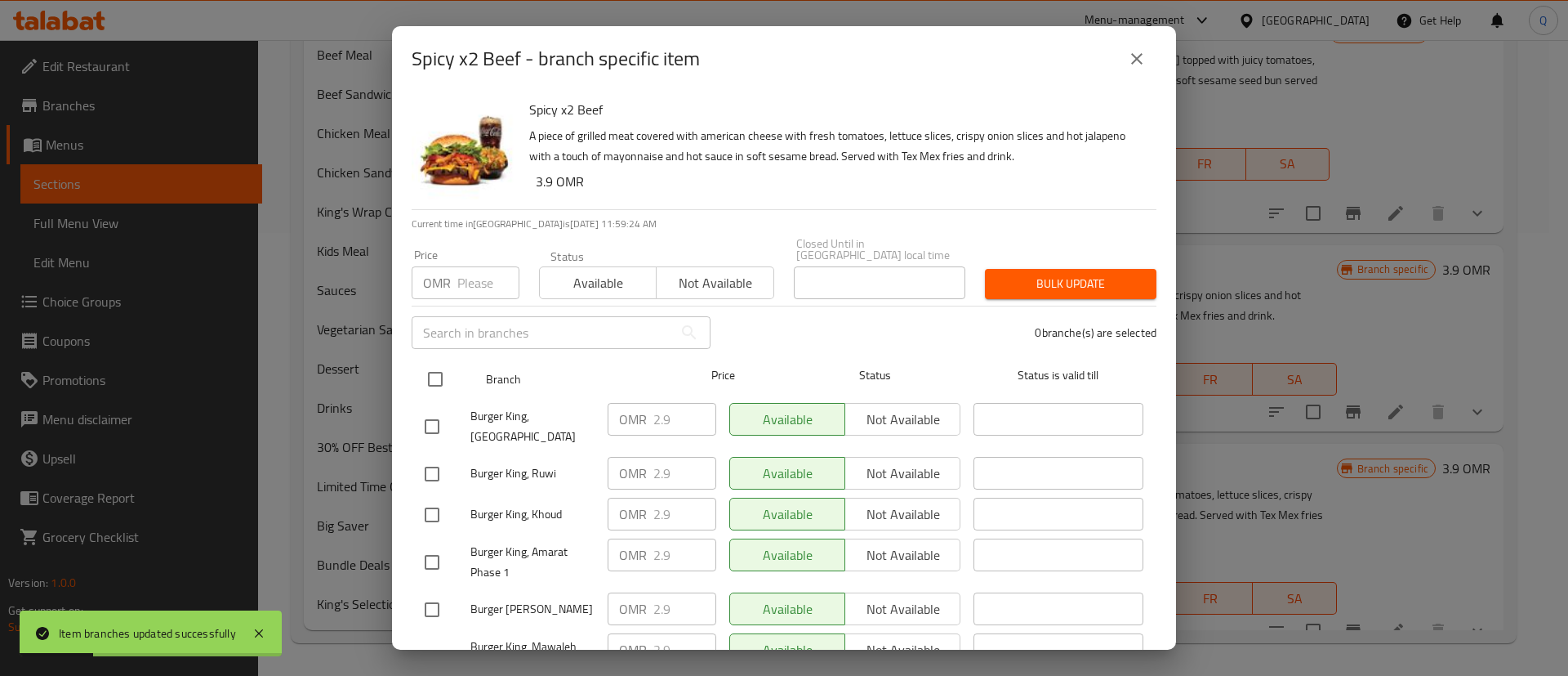
click at [438, 367] on input "checkbox" at bounding box center [435, 379] width 34 height 34
checkbox input "true"
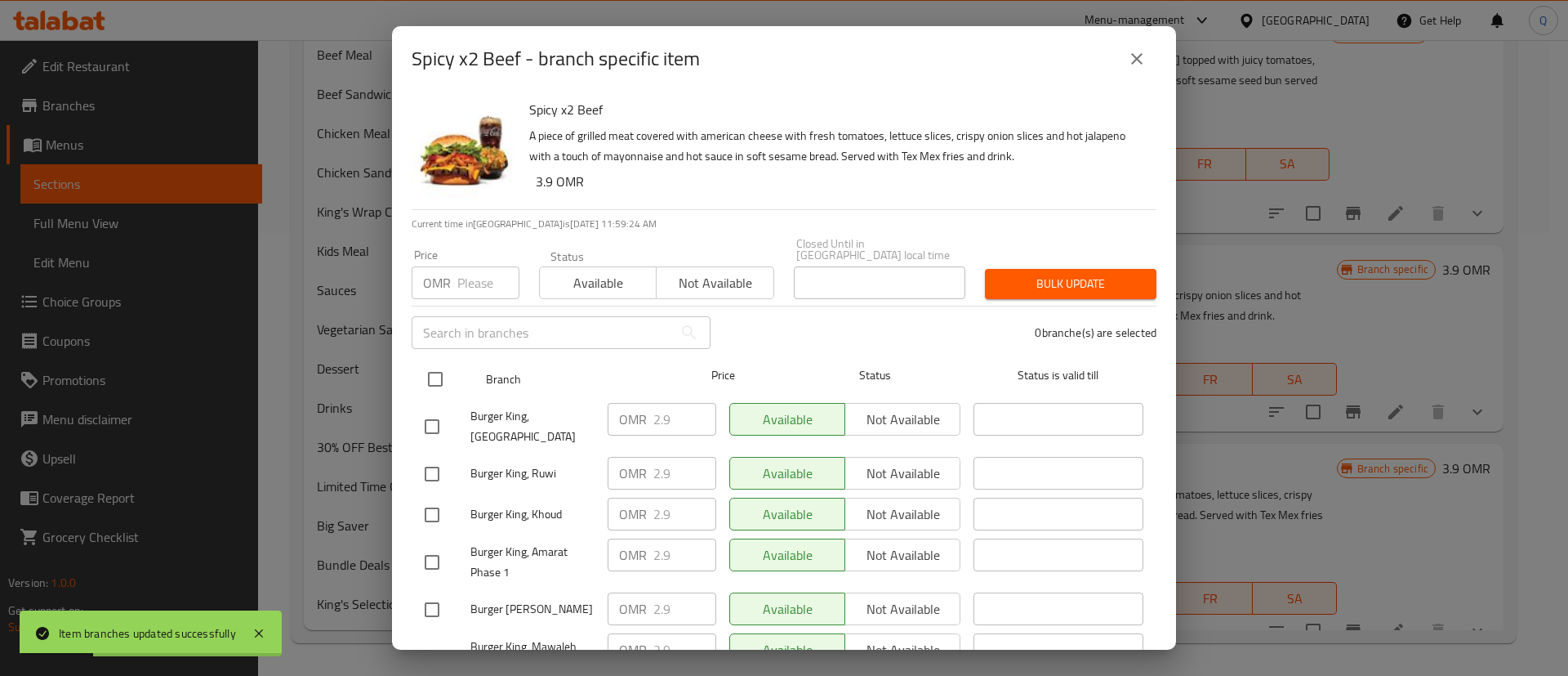
checkbox input "true"
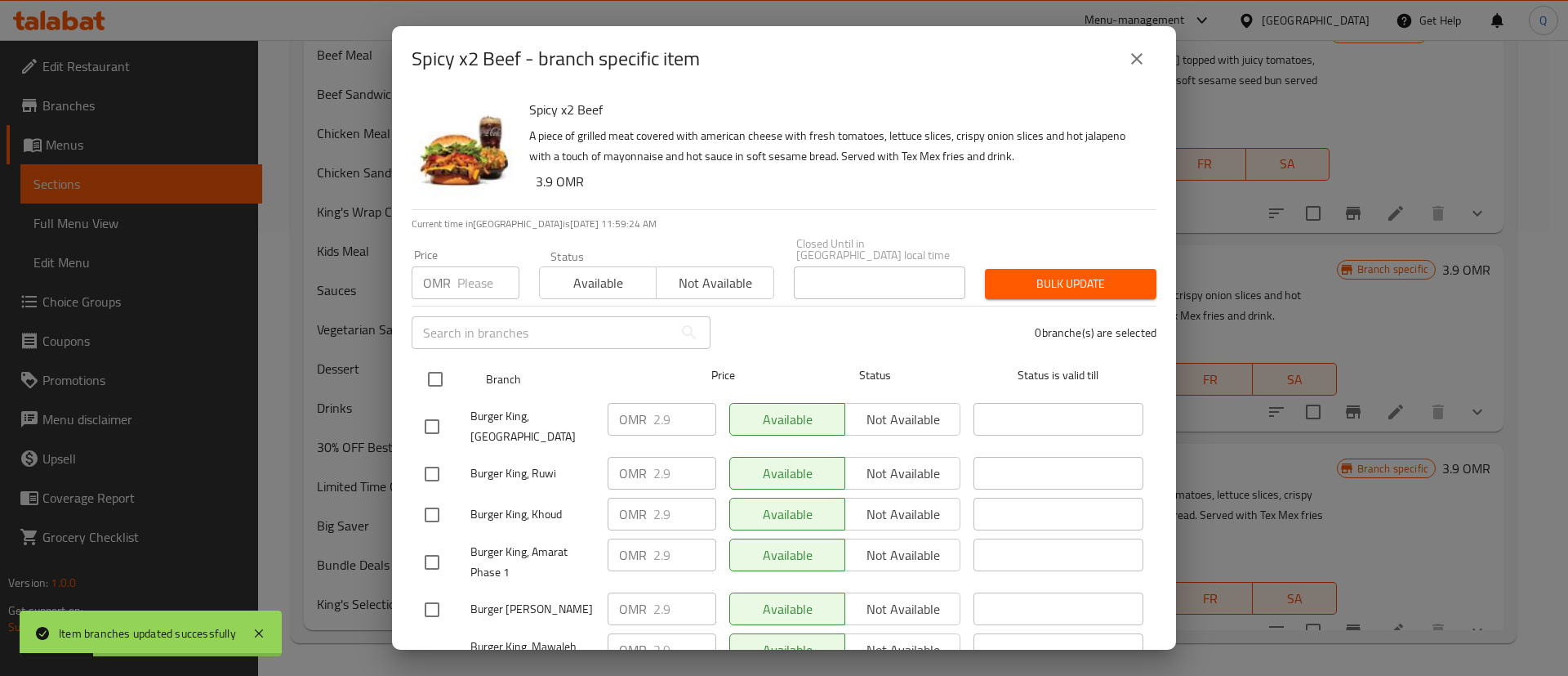
checkbox input "true"
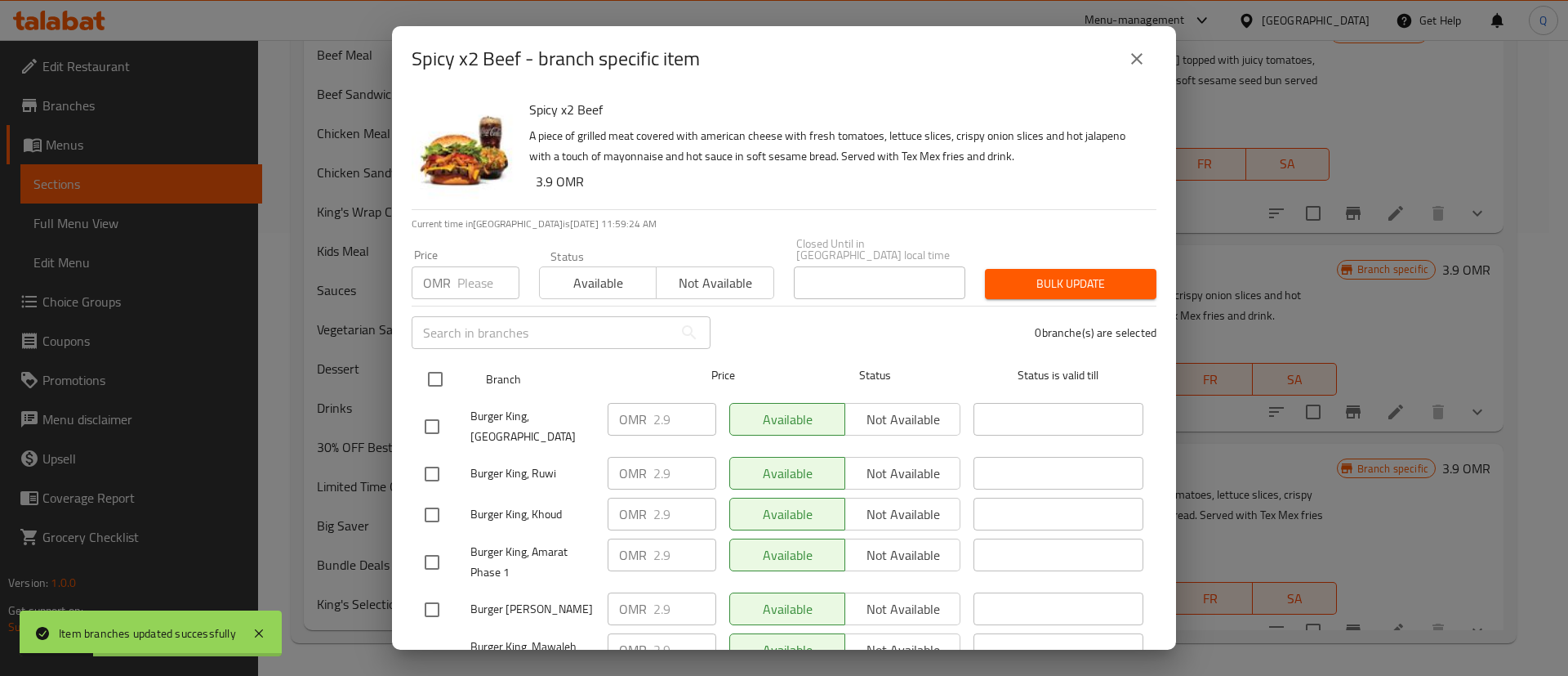
checkbox input "true"
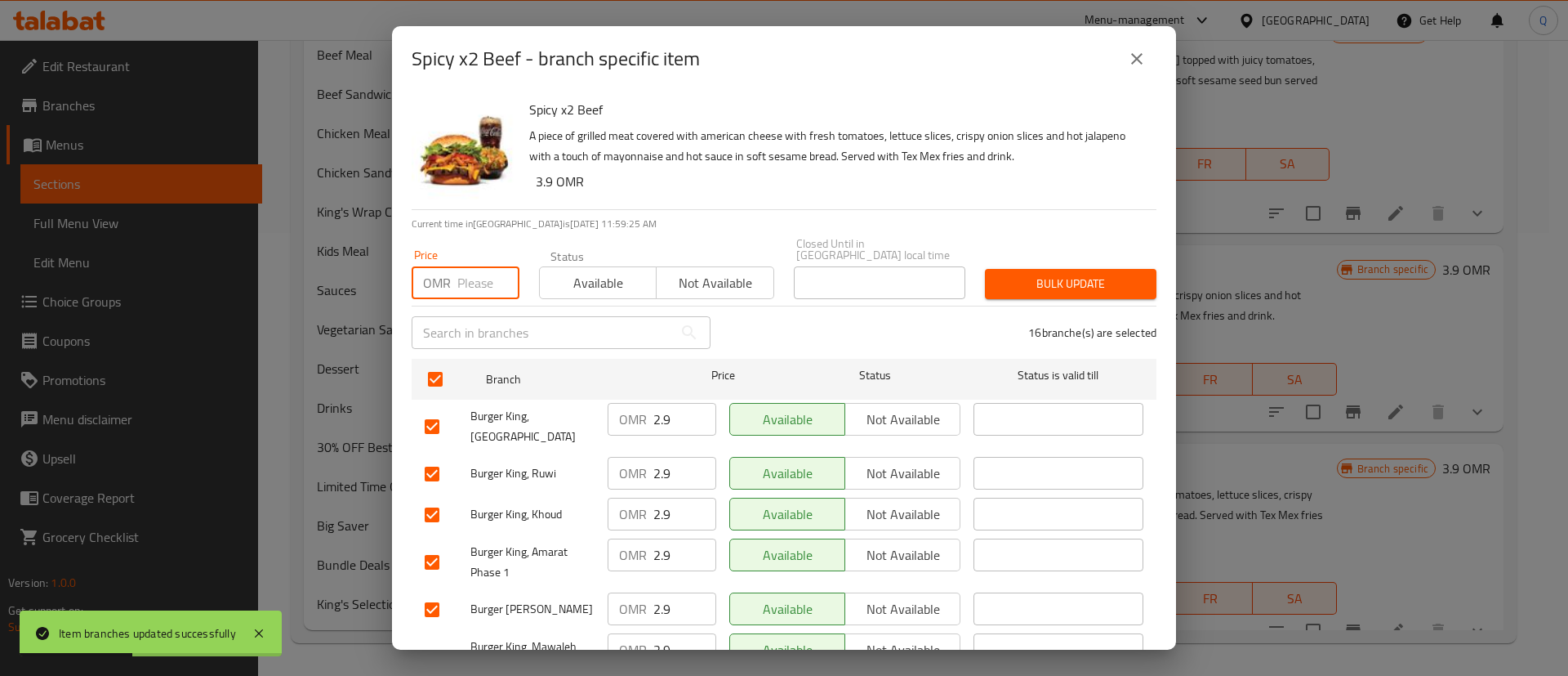
click at [460, 274] on input "number" at bounding box center [489, 283] width 62 height 33
type input "3.1"
click at [1024, 275] on span "Bulk update" at bounding box center [1070, 284] width 145 height 20
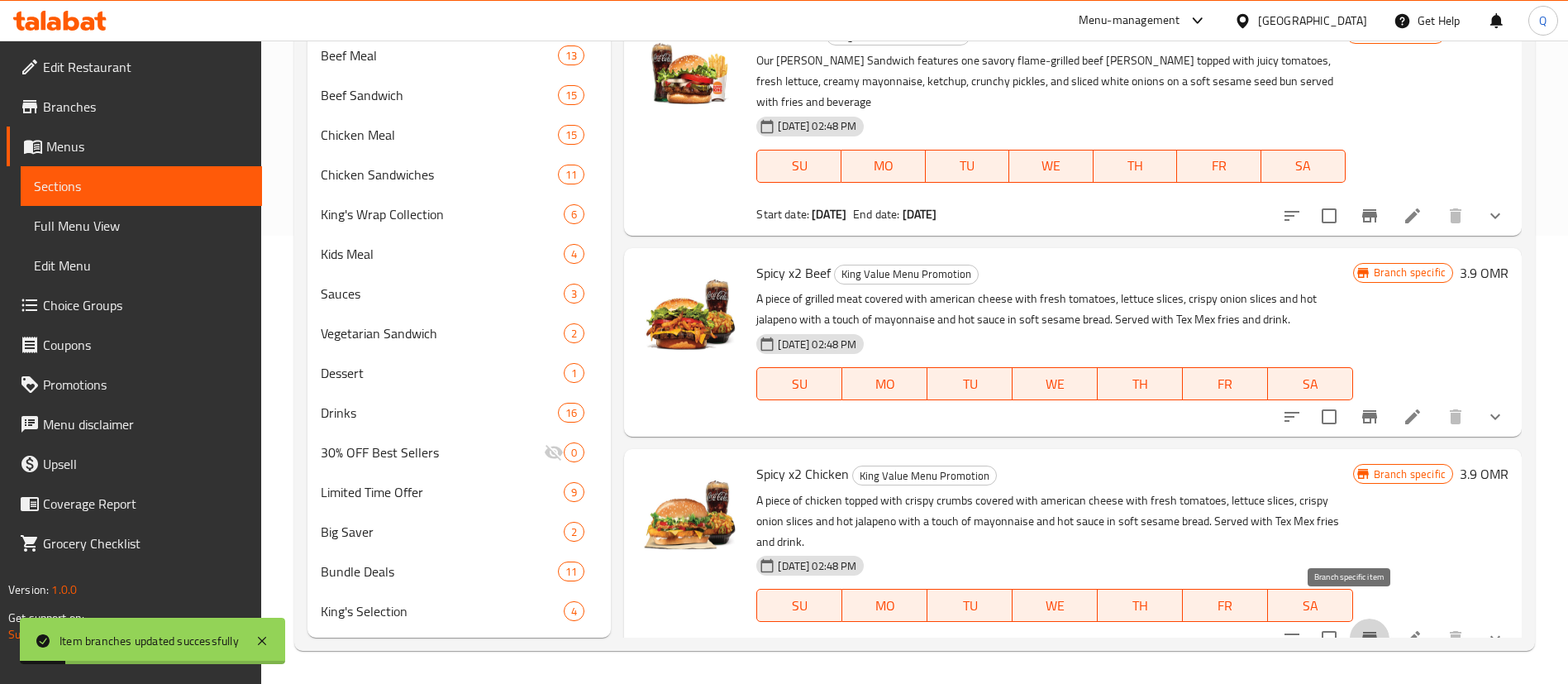
click at [1362, 632] on icon "Branch-specific-item" at bounding box center [1369, 639] width 15 height 14
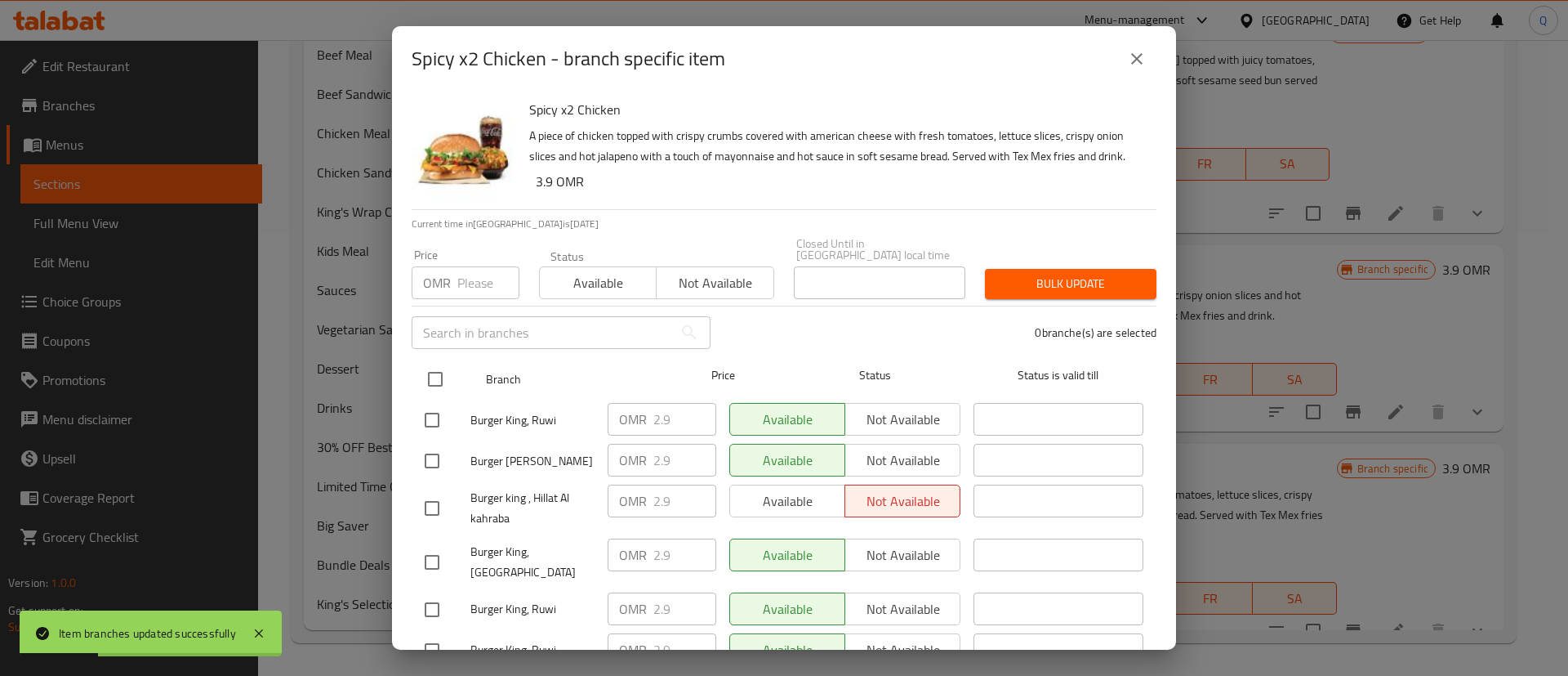
click at [437, 373] on input "checkbox" at bounding box center [435, 379] width 34 height 34
checkbox input "true"
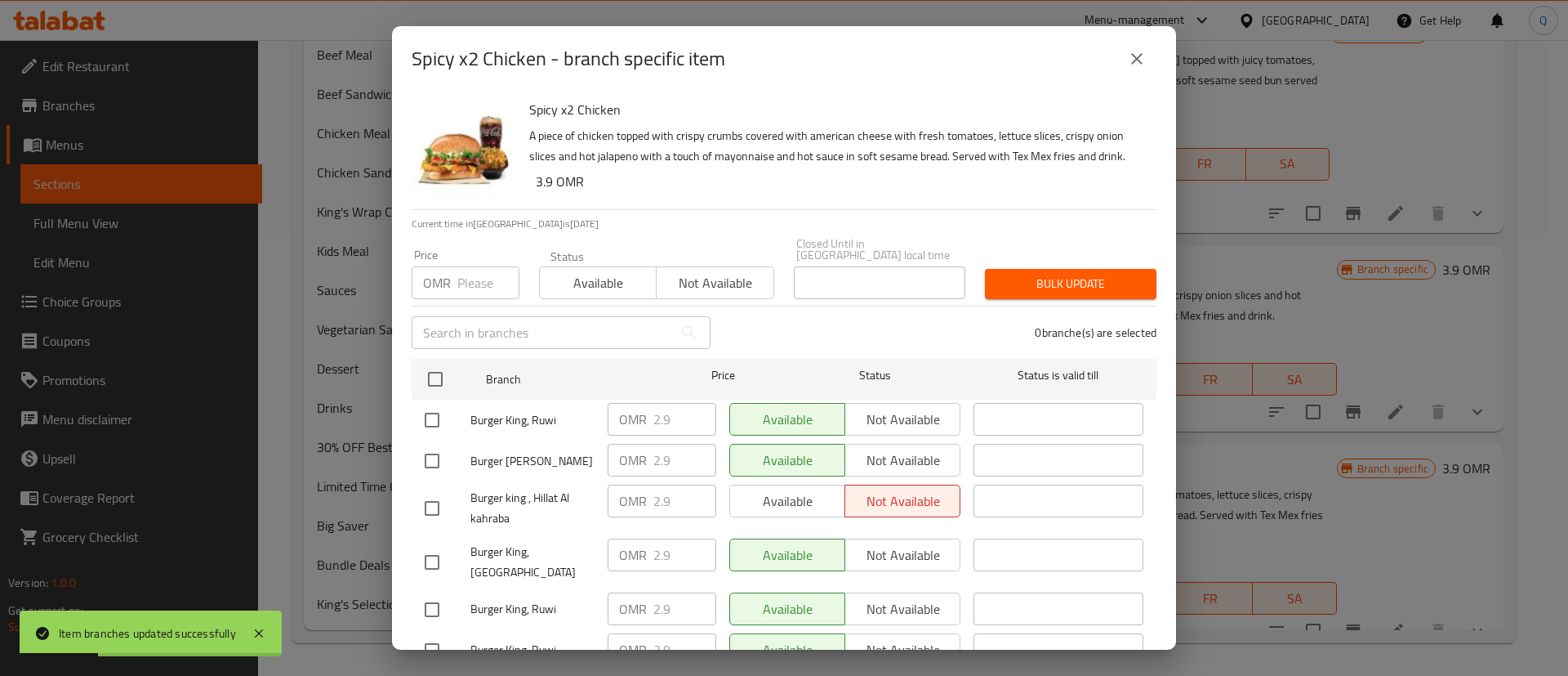
checkbox input "true"
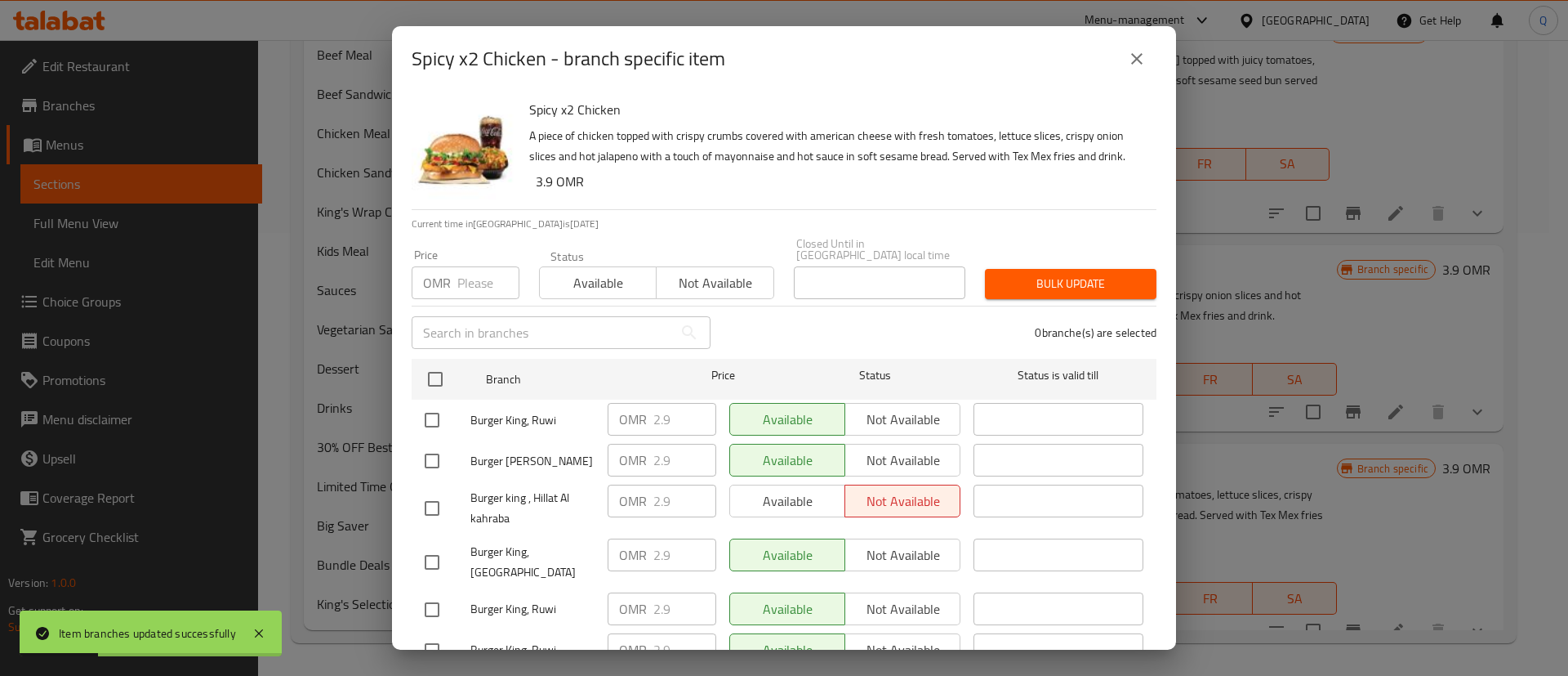
checkbox input "true"
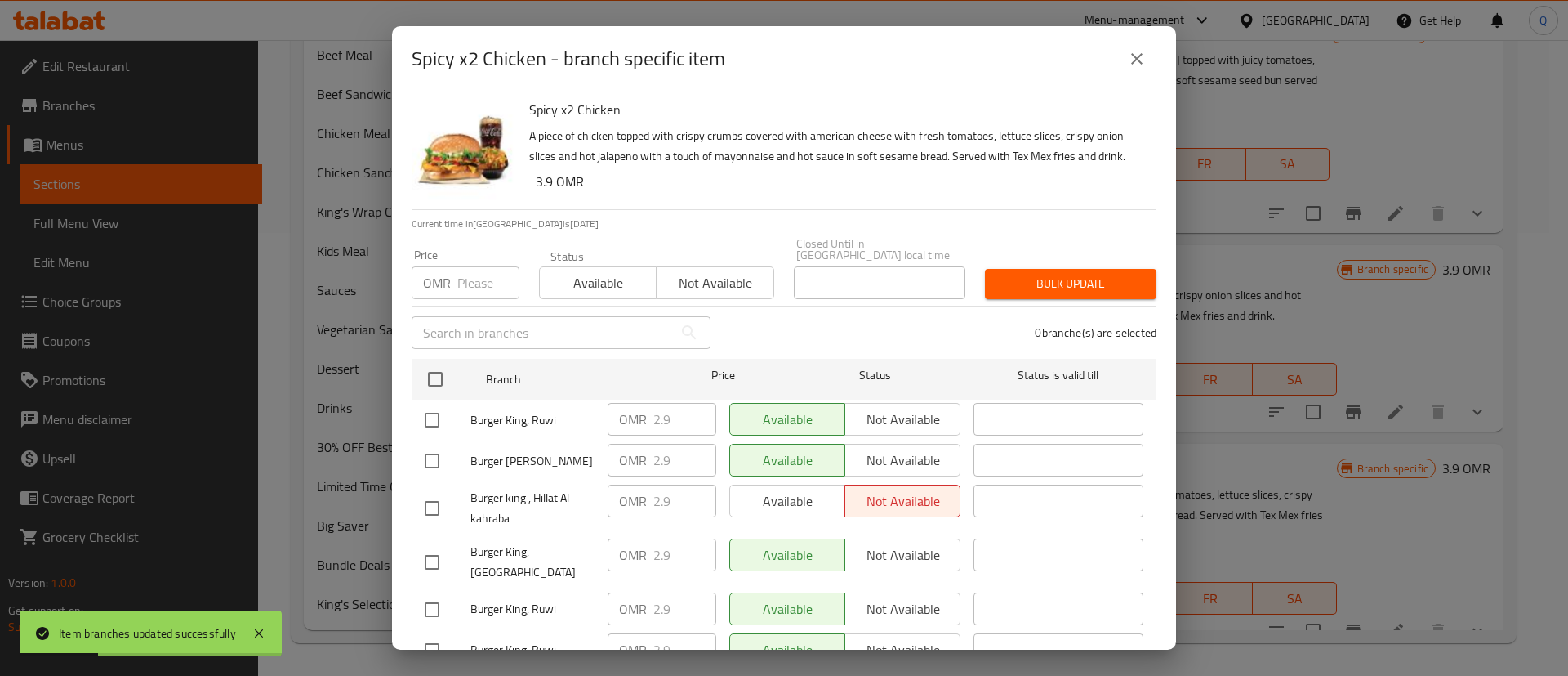
checkbox input "true"
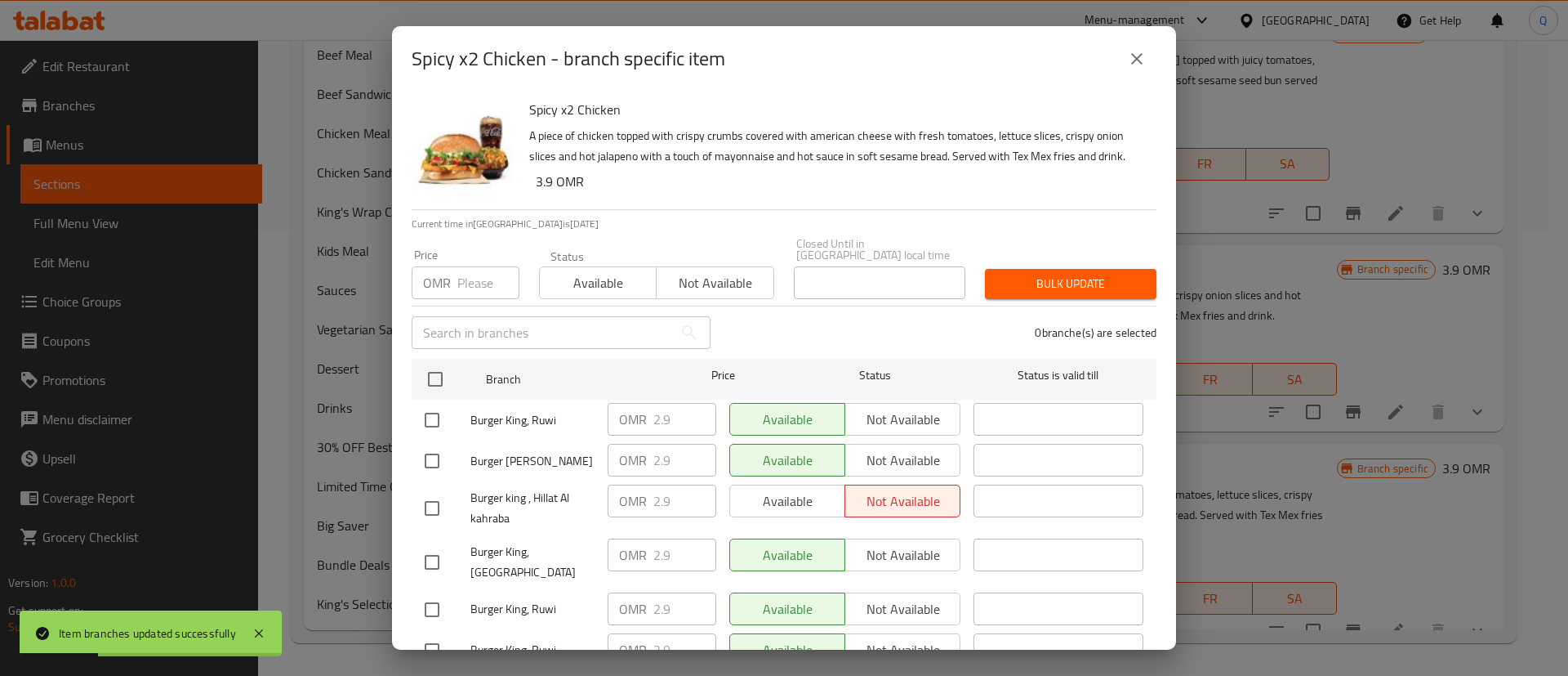
checkbox input "true"
click at [467, 282] on input "number" at bounding box center [489, 283] width 62 height 33
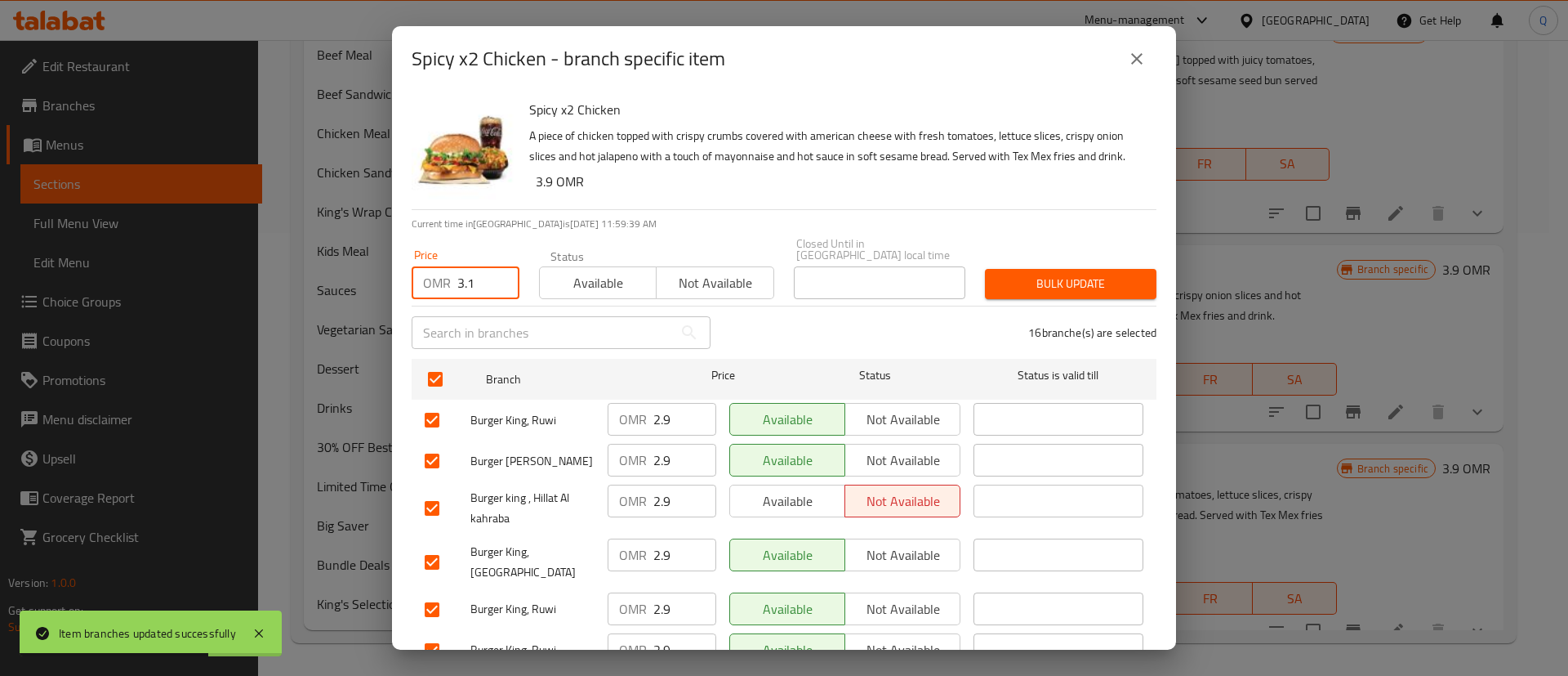
type input "3.1"
click at [1084, 279] on span "Bulk update" at bounding box center [1070, 284] width 145 height 20
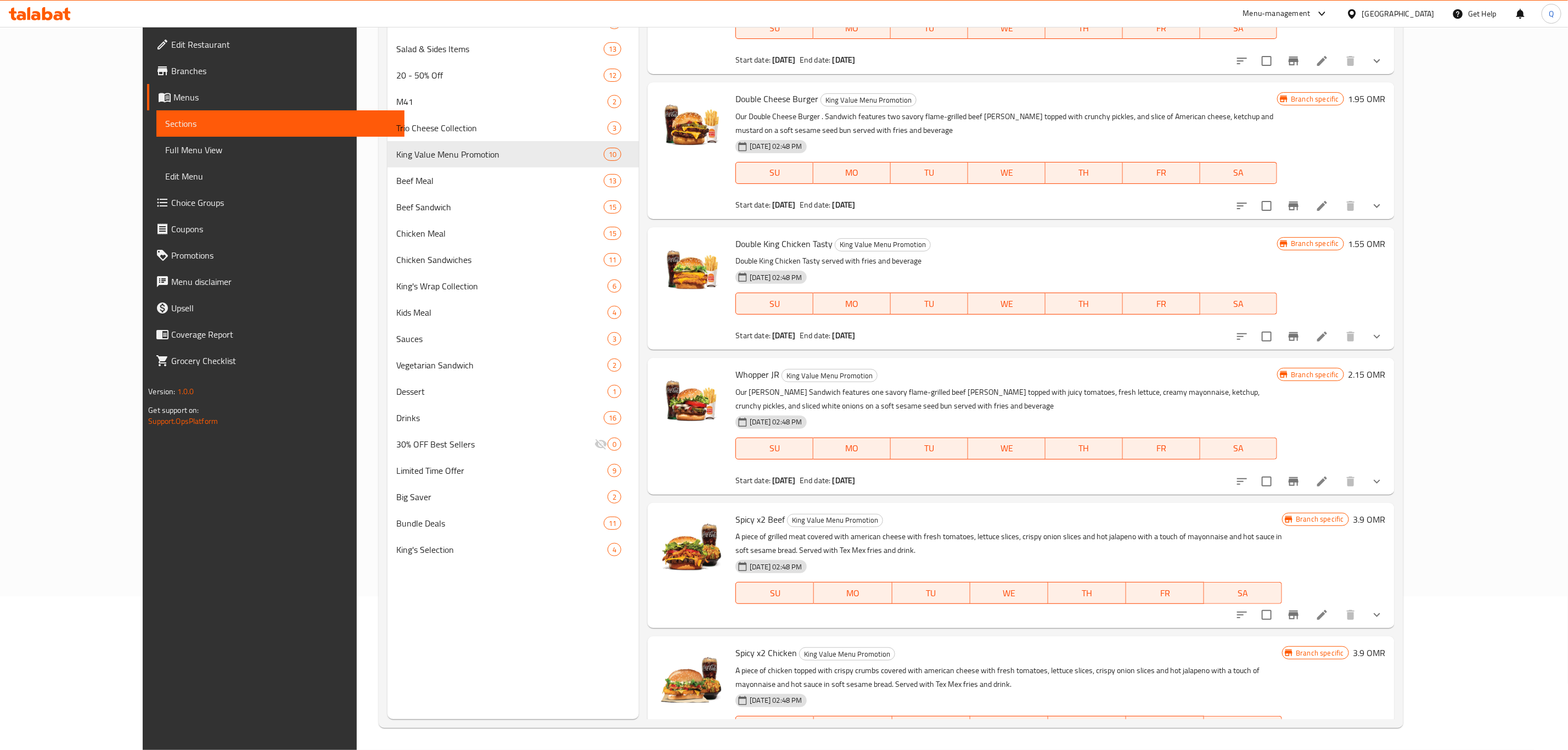
scroll to position [610, 0]
